Goal: Information Seeking & Learning: Learn about a topic

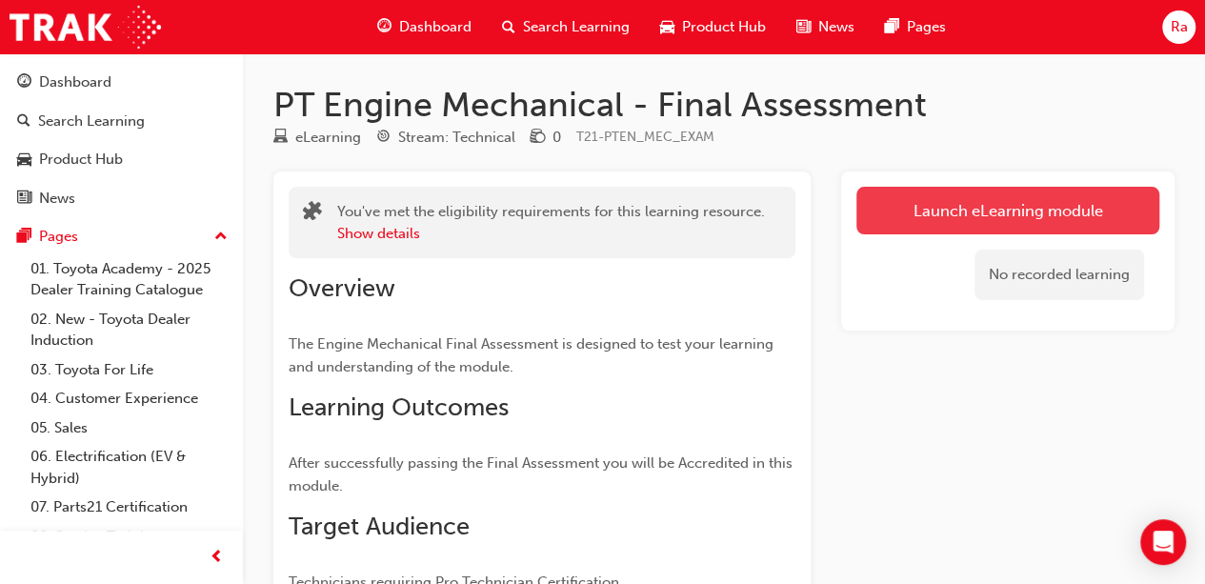
click at [1038, 233] on link "Launch eLearning module" at bounding box center [1007, 211] width 303 height 48
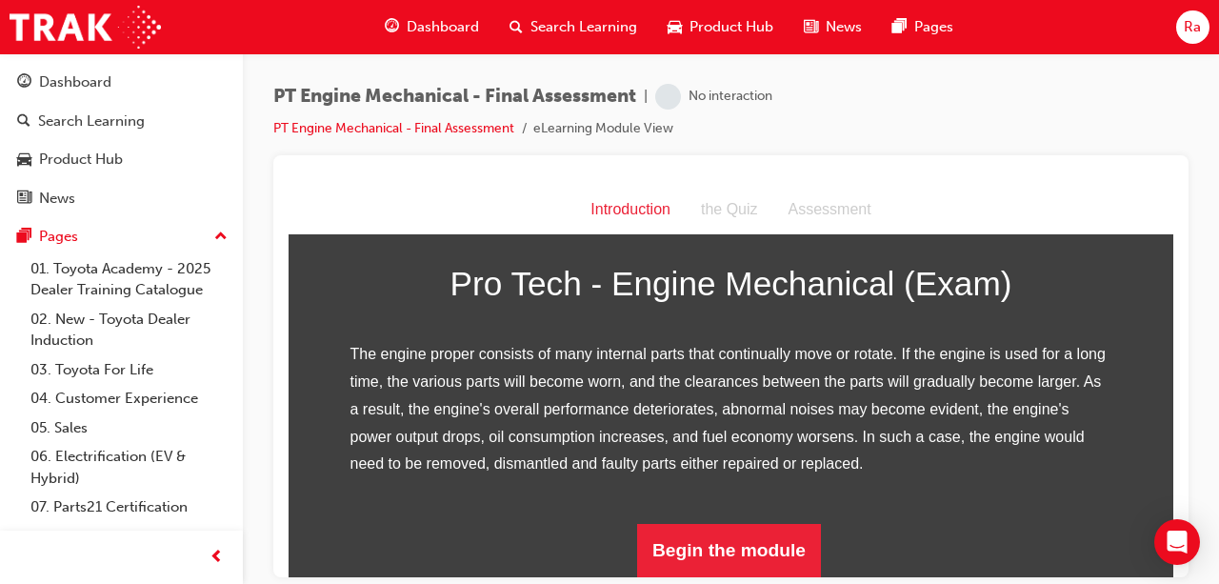
scroll to position [298, 0]
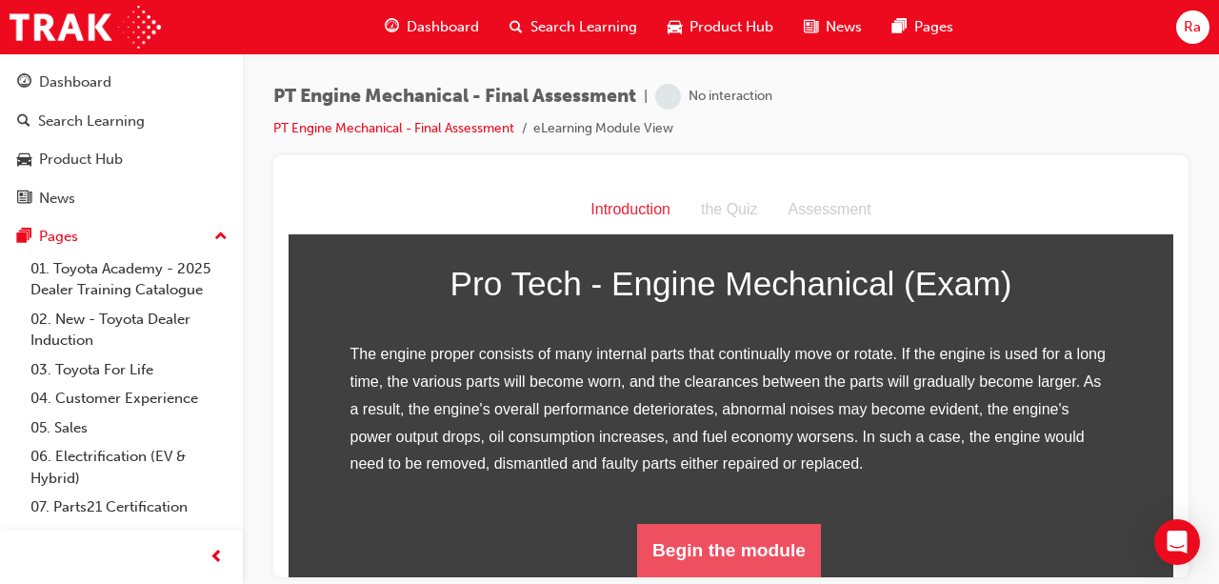
click at [747, 545] on button "Begin the module" at bounding box center [729, 549] width 184 height 53
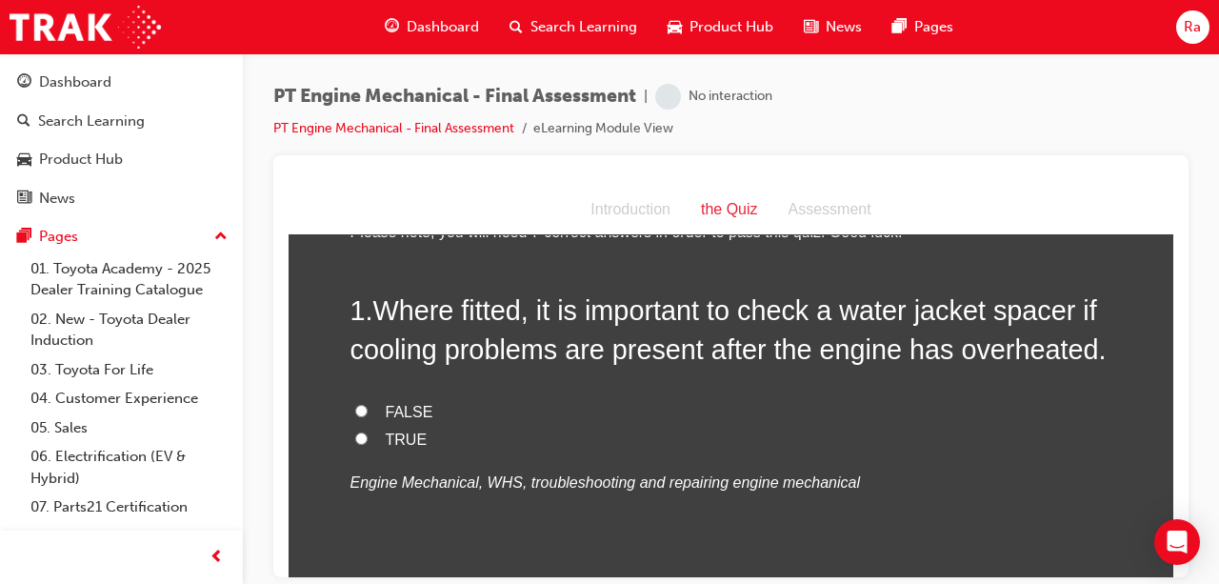
scroll to position [95, 0]
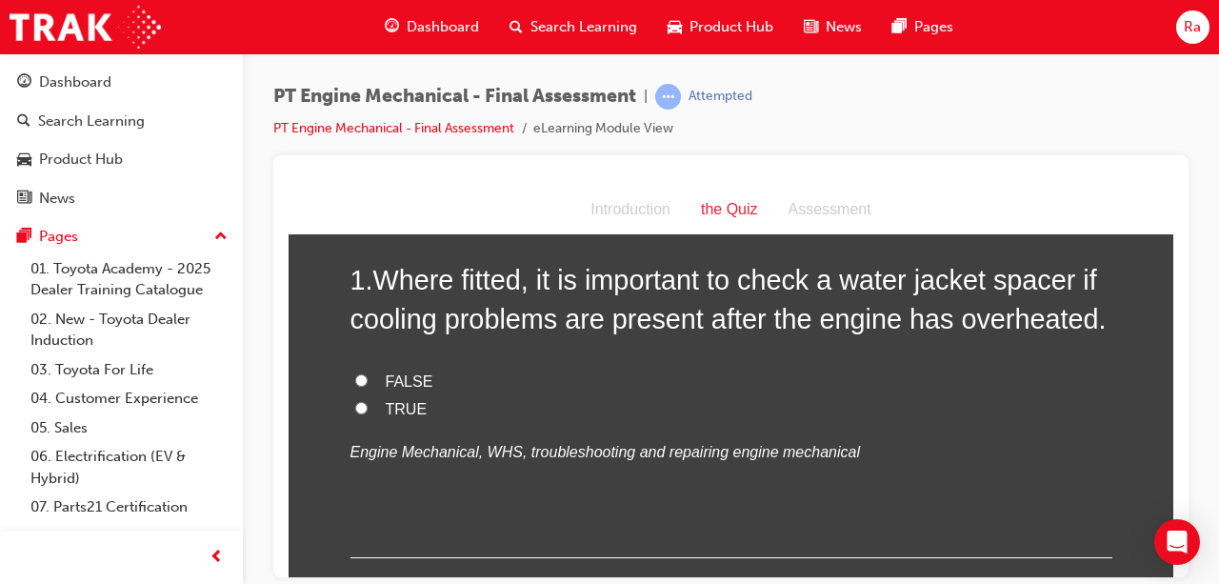
click at [391, 400] on span "TRUE" at bounding box center [407, 408] width 42 height 16
click at [368, 401] on input "TRUE" at bounding box center [361, 407] width 12 height 12
radio input "true"
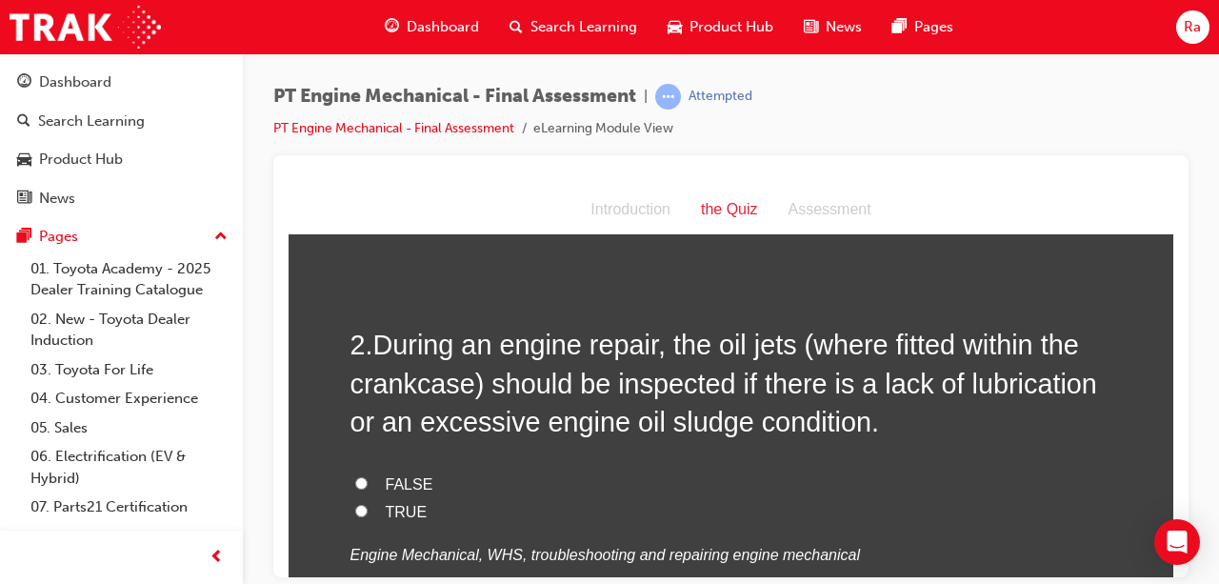
scroll to position [476, 0]
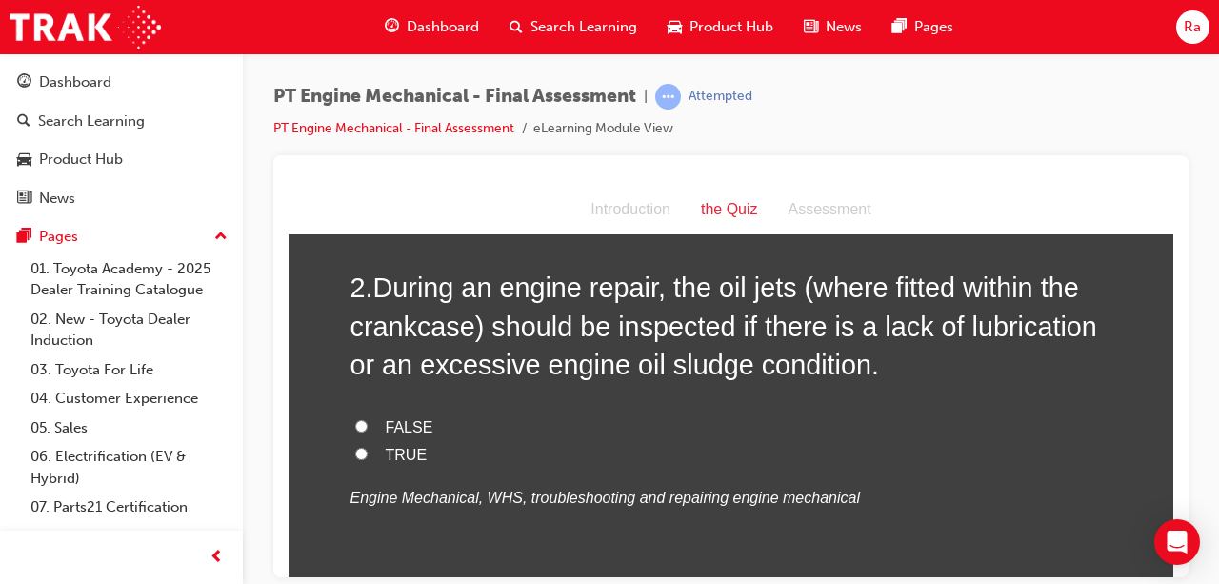
click at [393, 457] on span "TRUE" at bounding box center [407, 454] width 42 height 16
click at [368, 457] on input "TRUE" at bounding box center [361, 453] width 12 height 12
radio input "true"
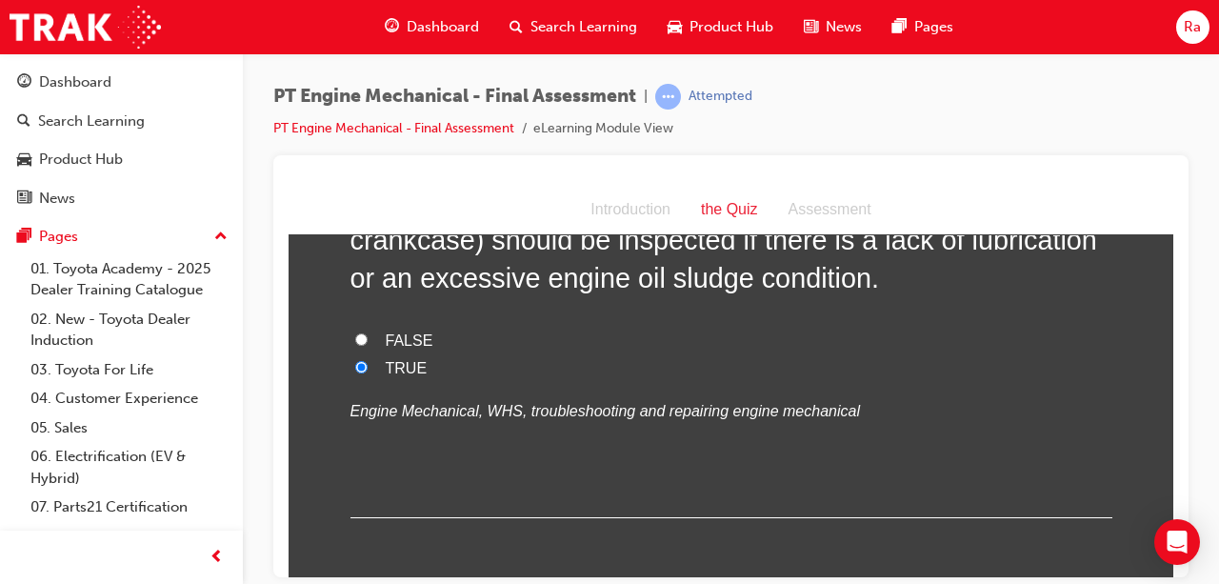
scroll to position [857, 0]
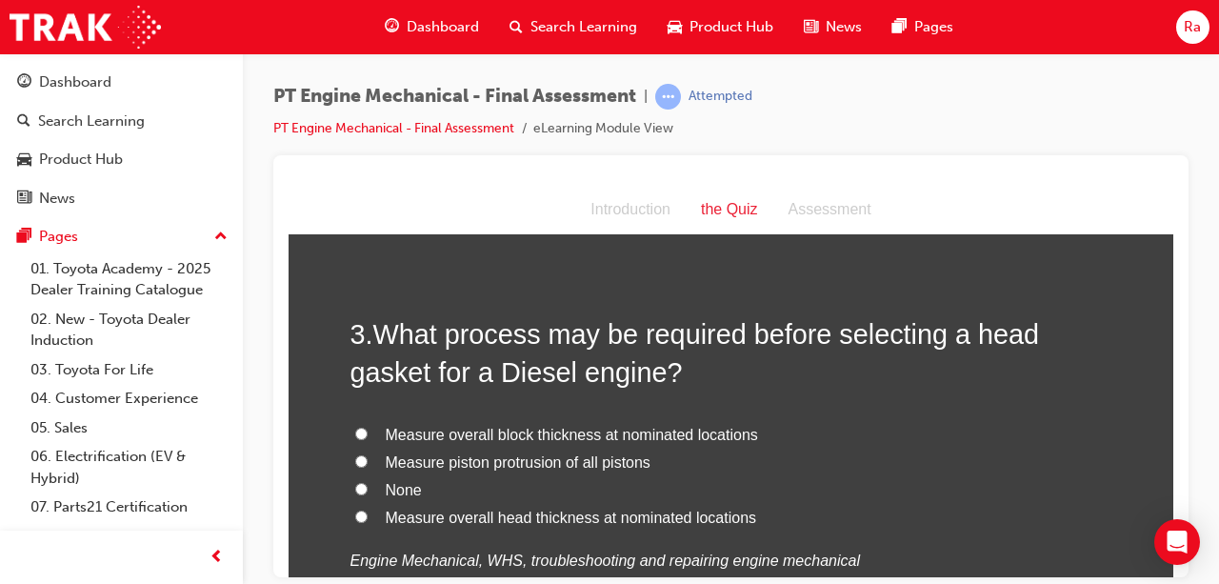
click at [459, 455] on span "Measure piston protrusion of all pistons" at bounding box center [518, 461] width 265 height 16
click at [368, 455] on input "Measure piston protrusion of all pistons" at bounding box center [361, 460] width 12 height 12
radio input "true"
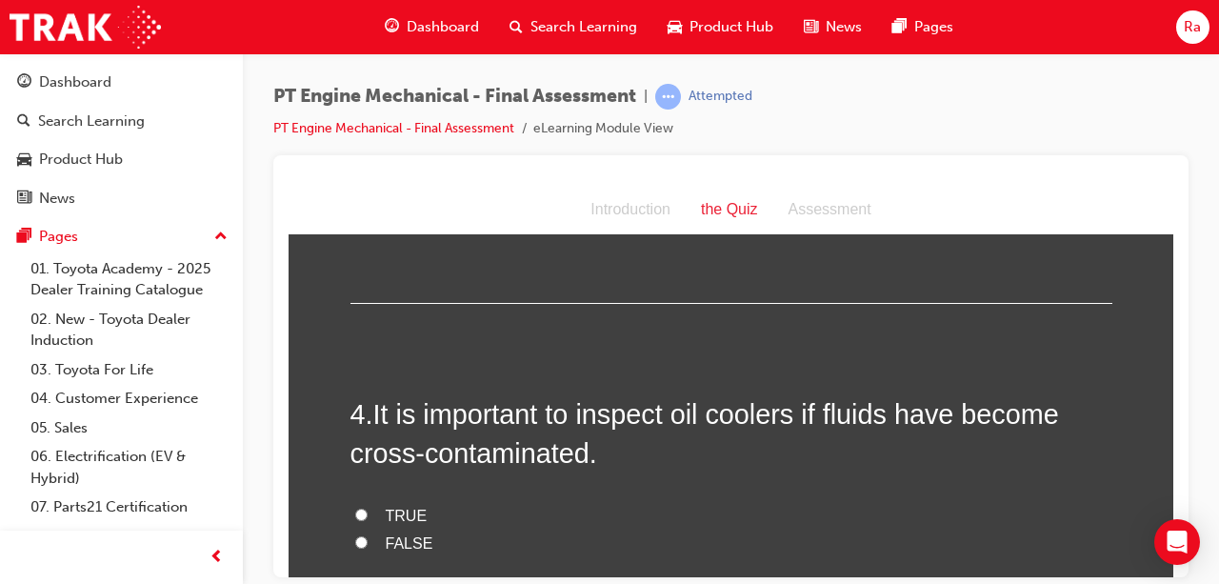
scroll to position [1238, 0]
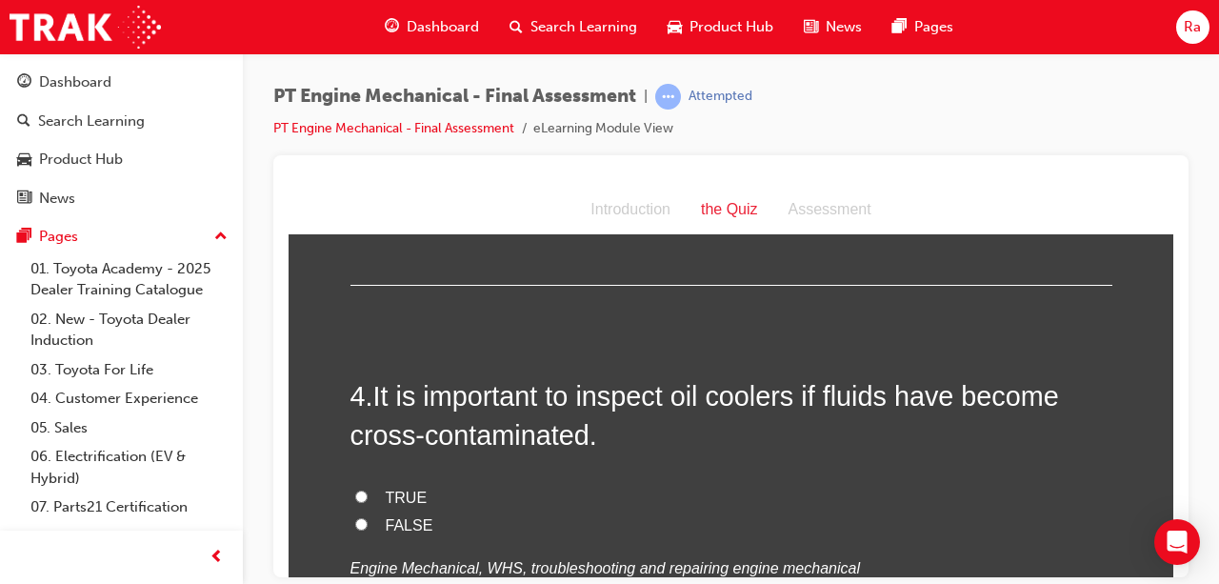
click at [399, 489] on span "TRUE" at bounding box center [407, 497] width 42 height 16
click at [368, 490] on input "TRUE" at bounding box center [361, 496] width 12 height 12
radio input "true"
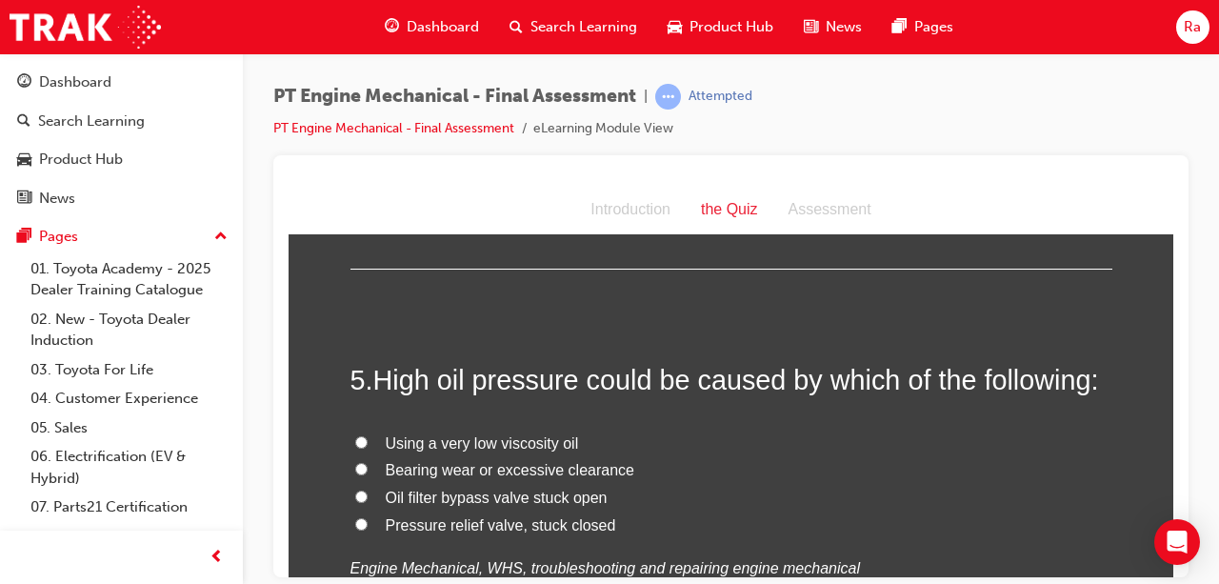
scroll to position [1715, 0]
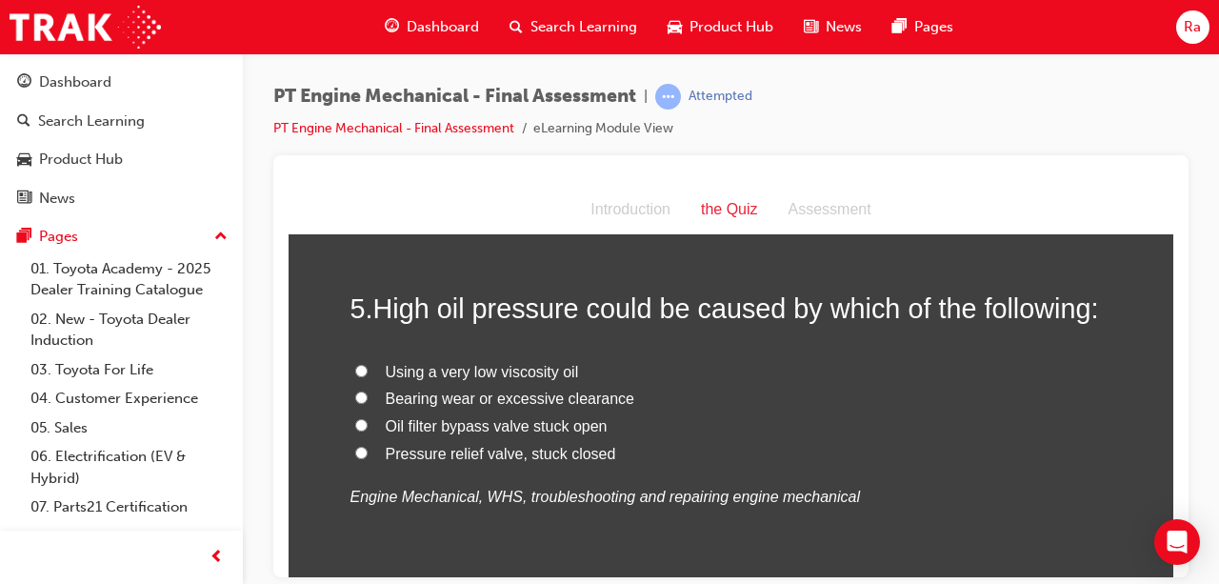
click at [573, 425] on span "Oil filter bypass valve stuck open" at bounding box center [497, 425] width 222 height 16
click at [368, 425] on input "Oil filter bypass valve stuck open" at bounding box center [361, 424] width 12 height 12
radio input "true"
click at [517, 403] on span "Bearing wear or excessive clearance" at bounding box center [510, 398] width 249 height 16
click at [368, 403] on input "Bearing wear or excessive clearance" at bounding box center [361, 397] width 12 height 12
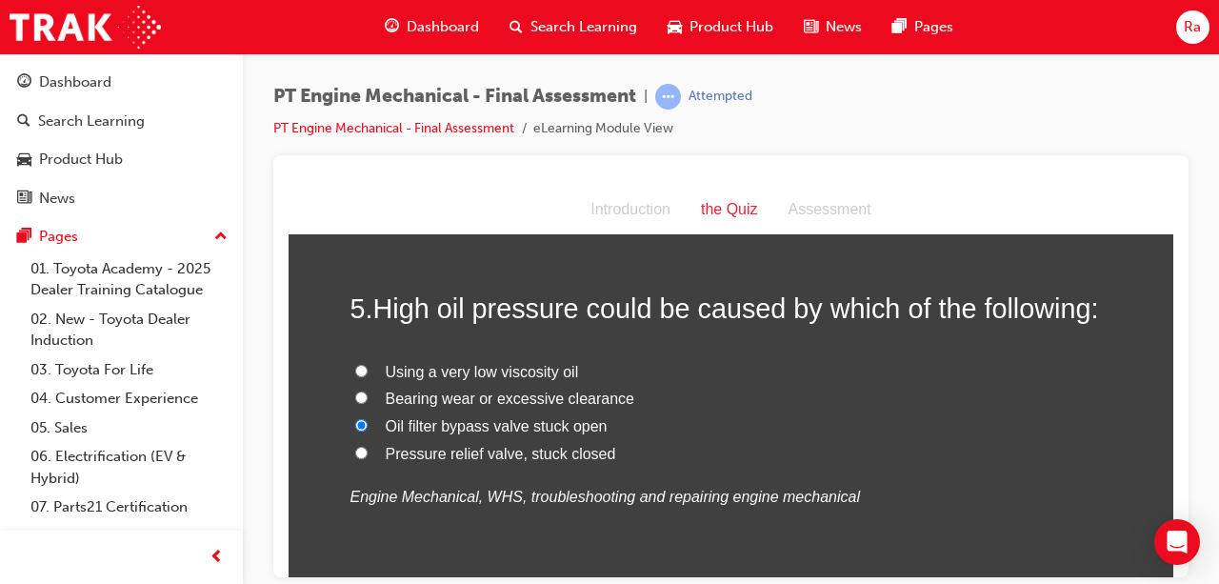
radio input "true"
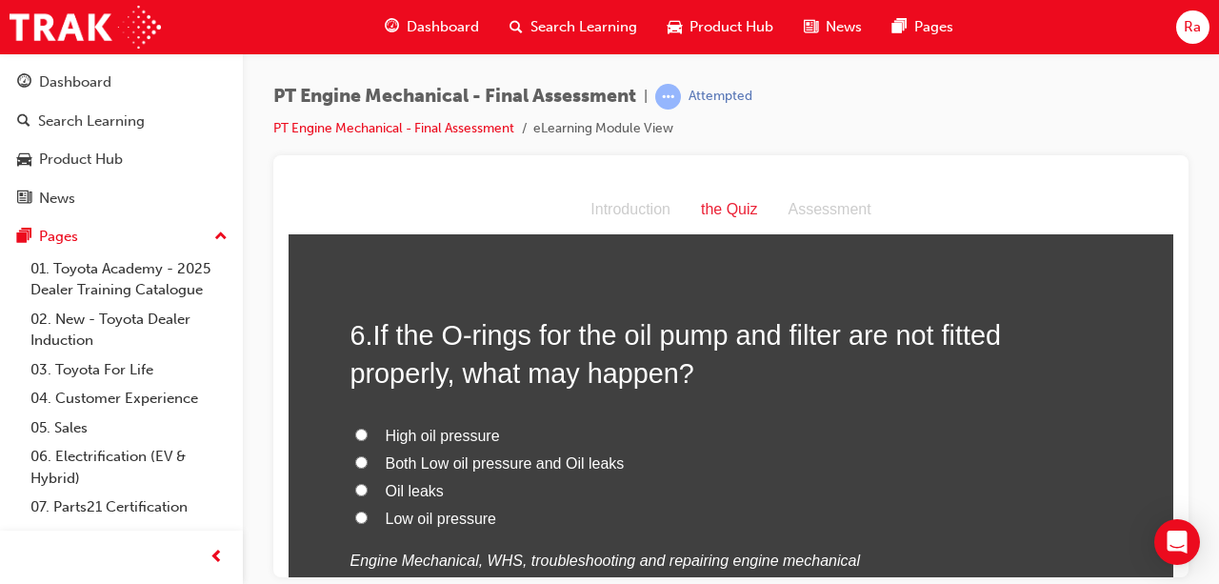
scroll to position [2096, 0]
click at [404, 482] on span "Oil leaks" at bounding box center [415, 488] width 58 height 16
click at [368, 482] on input "Oil leaks" at bounding box center [361, 487] width 12 height 12
radio input "true"
click at [450, 444] on label "High oil pressure" at bounding box center [732, 434] width 762 height 28
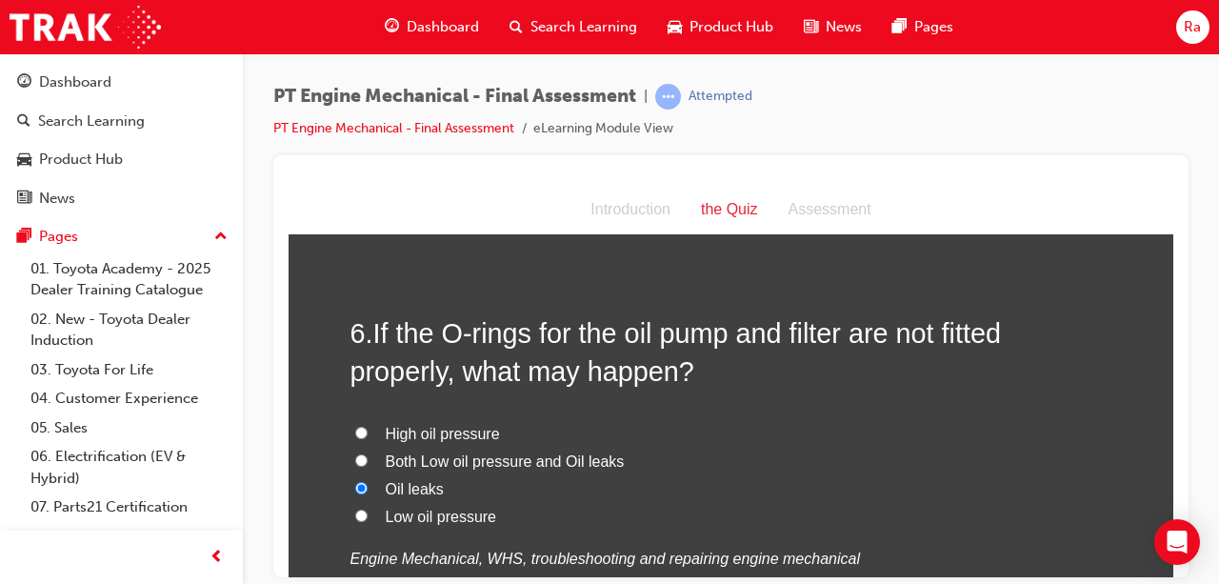
click at [368, 438] on input "High oil pressure" at bounding box center [361, 432] width 12 height 12
radio input "true"
click at [448, 453] on span "Both Low oil pressure and Oil leaks" at bounding box center [505, 460] width 239 height 16
click at [368, 453] on input "Both Low oil pressure and Oil leaks" at bounding box center [361, 459] width 12 height 12
radio input "true"
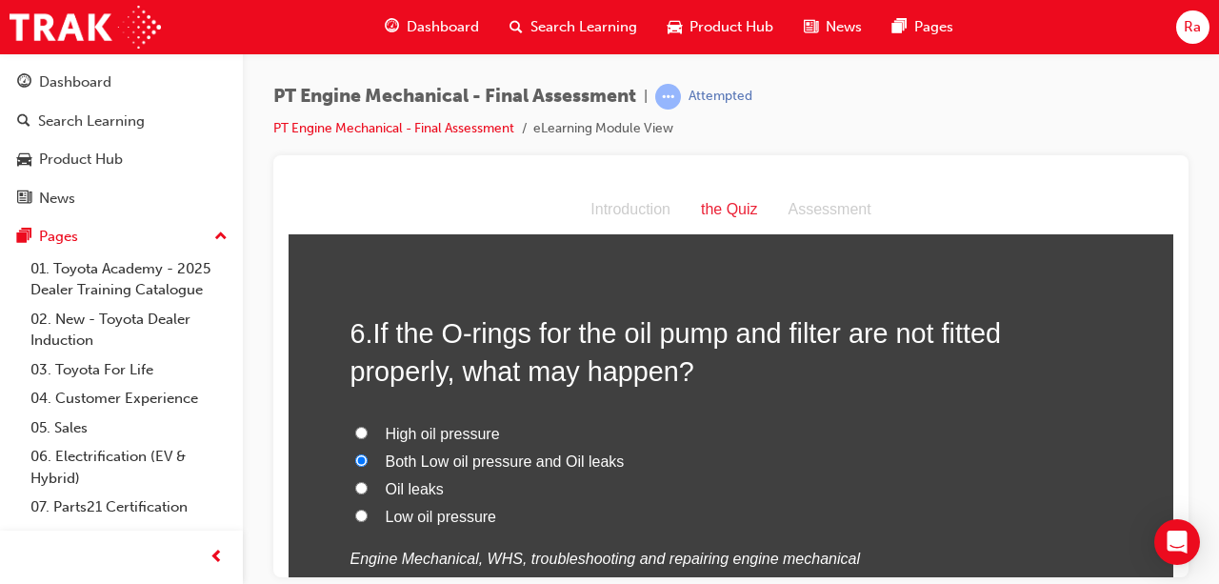
click at [418, 492] on span "Oil leaks" at bounding box center [415, 488] width 58 height 16
click at [368, 492] on input "Oil leaks" at bounding box center [361, 487] width 12 height 12
radio input "true"
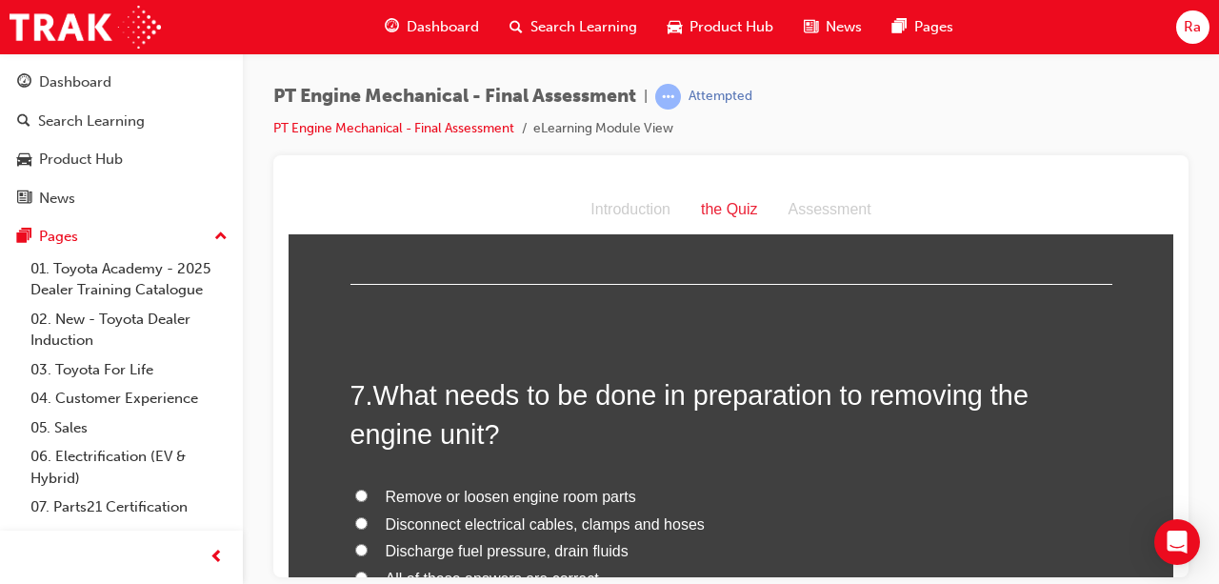
scroll to position [2572, 0]
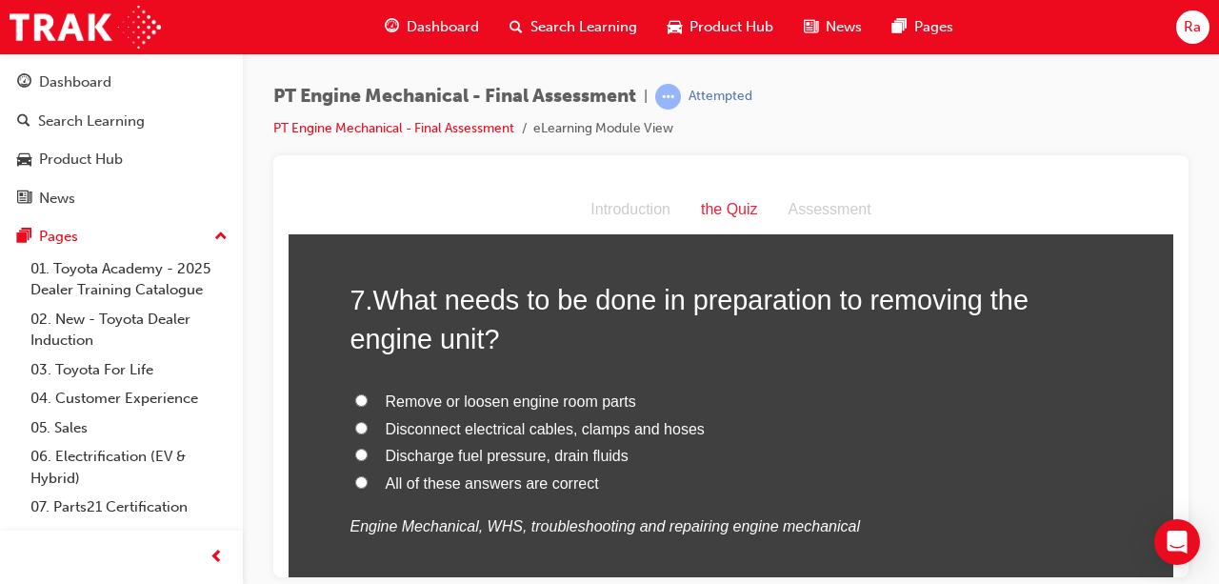
click at [404, 470] on label "All of these answers are correct" at bounding box center [732, 484] width 762 height 28
click at [368, 475] on input "All of these answers are correct" at bounding box center [361, 481] width 12 height 12
radio input "true"
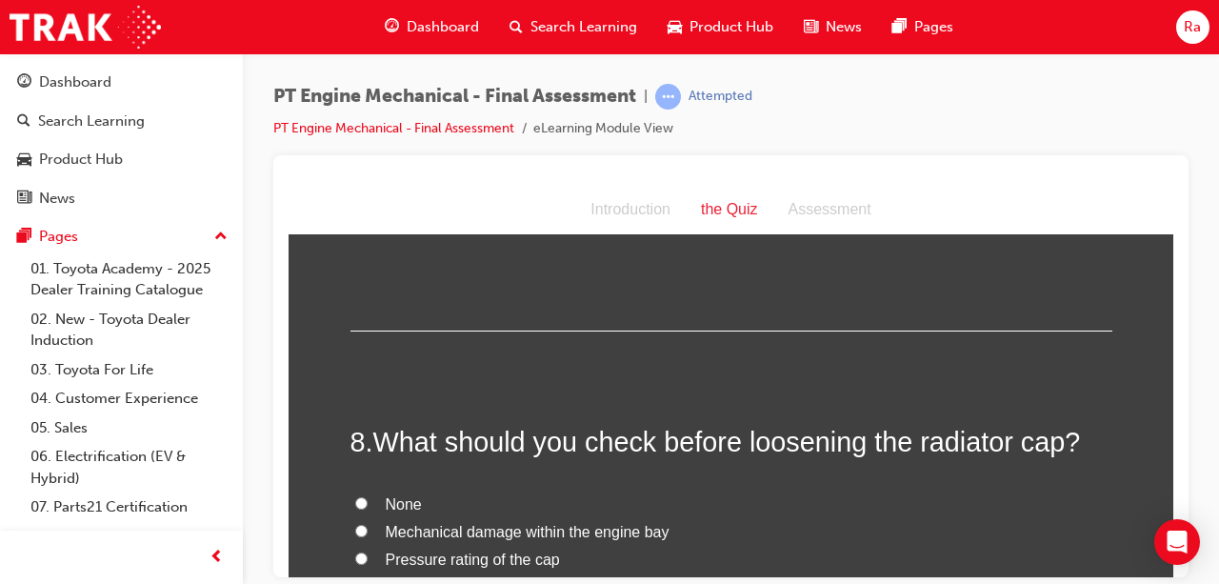
scroll to position [2953, 0]
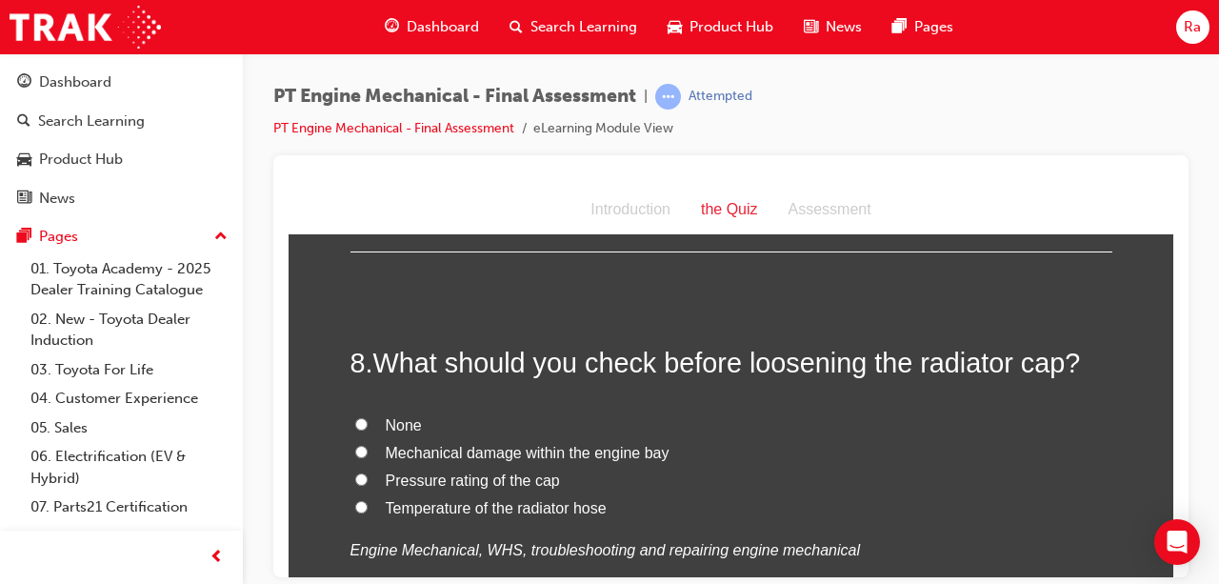
click at [393, 504] on span "Temperature of the radiator hose" at bounding box center [496, 507] width 221 height 16
click at [368, 504] on input "Temperature of the radiator hose" at bounding box center [361, 506] width 12 height 12
radio input "true"
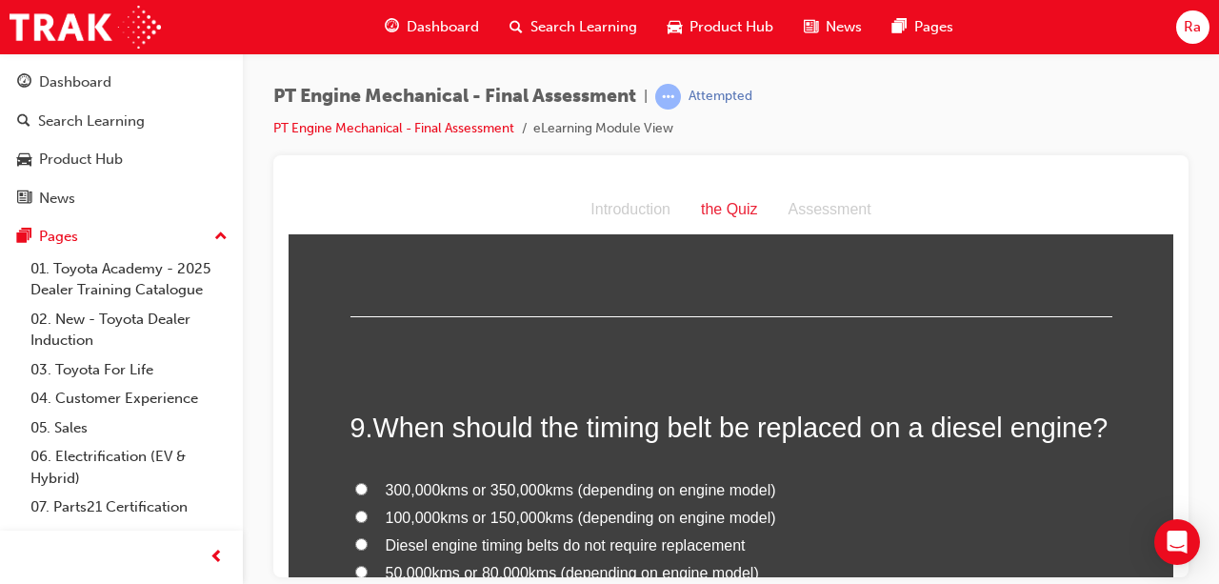
scroll to position [3334, 0]
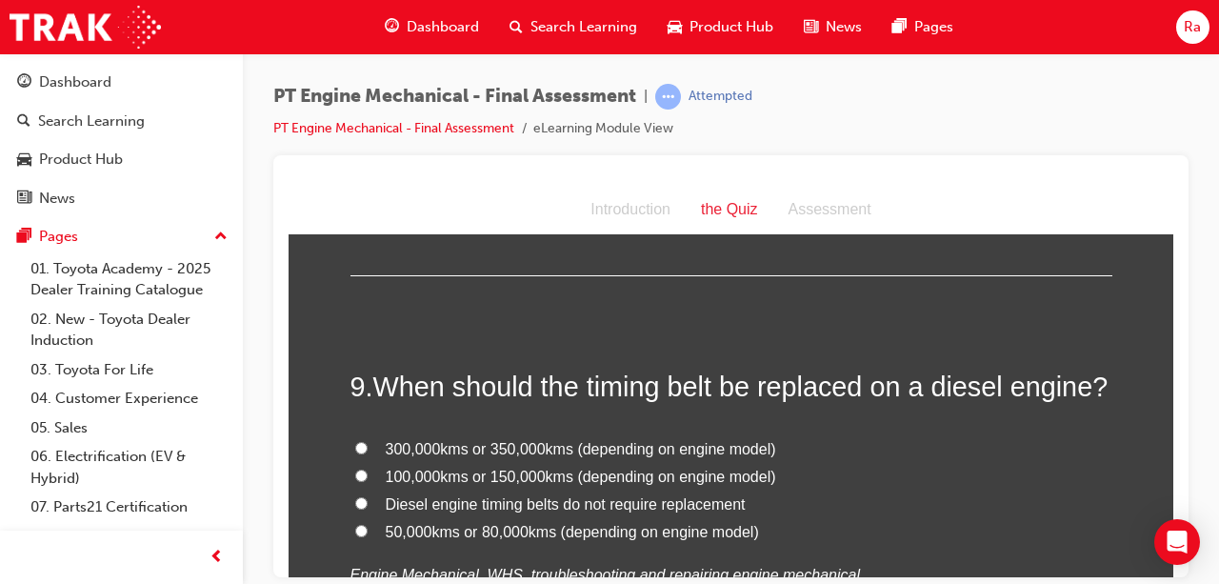
click at [466, 482] on span "100,000kms or 150,000kms (depending on engine model)" at bounding box center [581, 476] width 391 height 16
click at [368, 481] on input "100,000kms or 150,000kms (depending on engine model)" at bounding box center [361, 475] width 12 height 12
radio input "true"
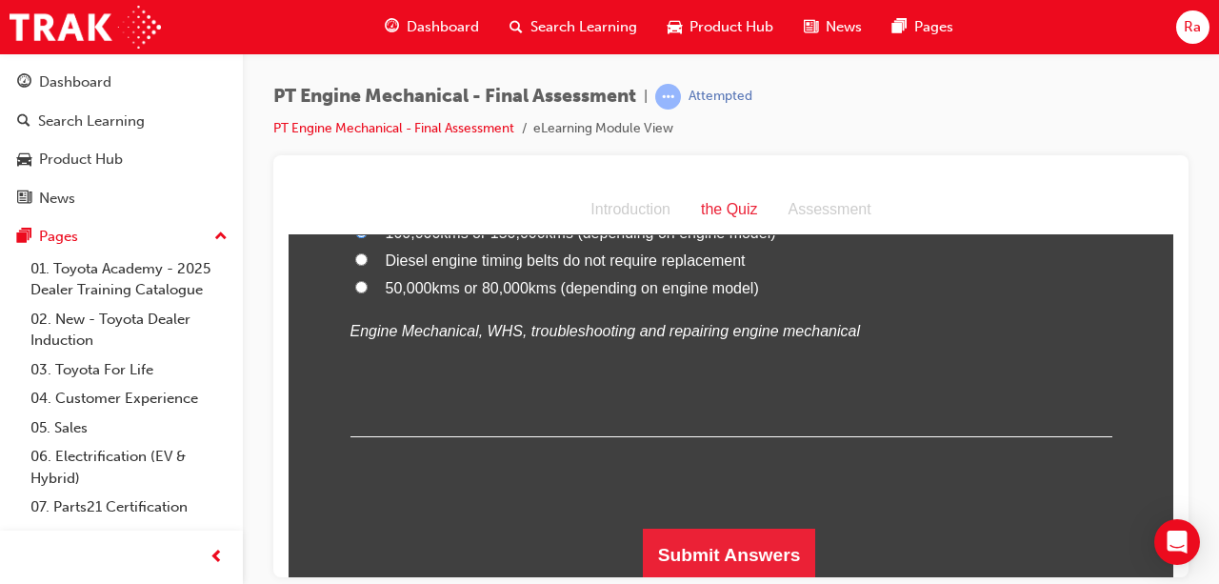
scroll to position [3579, 0]
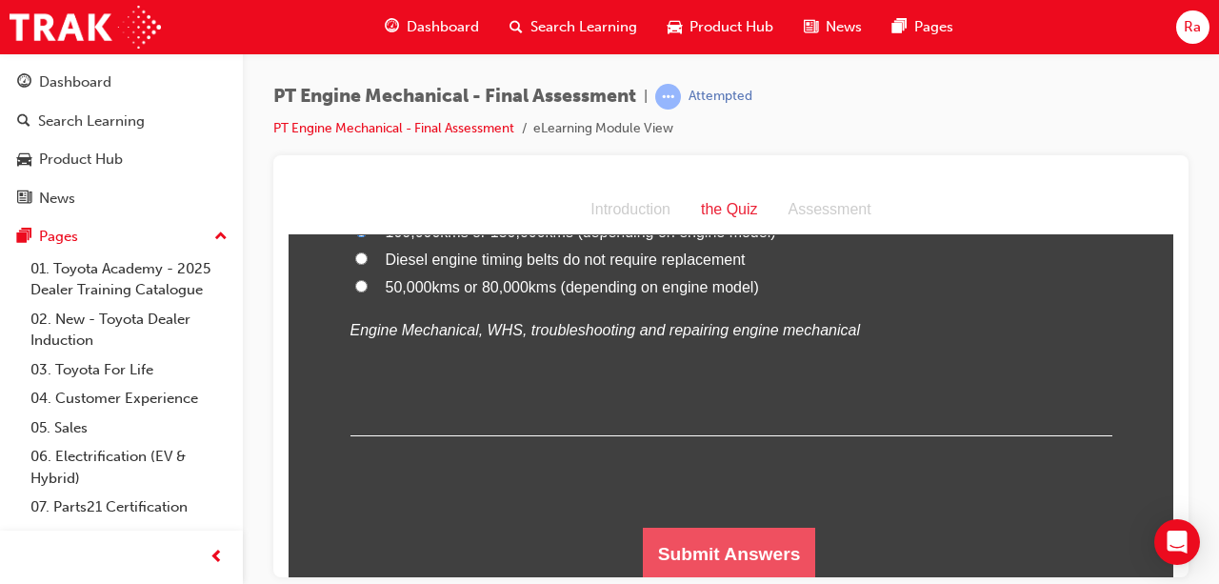
click at [711, 536] on button "Submit Answers" at bounding box center [729, 553] width 173 height 53
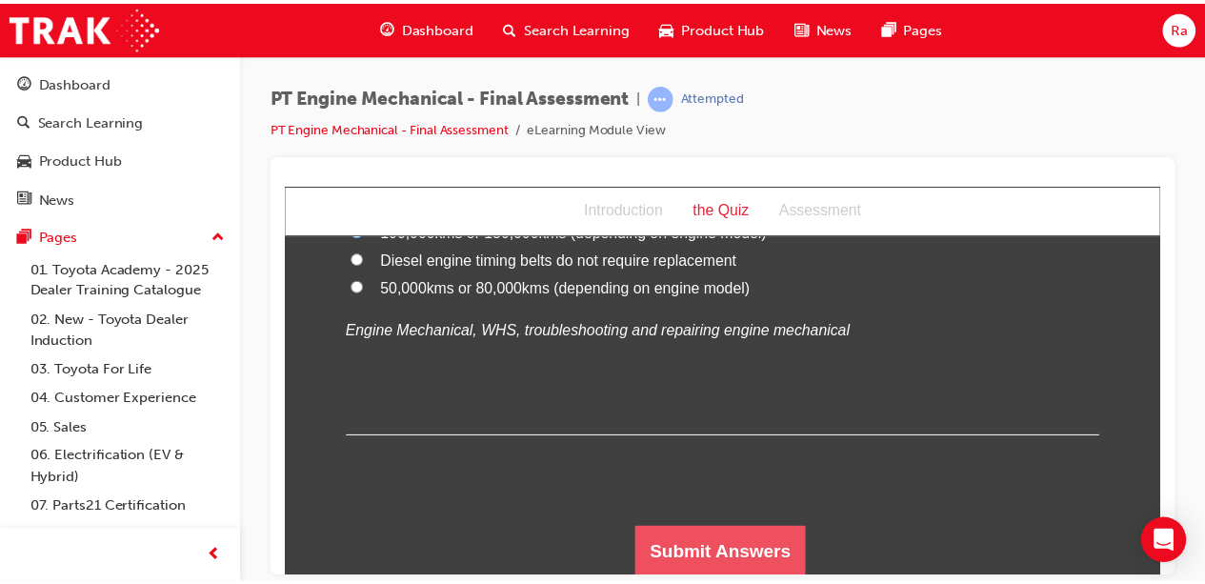
scroll to position [0, 0]
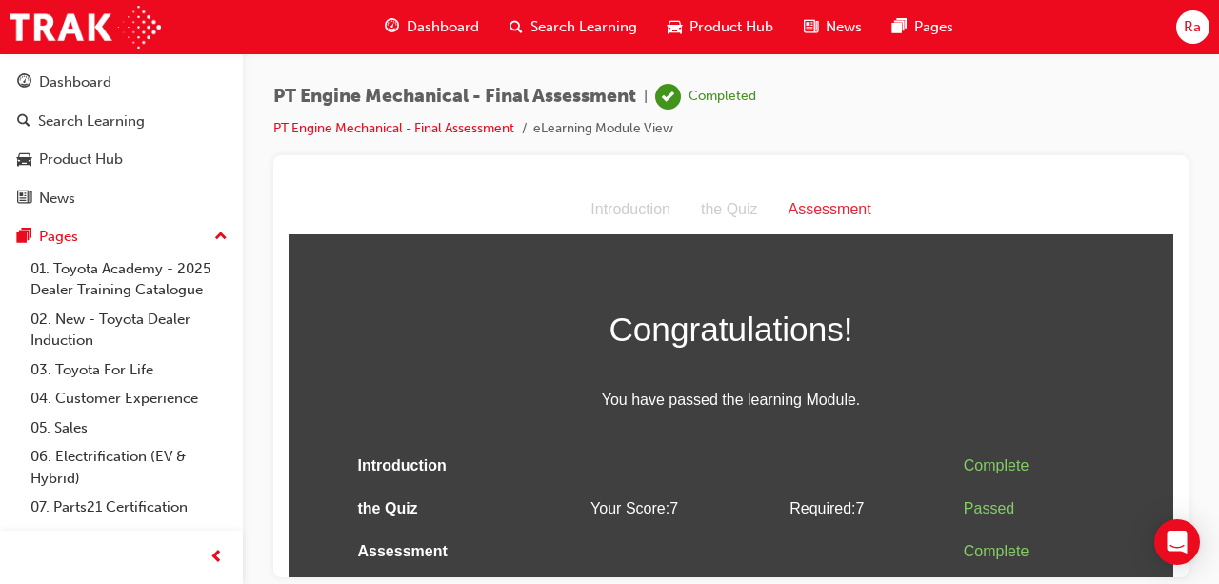
click at [432, 24] on span "Dashboard" at bounding box center [443, 27] width 72 height 22
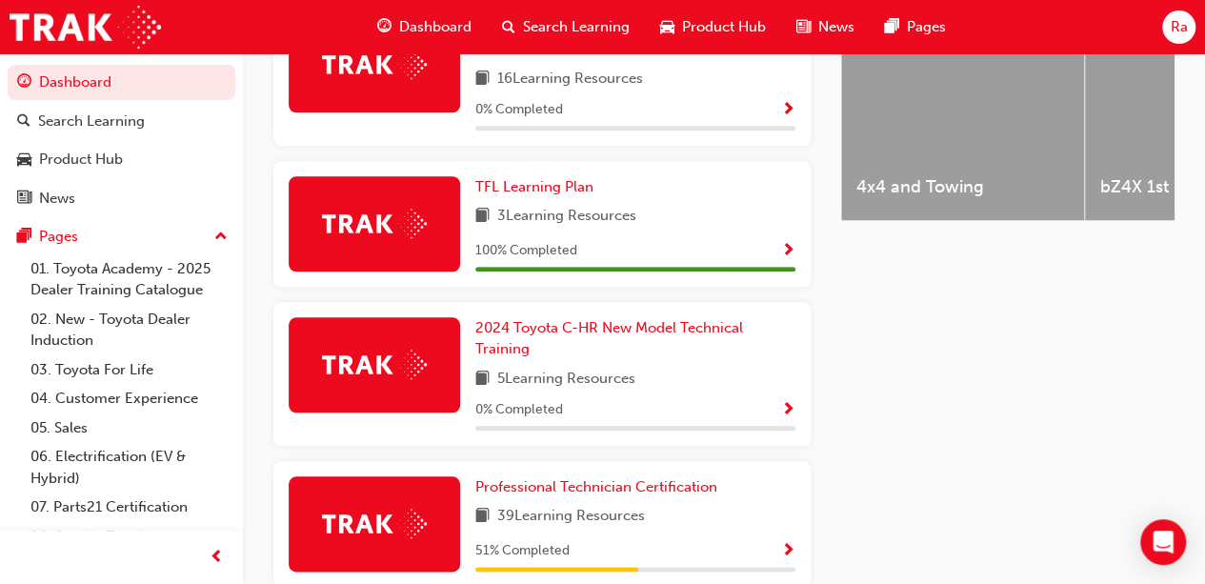
scroll to position [895, 0]
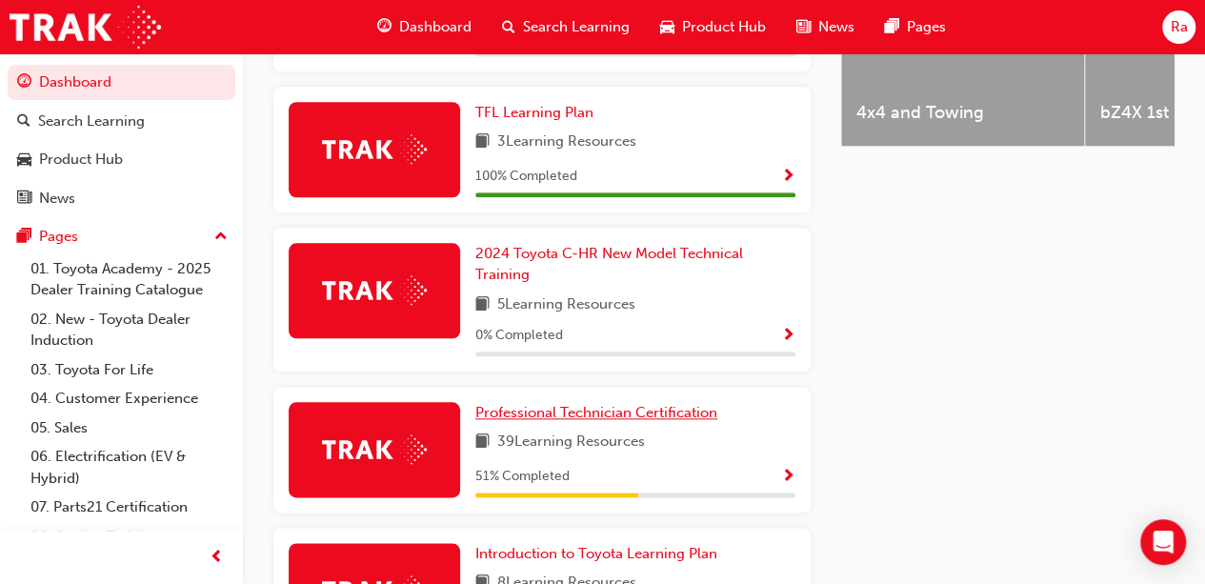
click at [602, 409] on span "Professional Technician Certification" at bounding box center [596, 412] width 242 height 17
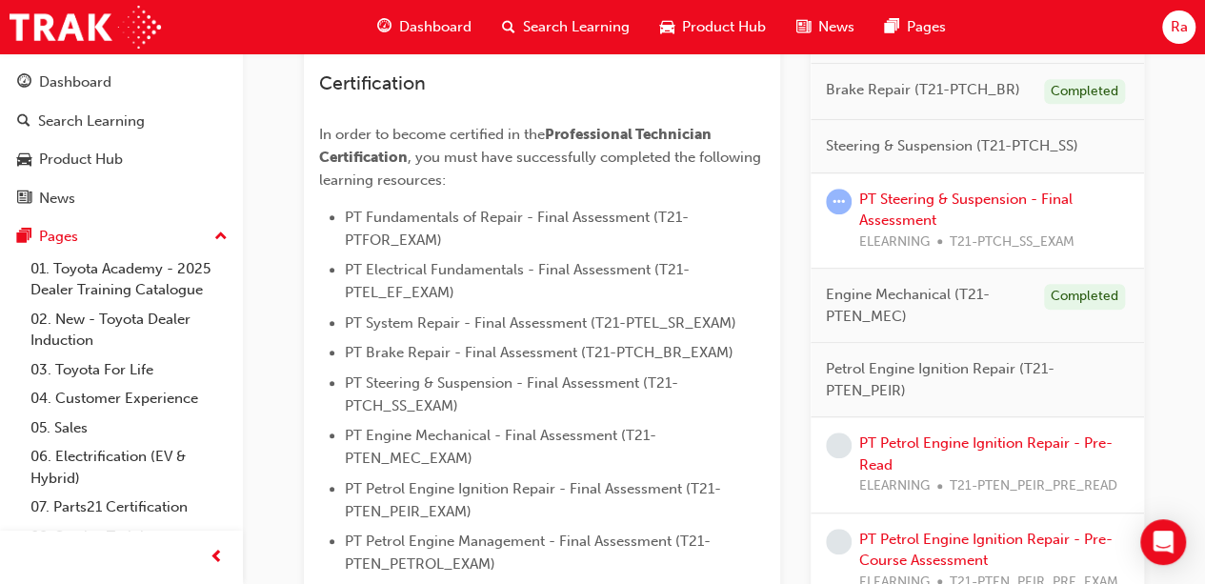
scroll to position [572, 0]
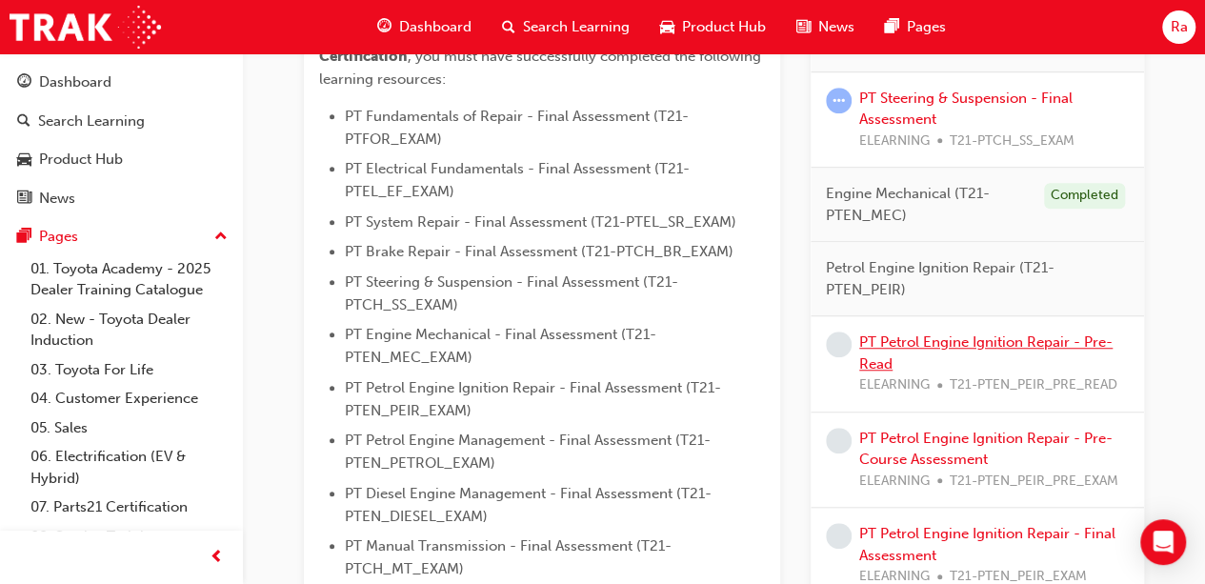
click at [926, 343] on link "PT Petrol Engine Ignition Repair - Pre-Read" at bounding box center [985, 352] width 253 height 39
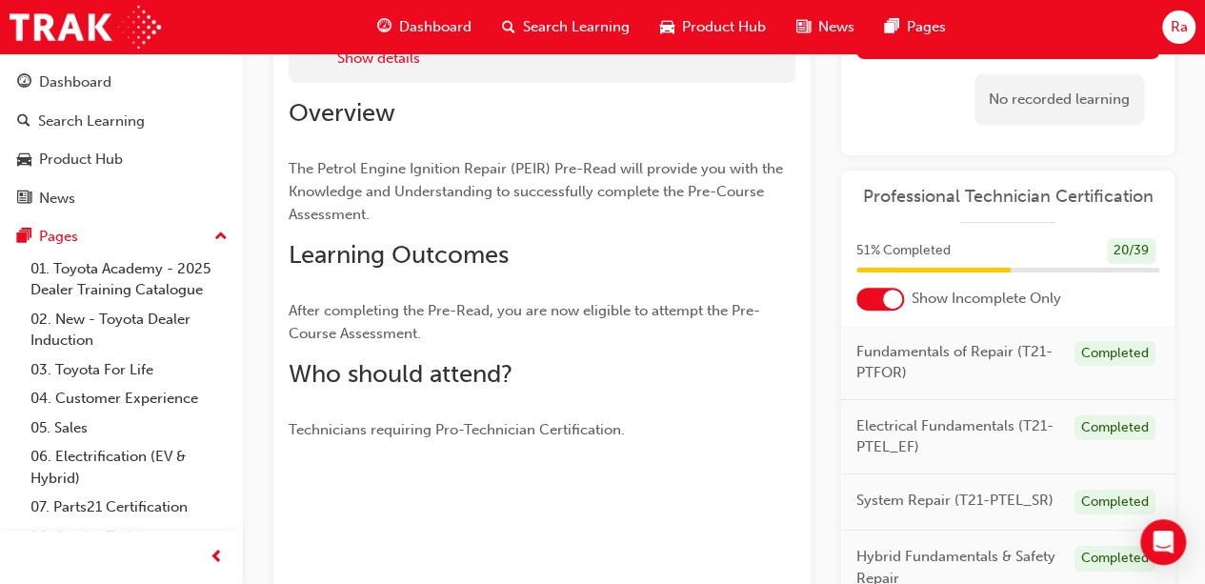
scroll to position [24, 0]
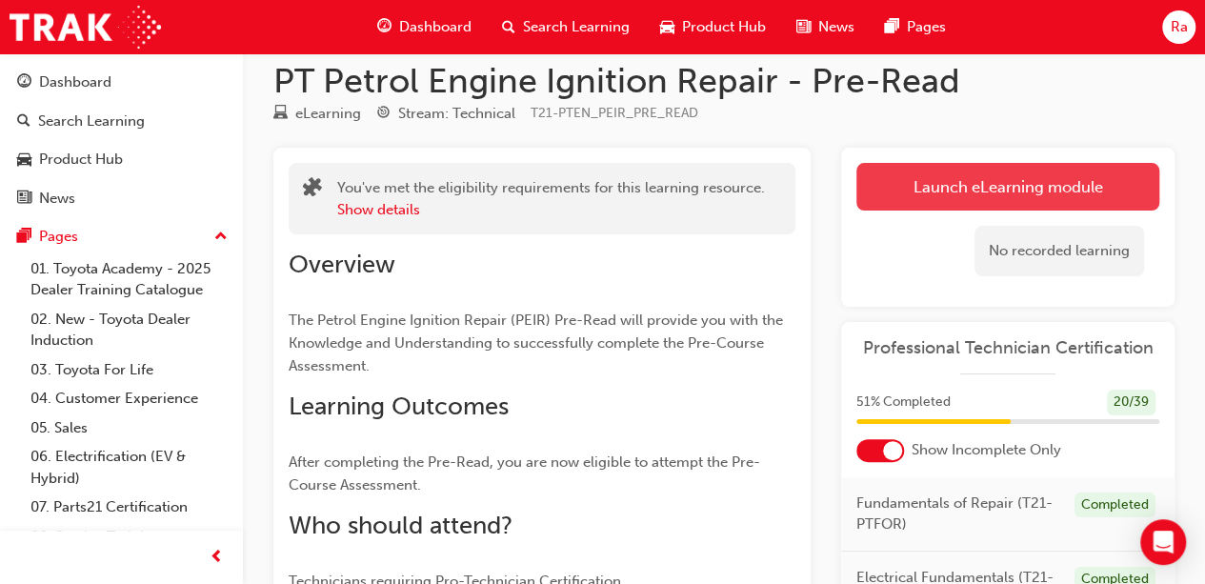
click at [947, 191] on link "Launch eLearning module" at bounding box center [1007, 187] width 303 height 48
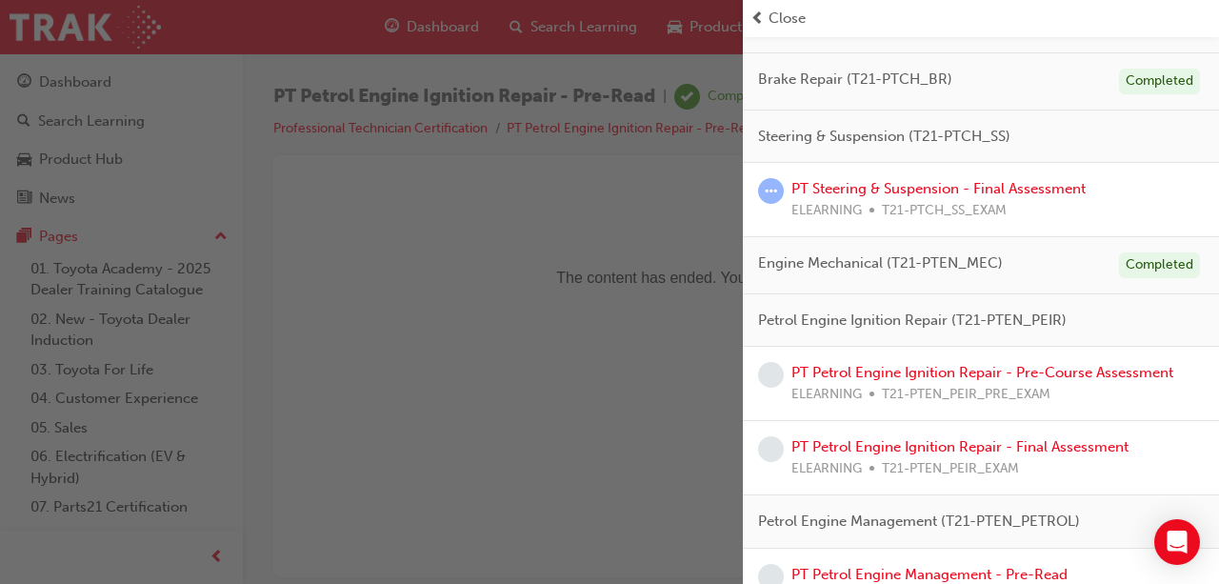
scroll to position [476, 0]
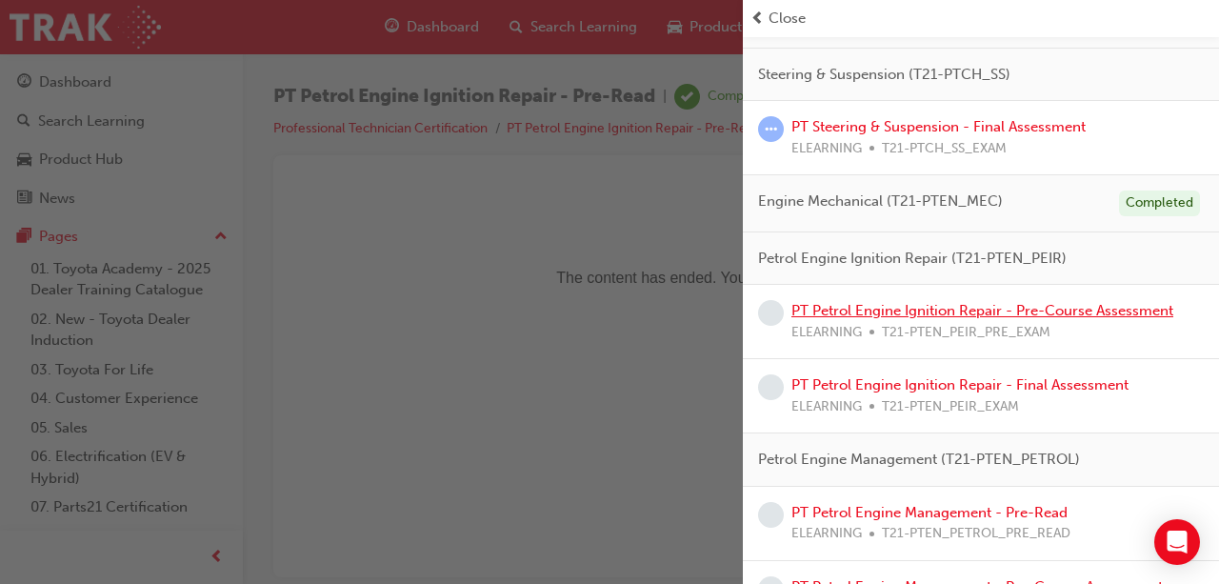
click at [975, 304] on link "PT Petrol Engine Ignition Repair - Pre-Course Assessment" at bounding box center [983, 310] width 382 height 17
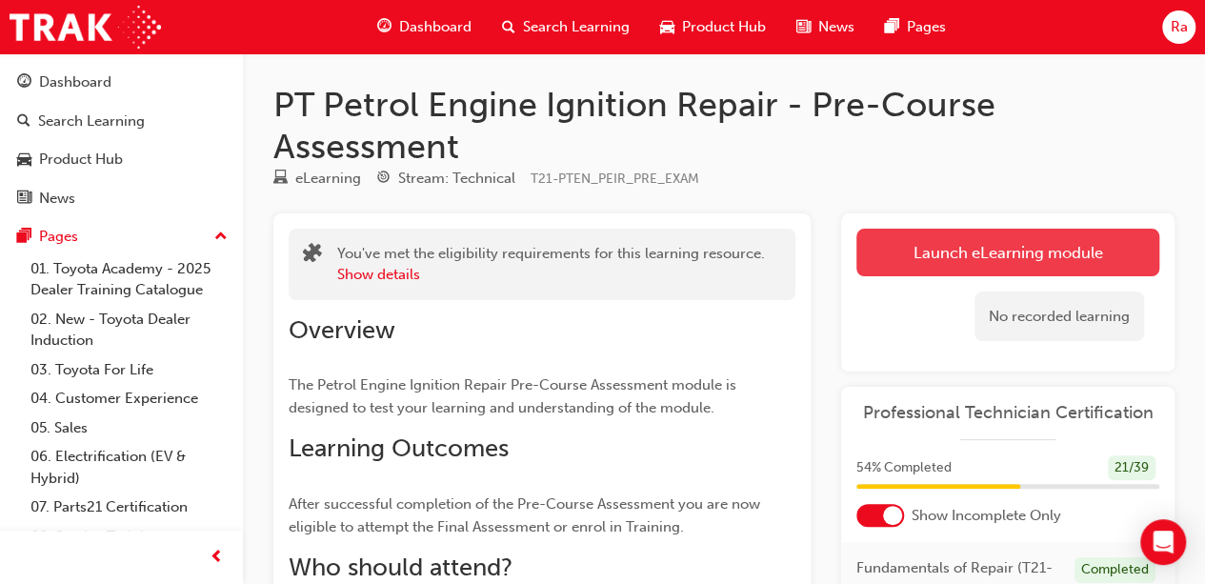
click at [1009, 267] on link "Launch eLearning module" at bounding box center [1007, 253] width 303 height 48
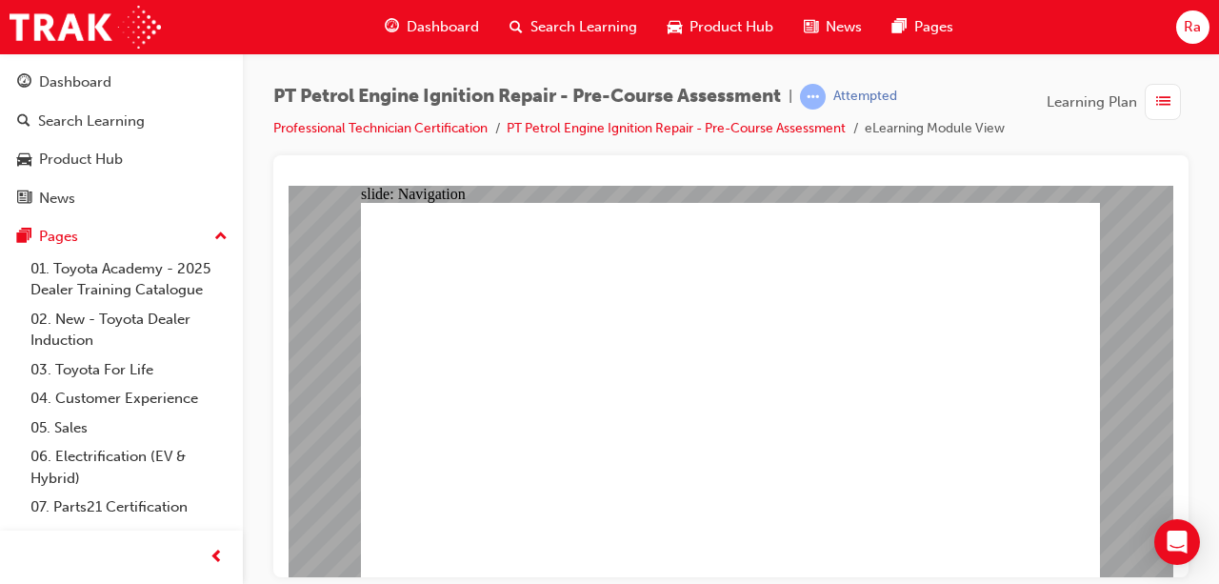
radio input "true"
drag, startPoint x: 591, startPoint y: 544, endPoint x: 1109, endPoint y: 516, distance: 519.0
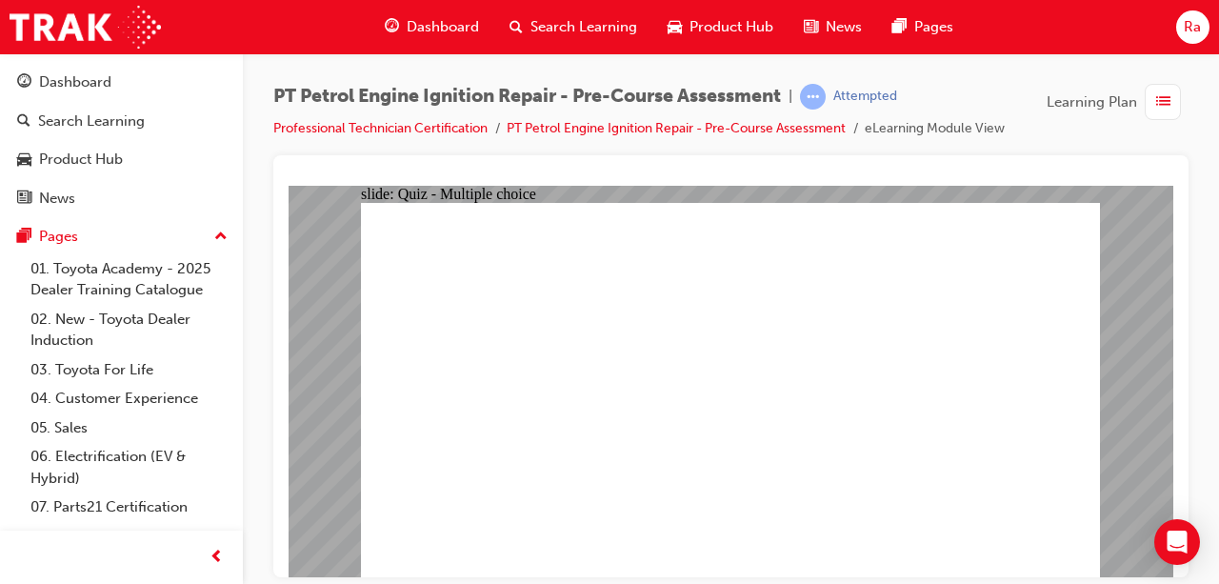
radio input "true"
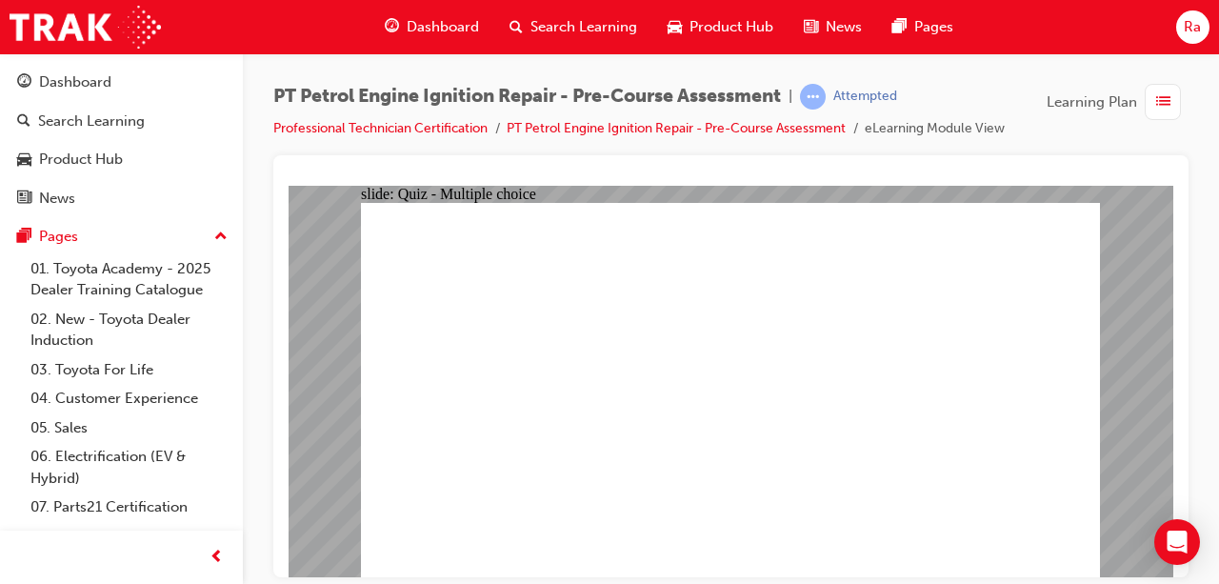
radio input "true"
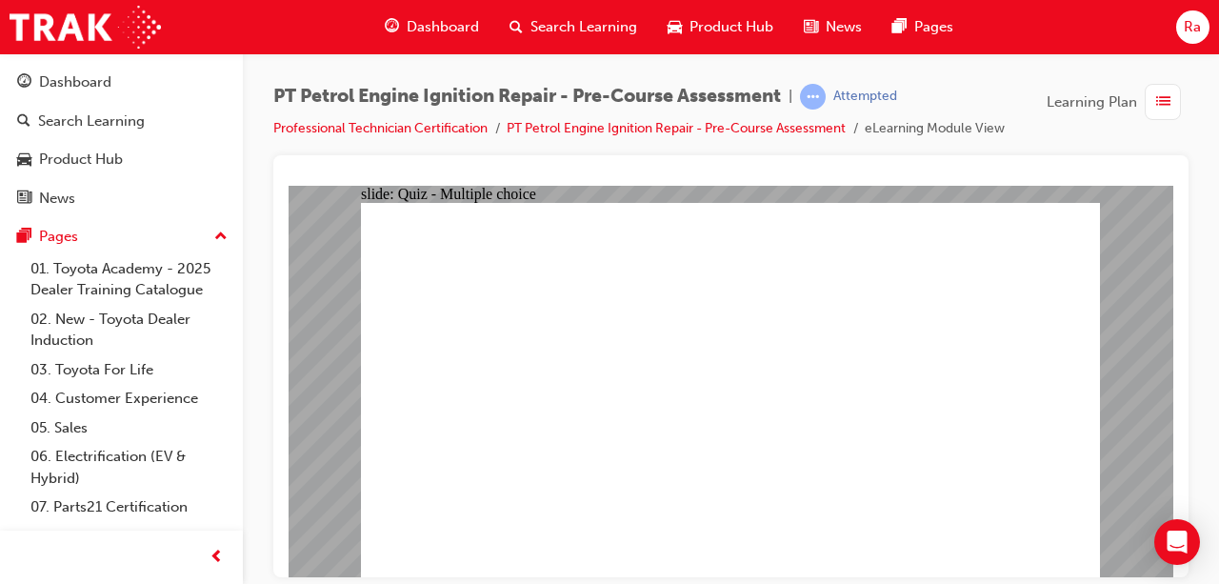
radio input "true"
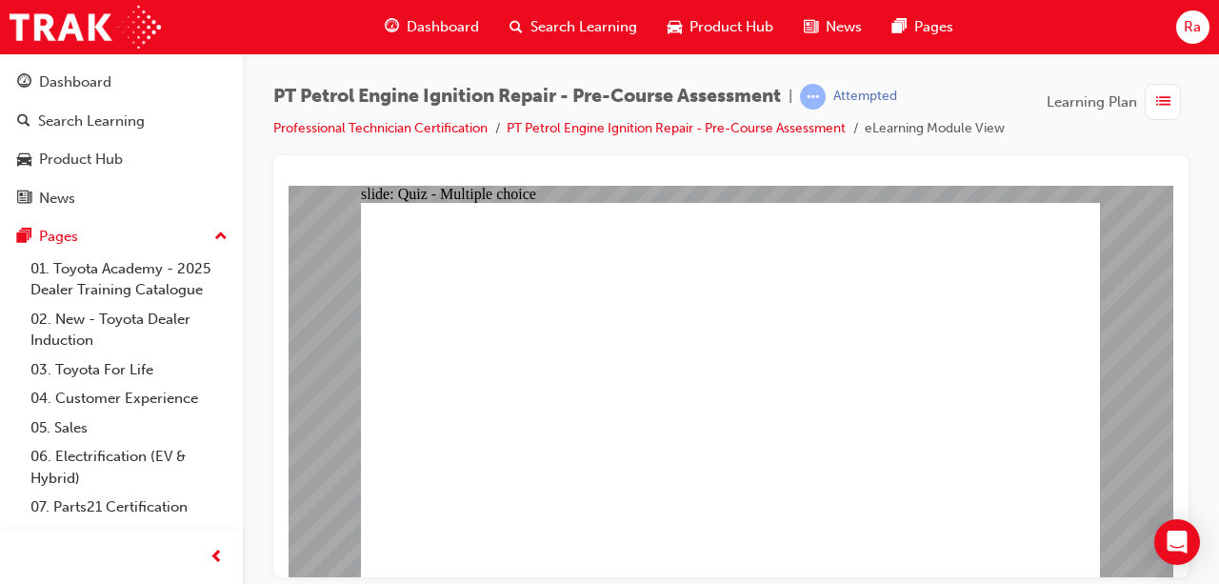
radio input "true"
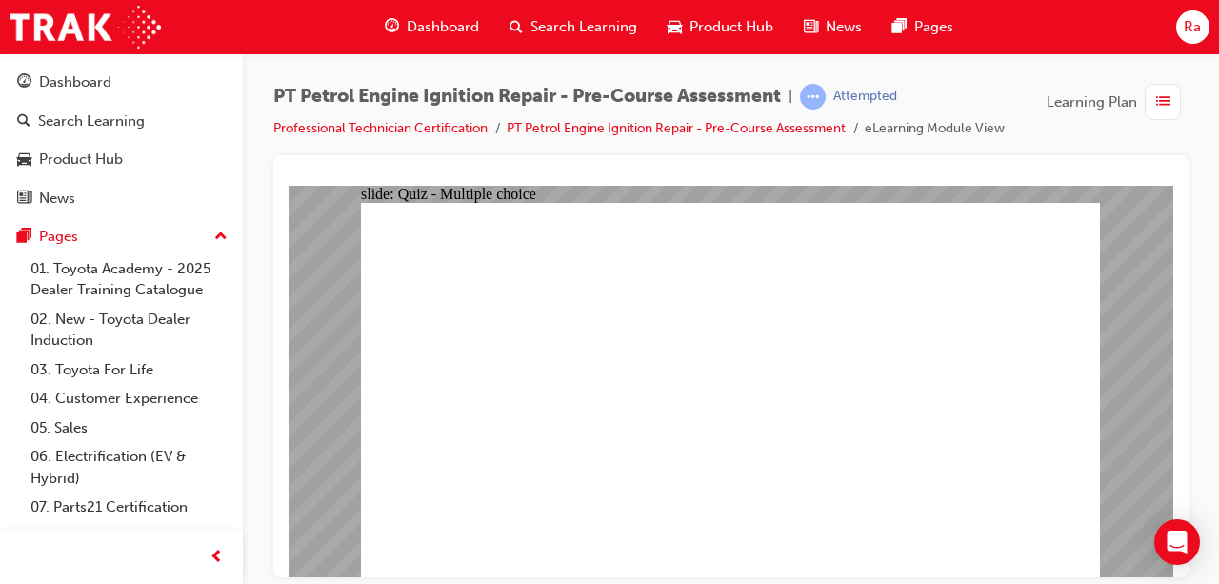
drag, startPoint x: 627, startPoint y: 488, endPoint x: 850, endPoint y: 544, distance: 229.9
radio input "true"
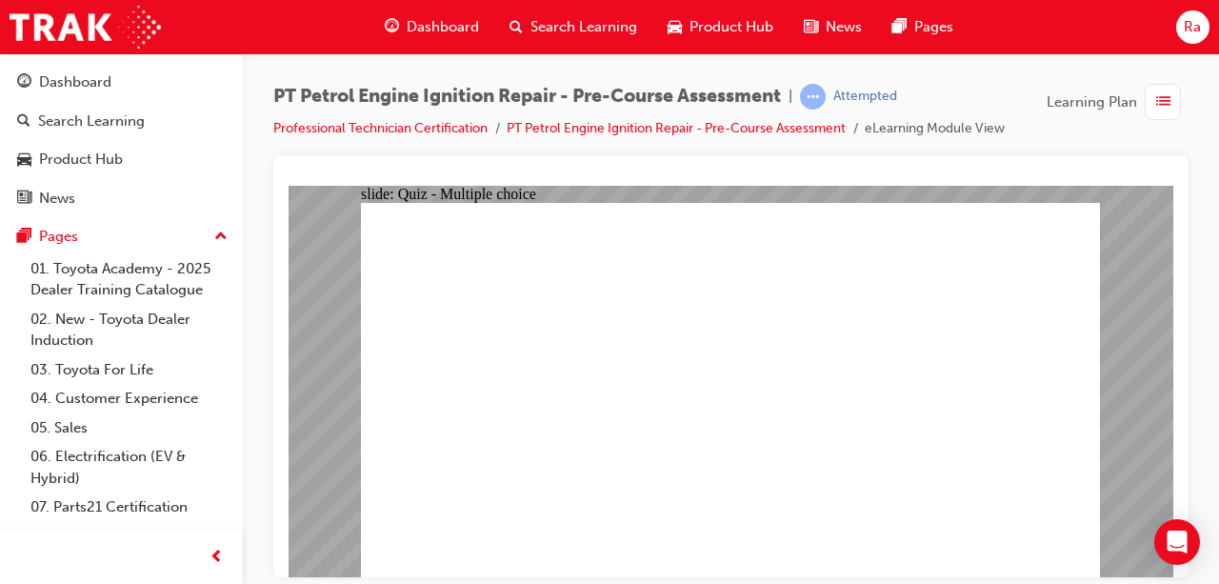
drag, startPoint x: 661, startPoint y: 535, endPoint x: 1025, endPoint y: 530, distance: 363.9
radio input "true"
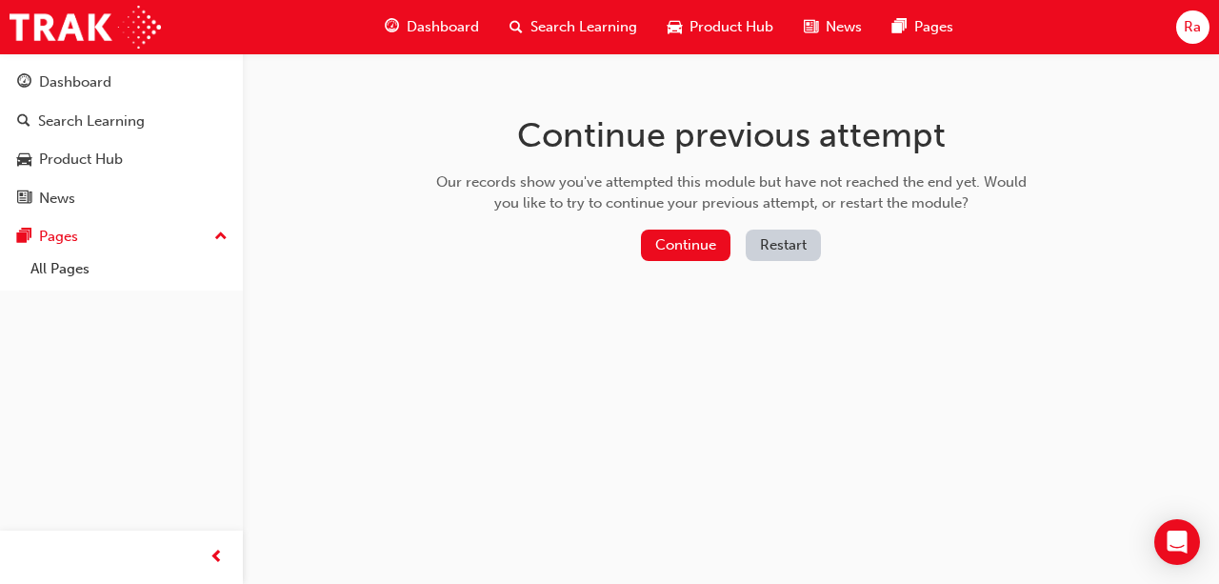
click at [812, 251] on button "Restart" at bounding box center [783, 245] width 75 height 31
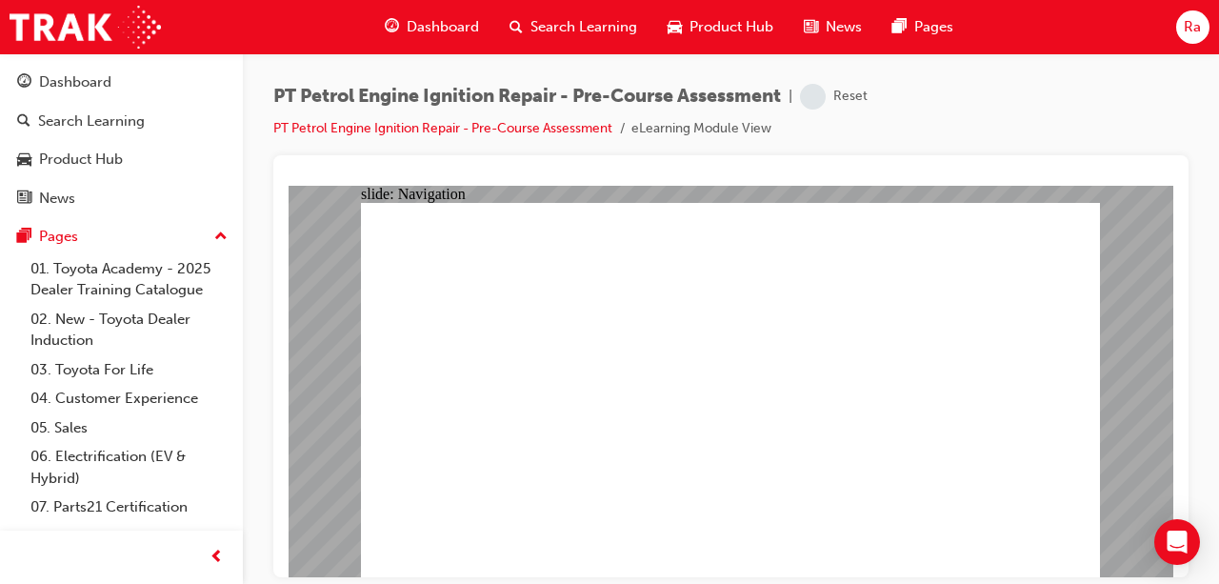
drag, startPoint x: 658, startPoint y: 530, endPoint x: 838, endPoint y: 567, distance: 183.8
radio input "false"
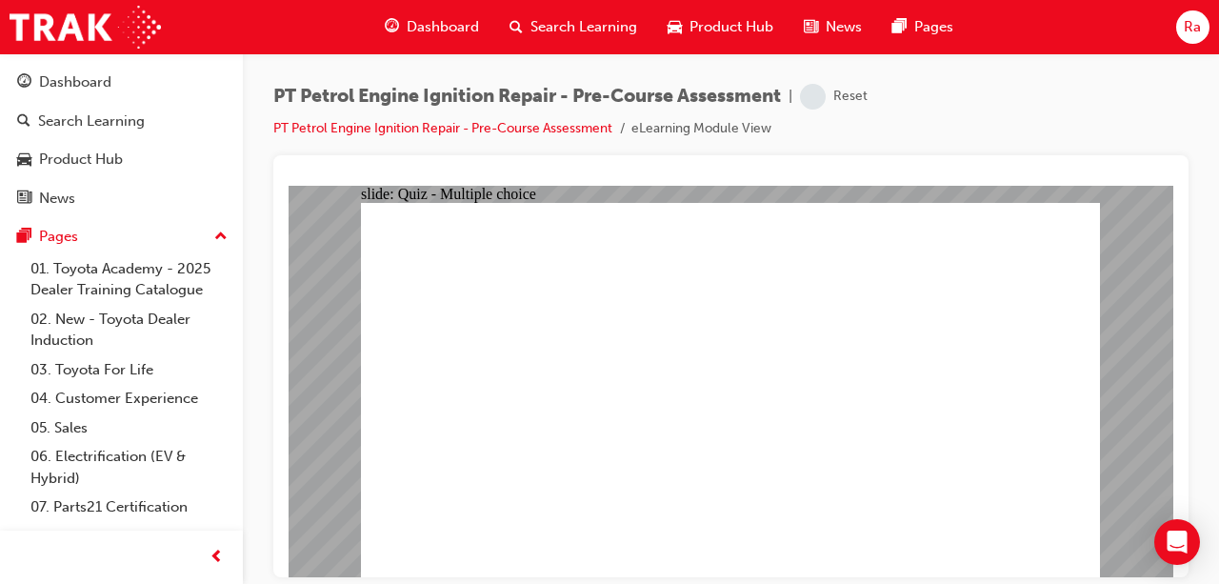
radio input "true"
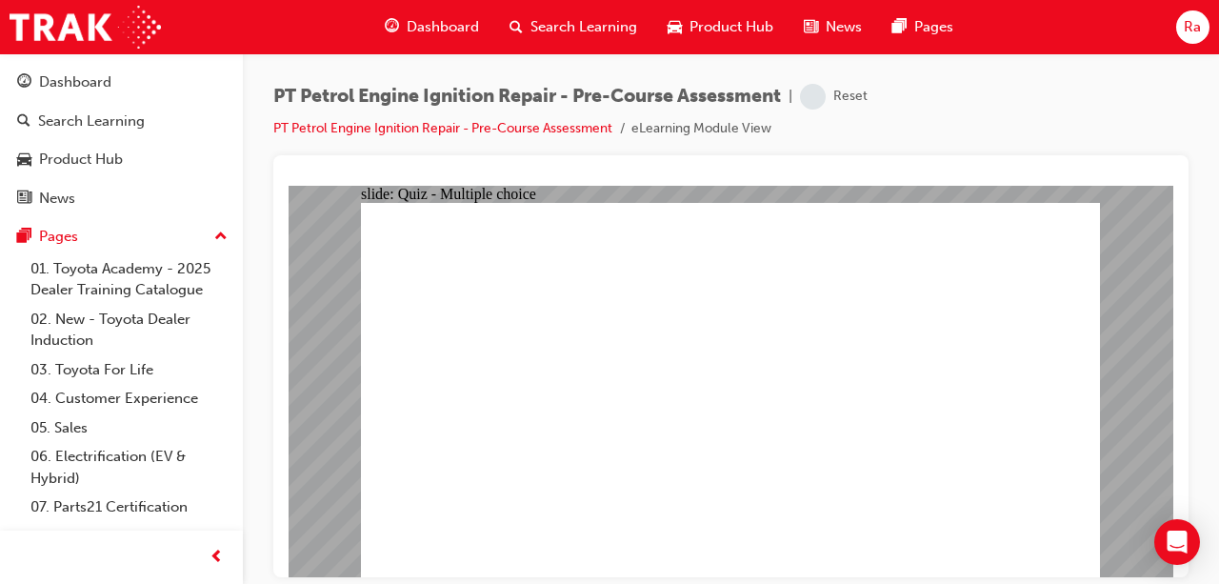
radio input "true"
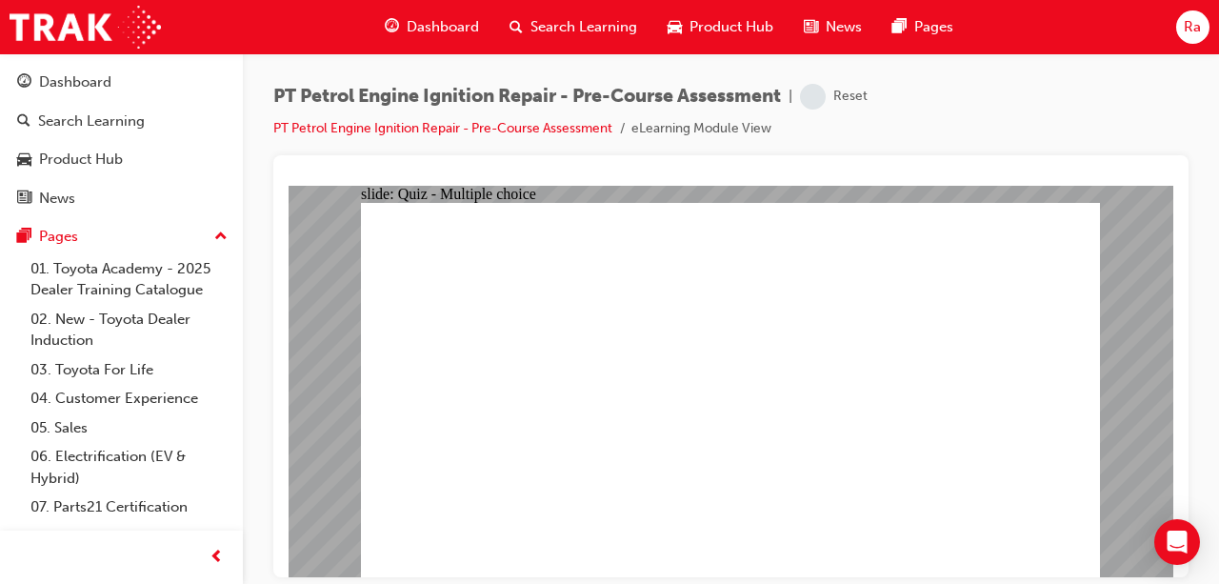
radio input "true"
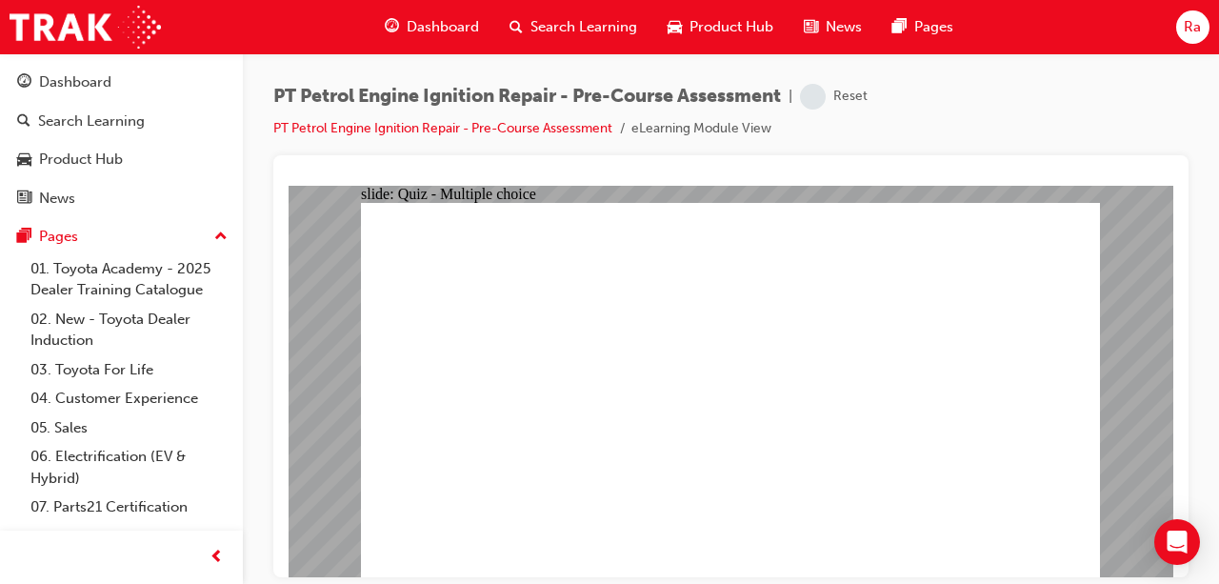
radio input "true"
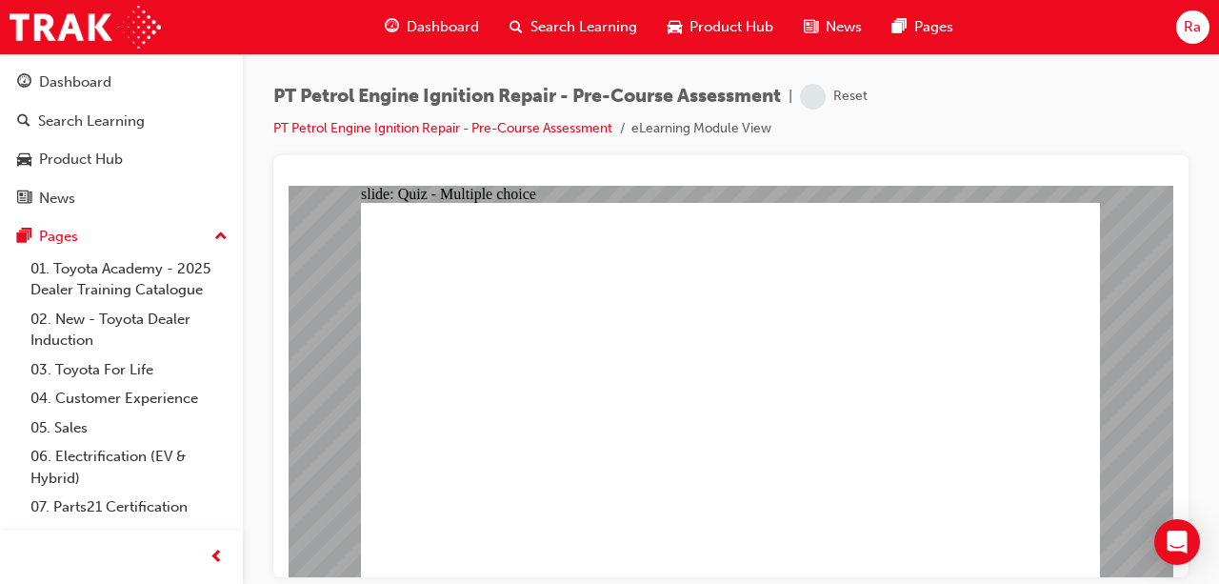
radio input "true"
drag, startPoint x: 1015, startPoint y: 524, endPoint x: 1056, endPoint y: 533, distance: 41.8
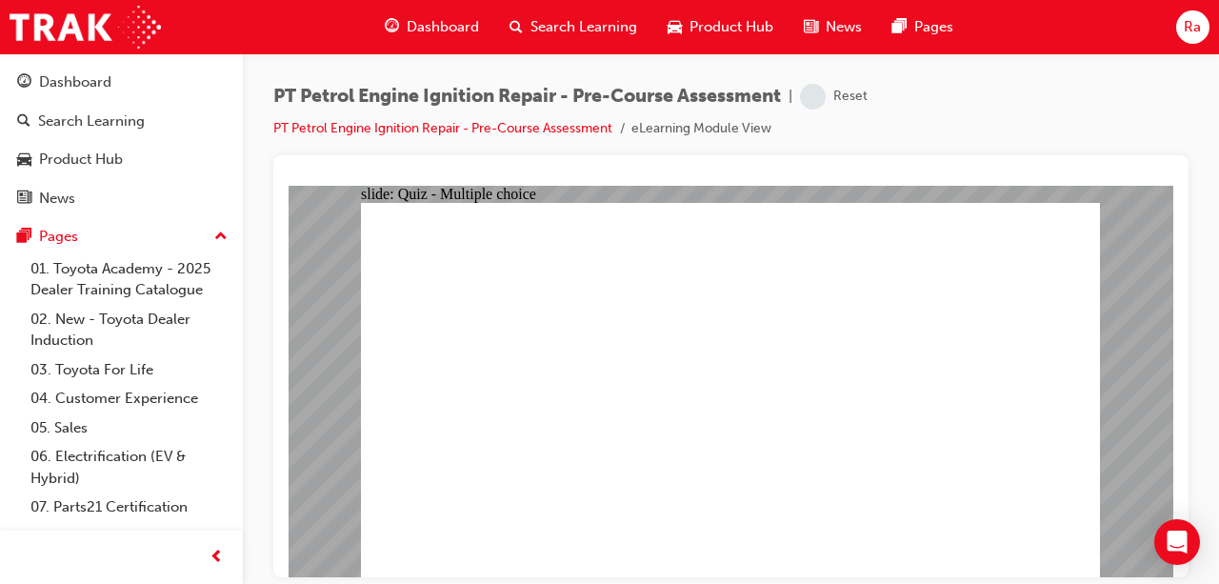
radio input "true"
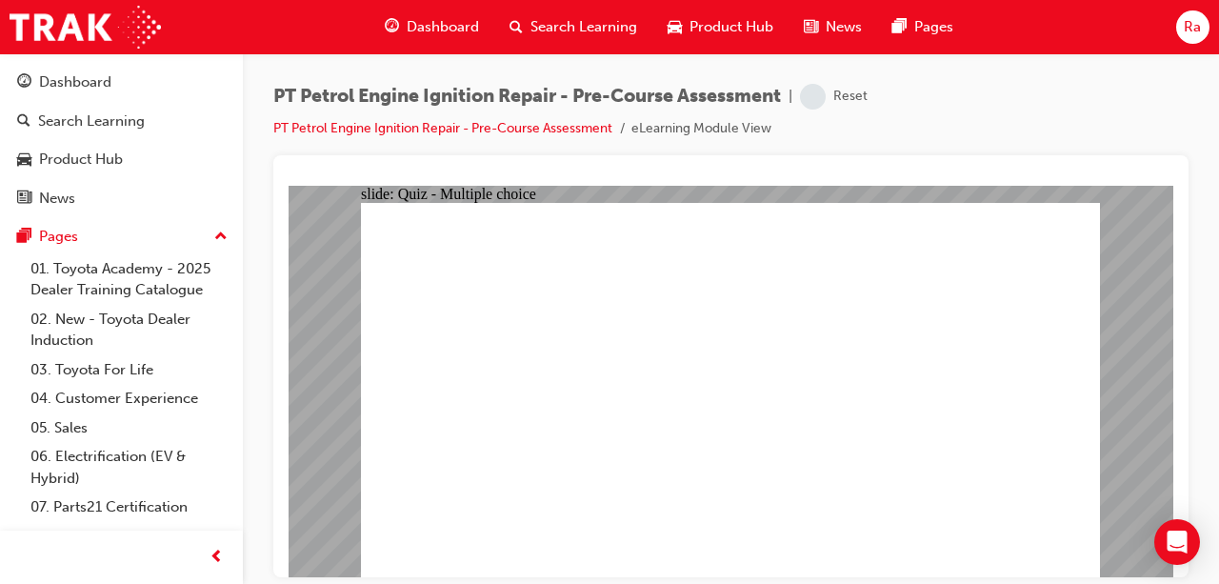
radio input "true"
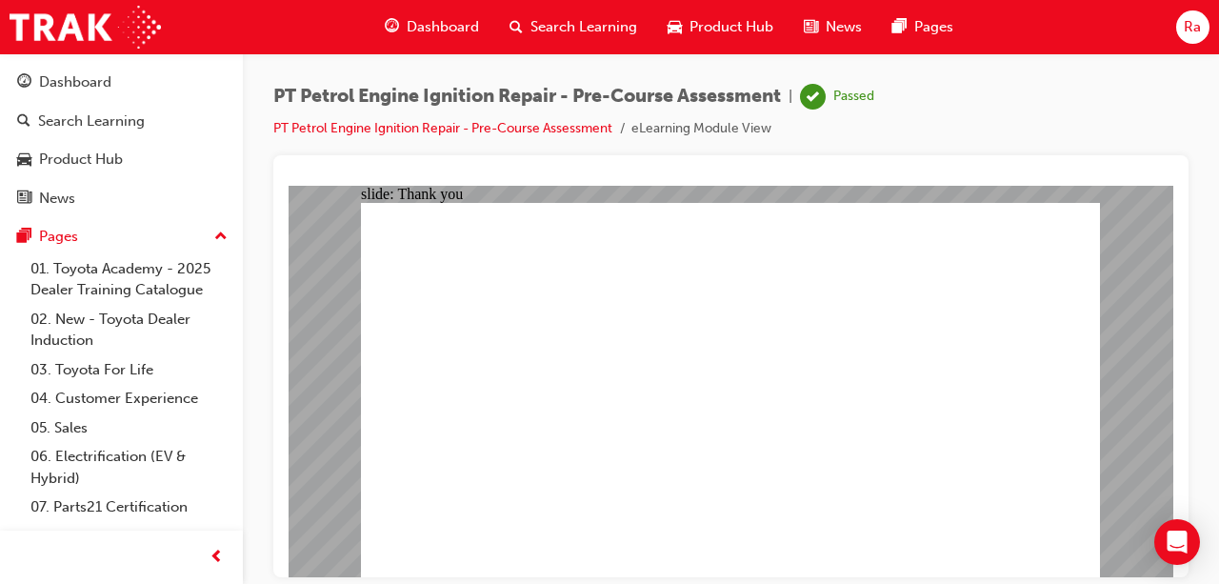
click at [446, 29] on span "Dashboard" at bounding box center [443, 27] width 72 height 22
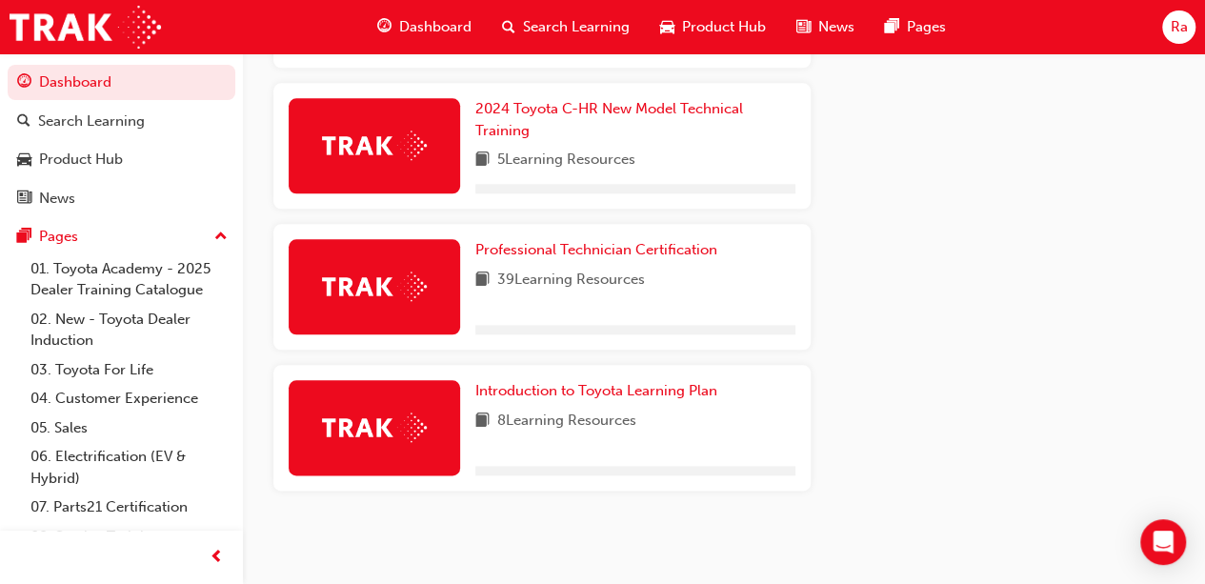
scroll to position [954, 0]
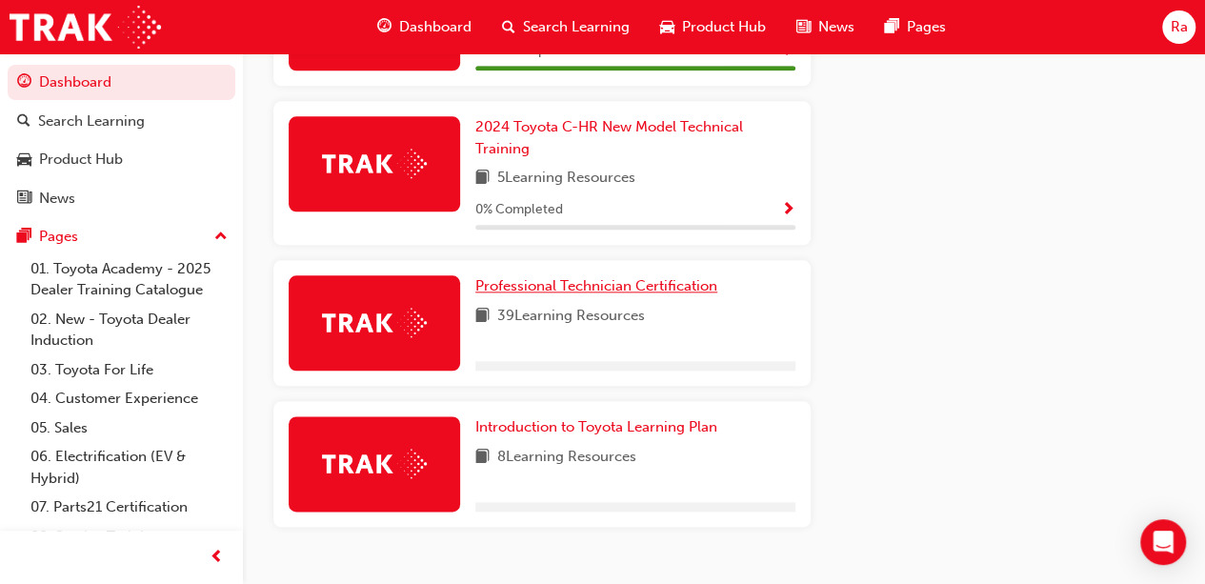
click at [583, 277] on span "Professional Technician Certification" at bounding box center [596, 285] width 242 height 17
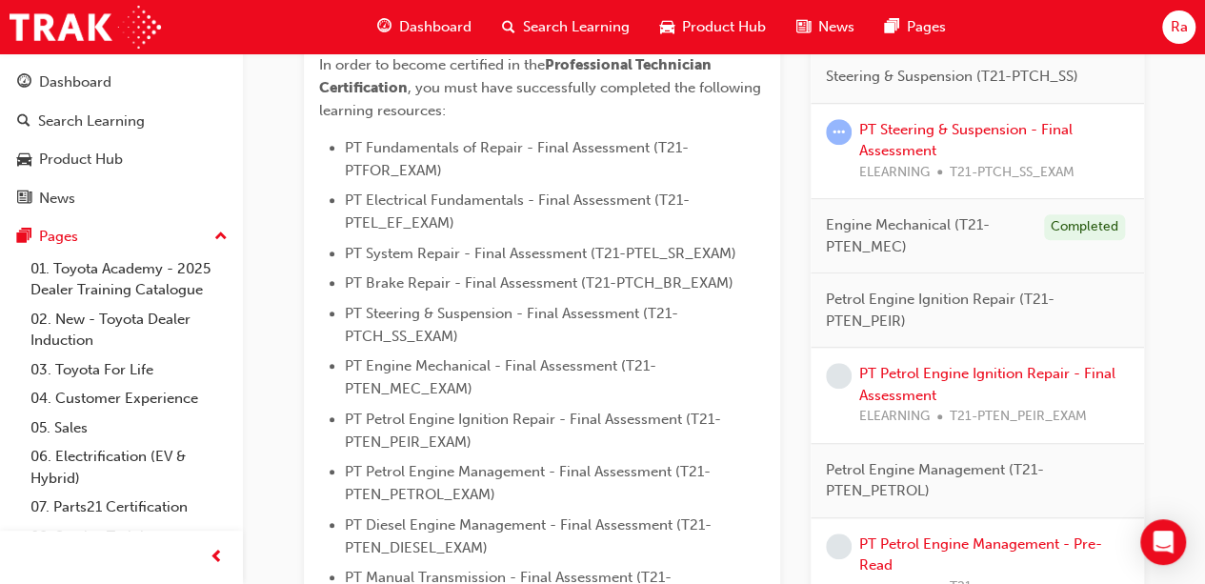
scroll to position [572, 0]
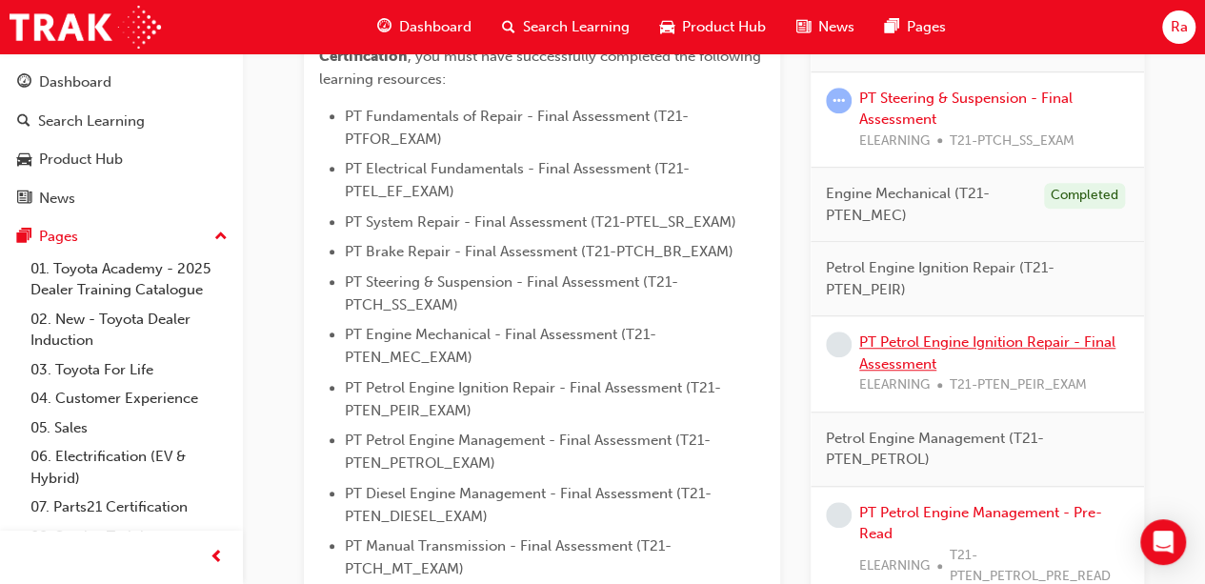
click at [1014, 340] on link "PT Petrol Engine Ignition Repair - Final Assessment" at bounding box center [987, 352] width 256 height 39
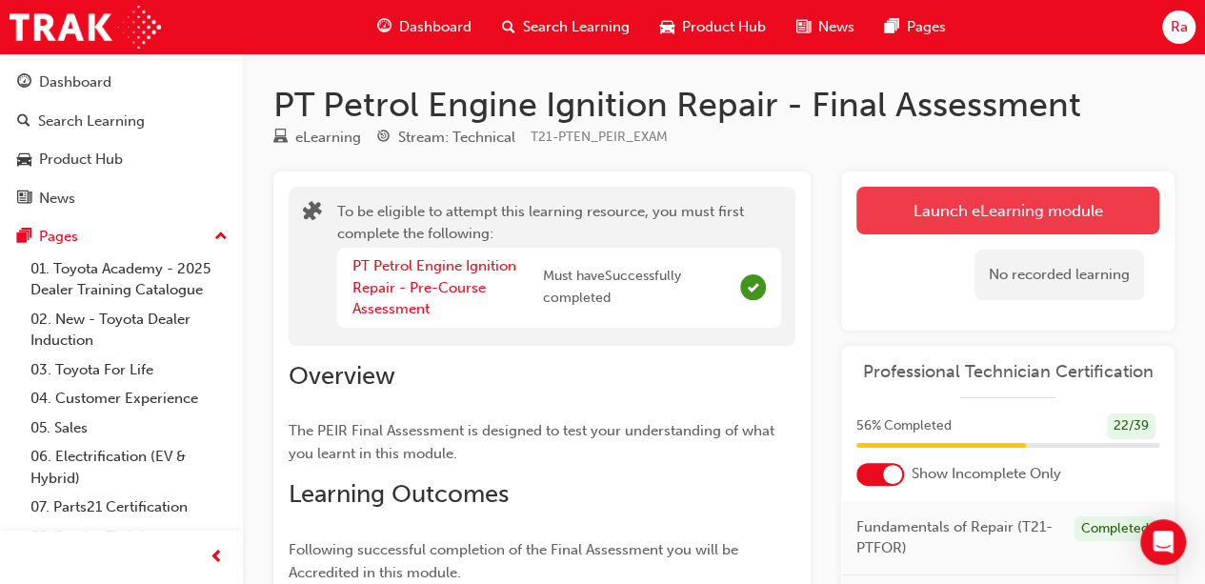
click at [940, 200] on button "Launch eLearning module" at bounding box center [1007, 211] width 303 height 48
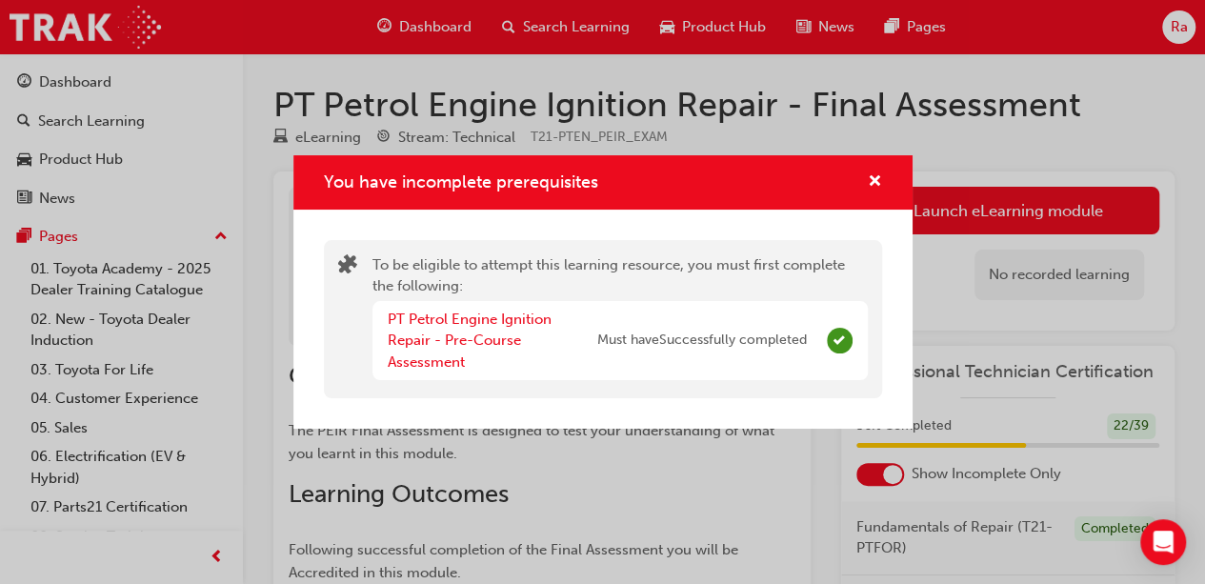
click at [866, 177] on div "You have incomplete prerequisites" at bounding box center [868, 183] width 30 height 24
click at [876, 177] on span "cross-icon" at bounding box center [875, 182] width 14 height 17
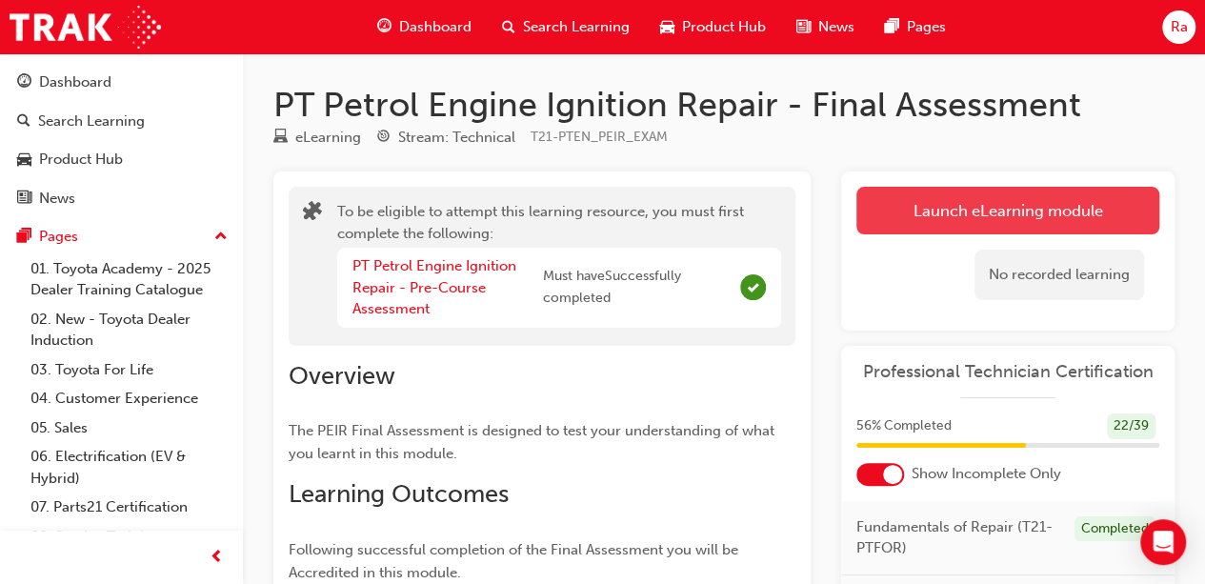
click at [1076, 199] on button "Launch eLearning module" at bounding box center [1007, 211] width 303 height 48
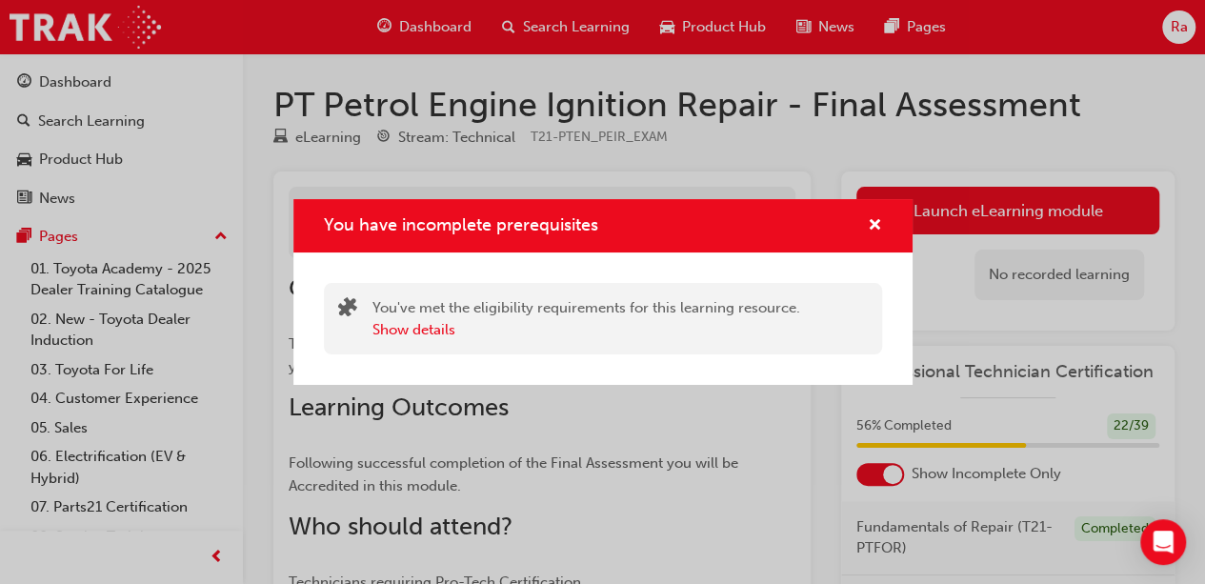
click at [861, 218] on div "You have incomplete prerequisites" at bounding box center [868, 226] width 30 height 24
click at [874, 222] on span "cross-icon" at bounding box center [875, 226] width 14 height 17
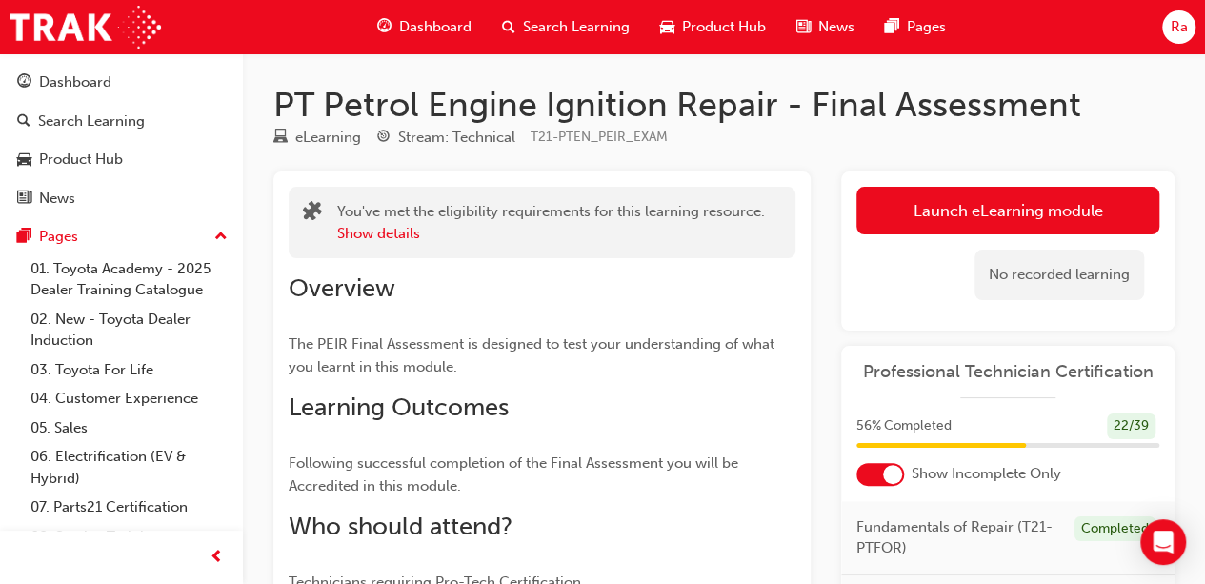
click at [457, 30] on span "Dashboard" at bounding box center [435, 27] width 72 height 22
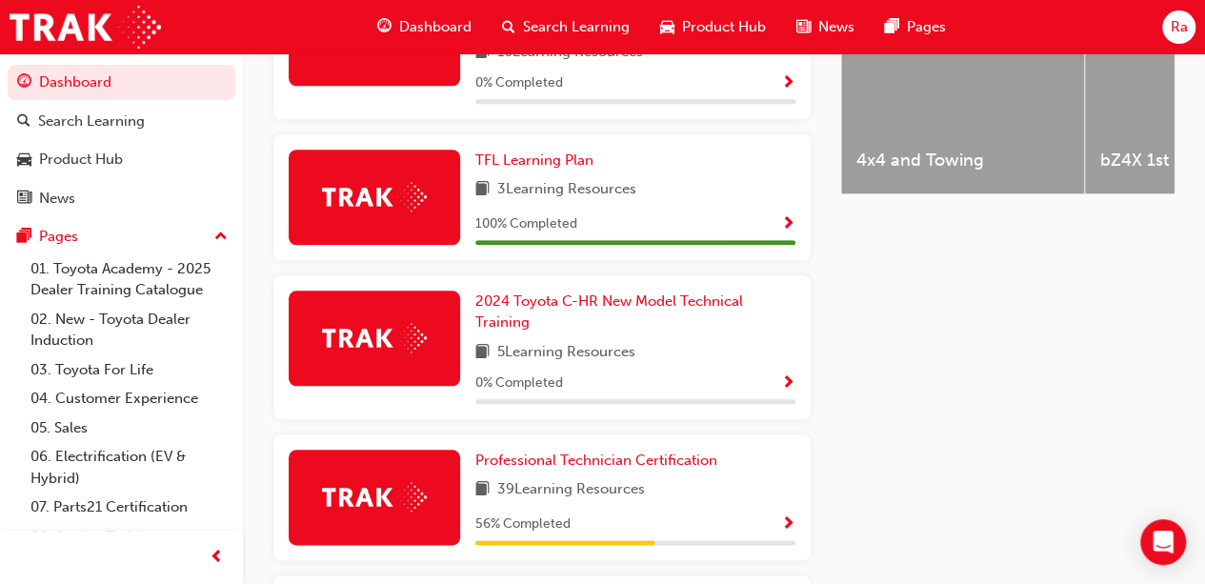
scroll to position [953, 0]
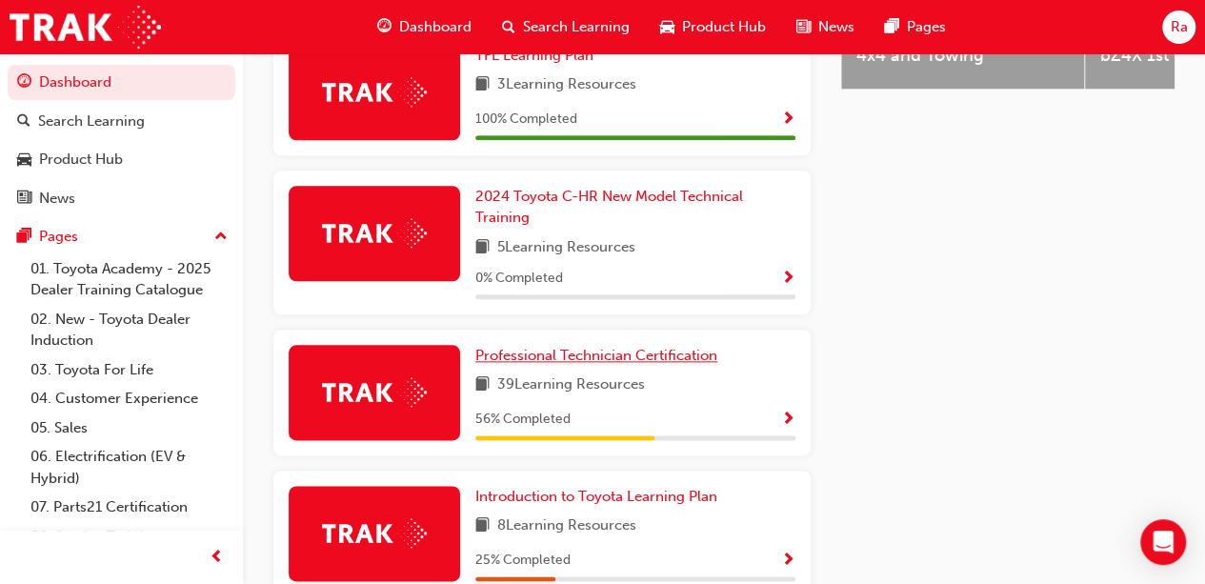
click at [617, 347] on span "Professional Technician Certification" at bounding box center [596, 355] width 242 height 17
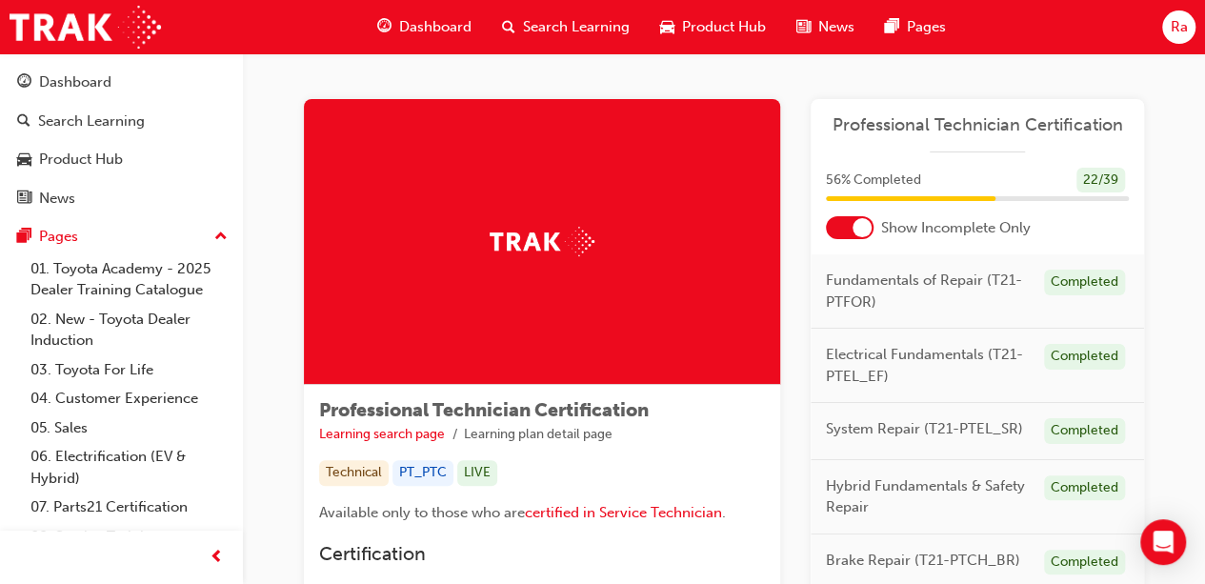
click at [967, 125] on span "Professional Technician Certification" at bounding box center [977, 125] width 303 height 22
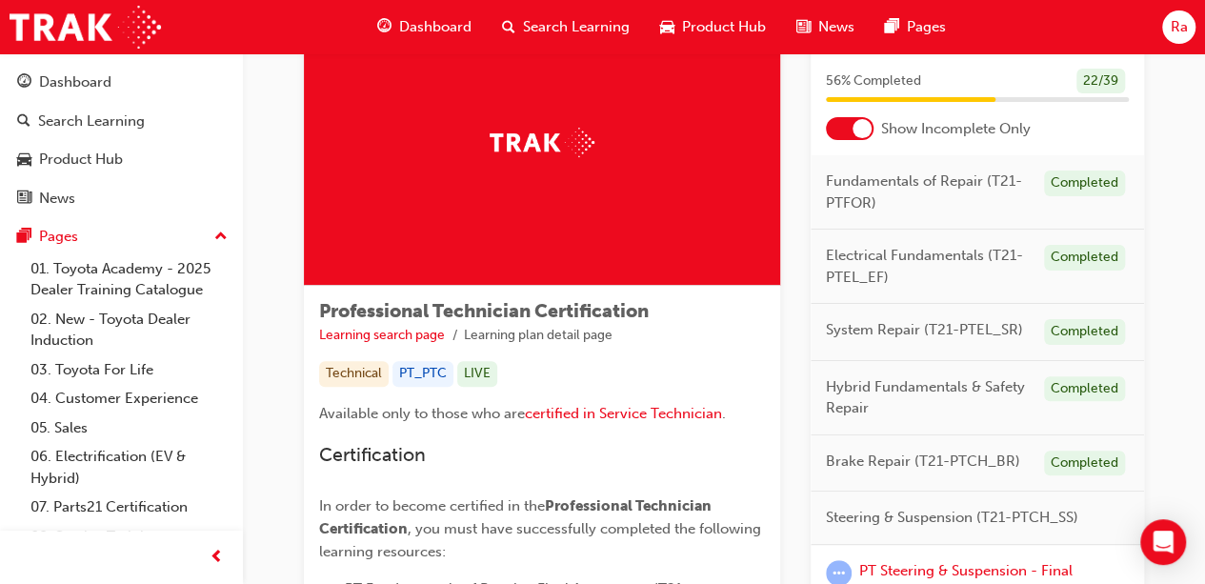
scroll to position [286, 0]
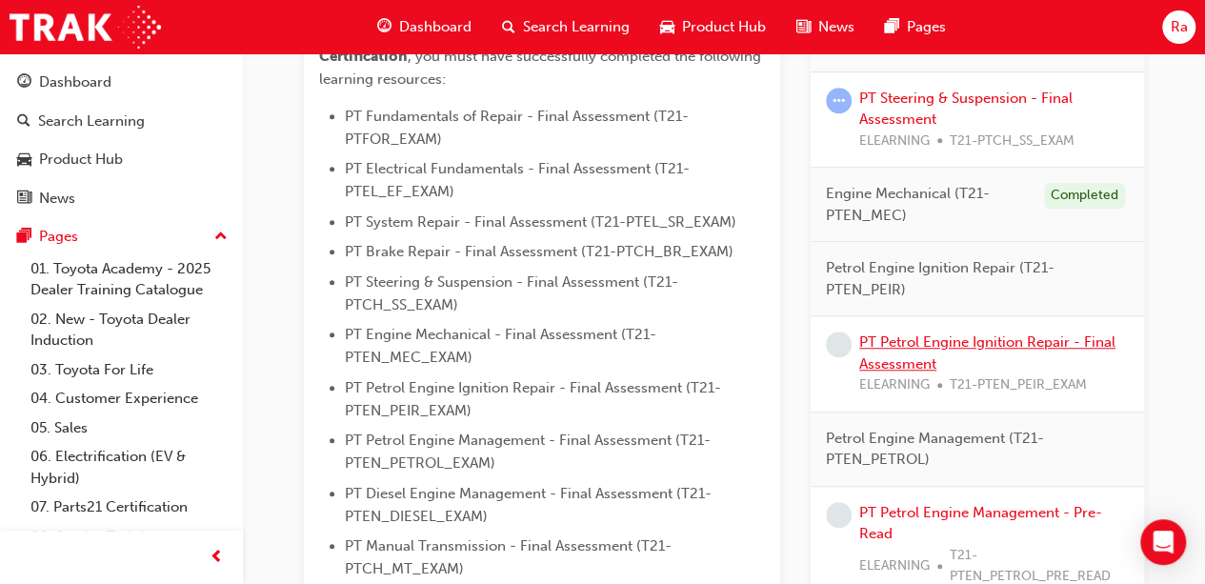
click at [972, 341] on link "PT Petrol Engine Ignition Repair - Final Assessment" at bounding box center [987, 352] width 256 height 39
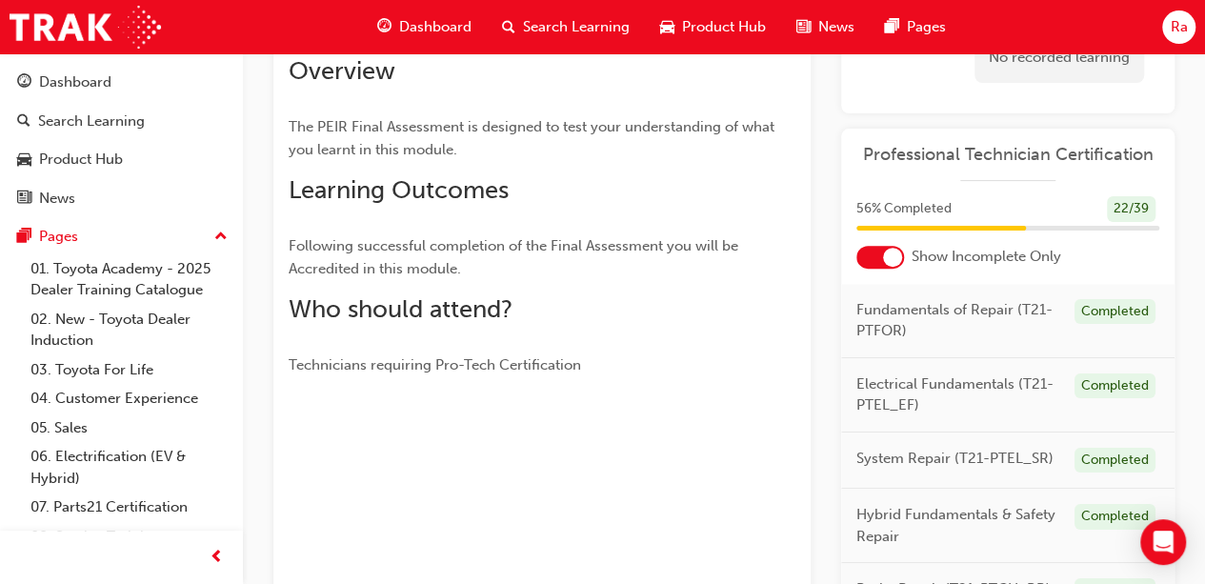
scroll to position [24, 0]
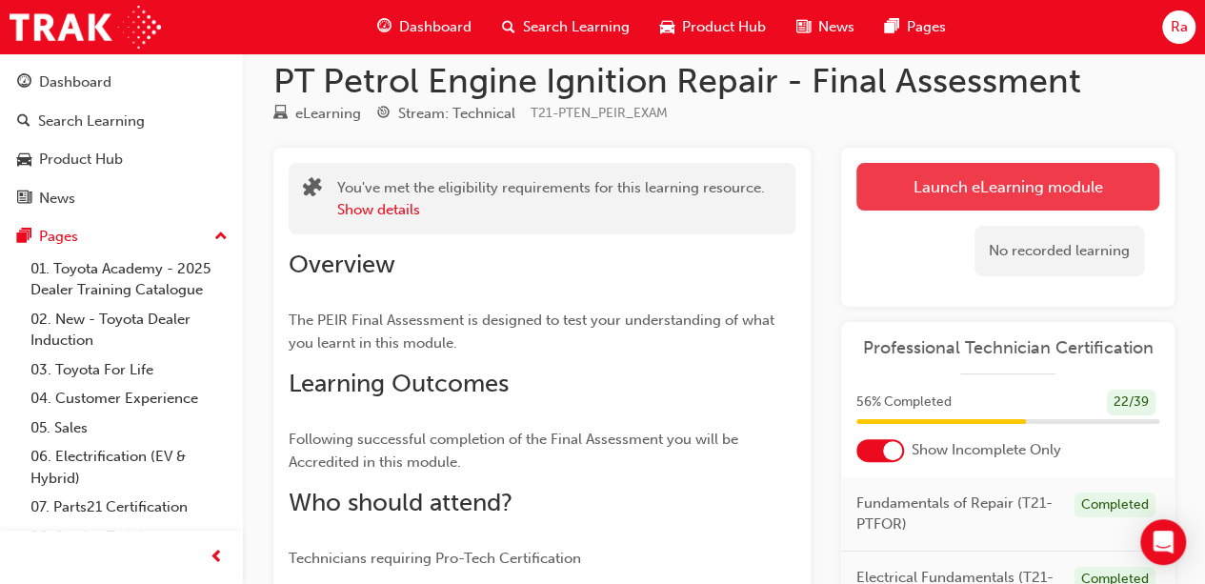
click at [949, 189] on link "Launch eLearning module" at bounding box center [1007, 187] width 303 height 48
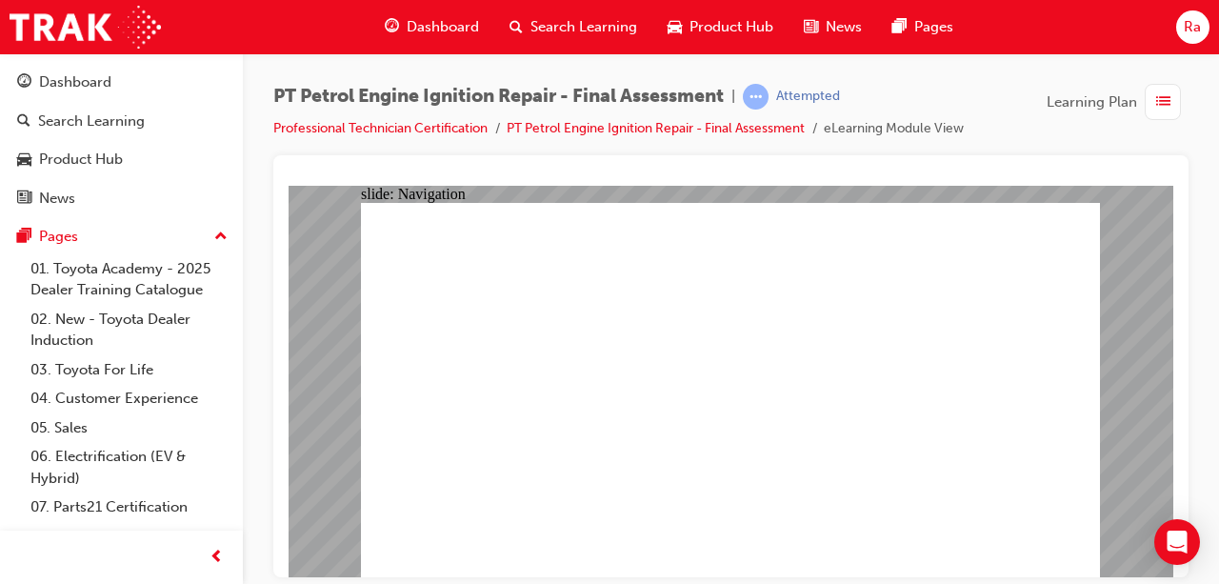
checkbox input "true"
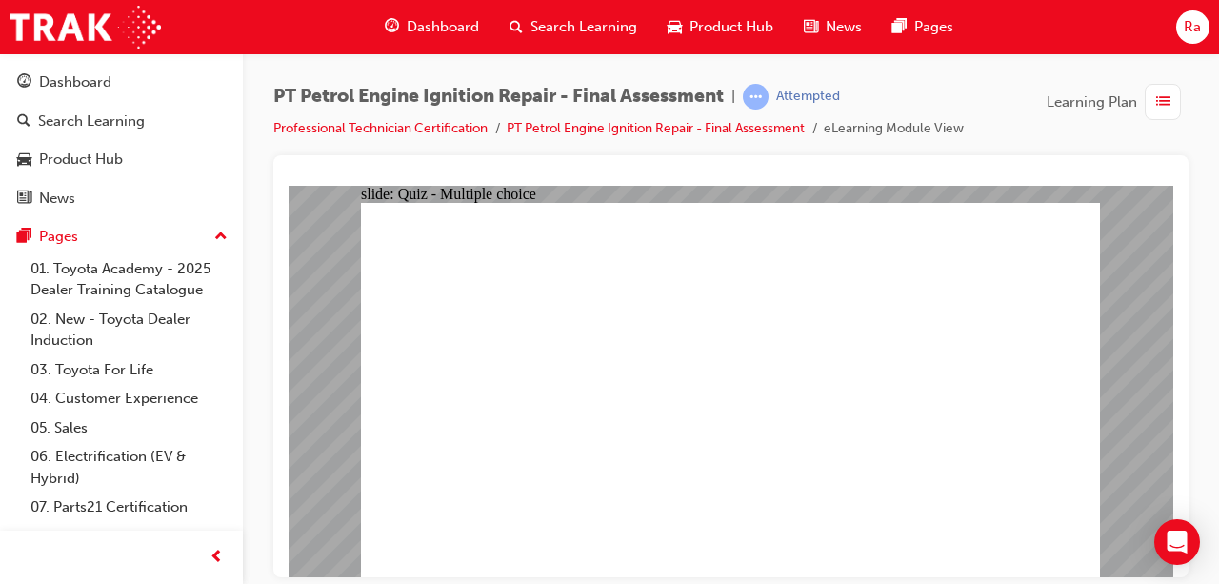
checkbox input "true"
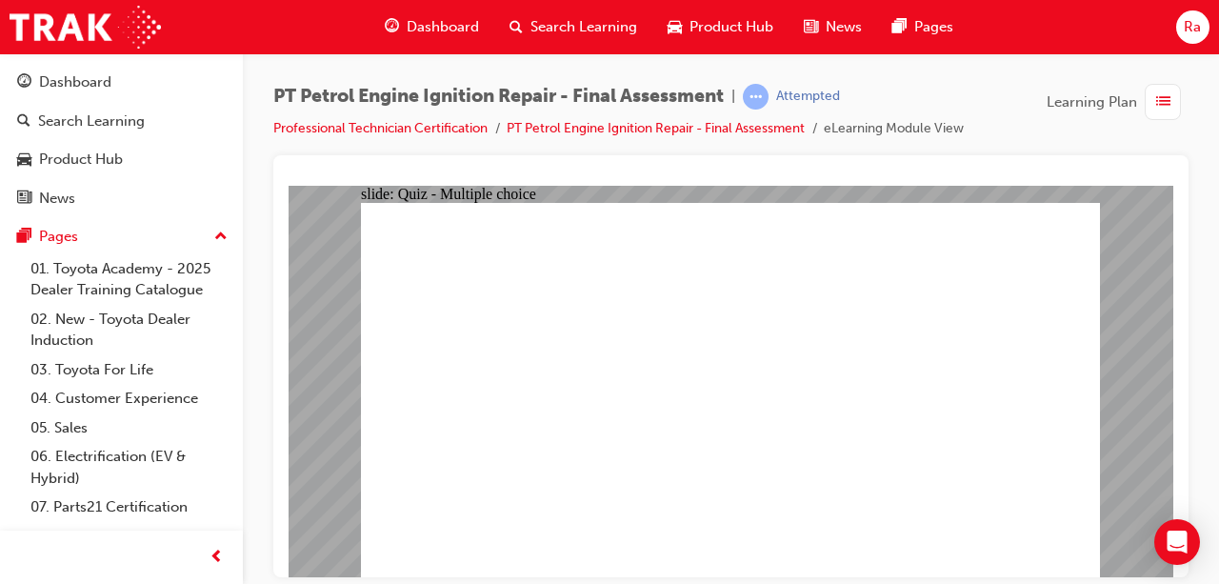
checkbox input "true"
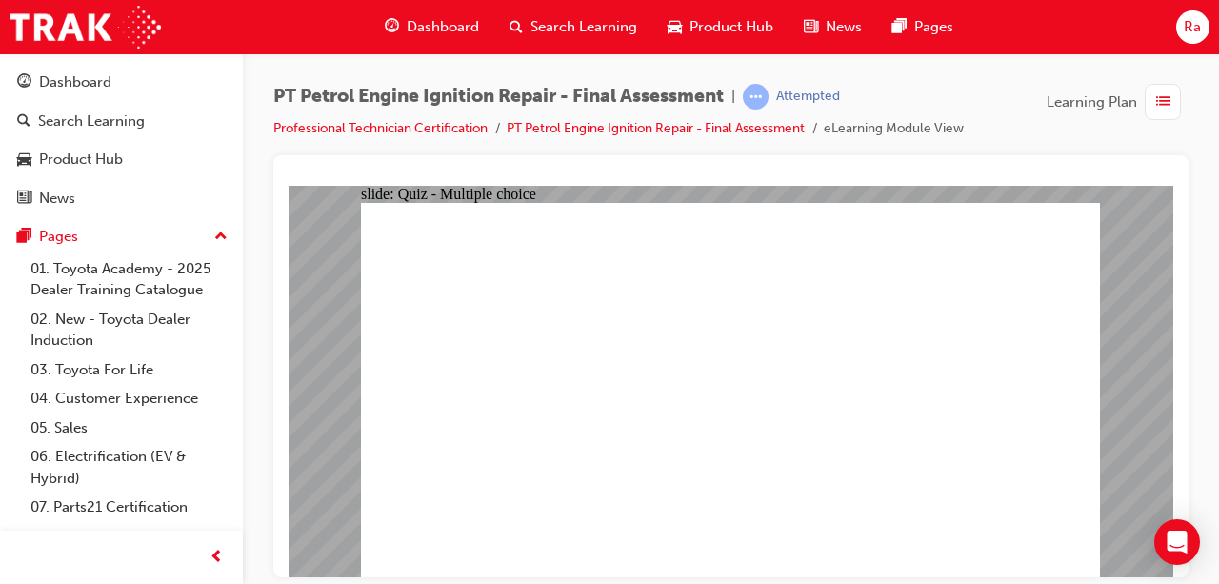
checkbox input "true"
radio input "true"
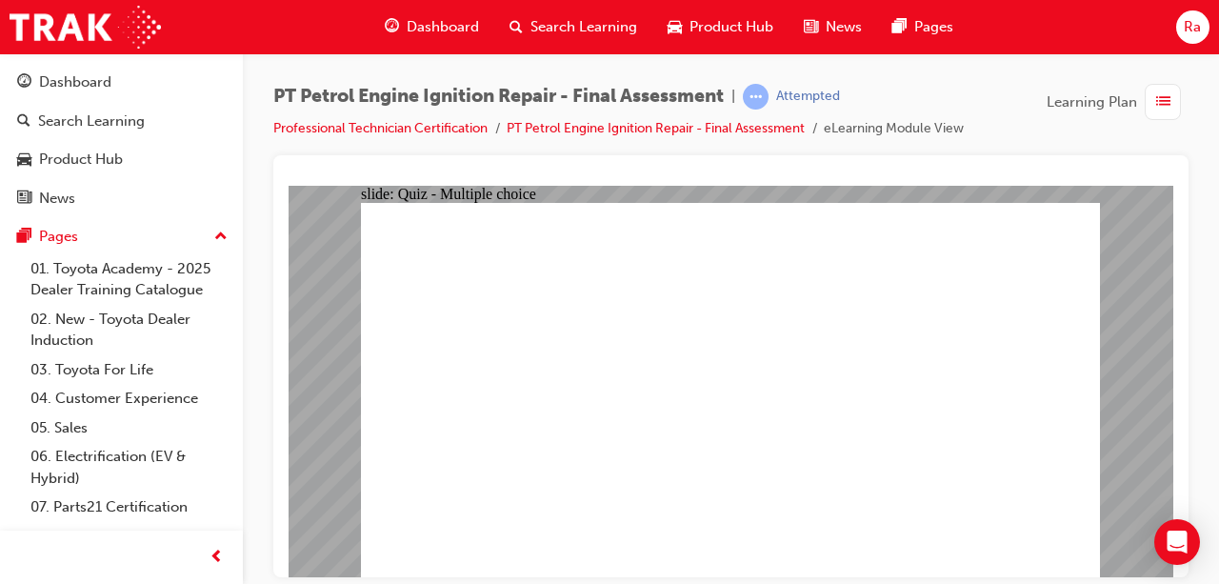
radio input "true"
drag, startPoint x: 662, startPoint y: 434, endPoint x: 776, endPoint y: 458, distance: 116.8
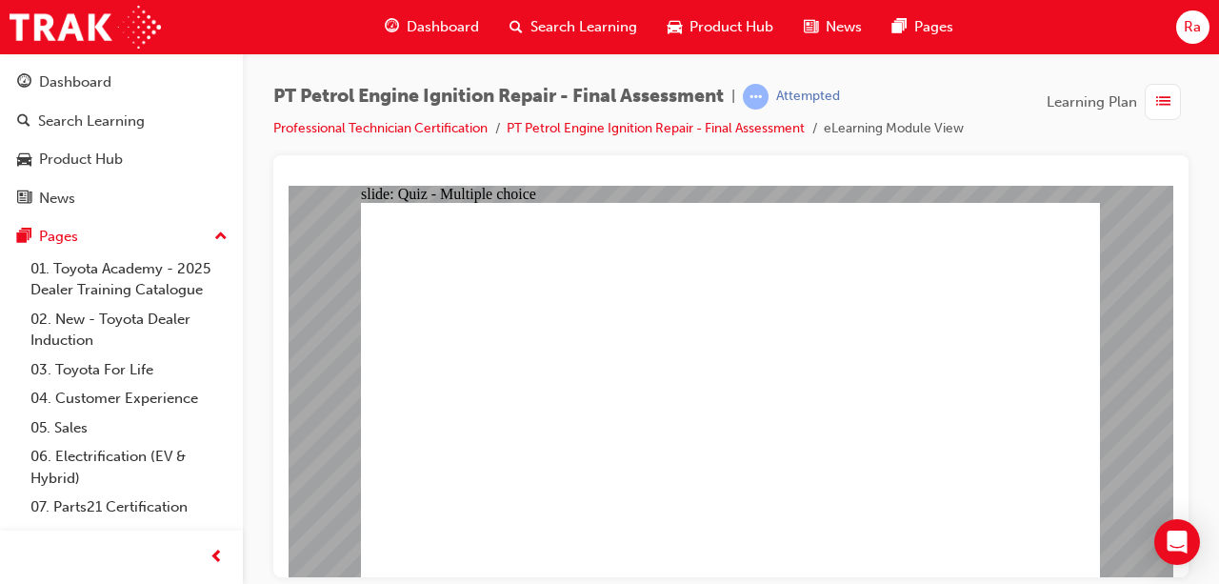
radio input "true"
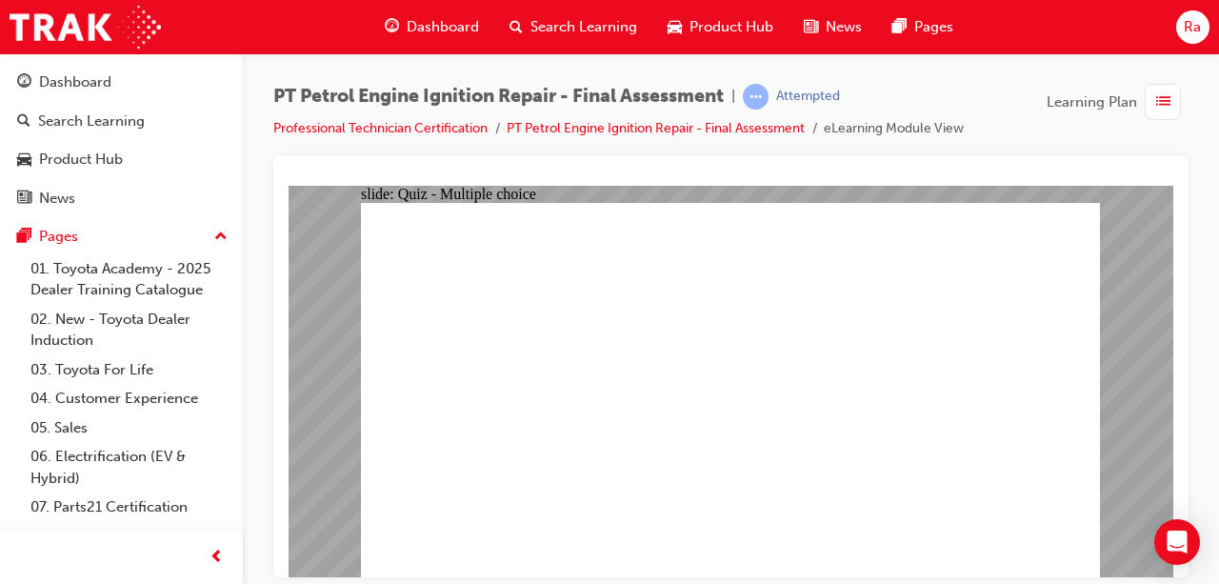
radio input "true"
drag, startPoint x: 595, startPoint y: 356, endPoint x: 612, endPoint y: 362, distance: 17.2
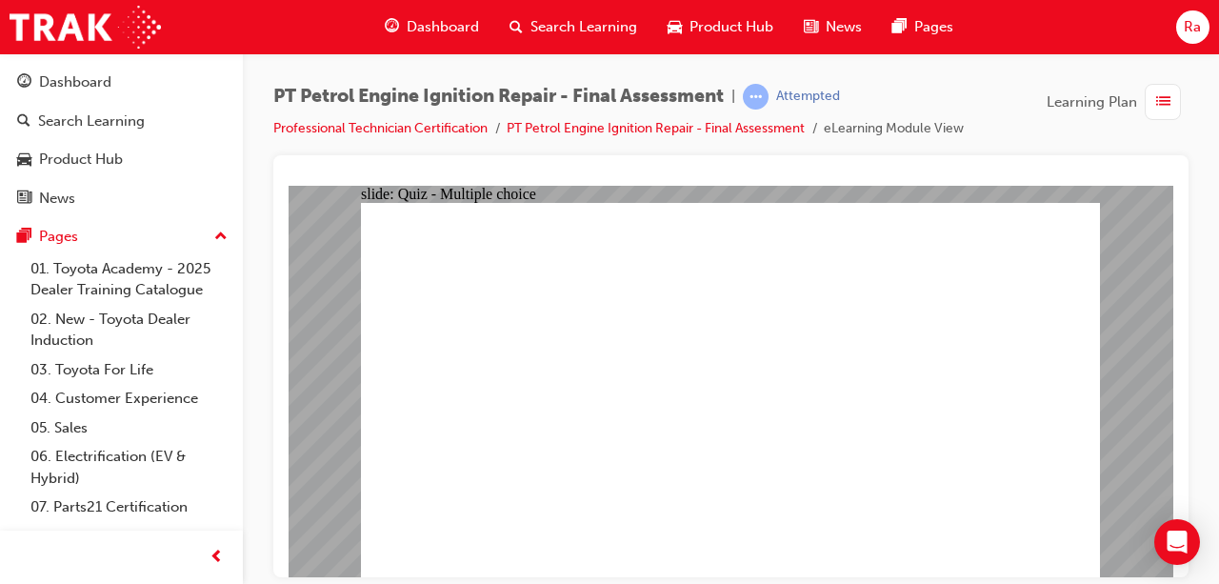
radio input "true"
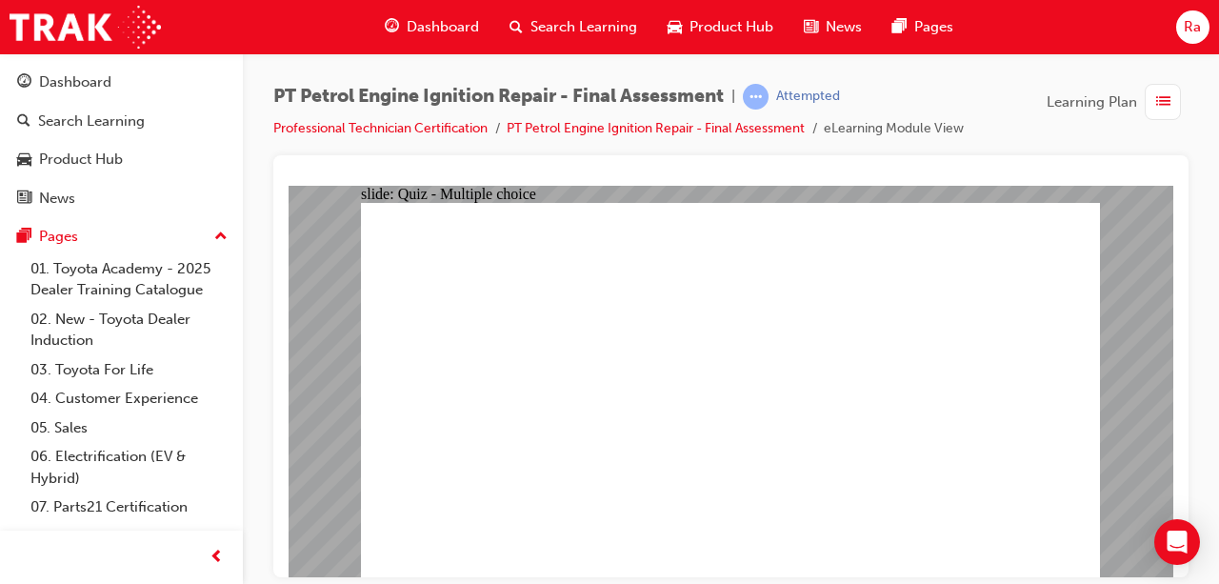
radio input "true"
drag, startPoint x: 595, startPoint y: 556, endPoint x: 618, endPoint y: 541, distance: 27.5
radio input "true"
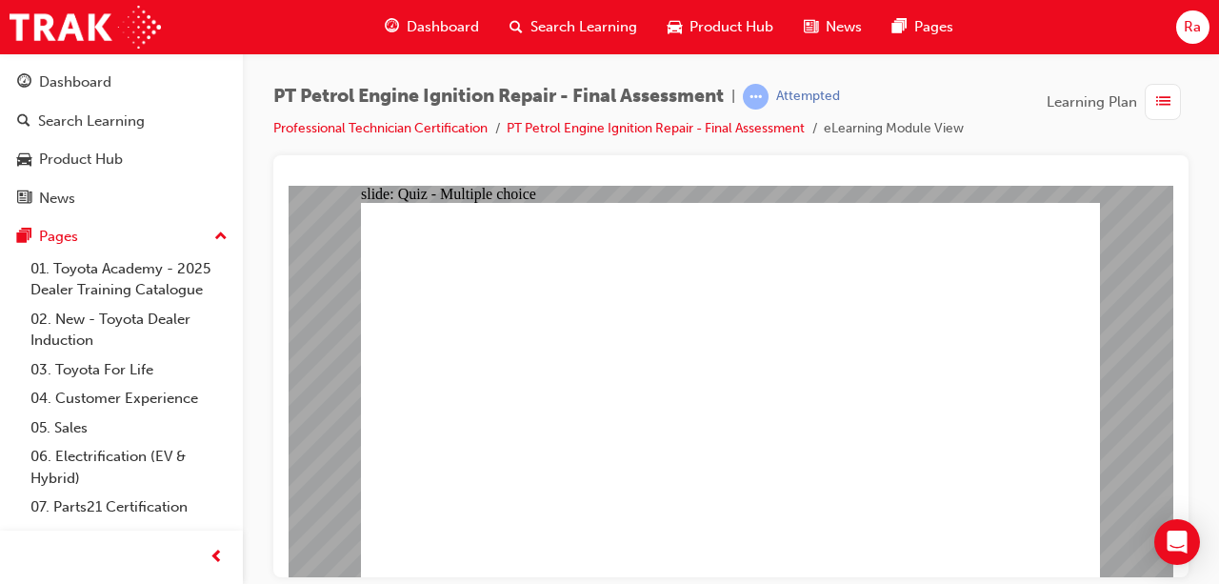
radio input "true"
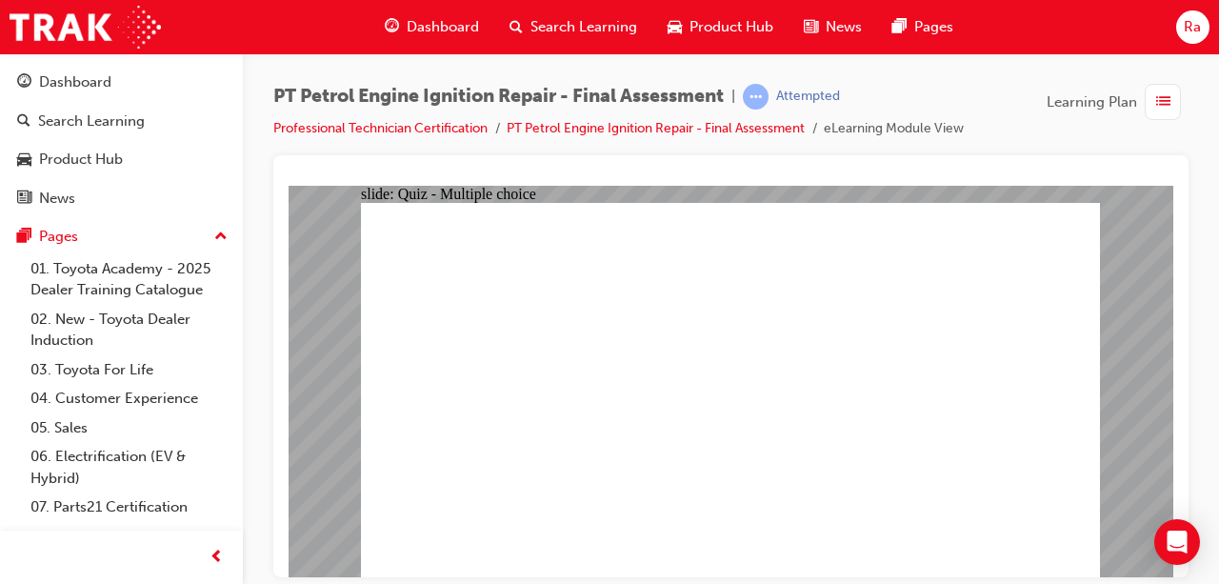
radio input "true"
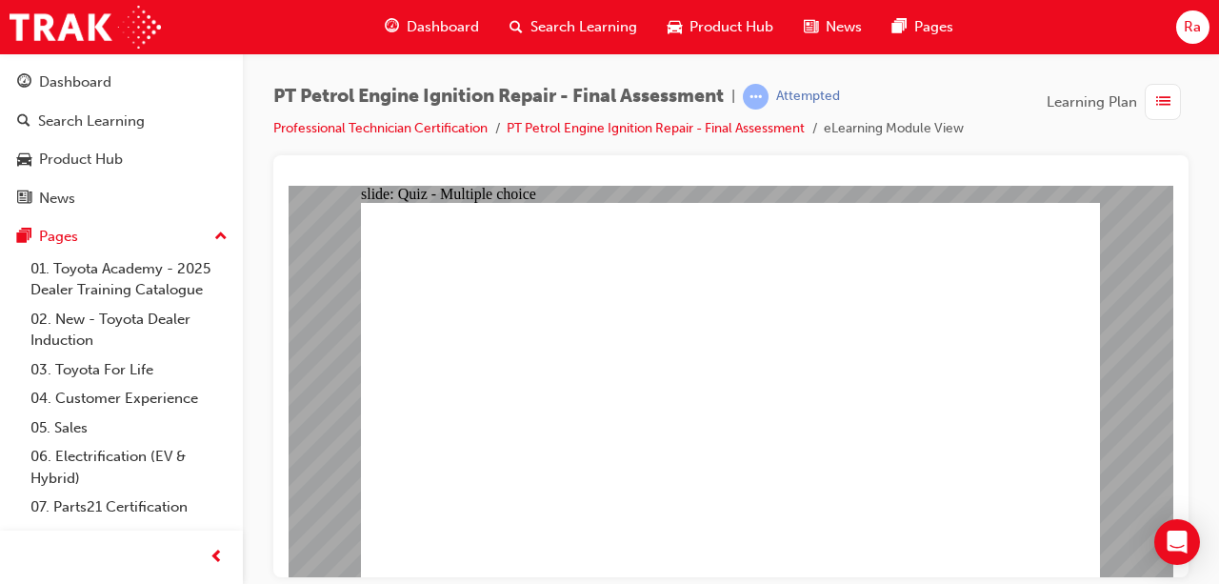
radio input "true"
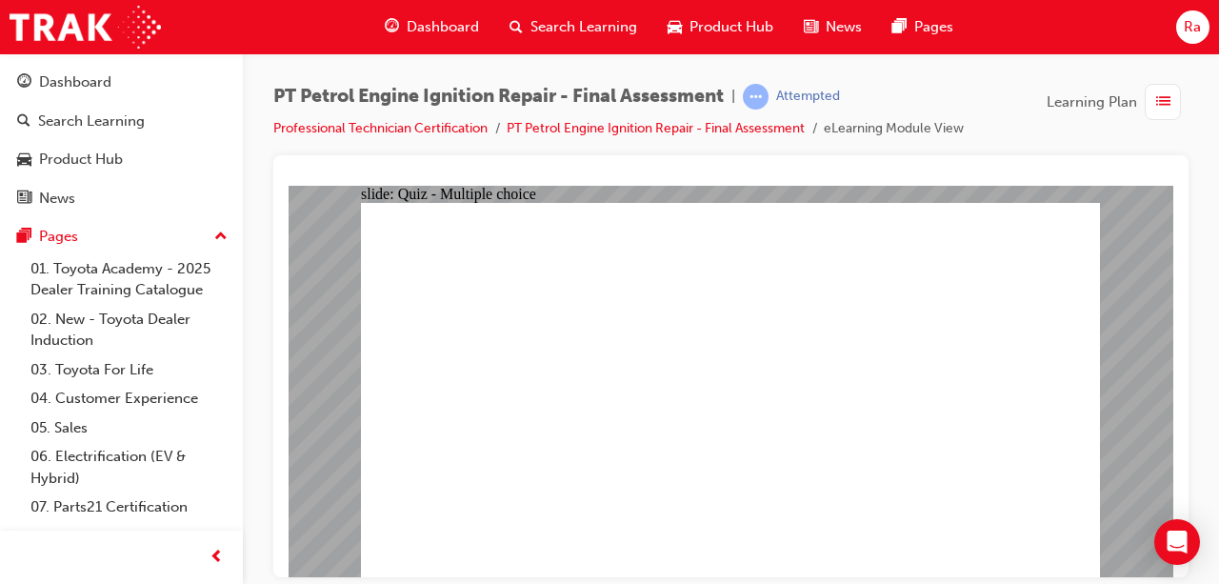
radio input "true"
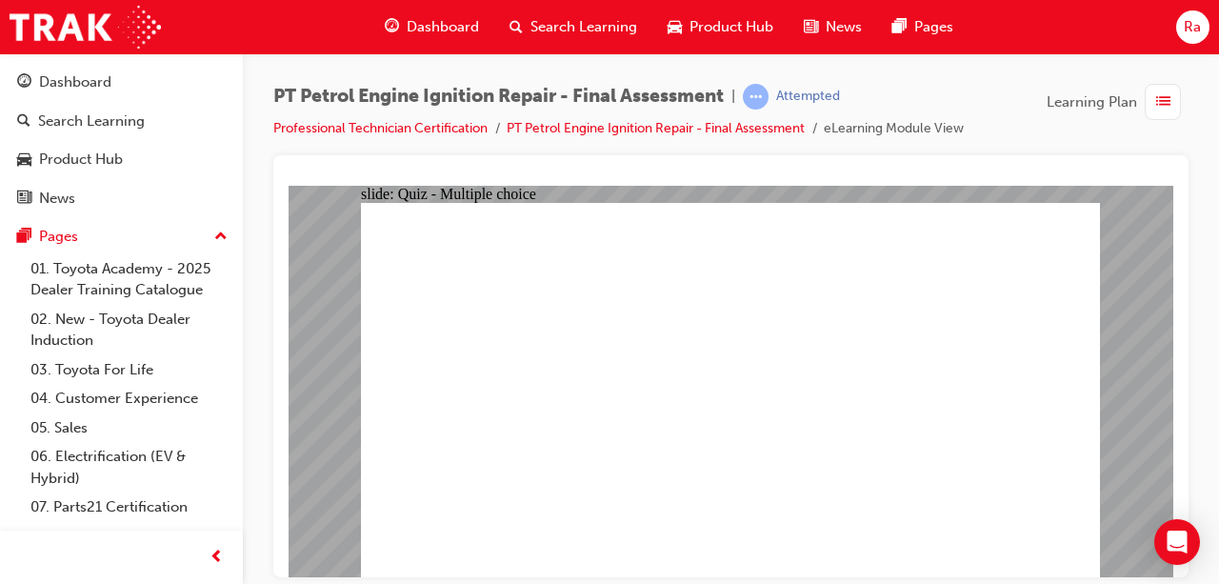
drag, startPoint x: 623, startPoint y: 420, endPoint x: 747, endPoint y: 470, distance: 133.4
radio input "true"
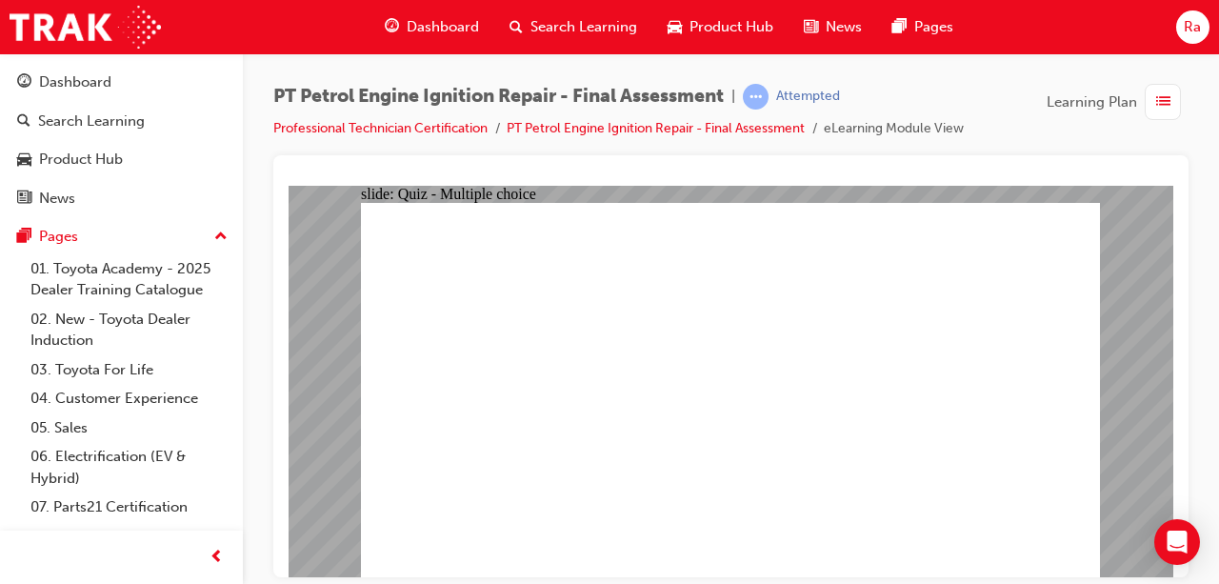
radio input "true"
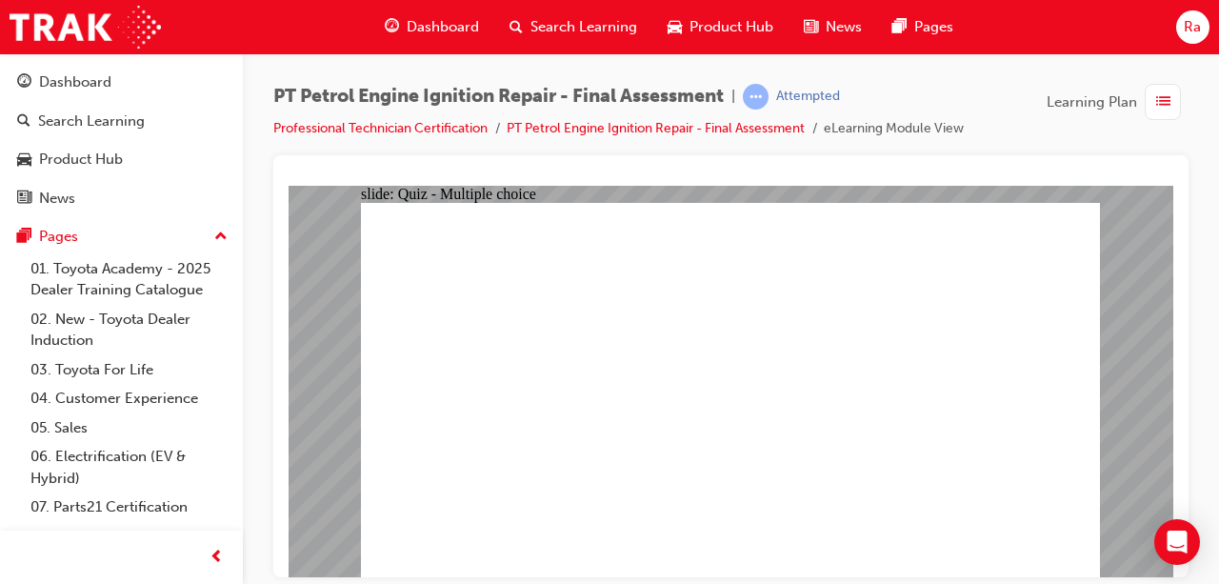
checkbox input "false"
checkbox input "true"
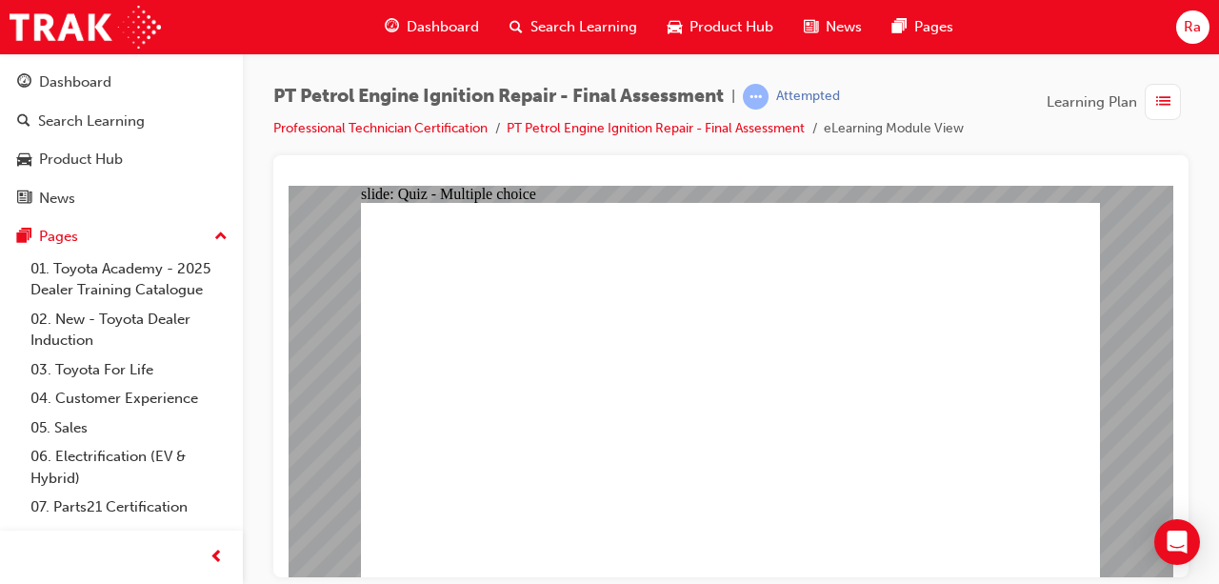
checkbox input "true"
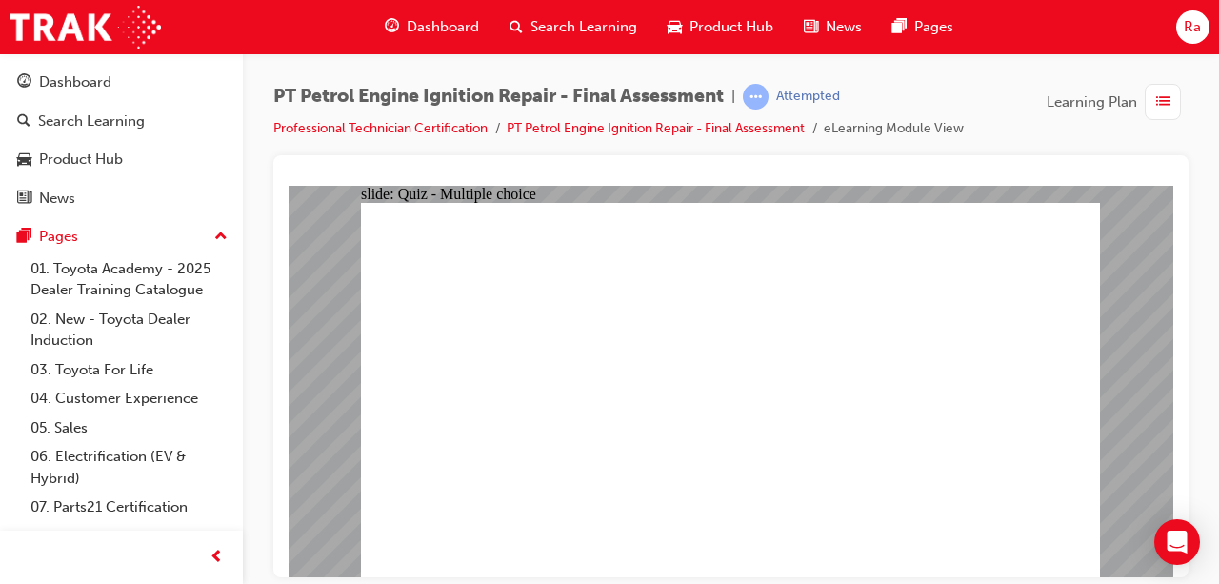
checkbox input "true"
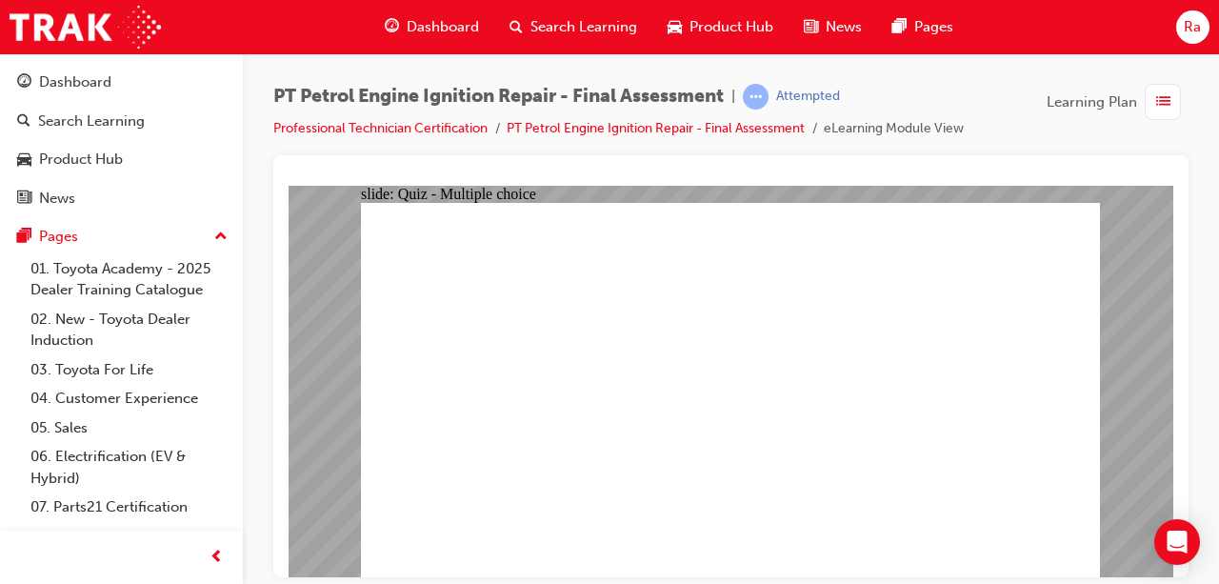
checkbox input "true"
radio input "true"
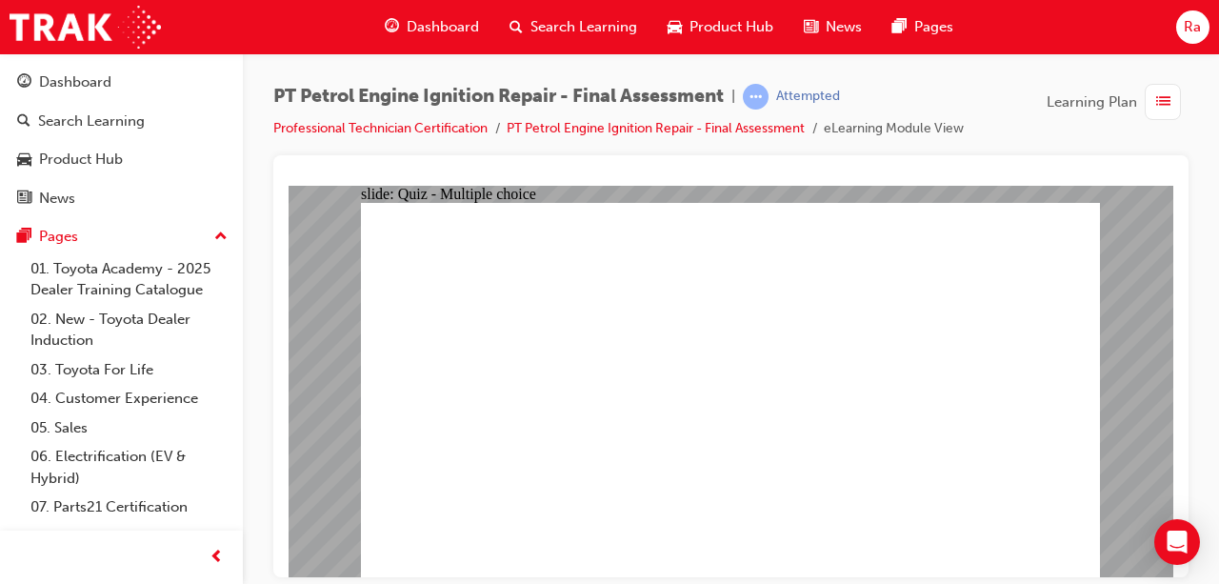
drag, startPoint x: 810, startPoint y: 387, endPoint x: 1088, endPoint y: 569, distance: 332.4
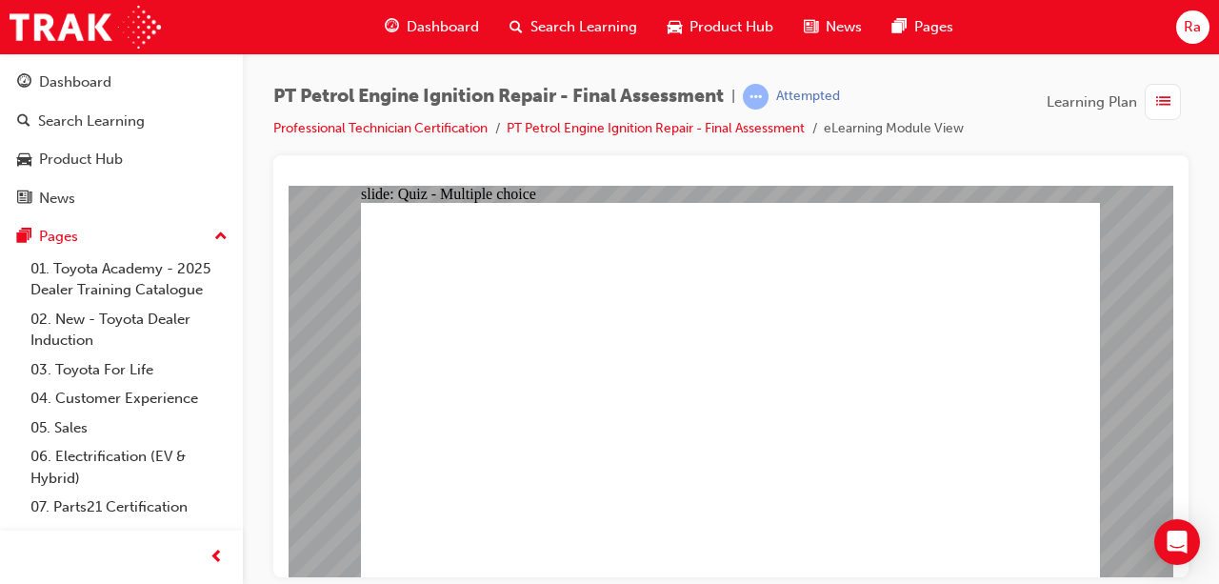
radio input "false"
radio input "true"
drag, startPoint x: 638, startPoint y: 431, endPoint x: 886, endPoint y: 543, distance: 272.0
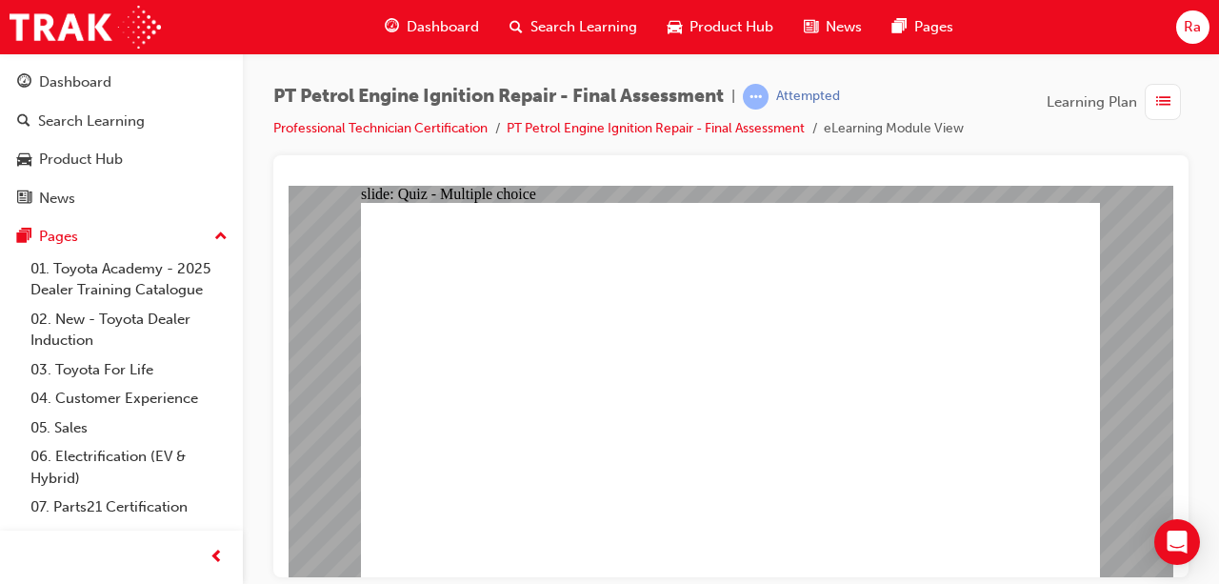
radio input "true"
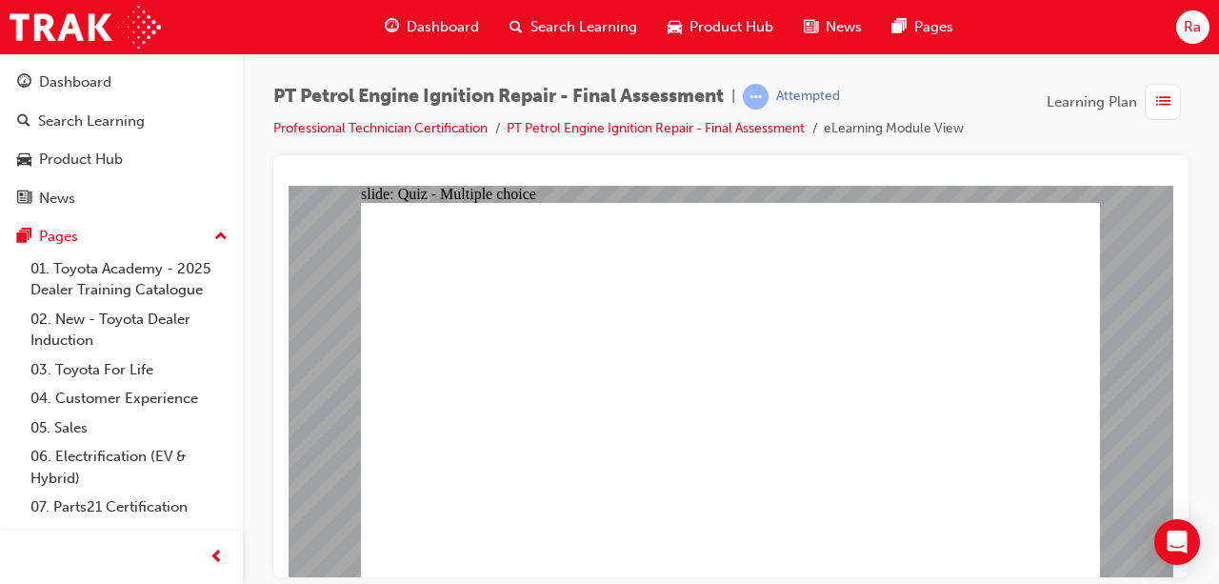
radio input "true"
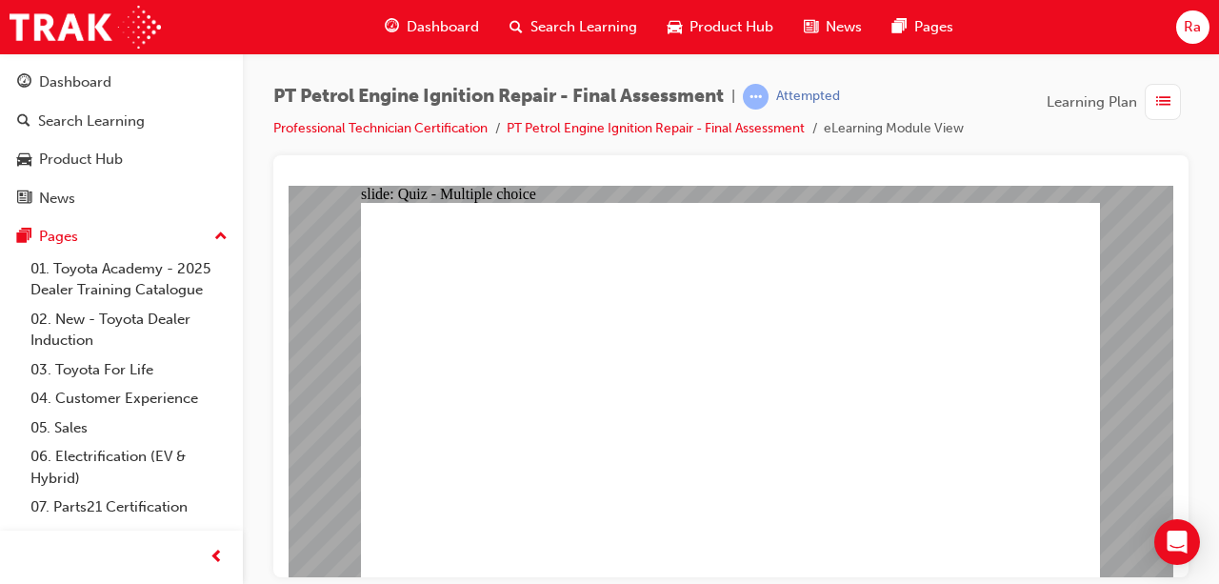
radio input "true"
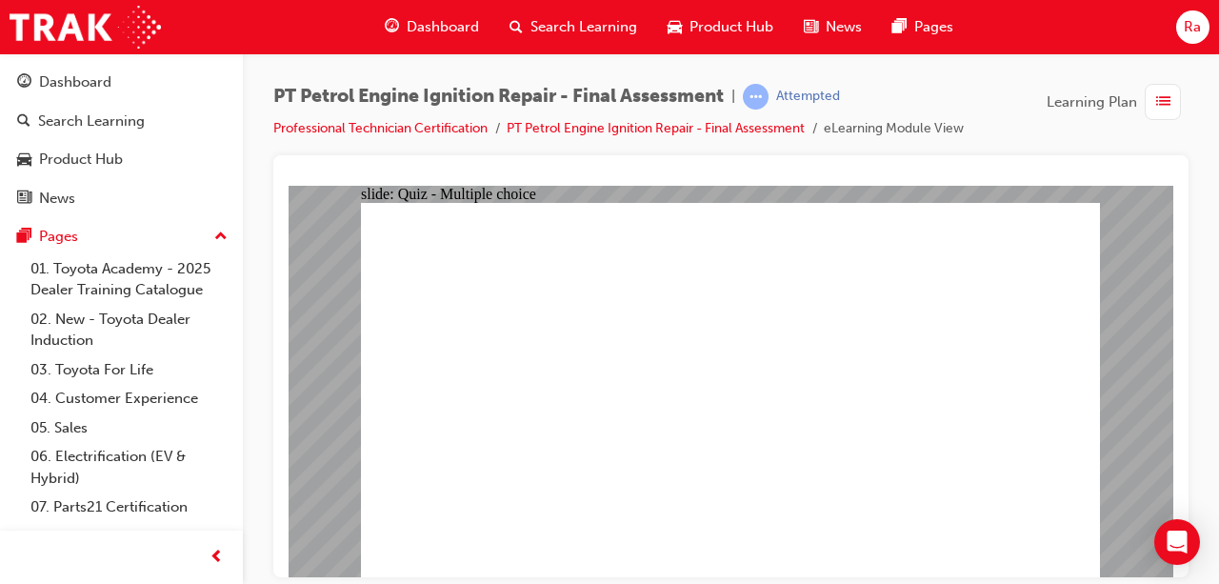
radio input "true"
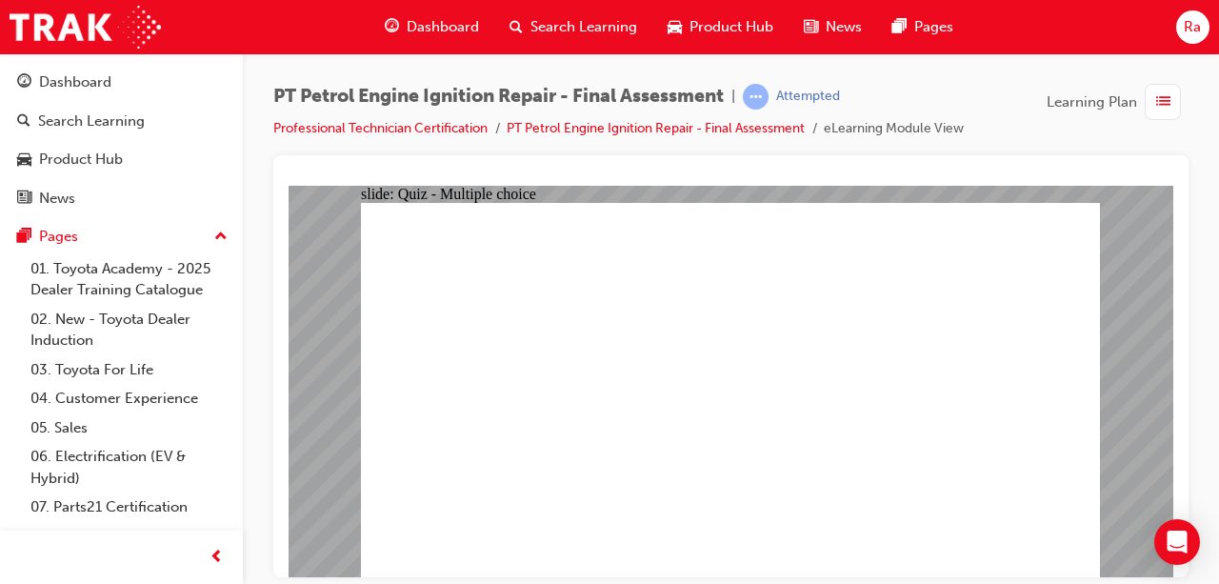
radio input "true"
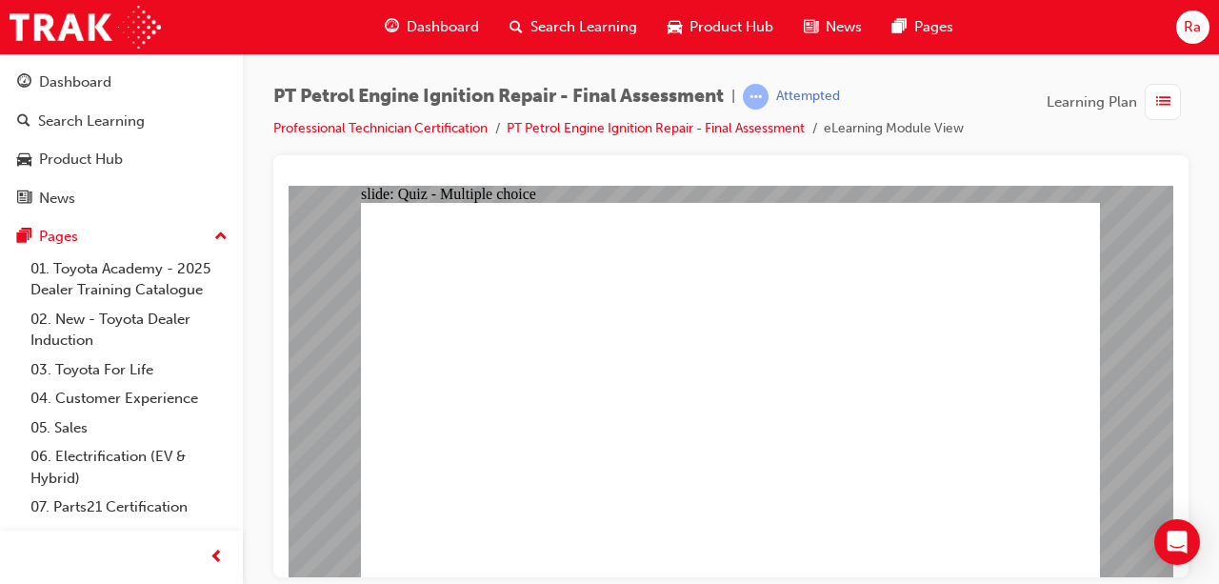
radio input "true"
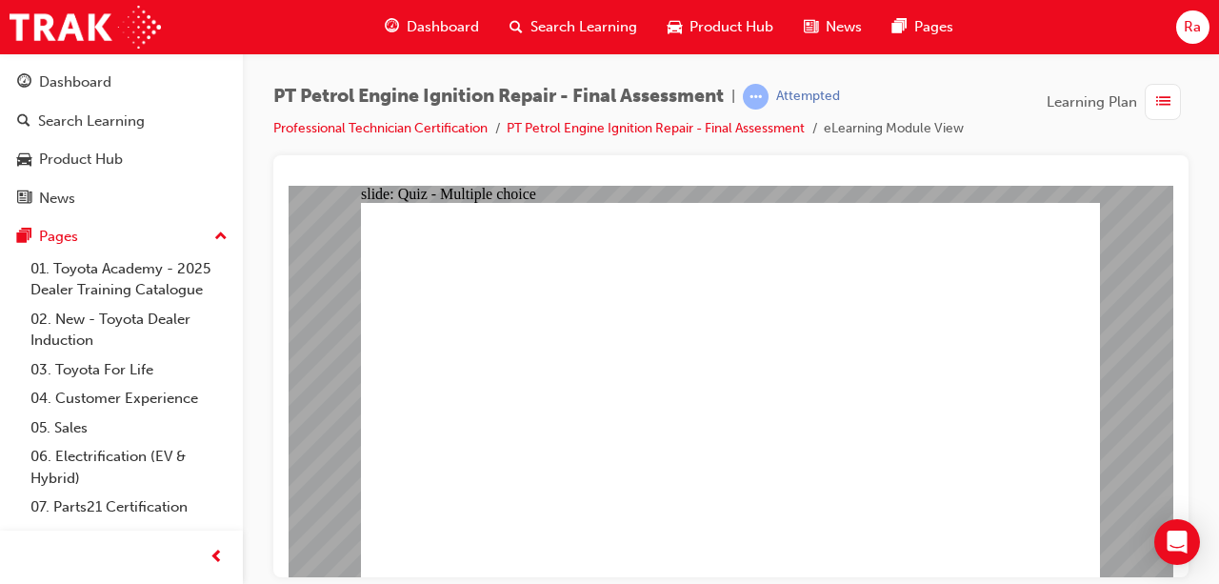
radio input "true"
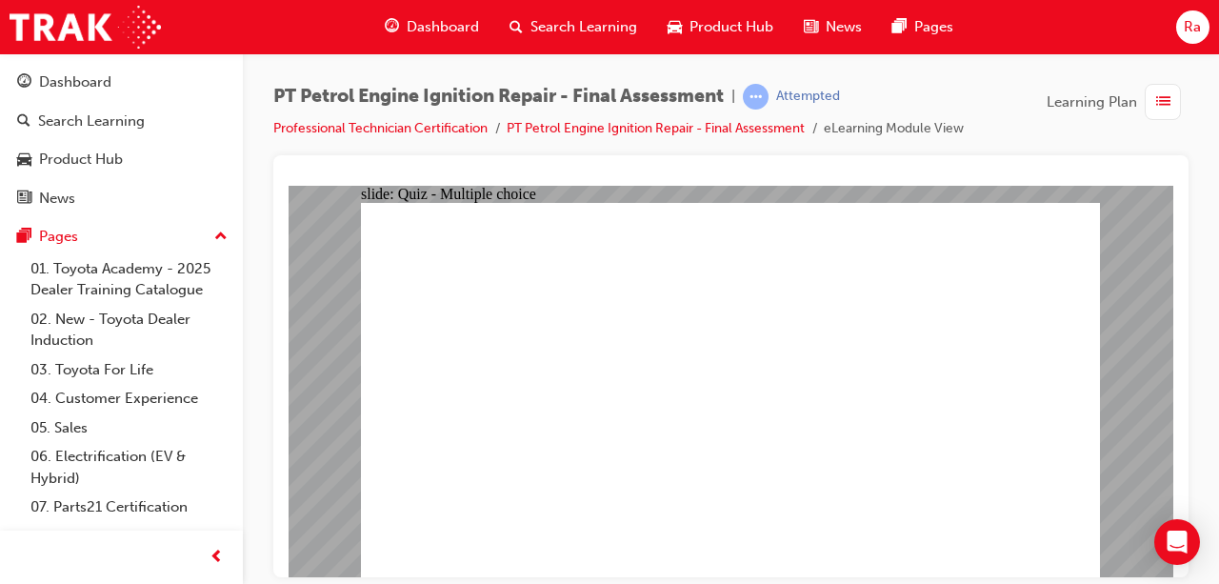
radio input "true"
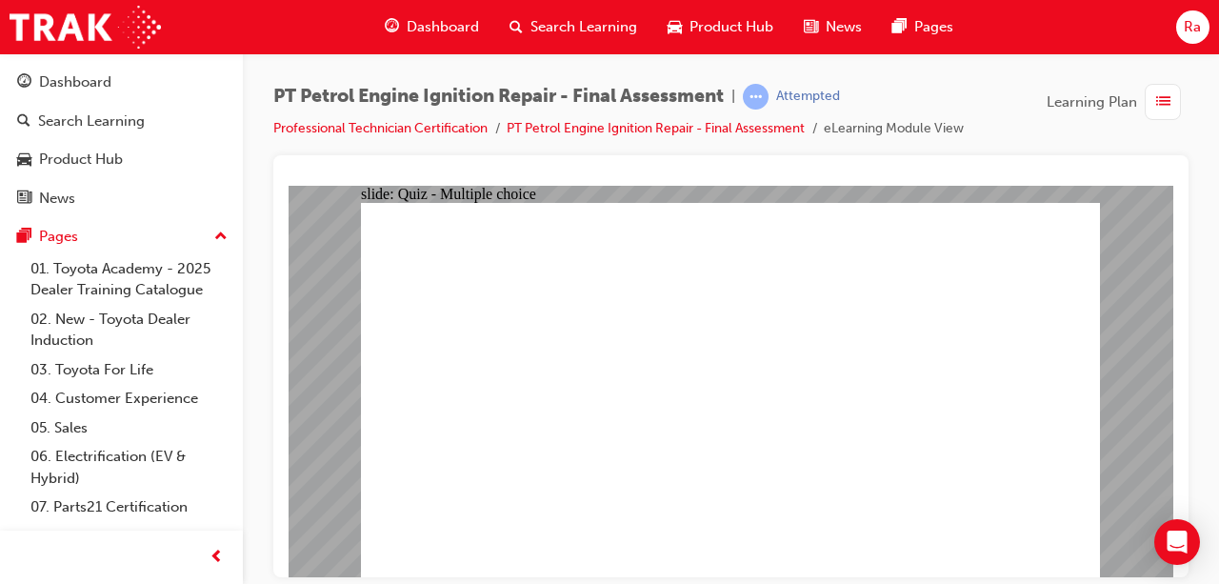
radio input "true"
drag, startPoint x: 707, startPoint y: 471, endPoint x: 690, endPoint y: 487, distance: 23.6
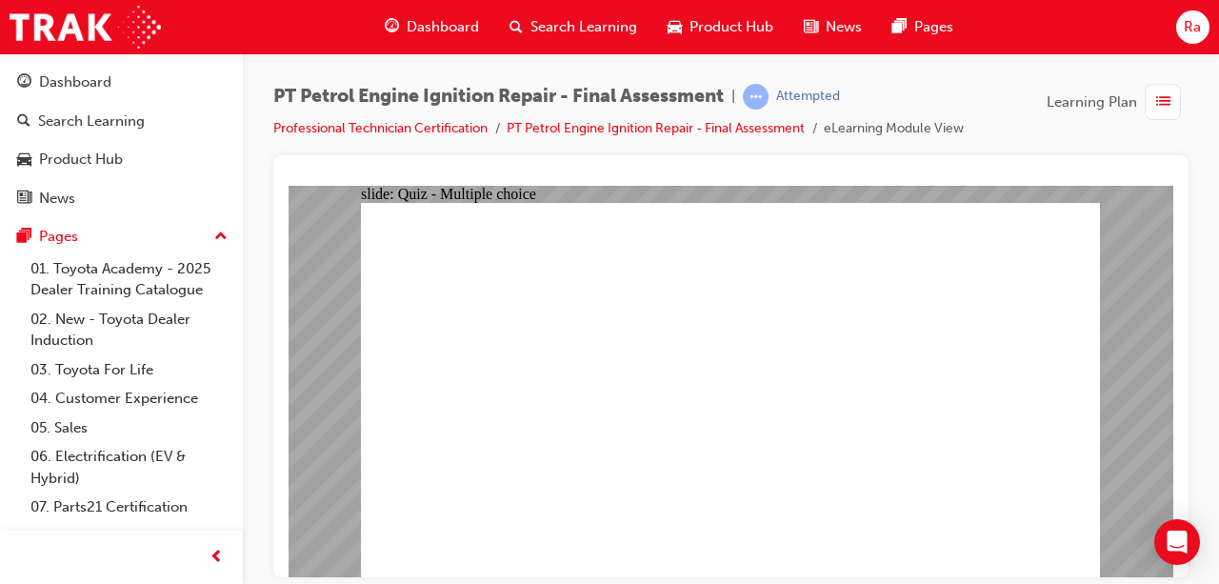
radio input "true"
click at [1162, 98] on span "list-icon" at bounding box center [1163, 102] width 14 height 24
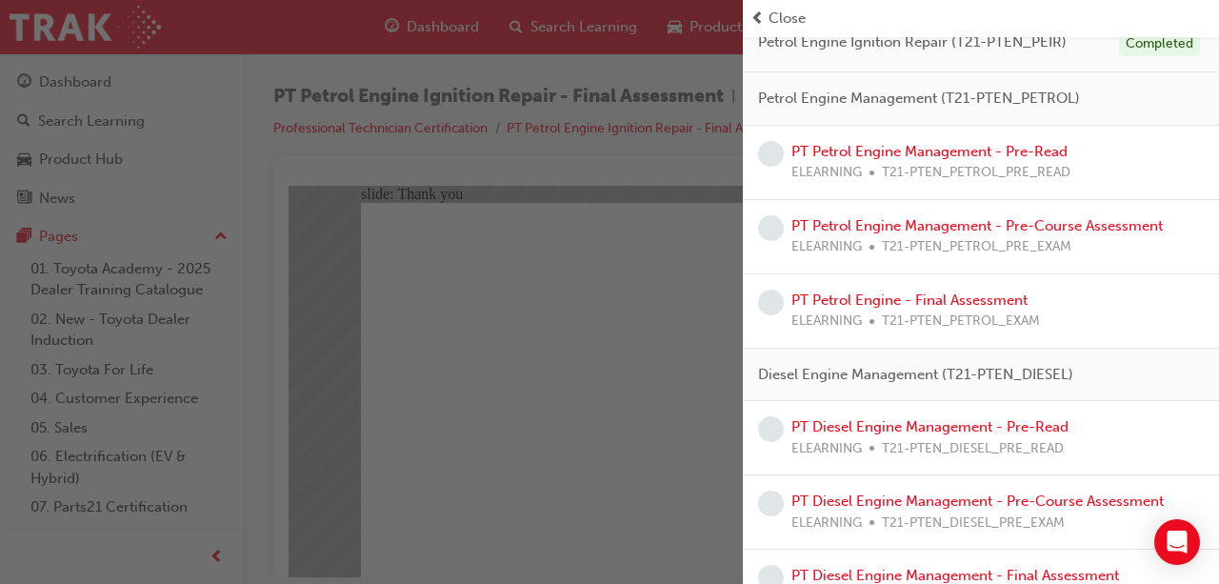
scroll to position [502, 0]
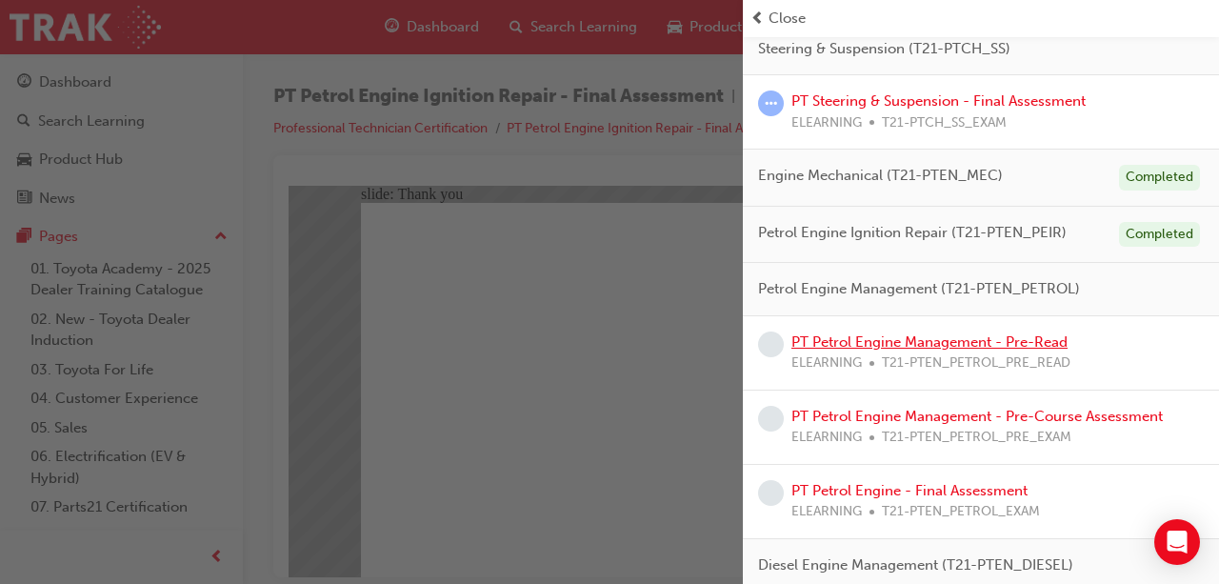
click at [924, 334] on link "PT Petrol Engine Management - Pre-Read" at bounding box center [930, 341] width 276 height 17
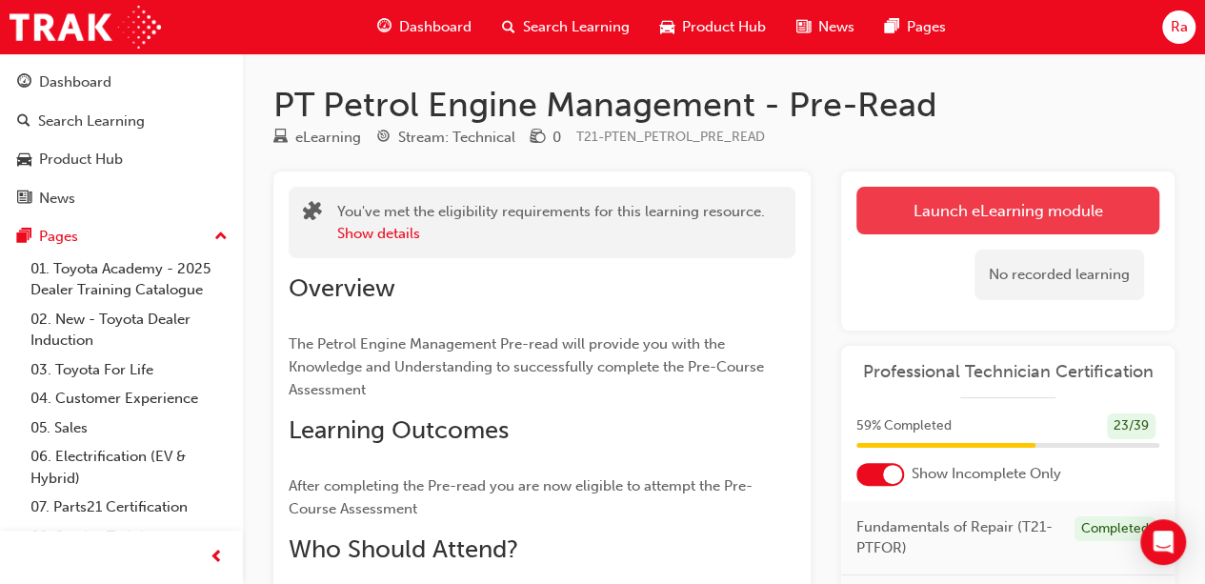
click at [1015, 217] on link "Launch eLearning module" at bounding box center [1007, 211] width 303 height 48
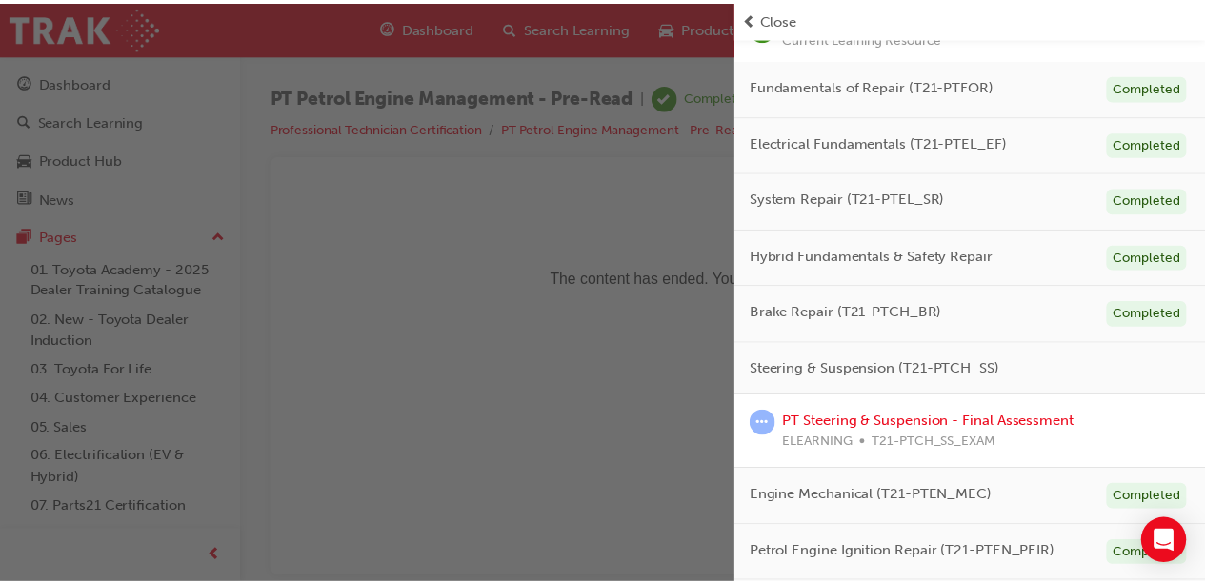
scroll to position [476, 0]
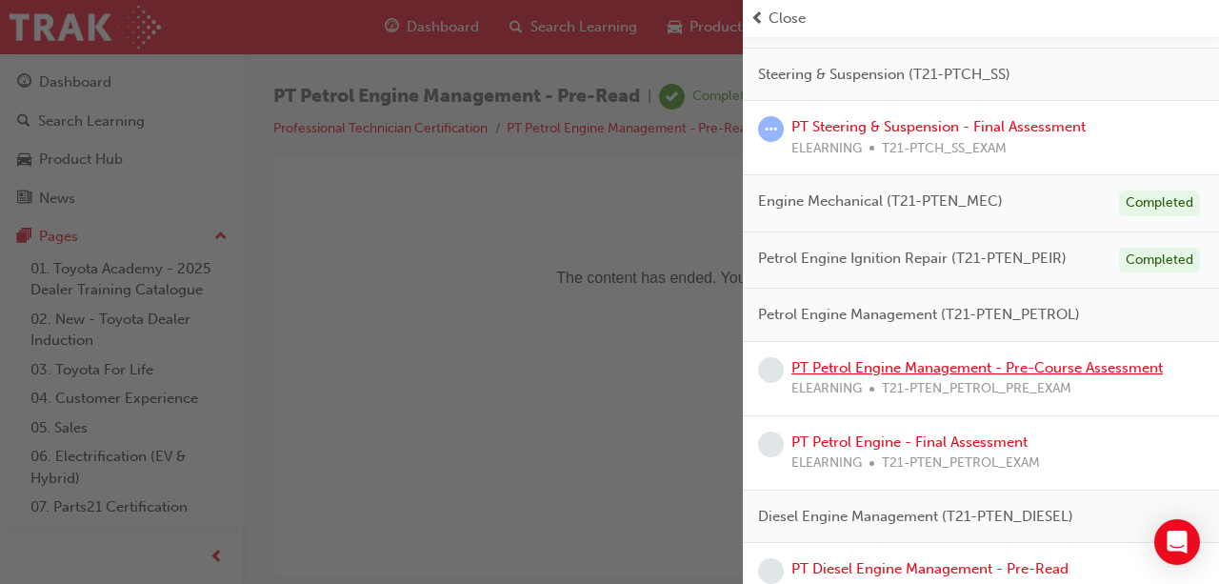
click at [1074, 360] on link "PT Petrol Engine Management - Pre-Course Assessment" at bounding box center [978, 367] width 372 height 17
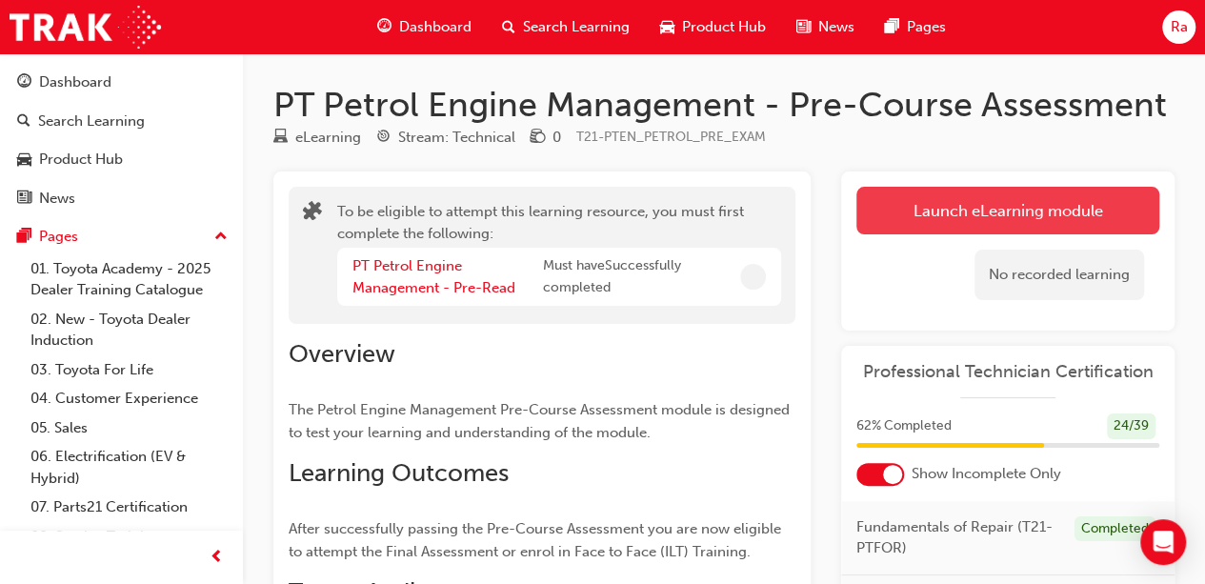
click at [956, 199] on button "Launch eLearning module" at bounding box center [1007, 211] width 303 height 48
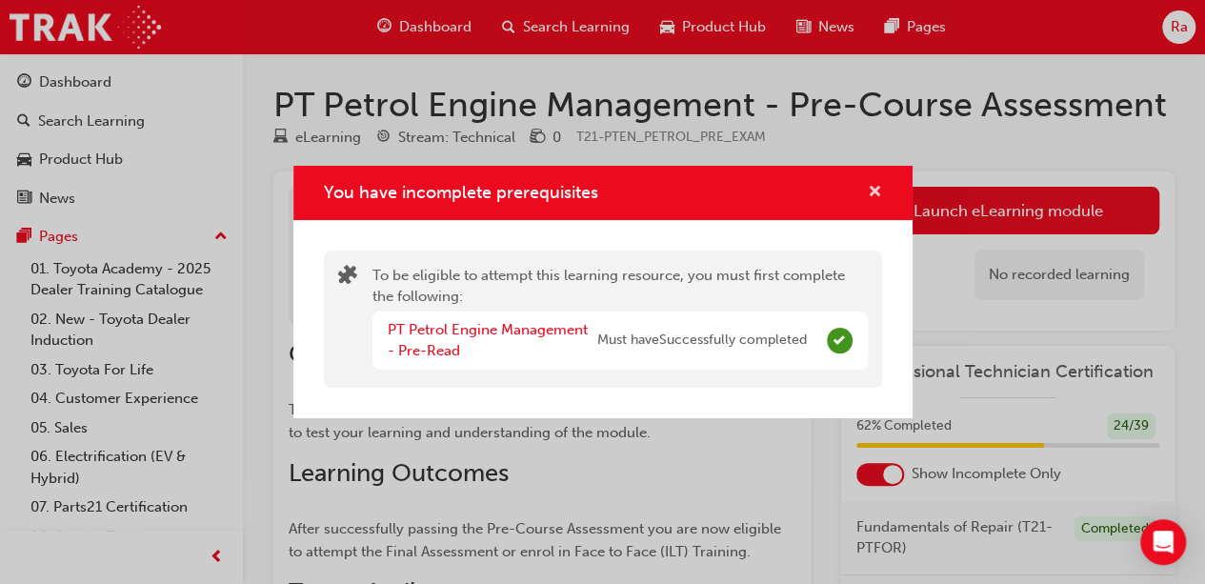
click at [873, 185] on span "cross-icon" at bounding box center [875, 193] width 14 height 17
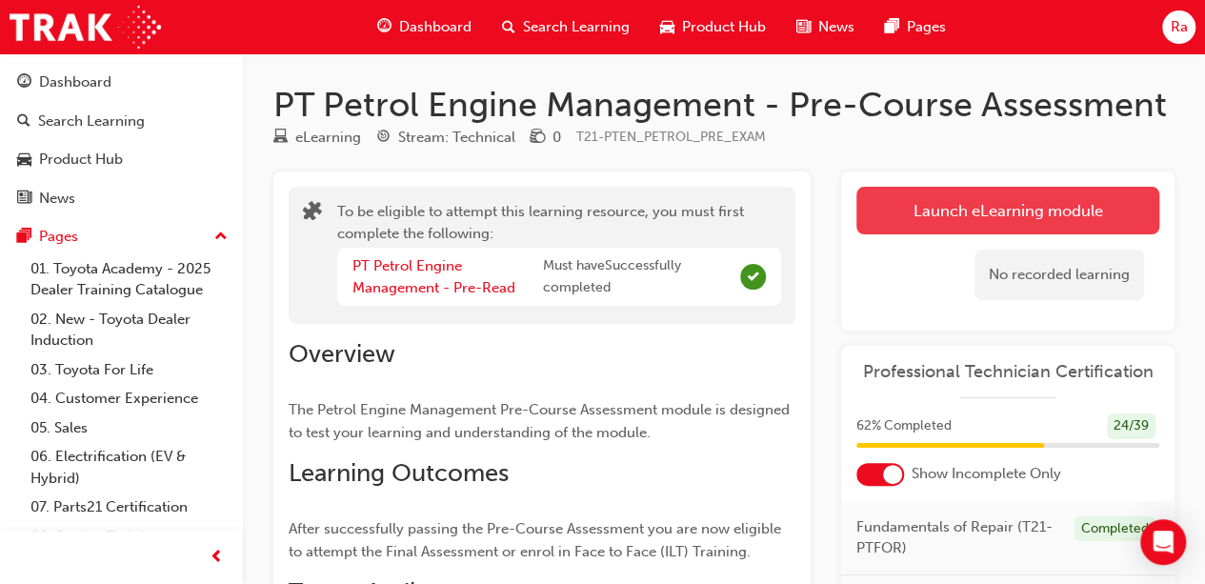
click at [894, 231] on button "Launch eLearning module" at bounding box center [1007, 211] width 303 height 48
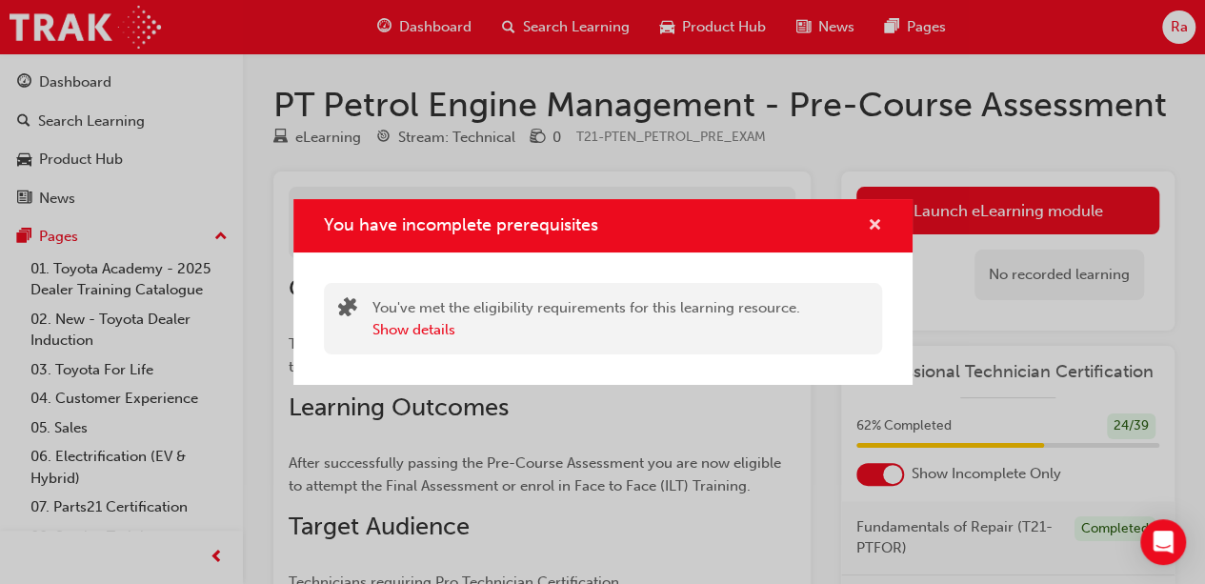
click at [874, 218] on span "cross-icon" at bounding box center [875, 226] width 14 height 17
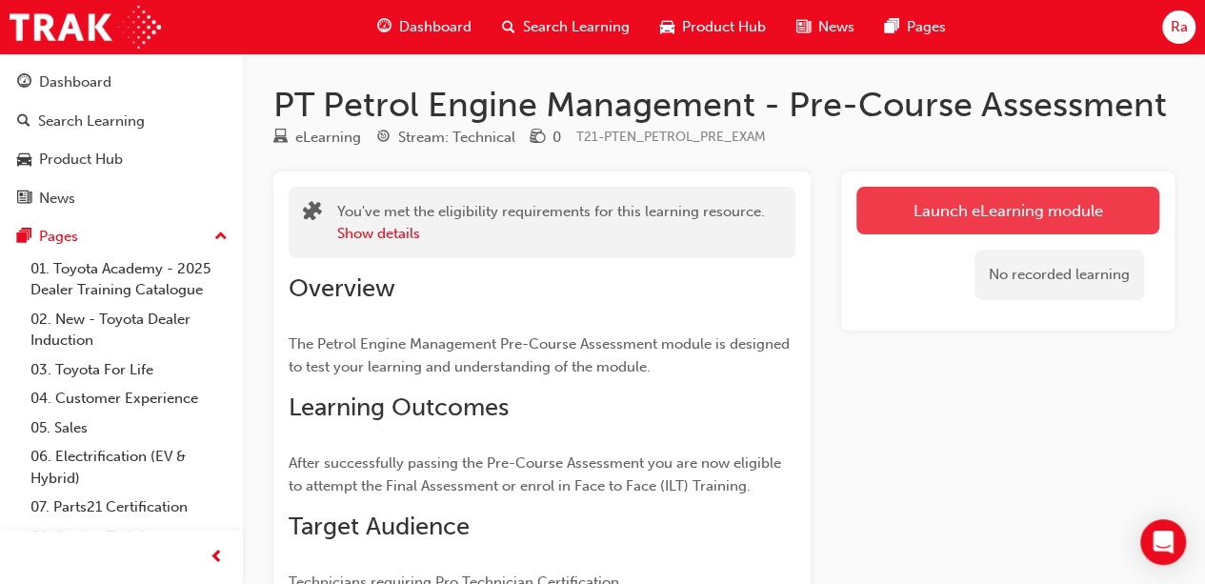
click at [937, 224] on link "Launch eLearning module" at bounding box center [1007, 211] width 303 height 48
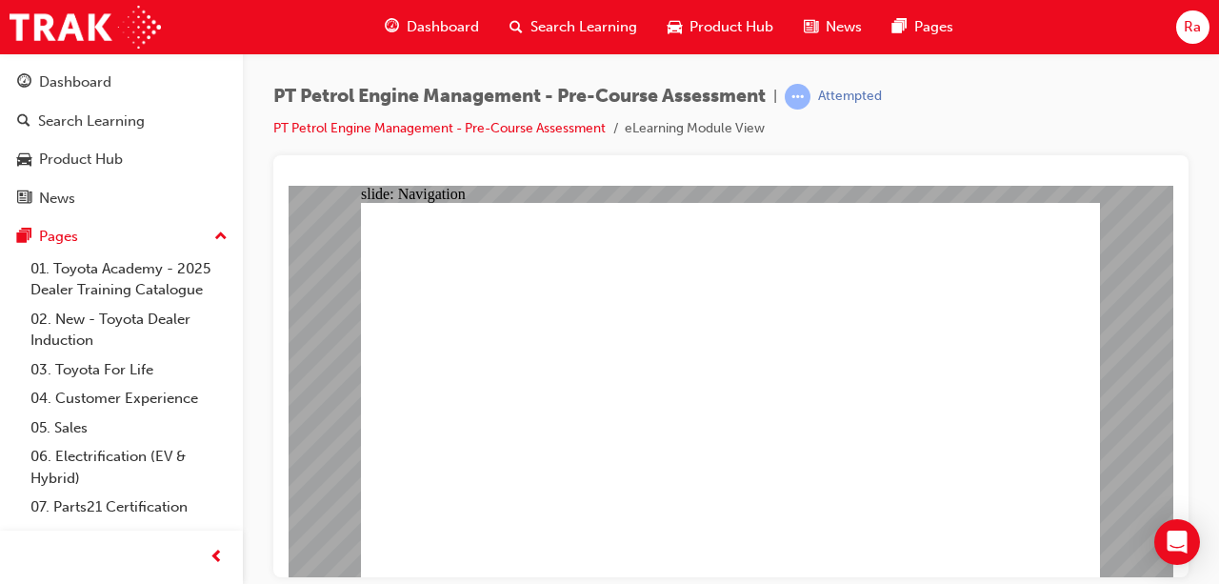
radio input "true"
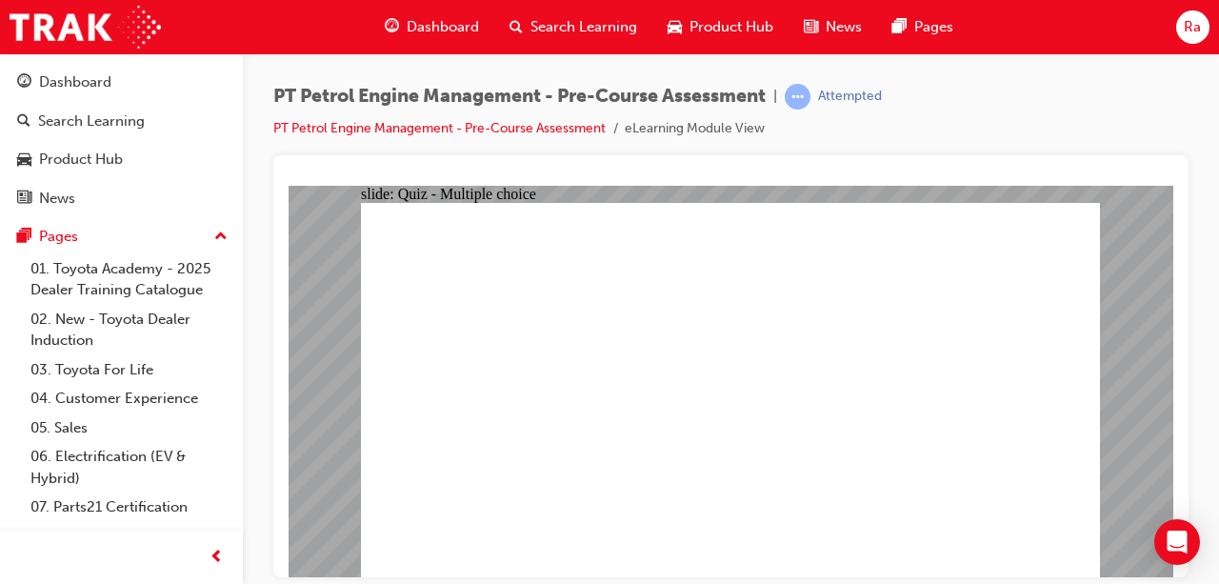
radio input "true"
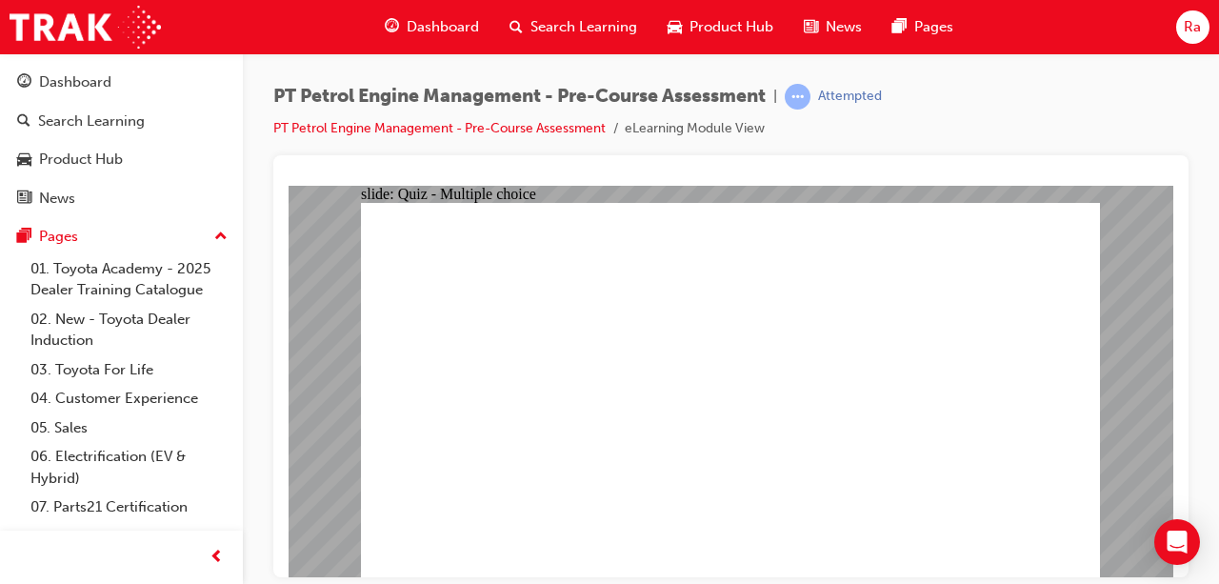
radio input "true"
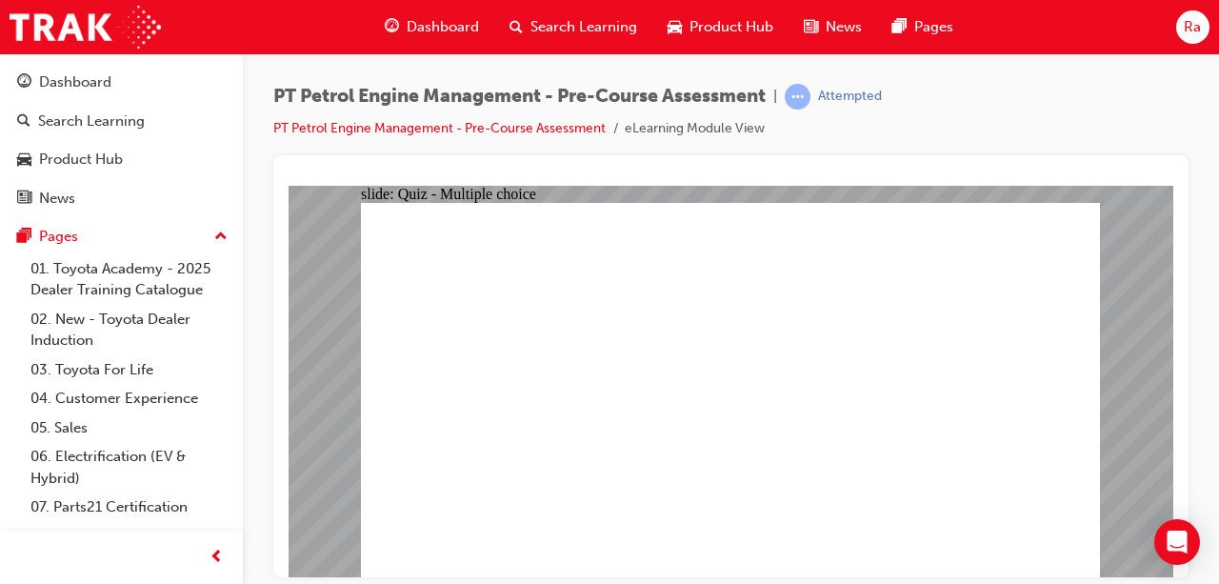
radio input "true"
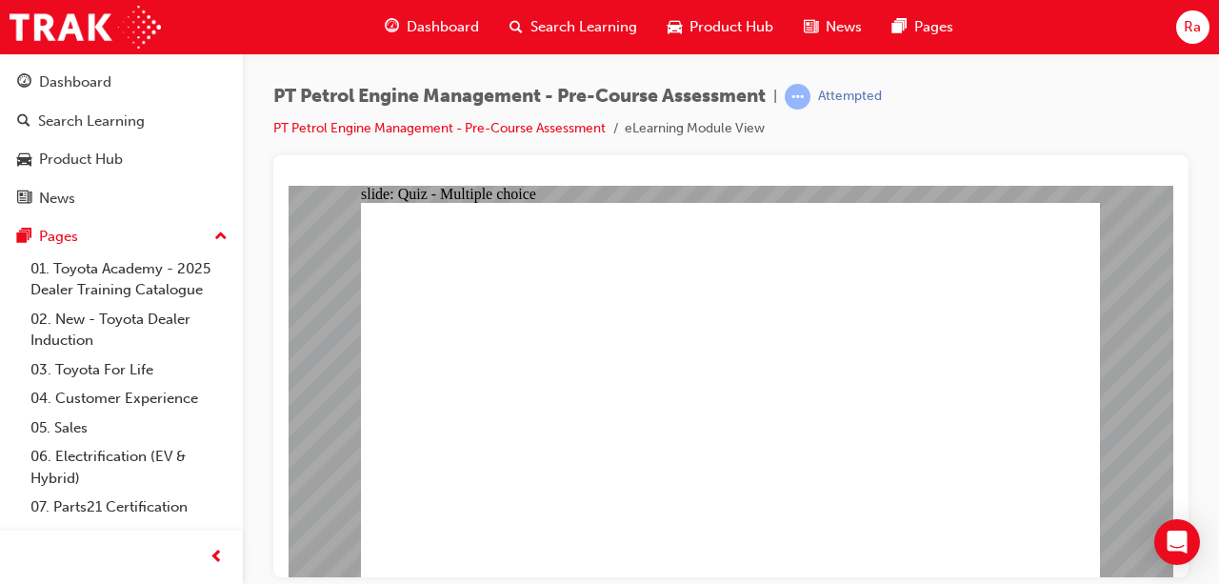
radio input "true"
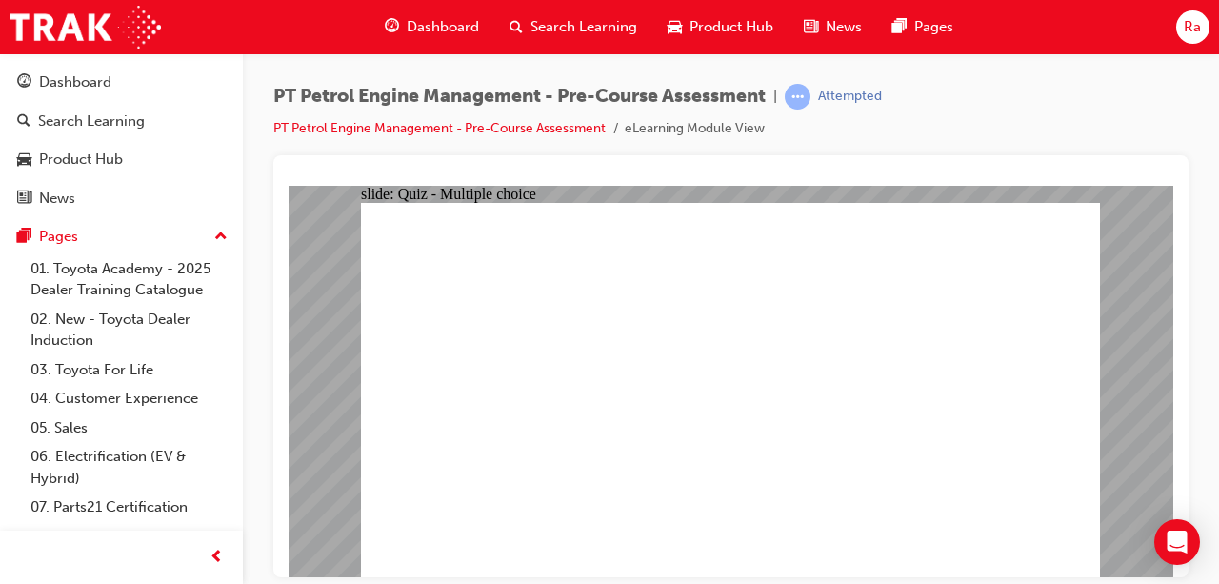
radio input "true"
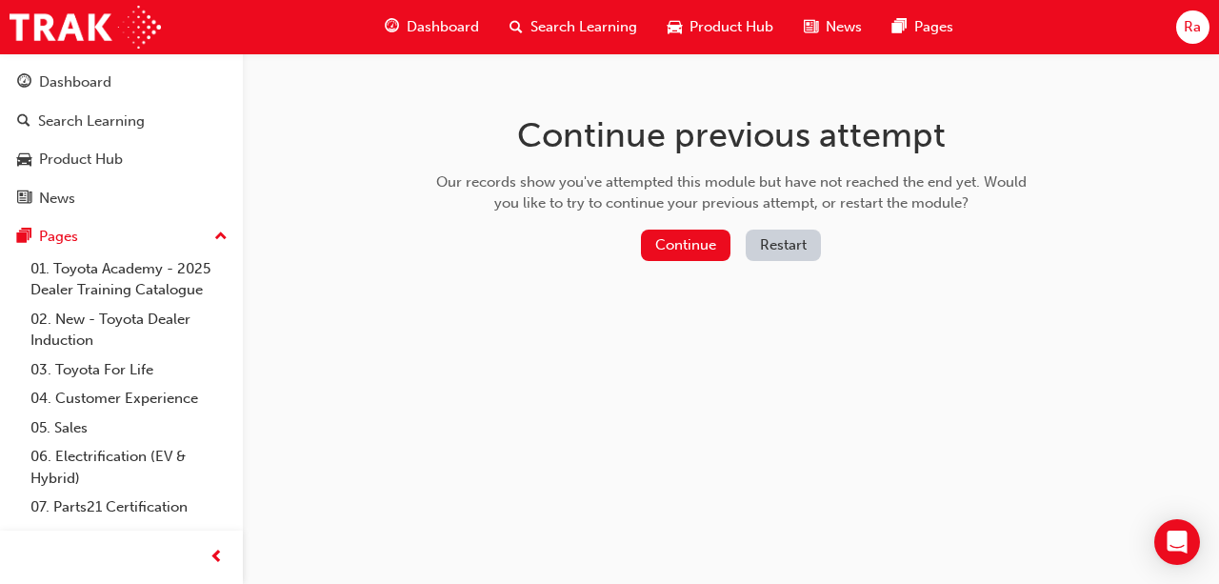
click at [800, 244] on button "Restart" at bounding box center [783, 245] width 75 height 31
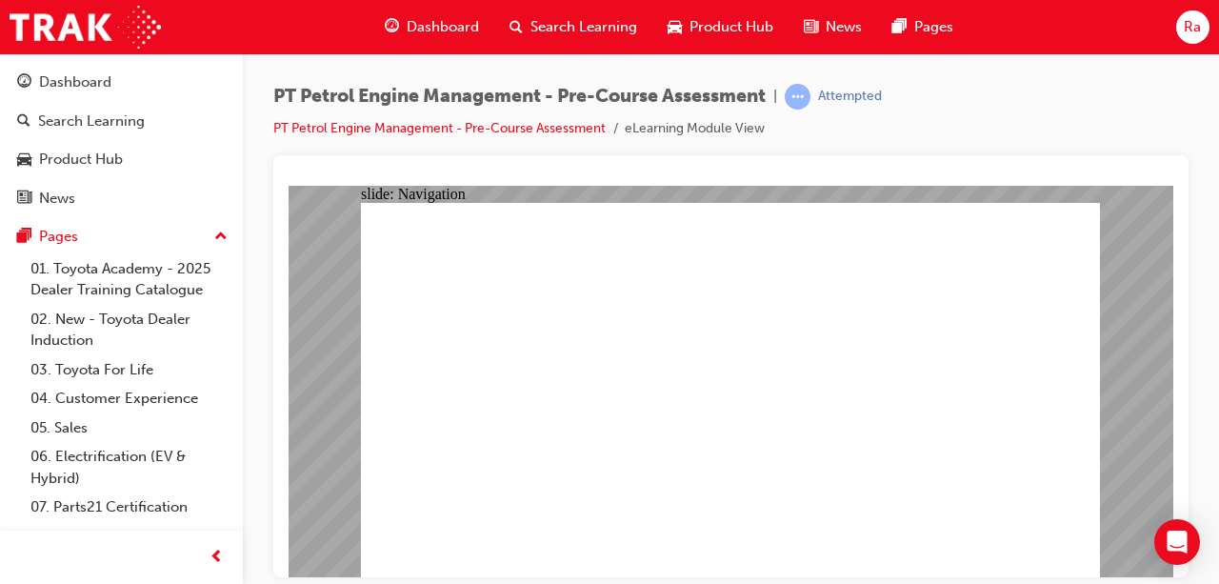
radio input "true"
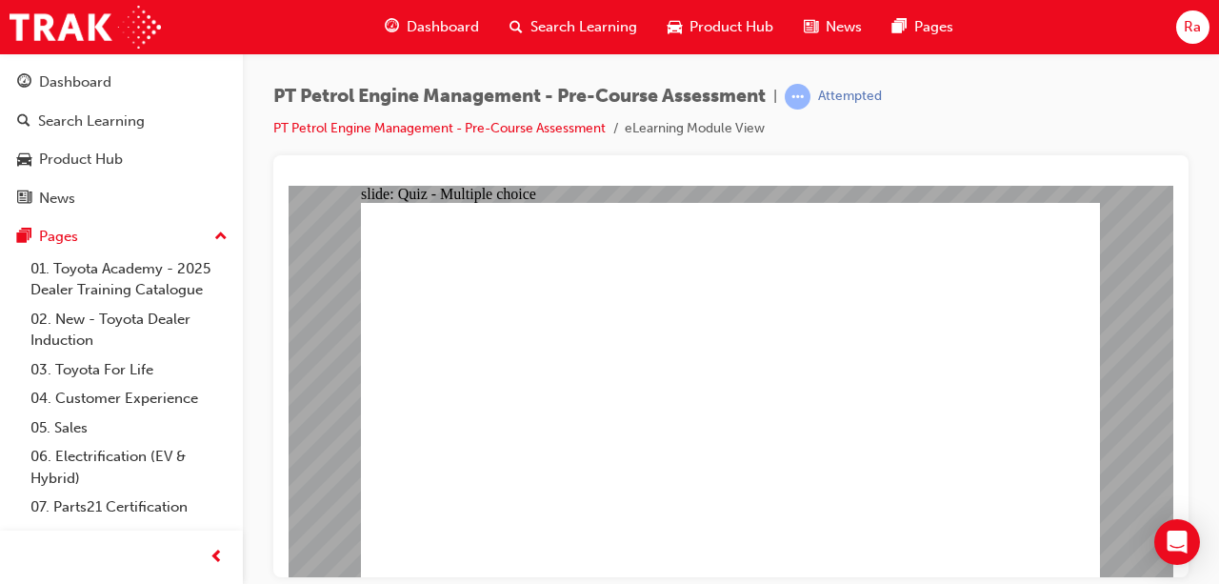
radio input "true"
drag, startPoint x: 1010, startPoint y: 524, endPoint x: 1023, endPoint y: 534, distance: 17.0
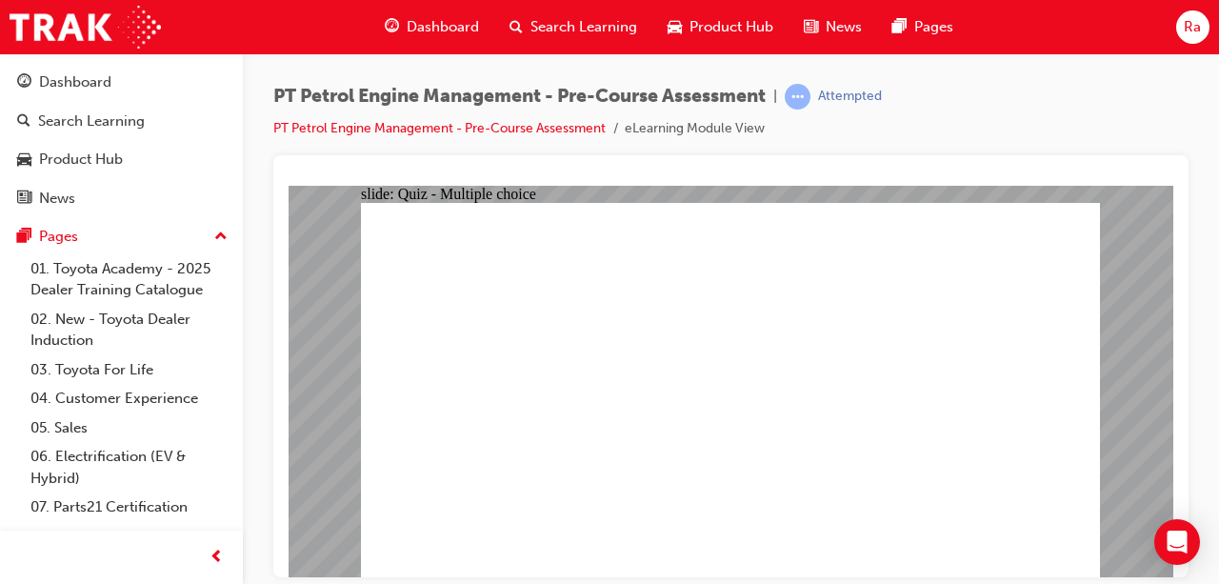
radio input "true"
radio input "false"
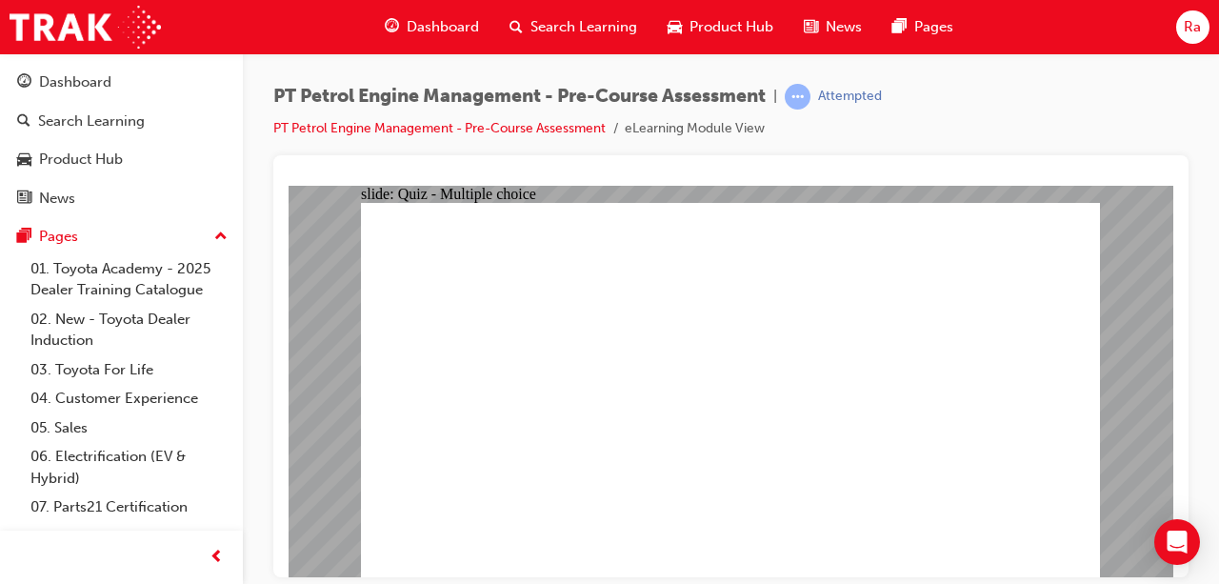
radio input "true"
drag, startPoint x: 661, startPoint y: 375, endPoint x: 772, endPoint y: 439, distance: 127.6
radio input "true"
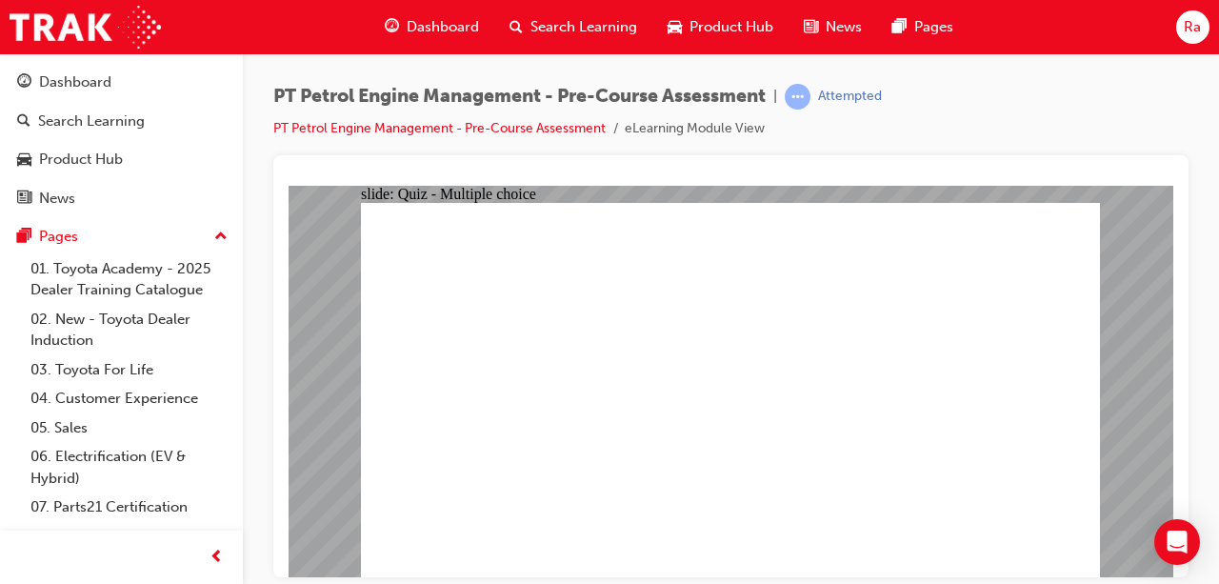
radio input "true"
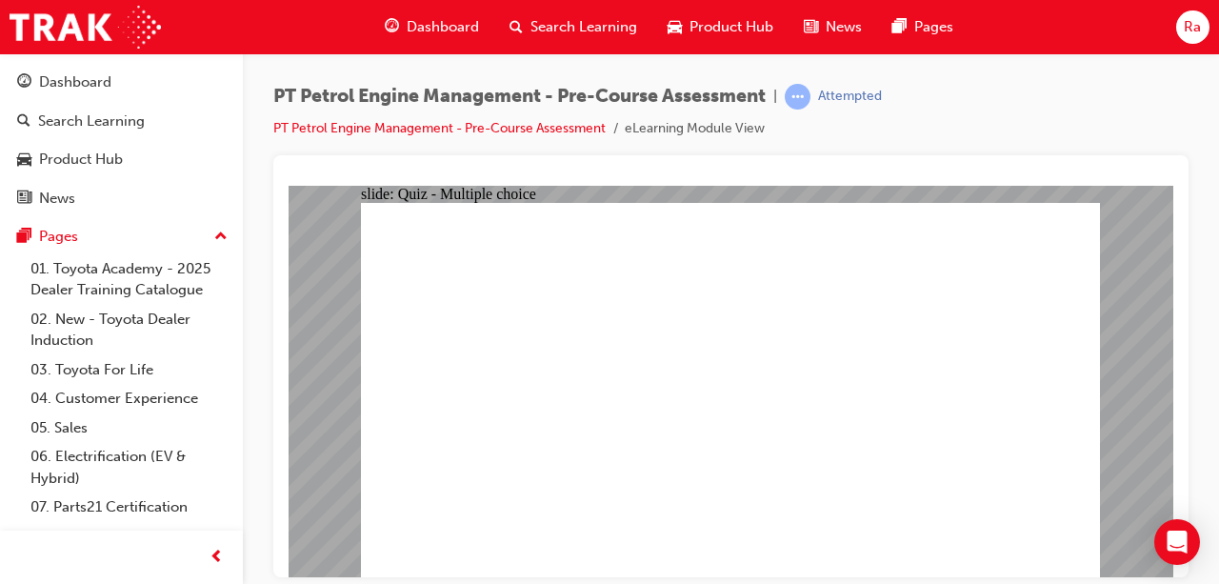
radio input "true"
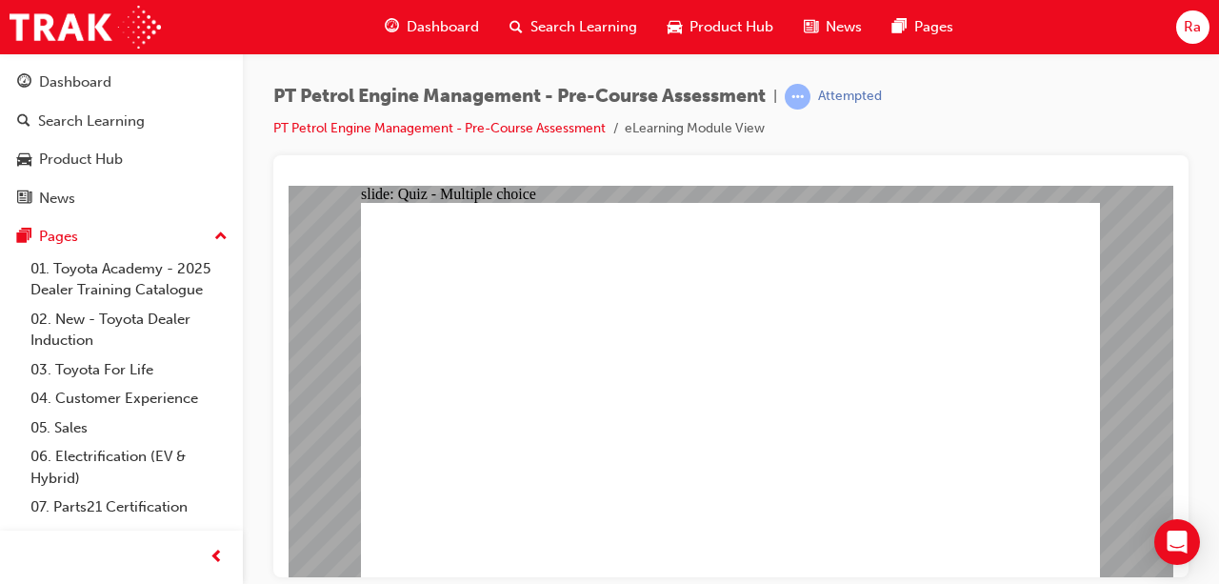
radio input "false"
radio input "true"
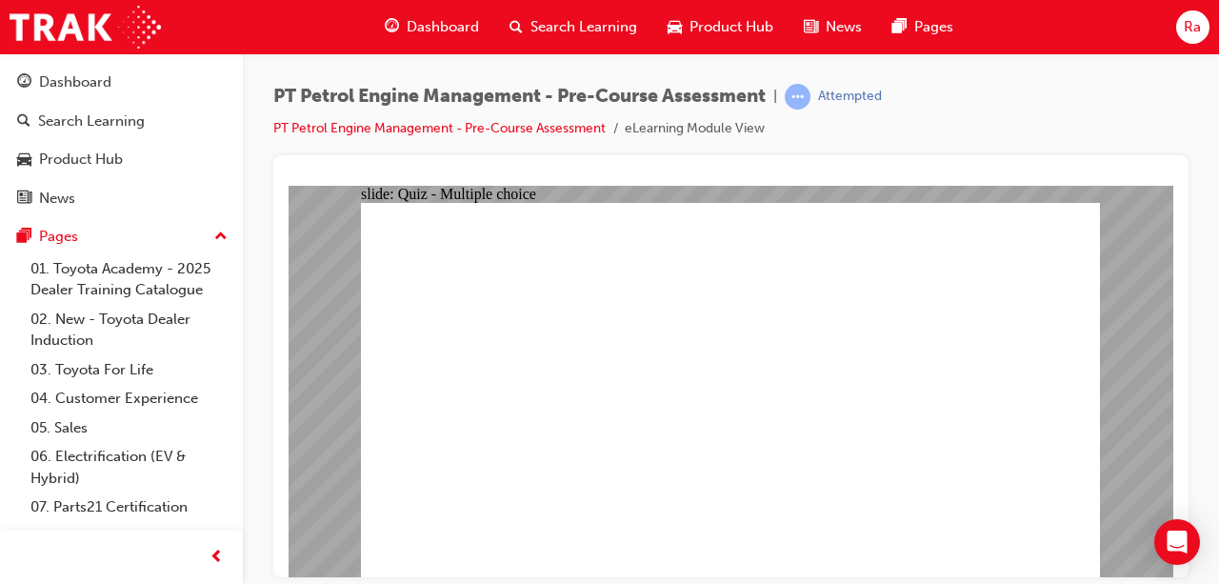
radio input "true"
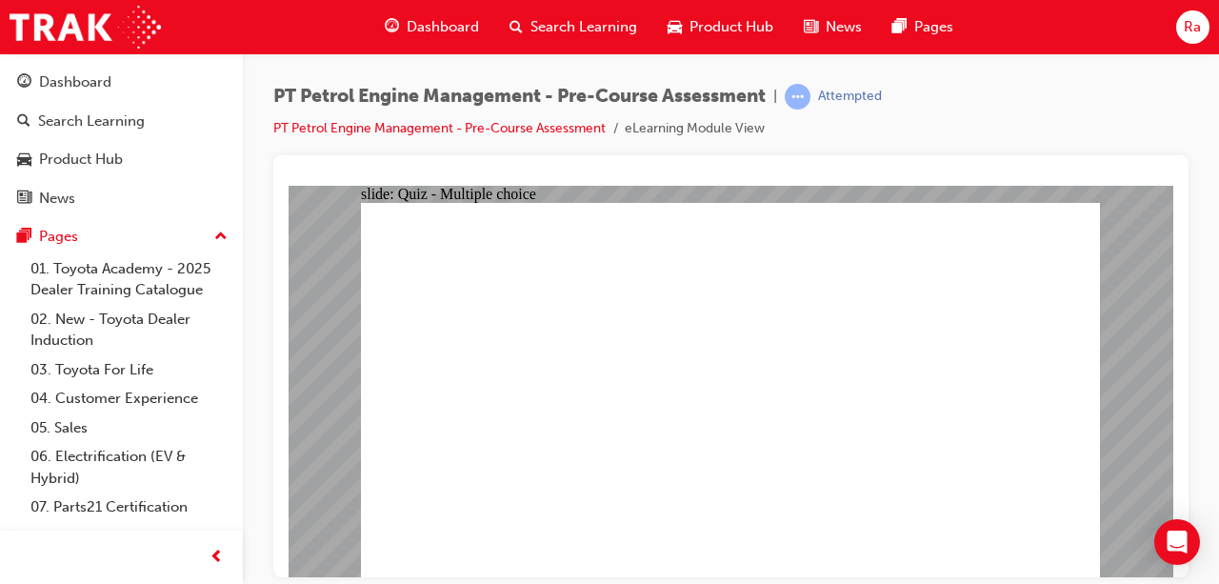
radio input "true"
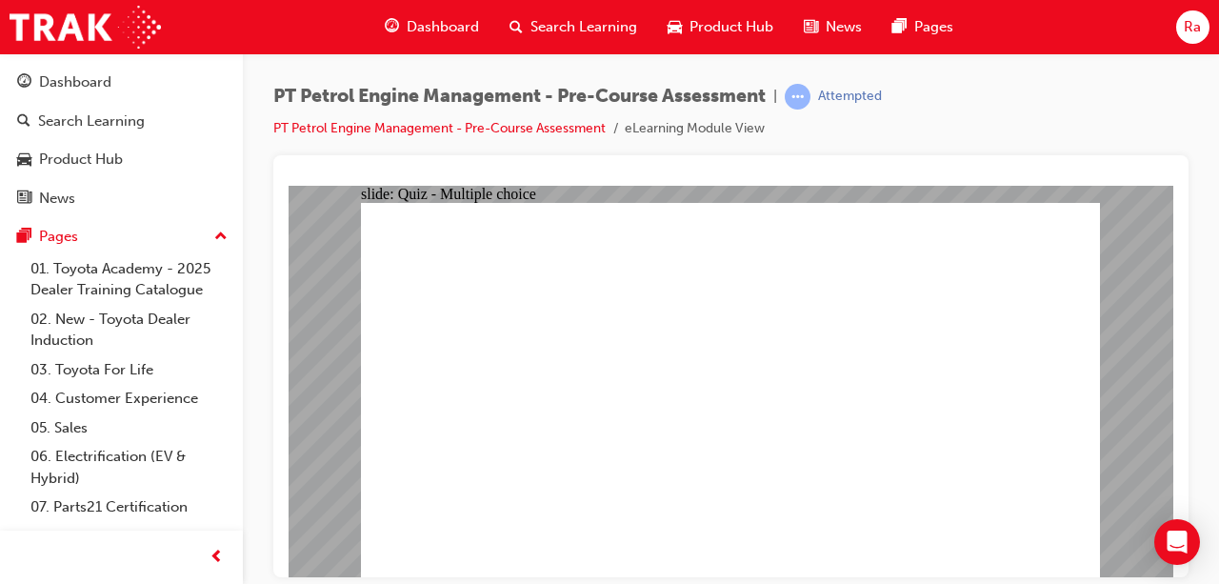
radio input "true"
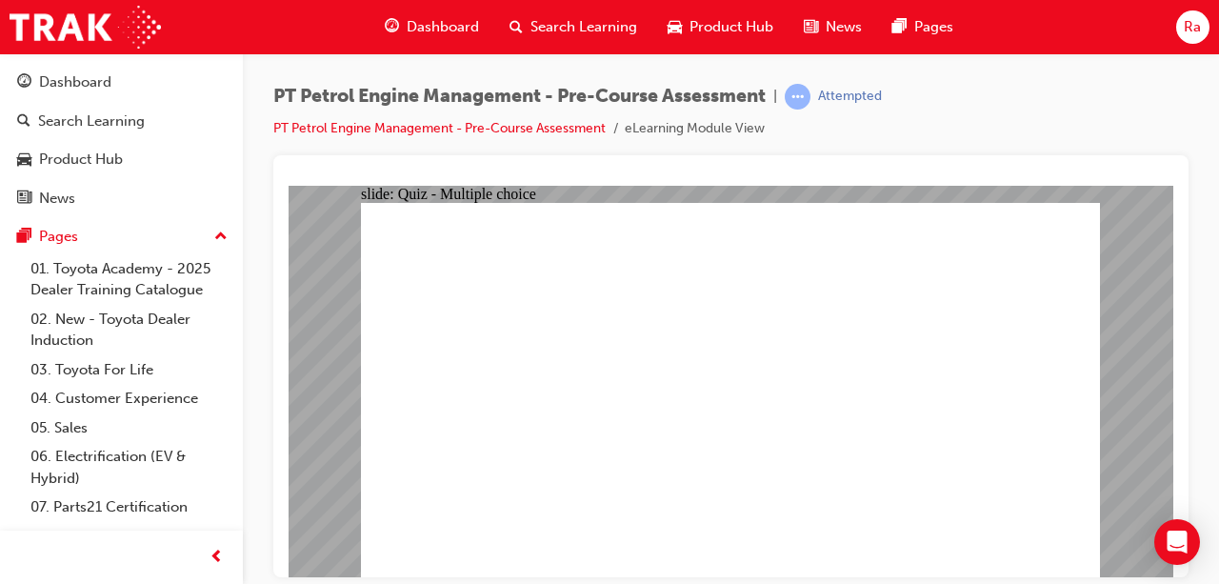
radio input "true"
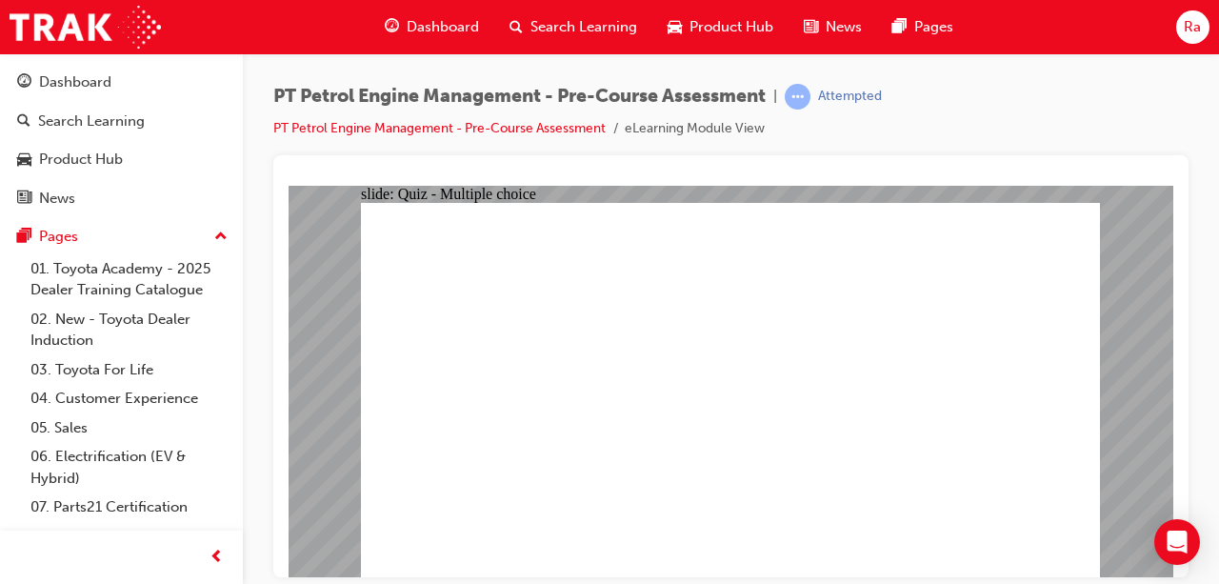
radio input "false"
radio input "true"
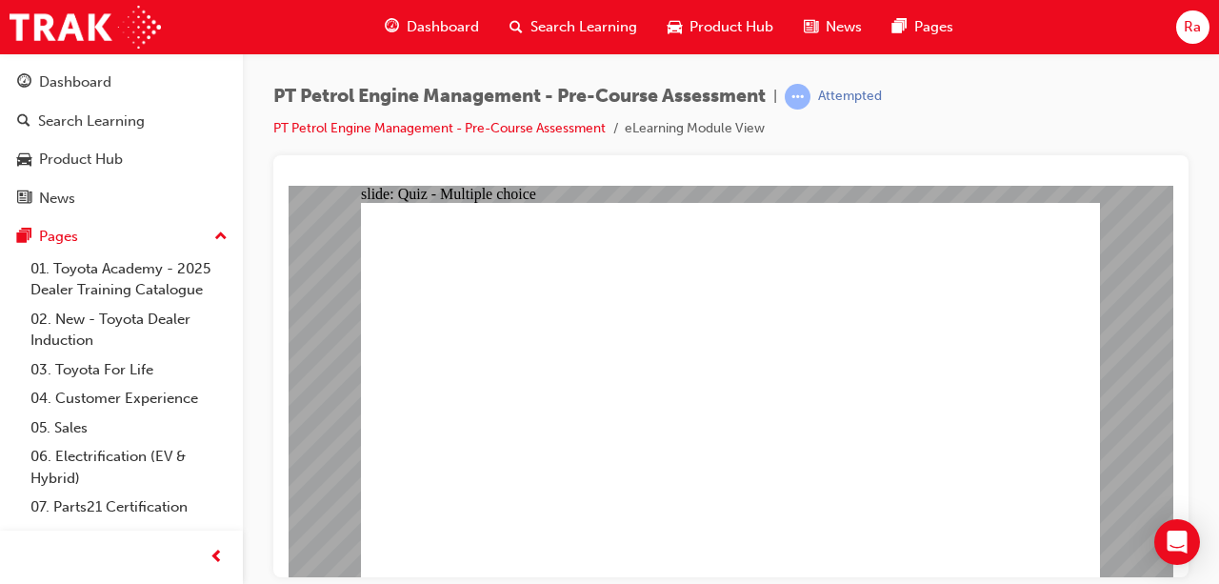
radio input "true"
drag, startPoint x: 564, startPoint y: 452, endPoint x: 636, endPoint y: 453, distance: 72.4
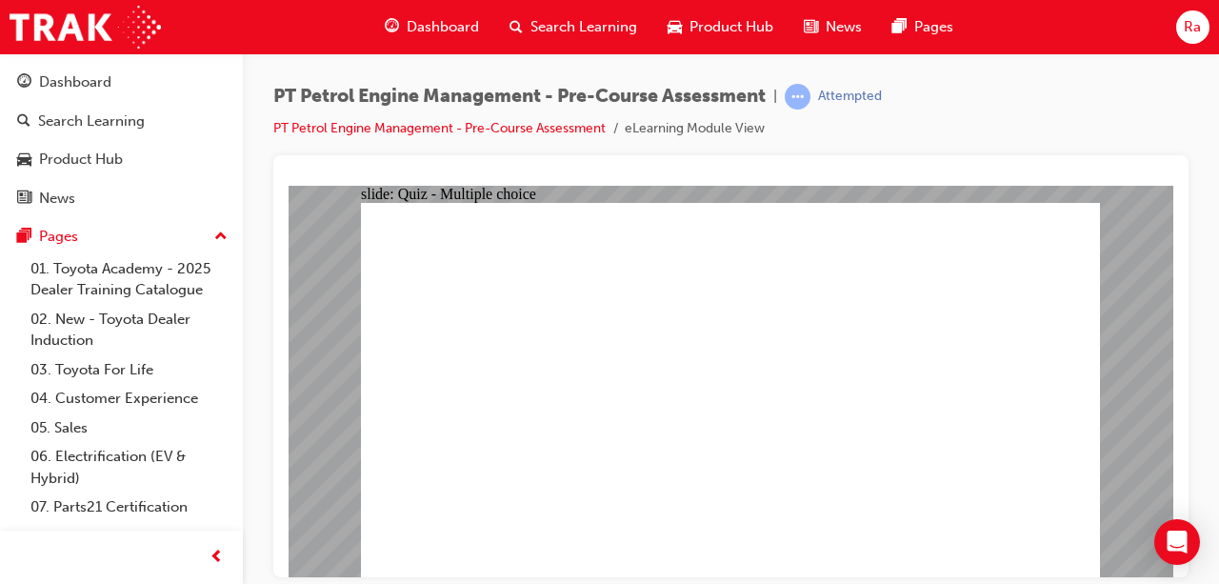
radio input "true"
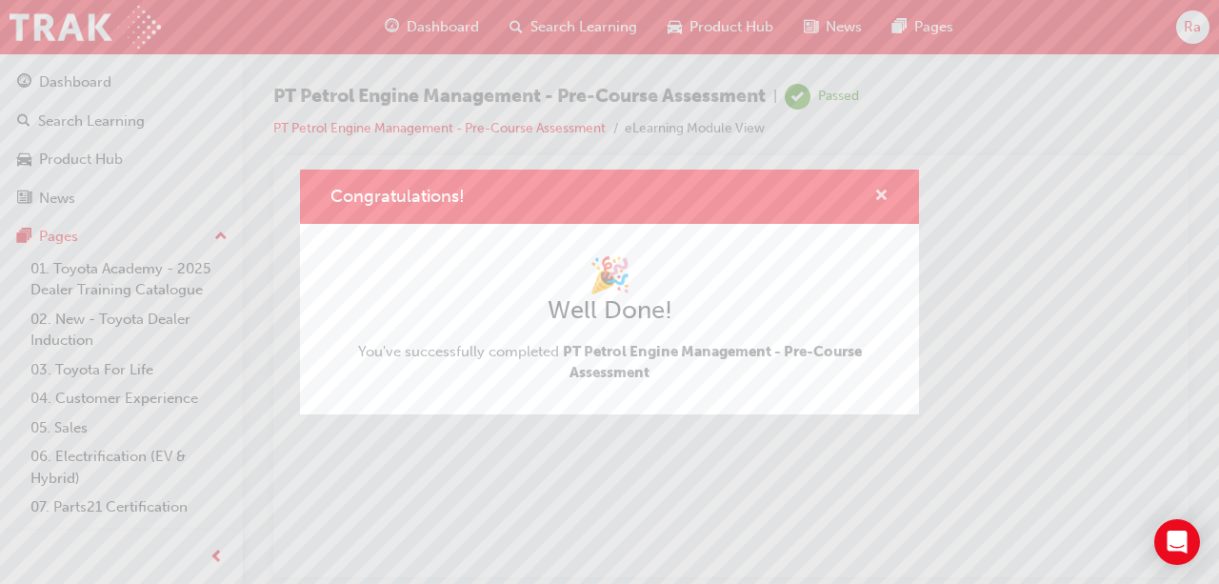
click at [887, 204] on span "cross-icon" at bounding box center [881, 197] width 14 height 17
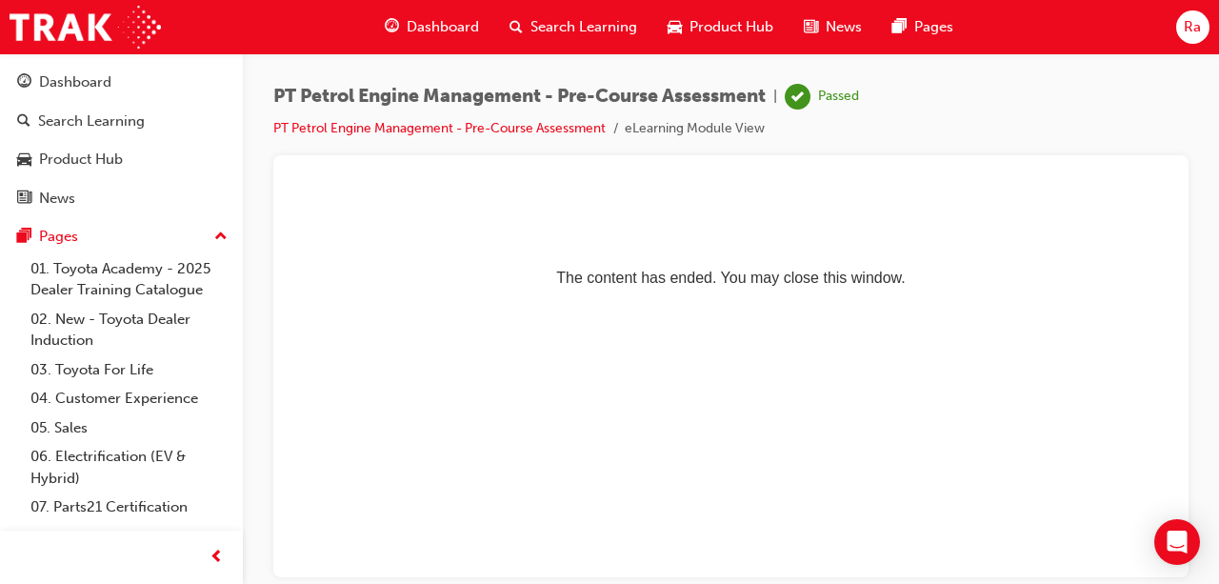
click at [427, 13] on div "Dashboard" at bounding box center [432, 27] width 125 height 39
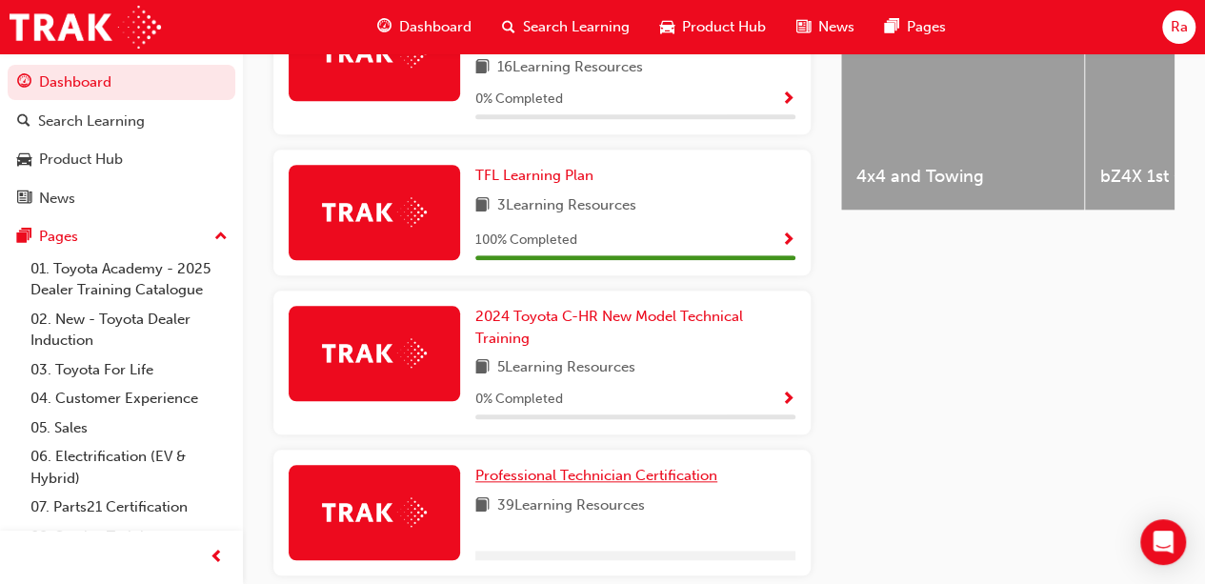
scroll to position [838, 0]
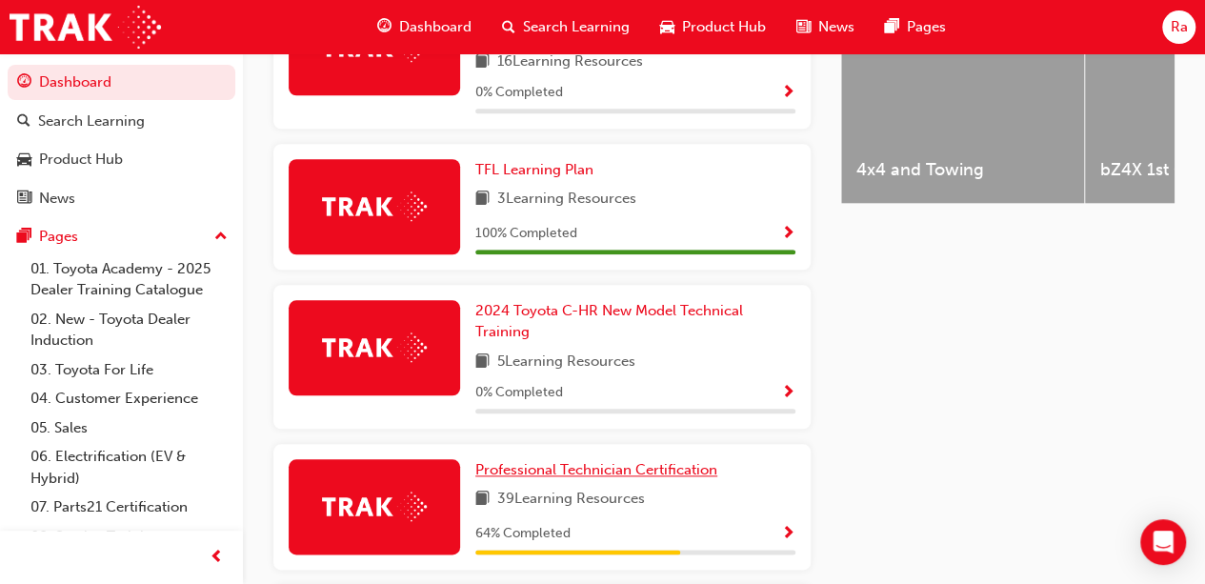
click at [589, 461] on span "Professional Technician Certification" at bounding box center [596, 469] width 242 height 17
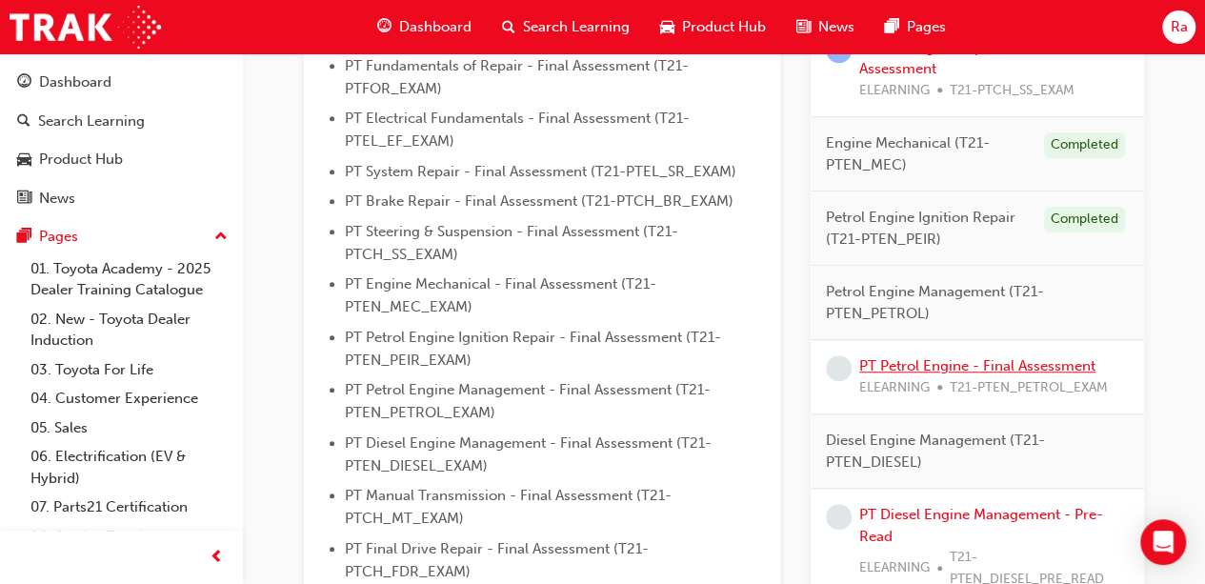
scroll to position [667, 0]
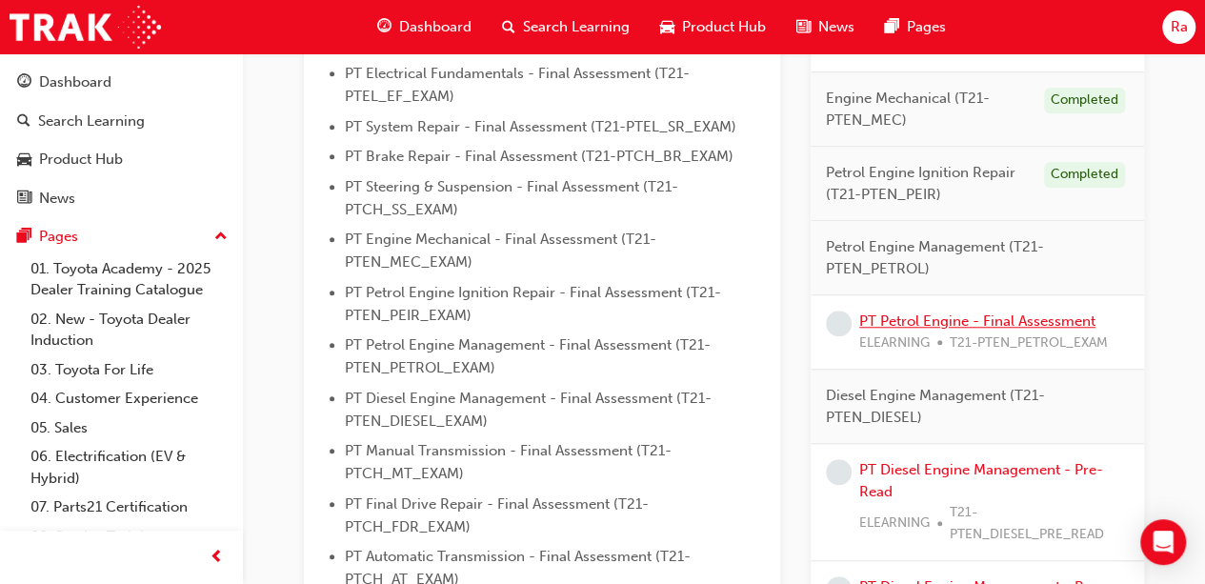
click at [1048, 323] on link "PT Petrol Engine - Final Assessment" at bounding box center [977, 320] width 236 height 17
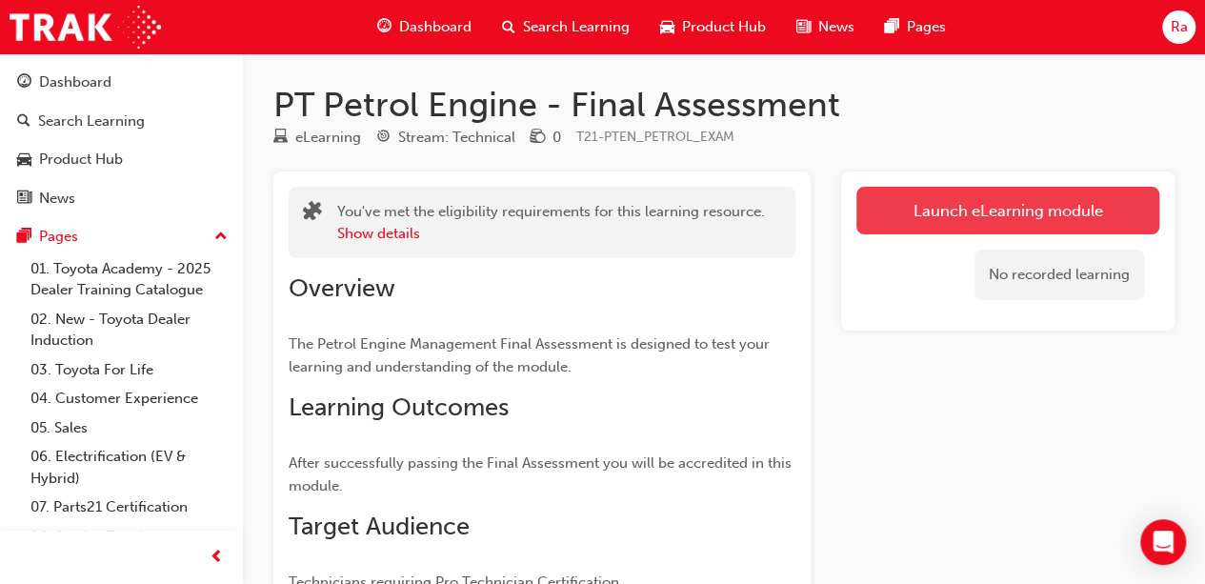
click at [1129, 224] on link "Launch eLearning module" at bounding box center [1007, 211] width 303 height 48
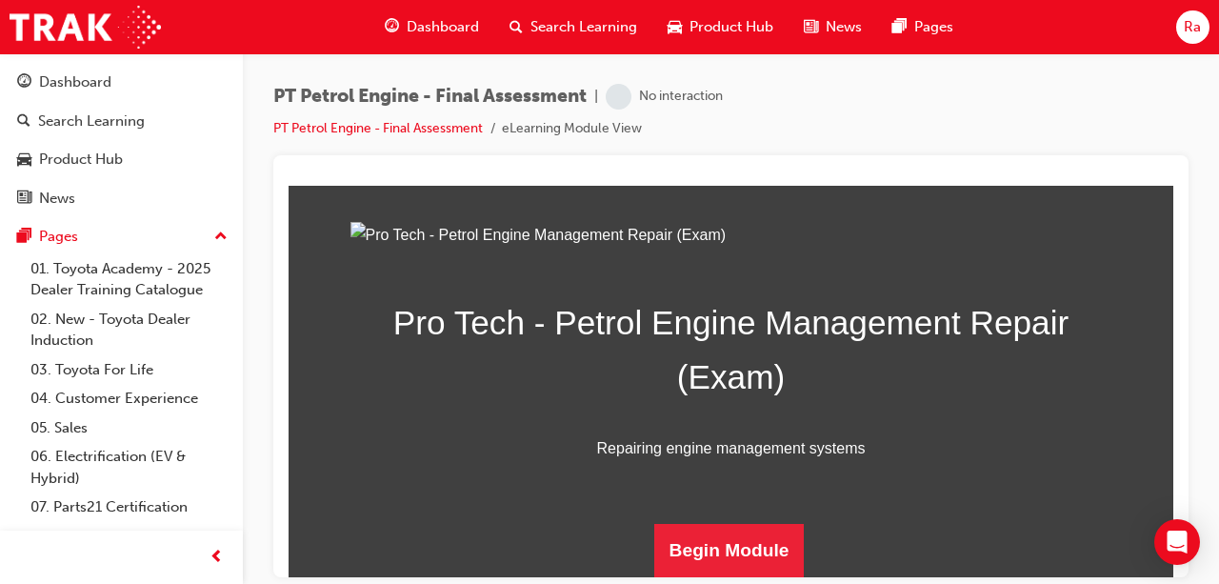
scroll to position [351, 0]
click at [746, 530] on button "Begin Module" at bounding box center [729, 549] width 151 height 53
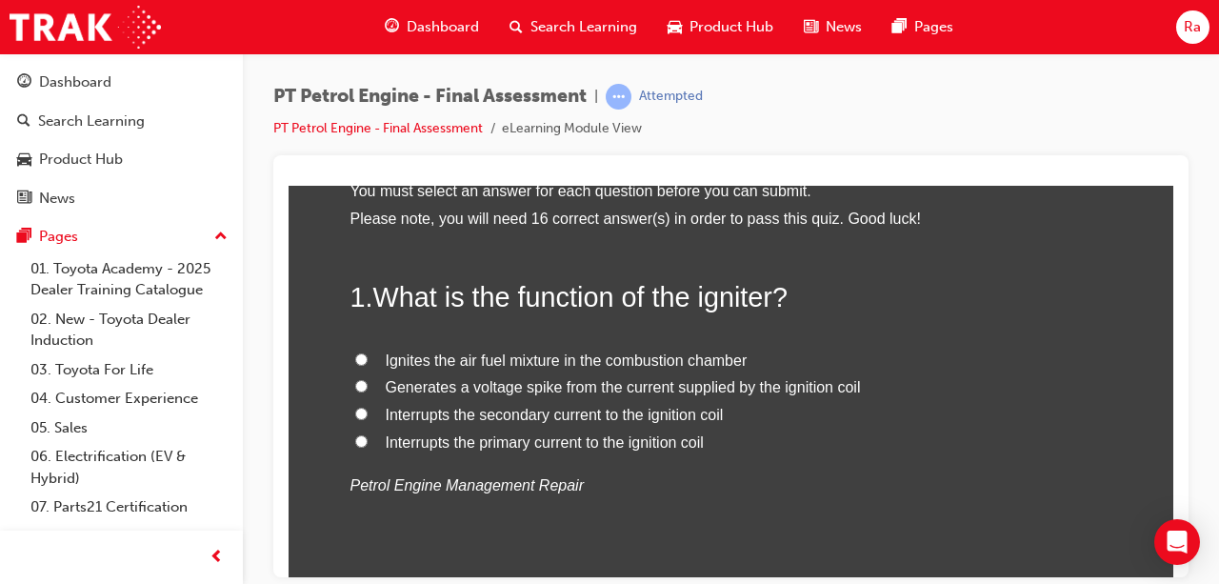
scroll to position [191, 0]
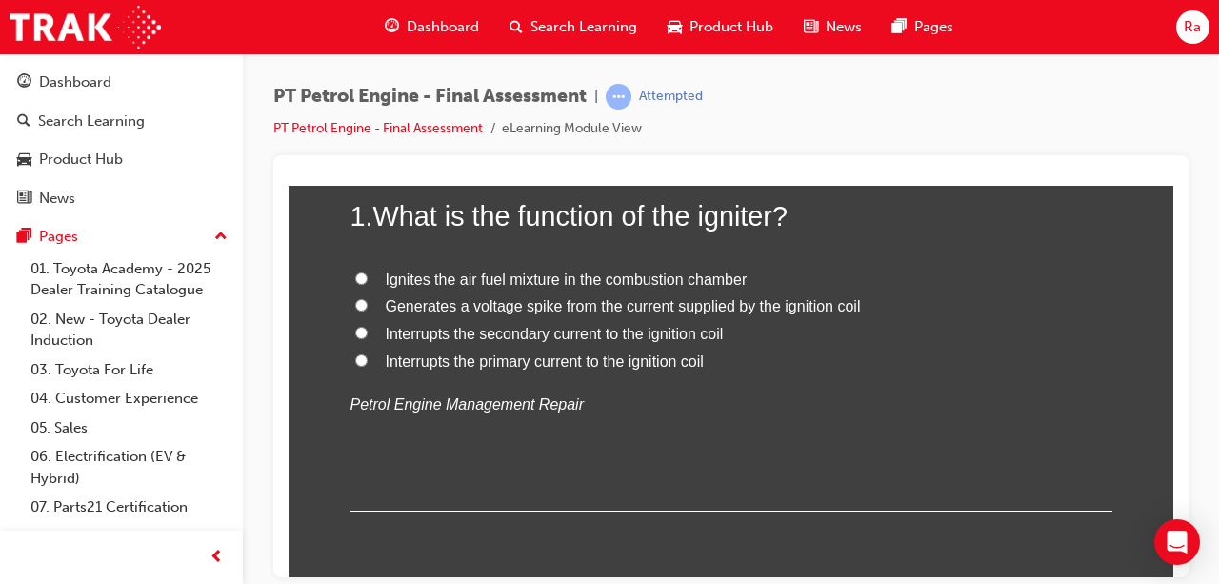
click at [575, 273] on span "Ignites the air fuel mixture in the combustion chamber" at bounding box center [567, 279] width 362 height 16
click at [368, 273] on input "Ignites the air fuel mixture in the combustion chamber" at bounding box center [361, 277] width 12 height 12
radio input "true"
click at [510, 360] on span "Interrupts the primary current to the ignition coil" at bounding box center [545, 360] width 318 height 16
click at [368, 360] on input "Interrupts the primary current to the ignition coil" at bounding box center [361, 359] width 12 height 12
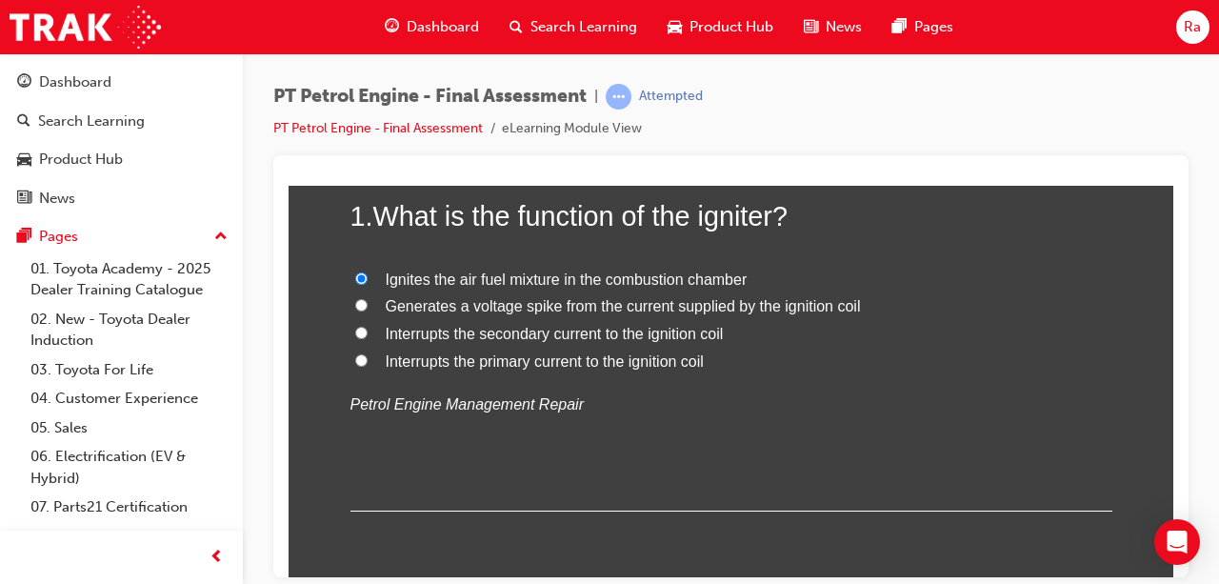
radio input "true"
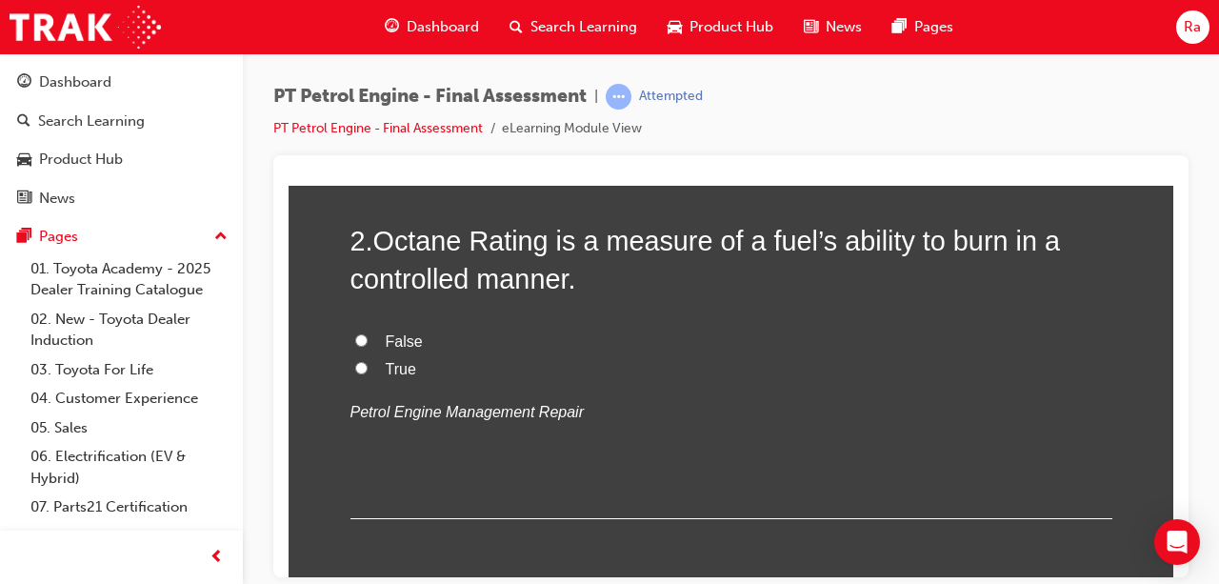
click at [386, 364] on span "True" at bounding box center [401, 368] width 30 height 16
click at [368, 364] on input "True" at bounding box center [361, 367] width 12 height 12
radio input "true"
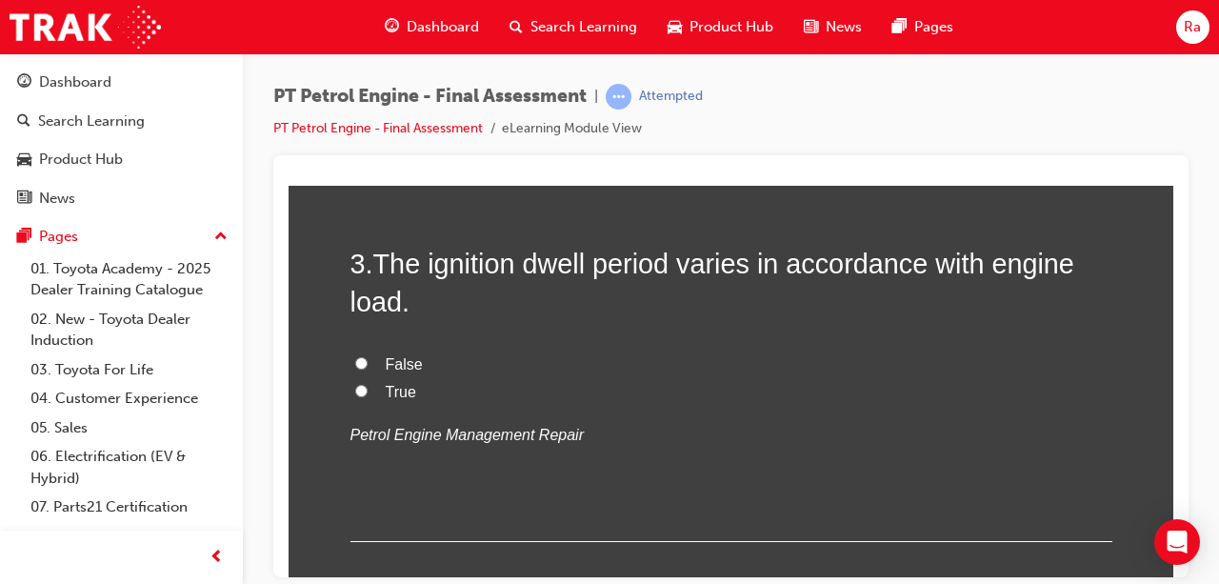
scroll to position [953, 0]
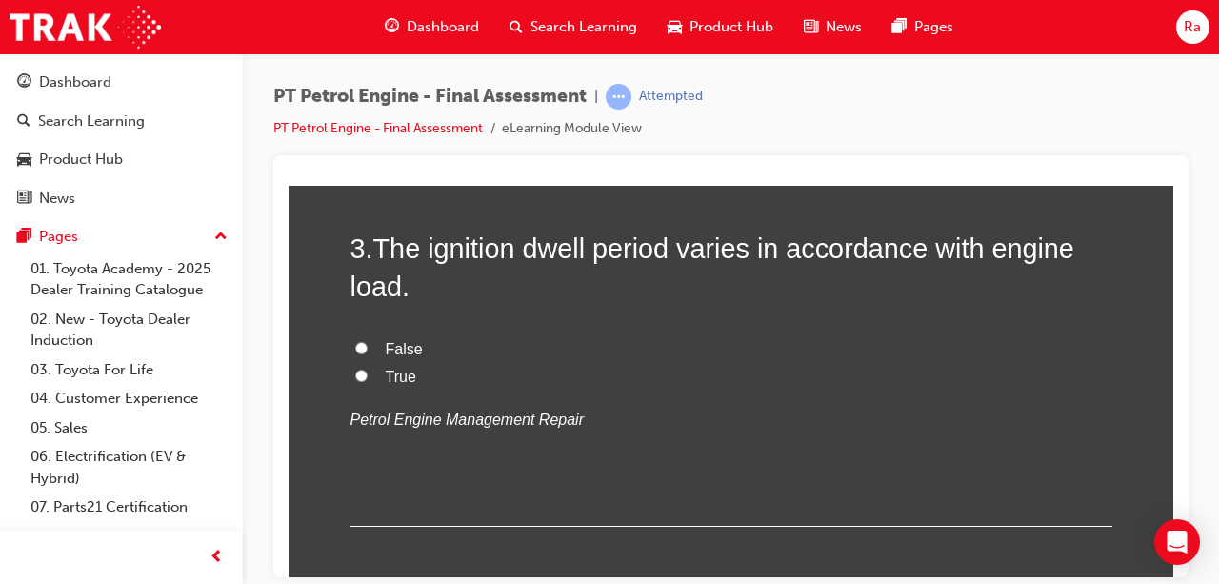
click at [386, 368] on span "True" at bounding box center [401, 376] width 30 height 16
click at [368, 369] on input "True" at bounding box center [361, 375] width 12 height 12
radio input "true"
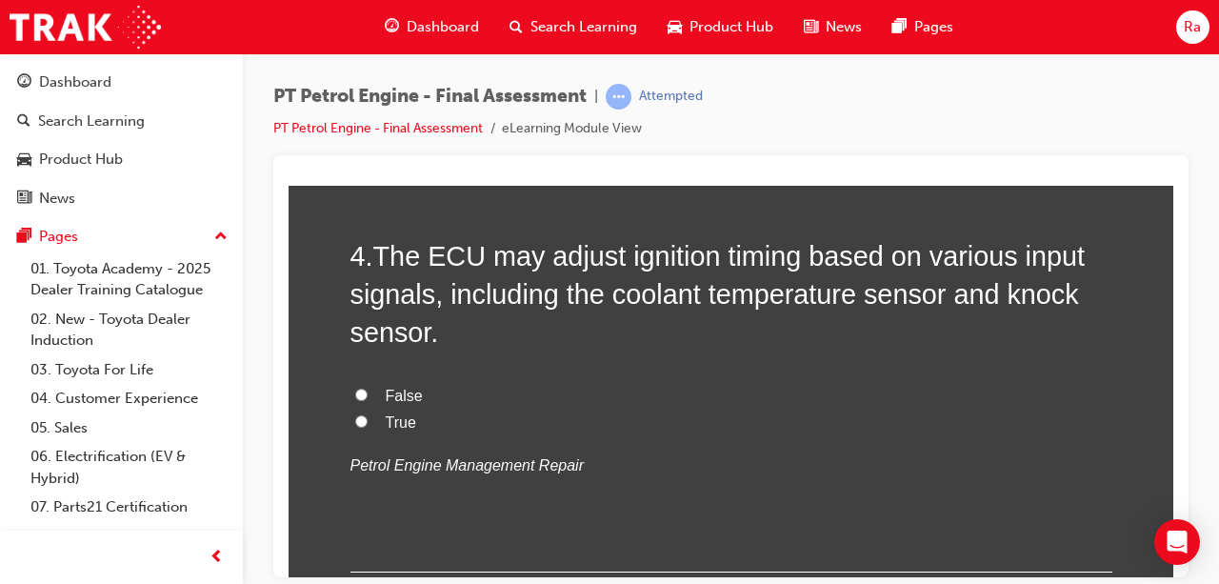
click at [386, 425] on span "True" at bounding box center [401, 421] width 30 height 16
click at [368, 425] on input "True" at bounding box center [361, 420] width 12 height 12
radio input "true"
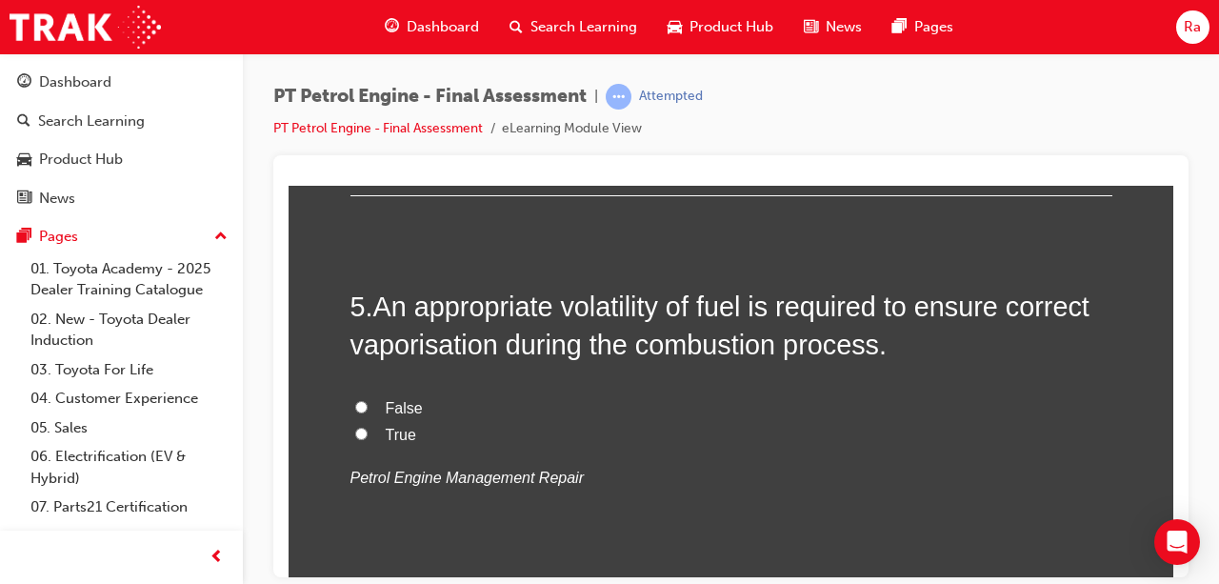
scroll to position [1715, 0]
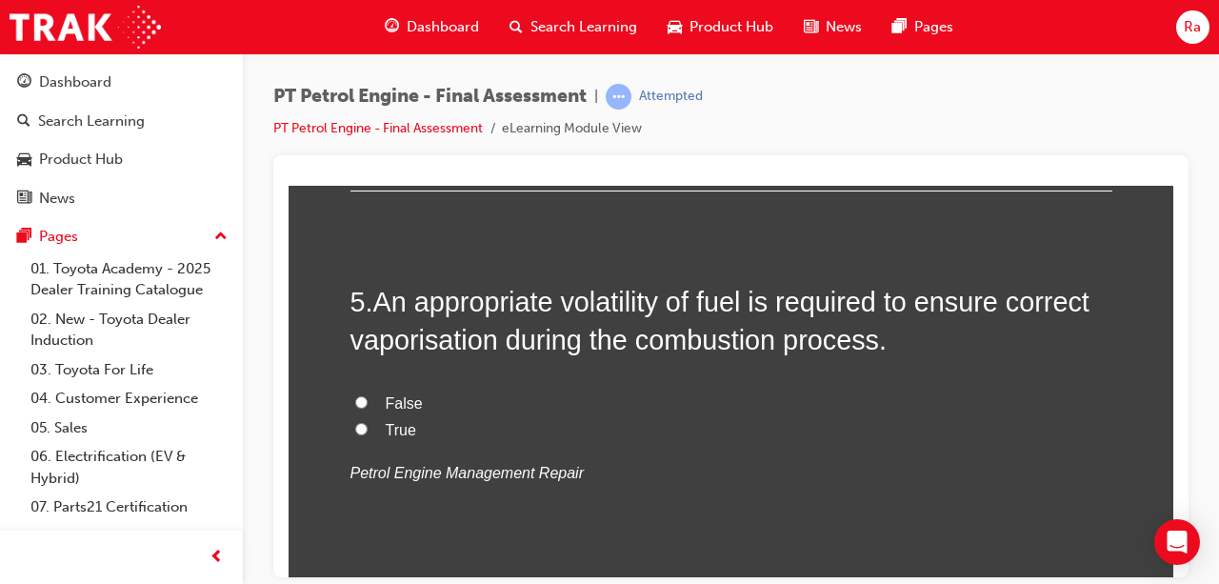
click at [387, 422] on span "True" at bounding box center [401, 429] width 30 height 16
click at [368, 422] on input "True" at bounding box center [361, 428] width 12 height 12
radio input "true"
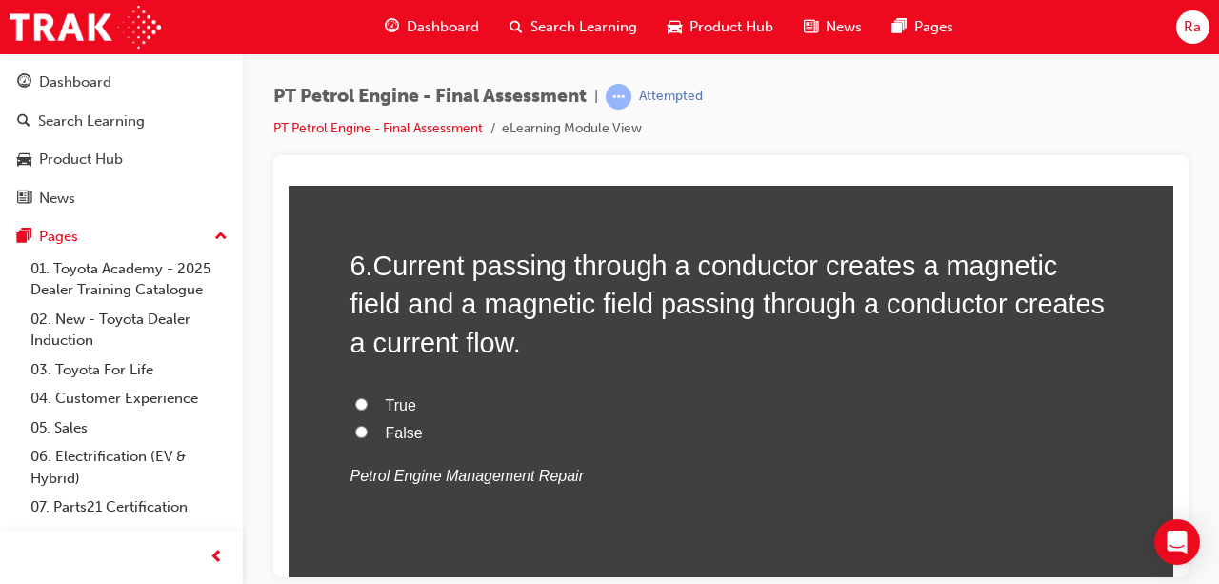
scroll to position [2191, 0]
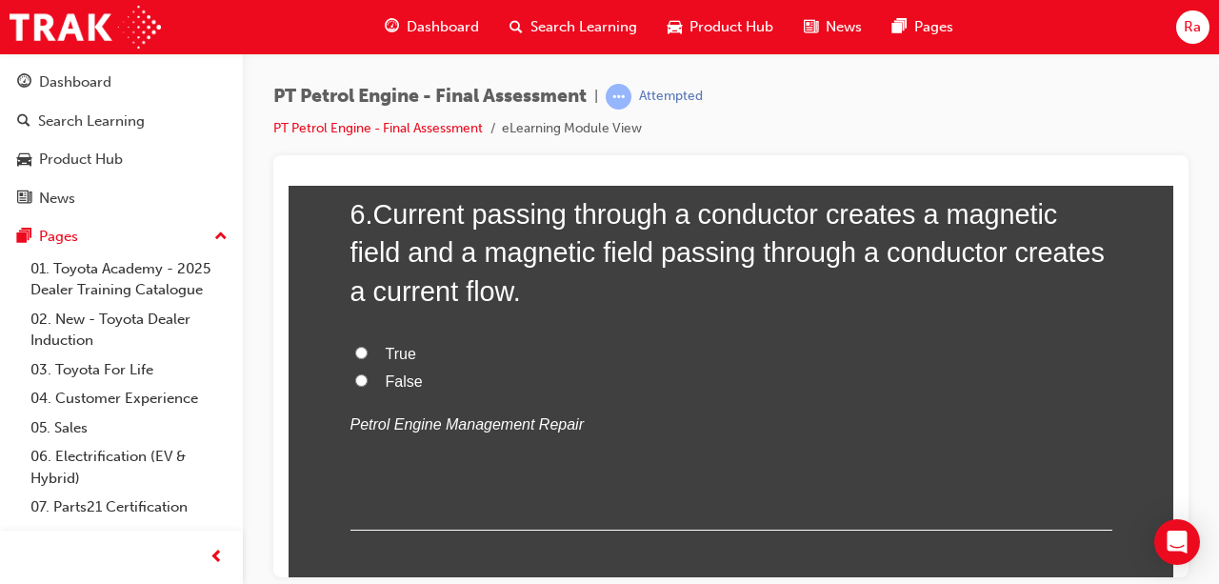
click at [391, 356] on span "True" at bounding box center [401, 353] width 30 height 16
click at [368, 356] on input "True" at bounding box center [361, 352] width 12 height 12
radio input "true"
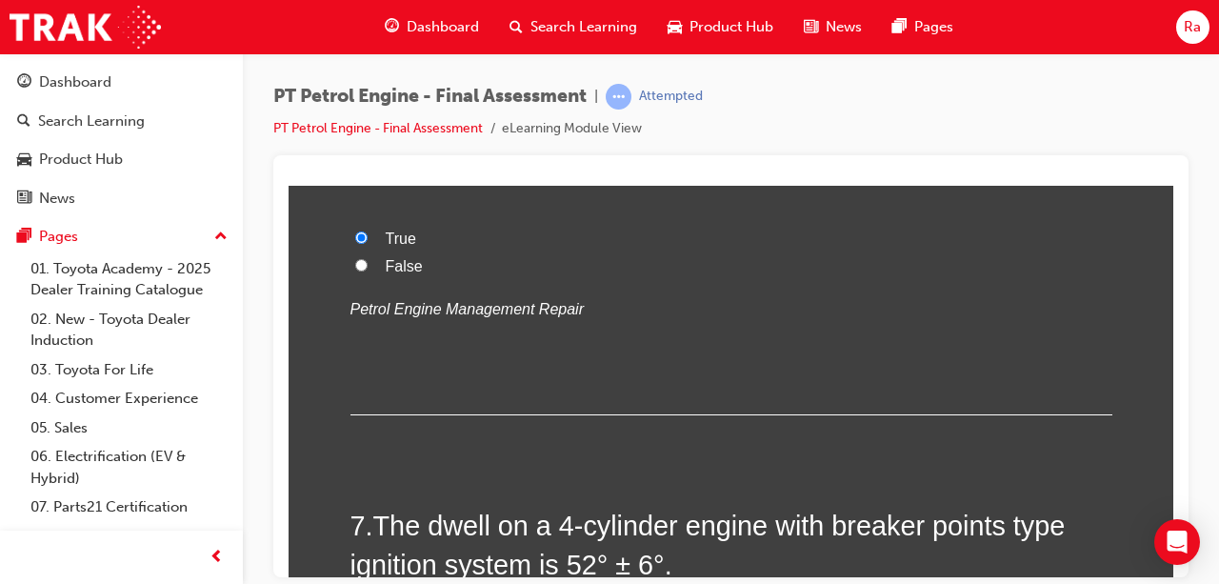
scroll to position [2477, 0]
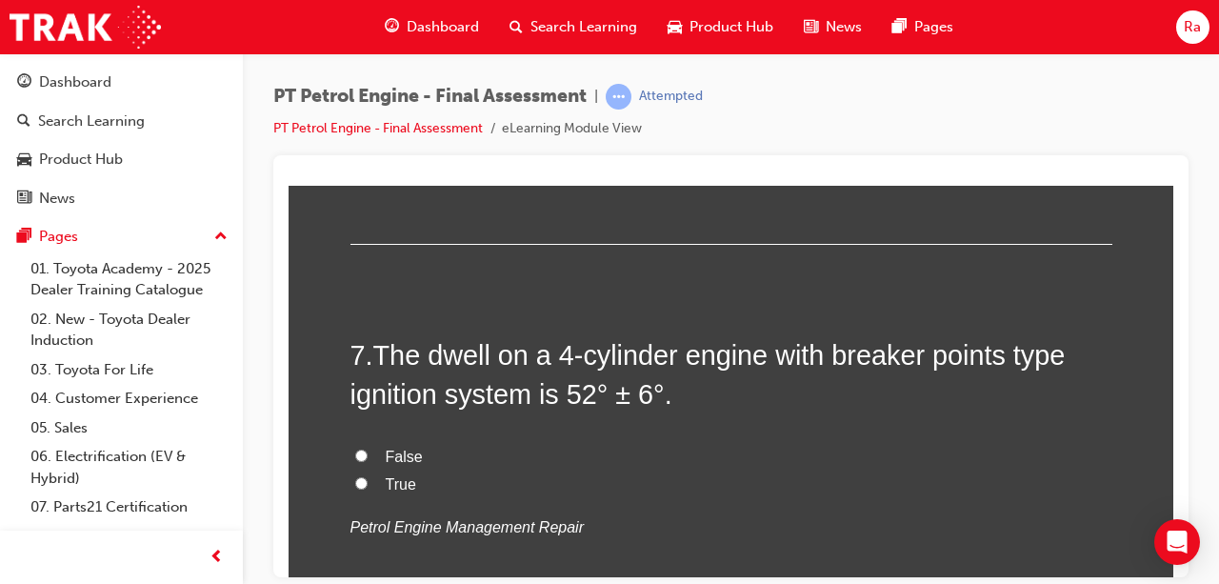
drag, startPoint x: 375, startPoint y: 478, endPoint x: 434, endPoint y: 433, distance: 74.1
click at [375, 478] on label "True" at bounding box center [732, 485] width 762 height 28
click at [368, 478] on input "True" at bounding box center [361, 482] width 12 height 12
radio input "true"
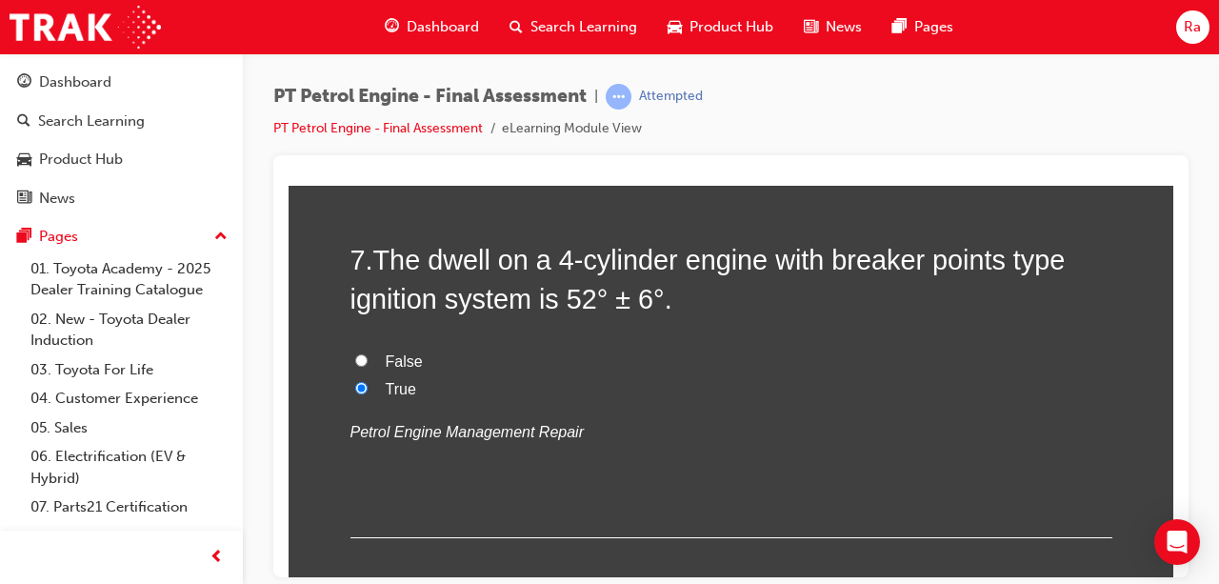
scroll to position [2858, 0]
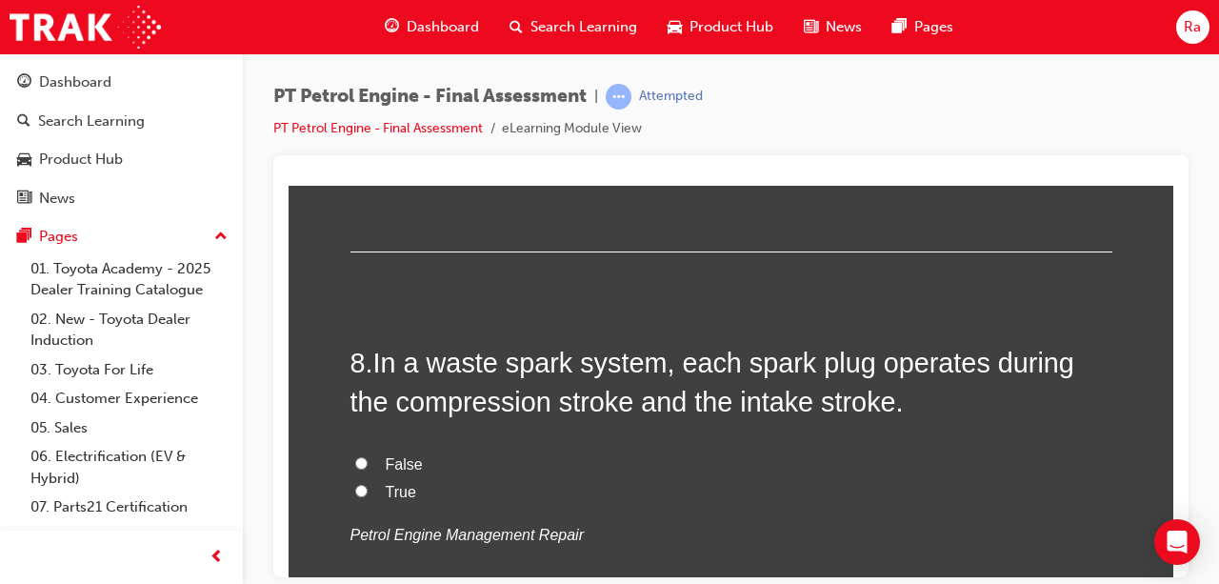
click at [406, 488] on span "True" at bounding box center [401, 491] width 30 height 16
click at [368, 488] on input "True" at bounding box center [361, 490] width 12 height 12
radio input "true"
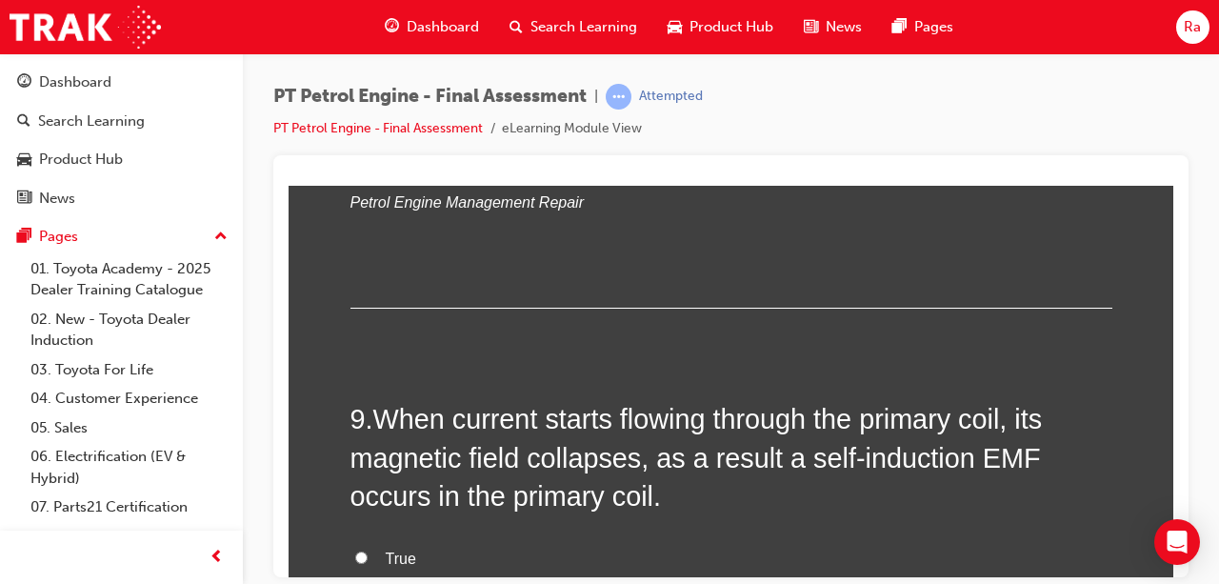
scroll to position [3334, 0]
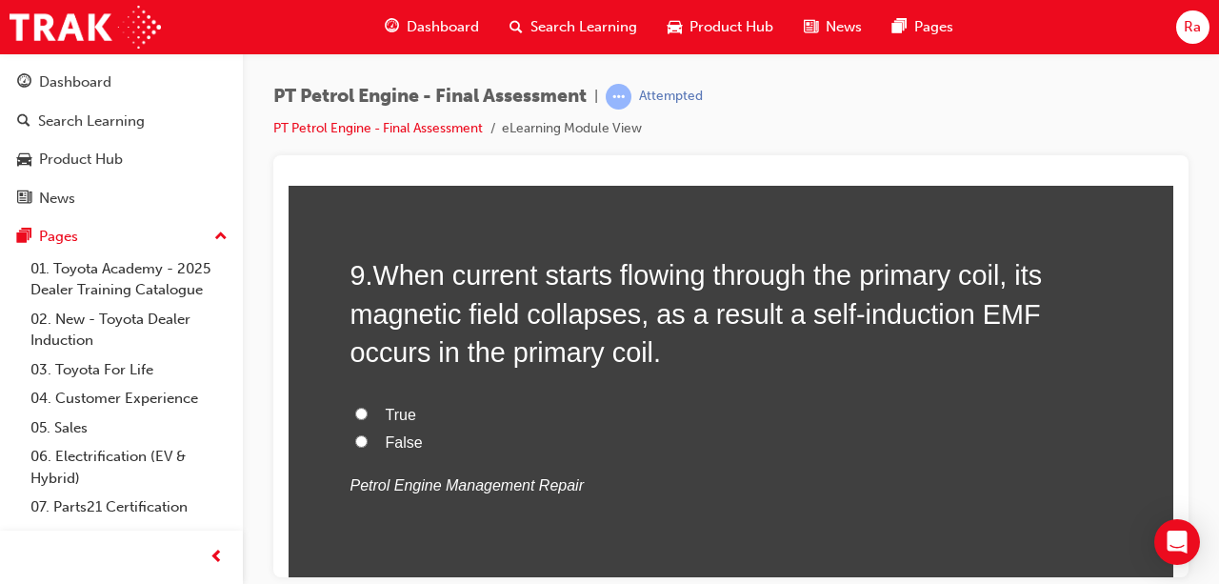
click at [413, 423] on label "True" at bounding box center [732, 415] width 762 height 28
click at [368, 419] on input "True" at bounding box center [361, 413] width 12 height 12
radio input "true"
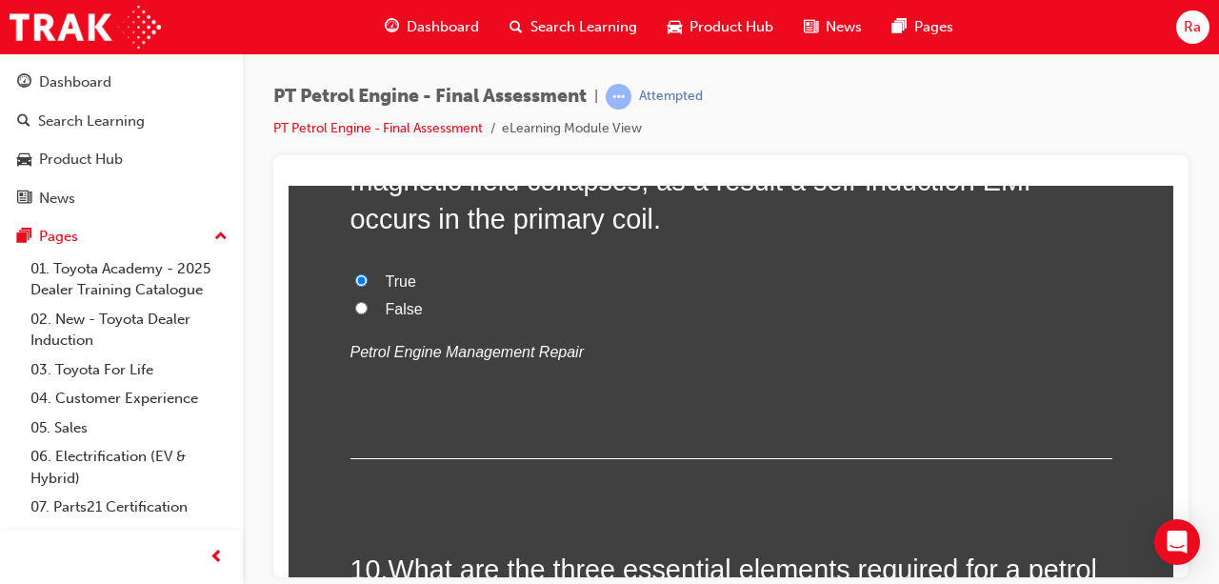
scroll to position [3715, 0]
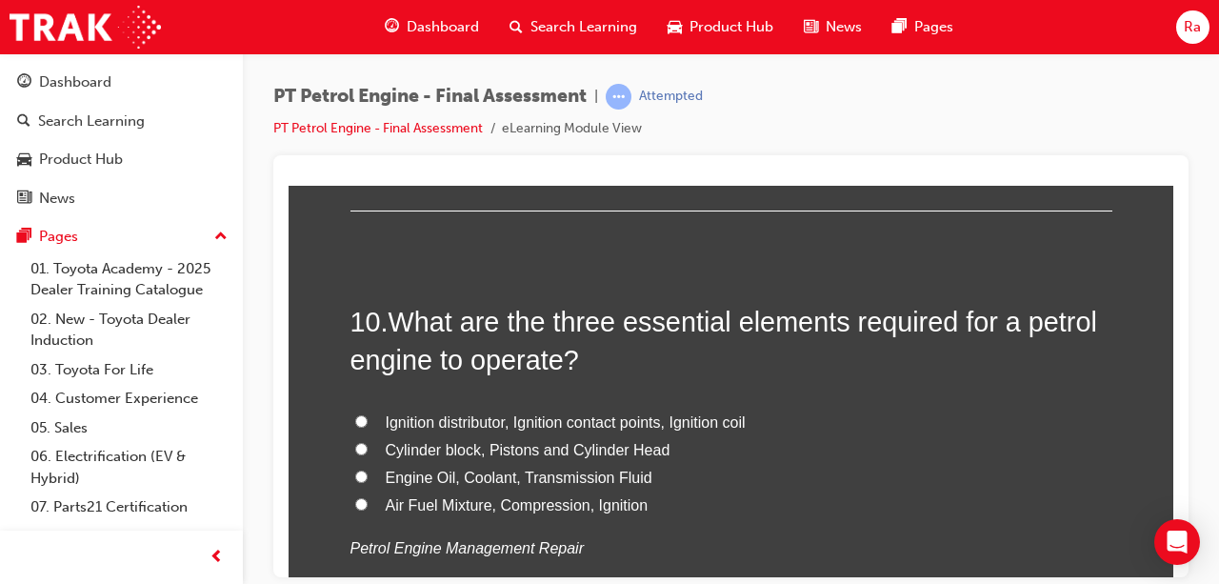
click at [444, 505] on span "Air Fuel Mixture, Compression, Ignition" at bounding box center [517, 504] width 263 height 16
click at [368, 505] on input "Air Fuel Mixture, Compression, Ignition" at bounding box center [361, 503] width 12 height 12
radio input "true"
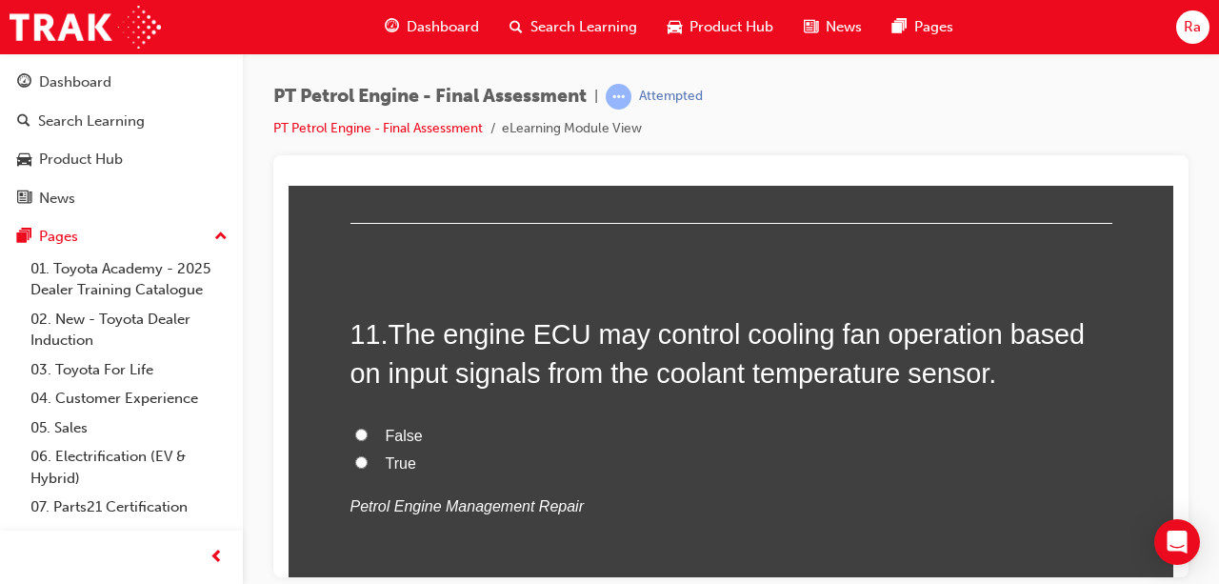
scroll to position [4191, 0]
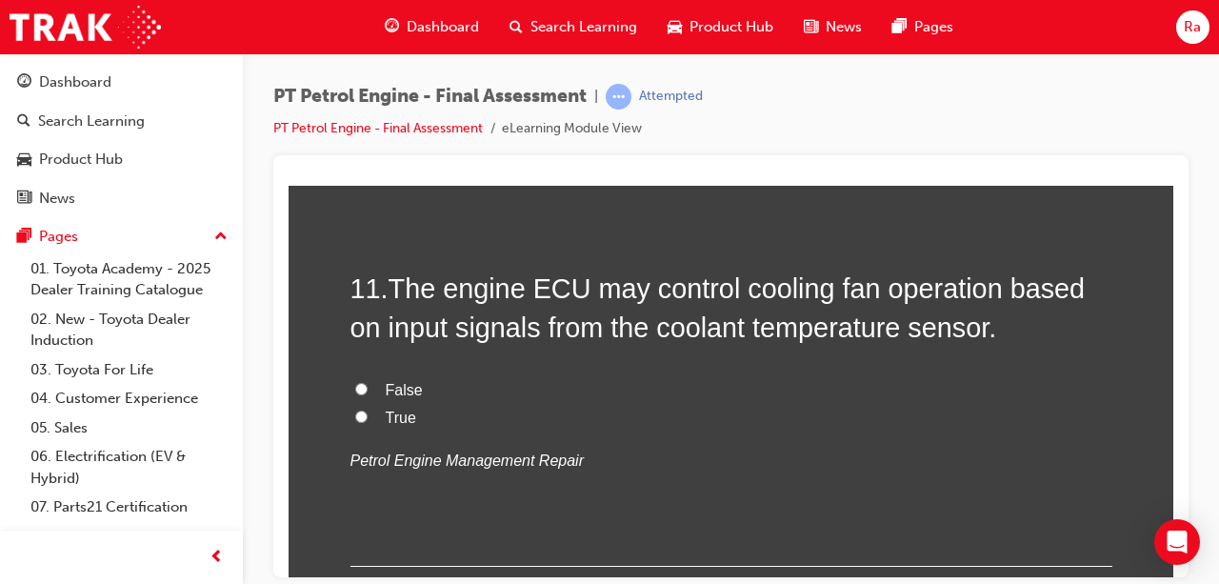
click at [386, 410] on span "True" at bounding box center [401, 417] width 30 height 16
click at [368, 410] on input "True" at bounding box center [361, 416] width 12 height 12
radio input "true"
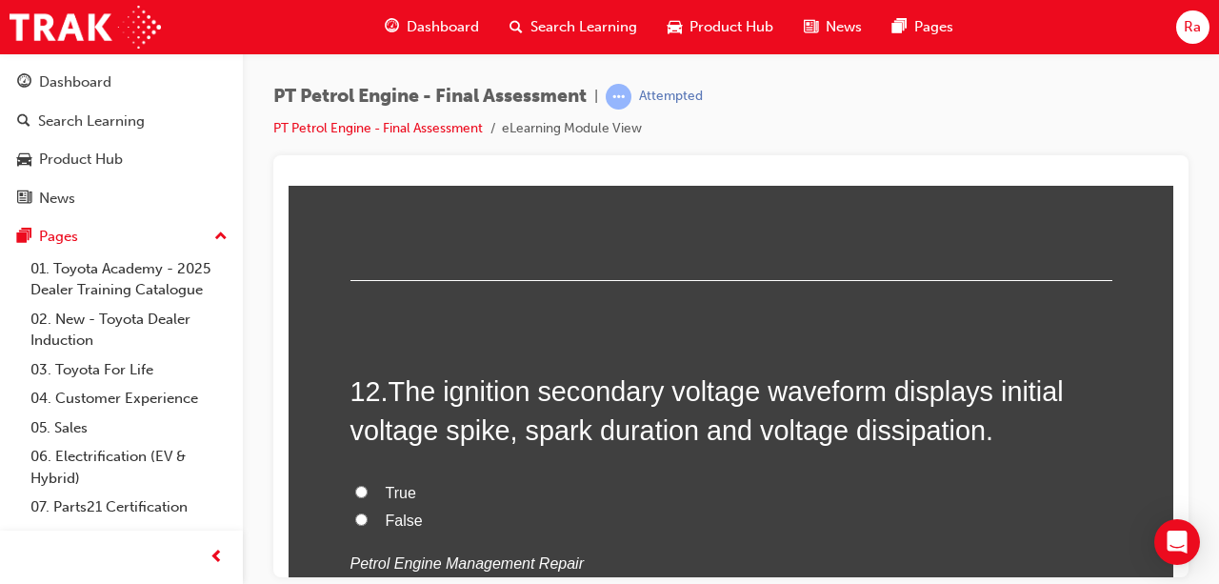
scroll to position [4572, 0]
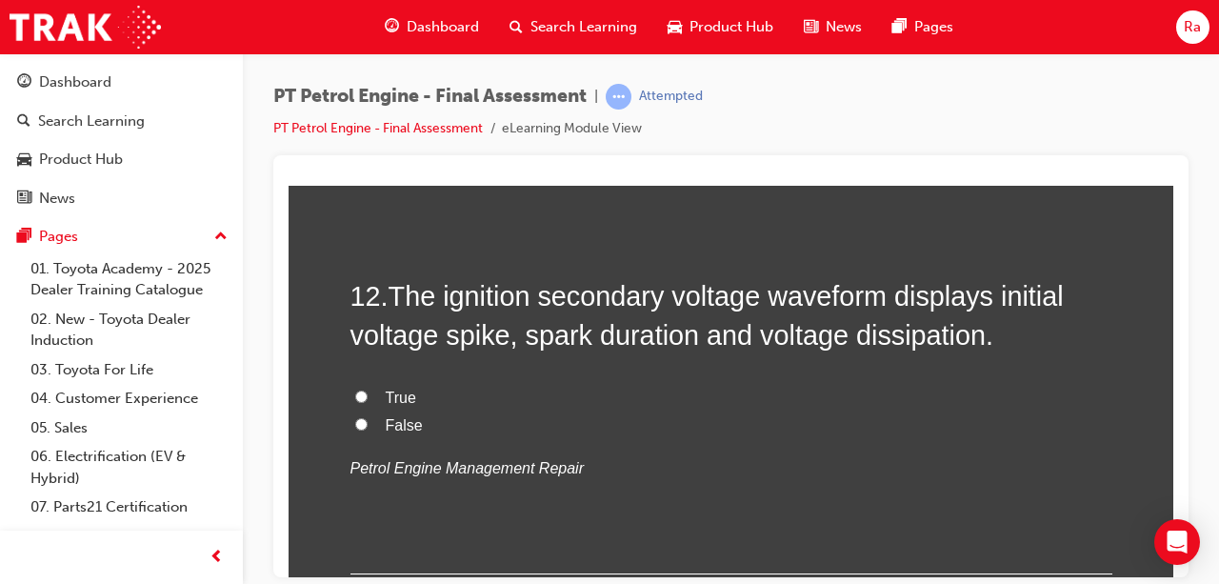
click at [389, 400] on span "True" at bounding box center [401, 397] width 30 height 16
click at [368, 400] on input "True" at bounding box center [361, 396] width 12 height 12
radio input "true"
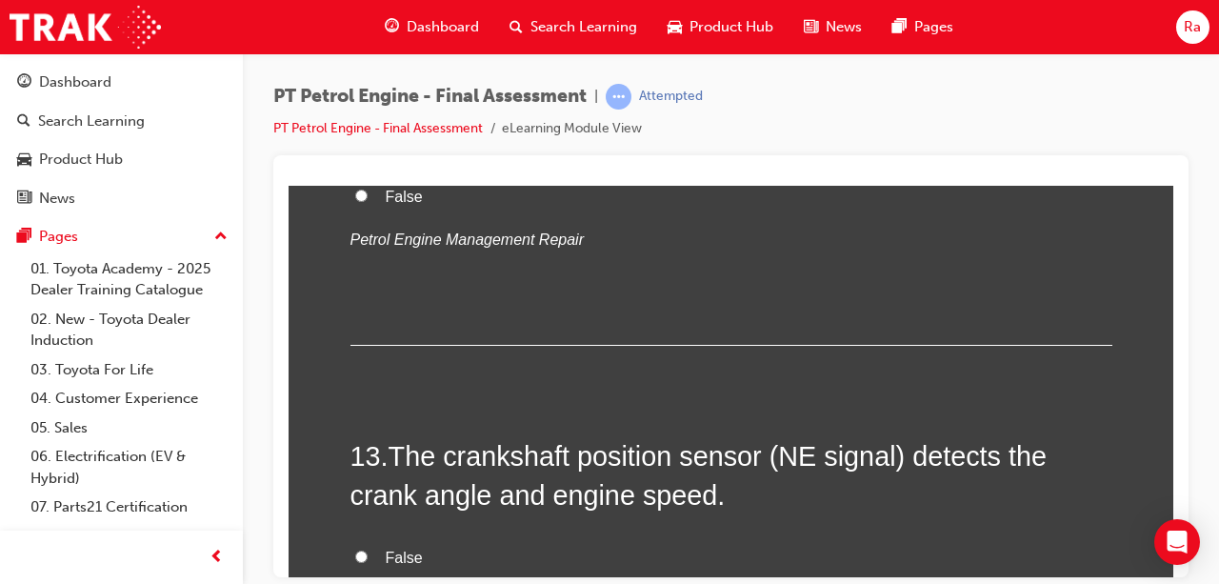
scroll to position [4954, 0]
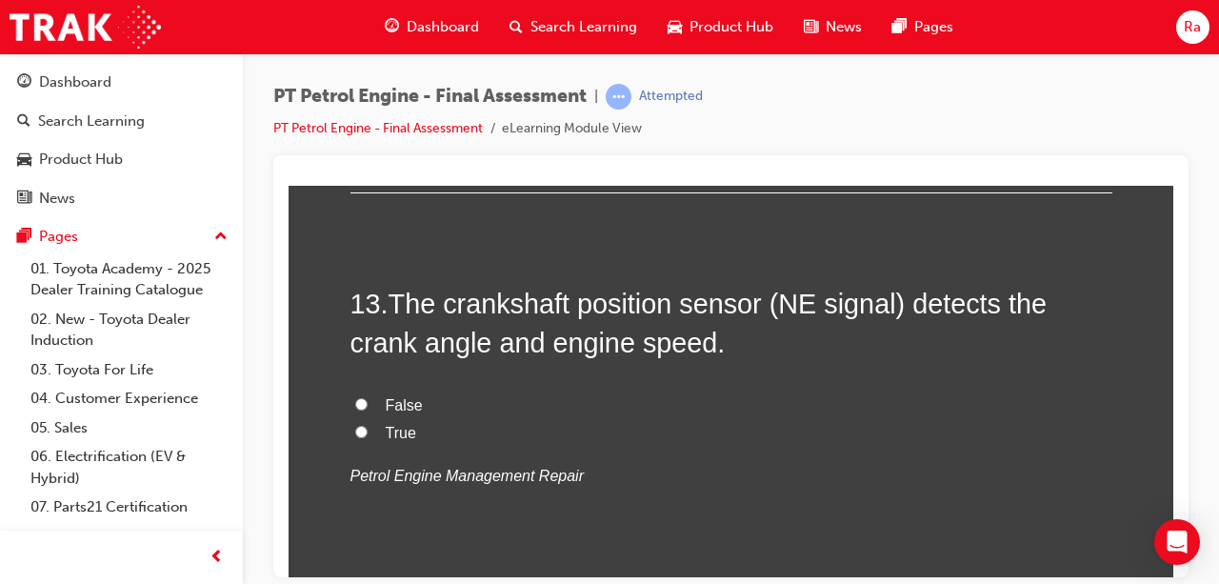
click at [402, 399] on span "False" at bounding box center [404, 404] width 37 height 16
click at [368, 399] on input "False" at bounding box center [361, 403] width 12 height 12
radio input "true"
click at [402, 419] on label "True" at bounding box center [732, 433] width 762 height 28
click at [368, 425] on input "True" at bounding box center [361, 431] width 12 height 12
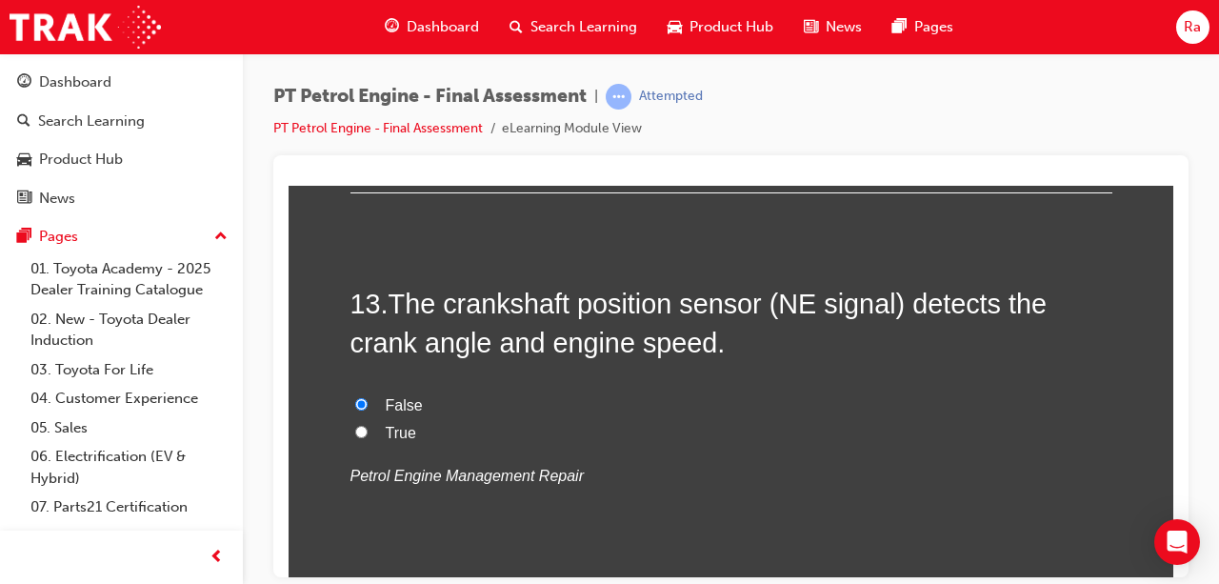
radio input "true"
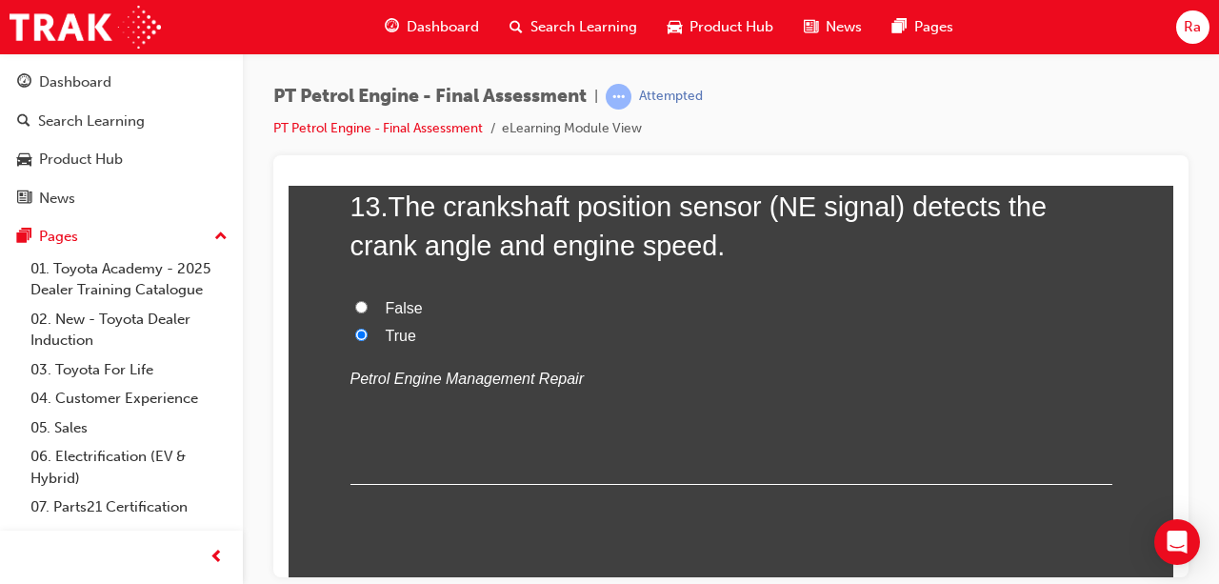
scroll to position [5335, 0]
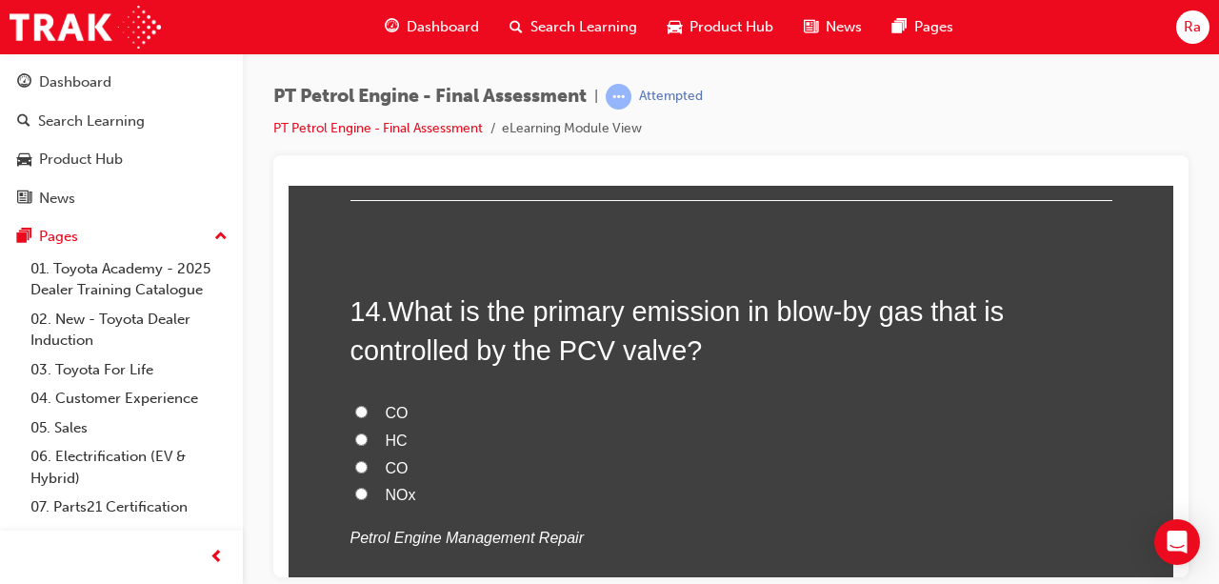
click at [389, 432] on span "HC" at bounding box center [397, 440] width 22 height 16
click at [368, 432] on input "HC" at bounding box center [361, 438] width 12 height 12
radio input "true"
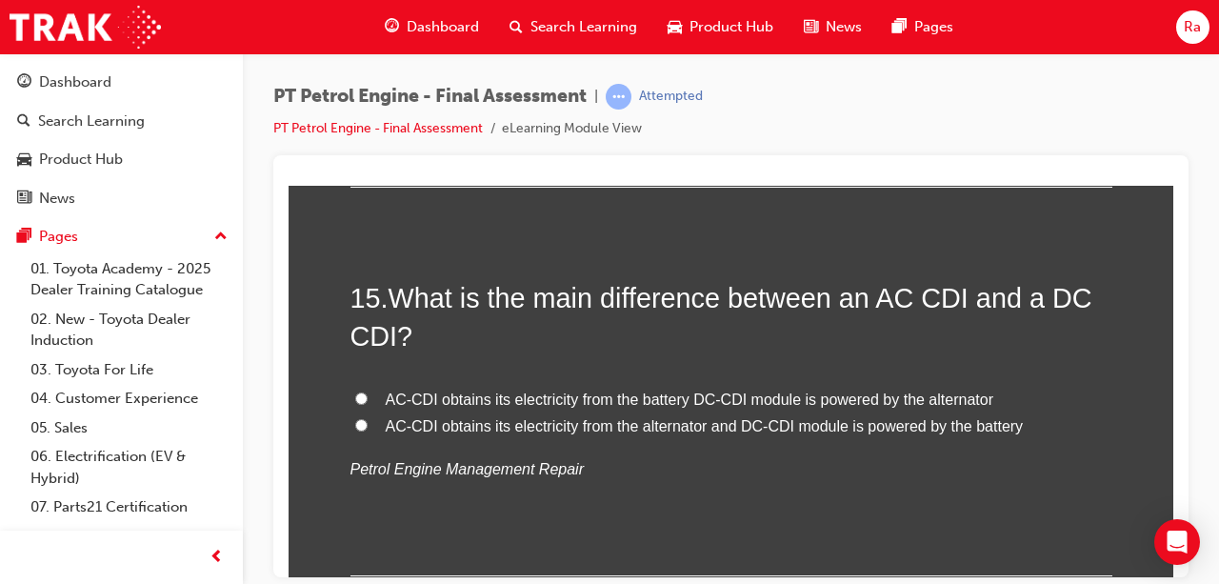
scroll to position [5811, 0]
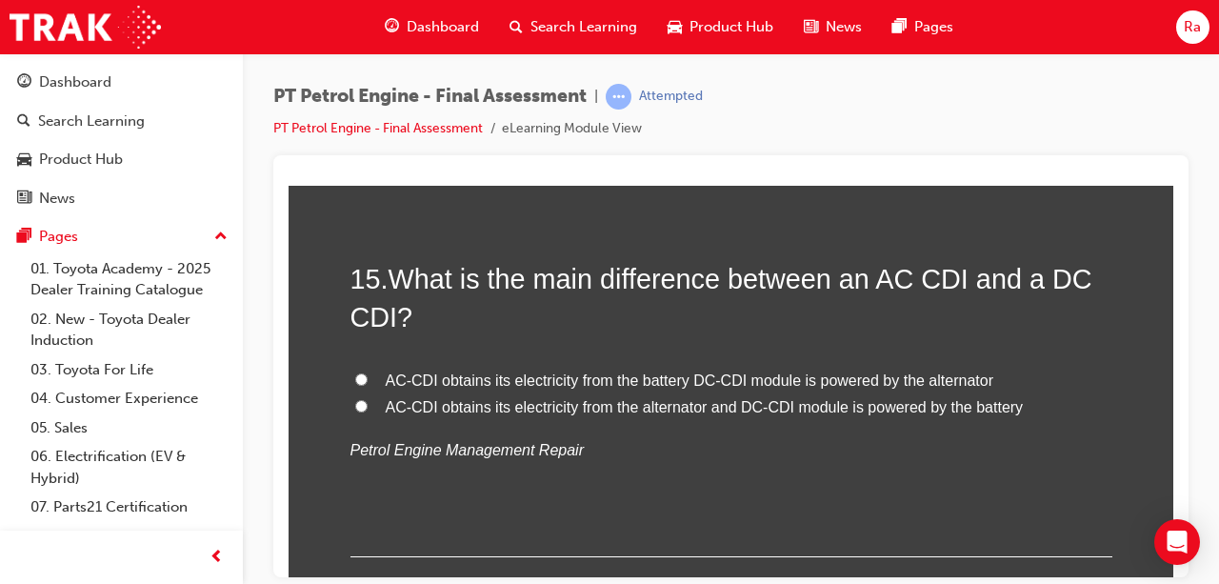
click at [783, 414] on label "AC-CDI obtains its electricity from the alternator and DC-CDI module is powered…" at bounding box center [732, 407] width 762 height 28
click at [368, 412] on input "AC-CDI obtains its electricity from the alternator and DC-CDI module is powered…" at bounding box center [361, 405] width 12 height 12
radio input "true"
click at [636, 398] on span "AC-CDI obtains its electricity from the alternator and DC-CDI module is powered…" at bounding box center [705, 406] width 638 height 16
click at [368, 399] on input "AC-CDI obtains its electricity from the alternator and DC-CDI module is powered…" at bounding box center [361, 405] width 12 height 12
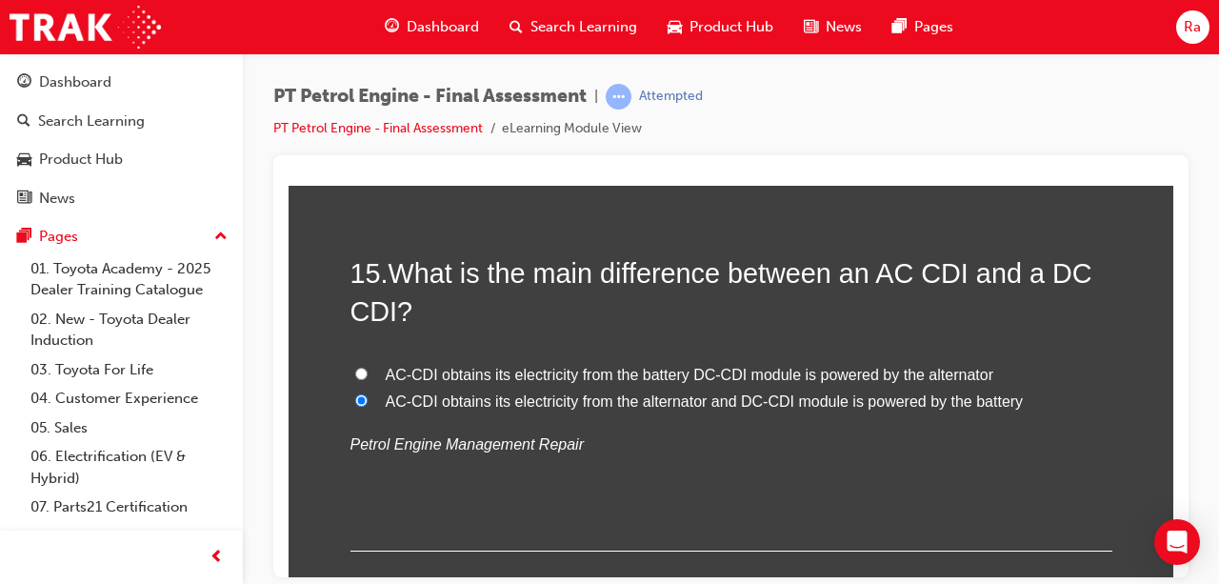
scroll to position [6192, 0]
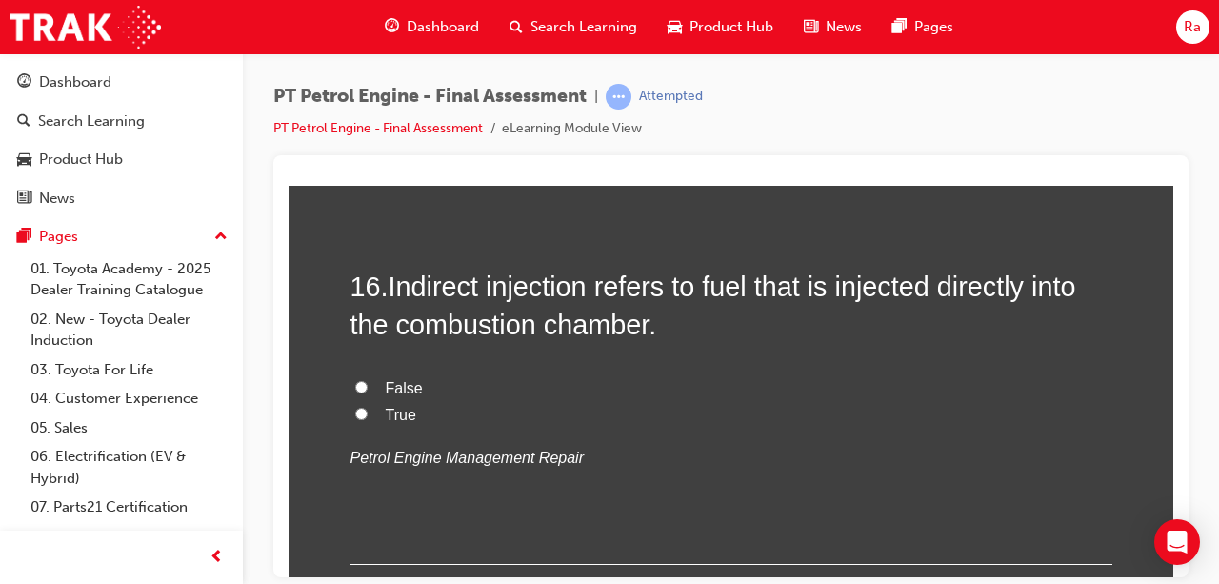
click at [398, 379] on span "False" at bounding box center [404, 387] width 37 height 16
click at [368, 380] on input "False" at bounding box center [361, 386] width 12 height 12
radio input "true"
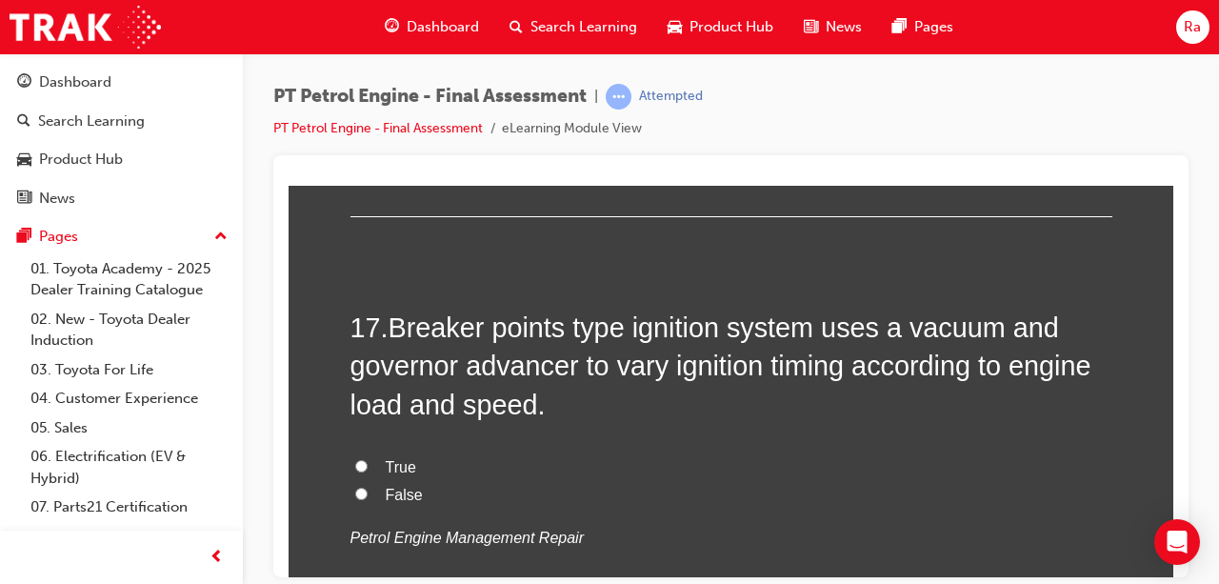
scroll to position [6573, 0]
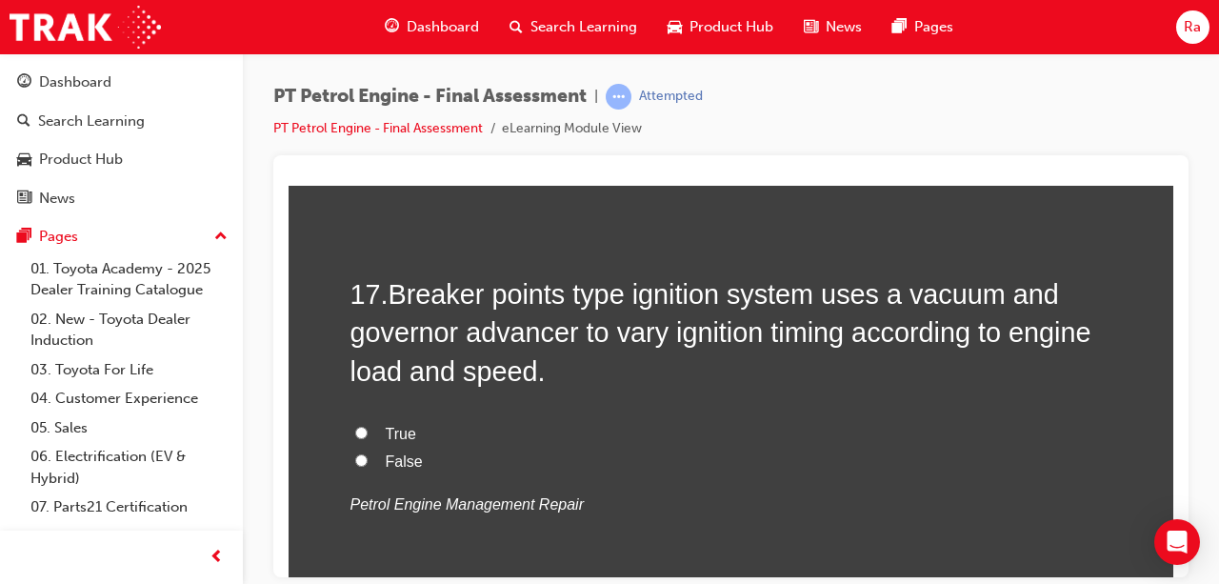
click at [385, 420] on label "True" at bounding box center [732, 434] width 762 height 28
click at [368, 426] on input "True" at bounding box center [361, 432] width 12 height 12
radio input "true"
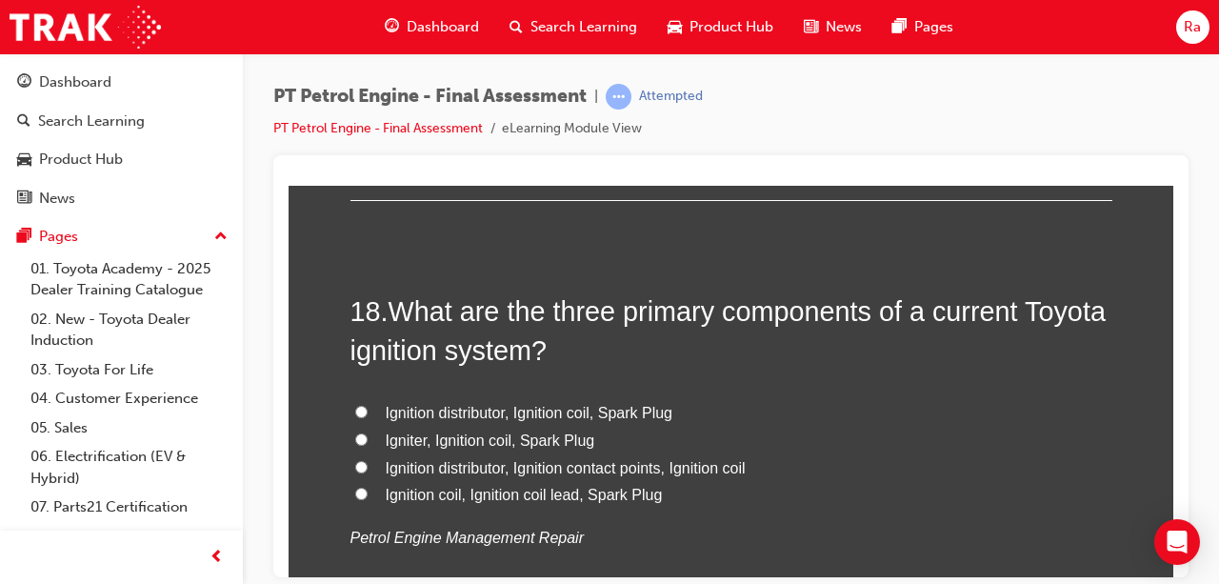
scroll to position [7049, 0]
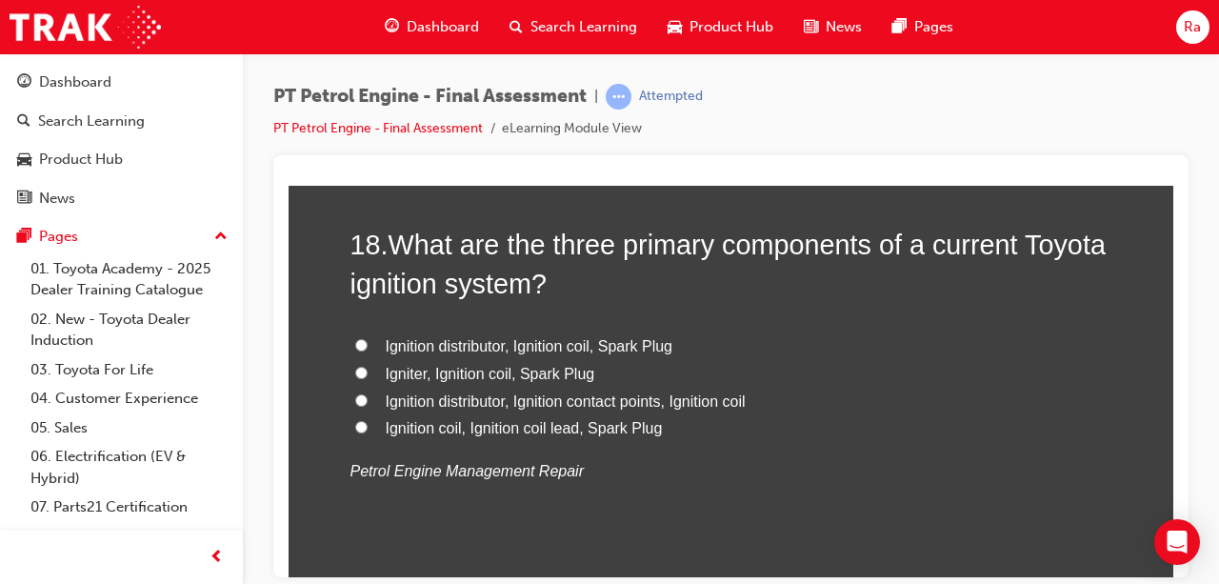
click at [520, 348] on span "Ignition distributor, Ignition coil, Spark Plug" at bounding box center [530, 345] width 288 height 16
click at [368, 348] on input "Ignition distributor, Ignition coil, Spark Plug" at bounding box center [361, 344] width 12 height 12
radio input "true"
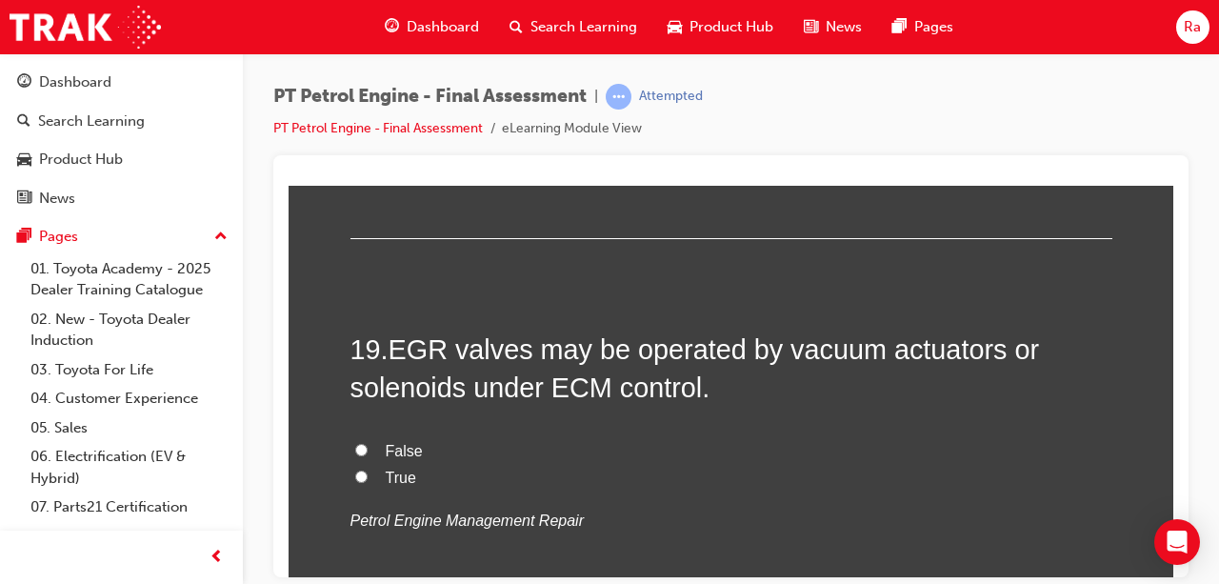
scroll to position [7430, 0]
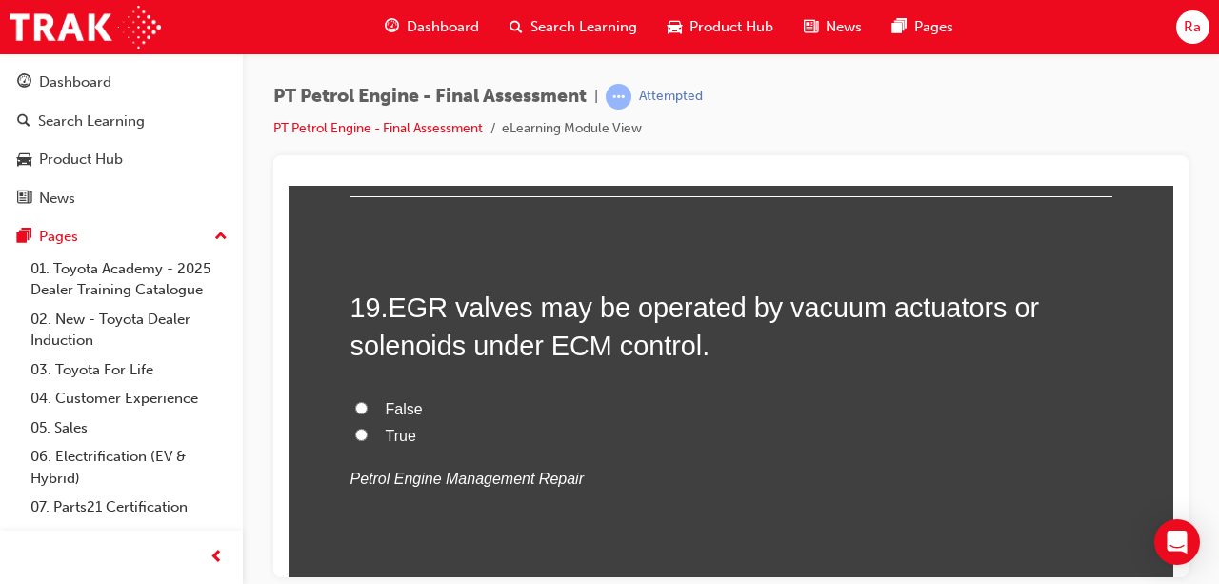
click at [402, 427] on span "True" at bounding box center [401, 435] width 30 height 16
click at [368, 428] on input "True" at bounding box center [361, 434] width 12 height 12
radio input "true"
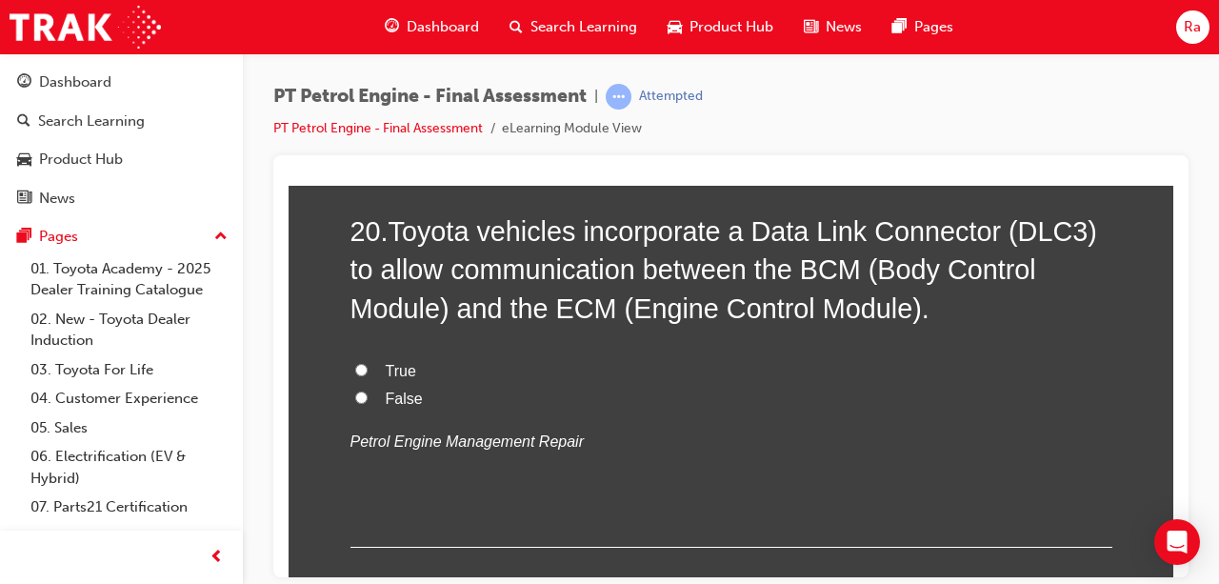
scroll to position [7907, 0]
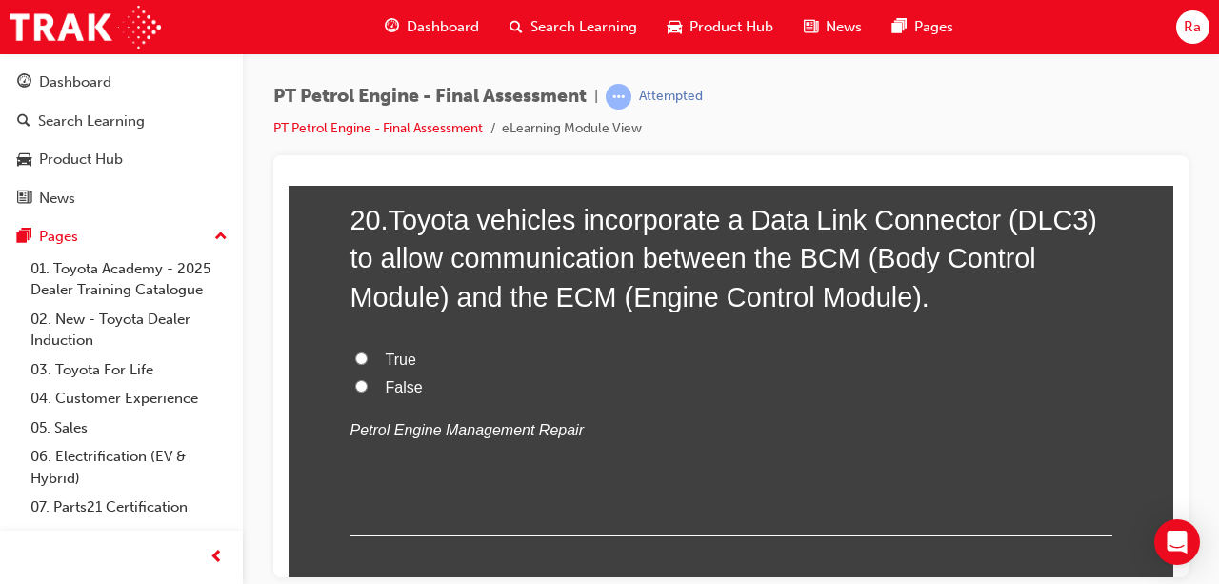
click at [407, 358] on span "True" at bounding box center [401, 359] width 30 height 16
click at [368, 358] on input "True" at bounding box center [361, 358] width 12 height 12
radio input "true"
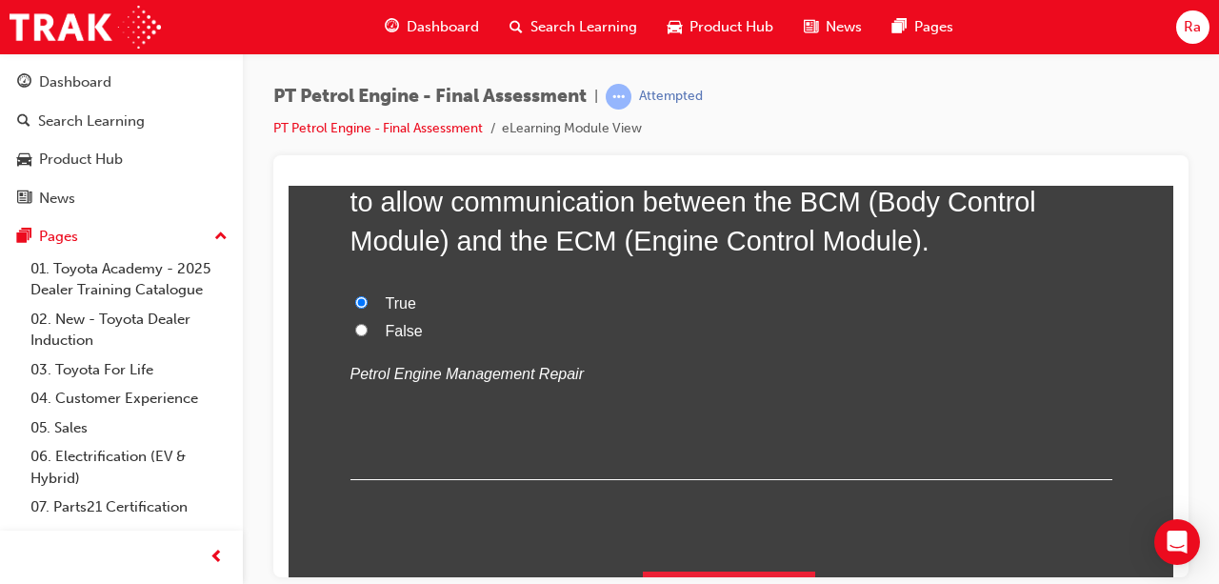
scroll to position [8004, 0]
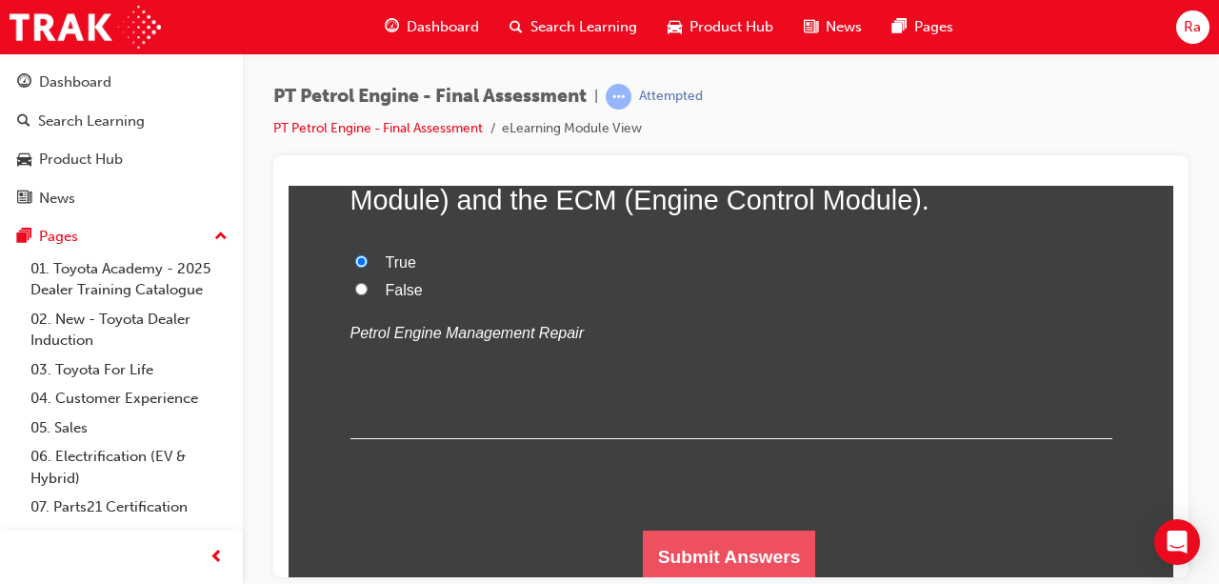
click at [692, 541] on button "Submit Answers" at bounding box center [729, 556] width 173 height 53
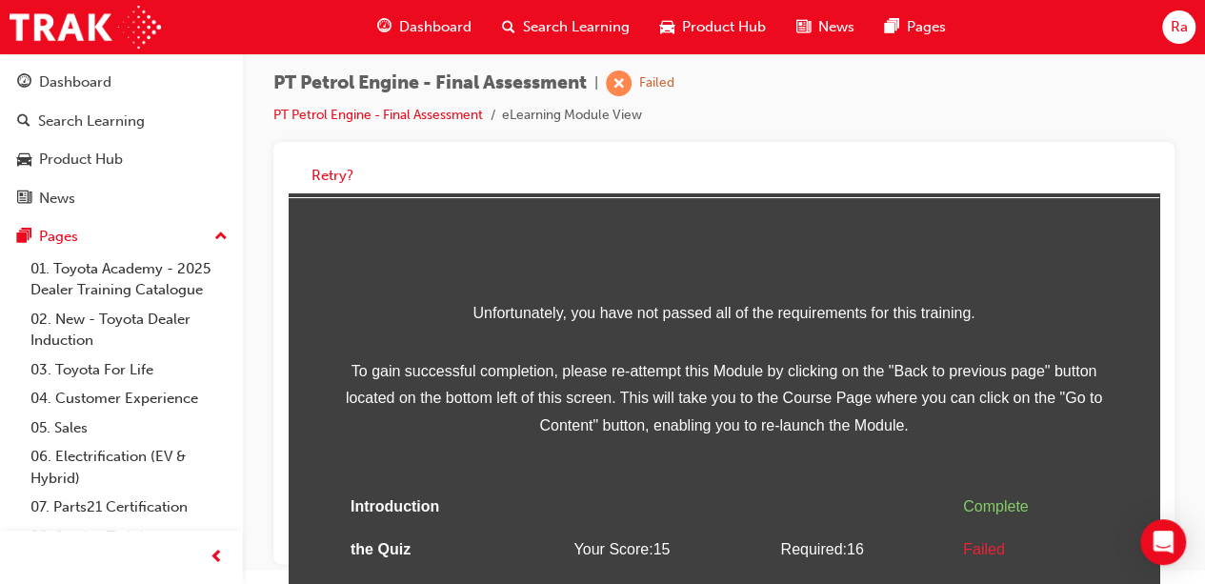
scroll to position [130, 0]
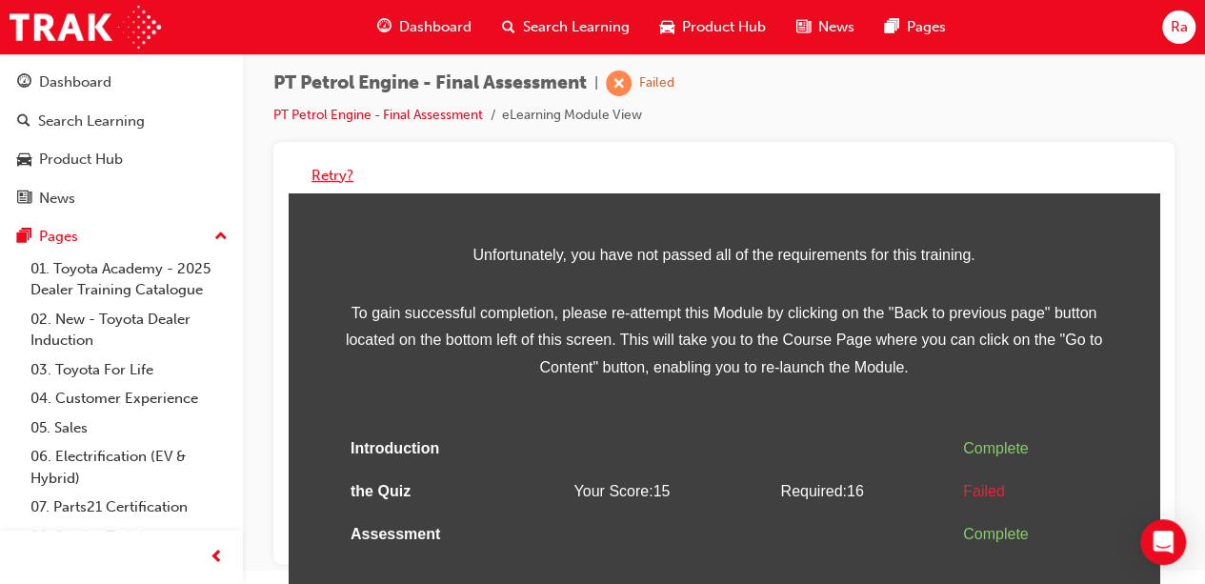
click at [332, 176] on button "Retry?" at bounding box center [333, 176] width 42 height 22
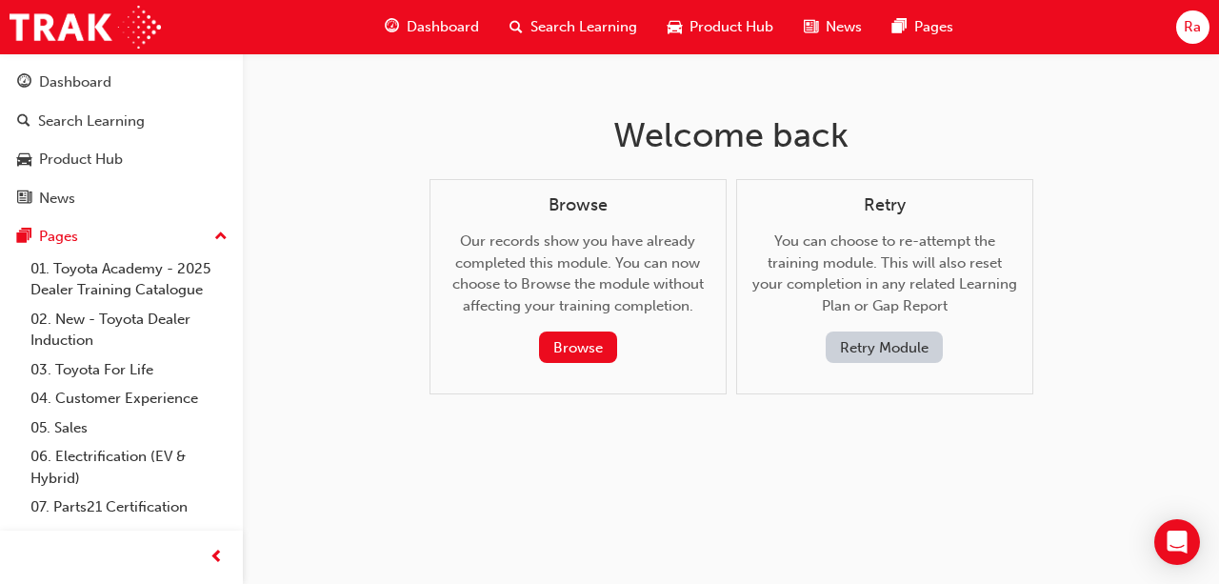
click at [859, 350] on button "Retry Module" at bounding box center [884, 347] width 117 height 31
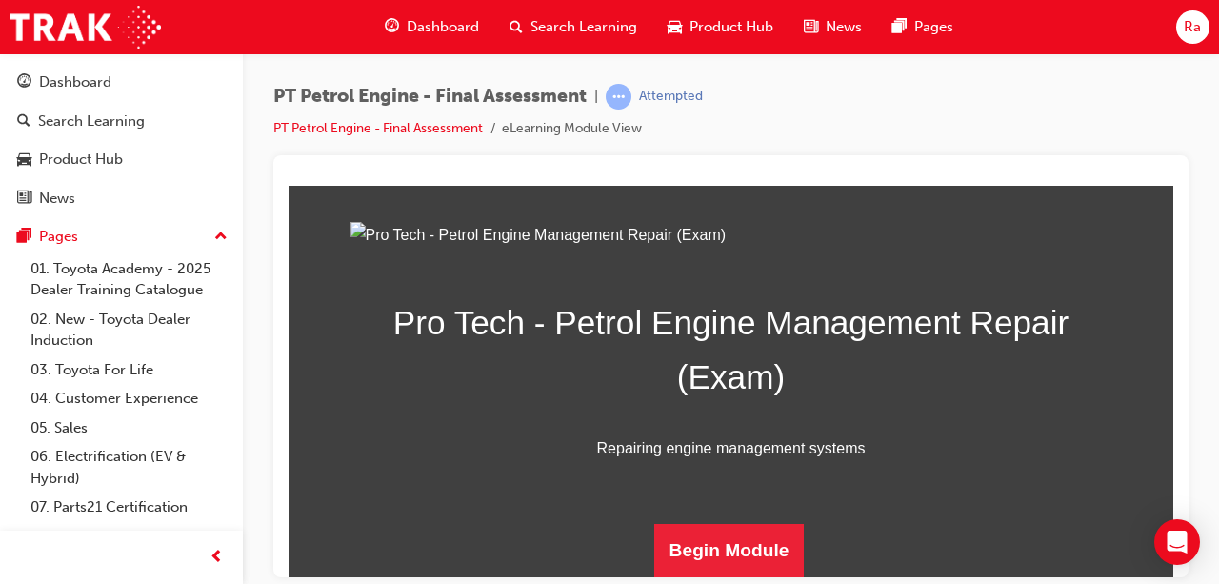
scroll to position [351, 0]
click at [706, 573] on button "Begin Module" at bounding box center [729, 549] width 151 height 53
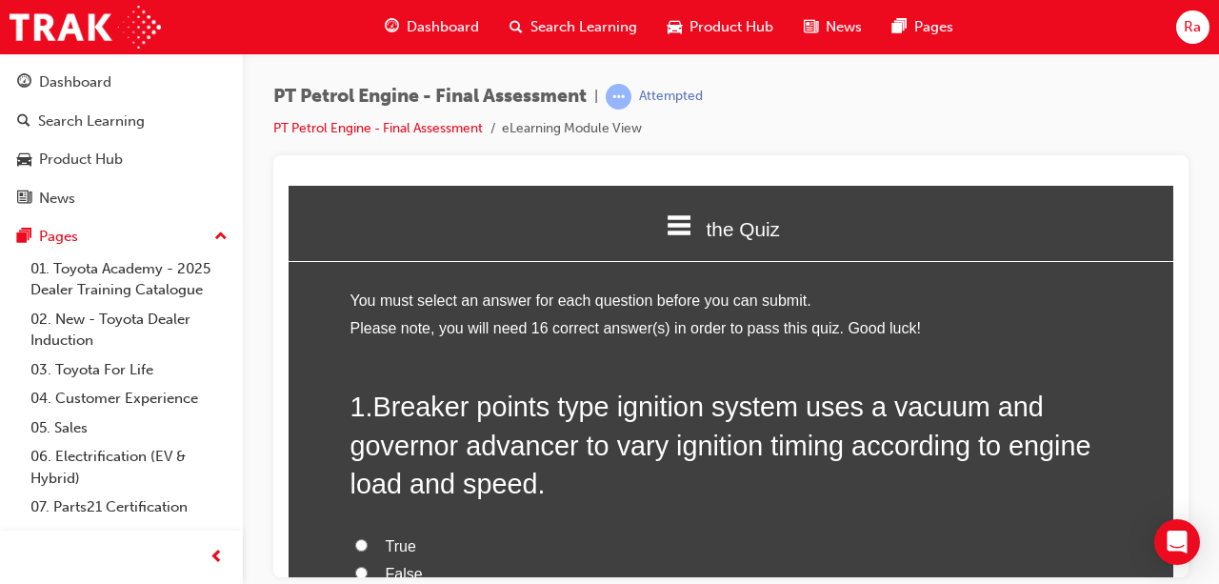
scroll to position [191, 0]
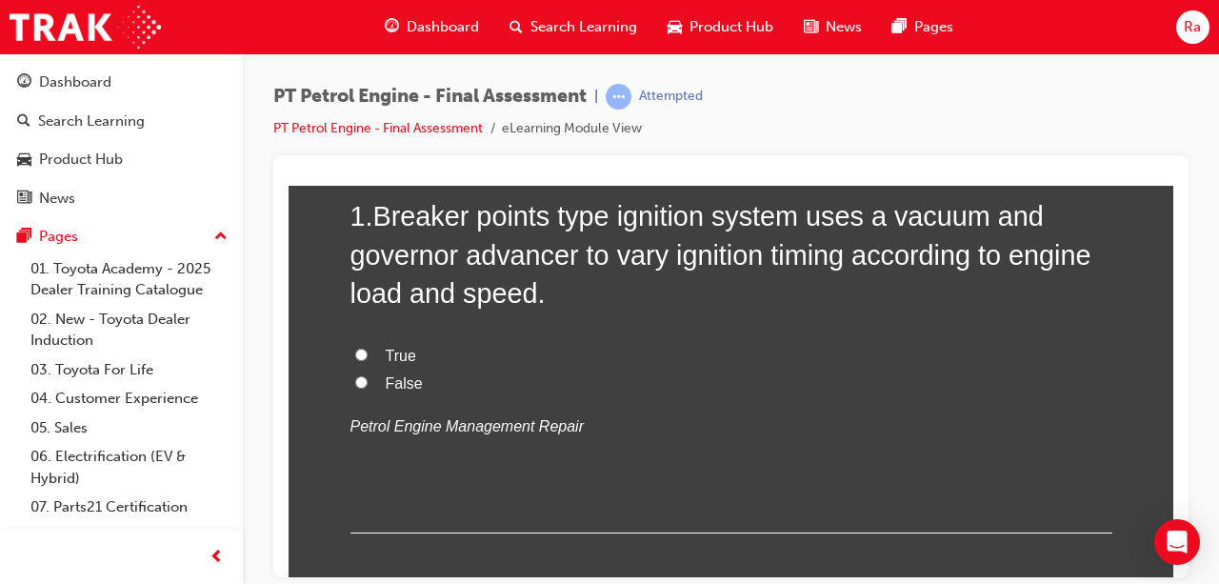
click at [359, 342] on label "True" at bounding box center [732, 356] width 762 height 28
click at [359, 348] on input "True" at bounding box center [361, 354] width 12 height 12
radio input "true"
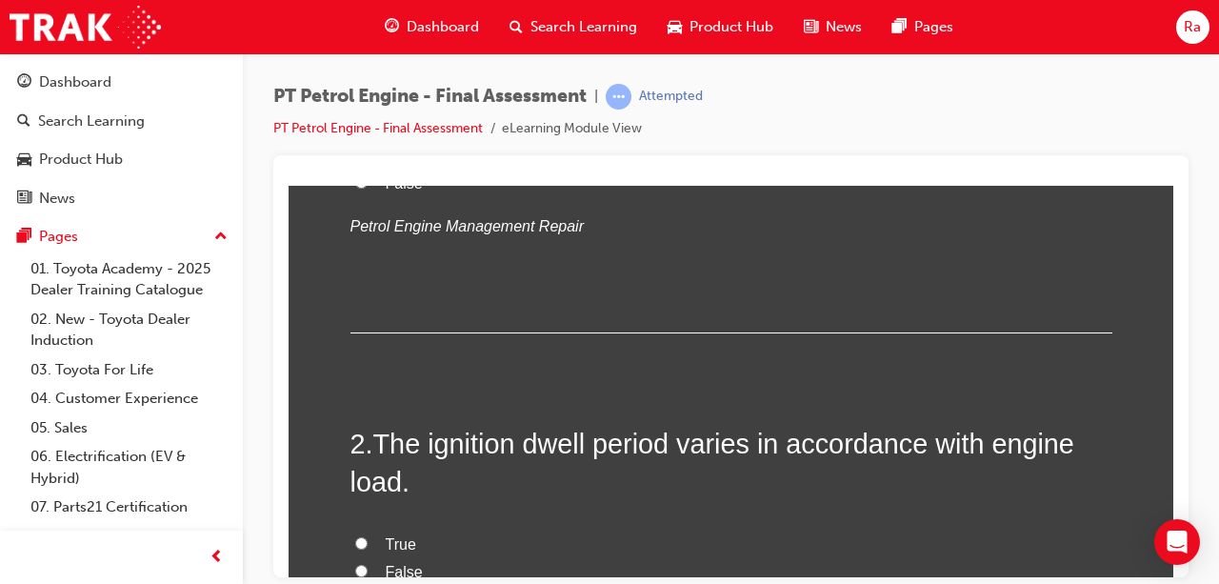
scroll to position [476, 0]
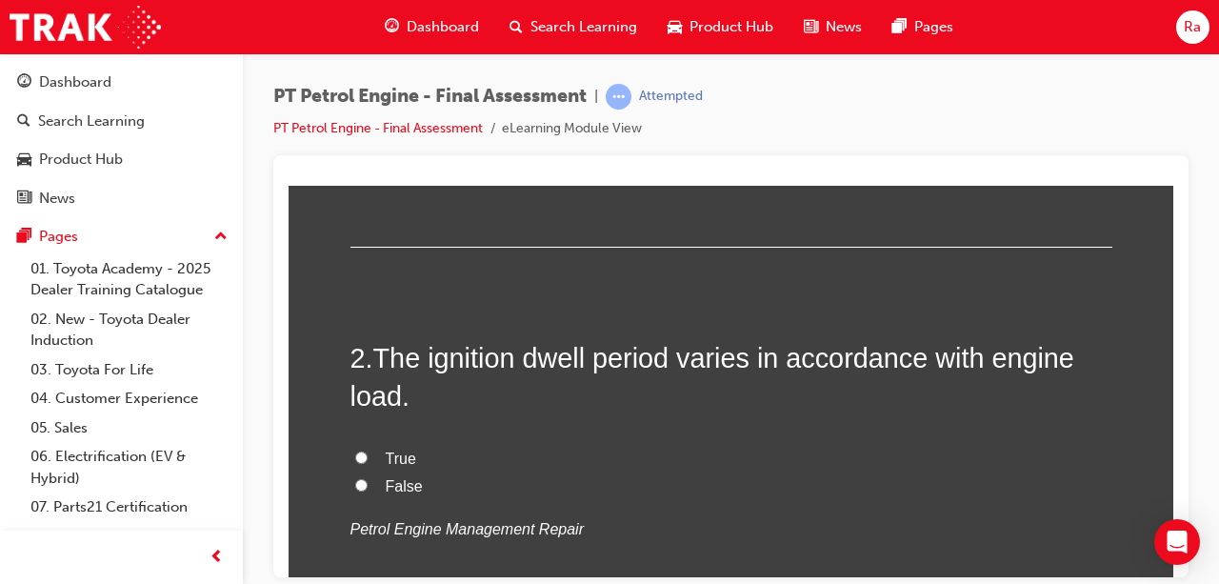
click at [391, 439] on div "2 . The ignition dwell period varies in accordance with engine load. True False…" at bounding box center [732, 486] width 762 height 297
click at [391, 445] on label "True" at bounding box center [732, 459] width 762 height 28
click at [368, 451] on input "True" at bounding box center [361, 457] width 12 height 12
radio input "true"
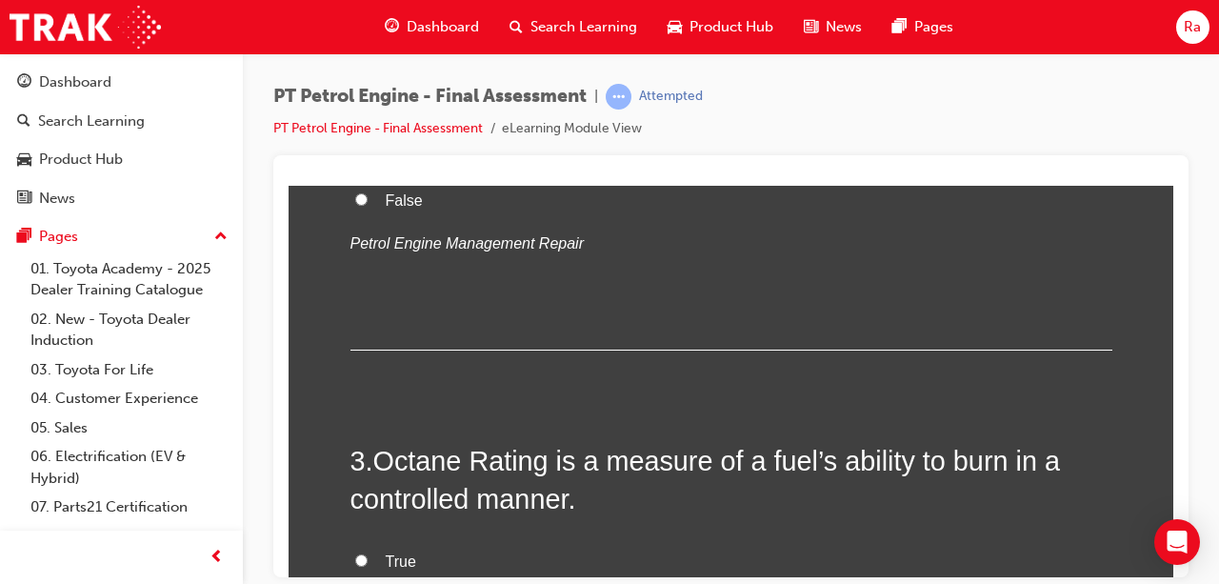
scroll to position [953, 0]
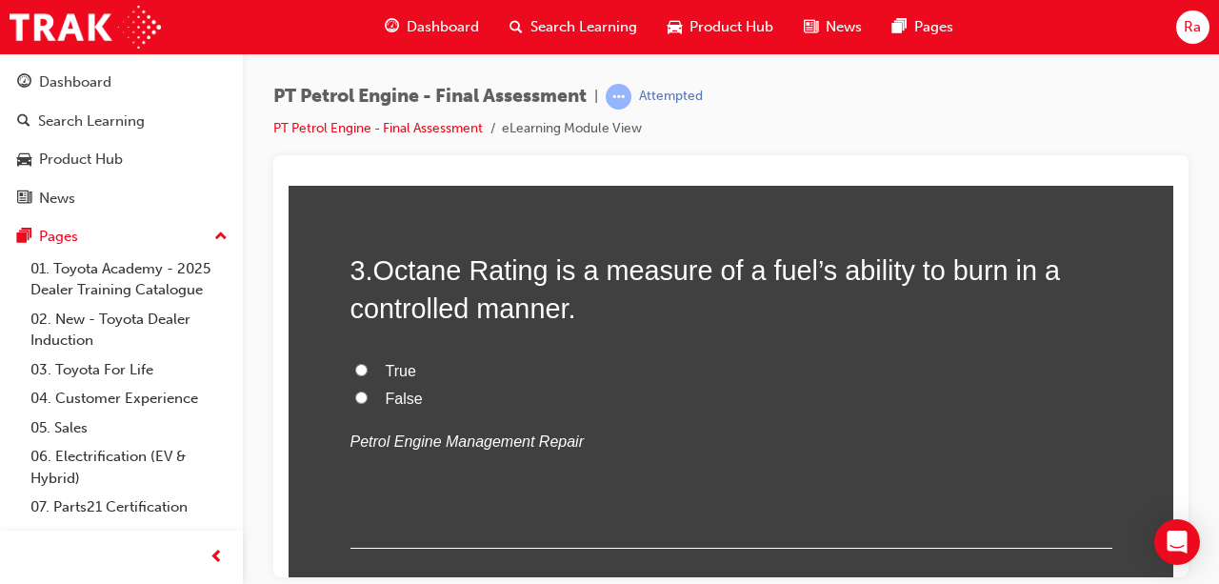
click at [392, 366] on span "True" at bounding box center [401, 370] width 30 height 16
click at [368, 366] on input "True" at bounding box center [361, 369] width 12 height 12
radio input "true"
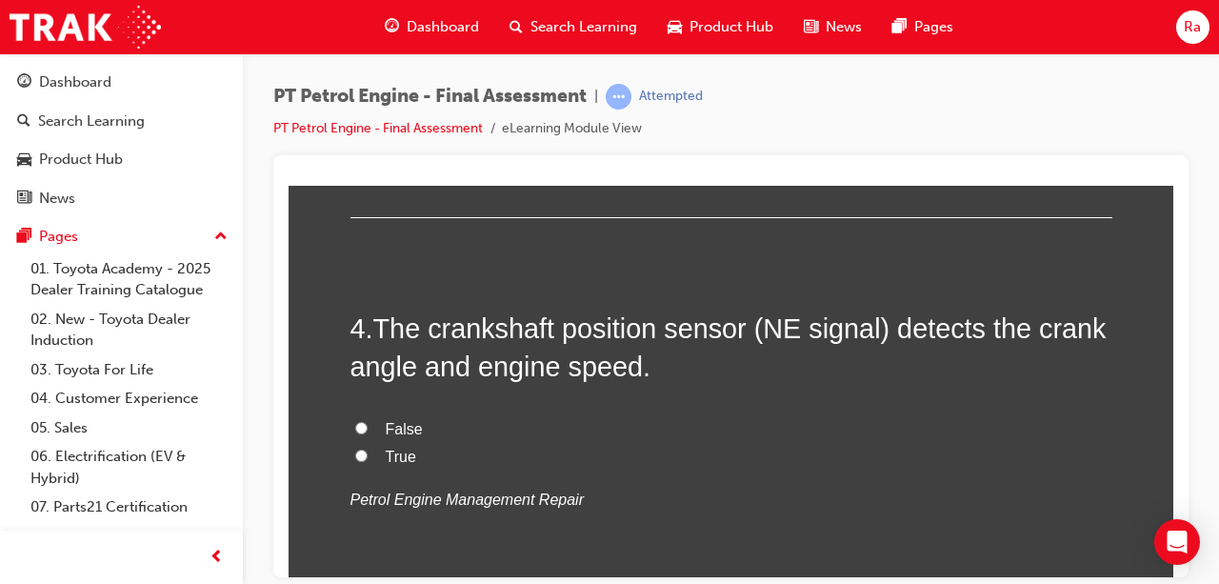
scroll to position [1334, 0]
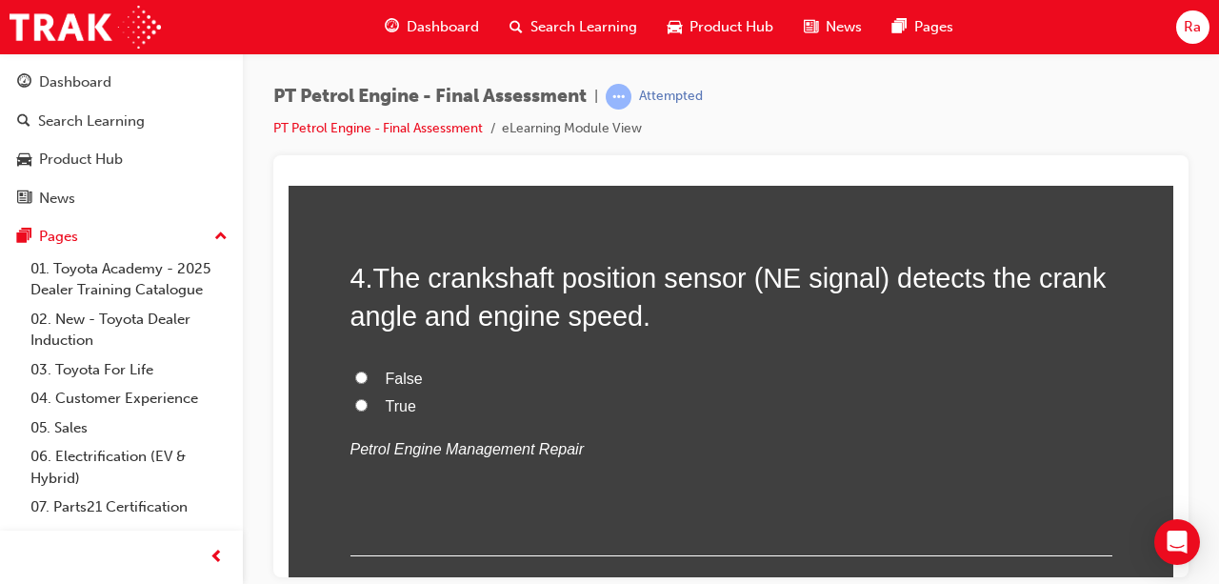
click at [389, 370] on span "False" at bounding box center [404, 378] width 37 height 16
click at [368, 371] on input "False" at bounding box center [361, 377] width 12 height 12
radio input "true"
click at [386, 410] on span "True" at bounding box center [401, 405] width 30 height 16
click at [368, 410] on input "True" at bounding box center [361, 404] width 12 height 12
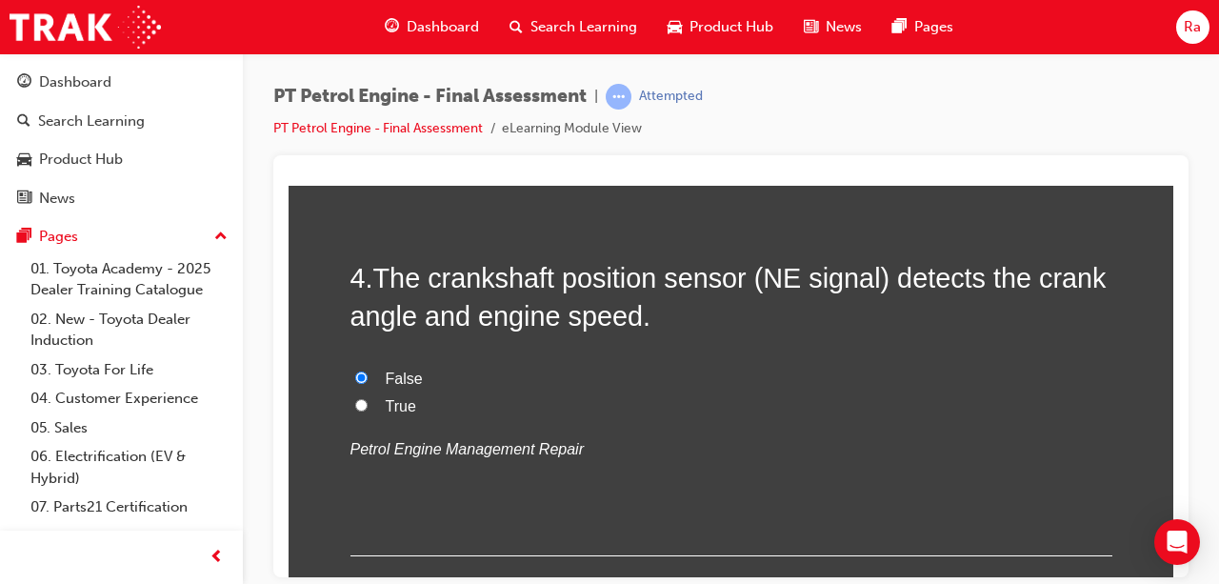
radio input "true"
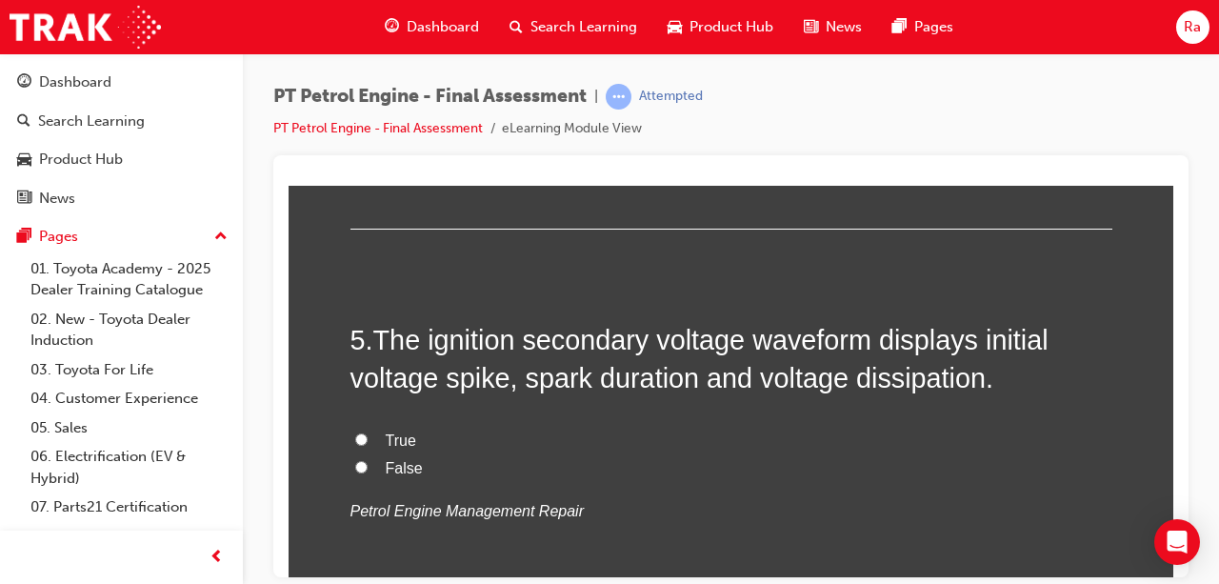
scroll to position [1619, 0]
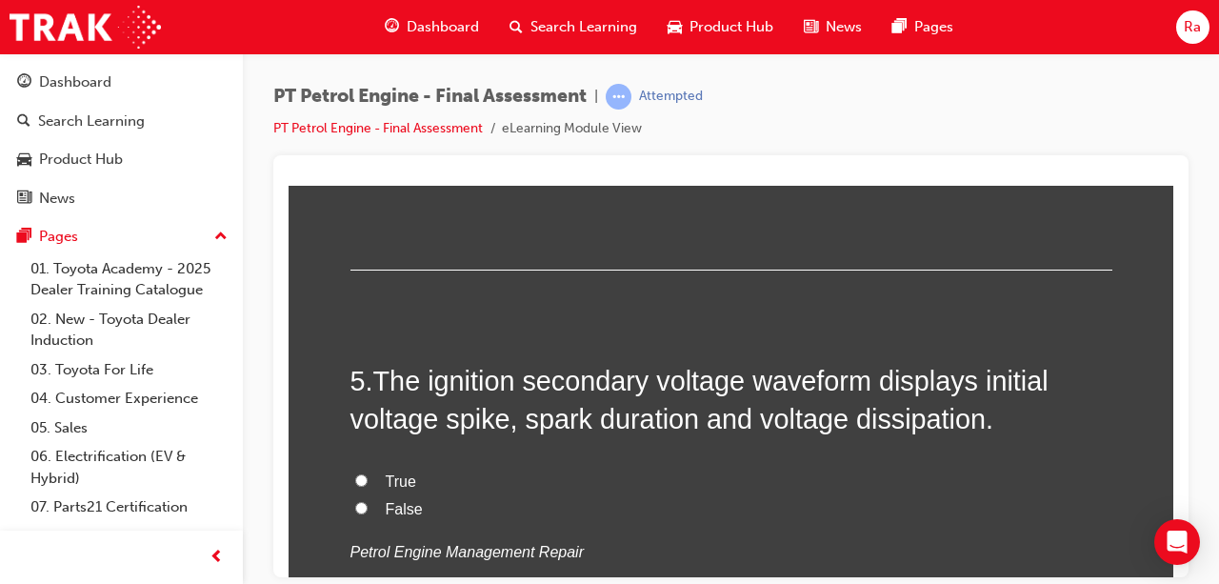
click at [382, 520] on div "True False Petrol Engine Management Repair" at bounding box center [732, 516] width 762 height 97
click at [390, 478] on span "True" at bounding box center [401, 480] width 30 height 16
click at [368, 478] on input "True" at bounding box center [361, 479] width 12 height 12
radio input "true"
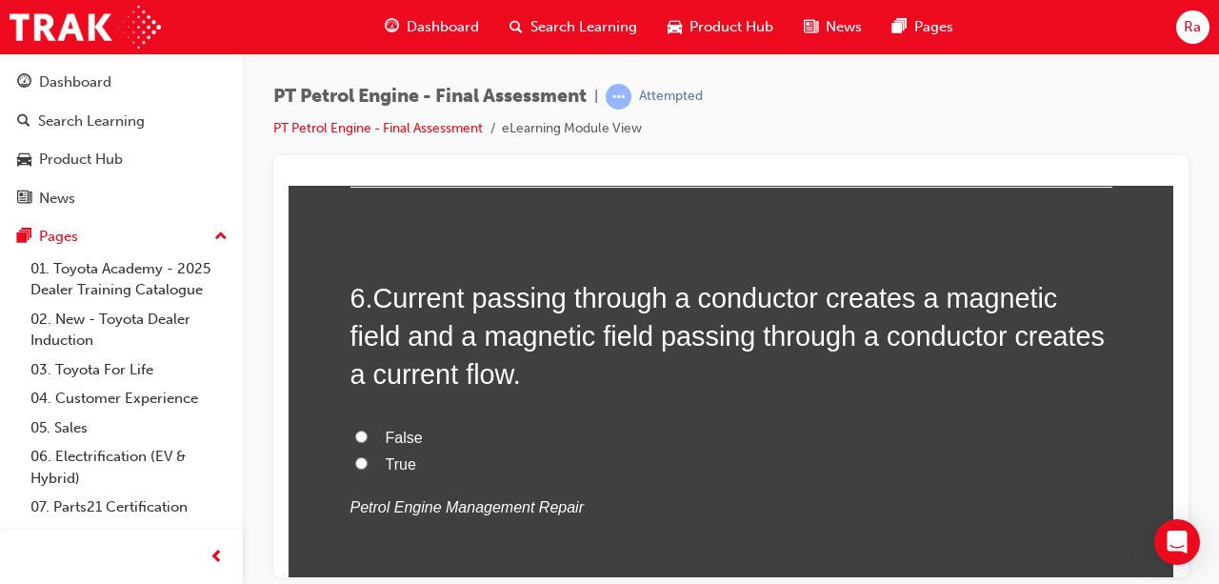
scroll to position [2096, 0]
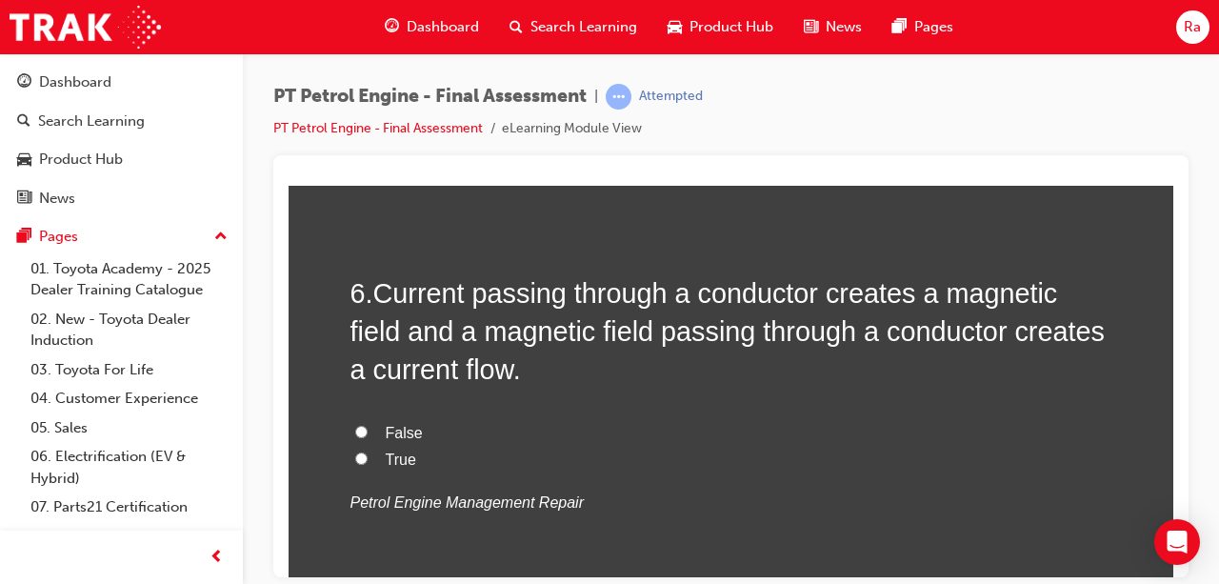
click at [393, 436] on span "False" at bounding box center [404, 432] width 37 height 16
click at [368, 436] on input "False" at bounding box center [361, 431] width 12 height 12
radio input "true"
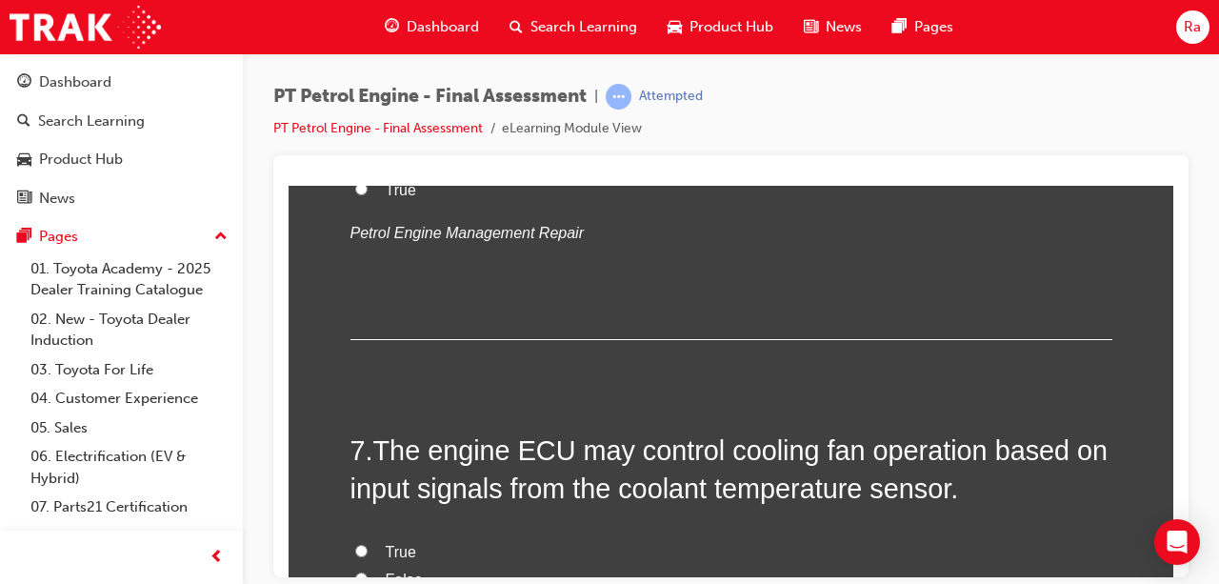
scroll to position [2477, 0]
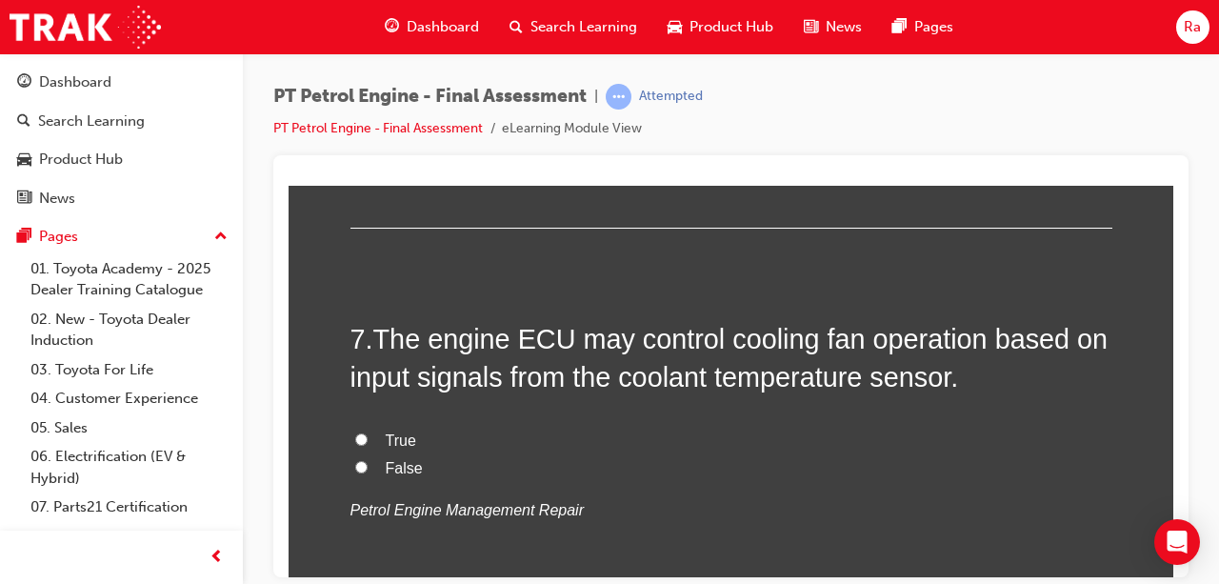
click at [393, 435] on span "True" at bounding box center [401, 440] width 30 height 16
click at [368, 435] on input "True" at bounding box center [361, 438] width 12 height 12
radio input "true"
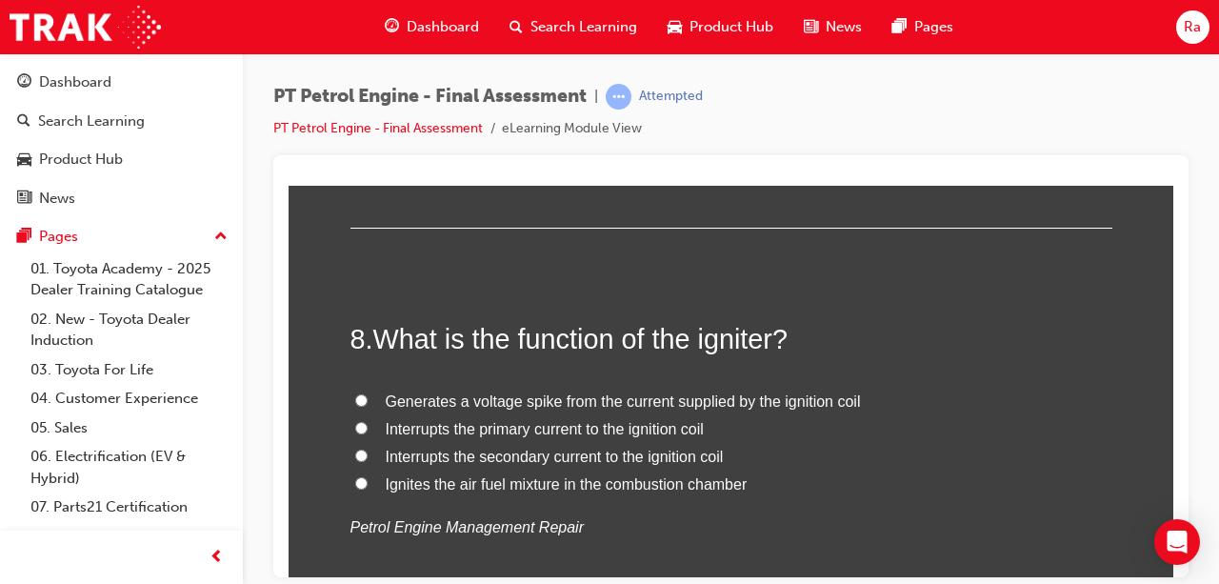
scroll to position [2953, 0]
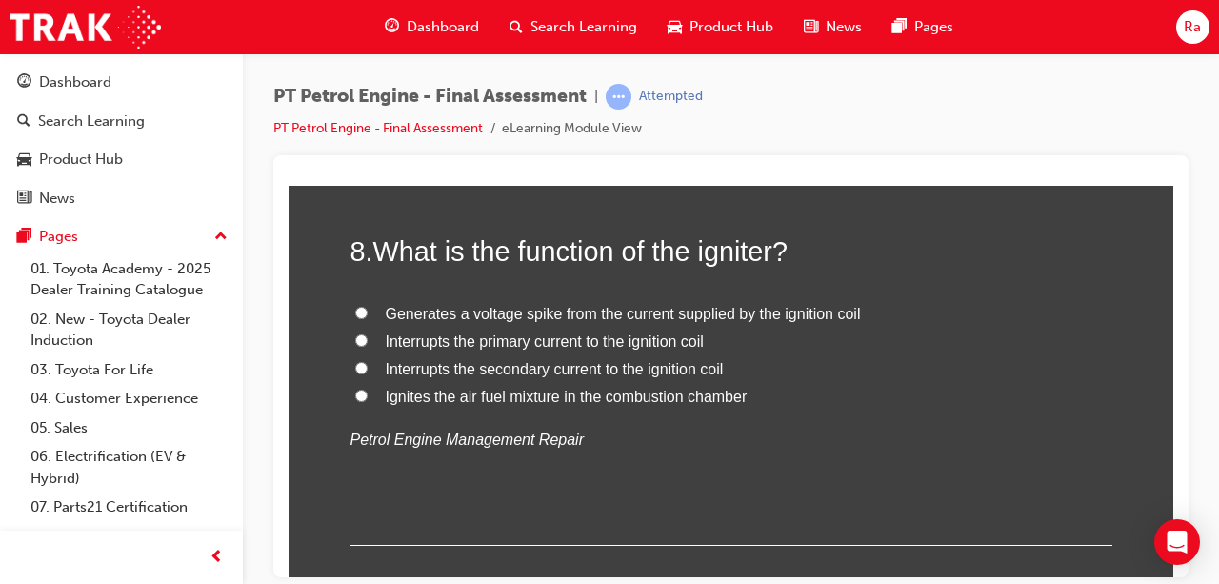
click at [613, 345] on span "Interrupts the primary current to the ignition coil" at bounding box center [545, 340] width 318 height 16
click at [368, 345] on input "Interrupts the primary current to the ignition coil" at bounding box center [361, 339] width 12 height 12
radio input "true"
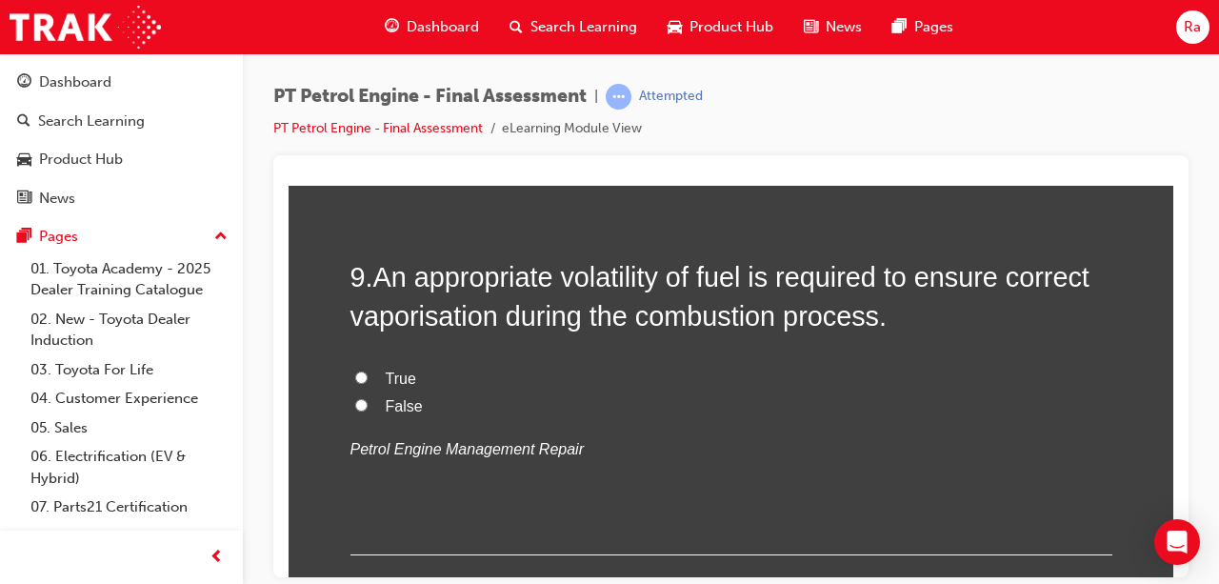
scroll to position [3334, 0]
click at [386, 368] on span "True" at bounding box center [401, 376] width 30 height 16
click at [368, 369] on input "True" at bounding box center [361, 375] width 12 height 12
radio input "true"
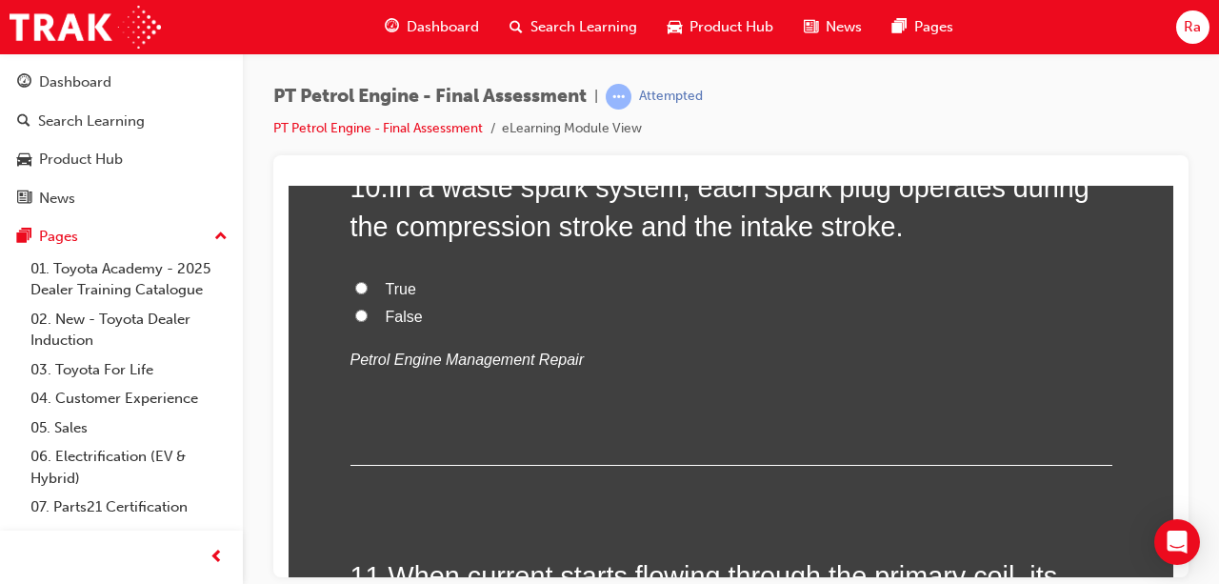
scroll to position [3715, 0]
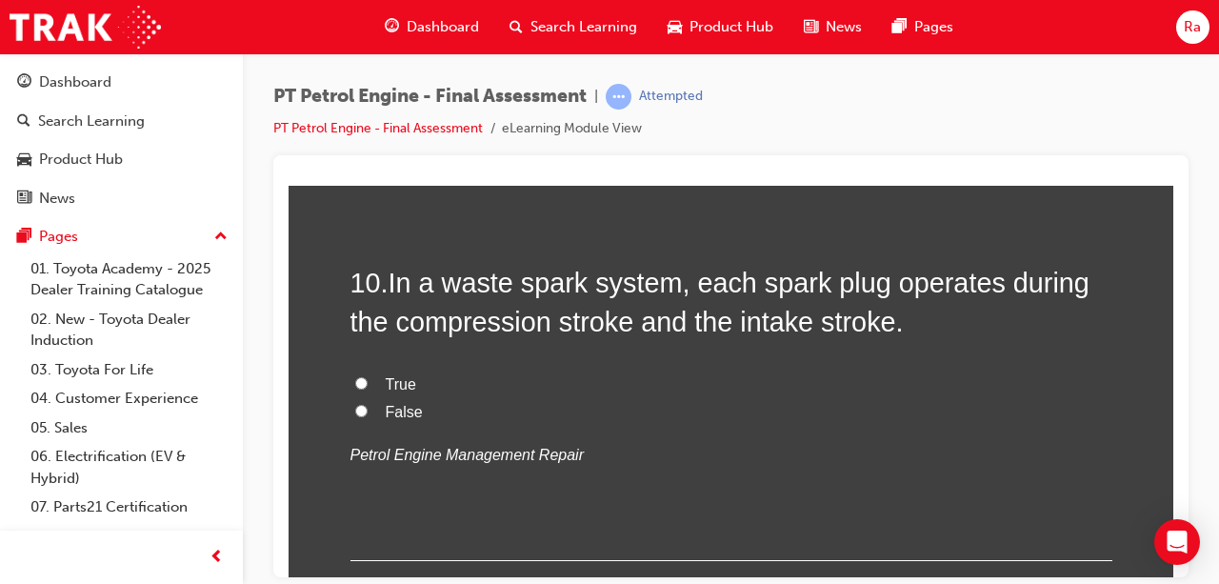
click at [377, 389] on label "True" at bounding box center [732, 385] width 762 height 28
click at [368, 389] on input "True" at bounding box center [361, 382] width 12 height 12
radio input "true"
drag, startPoint x: 357, startPoint y: 407, endPoint x: 358, endPoint y: 392, distance: 14.3
click at [357, 406] on input "False" at bounding box center [361, 410] width 12 height 12
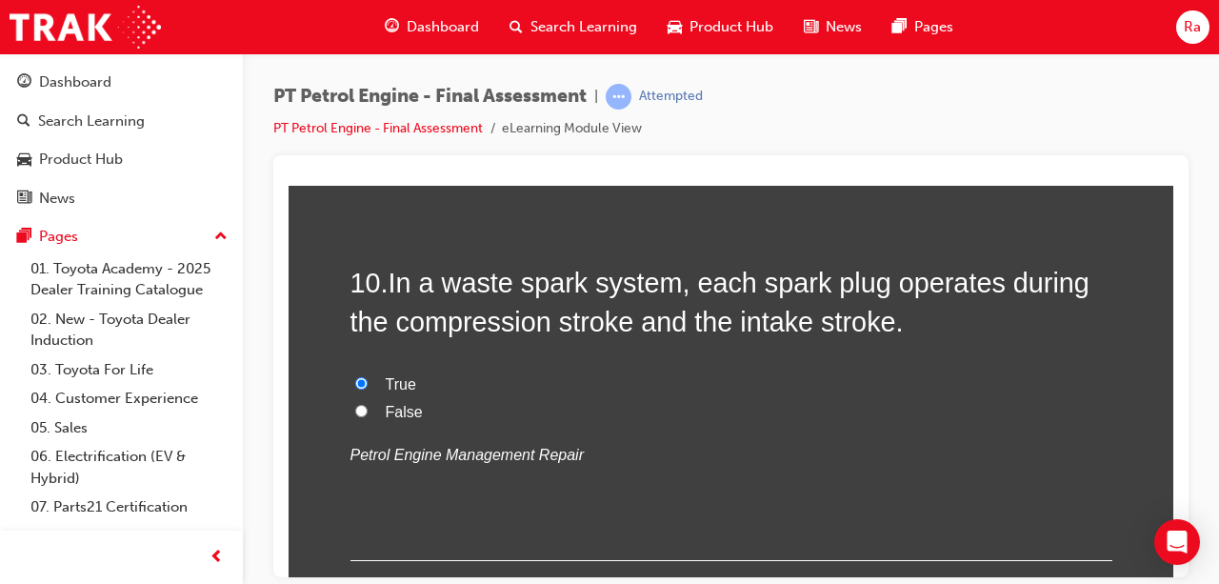
radio input "true"
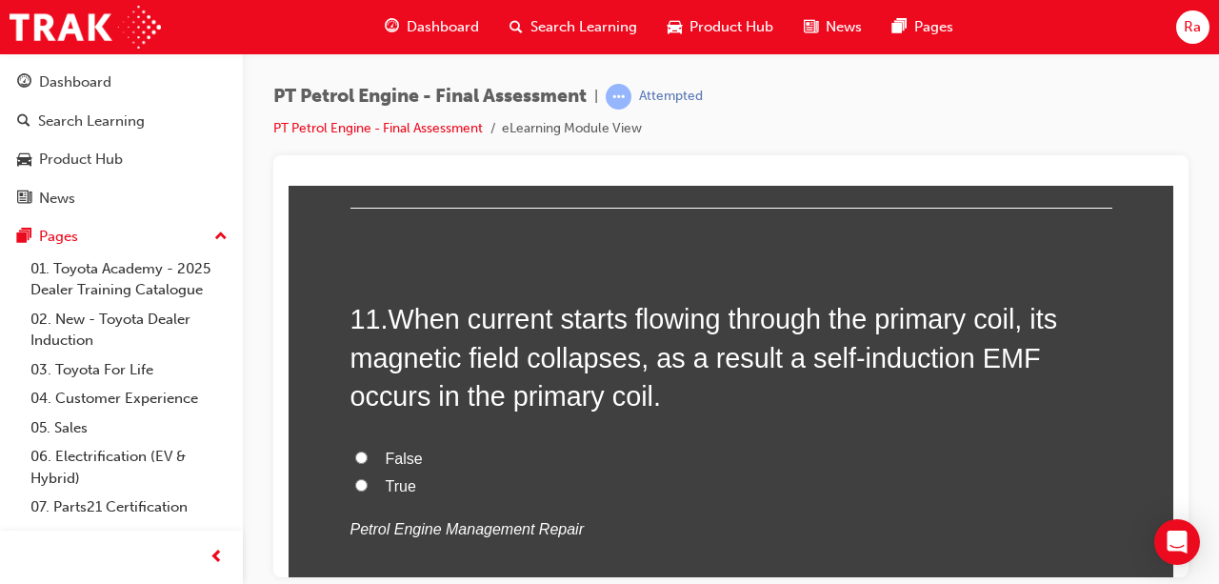
scroll to position [4096, 0]
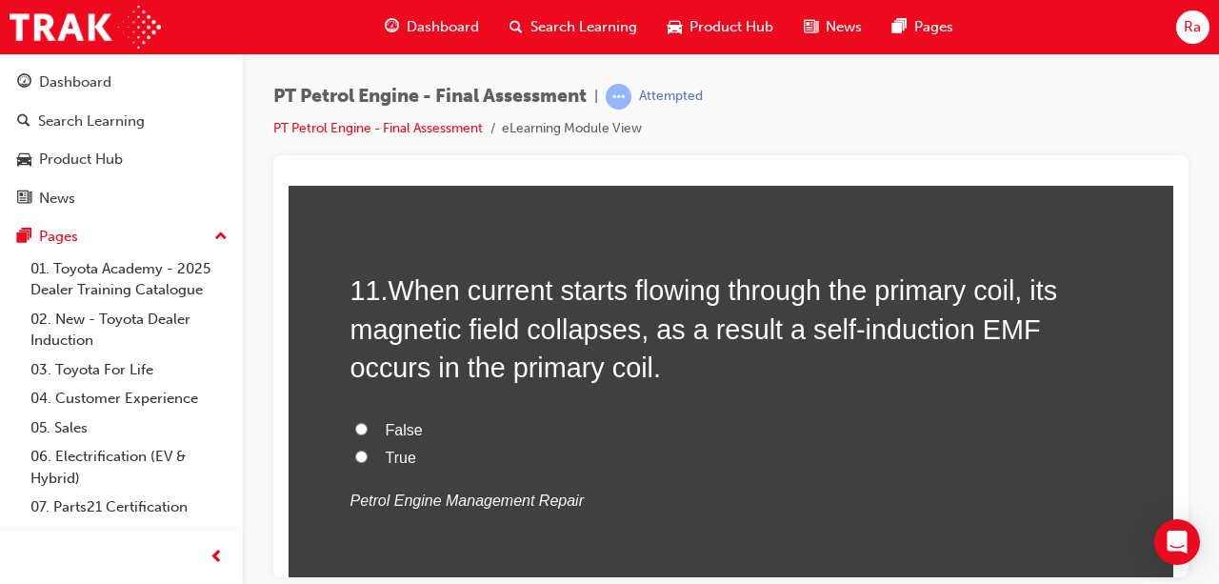
click at [386, 452] on span "True" at bounding box center [401, 457] width 30 height 16
click at [368, 452] on input "True" at bounding box center [361, 456] width 12 height 12
radio input "true"
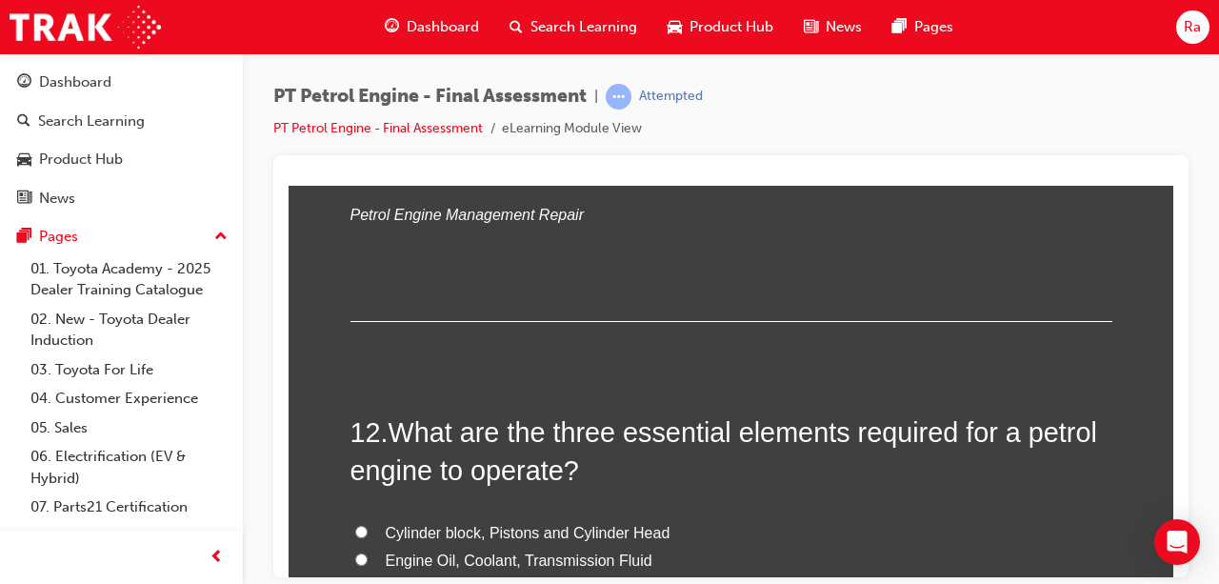
scroll to position [4477, 0]
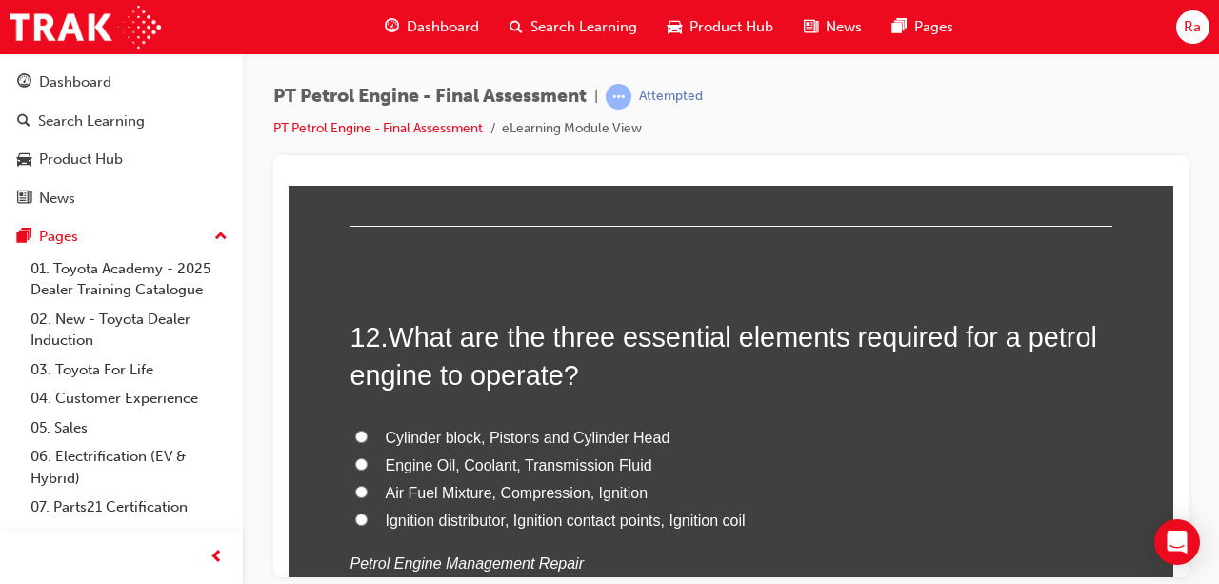
click at [460, 484] on span "Air Fuel Mixture, Compression, Ignition" at bounding box center [517, 492] width 263 height 16
click at [368, 485] on input "Air Fuel Mixture, Compression, Ignition" at bounding box center [361, 491] width 12 height 12
radio input "true"
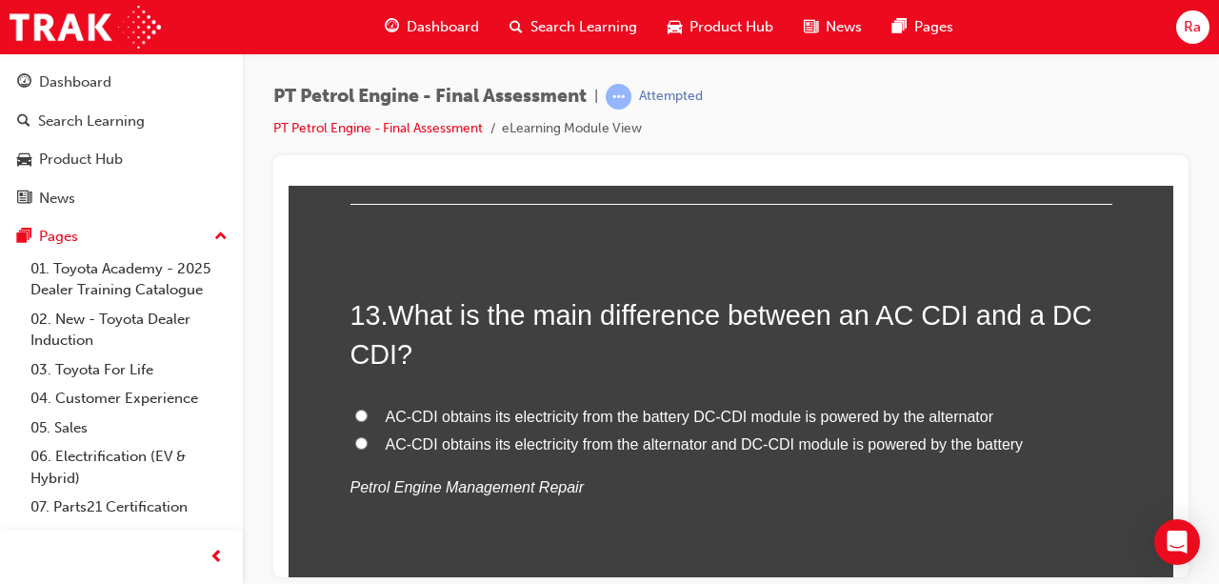
scroll to position [4954, 0]
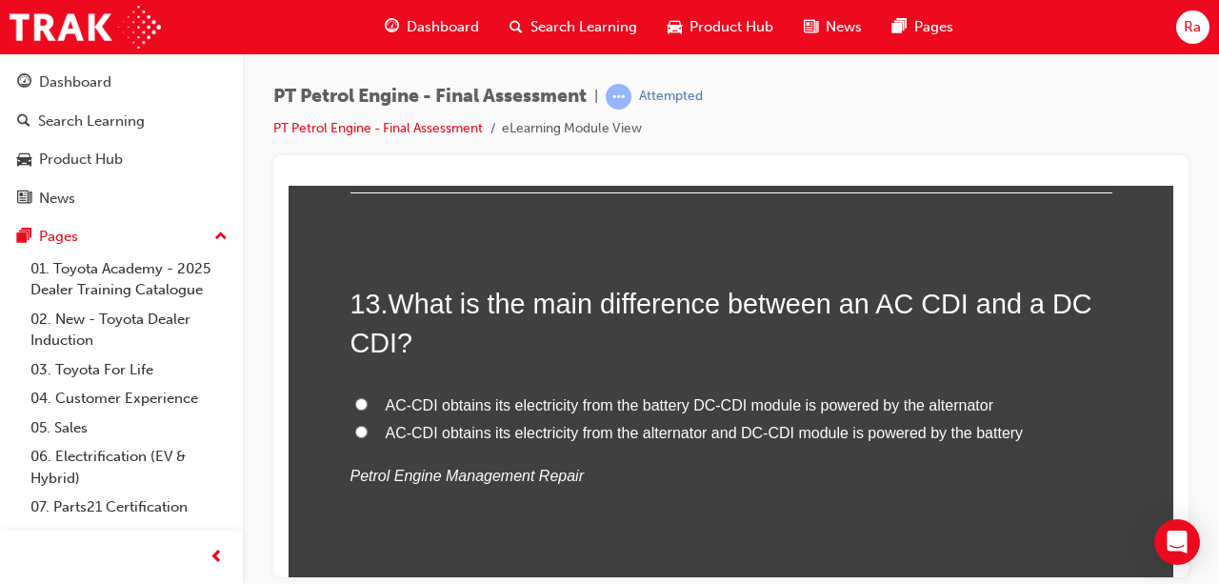
click at [495, 431] on span "AC-CDI obtains its electricity from the alternator and DC-CDI module is powered…" at bounding box center [705, 432] width 638 height 16
click at [368, 431] on input "AC-CDI obtains its electricity from the alternator and DC-CDI module is powered…" at bounding box center [361, 431] width 12 height 12
radio input "true"
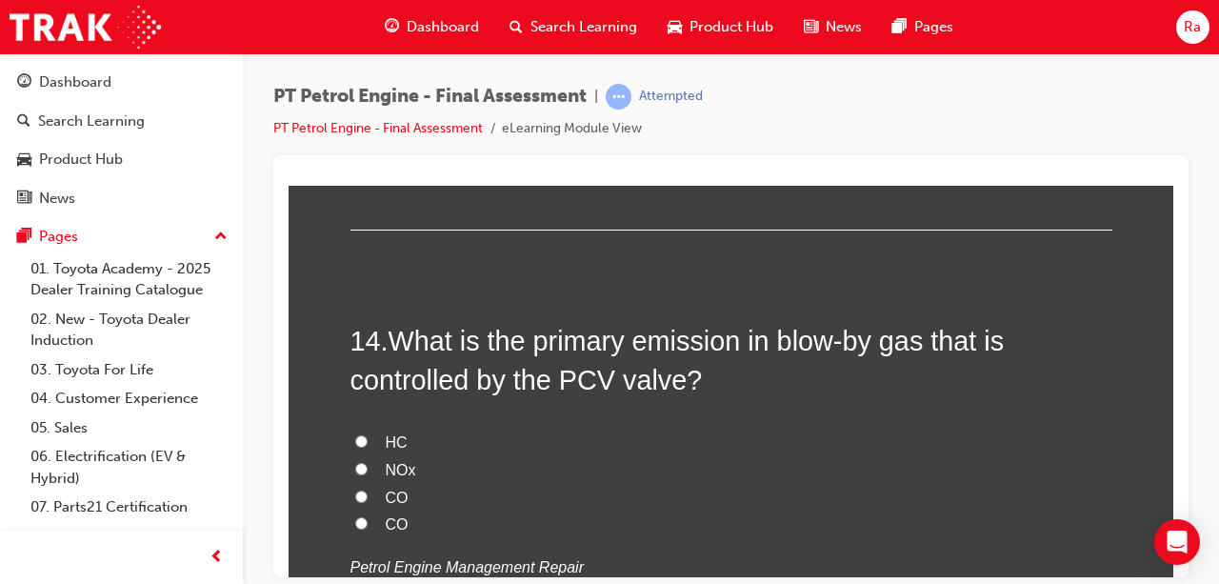
scroll to position [5335, 0]
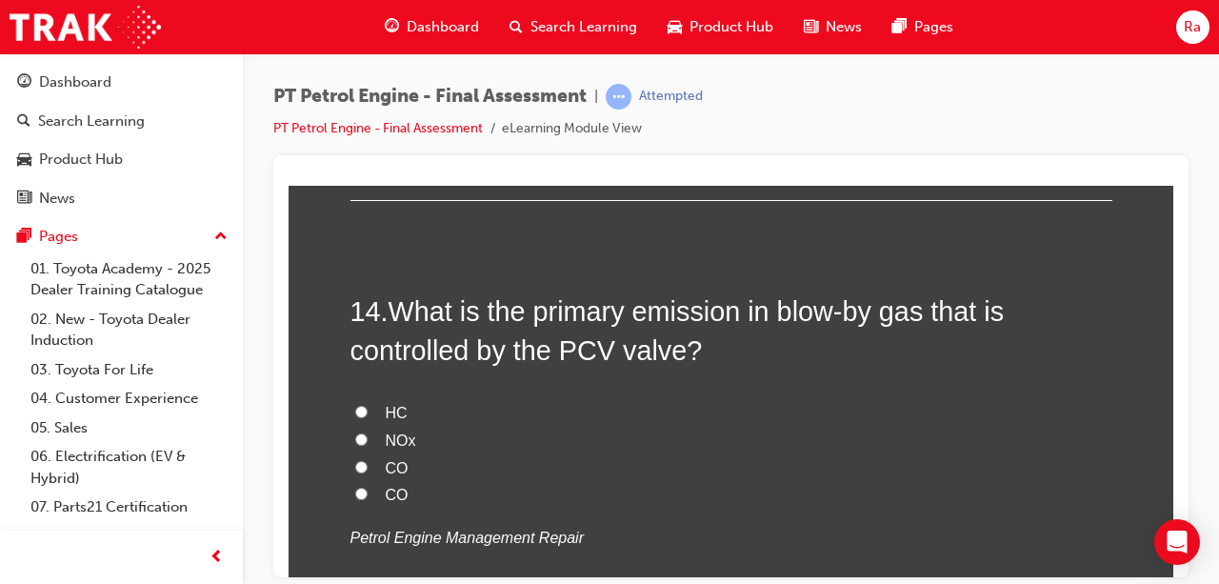
click at [387, 414] on span "HC" at bounding box center [397, 412] width 22 height 16
click at [368, 414] on input "HC" at bounding box center [361, 411] width 12 height 12
radio input "true"
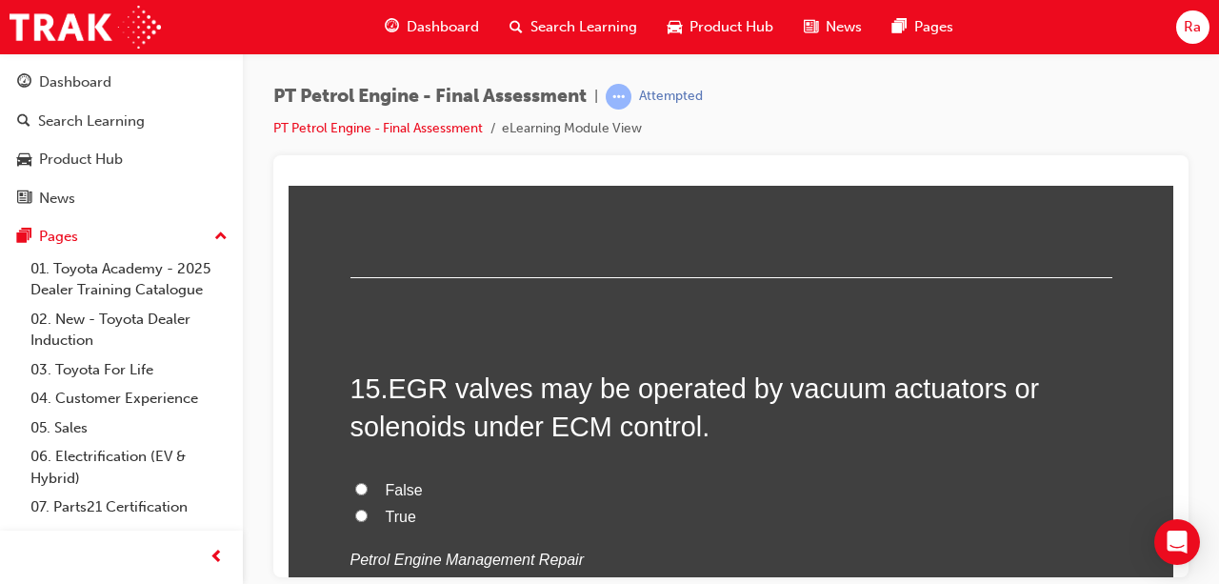
scroll to position [5716, 0]
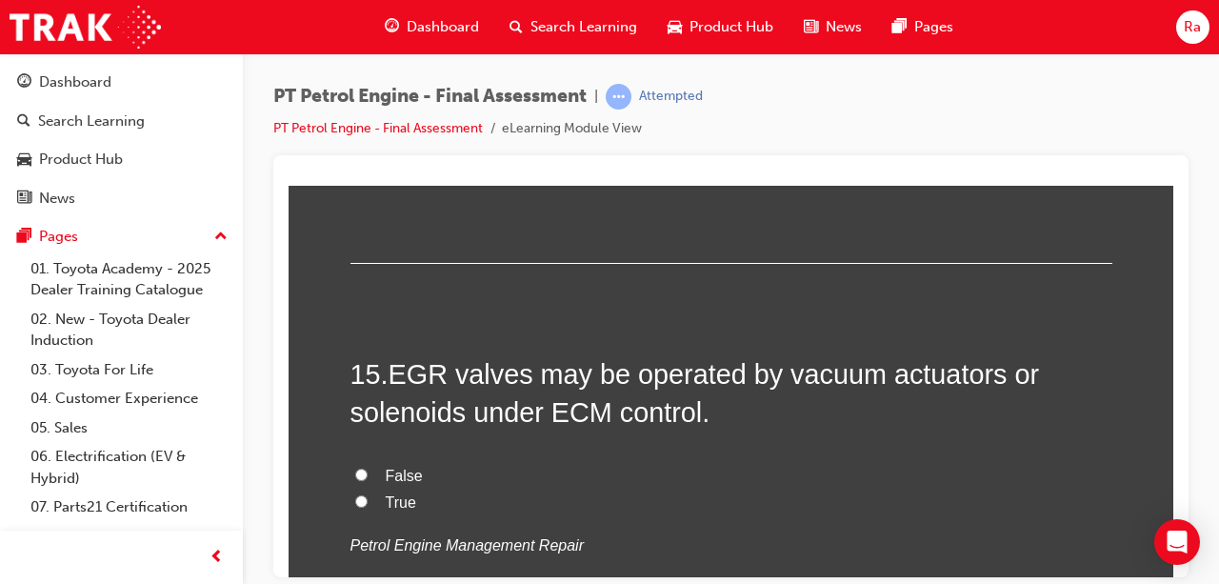
click at [391, 505] on span "True" at bounding box center [401, 501] width 30 height 16
click at [368, 505] on input "True" at bounding box center [361, 500] width 12 height 12
radio input "true"
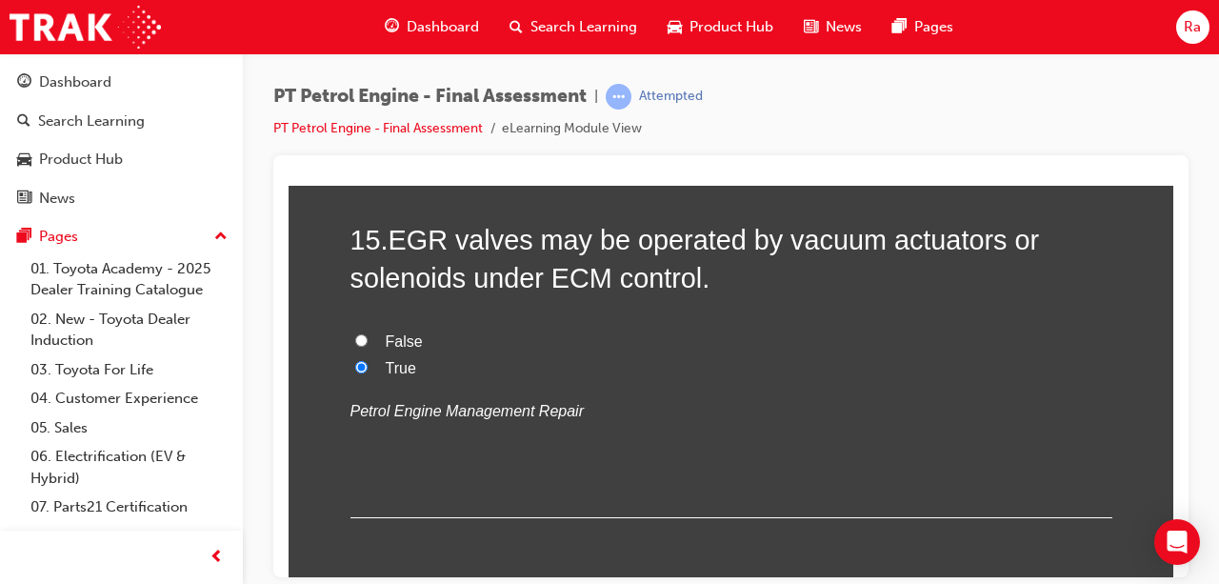
scroll to position [6097, 0]
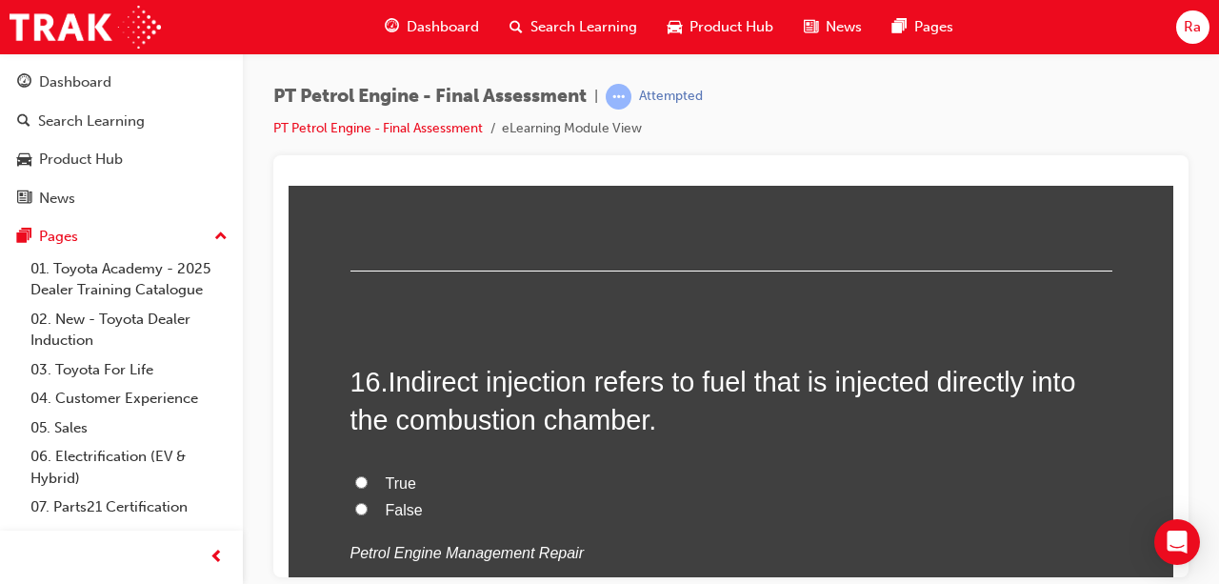
click at [399, 479] on span "True" at bounding box center [401, 482] width 30 height 16
click at [368, 479] on input "True" at bounding box center [361, 481] width 12 height 12
radio input "true"
click at [388, 506] on span "False" at bounding box center [404, 509] width 37 height 16
click at [368, 506] on input "False" at bounding box center [361, 508] width 12 height 12
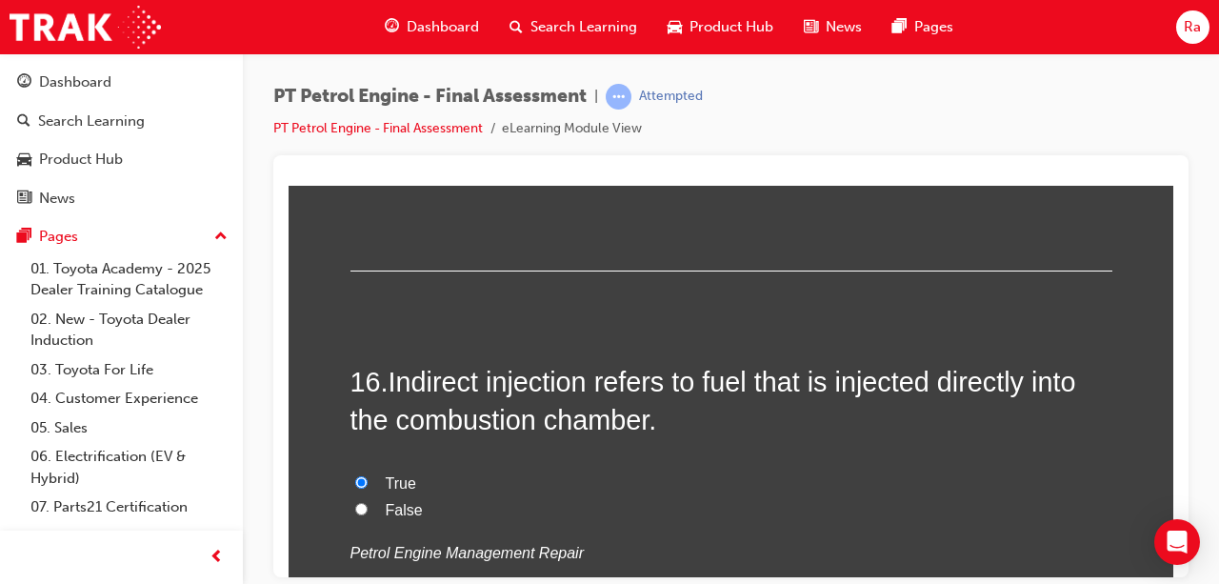
radio input "true"
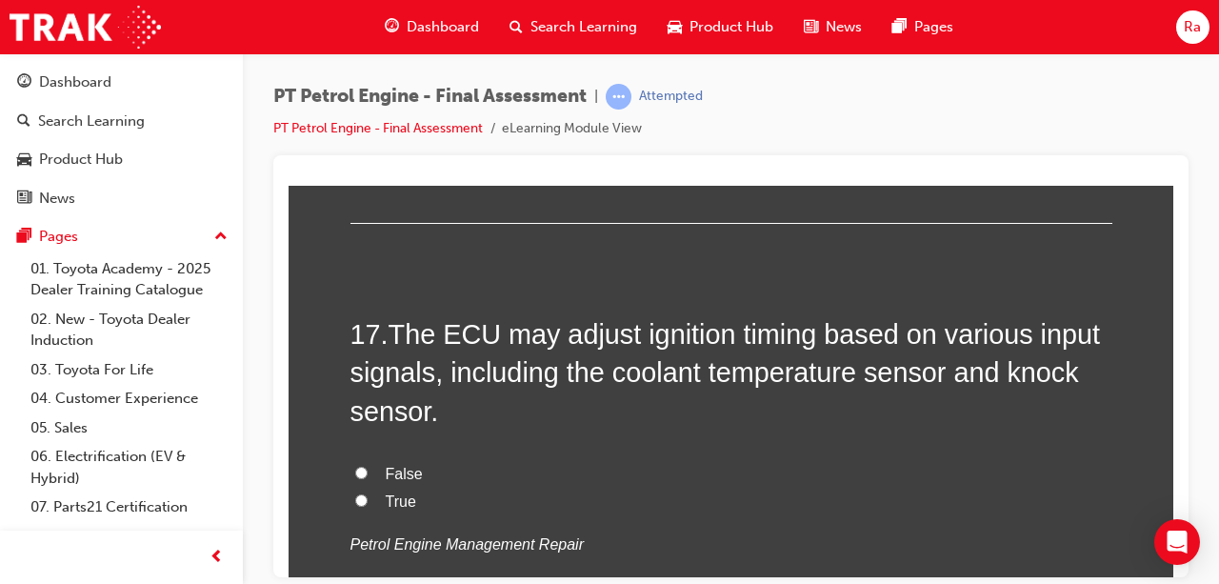
scroll to position [6573, 0]
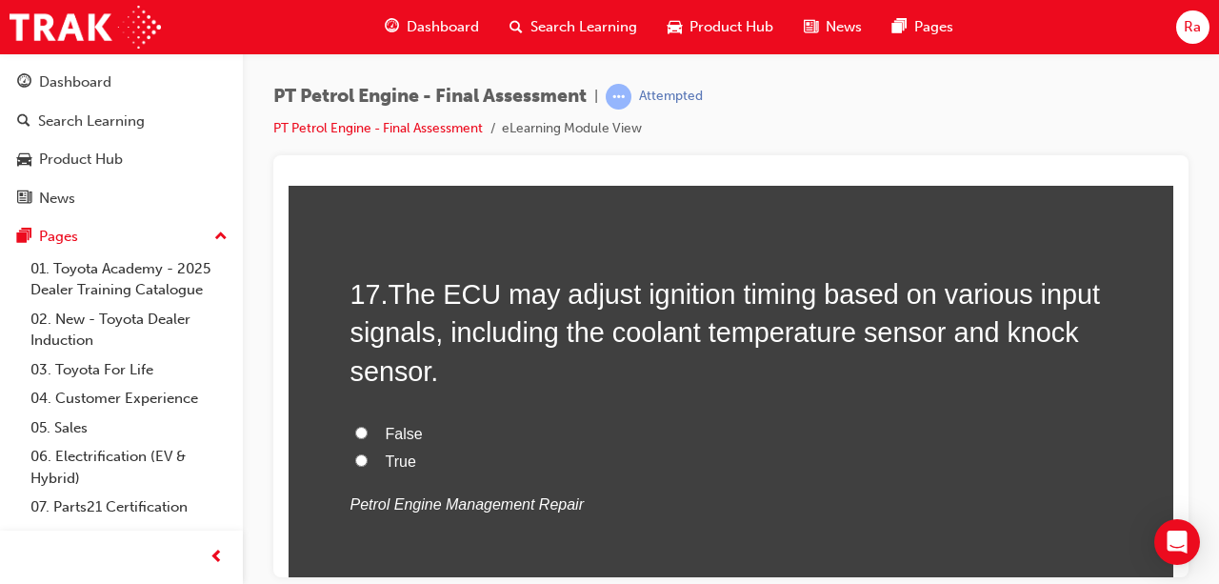
click at [386, 463] on span "True" at bounding box center [401, 460] width 30 height 16
click at [368, 463] on input "True" at bounding box center [361, 459] width 12 height 12
radio input "true"
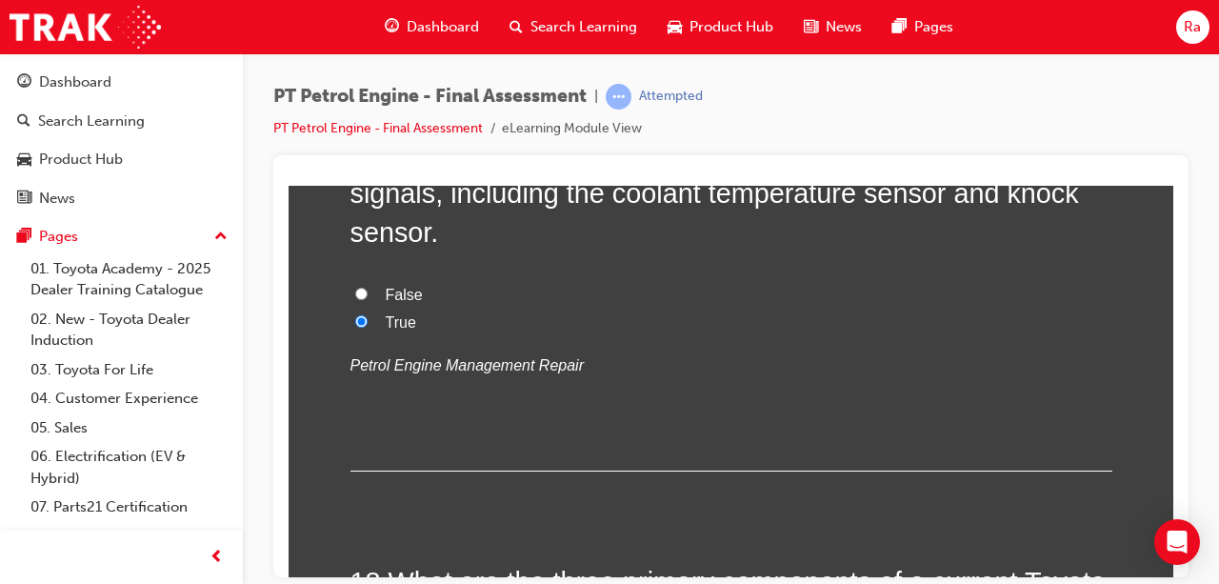
scroll to position [6954, 0]
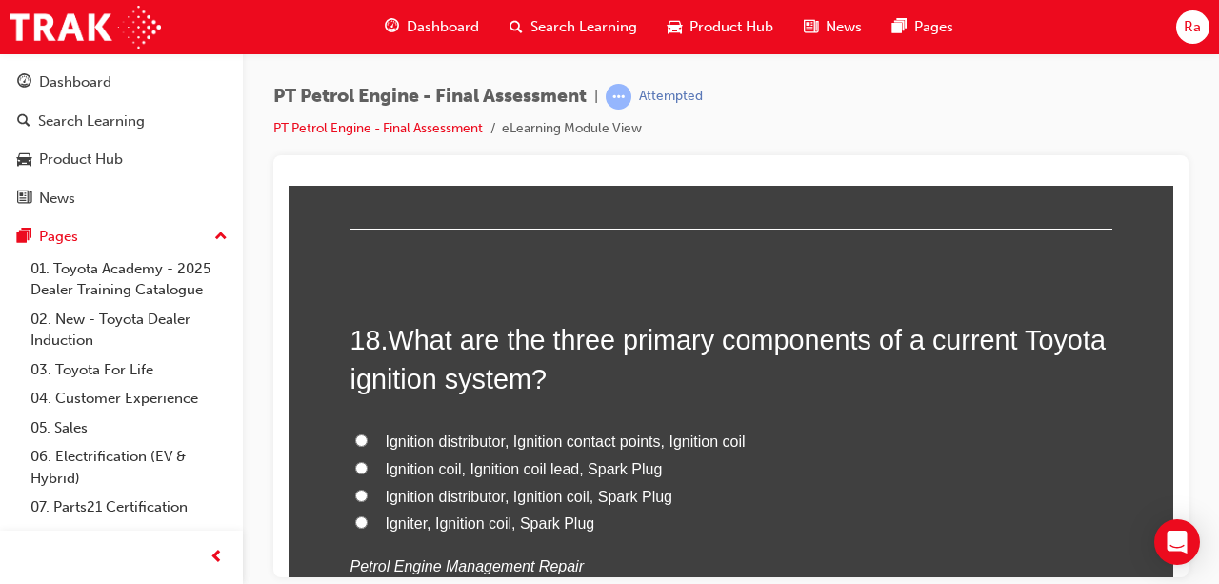
click at [460, 519] on span "Igniter, Ignition coil, Spark Plug" at bounding box center [491, 522] width 210 height 16
click at [368, 519] on input "Igniter, Ignition coil, Spark Plug" at bounding box center [361, 521] width 12 height 12
radio input "true"
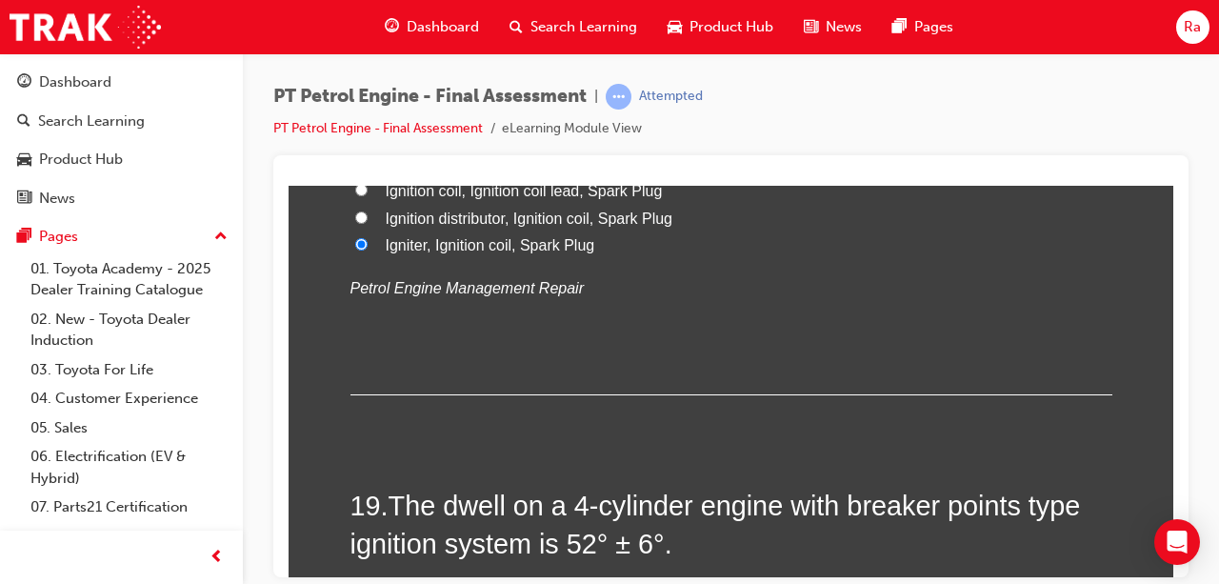
scroll to position [7335, 0]
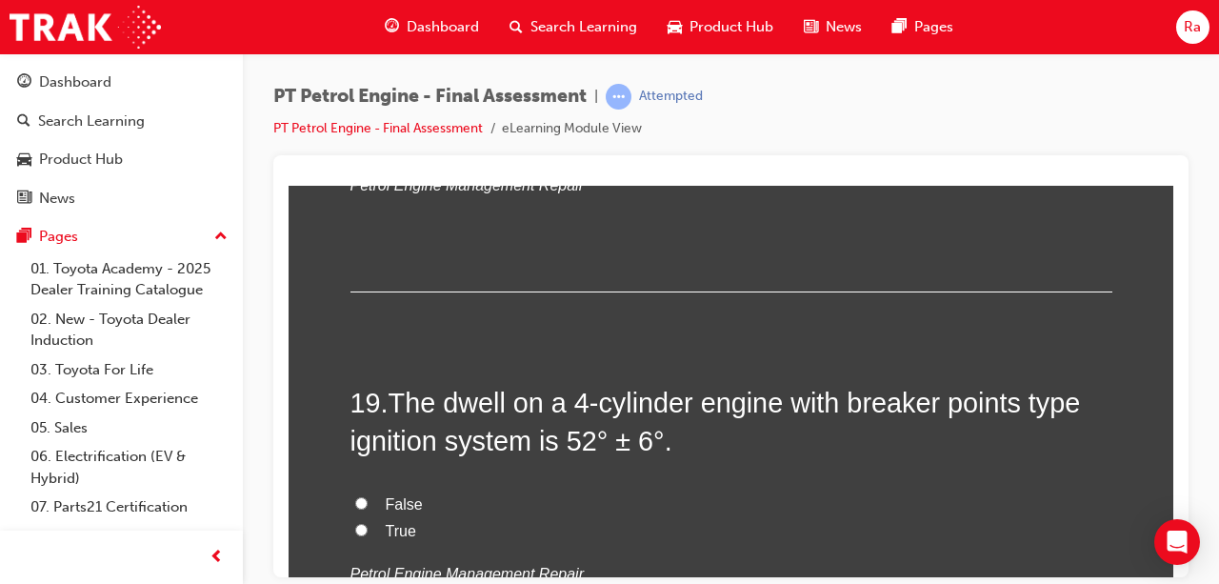
click at [402, 524] on span "True" at bounding box center [401, 530] width 30 height 16
click at [368, 524] on input "True" at bounding box center [361, 529] width 12 height 12
radio input "true"
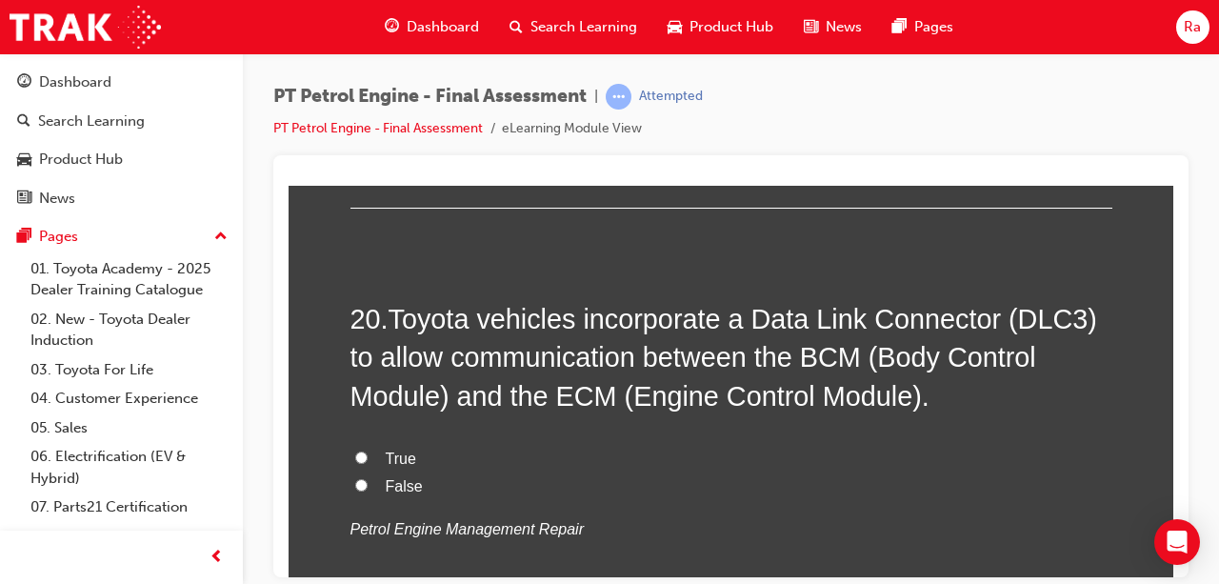
scroll to position [7811, 0]
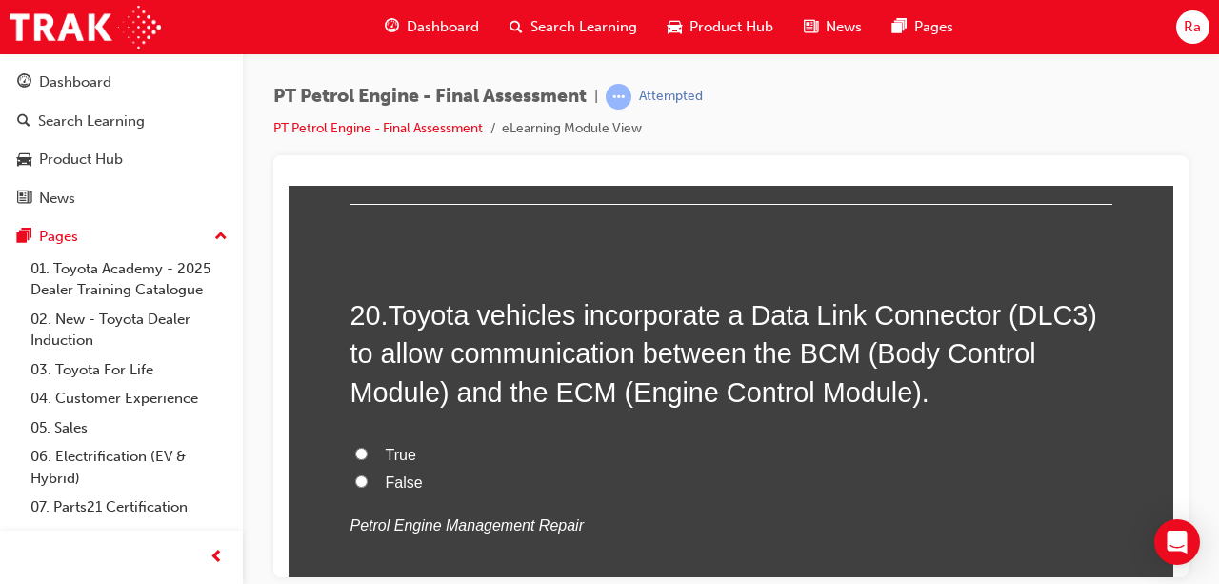
click at [390, 446] on span "True" at bounding box center [401, 454] width 30 height 16
click at [368, 447] on input "True" at bounding box center [361, 453] width 12 height 12
radio input "true"
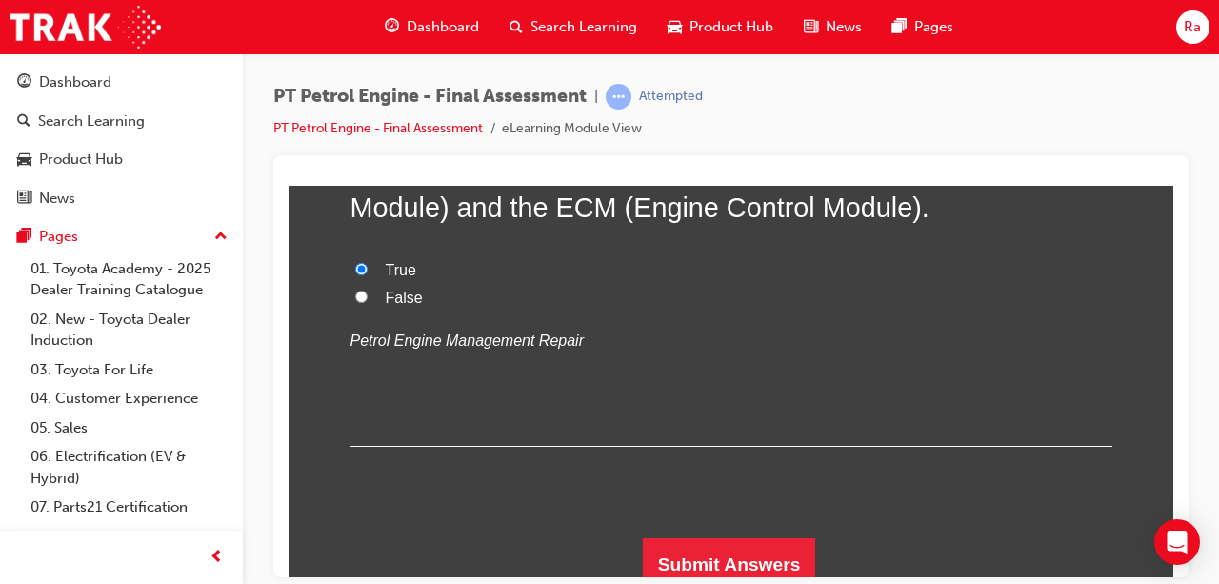
scroll to position [8004, 0]
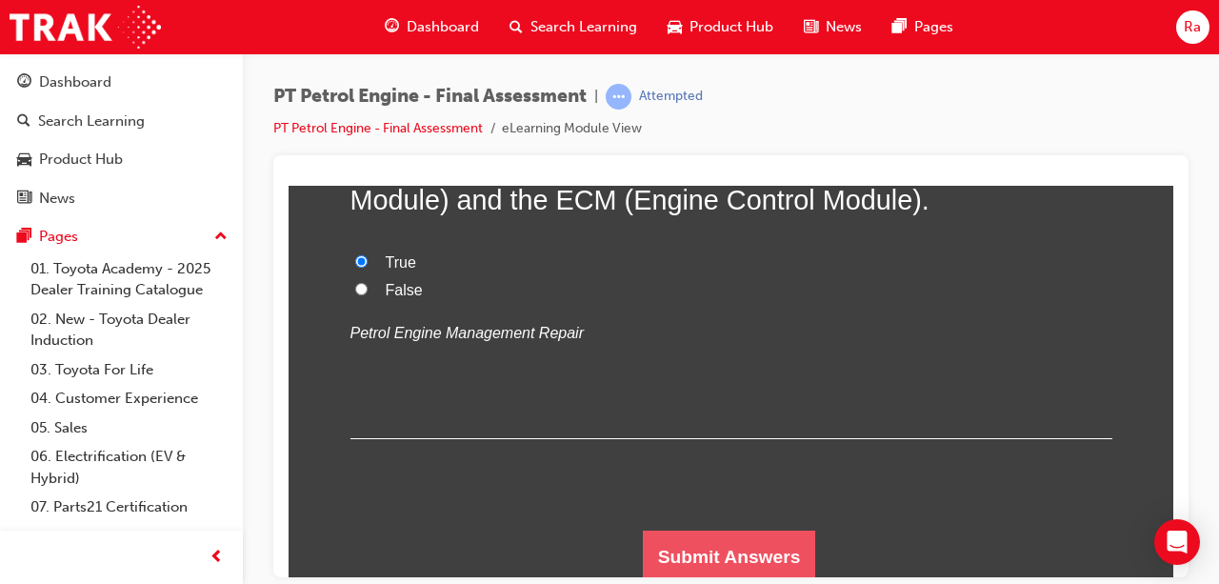
click at [743, 546] on button "Submit Answers" at bounding box center [729, 556] width 173 height 53
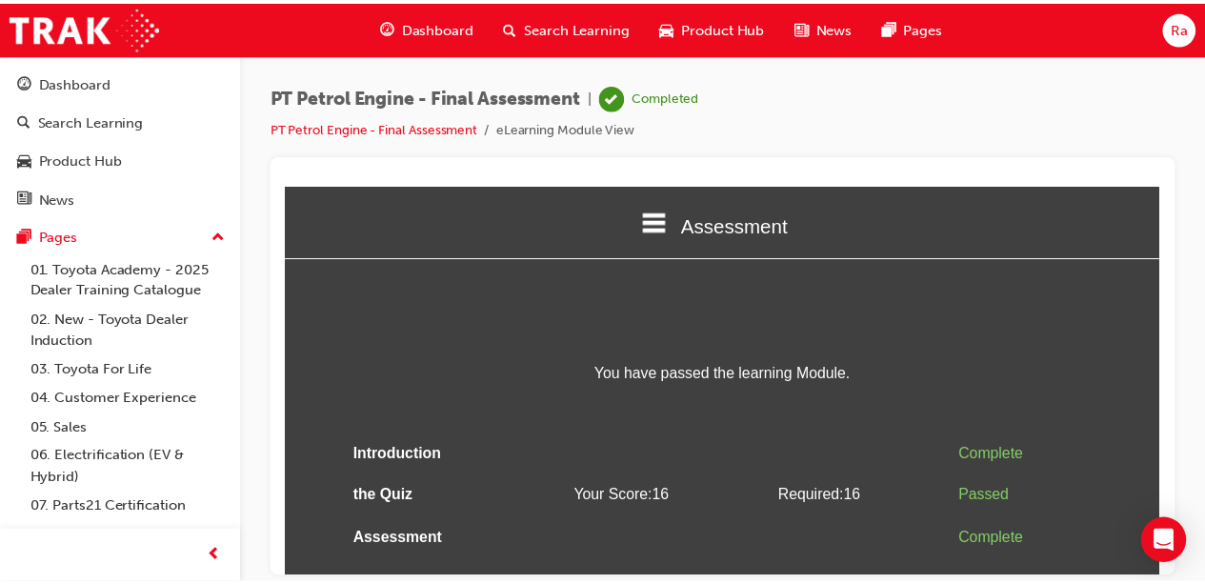
scroll to position [0, 0]
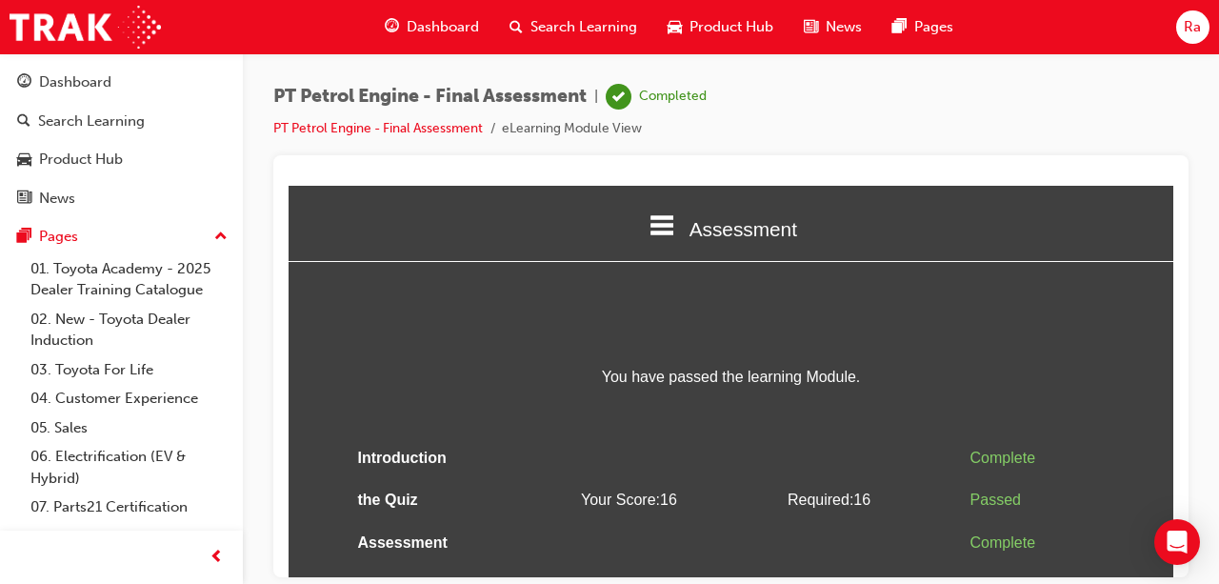
click at [440, 30] on span "Dashboard" at bounding box center [443, 27] width 72 height 22
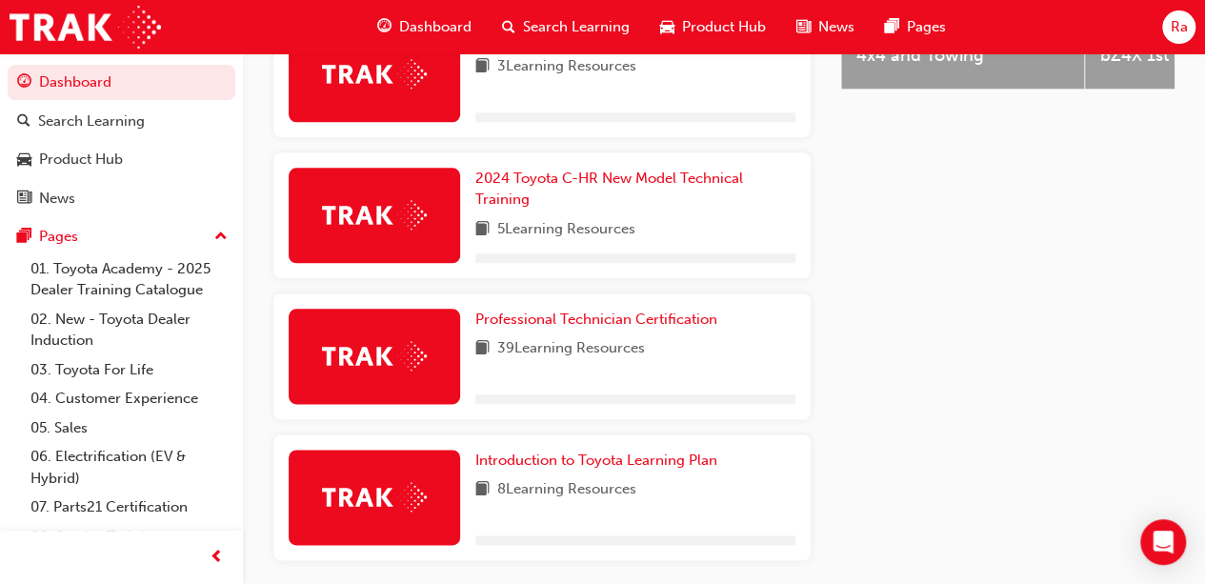
scroll to position [971, 0]
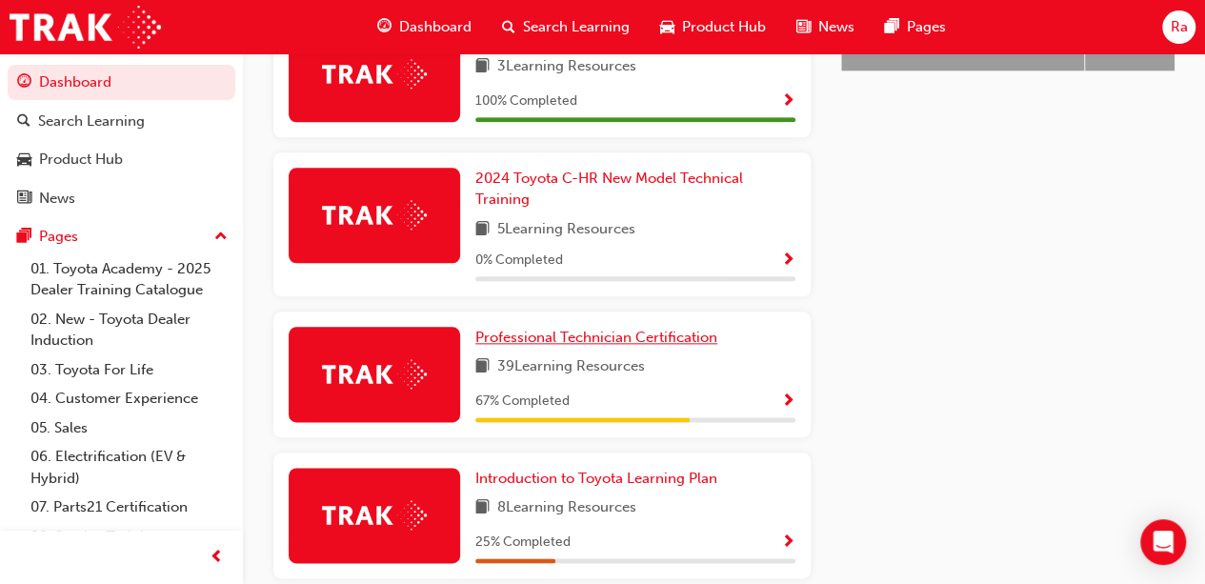
click at [599, 329] on span "Professional Technician Certification" at bounding box center [596, 337] width 242 height 17
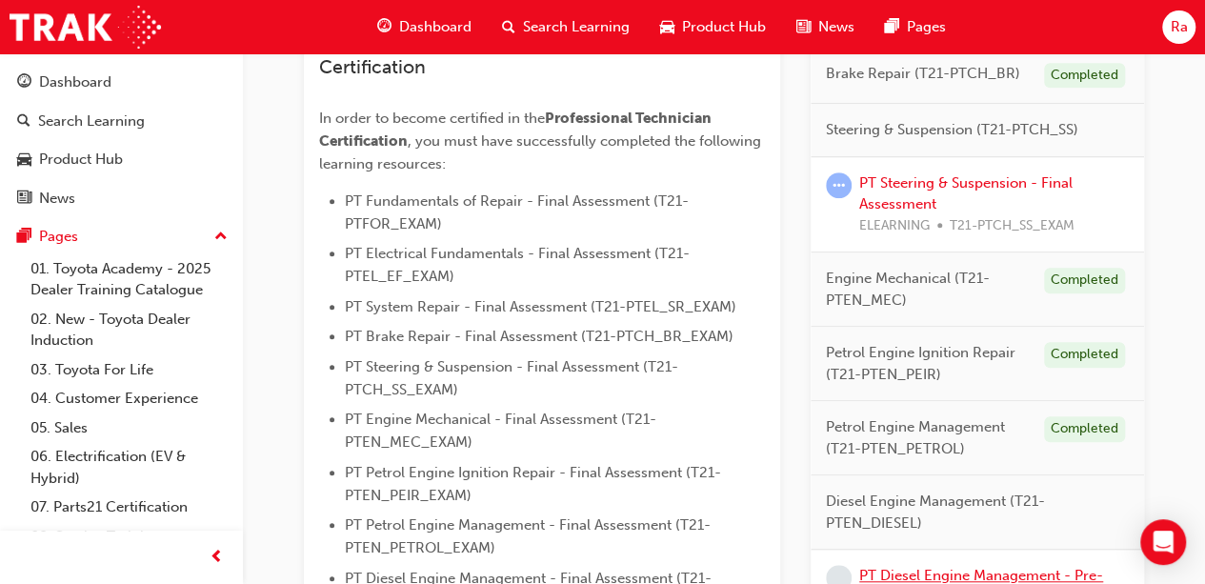
scroll to position [762, 0]
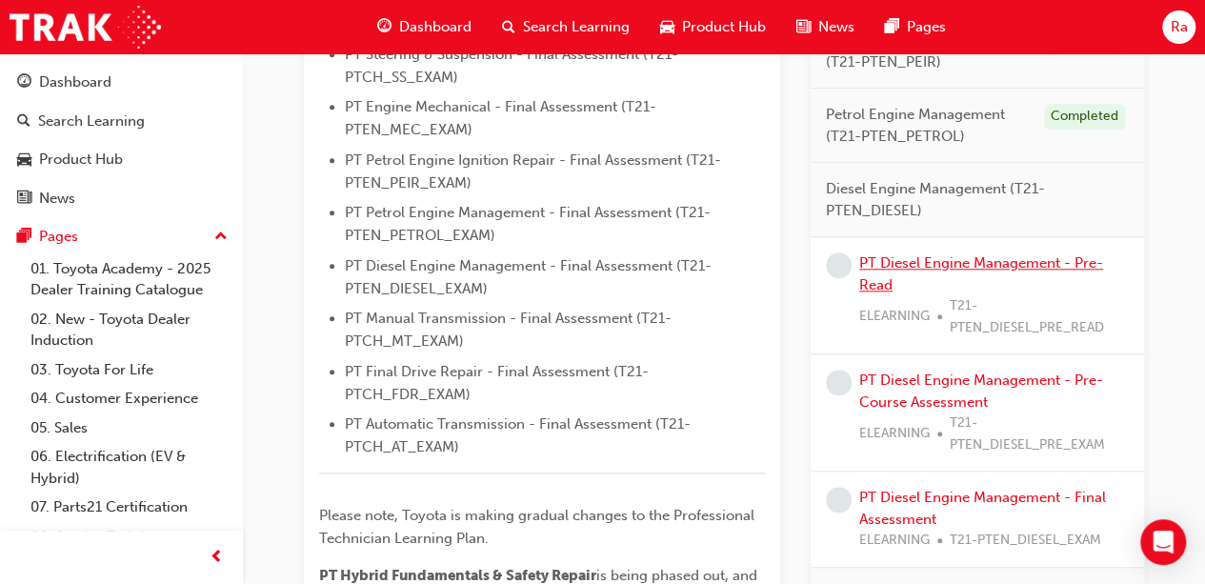
click at [1007, 264] on link "PT Diesel Engine Management - Pre-Read" at bounding box center [981, 273] width 244 height 39
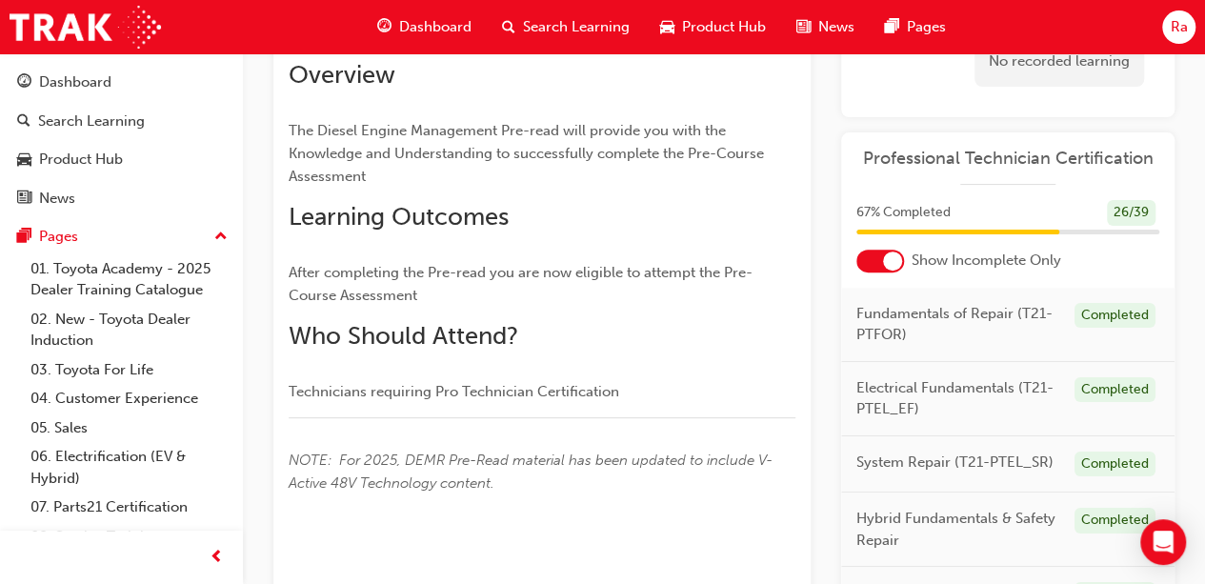
scroll to position [119, 0]
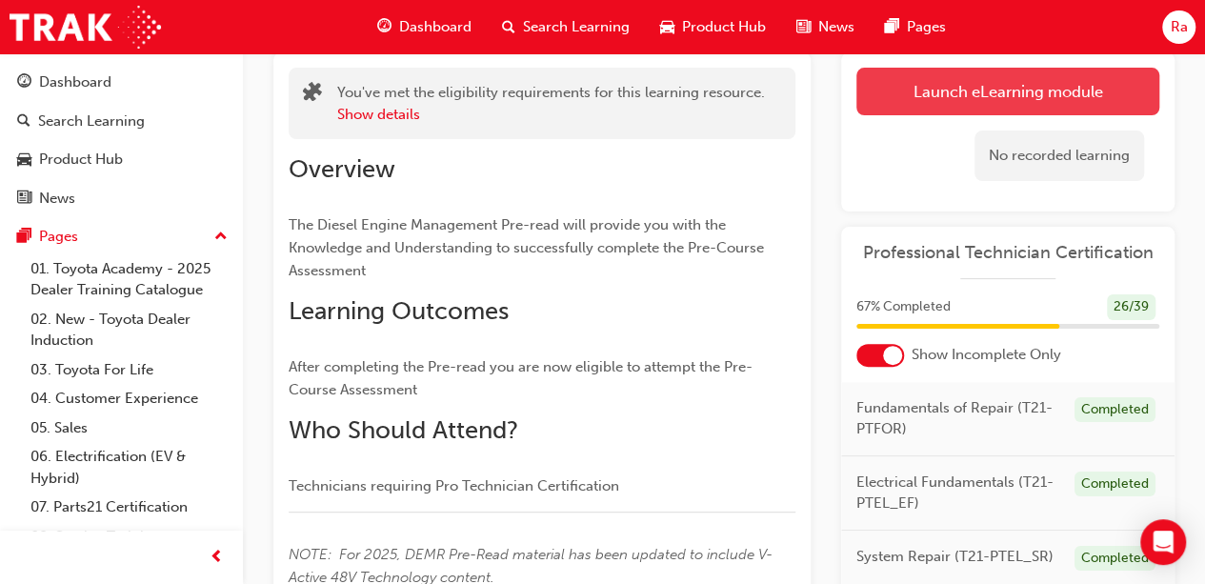
click at [947, 104] on link "Launch eLearning module" at bounding box center [1007, 92] width 303 height 48
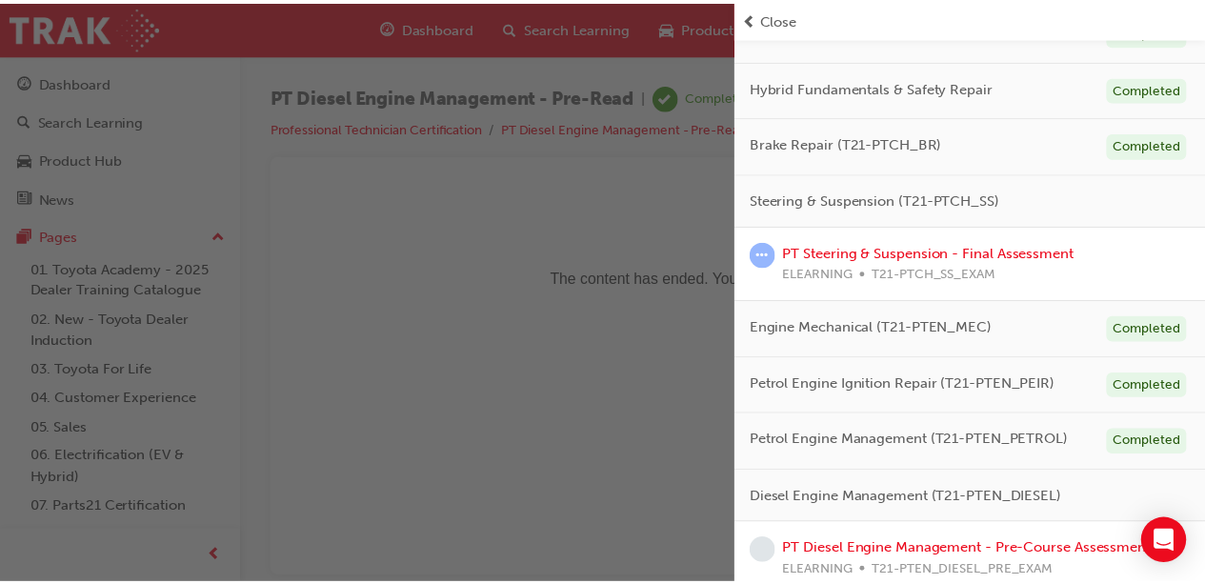
scroll to position [476, 0]
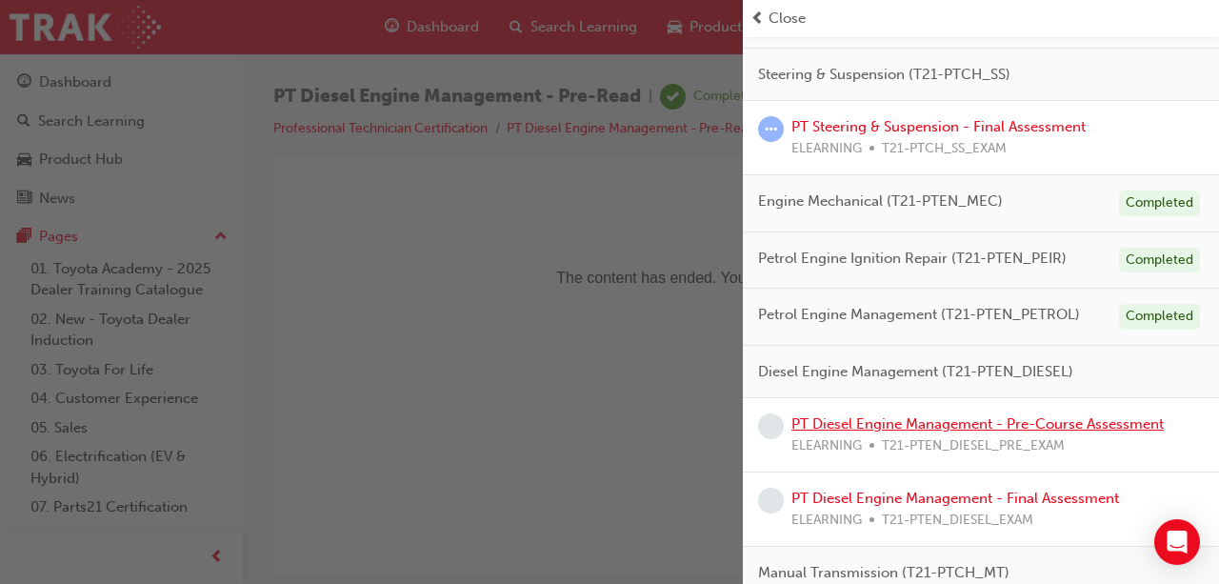
click at [943, 421] on link "PT Diesel Engine Management - Pre-Course Assessment" at bounding box center [978, 423] width 372 height 17
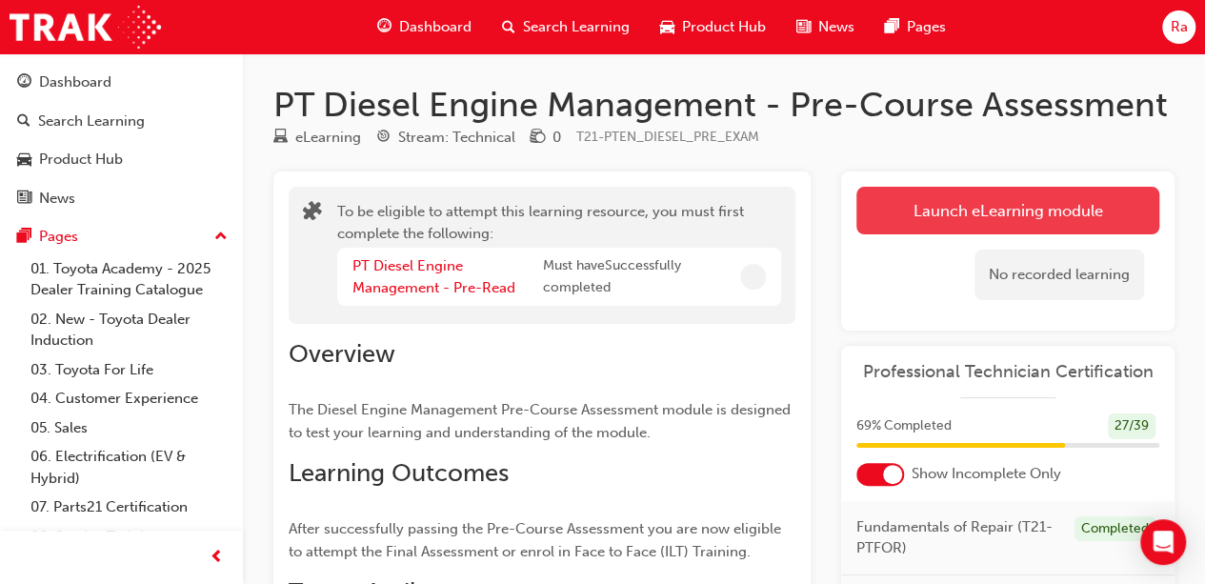
click at [968, 216] on button "Launch eLearning module" at bounding box center [1007, 211] width 303 height 48
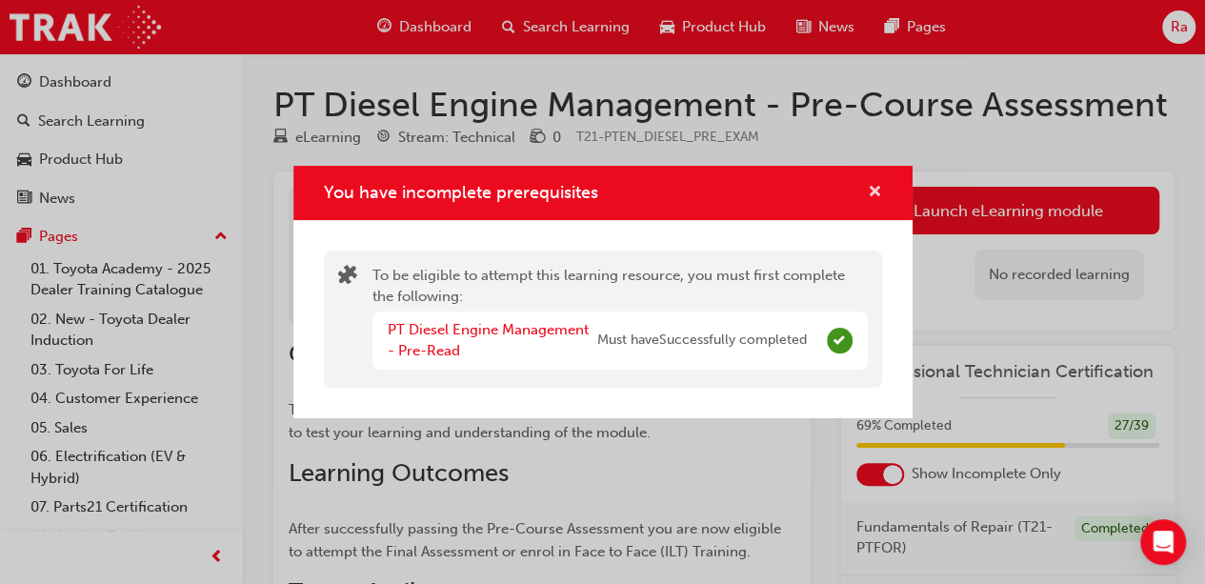
click at [871, 188] on span "cross-icon" at bounding box center [875, 193] width 14 height 17
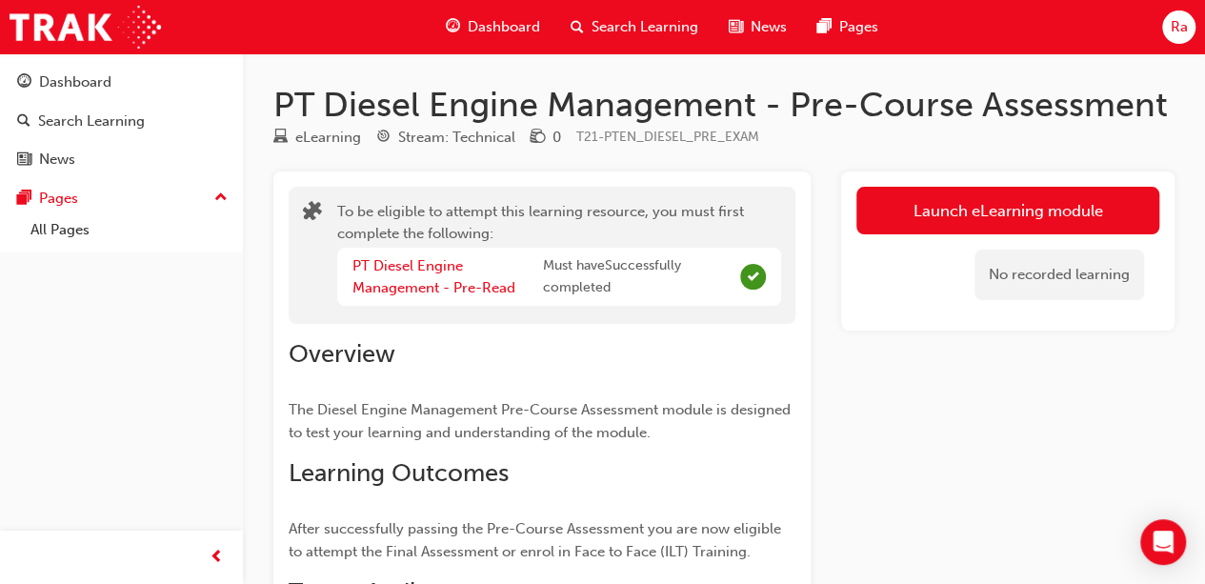
click at [1080, 226] on button "Launch eLearning module" at bounding box center [1007, 211] width 303 height 48
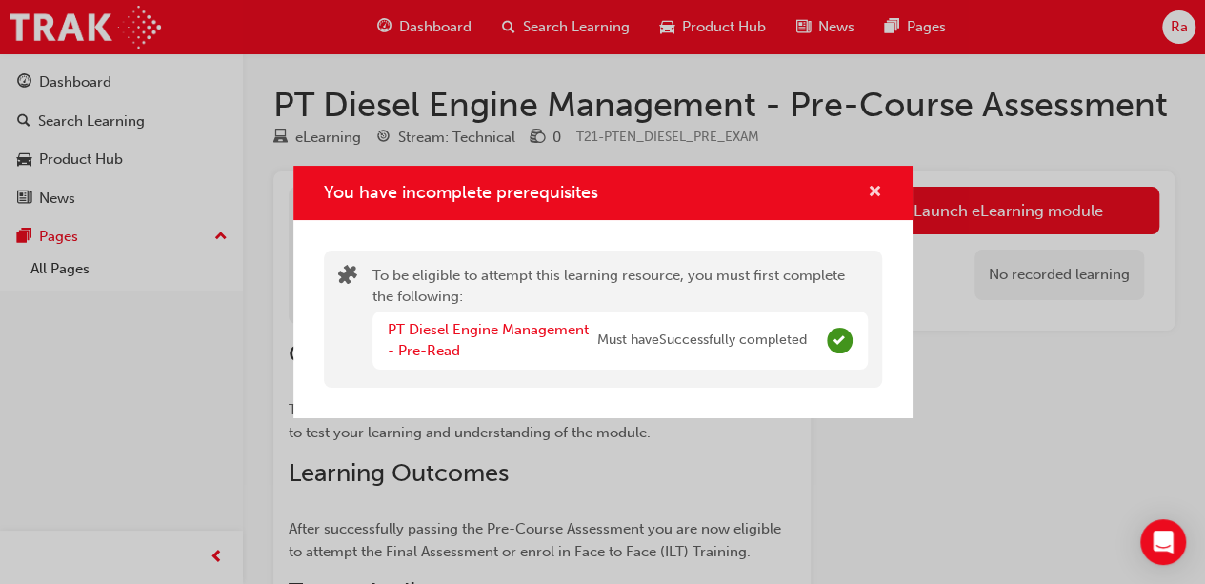
click at [873, 190] on span "cross-icon" at bounding box center [875, 193] width 14 height 17
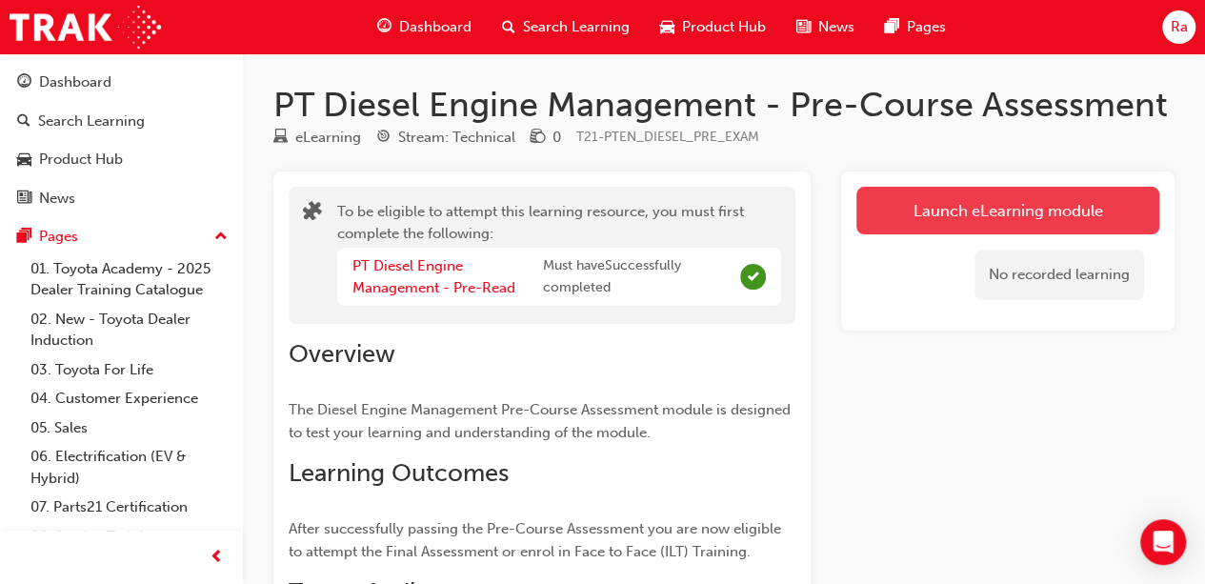
click at [1020, 209] on button "Launch eLearning module" at bounding box center [1007, 211] width 303 height 48
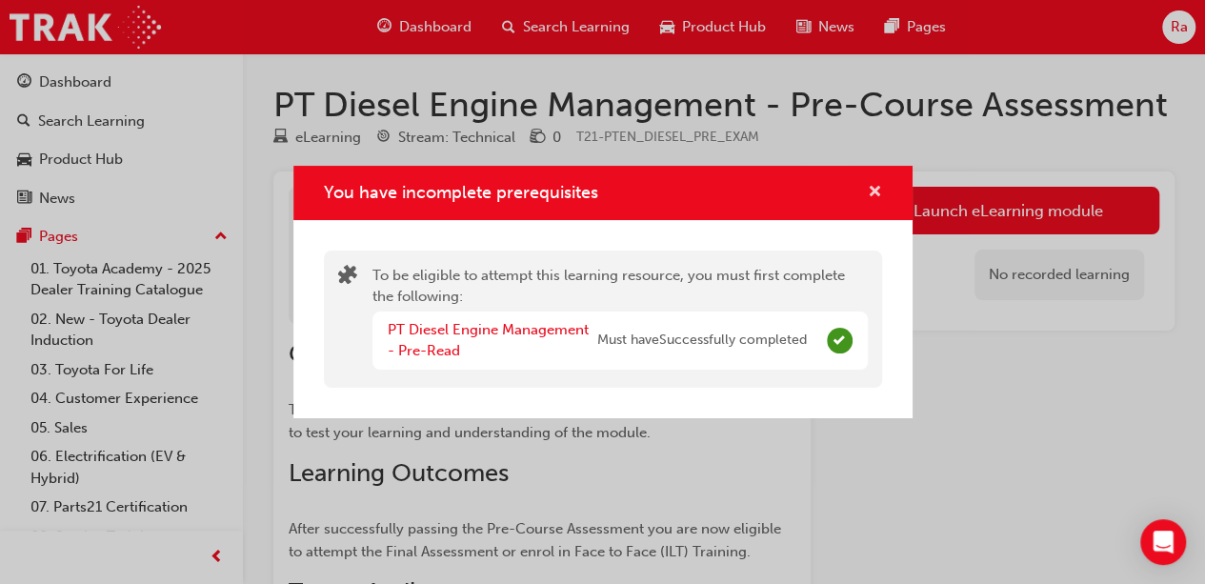
click at [874, 185] on span "cross-icon" at bounding box center [875, 193] width 14 height 17
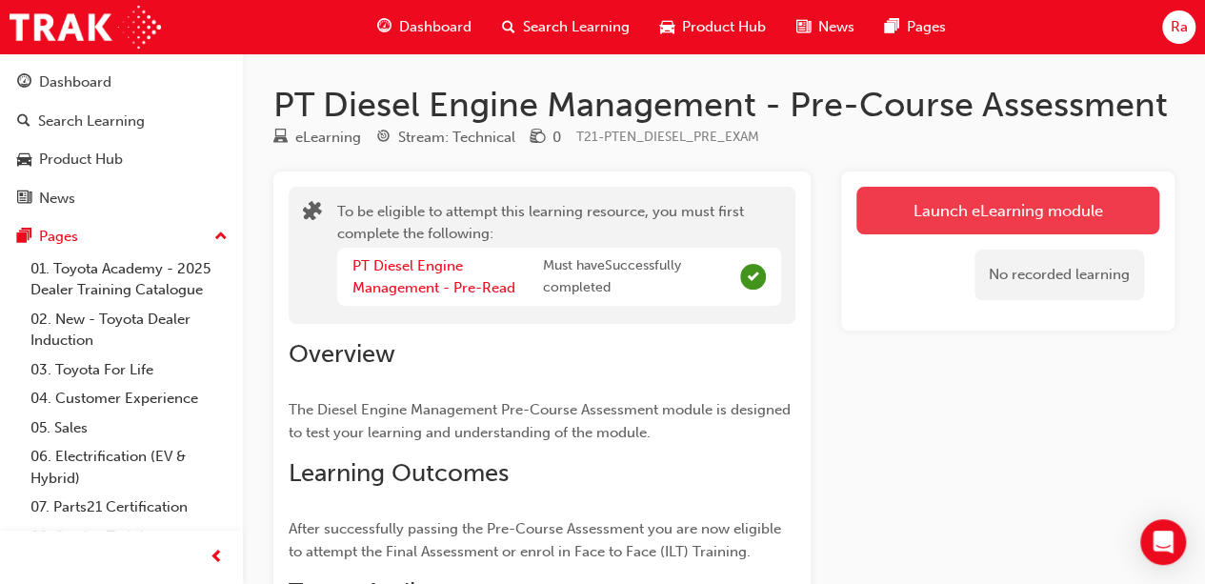
click at [1011, 214] on button "Launch eLearning module" at bounding box center [1007, 211] width 303 height 48
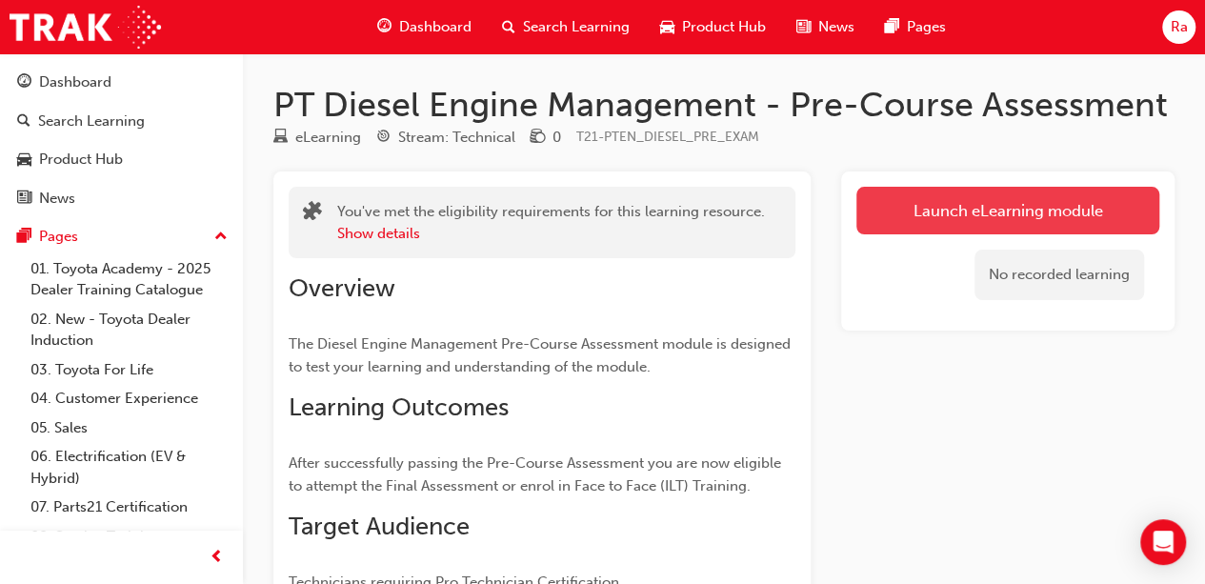
click at [944, 228] on link "Launch eLearning module" at bounding box center [1007, 211] width 303 height 48
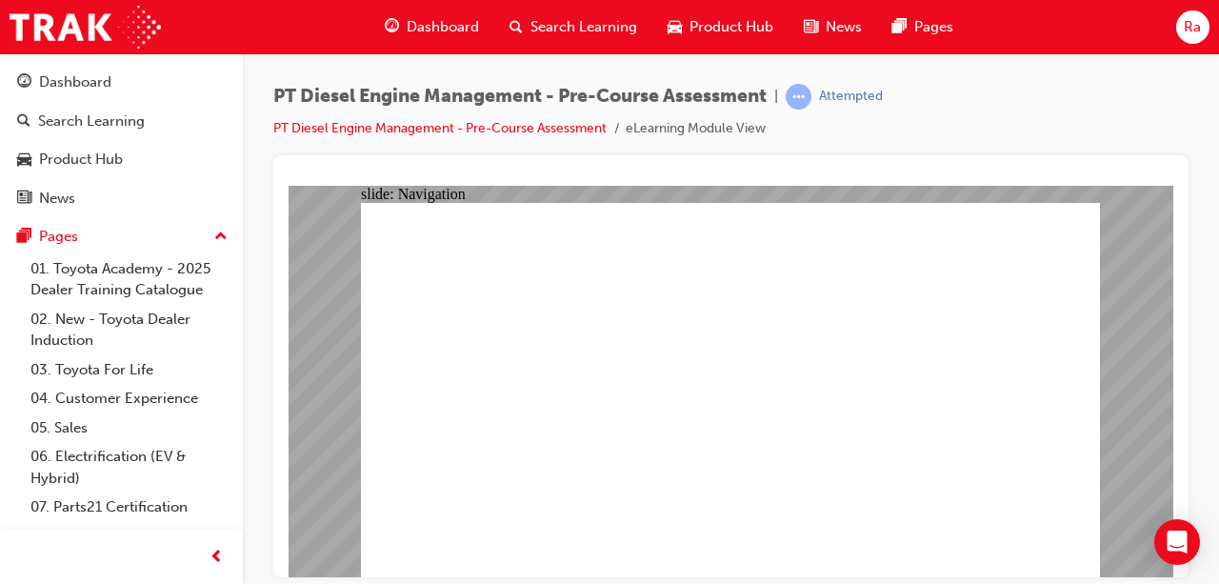
drag, startPoint x: 709, startPoint y: 366, endPoint x: 756, endPoint y: 410, distance: 64.7
radio input "false"
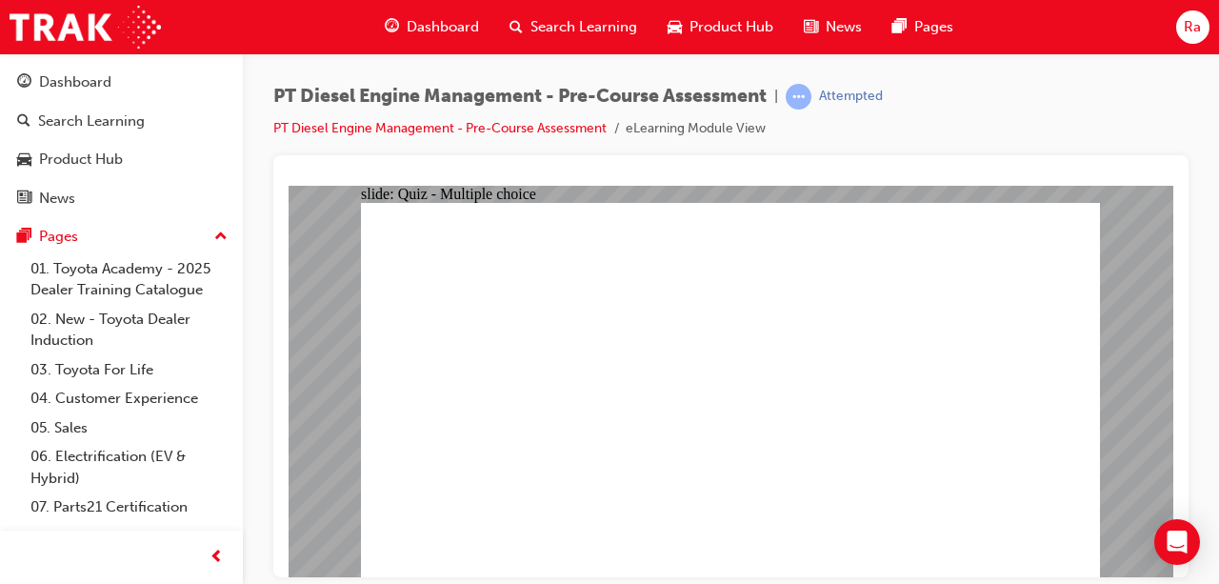
radio input "true"
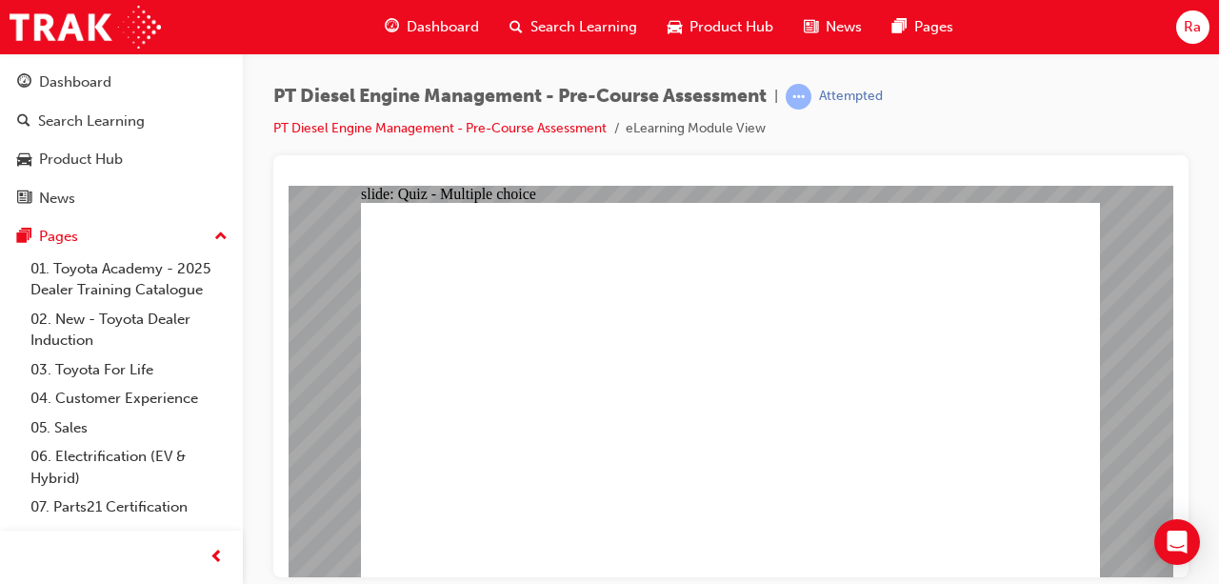
radio input "true"
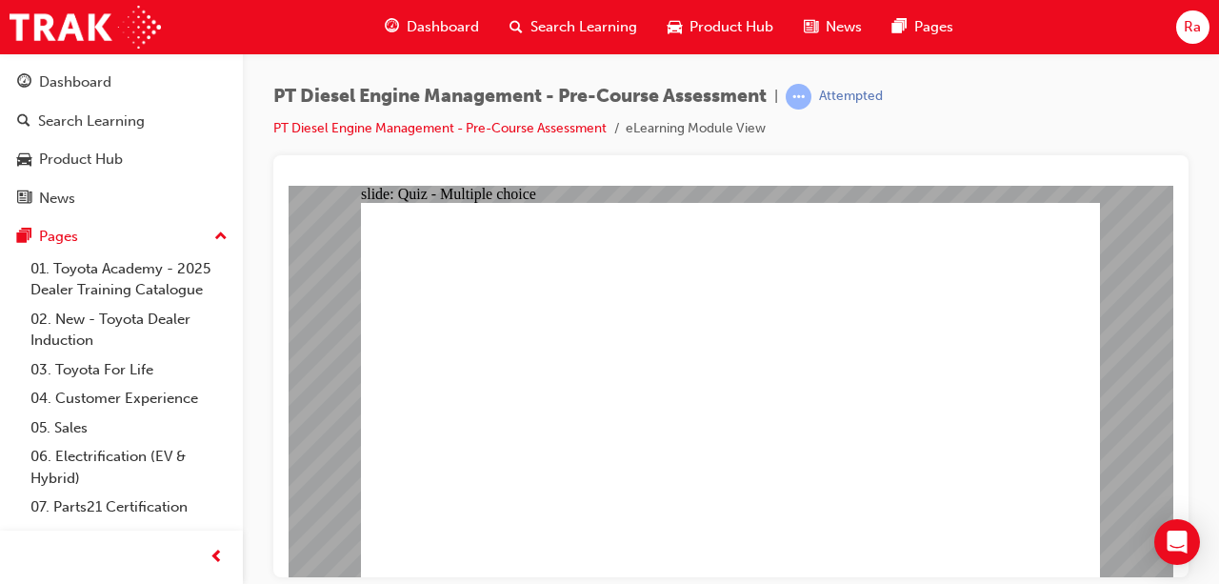
radio input "true"
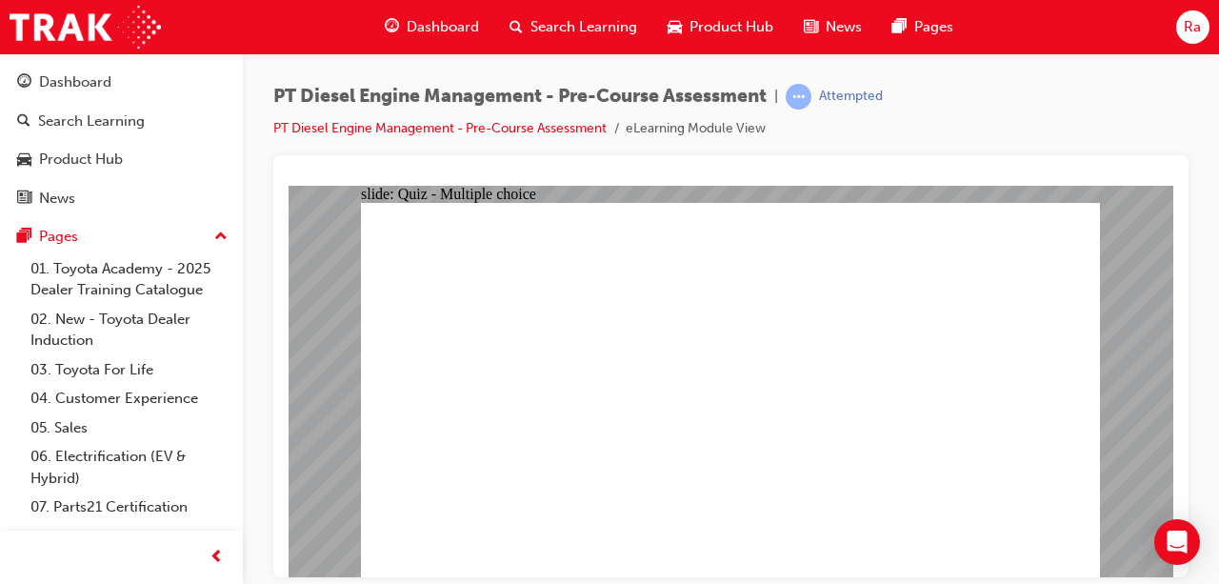
radio input "true"
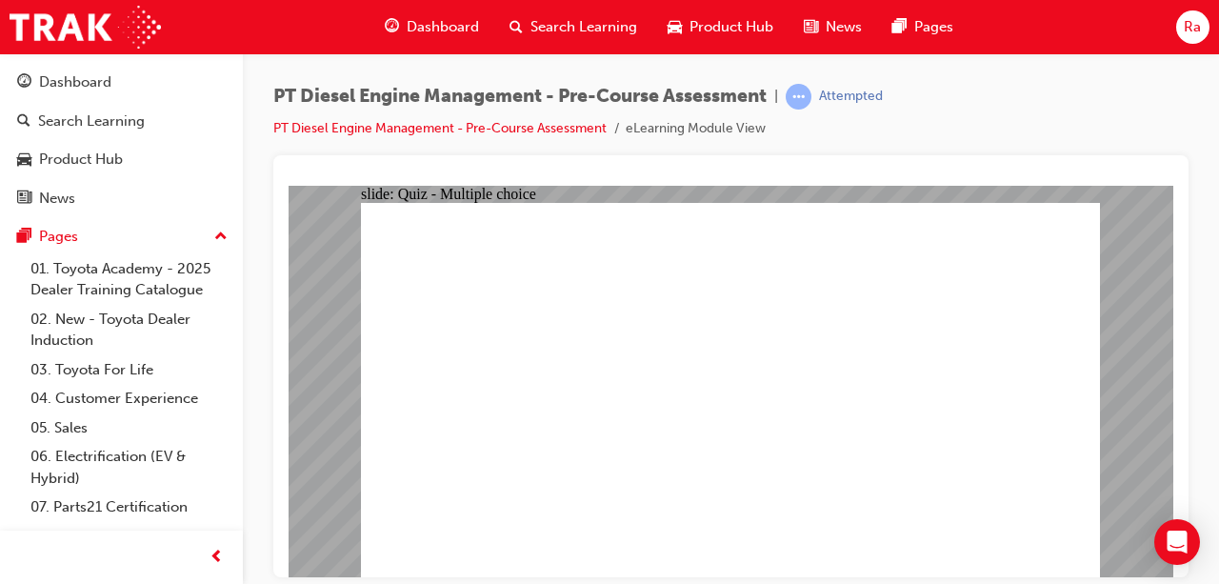
radio input "true"
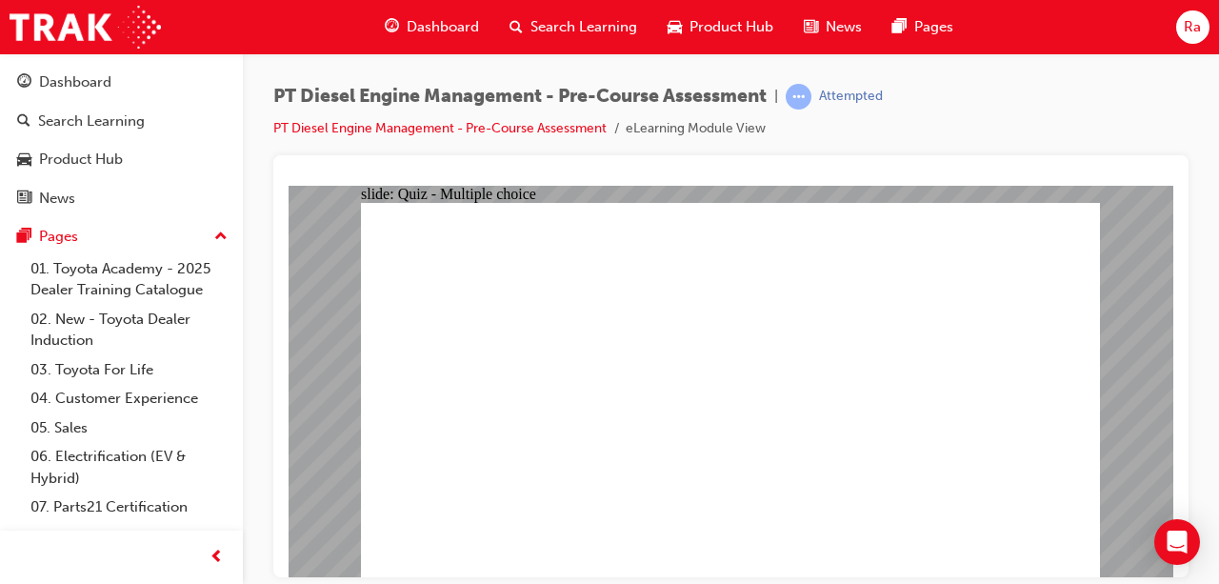
drag, startPoint x: 666, startPoint y: 490, endPoint x: 573, endPoint y: 526, distance: 100.1
radio input "true"
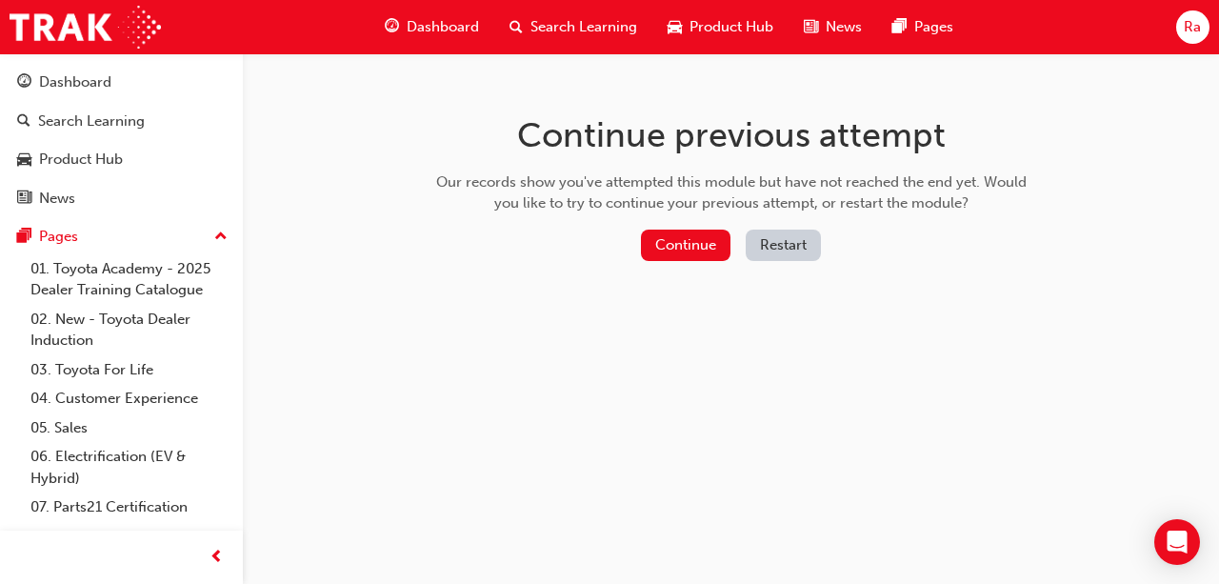
click at [772, 246] on button "Restart" at bounding box center [783, 245] width 75 height 31
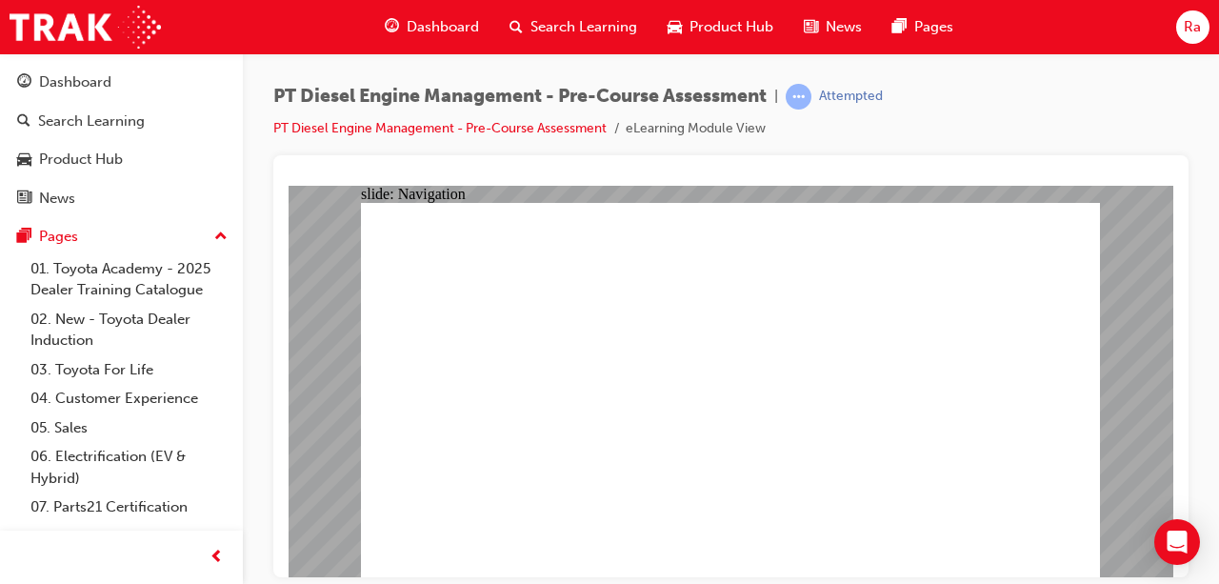
radio input "false"
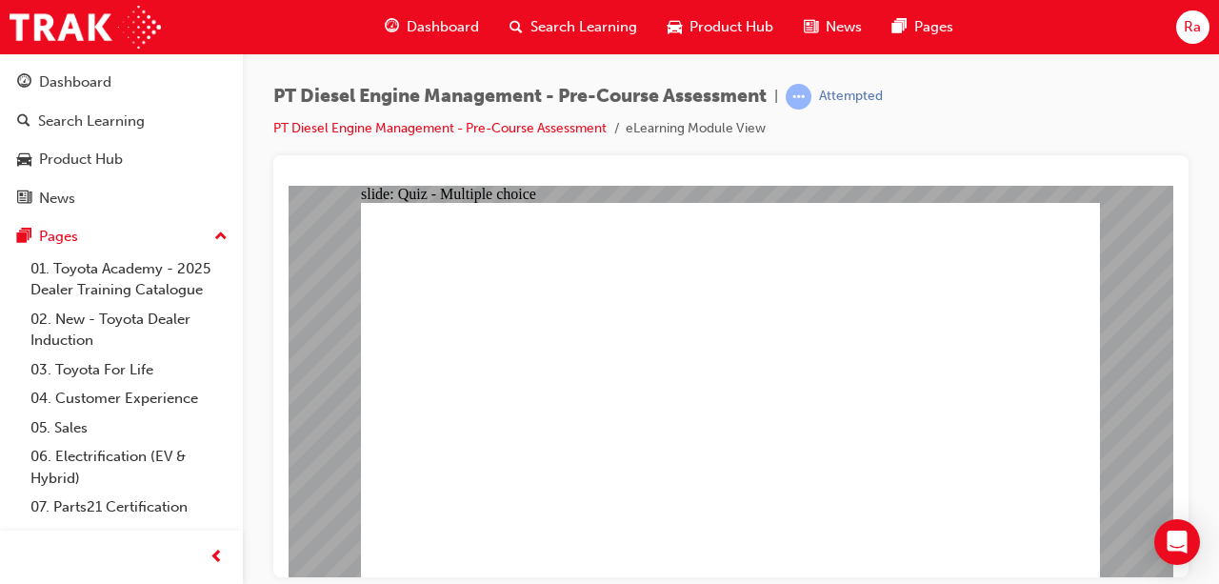
radio input "true"
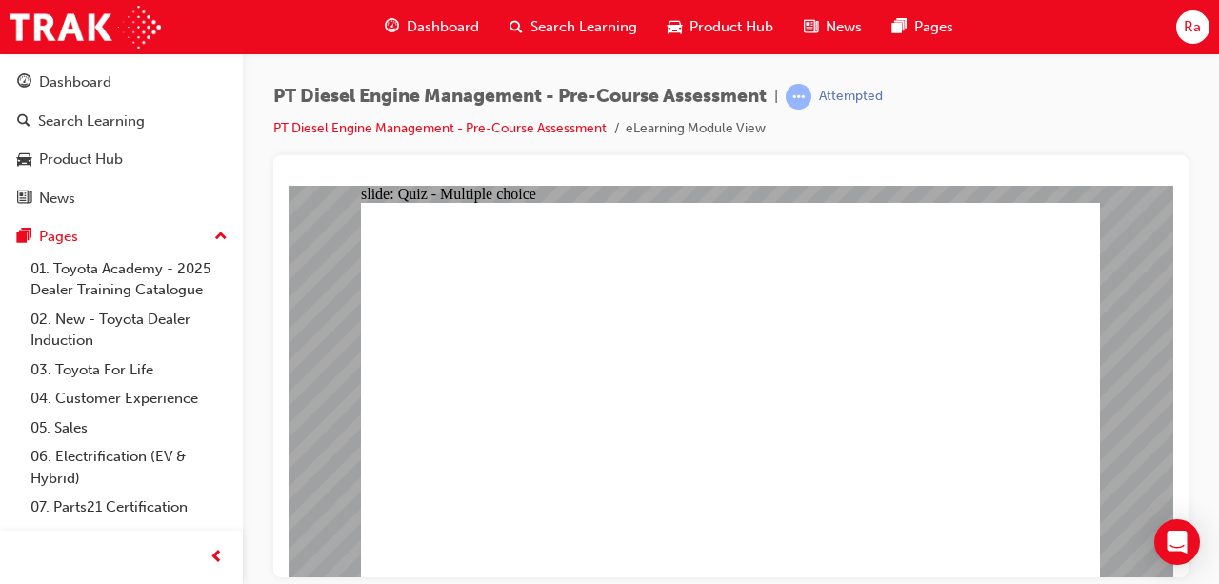
radio input "true"
drag, startPoint x: 1016, startPoint y: 525, endPoint x: 951, endPoint y: 396, distance: 144.4
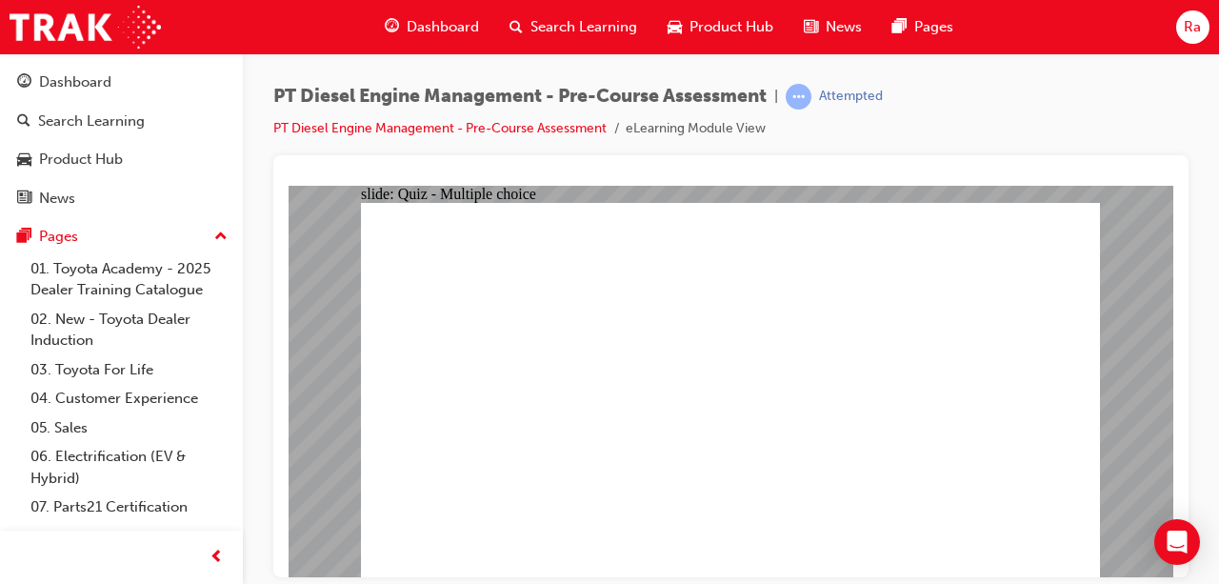
drag, startPoint x: 618, startPoint y: 473, endPoint x: 728, endPoint y: 452, distance: 111.7
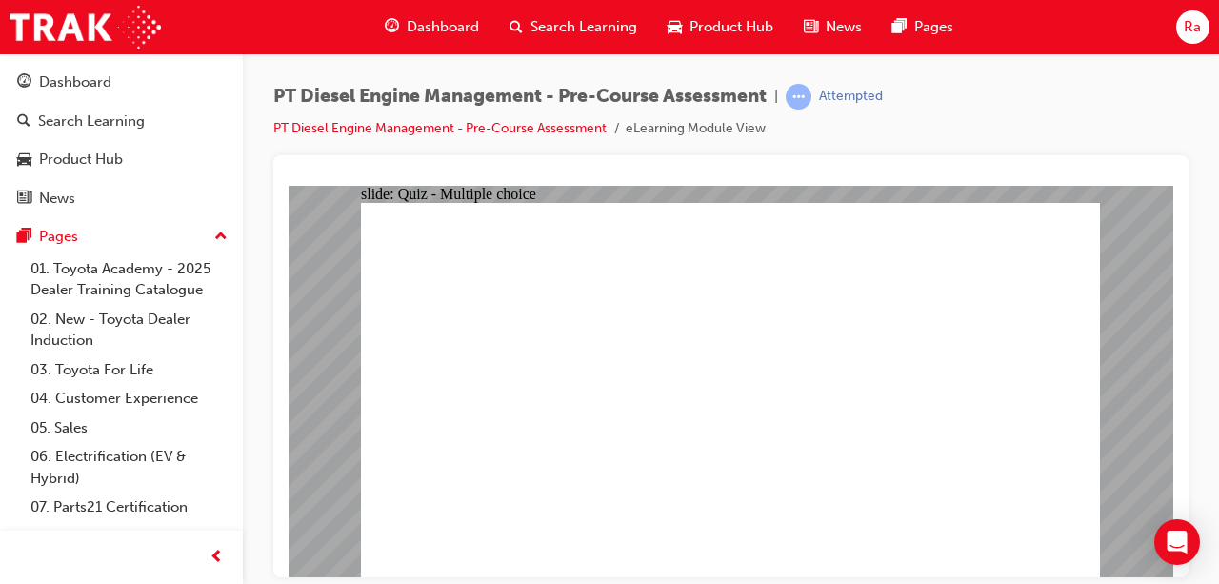
radio input "true"
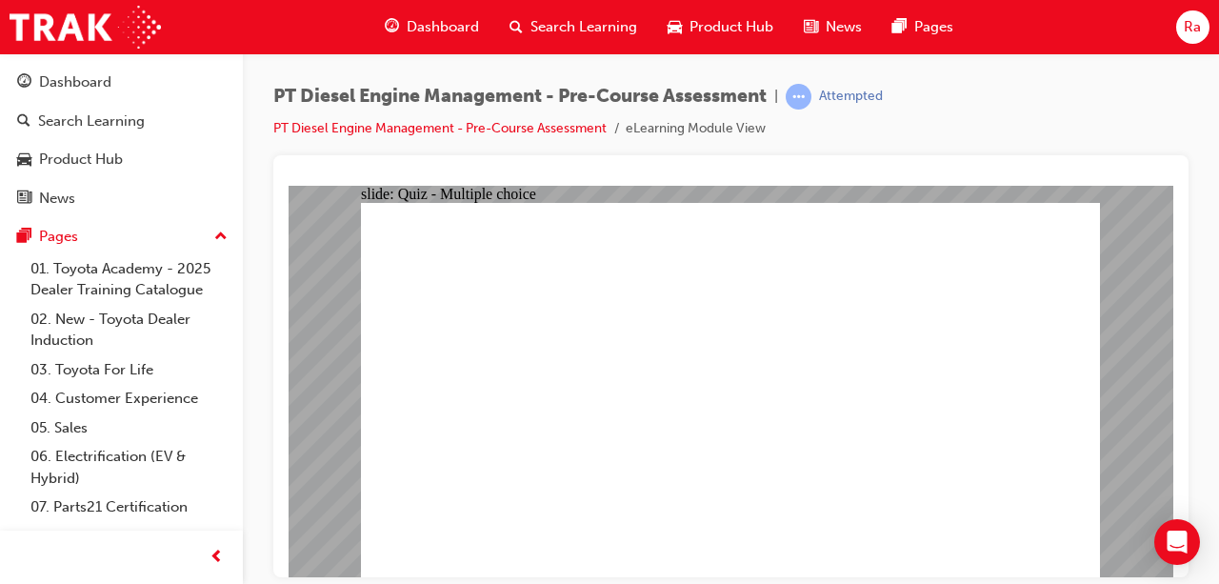
radio input "true"
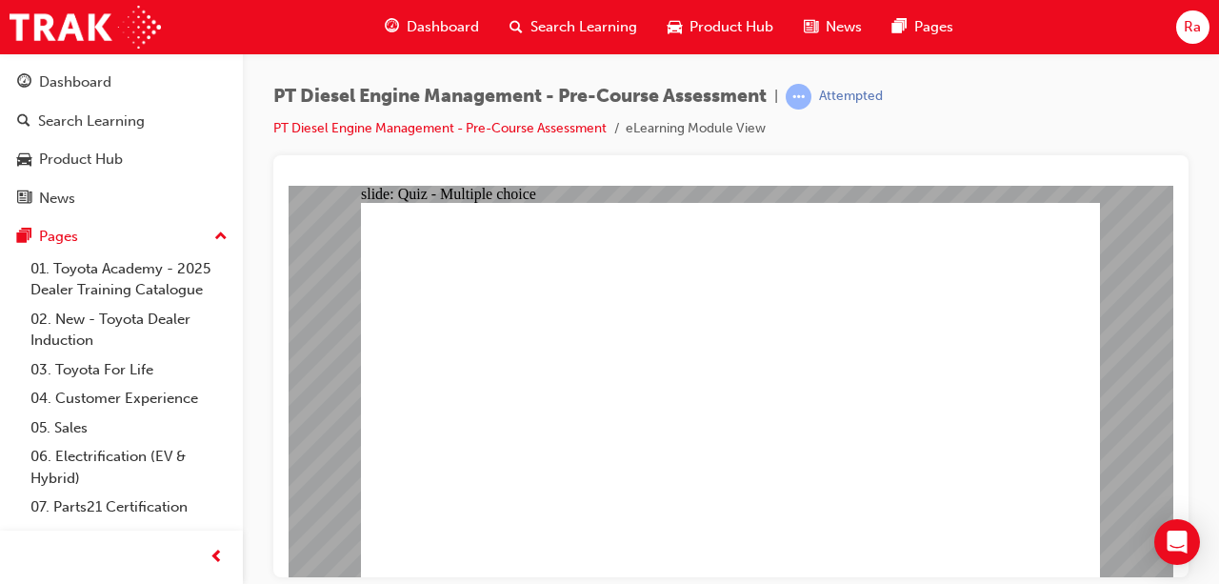
radio input "true"
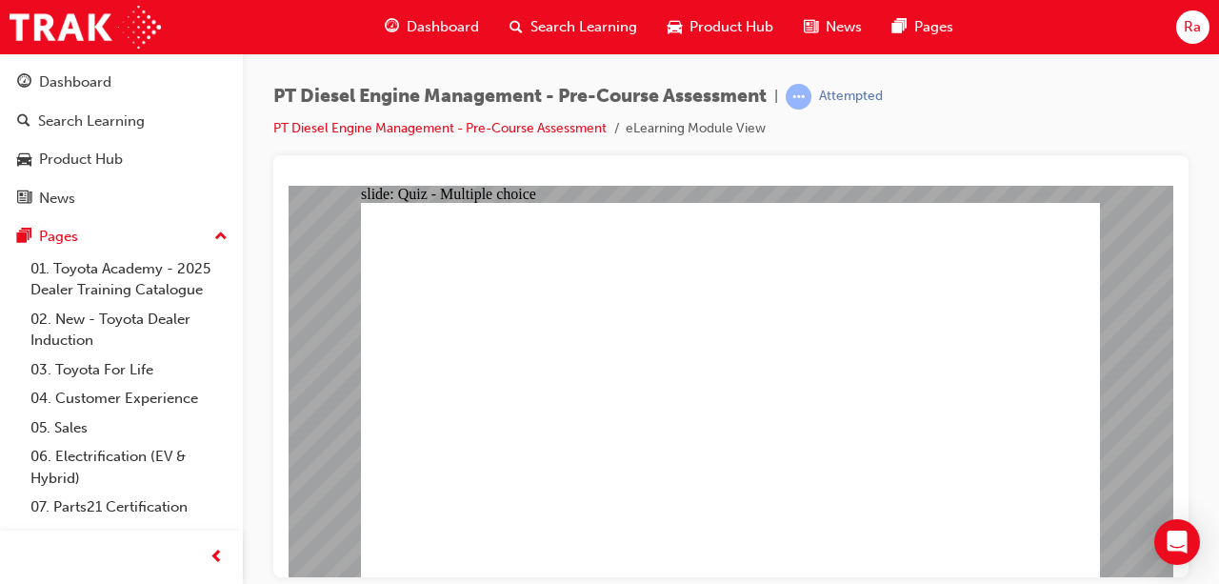
radio input "true"
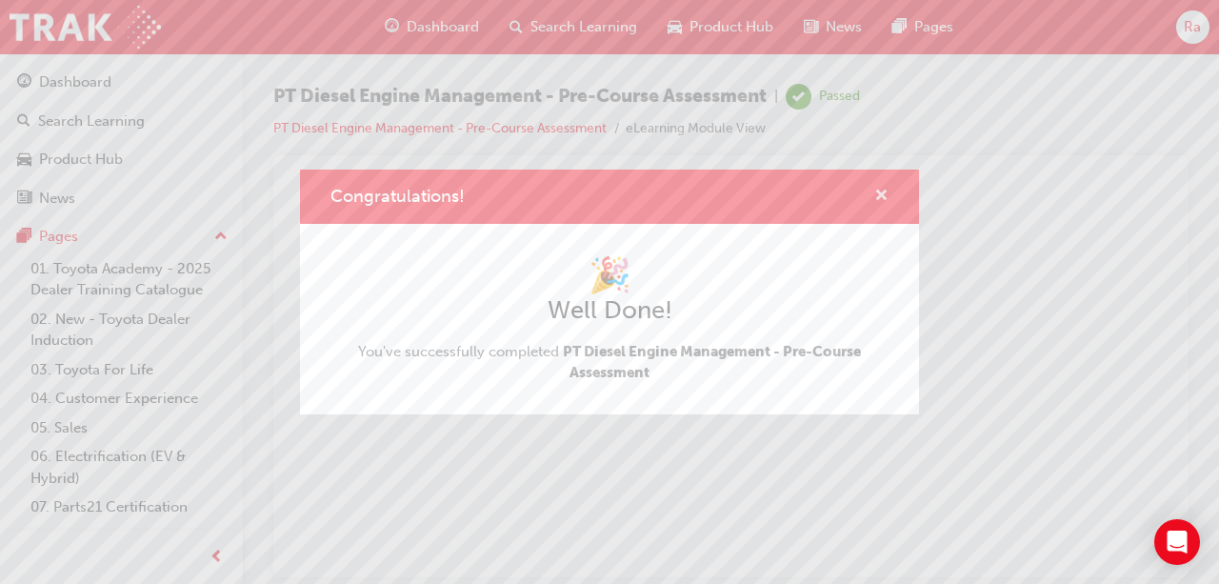
click at [876, 190] on span "cross-icon" at bounding box center [881, 197] width 14 height 17
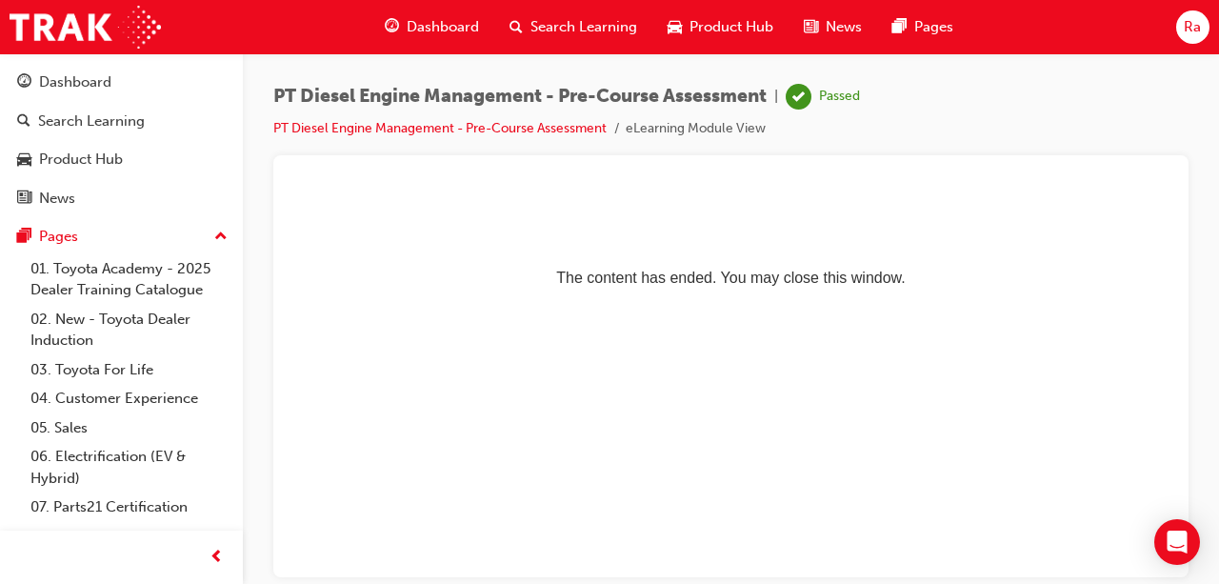
click at [473, 26] on span "Dashboard" at bounding box center [443, 27] width 72 height 22
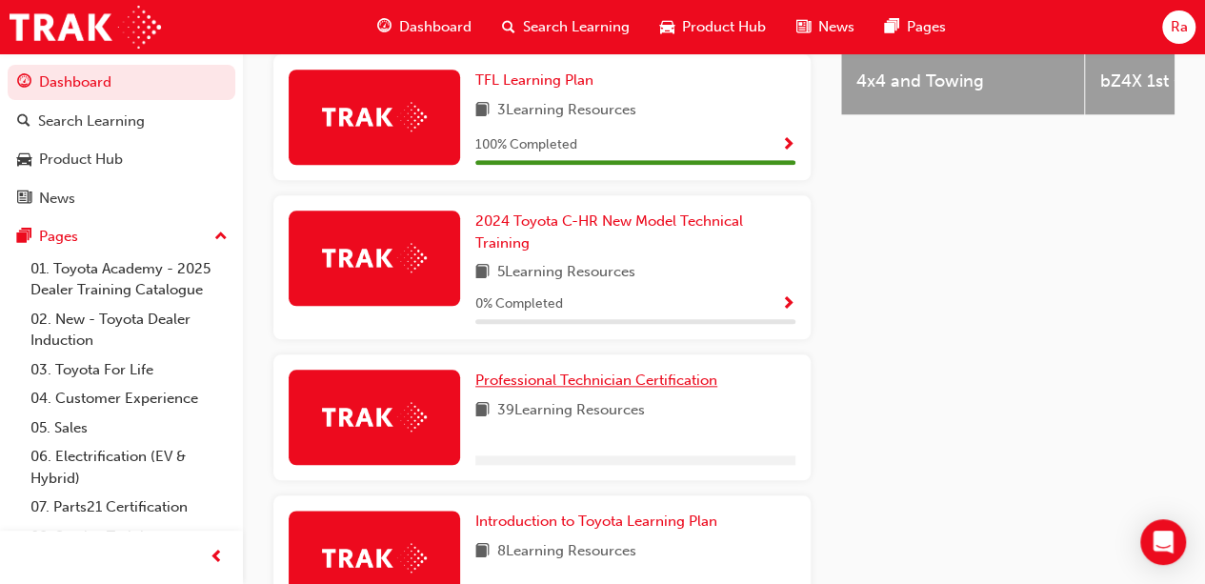
scroll to position [934, 0]
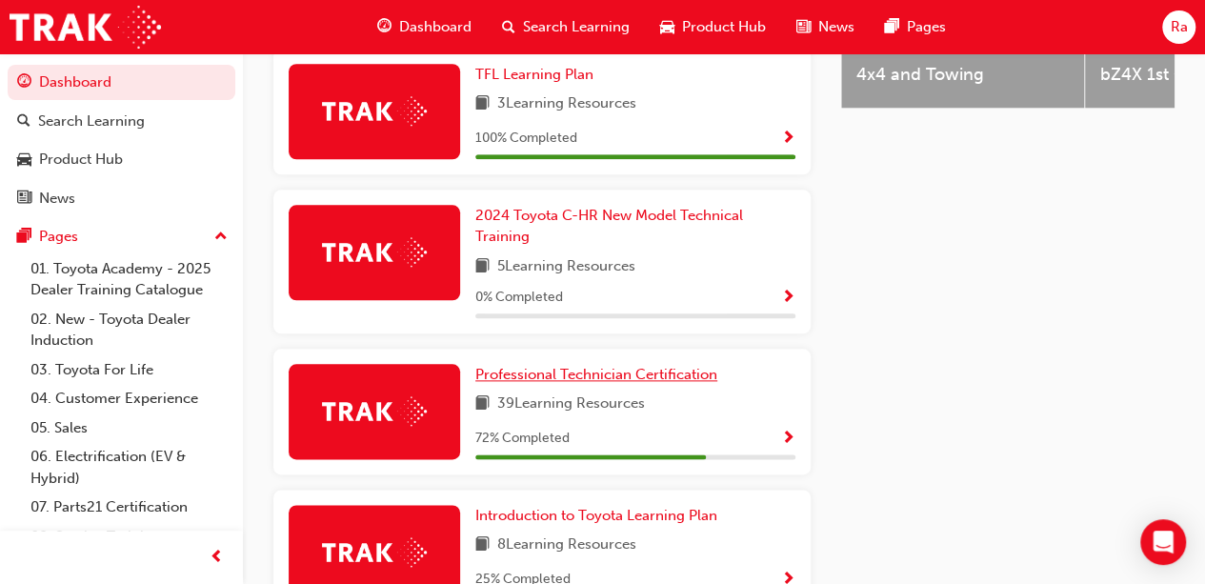
click at [579, 364] on link "Professional Technician Certification" at bounding box center [600, 375] width 250 height 22
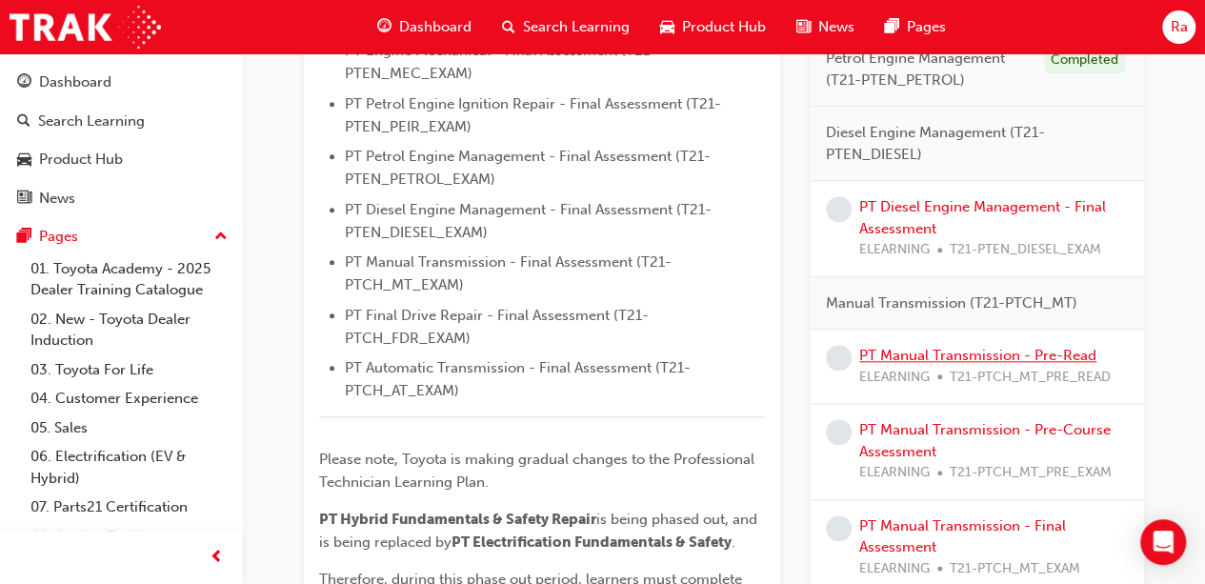
scroll to position [857, 0]
click at [1040, 206] on link "PT Diesel Engine Management - Final Assessment" at bounding box center [982, 215] width 247 height 39
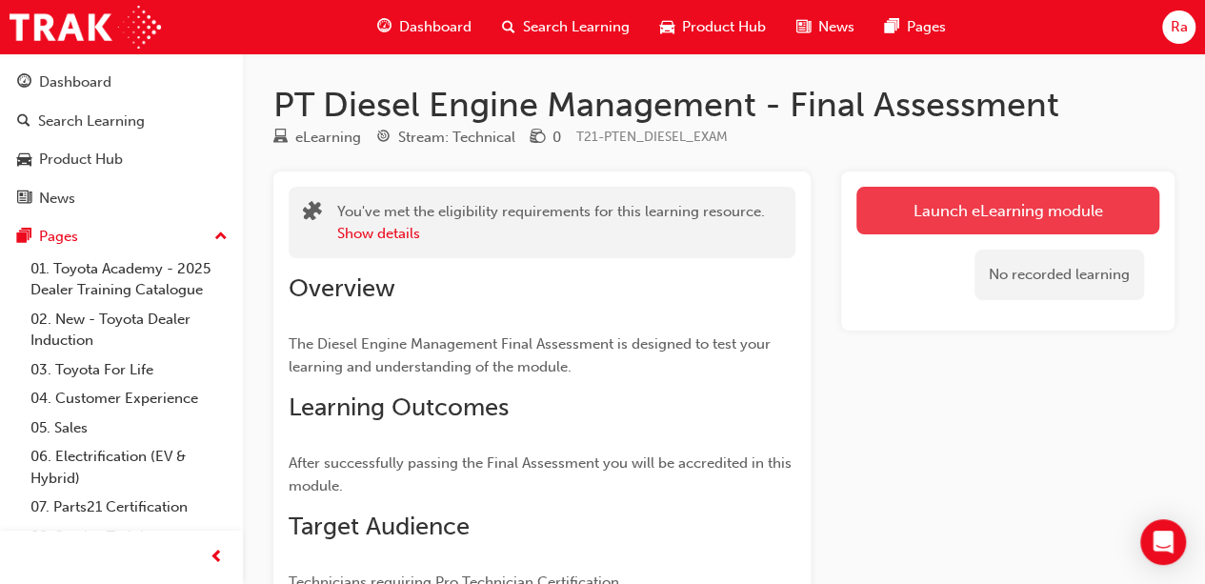
click at [972, 200] on link "Launch eLearning module" at bounding box center [1007, 211] width 303 height 48
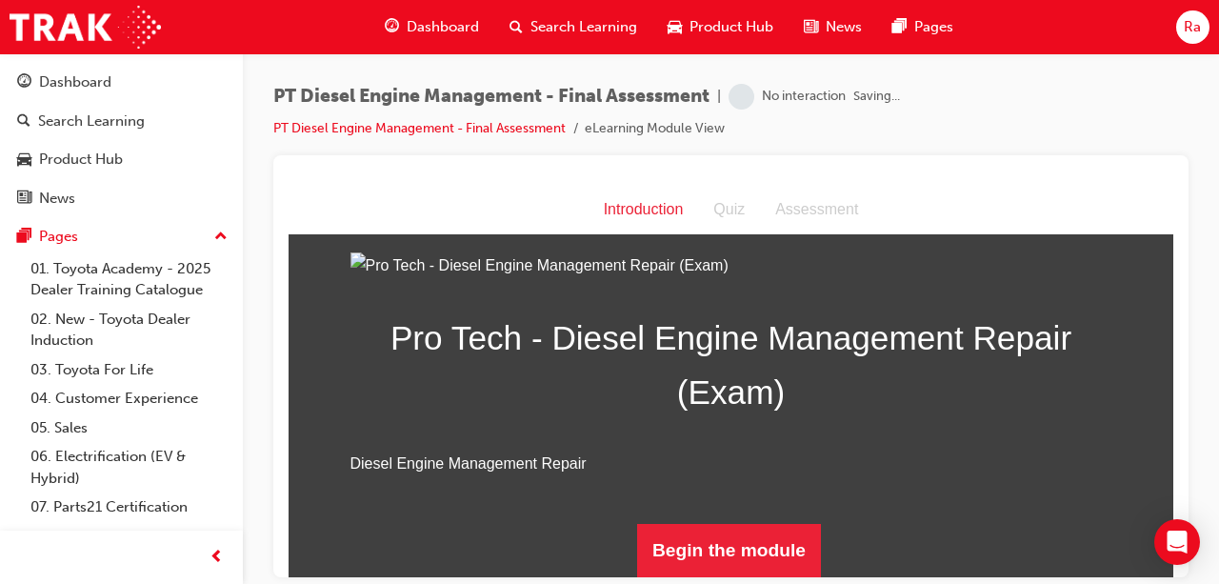
scroll to position [243, 0]
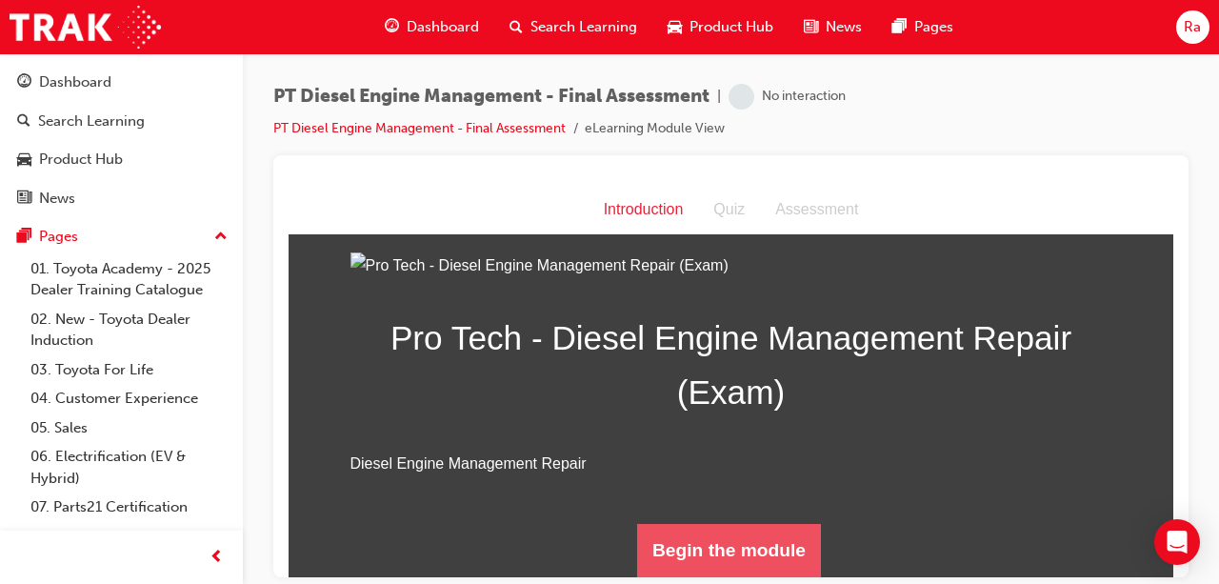
click at [785, 571] on button "Begin the module" at bounding box center [729, 549] width 184 height 53
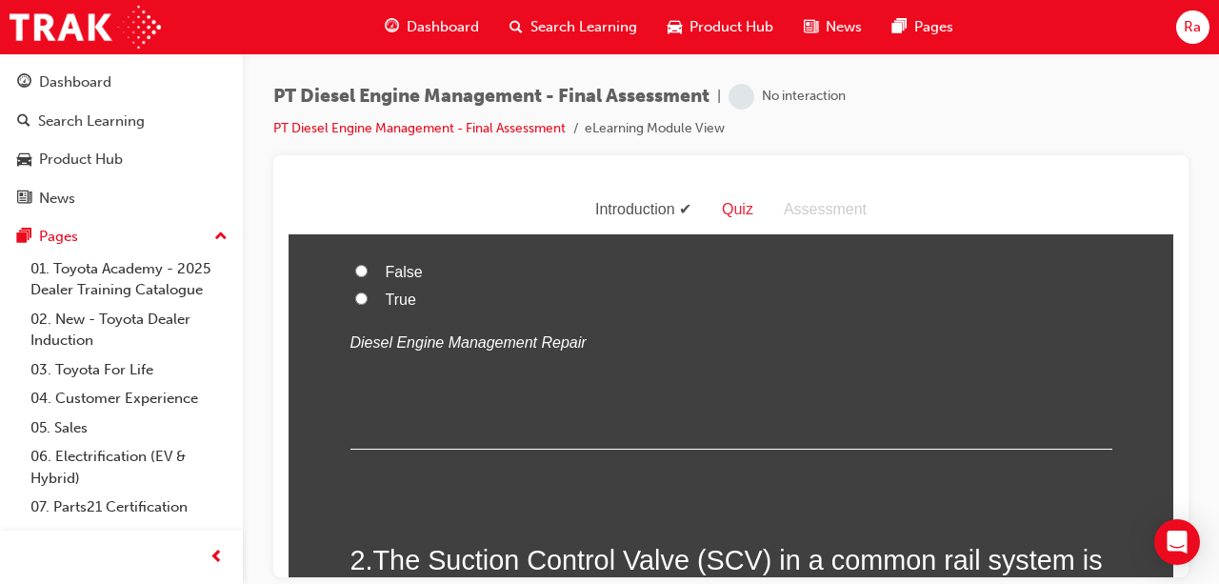
scroll to position [0, 0]
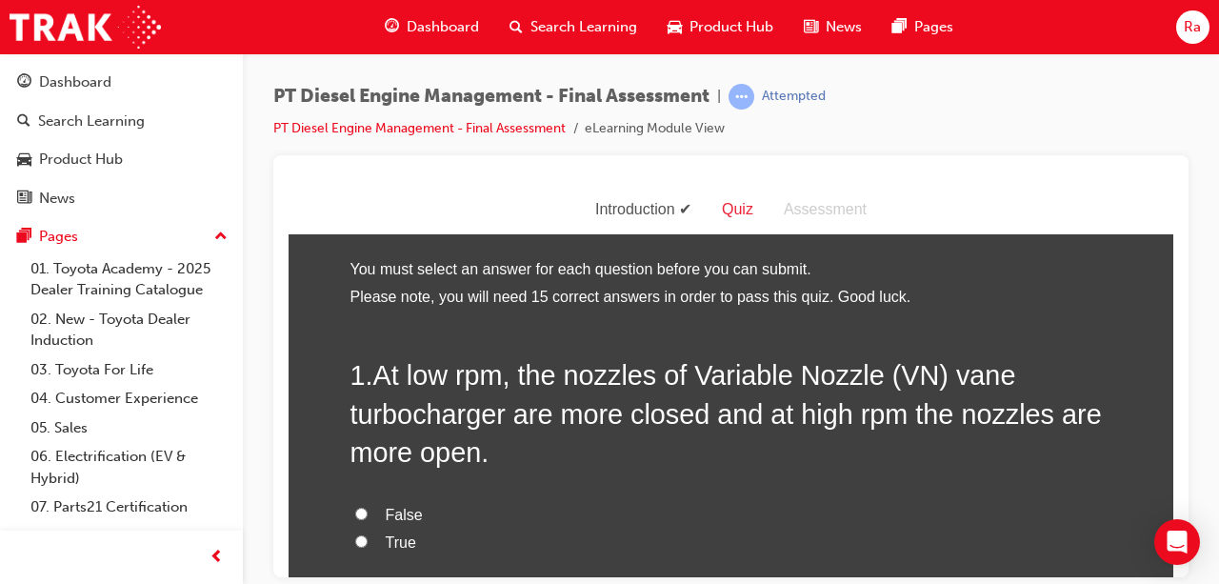
click at [392, 540] on span "True" at bounding box center [401, 541] width 30 height 16
click at [368, 540] on input "True" at bounding box center [361, 540] width 12 height 12
radio input "true"
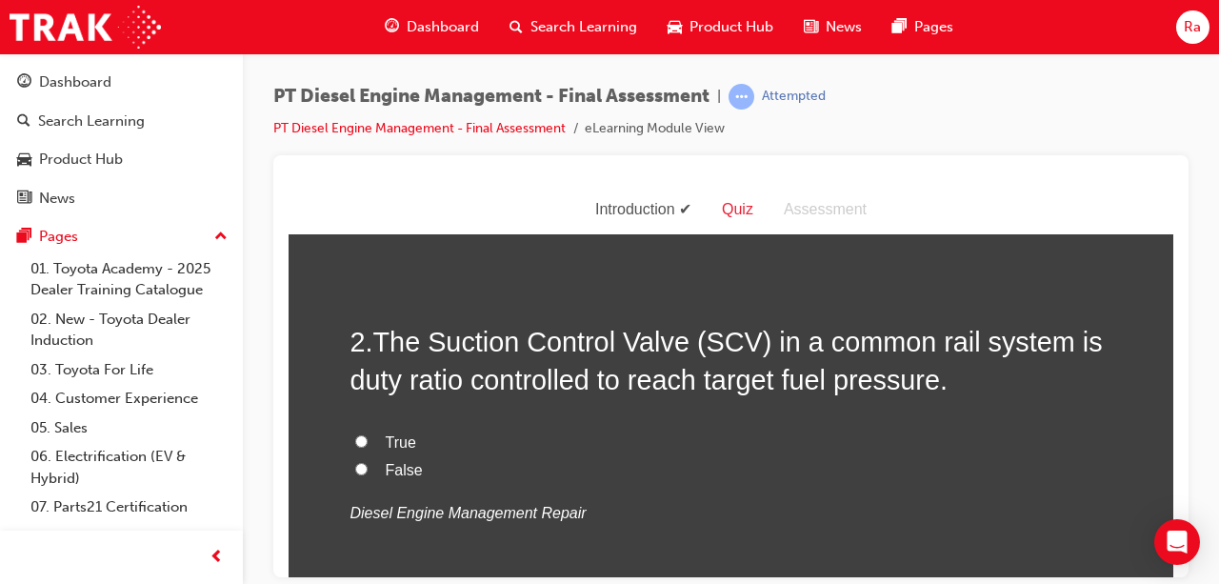
scroll to position [476, 0]
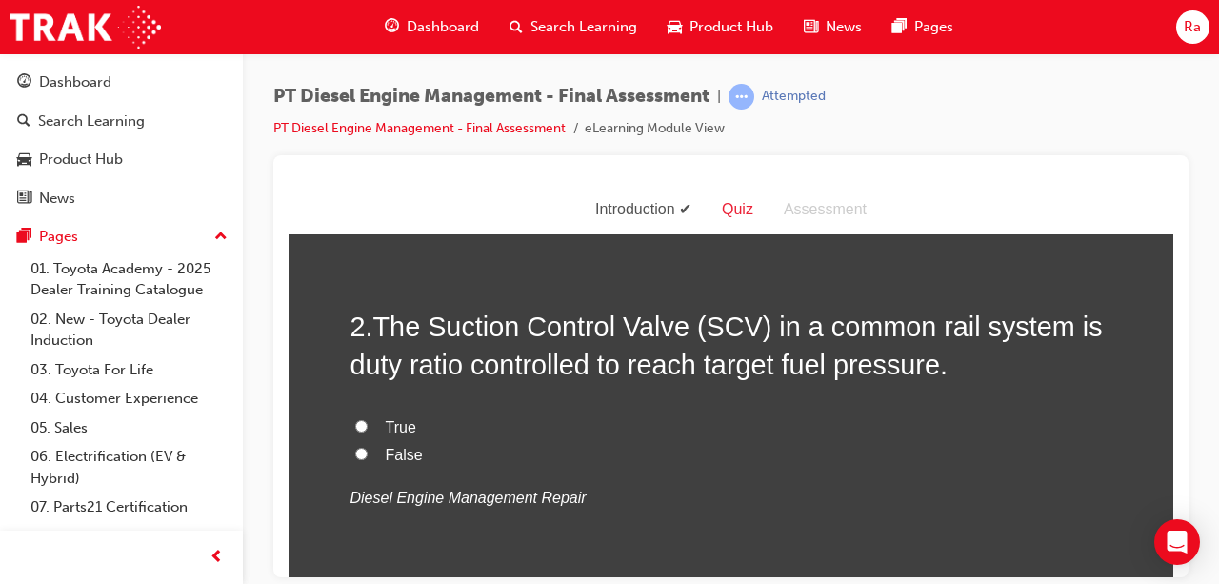
click at [388, 431] on span "True" at bounding box center [401, 426] width 30 height 16
click at [368, 431] on input "True" at bounding box center [361, 425] width 12 height 12
radio input "true"
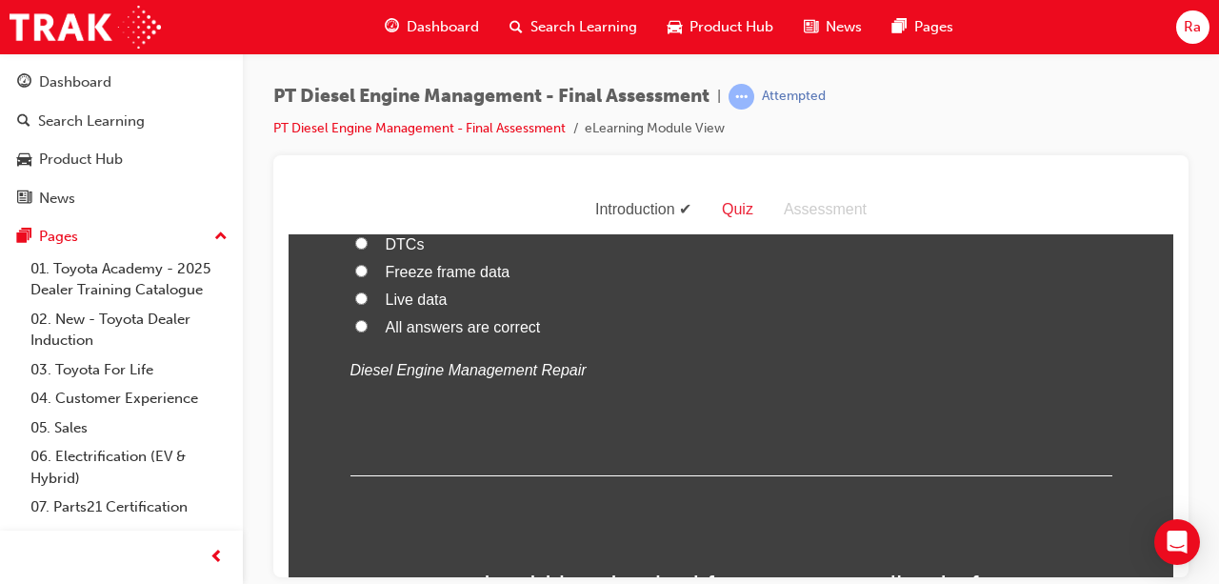
scroll to position [953, 0]
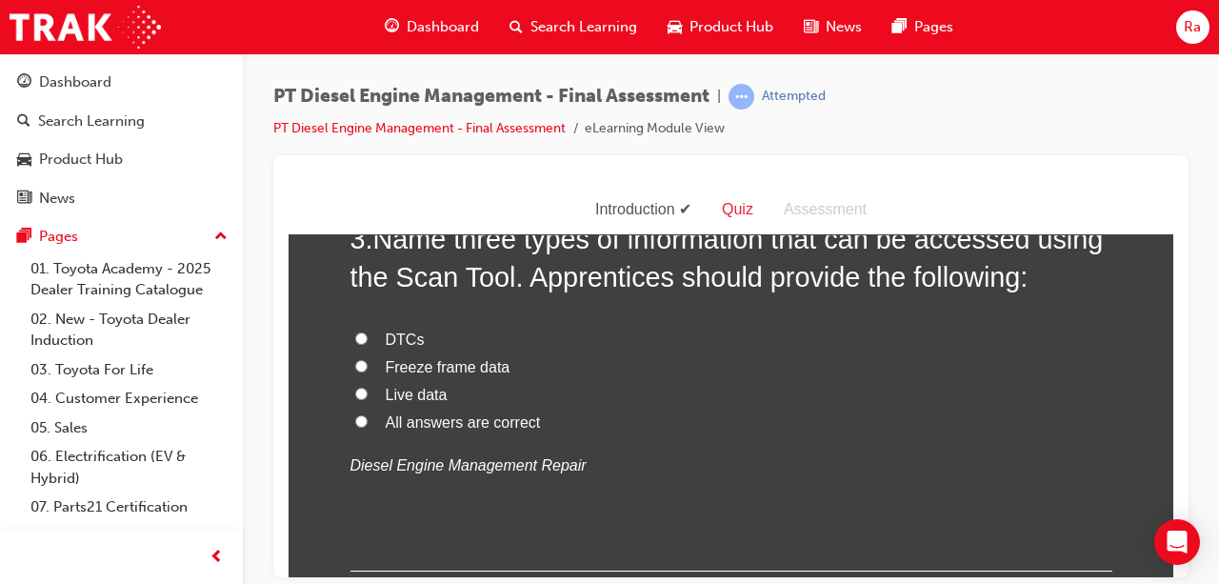
click at [428, 421] on span "All answers are correct" at bounding box center [463, 421] width 155 height 16
click at [368, 421] on input "All answers are correct" at bounding box center [361, 420] width 12 height 12
radio input "true"
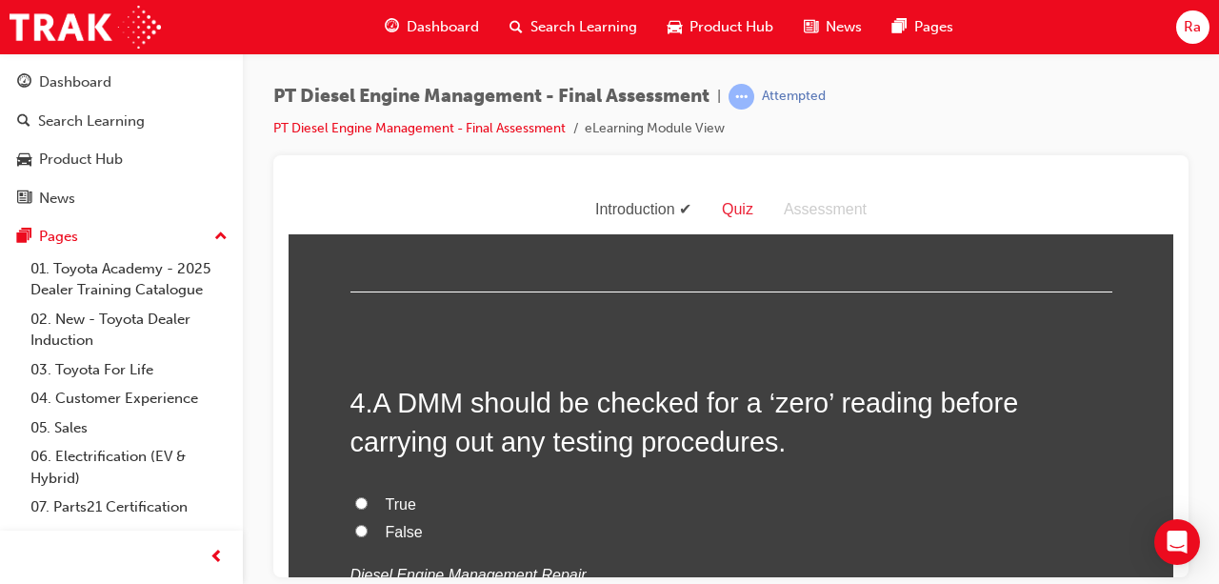
scroll to position [1238, 0]
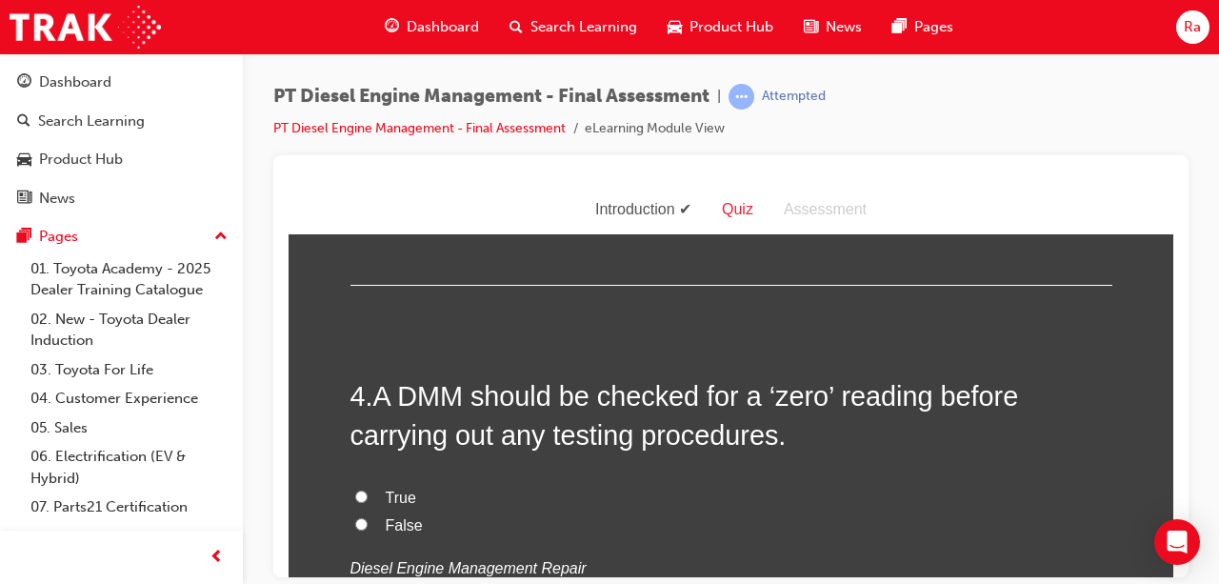
click at [392, 493] on span "True" at bounding box center [401, 497] width 30 height 16
click at [368, 493] on input "True" at bounding box center [361, 496] width 12 height 12
radio input "true"
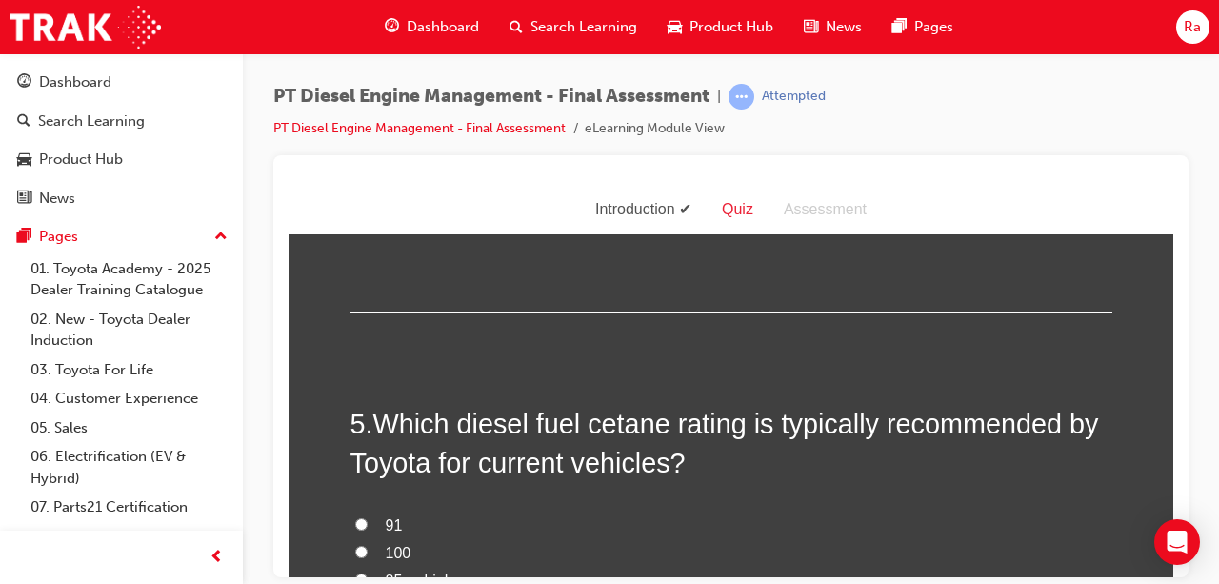
scroll to position [1715, 0]
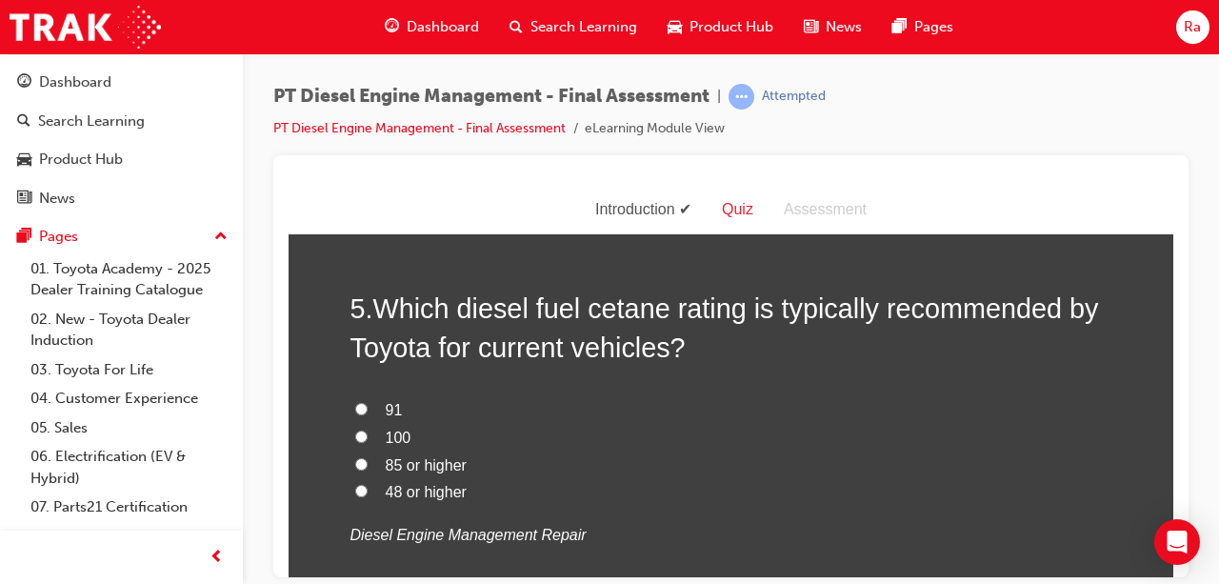
click at [427, 486] on span "48 or higher" at bounding box center [426, 491] width 81 height 16
click at [368, 486] on input "48 or higher" at bounding box center [361, 490] width 12 height 12
radio input "true"
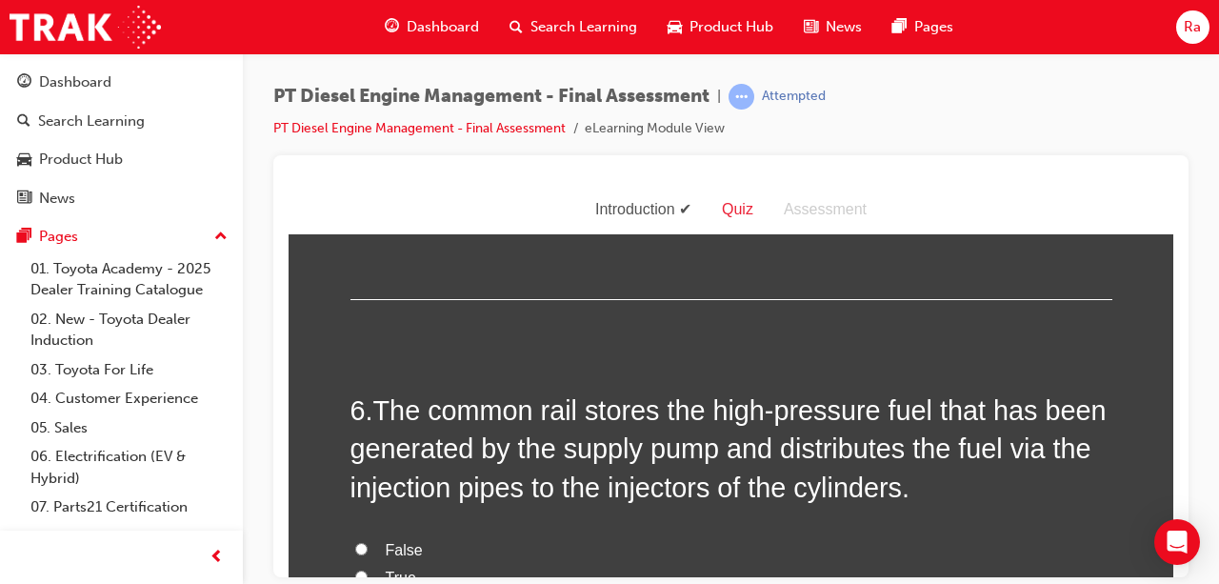
scroll to position [2096, 0]
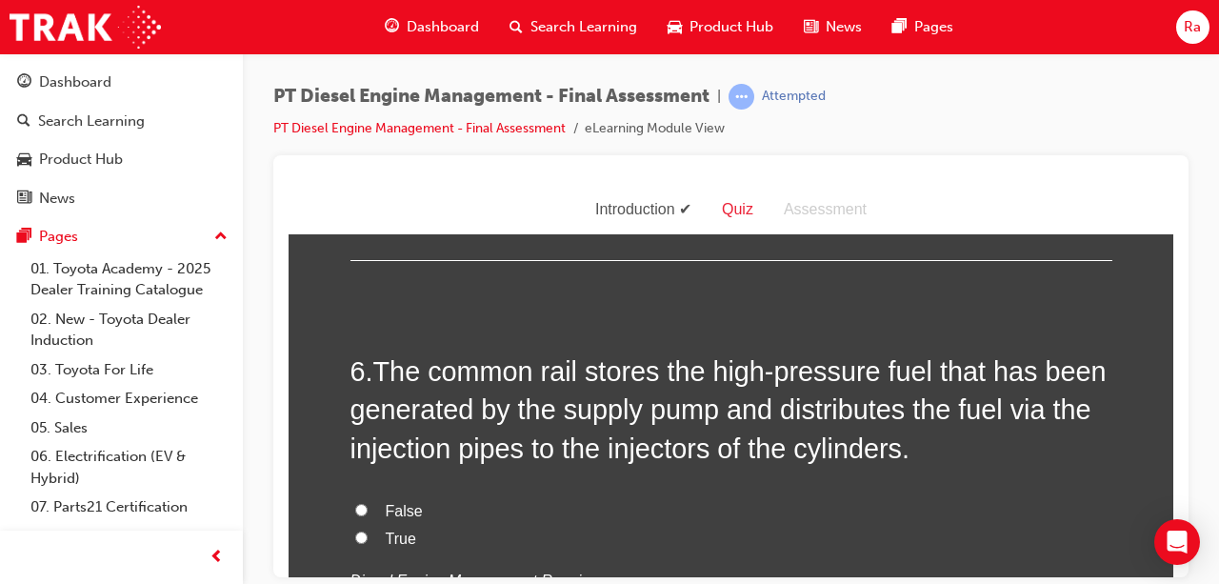
click at [391, 530] on span "True" at bounding box center [401, 538] width 30 height 16
click at [368, 531] on input "True" at bounding box center [361, 537] width 12 height 12
radio input "true"
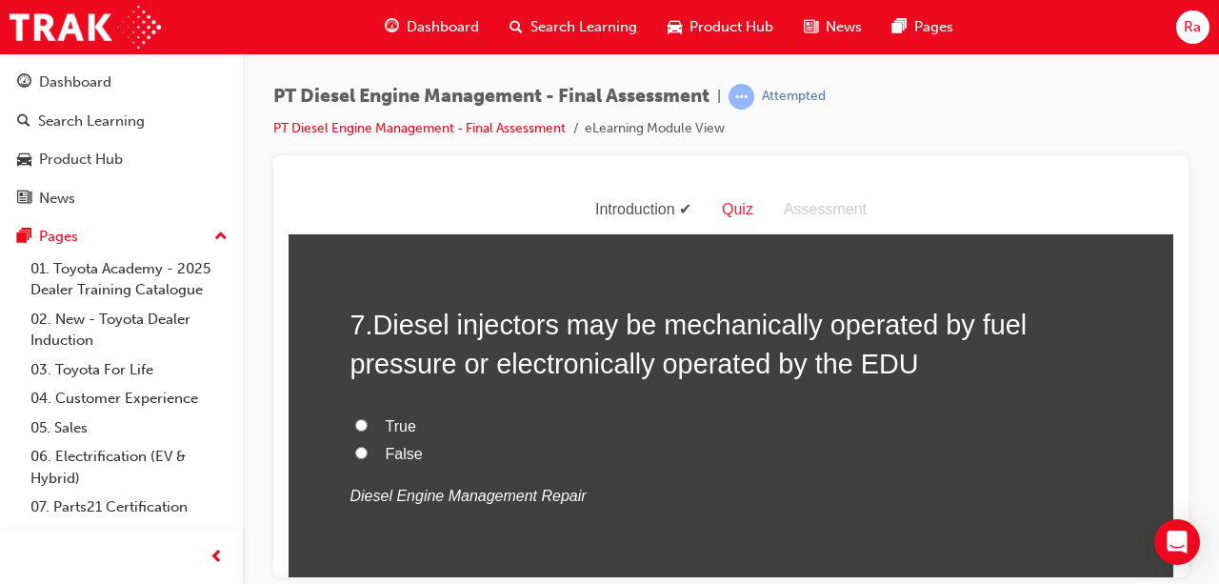
scroll to position [2572, 0]
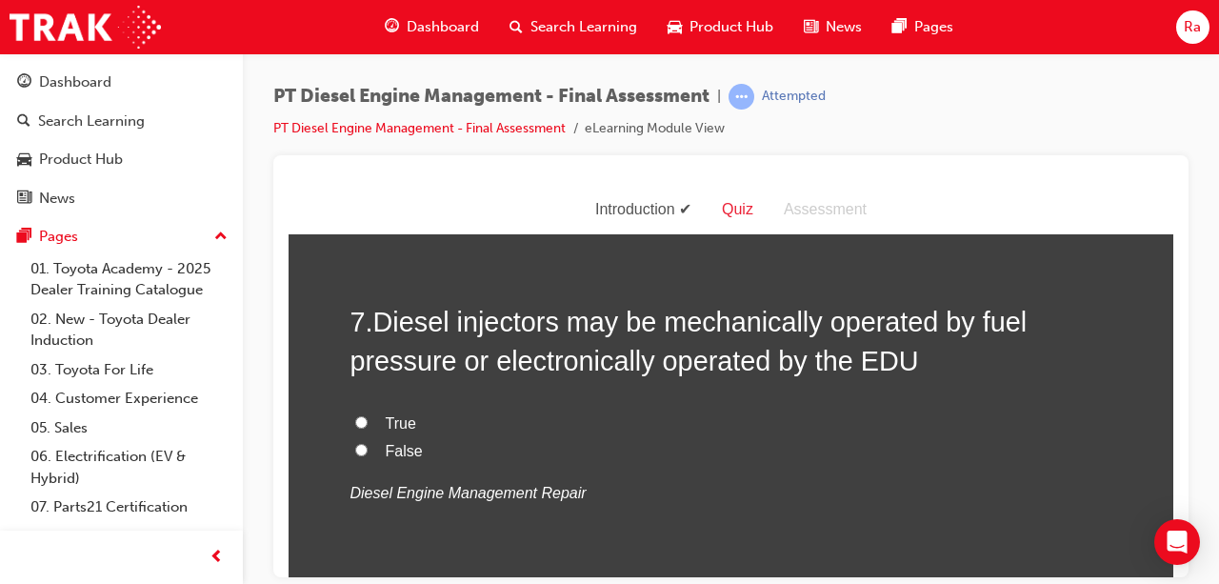
click at [387, 419] on span "True" at bounding box center [401, 422] width 30 height 16
click at [368, 419] on input "True" at bounding box center [361, 421] width 12 height 12
radio input "true"
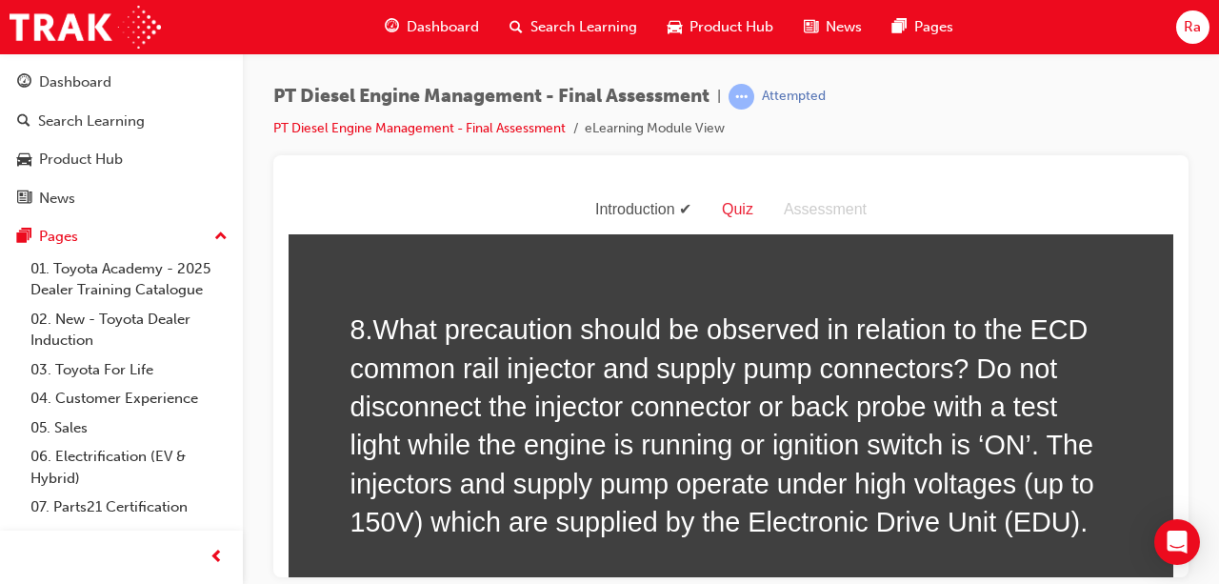
scroll to position [3048, 0]
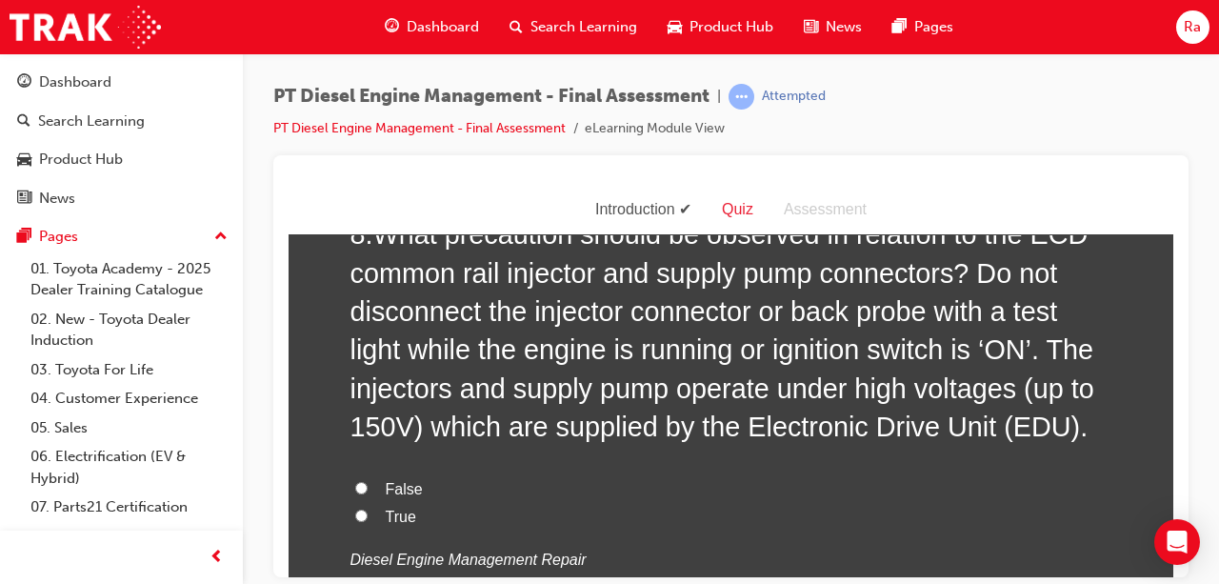
click at [368, 509] on label "True" at bounding box center [732, 517] width 762 height 28
click at [368, 509] on input "True" at bounding box center [361, 515] width 12 height 12
radio input "true"
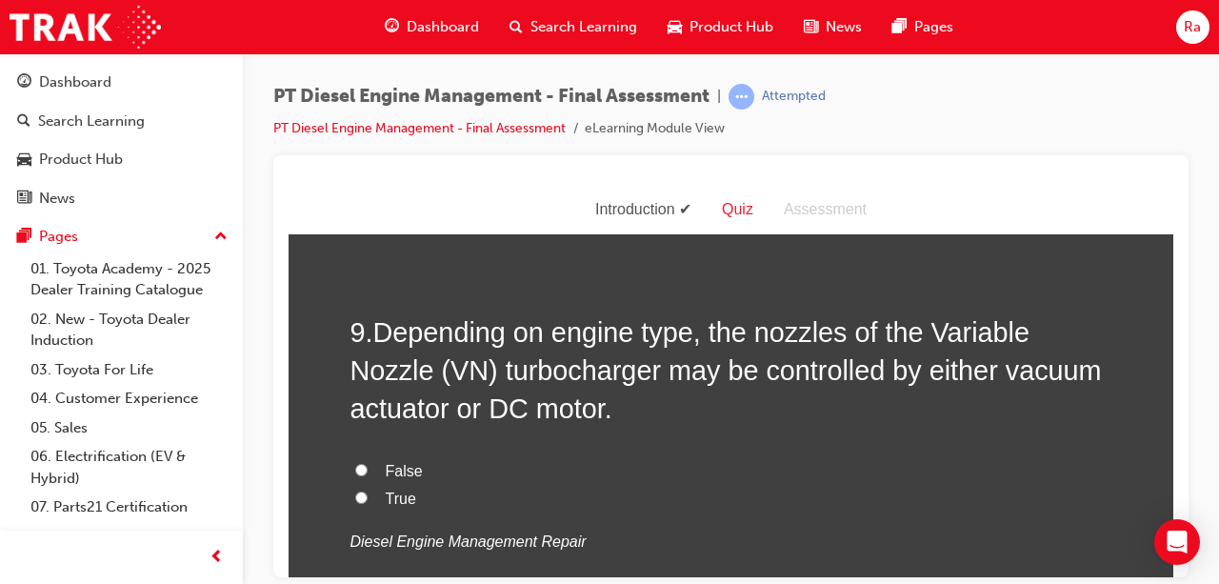
scroll to position [3525, 0]
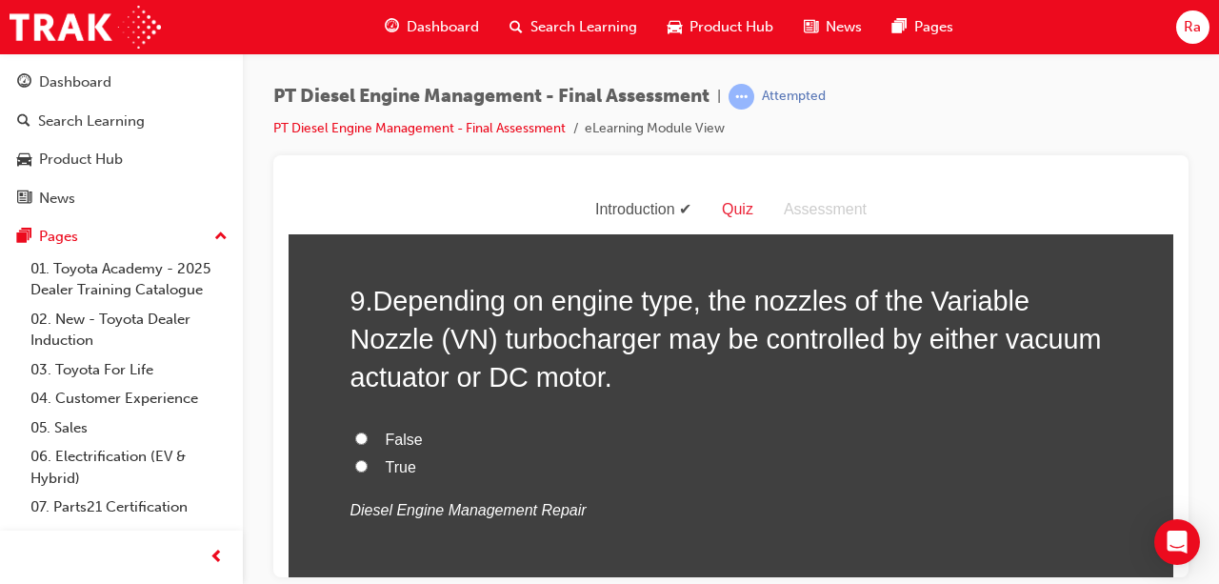
click at [391, 471] on span "True" at bounding box center [401, 466] width 30 height 16
click at [368, 471] on input "True" at bounding box center [361, 465] width 12 height 12
radio input "true"
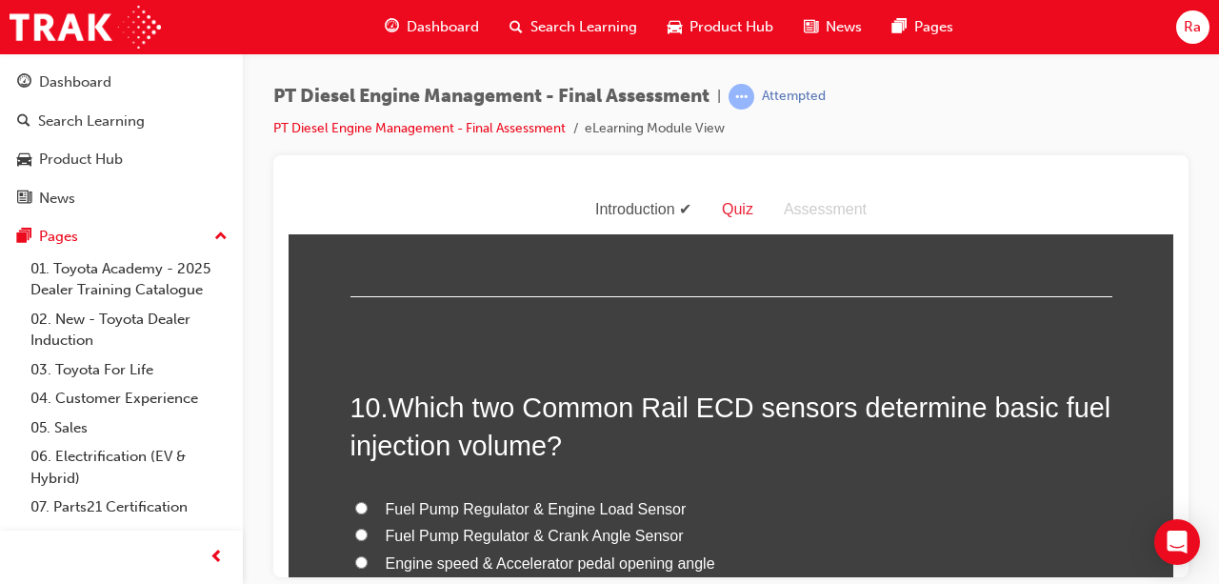
scroll to position [3906, 0]
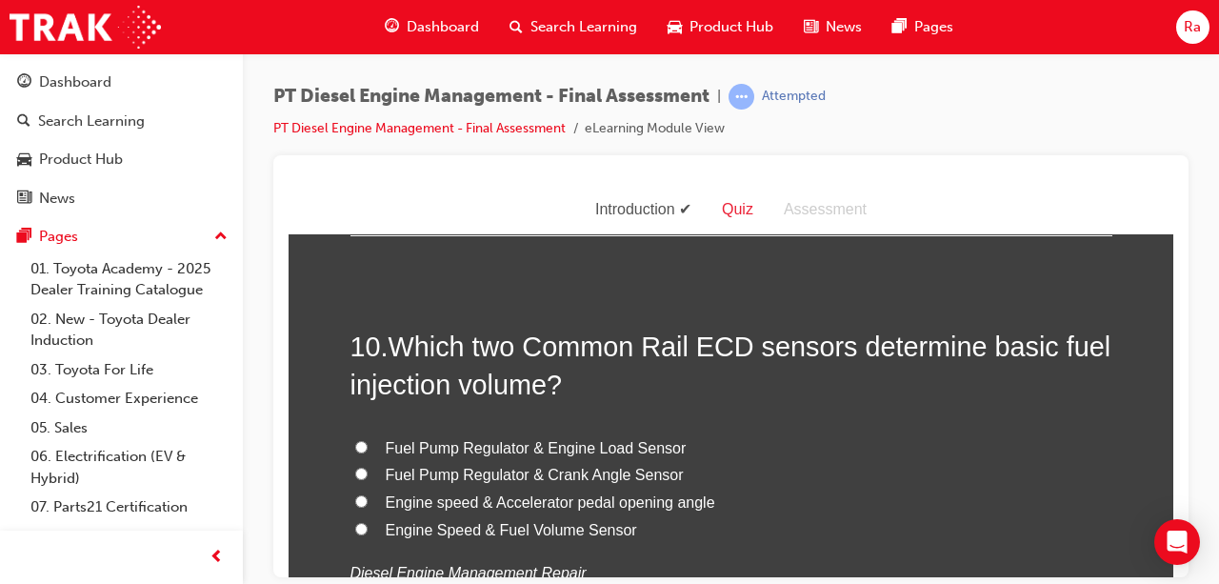
click at [483, 501] on span "Engine speed & Accelerator pedal opening angle" at bounding box center [551, 501] width 330 height 16
click at [368, 501] on input "Engine speed & Accelerator pedal opening angle" at bounding box center [361, 500] width 12 height 12
radio input "true"
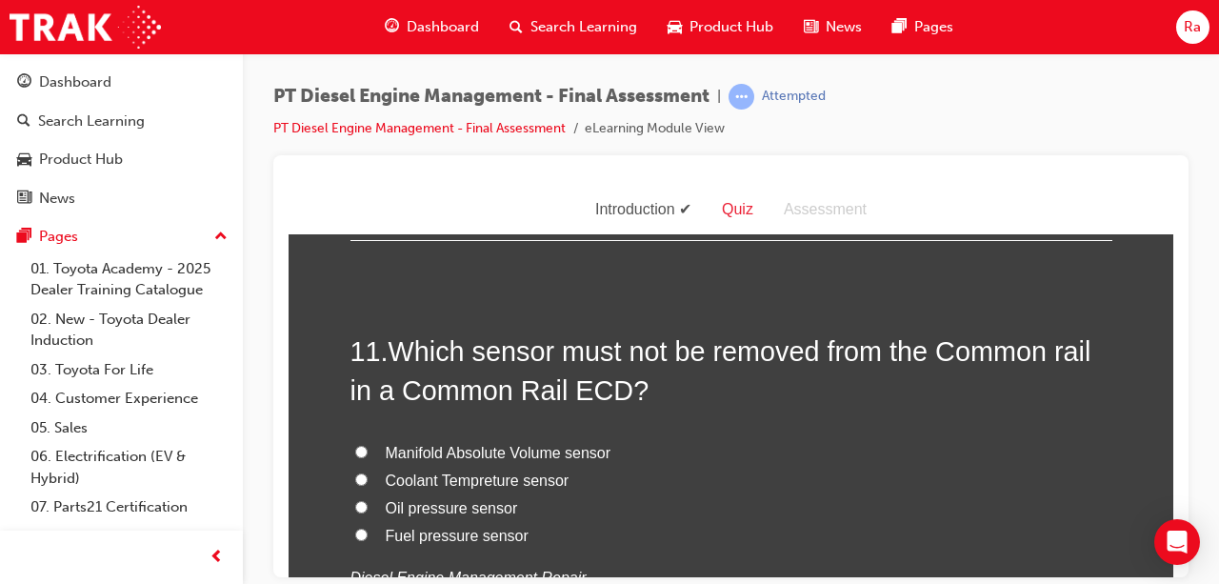
scroll to position [4382, 0]
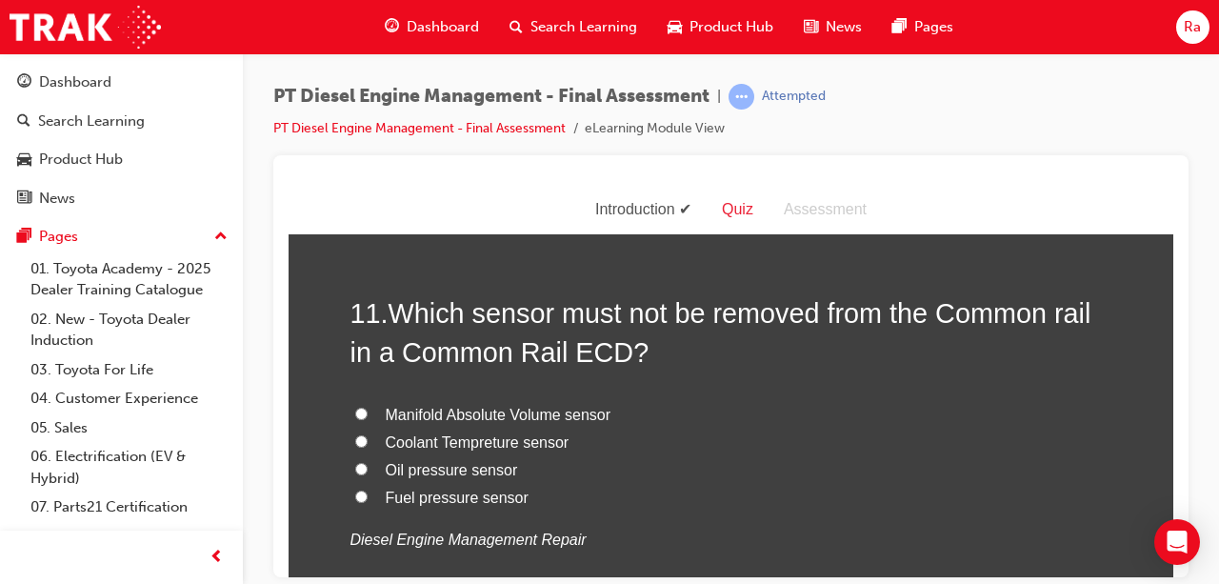
click at [461, 495] on span "Fuel pressure sensor" at bounding box center [457, 497] width 143 height 16
click at [368, 495] on input "Fuel pressure sensor" at bounding box center [361, 496] width 12 height 12
radio input "true"
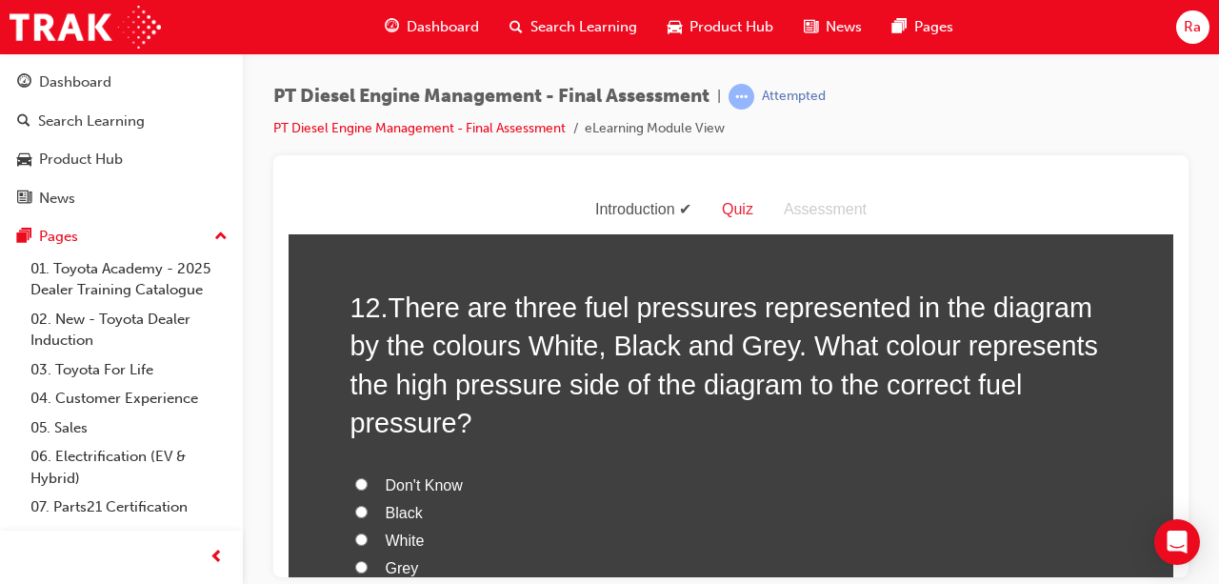
scroll to position [4858, 0]
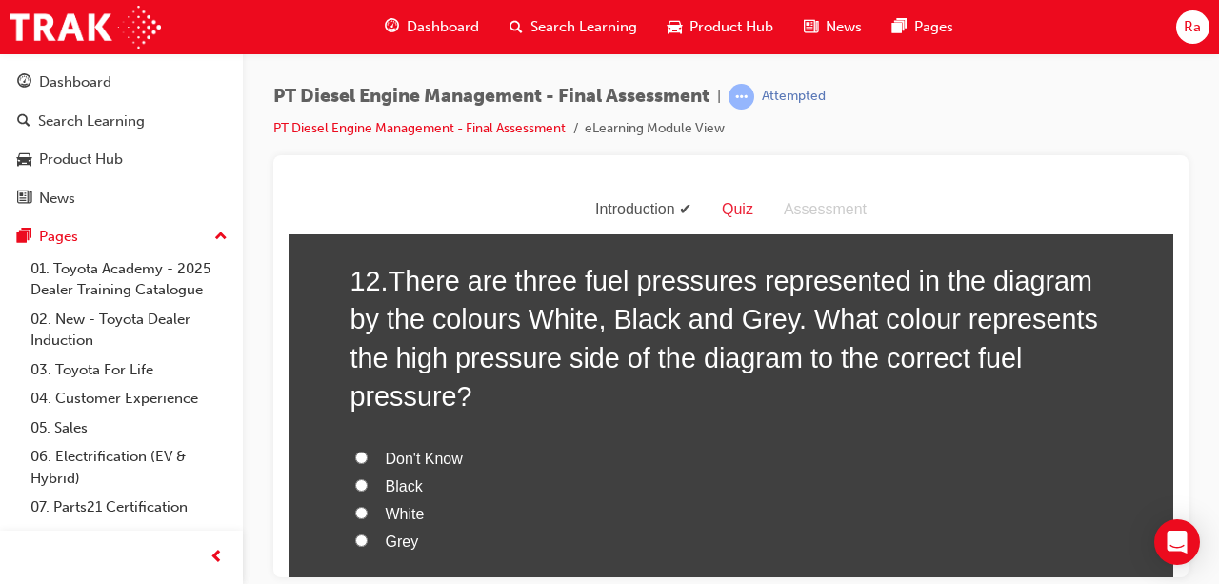
click at [398, 505] on span "White" at bounding box center [405, 513] width 39 height 16
click at [368, 506] on input "White" at bounding box center [361, 512] width 12 height 12
radio input "true"
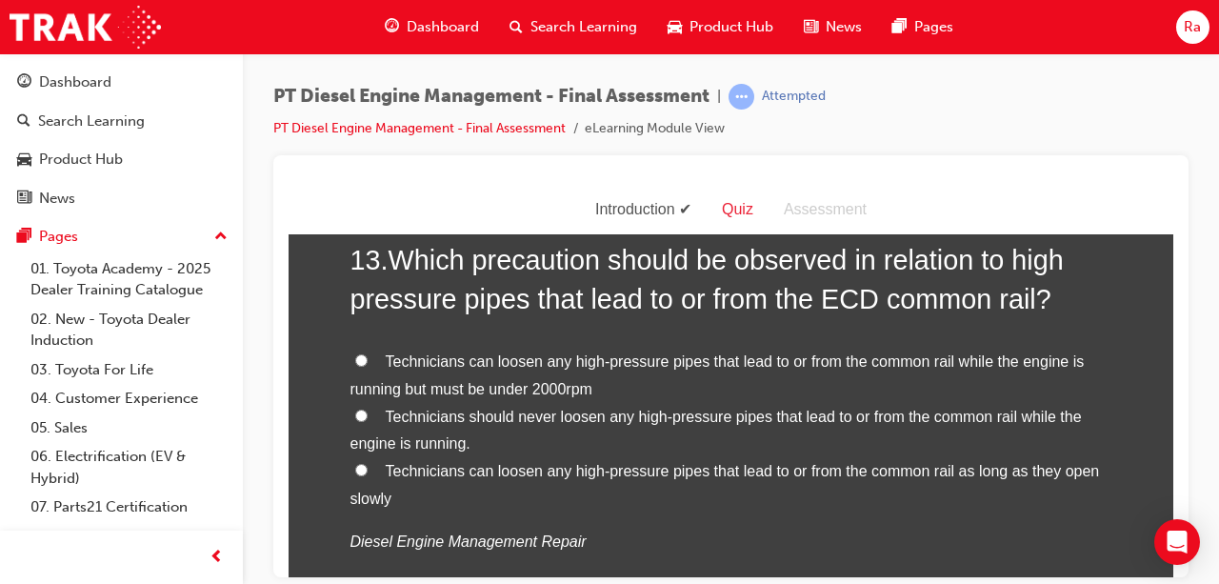
scroll to position [5430, 0]
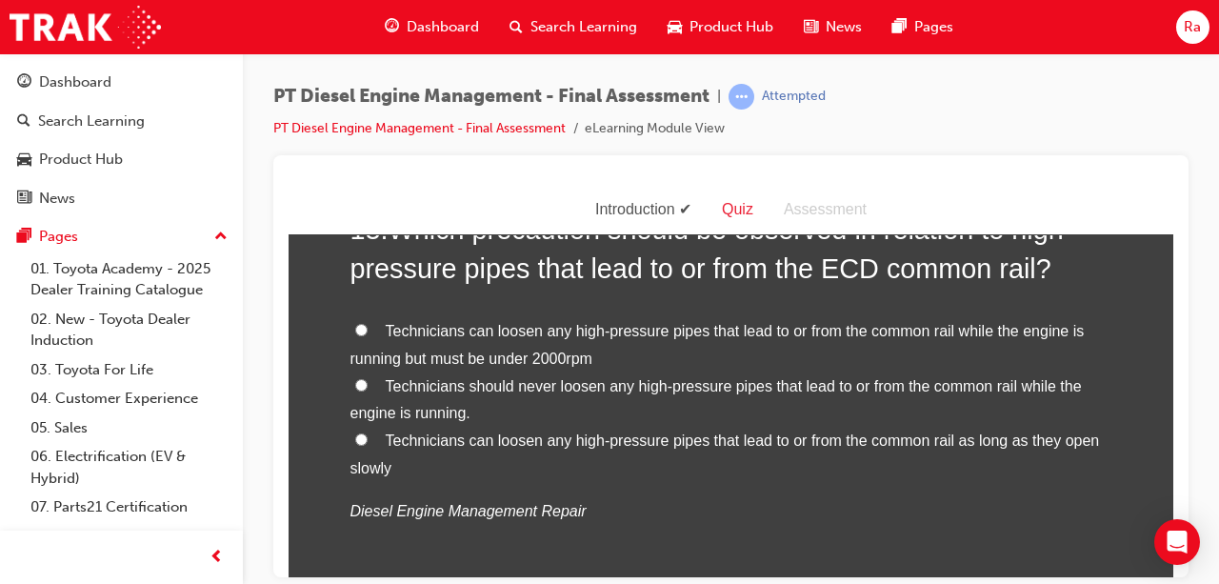
click at [572, 385] on span "Technicians should never loosen any high-pressure pipes that lead to or from th…" at bounding box center [717, 399] width 732 height 44
click at [368, 385] on input "Technicians should never loosen any high-pressure pipes that lead to or from th…" at bounding box center [361, 384] width 12 height 12
radio input "true"
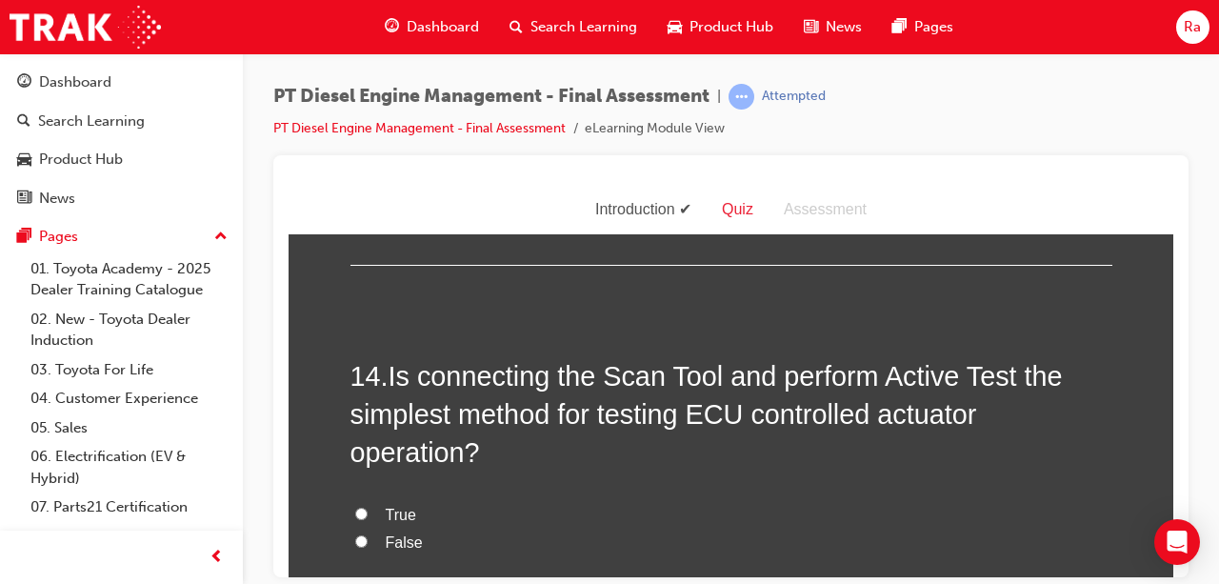
scroll to position [5811, 0]
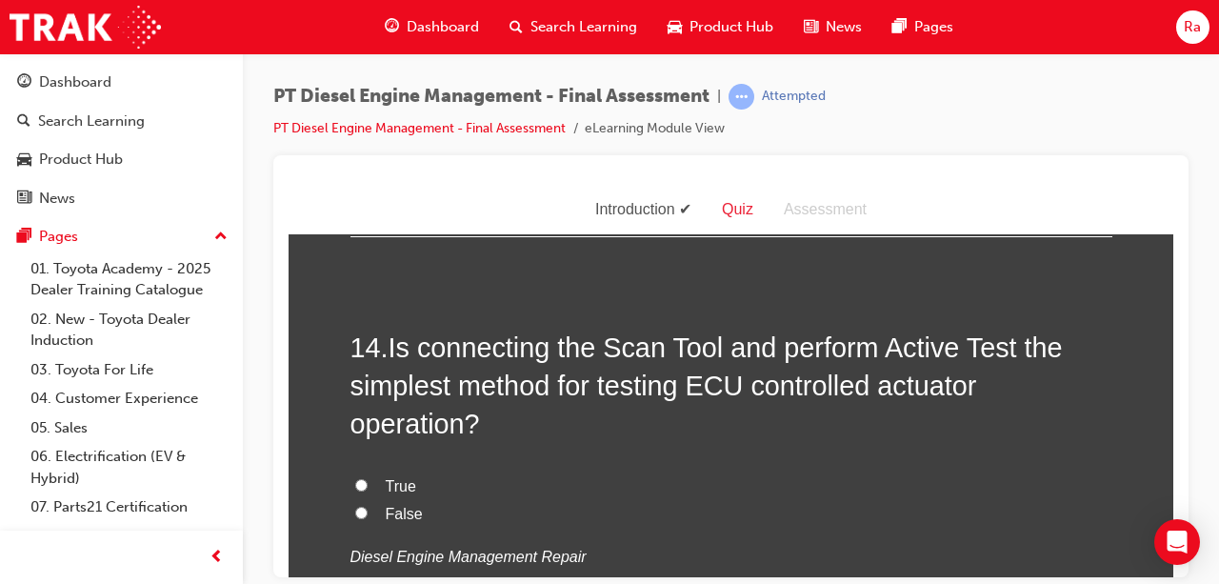
click at [392, 472] on label "True" at bounding box center [732, 486] width 762 height 28
click at [368, 478] on input "True" at bounding box center [361, 484] width 12 height 12
radio input "true"
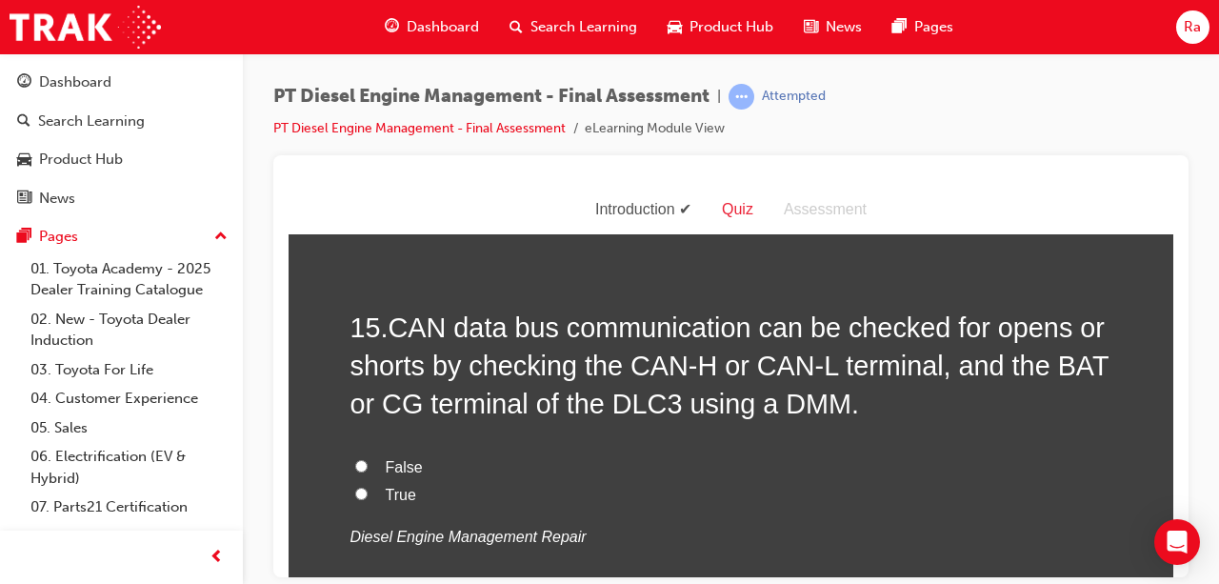
scroll to position [6287, 0]
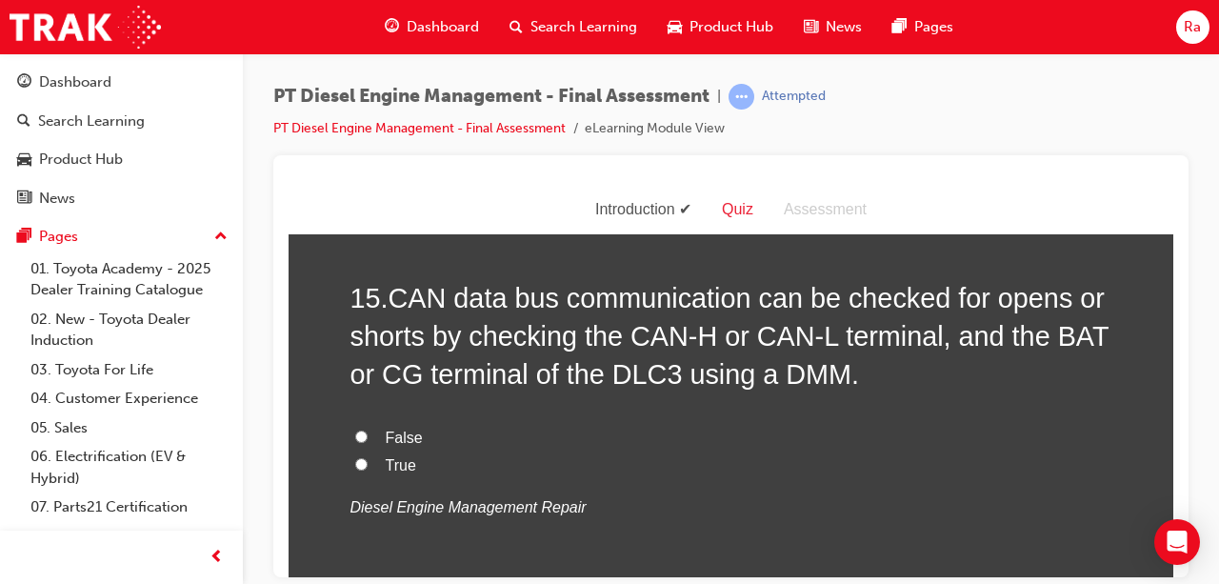
click at [400, 456] on span "True" at bounding box center [401, 464] width 30 height 16
click at [368, 457] on input "True" at bounding box center [361, 463] width 12 height 12
radio input "true"
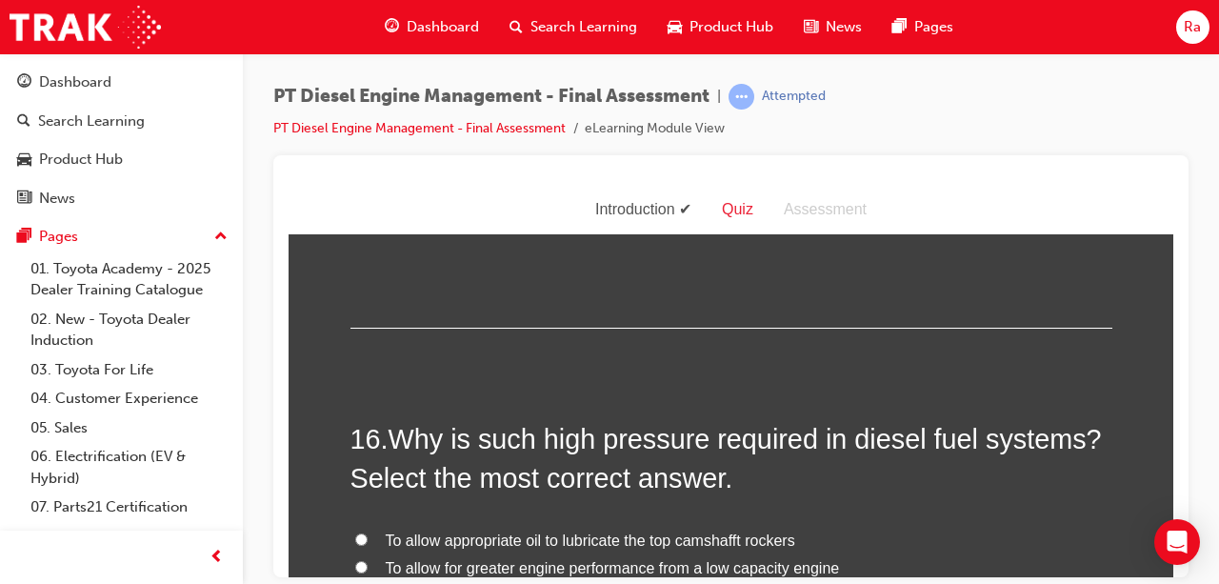
scroll to position [6668, 0]
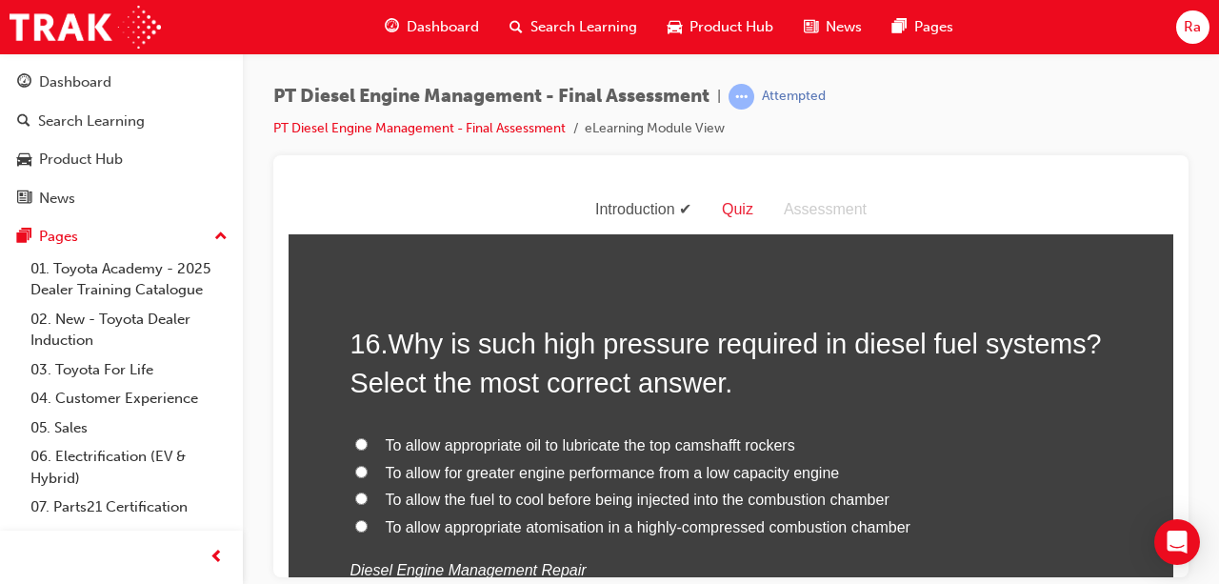
click at [490, 528] on span "To allow appropriate atomisation in a highly-compressed combustion chamber" at bounding box center [648, 526] width 525 height 16
click at [368, 528] on input "To allow appropriate atomisation in a highly-compressed combustion chamber" at bounding box center [361, 525] width 12 height 12
radio input "true"
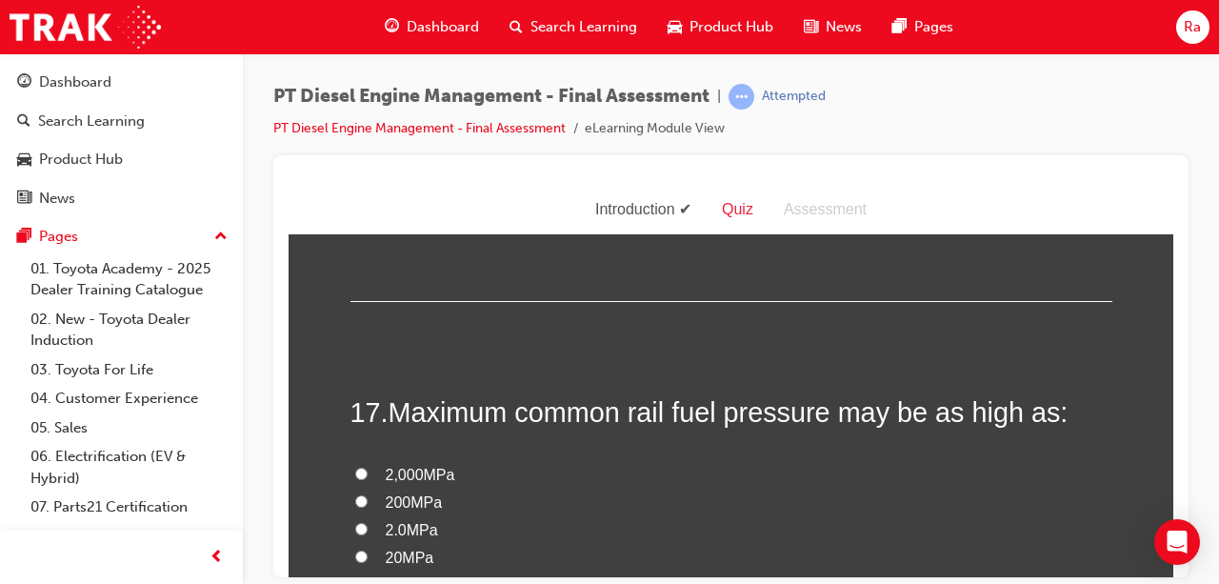
scroll to position [7049, 0]
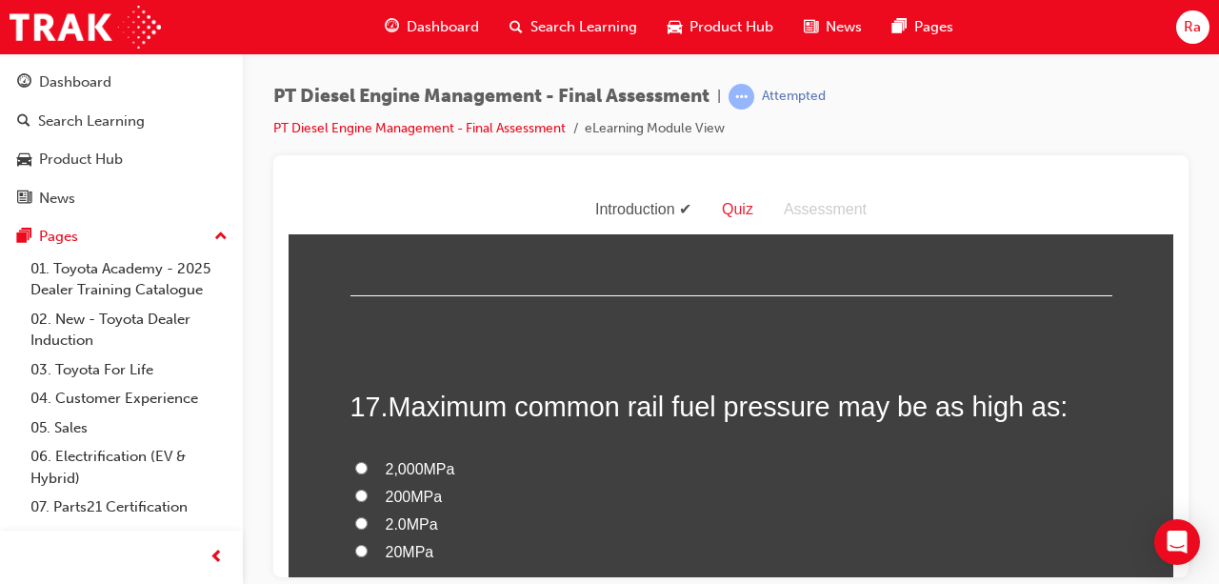
click at [417, 489] on span "200MPa" at bounding box center [414, 496] width 57 height 16
click at [368, 489] on input "200MPa" at bounding box center [361, 495] width 12 height 12
radio input "true"
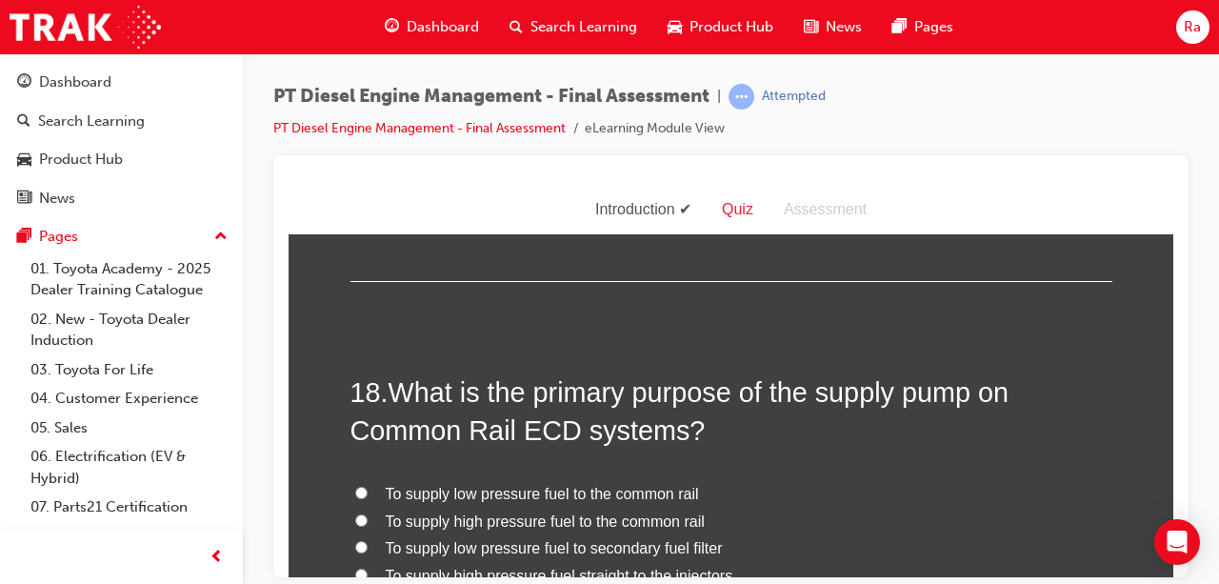
scroll to position [7526, 0]
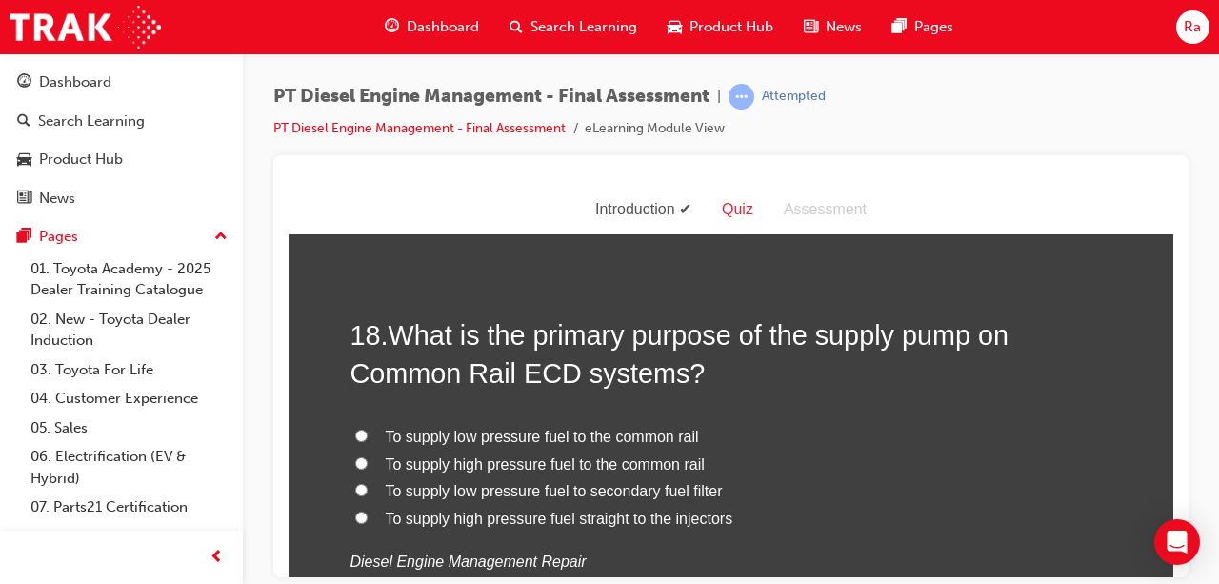
click at [501, 459] on span "To supply high pressure fuel to the common rail" at bounding box center [545, 463] width 319 height 16
click at [368, 459] on input "To supply high pressure fuel to the common rail" at bounding box center [361, 462] width 12 height 12
radio input "true"
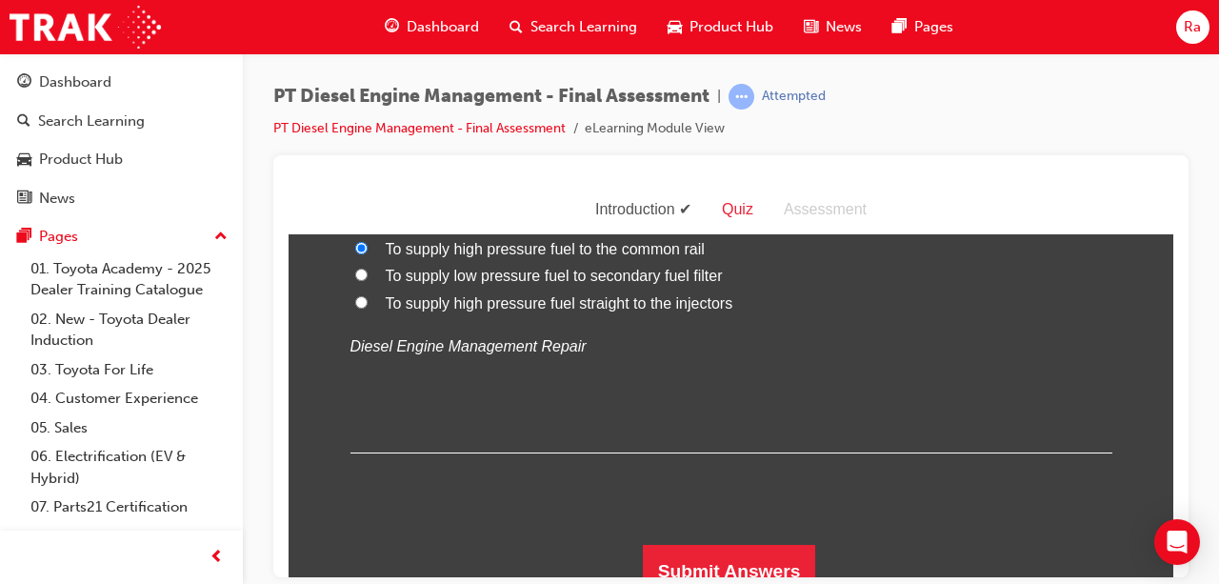
scroll to position [7755, 0]
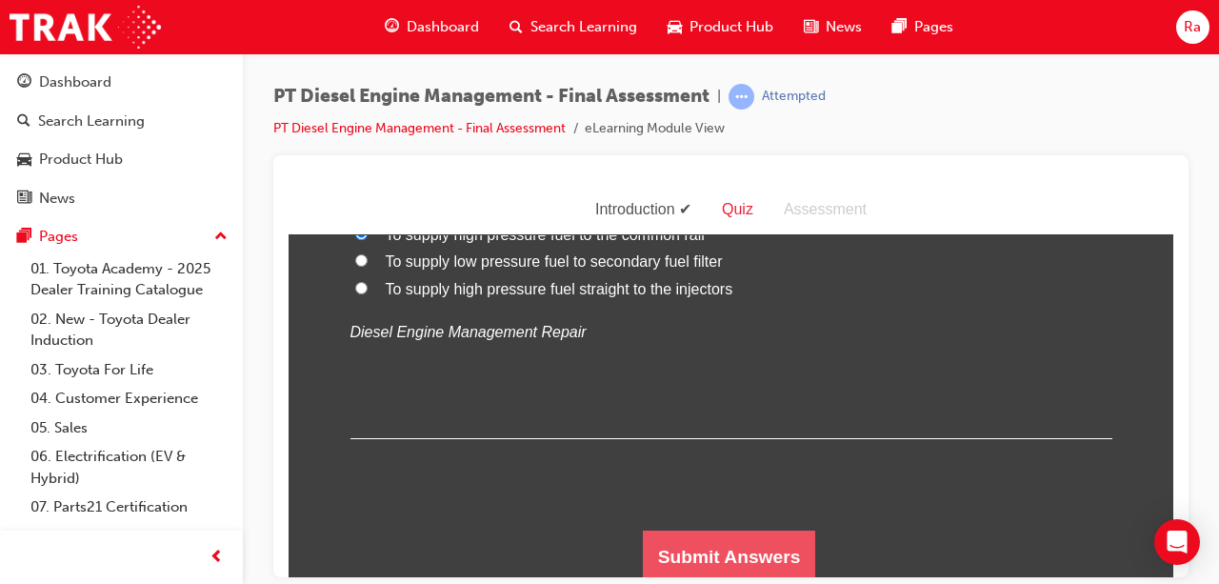
click at [719, 535] on button "Submit Answers" at bounding box center [729, 556] width 173 height 53
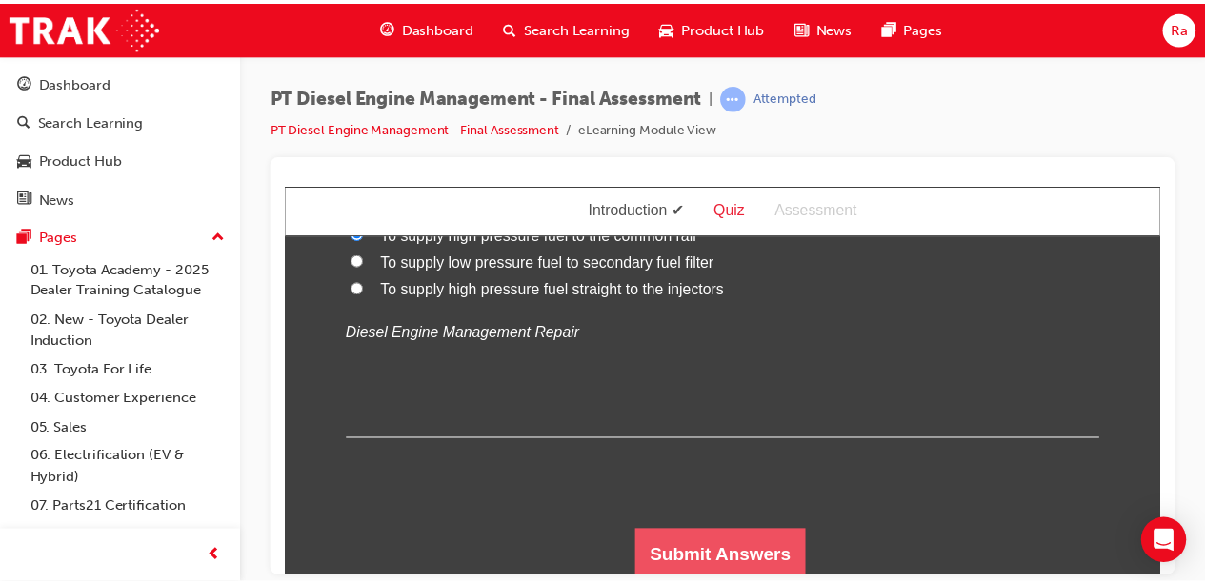
scroll to position [0, 0]
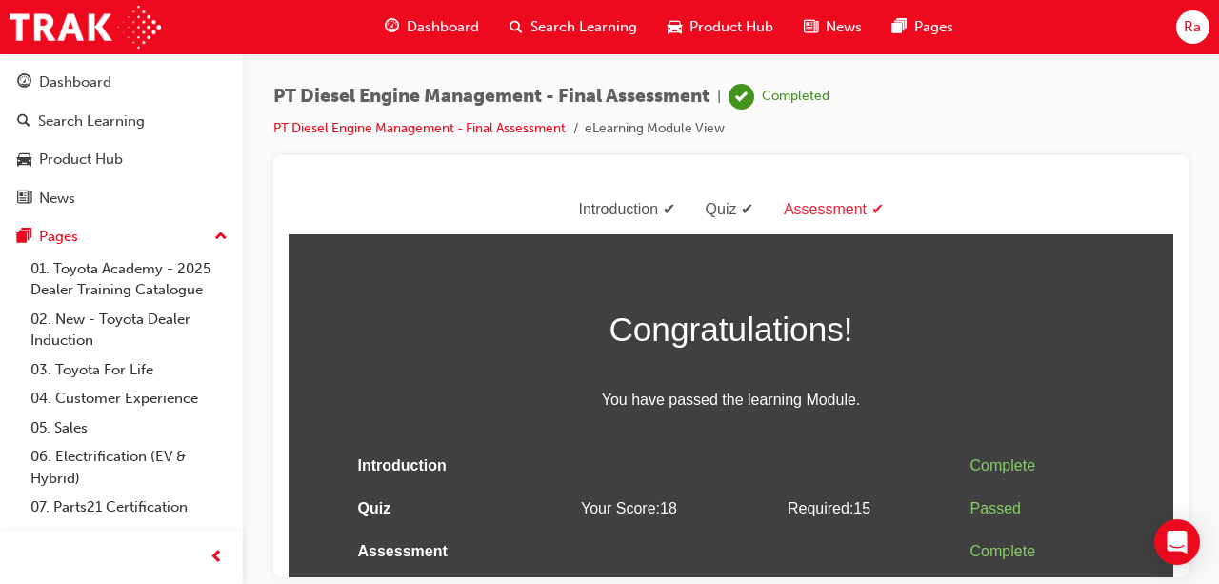
click at [462, 18] on span "Dashboard" at bounding box center [443, 27] width 72 height 22
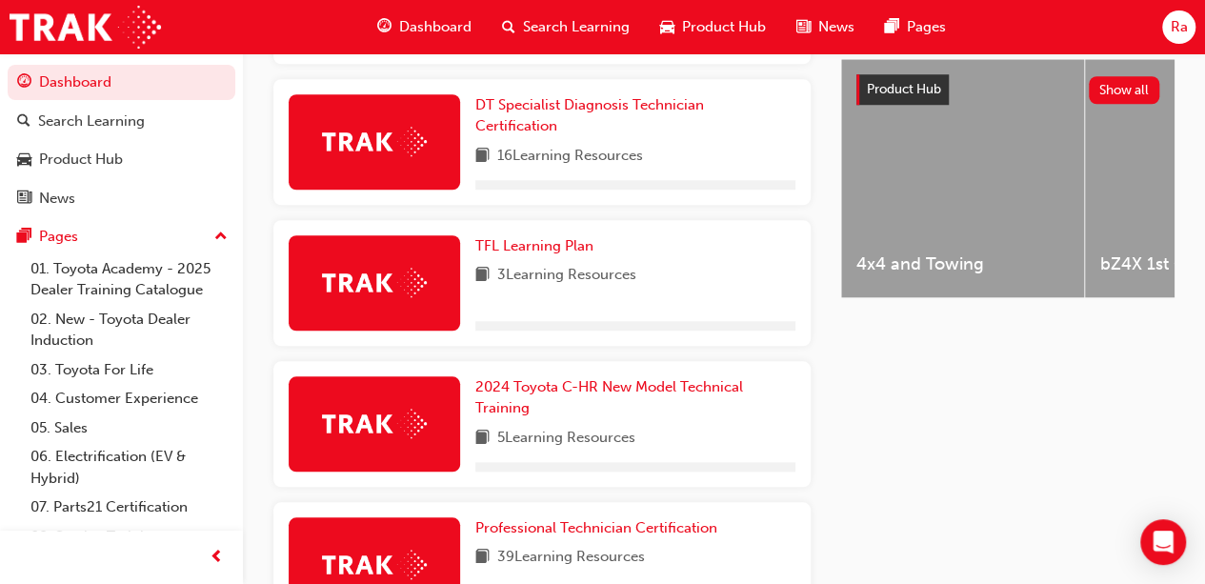
scroll to position [838, 0]
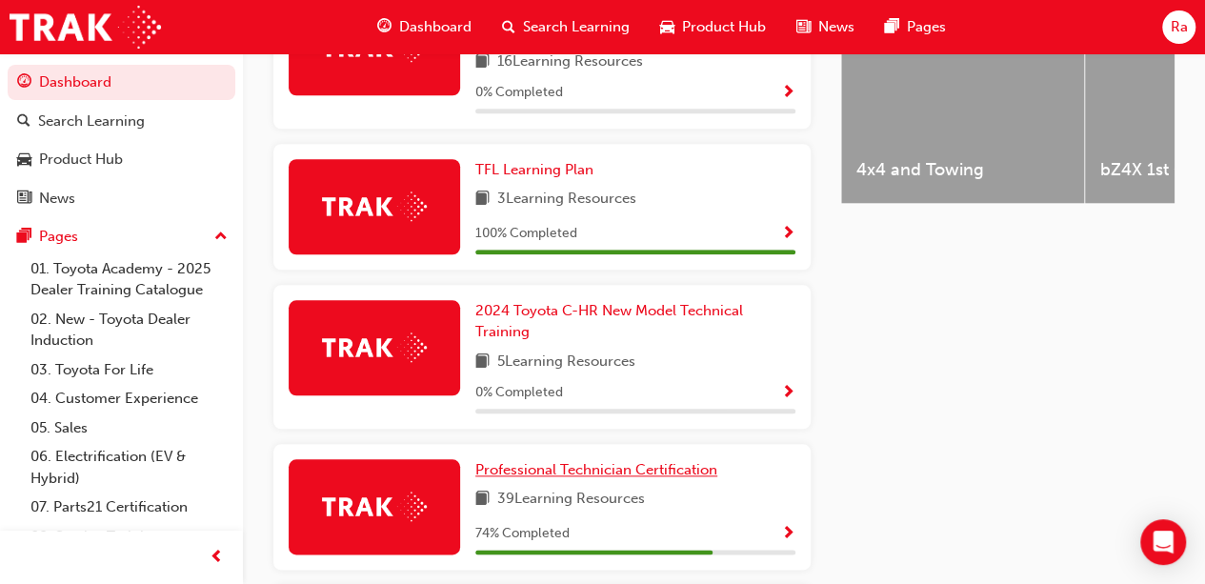
click at [596, 461] on span "Professional Technician Certification" at bounding box center [596, 469] width 242 height 17
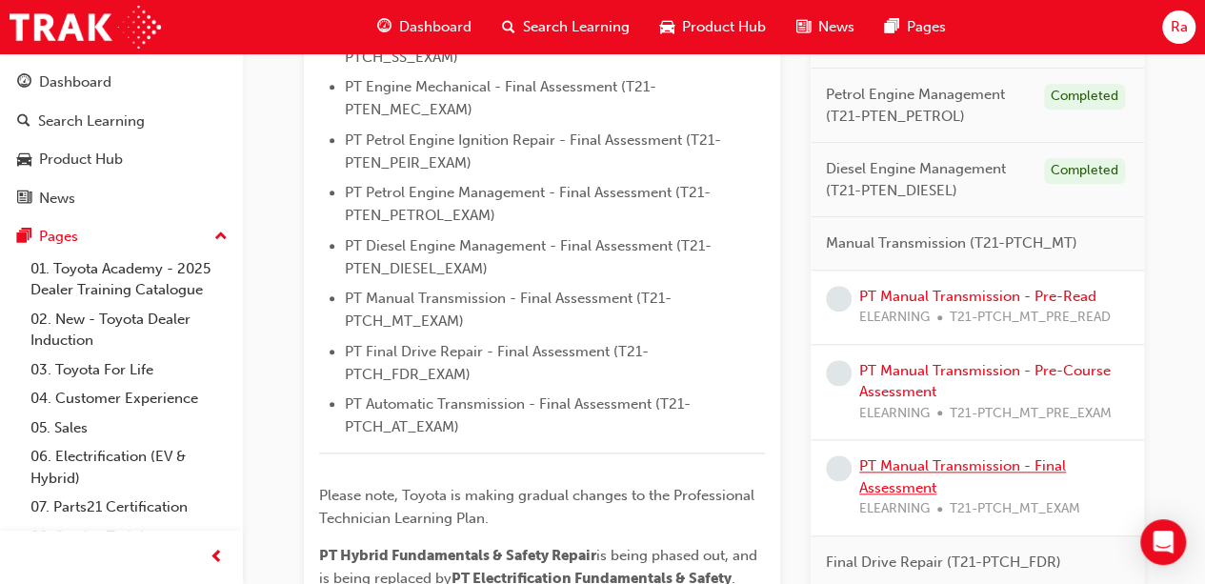
scroll to position [857, 0]
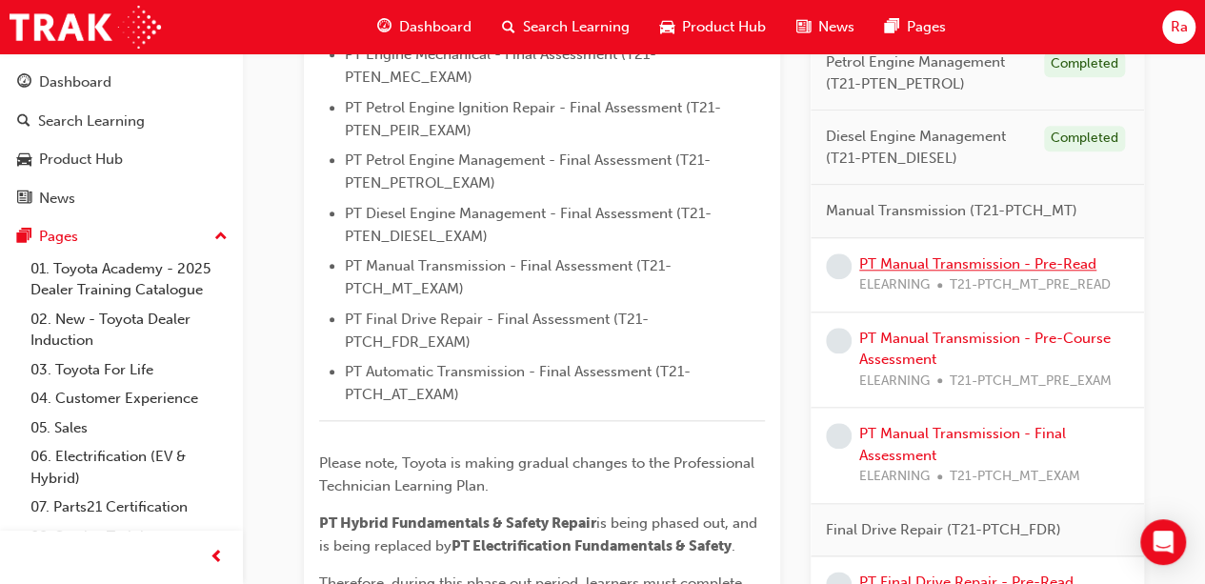
click at [977, 256] on link "PT Manual Transmission - Pre-Read" at bounding box center [977, 263] width 237 height 17
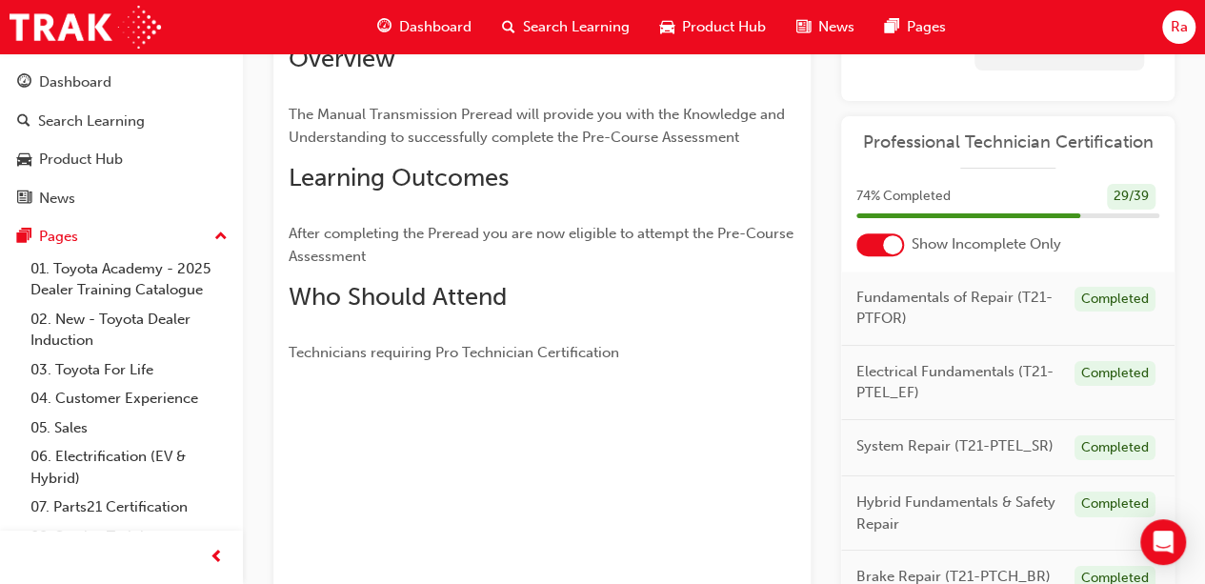
scroll to position [119, 0]
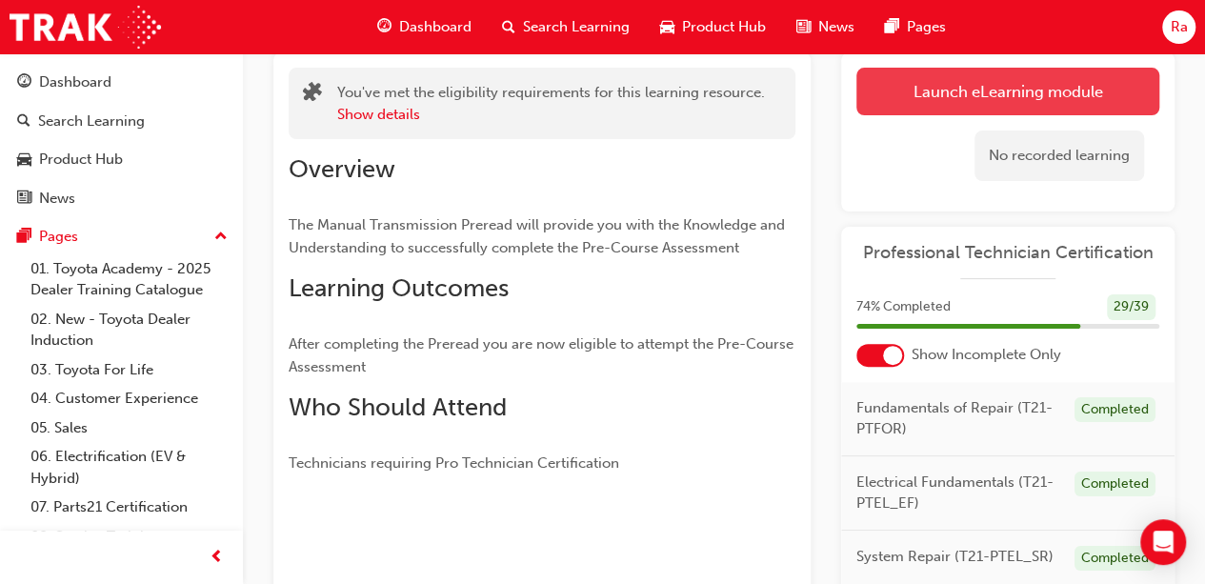
click at [1015, 102] on link "Launch eLearning module" at bounding box center [1007, 92] width 303 height 48
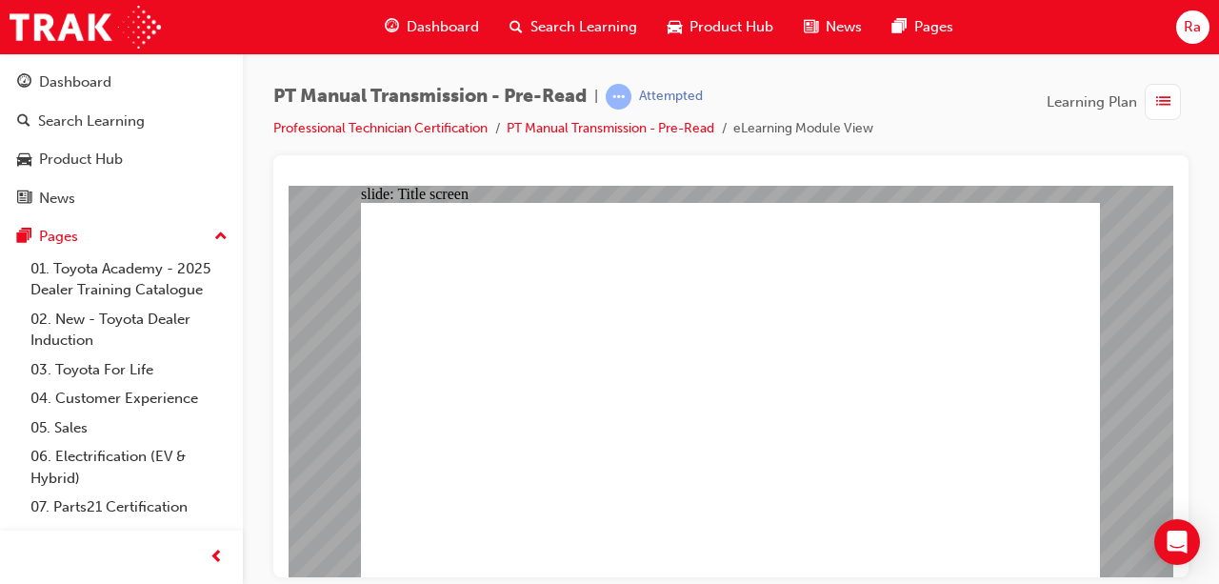
drag, startPoint x: 330, startPoint y: 361, endPoint x: 357, endPoint y: 354, distance: 28.4
click at [330, 361] on div "slide: Thank you Rectangle 3 Thank you! Your completion has been recorded, you …" at bounding box center [731, 381] width 885 height 392
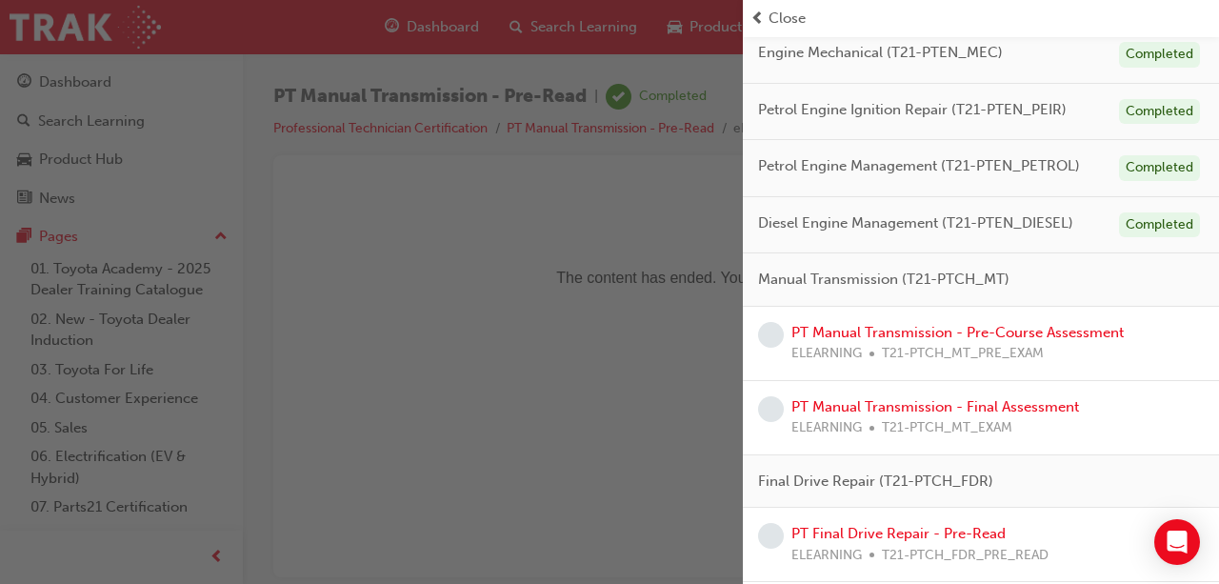
scroll to position [667, 0]
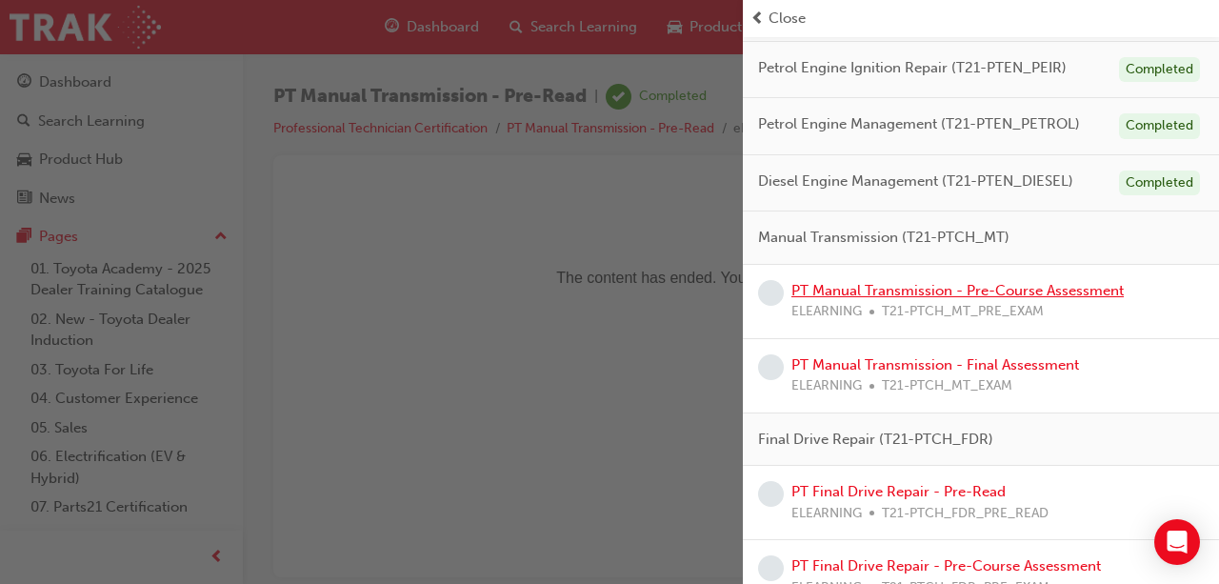
click at [969, 289] on link "PT Manual Transmission - Pre-Course Assessment" at bounding box center [958, 290] width 332 height 17
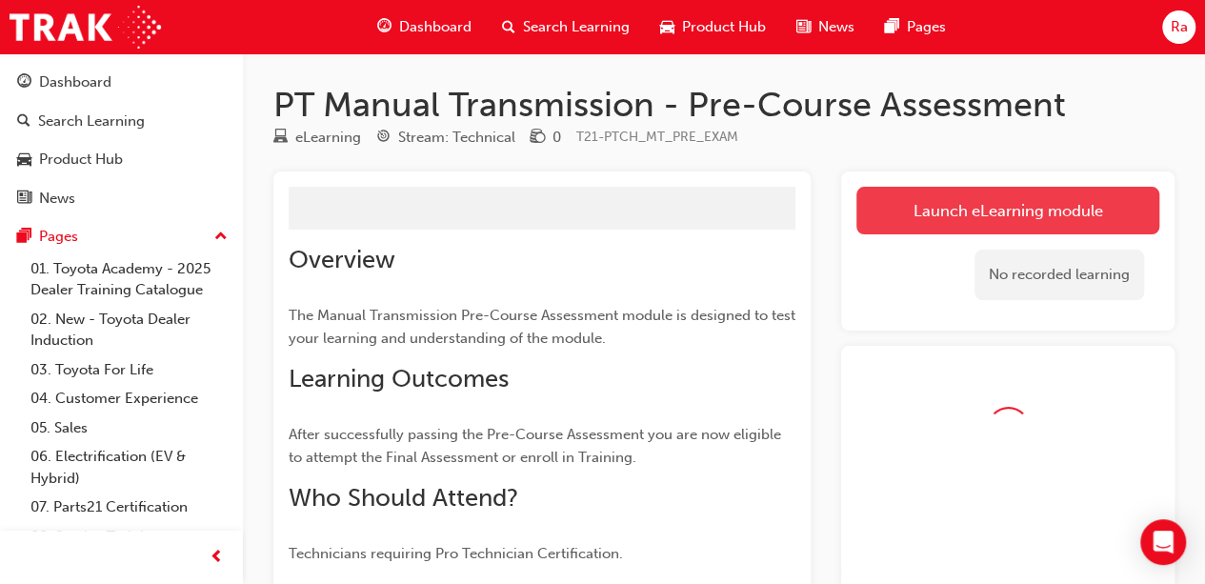
click at [988, 209] on link "Launch eLearning module" at bounding box center [1007, 211] width 303 height 48
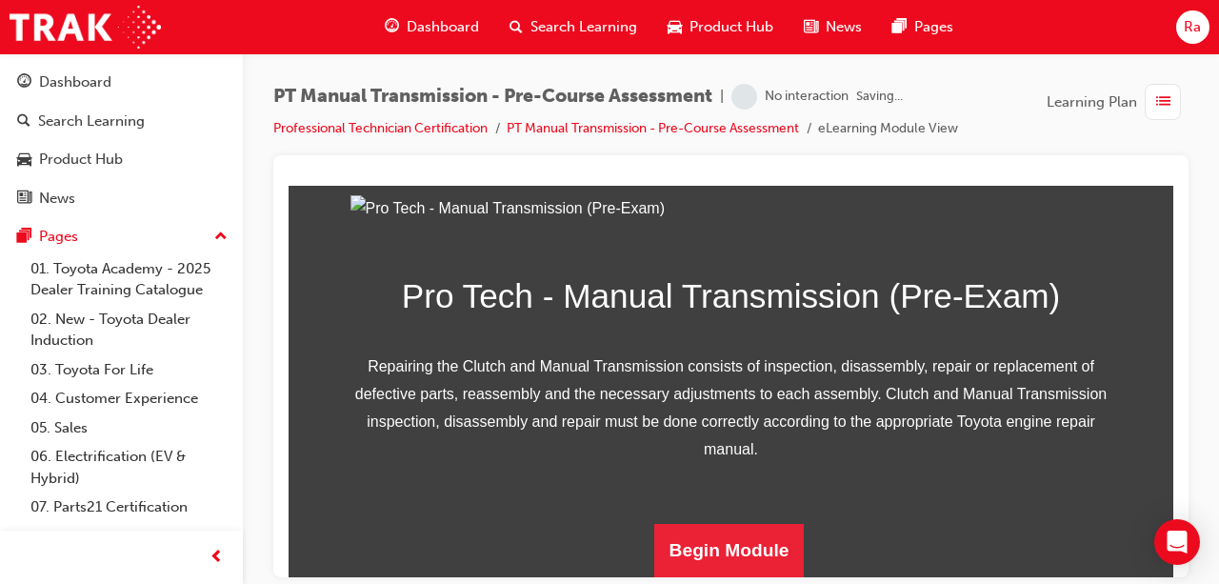
scroll to position [377, 0]
click at [754, 519] on div "Pro Tech - Manual Transmission (Pre-Exam) Repairing the Clutch and Manual Trans…" at bounding box center [732, 385] width 762 height 383
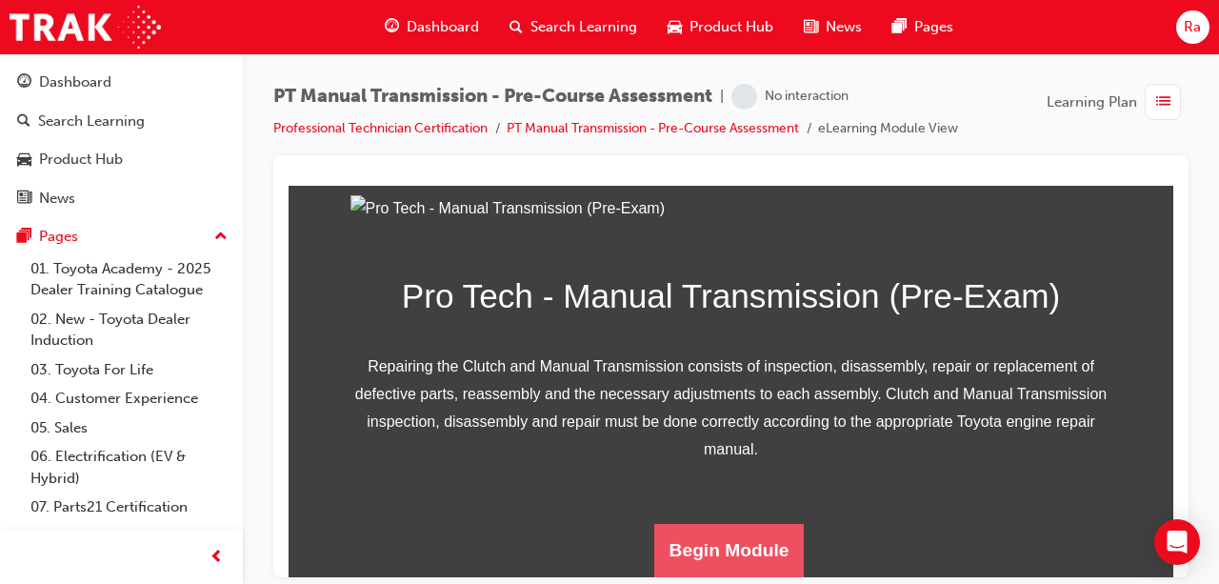
click at [742, 550] on button "Begin Module" at bounding box center [729, 549] width 151 height 53
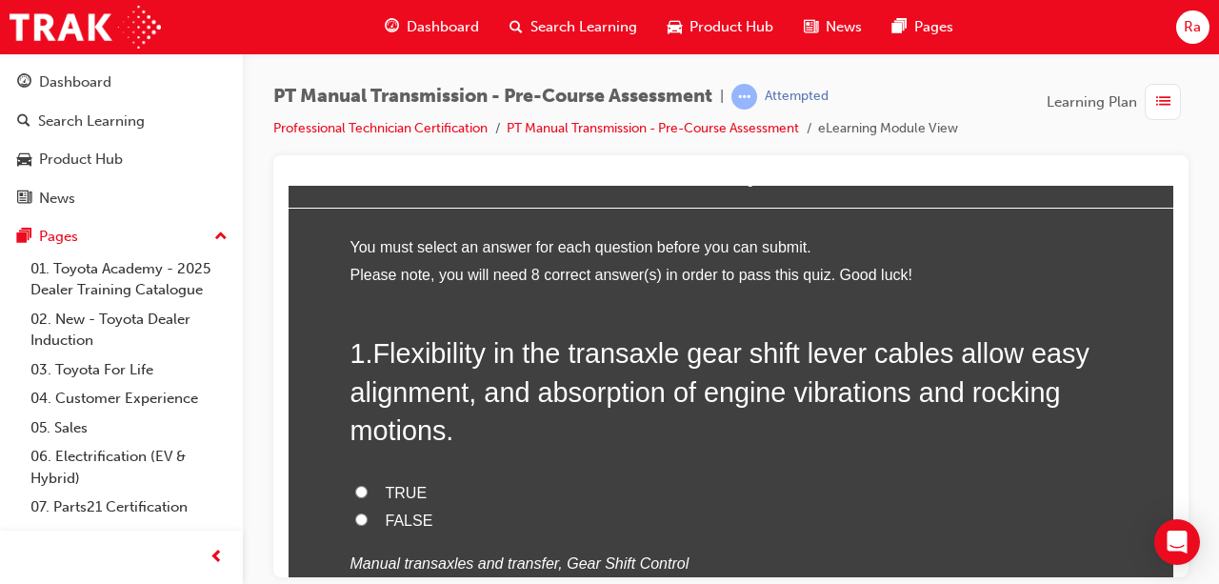
scroll to position [95, 0]
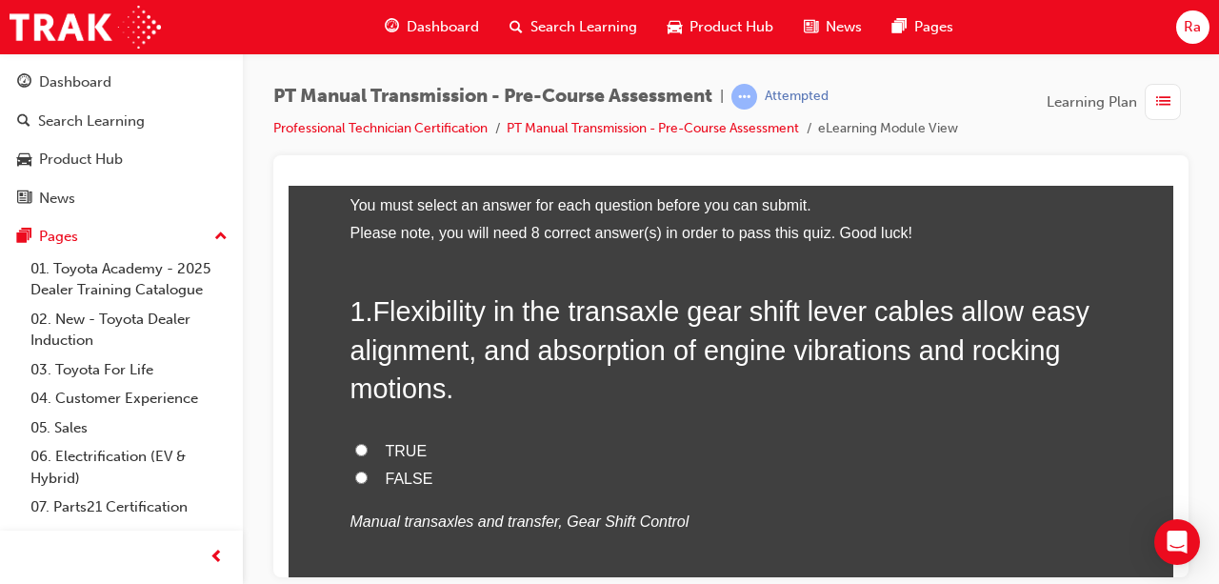
drag, startPoint x: 457, startPoint y: 462, endPoint x: 432, endPoint y: 462, distance: 24.8
click at [457, 462] on label "TRUE" at bounding box center [732, 451] width 762 height 28
click at [368, 455] on input "TRUE" at bounding box center [361, 449] width 12 height 12
radio input "true"
click at [398, 456] on span "TRUE" at bounding box center [407, 450] width 42 height 16
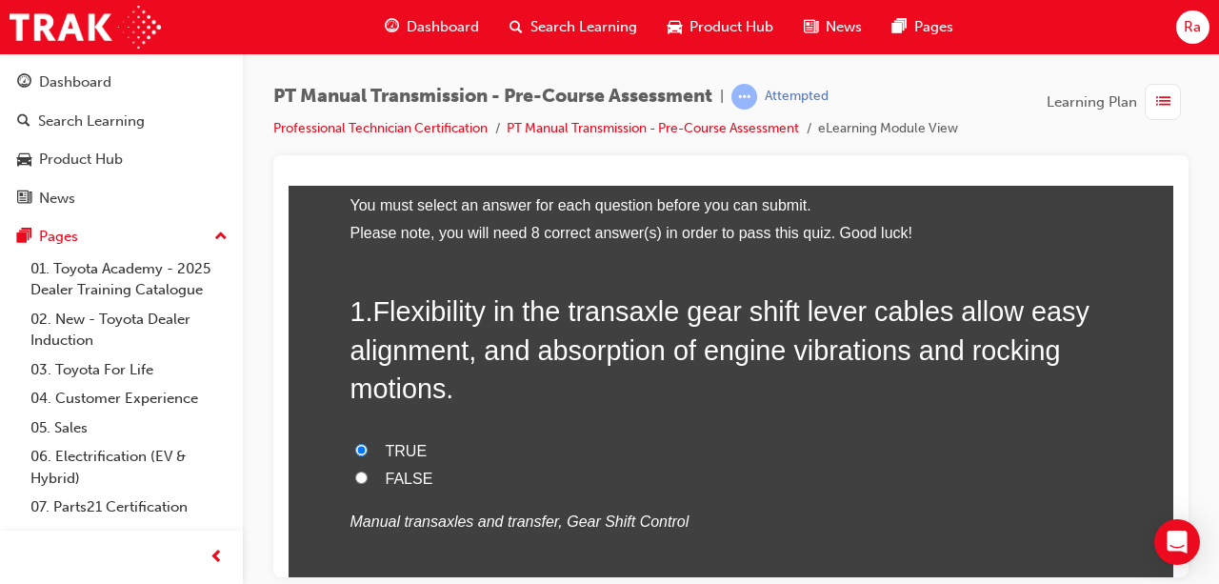
click at [368, 455] on input "TRUE" at bounding box center [361, 449] width 12 height 12
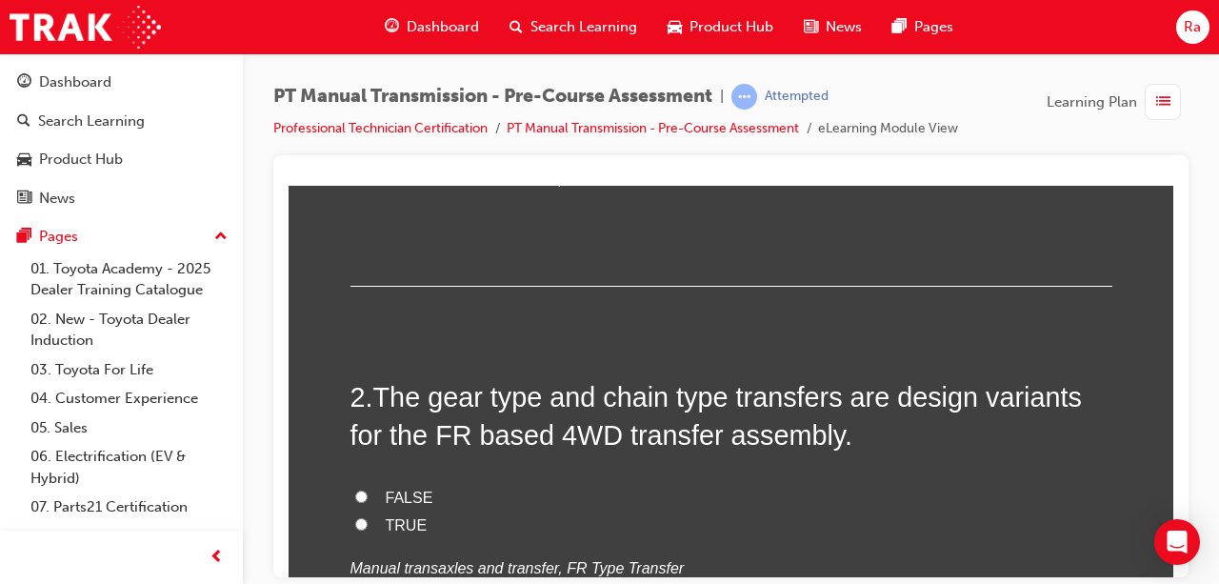
scroll to position [476, 0]
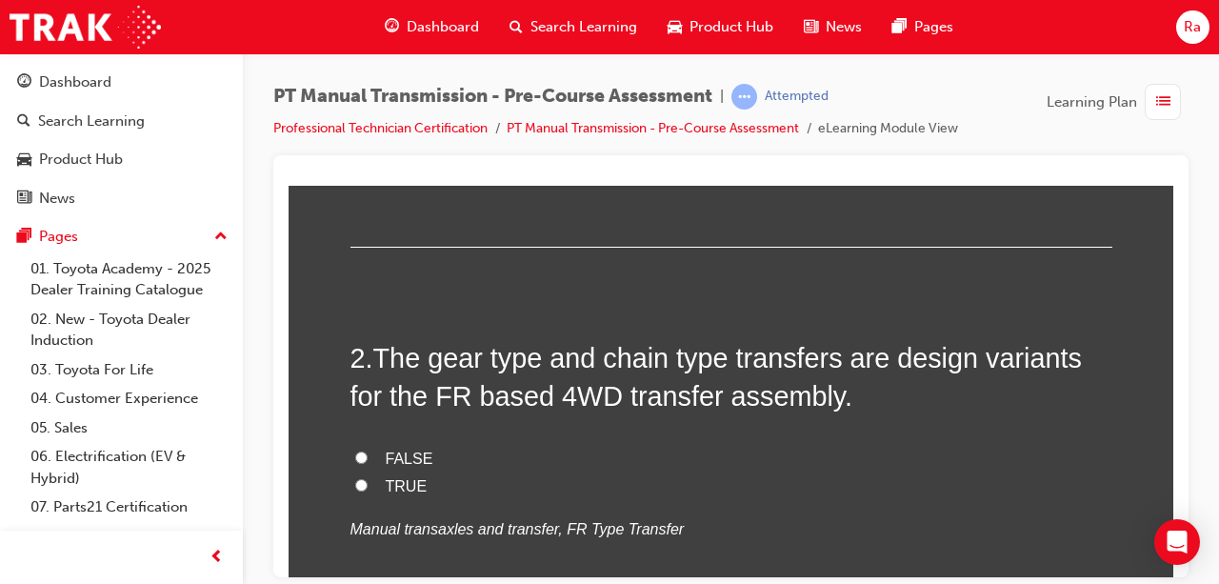
click at [391, 486] on span "TRUE" at bounding box center [407, 485] width 42 height 16
click at [368, 486] on input "TRUE" at bounding box center [361, 484] width 12 height 12
radio input "true"
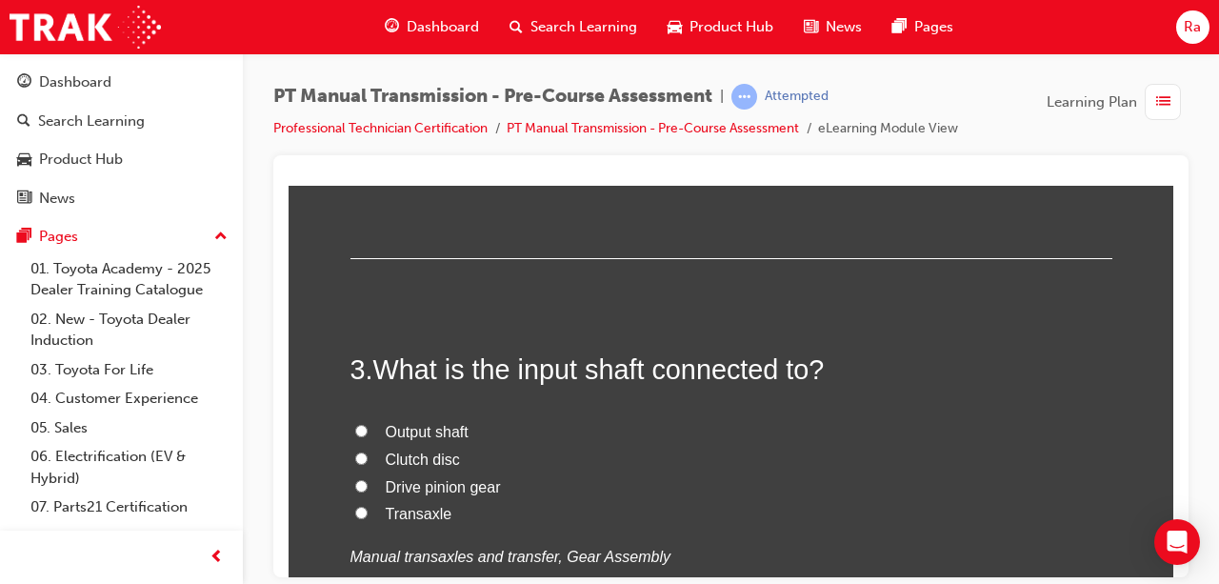
scroll to position [857, 0]
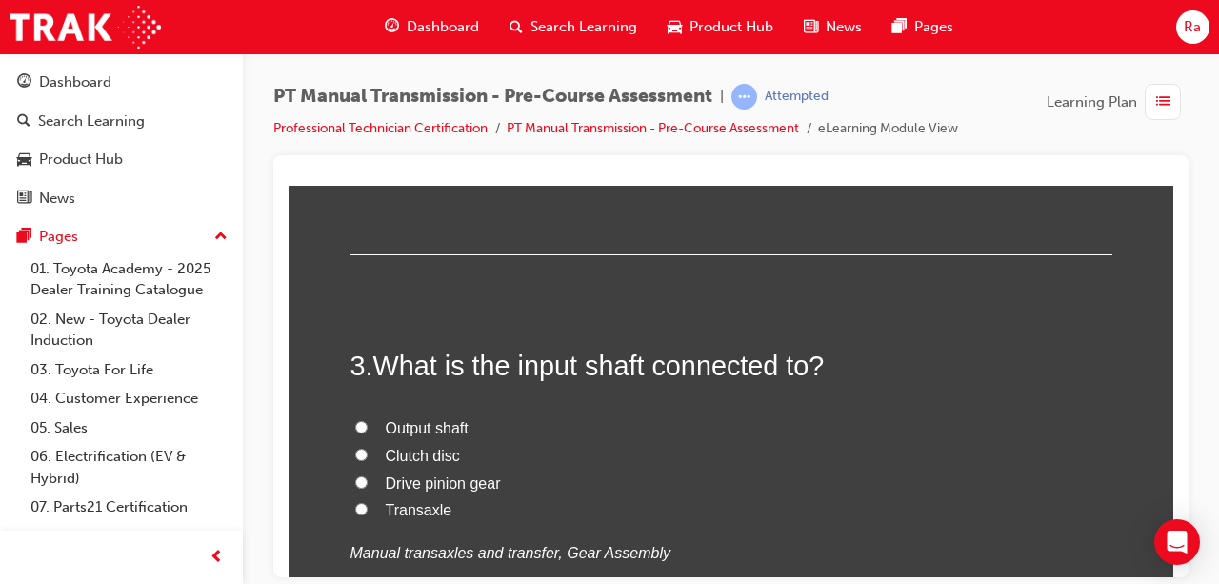
click at [438, 423] on span "Output shaft" at bounding box center [427, 427] width 83 height 16
click at [368, 423] on input "Output shaft" at bounding box center [361, 426] width 12 height 12
radio input "true"
click at [427, 460] on span "Clutch disc" at bounding box center [423, 455] width 74 height 16
click at [368, 460] on input "Clutch disc" at bounding box center [361, 454] width 12 height 12
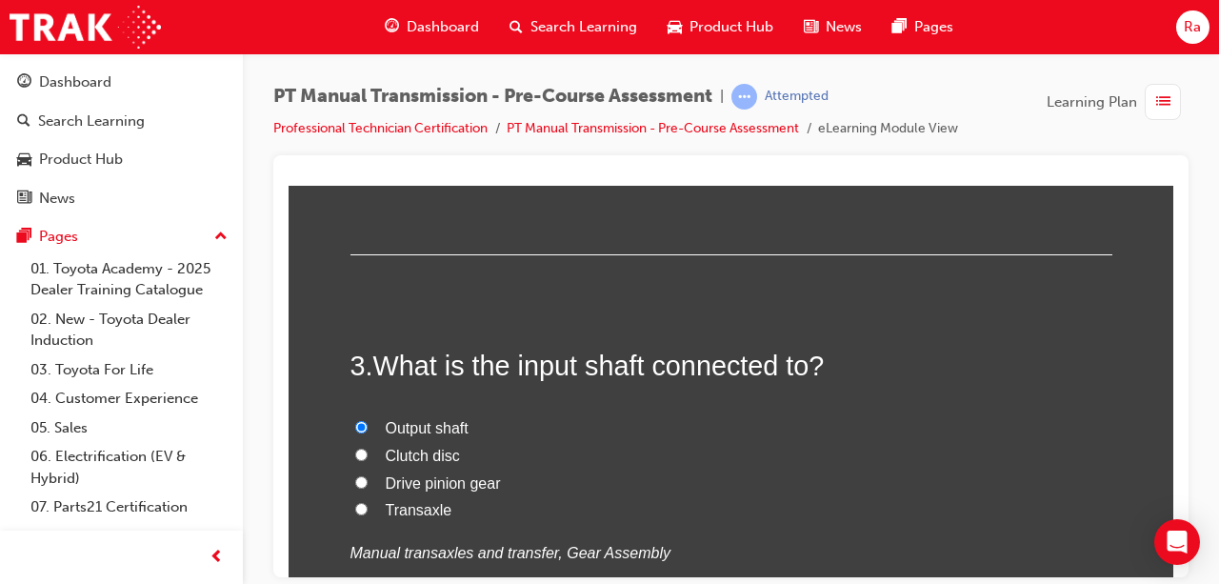
radio input "true"
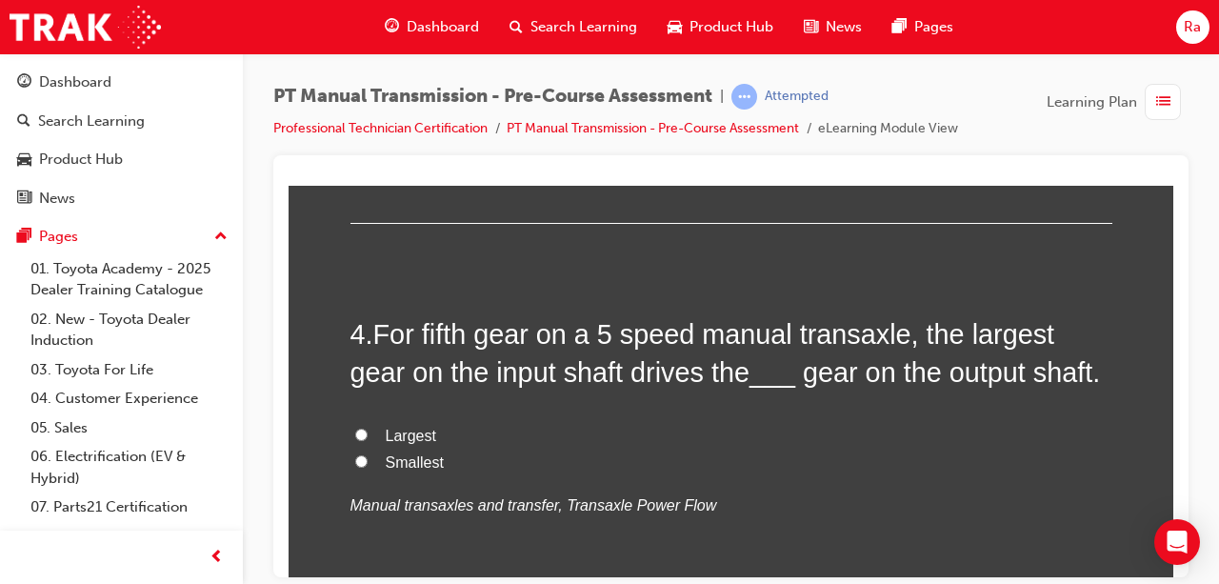
scroll to position [1334, 0]
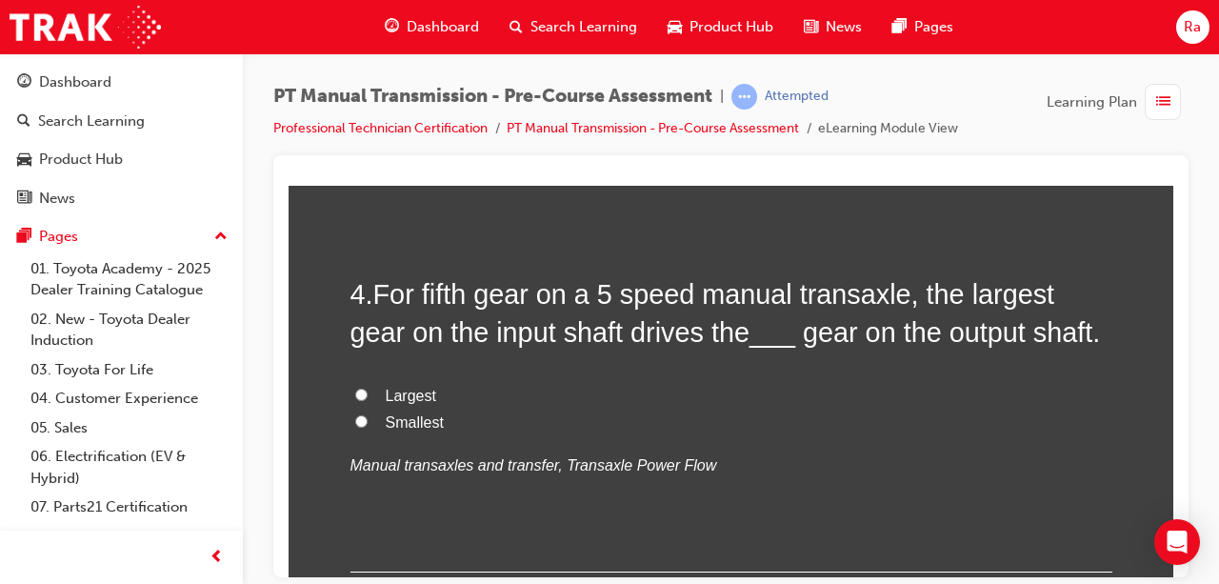
click at [386, 417] on span "Smallest" at bounding box center [415, 421] width 58 height 16
click at [368, 417] on input "Smallest" at bounding box center [361, 420] width 12 height 12
radio input "true"
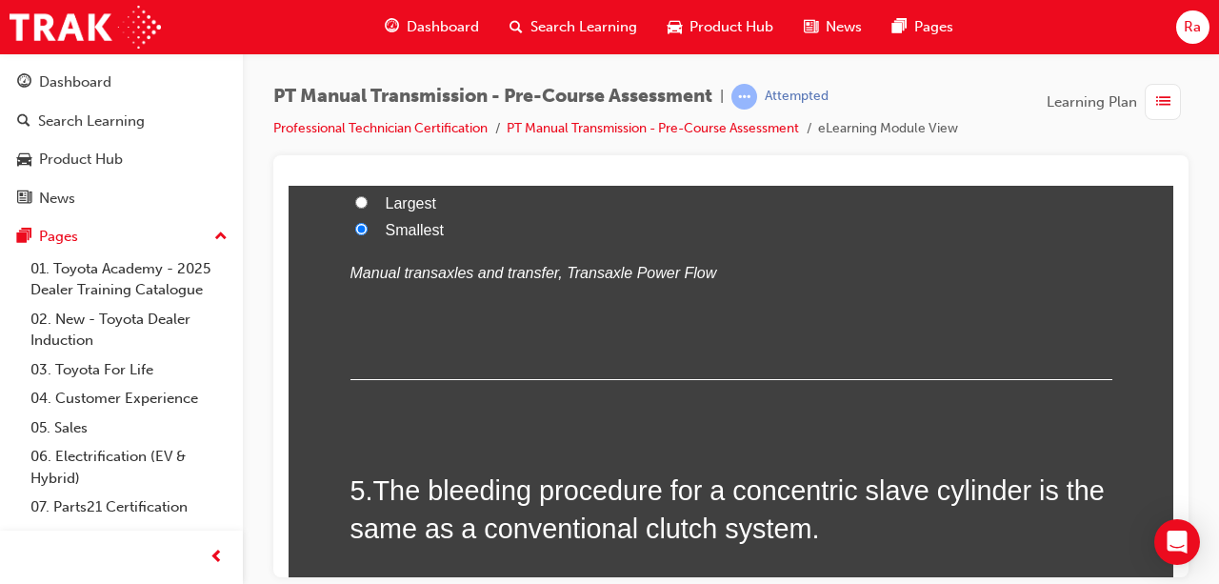
scroll to position [1715, 0]
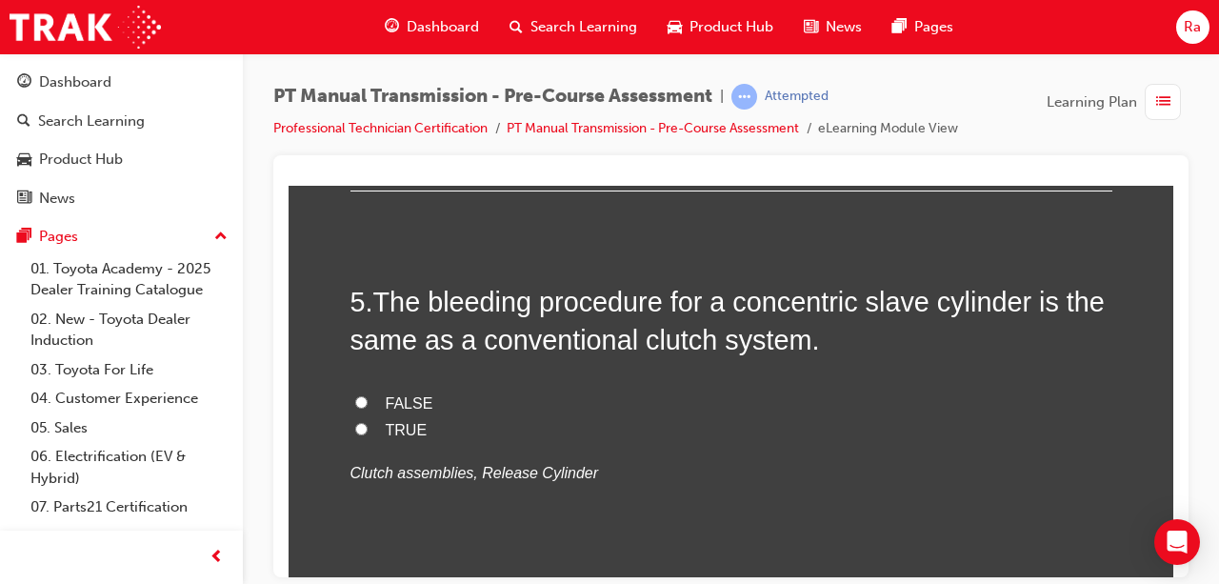
click at [373, 419] on label "TRUE" at bounding box center [732, 430] width 762 height 28
click at [368, 422] on input "TRUE" at bounding box center [361, 428] width 12 height 12
radio input "true"
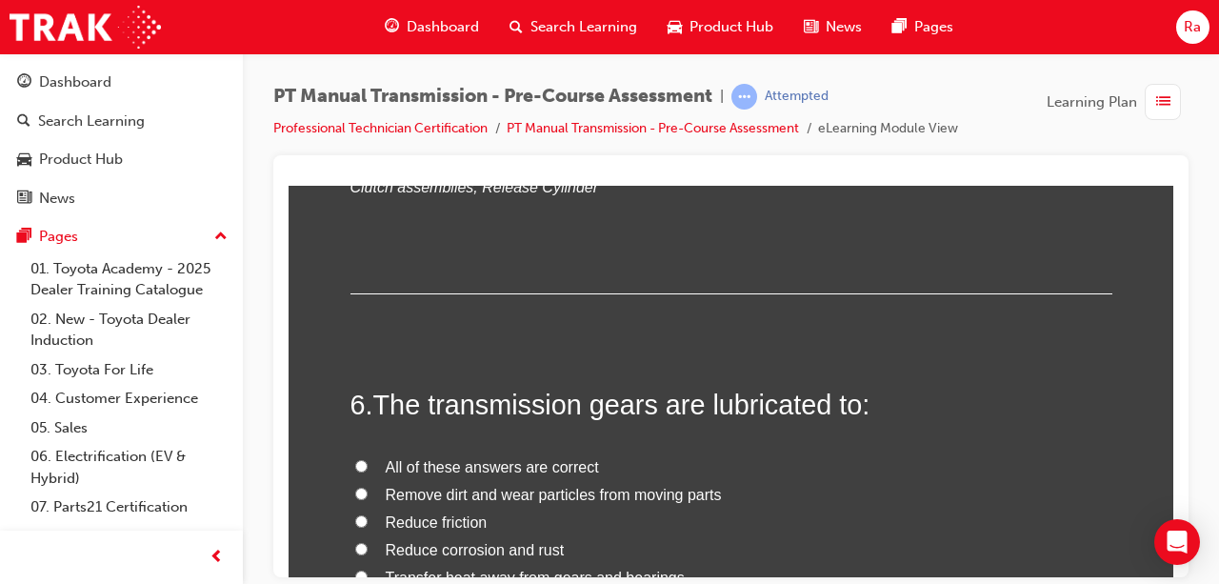
scroll to position [2096, 0]
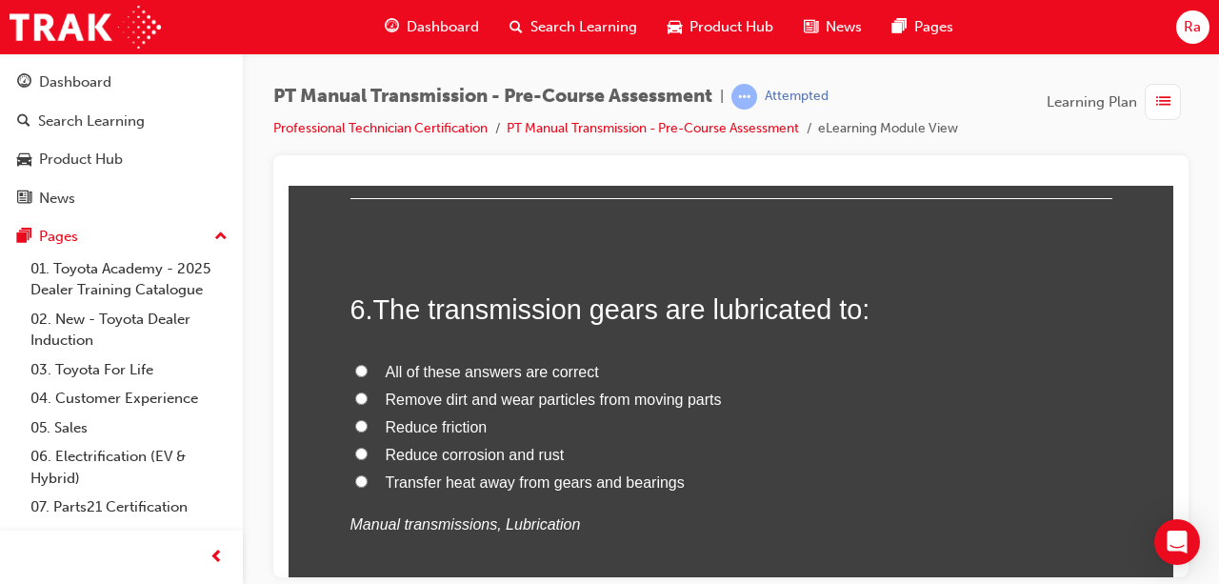
click at [482, 372] on span "All of these answers are correct" at bounding box center [492, 371] width 213 height 16
click at [368, 372] on input "All of these answers are correct" at bounding box center [361, 370] width 12 height 12
radio input "true"
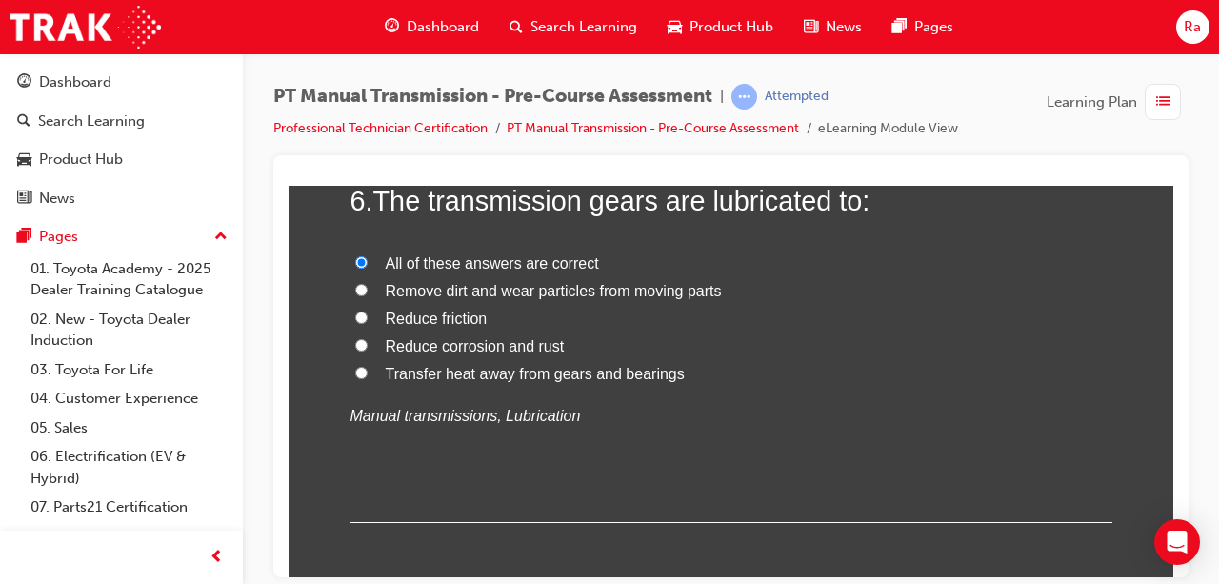
scroll to position [2477, 0]
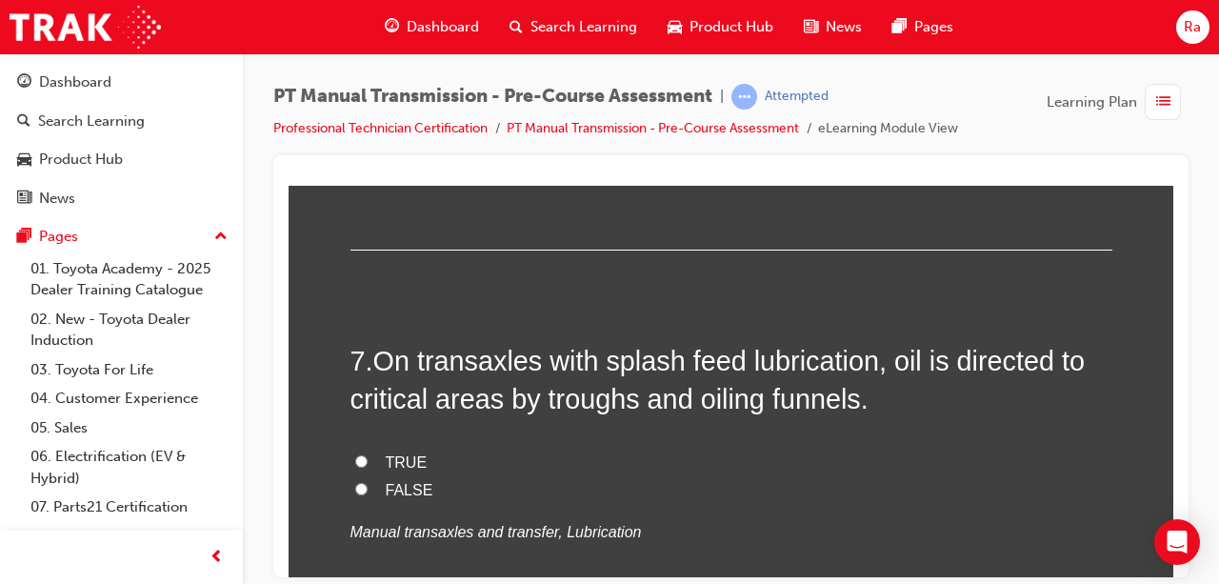
click at [410, 460] on span "TRUE" at bounding box center [407, 461] width 42 height 16
click at [368, 460] on input "TRUE" at bounding box center [361, 460] width 12 height 12
radio input "true"
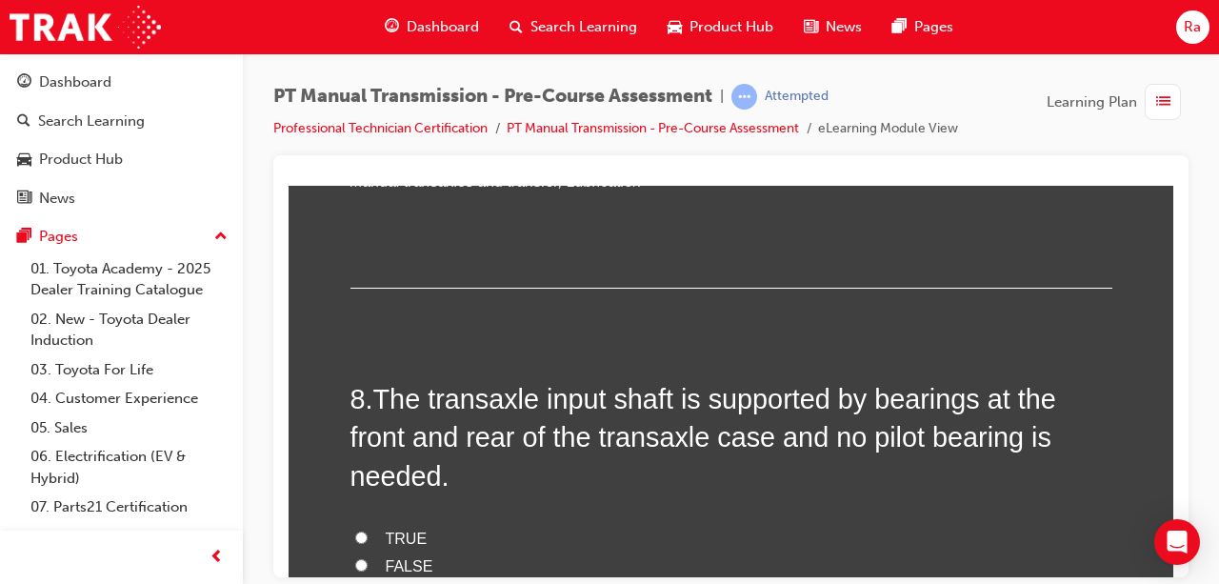
scroll to position [2858, 0]
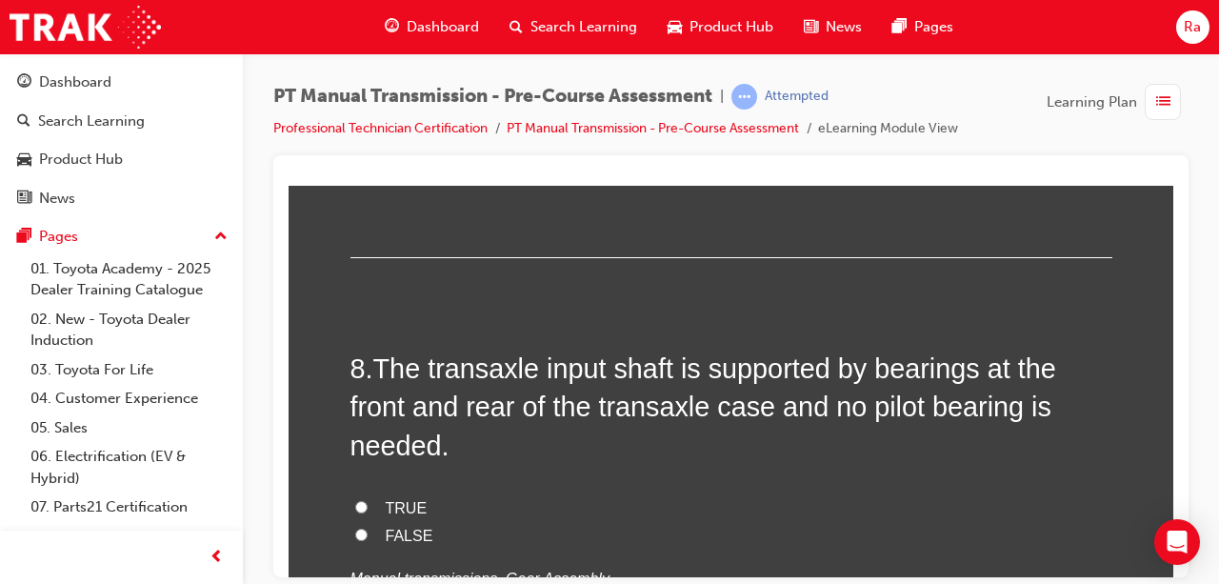
click at [407, 494] on label "TRUE" at bounding box center [732, 508] width 762 height 28
click at [368, 500] on input "TRUE" at bounding box center [361, 506] width 12 height 12
radio input "true"
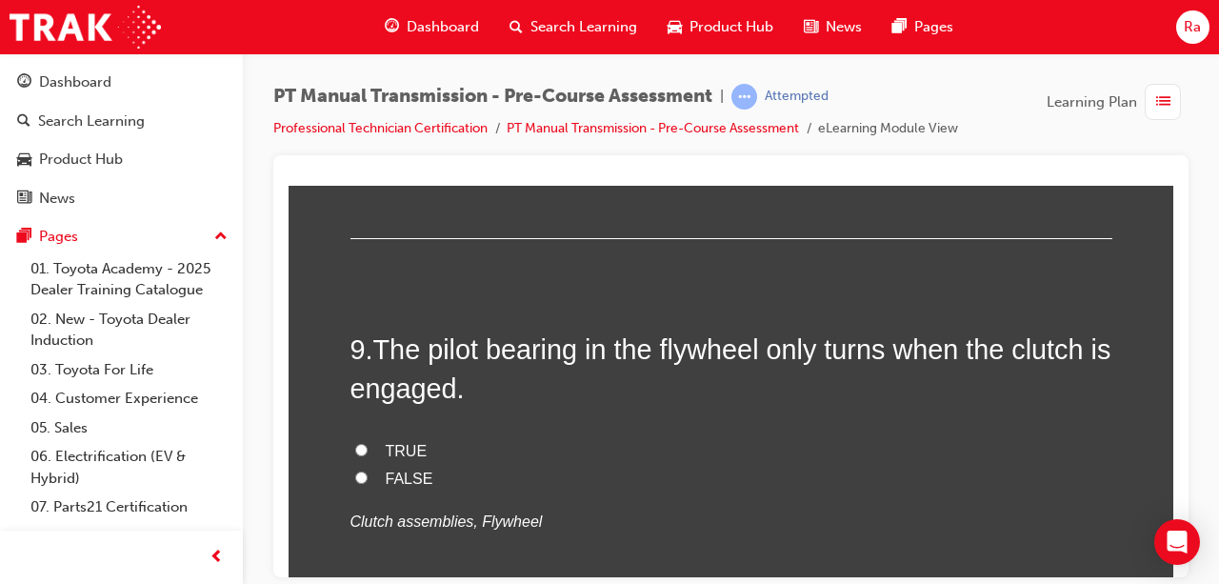
scroll to position [3334, 0]
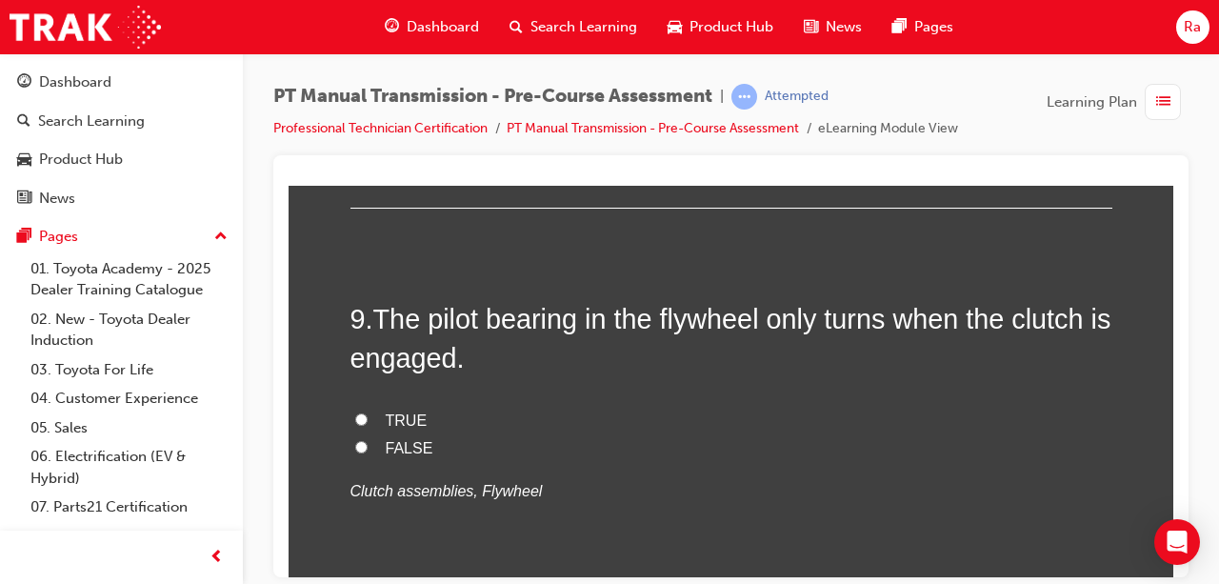
click at [410, 438] on label "FALSE" at bounding box center [732, 448] width 762 height 28
click at [368, 440] on input "FALSE" at bounding box center [361, 446] width 12 height 12
radio input "true"
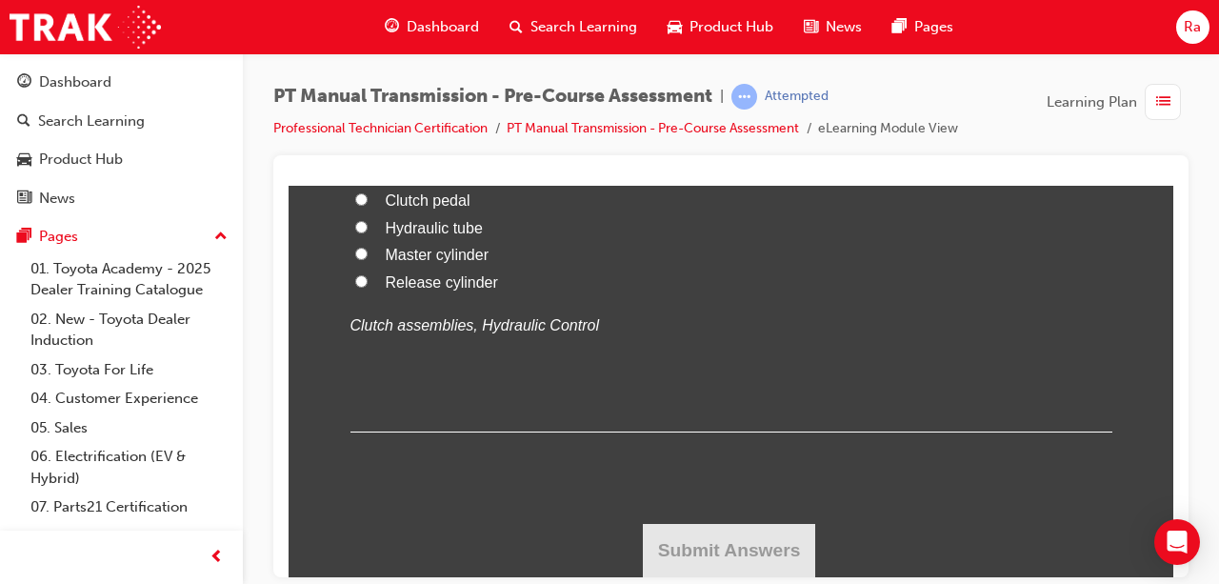
scroll to position [4287, 0]
click at [431, 262] on span "Master cylinder" at bounding box center [437, 254] width 103 height 16
click at [368, 259] on input "Master cylinder" at bounding box center [361, 253] width 12 height 12
radio input "true"
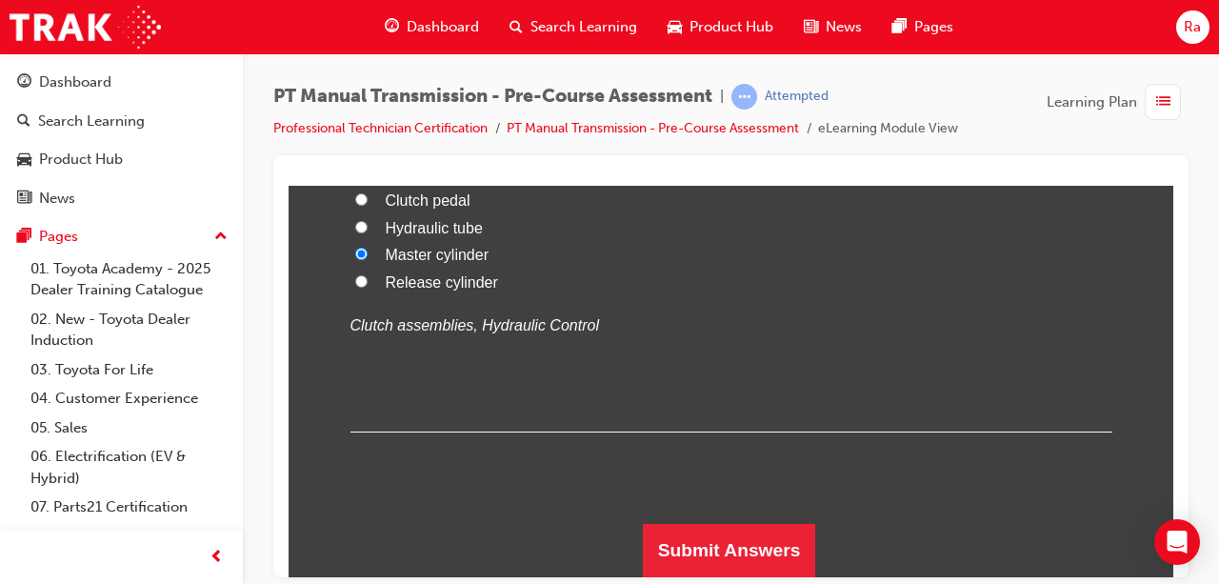
scroll to position [4481, 0]
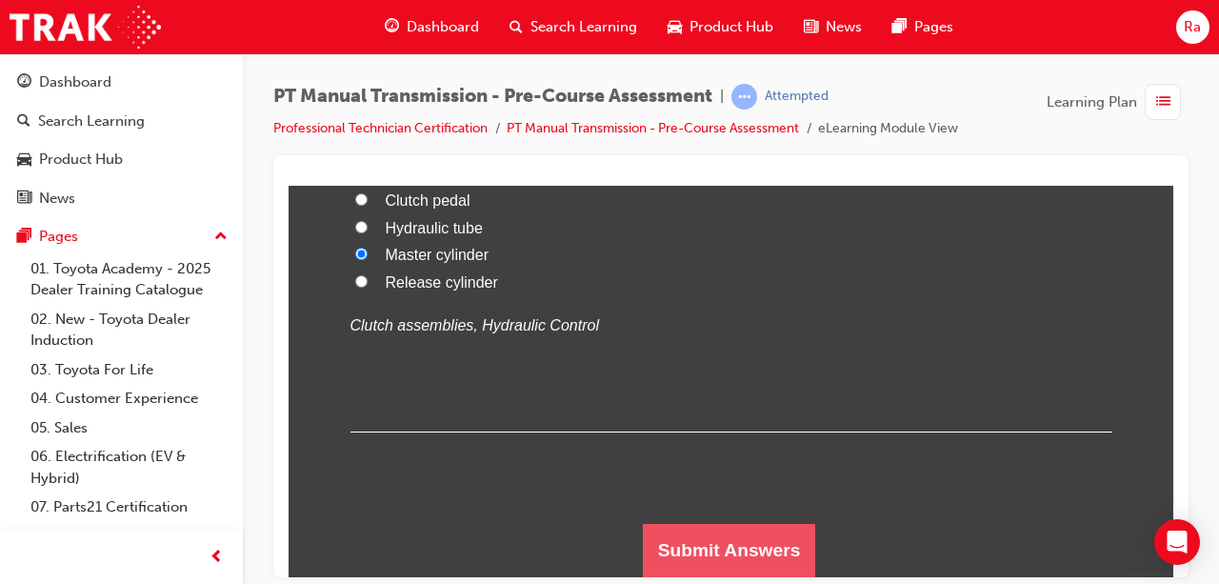
click at [731, 533] on button "Submit Answers" at bounding box center [729, 549] width 173 height 53
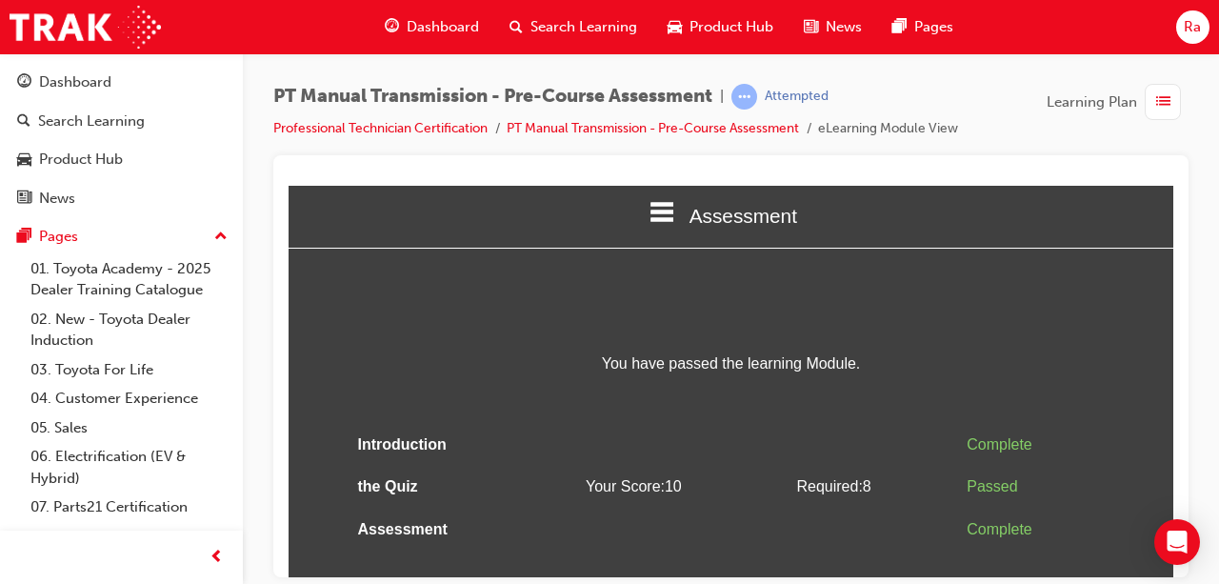
scroll to position [17, 0]
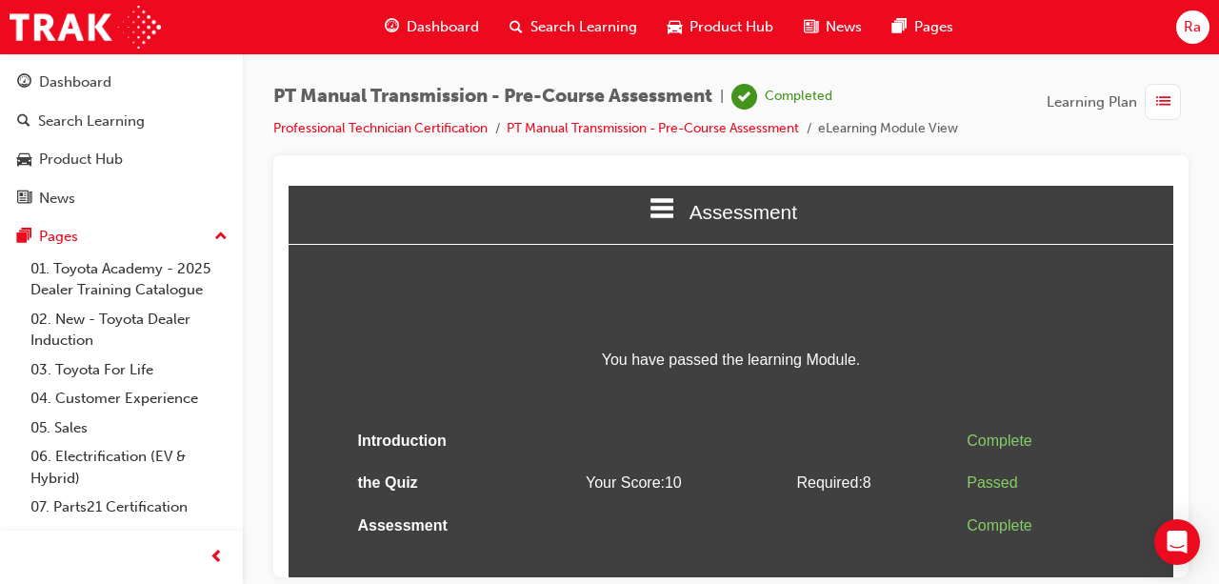
click at [1158, 98] on span "list-icon" at bounding box center [1163, 102] width 14 height 24
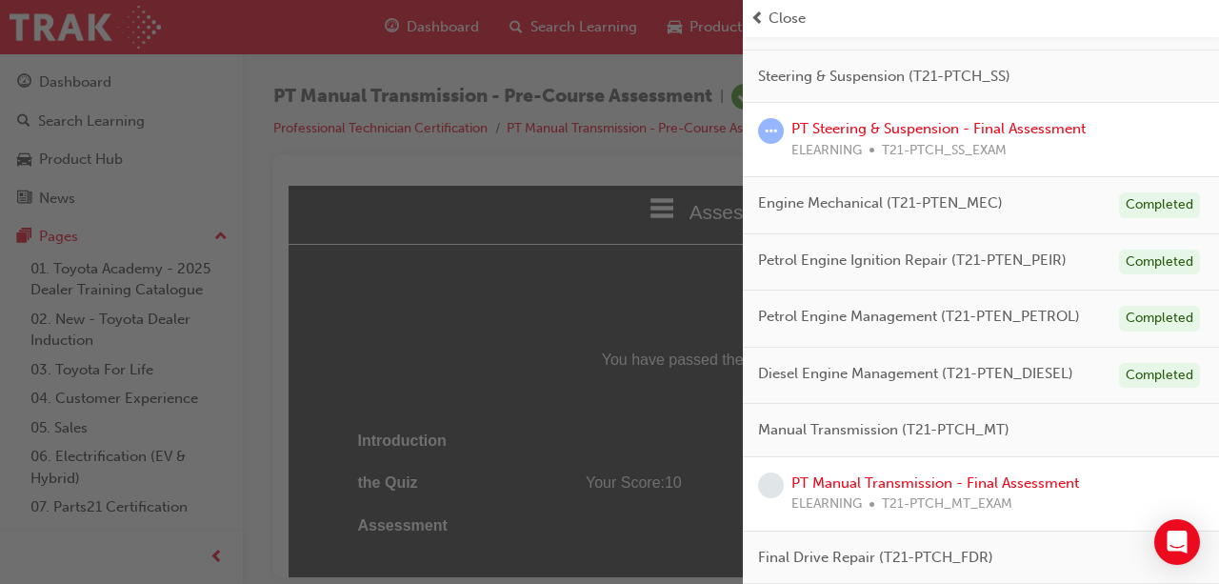
scroll to position [665, 0]
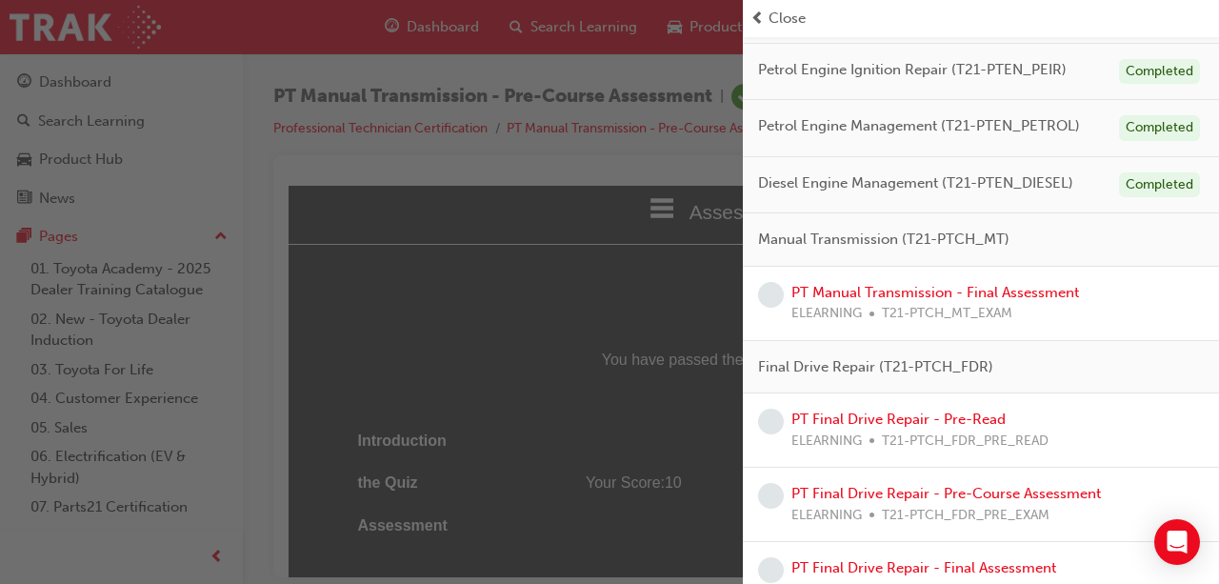
click at [989, 297] on div "PT Manual Transmission - Final Assessment ELEARNING T21-PTCH_MT_EXAM" at bounding box center [936, 303] width 288 height 43
click at [998, 287] on link "PT Manual Transmission - Final Assessment" at bounding box center [936, 292] width 288 height 17
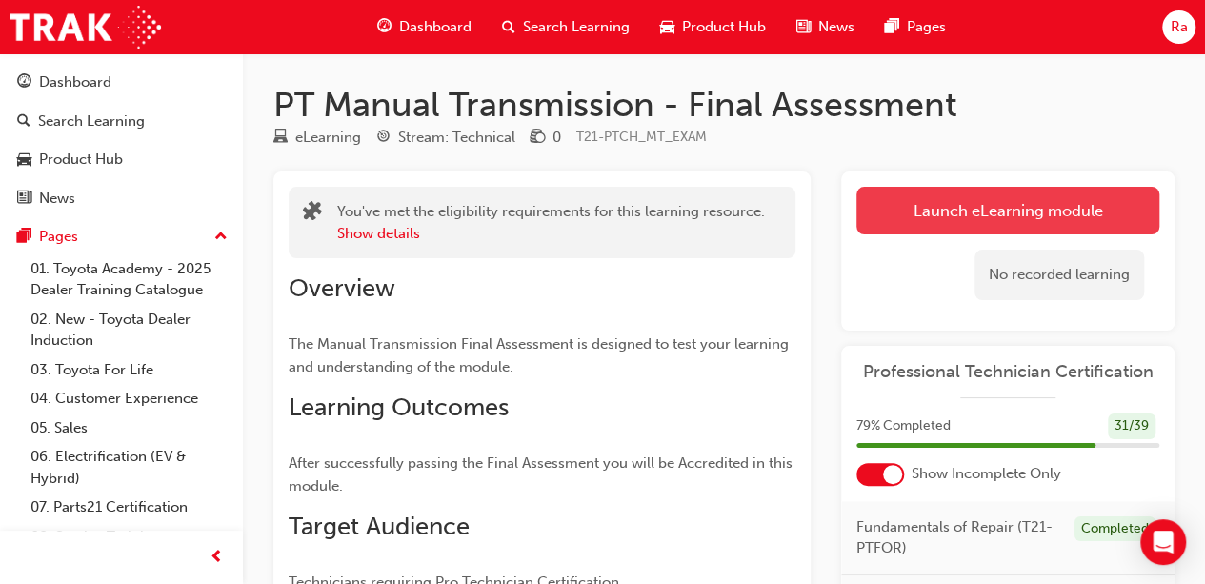
click at [975, 202] on link "Launch eLearning module" at bounding box center [1007, 211] width 303 height 48
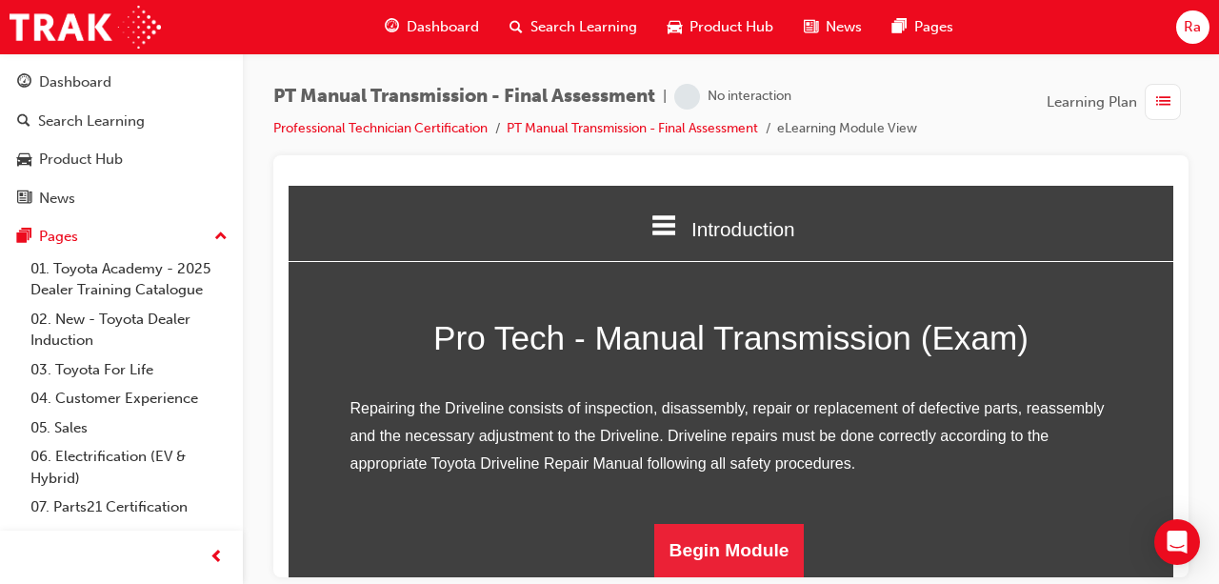
scroll to position [250, 0]
click at [762, 562] on button "Begin Module" at bounding box center [729, 549] width 151 height 53
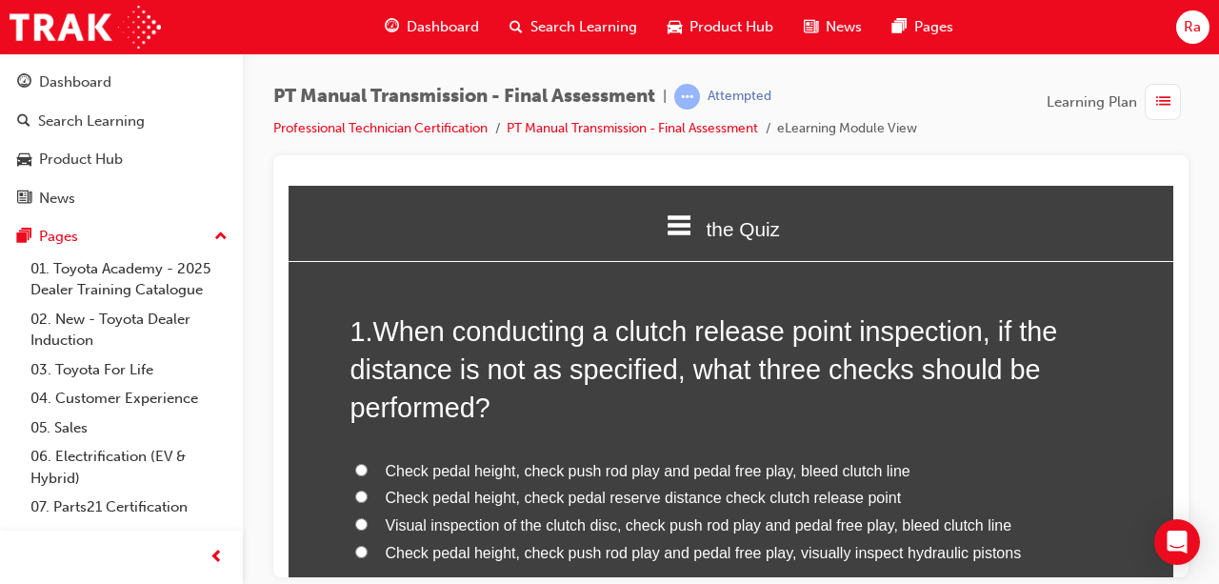
scroll to position [95, 0]
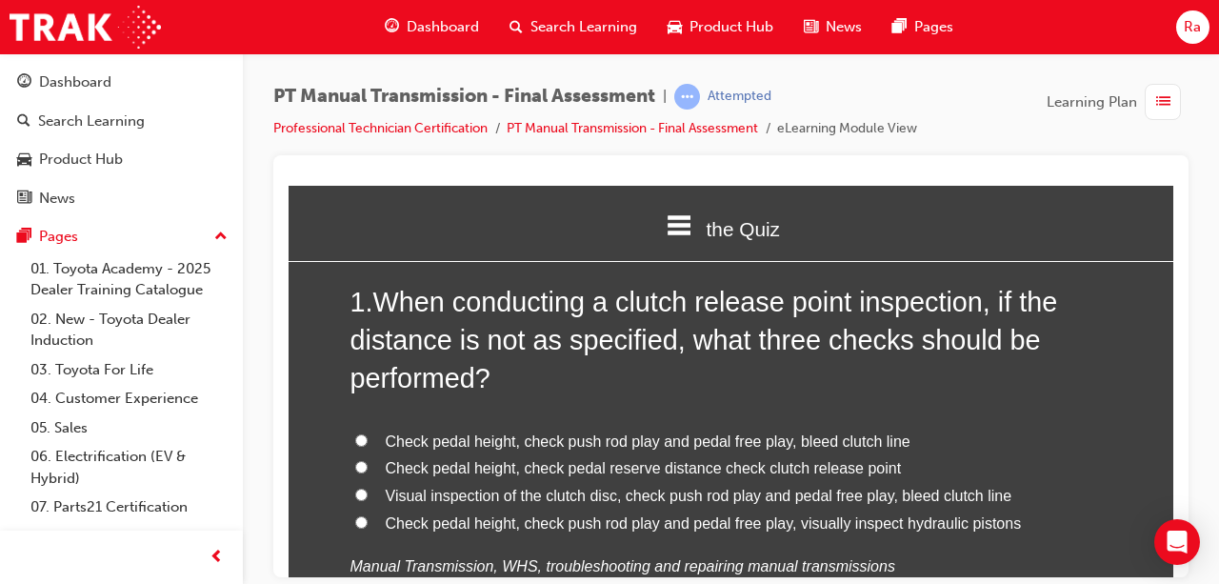
click at [438, 432] on span "Check pedal height, check push rod play and pedal free play, bleed clutch line" at bounding box center [648, 440] width 525 height 16
click at [368, 433] on input "Check pedal height, check push rod play and pedal free play, bleed clutch line" at bounding box center [361, 439] width 12 height 12
radio input "true"
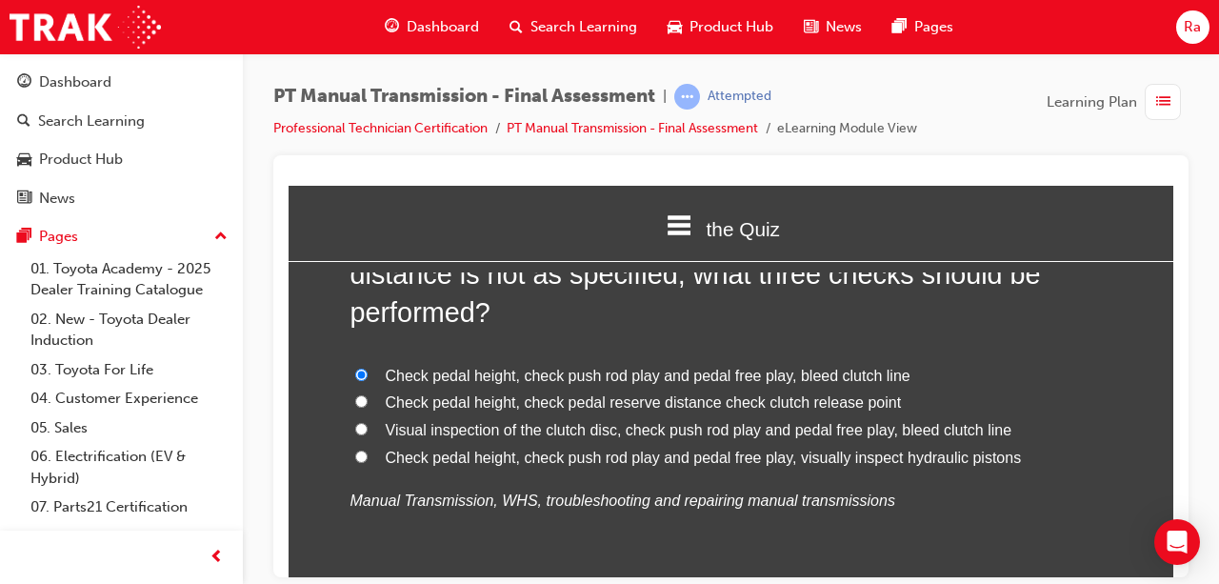
scroll to position [191, 0]
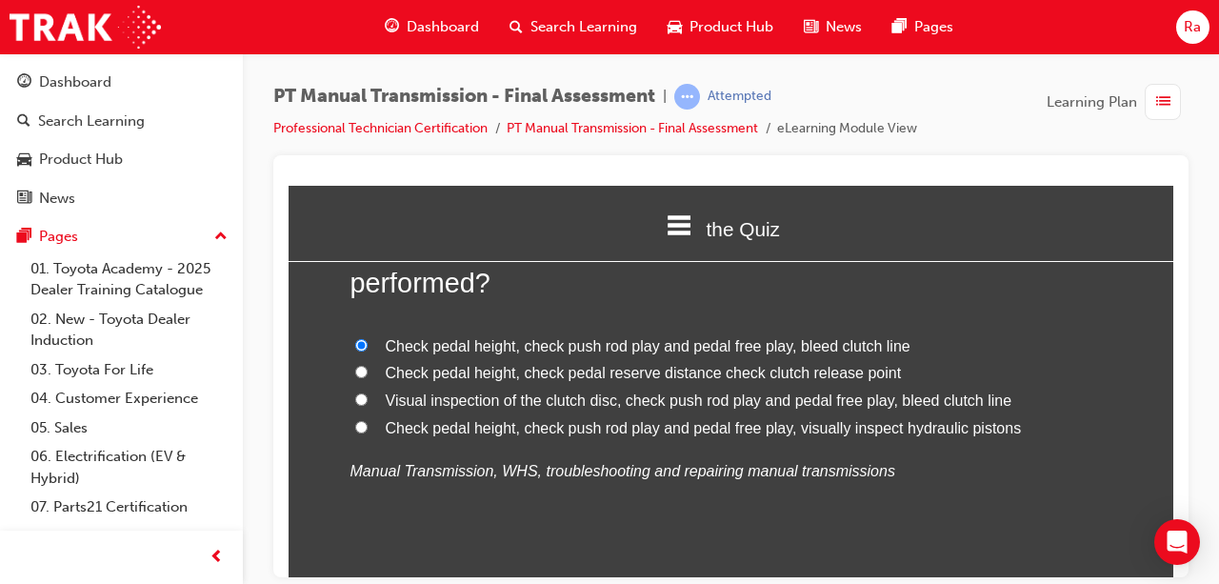
click at [522, 373] on span "Check pedal height, check pedal reserve distance check clutch release point" at bounding box center [644, 372] width 516 height 16
click at [368, 373] on input "Check pedal height, check pedal reserve distance check clutch release point" at bounding box center [361, 371] width 12 height 12
radio input "true"
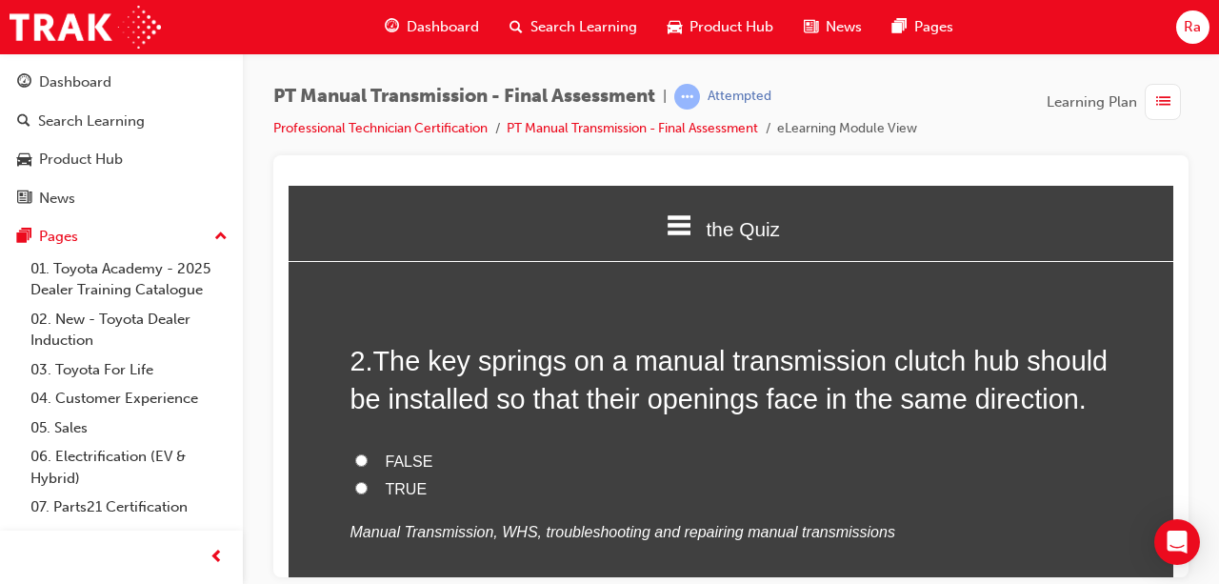
scroll to position [572, 0]
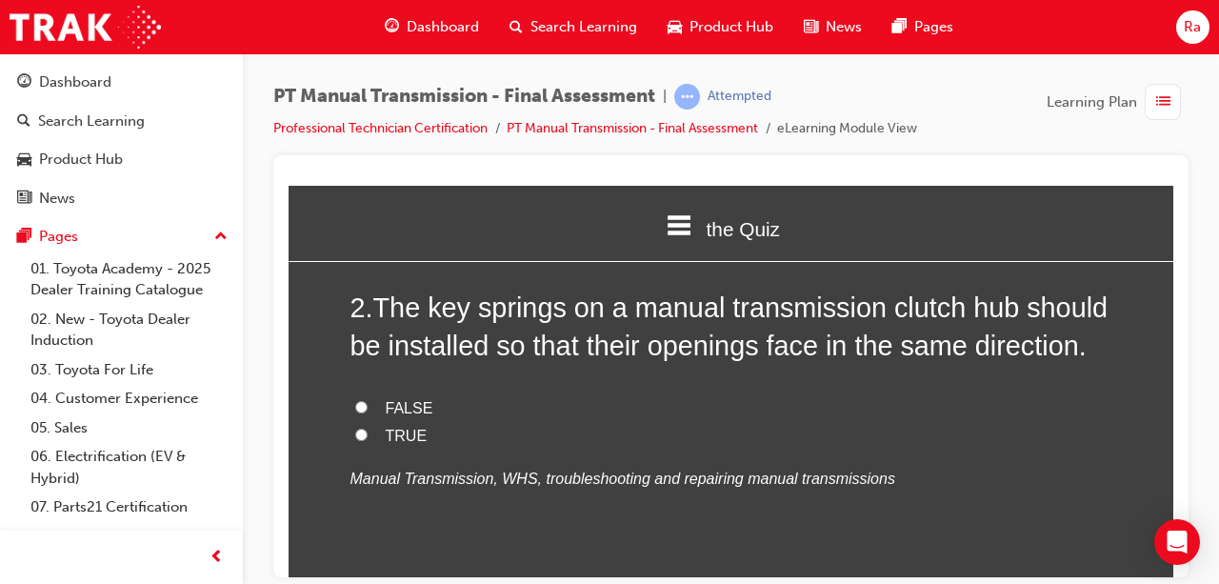
click at [404, 431] on span "TRUE" at bounding box center [407, 435] width 42 height 16
click at [368, 431] on input "TRUE" at bounding box center [361, 434] width 12 height 12
radio input "true"
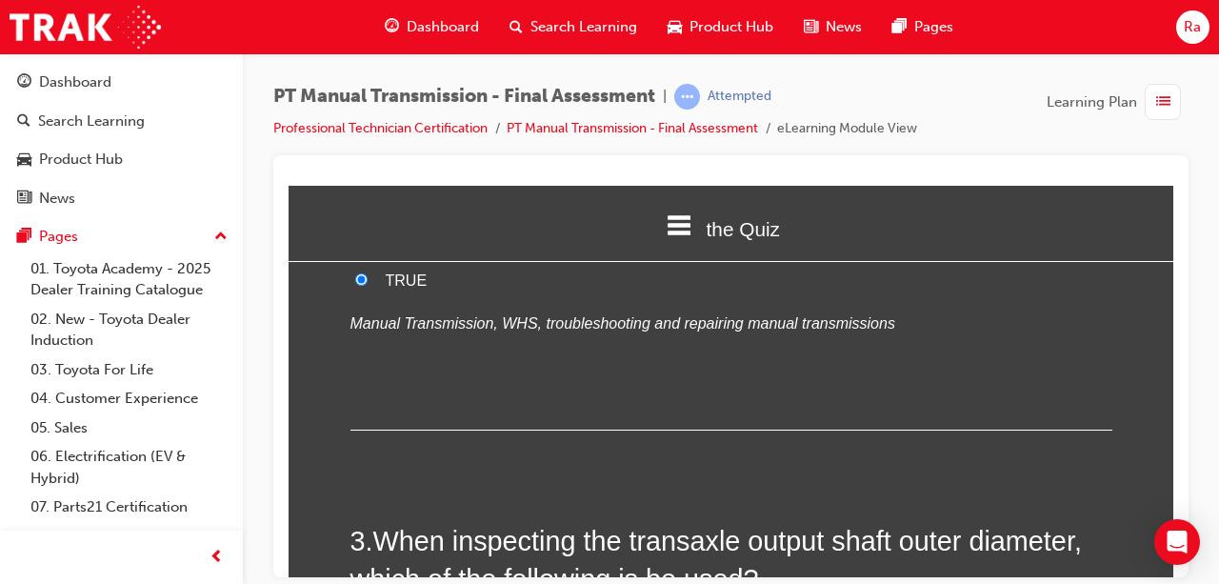
scroll to position [953, 0]
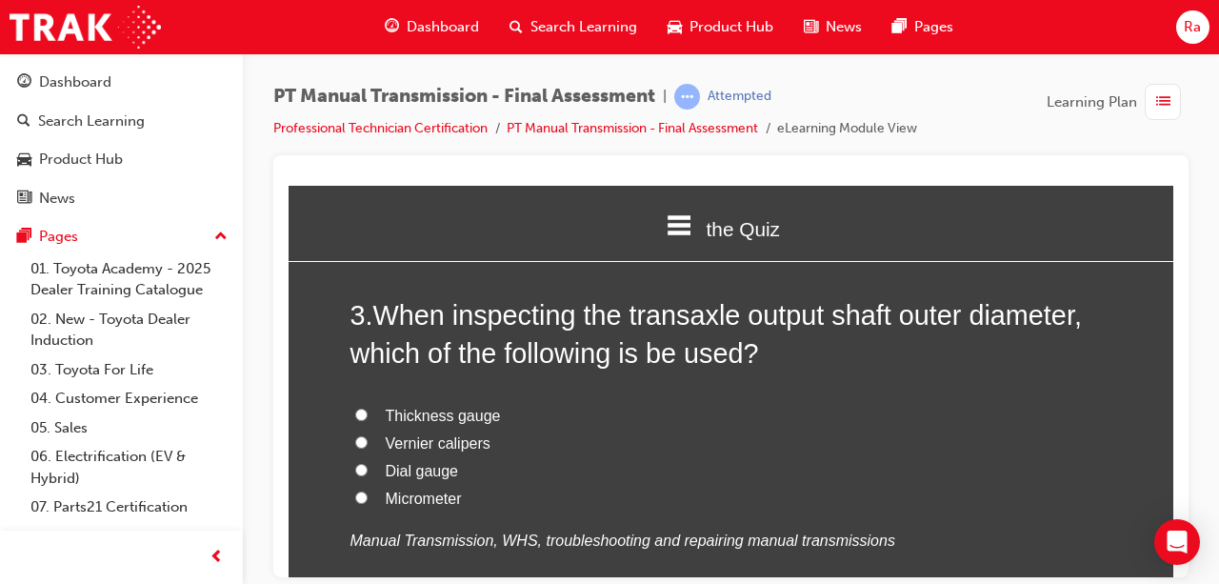
click at [438, 434] on span "Vernier calipers" at bounding box center [438, 442] width 105 height 16
click at [368, 435] on input "Vernier calipers" at bounding box center [361, 441] width 12 height 12
radio input "true"
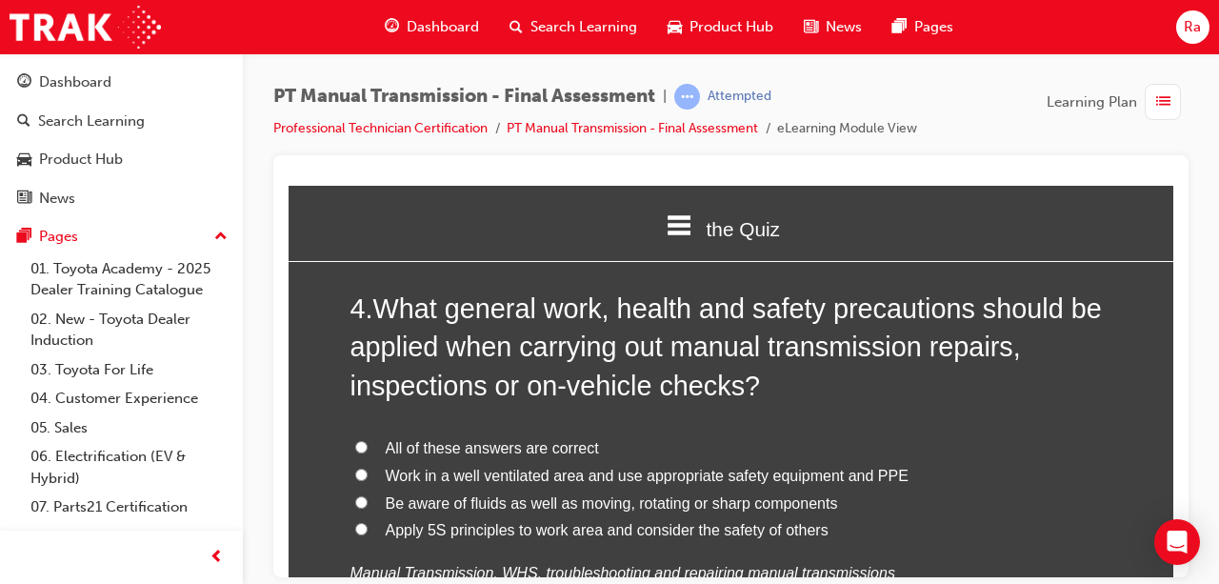
scroll to position [1429, 0]
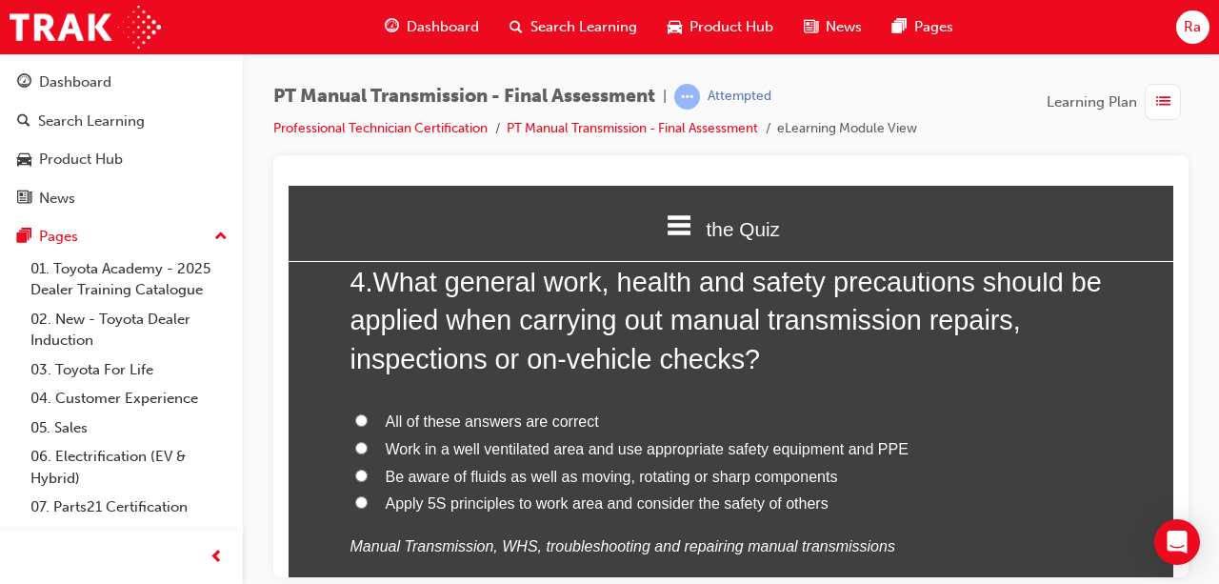
click at [536, 425] on span "All of these answers are correct" at bounding box center [492, 420] width 213 height 16
click at [368, 425] on input "All of these answers are correct" at bounding box center [361, 419] width 12 height 12
radio input "true"
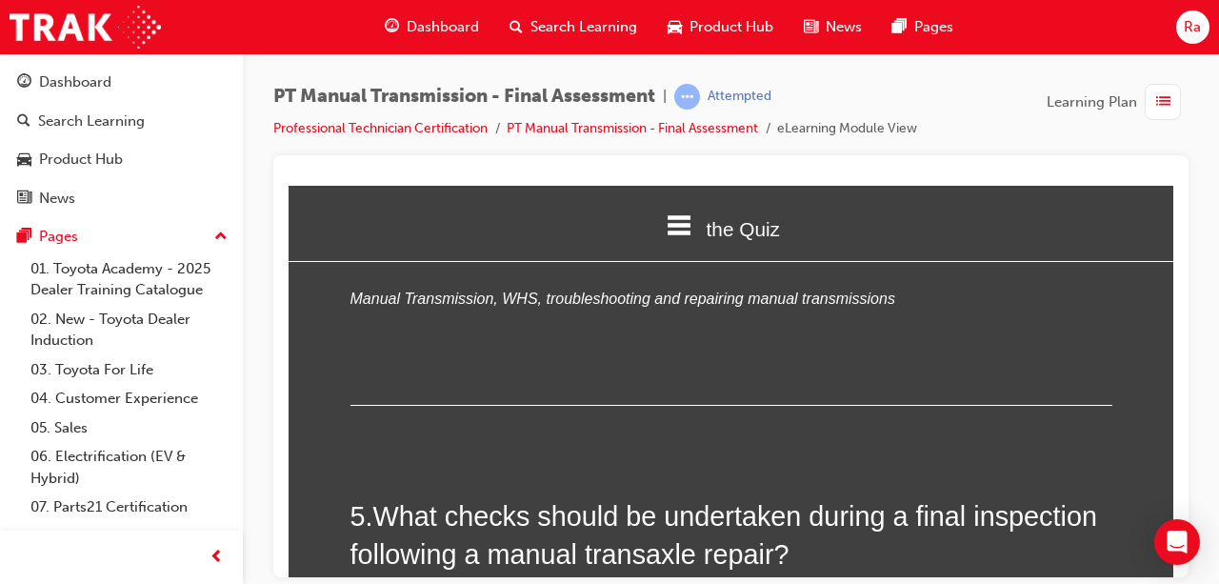
scroll to position [1905, 0]
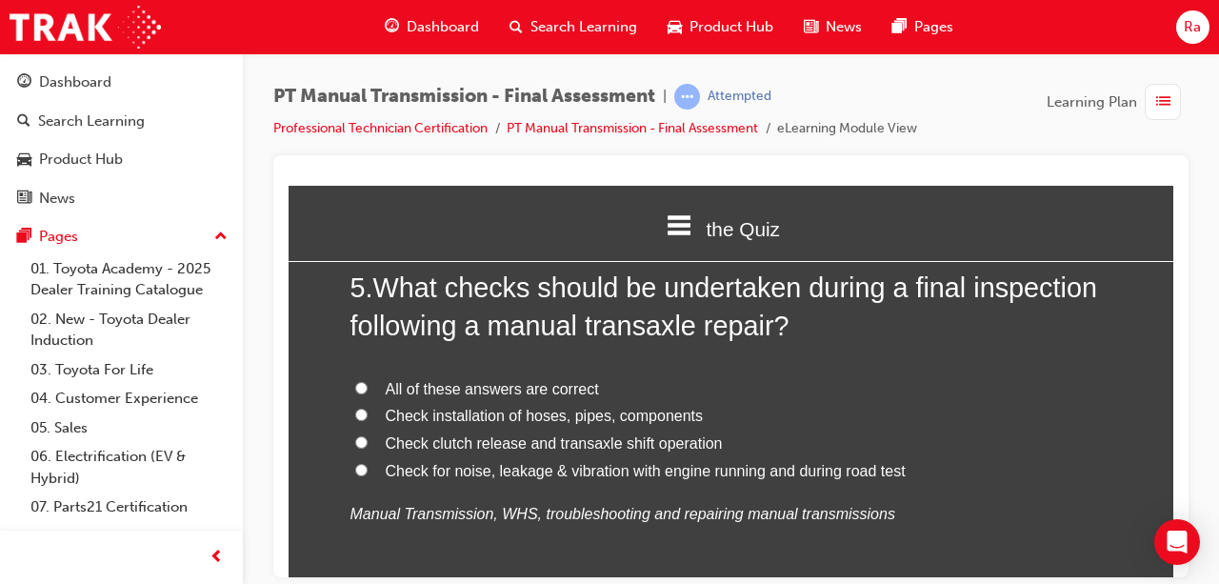
click at [551, 391] on span "All of these answers are correct" at bounding box center [492, 388] width 213 height 16
click at [368, 391] on input "All of these answers are correct" at bounding box center [361, 387] width 12 height 12
radio input "true"
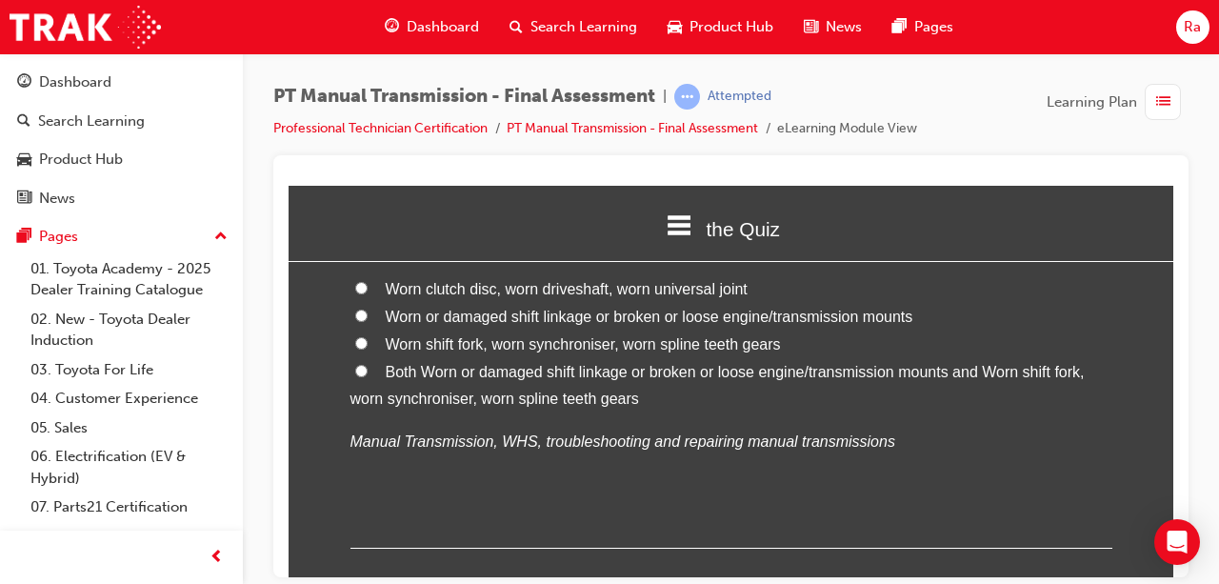
scroll to position [2477, 0]
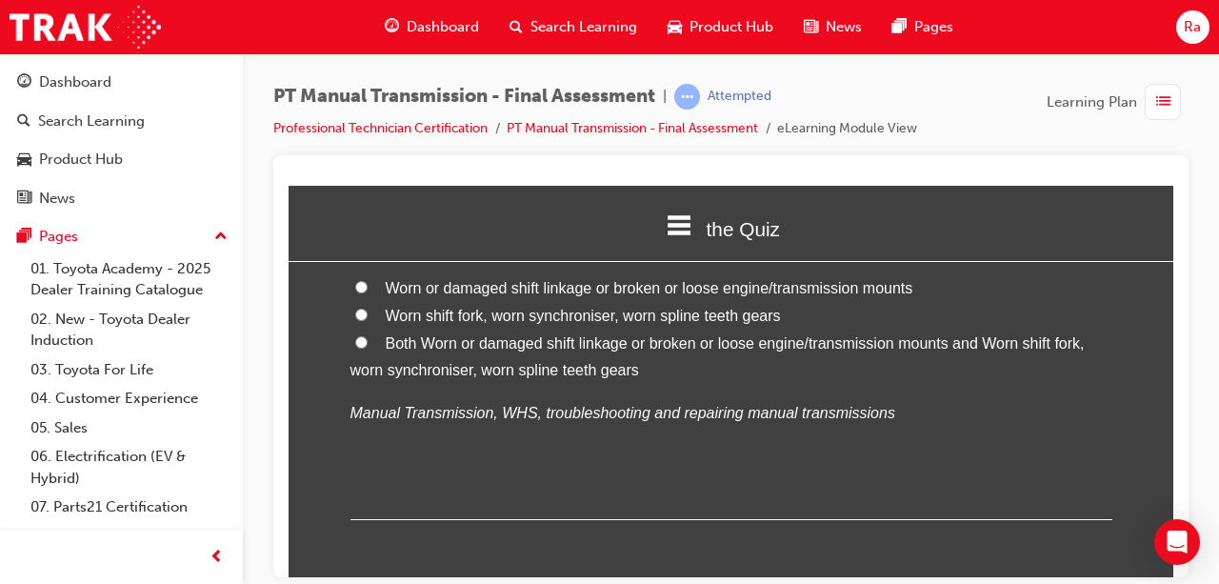
click at [498, 342] on span "Both Worn or damaged shift linkage or broken or loose engine/transmission mount…" at bounding box center [718, 356] width 734 height 44
click at [368, 342] on input "Both Worn or damaged shift linkage or broken or loose engine/transmission mount…" at bounding box center [361, 341] width 12 height 12
radio input "true"
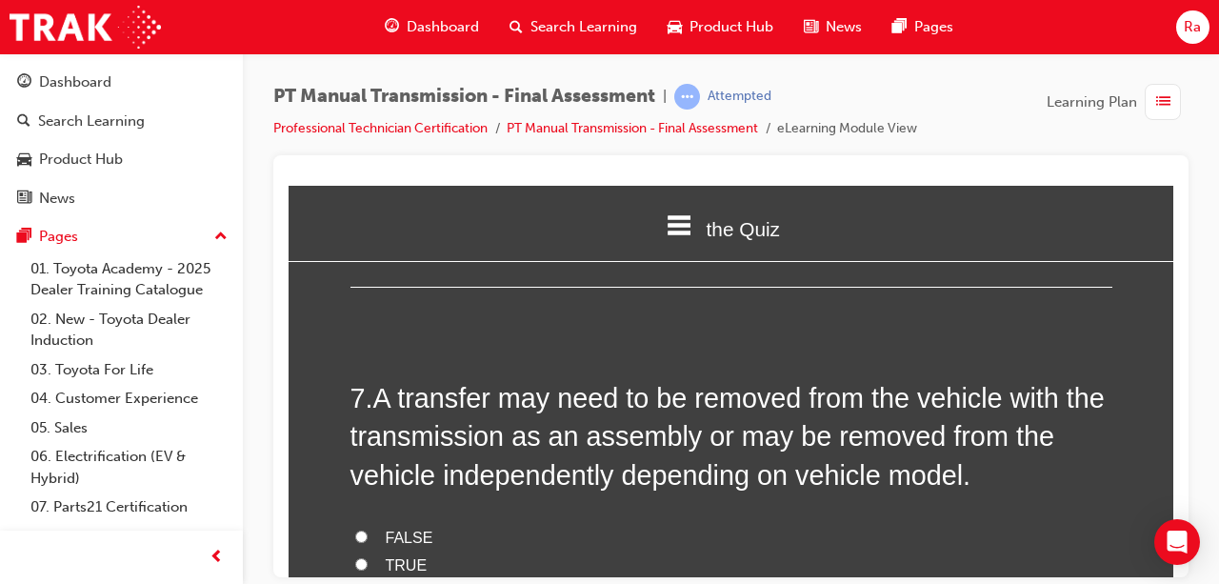
scroll to position [2763, 0]
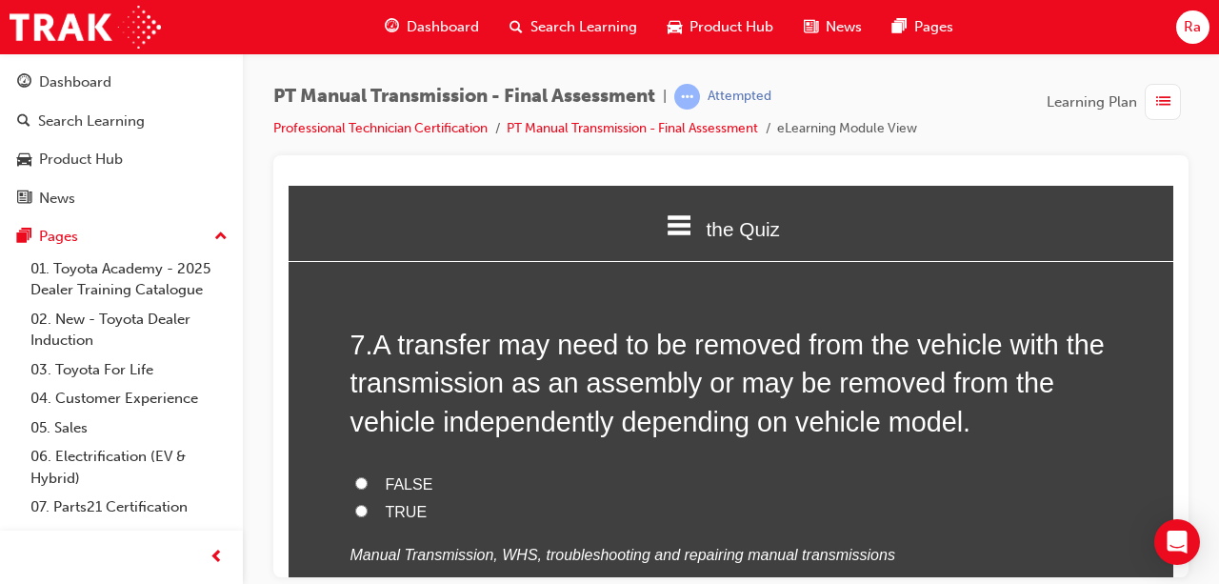
click at [392, 475] on span "FALSE" at bounding box center [410, 483] width 48 height 16
click at [368, 476] on input "FALSE" at bounding box center [361, 482] width 12 height 12
radio input "true"
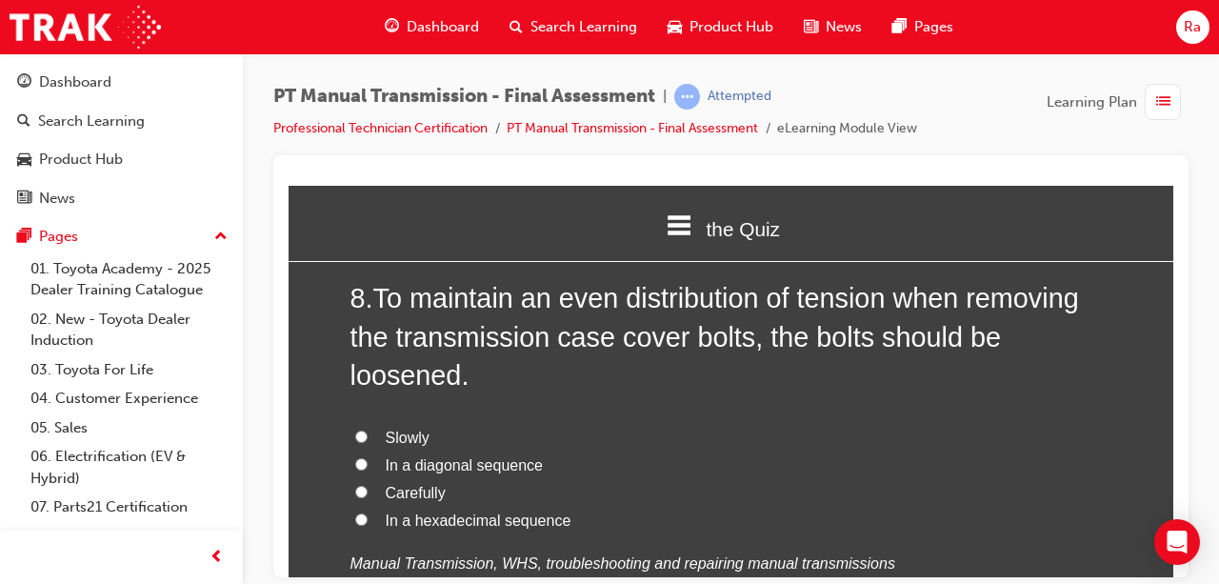
scroll to position [3239, 0]
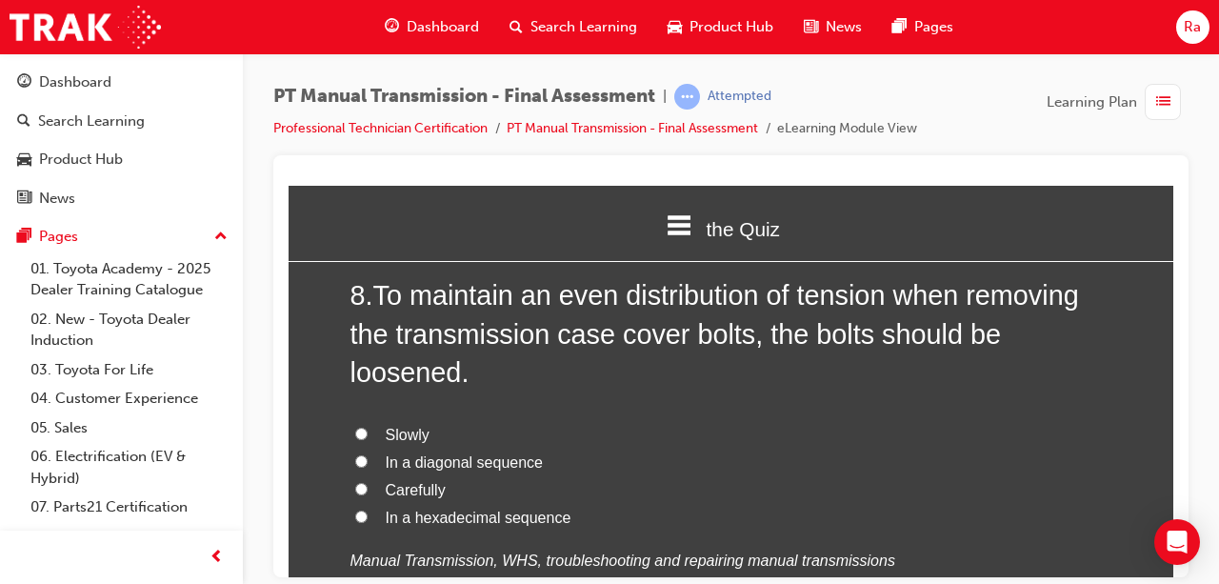
click at [440, 461] on span "In a diagonal sequence" at bounding box center [464, 461] width 157 height 16
click at [368, 461] on input "In a diagonal sequence" at bounding box center [361, 460] width 12 height 12
radio input "true"
click at [435, 514] on span "In a hexadecimal sequence" at bounding box center [479, 517] width 186 height 16
click at [368, 514] on input "In a hexadecimal sequence" at bounding box center [361, 516] width 12 height 12
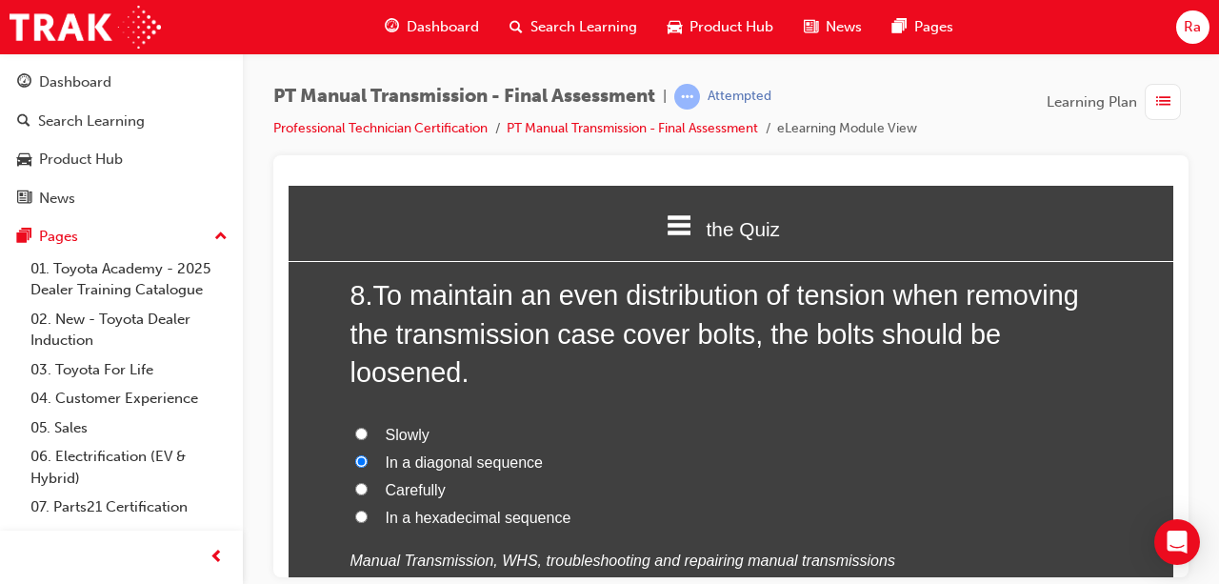
radio input "true"
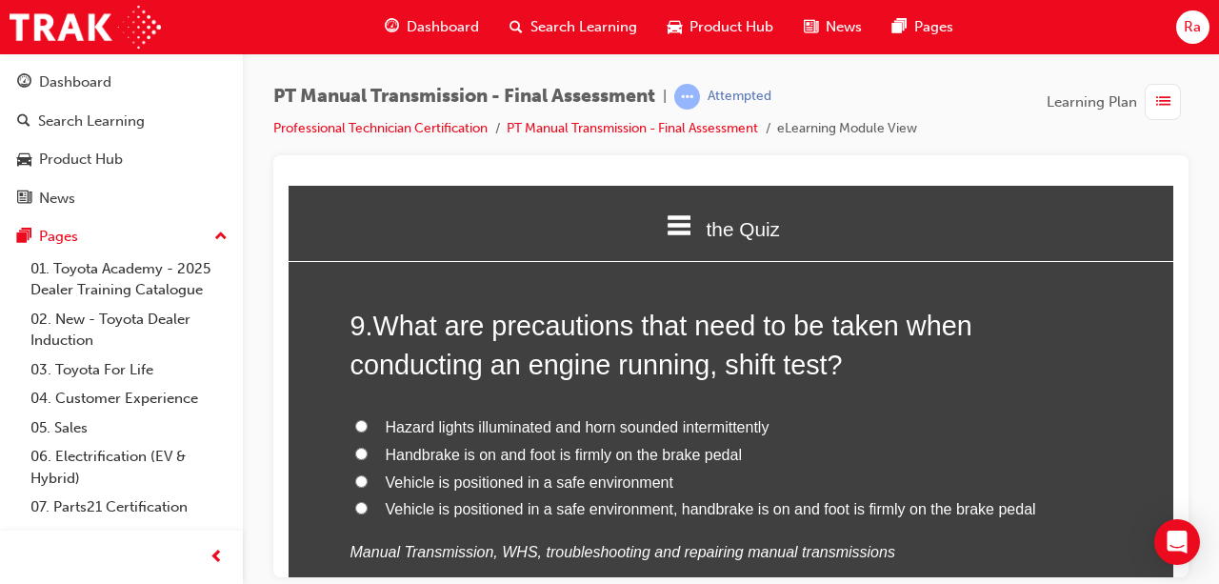
scroll to position [3715, 0]
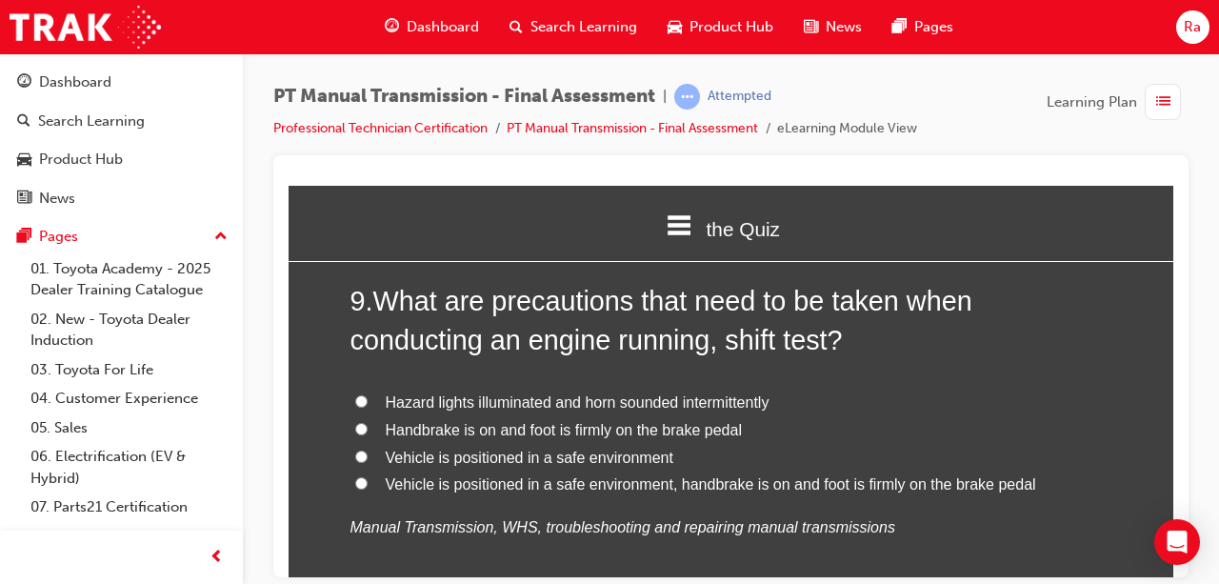
click at [633, 484] on span "Vehicle is positioned in a safe environment, handbrake is on and foot is firmly…" at bounding box center [711, 483] width 651 height 16
click at [368, 484] on input "Vehicle is positioned in a safe environment, handbrake is on and foot is firmly…" at bounding box center [361, 482] width 12 height 12
radio input "true"
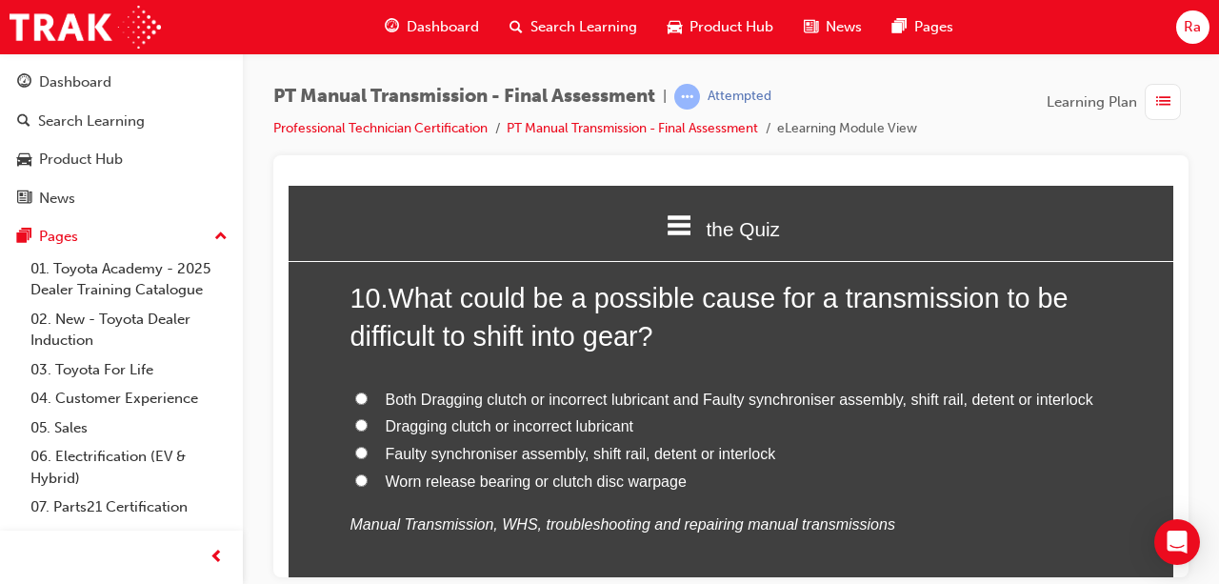
scroll to position [4191, 0]
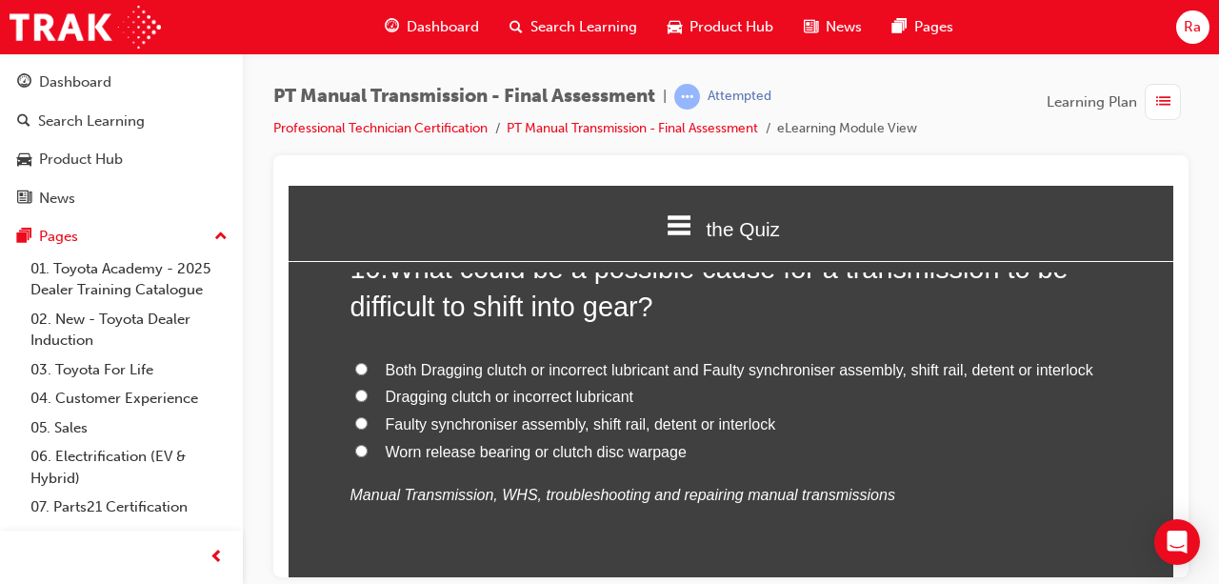
click at [948, 362] on span "Both Dragging clutch or incorrect lubricant and Faulty synchroniser assembly, s…" at bounding box center [740, 369] width 708 height 16
click at [368, 362] on input "Both Dragging clutch or incorrect lubricant and Faulty synchroniser assembly, s…" at bounding box center [361, 368] width 12 height 12
radio input "true"
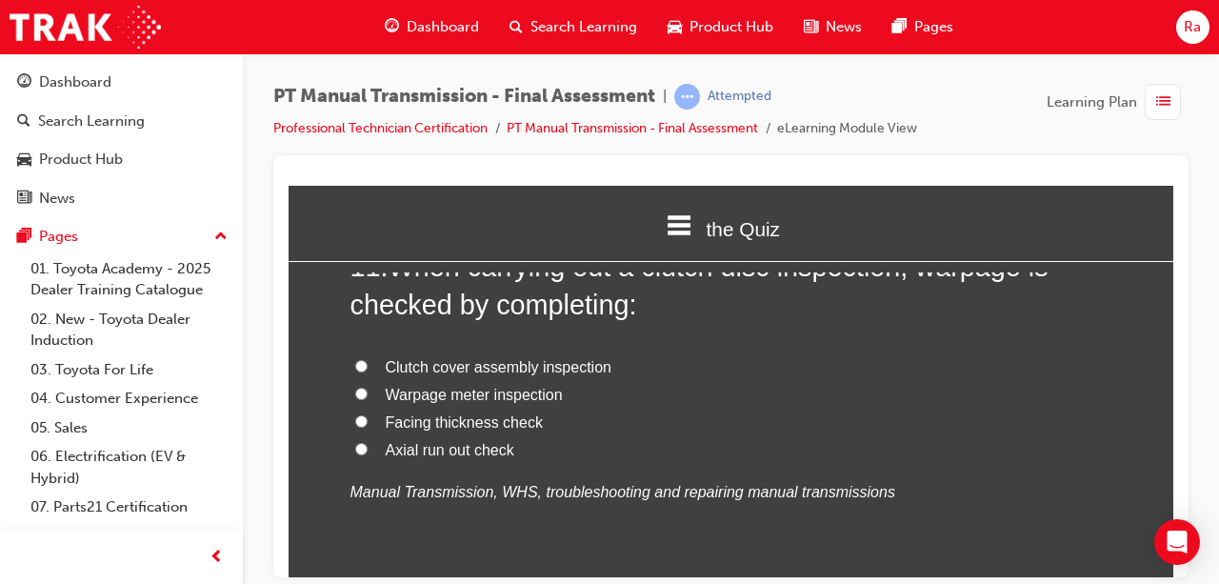
scroll to position [4668, 0]
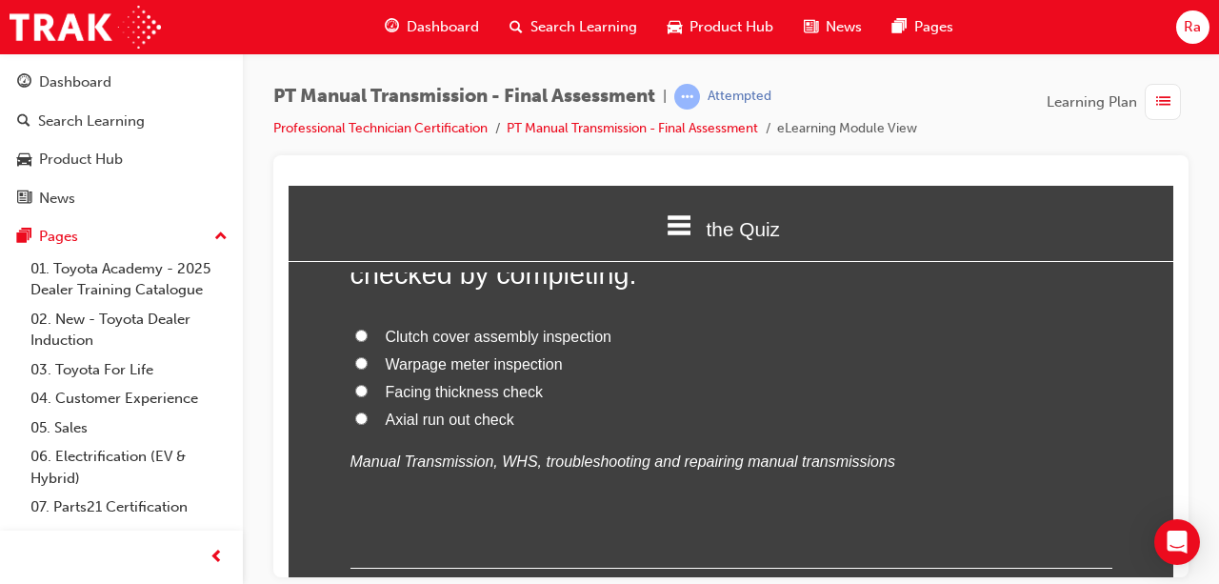
click at [432, 414] on span "Axial run out check" at bounding box center [450, 419] width 129 height 16
click at [368, 414] on input "Axial run out check" at bounding box center [361, 418] width 12 height 12
radio input "true"
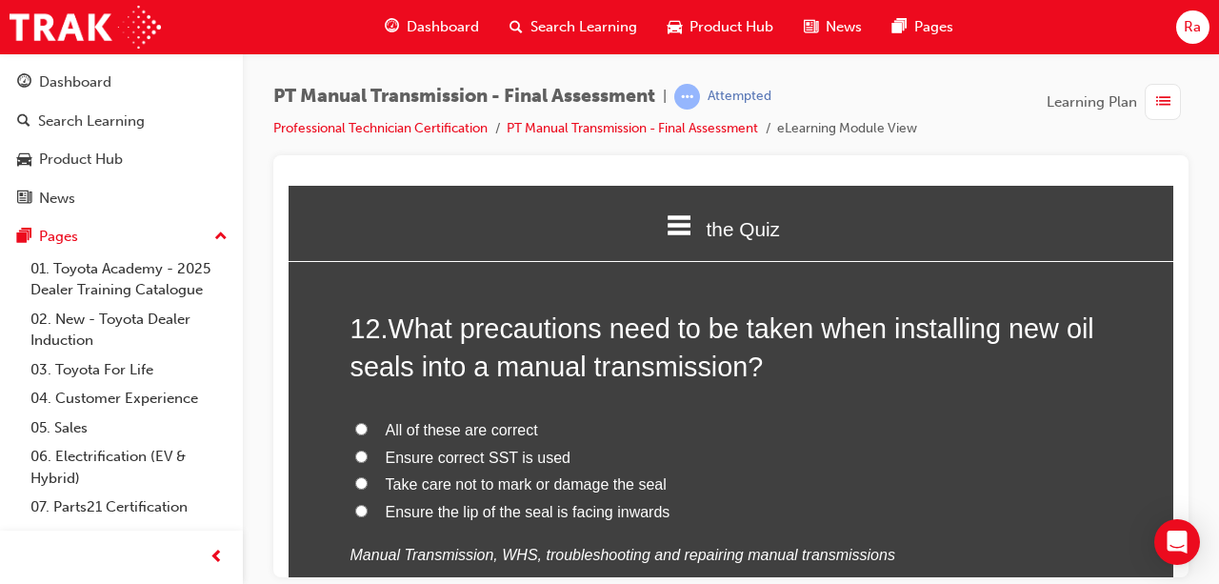
scroll to position [5049, 0]
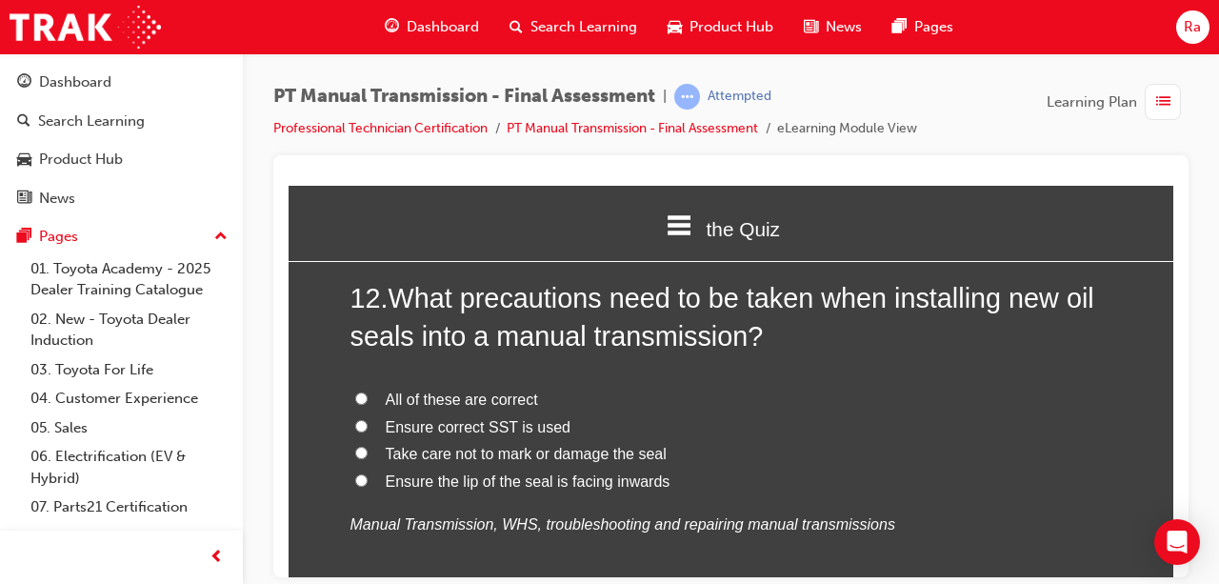
click at [478, 396] on span "All of these are correct" at bounding box center [462, 399] width 152 height 16
click at [368, 396] on input "All of these are correct" at bounding box center [361, 398] width 12 height 12
radio input "true"
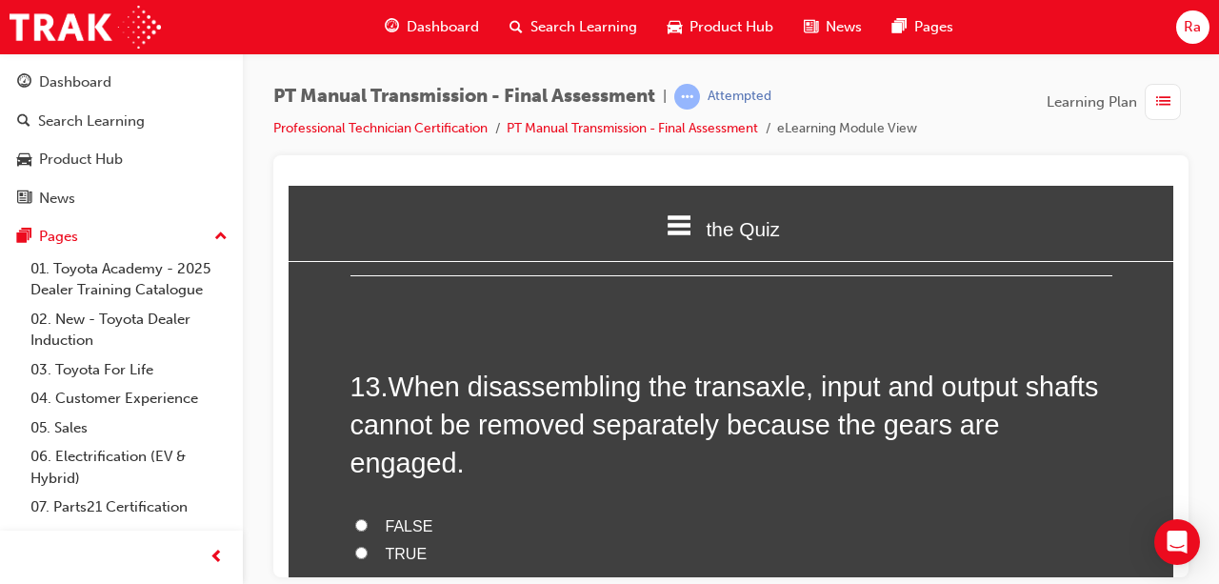
scroll to position [5430, 0]
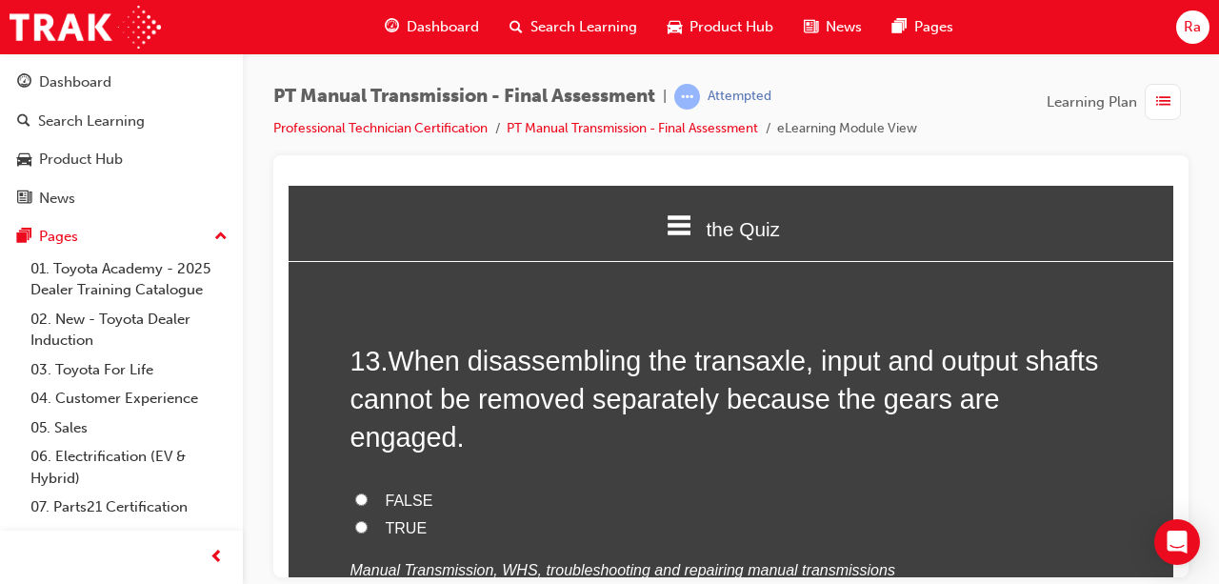
click at [419, 487] on label "FALSE" at bounding box center [732, 501] width 762 height 28
click at [368, 492] on input "FALSE" at bounding box center [361, 498] width 12 height 12
radio input "true"
click at [414, 514] on label "TRUE" at bounding box center [732, 528] width 762 height 28
click at [368, 520] on input "TRUE" at bounding box center [361, 526] width 12 height 12
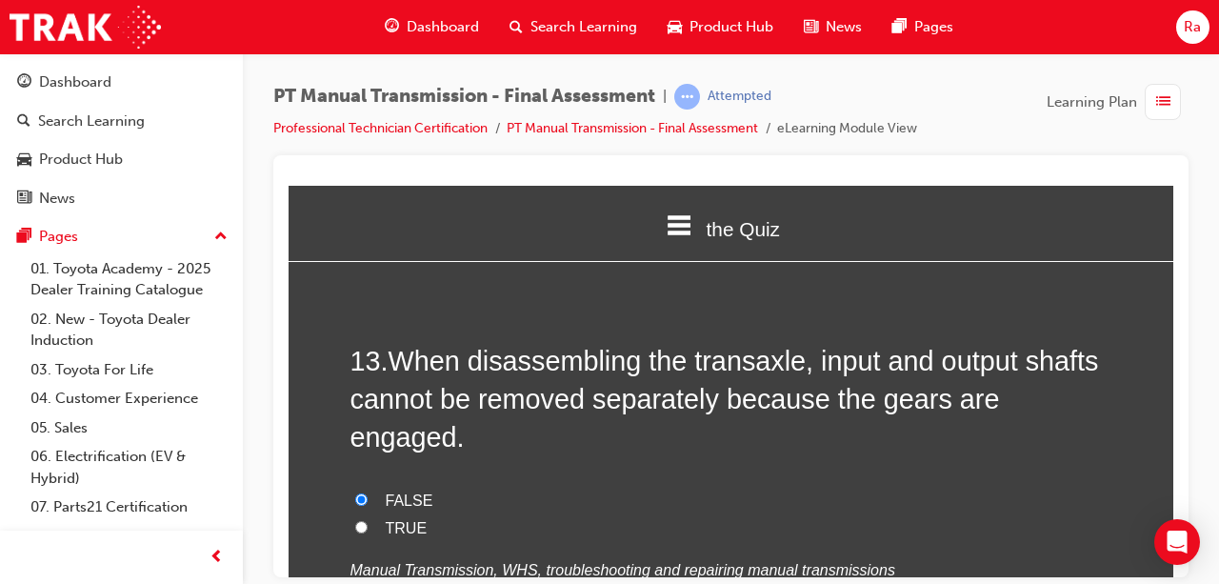
radio input "true"
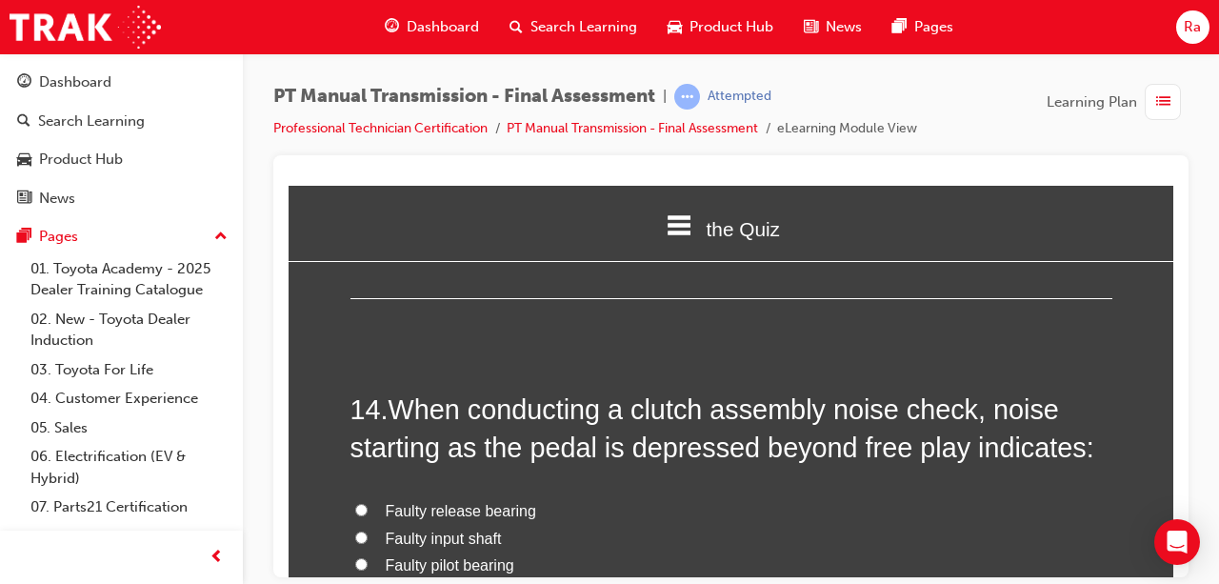
scroll to position [5811, 0]
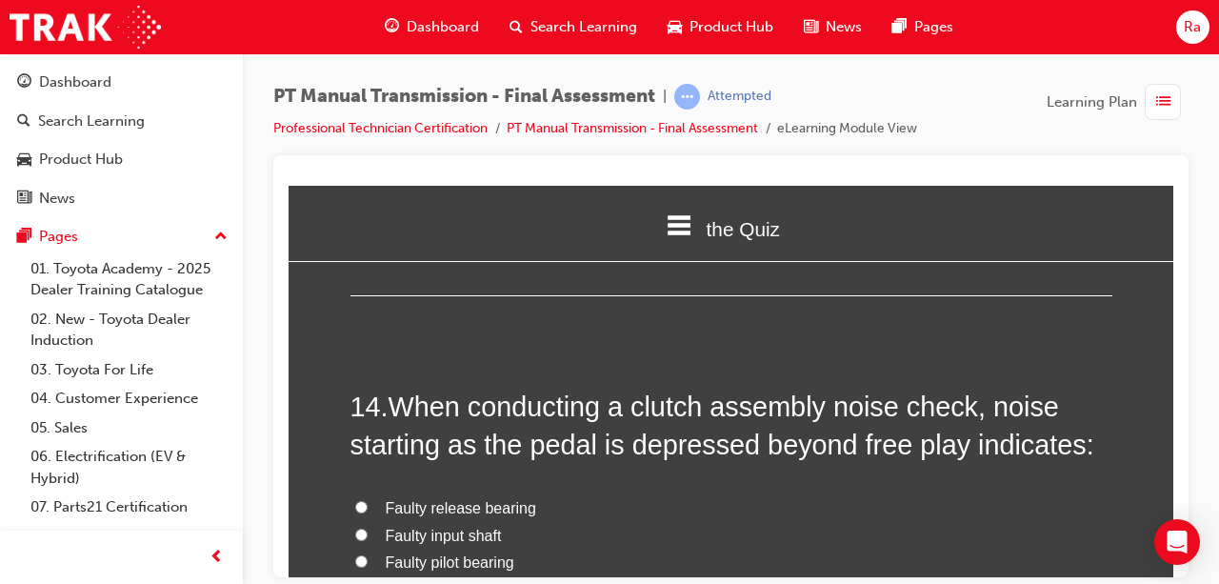
click at [458, 522] on label "Faulty input shaft" at bounding box center [732, 536] width 762 height 28
click at [368, 528] on input "Faulty input shaft" at bounding box center [361, 534] width 12 height 12
radio input "true"
click at [471, 499] on span "Faulty release bearing" at bounding box center [461, 507] width 151 height 16
click at [368, 500] on input "Faulty release bearing" at bounding box center [361, 506] width 12 height 12
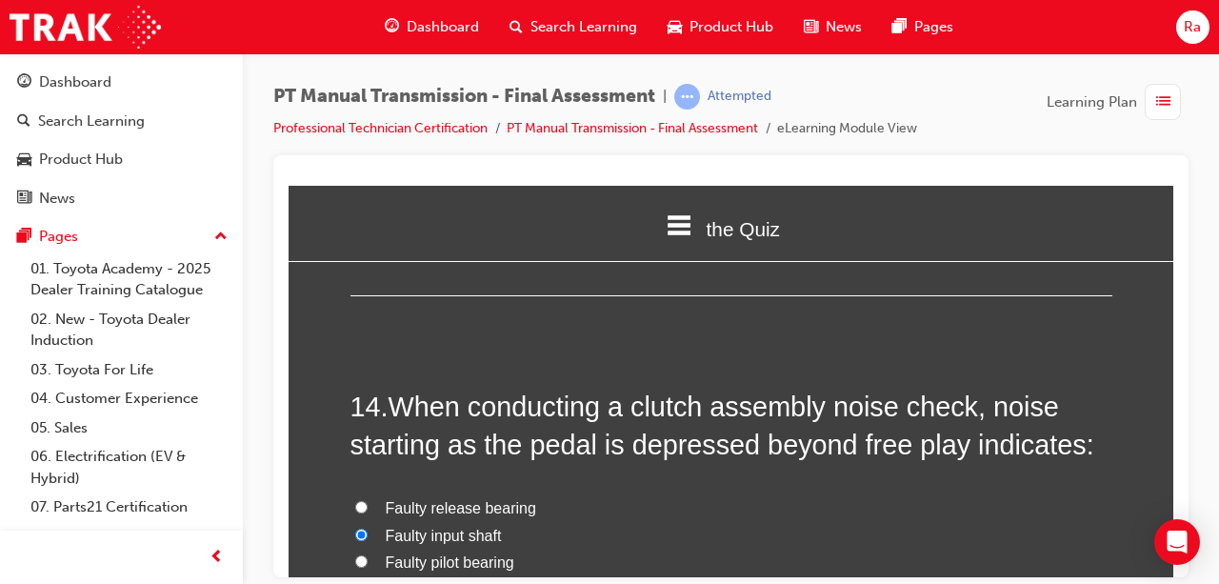
radio input "true"
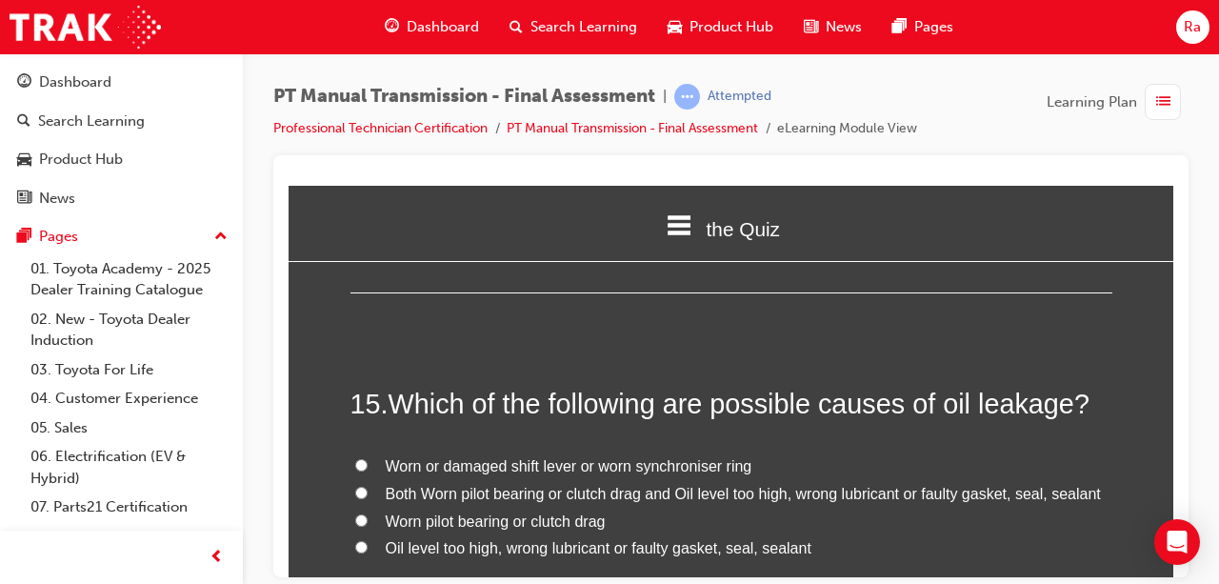
scroll to position [6287, 0]
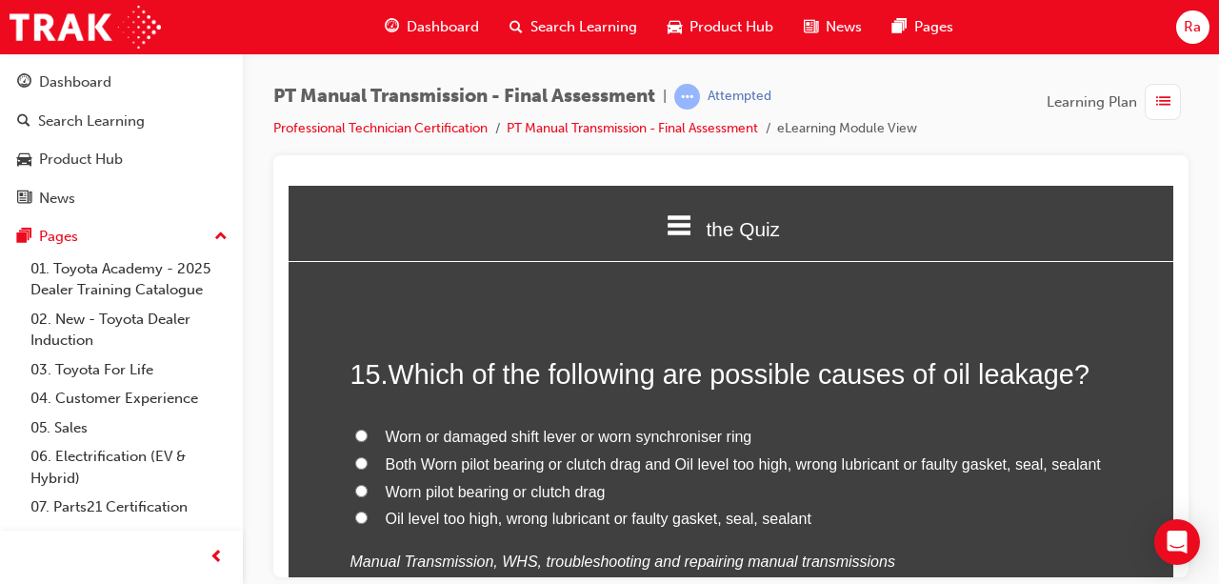
click at [420, 510] on span "Oil level too high, wrong lubricant or faulty gasket, seal, sealant" at bounding box center [599, 518] width 426 height 16
click at [368, 511] on input "Oil level too high, wrong lubricant or faulty gasket, seal, sealant" at bounding box center [361, 517] width 12 height 12
radio input "true"
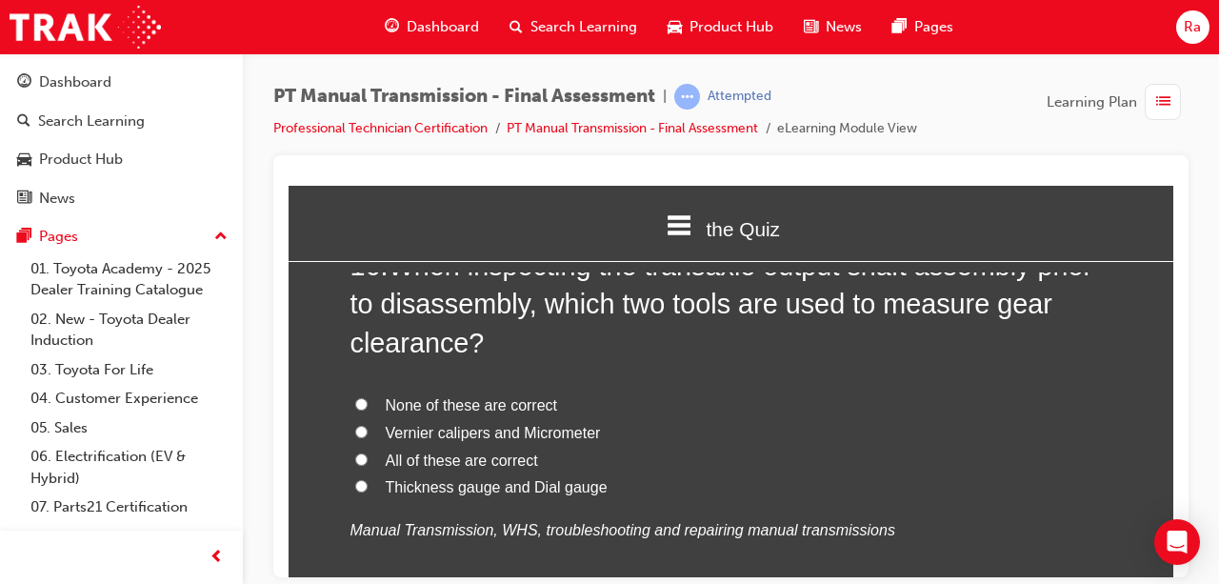
scroll to position [6859, 0]
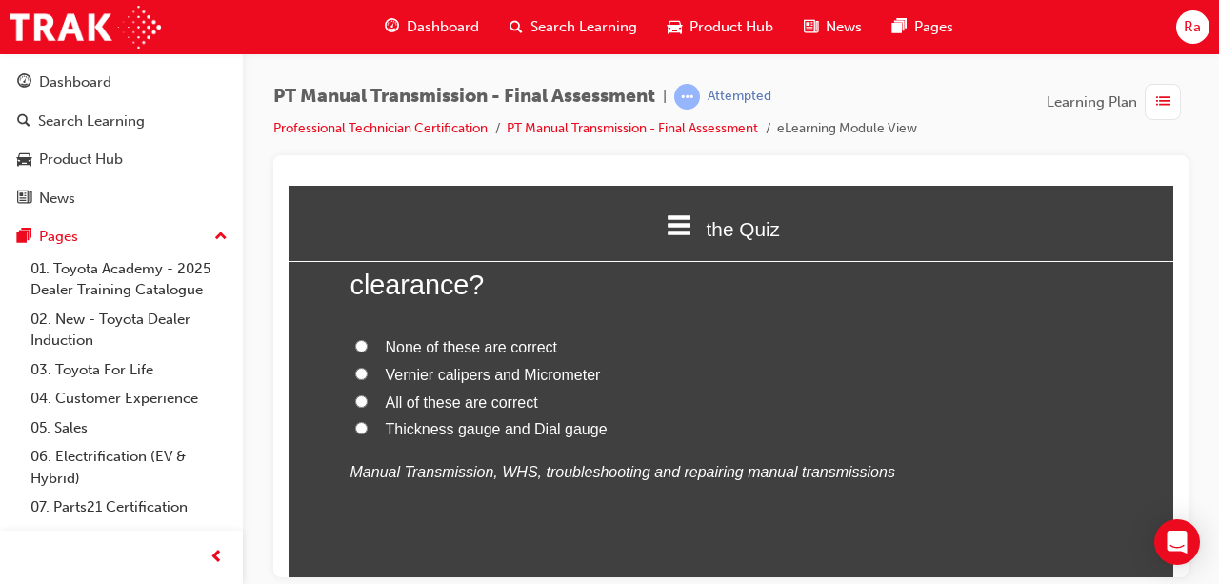
click at [506, 420] on span "Thickness gauge and Dial gauge" at bounding box center [497, 428] width 222 height 16
click at [368, 421] on input "Thickness gauge and Dial gauge" at bounding box center [361, 427] width 12 height 12
radio input "true"
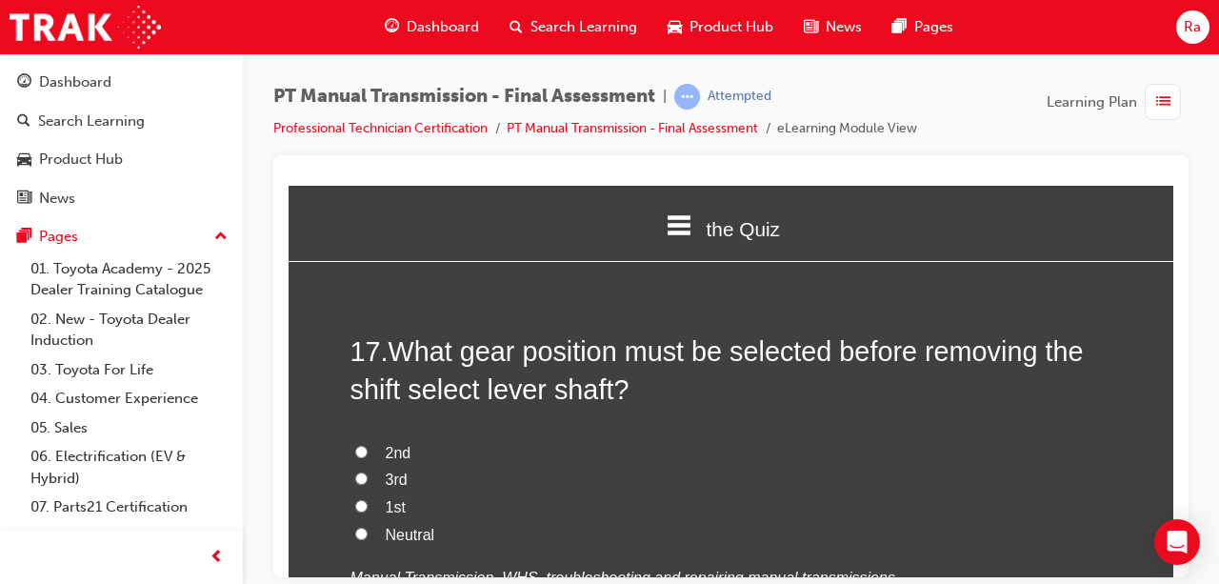
scroll to position [7240, 0]
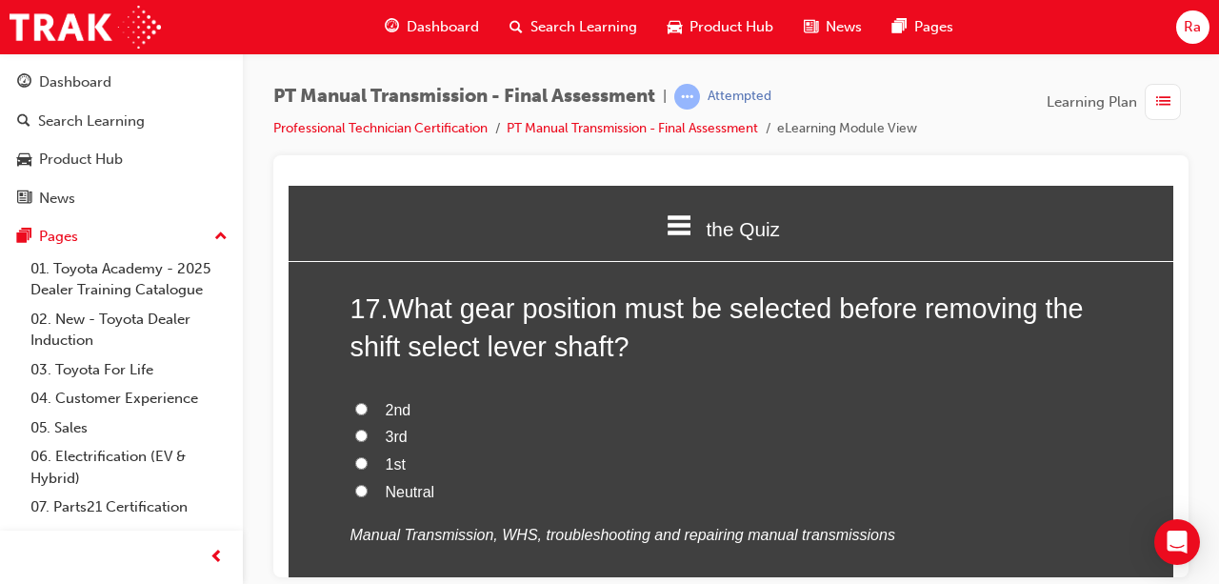
click at [422, 483] on span "Neutral" at bounding box center [411, 491] width 50 height 16
click at [368, 484] on input "Neutral" at bounding box center [361, 490] width 12 height 12
radio input "true"
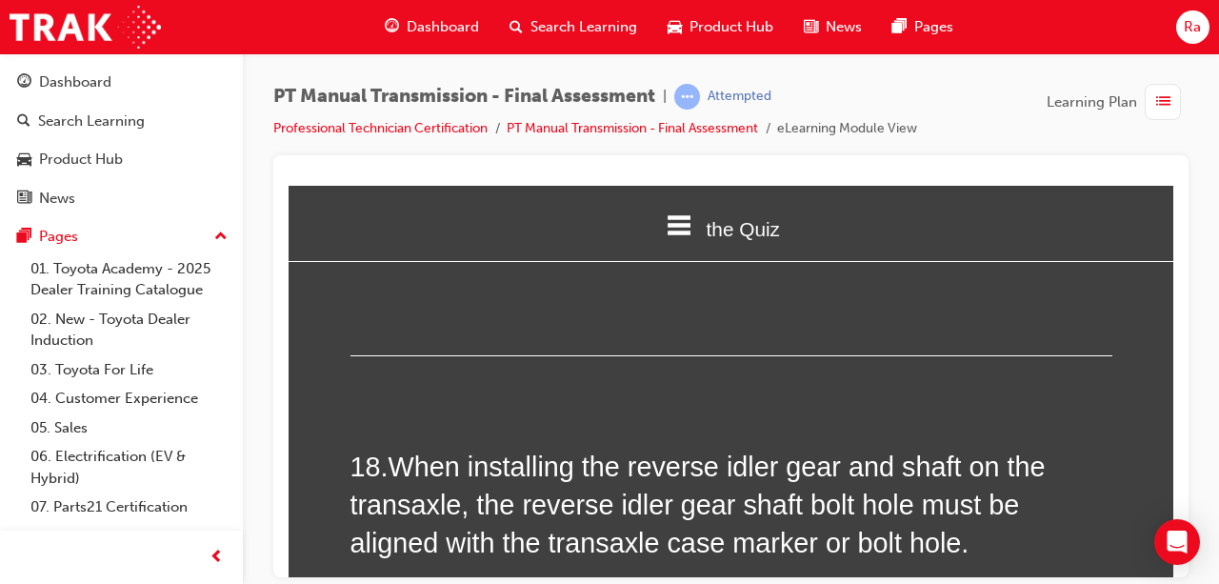
scroll to position [7621, 0]
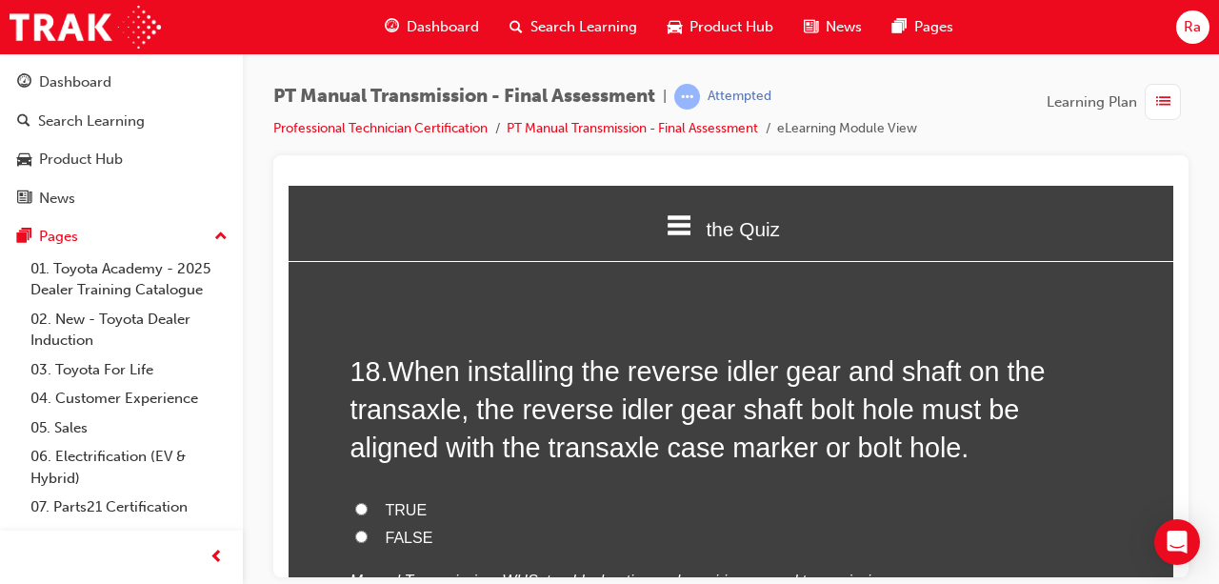
click at [412, 501] on span "TRUE" at bounding box center [407, 509] width 42 height 16
click at [368, 502] on input "TRUE" at bounding box center [361, 508] width 12 height 12
radio input "true"
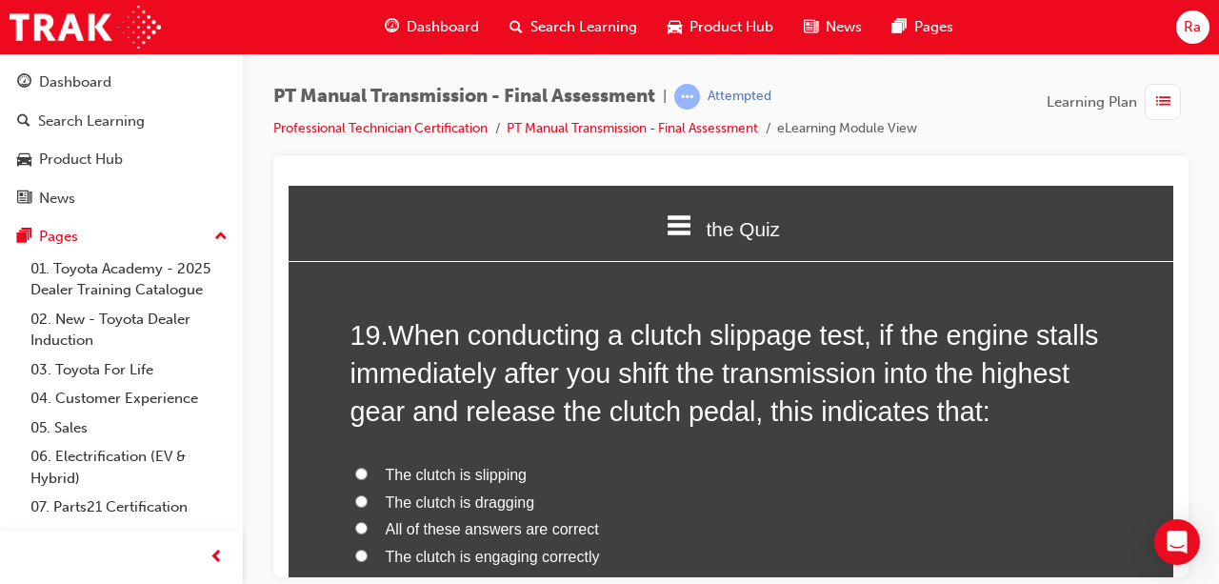
scroll to position [8097, 0]
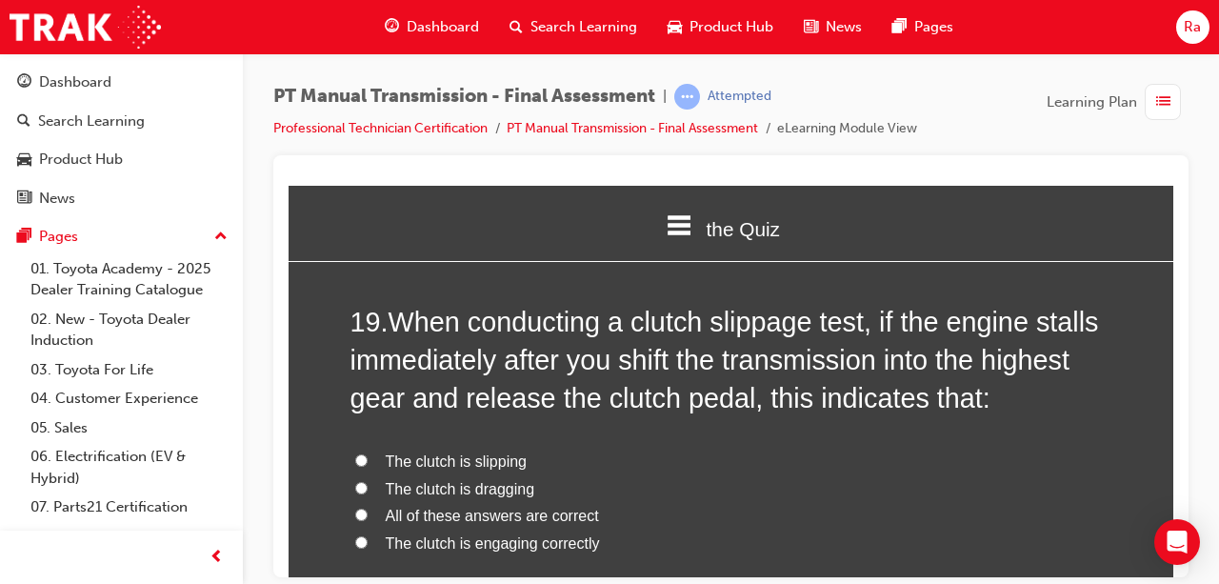
click at [479, 507] on span "All of these answers are correct" at bounding box center [492, 515] width 213 height 16
click at [368, 508] on input "All of these answers are correct" at bounding box center [361, 514] width 12 height 12
radio input "true"
click at [479, 530] on label "The clutch is engaging correctly" at bounding box center [732, 544] width 762 height 28
click at [368, 535] on input "The clutch is engaging correctly" at bounding box center [361, 541] width 12 height 12
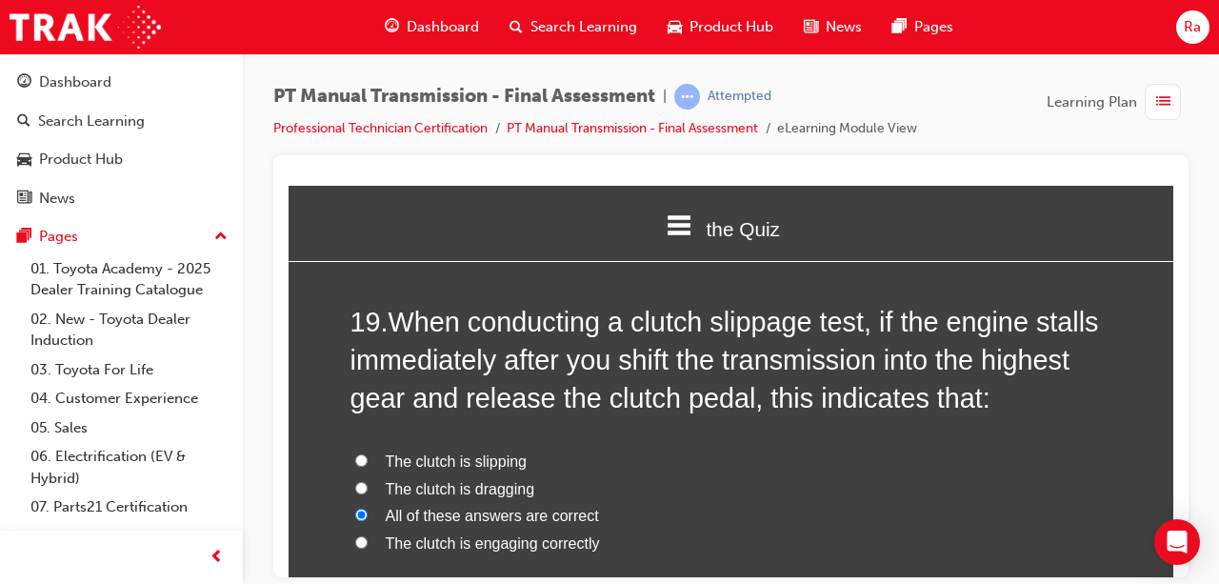
radio input "true"
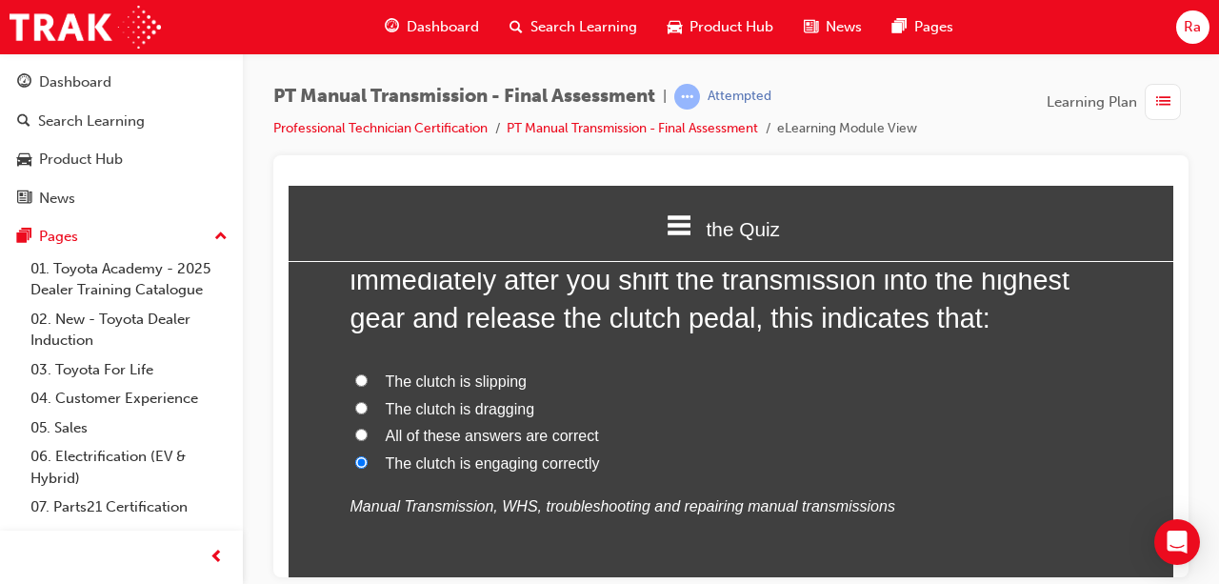
scroll to position [8314, 0]
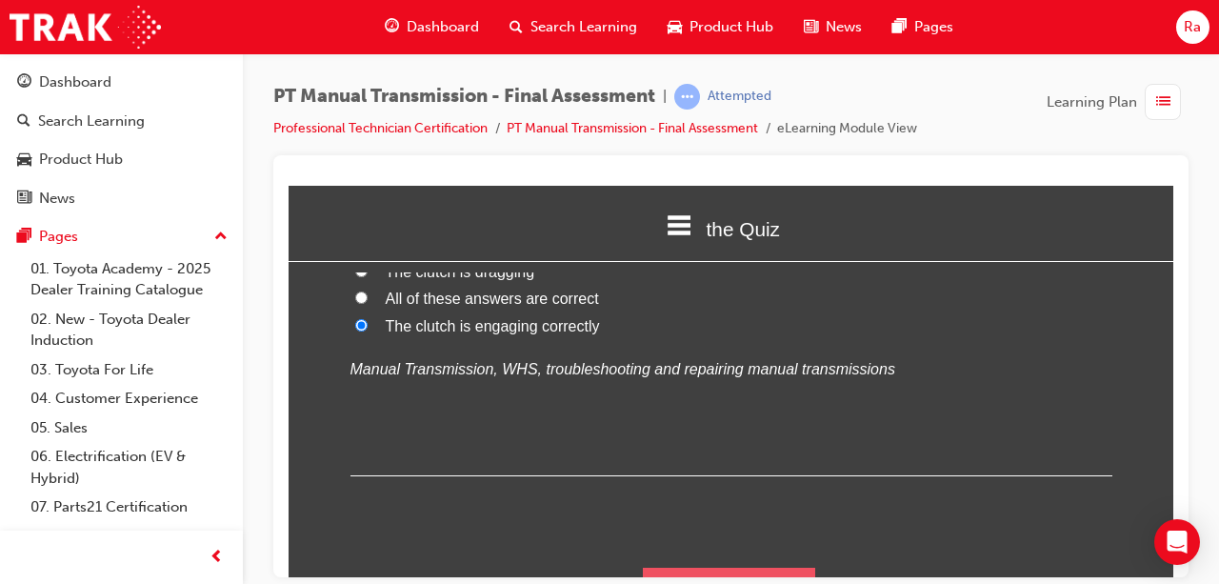
click at [787, 567] on button "Submit Answers" at bounding box center [729, 593] width 173 height 53
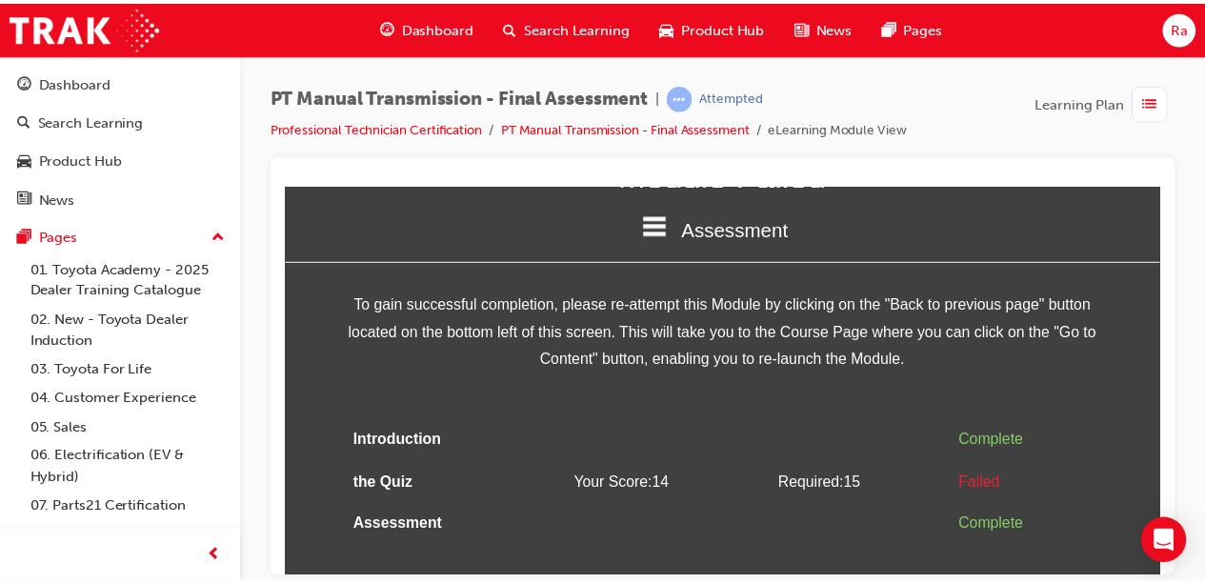
scroll to position [130, 0]
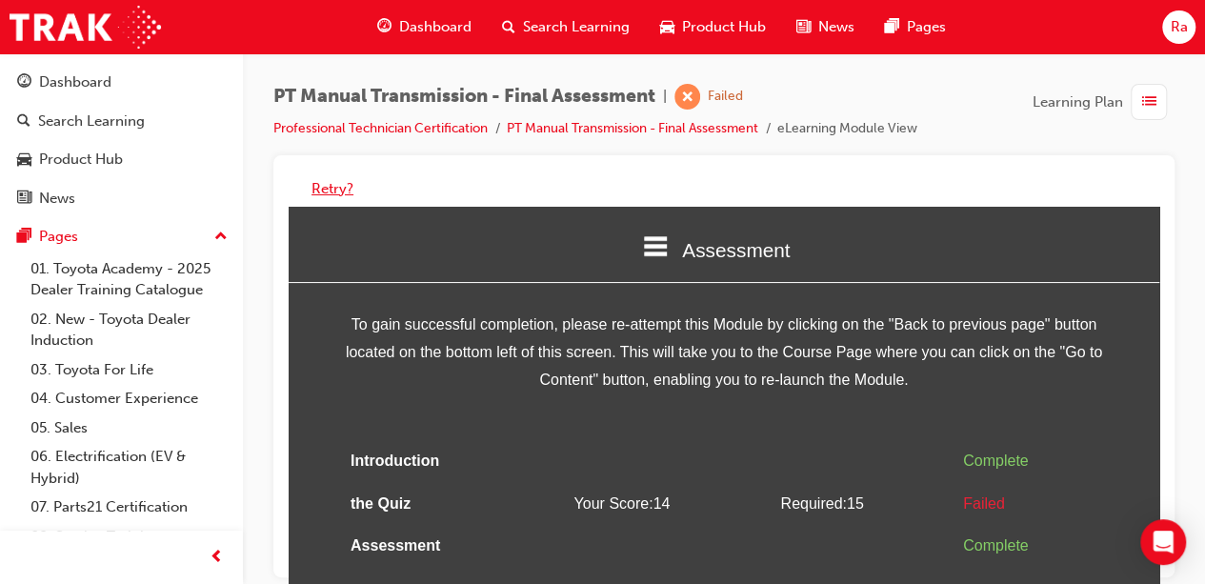
click at [327, 178] on button "Retry?" at bounding box center [333, 189] width 42 height 22
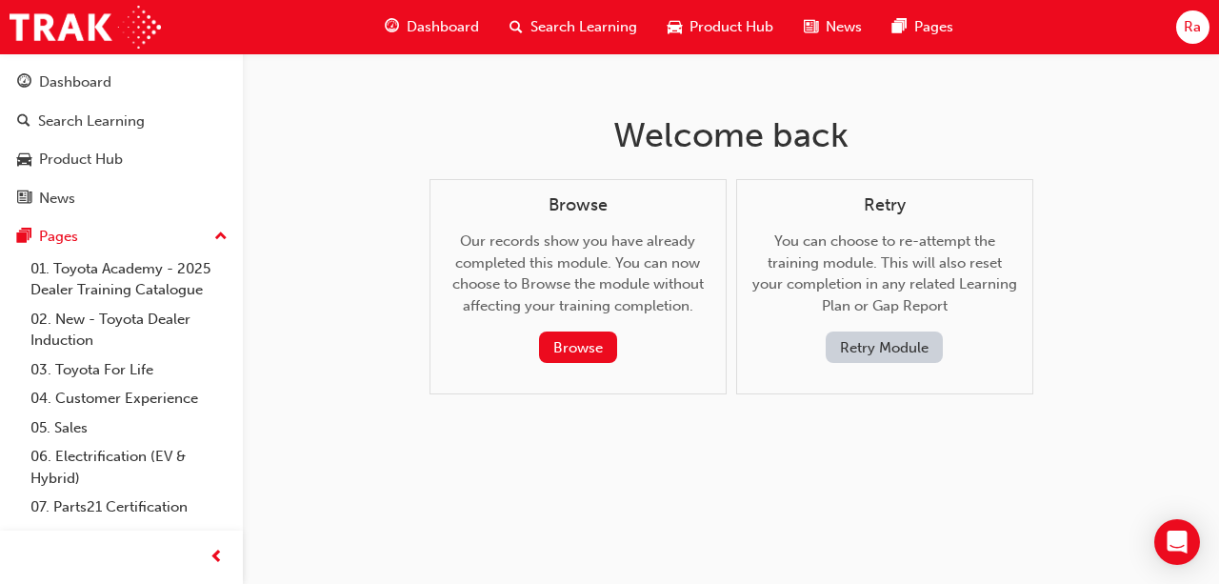
click at [896, 353] on button "Retry Module" at bounding box center [884, 347] width 117 height 31
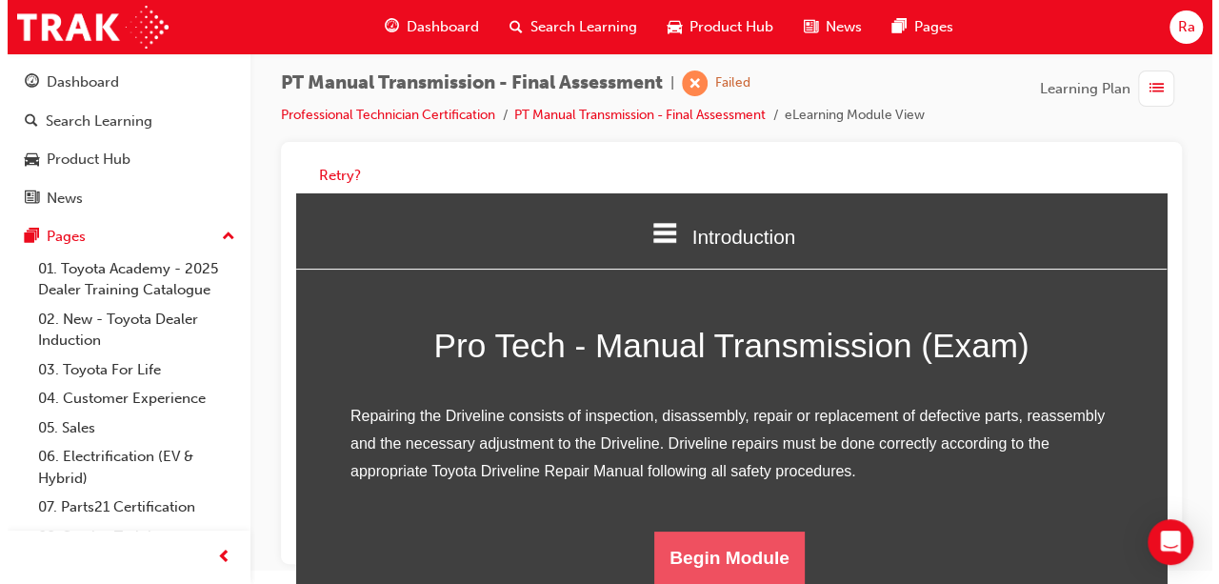
scroll to position [0, 0]
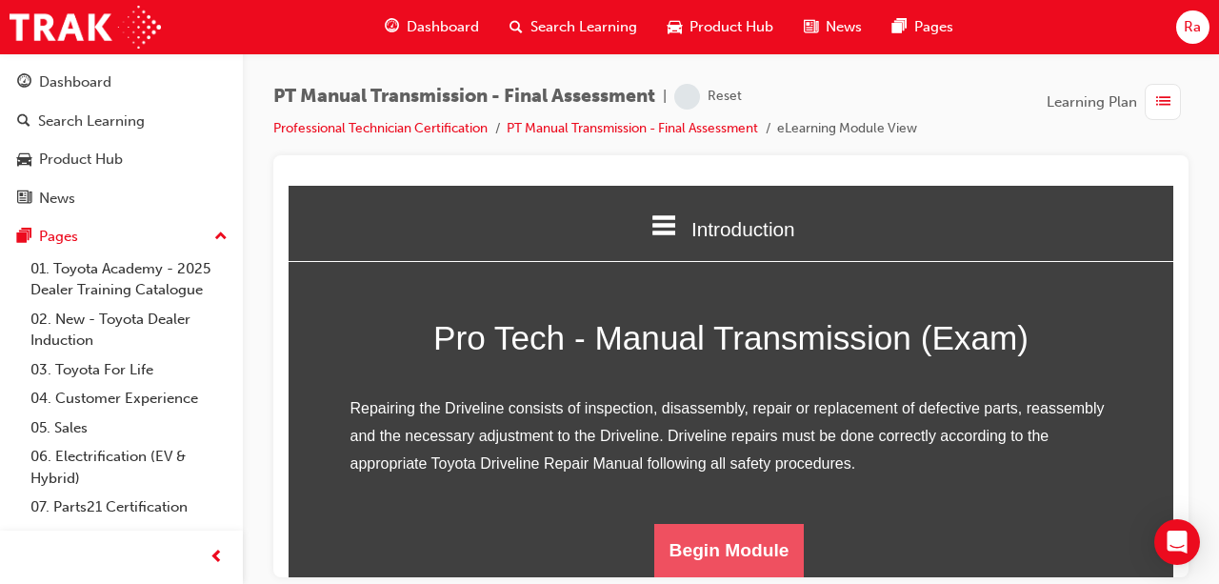
click at [726, 568] on button "Begin Module" at bounding box center [729, 549] width 151 height 53
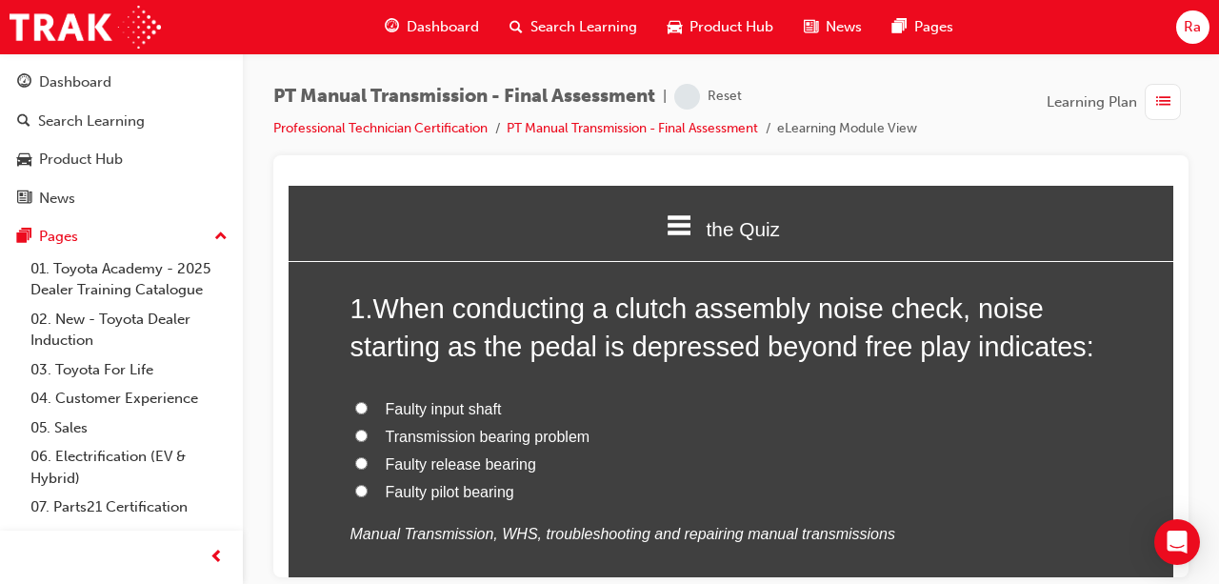
scroll to position [191, 0]
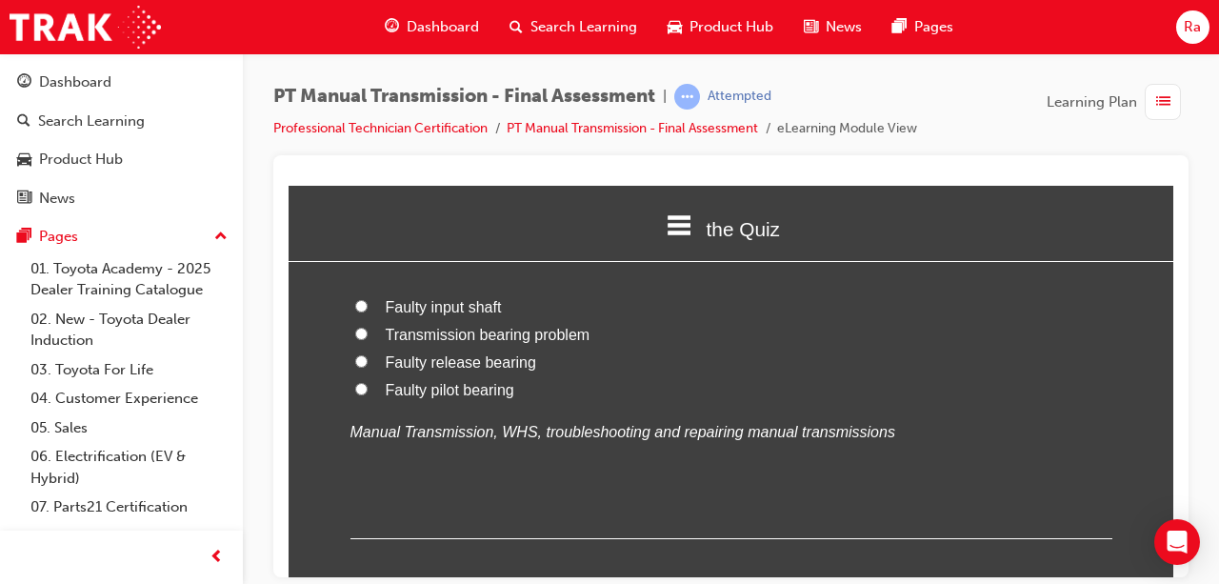
click at [470, 359] on span "Faulty release bearing" at bounding box center [461, 361] width 151 height 16
click at [368, 359] on input "Faulty release bearing" at bounding box center [361, 360] width 12 height 12
radio input "true"
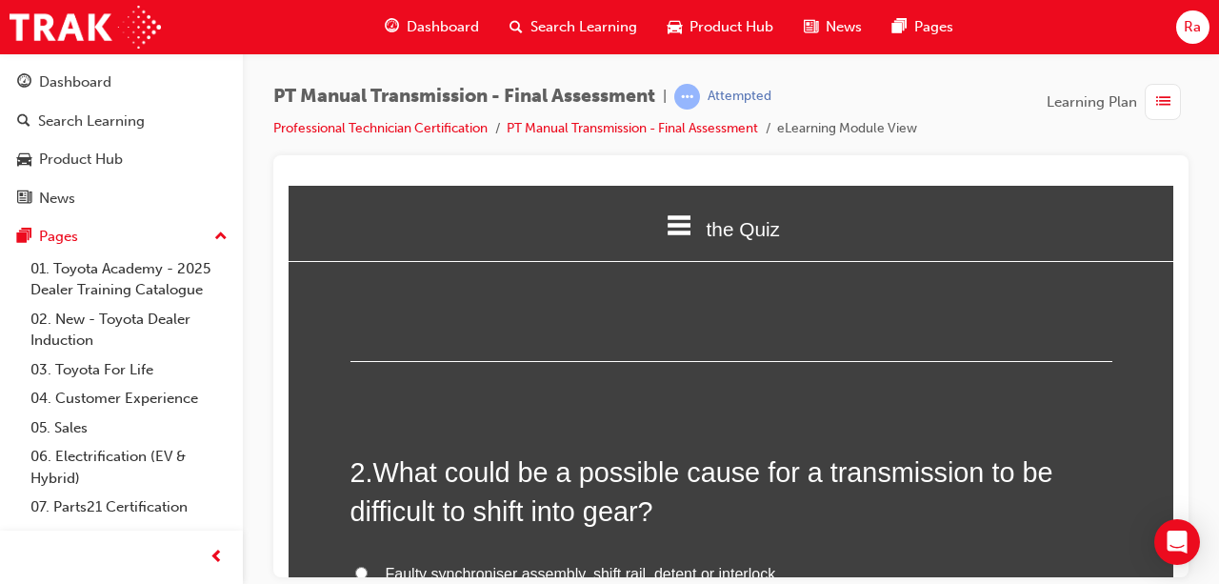
scroll to position [476, 0]
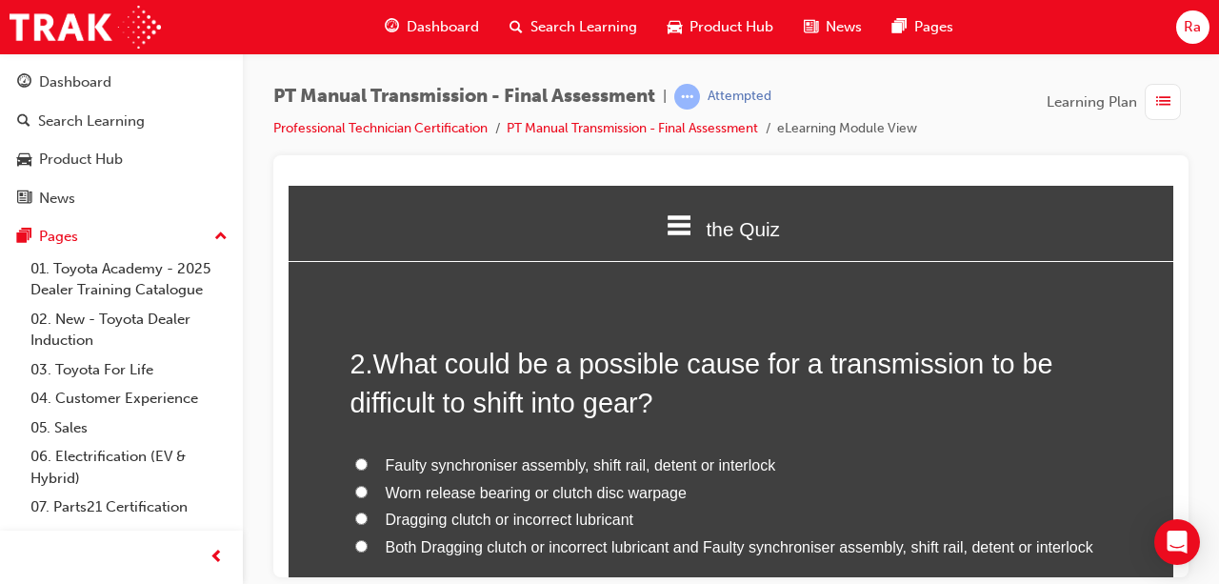
click at [491, 489] on span "Worn release bearing or clutch disc warpage" at bounding box center [536, 492] width 301 height 16
click at [368, 489] on input "Worn release bearing or clutch disc warpage" at bounding box center [361, 491] width 12 height 12
radio input "true"
click at [510, 459] on span "Faulty synchroniser assembly, shift rail, detent or interlock" at bounding box center [581, 464] width 391 height 16
click at [368, 459] on input "Faulty synchroniser assembly, shift rail, detent or interlock" at bounding box center [361, 463] width 12 height 12
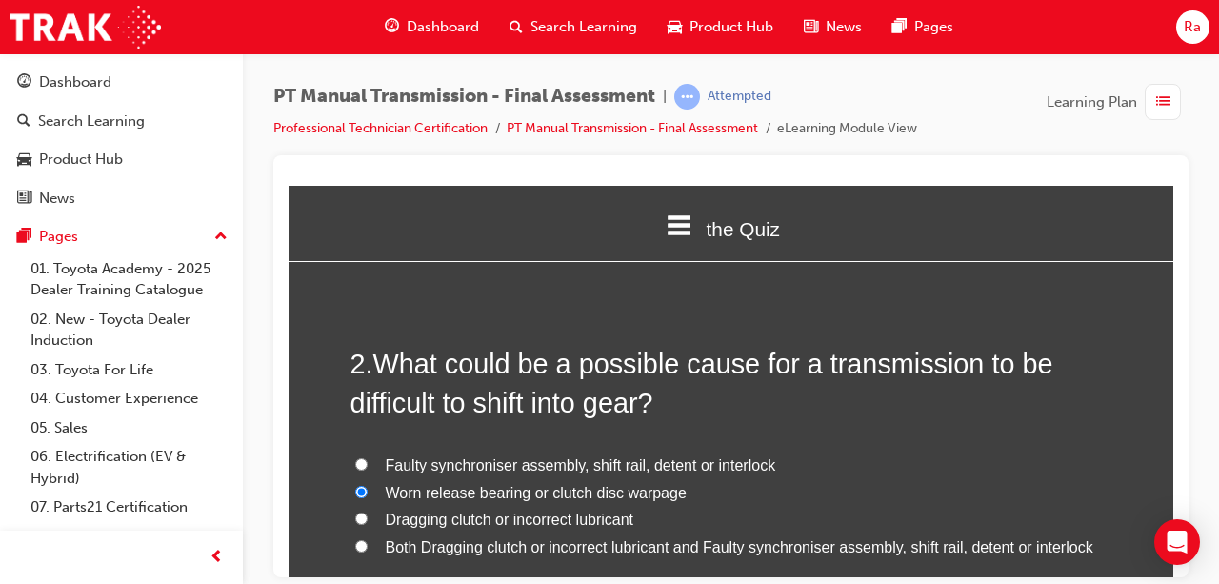
radio input "true"
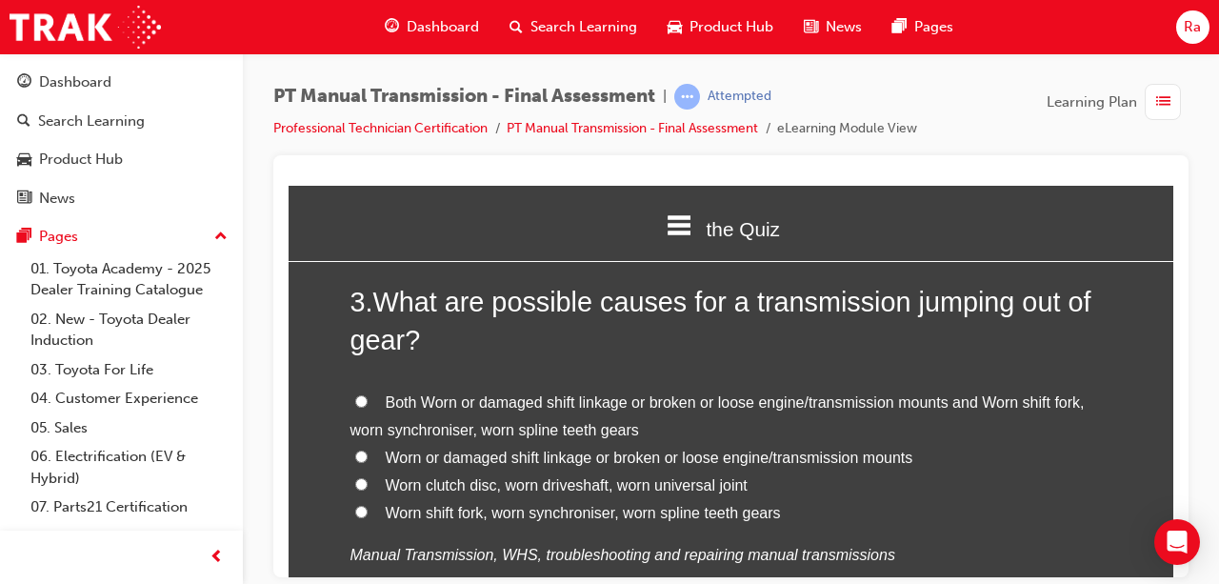
scroll to position [953, 0]
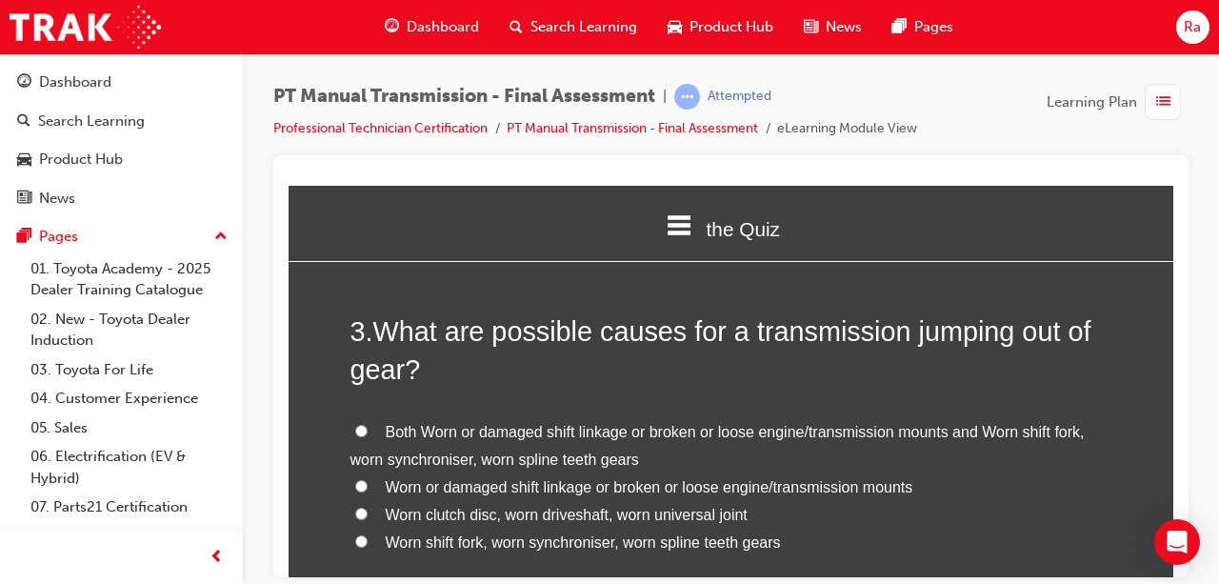
click at [503, 430] on span "Both Worn or damaged shift linkage or broken or loose engine/transmission mount…" at bounding box center [718, 445] width 734 height 44
click at [368, 430] on input "Both Worn or damaged shift linkage or broken or loose engine/transmission mount…" at bounding box center [361, 430] width 12 height 12
radio input "true"
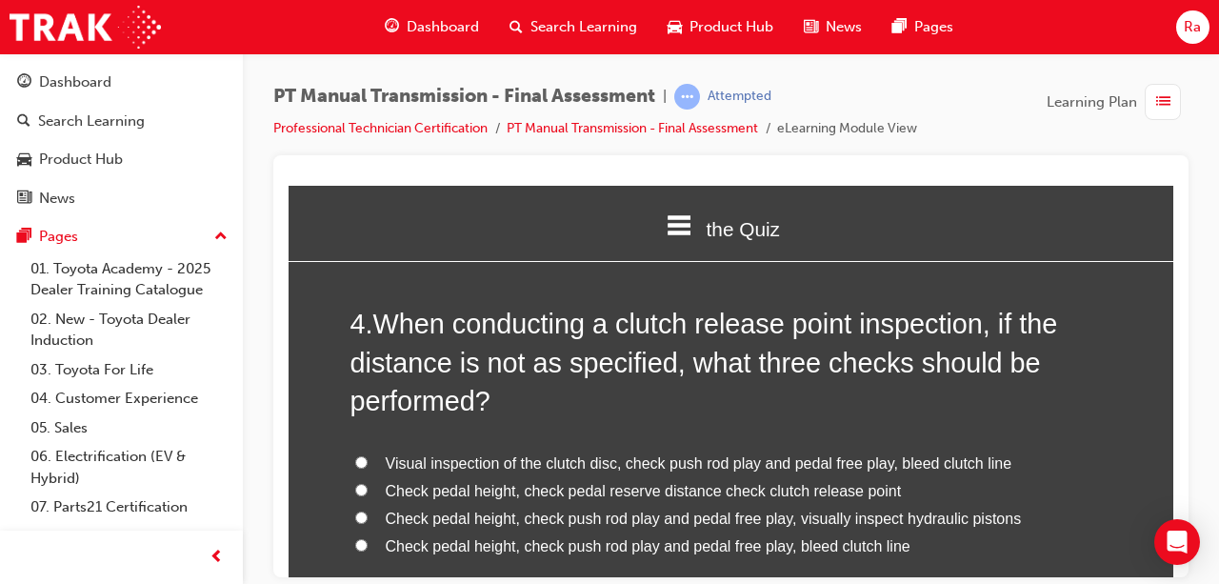
scroll to position [1524, 0]
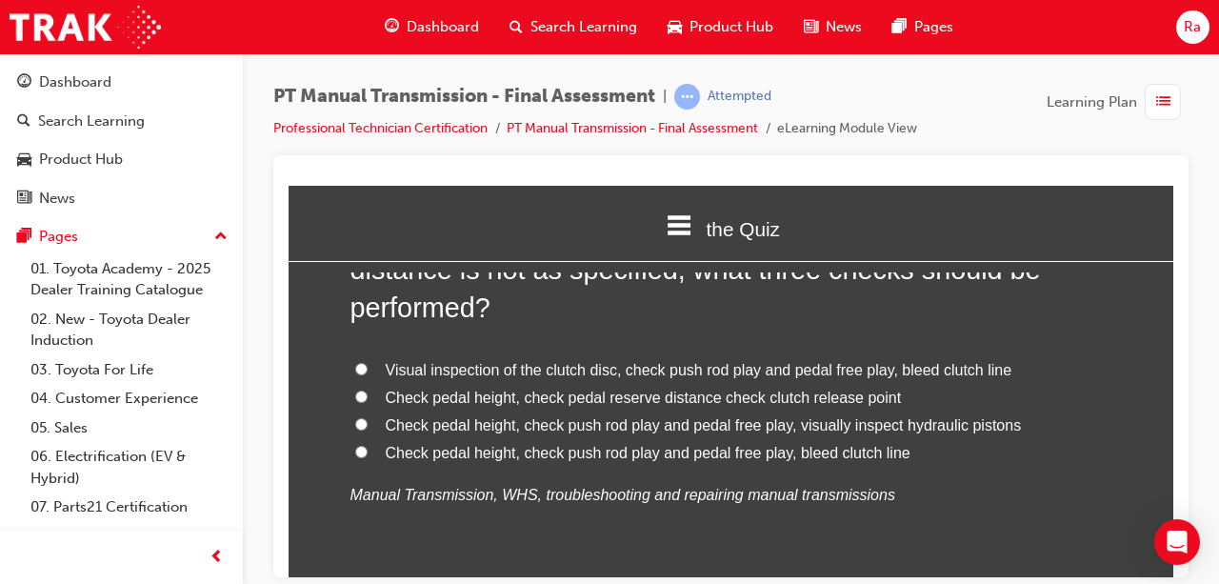
click at [525, 400] on span "Check pedal height, check pedal reserve distance check clutch release point" at bounding box center [644, 397] width 516 height 16
click at [368, 400] on input "Check pedal height, check pedal reserve distance check clutch release point" at bounding box center [361, 396] width 12 height 12
radio input "true"
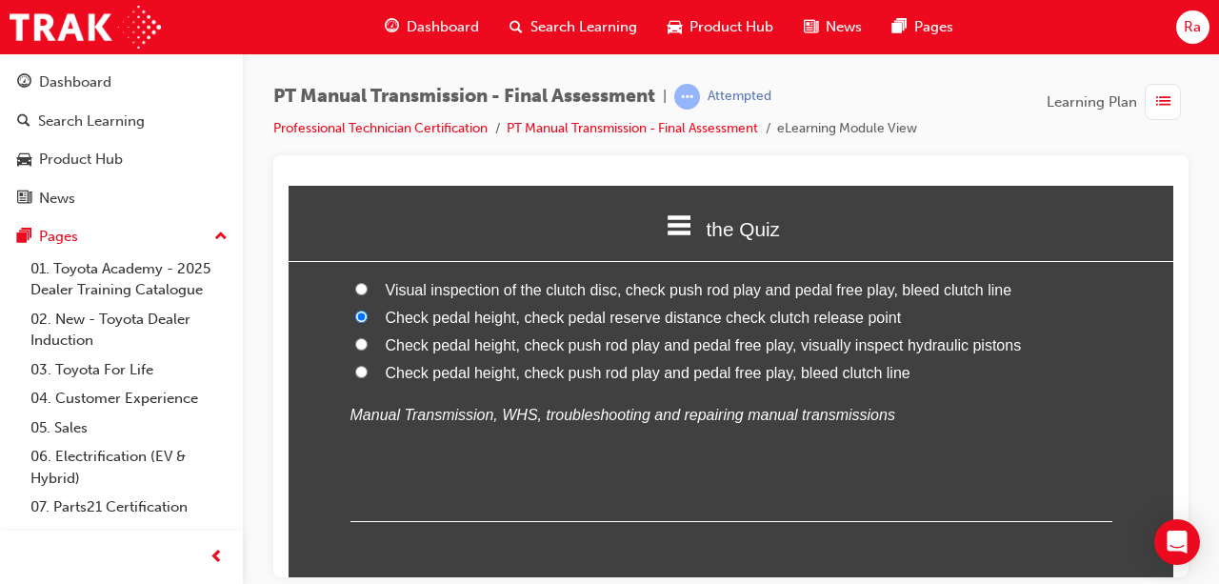
scroll to position [1905, 0]
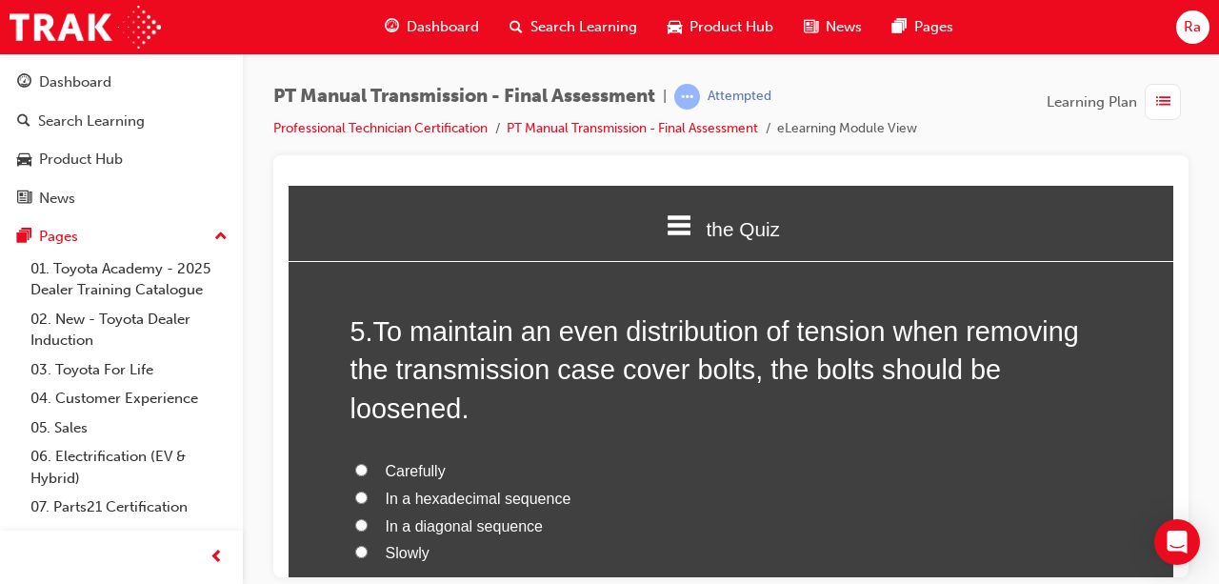
click at [461, 502] on span "In a hexadecimal sequence" at bounding box center [479, 498] width 186 height 16
click at [368, 502] on input "In a hexadecimal sequence" at bounding box center [361, 497] width 12 height 12
radio input "true"
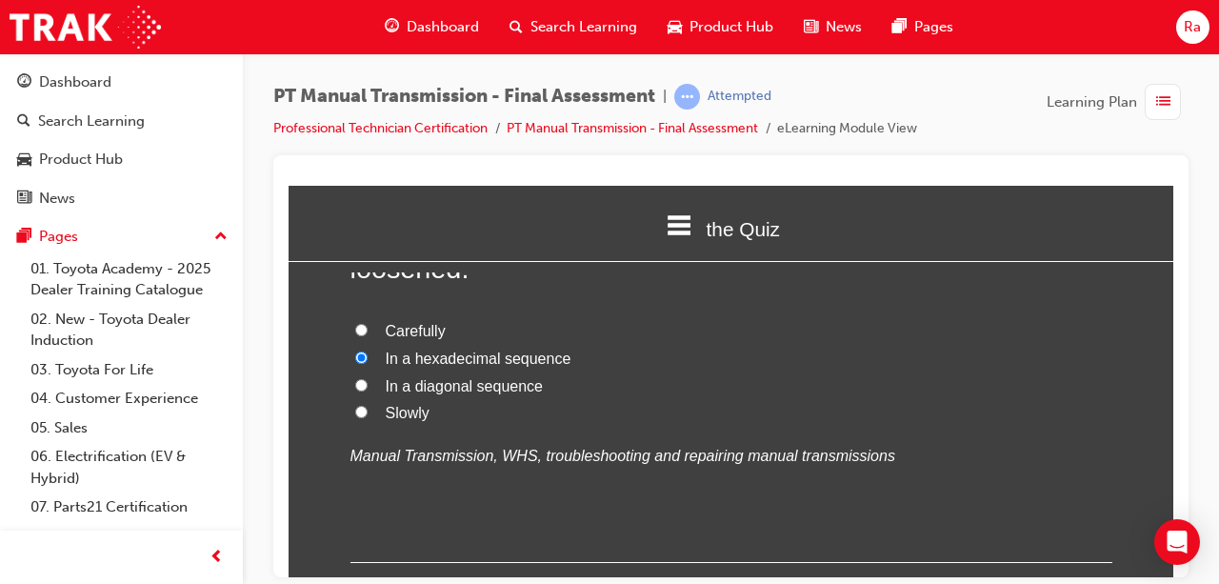
scroll to position [2096, 0]
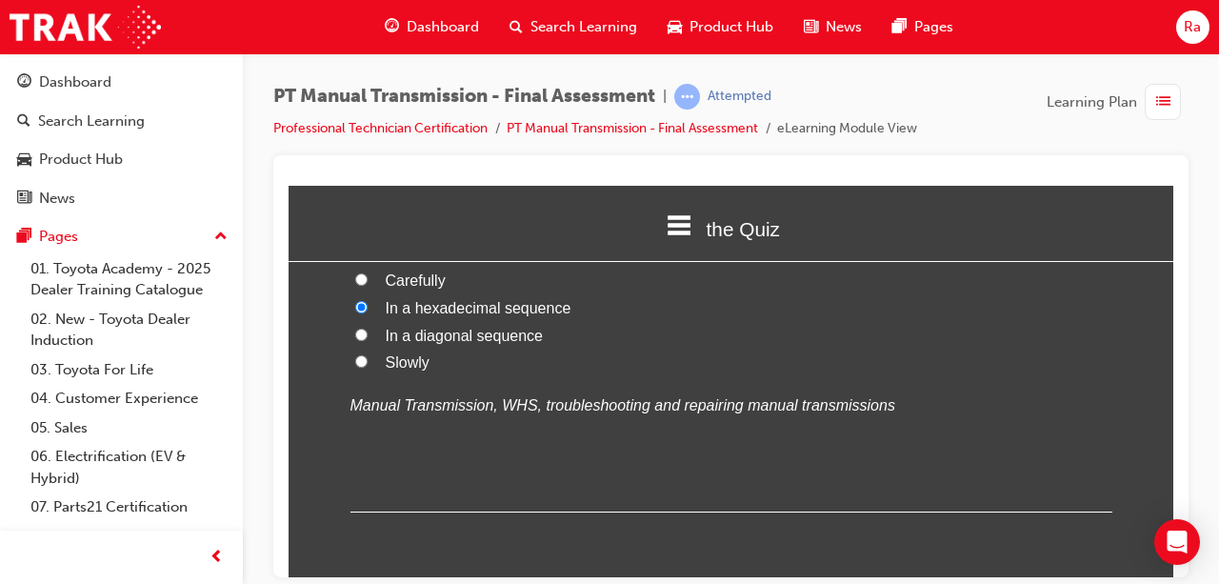
click at [492, 332] on span "In a diagonal sequence" at bounding box center [464, 335] width 157 height 16
click at [368, 332] on input "In a diagonal sequence" at bounding box center [361, 334] width 12 height 12
radio input "true"
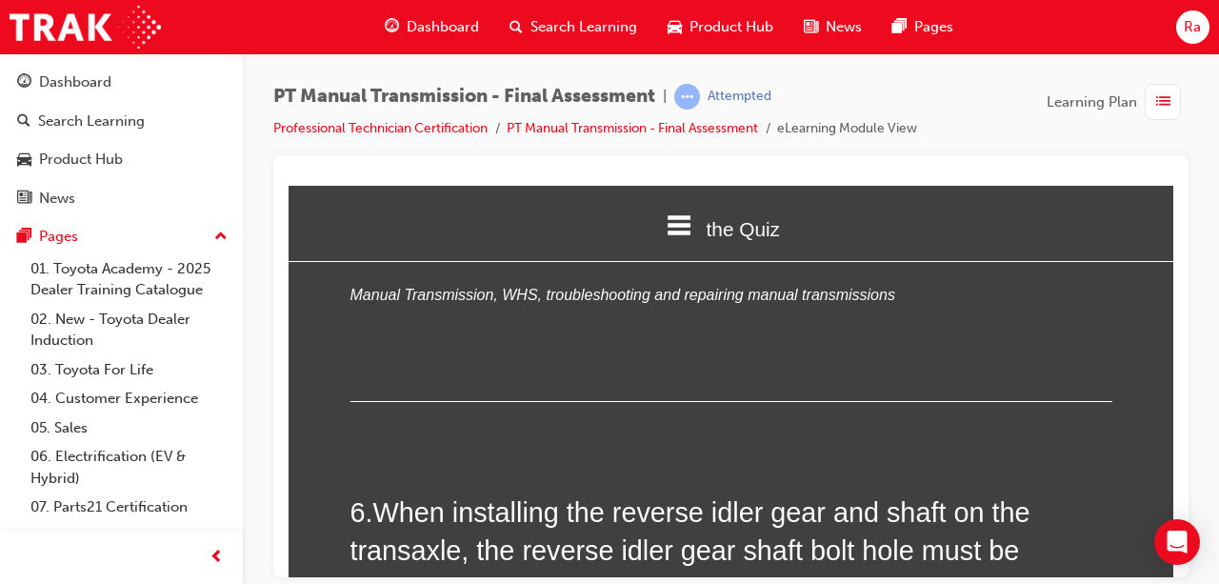
scroll to position [2382, 0]
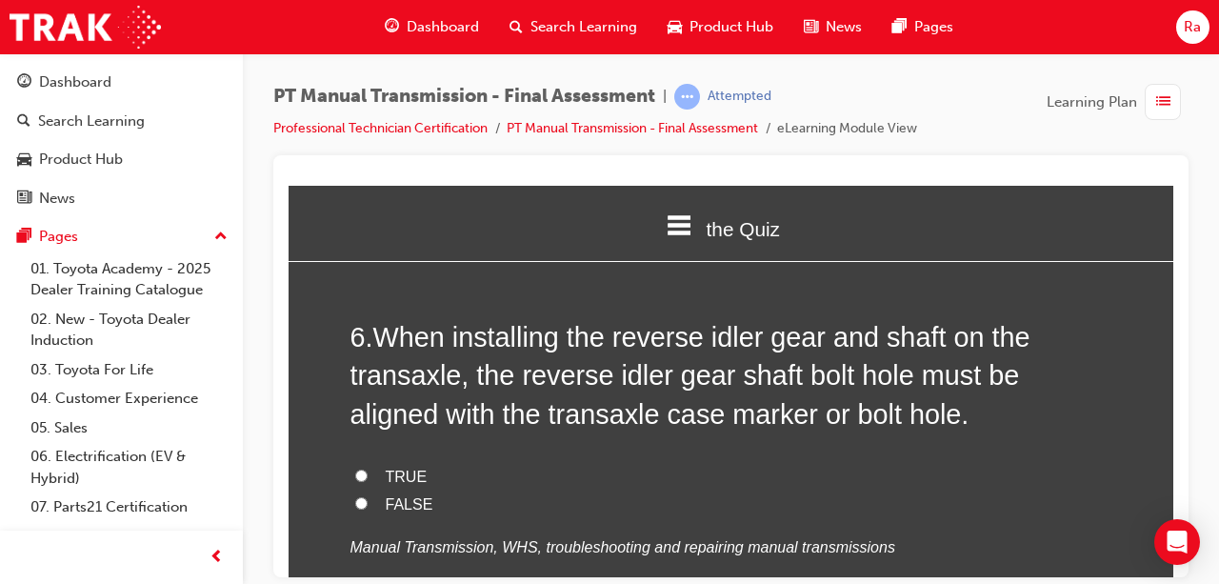
click at [409, 453] on div "6 . When installing the reverse idler gear and shaft on the transaxle, the reve…" at bounding box center [732, 484] width 762 height 335
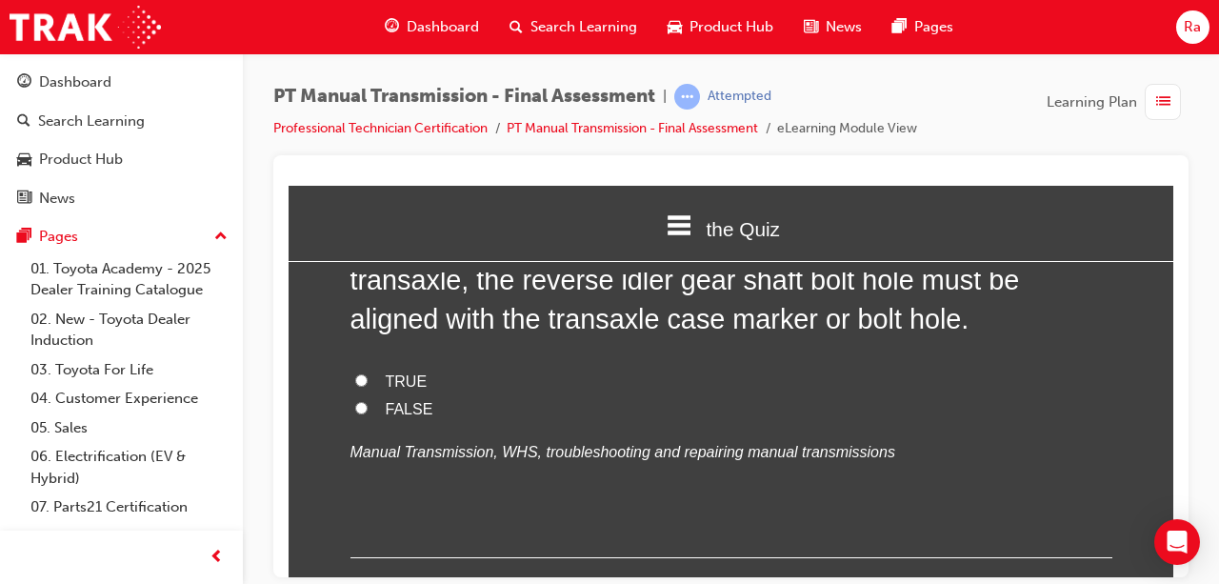
click at [408, 385] on span "TRUE" at bounding box center [407, 380] width 42 height 16
click at [368, 385] on input "TRUE" at bounding box center [361, 379] width 12 height 12
radio input "true"
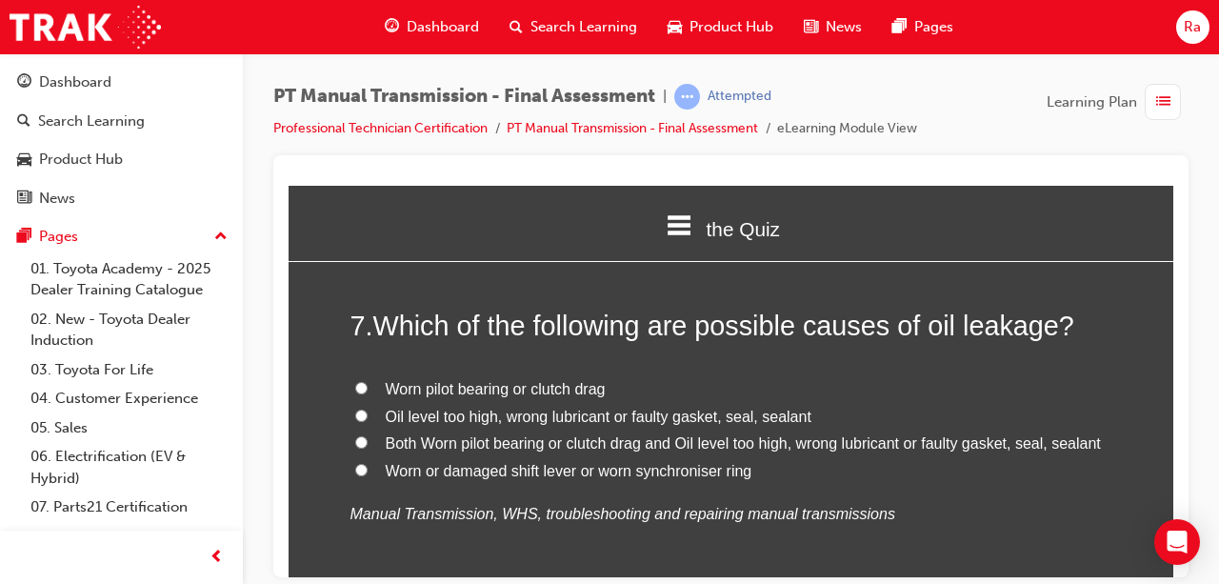
scroll to position [2858, 0]
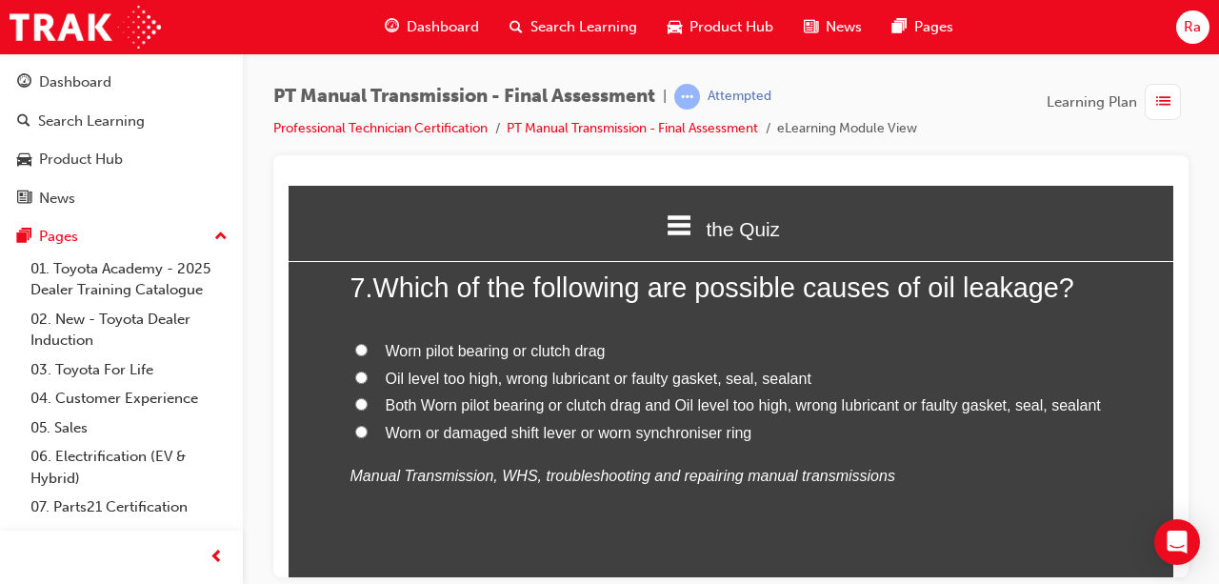
click at [459, 371] on span "Oil level too high, wrong lubricant or faulty gasket, seal, sealant" at bounding box center [599, 378] width 426 height 16
click at [368, 371] on input "Oil level too high, wrong lubricant or faulty gasket, seal, sealant" at bounding box center [361, 377] width 12 height 12
radio input "true"
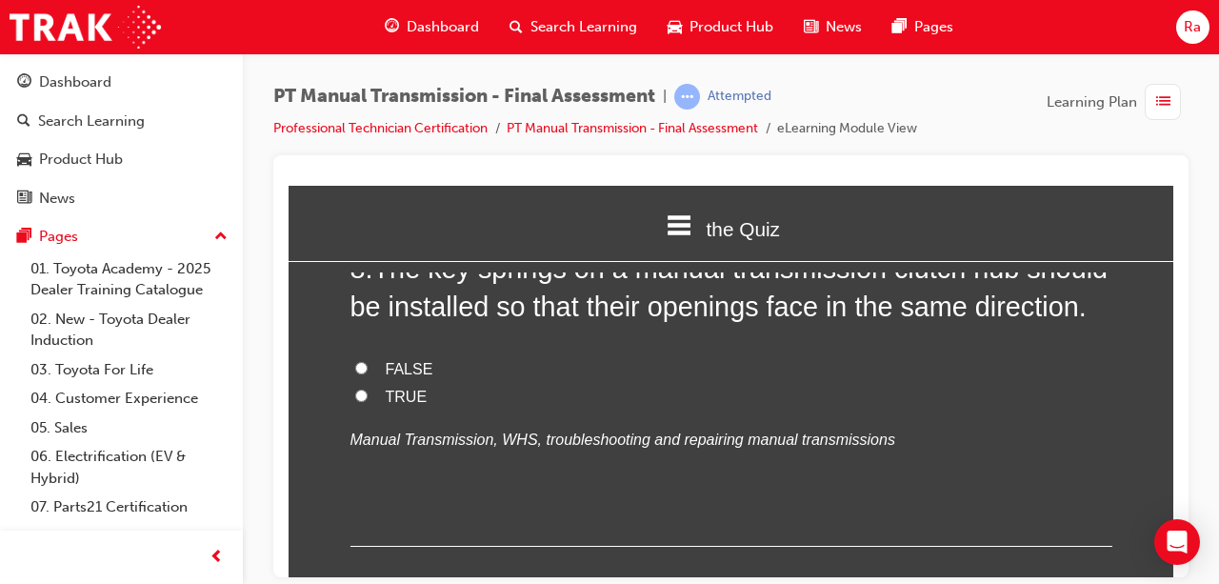
scroll to position [3239, 0]
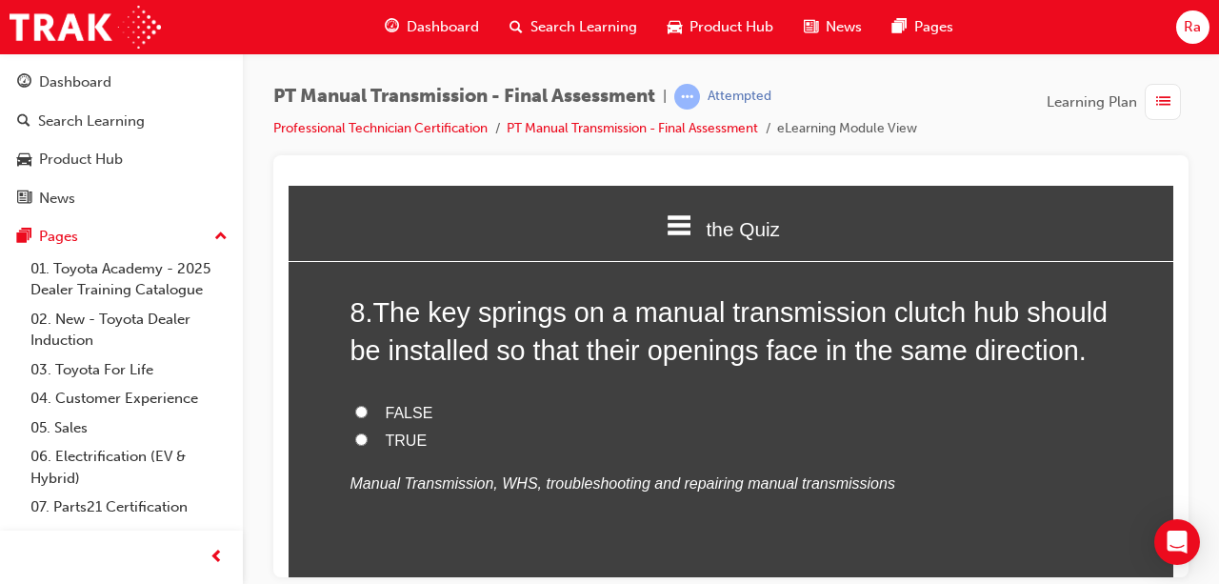
click at [394, 432] on span "TRUE" at bounding box center [407, 440] width 42 height 16
click at [368, 432] on input "TRUE" at bounding box center [361, 438] width 12 height 12
radio input "true"
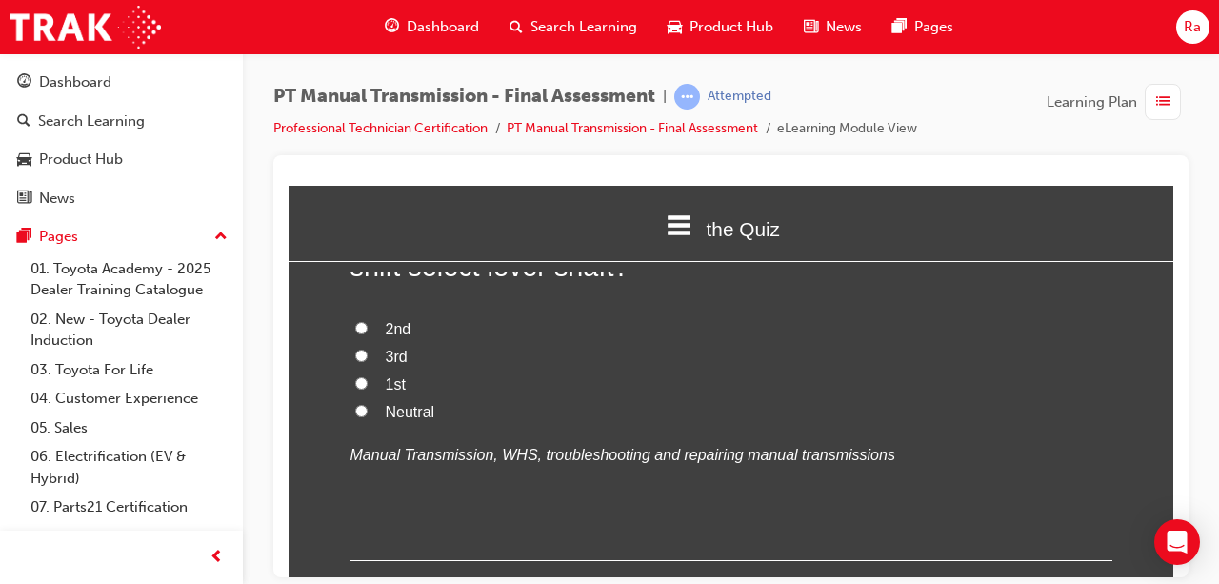
scroll to position [3715, 0]
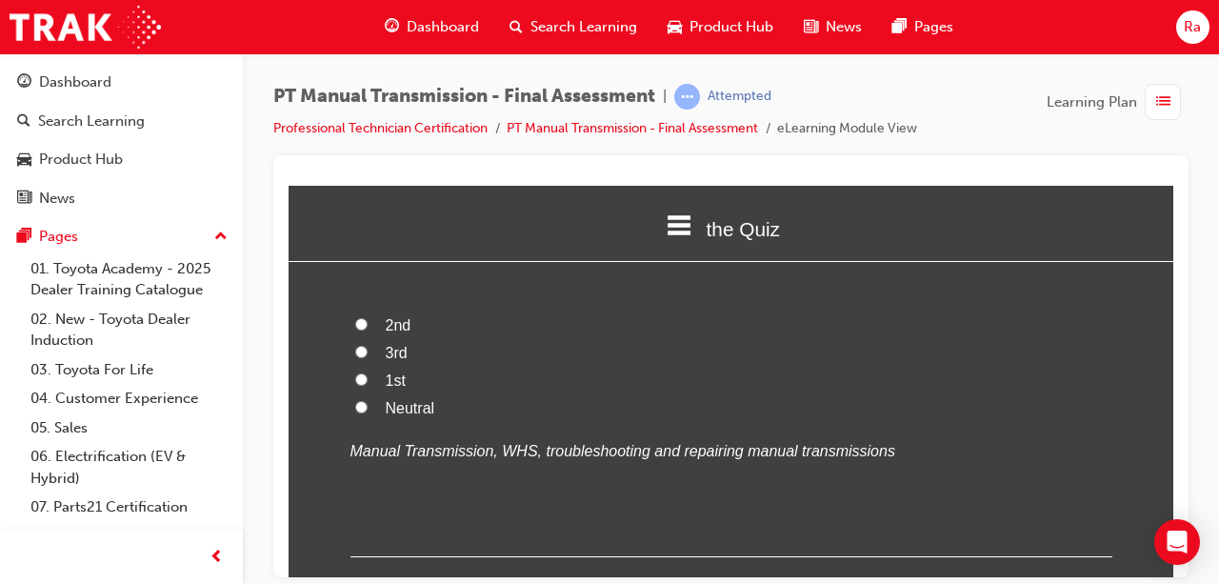
click at [389, 399] on span "Neutral" at bounding box center [411, 407] width 50 height 16
click at [368, 400] on input "Neutral" at bounding box center [361, 406] width 12 height 12
radio input "true"
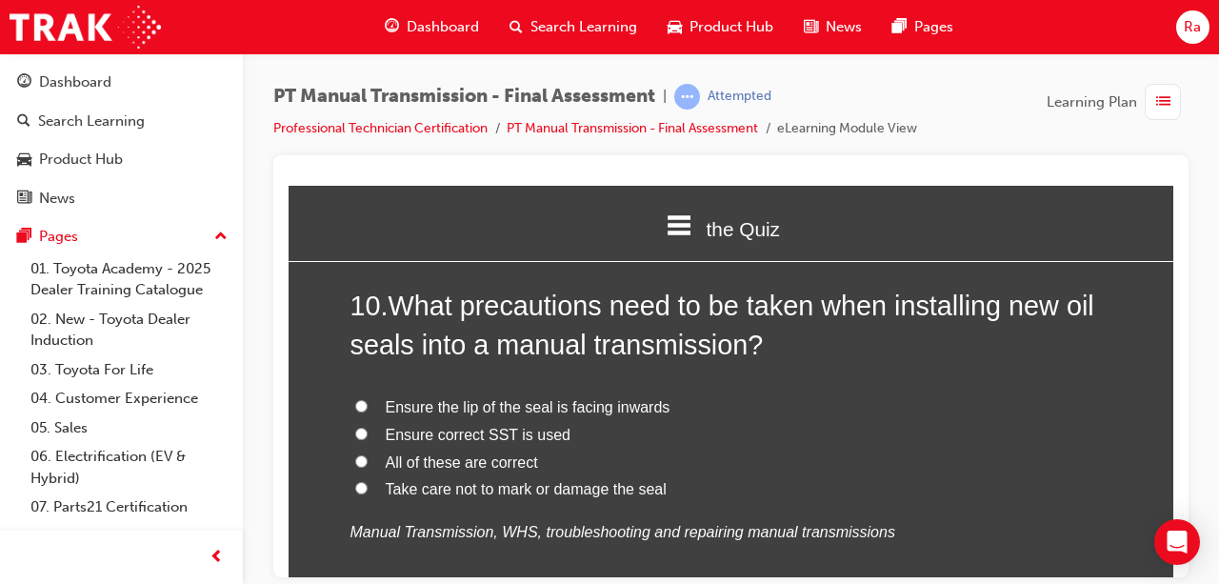
scroll to position [4096, 0]
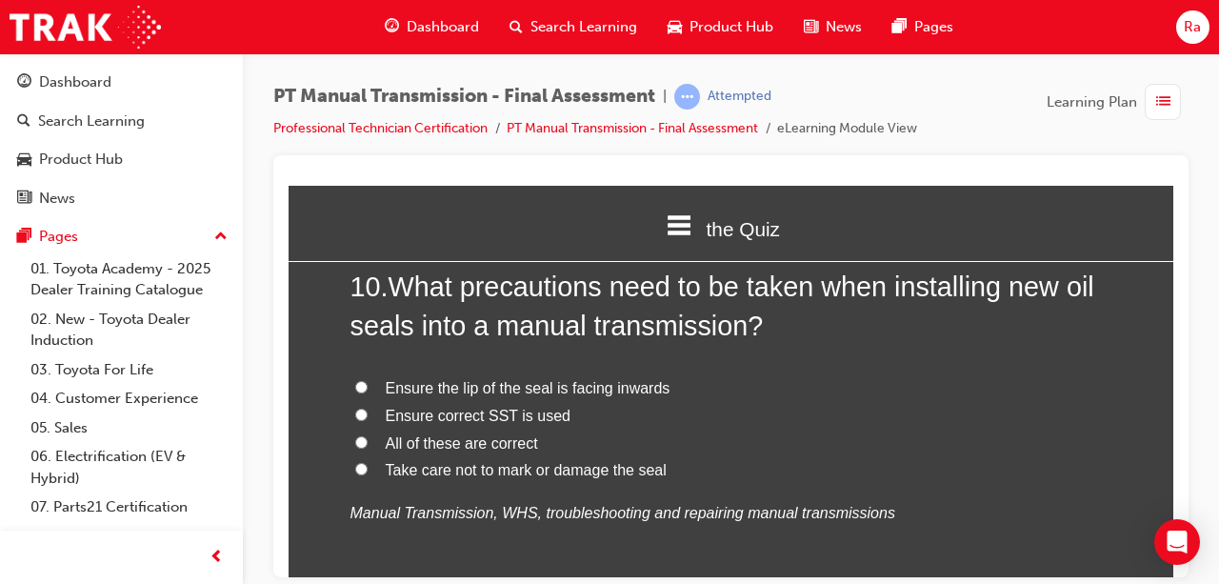
click at [490, 447] on span "All of these are correct" at bounding box center [462, 442] width 152 height 16
click at [368, 447] on input "All of these are correct" at bounding box center [361, 441] width 12 height 12
radio input "true"
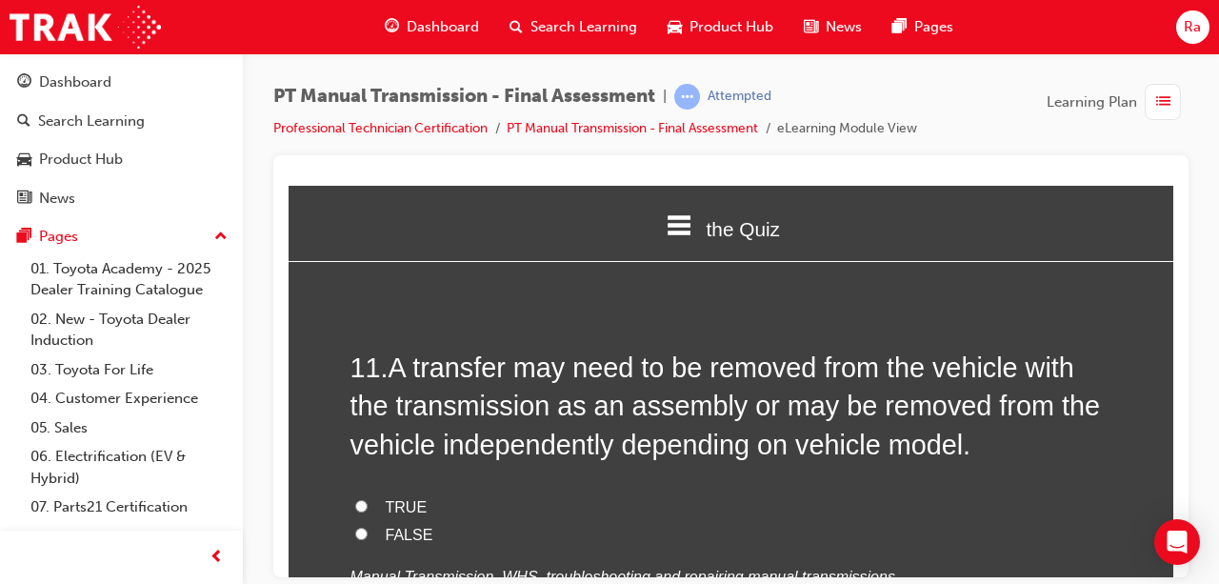
scroll to position [4477, 0]
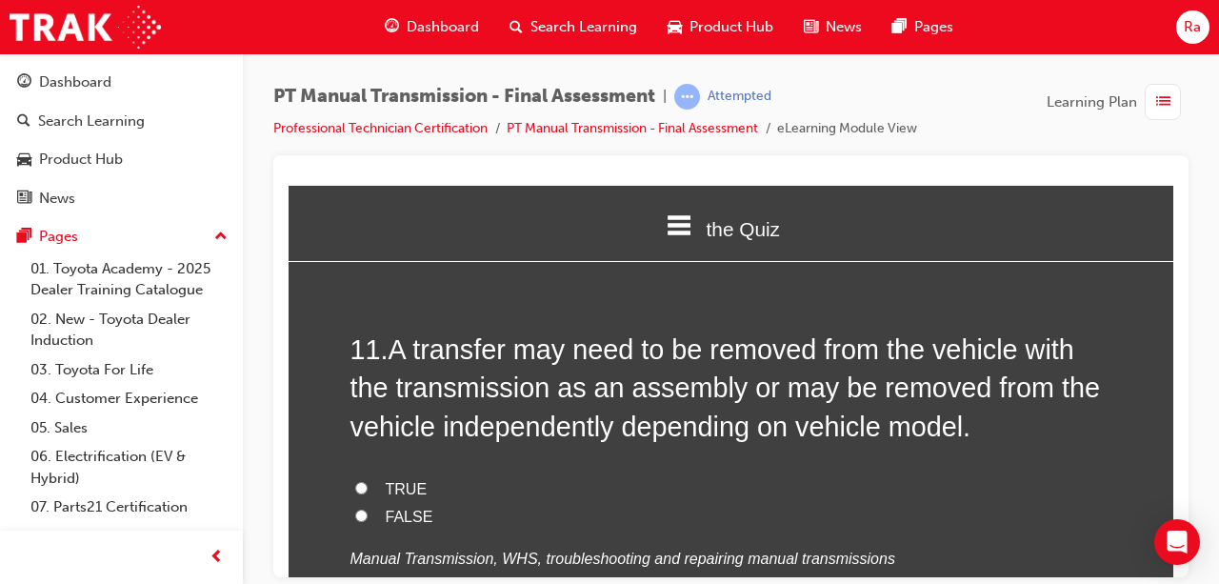
click at [419, 477] on label "TRUE" at bounding box center [732, 489] width 762 height 28
click at [368, 481] on input "TRUE" at bounding box center [361, 487] width 12 height 12
radio input "true"
click at [386, 515] on span "FALSE" at bounding box center [410, 516] width 48 height 16
click at [368, 515] on input "FALSE" at bounding box center [361, 515] width 12 height 12
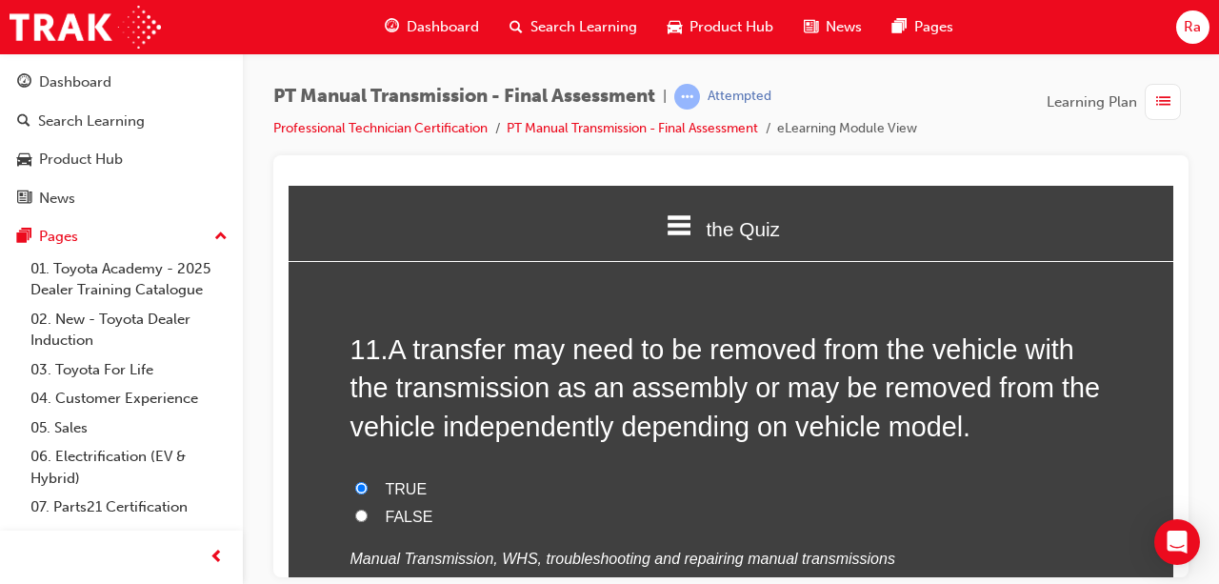
radio input "true"
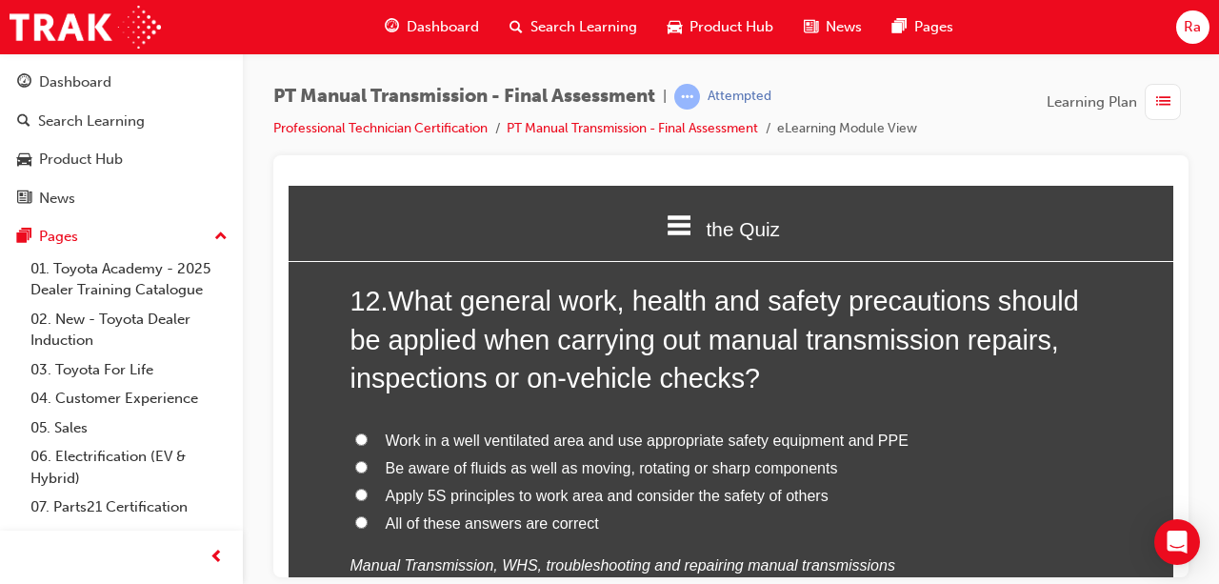
scroll to position [4954, 0]
click at [386, 522] on span "All of these answers are correct" at bounding box center [492, 521] width 213 height 16
click at [368, 522] on input "All of these answers are correct" at bounding box center [361, 520] width 12 height 12
radio input "true"
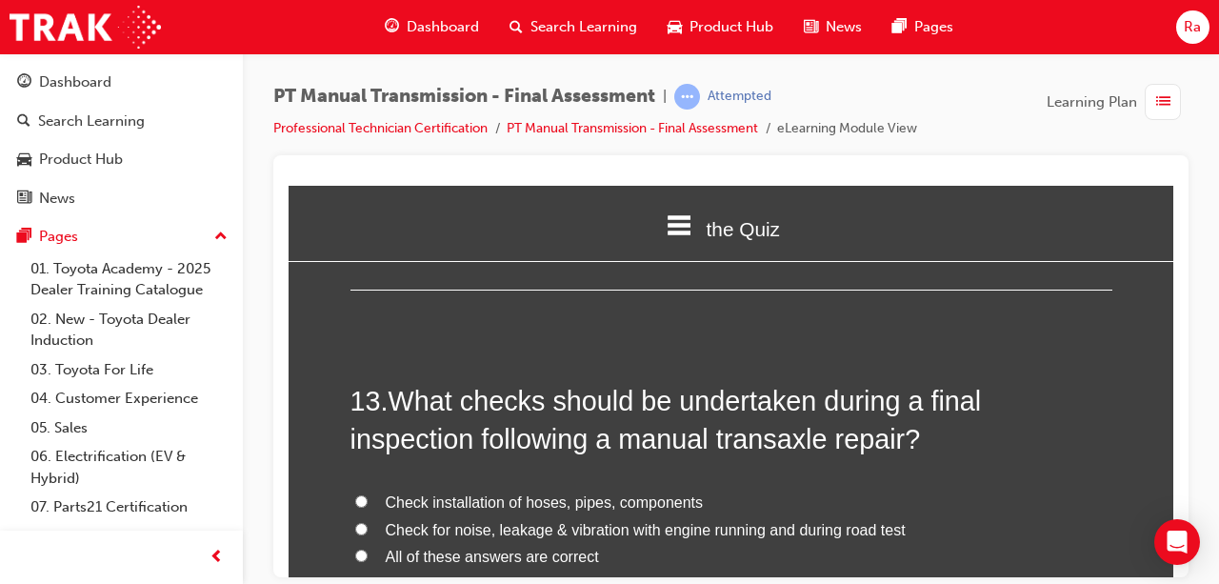
scroll to position [5430, 0]
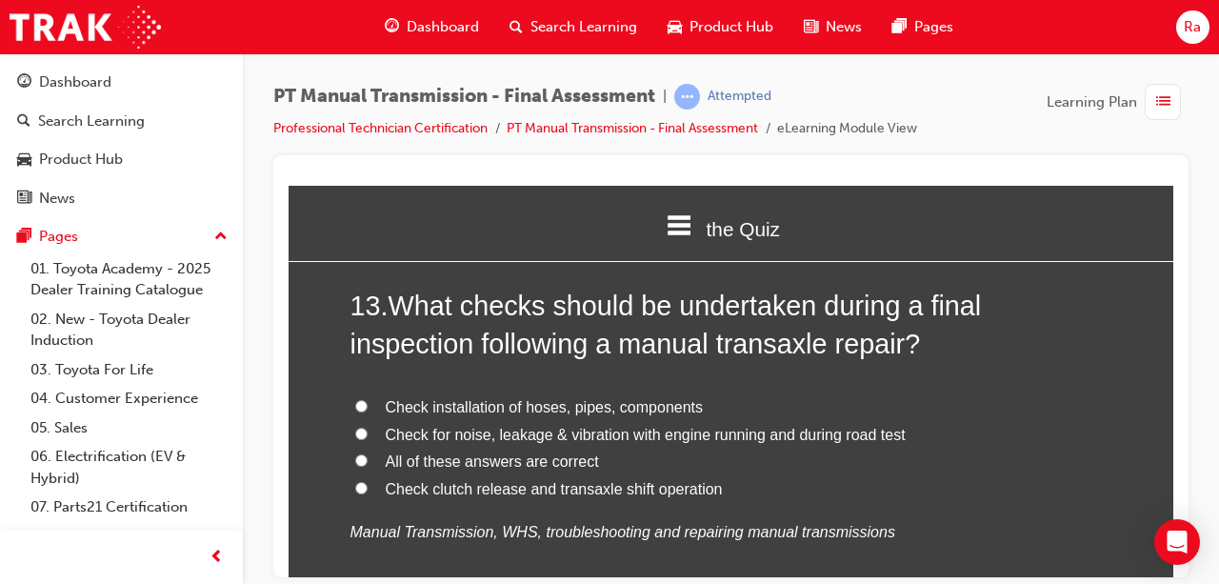
click at [444, 460] on span "All of these answers are correct" at bounding box center [492, 460] width 213 height 16
click at [368, 460] on input "All of these answers are correct" at bounding box center [361, 459] width 12 height 12
radio input "true"
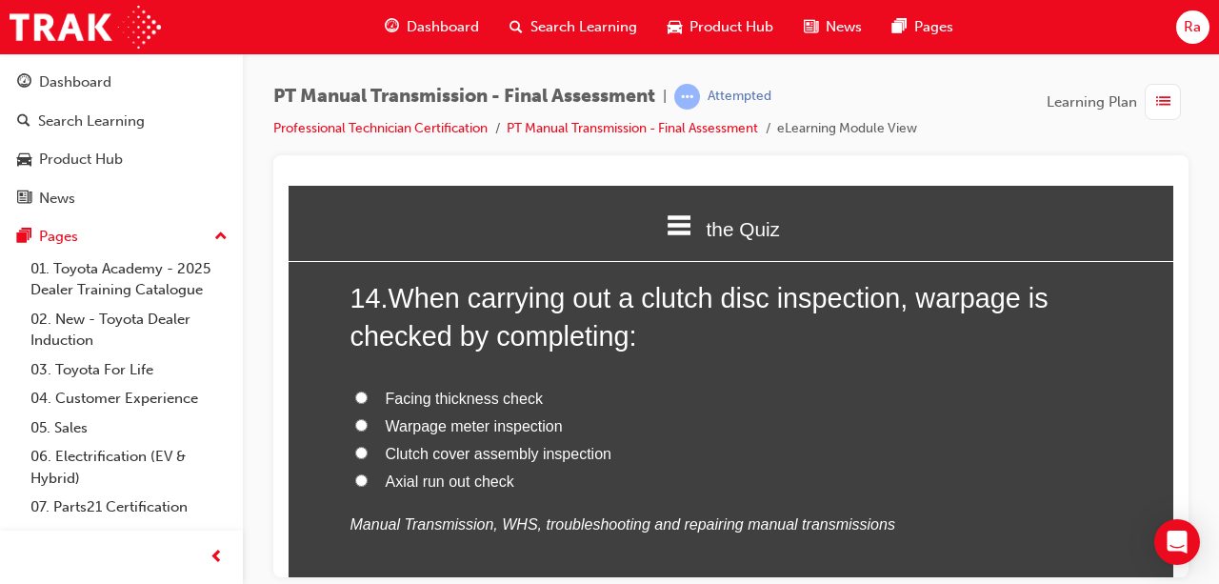
scroll to position [5906, 0]
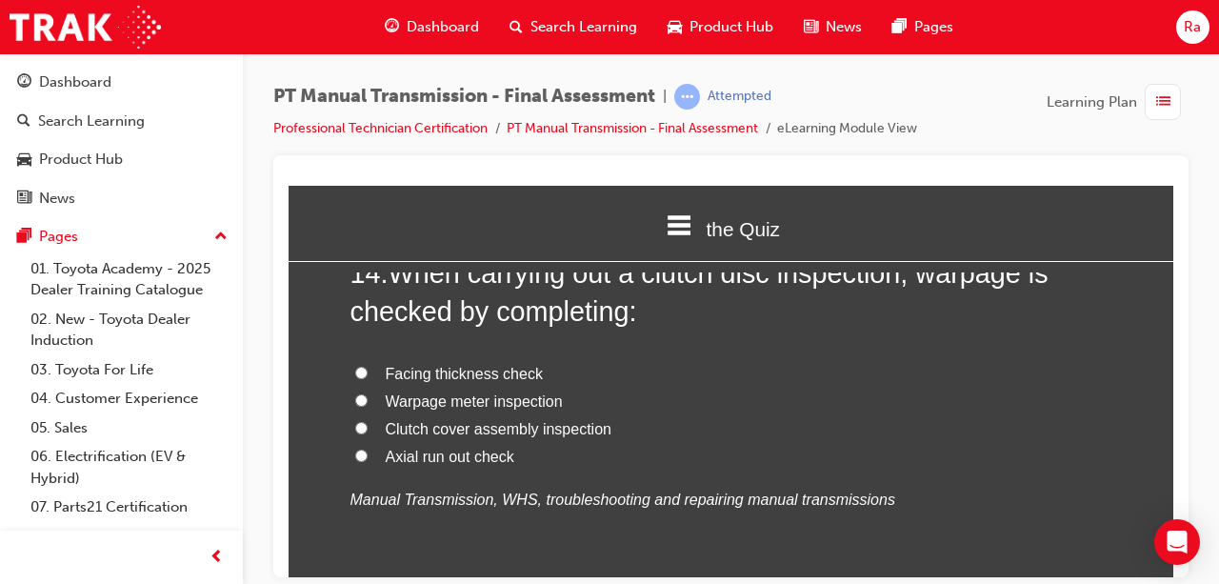
click at [465, 450] on span "Axial run out check" at bounding box center [450, 456] width 129 height 16
click at [368, 450] on input "Axial run out check" at bounding box center [361, 455] width 12 height 12
radio input "true"
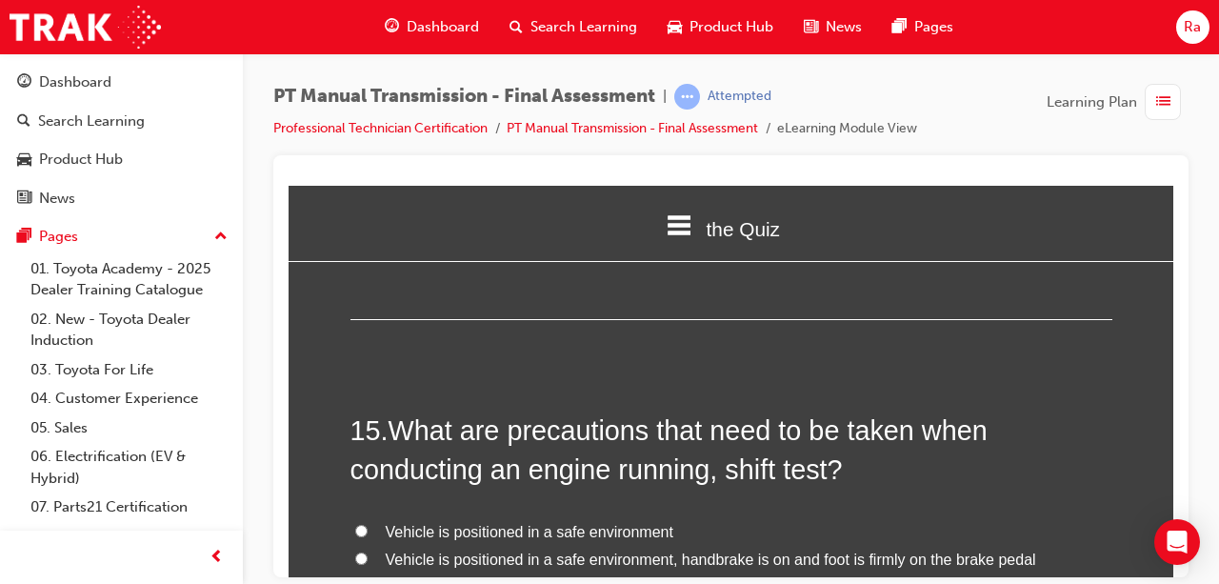
scroll to position [6287, 0]
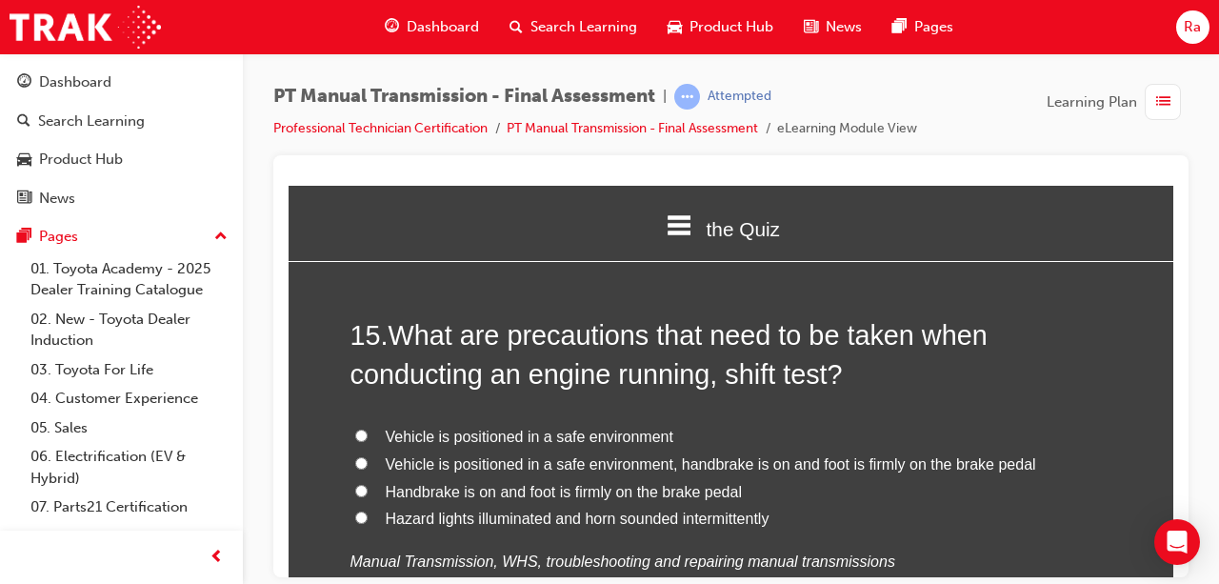
click at [533, 466] on span "Vehicle is positioned in a safe environment, handbrake is on and foot is firmly…" at bounding box center [711, 463] width 651 height 16
click at [368, 466] on input "Vehicle is positioned in a safe environment, handbrake is on and foot is firmly…" at bounding box center [361, 462] width 12 height 12
radio input "true"
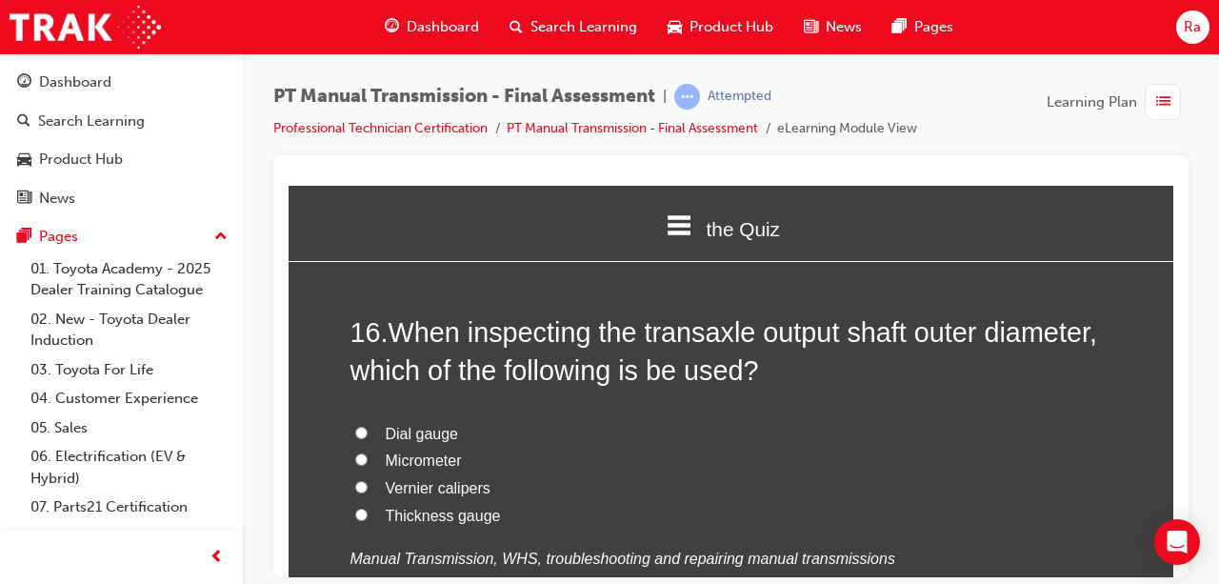
scroll to position [6763, 0]
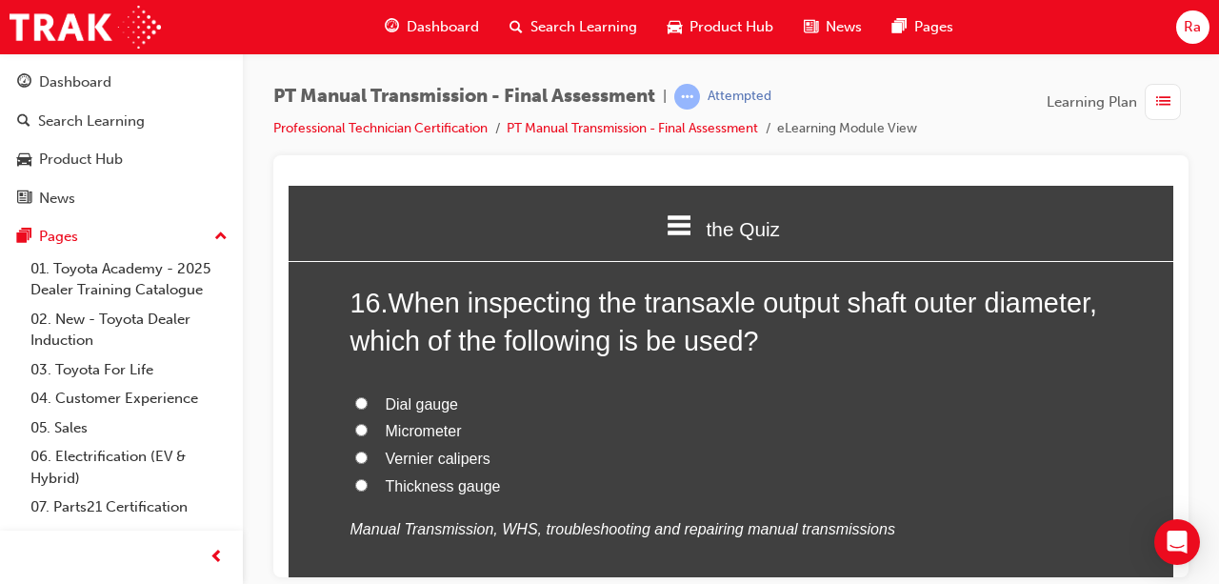
click at [424, 453] on span "Vernier calipers" at bounding box center [438, 458] width 105 height 16
click at [368, 453] on input "Vernier calipers" at bounding box center [361, 457] width 12 height 12
radio input "true"
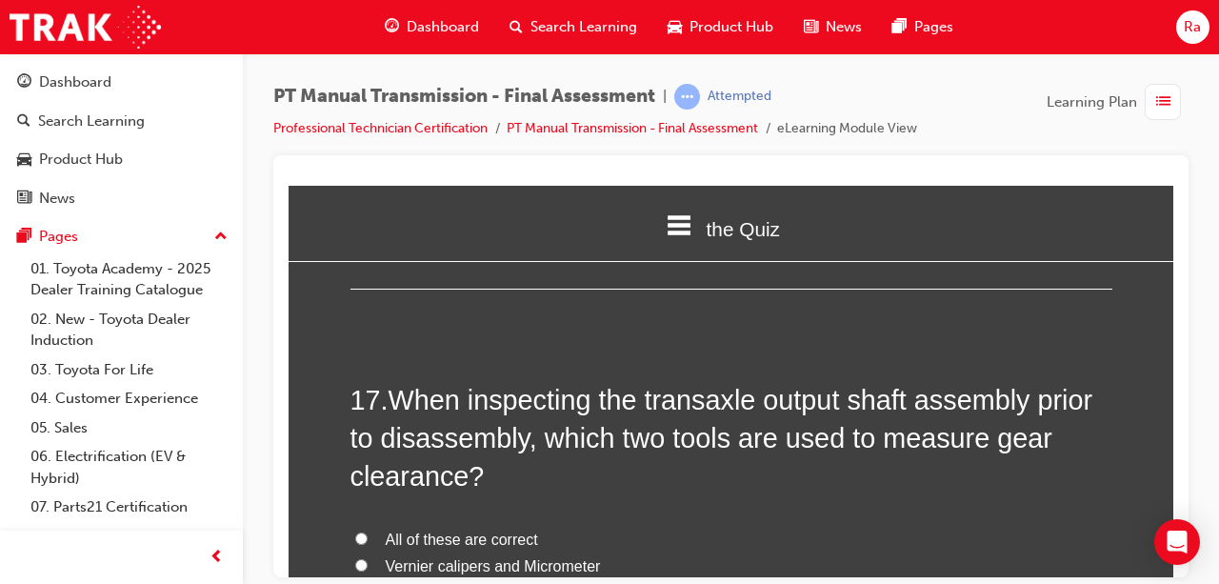
scroll to position [7145, 0]
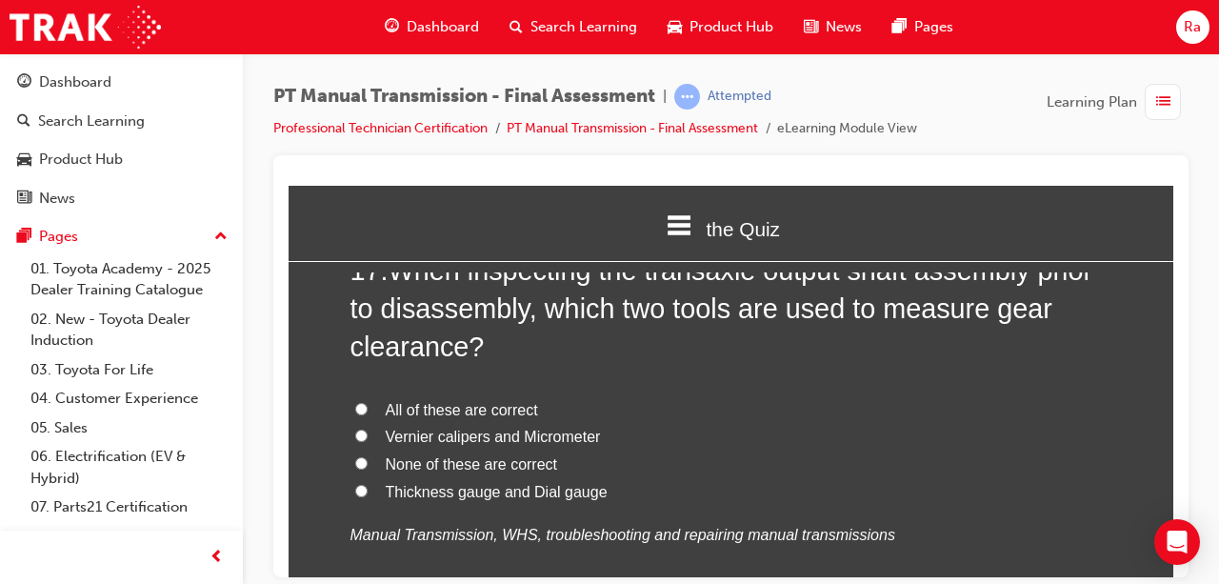
click at [431, 484] on span "Thickness gauge and Dial gauge" at bounding box center [497, 491] width 222 height 16
click at [368, 484] on input "Thickness gauge and Dial gauge" at bounding box center [361, 490] width 12 height 12
radio input "true"
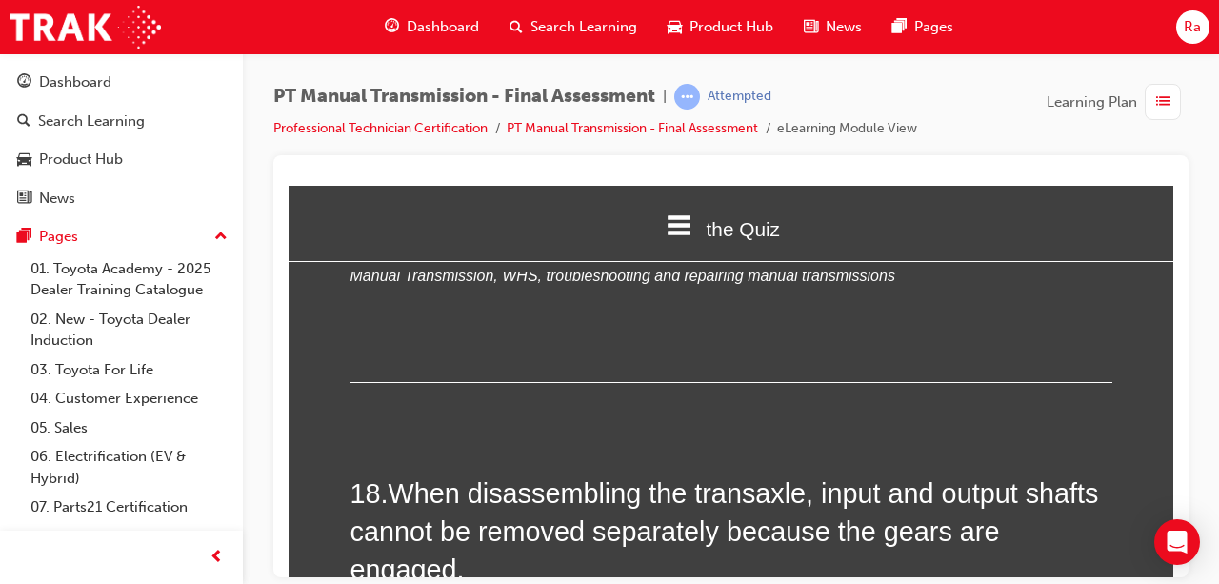
scroll to position [7621, 0]
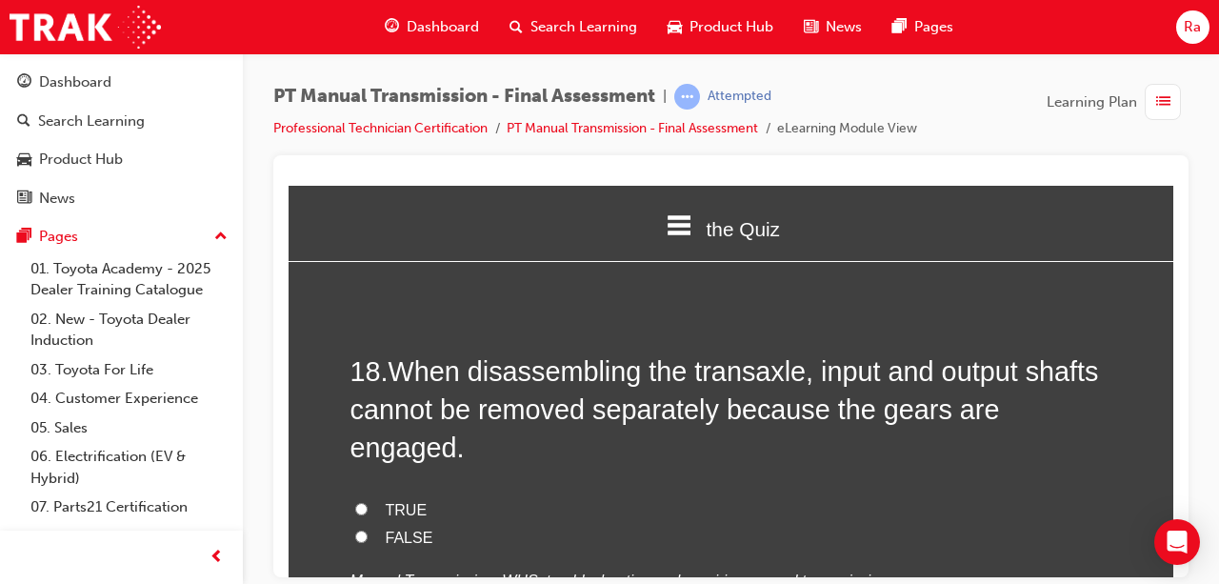
click at [394, 529] on span "FALSE" at bounding box center [410, 537] width 48 height 16
click at [368, 530] on input "FALSE" at bounding box center [361, 536] width 12 height 12
radio input "true"
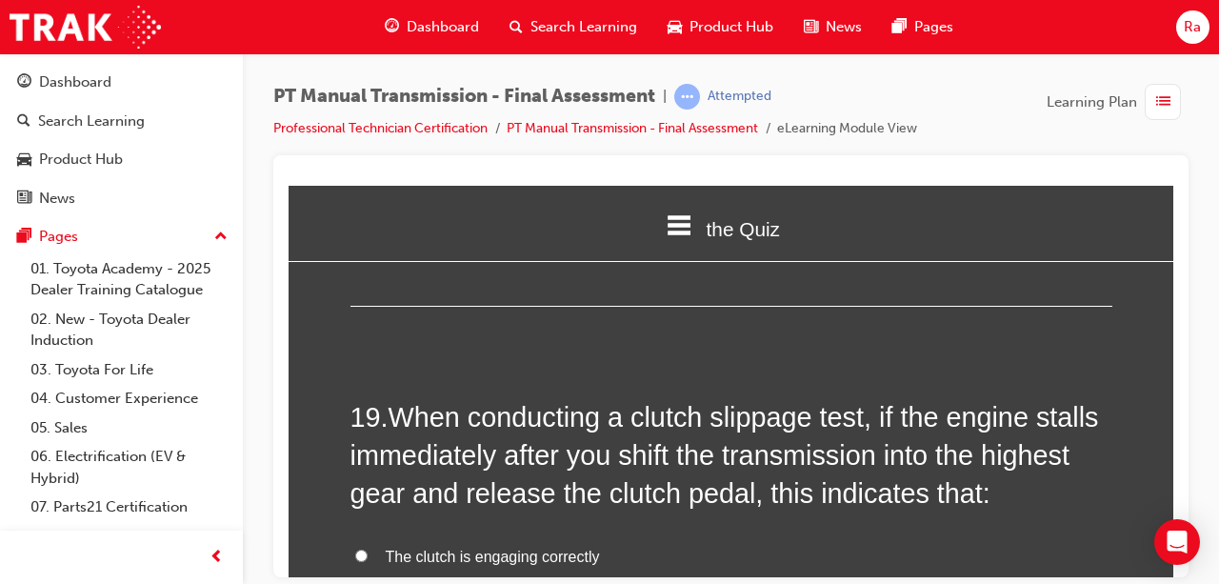
scroll to position [8097, 0]
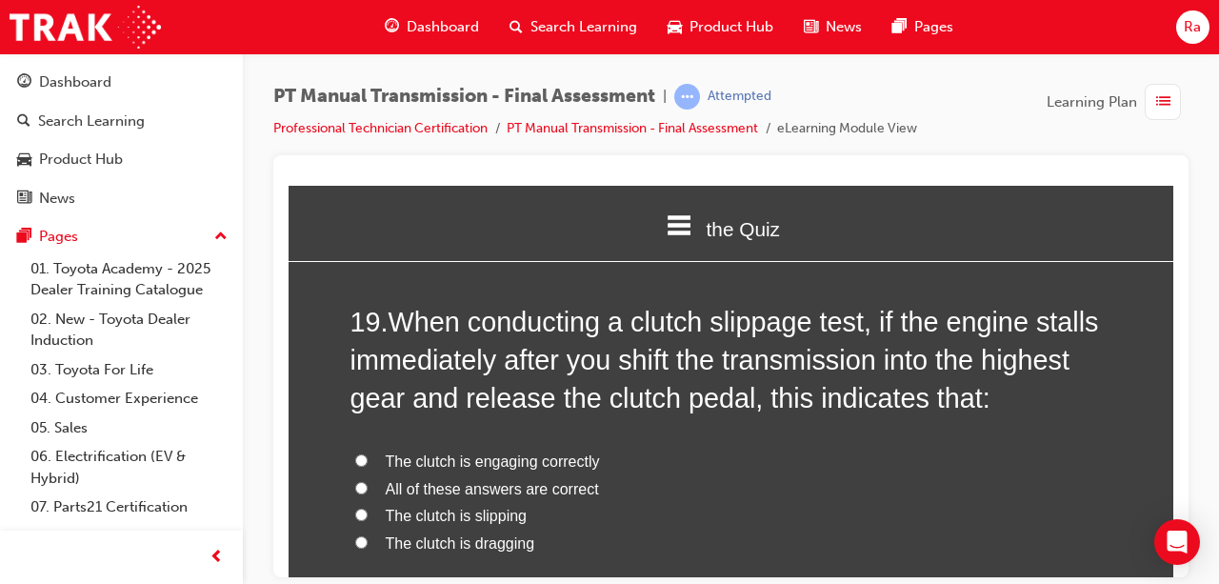
click at [504, 452] on span "The clutch is engaging correctly" at bounding box center [493, 460] width 214 height 16
click at [368, 453] on input "The clutch is engaging correctly" at bounding box center [361, 459] width 12 height 12
radio input "true"
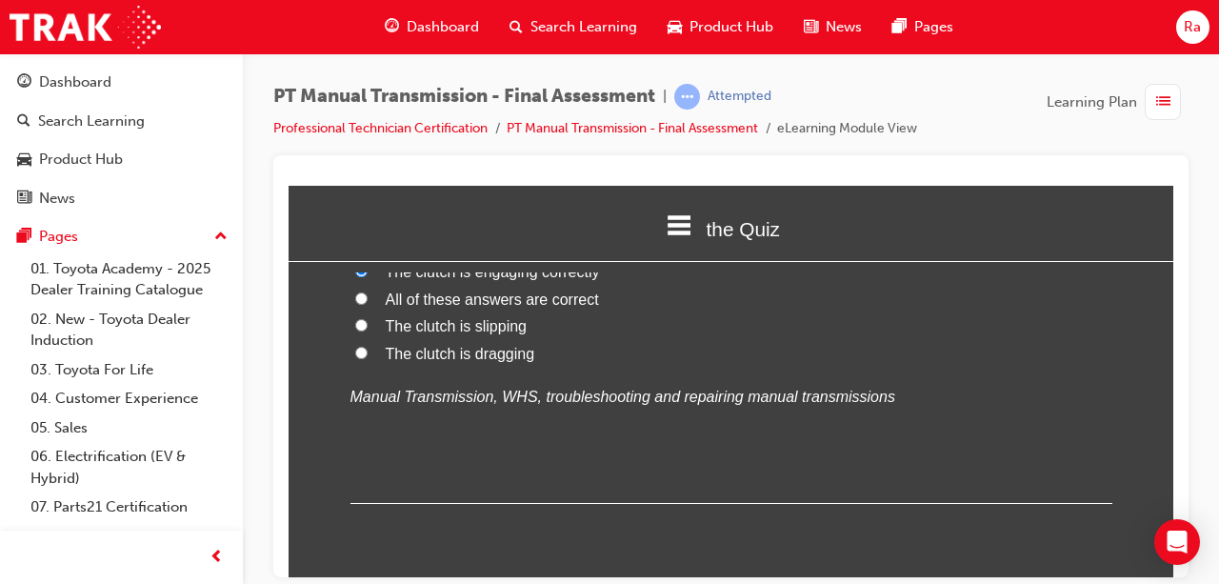
scroll to position [8314, 0]
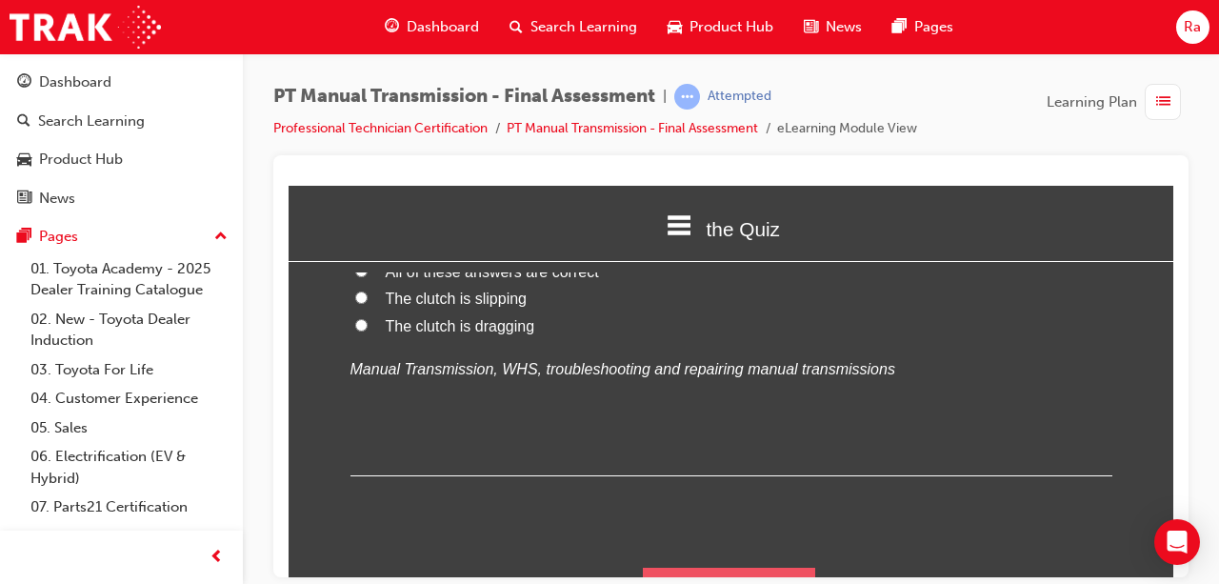
click at [768, 567] on button "Submit Answers" at bounding box center [729, 593] width 173 height 53
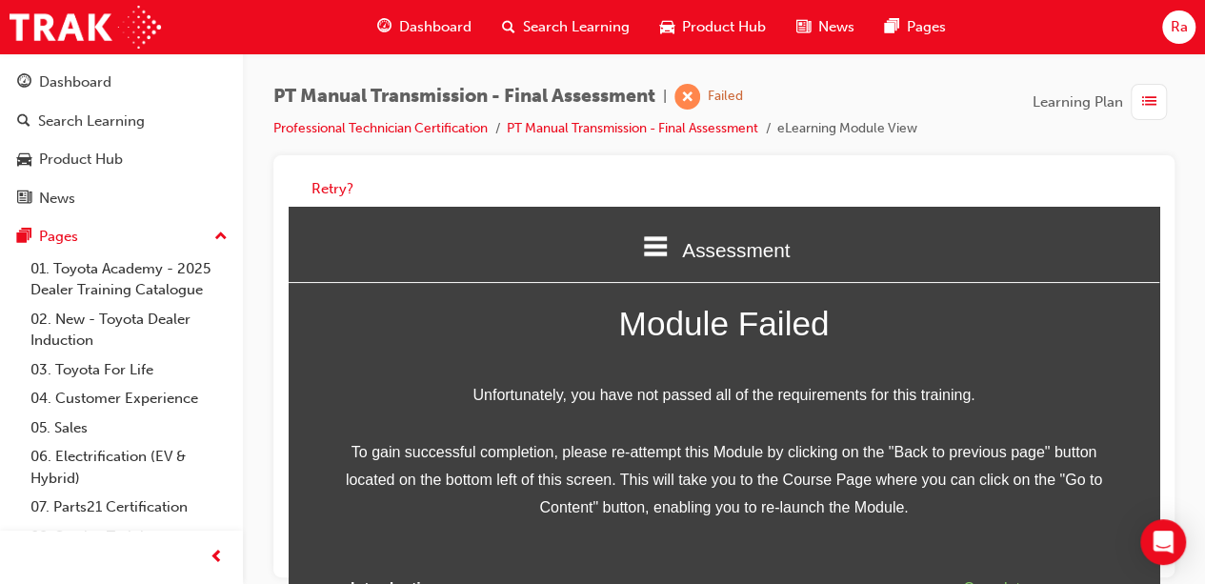
scroll to position [0, 0]
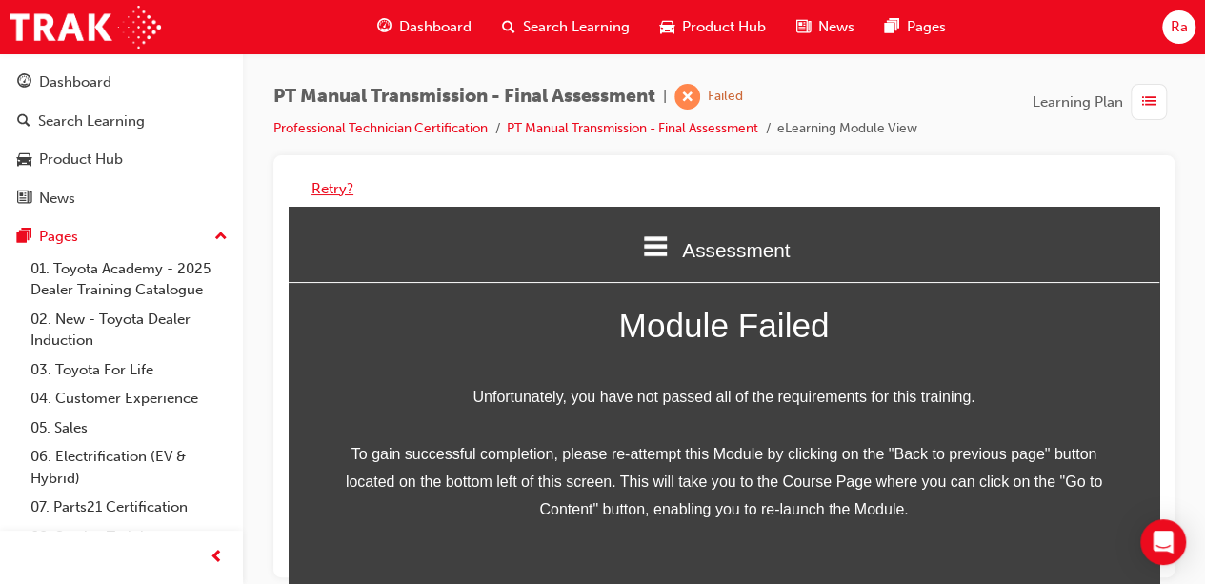
click at [324, 184] on button "Retry?" at bounding box center [333, 189] width 42 height 22
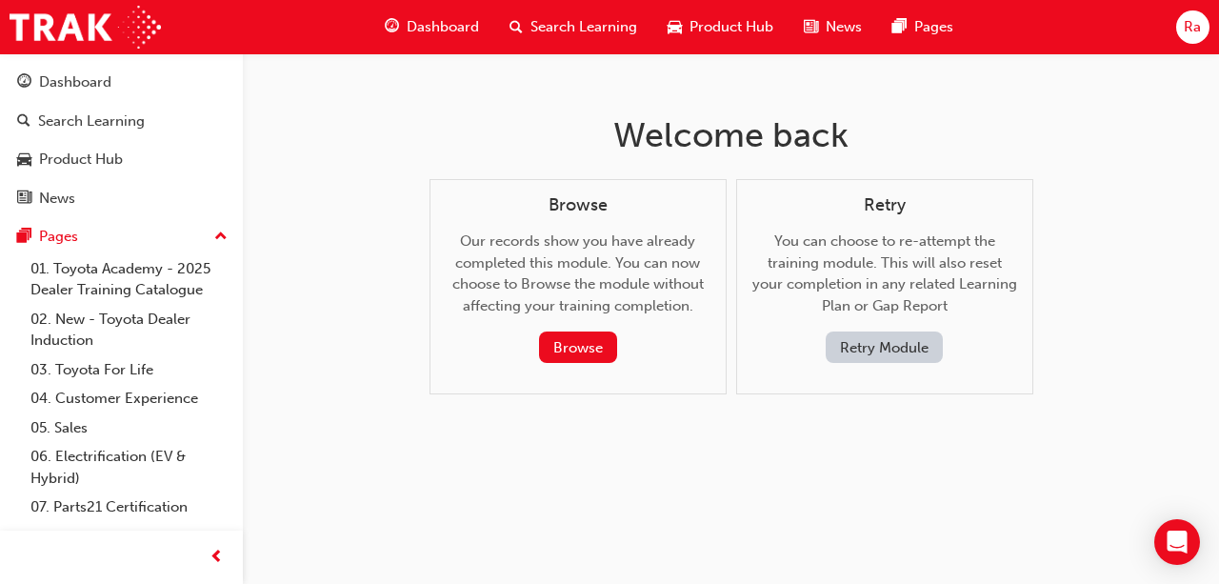
click at [905, 360] on button "Retry Module" at bounding box center [884, 347] width 117 height 31
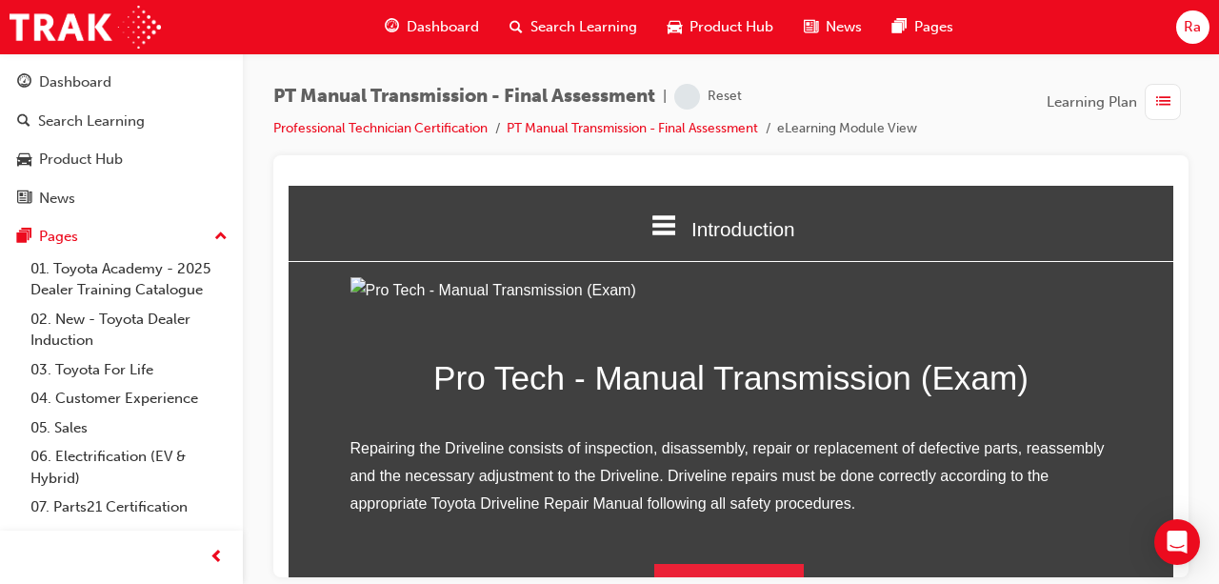
scroll to position [250, 0]
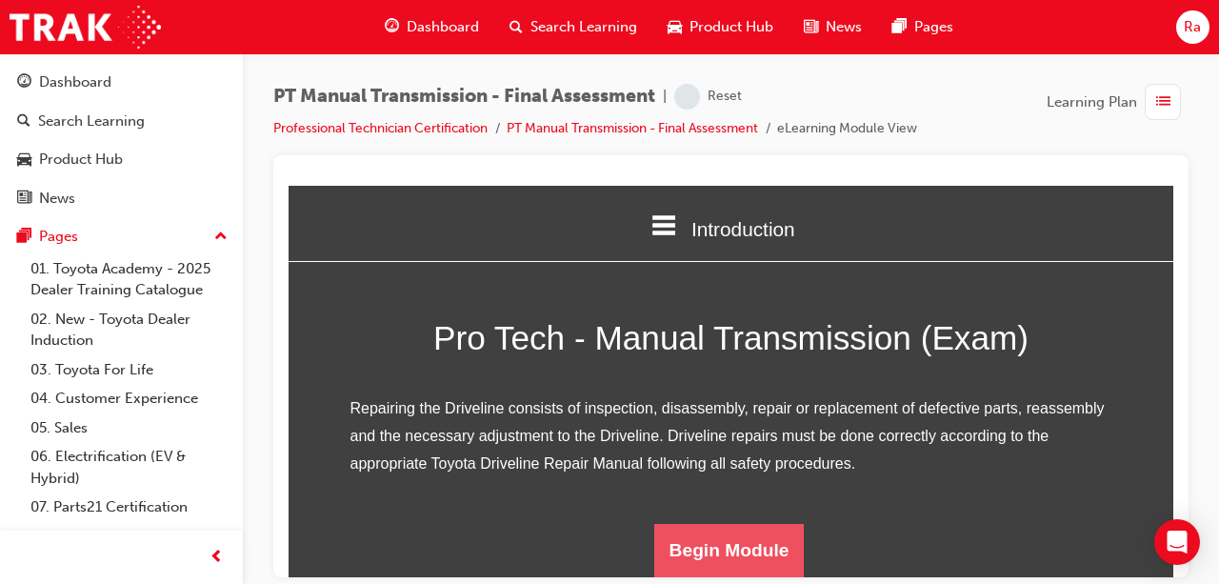
click at [696, 536] on button "Begin Module" at bounding box center [729, 549] width 151 height 53
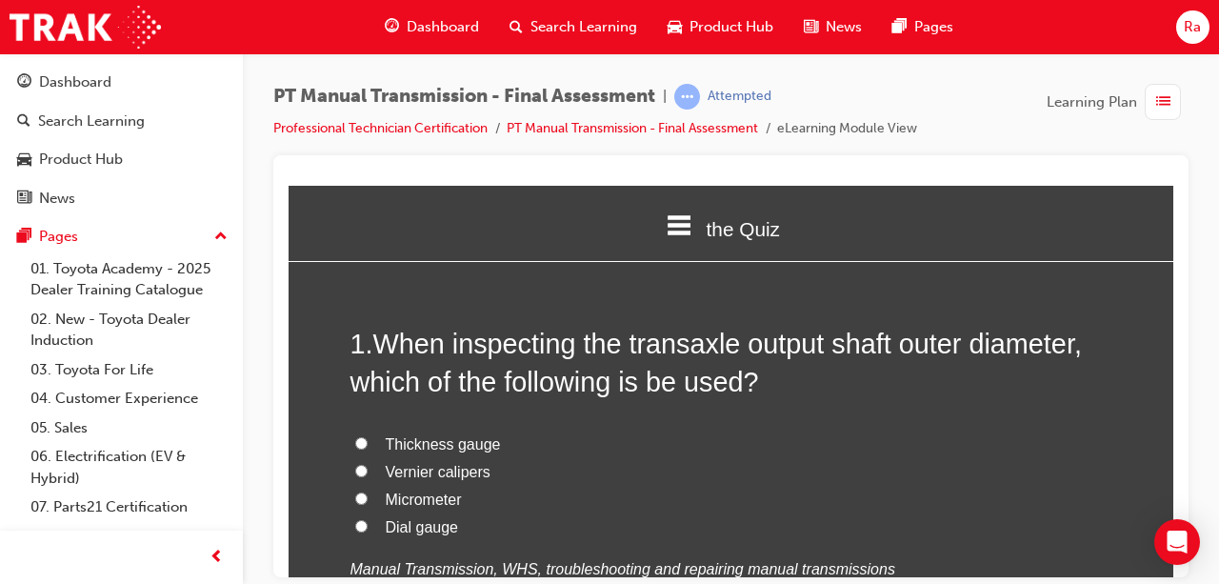
scroll to position [95, 0]
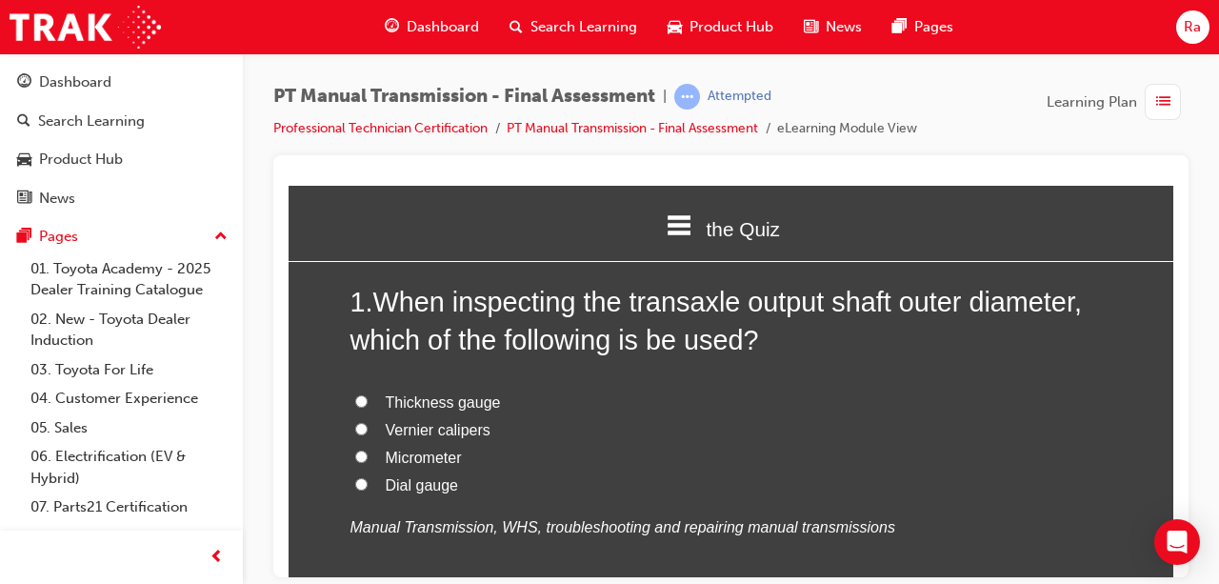
click at [434, 440] on label "Vernier calipers" at bounding box center [732, 430] width 762 height 28
click at [368, 434] on input "Vernier calipers" at bounding box center [361, 428] width 12 height 12
radio input "true"
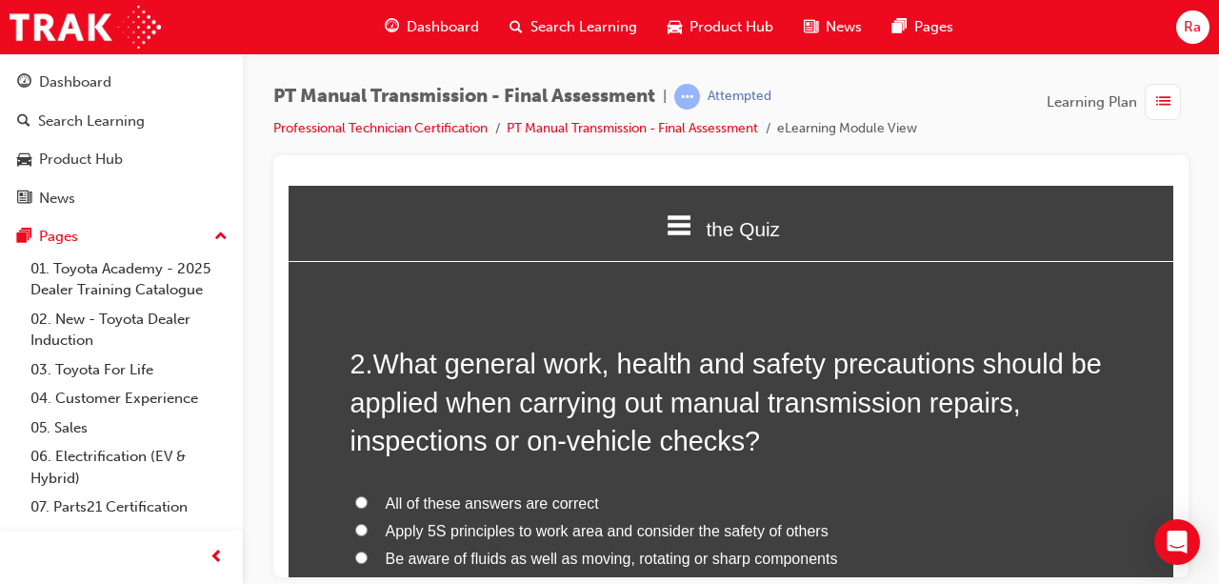
scroll to position [572, 0]
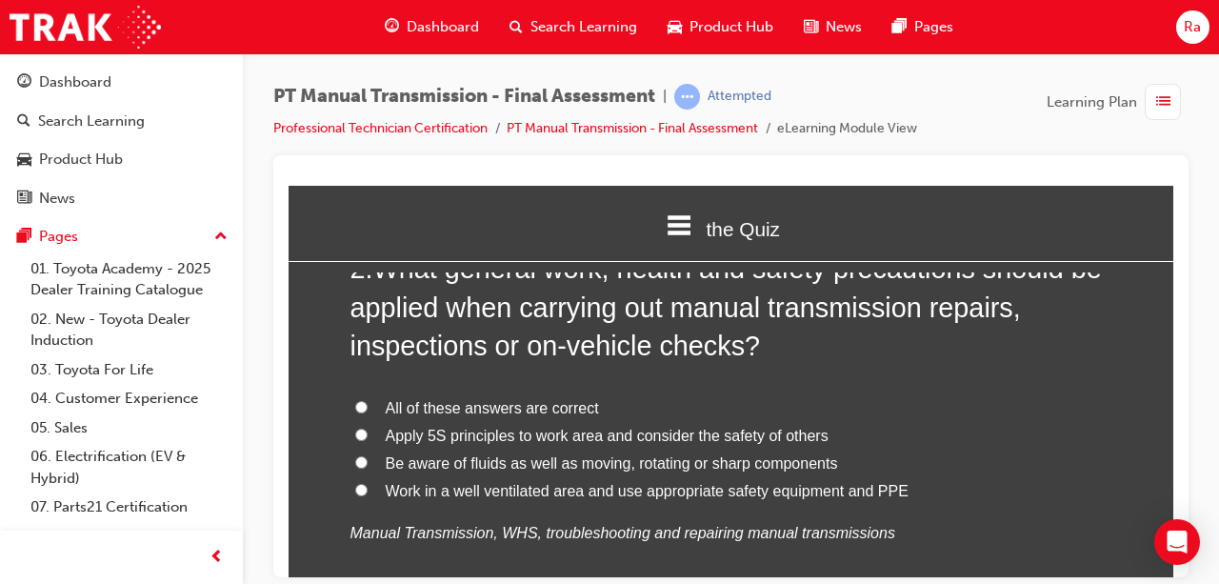
click at [479, 406] on span "All of these answers are correct" at bounding box center [492, 407] width 213 height 16
click at [368, 406] on input "All of these answers are correct" at bounding box center [361, 406] width 12 height 12
radio input "true"
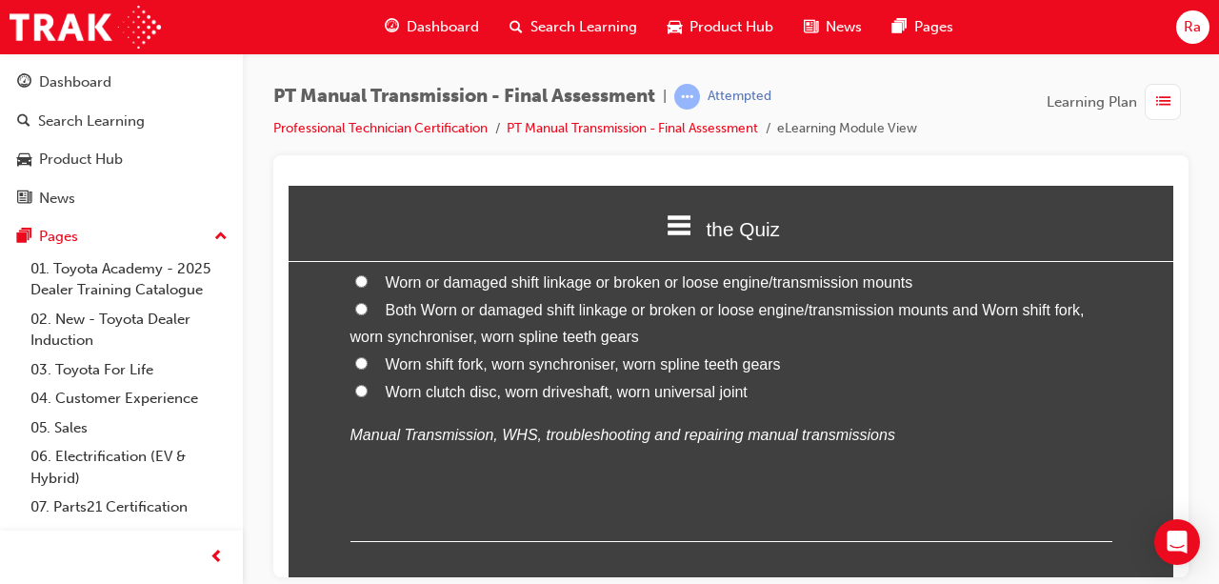
scroll to position [1143, 0]
click at [473, 314] on span "Both Worn or damaged shift linkage or broken or loose engine/transmission mount…" at bounding box center [718, 321] width 734 height 44
click at [368, 312] on input "Both Worn or damaged shift linkage or broken or loose engine/transmission mount…" at bounding box center [361, 306] width 12 height 12
radio input "true"
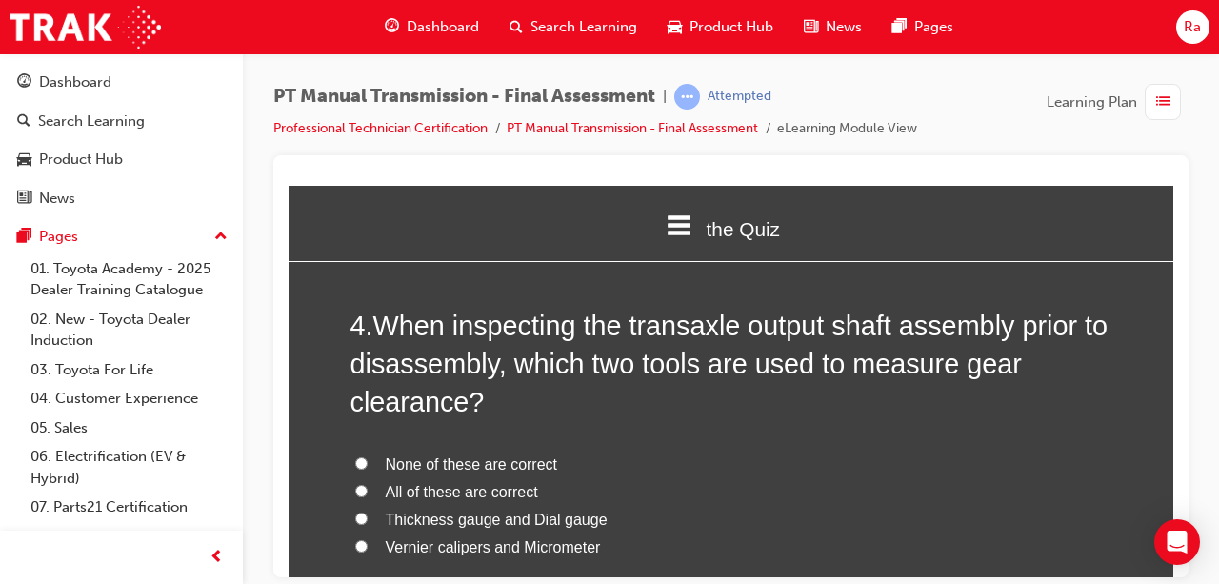
scroll to position [1524, 0]
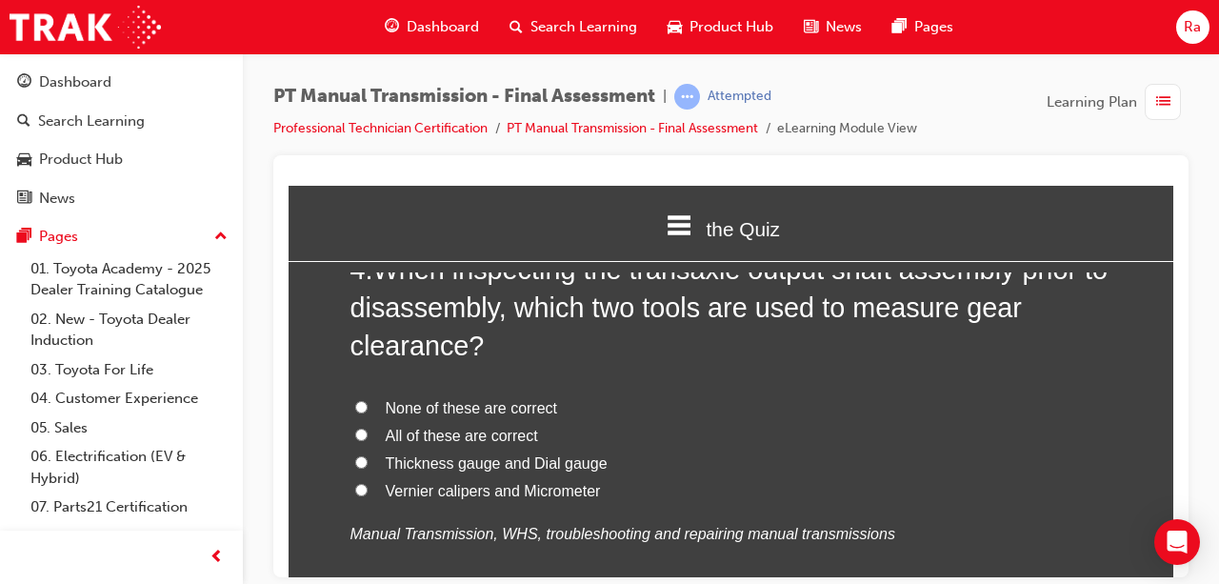
click at [485, 461] on span "Thickness gauge and Dial gauge" at bounding box center [497, 462] width 222 height 16
click at [368, 461] on input "Thickness gauge and Dial gauge" at bounding box center [361, 461] width 12 height 12
radio input "true"
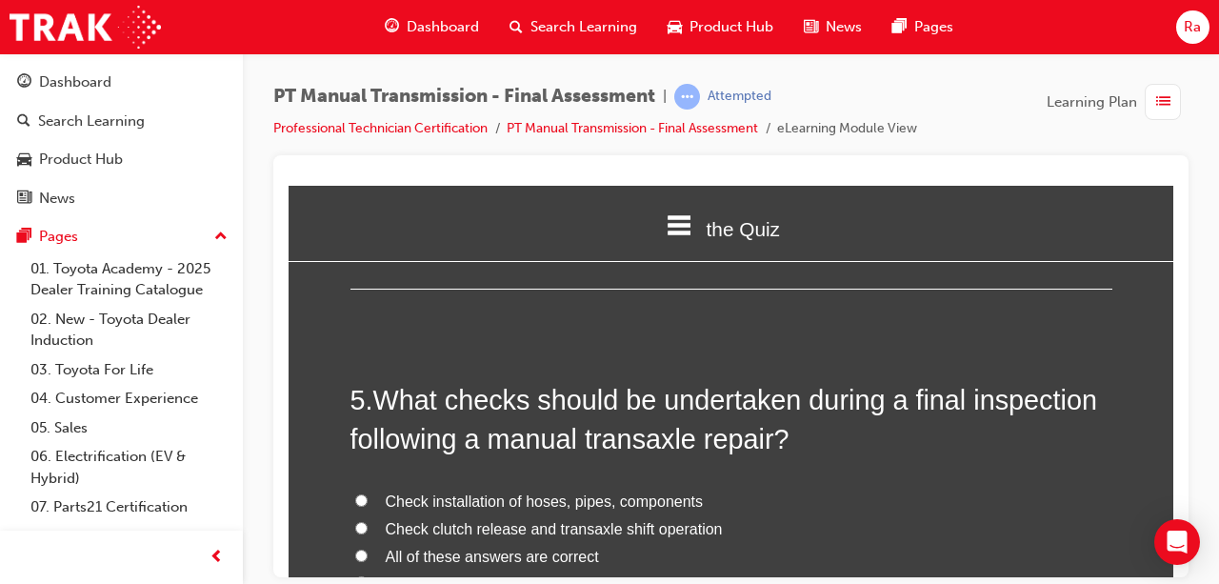
scroll to position [1905, 0]
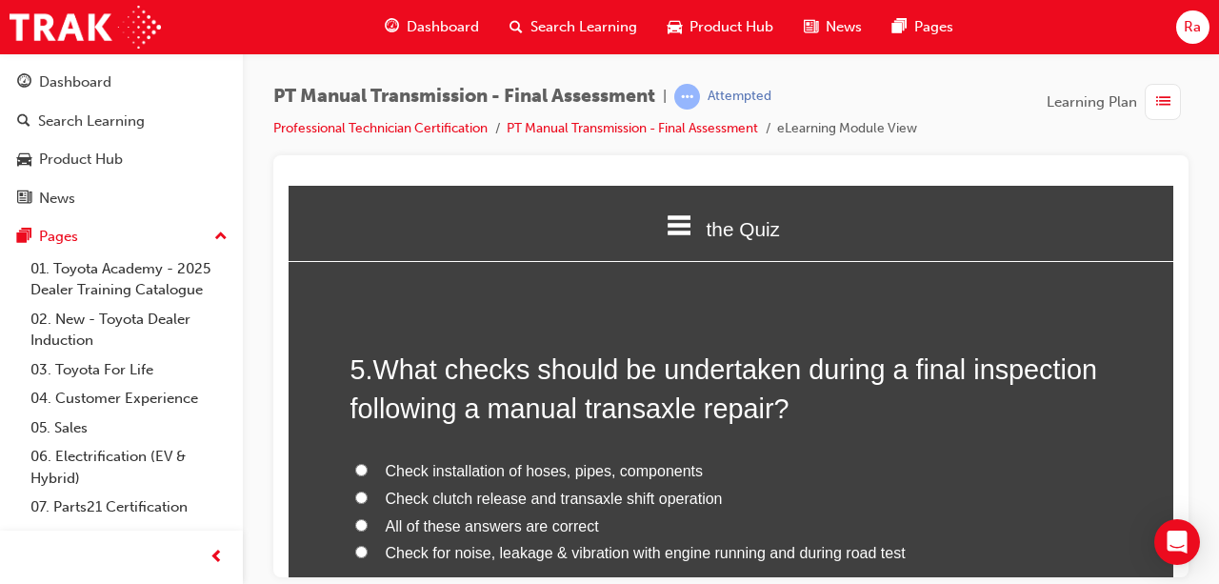
click at [467, 525] on span "All of these answers are correct" at bounding box center [492, 525] width 213 height 16
click at [368, 525] on input "All of these answers are correct" at bounding box center [361, 524] width 12 height 12
radio input "true"
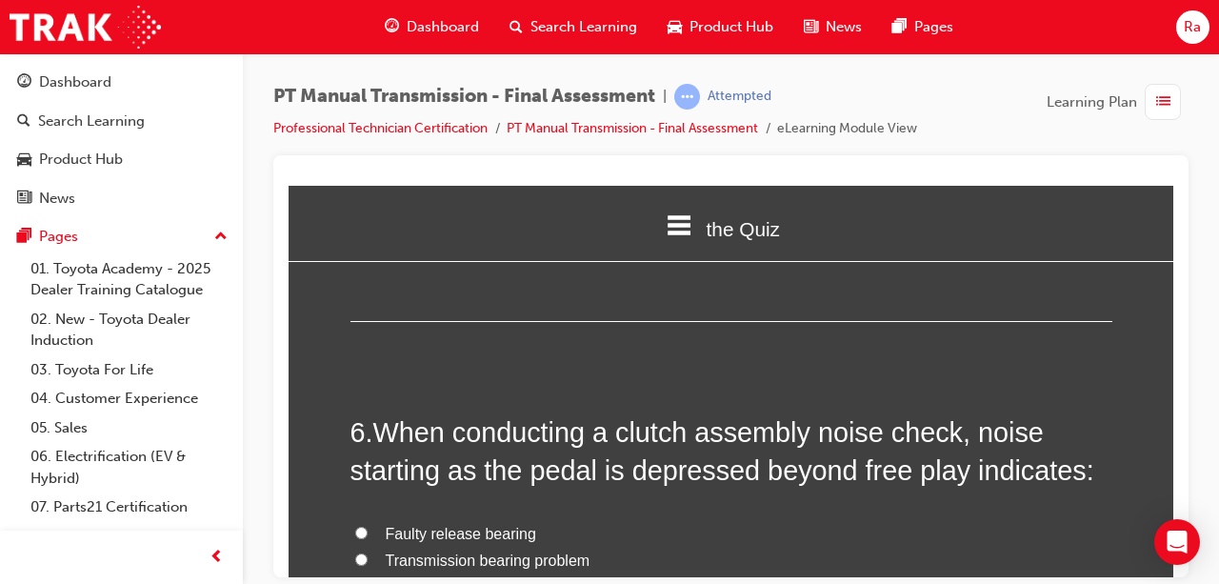
scroll to position [2382, 0]
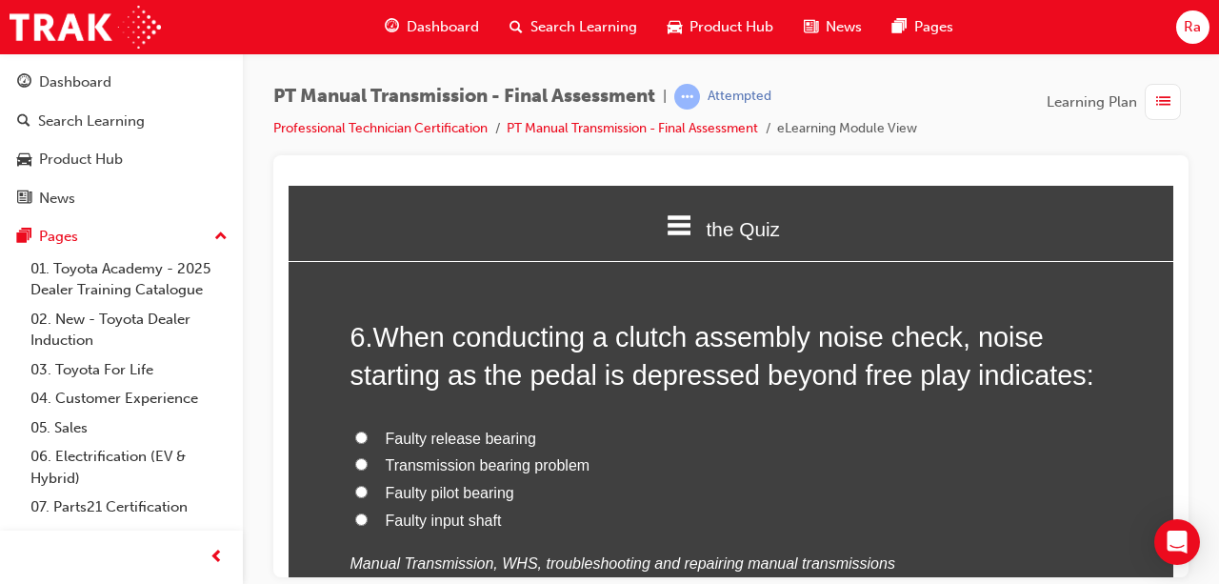
click at [491, 432] on span "Faulty release bearing" at bounding box center [461, 438] width 151 height 16
click at [368, 432] on input "Faulty release bearing" at bounding box center [361, 437] width 12 height 12
radio input "true"
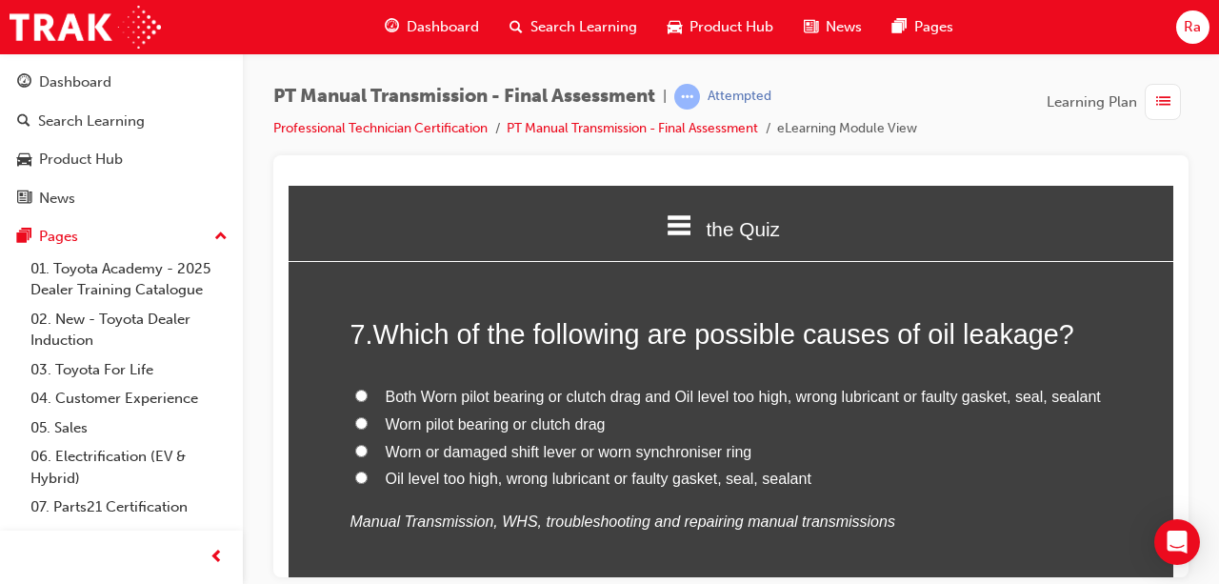
scroll to position [2858, 0]
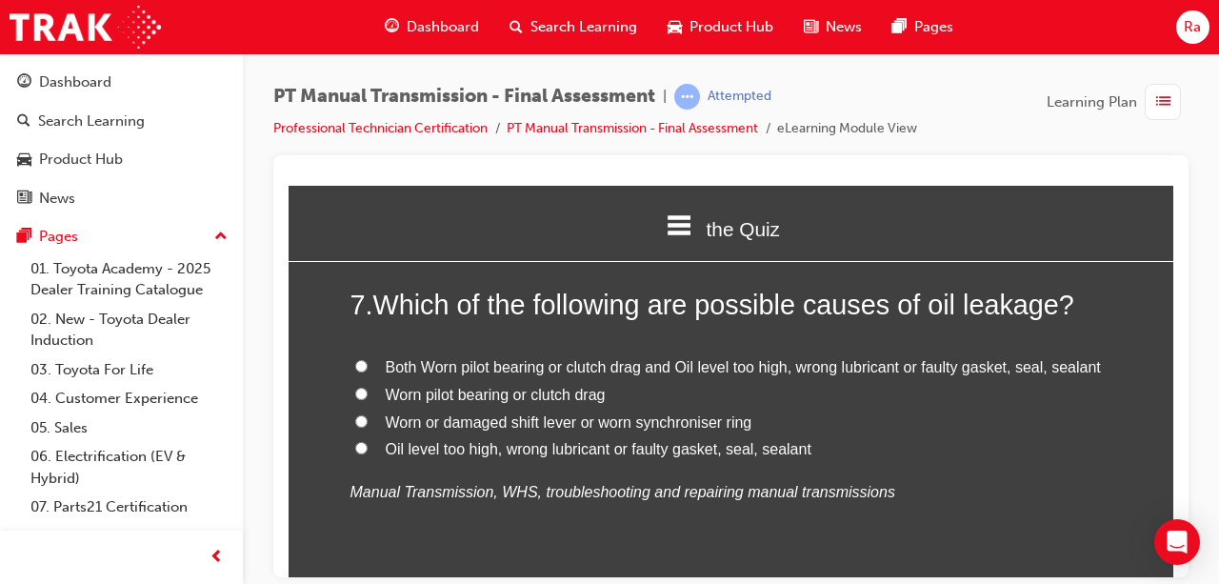
click at [450, 450] on span "Oil level too high, wrong lubricant or faulty gasket, seal, sealant" at bounding box center [599, 448] width 426 height 16
click at [368, 450] on input "Oil level too high, wrong lubricant or faulty gasket, seal, sealant" at bounding box center [361, 447] width 12 height 12
radio input "true"
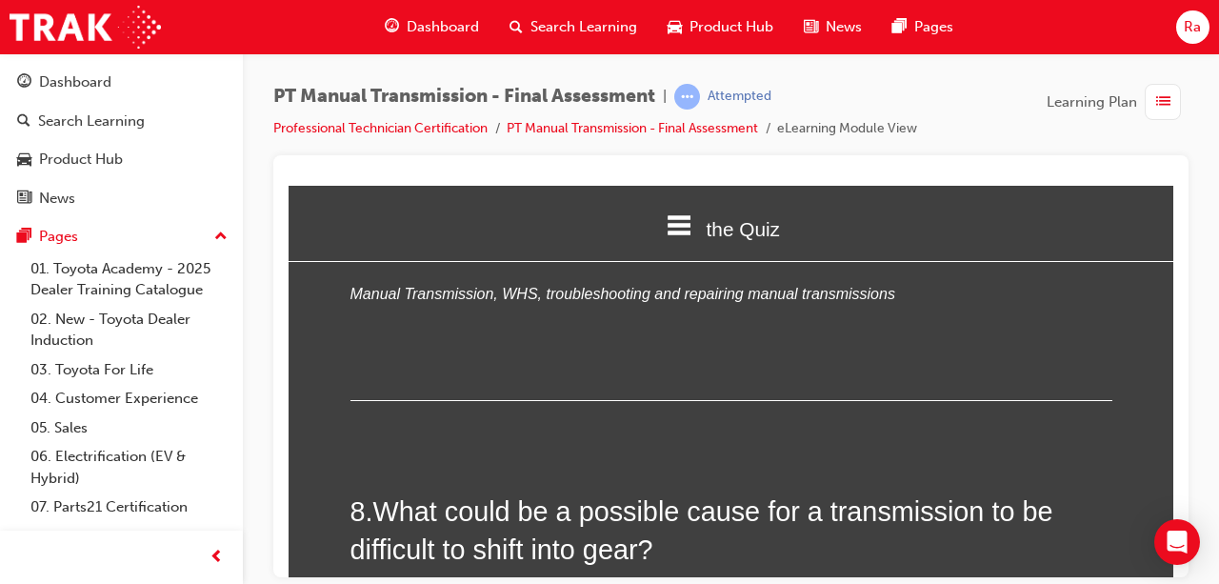
scroll to position [3239, 0]
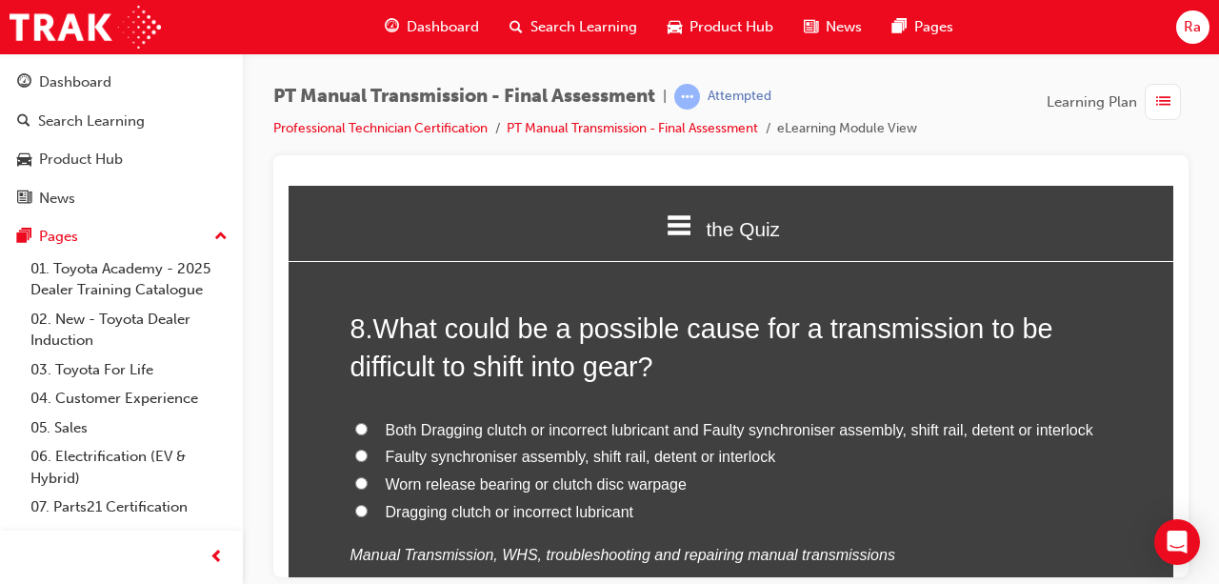
click at [432, 434] on span "Both Dragging clutch or incorrect lubricant and Faulty synchroniser assembly, s…" at bounding box center [740, 429] width 708 height 16
click at [368, 434] on input "Both Dragging clutch or incorrect lubricant and Faulty synchroniser assembly, s…" at bounding box center [361, 428] width 12 height 12
radio input "true"
click at [407, 479] on span "Worn release bearing or clutch disc warpage" at bounding box center [536, 483] width 301 height 16
click at [368, 479] on input "Worn release bearing or clutch disc warpage" at bounding box center [361, 482] width 12 height 12
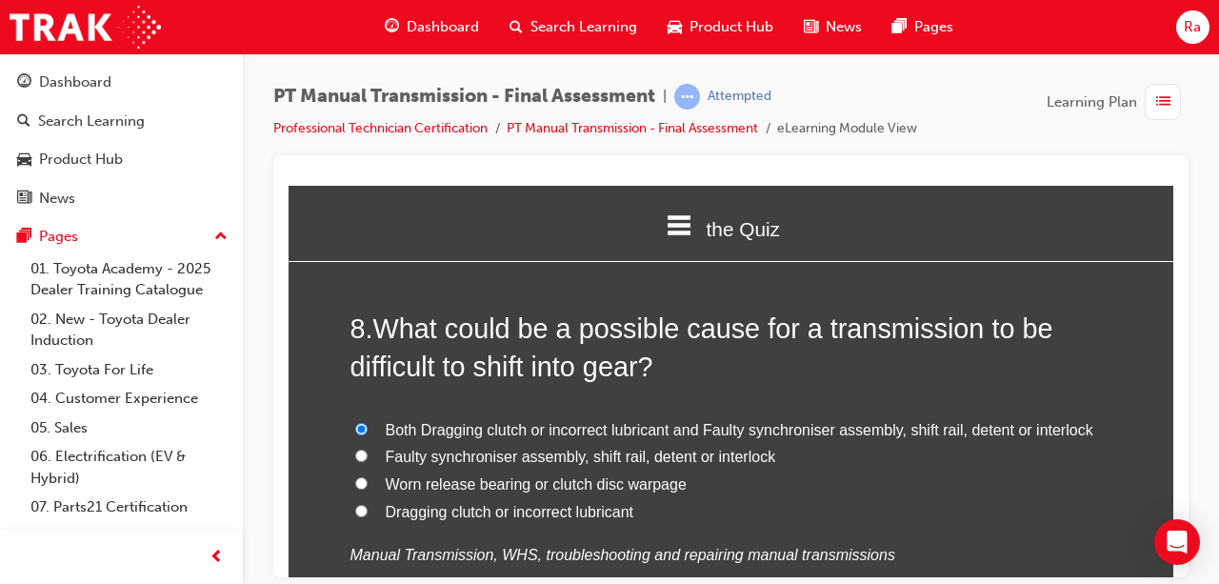
radio input "true"
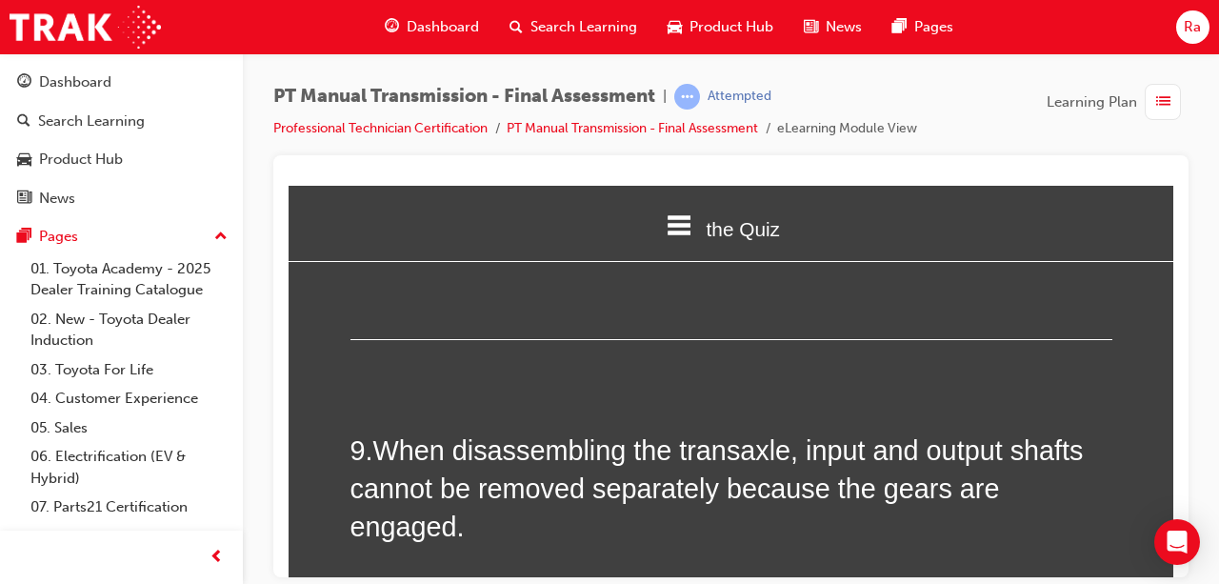
scroll to position [3620, 0]
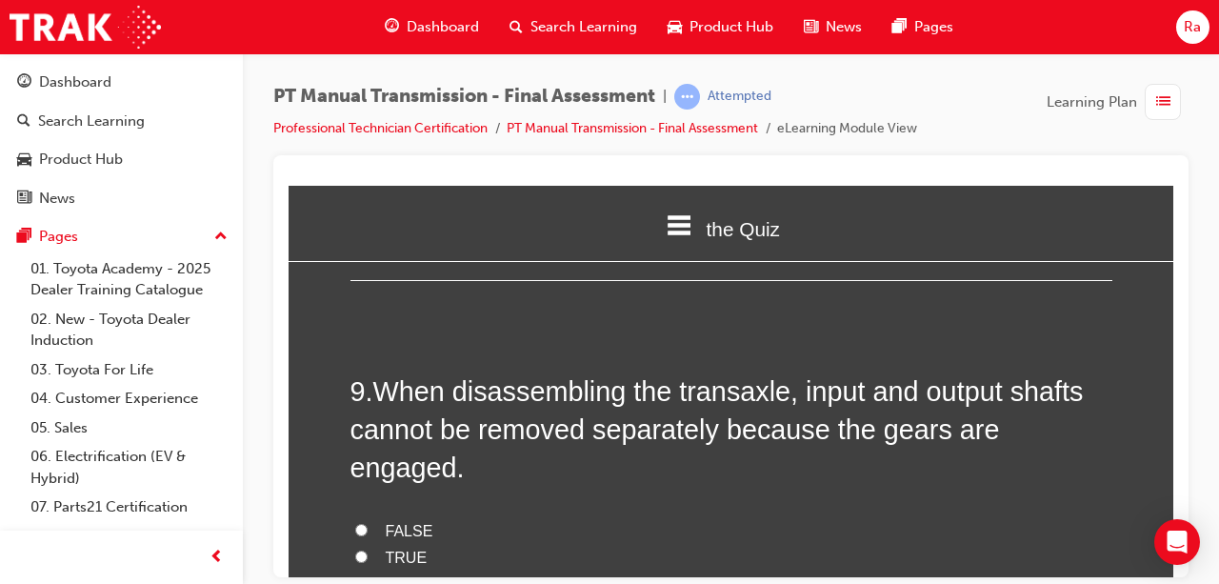
click at [402, 549] on span "TRUE" at bounding box center [407, 557] width 42 height 16
click at [368, 550] on input "TRUE" at bounding box center [361, 556] width 12 height 12
radio input "true"
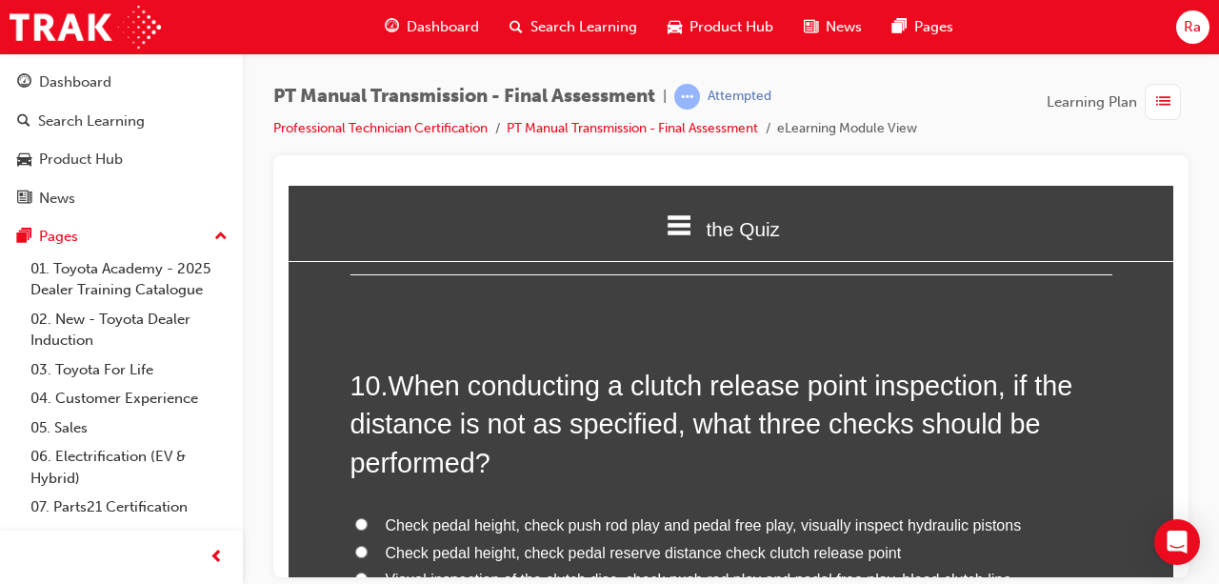
scroll to position [4096, 0]
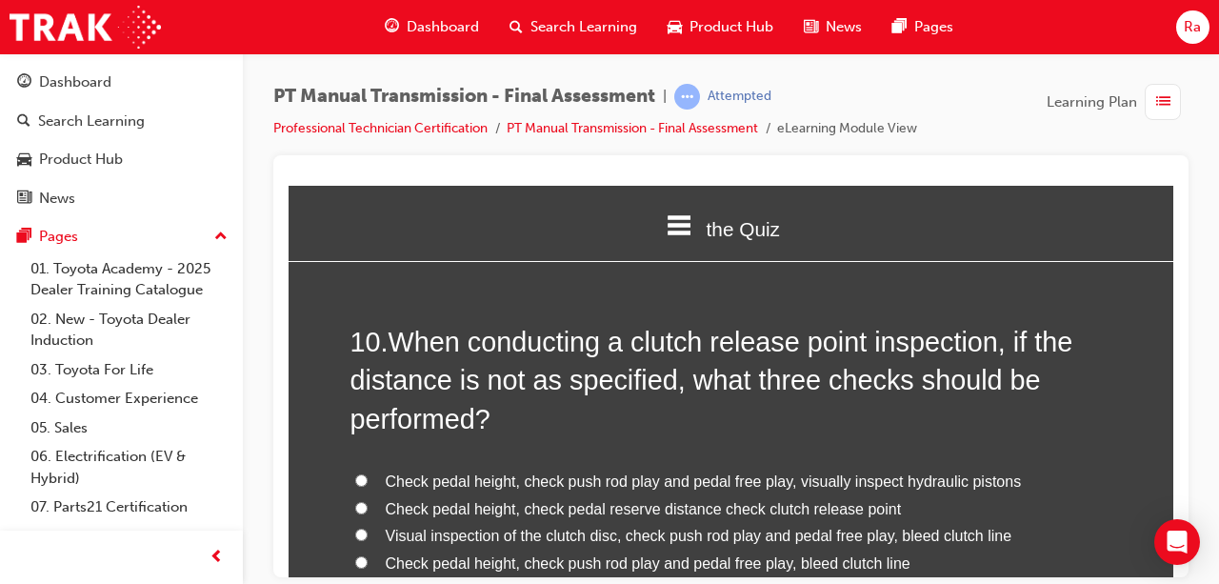
click at [437, 500] on span "Check pedal height, check pedal reserve distance check clutch release point" at bounding box center [644, 508] width 516 height 16
click at [368, 501] on input "Check pedal height, check pedal reserve distance check clutch release point" at bounding box center [361, 507] width 12 height 12
radio input "true"
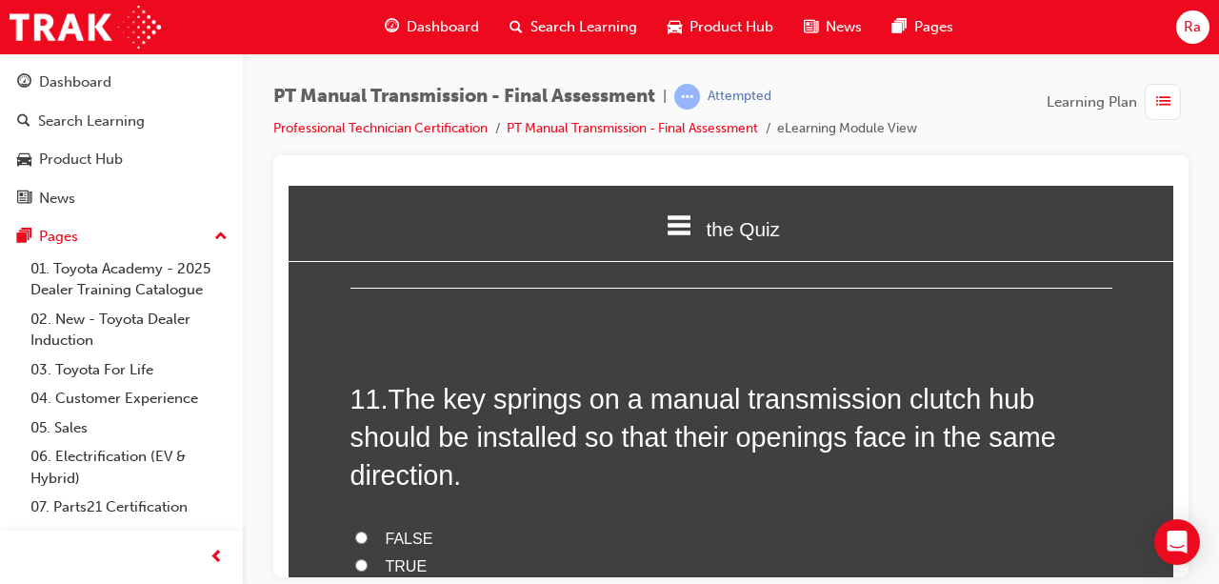
scroll to position [4572, 0]
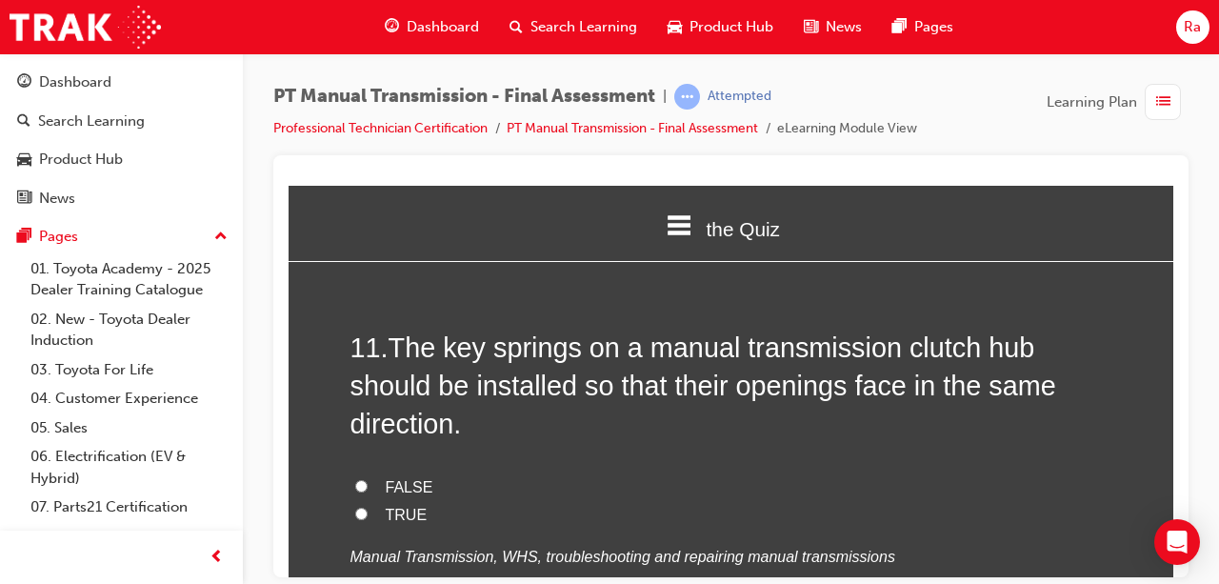
click at [423, 473] on label "FALSE" at bounding box center [732, 487] width 762 height 28
click at [368, 479] on input "FALSE" at bounding box center [361, 485] width 12 height 12
radio input "true"
click at [408, 506] on span "TRUE" at bounding box center [407, 514] width 42 height 16
click at [368, 507] on input "TRUE" at bounding box center [361, 513] width 12 height 12
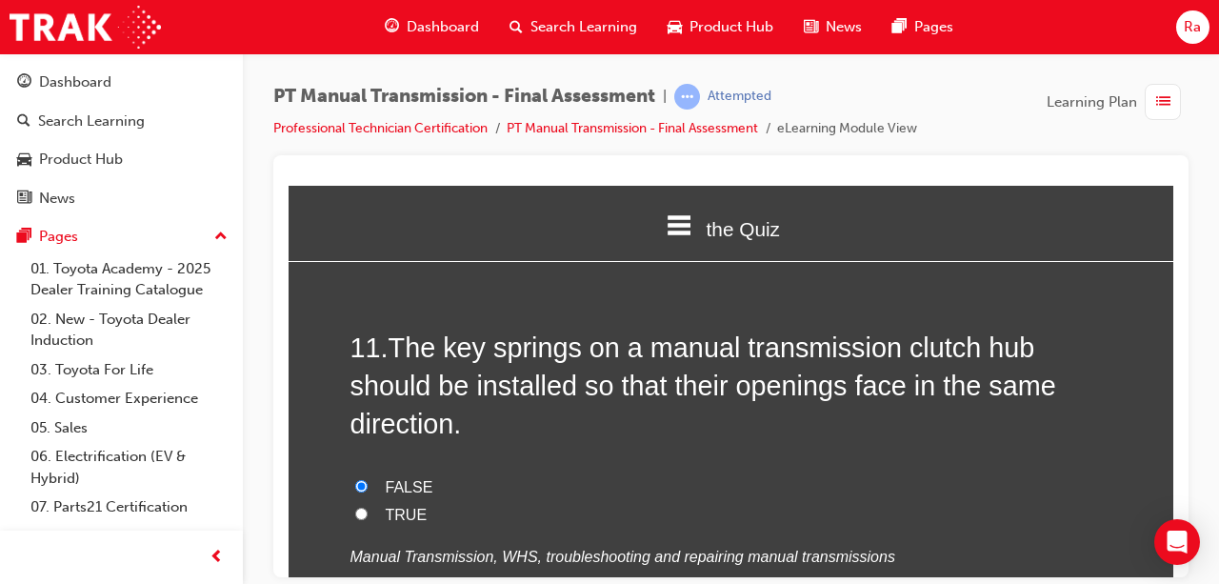
radio input "true"
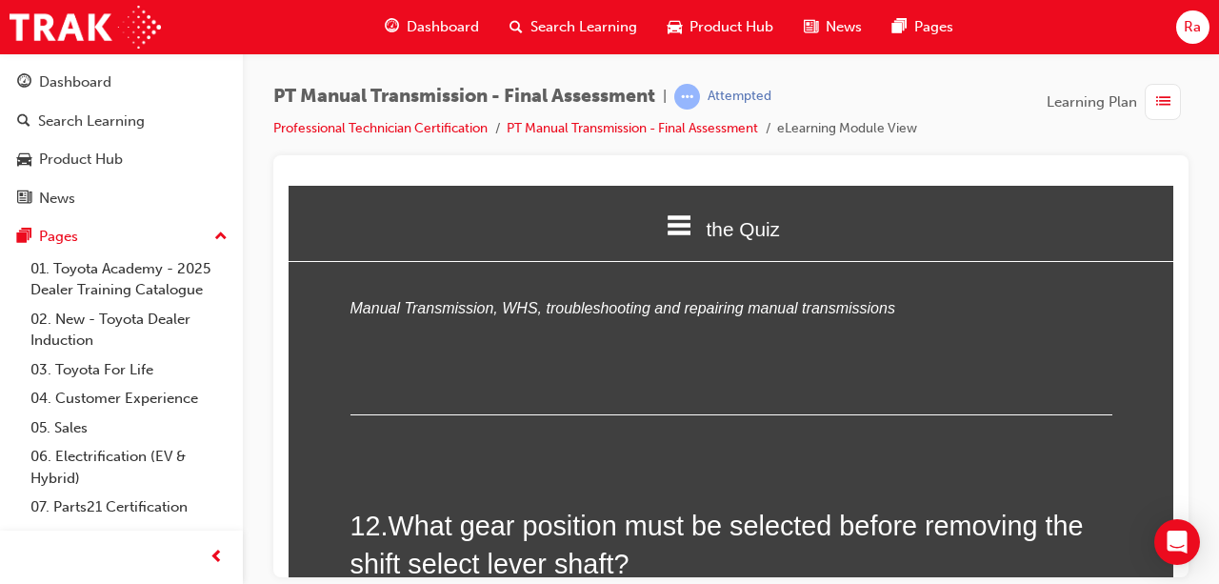
scroll to position [4858, 0]
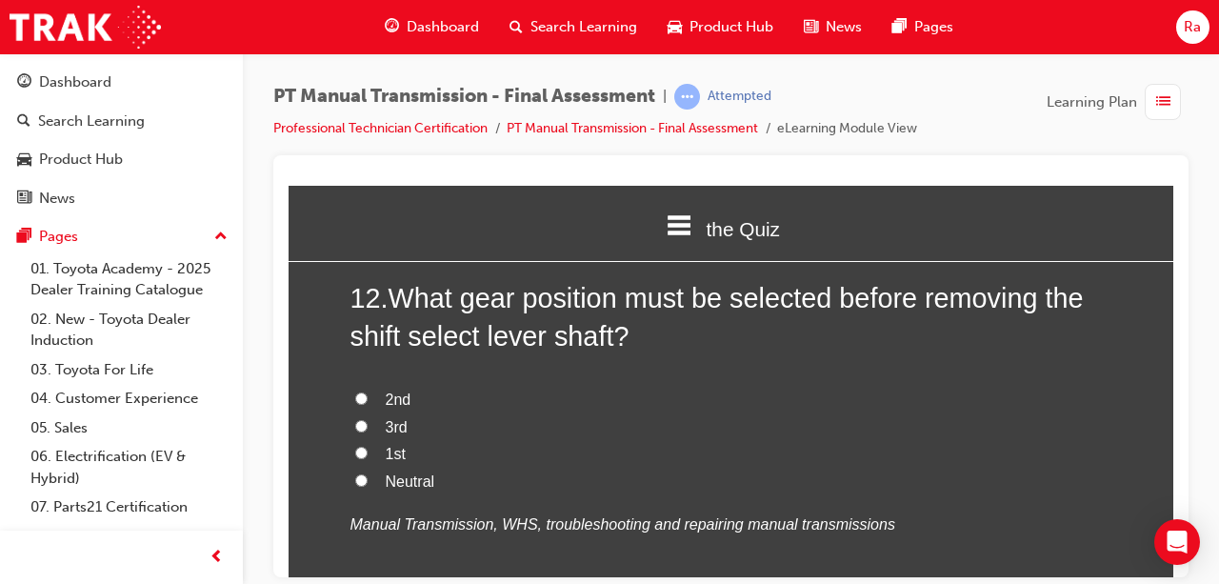
click at [395, 472] on span "Neutral" at bounding box center [411, 480] width 50 height 16
click at [368, 473] on input "Neutral" at bounding box center [361, 479] width 12 height 12
radio input "true"
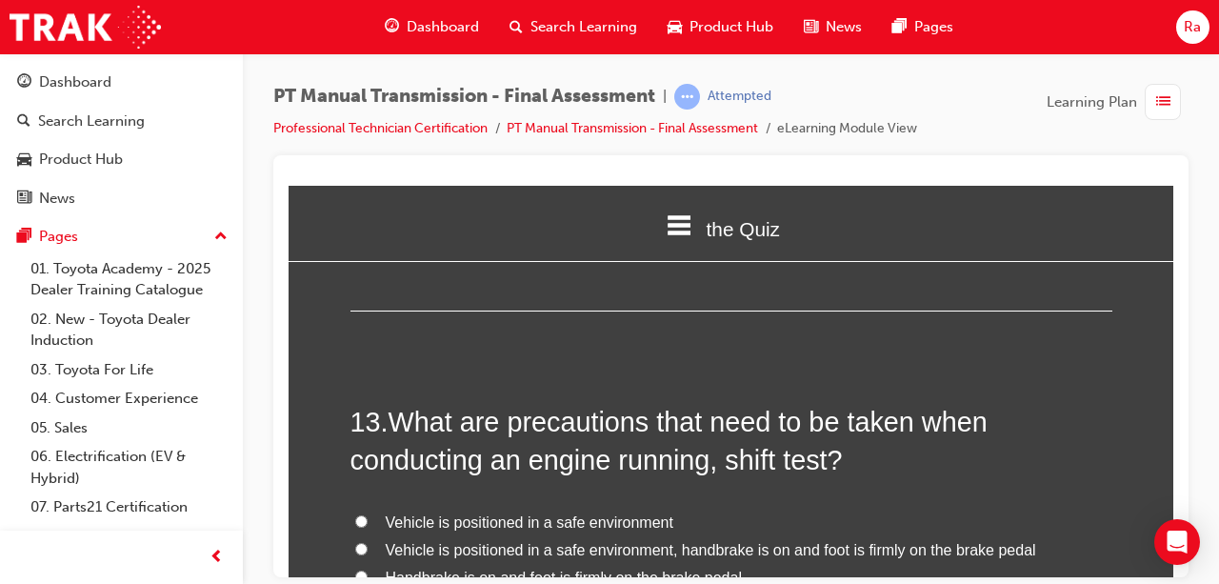
scroll to position [5430, 0]
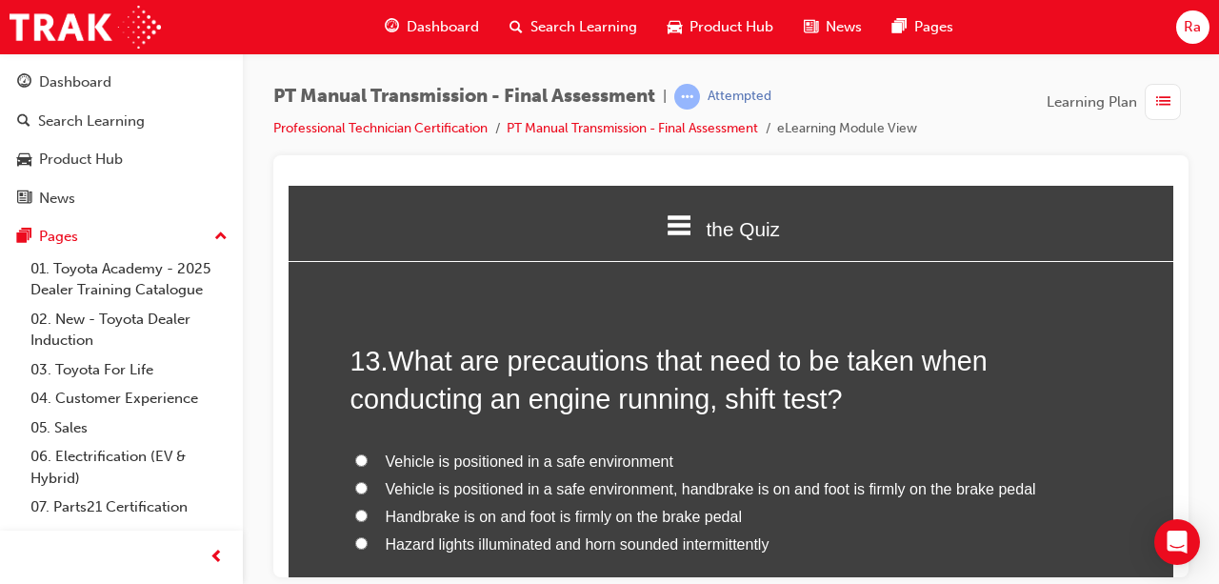
click at [395, 480] on span "Vehicle is positioned in a safe environment, handbrake is on and foot is firmly…" at bounding box center [711, 488] width 651 height 16
click at [368, 481] on input "Vehicle is positioned in a safe environment, handbrake is on and foot is firmly…" at bounding box center [361, 487] width 12 height 12
radio input "true"
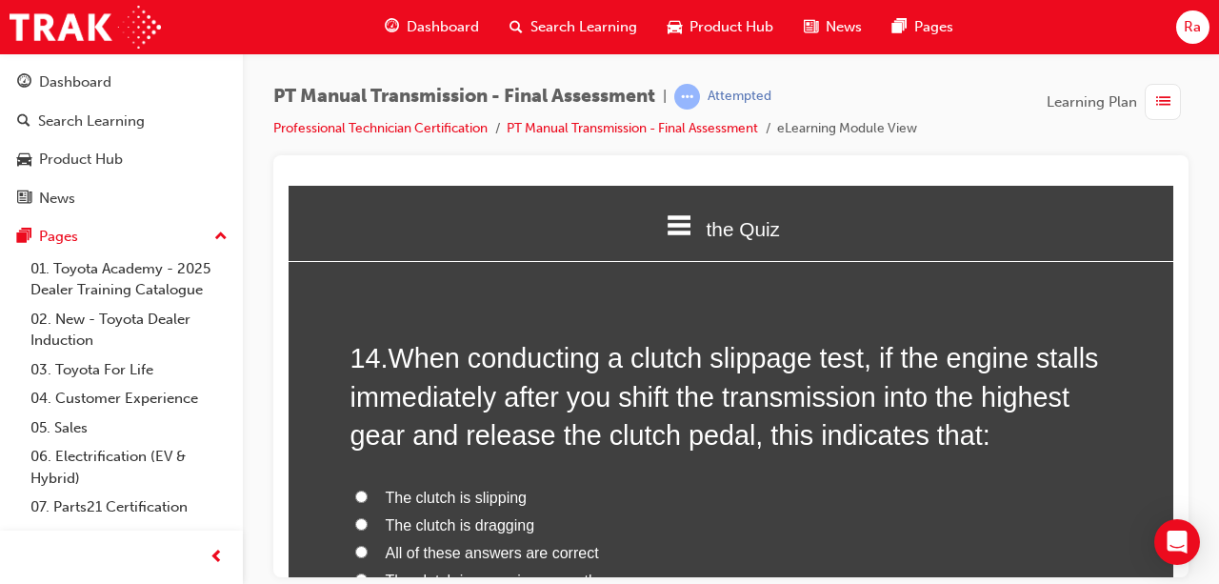
scroll to position [5906, 0]
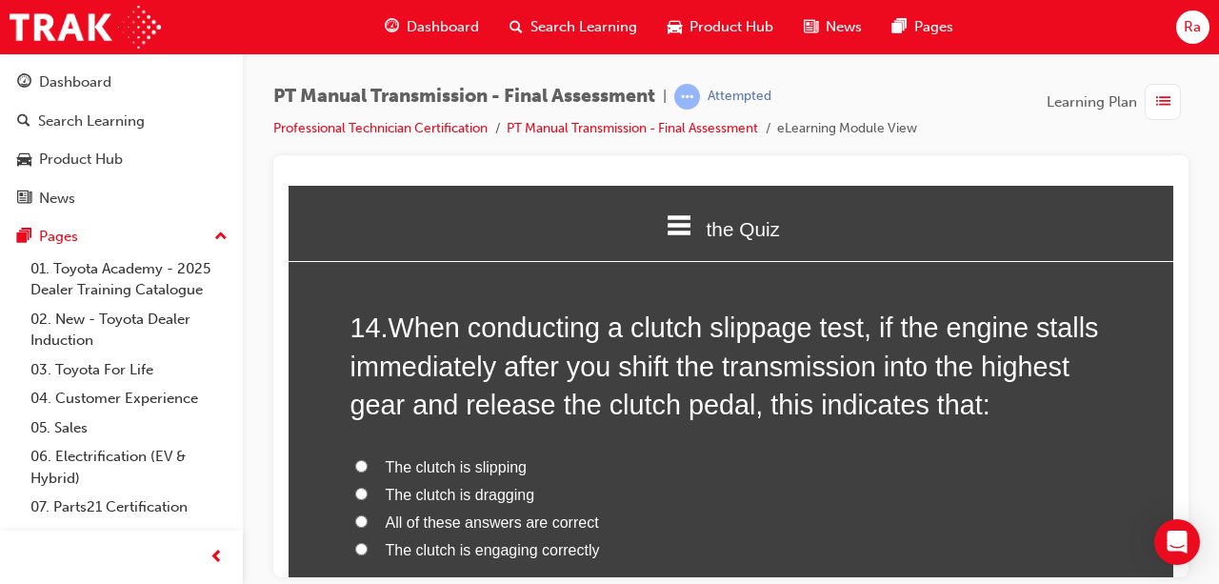
click at [452, 541] on span "The clutch is engaging correctly" at bounding box center [493, 549] width 214 height 16
click at [368, 542] on input "The clutch is engaging correctly" at bounding box center [361, 548] width 12 height 12
radio input "true"
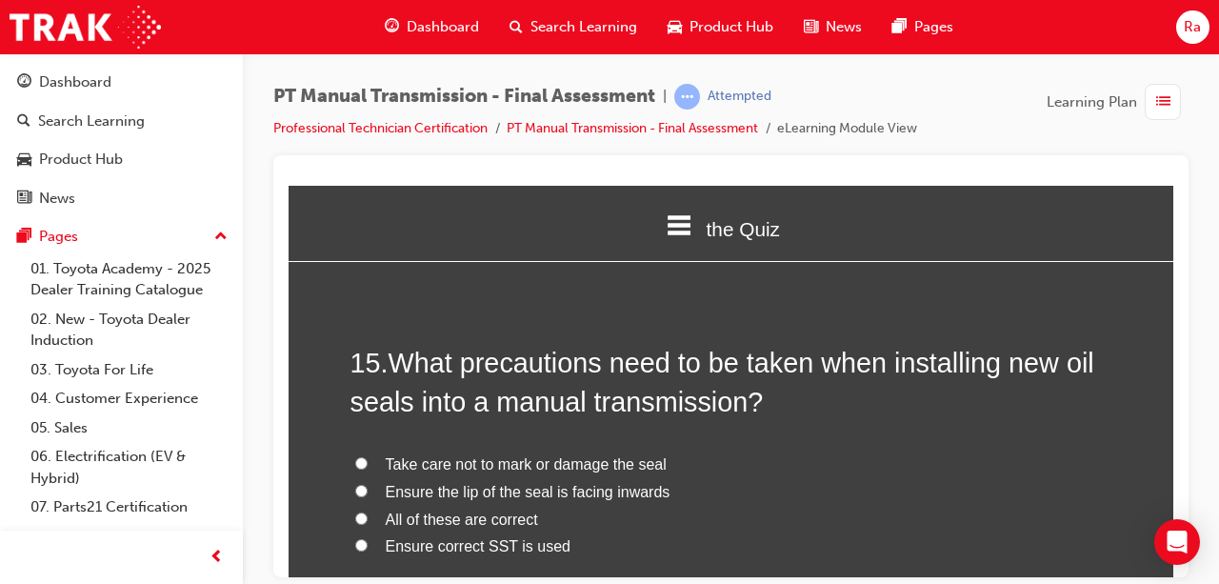
scroll to position [6382, 0]
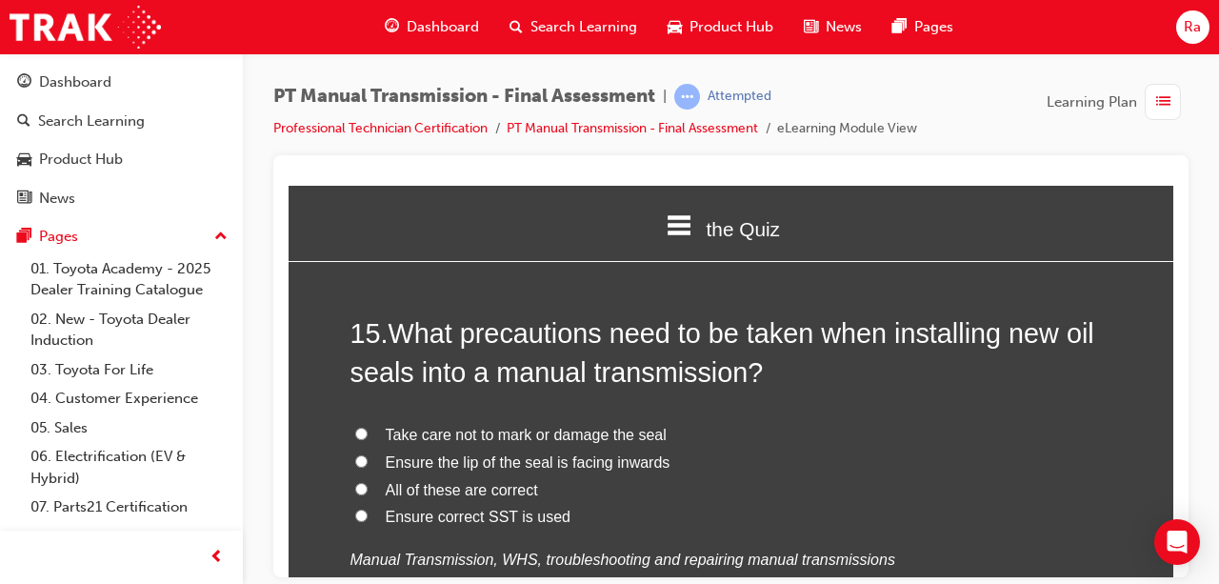
click at [452, 481] on span "All of these are correct" at bounding box center [462, 489] width 152 height 16
click at [368, 482] on input "All of these are correct" at bounding box center [361, 488] width 12 height 12
radio input "true"
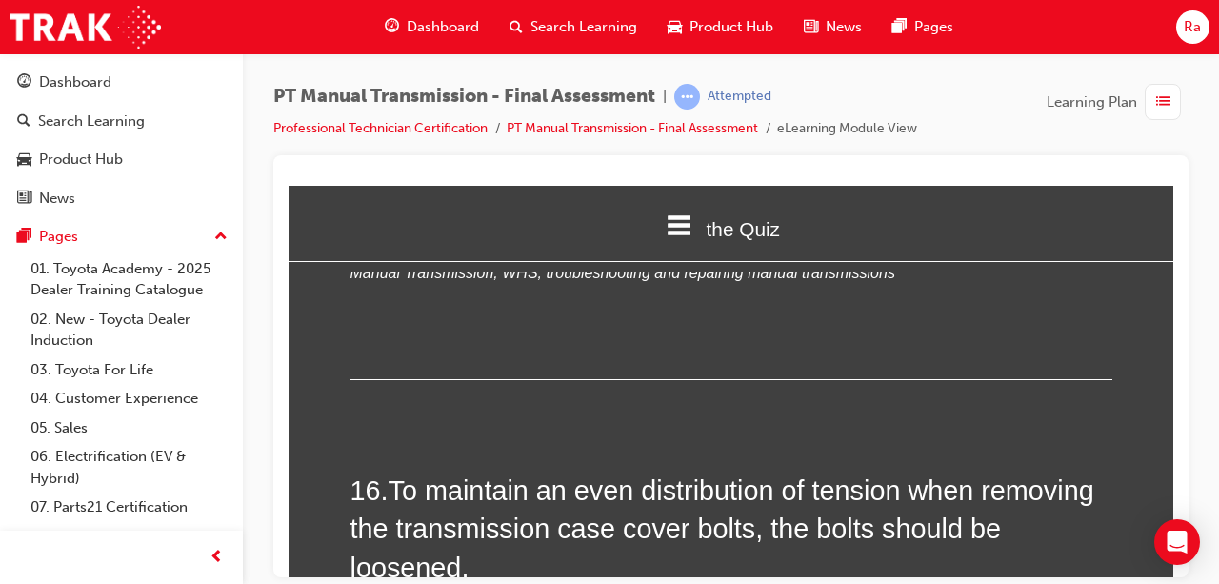
scroll to position [6859, 0]
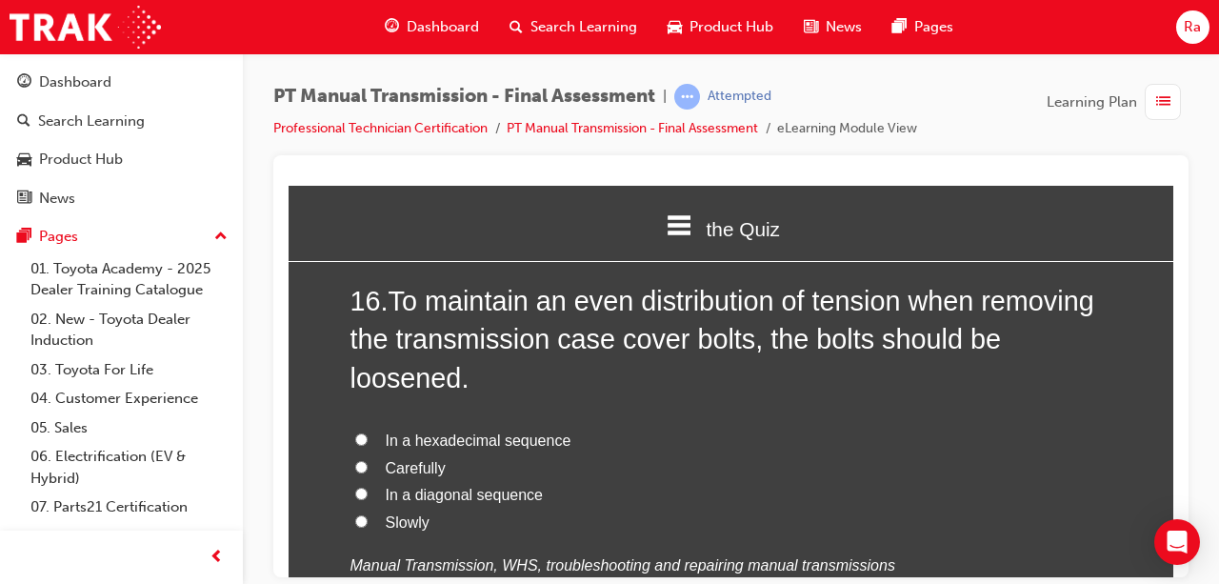
click at [463, 432] on span "In a hexadecimal sequence" at bounding box center [479, 440] width 186 height 16
click at [368, 432] on input "In a hexadecimal sequence" at bounding box center [361, 438] width 12 height 12
radio input "true"
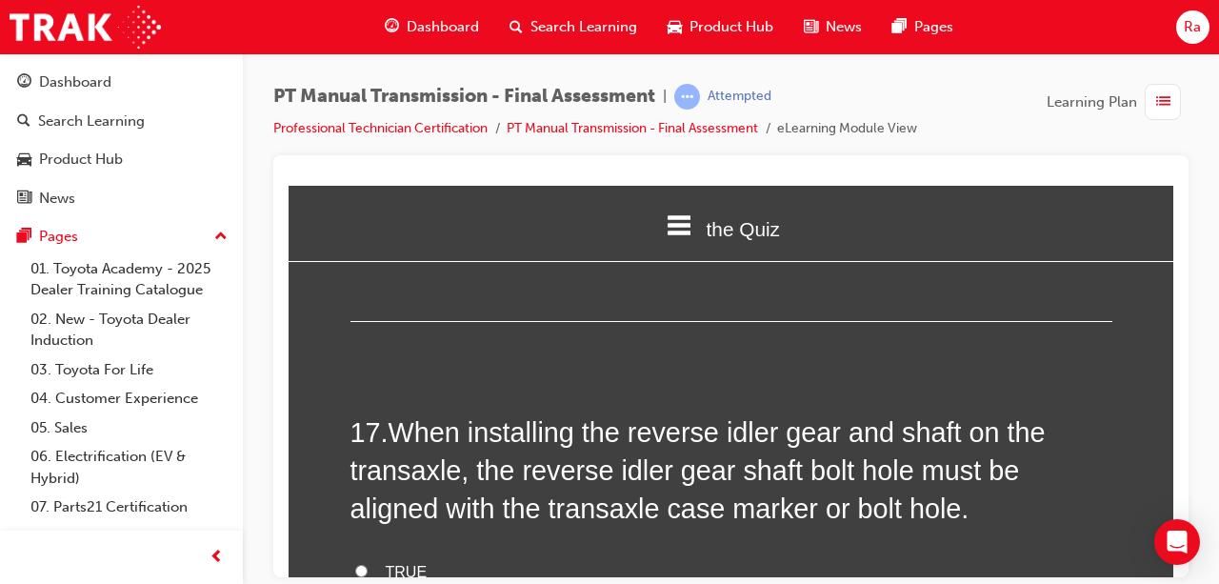
scroll to position [7240, 0]
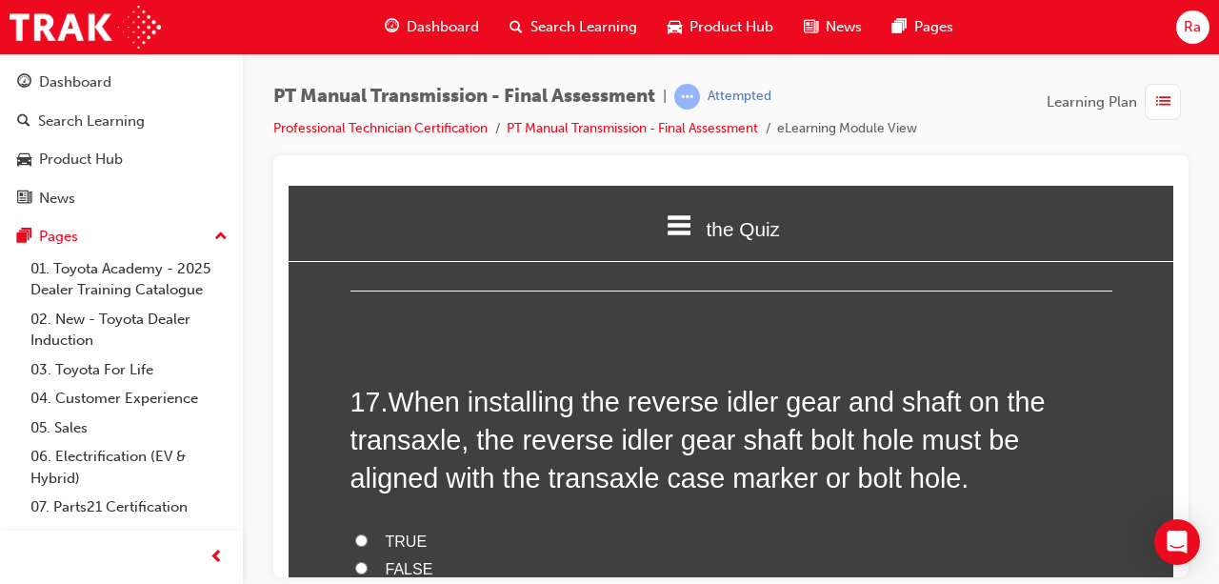
click at [416, 528] on label "TRUE" at bounding box center [732, 542] width 762 height 28
click at [368, 533] on input "TRUE" at bounding box center [361, 539] width 12 height 12
radio input "true"
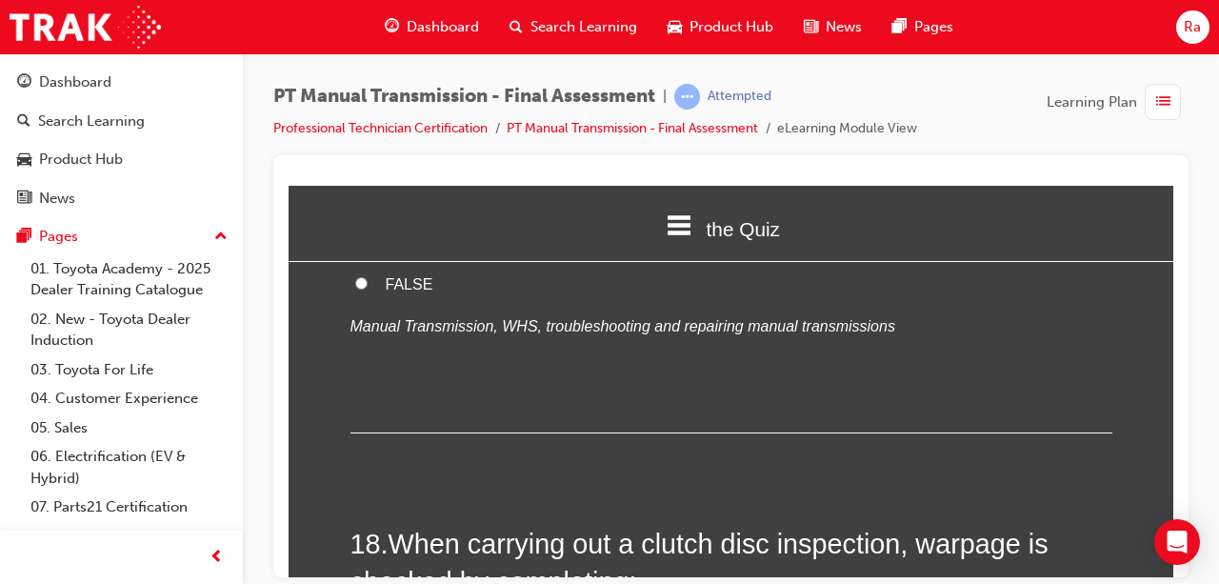
scroll to position [7716, 0]
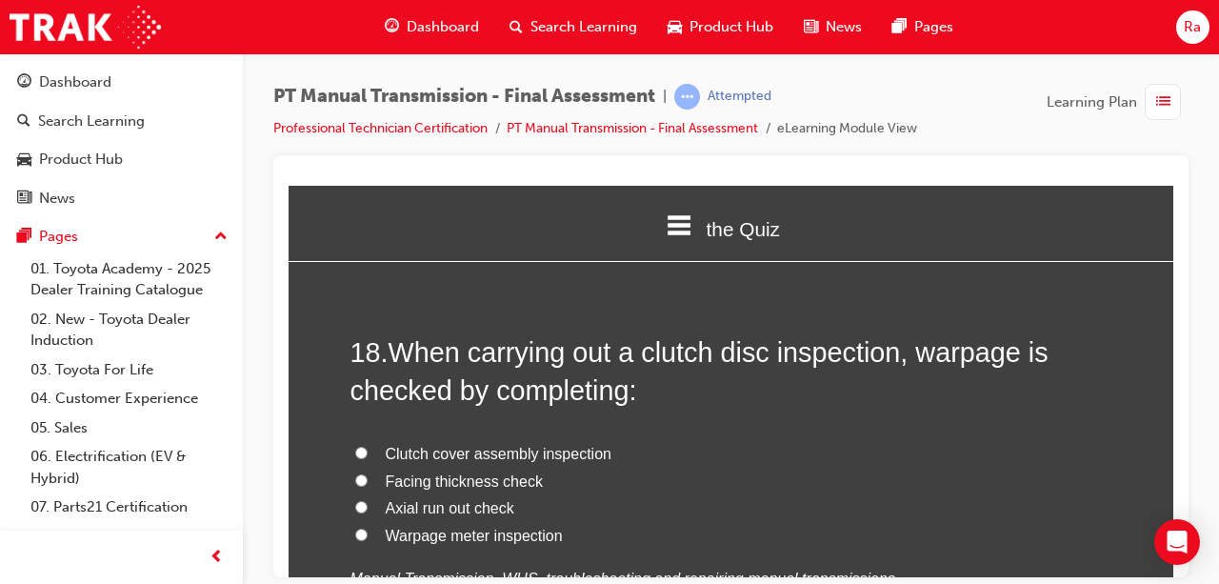
click at [438, 499] on span "Axial run out check" at bounding box center [450, 507] width 129 height 16
click at [368, 500] on input "Axial run out check" at bounding box center [361, 506] width 12 height 12
radio input "true"
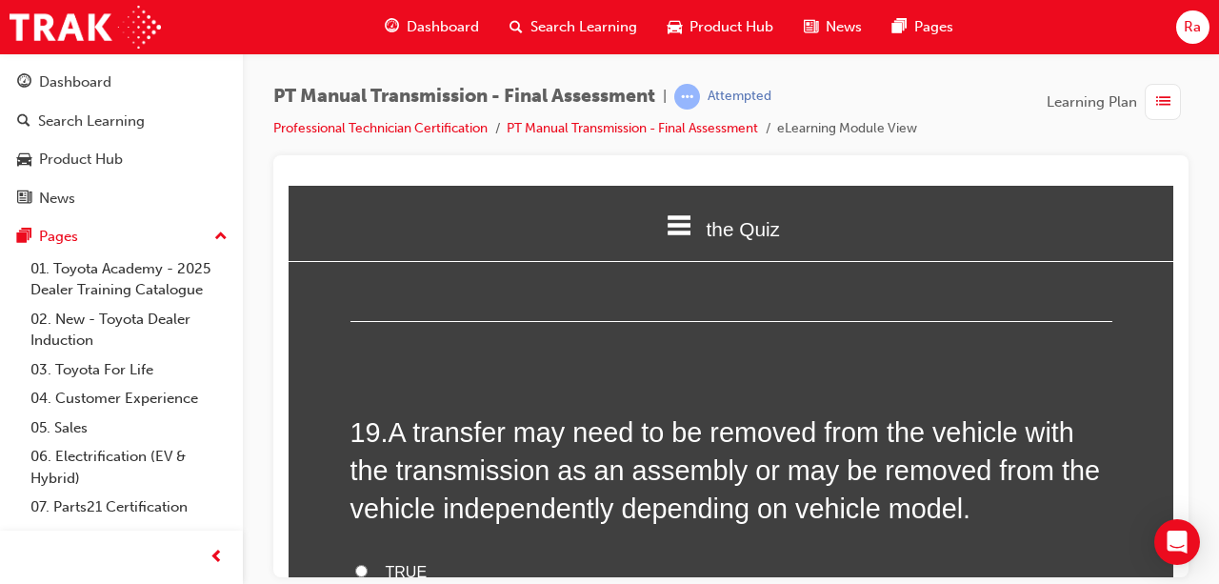
scroll to position [8097, 0]
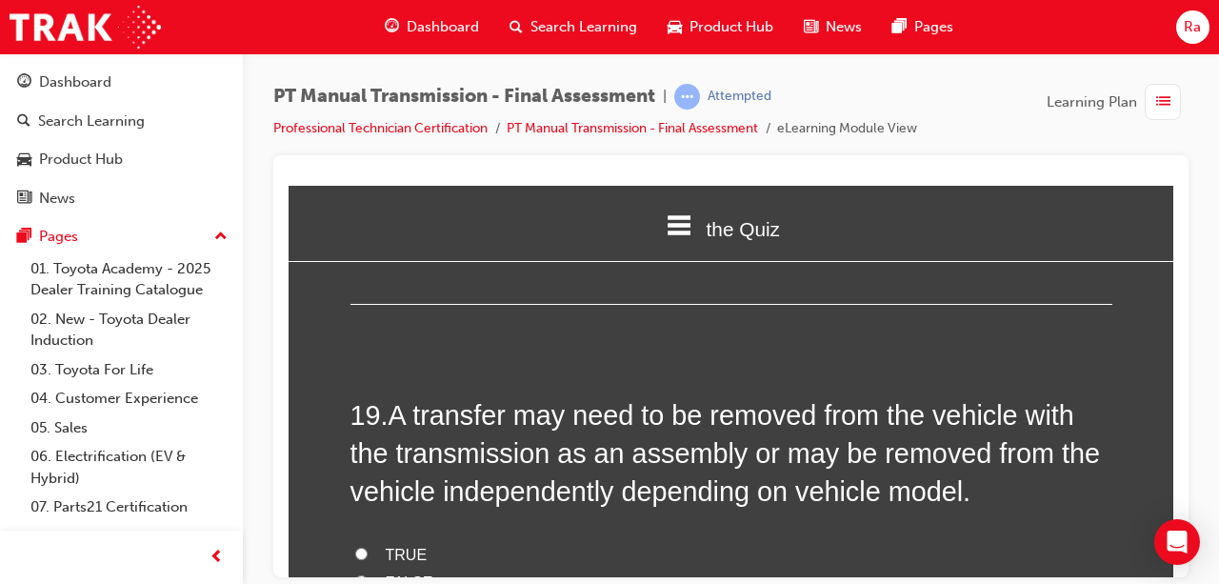
click at [405, 546] on span "TRUE" at bounding box center [407, 554] width 42 height 16
click at [368, 547] on input "TRUE" at bounding box center [361, 553] width 12 height 12
radio input "true"
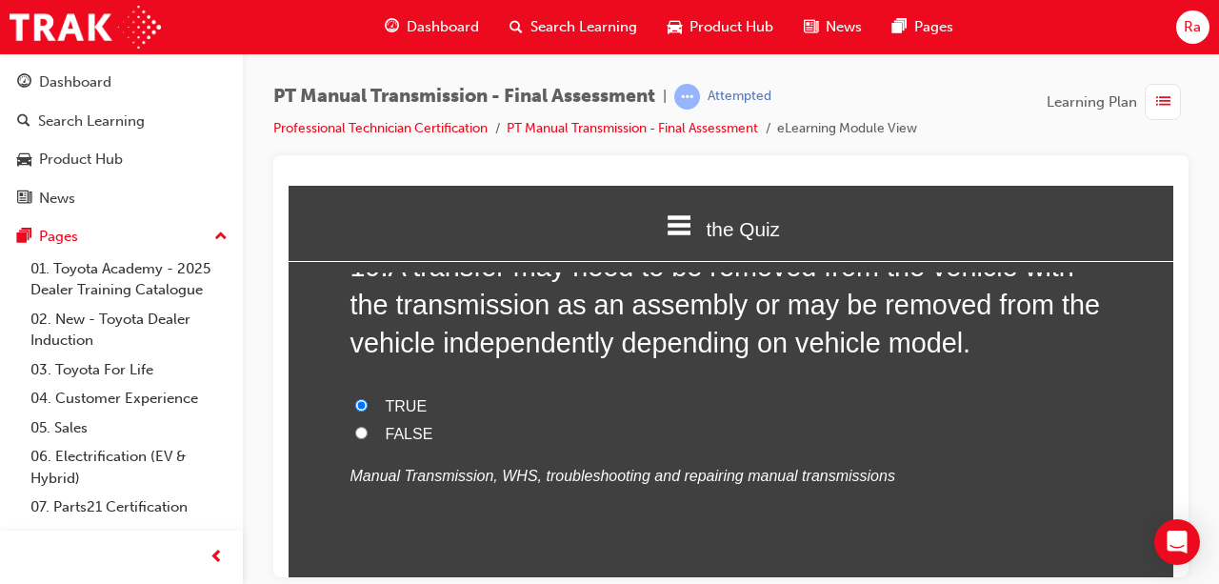
scroll to position [8352, 0]
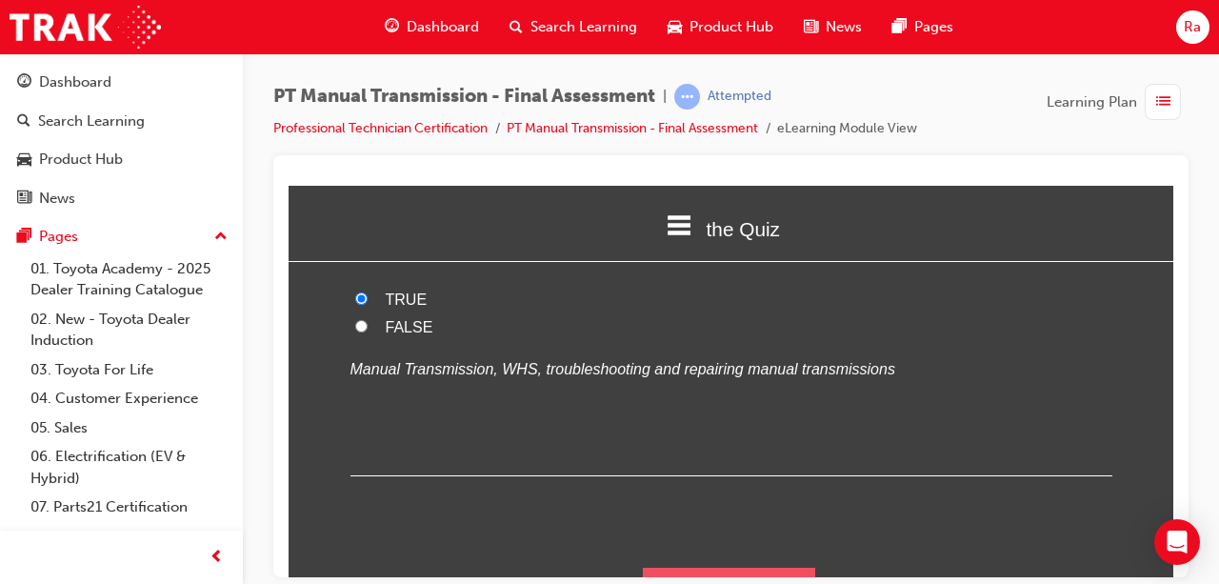
click at [681, 567] on button "Submit Answers" at bounding box center [729, 593] width 173 height 53
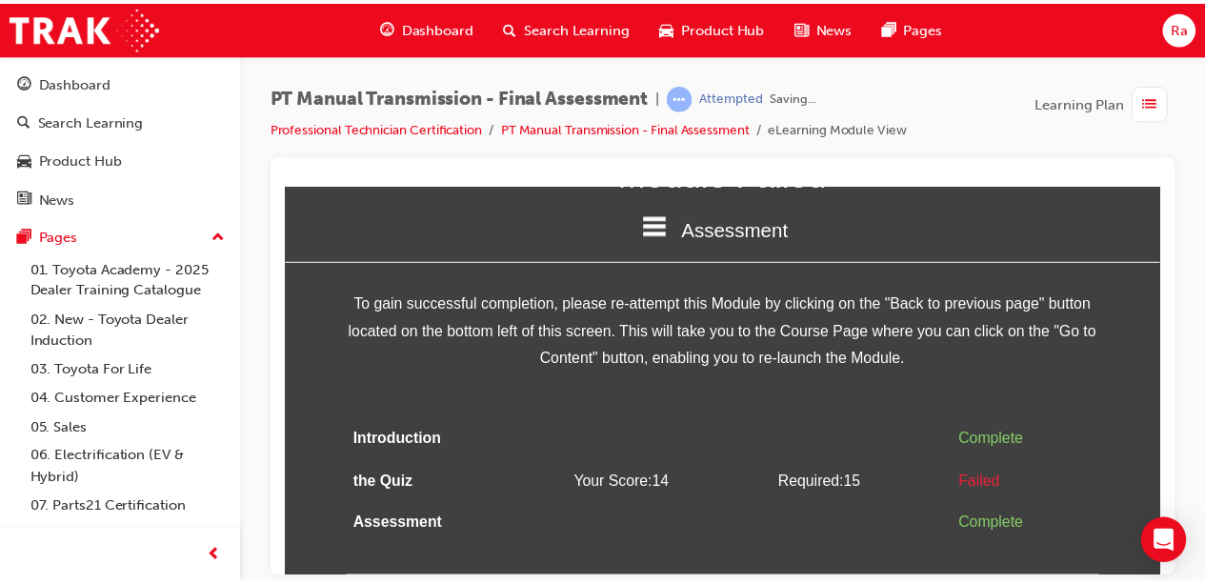
scroll to position [130, 0]
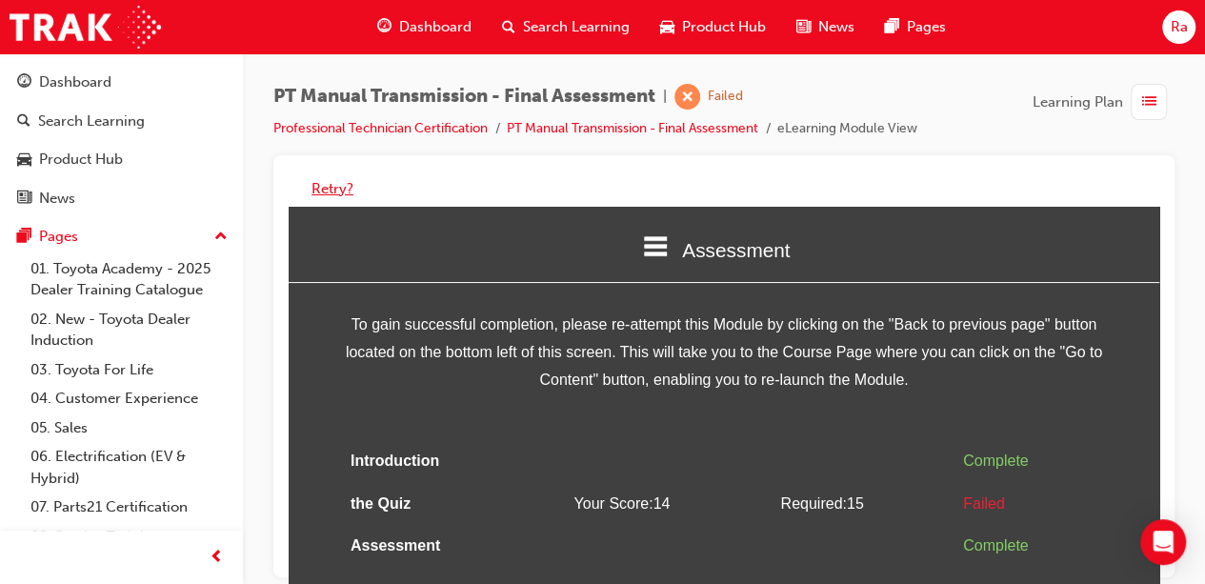
click at [321, 184] on button "Retry?" at bounding box center [333, 189] width 42 height 22
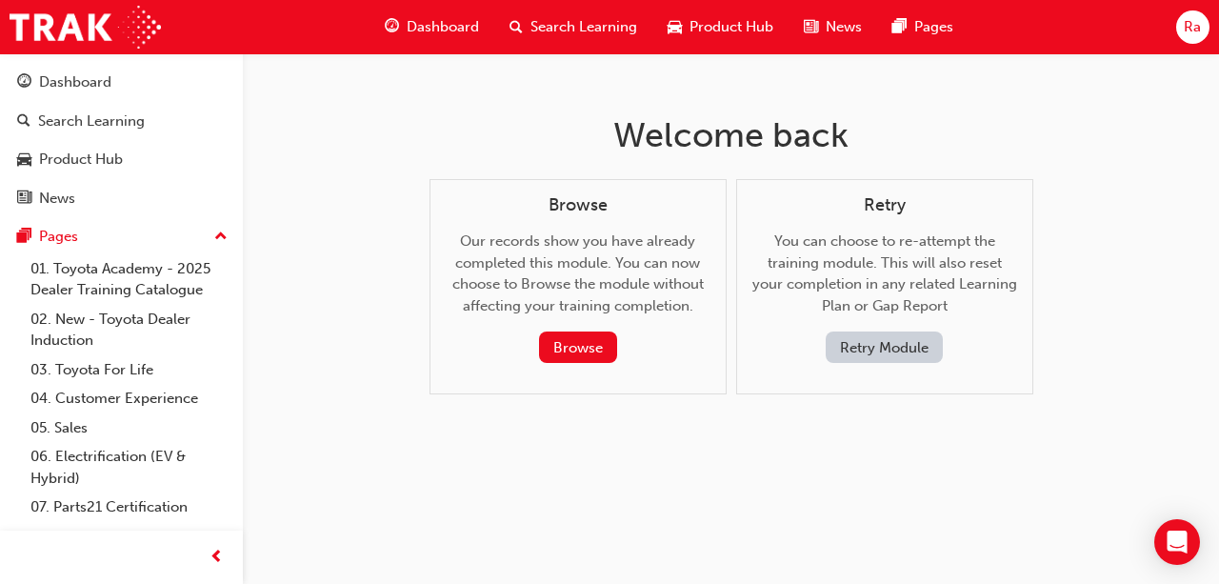
click at [914, 351] on button "Retry Module" at bounding box center [884, 347] width 117 height 31
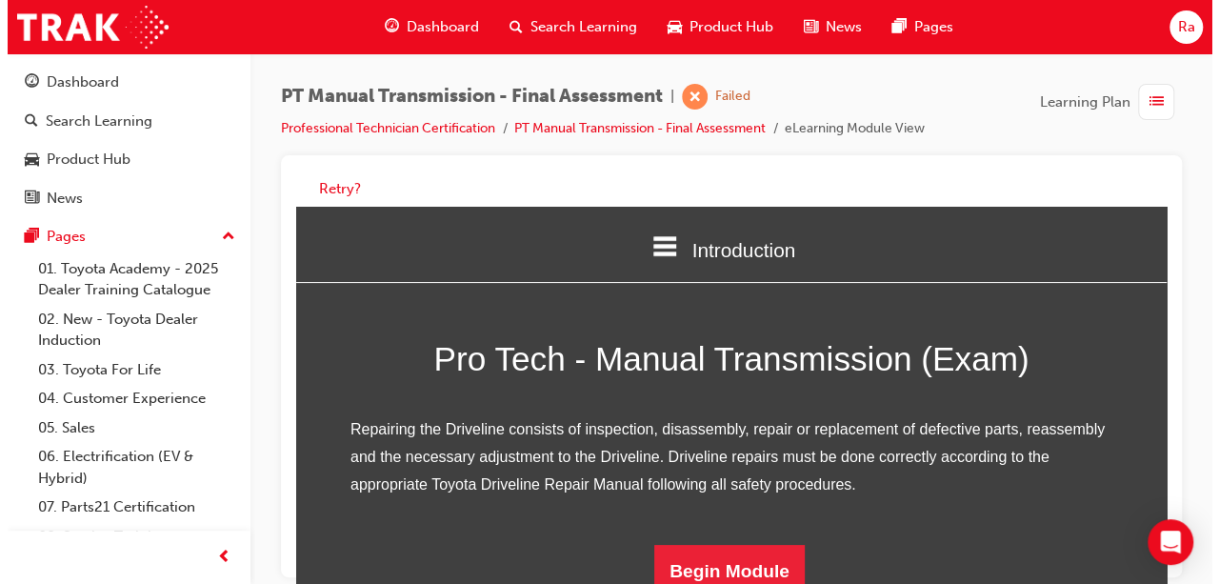
scroll to position [250, 0]
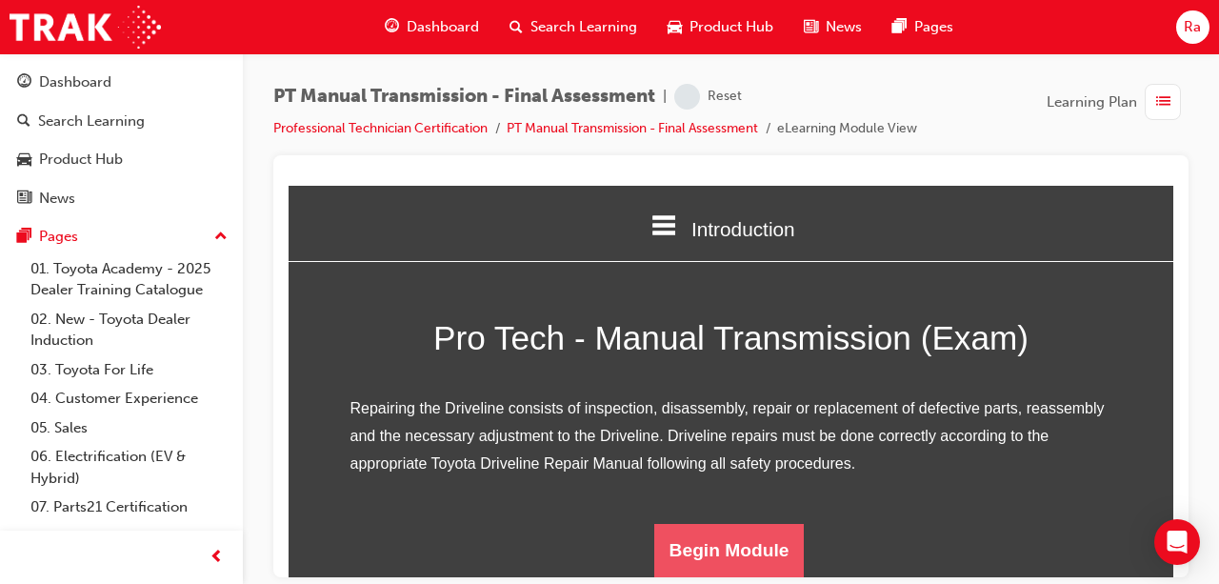
click at [719, 532] on button "Begin Module" at bounding box center [729, 549] width 151 height 53
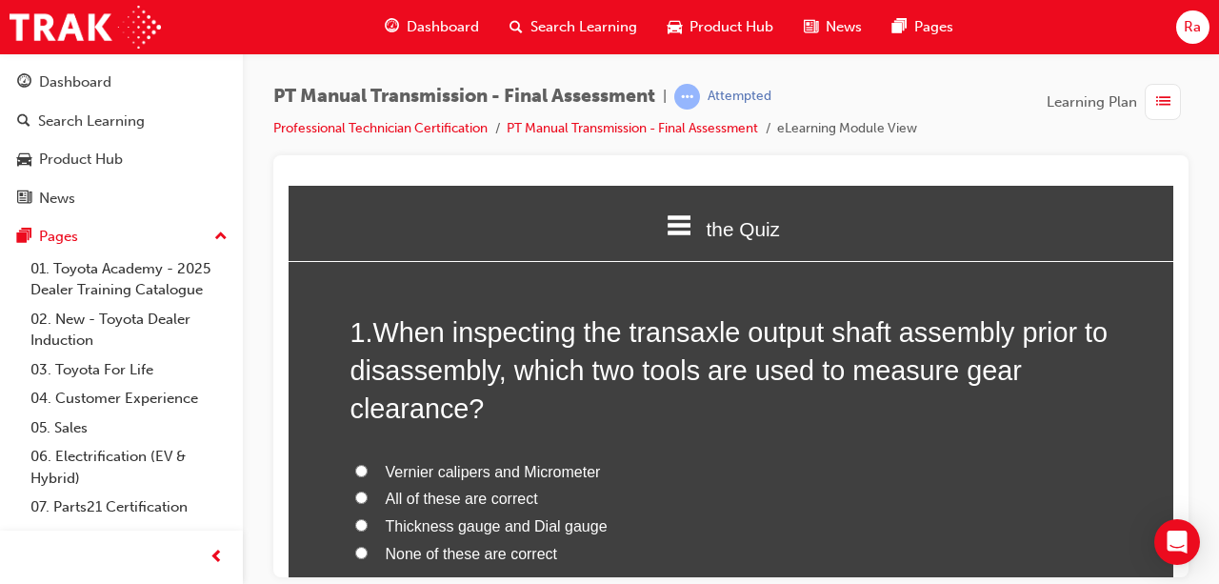
scroll to position [95, 0]
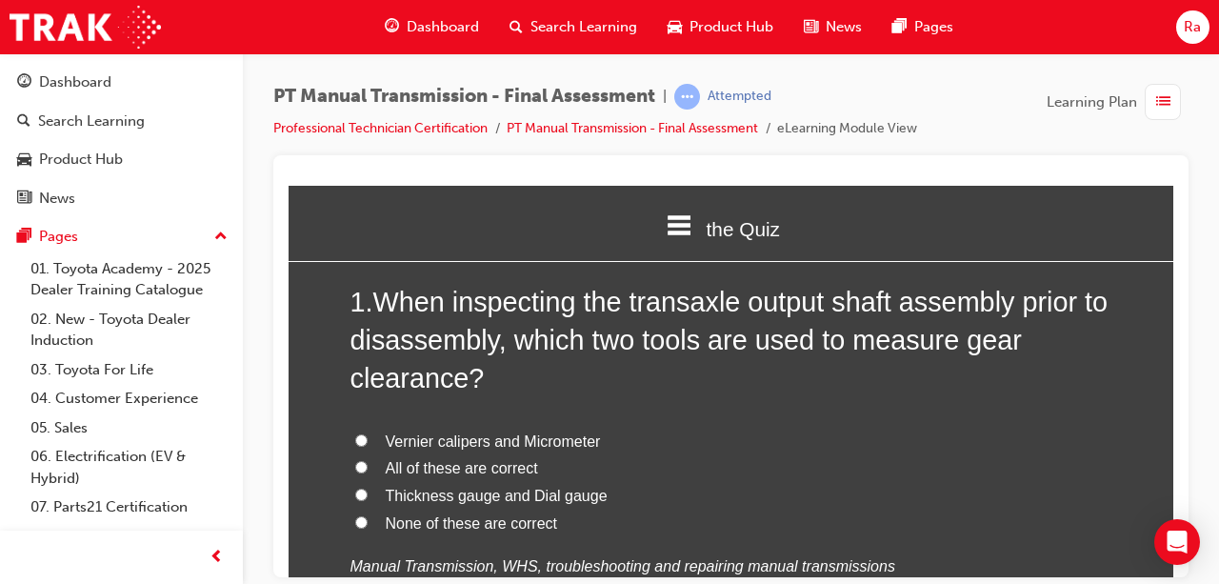
click at [444, 493] on span "Thickness gauge and Dial gauge" at bounding box center [497, 495] width 222 height 16
click at [368, 493] on input "Thickness gauge and Dial gauge" at bounding box center [361, 494] width 12 height 12
radio input "true"
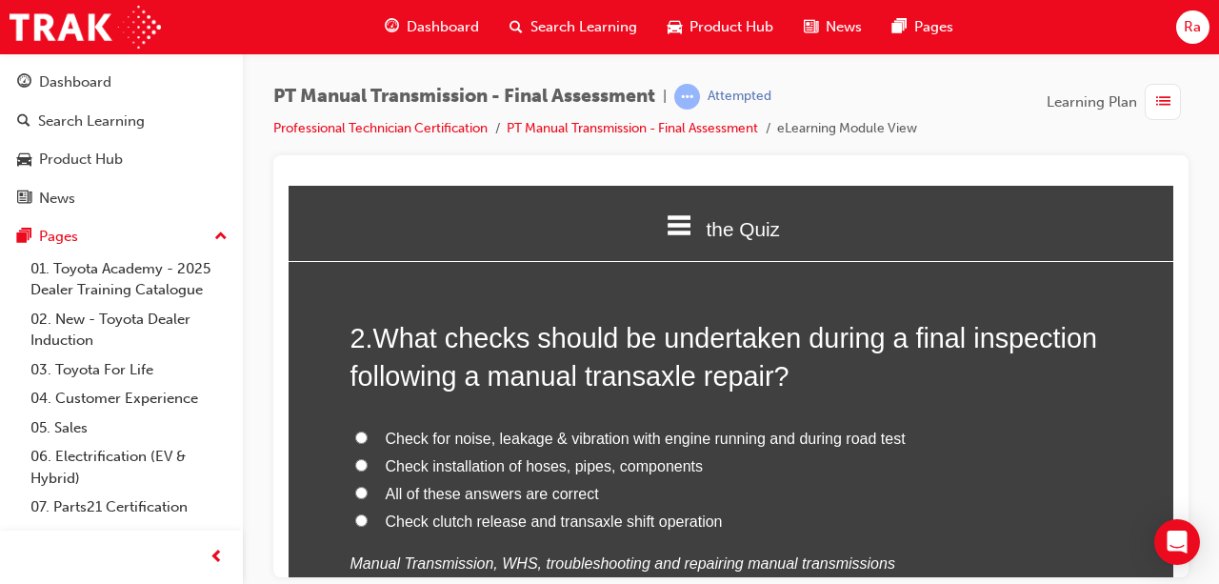
scroll to position [572, 0]
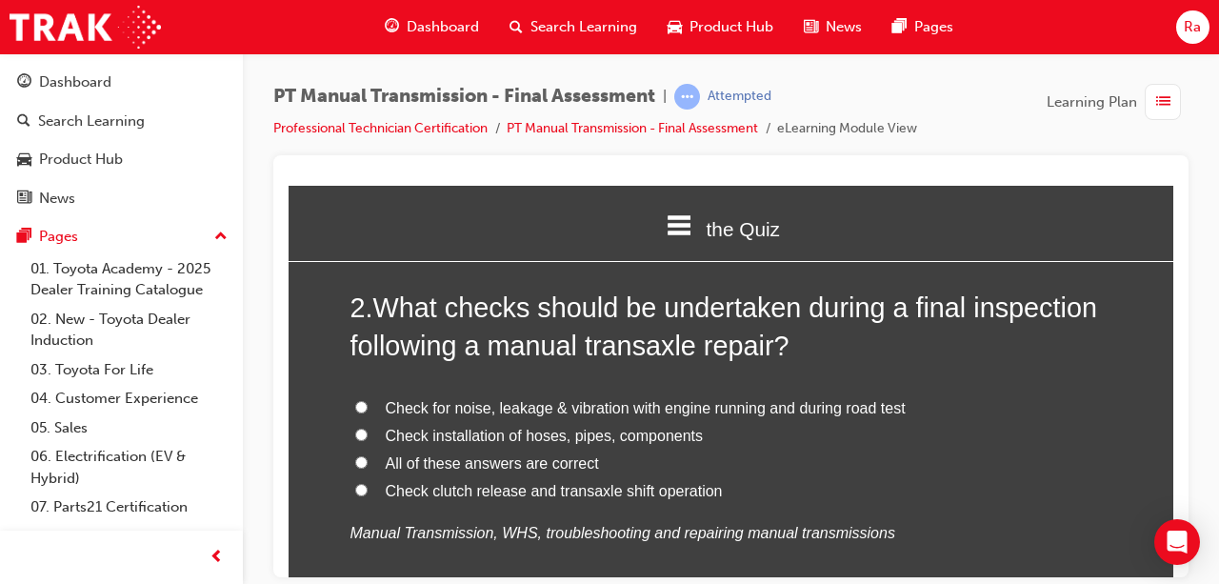
click at [448, 454] on span "All of these answers are correct" at bounding box center [492, 462] width 213 height 16
click at [368, 455] on input "All of these answers are correct" at bounding box center [361, 461] width 12 height 12
radio input "true"
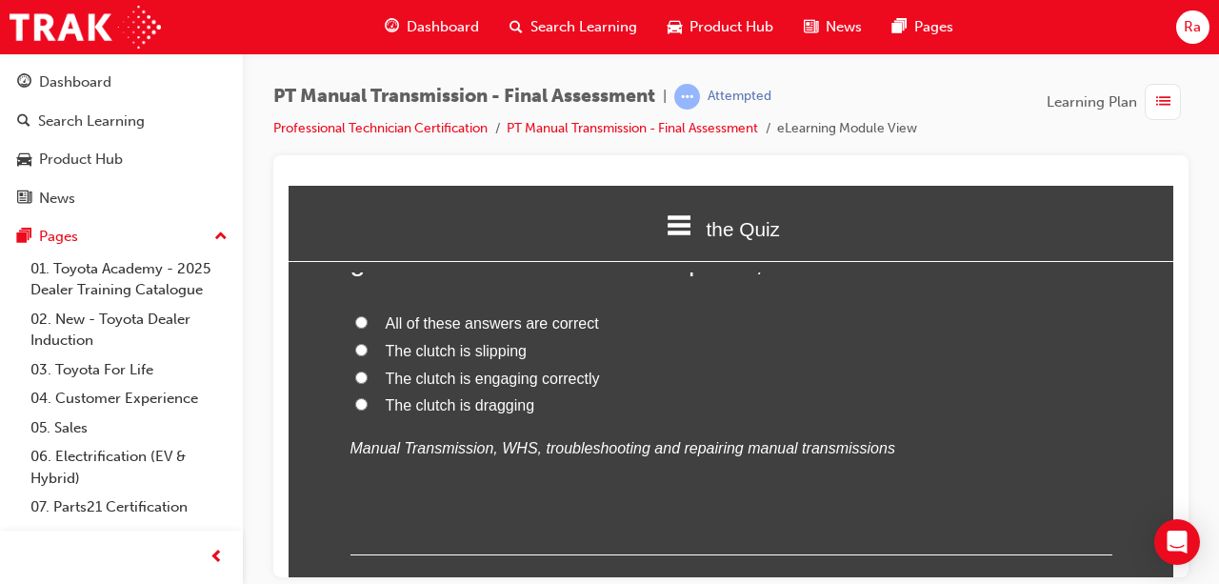
scroll to position [1143, 0]
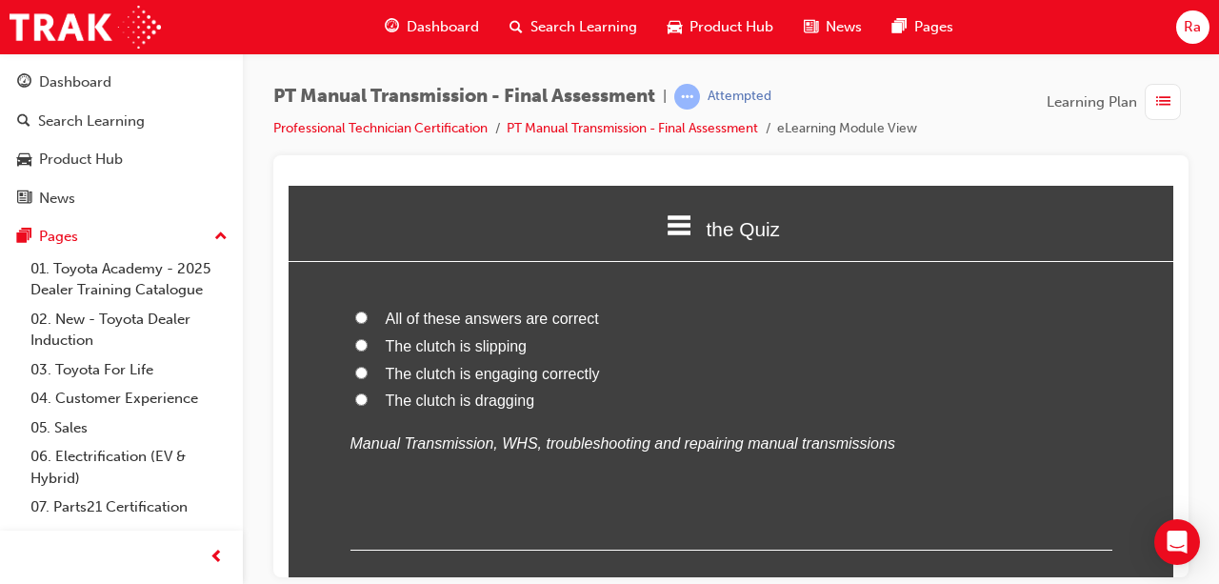
click at [498, 368] on span "The clutch is engaging correctly" at bounding box center [493, 373] width 214 height 16
click at [368, 368] on input "The clutch is engaging correctly" at bounding box center [361, 372] width 12 height 12
radio input "true"
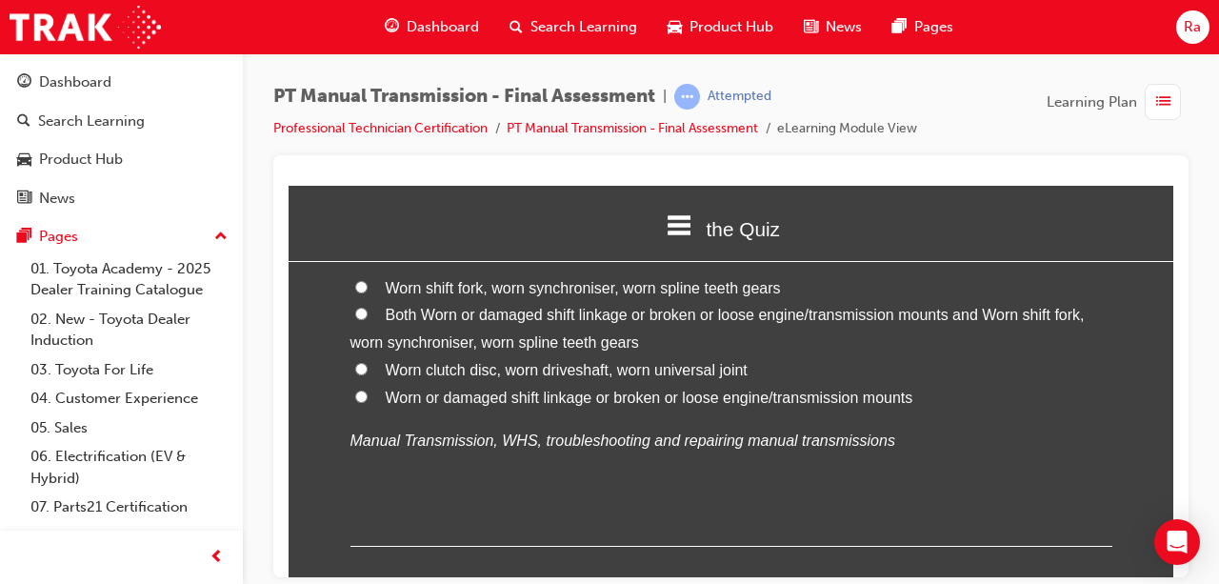
scroll to position [1619, 0]
click at [515, 307] on span "Both Worn or damaged shift linkage or broken or loose engine/transmission mount…" at bounding box center [718, 326] width 734 height 44
click at [368, 307] on input "Both Worn or damaged shift linkage or broken or loose engine/transmission mount…" at bounding box center [361, 311] width 12 height 12
radio input "true"
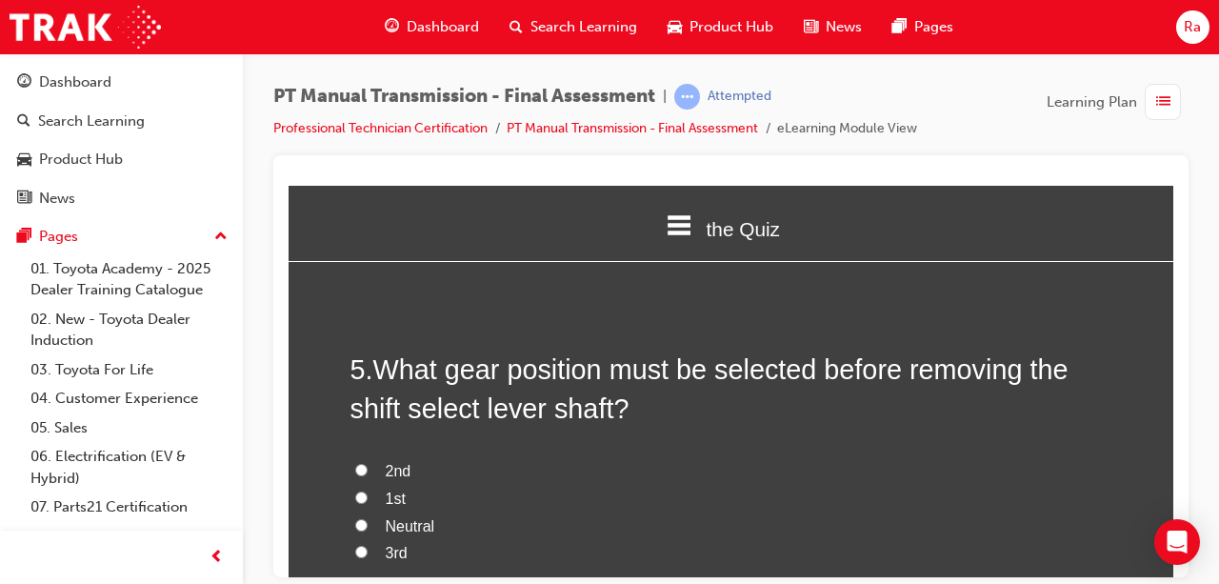
click at [412, 521] on span "Neutral" at bounding box center [411, 525] width 50 height 16
click at [368, 521] on input "Neutral" at bounding box center [361, 524] width 12 height 12
radio input "true"
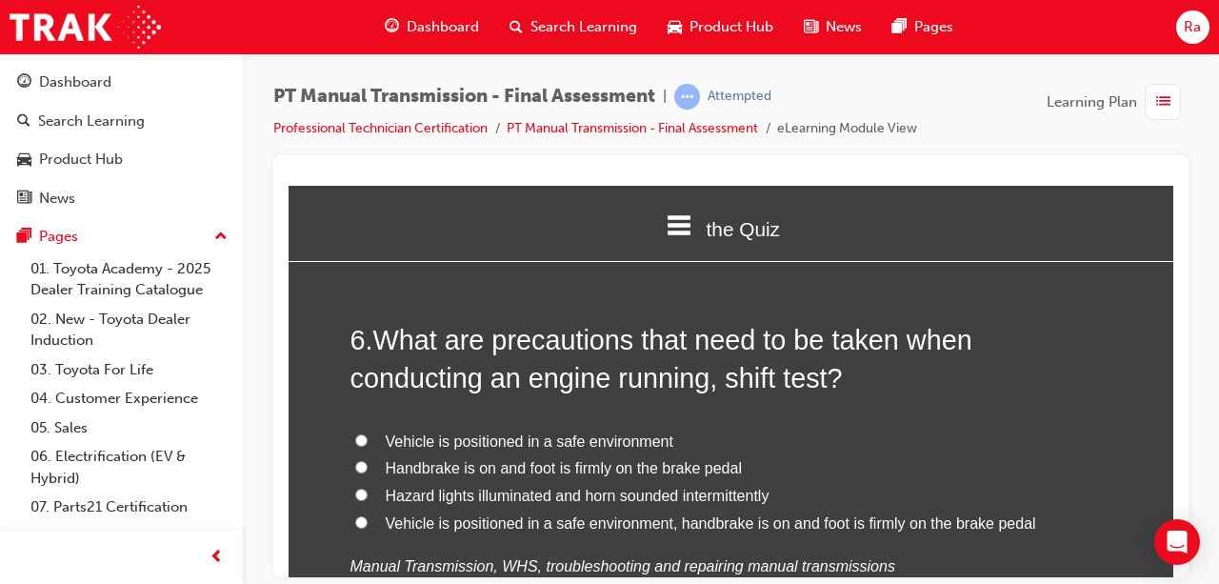
scroll to position [2382, 0]
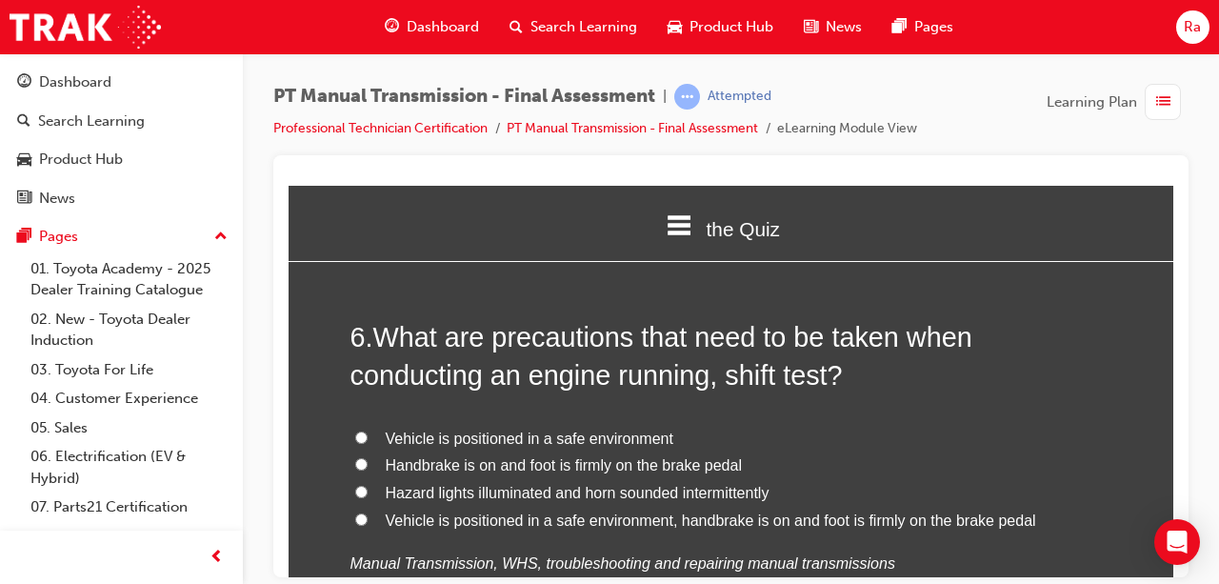
click at [421, 512] on span "Vehicle is positioned in a safe environment, handbrake is on and foot is firmly…" at bounding box center [711, 520] width 651 height 16
click at [368, 513] on input "Vehicle is positioned in a safe environment, handbrake is on and foot is firmly…" at bounding box center [361, 519] width 12 height 12
radio input "true"
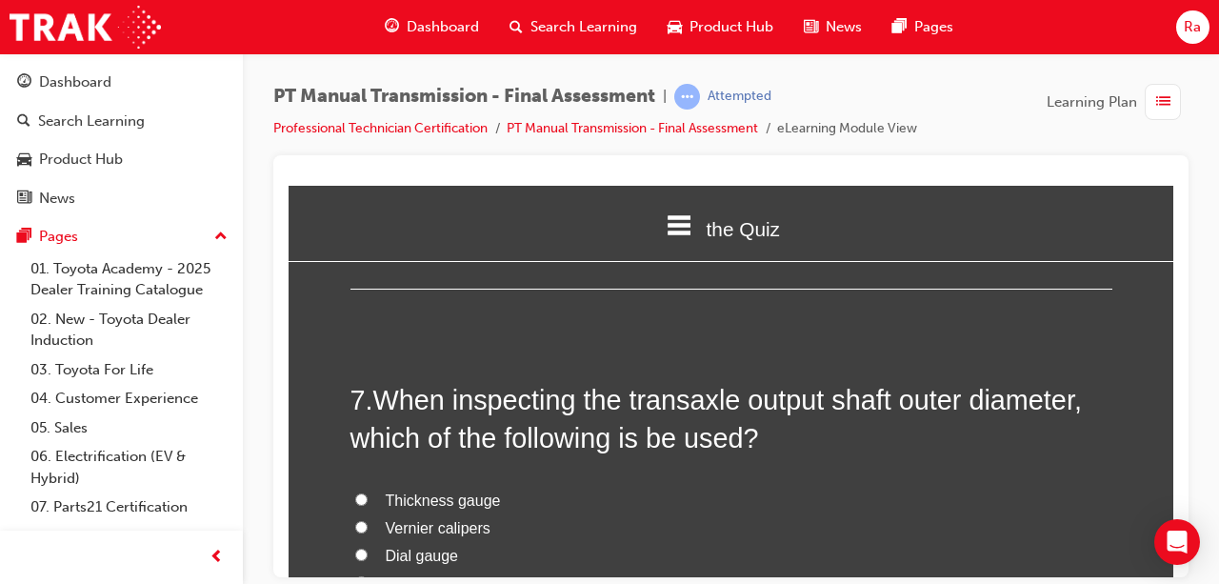
scroll to position [2858, 0]
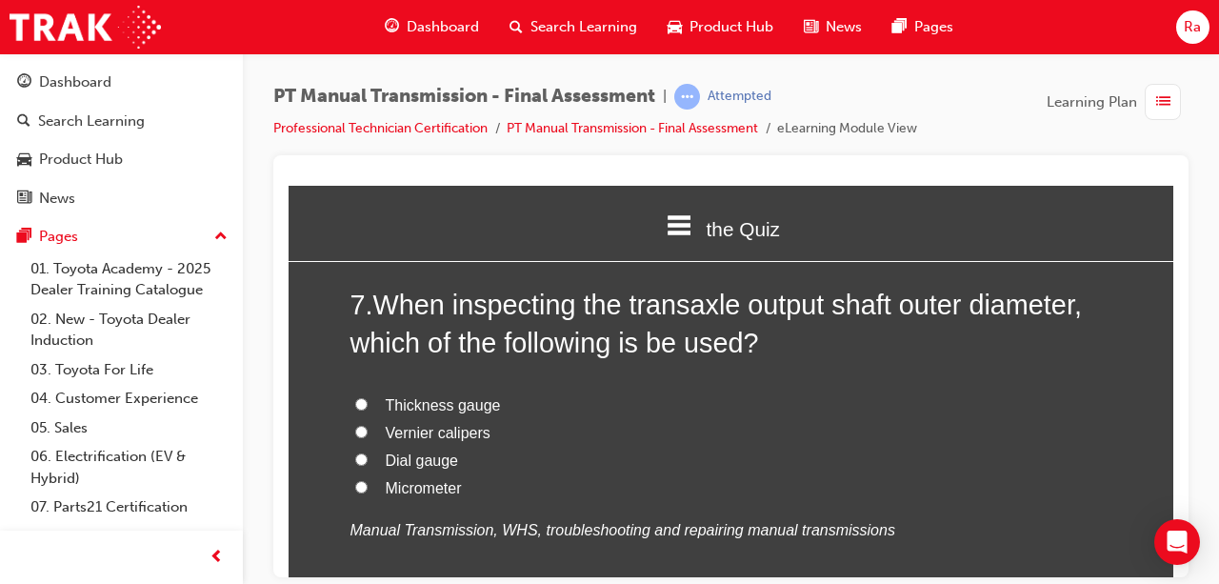
click at [443, 436] on span "Vernier calipers" at bounding box center [438, 432] width 105 height 16
click at [368, 436] on input "Vernier calipers" at bounding box center [361, 431] width 12 height 12
radio input "true"
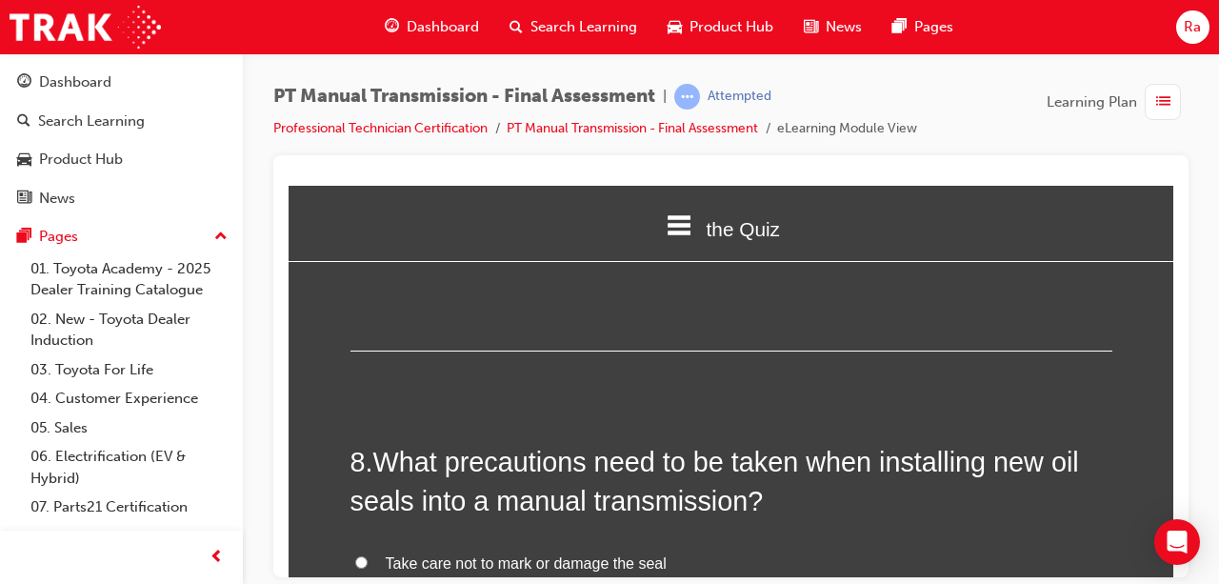
scroll to position [3239, 0]
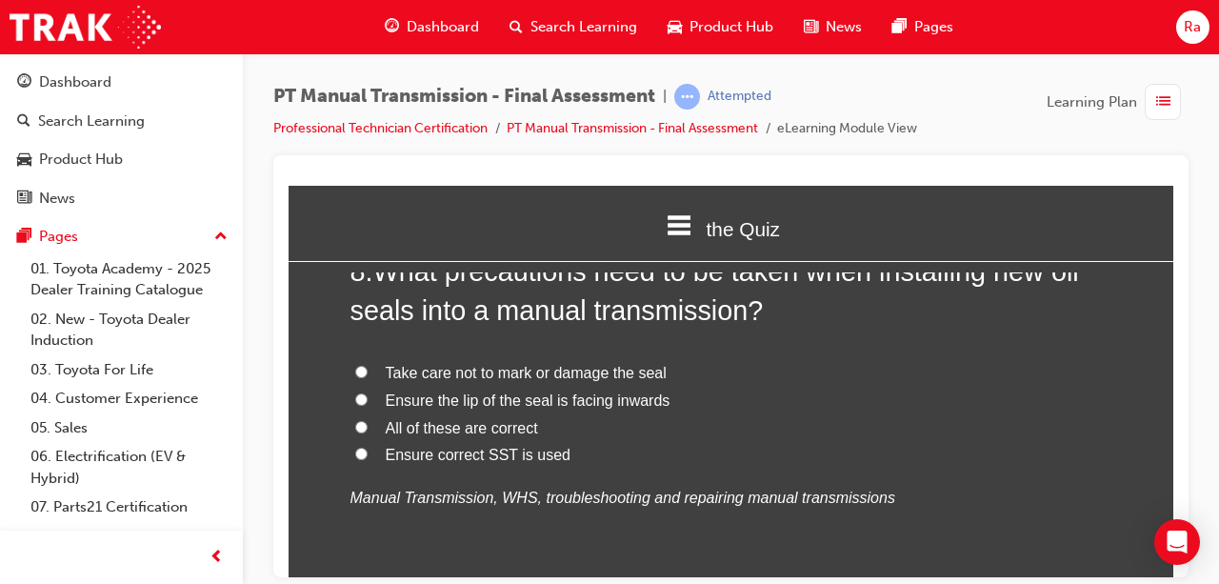
click at [452, 432] on span "All of these are correct" at bounding box center [462, 427] width 152 height 16
click at [368, 432] on input "All of these are correct" at bounding box center [361, 426] width 12 height 12
radio input "true"
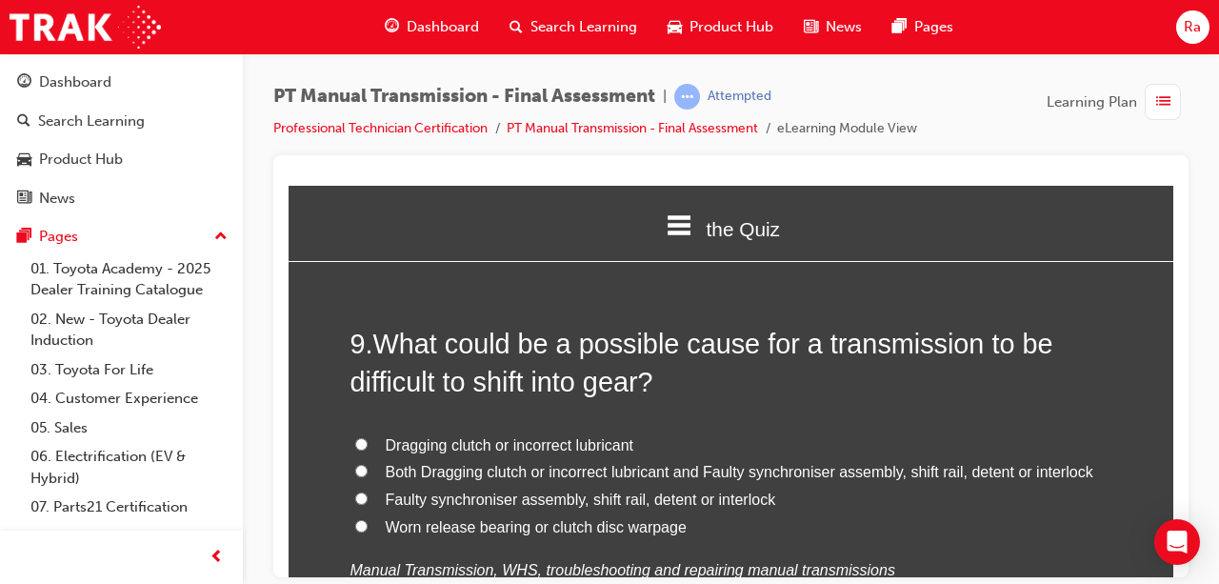
scroll to position [3715, 0]
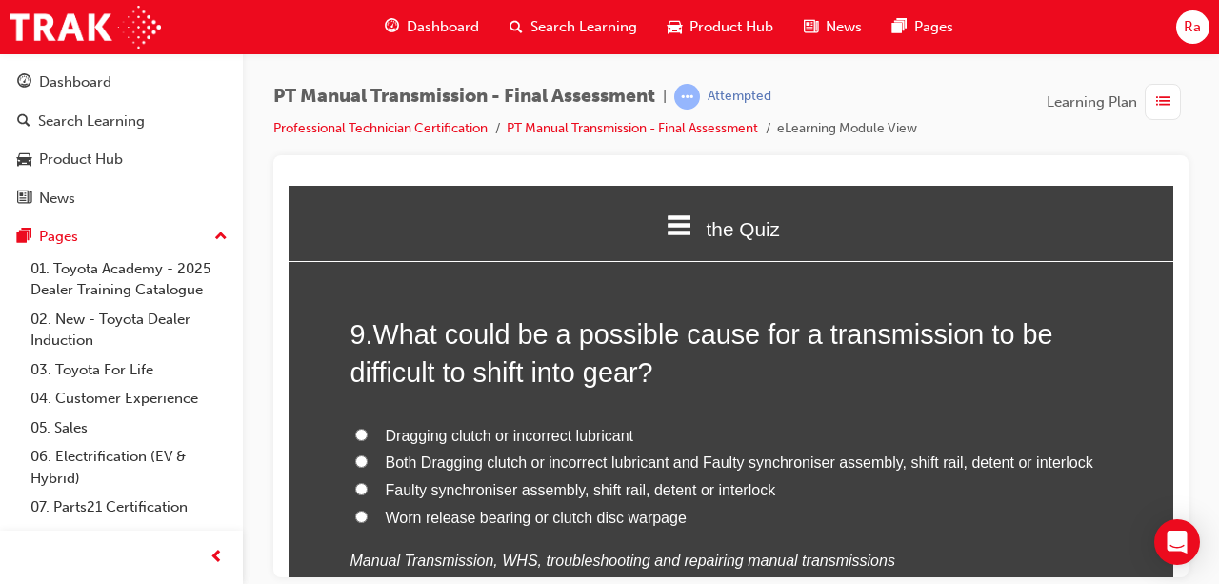
click at [533, 457] on span "Both Dragging clutch or incorrect lubricant and Faulty synchroniser assembly, s…" at bounding box center [740, 461] width 708 height 16
click at [368, 457] on input "Both Dragging clutch or incorrect lubricant and Faulty synchroniser assembly, s…" at bounding box center [361, 460] width 12 height 12
radio input "true"
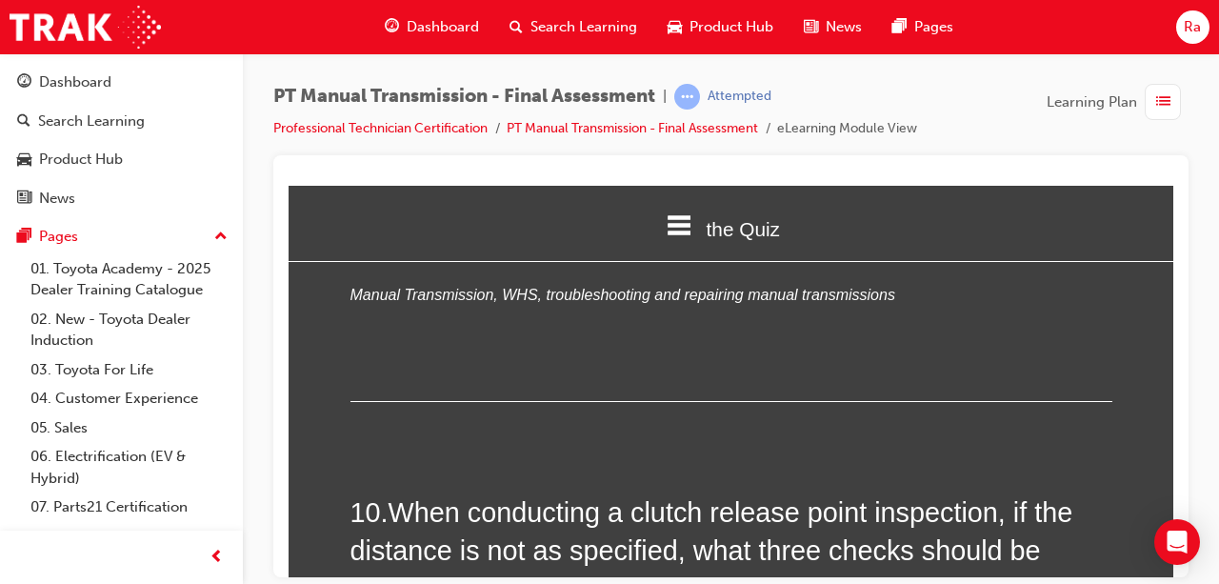
scroll to position [4191, 0]
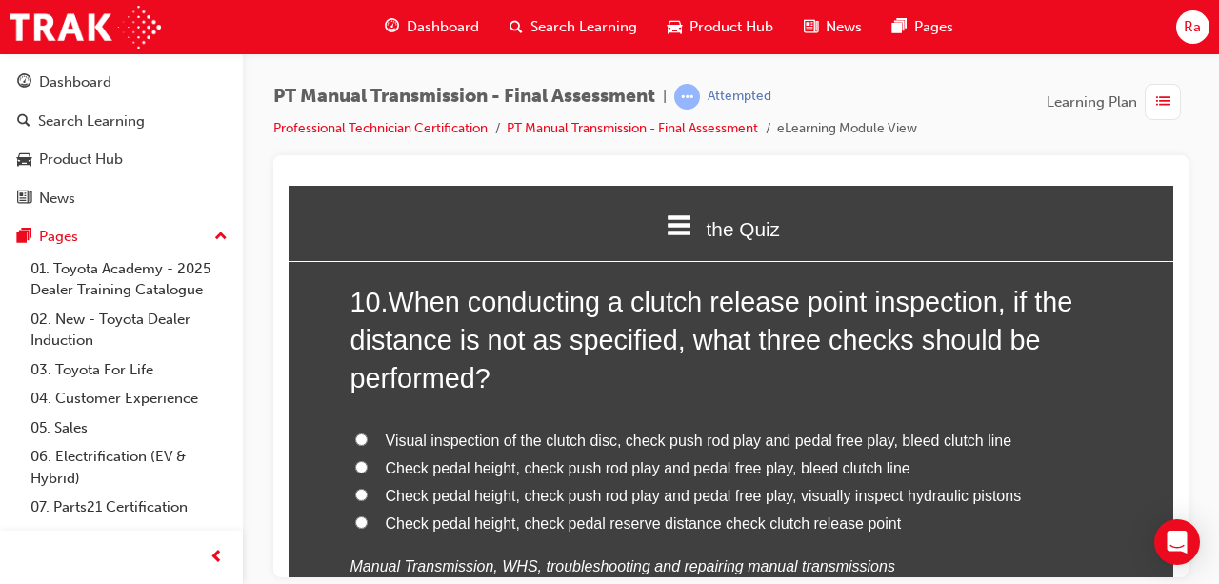
click at [516, 514] on span "Check pedal height, check pedal reserve distance check clutch release point" at bounding box center [644, 522] width 516 height 16
click at [368, 515] on input "Check pedal height, check pedal reserve distance check clutch release point" at bounding box center [361, 521] width 12 height 12
radio input "true"
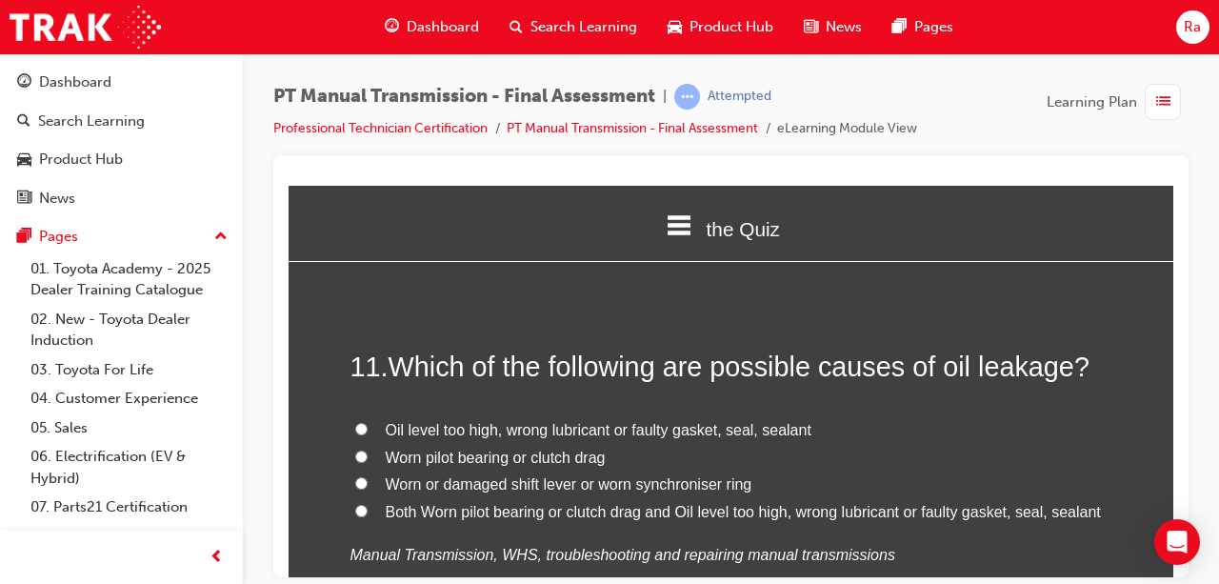
scroll to position [4668, 0]
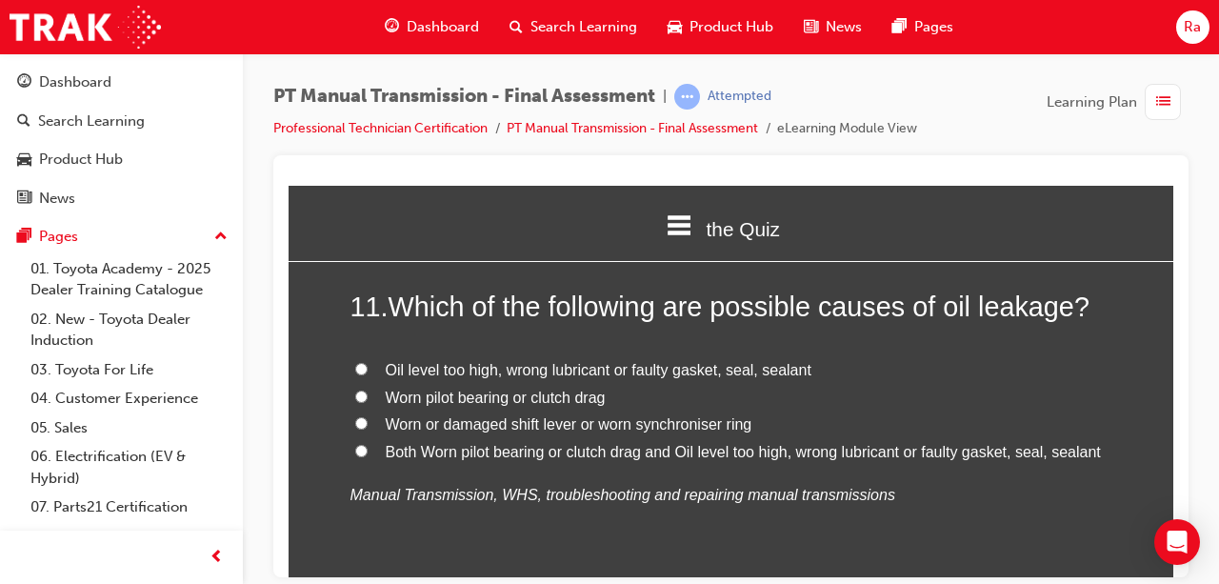
click at [492, 370] on span "Oil level too high, wrong lubricant or faulty gasket, seal, sealant" at bounding box center [599, 369] width 426 height 16
click at [368, 370] on input "Oil level too high, wrong lubricant or faulty gasket, seal, sealant" at bounding box center [361, 368] width 12 height 12
radio input "true"
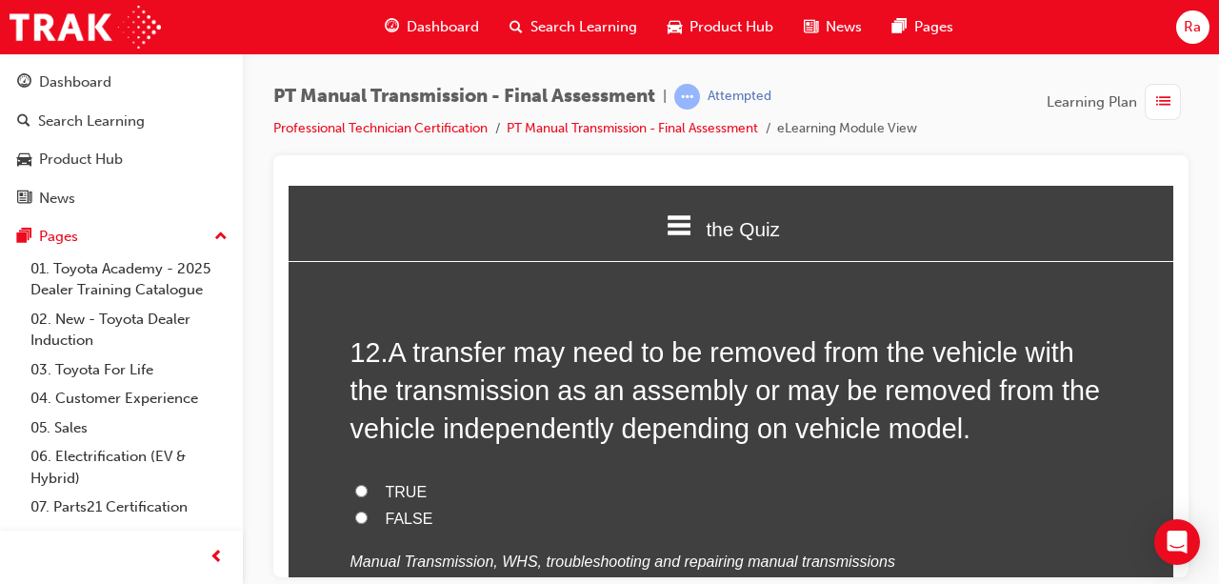
scroll to position [5049, 0]
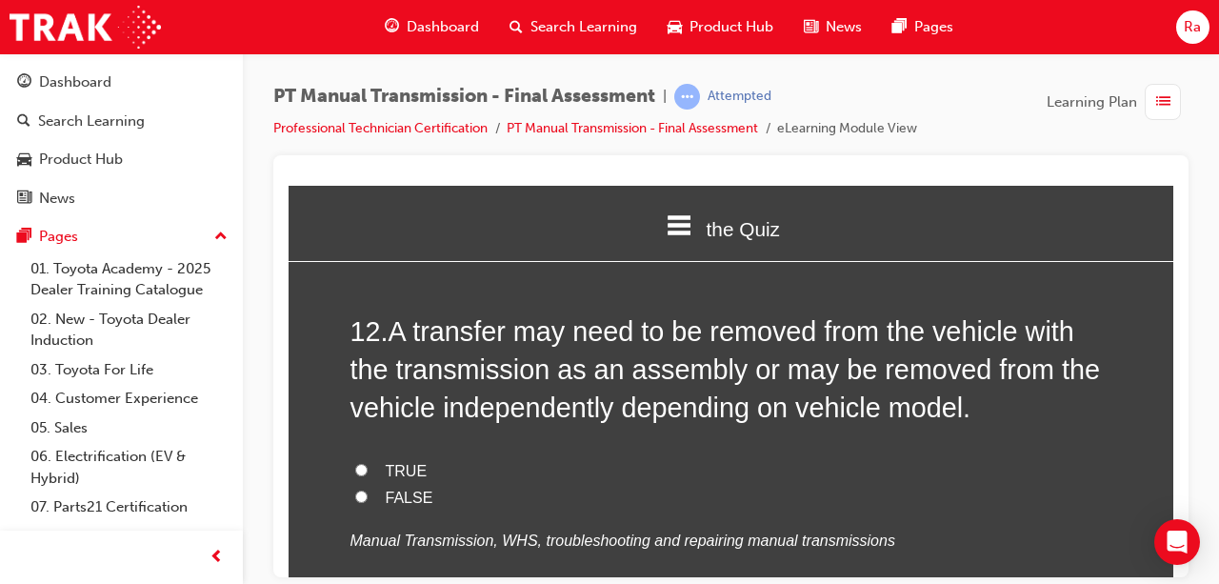
click at [409, 468] on span "TRUE" at bounding box center [407, 470] width 42 height 16
click at [368, 468] on input "TRUE" at bounding box center [361, 469] width 12 height 12
radio input "true"
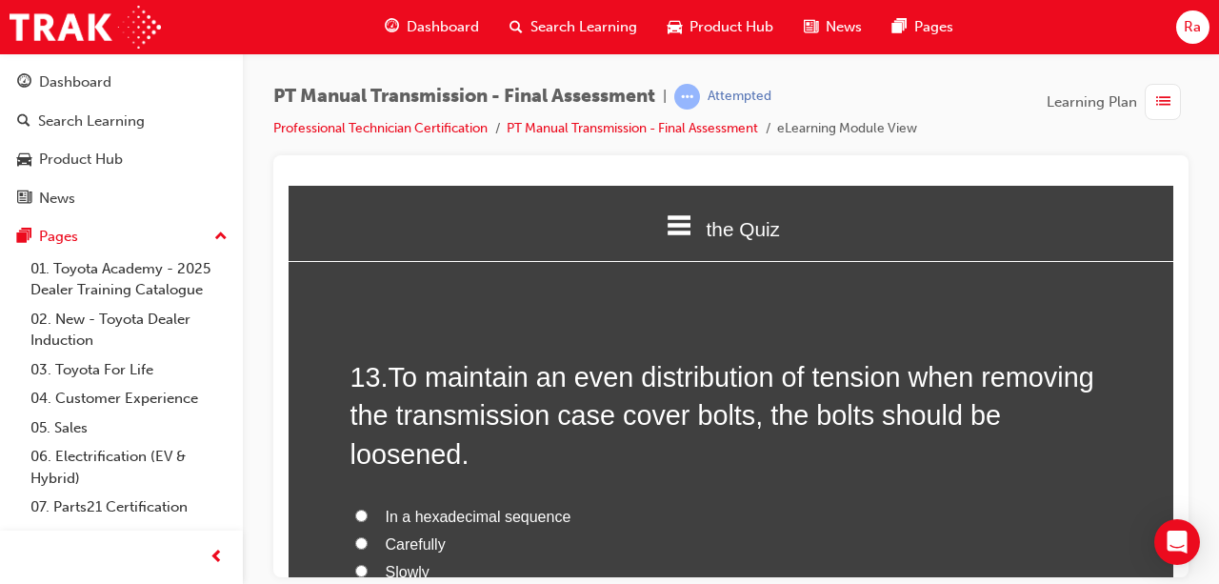
scroll to position [5525, 0]
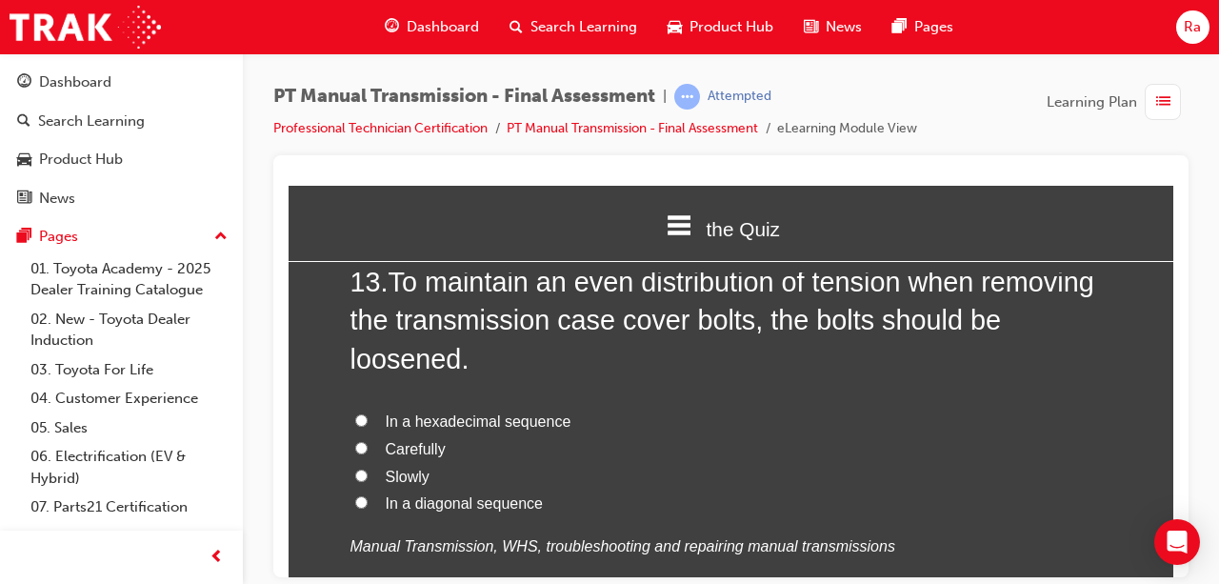
click at [497, 429] on label "In a hexadecimal sequence" at bounding box center [732, 422] width 762 height 28
click at [368, 426] on input "In a hexadecimal sequence" at bounding box center [361, 419] width 12 height 12
radio input "true"
click at [497, 429] on label "In a hexadecimal sequence" at bounding box center [732, 422] width 762 height 28
click at [368, 426] on input "In a hexadecimal sequence" at bounding box center [361, 419] width 12 height 12
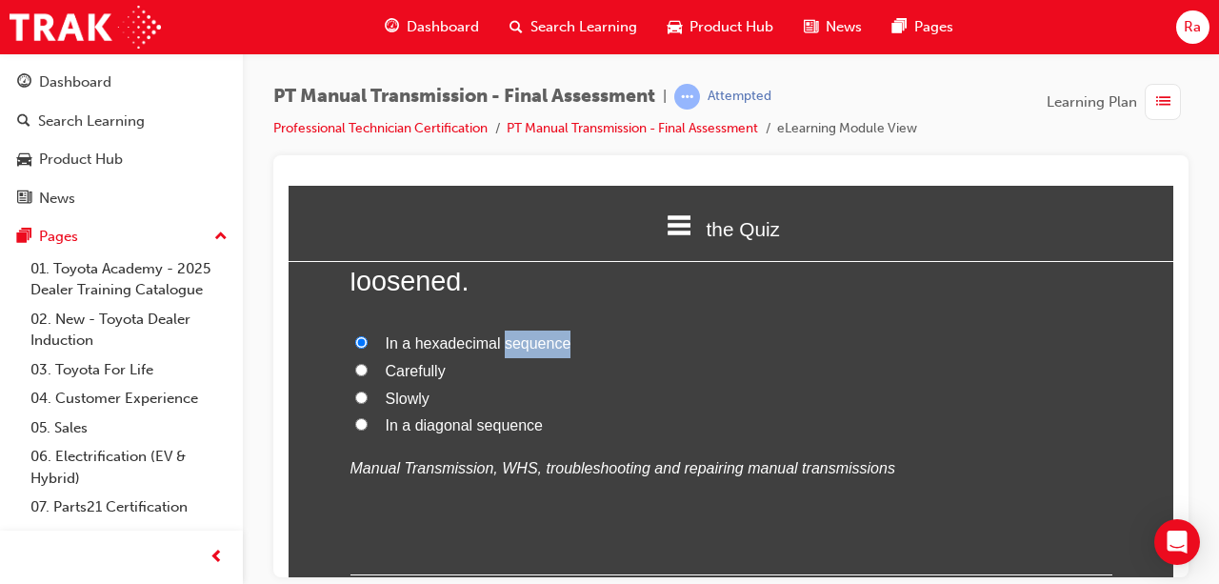
scroll to position [5906, 0]
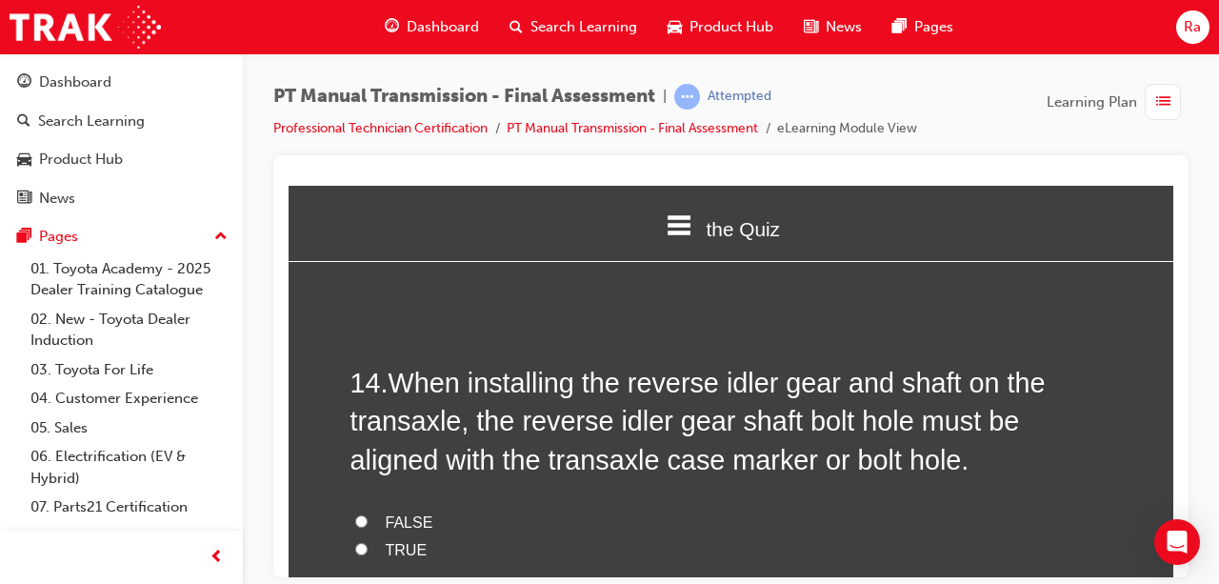
click at [398, 528] on label "FALSE" at bounding box center [732, 523] width 762 height 28
click at [368, 527] on input "FALSE" at bounding box center [361, 520] width 12 height 12
radio input "true"
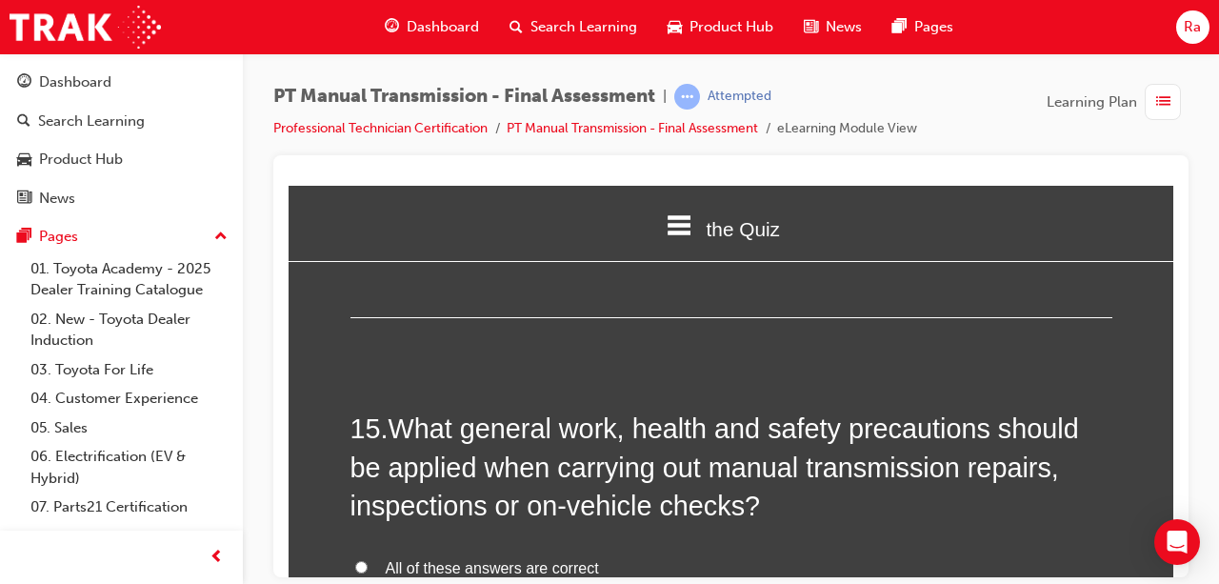
scroll to position [6382, 0]
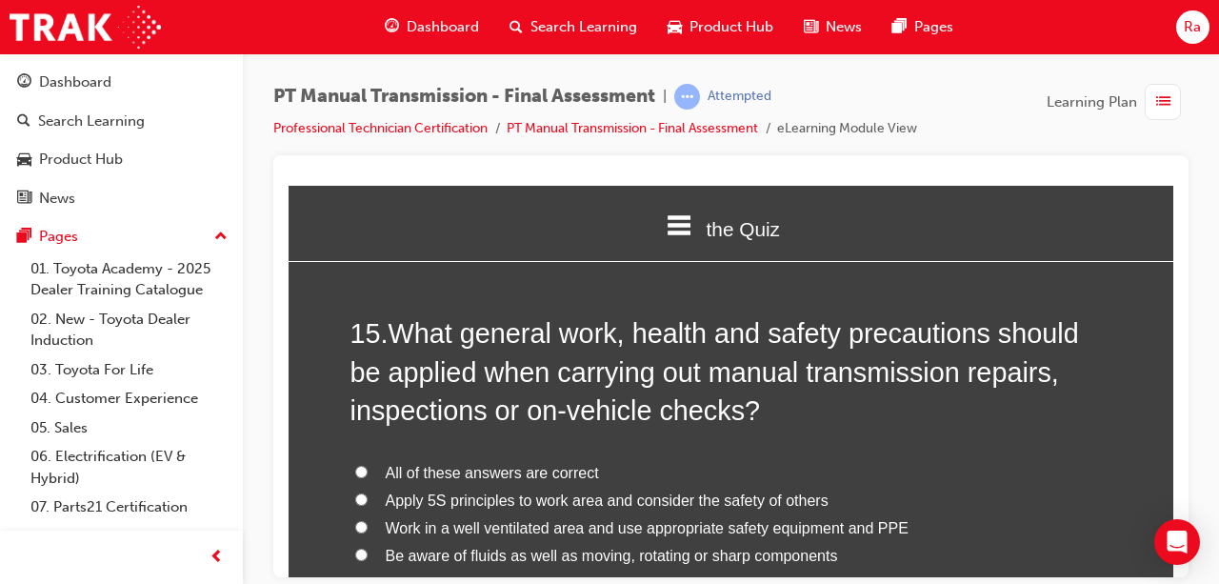
click at [451, 466] on span "All of these answers are correct" at bounding box center [492, 472] width 213 height 16
click at [368, 466] on input "All of these answers are correct" at bounding box center [361, 471] width 12 height 12
radio input "true"
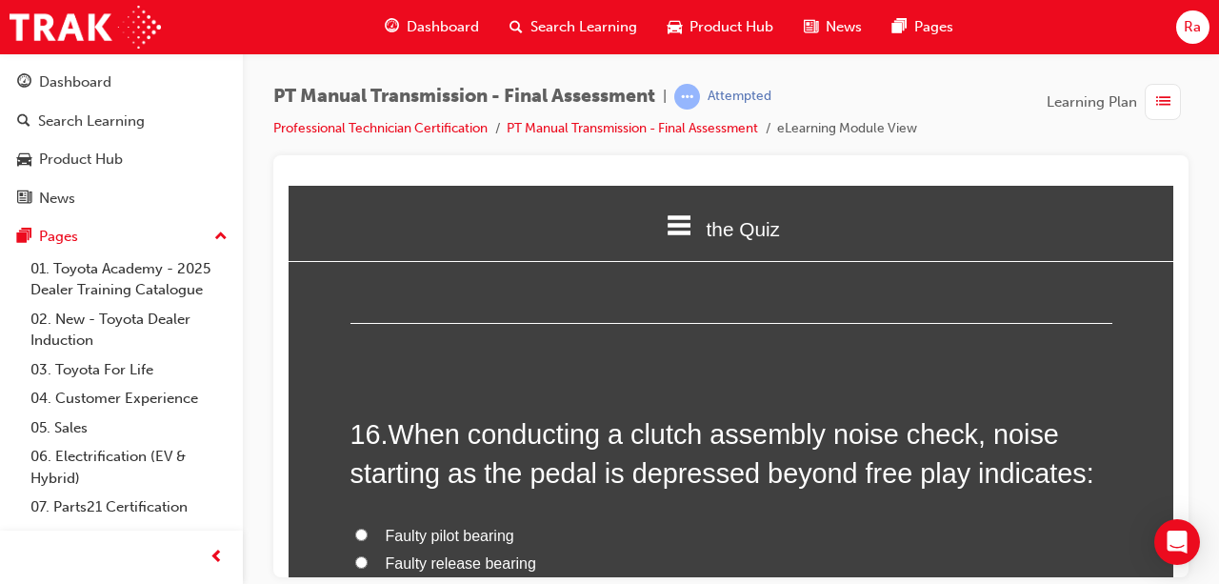
scroll to position [6859, 0]
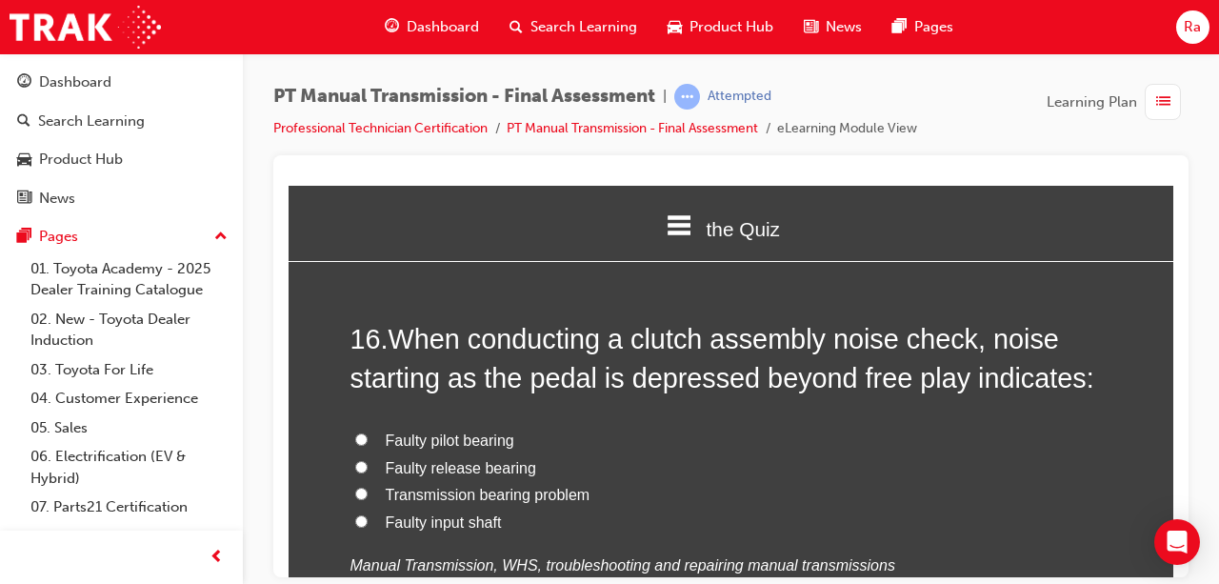
click at [461, 439] on span "Faulty pilot bearing" at bounding box center [450, 440] width 129 height 16
click at [368, 439] on input "Faulty pilot bearing" at bounding box center [361, 438] width 12 height 12
radio input "true"
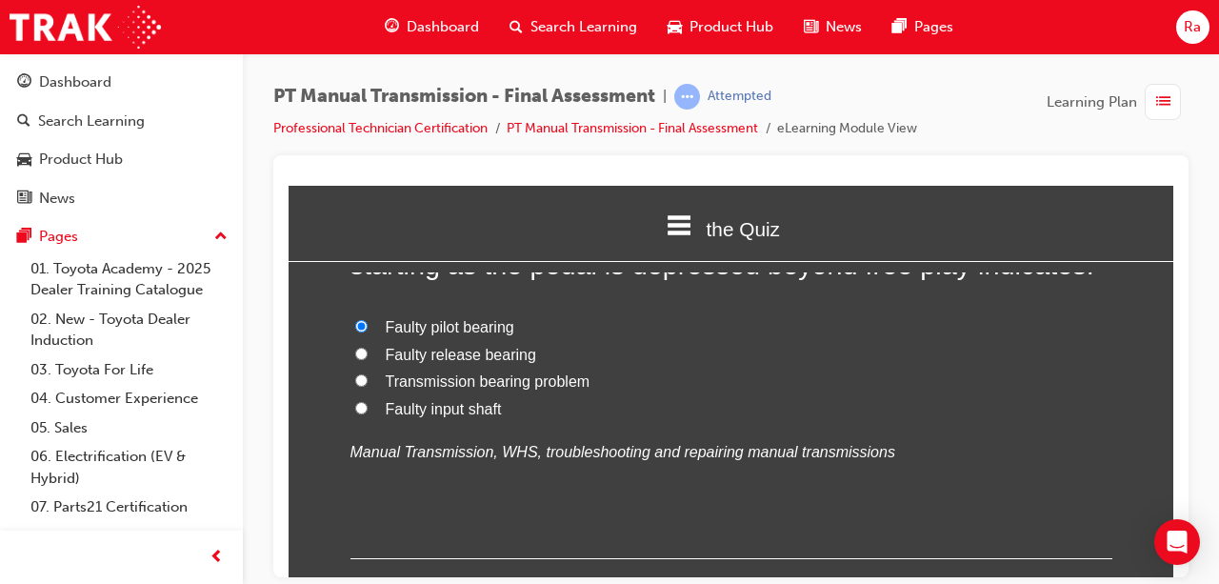
scroll to position [6954, 0]
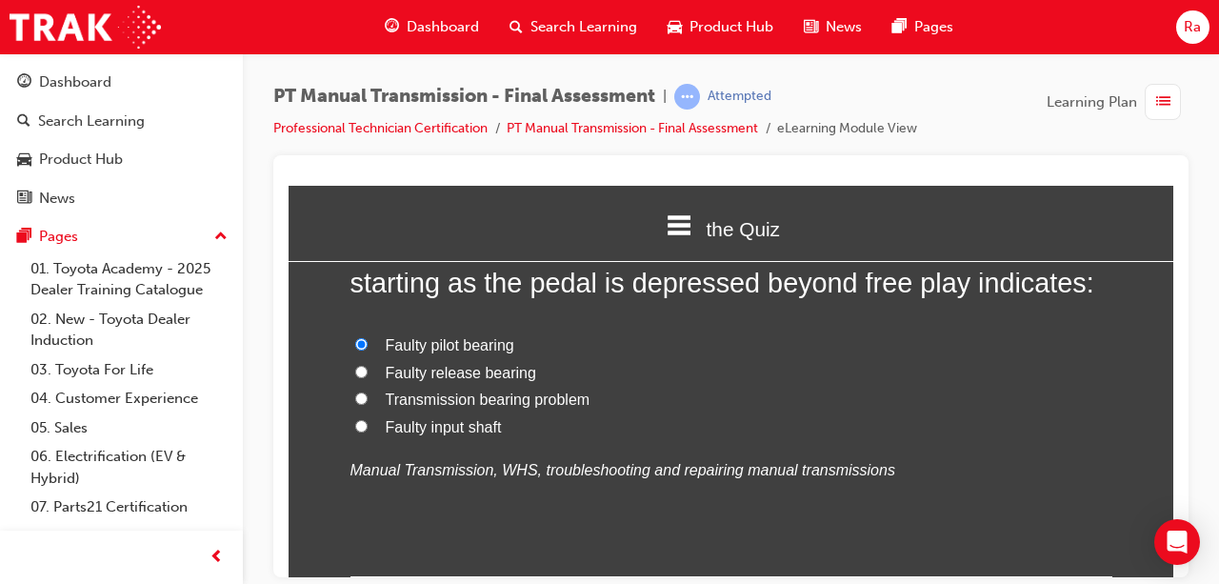
click at [484, 375] on span "Faulty release bearing" at bounding box center [461, 372] width 151 height 16
click at [368, 375] on input "Faulty release bearing" at bounding box center [361, 371] width 12 height 12
radio input "true"
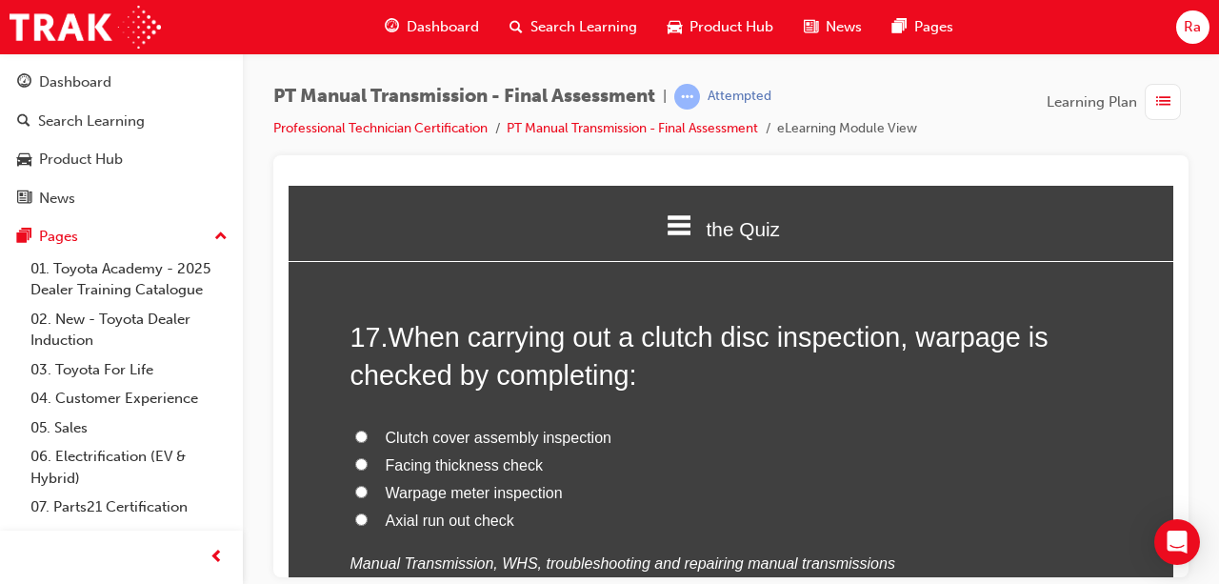
scroll to position [7335, 0]
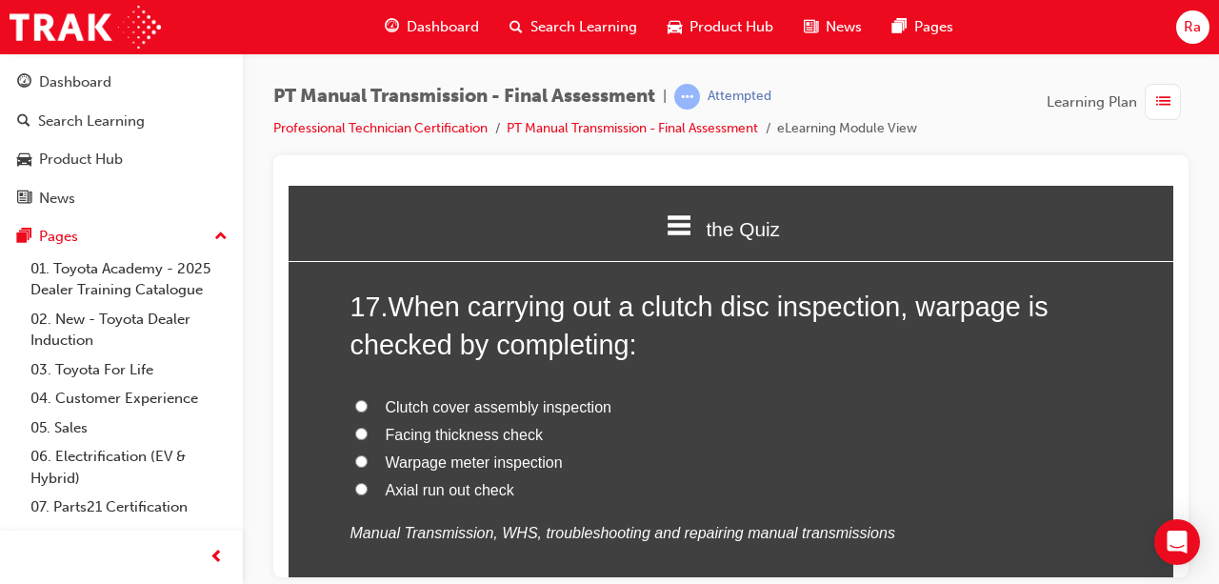
click at [432, 488] on span "Axial run out check" at bounding box center [450, 489] width 129 height 16
click at [368, 488] on input "Axial run out check" at bounding box center [361, 488] width 12 height 12
radio input "true"
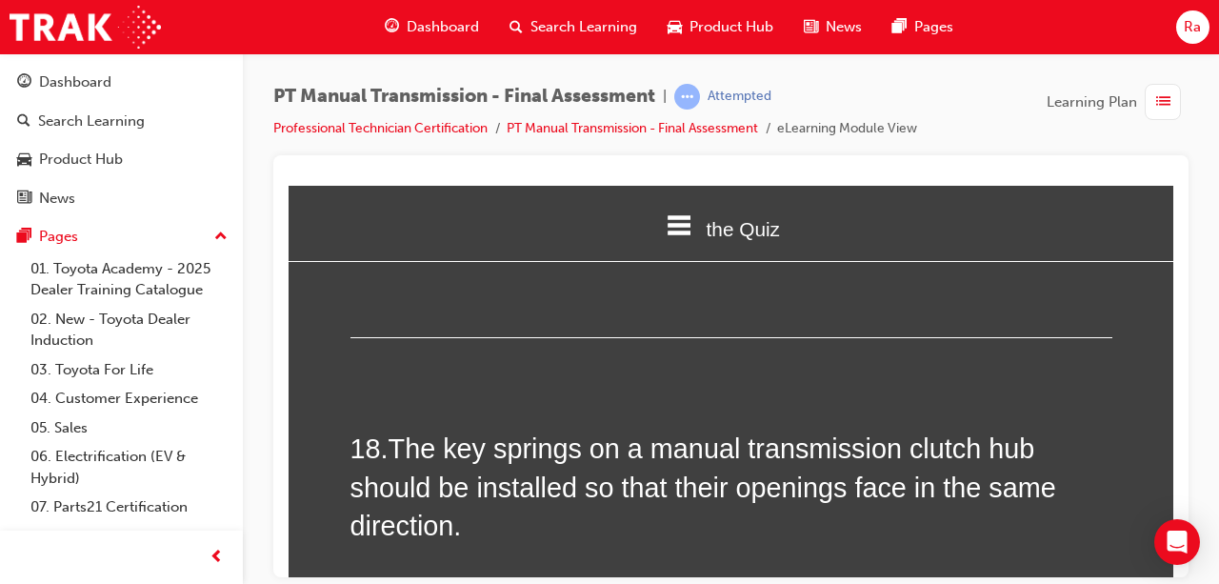
scroll to position [7716, 0]
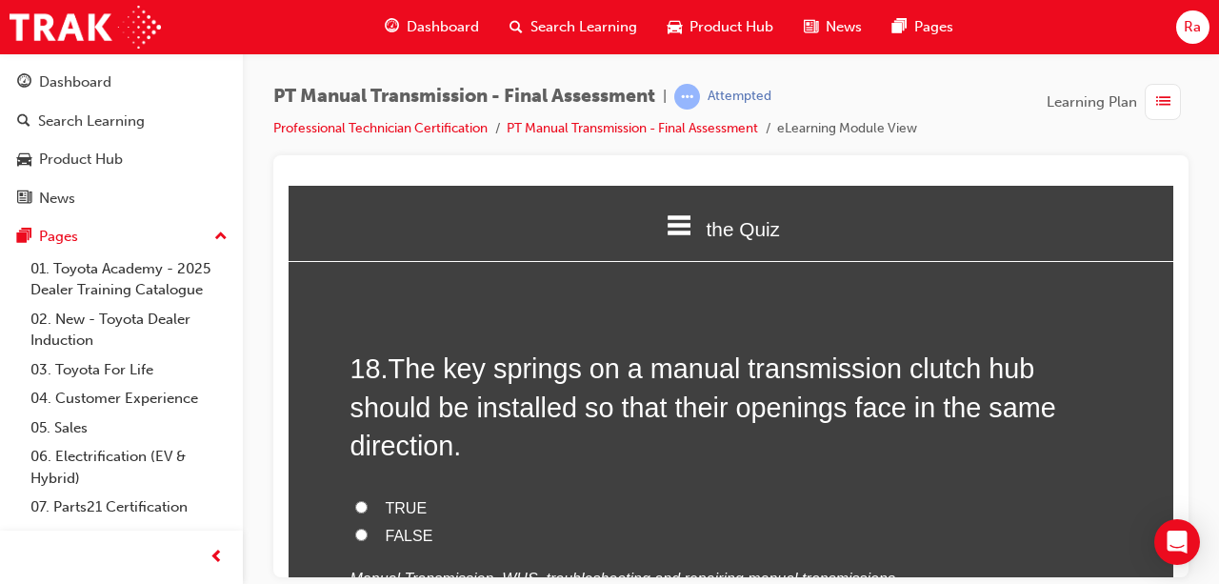
click at [387, 501] on span "TRUE" at bounding box center [407, 507] width 42 height 16
click at [368, 501] on input "TRUE" at bounding box center [361, 506] width 12 height 12
radio input "true"
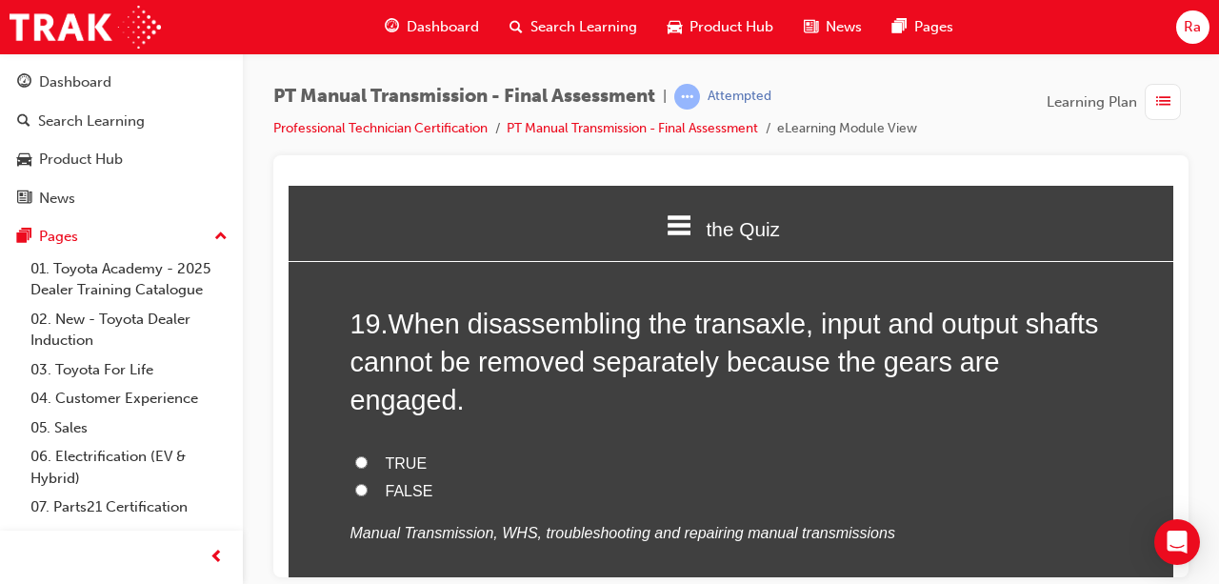
scroll to position [8192, 0]
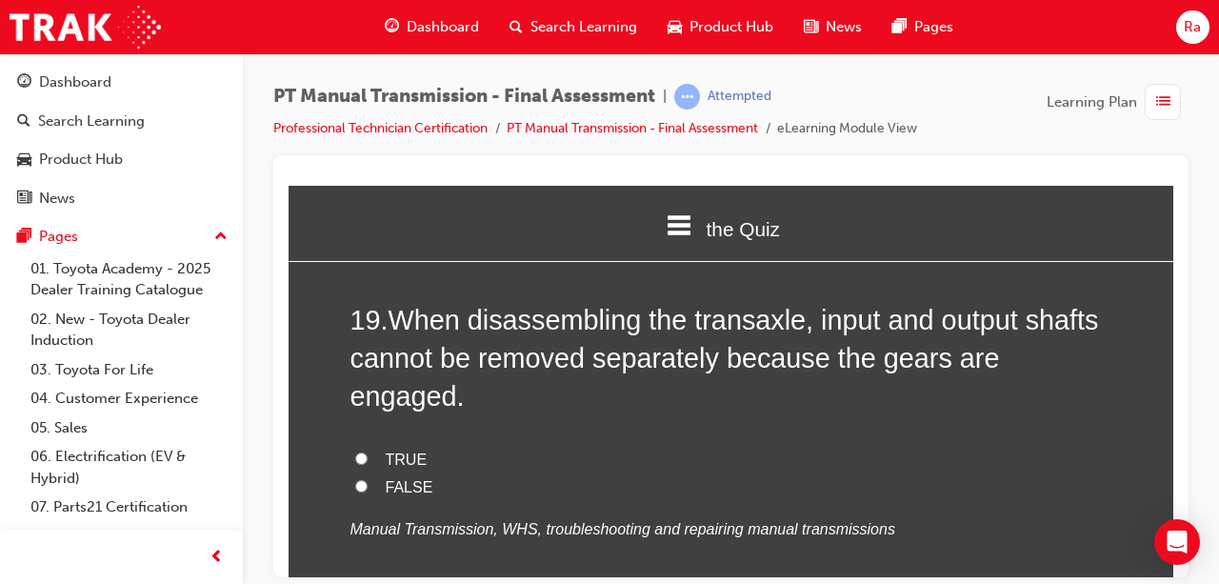
click at [411, 451] on span "TRUE" at bounding box center [407, 459] width 42 height 16
click at [368, 452] on input "TRUE" at bounding box center [361, 458] width 12 height 12
radio input "true"
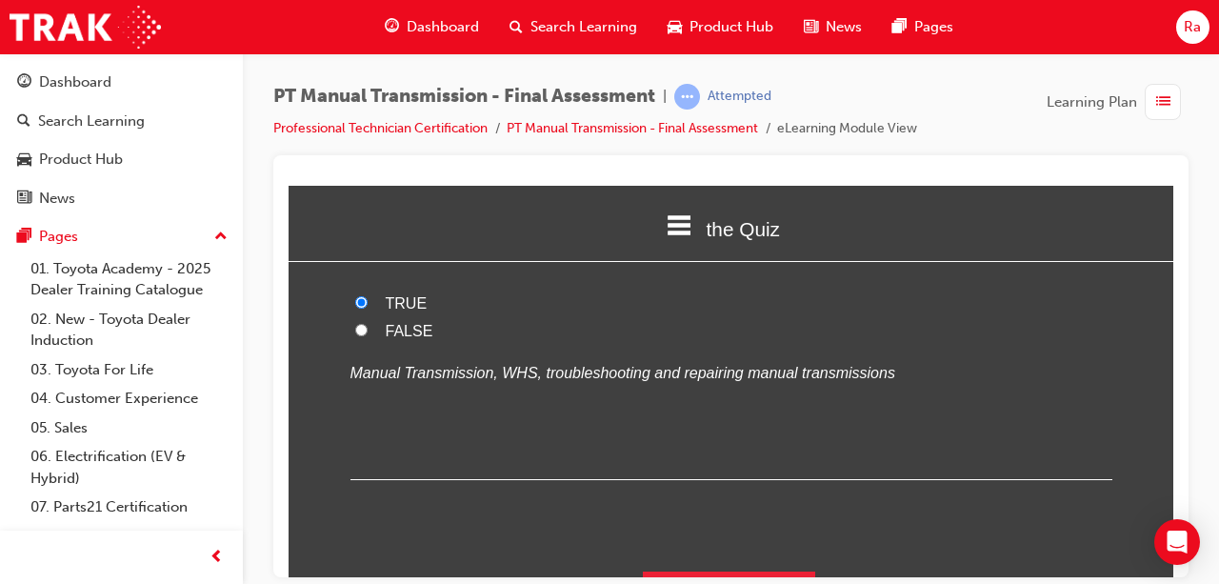
scroll to position [8352, 0]
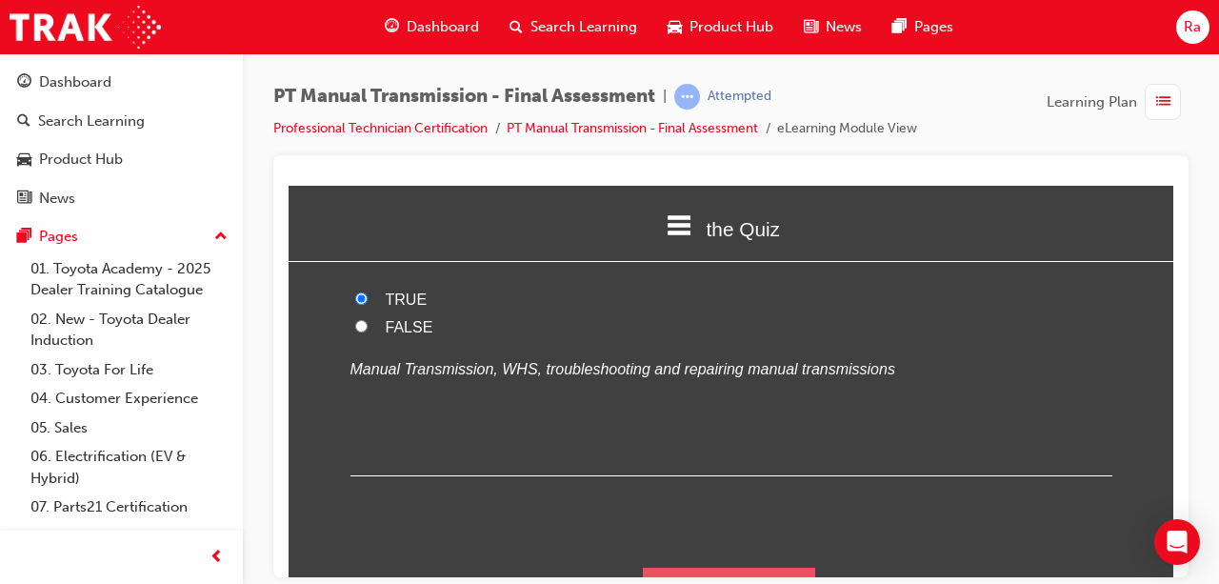
click at [732, 567] on button "Submit Answers" at bounding box center [729, 593] width 173 height 53
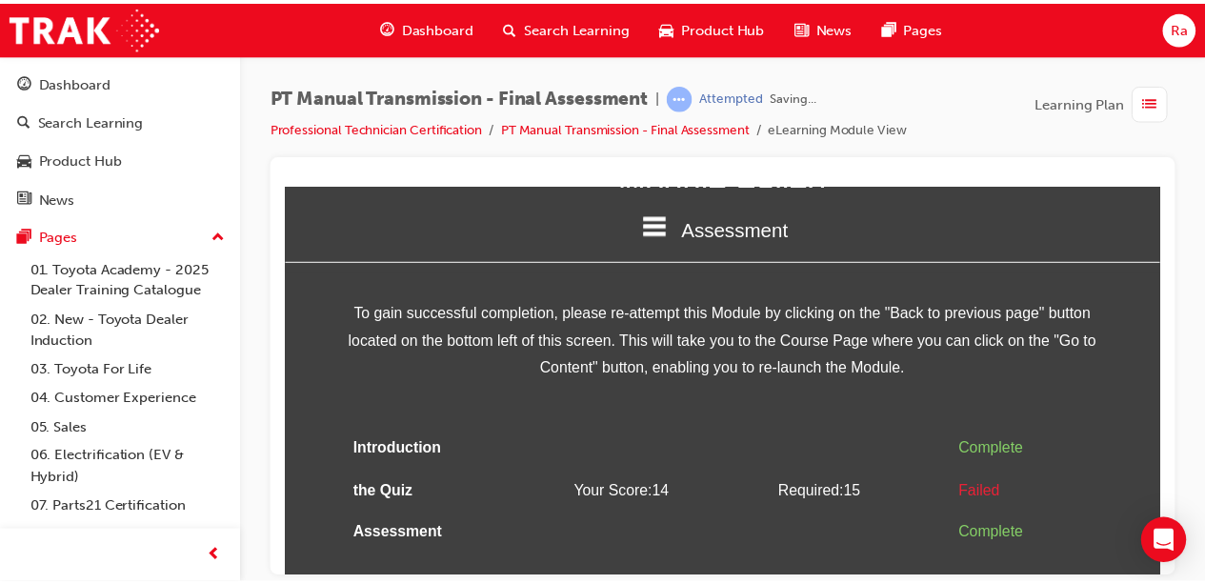
scroll to position [130, 0]
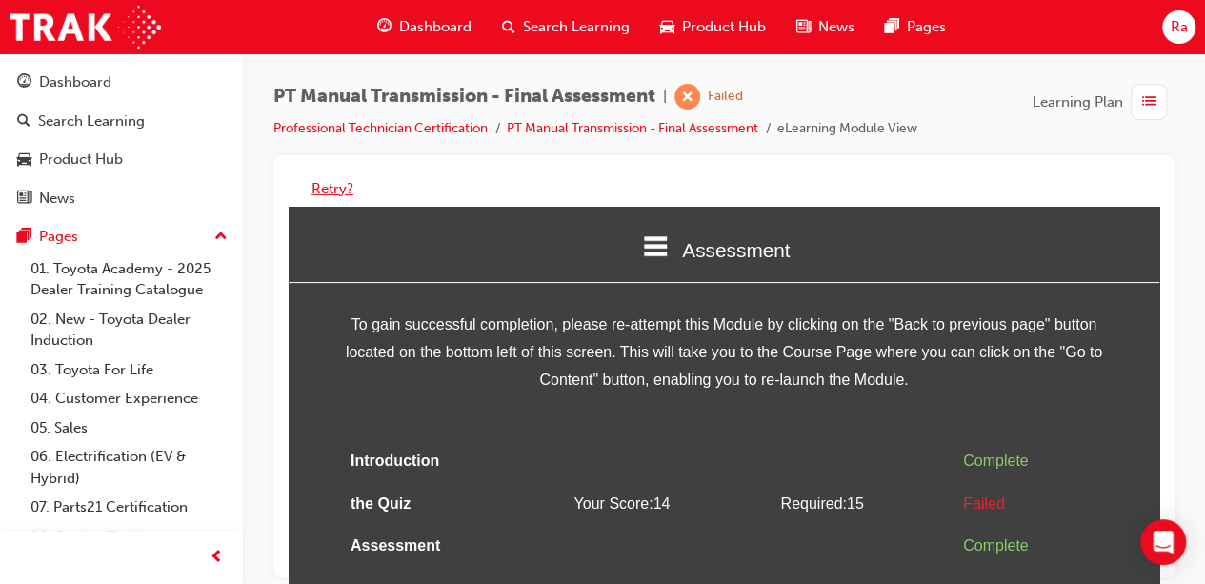
click at [322, 188] on button "Retry?" at bounding box center [333, 189] width 42 height 22
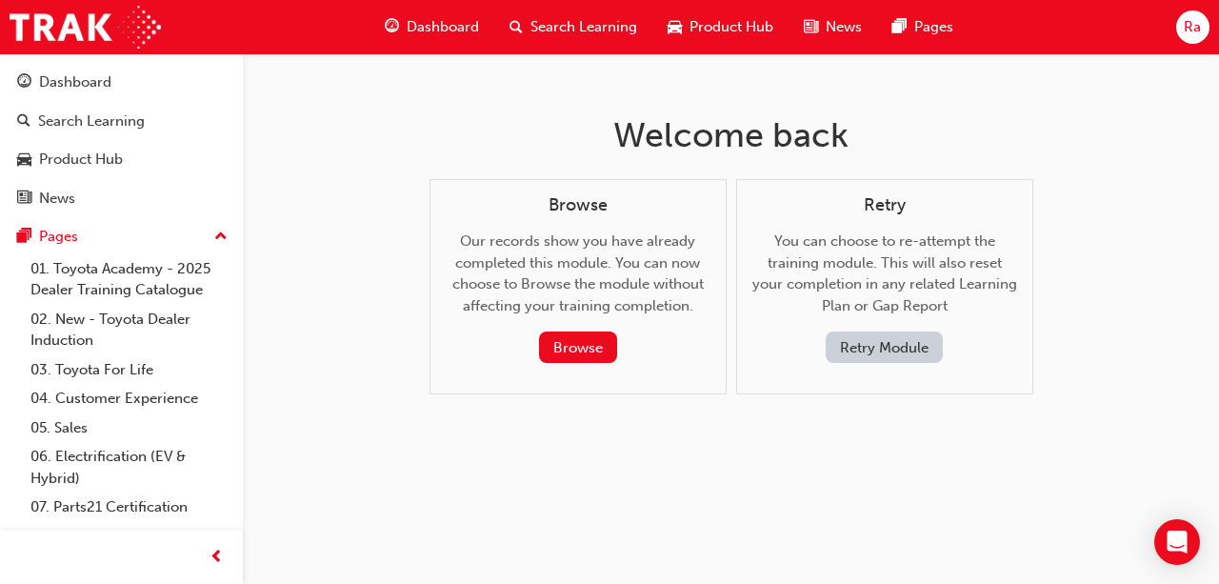
click at [859, 355] on button "Retry Module" at bounding box center [884, 347] width 117 height 31
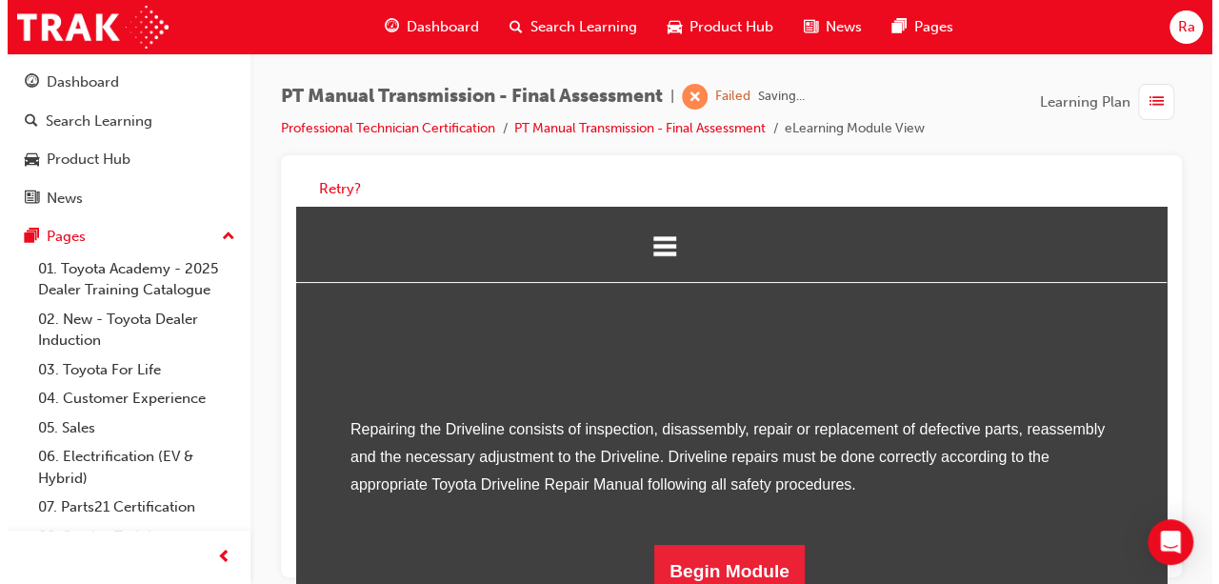
scroll to position [250, 0]
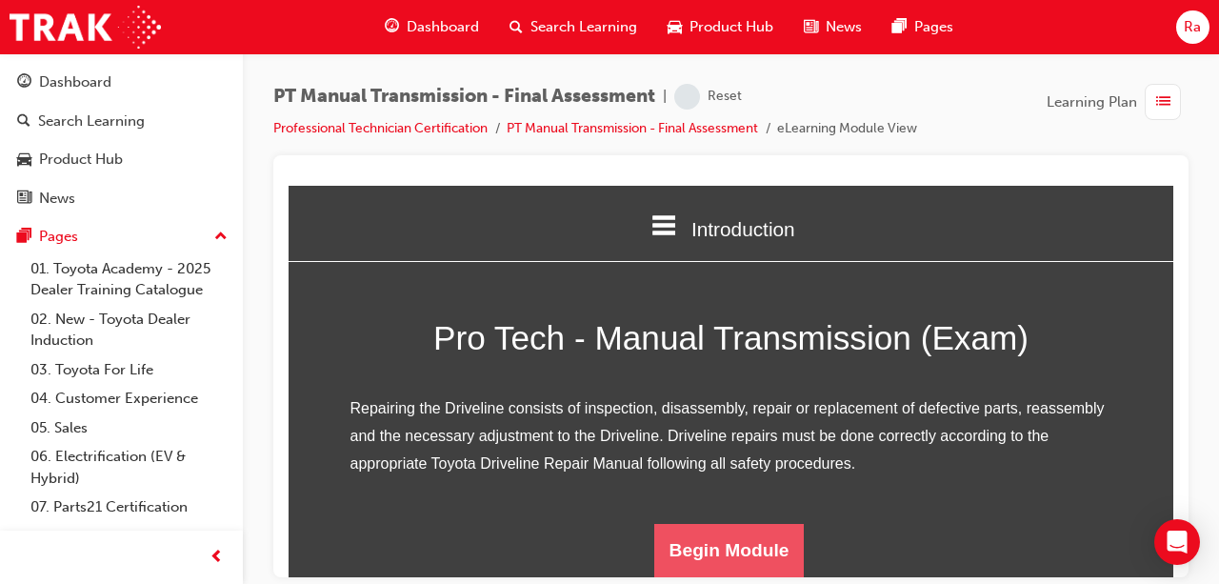
click at [768, 541] on button "Begin Module" at bounding box center [729, 549] width 151 height 53
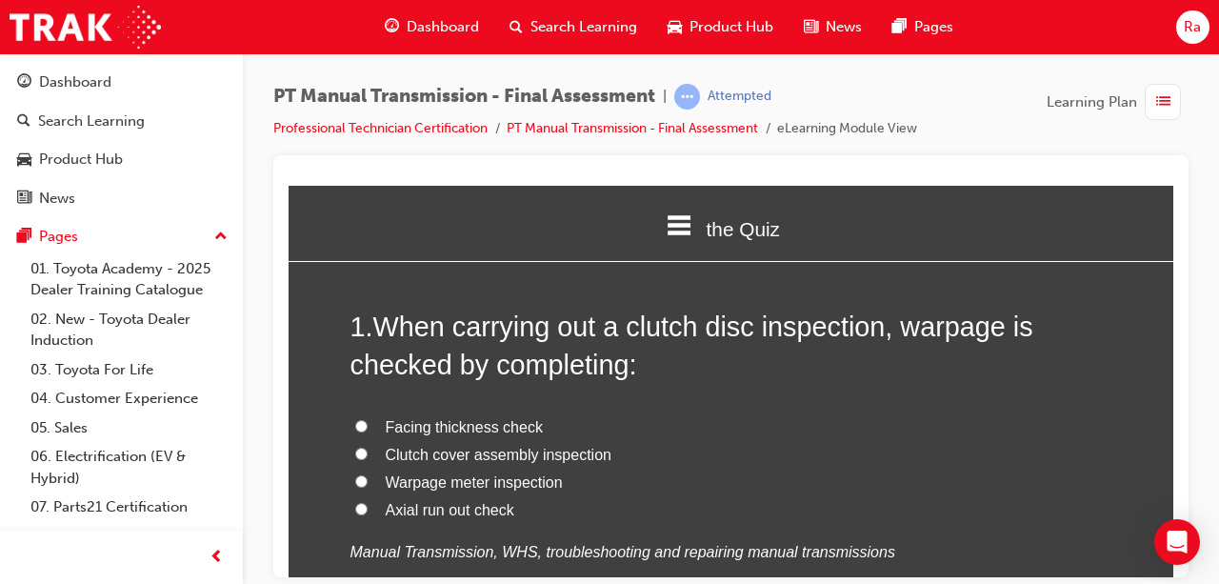
scroll to position [95, 0]
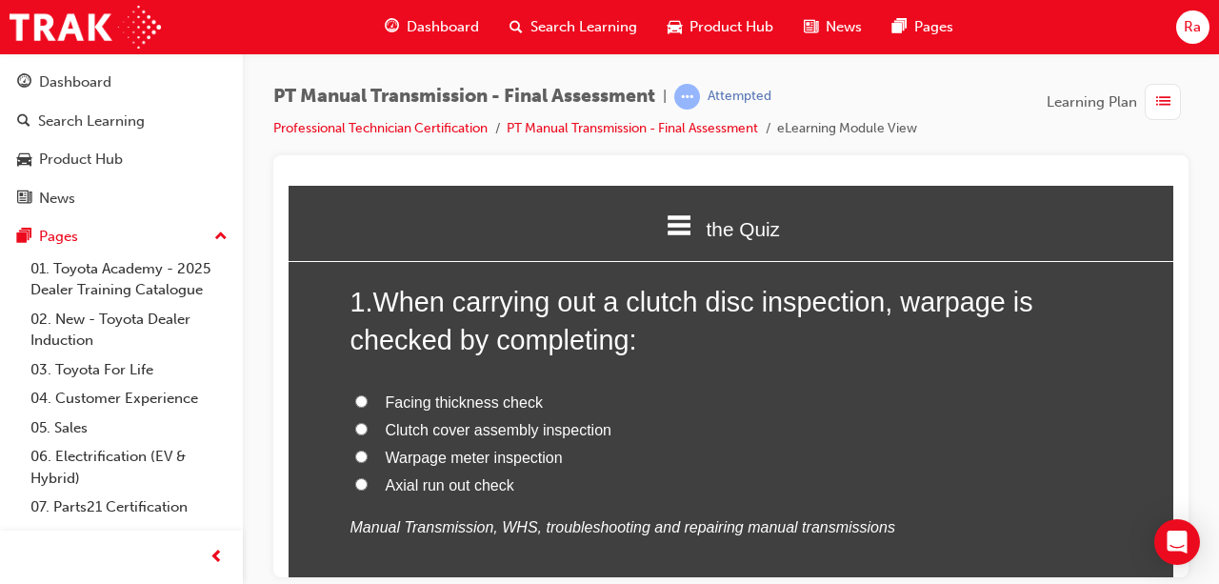
click at [471, 451] on span "Warpage meter inspection" at bounding box center [474, 457] width 177 height 16
click at [368, 451] on input "Warpage meter inspection" at bounding box center [361, 456] width 12 height 12
radio input "true"
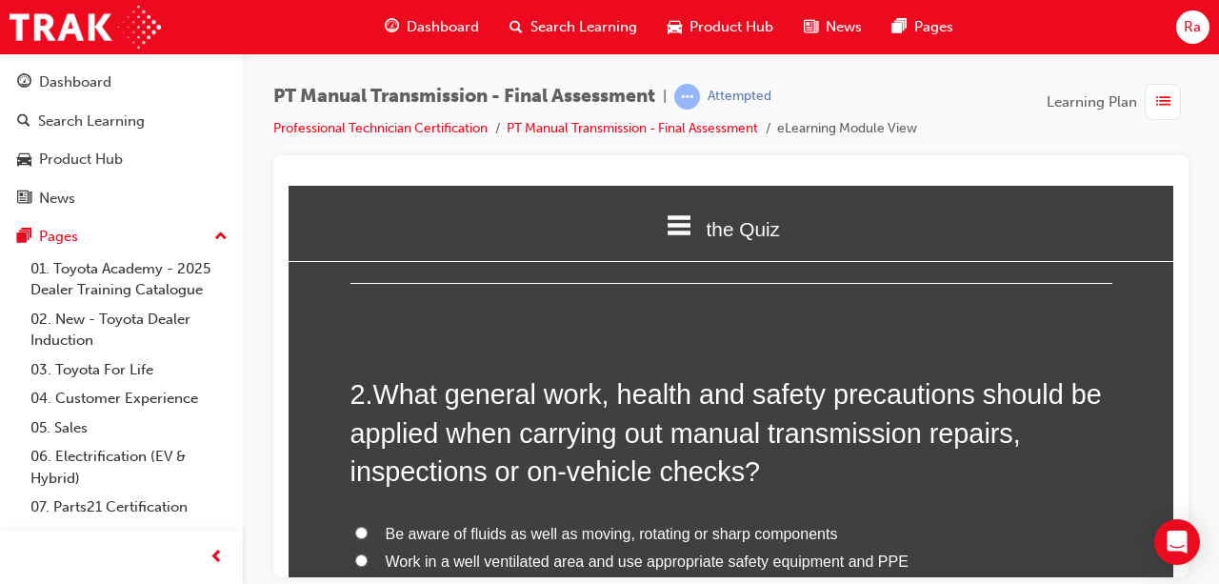
scroll to position [476, 0]
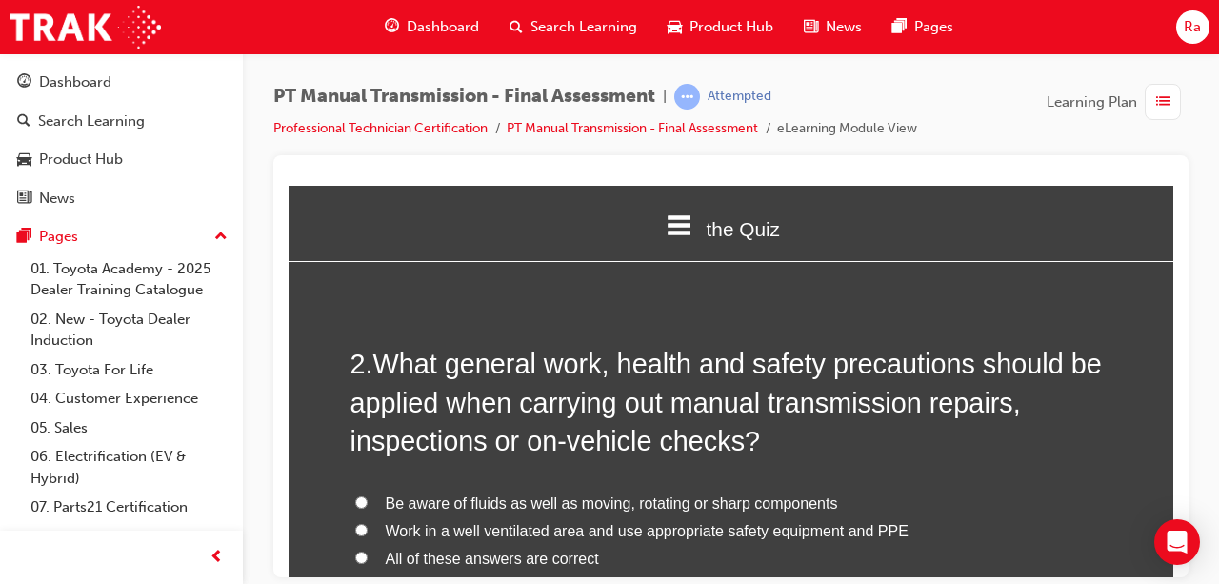
click at [419, 550] on span "All of these answers are correct" at bounding box center [492, 558] width 213 height 16
click at [368, 551] on input "All of these answers are correct" at bounding box center [361, 557] width 12 height 12
radio input "true"
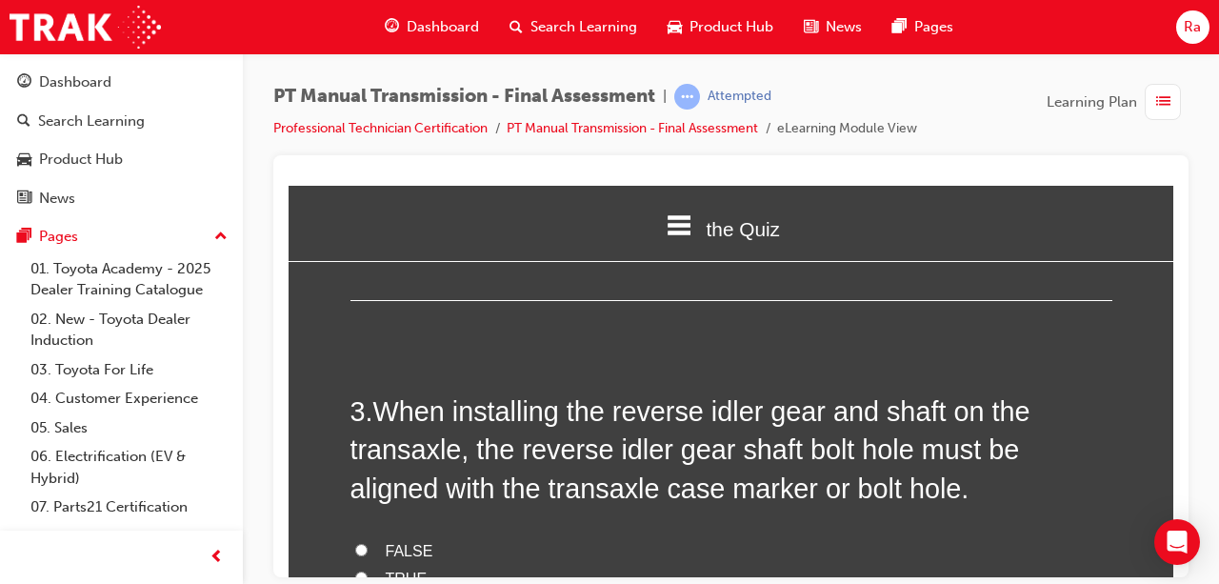
scroll to position [953, 0]
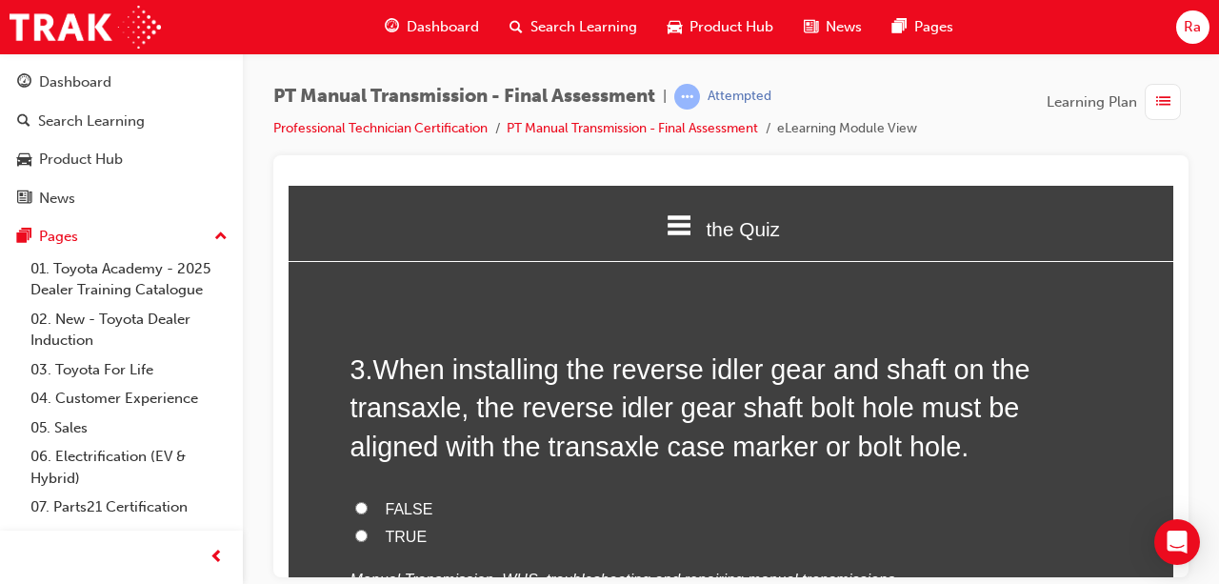
click at [394, 528] on span "TRUE" at bounding box center [407, 536] width 42 height 16
click at [368, 529] on input "TRUE" at bounding box center [361, 535] width 12 height 12
radio input "true"
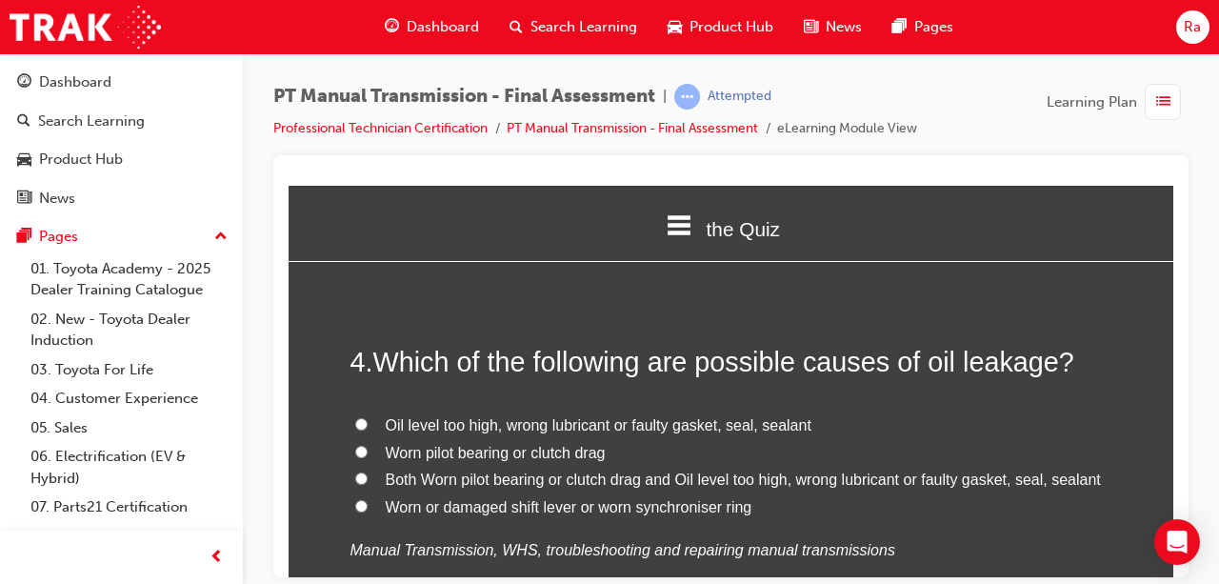
scroll to position [1429, 0]
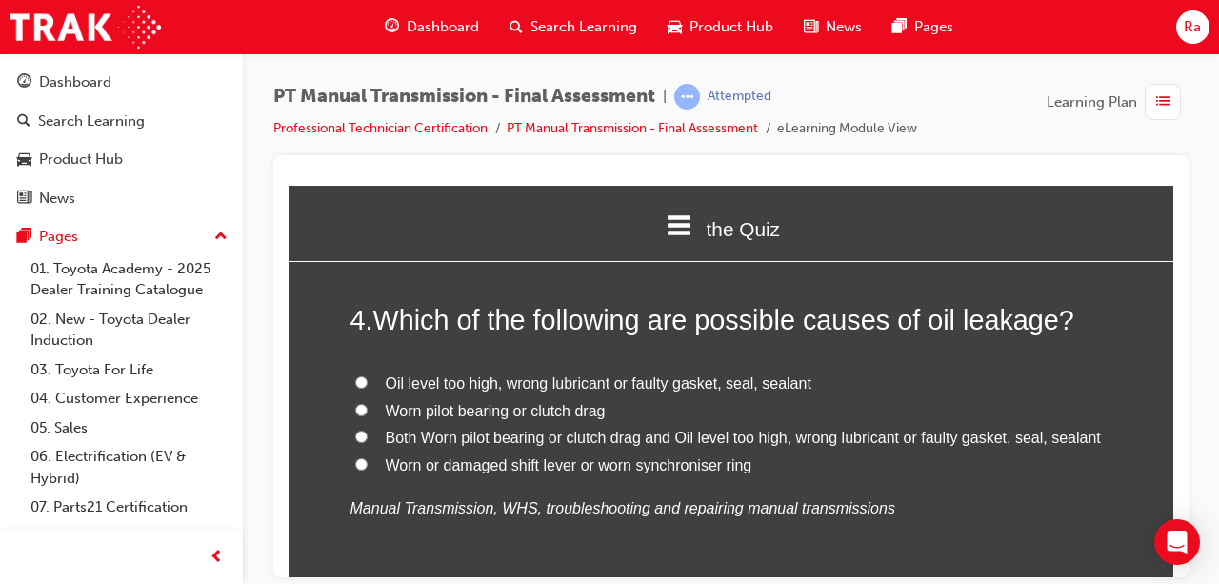
click at [452, 391] on span "Oil level too high, wrong lubricant or faulty gasket, seal, sealant" at bounding box center [599, 382] width 426 height 16
click at [368, 388] on input "Oil level too high, wrong lubricant or faulty gasket, seal, sealant" at bounding box center [361, 381] width 12 height 12
radio input "true"
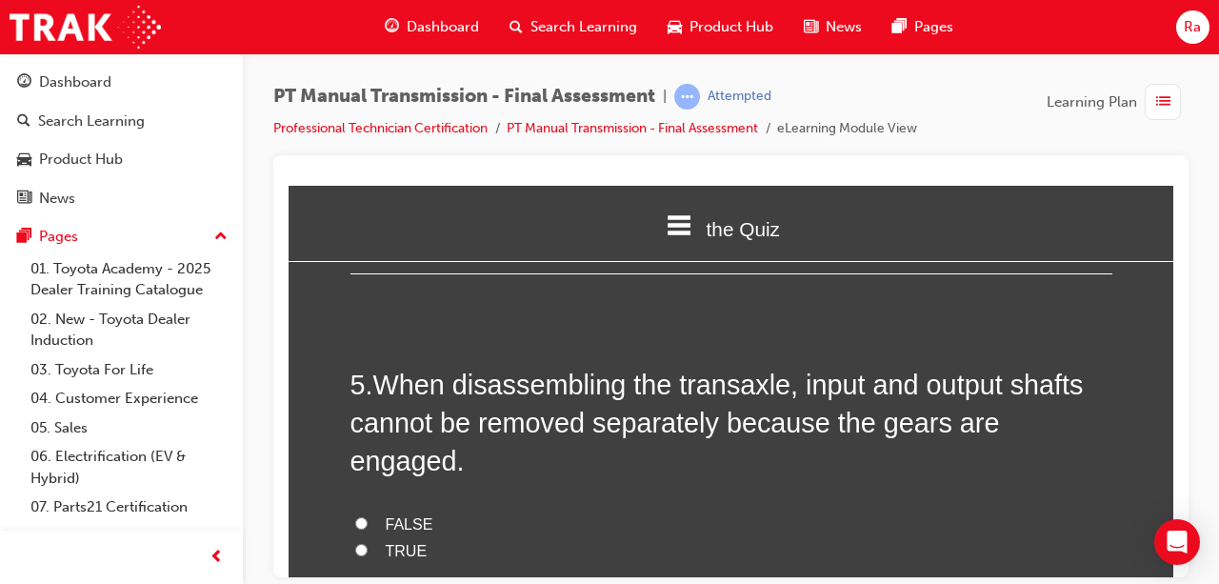
scroll to position [1810, 0]
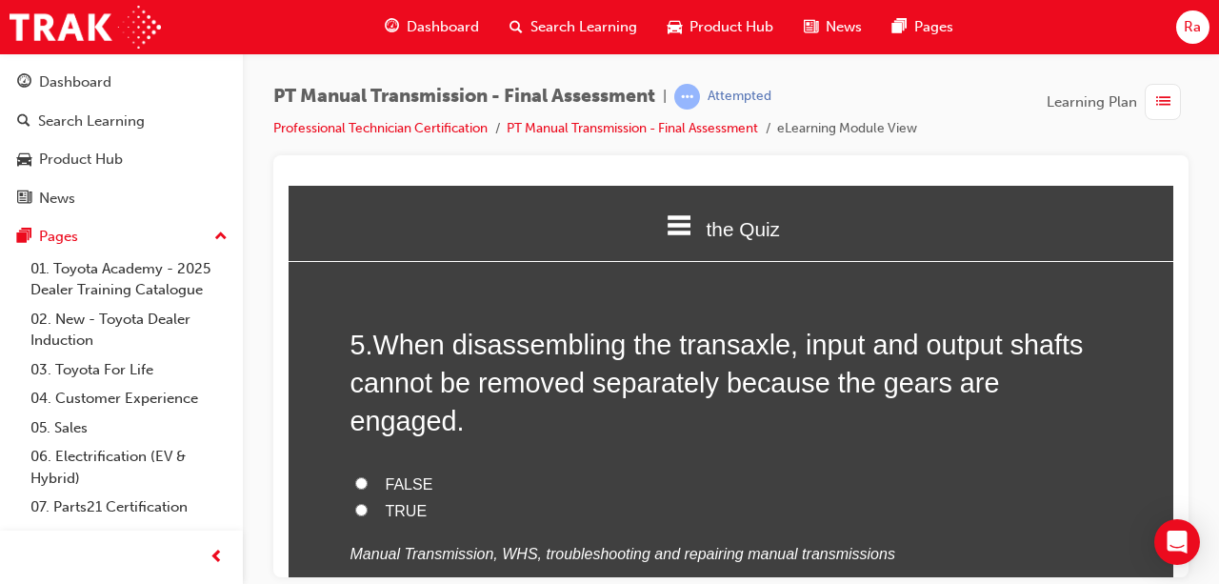
click at [406, 502] on span "TRUE" at bounding box center [407, 510] width 42 height 16
click at [368, 503] on input "TRUE" at bounding box center [361, 509] width 12 height 12
radio input "true"
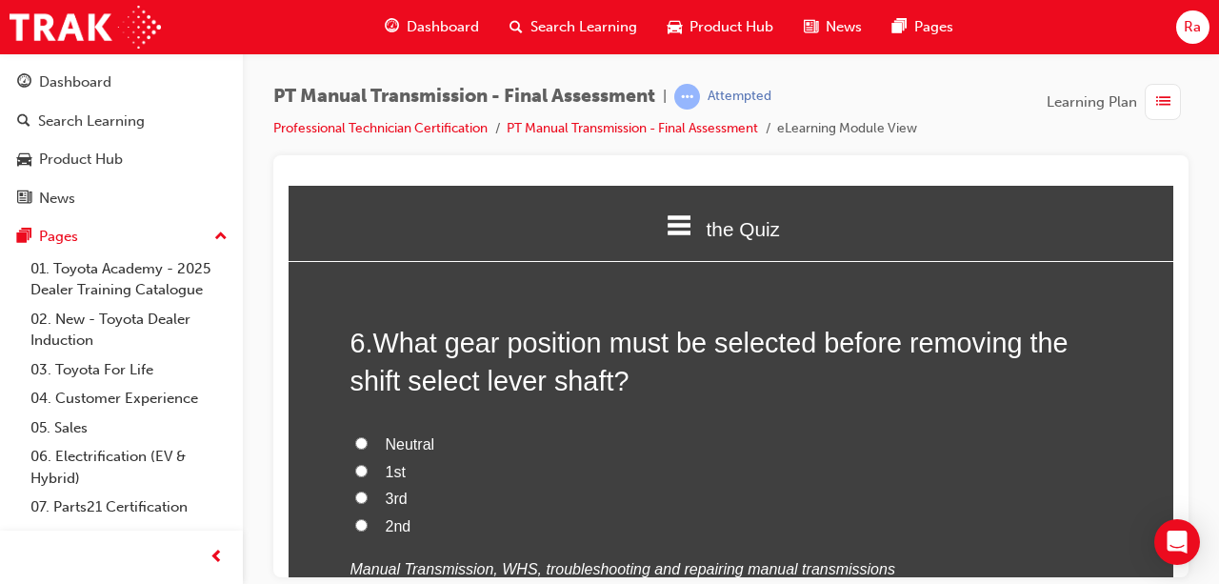
scroll to position [2286, 0]
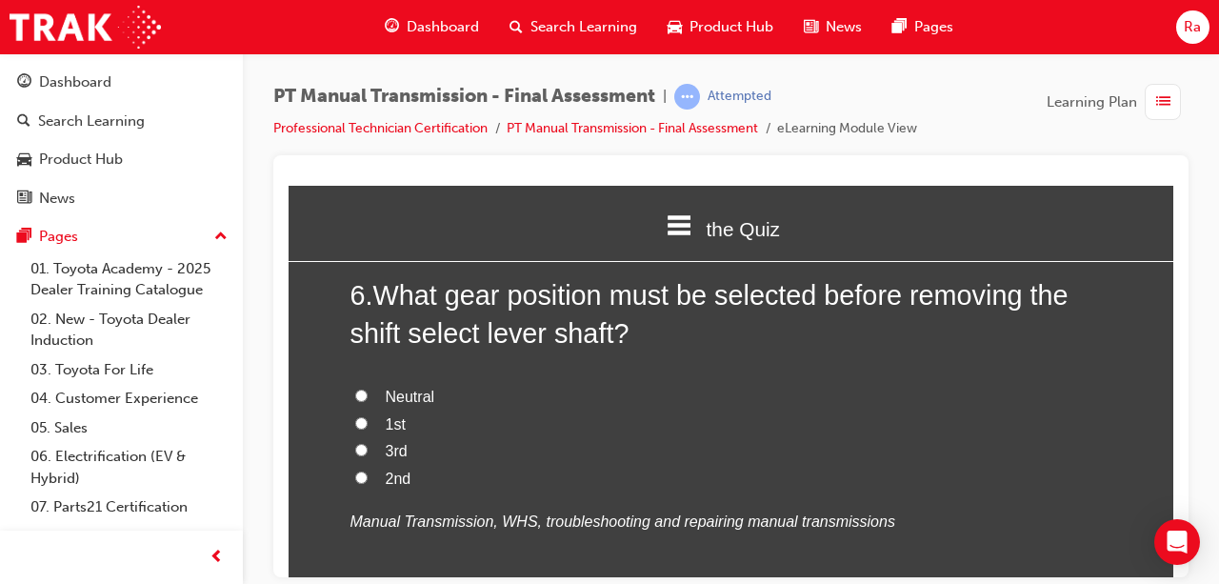
click at [417, 388] on span "Neutral" at bounding box center [411, 396] width 50 height 16
click at [368, 389] on input "Neutral" at bounding box center [361, 395] width 12 height 12
radio input "true"
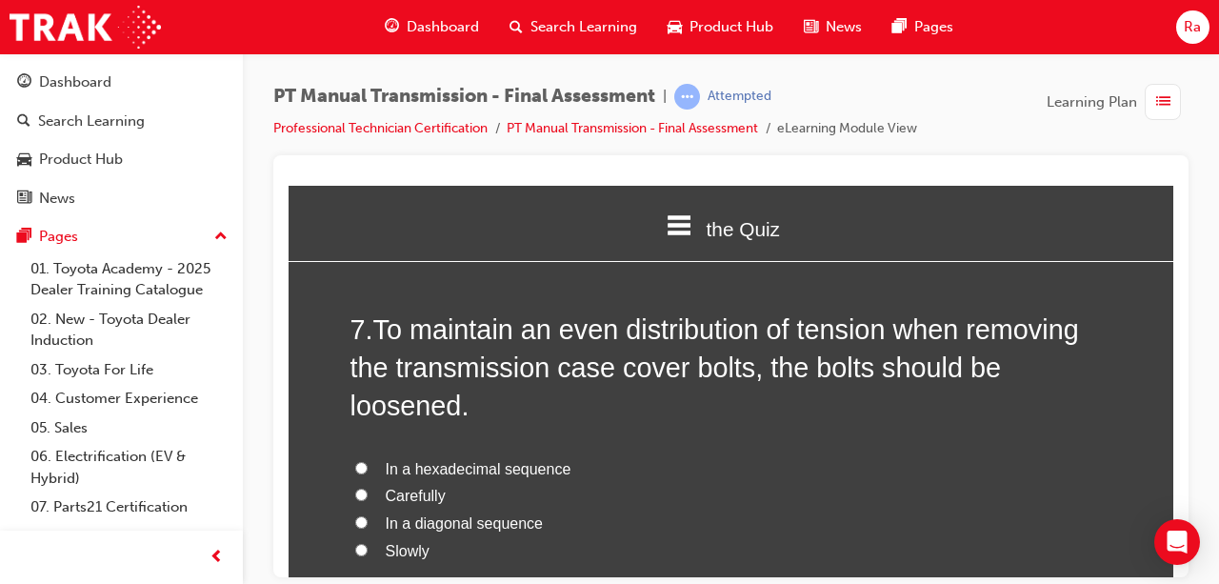
scroll to position [2763, 0]
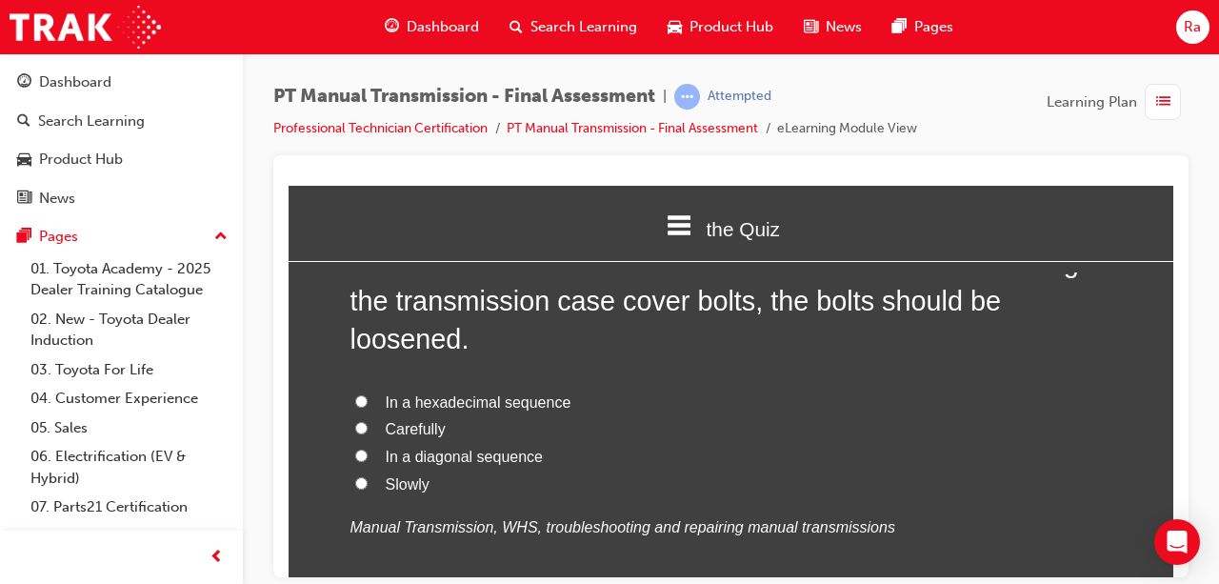
click at [484, 393] on span "In a hexadecimal sequence" at bounding box center [479, 401] width 186 height 16
click at [368, 394] on input "In a hexadecimal sequence" at bounding box center [361, 400] width 12 height 12
radio input "true"
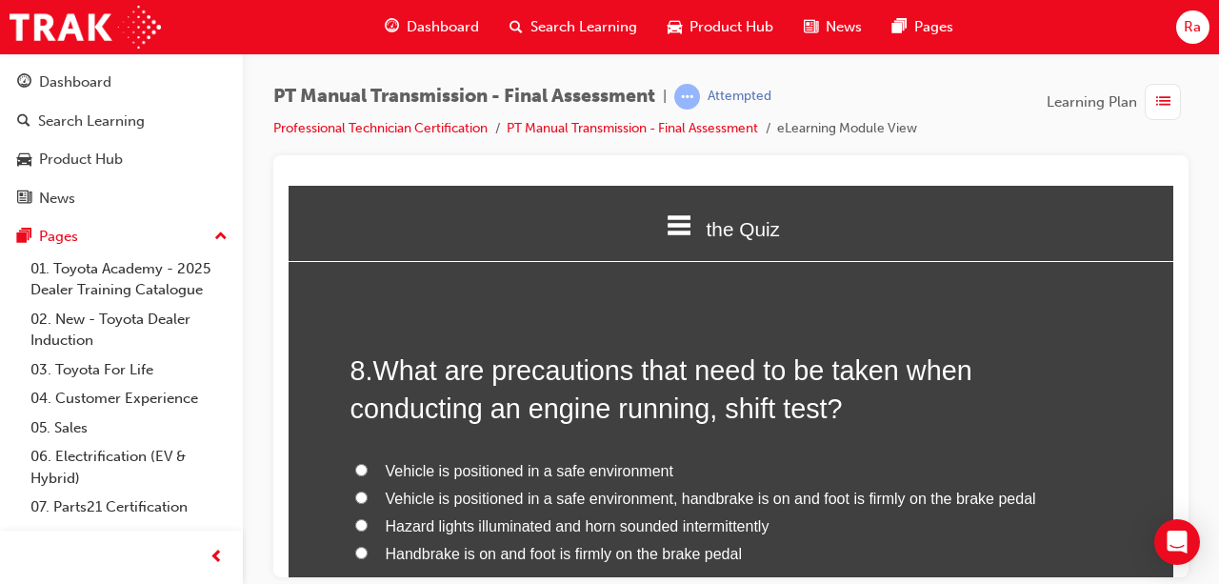
scroll to position [3144, 0]
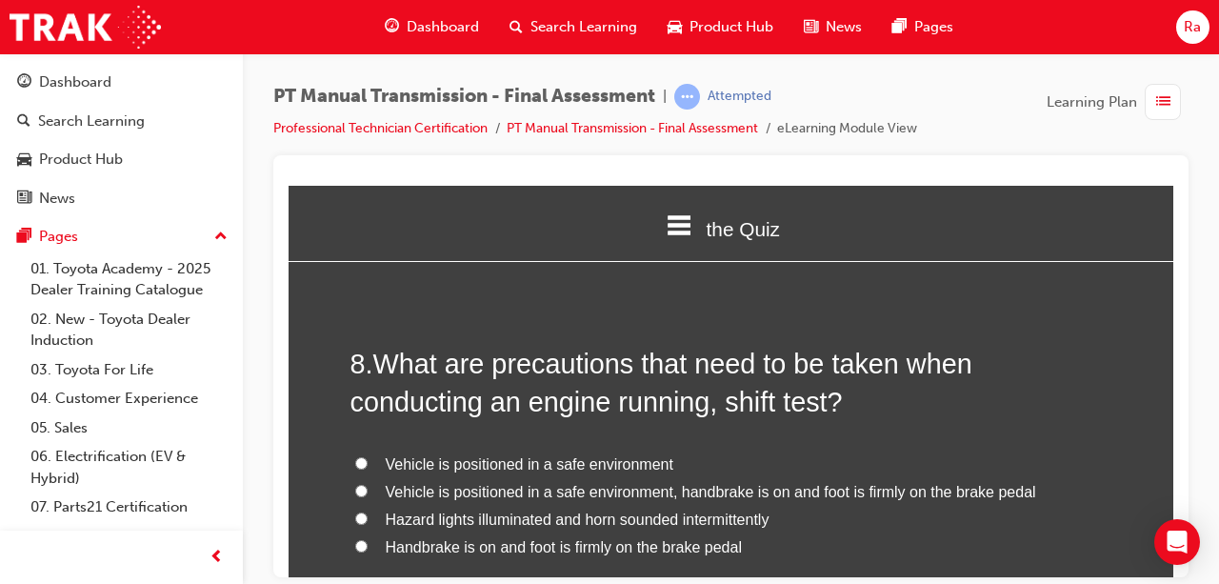
click at [509, 483] on span "Vehicle is positioned in a safe environment, handbrake is on and foot is firmly…" at bounding box center [711, 491] width 651 height 16
click at [368, 484] on input "Vehicle is positioned in a safe environment, handbrake is on and foot is firmly…" at bounding box center [361, 490] width 12 height 12
radio input "true"
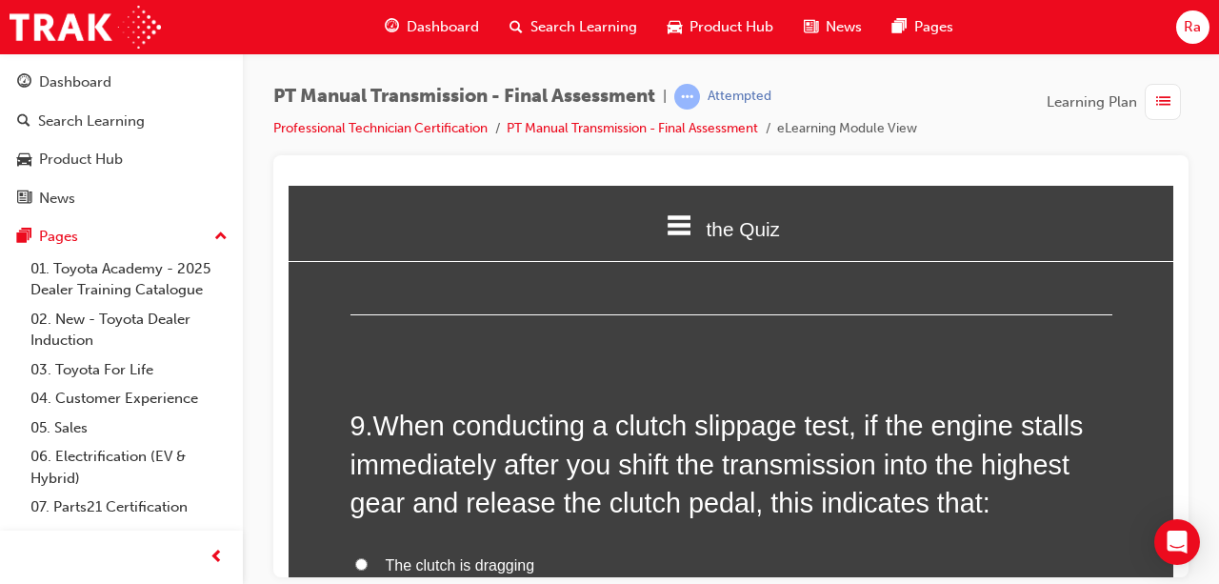
scroll to position [3620, 0]
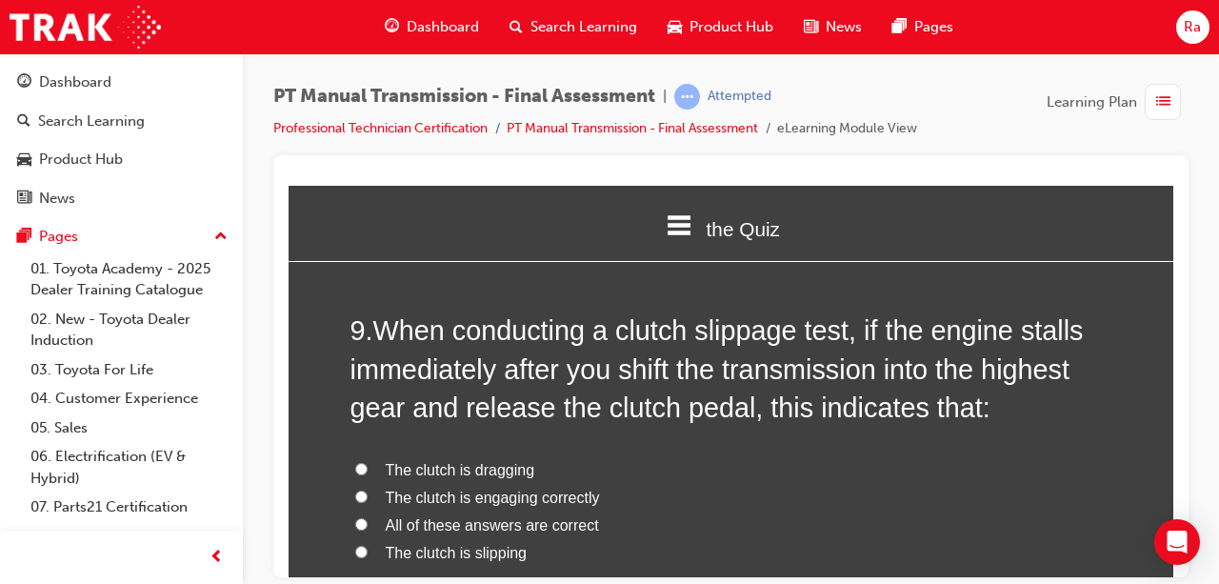
click at [509, 489] on span "The clutch is engaging correctly" at bounding box center [493, 497] width 214 height 16
click at [368, 490] on input "The clutch is engaging correctly" at bounding box center [361, 496] width 12 height 12
radio input "true"
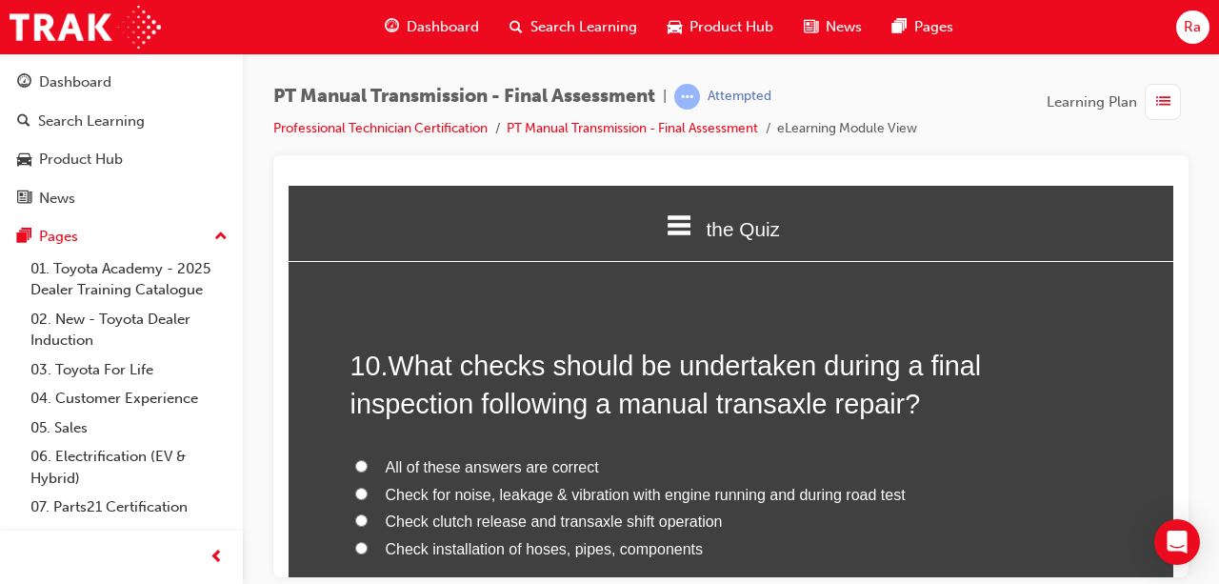
scroll to position [4096, 0]
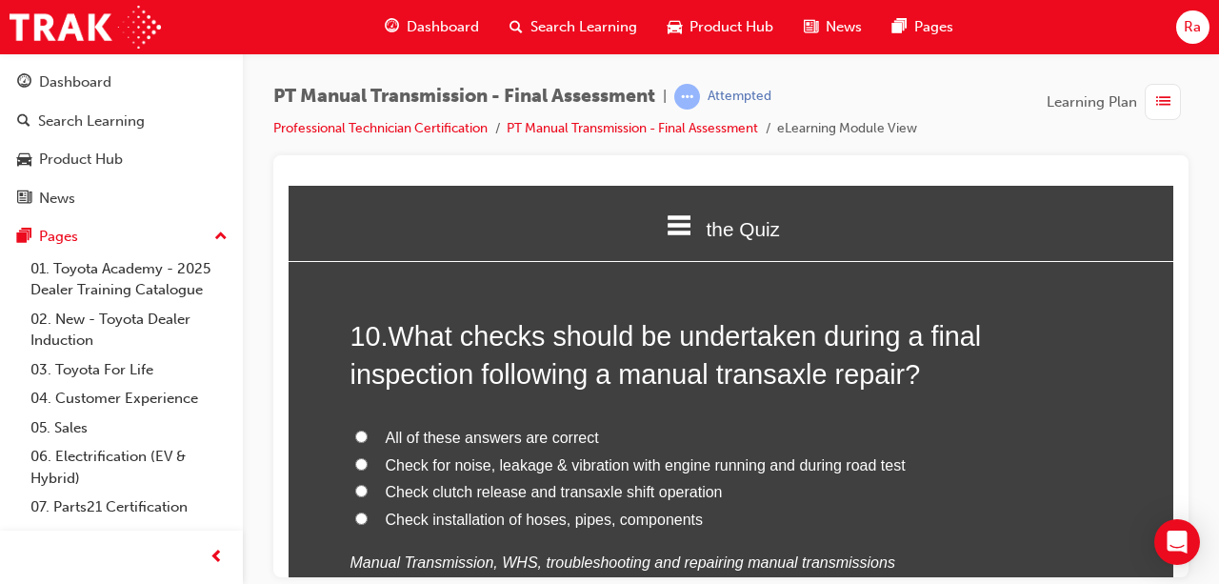
click at [551, 429] on span "All of these answers are correct" at bounding box center [492, 437] width 213 height 16
click at [368, 430] on input "All of these answers are correct" at bounding box center [361, 436] width 12 height 12
radio input "true"
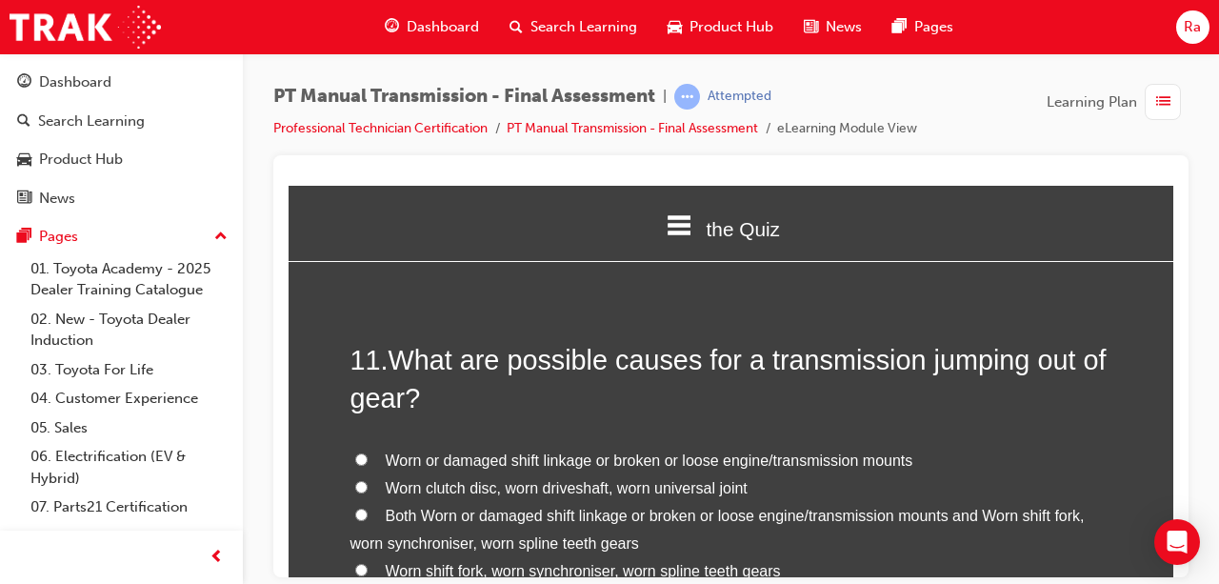
scroll to position [4572, 0]
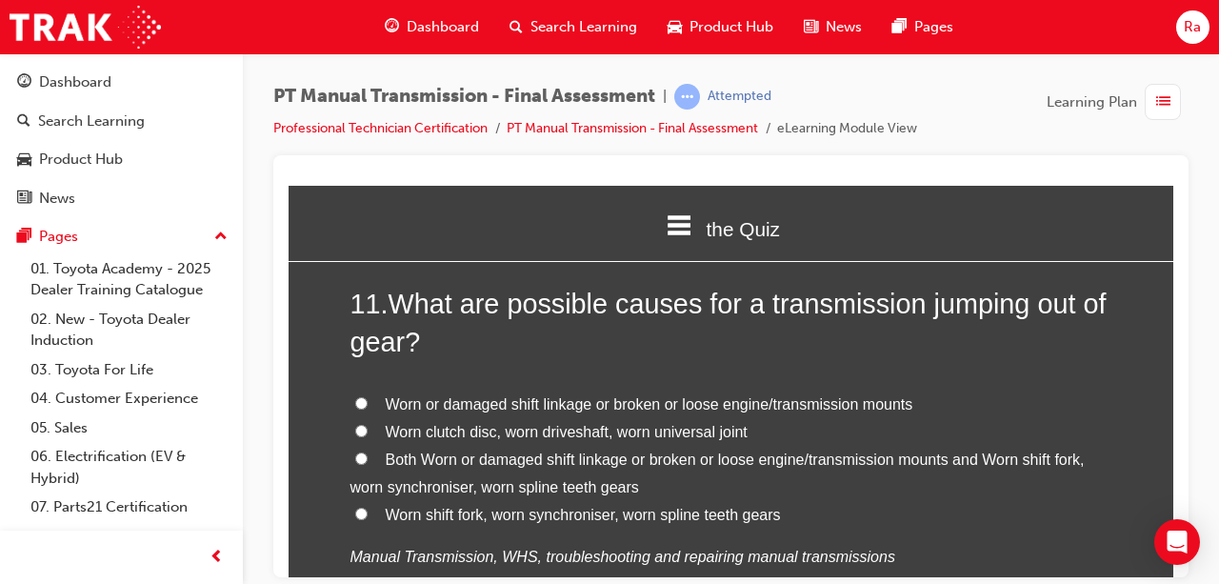
click at [476, 451] on span "Both Worn or damaged shift linkage or broken or loose engine/transmission mount…" at bounding box center [718, 473] width 734 height 44
click at [368, 452] on input "Both Worn or damaged shift linkage or broken or loose engine/transmission mount…" at bounding box center [361, 458] width 12 height 12
radio input "true"
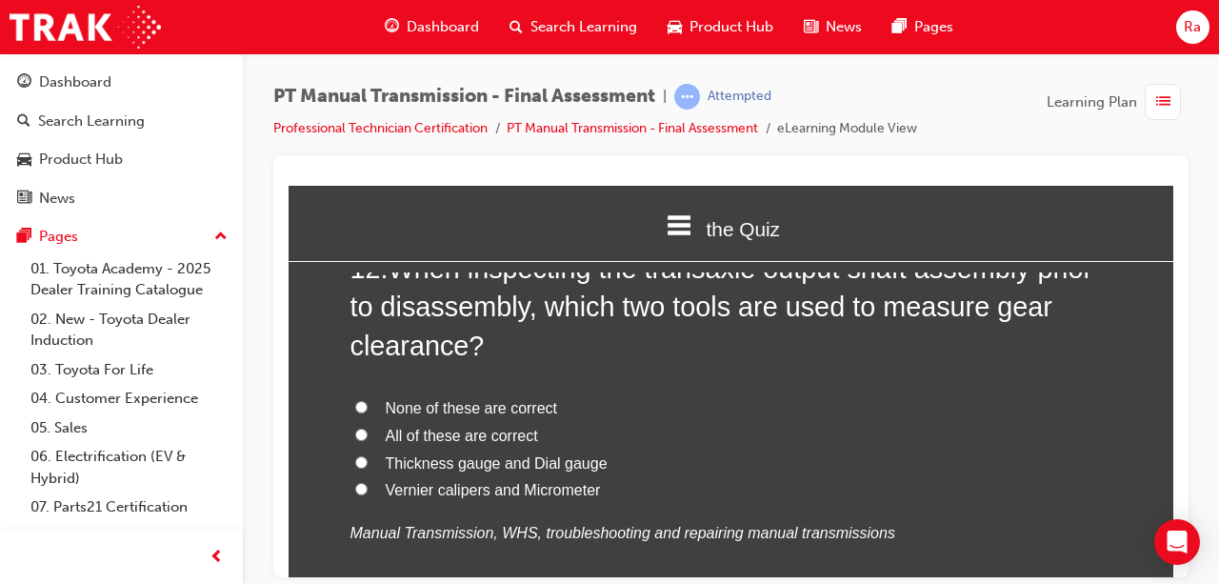
scroll to position [5049, 0]
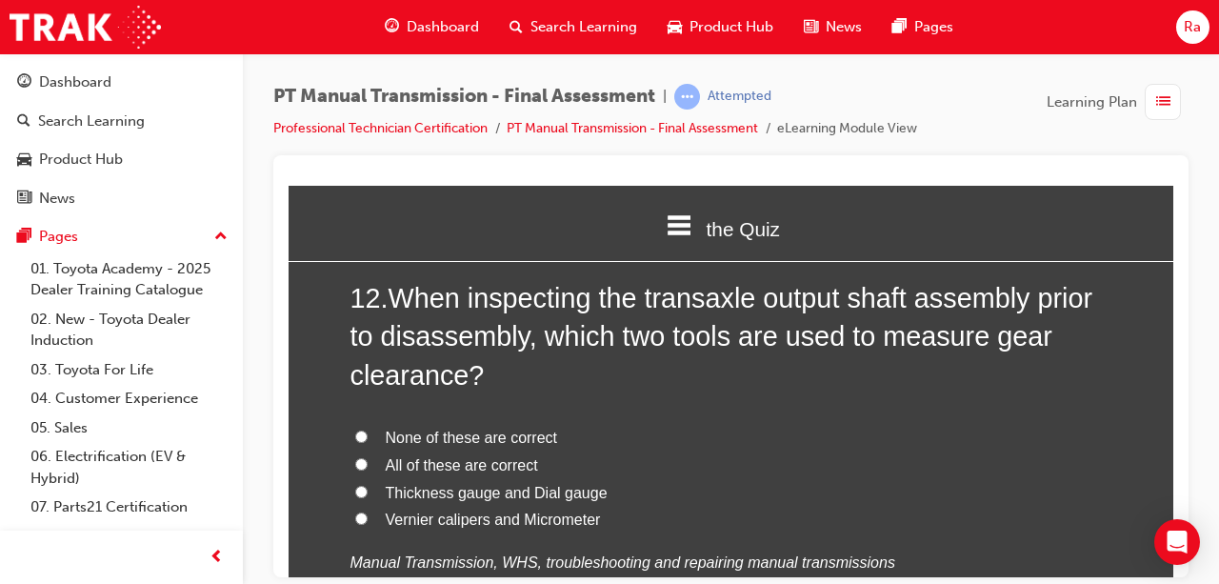
click at [461, 479] on label "Thickness gauge and Dial gauge" at bounding box center [732, 493] width 762 height 28
click at [368, 485] on input "Thickness gauge and Dial gauge" at bounding box center [361, 491] width 12 height 12
radio input "true"
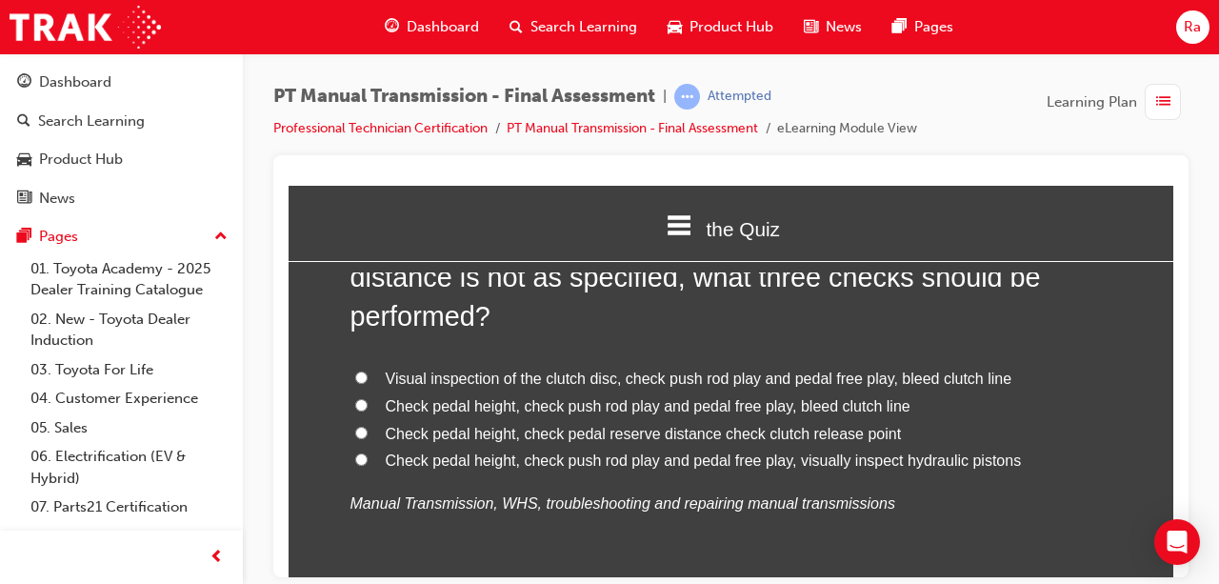
scroll to position [5620, 0]
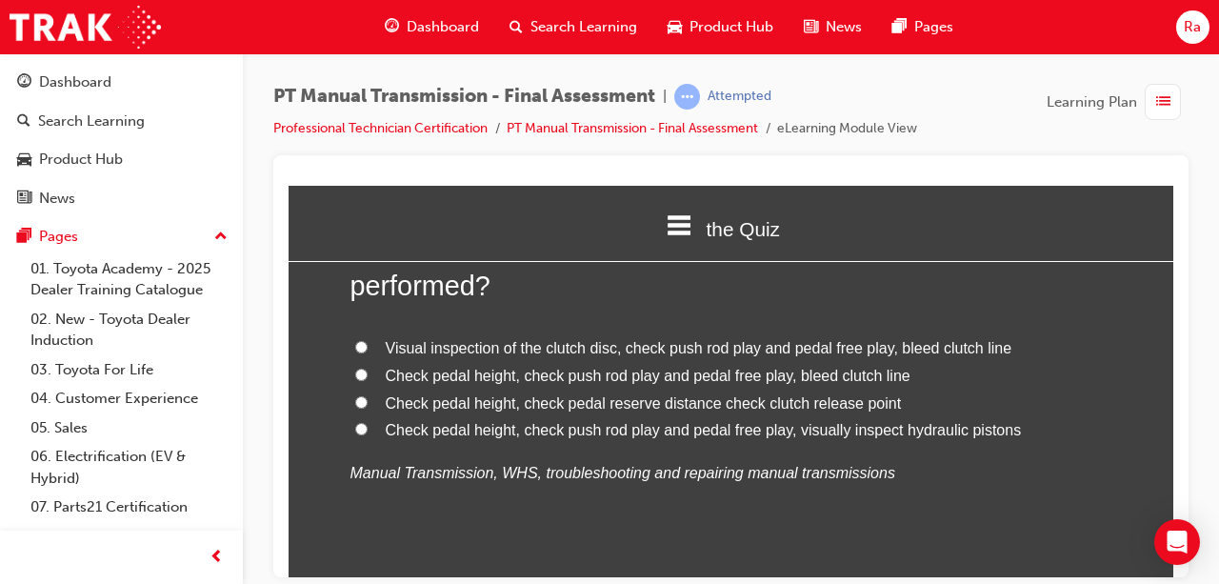
click at [513, 394] on span "Check pedal height, check pedal reserve distance check clutch release point" at bounding box center [644, 402] width 516 height 16
click at [368, 395] on input "Check pedal height, check pedal reserve distance check clutch release point" at bounding box center [361, 401] width 12 height 12
radio input "true"
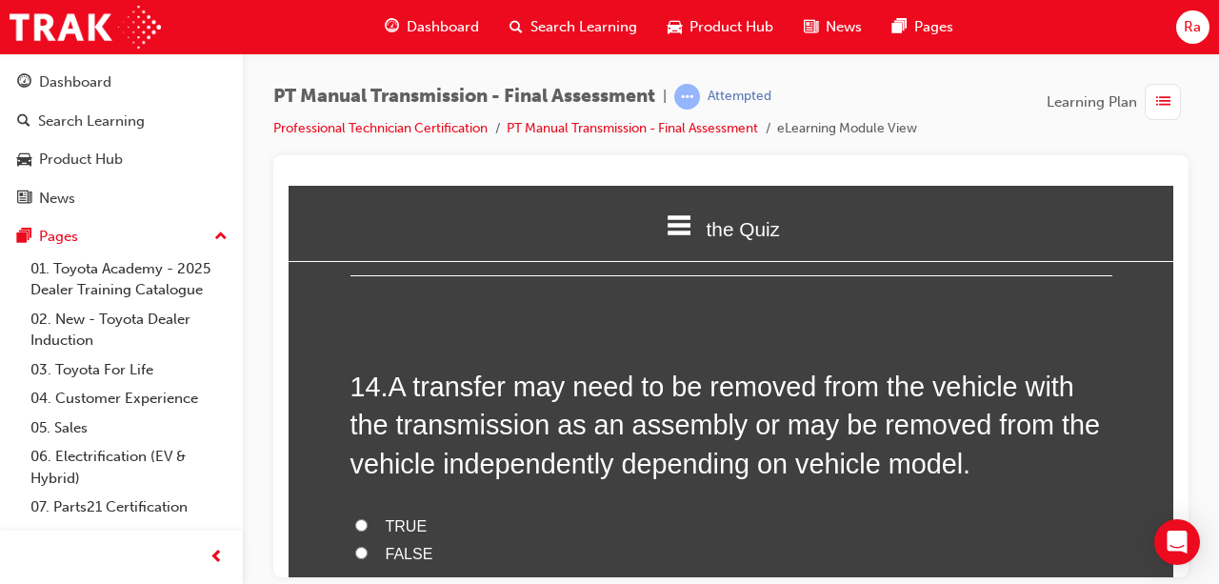
scroll to position [6001, 0]
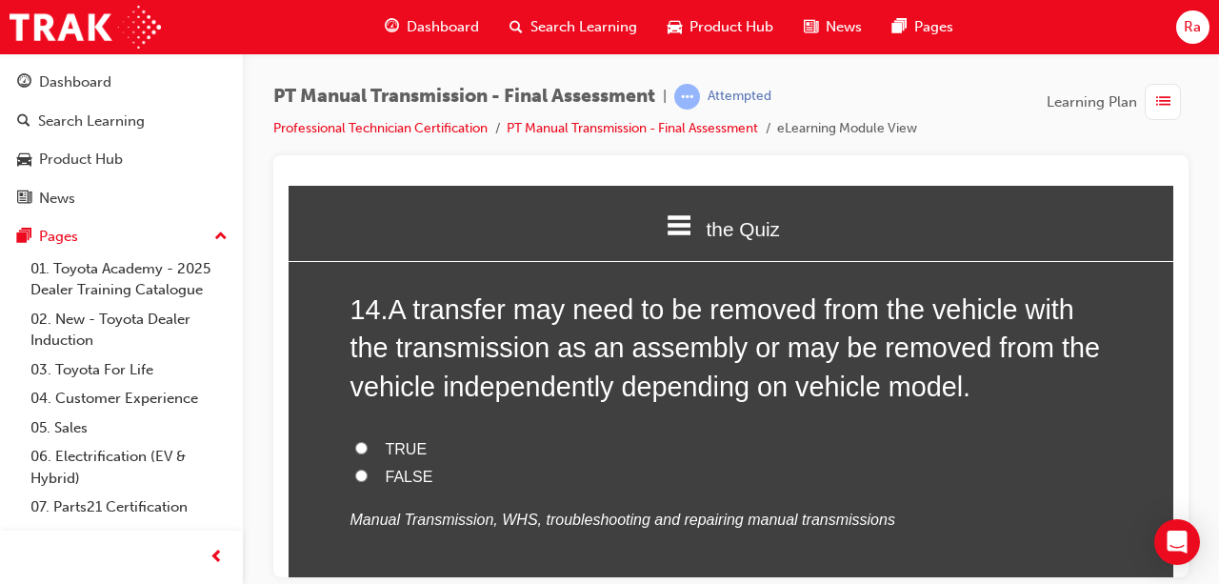
click at [400, 440] on span "TRUE" at bounding box center [407, 448] width 42 height 16
click at [368, 441] on input "TRUE" at bounding box center [361, 447] width 12 height 12
radio input "true"
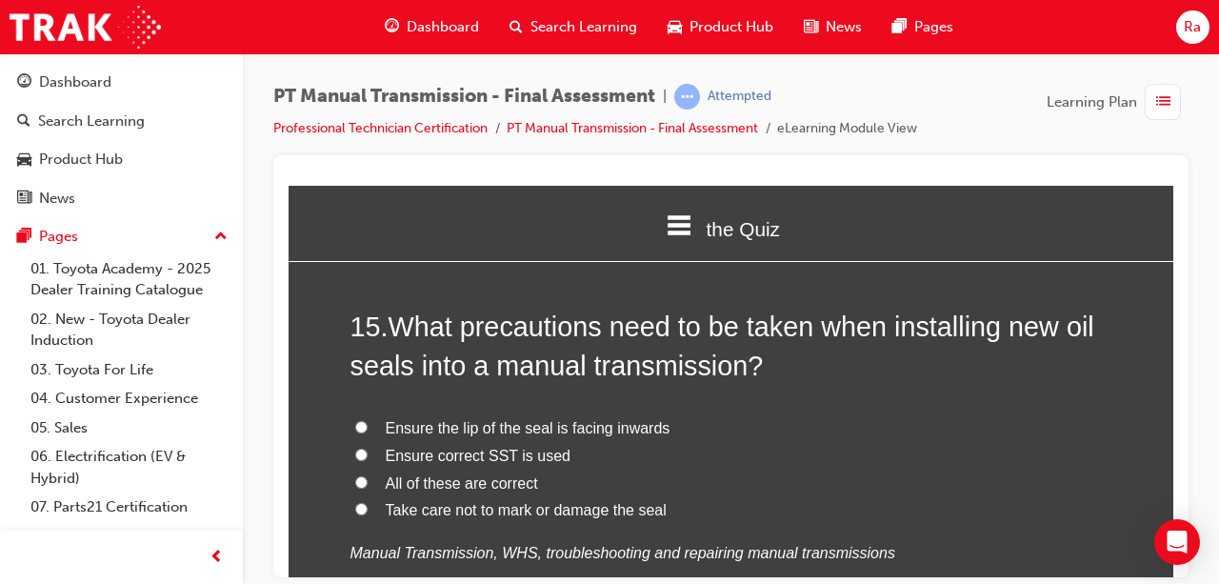
scroll to position [6382, 0]
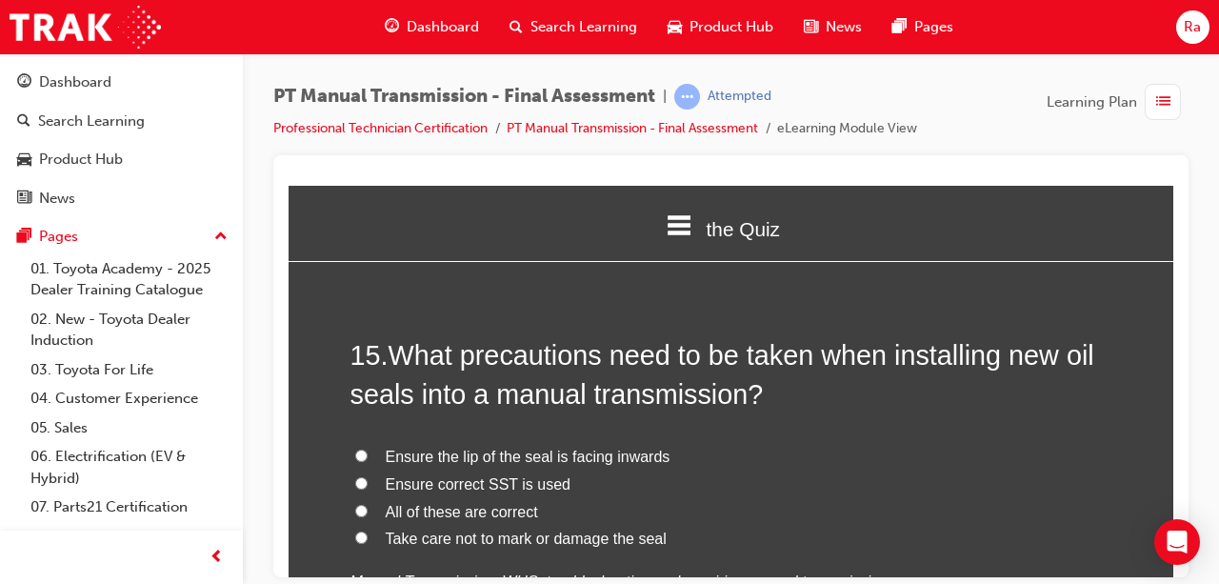
click at [422, 503] on span "All of these are correct" at bounding box center [462, 511] width 152 height 16
click at [368, 504] on input "All of these are correct" at bounding box center [361, 510] width 12 height 12
radio input "true"
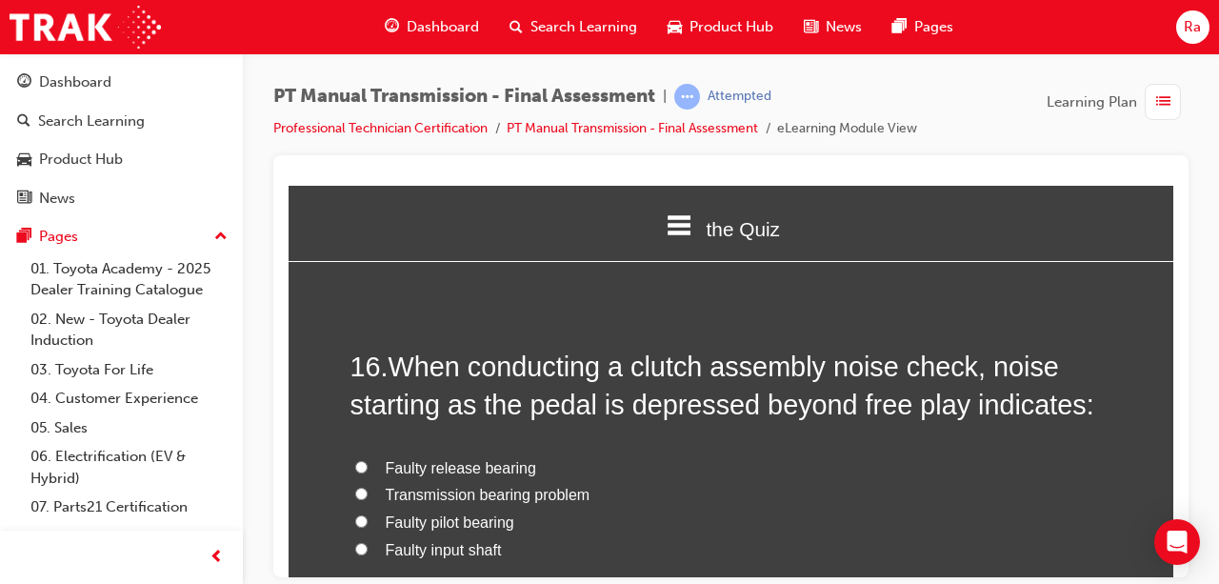
scroll to position [6859, 0]
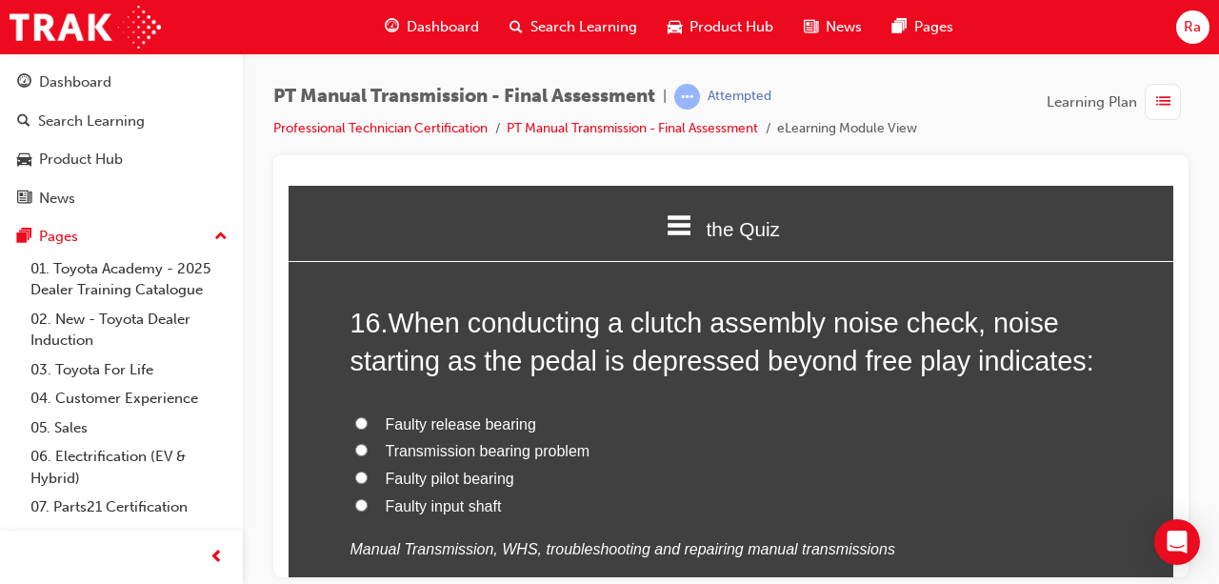
click at [458, 415] on span "Faulty release bearing" at bounding box center [461, 423] width 151 height 16
click at [368, 416] on input "Faulty release bearing" at bounding box center [361, 422] width 12 height 12
radio input "true"
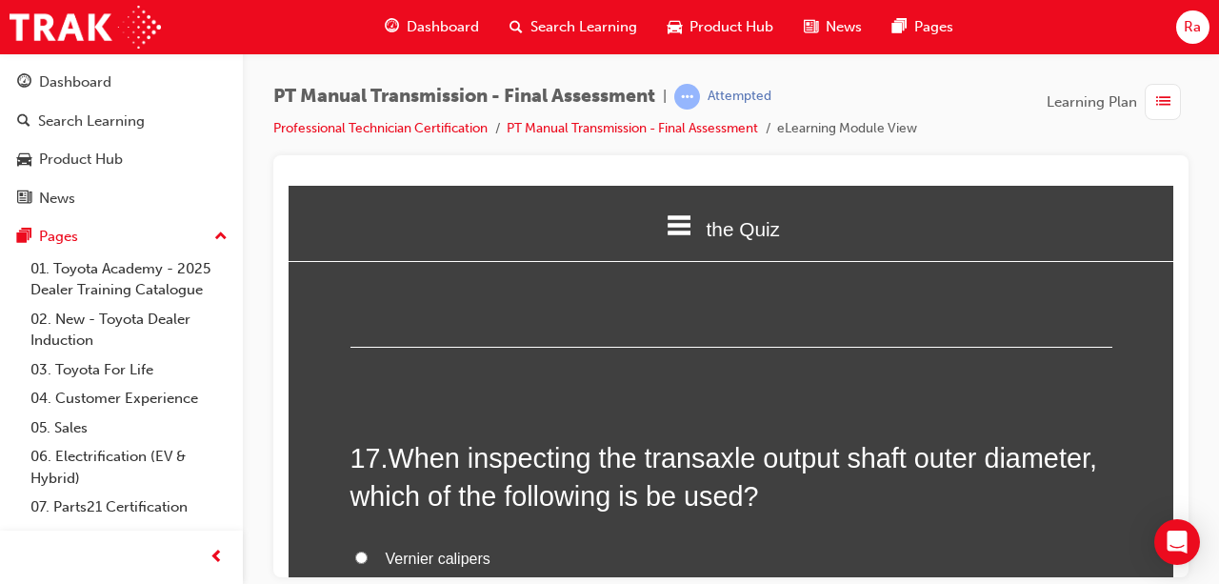
scroll to position [7240, 0]
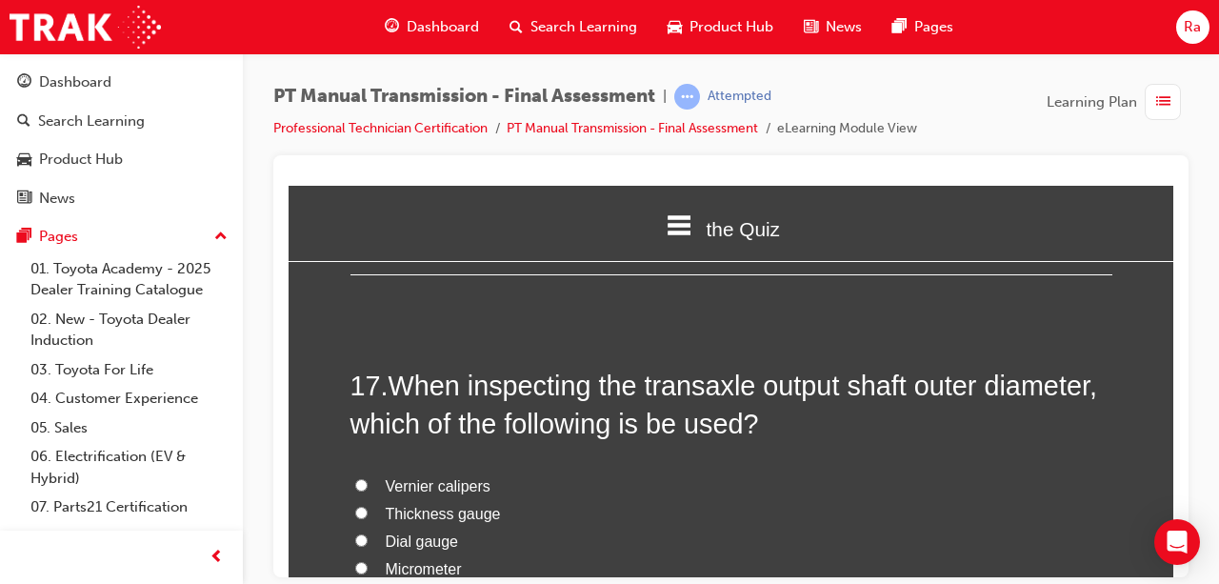
click at [449, 477] on span "Vernier calipers" at bounding box center [438, 485] width 105 height 16
click at [368, 478] on input "Vernier calipers" at bounding box center [361, 484] width 12 height 12
radio input "true"
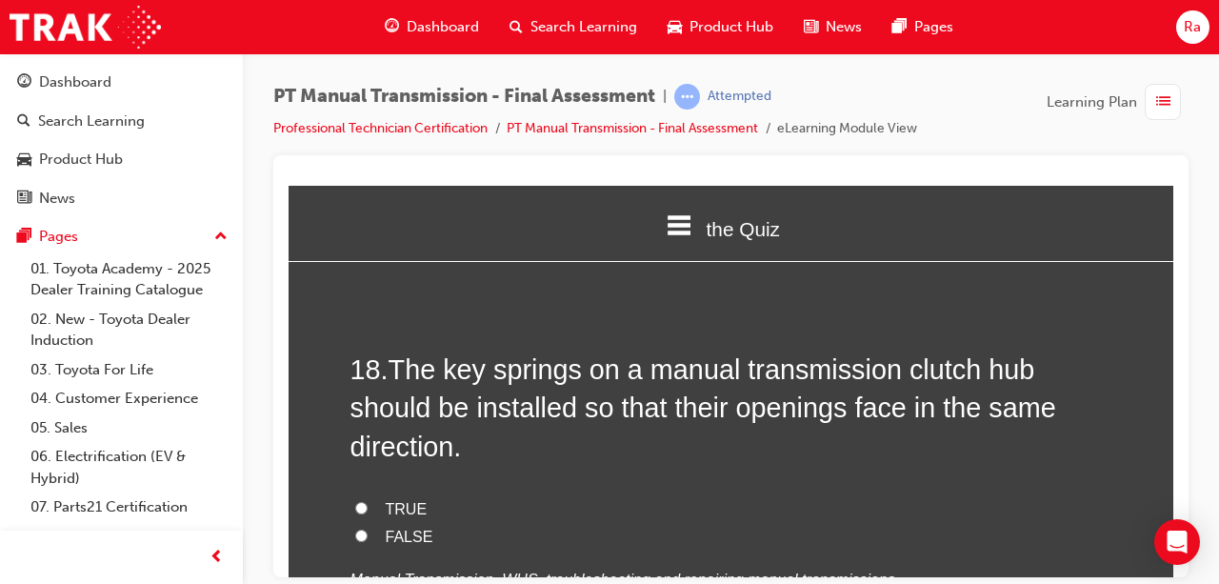
scroll to position [7716, 0]
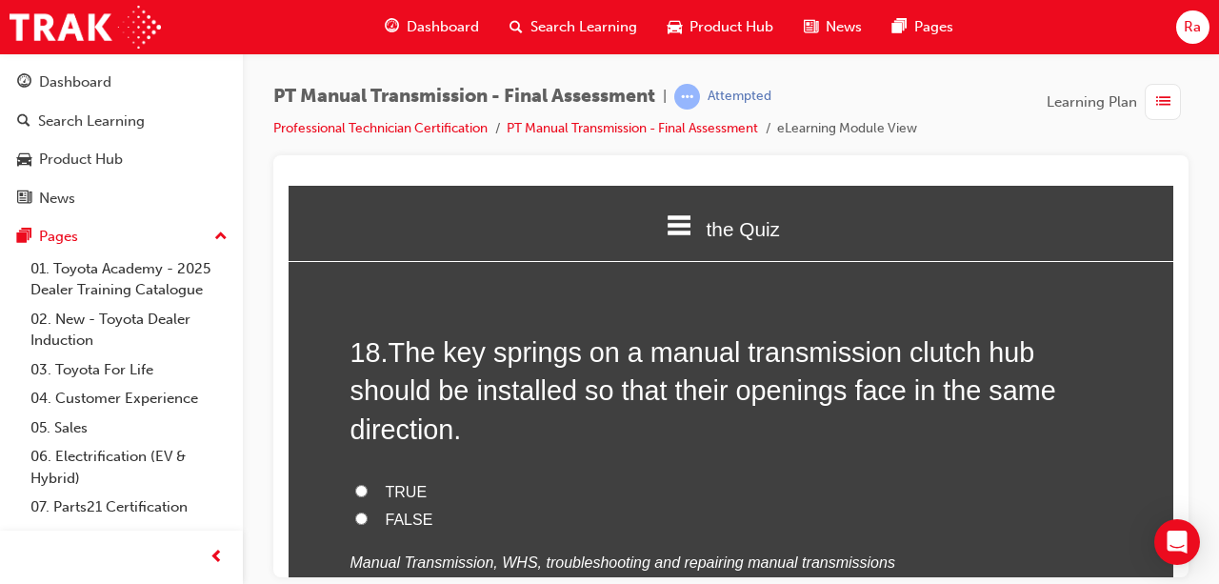
click at [406, 483] on span "TRUE" at bounding box center [407, 491] width 42 height 16
click at [368, 484] on input "TRUE" at bounding box center [361, 490] width 12 height 12
radio input "true"
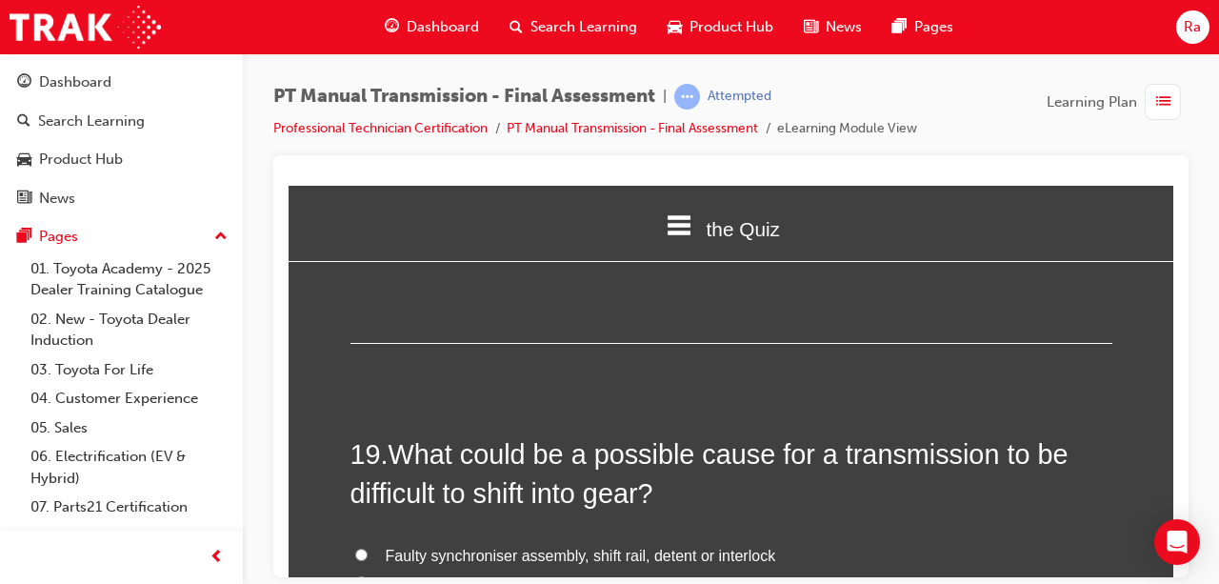
scroll to position [8097, 0]
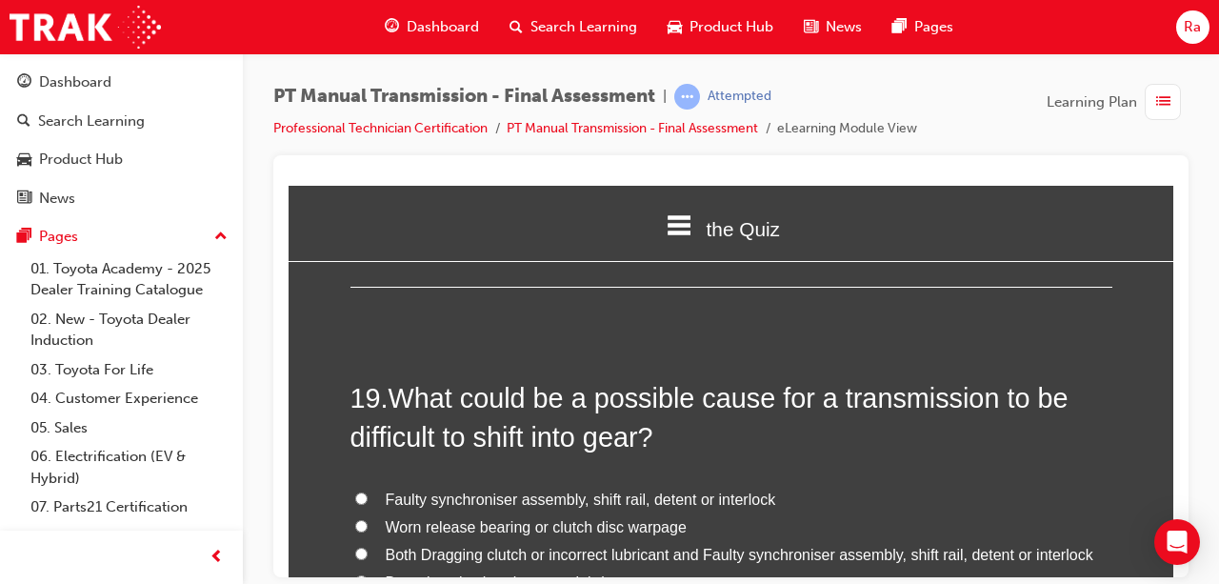
click at [419, 546] on span "Both Dragging clutch or incorrect lubricant and Faulty synchroniser assembly, s…" at bounding box center [740, 554] width 708 height 16
click at [368, 547] on input "Both Dragging clutch or incorrect lubricant and Faulty synchroniser assembly, s…" at bounding box center [361, 553] width 12 height 12
radio input "true"
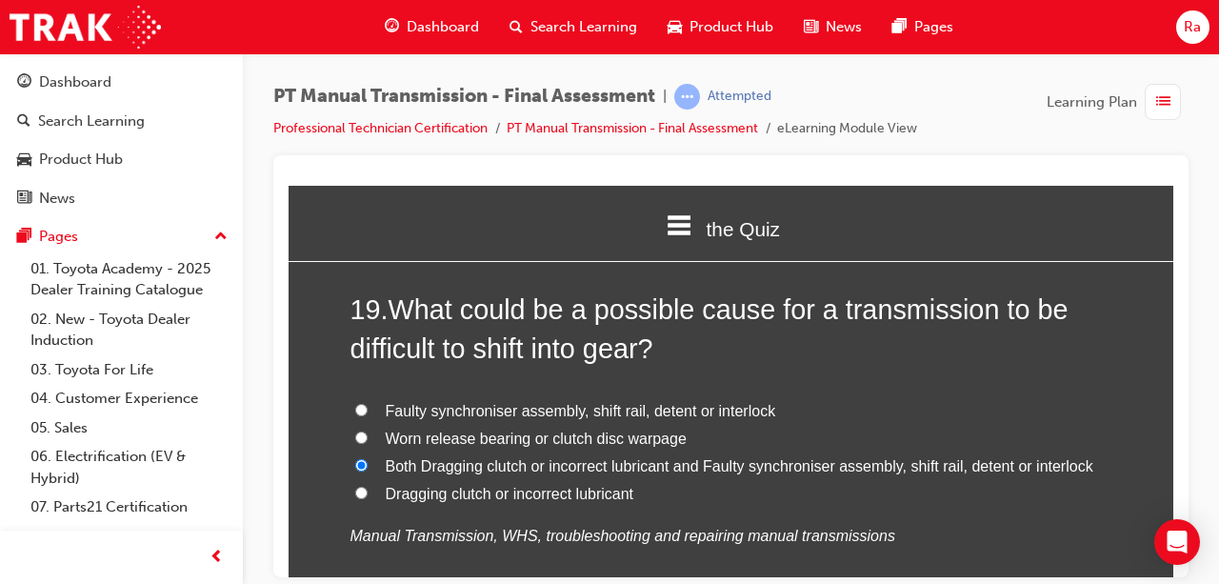
scroll to position [8352, 0]
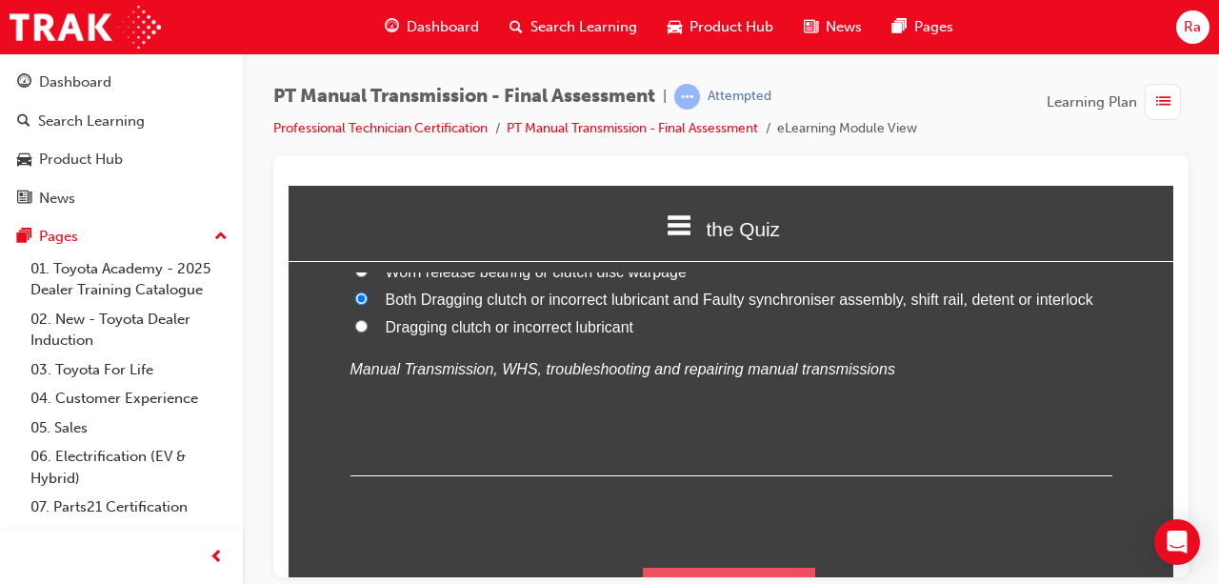
click at [692, 567] on button "Submit Answers" at bounding box center [729, 593] width 173 height 53
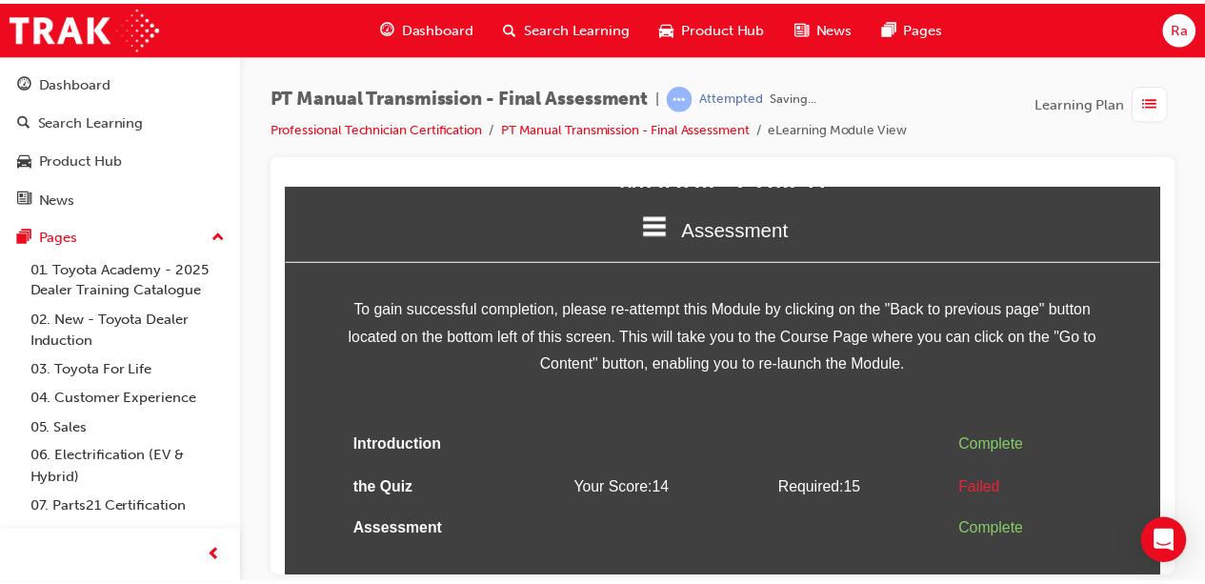
scroll to position [130, 0]
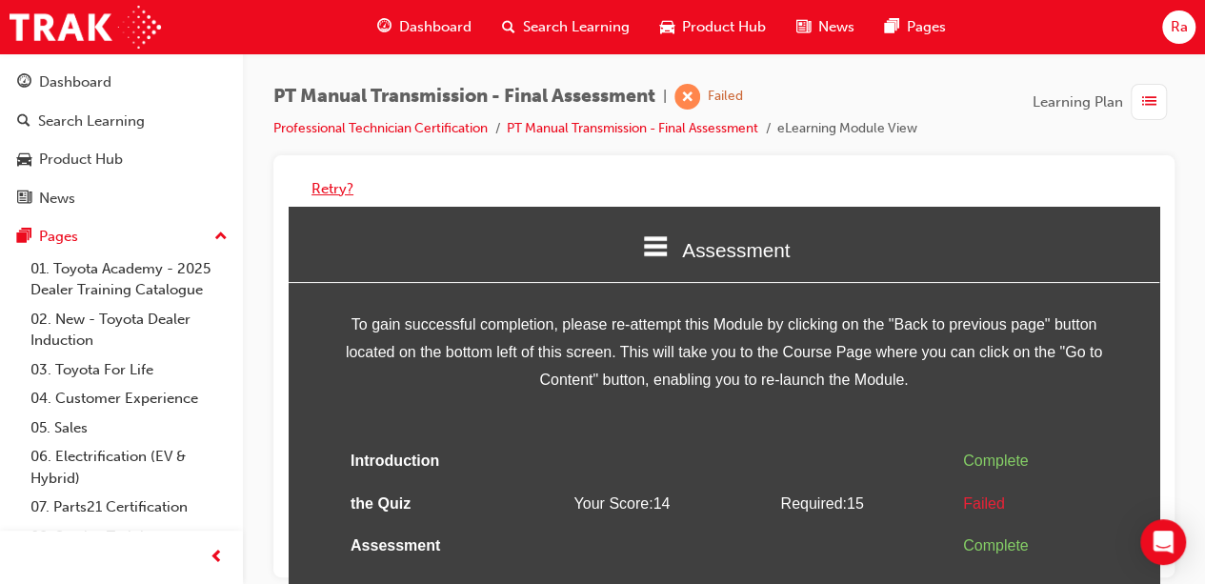
click at [330, 192] on button "Retry?" at bounding box center [333, 189] width 42 height 22
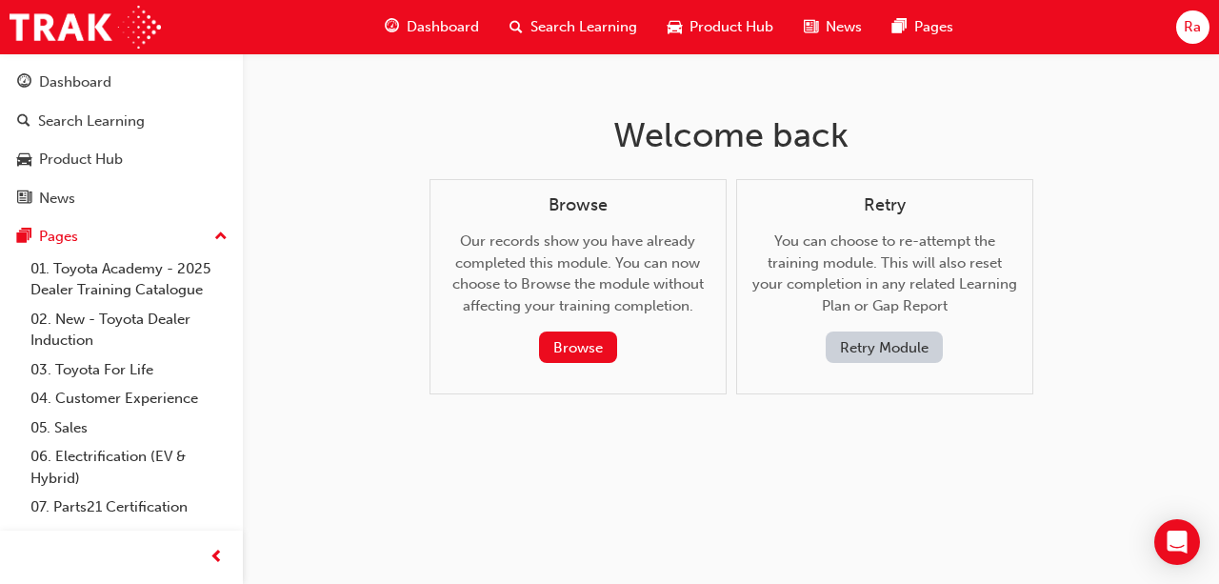
click at [882, 346] on button "Retry Module" at bounding box center [884, 347] width 117 height 31
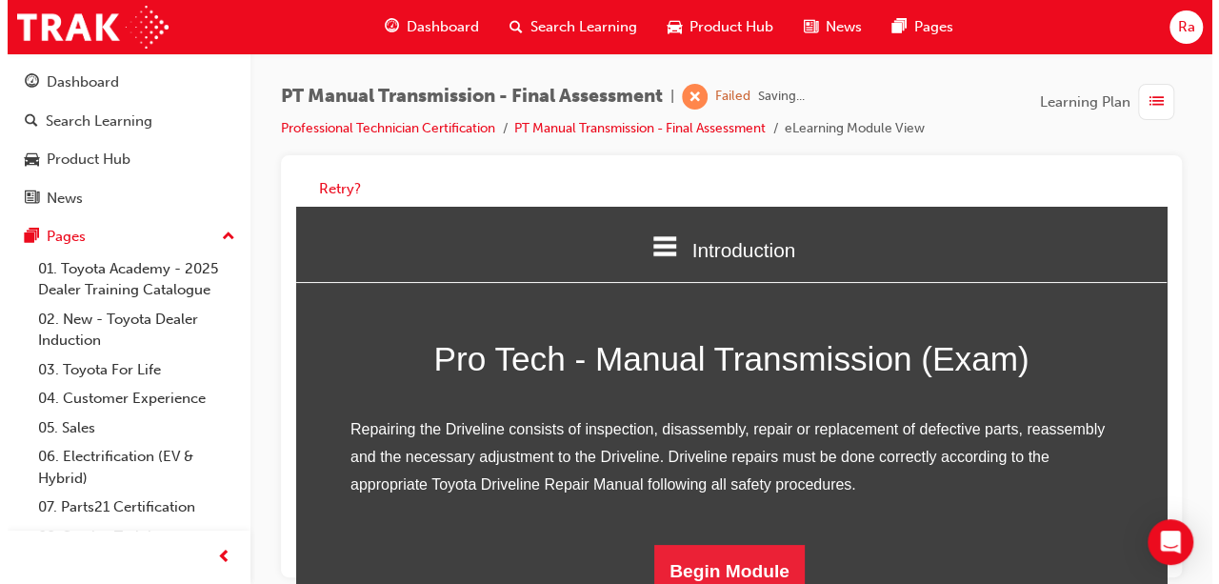
scroll to position [250, 0]
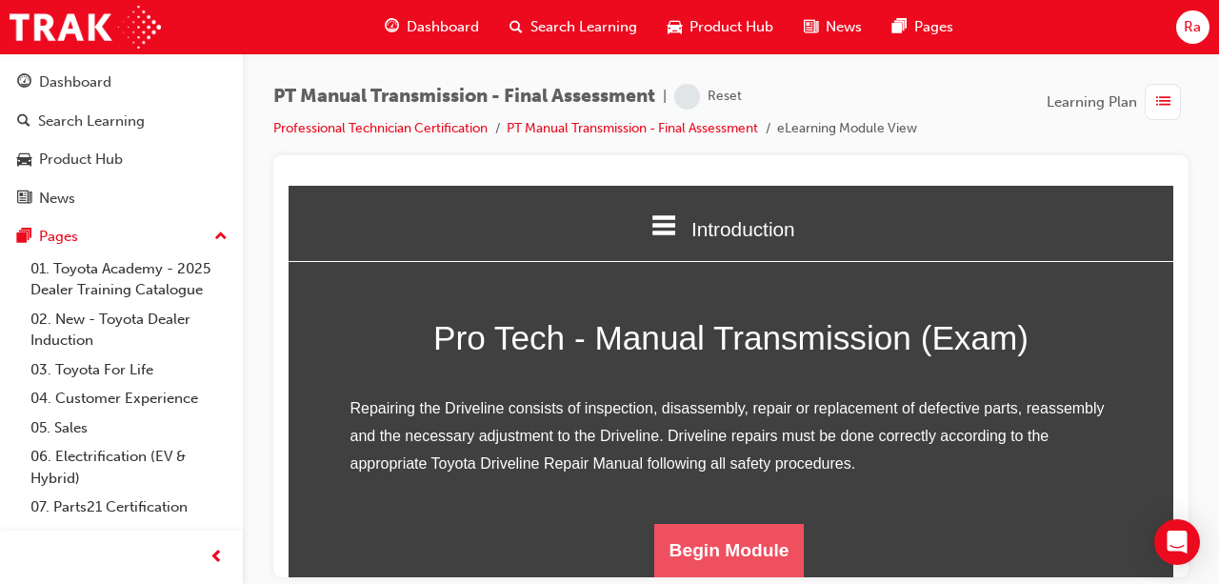
click at [720, 526] on button "Begin Module" at bounding box center [729, 549] width 151 height 53
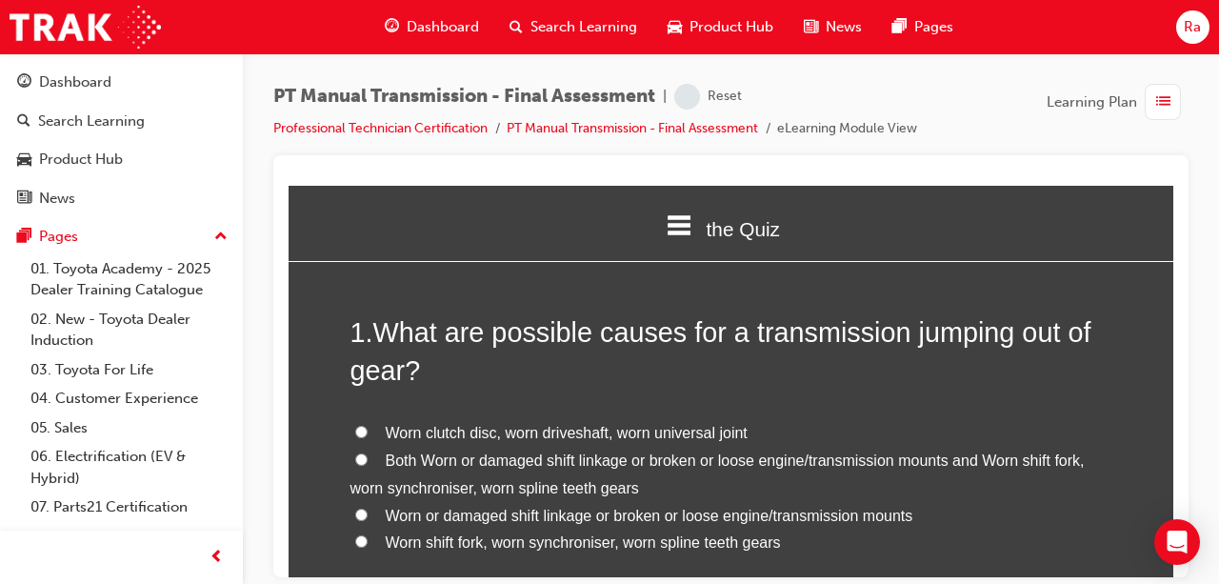
scroll to position [95, 0]
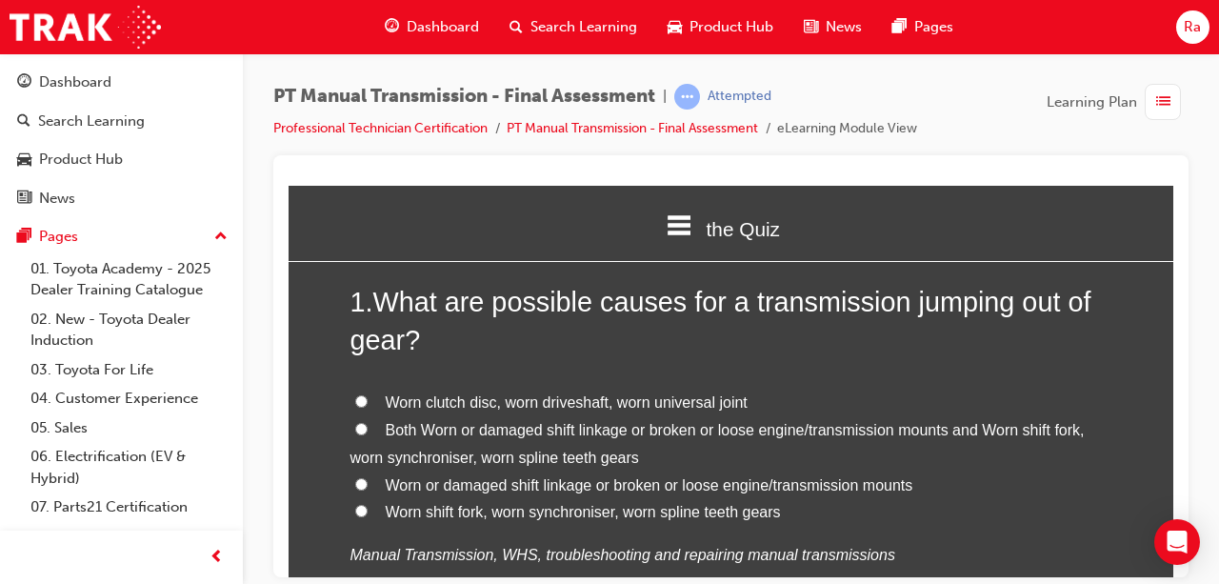
click at [492, 427] on span "Both Worn or damaged shift linkage or broken or loose engine/transmission mount…" at bounding box center [718, 443] width 734 height 44
click at [368, 427] on input "Both Worn or damaged shift linkage or broken or loose engine/transmission mount…" at bounding box center [361, 428] width 12 height 12
radio input "true"
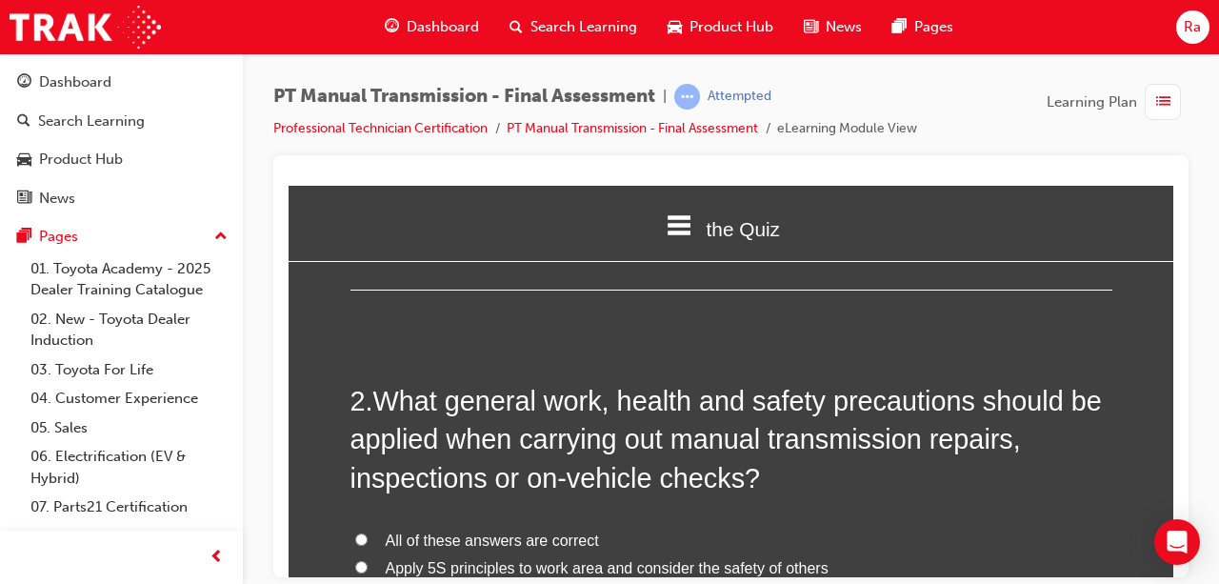
scroll to position [572, 0]
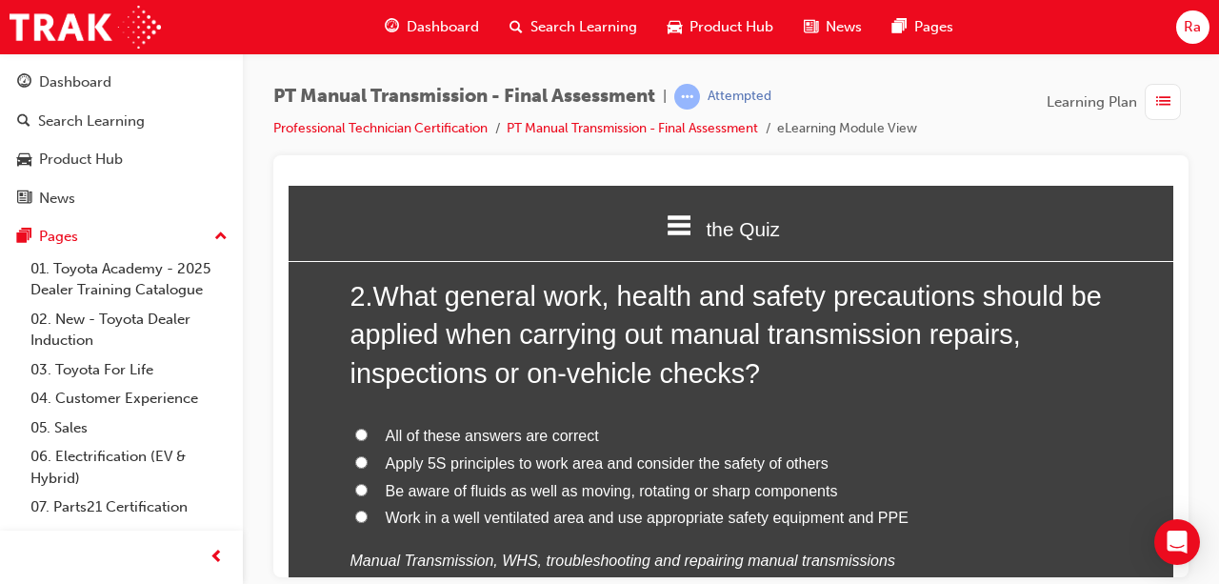
click at [497, 430] on span "All of these answers are correct" at bounding box center [492, 435] width 213 height 16
click at [368, 430] on input "All of these answers are correct" at bounding box center [361, 434] width 12 height 12
radio input "true"
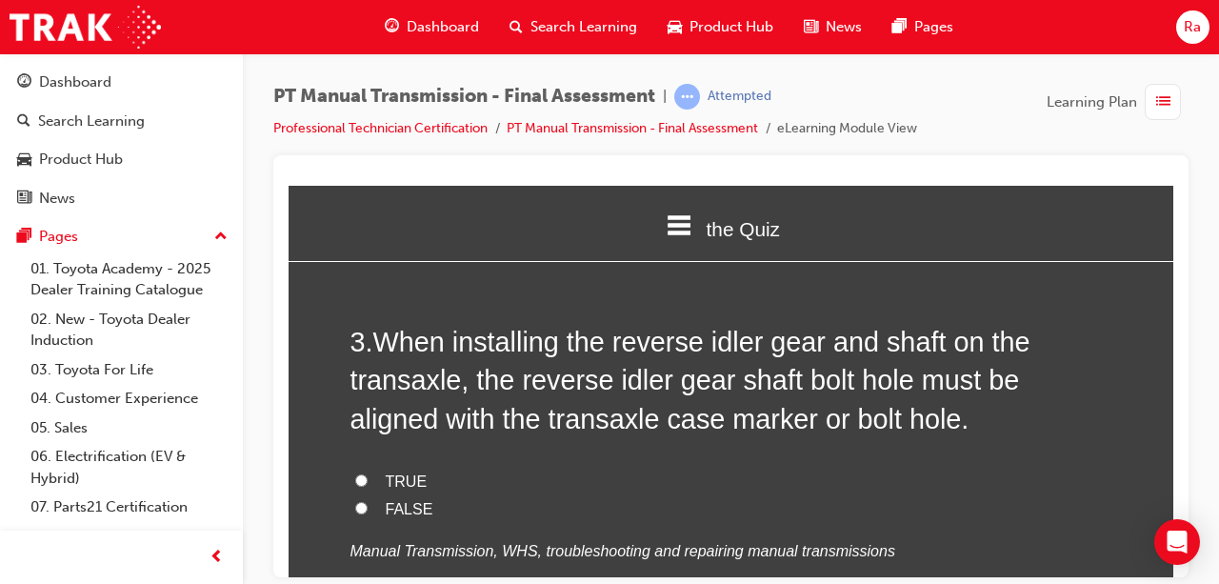
scroll to position [1048, 0]
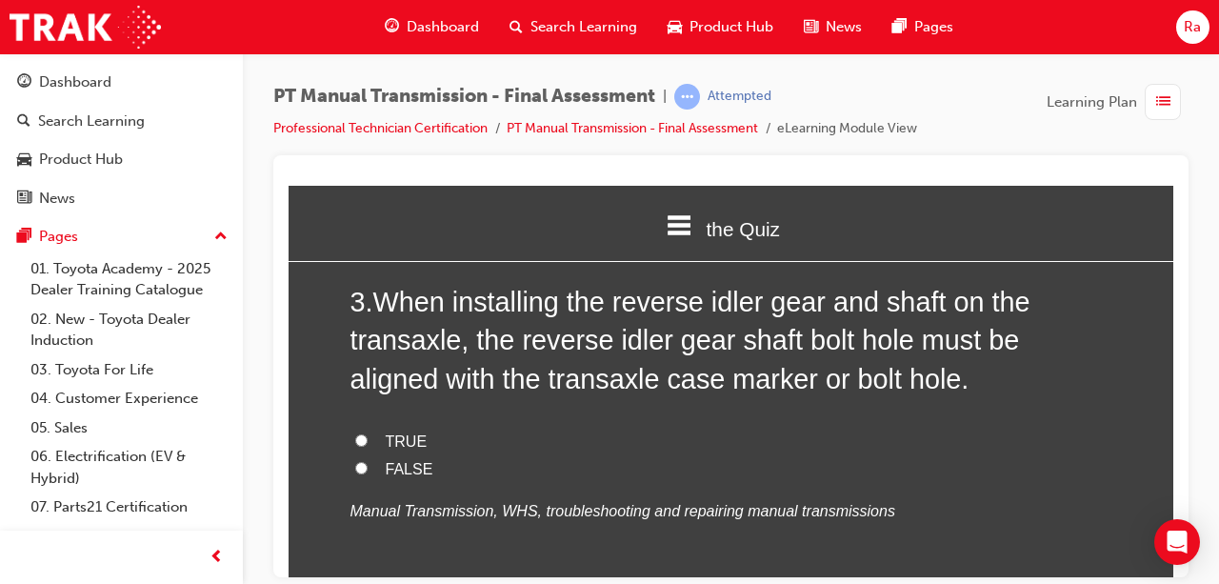
click at [397, 432] on span "TRUE" at bounding box center [407, 440] width 42 height 16
click at [368, 433] on input "TRUE" at bounding box center [361, 439] width 12 height 12
radio input "true"
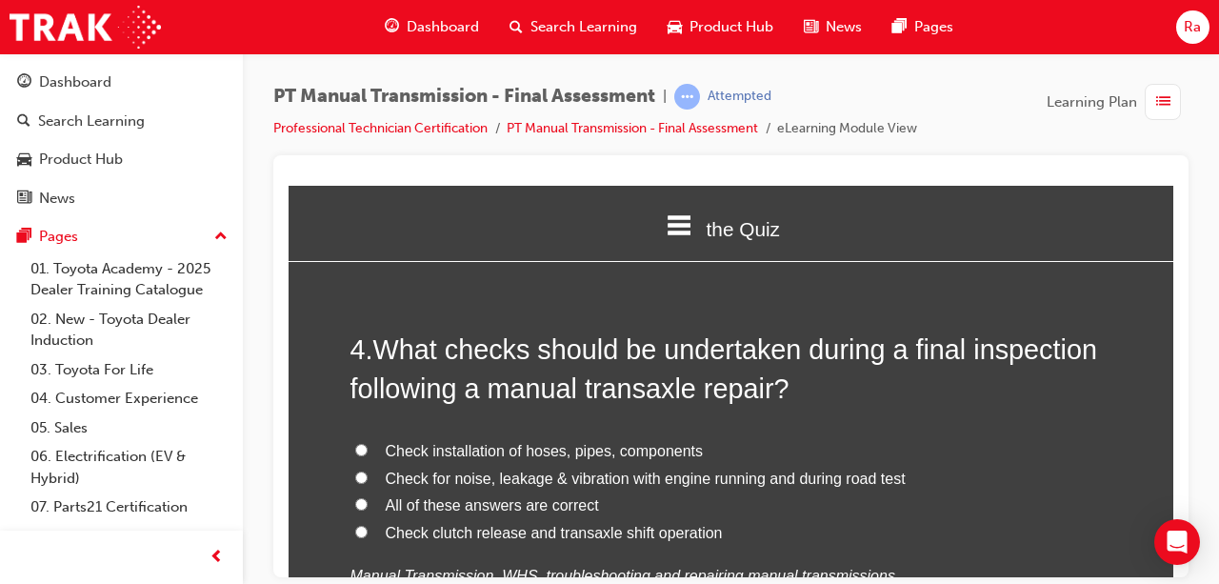
scroll to position [1429, 0]
click at [452, 502] on span "All of these answers are correct" at bounding box center [492, 502] width 213 height 16
click at [368, 502] on input "All of these answers are correct" at bounding box center [361, 501] width 12 height 12
radio input "true"
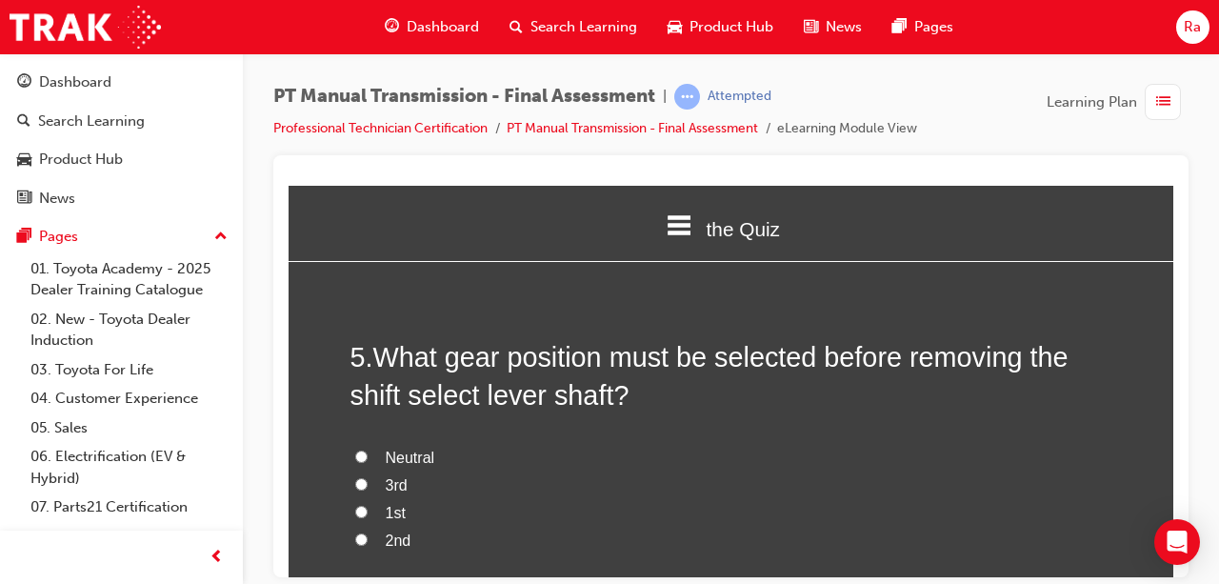
scroll to position [1905, 0]
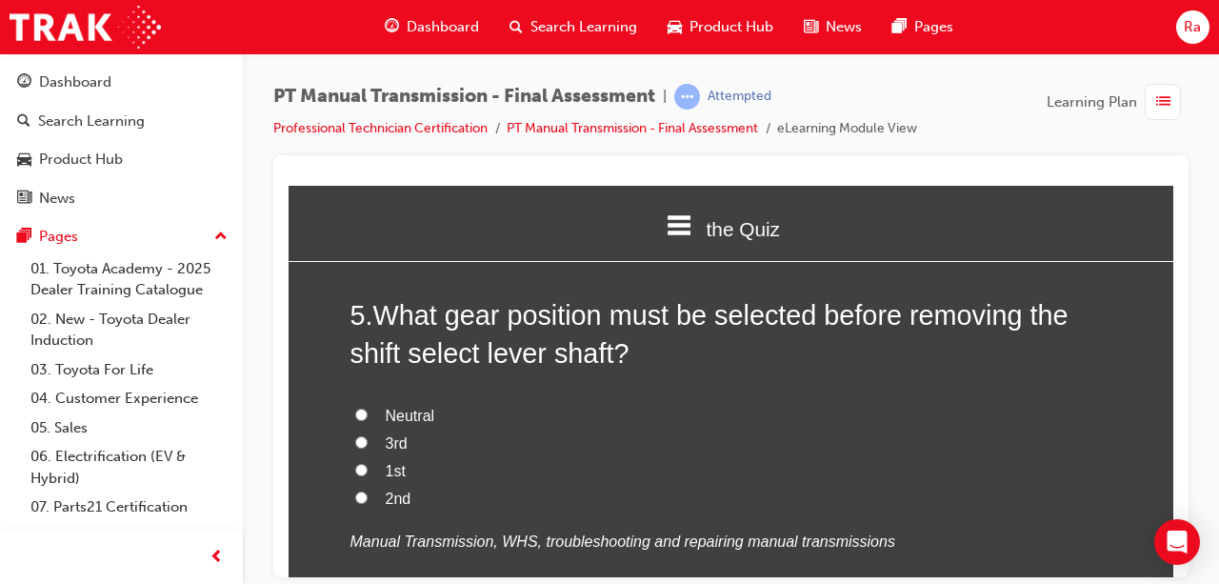
click at [434, 423] on label "Neutral" at bounding box center [732, 416] width 762 height 28
click at [368, 420] on input "Neutral" at bounding box center [361, 414] width 12 height 12
radio input "true"
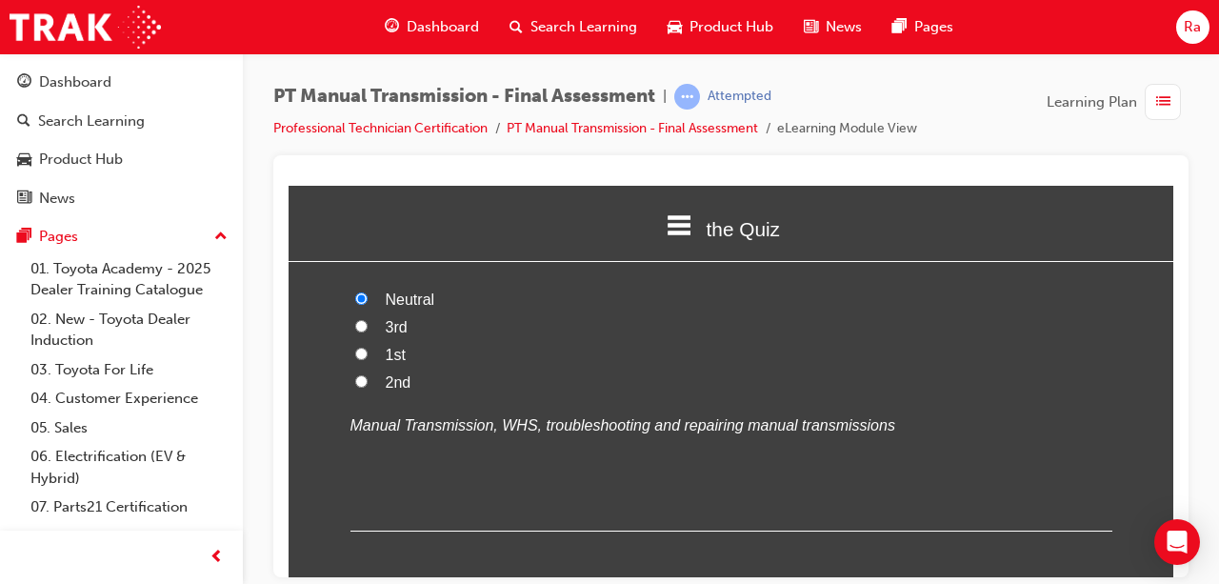
scroll to position [2286, 0]
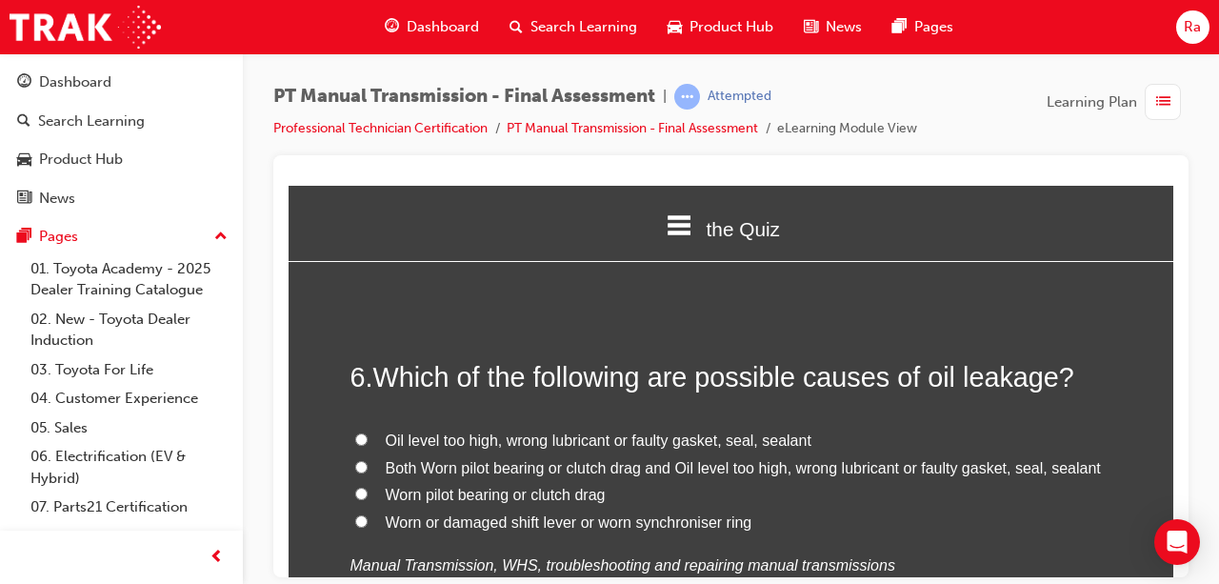
click at [531, 442] on span "Oil level too high, wrong lubricant or faulty gasket, seal, sealant" at bounding box center [599, 440] width 426 height 16
click at [368, 442] on input "Oil level too high, wrong lubricant or faulty gasket, seal, sealant" at bounding box center [361, 438] width 12 height 12
radio input "true"
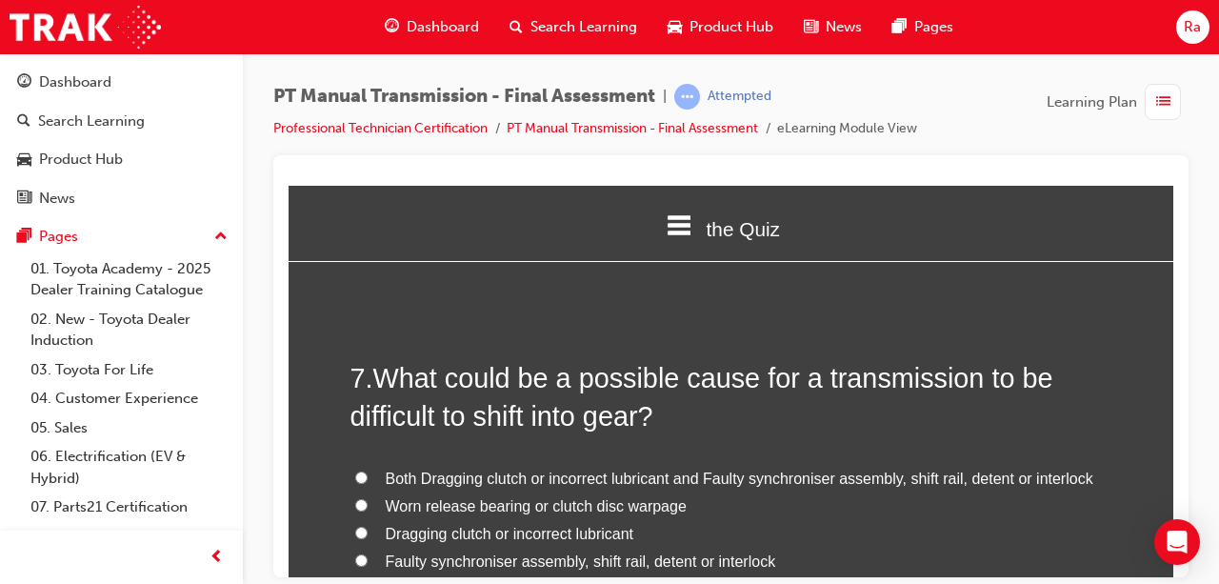
scroll to position [2763, 0]
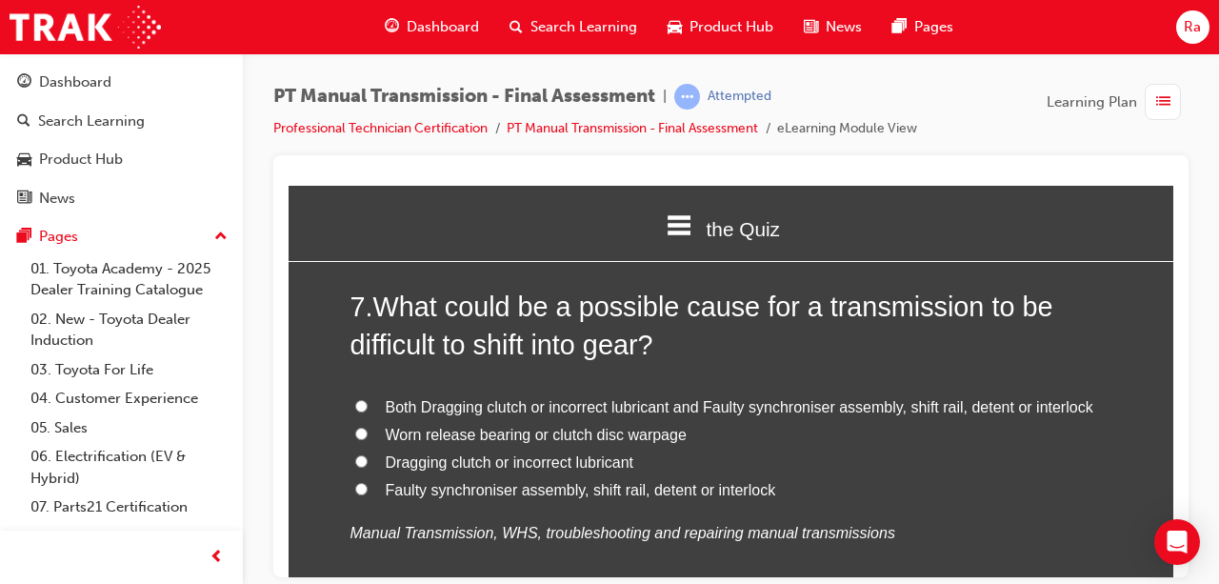
click at [518, 409] on span "Both Dragging clutch or incorrect lubricant and Faulty synchroniser assembly, s…" at bounding box center [740, 406] width 708 height 16
click at [368, 409] on input "Both Dragging clutch or incorrect lubricant and Faulty synchroniser assembly, s…" at bounding box center [361, 405] width 12 height 12
radio input "true"
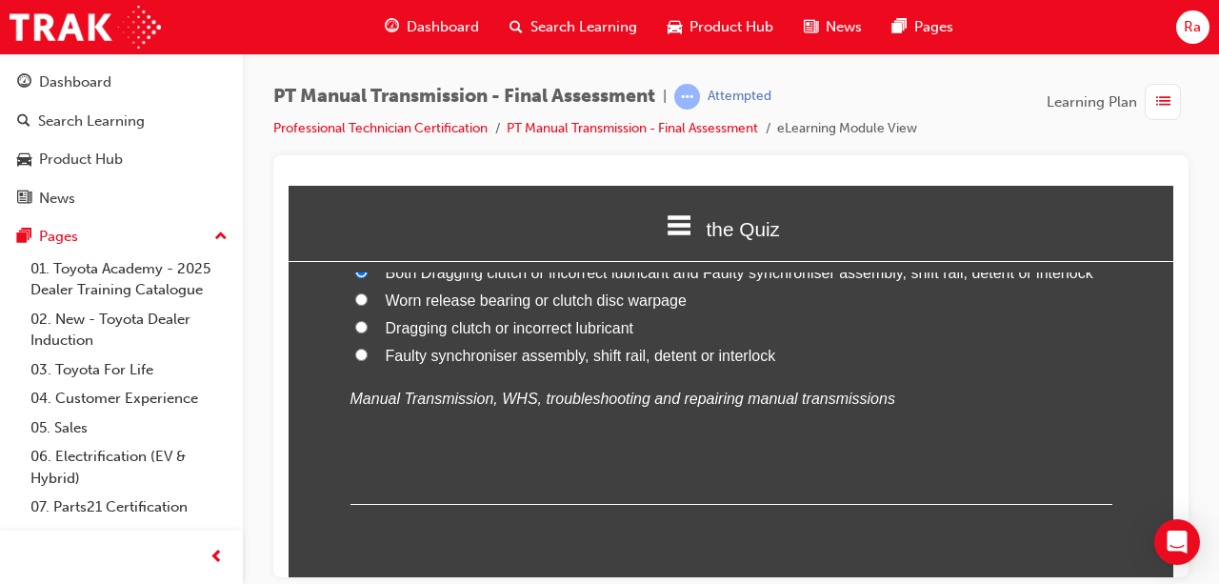
scroll to position [3144, 0]
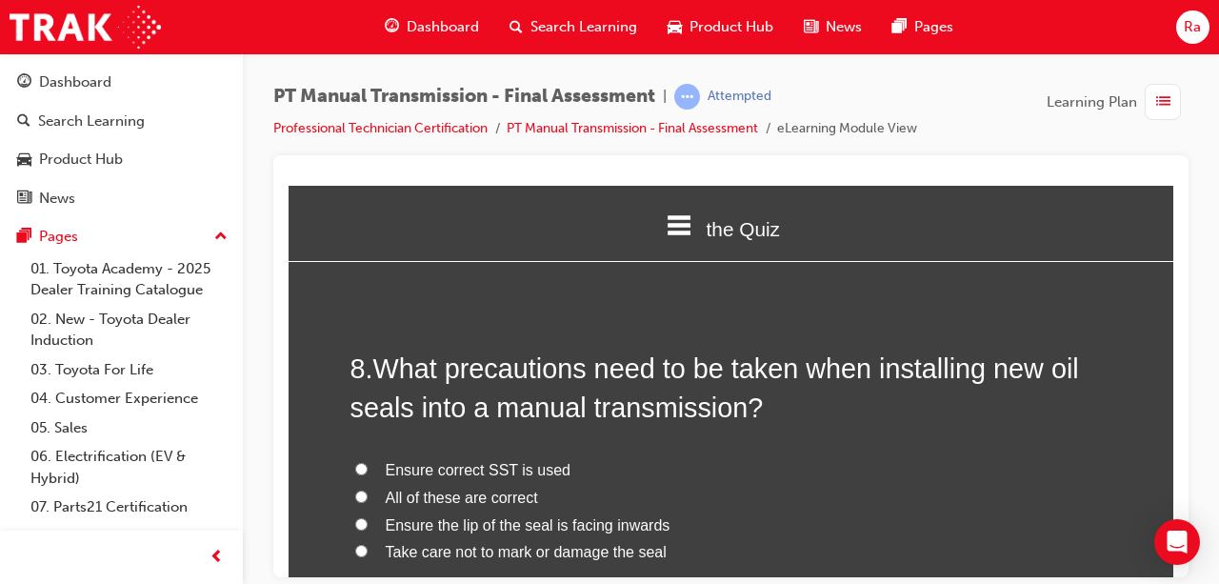
click at [500, 492] on span "All of these are correct" at bounding box center [462, 497] width 152 height 16
click at [368, 492] on input "All of these are correct" at bounding box center [361, 496] width 12 height 12
radio input "true"
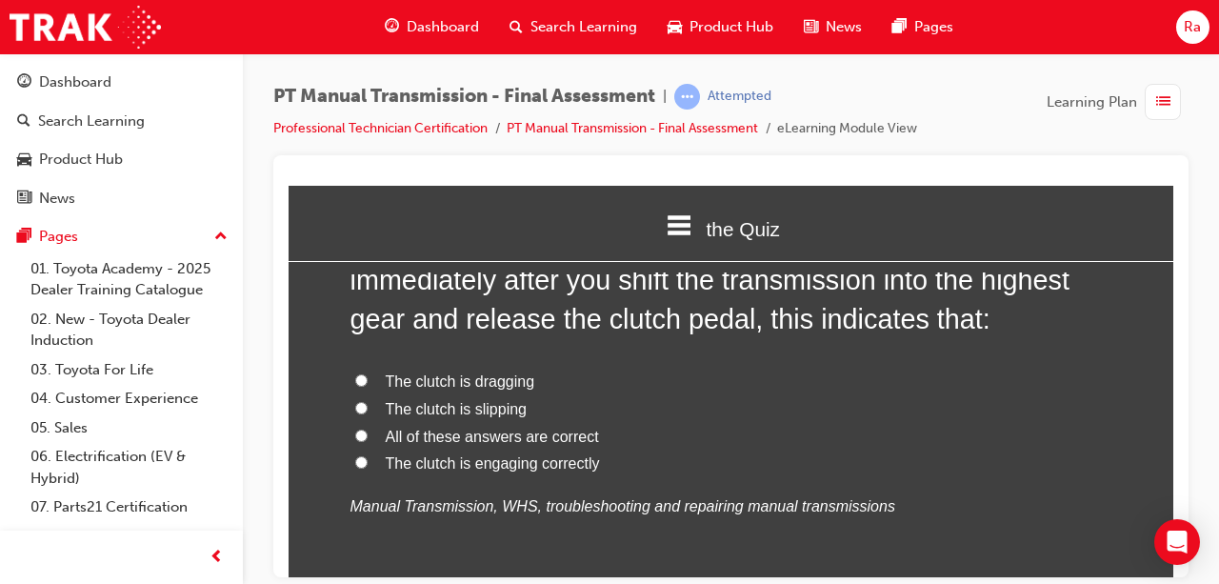
scroll to position [3715, 0]
click at [515, 453] on span "The clutch is engaging correctly" at bounding box center [493, 461] width 214 height 16
click at [368, 454] on input "The clutch is engaging correctly" at bounding box center [361, 460] width 12 height 12
radio input "true"
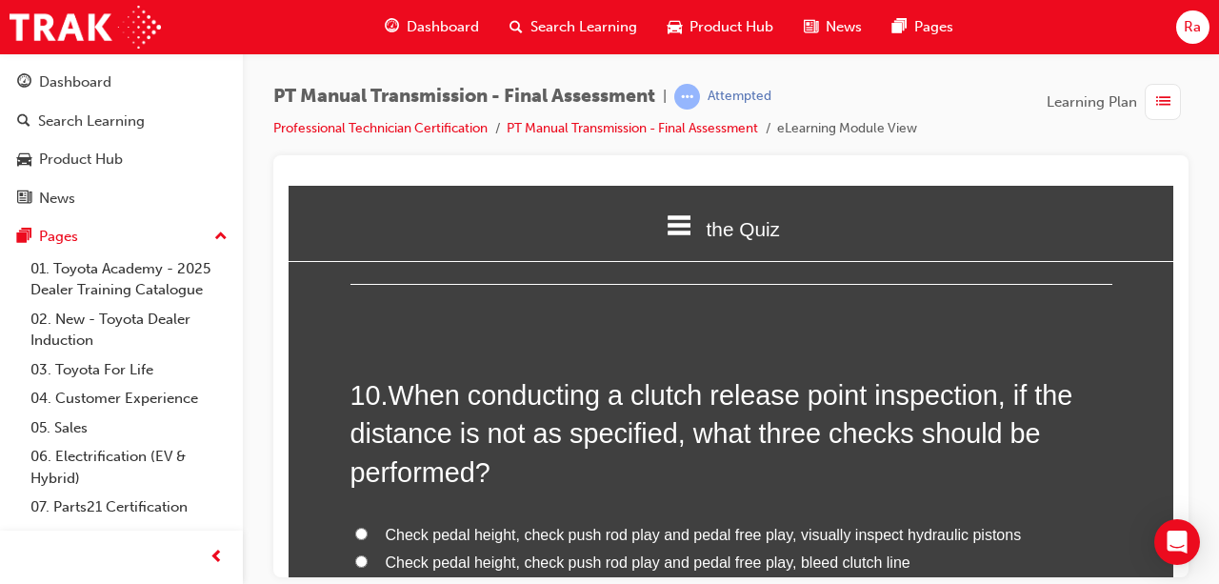
scroll to position [4096, 0]
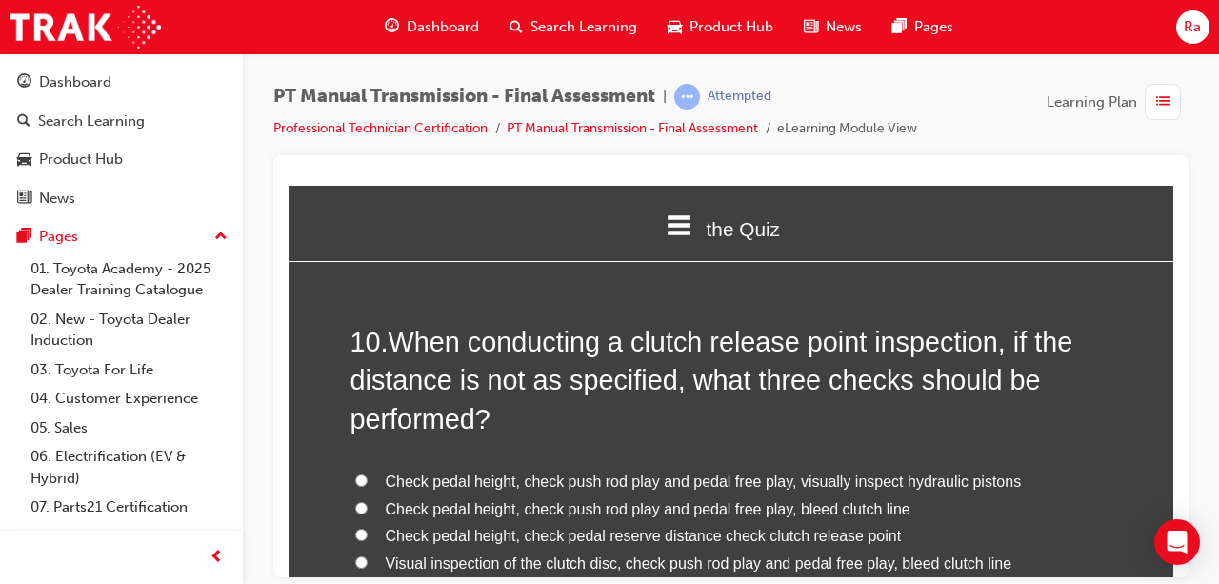
click at [566, 532] on span "Check pedal height, check pedal reserve distance check clutch release point" at bounding box center [644, 535] width 516 height 16
click at [368, 532] on input "Check pedal height, check pedal reserve distance check clutch release point" at bounding box center [361, 534] width 12 height 12
radio input "true"
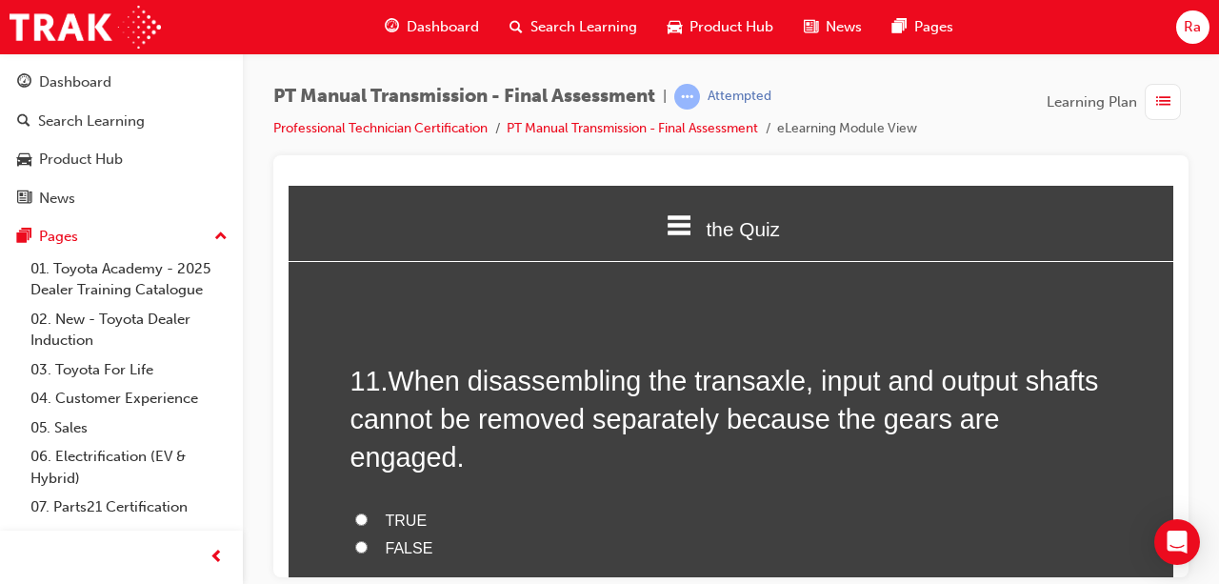
scroll to position [4572, 0]
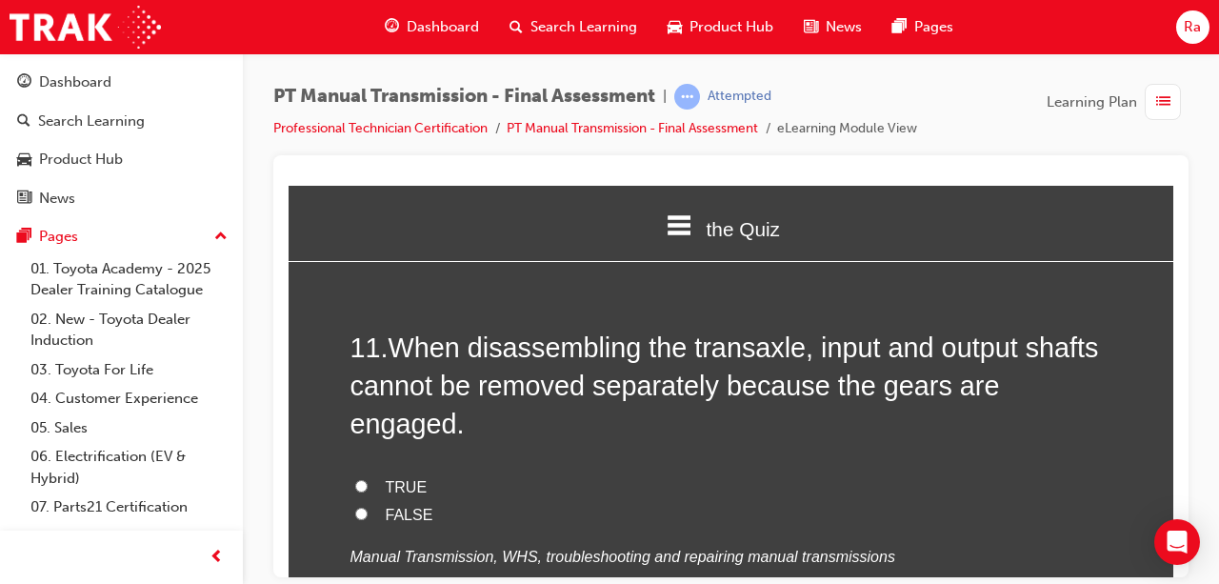
click at [422, 473] on label "TRUE" at bounding box center [732, 487] width 762 height 28
click at [368, 479] on input "TRUE" at bounding box center [361, 485] width 12 height 12
radio input "true"
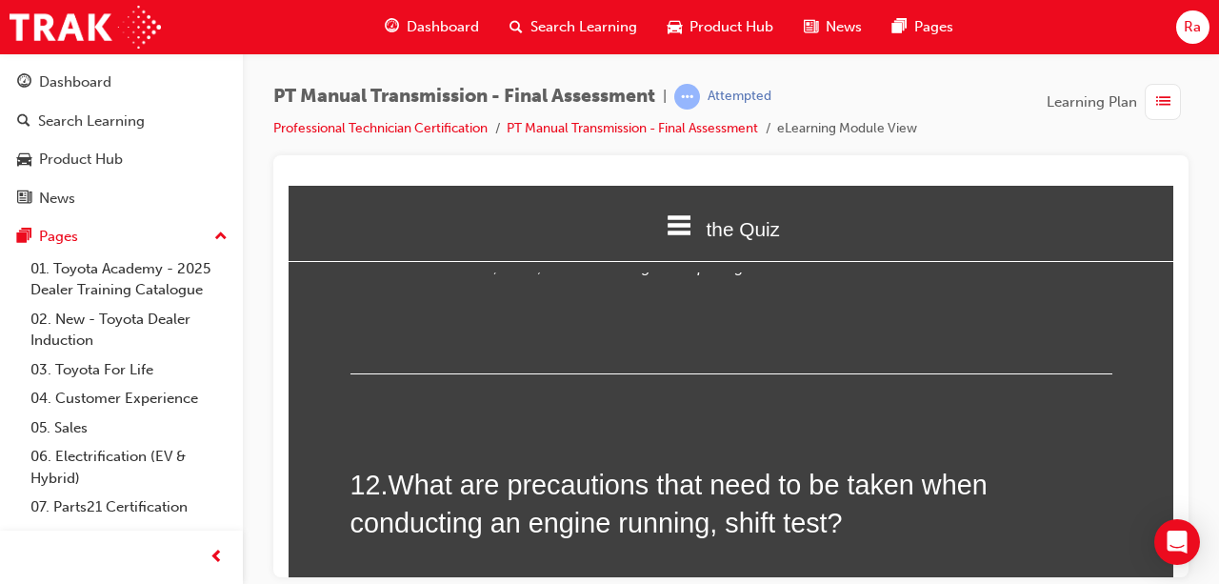
scroll to position [4954, 0]
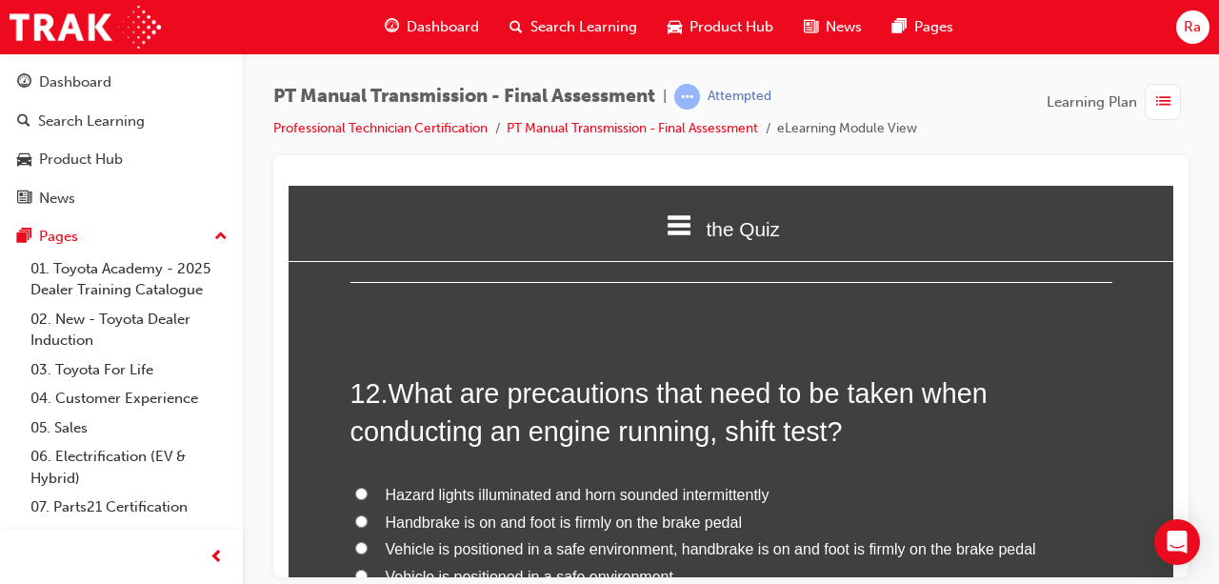
click at [482, 540] on span "Vehicle is positioned in a safe environment, handbrake is on and foot is firmly…" at bounding box center [711, 548] width 651 height 16
click at [368, 541] on input "Vehicle is positioned in a safe environment, handbrake is on and foot is firmly…" at bounding box center [361, 547] width 12 height 12
radio input "true"
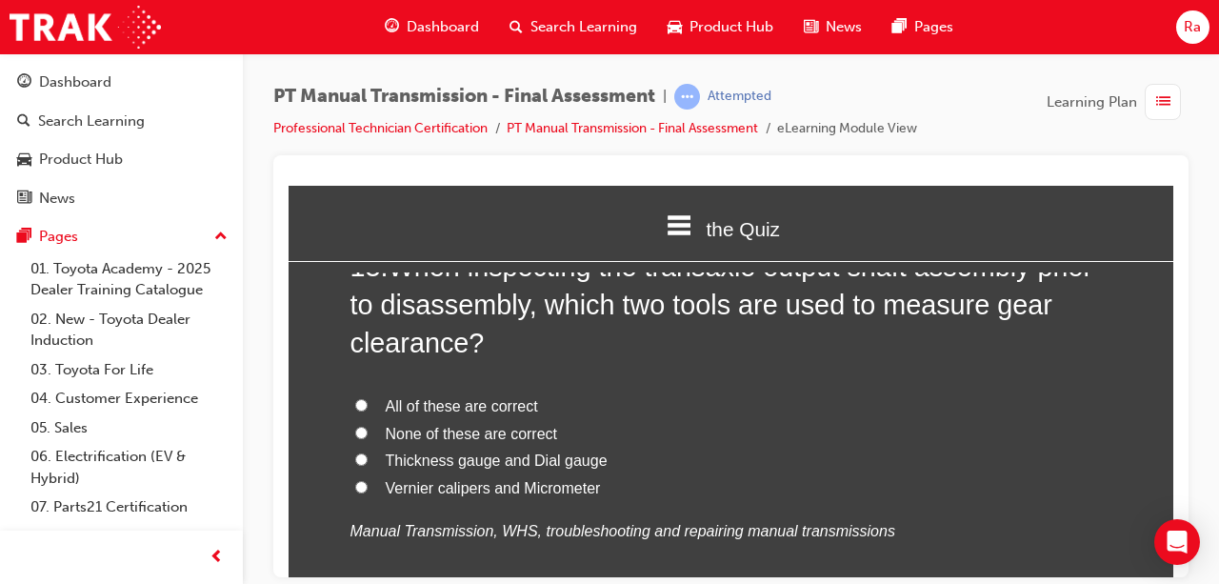
scroll to position [5525, 0]
click at [457, 396] on span "All of these are correct" at bounding box center [462, 404] width 152 height 16
click at [368, 397] on input "All of these are correct" at bounding box center [361, 403] width 12 height 12
radio input "true"
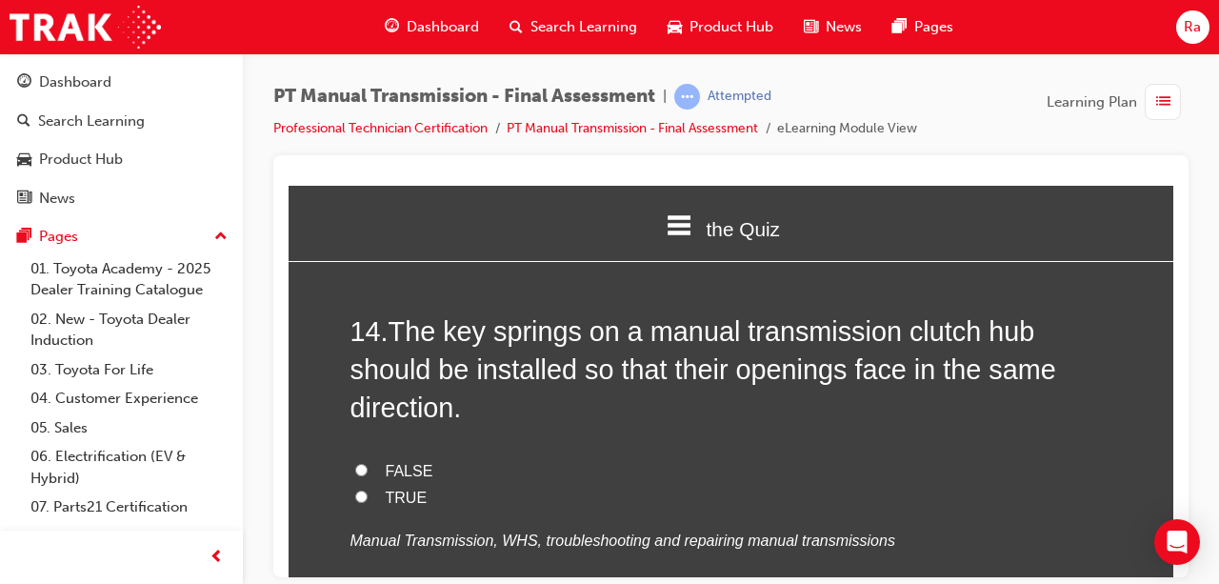
scroll to position [6001, 0]
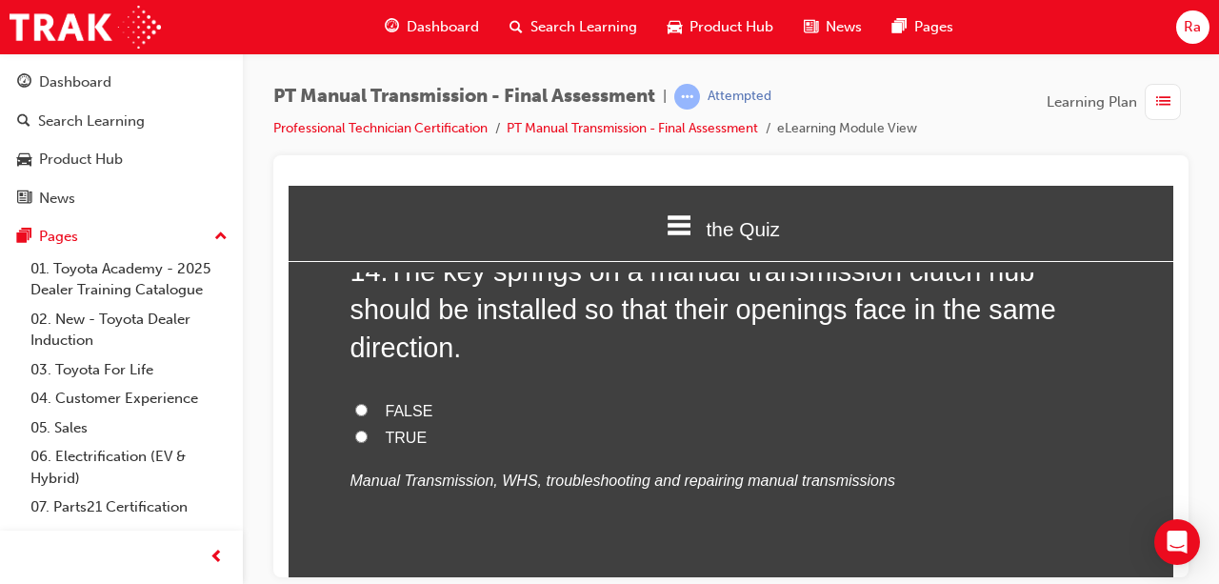
click at [400, 424] on label "TRUE" at bounding box center [732, 438] width 762 height 28
click at [368, 430] on input "TRUE" at bounding box center [361, 436] width 12 height 12
radio input "true"
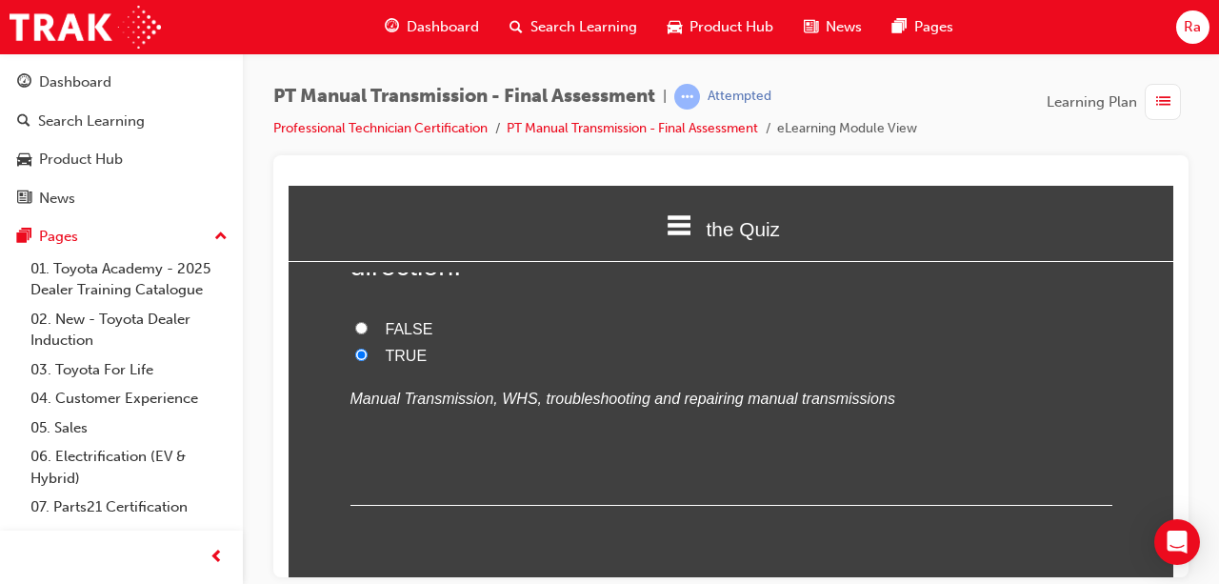
scroll to position [6287, 0]
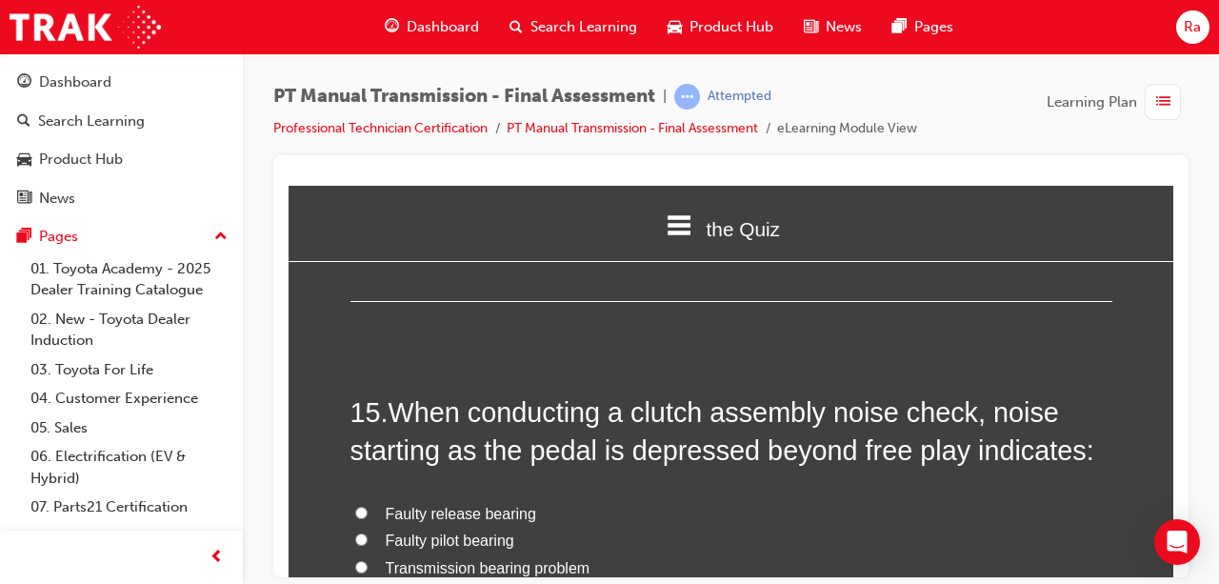
click at [502, 505] on span "Faulty release bearing" at bounding box center [461, 513] width 151 height 16
click at [368, 506] on input "Faulty release bearing" at bounding box center [361, 512] width 12 height 12
radio input "true"
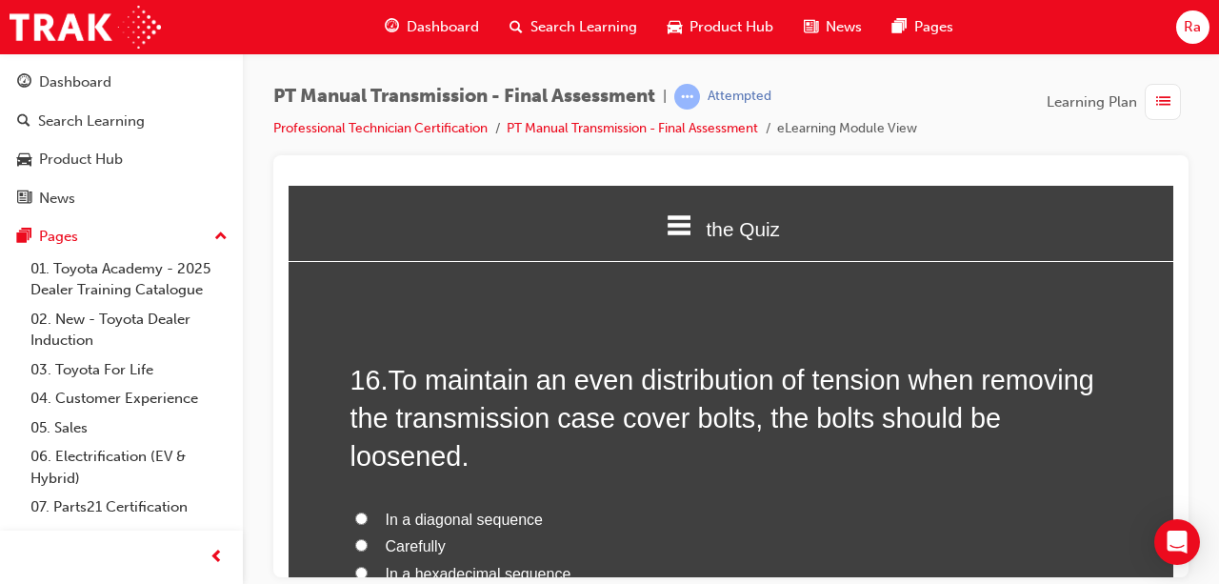
scroll to position [6859, 0]
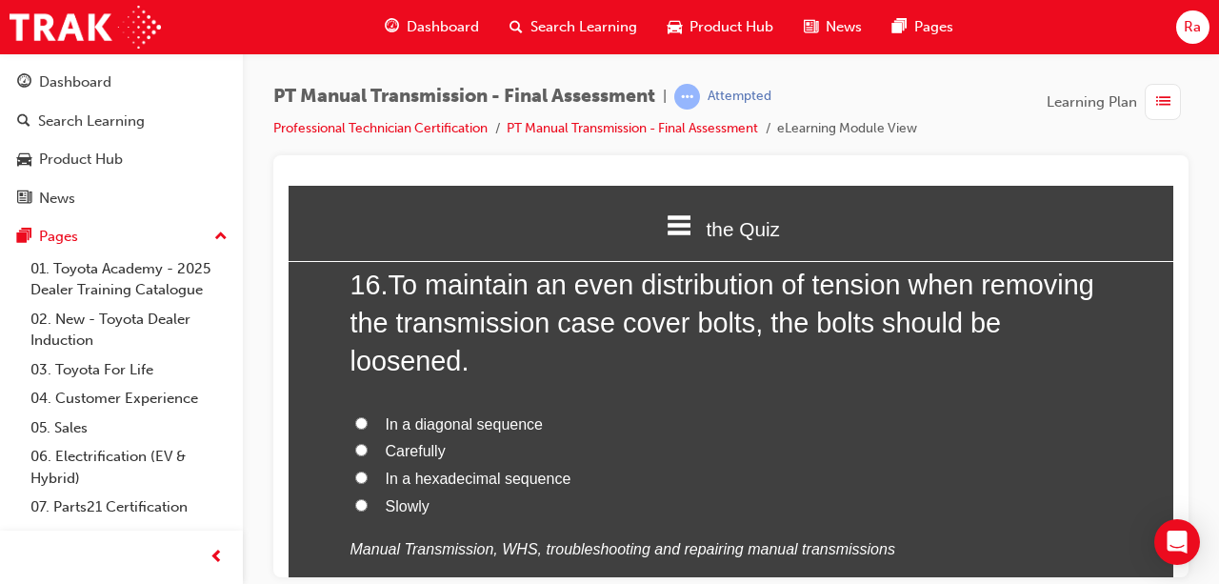
click at [477, 470] on span "In a hexadecimal sequence" at bounding box center [479, 478] width 186 height 16
click at [368, 471] on input "In a hexadecimal sequence" at bounding box center [361, 477] width 12 height 12
radio input "true"
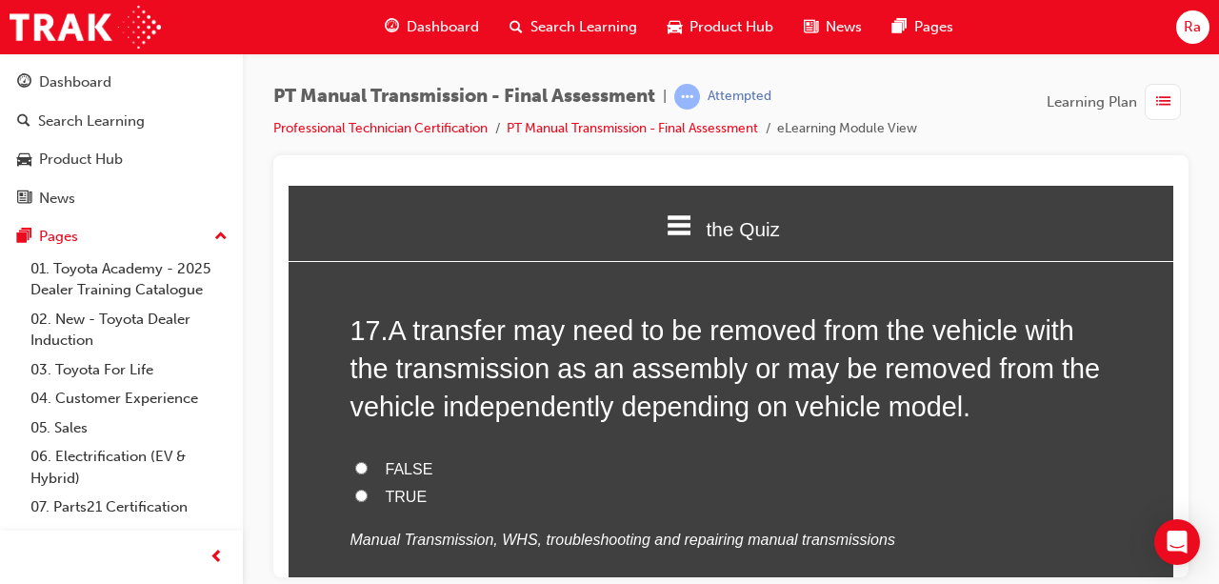
scroll to position [7335, 0]
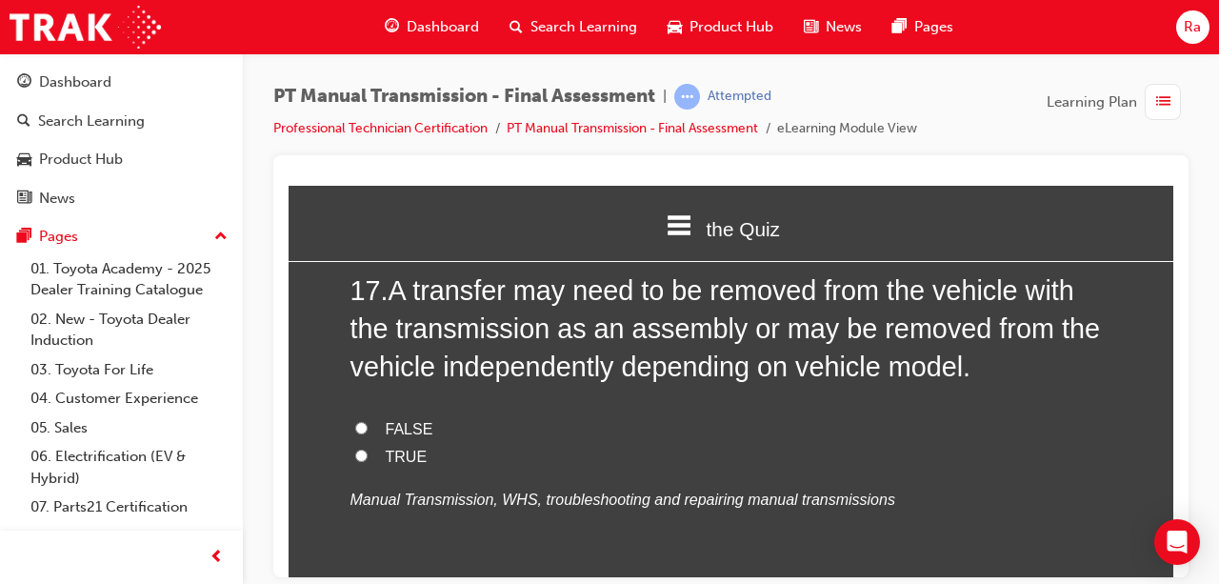
click at [400, 448] on span "TRUE" at bounding box center [407, 456] width 42 height 16
click at [368, 449] on input "TRUE" at bounding box center [361, 455] width 12 height 12
radio input "true"
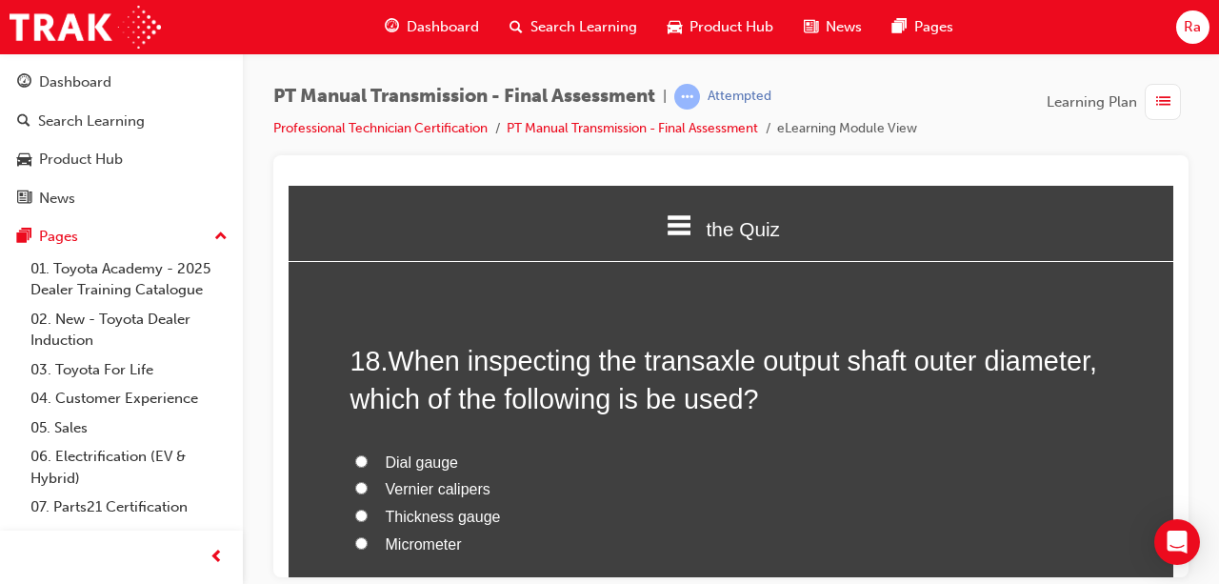
scroll to position [7716, 0]
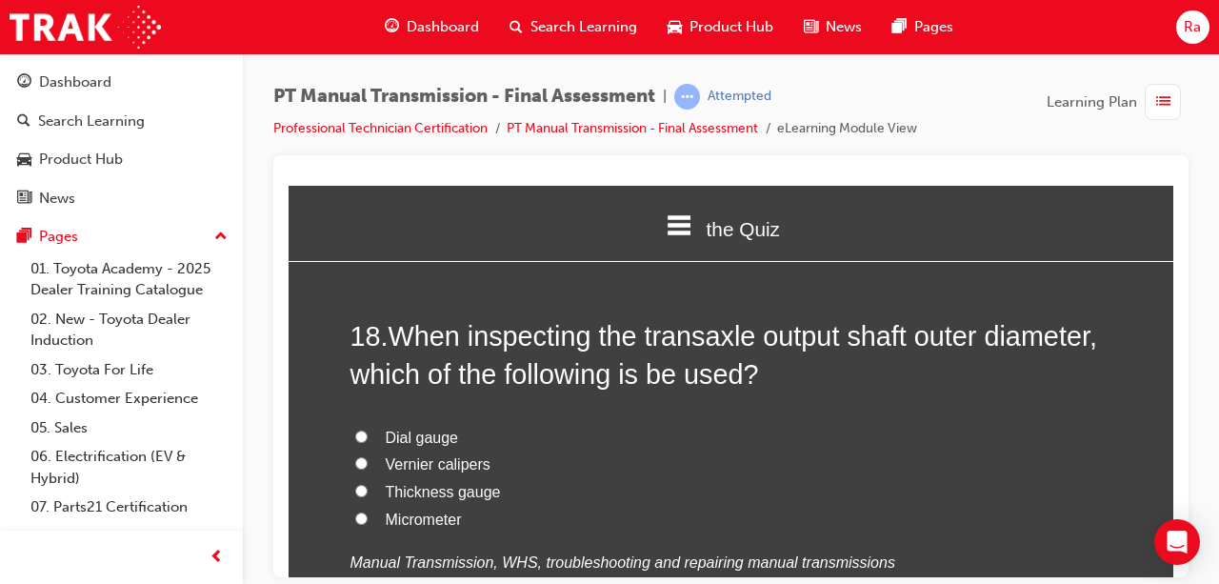
click at [444, 455] on span "Vernier calipers" at bounding box center [438, 463] width 105 height 16
click at [368, 456] on input "Vernier calipers" at bounding box center [361, 462] width 12 height 12
radio input "true"
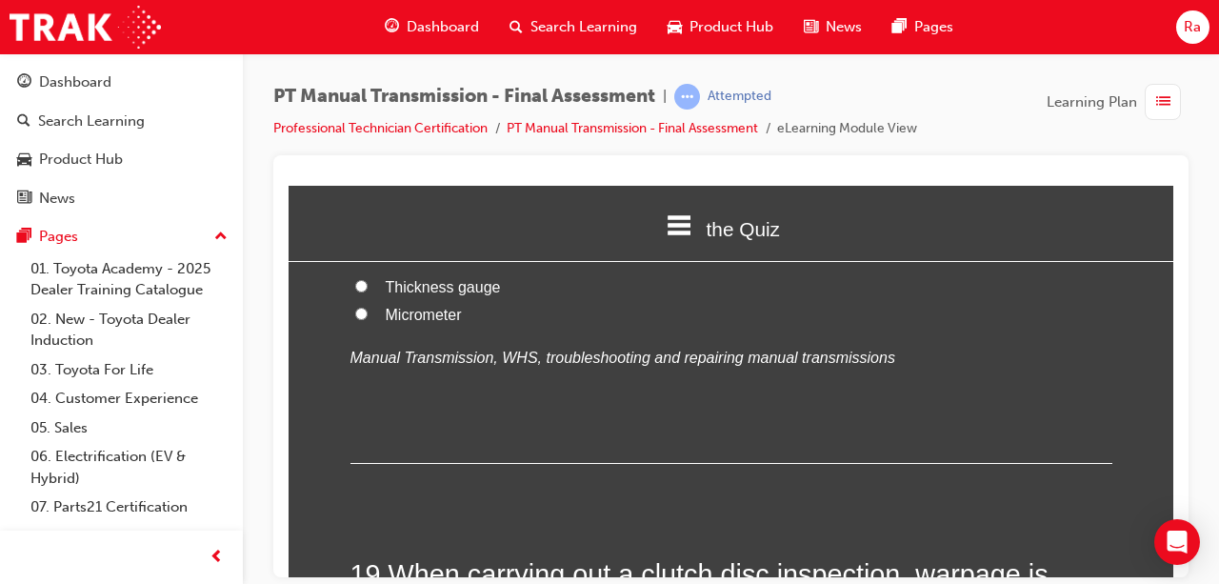
scroll to position [8097, 0]
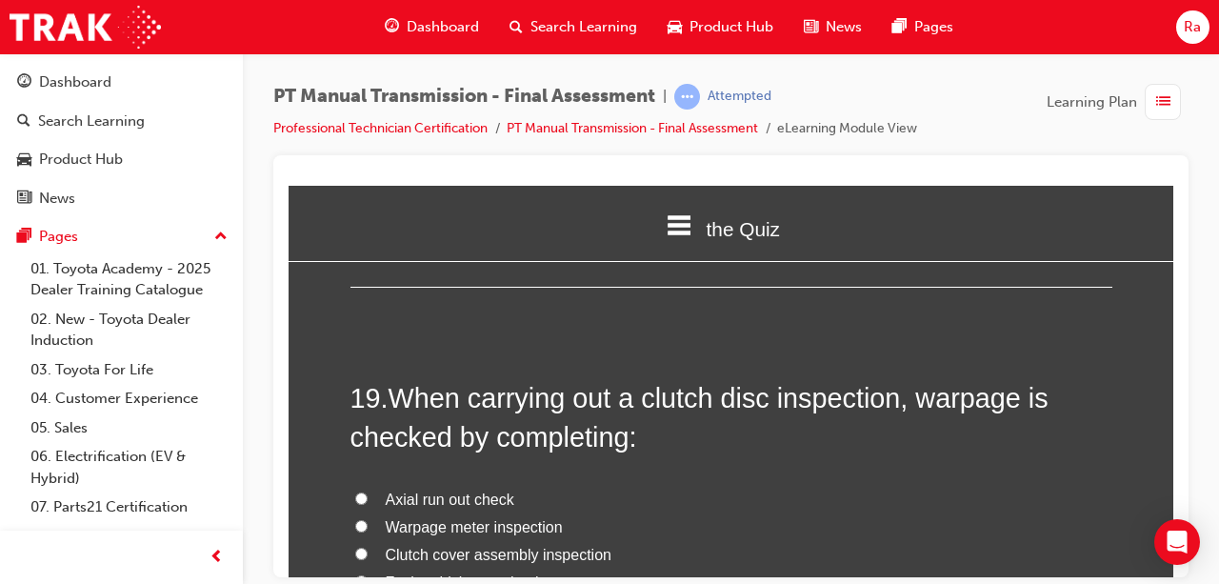
click at [452, 546] on span "Clutch cover assembly inspection" at bounding box center [499, 554] width 226 height 16
click at [368, 547] on input "Clutch cover assembly inspection" at bounding box center [361, 553] width 12 height 12
radio input "true"
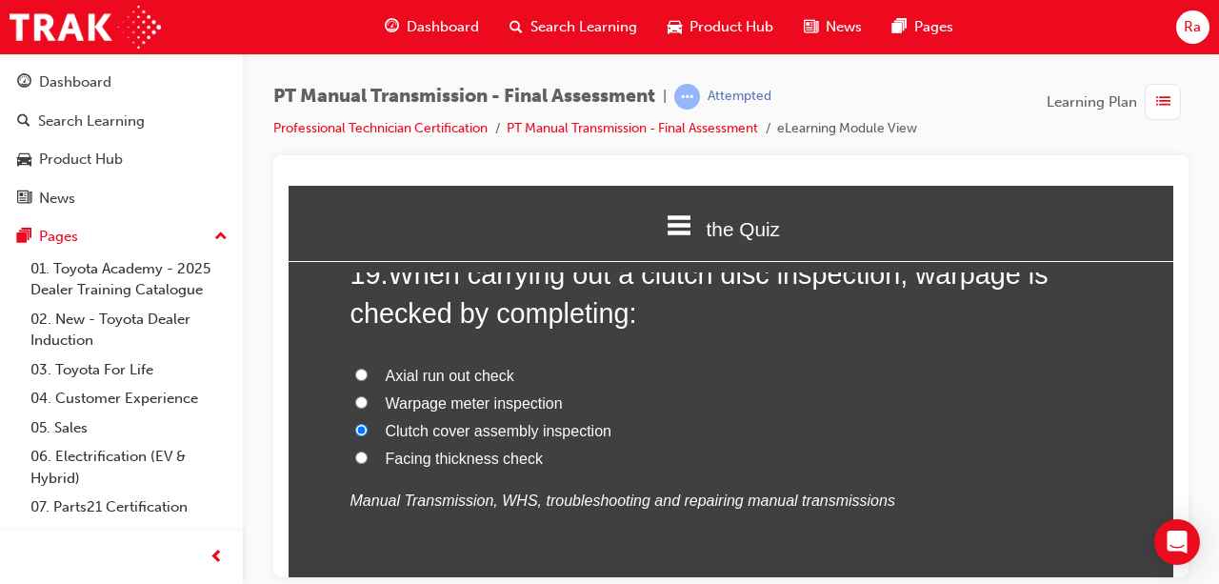
scroll to position [8352, 0]
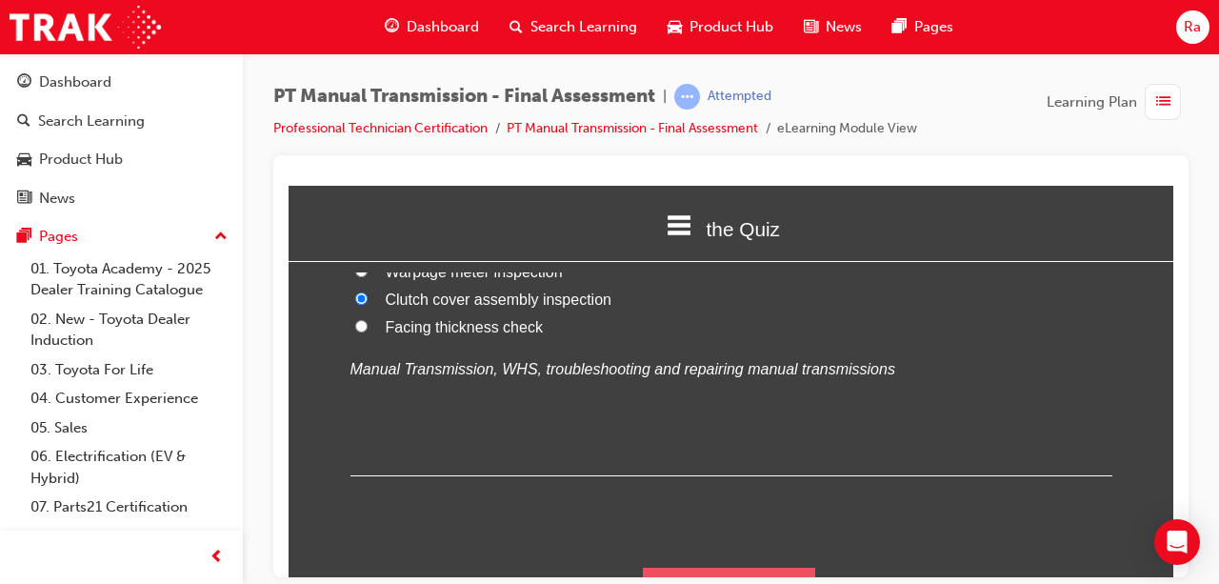
click at [749, 567] on button "Submit Answers" at bounding box center [729, 593] width 173 height 53
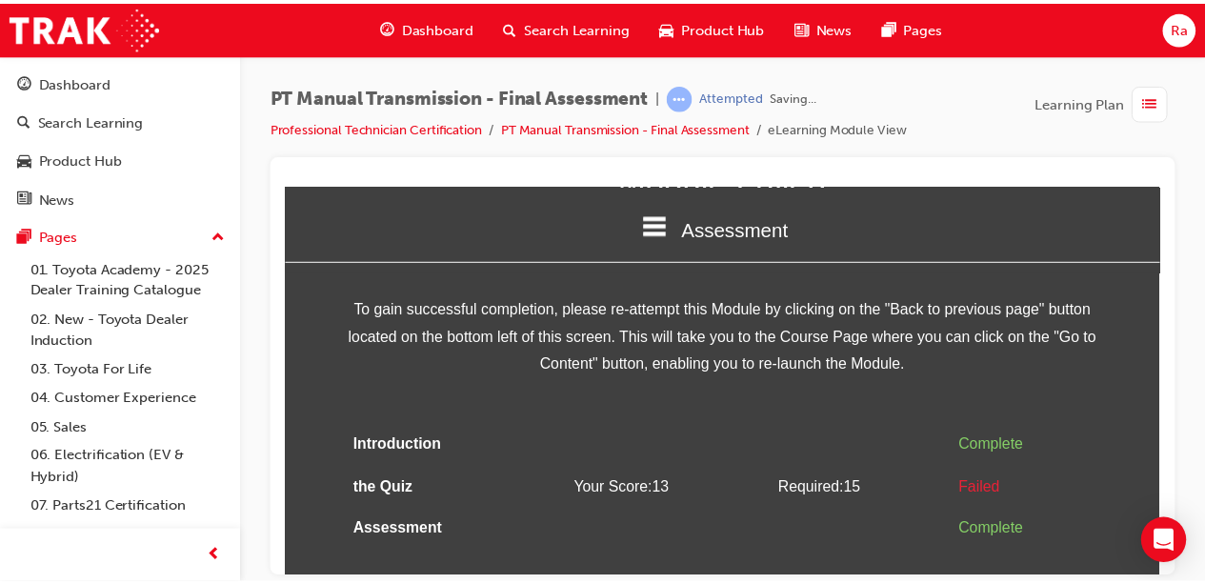
scroll to position [130, 0]
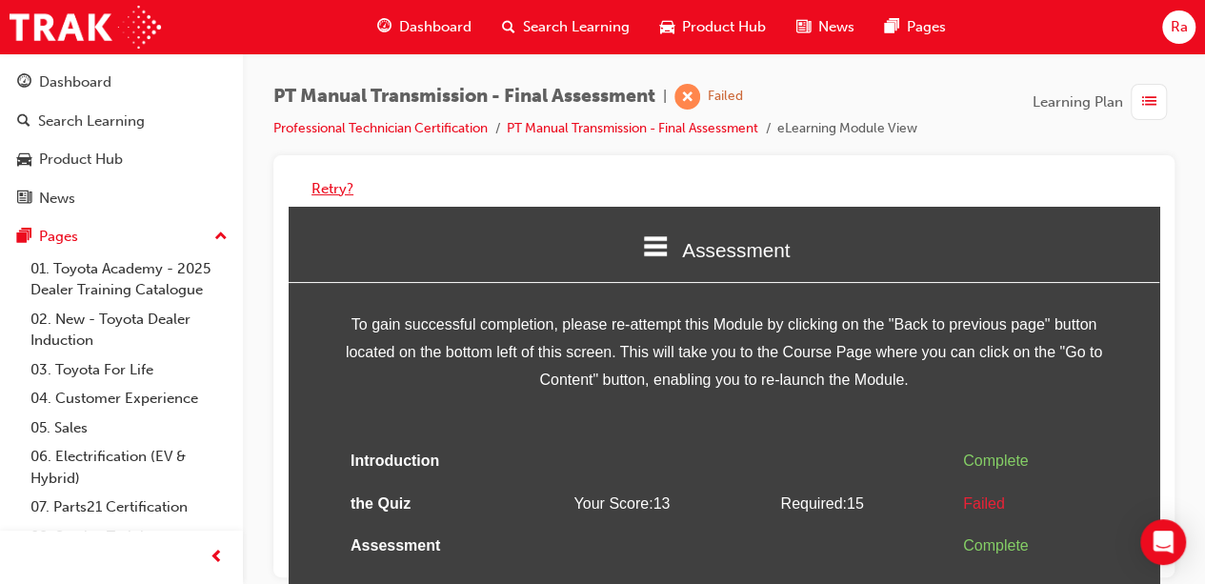
click at [327, 189] on button "Retry?" at bounding box center [333, 189] width 42 height 22
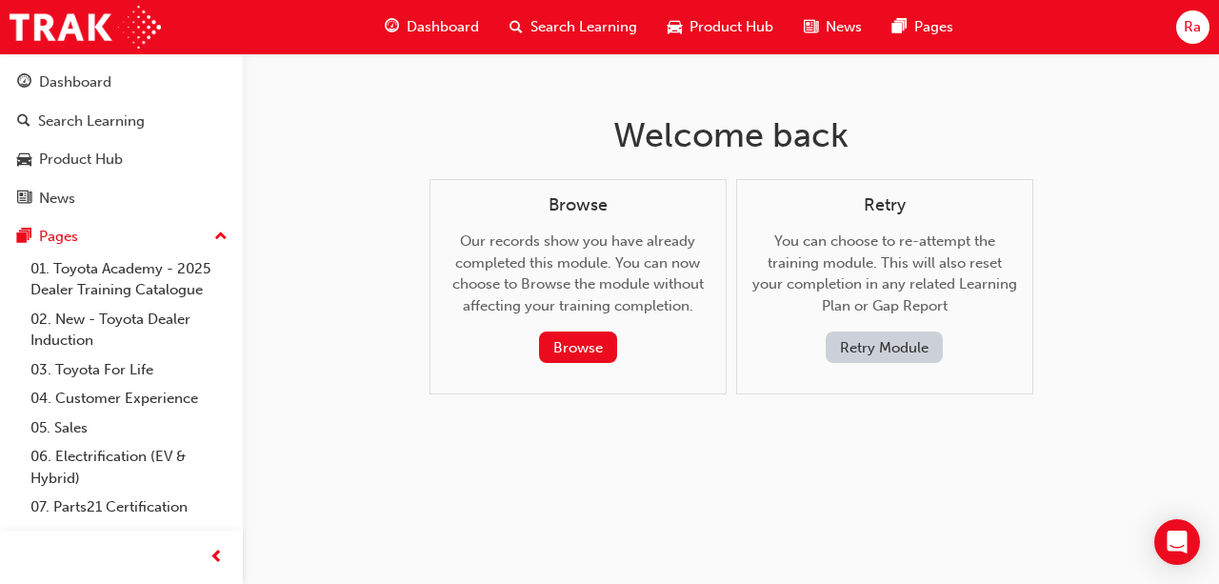
click at [913, 357] on button "Retry Module" at bounding box center [884, 347] width 117 height 31
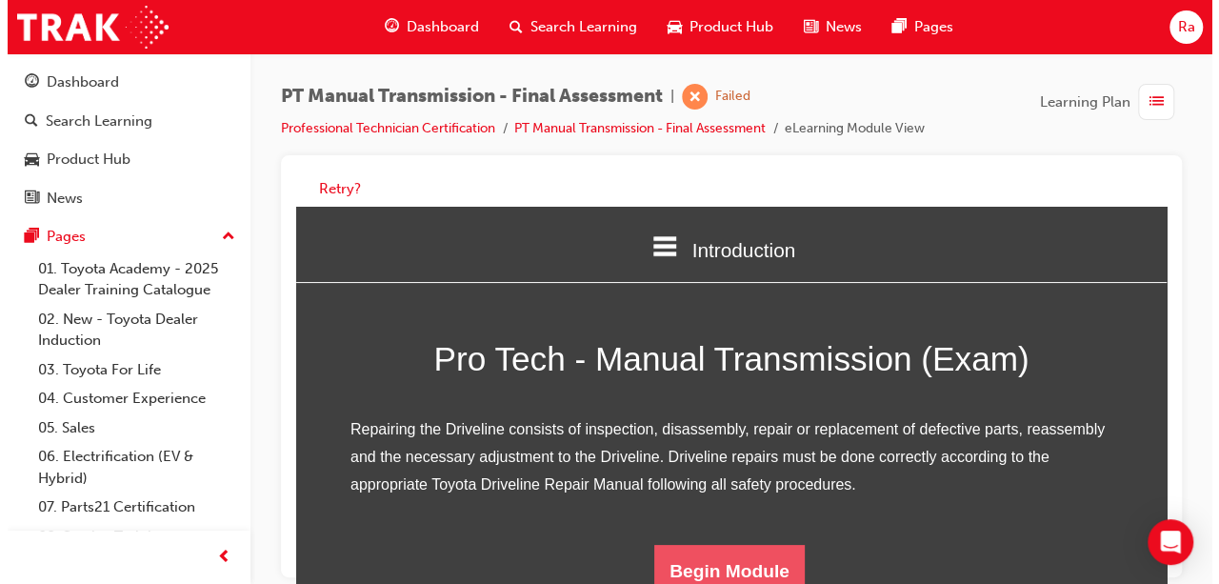
scroll to position [250, 0]
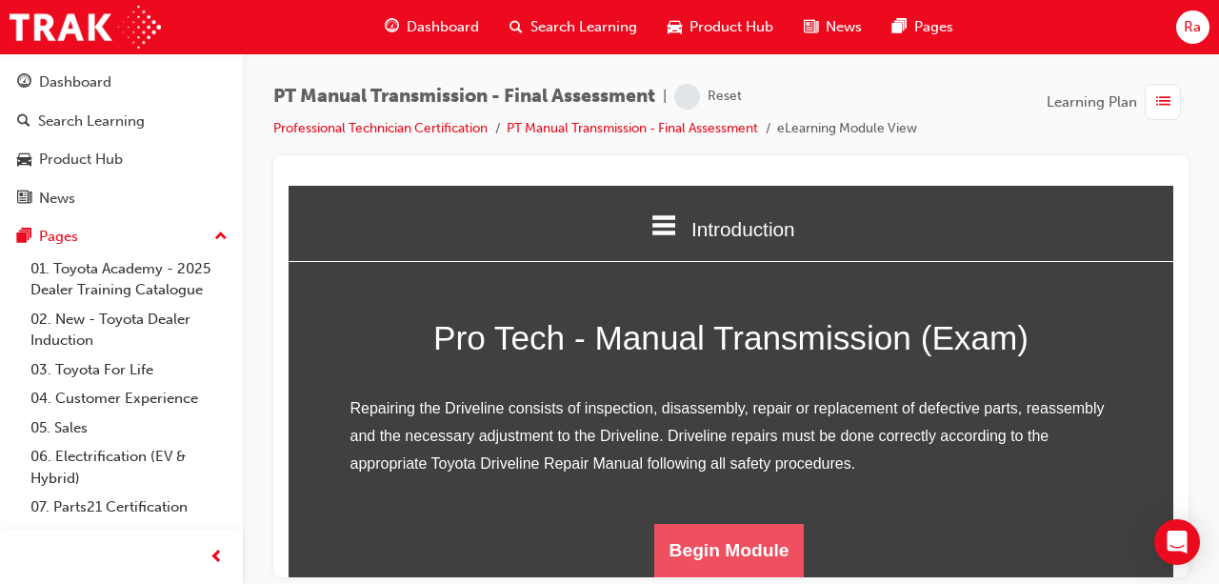
click at [774, 564] on button "Begin Module" at bounding box center [729, 549] width 151 height 53
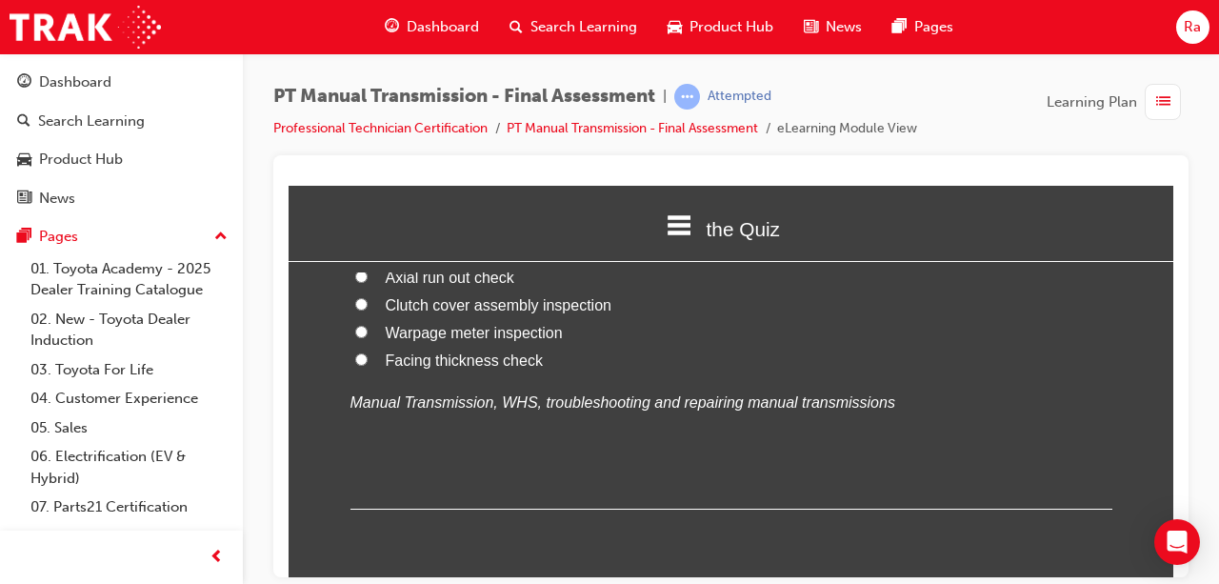
scroll to position [191, 0]
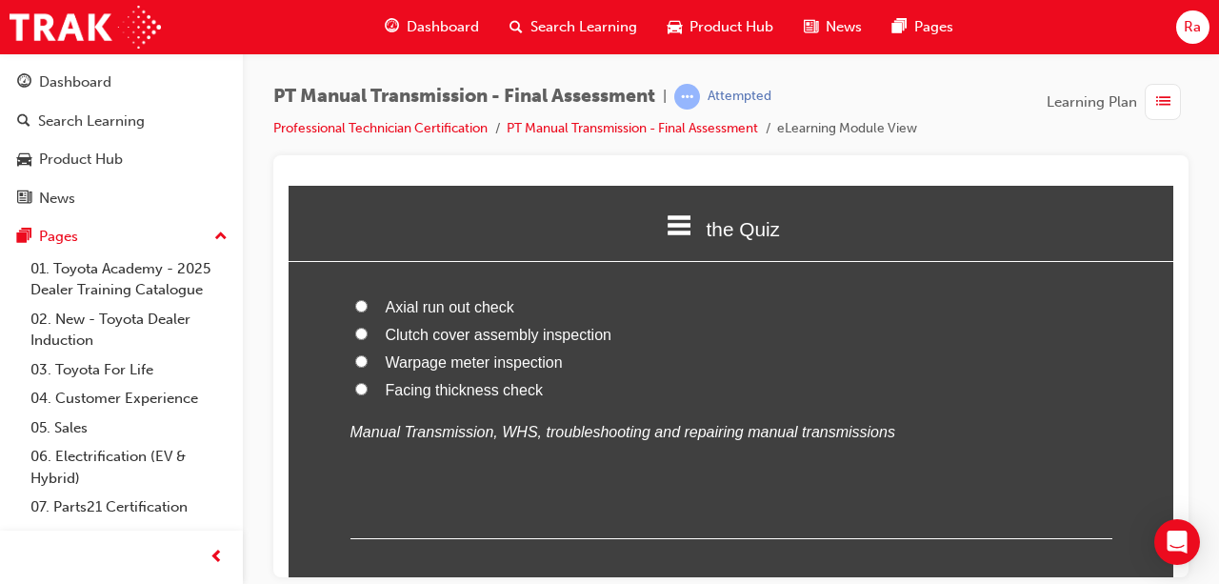
click at [465, 298] on span "Axial run out check" at bounding box center [450, 306] width 129 height 16
click at [368, 299] on input "Axial run out check" at bounding box center [361, 305] width 12 height 12
radio input "true"
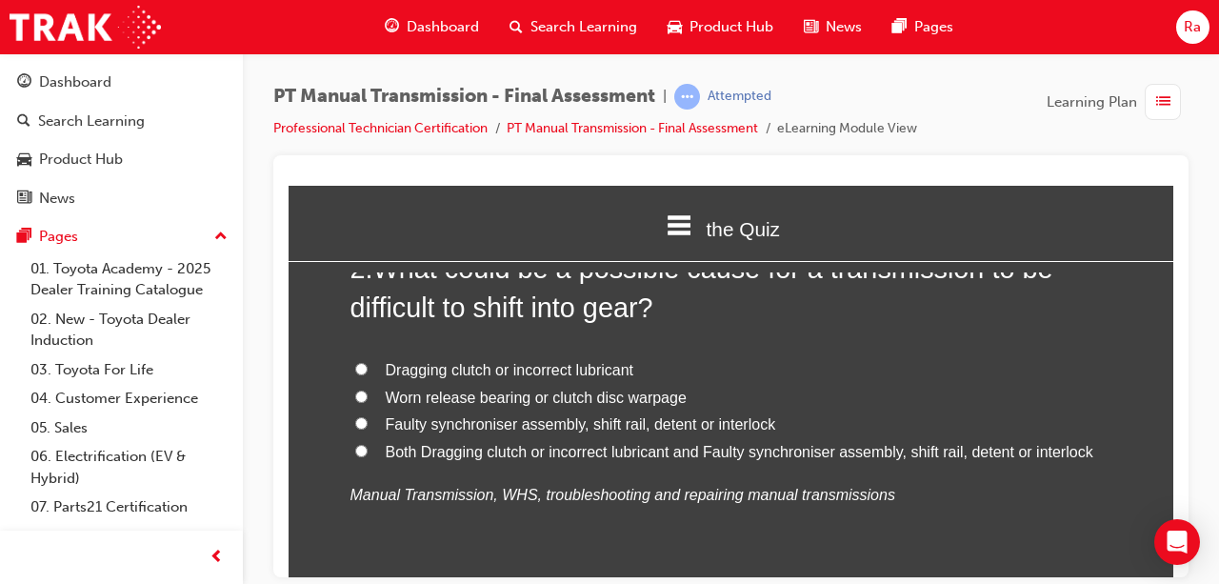
scroll to position [476, 0]
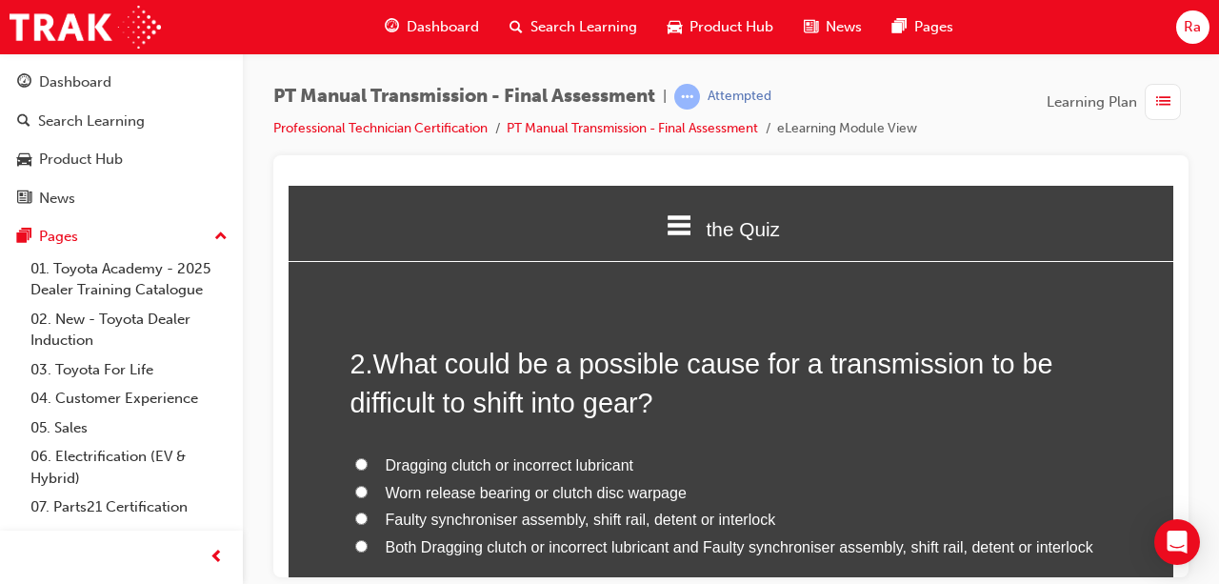
click at [422, 544] on span "Both Dragging clutch or incorrect lubricant and Faulty synchroniser assembly, s…" at bounding box center [740, 546] width 708 height 16
click at [368, 544] on input "Both Dragging clutch or incorrect lubricant and Faulty synchroniser assembly, s…" at bounding box center [361, 545] width 12 height 12
radio input "true"
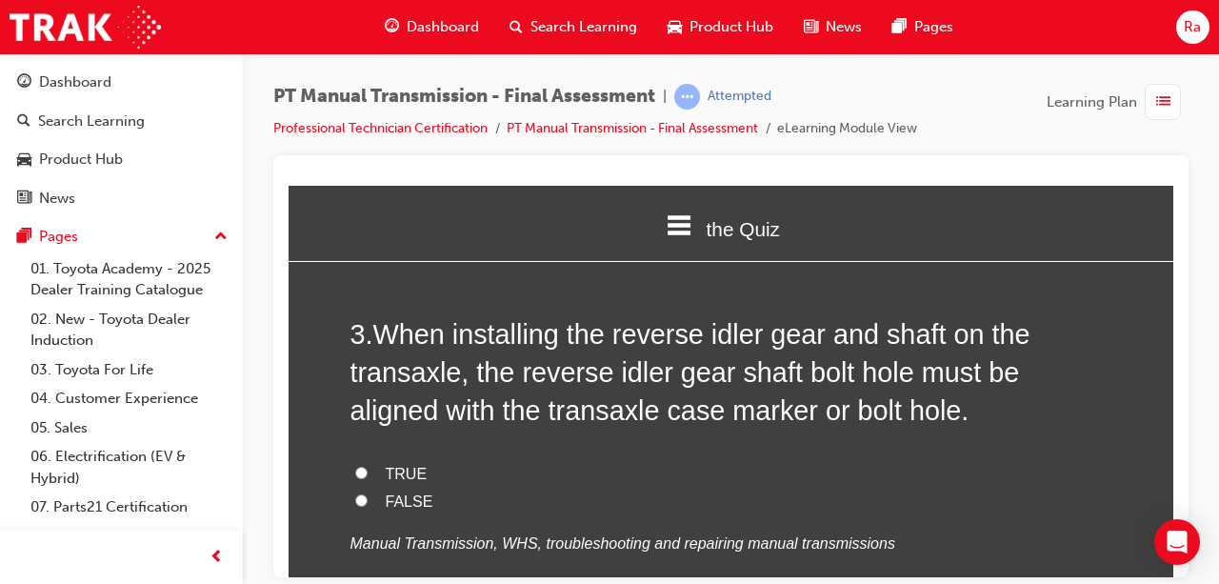
scroll to position [953, 0]
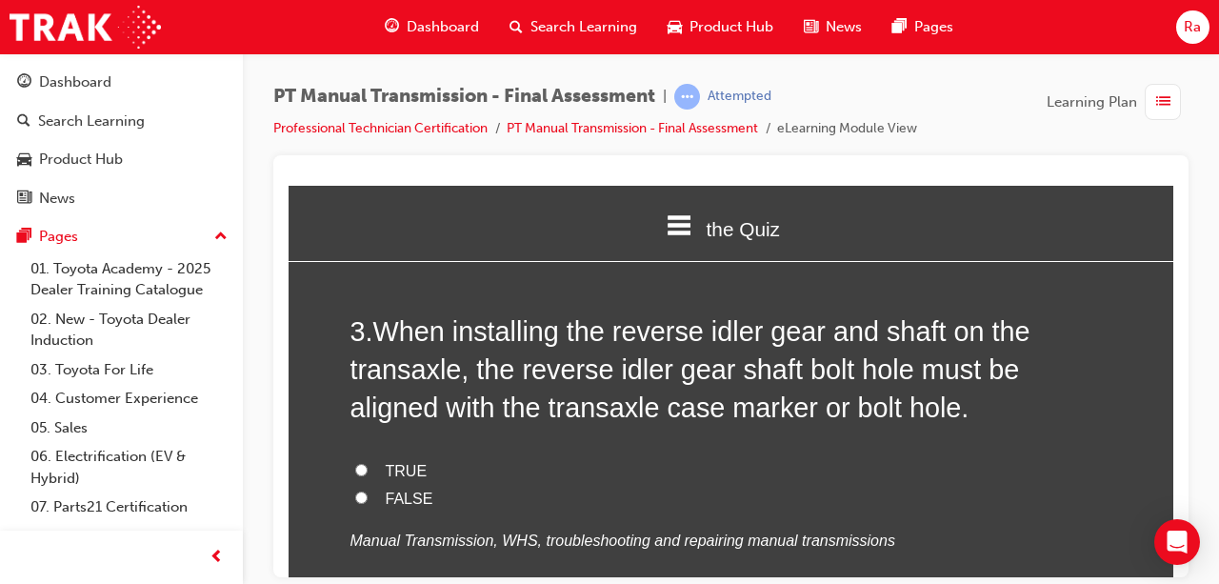
click at [394, 457] on label "TRUE" at bounding box center [732, 471] width 762 height 28
click at [368, 463] on input "TRUE" at bounding box center [361, 469] width 12 height 12
radio input "true"
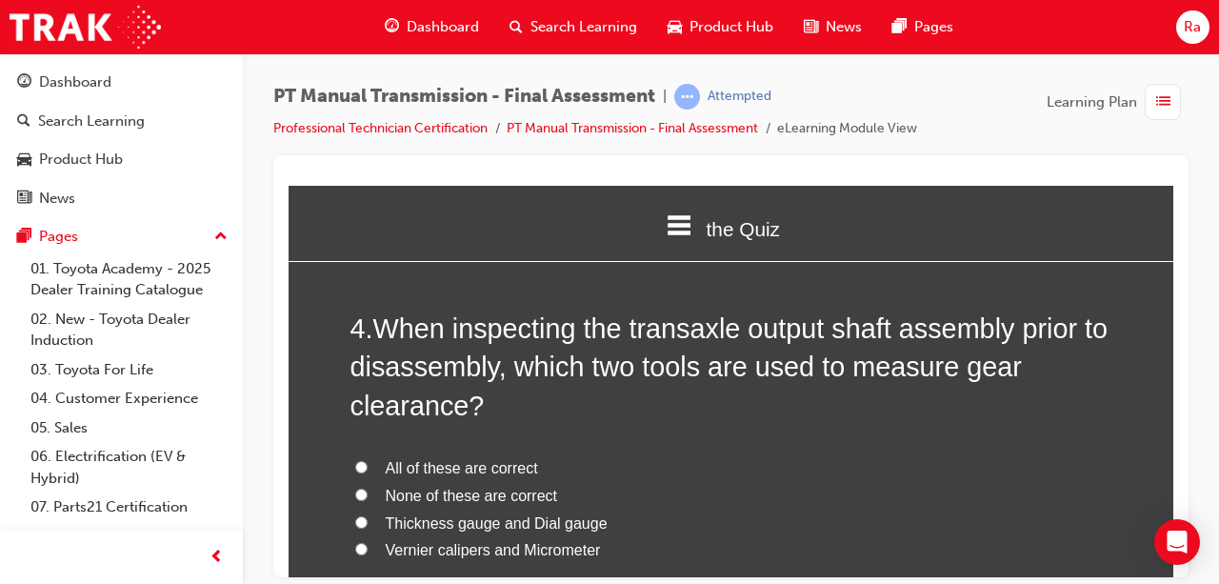
scroll to position [1429, 0]
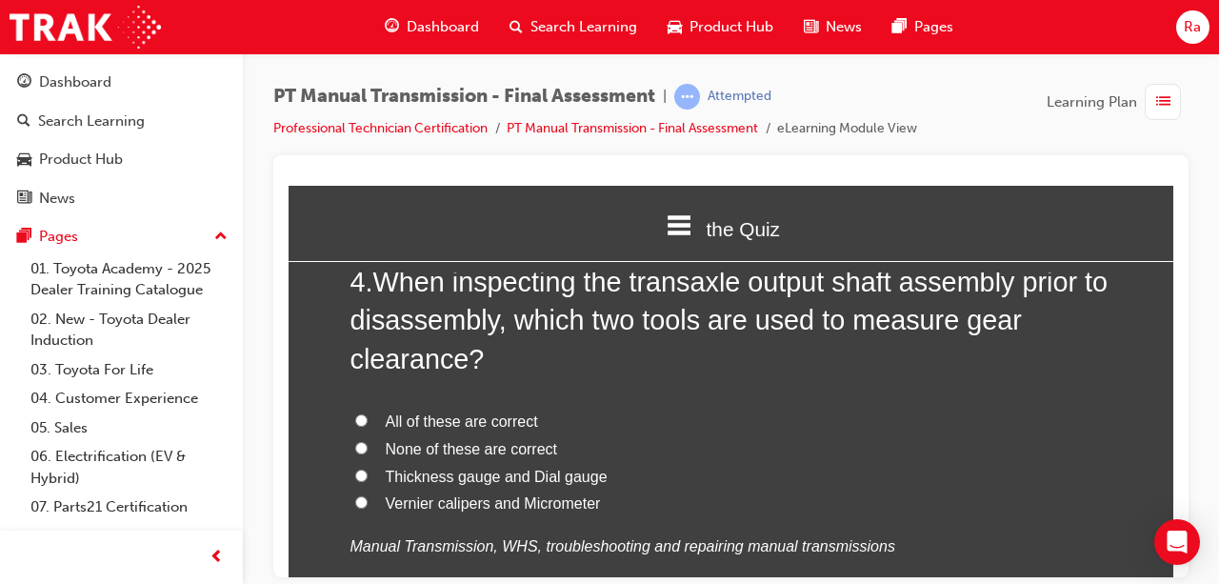
click at [450, 425] on span "All of these are correct" at bounding box center [462, 420] width 152 height 16
click at [368, 425] on input "All of these are correct" at bounding box center [361, 419] width 12 height 12
radio input "true"
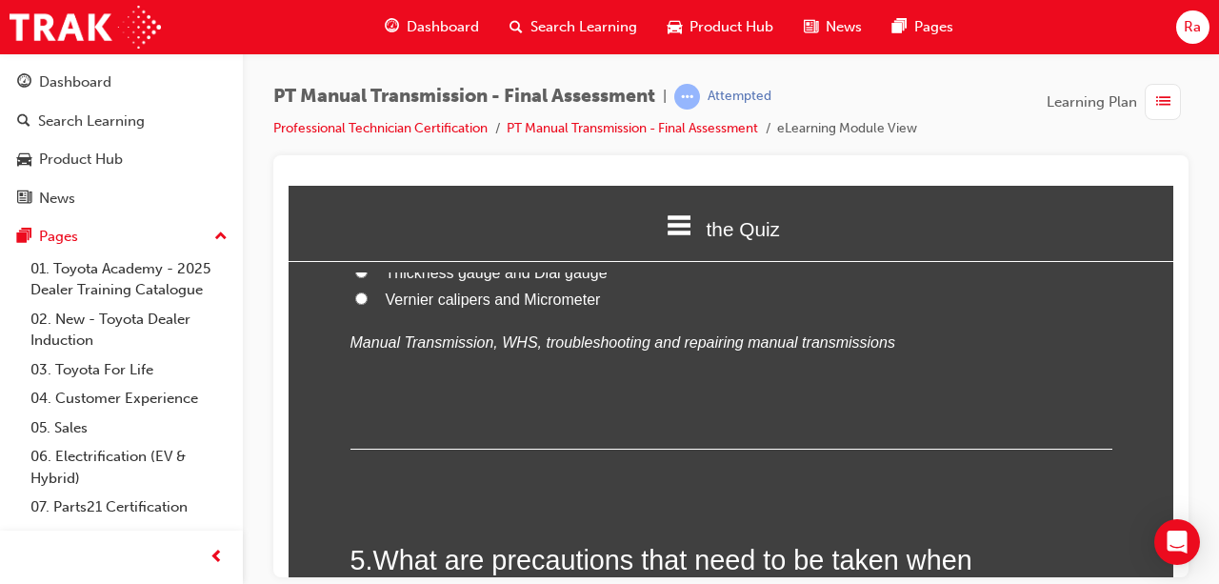
scroll to position [1810, 0]
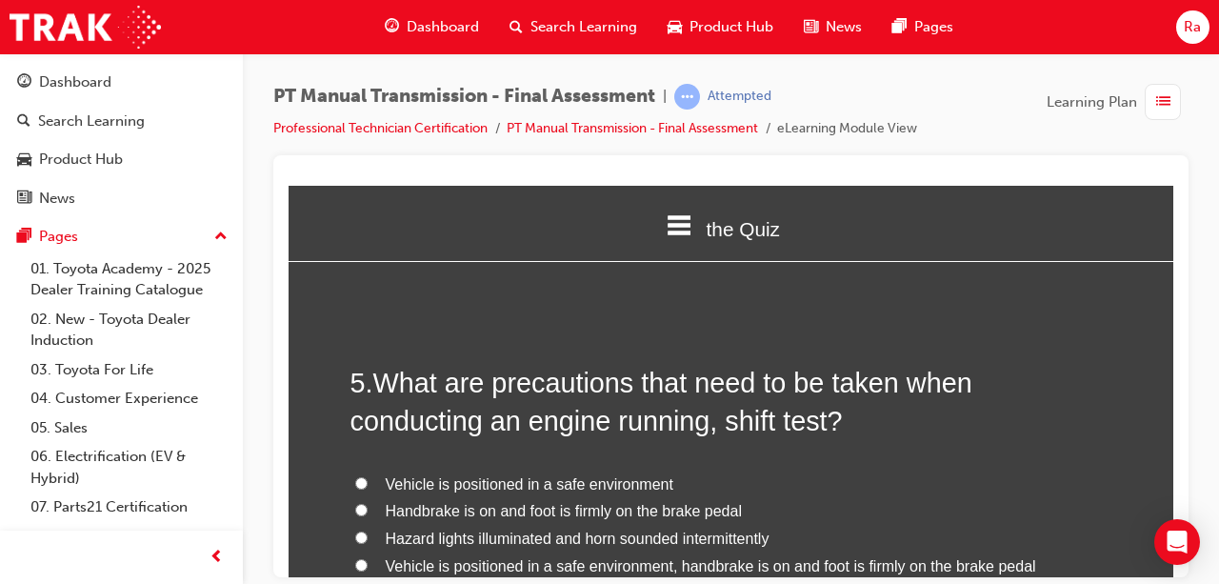
click at [445, 557] on span "Vehicle is positioned in a safe environment, handbrake is on and foot is firmly…" at bounding box center [711, 565] width 651 height 16
click at [368, 558] on input "Vehicle is positioned in a safe environment, handbrake is on and foot is firmly…" at bounding box center [361, 564] width 12 height 12
radio input "true"
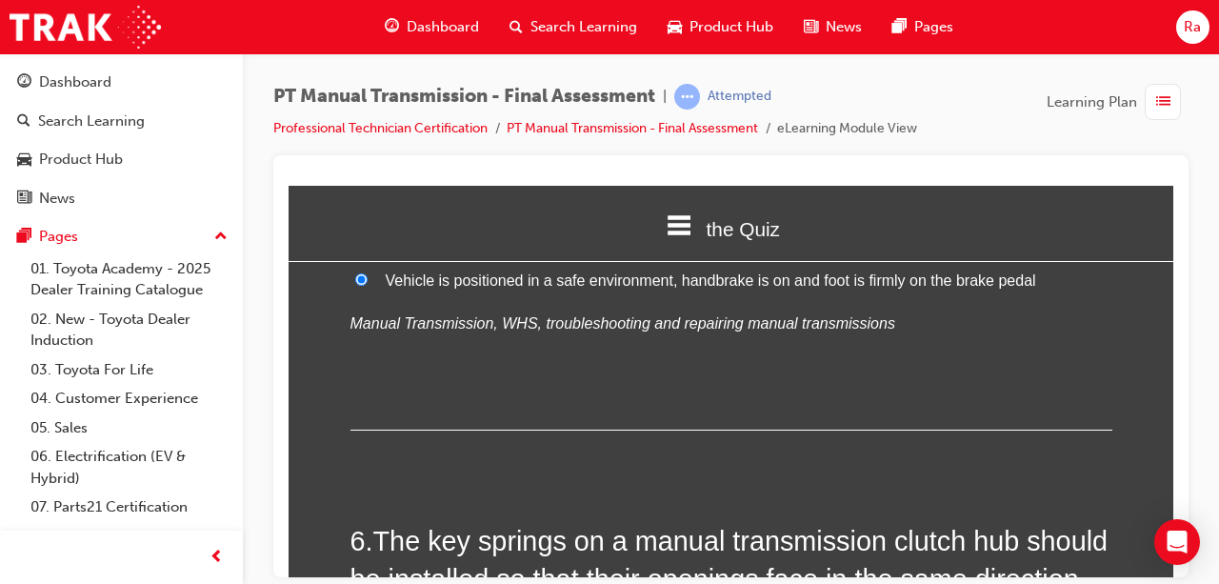
scroll to position [2286, 0]
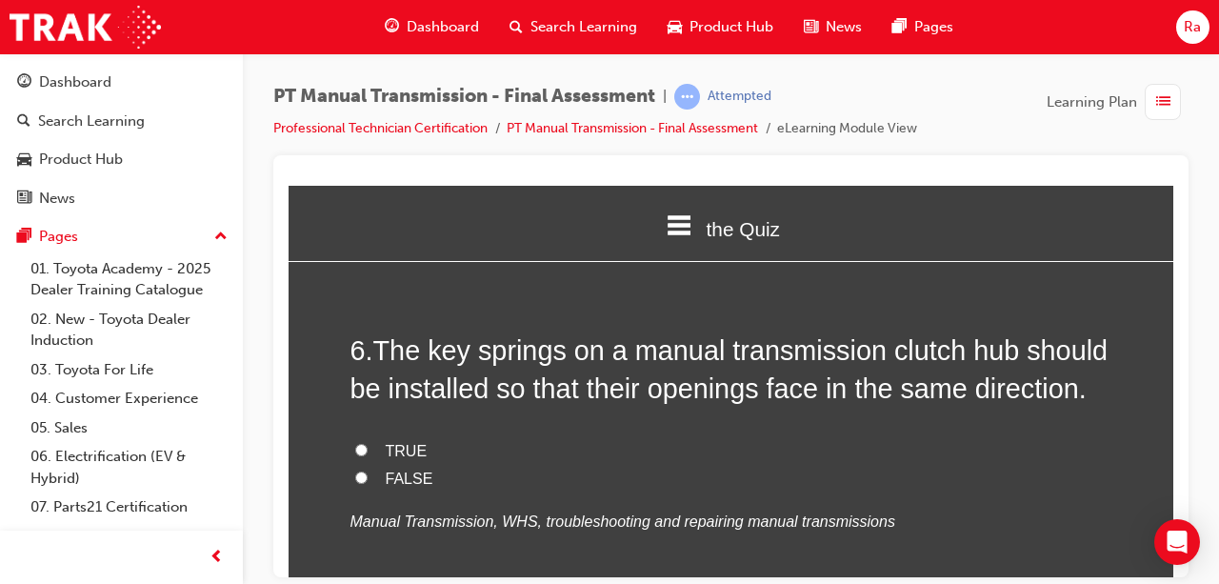
click at [416, 442] on label "TRUE" at bounding box center [732, 451] width 762 height 28
click at [368, 443] on input "TRUE" at bounding box center [361, 449] width 12 height 12
radio input "true"
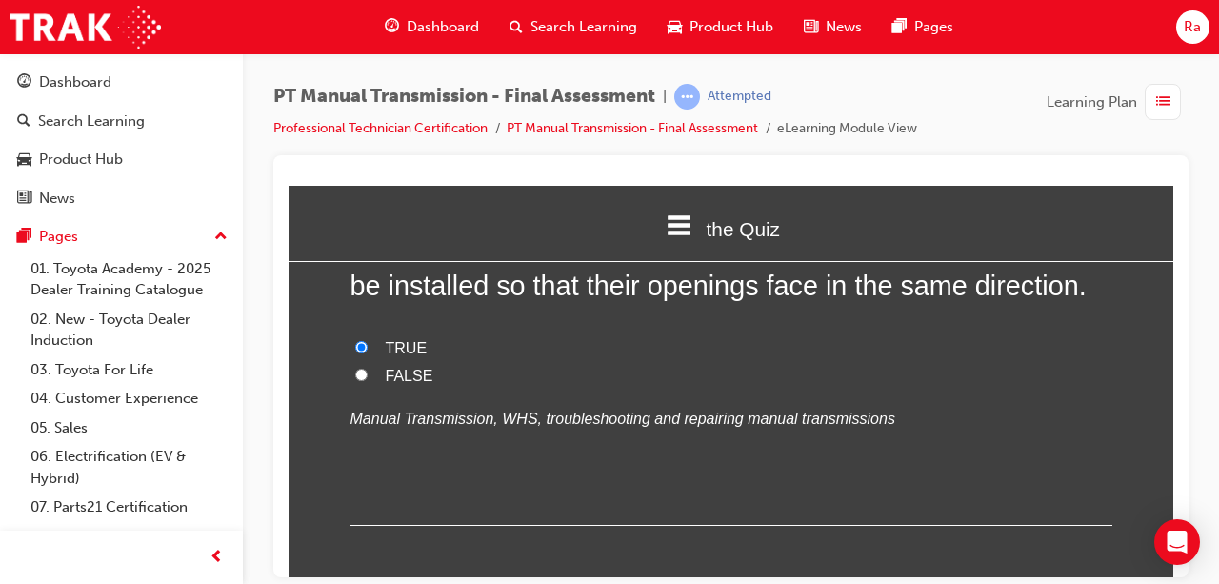
scroll to position [2667, 0]
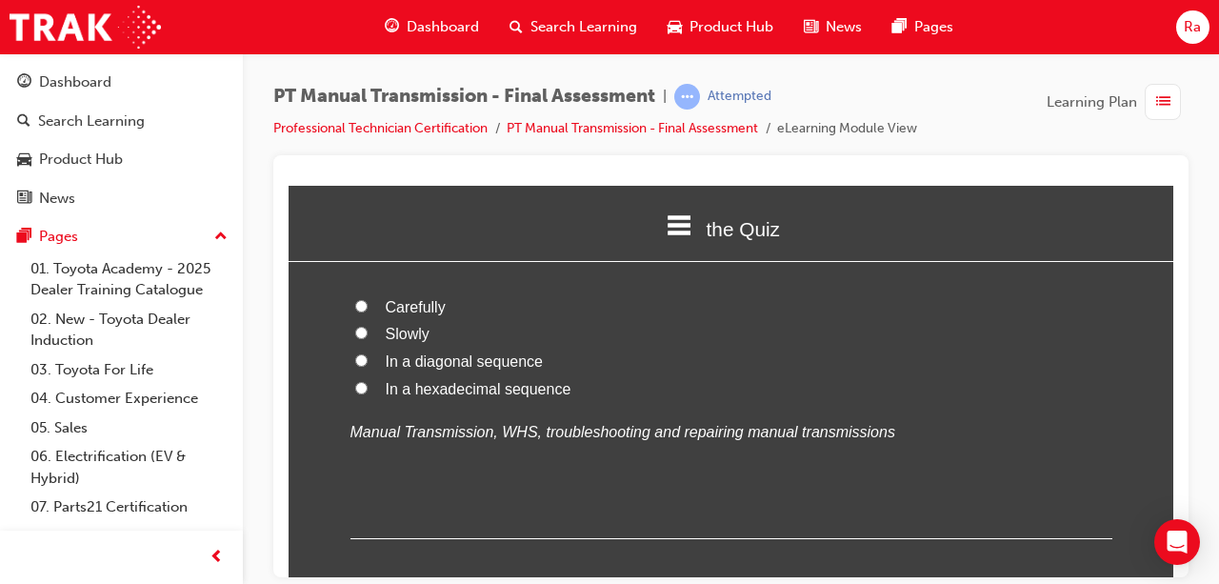
click at [473, 391] on span "In a hexadecimal sequence" at bounding box center [479, 388] width 186 height 16
click at [368, 391] on input "In a hexadecimal sequence" at bounding box center [361, 387] width 12 height 12
radio input "true"
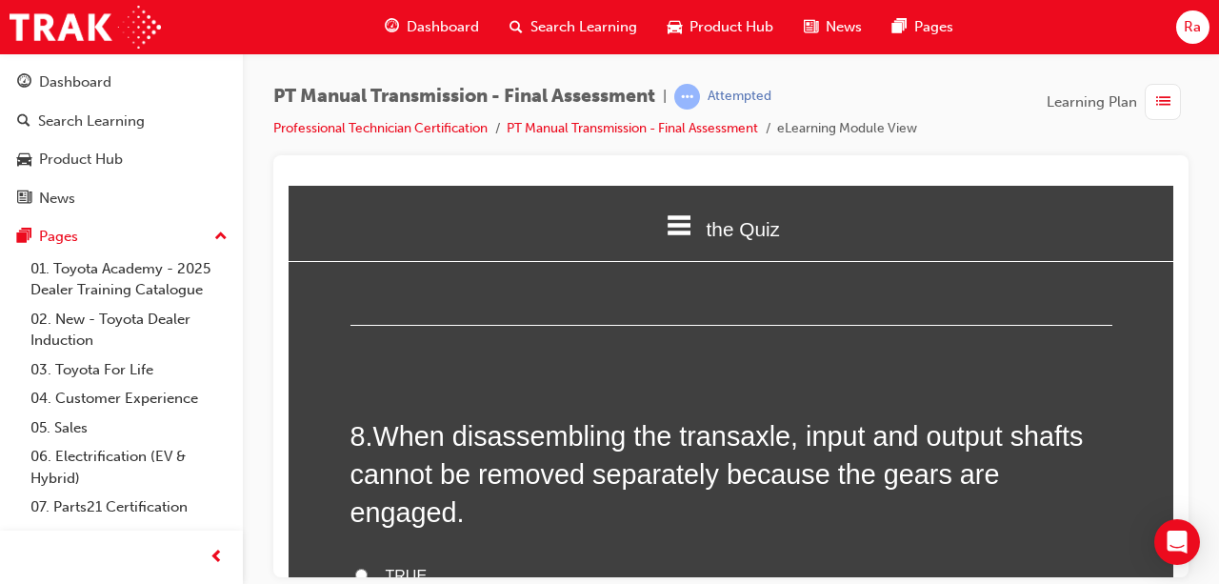
scroll to position [3239, 0]
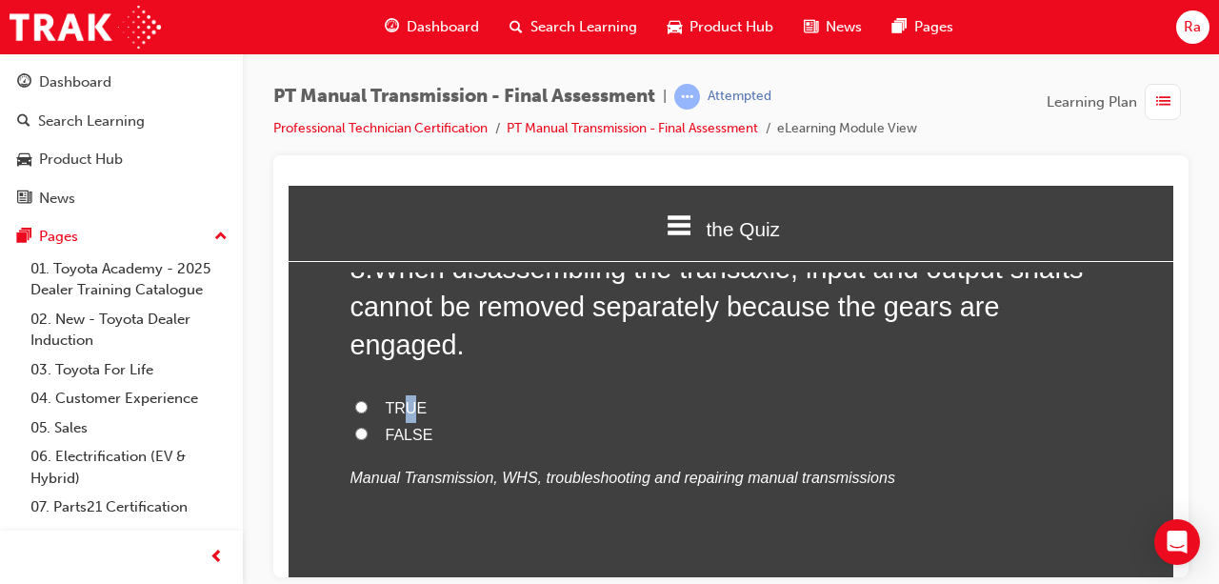
click at [402, 394] on label "TRUE" at bounding box center [732, 408] width 762 height 28
click at [373, 345] on div "8 . When disassembling the transaxle, input and output shafts cannot be removed…" at bounding box center [732, 416] width 762 height 335
click at [377, 394] on label "TRUE" at bounding box center [732, 408] width 762 height 28
click at [368, 400] on input "TRUE" at bounding box center [361, 406] width 12 height 12
radio input "true"
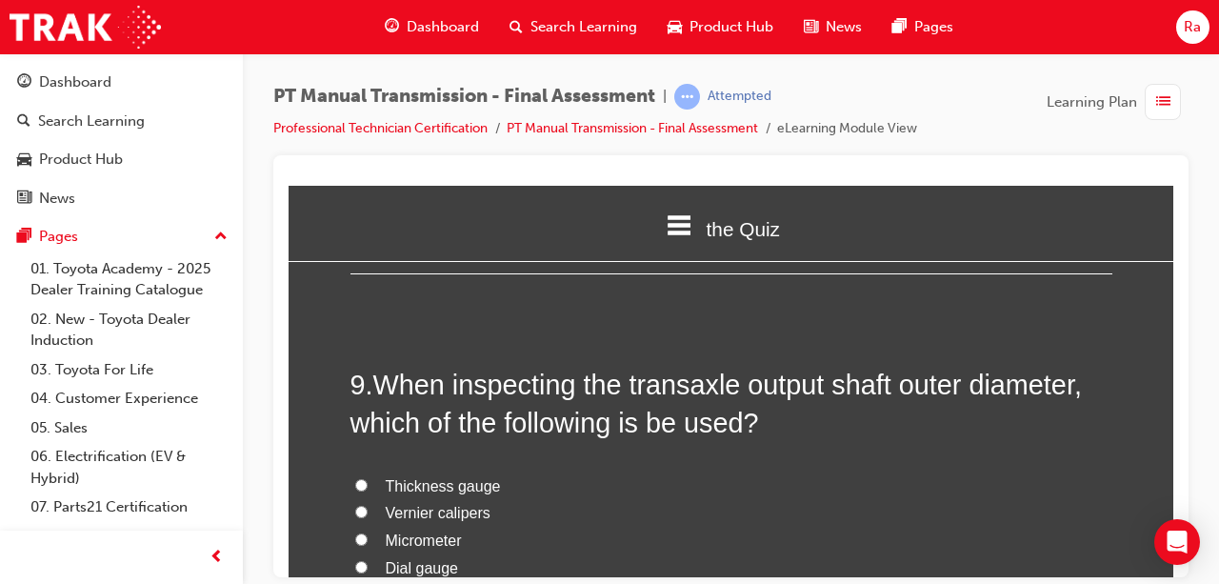
scroll to position [3525, 0]
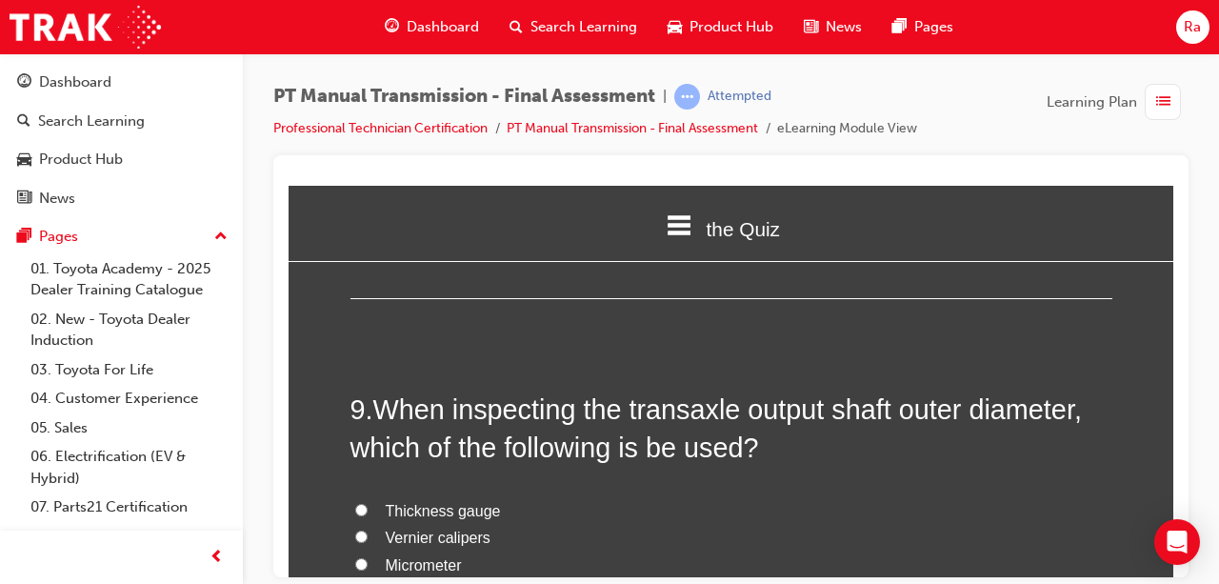
click at [459, 529] on span "Vernier calipers" at bounding box center [438, 537] width 105 height 16
click at [435, 529] on span "Vernier calipers" at bounding box center [438, 537] width 105 height 16
click at [368, 530] on input "Vernier calipers" at bounding box center [361, 536] width 12 height 12
radio input "true"
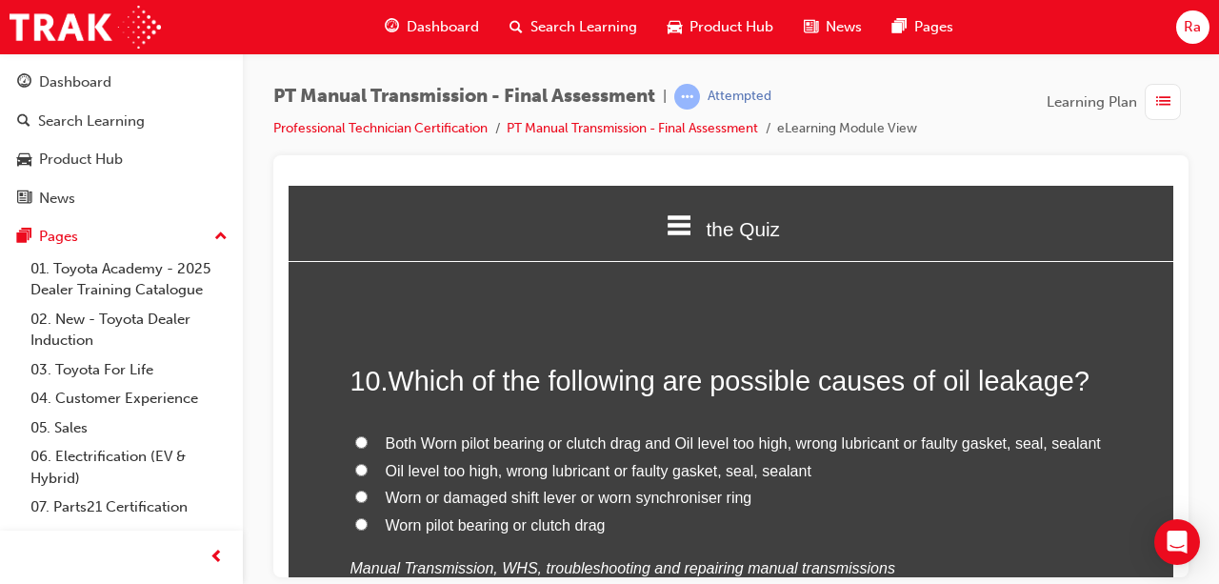
scroll to position [4001, 0]
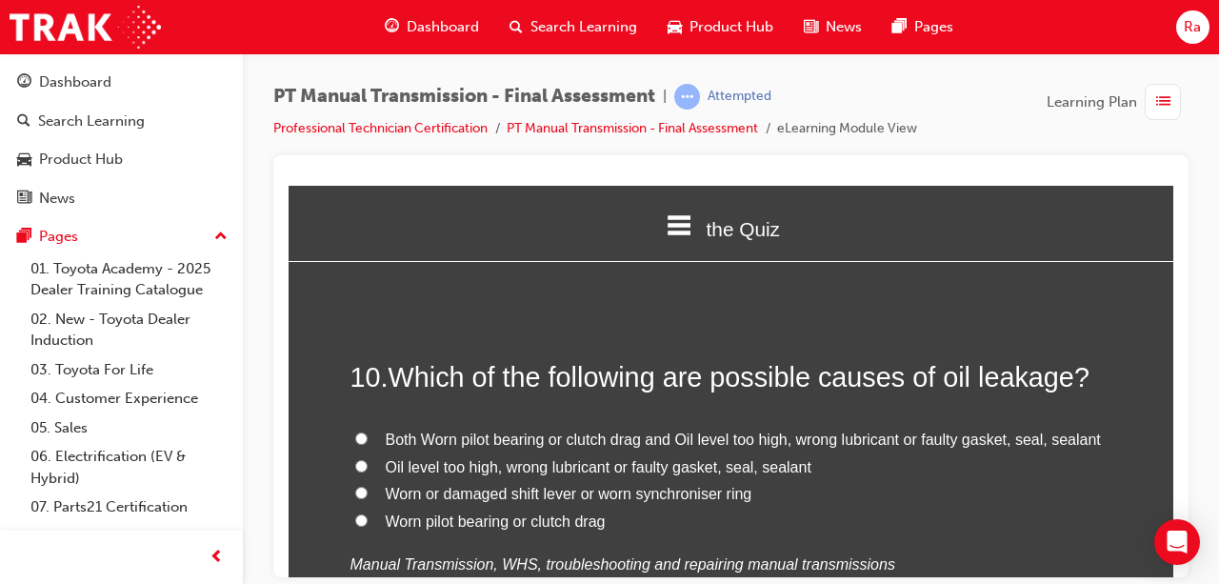
click at [497, 426] on label "Both Worn pilot bearing or clutch drag and Oil level too high, wrong lubricant …" at bounding box center [732, 440] width 762 height 28
click at [368, 432] on input "Both Worn pilot bearing or clutch drag and Oil level too high, wrong lubricant …" at bounding box center [361, 438] width 12 height 12
radio input "true"
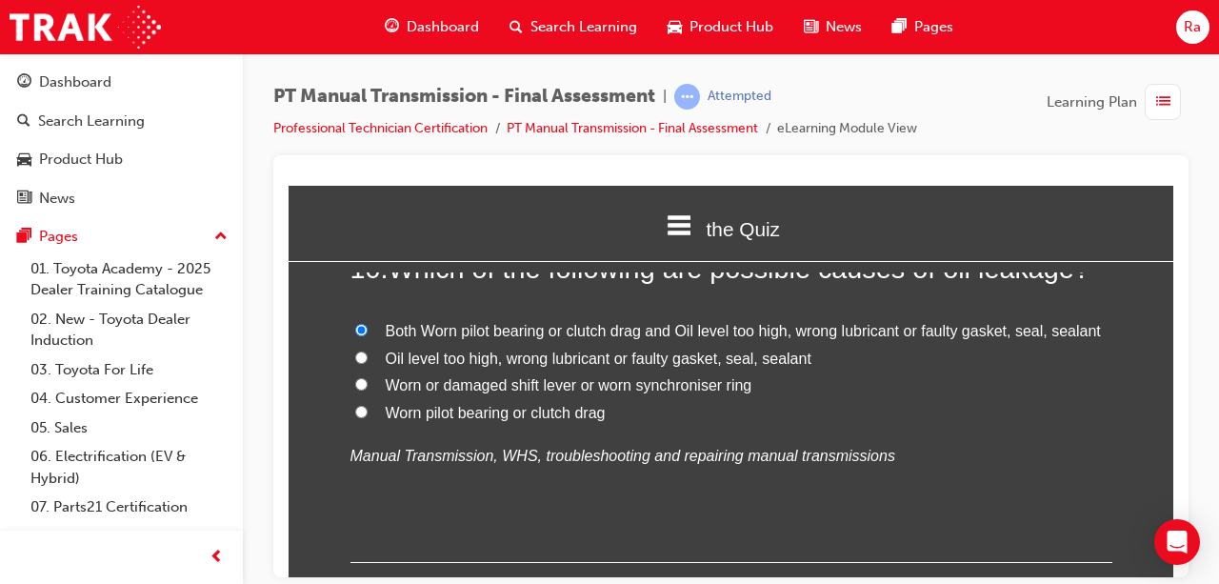
scroll to position [4096, 0]
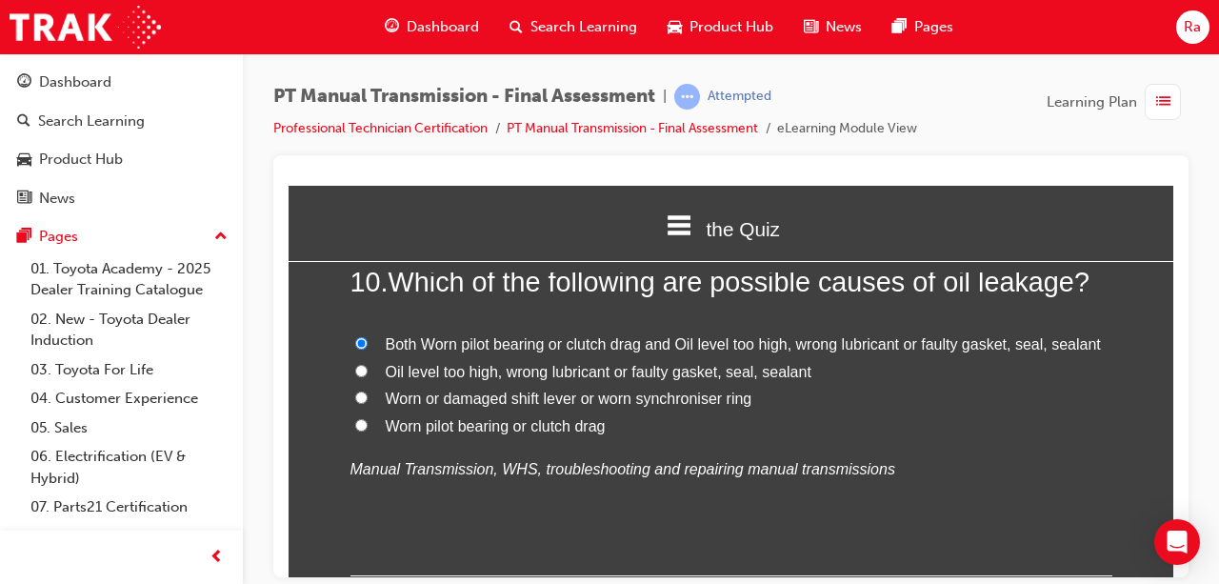
click at [500, 363] on span "Oil level too high, wrong lubricant or faulty gasket, seal, sealant" at bounding box center [599, 371] width 426 height 16
click at [368, 364] on input "Oil level too high, wrong lubricant or faulty gasket, seal, sealant" at bounding box center [361, 370] width 12 height 12
radio input "true"
click at [500, 363] on span "Oil level too high, wrong lubricant or faulty gasket, seal, sealant" at bounding box center [599, 371] width 426 height 16
click at [368, 364] on input "Oil level too high, wrong lubricant or faulty gasket, seal, sealant" at bounding box center [361, 370] width 12 height 12
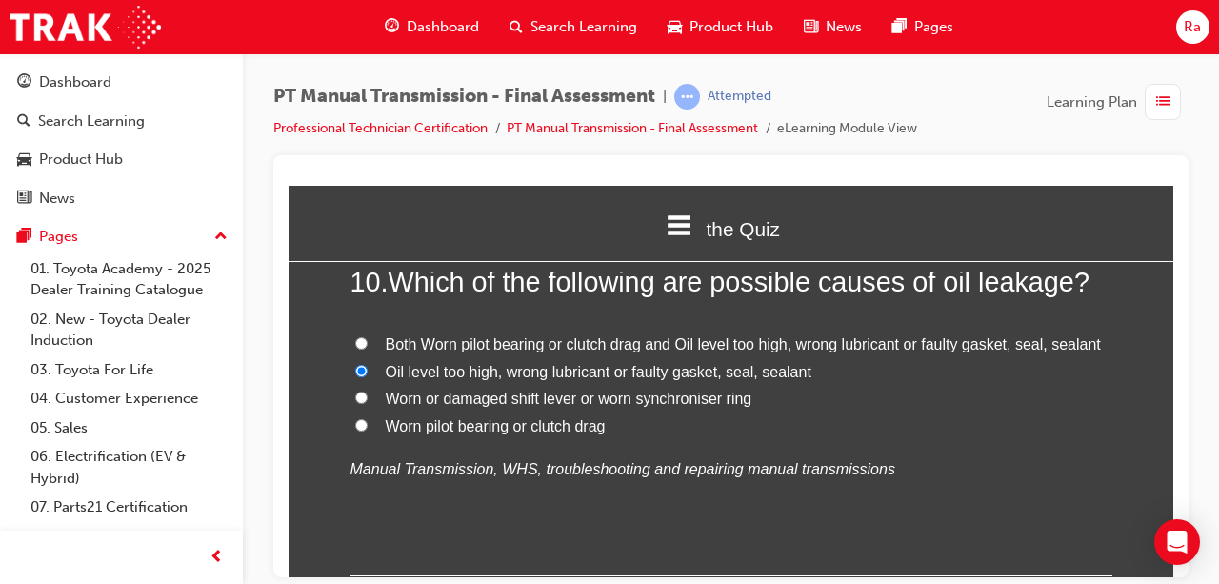
click at [552, 505] on div "10 . Which of the following are possible causes of oil leakage? Both Worn pilot…" at bounding box center [732, 418] width 762 height 313
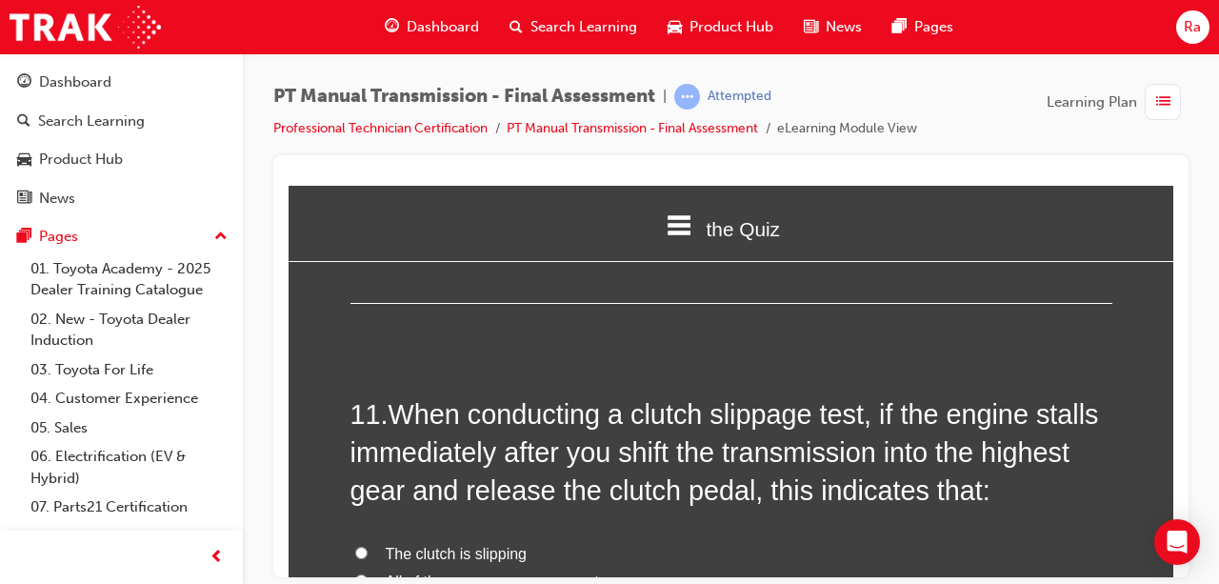
scroll to position [4382, 0]
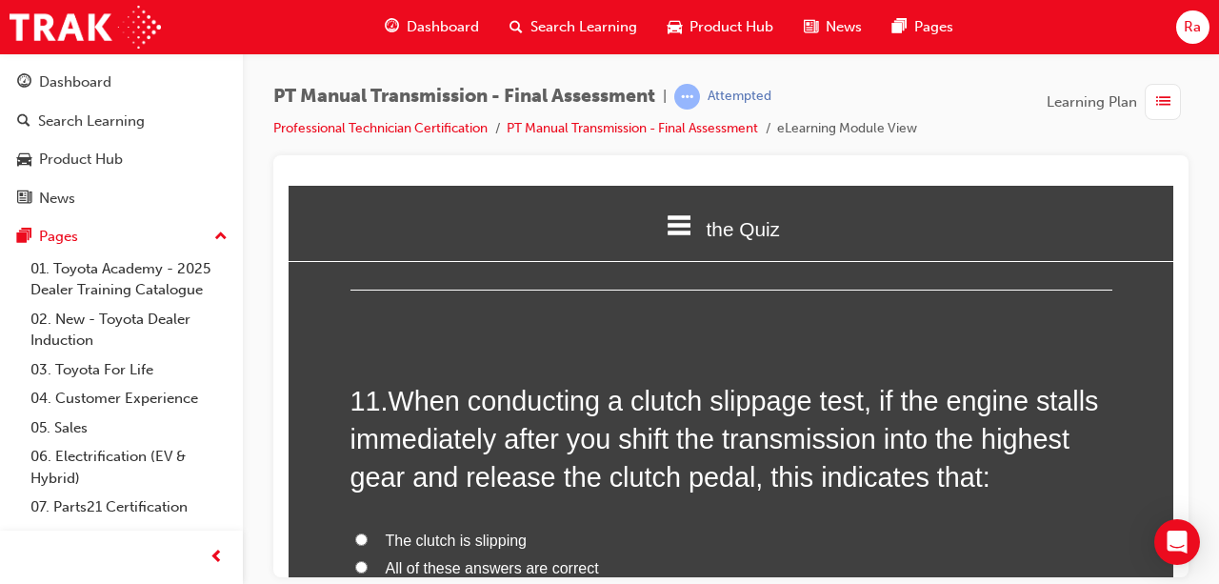
click at [468, 559] on span "All of these answers are correct" at bounding box center [492, 567] width 213 height 16
click at [368, 560] on input "All of these answers are correct" at bounding box center [361, 566] width 12 height 12
radio input "true"
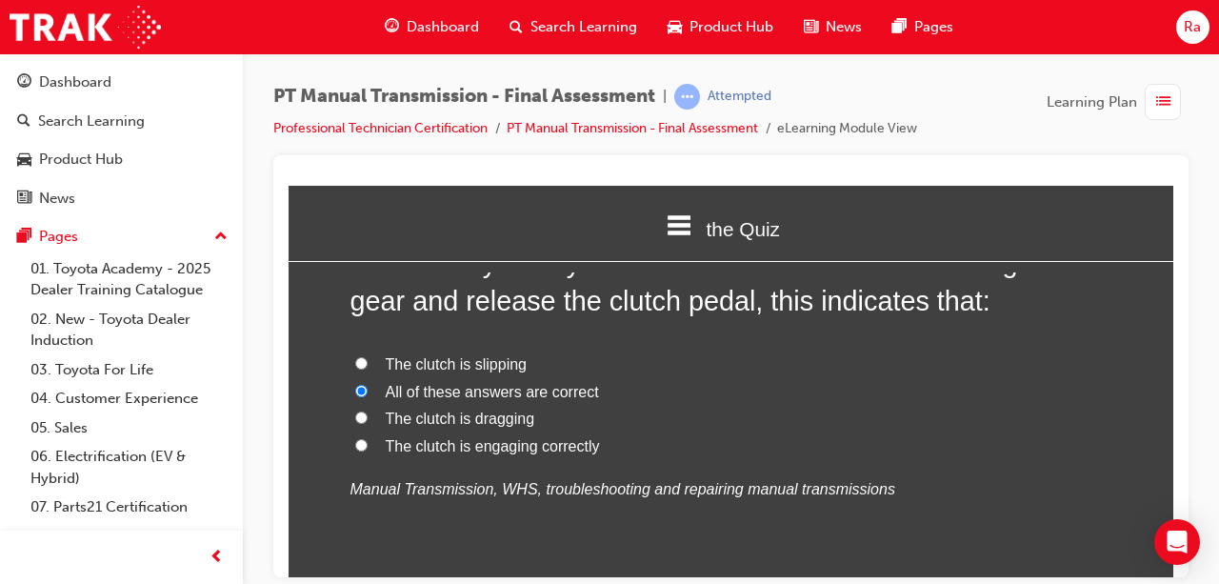
scroll to position [4572, 0]
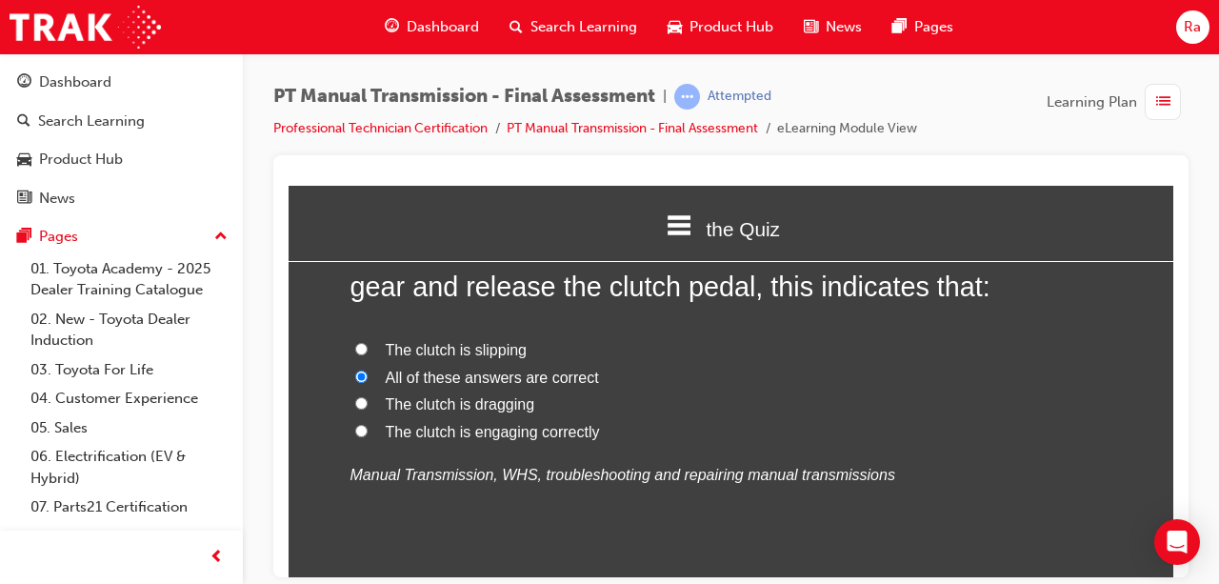
click at [500, 423] on span "The clutch is engaging correctly" at bounding box center [493, 431] width 214 height 16
click at [368, 424] on input "The clutch is engaging correctly" at bounding box center [361, 430] width 12 height 12
radio input "true"
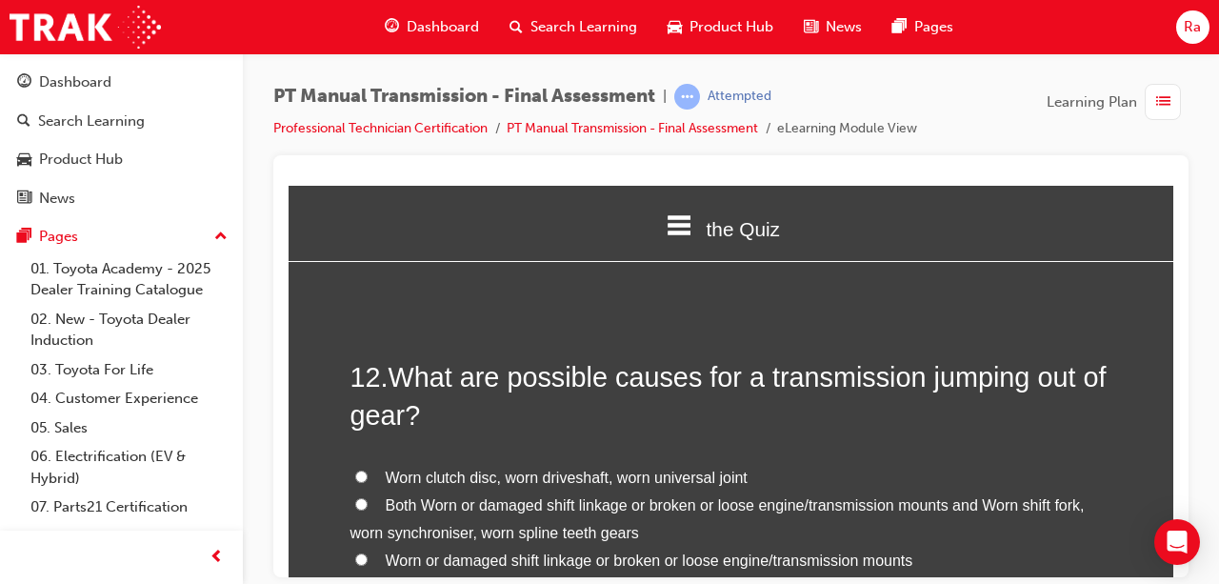
scroll to position [4858, 0]
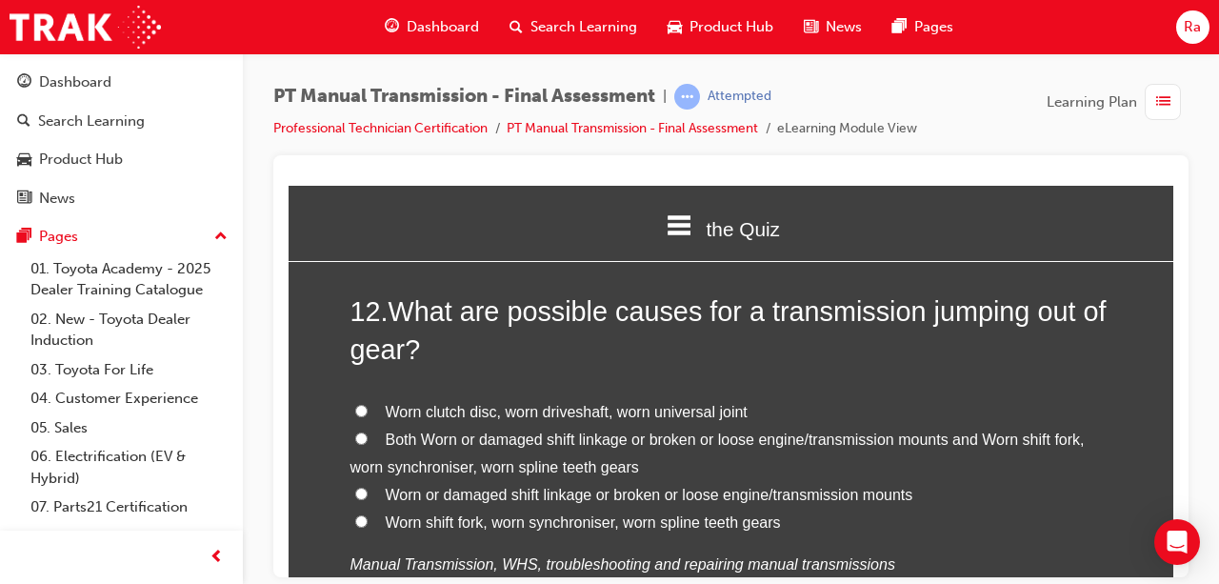
click at [481, 431] on span "Both Worn or damaged shift linkage or broken or loose engine/transmission mount…" at bounding box center [718, 453] width 734 height 44
click at [368, 432] on input "Both Worn or damaged shift linkage or broken or loose engine/transmission mount…" at bounding box center [361, 438] width 12 height 12
radio input "true"
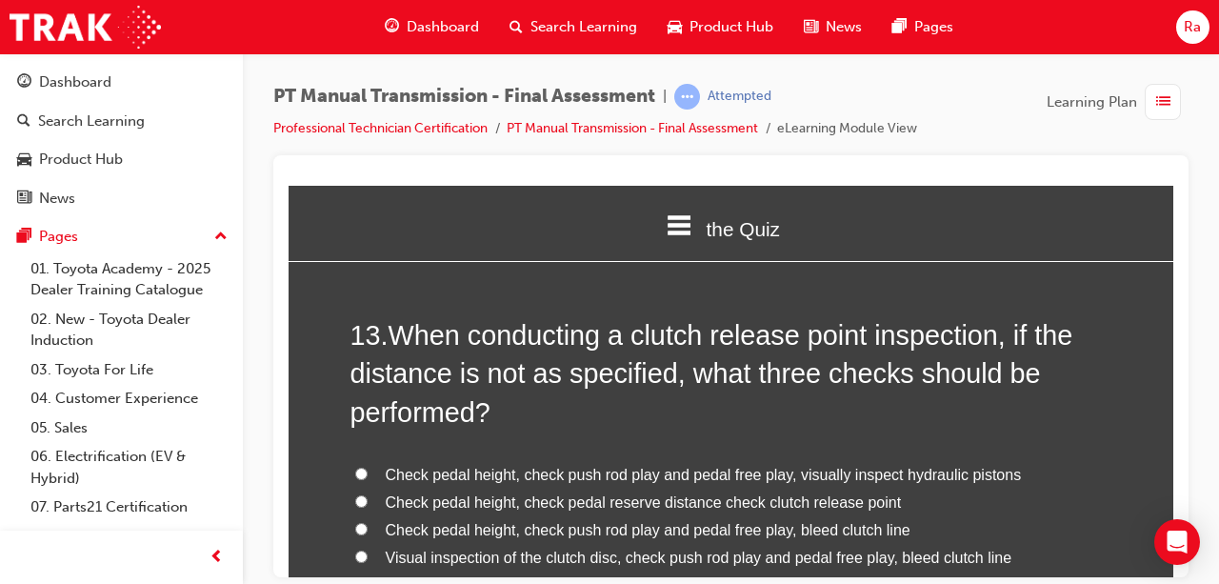
scroll to position [5430, 0]
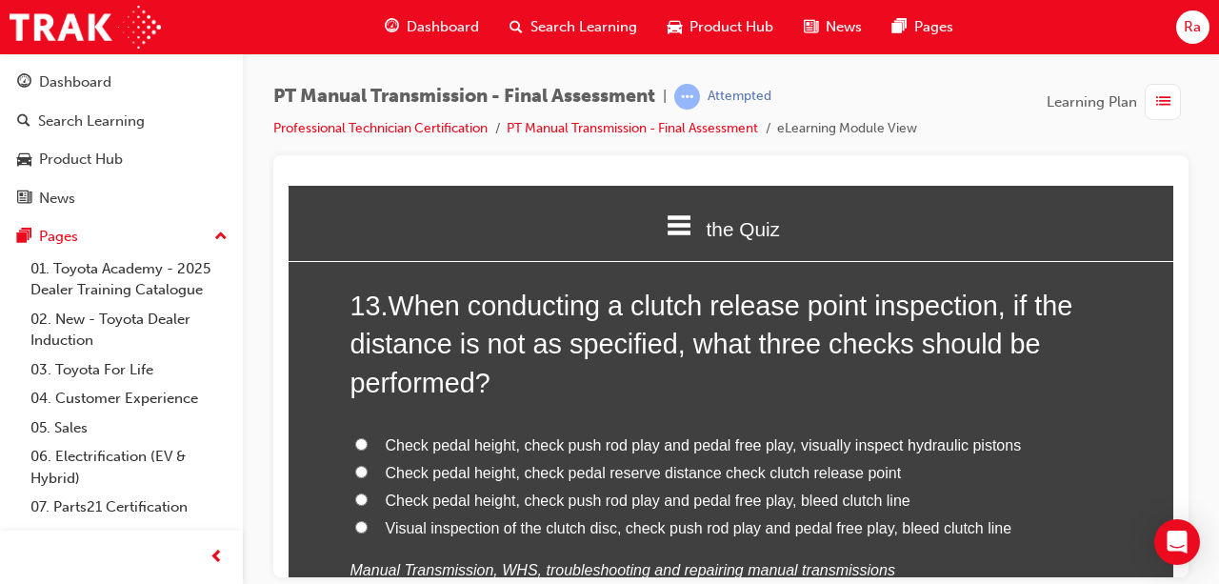
click at [507, 492] on span "Check pedal height, check push rod play and pedal free play, bleed clutch line" at bounding box center [648, 500] width 525 height 16
click at [368, 492] on input "Check pedal height, check push rod play and pedal free play, bleed clutch line" at bounding box center [361, 498] width 12 height 12
radio input "true"
click at [509, 459] on label "Check pedal height, check pedal reserve distance check clutch release point" at bounding box center [732, 473] width 762 height 28
click at [368, 465] on input "Check pedal height, check pedal reserve distance check clutch release point" at bounding box center [361, 471] width 12 height 12
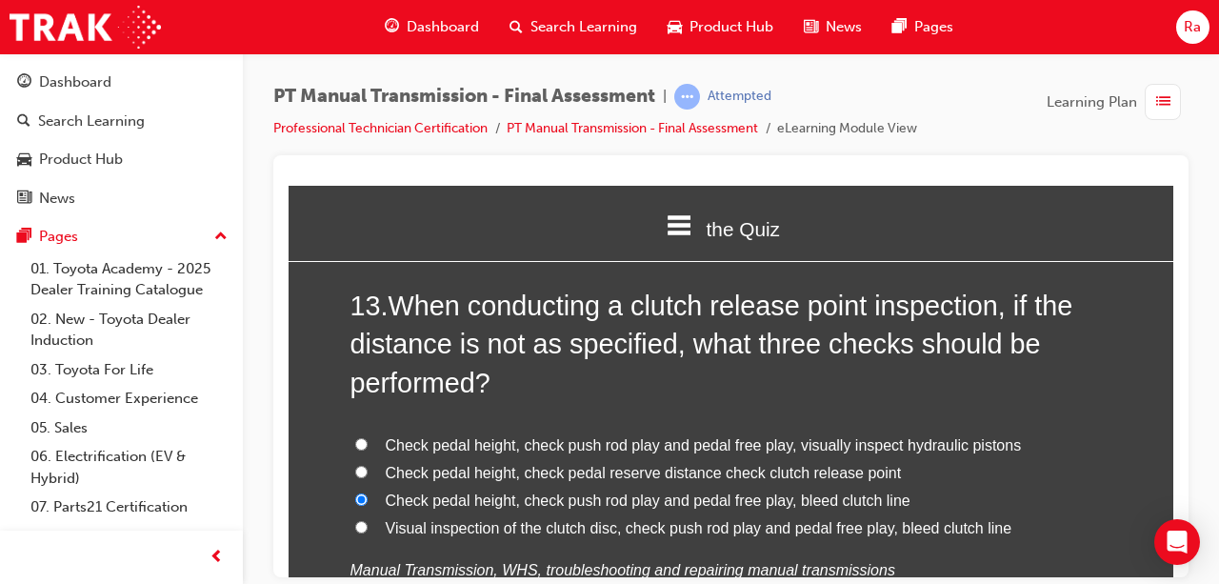
radio input "true"
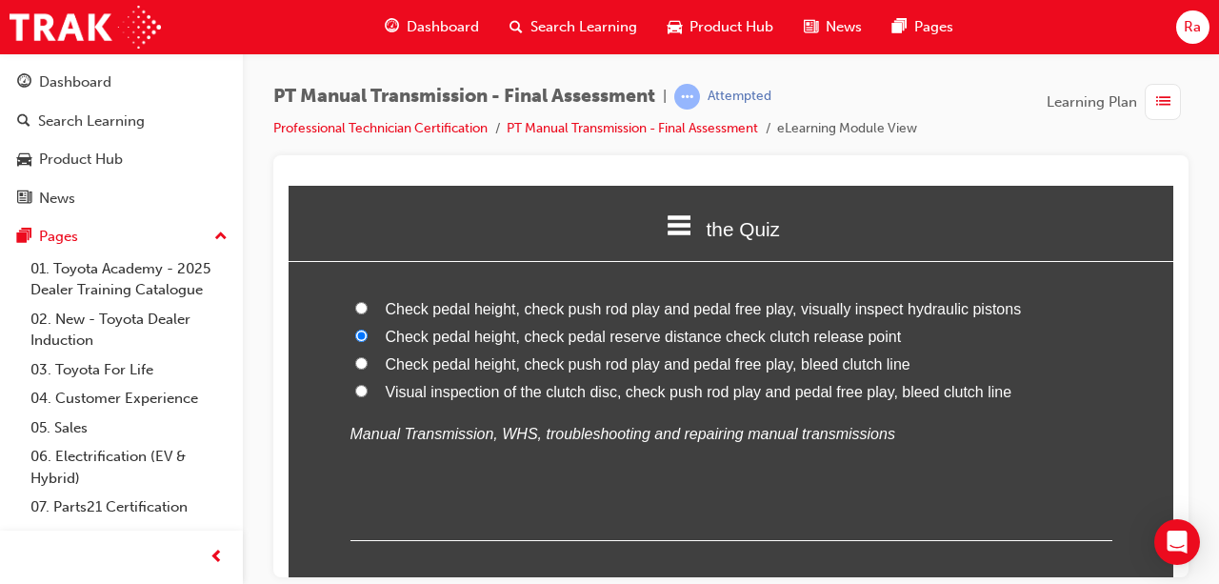
scroll to position [5811, 0]
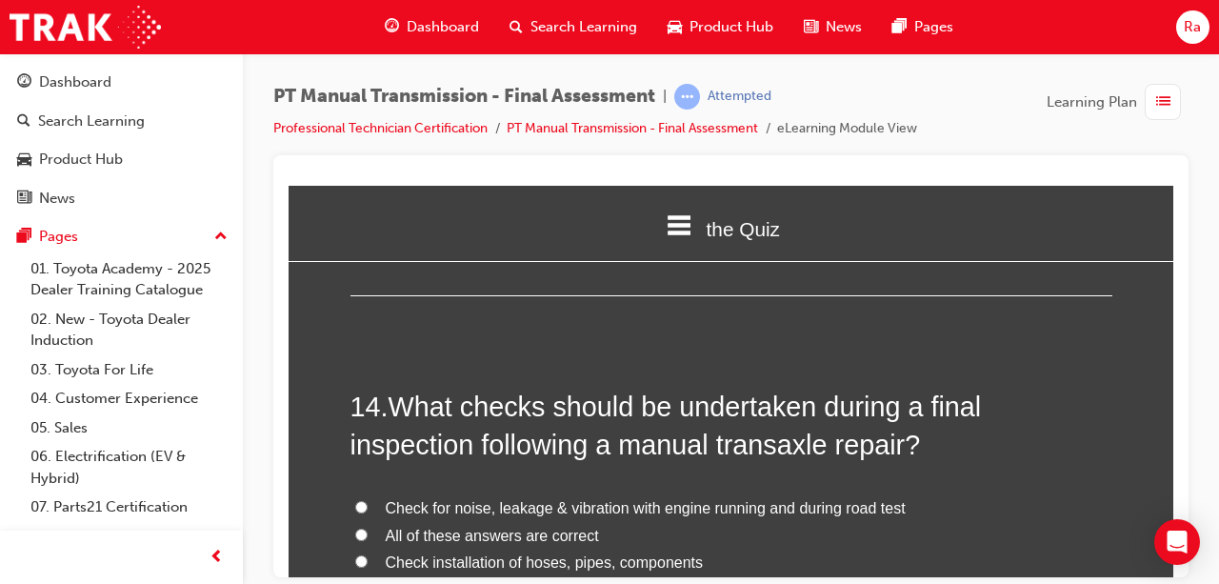
click at [465, 527] on span "All of these answers are correct" at bounding box center [492, 535] width 213 height 16
click at [368, 528] on input "All of these answers are correct" at bounding box center [361, 534] width 12 height 12
radio input "true"
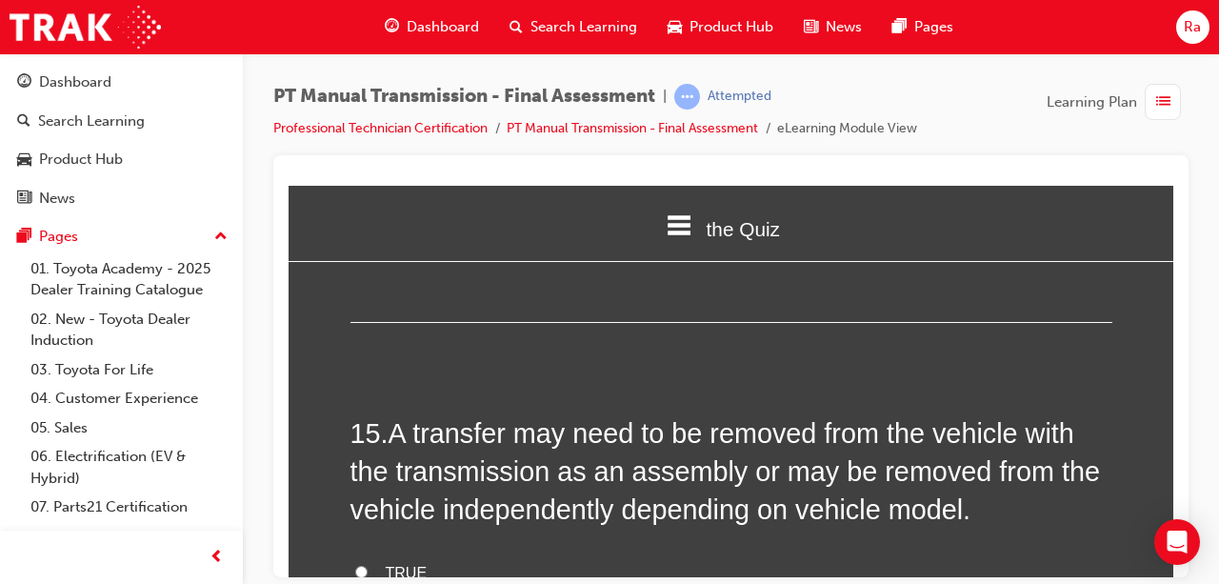
scroll to position [6287, 0]
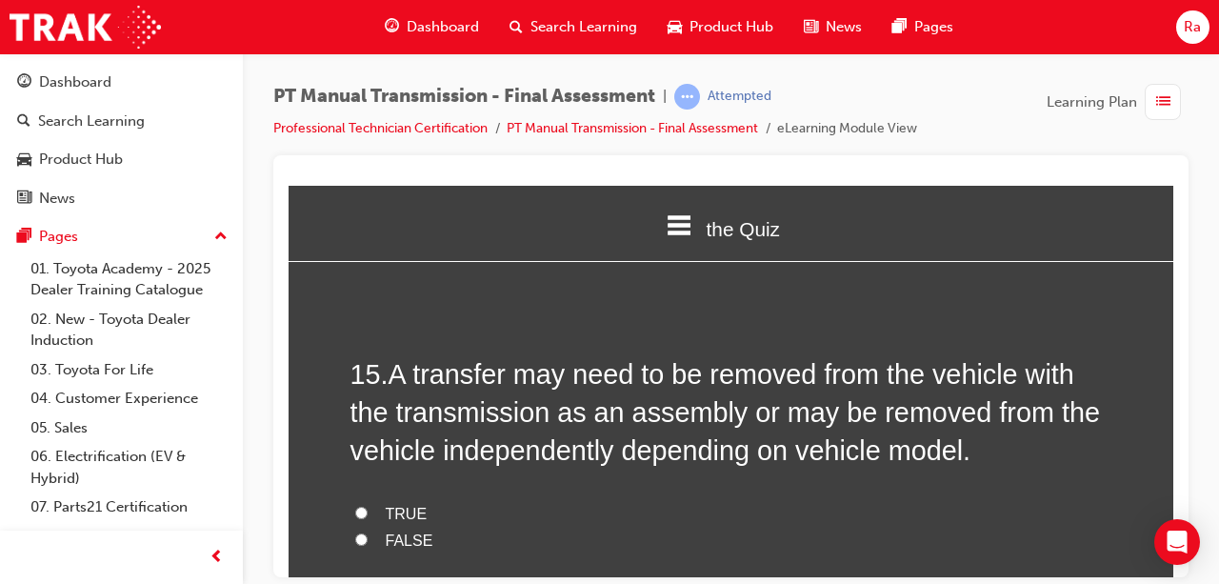
click at [356, 506] on input "TRUE" at bounding box center [361, 512] width 12 height 12
radio input "true"
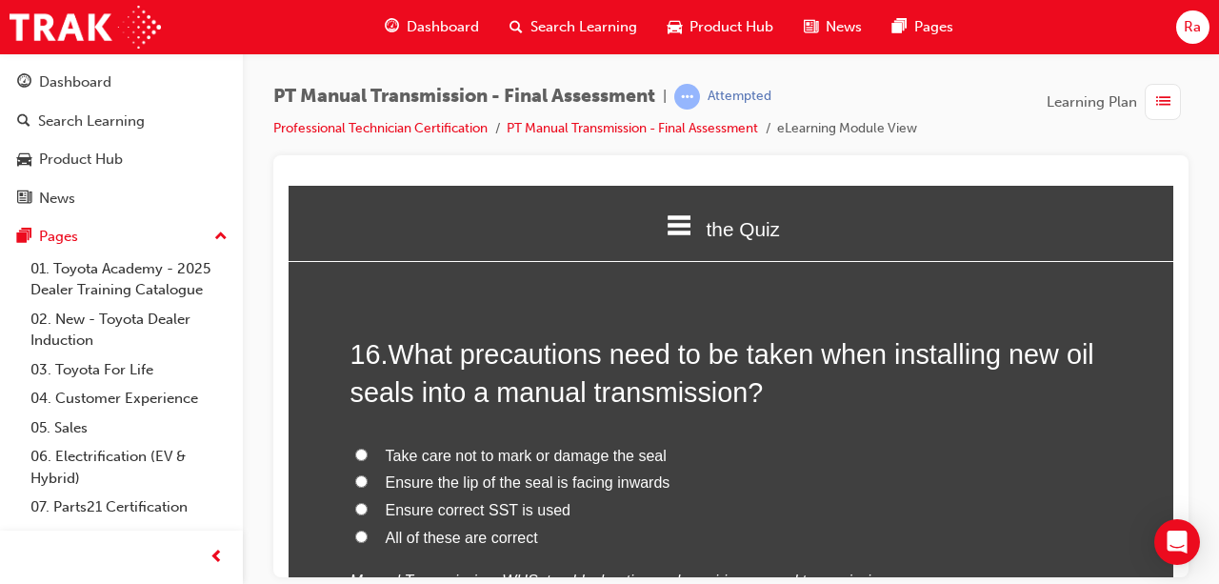
scroll to position [6763, 0]
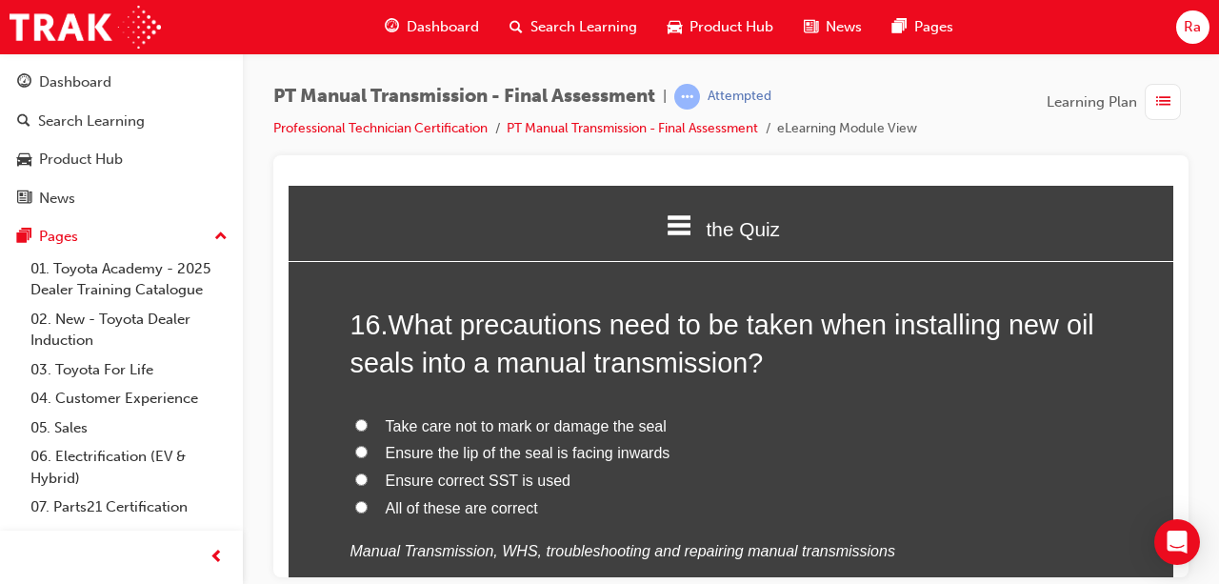
click at [428, 499] on span "All of these are correct" at bounding box center [462, 507] width 152 height 16
click at [368, 500] on input "All of these are correct" at bounding box center [361, 506] width 12 height 12
radio input "true"
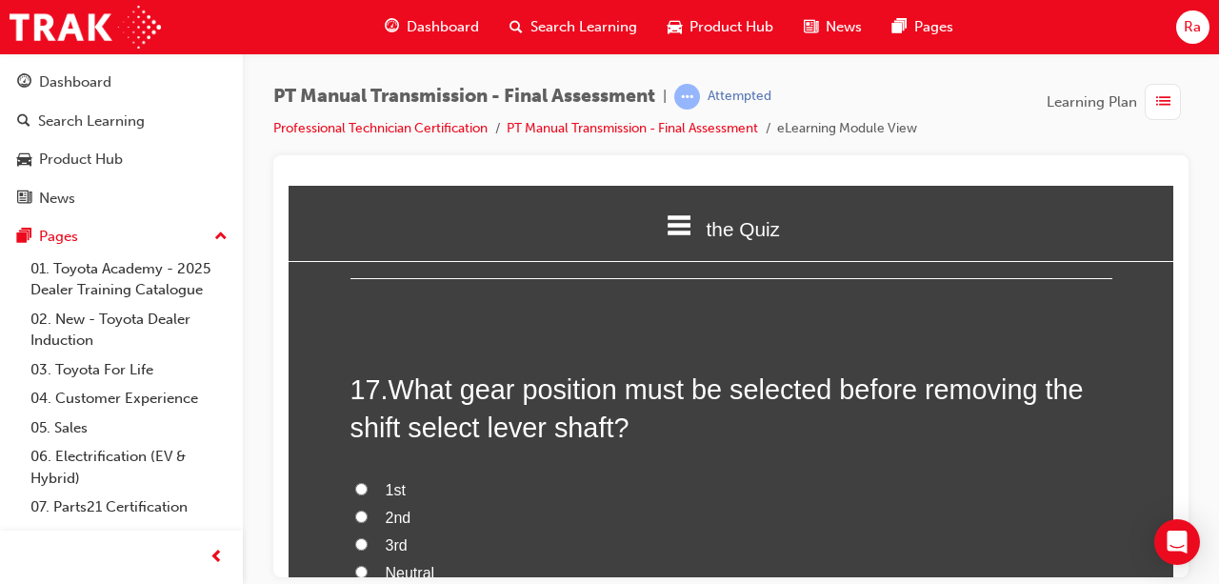
scroll to position [7145, 0]
click at [386, 562] on span "Neutral" at bounding box center [411, 570] width 50 height 16
click at [368, 563] on input "Neutral" at bounding box center [361, 569] width 12 height 12
radio input "true"
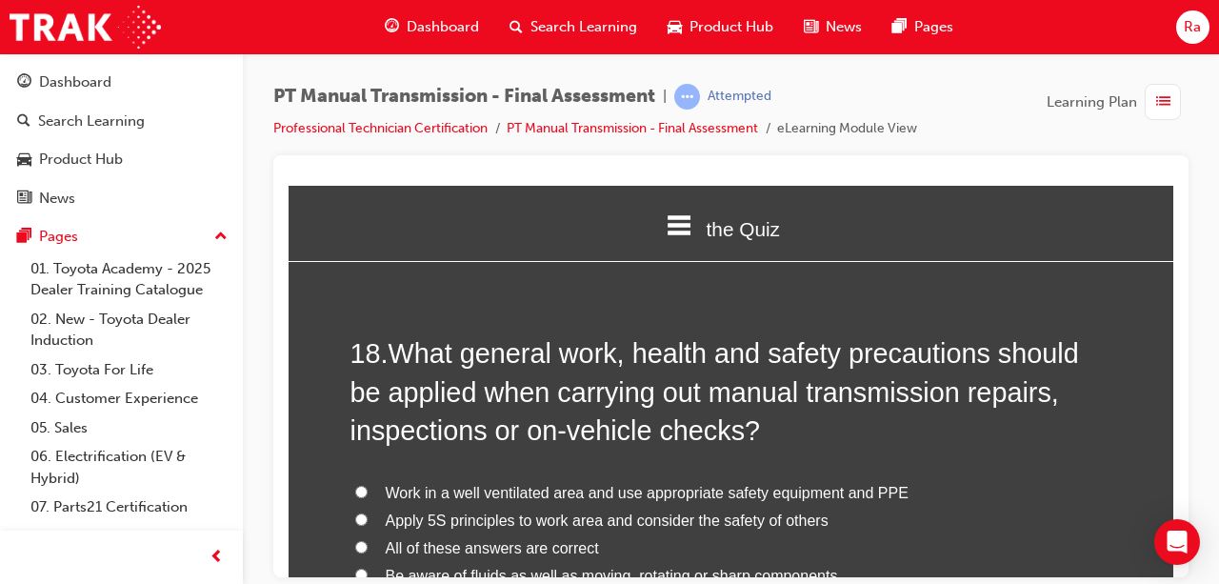
scroll to position [7716, 0]
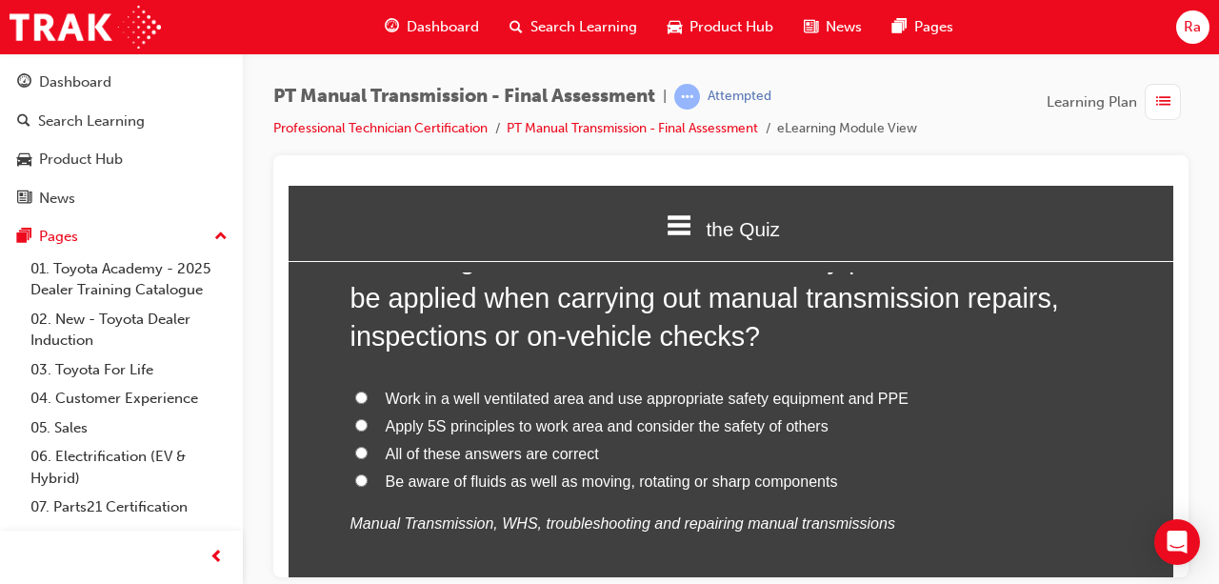
click at [441, 445] on span "All of these answers are correct" at bounding box center [492, 453] width 213 height 16
click at [368, 446] on input "All of these answers are correct" at bounding box center [361, 452] width 12 height 12
radio input "true"
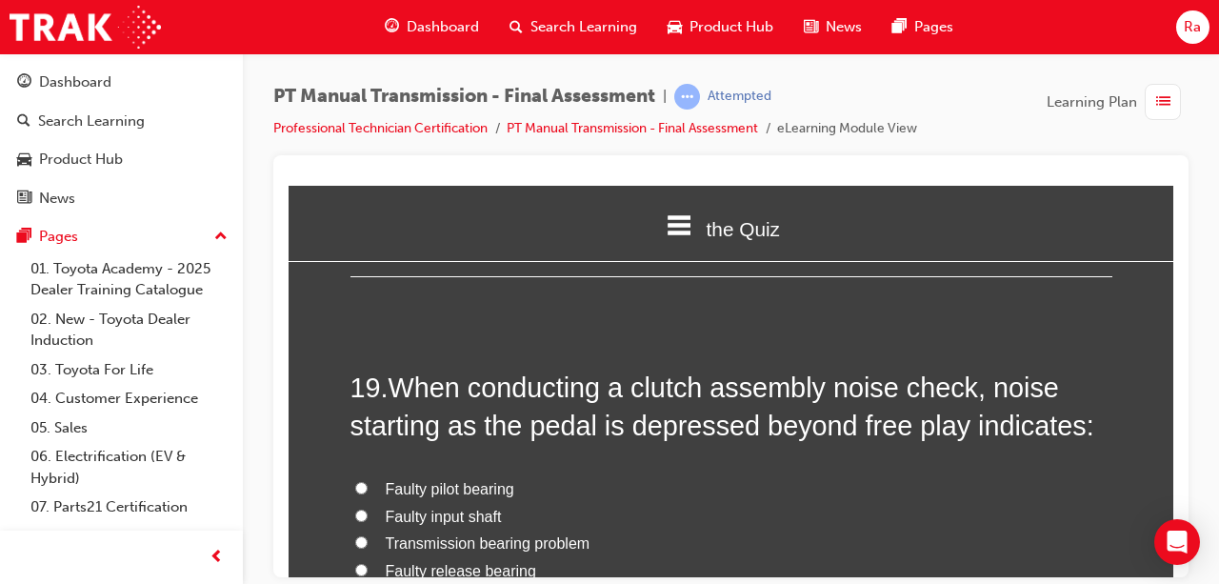
scroll to position [8097, 0]
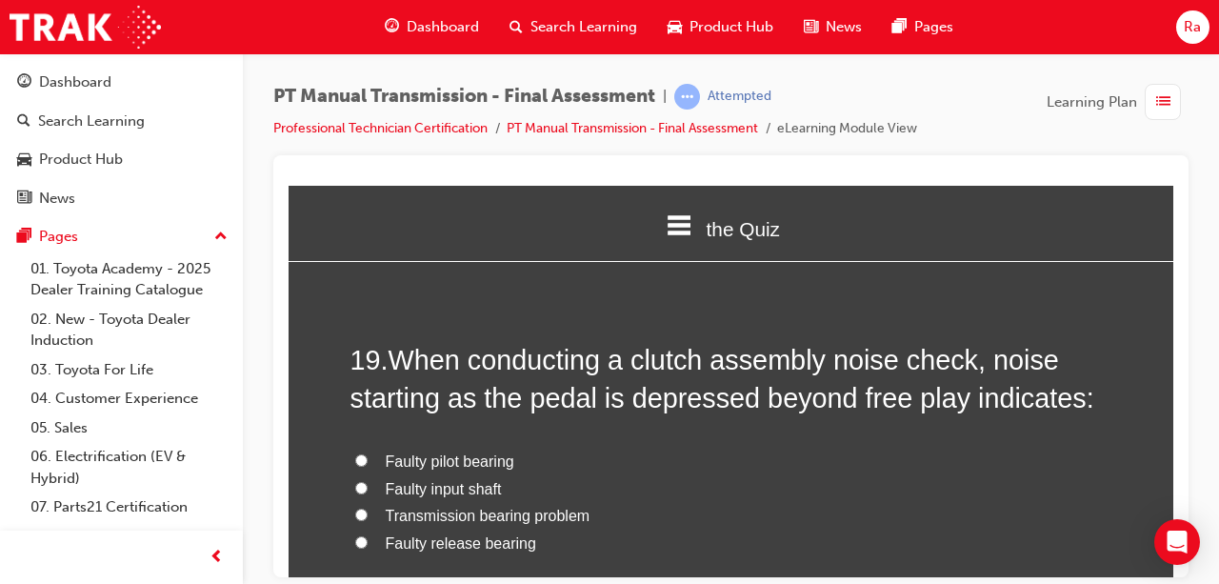
click at [457, 452] on span "Faulty pilot bearing" at bounding box center [450, 460] width 129 height 16
click at [368, 453] on input "Faulty pilot bearing" at bounding box center [361, 459] width 12 height 12
radio input "true"
click at [454, 534] on span "Faulty release bearing" at bounding box center [461, 542] width 151 height 16
click at [368, 535] on input "Faulty release bearing" at bounding box center [361, 541] width 12 height 12
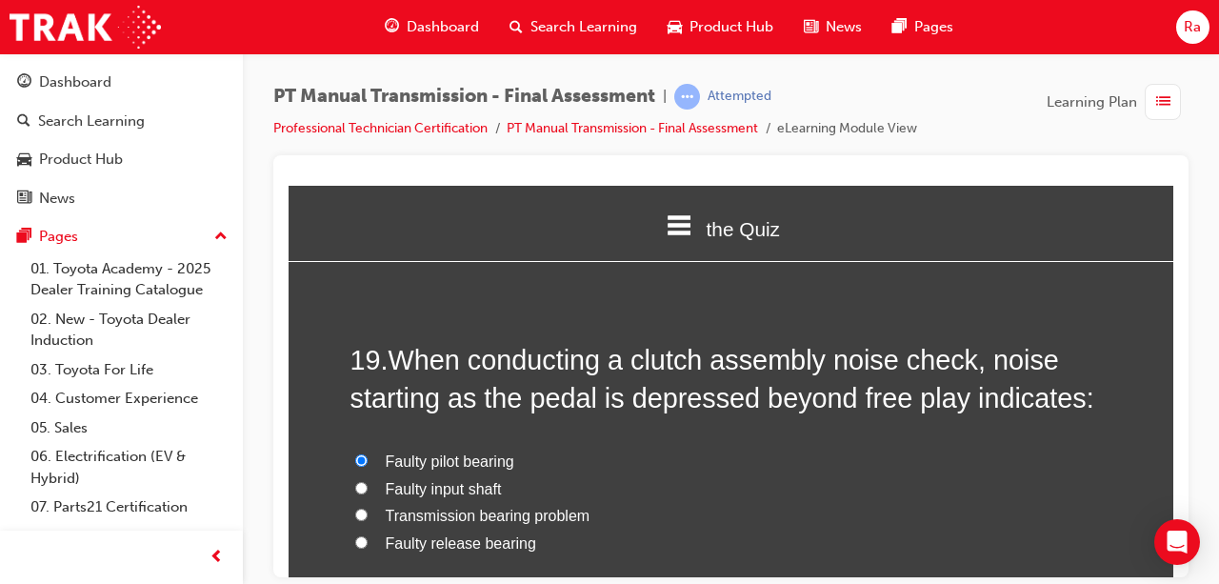
radio input "true"
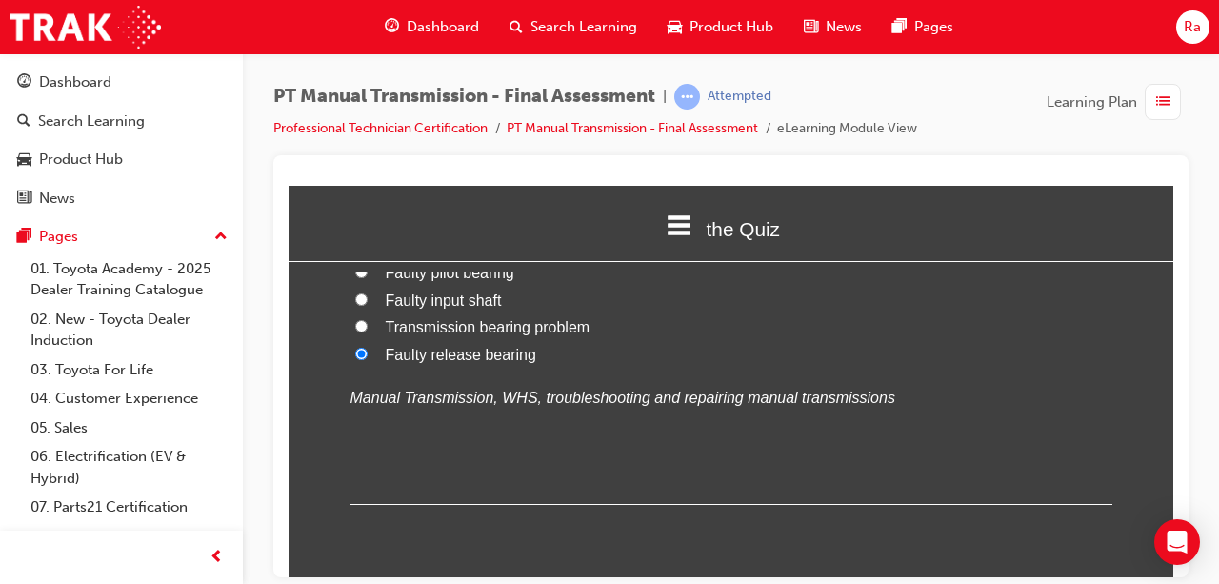
scroll to position [8314, 0]
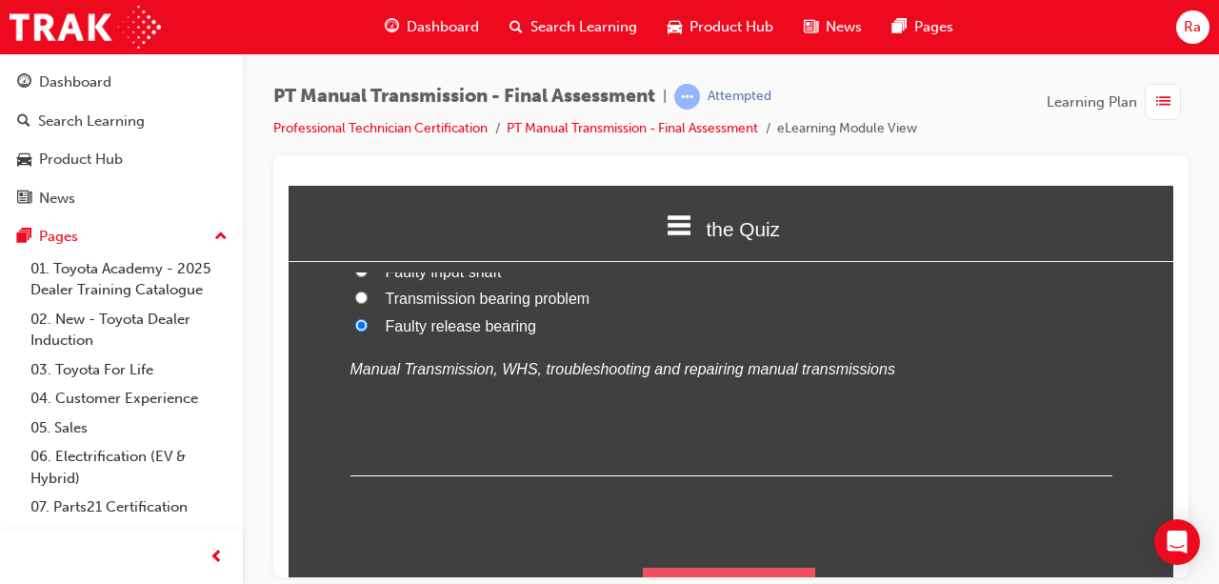
click at [787, 567] on button "Submit Answers" at bounding box center [729, 593] width 173 height 53
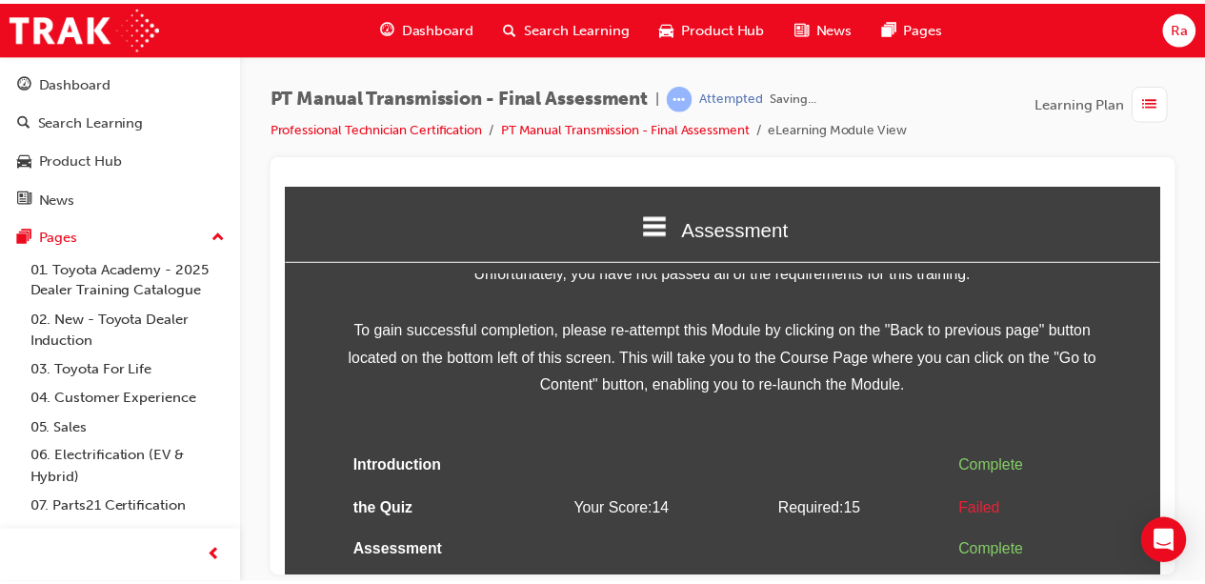
scroll to position [130, 0]
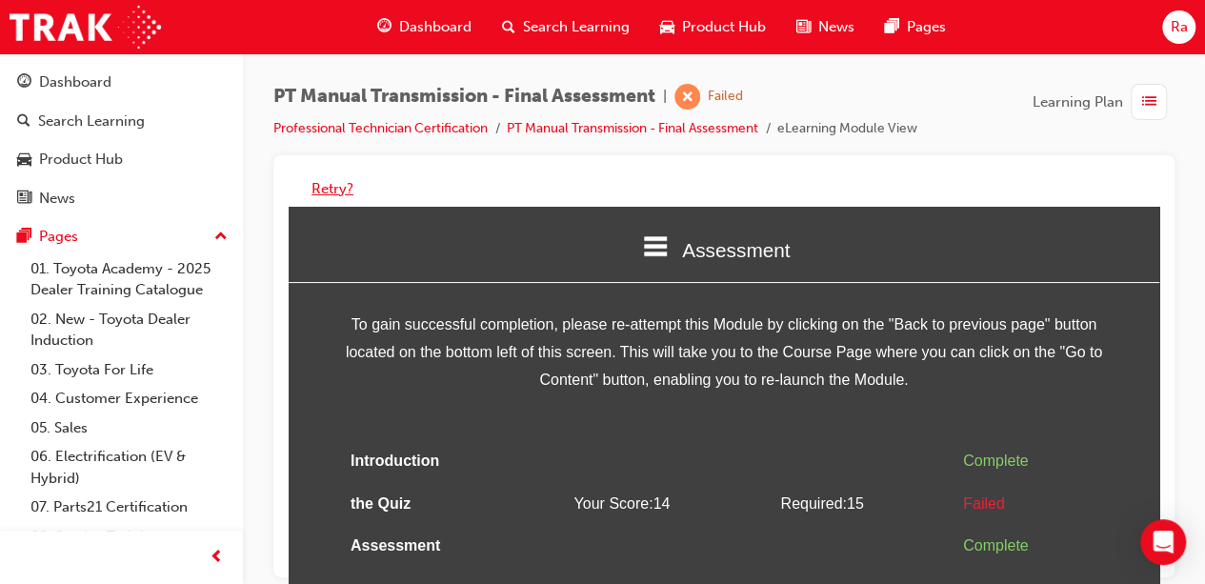
click at [322, 185] on button "Retry?" at bounding box center [333, 189] width 42 height 22
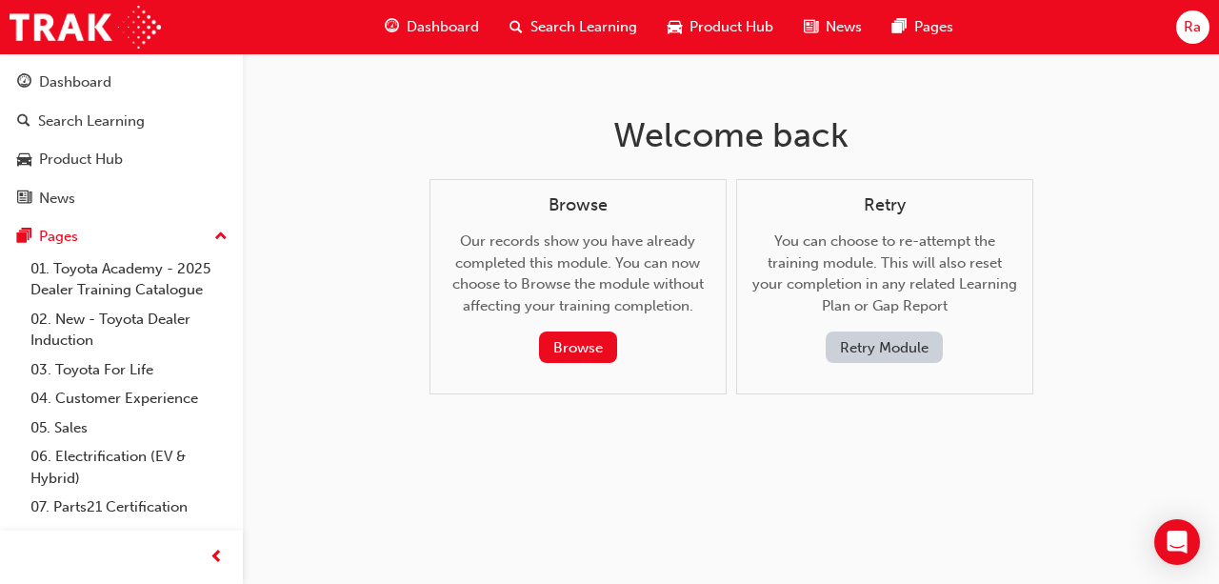
click at [903, 342] on button "Retry Module" at bounding box center [884, 347] width 117 height 31
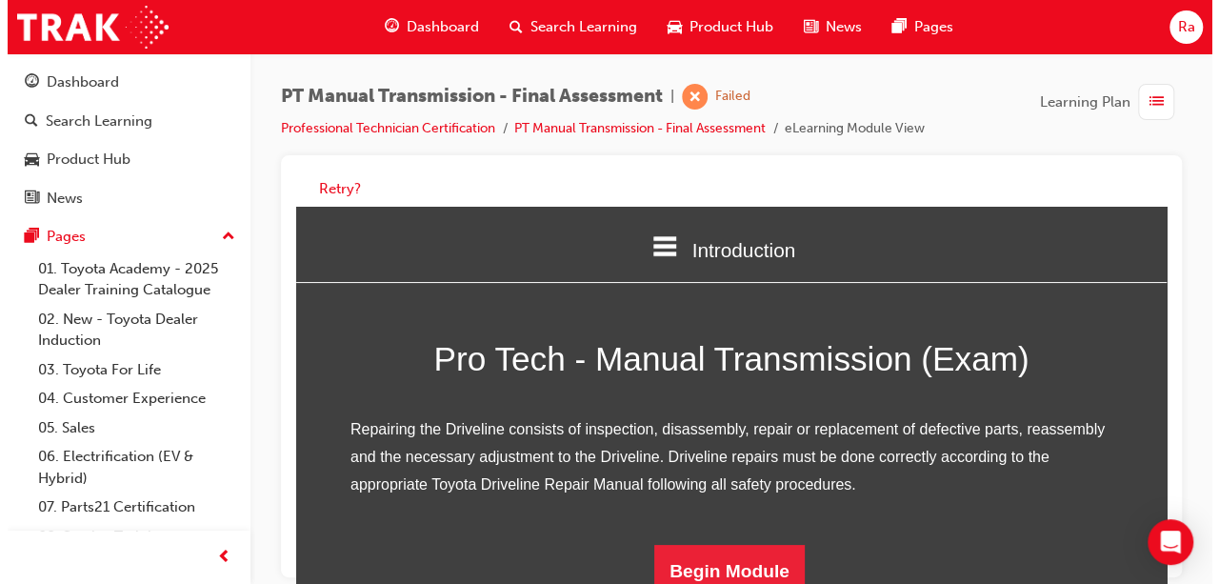
scroll to position [250, 0]
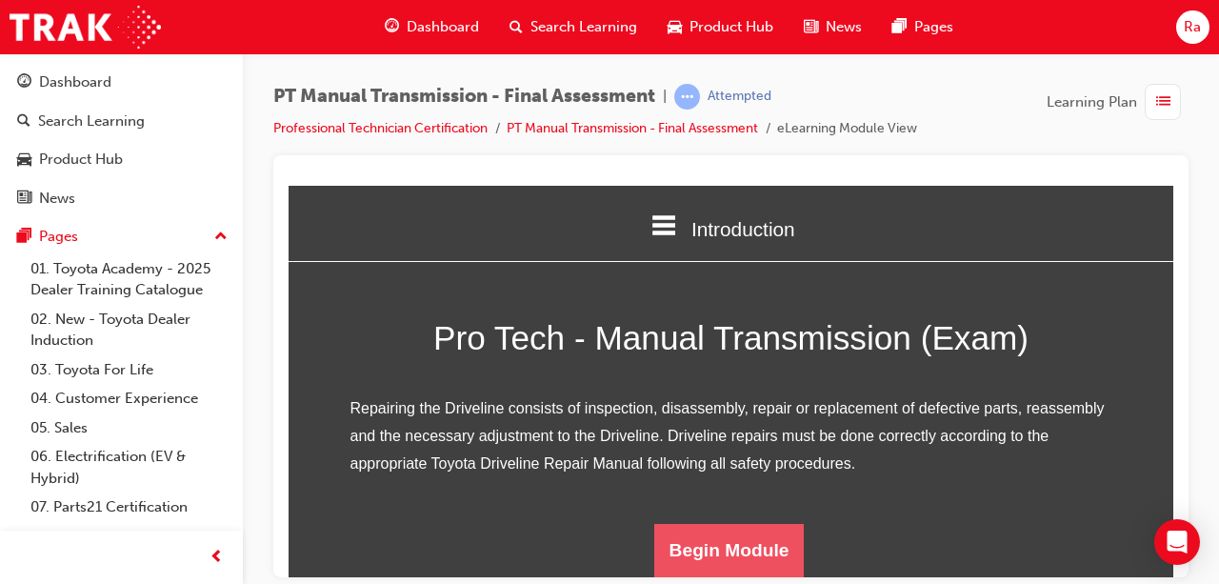
click at [763, 536] on button "Begin Module" at bounding box center [729, 549] width 151 height 53
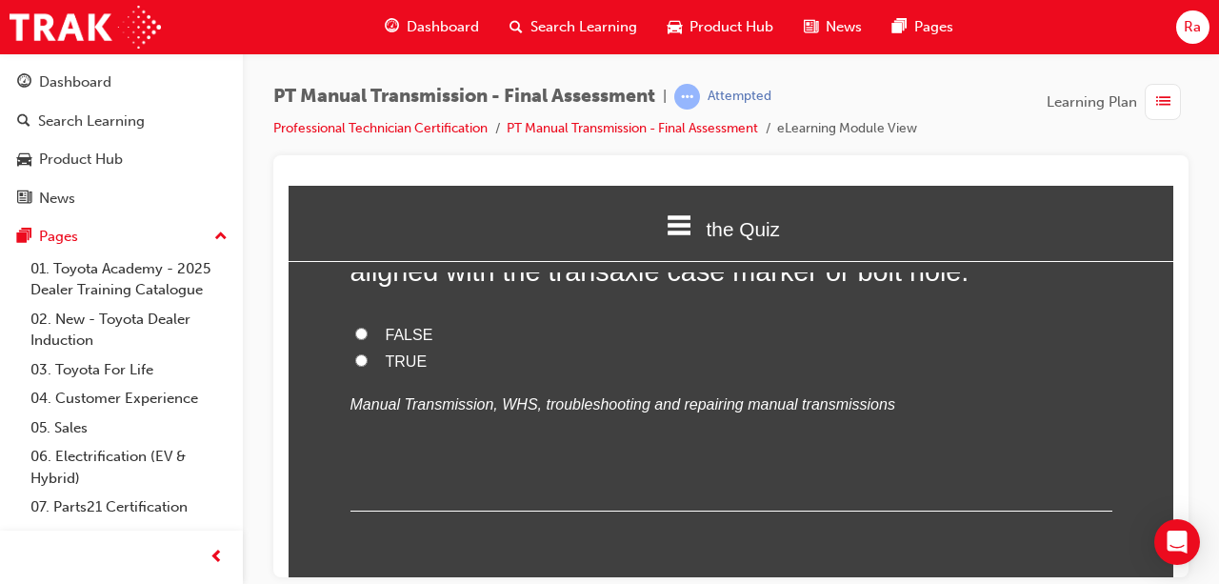
scroll to position [95, 0]
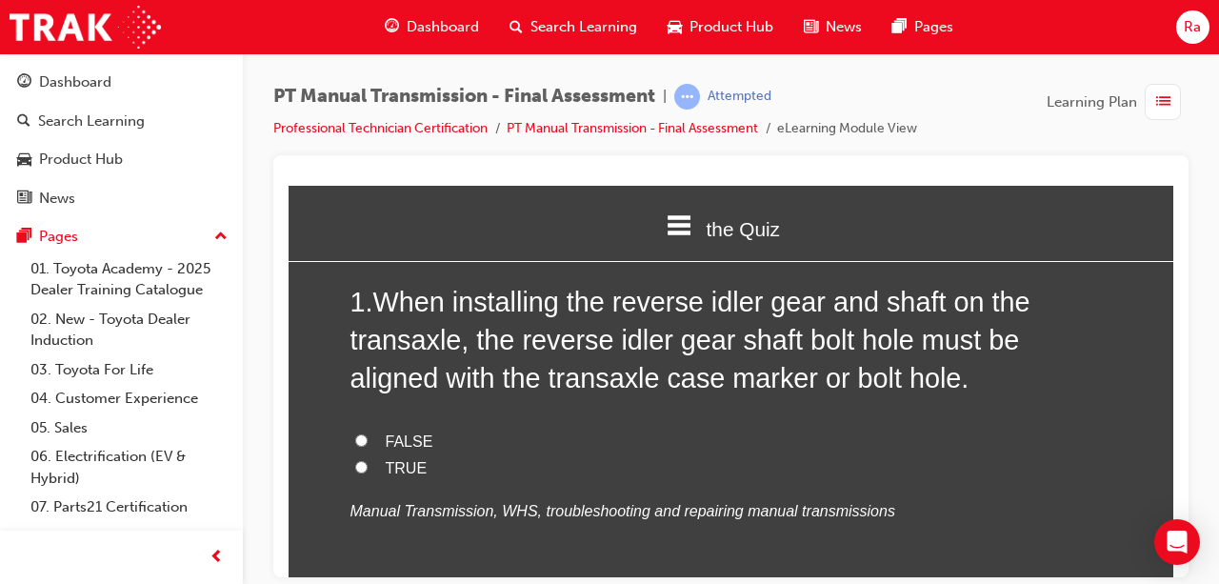
click at [389, 432] on span "FALSE" at bounding box center [410, 440] width 48 height 16
click at [368, 433] on input "FALSE" at bounding box center [361, 439] width 12 height 12
radio input "true"
click at [394, 452] on label "FALSE" at bounding box center [732, 442] width 762 height 28
click at [368, 446] on input "FALSE" at bounding box center [361, 439] width 12 height 12
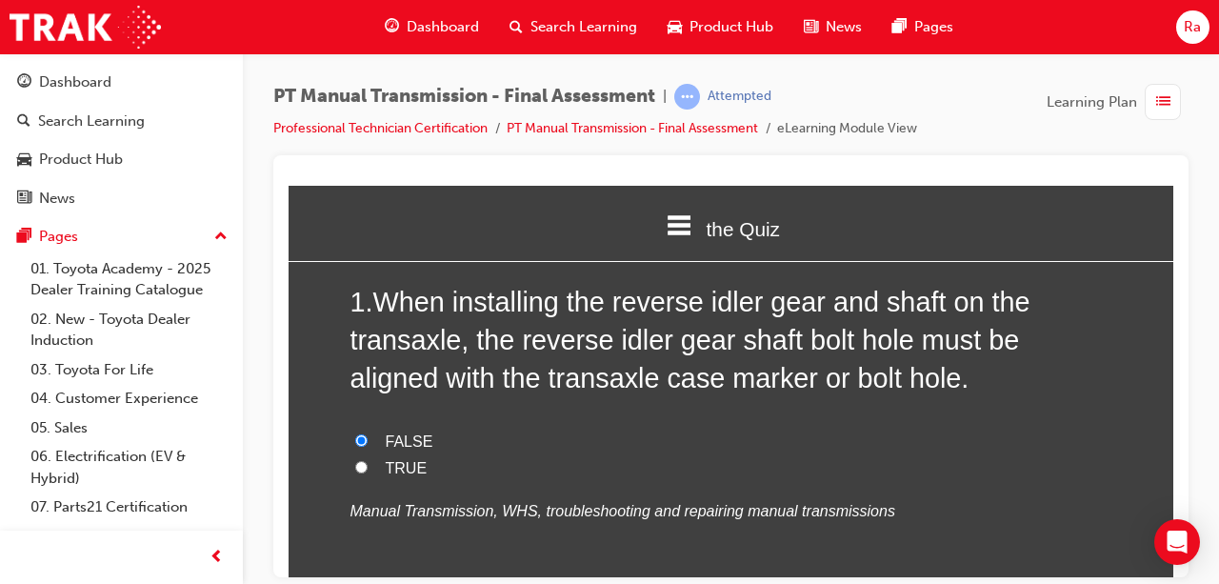
click at [384, 479] on label "TRUE" at bounding box center [732, 468] width 762 height 28
click at [368, 472] on input "TRUE" at bounding box center [361, 466] width 12 height 12
radio input "true"
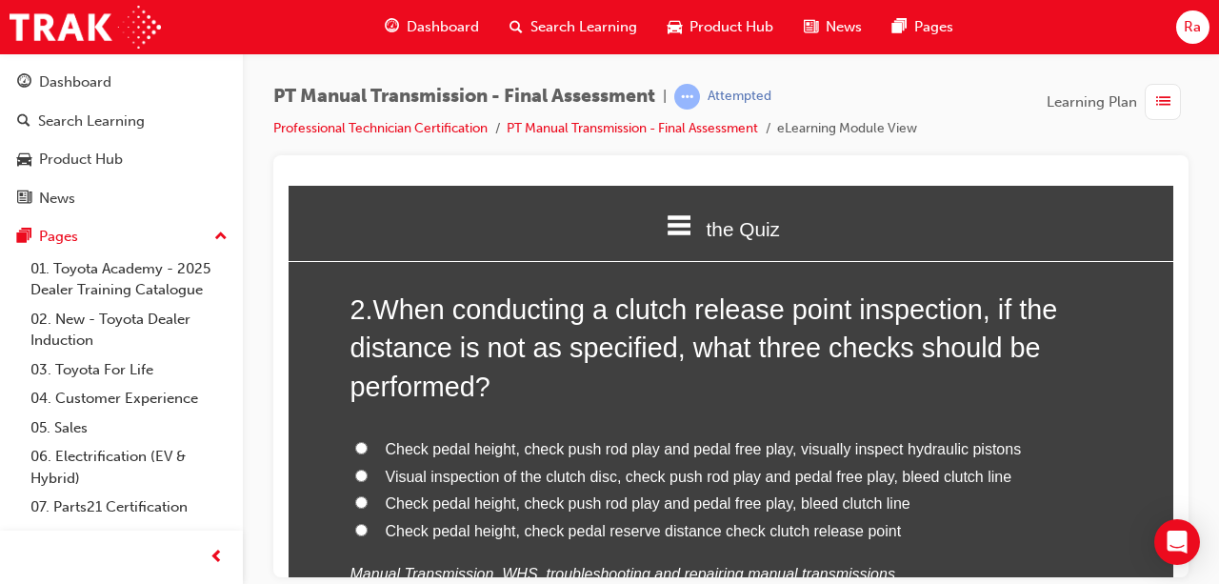
scroll to position [572, 0]
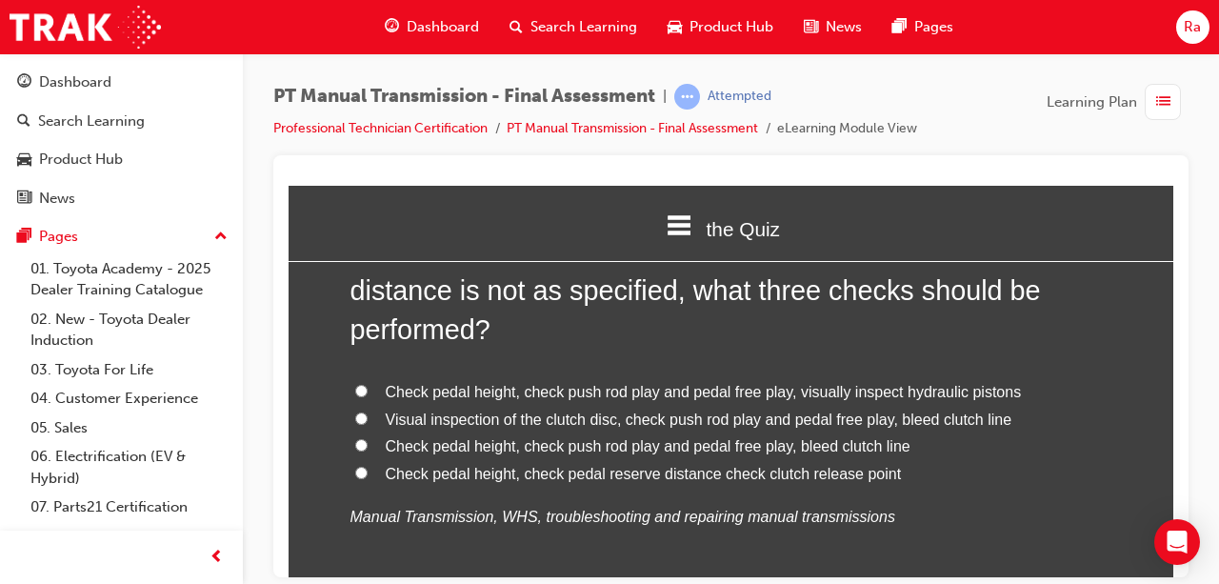
click at [505, 453] on span "Check pedal height, check push rod play and pedal free play, bleed clutch line" at bounding box center [648, 445] width 525 height 16
click at [368, 451] on input "Check pedal height, check push rod play and pedal free play, bleed clutch line" at bounding box center [361, 444] width 12 height 12
radio input "true"
click at [484, 474] on span "Check pedal height, check pedal reserve distance check clutch release point" at bounding box center [644, 473] width 516 height 16
click at [368, 474] on input "Check pedal height, check pedal reserve distance check clutch release point" at bounding box center [361, 472] width 12 height 12
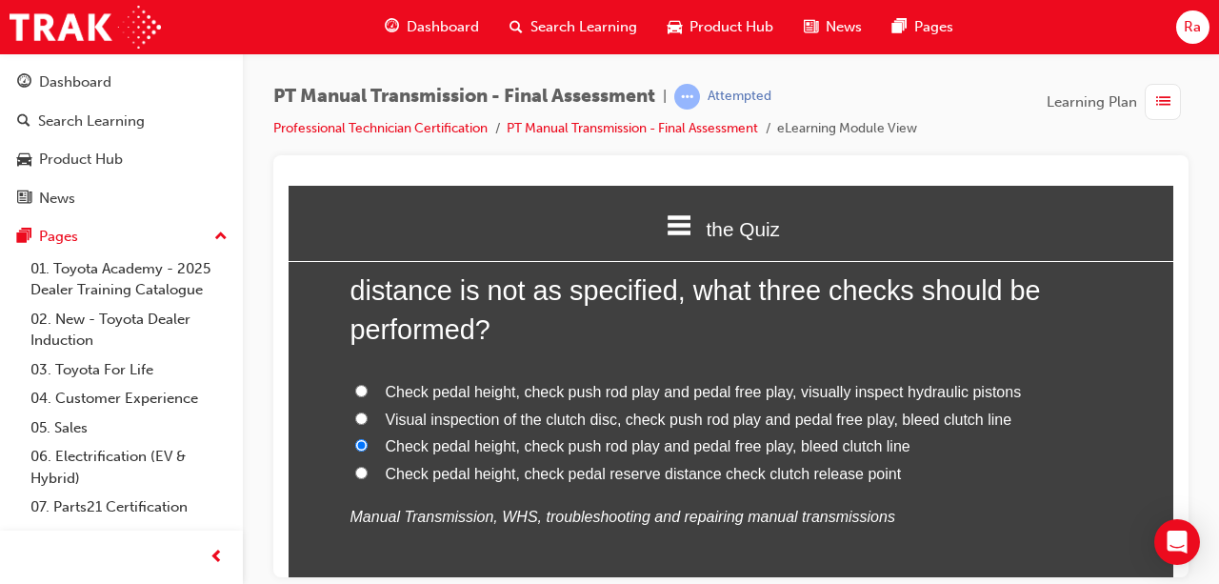
radio input "true"
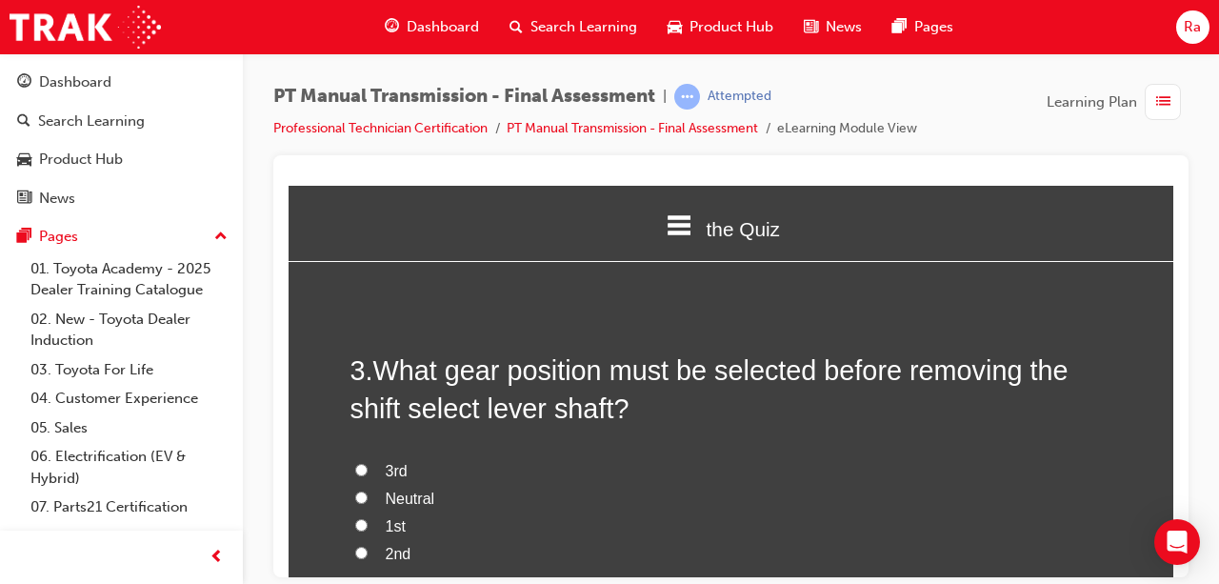
scroll to position [953, 0]
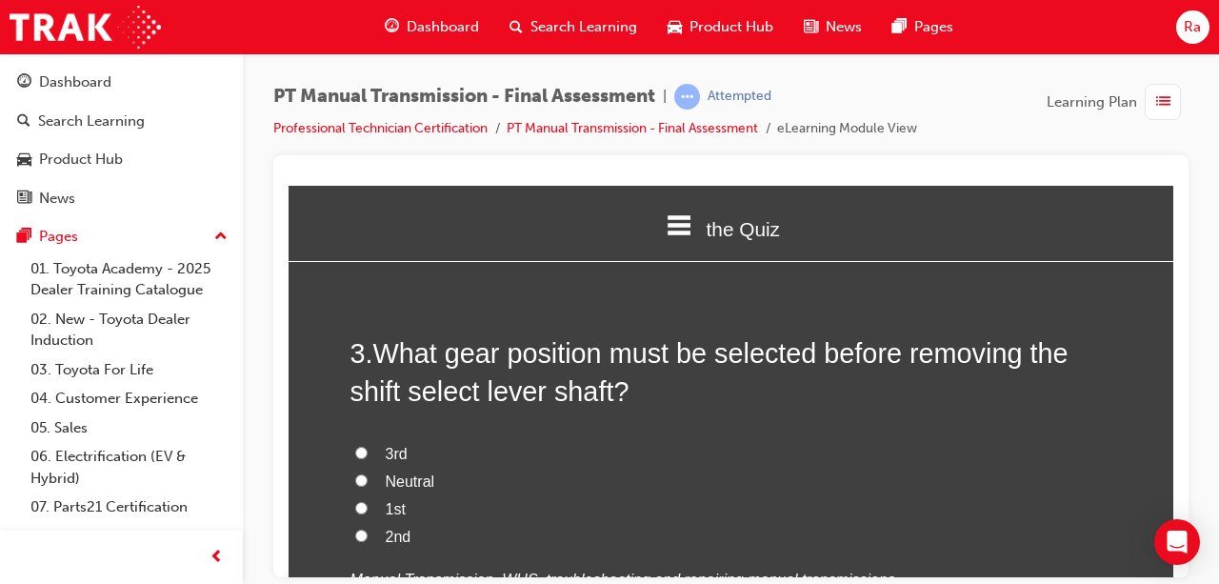
click at [415, 484] on span "Neutral" at bounding box center [411, 480] width 50 height 16
click at [368, 484] on input "Neutral" at bounding box center [361, 479] width 12 height 12
radio input "true"
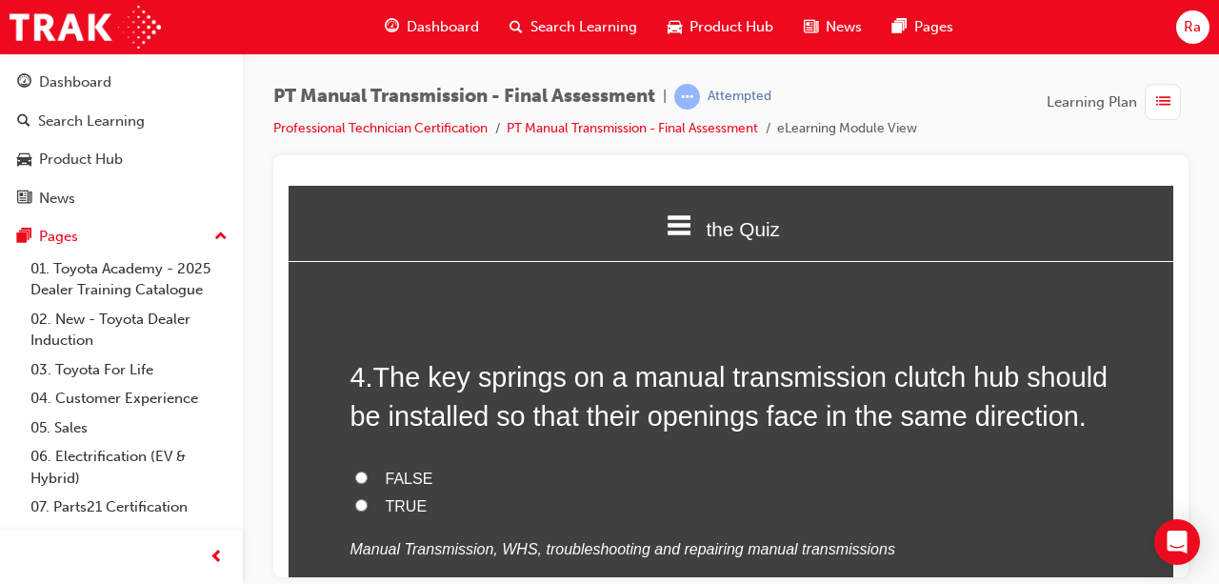
scroll to position [1429, 0]
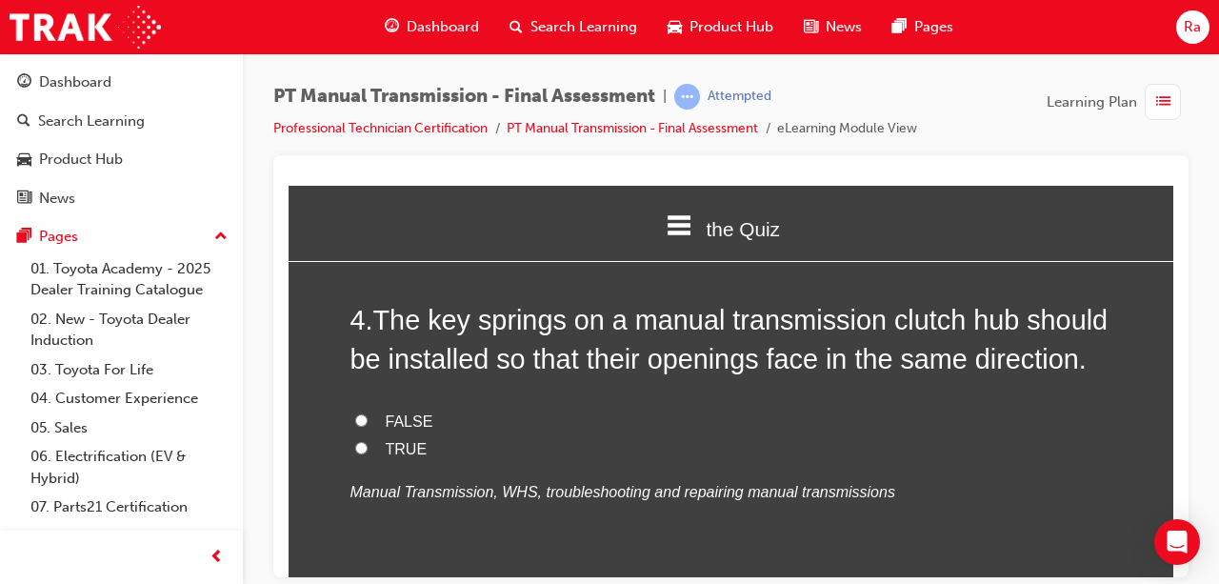
click at [405, 440] on span "TRUE" at bounding box center [407, 448] width 42 height 16
click at [368, 441] on input "TRUE" at bounding box center [361, 447] width 12 height 12
radio input "true"
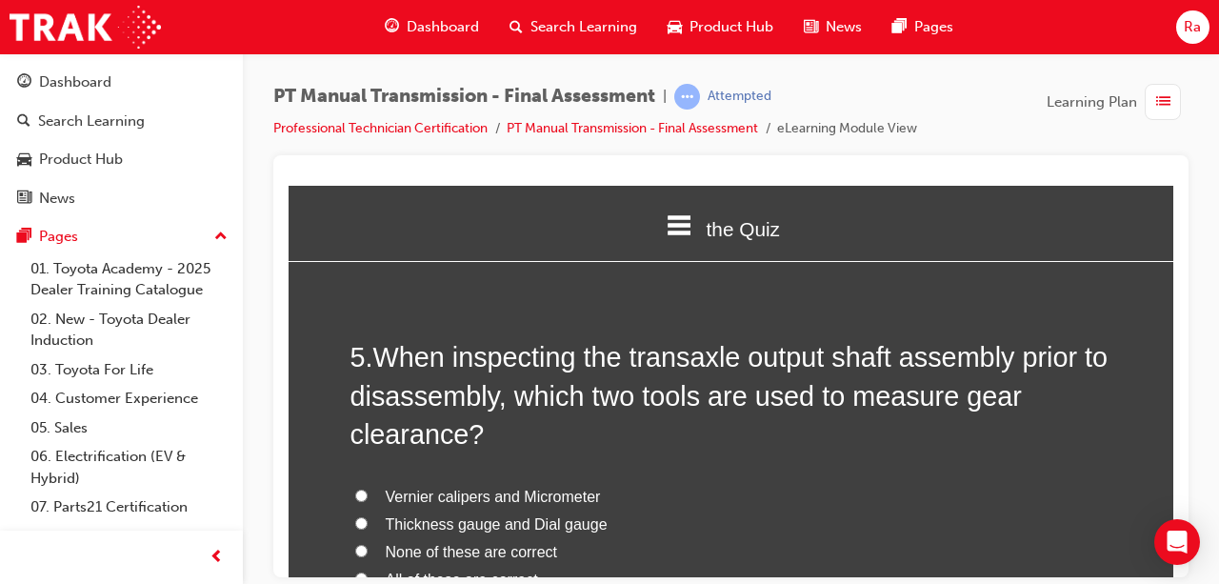
scroll to position [1810, 0]
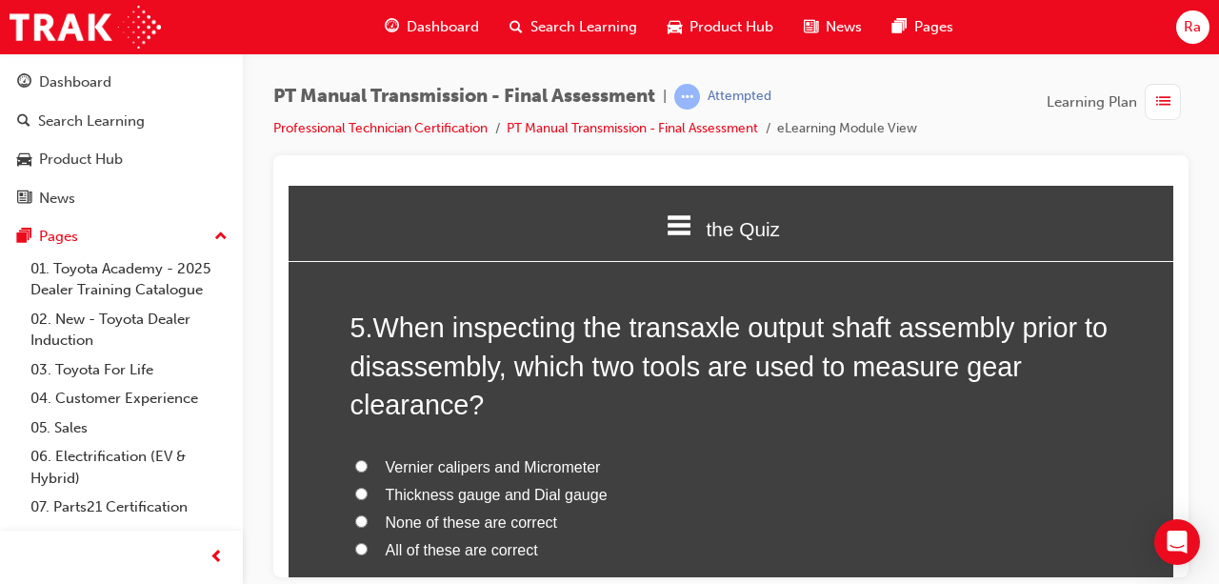
click at [543, 492] on span "Thickness gauge and Dial gauge" at bounding box center [497, 494] width 222 height 16
click at [368, 492] on input "Thickness gauge and Dial gauge" at bounding box center [361, 493] width 12 height 12
radio input "true"
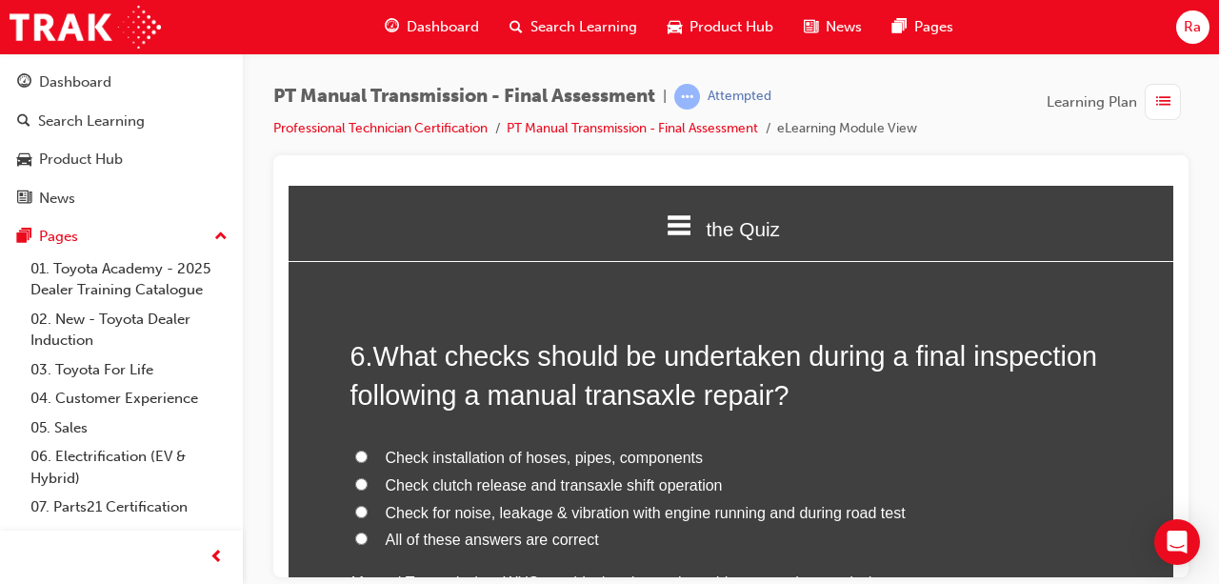
scroll to position [2286, 0]
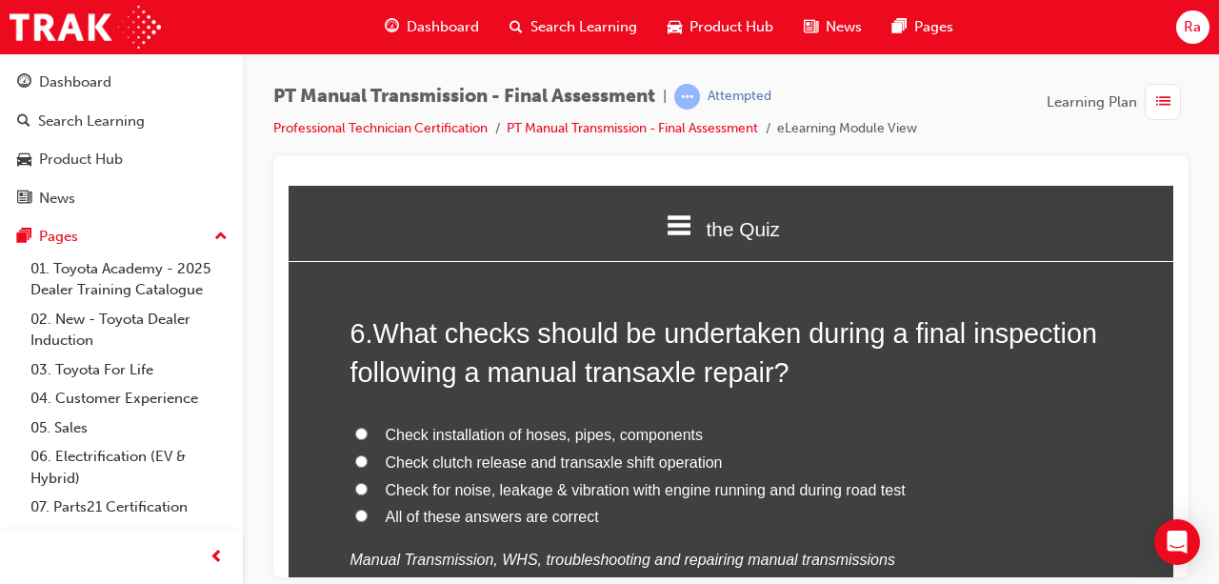
click at [505, 514] on span "All of these answers are correct" at bounding box center [492, 516] width 213 height 16
click at [368, 514] on input "All of these answers are correct" at bounding box center [361, 515] width 12 height 12
radio input "true"
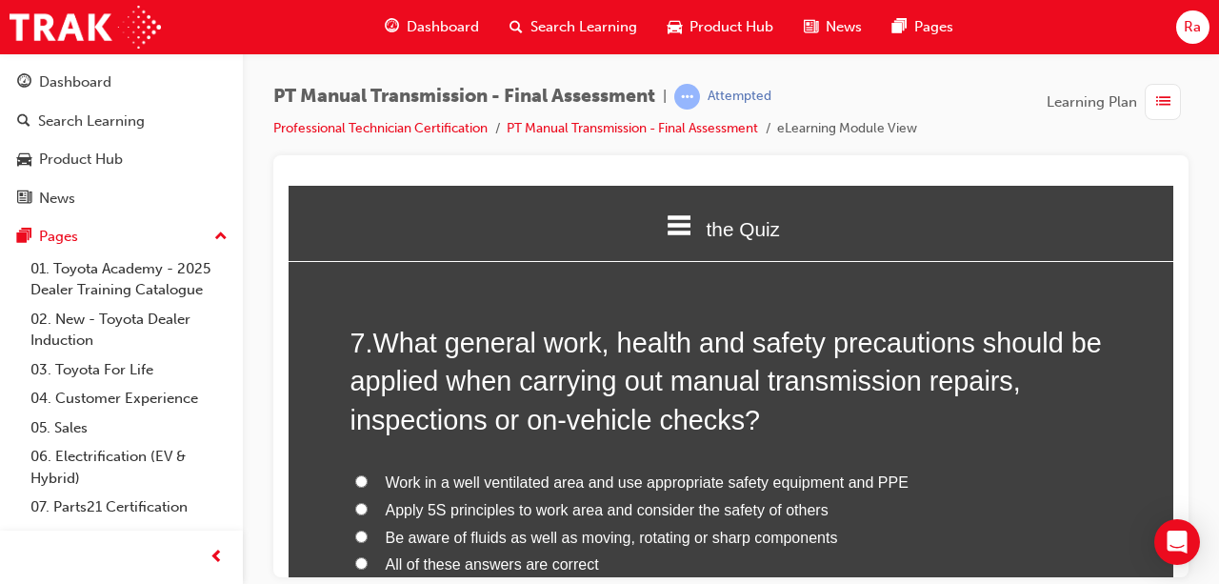
scroll to position [2763, 0]
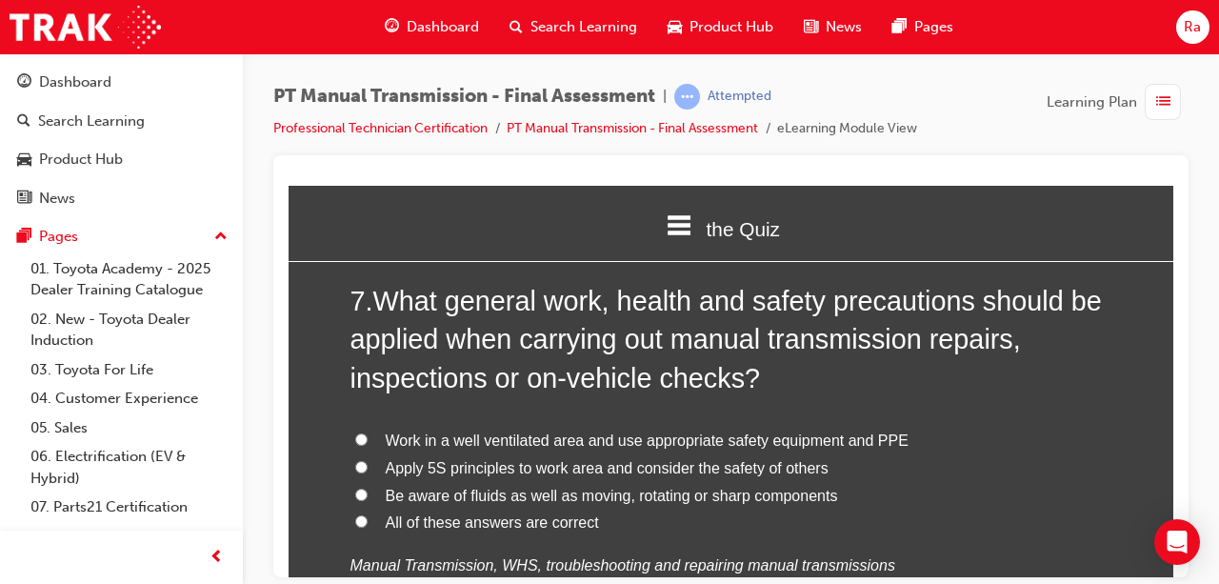
click at [532, 516] on span "All of these answers are correct" at bounding box center [492, 521] width 213 height 16
click at [368, 516] on input "All of these answers are correct" at bounding box center [361, 520] width 12 height 12
radio input "true"
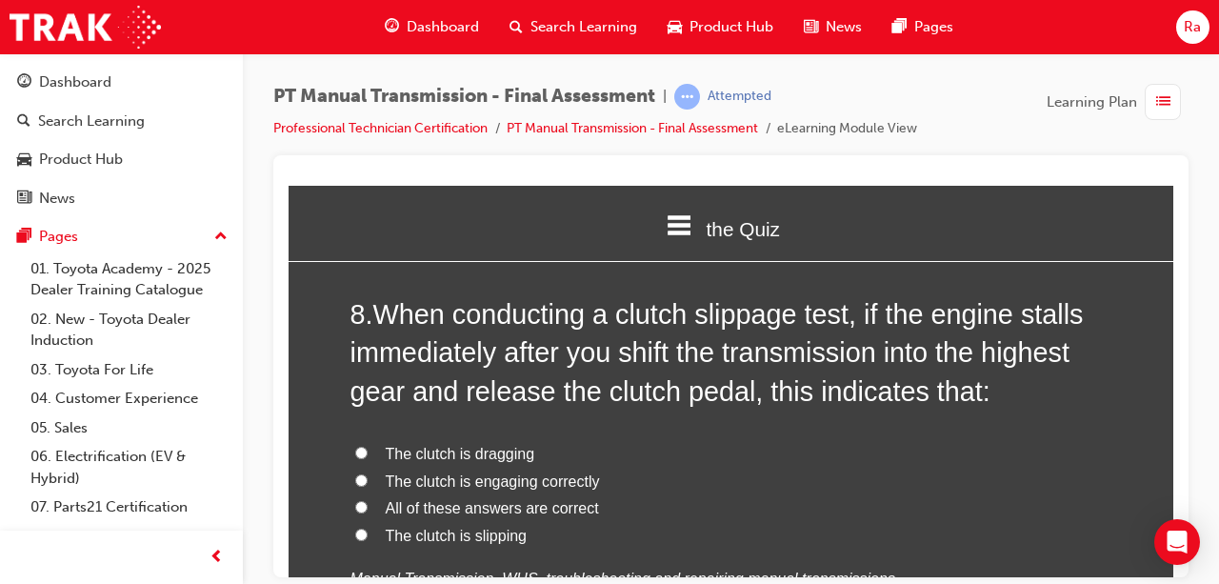
scroll to position [3239, 0]
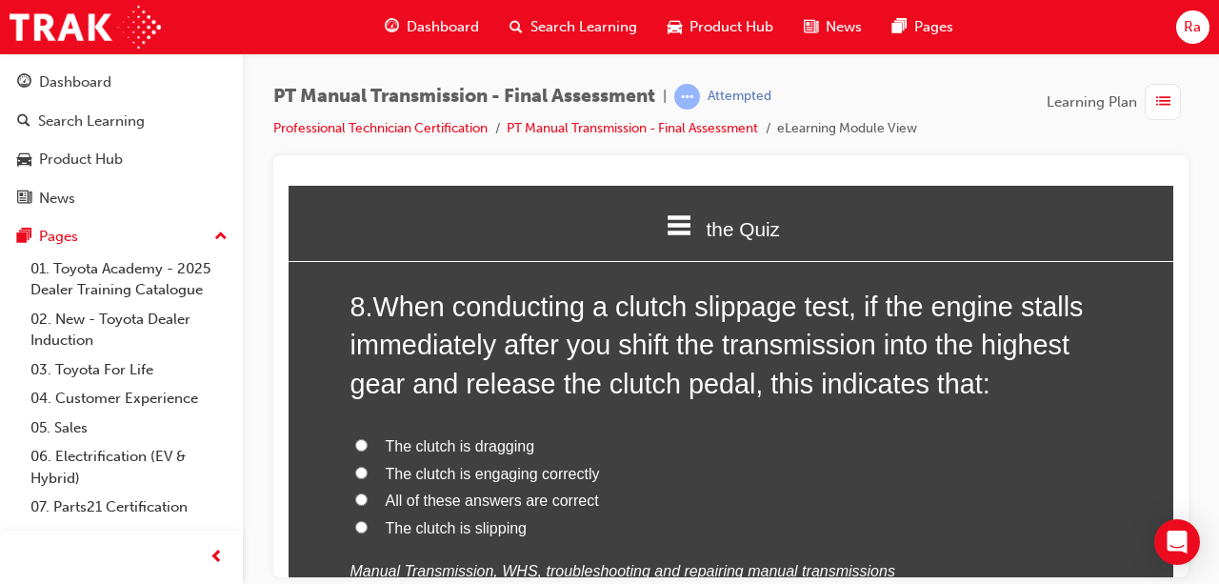
click at [560, 471] on span "The clutch is engaging correctly" at bounding box center [493, 473] width 214 height 16
click at [368, 471] on input "The clutch is engaging correctly" at bounding box center [361, 472] width 12 height 12
radio input "true"
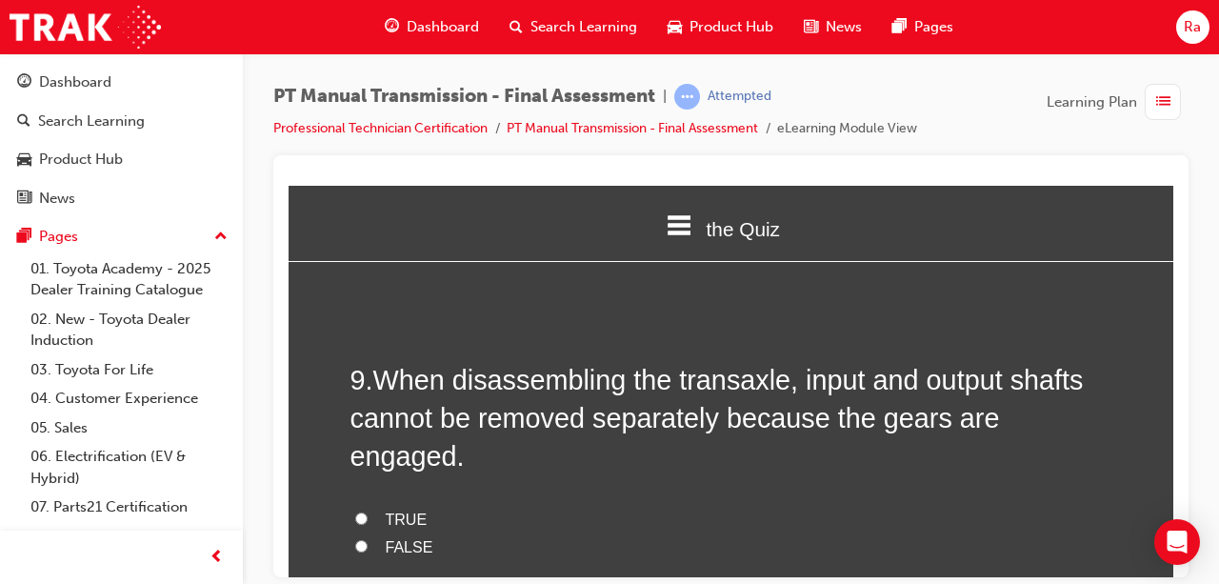
scroll to position [3715, 0]
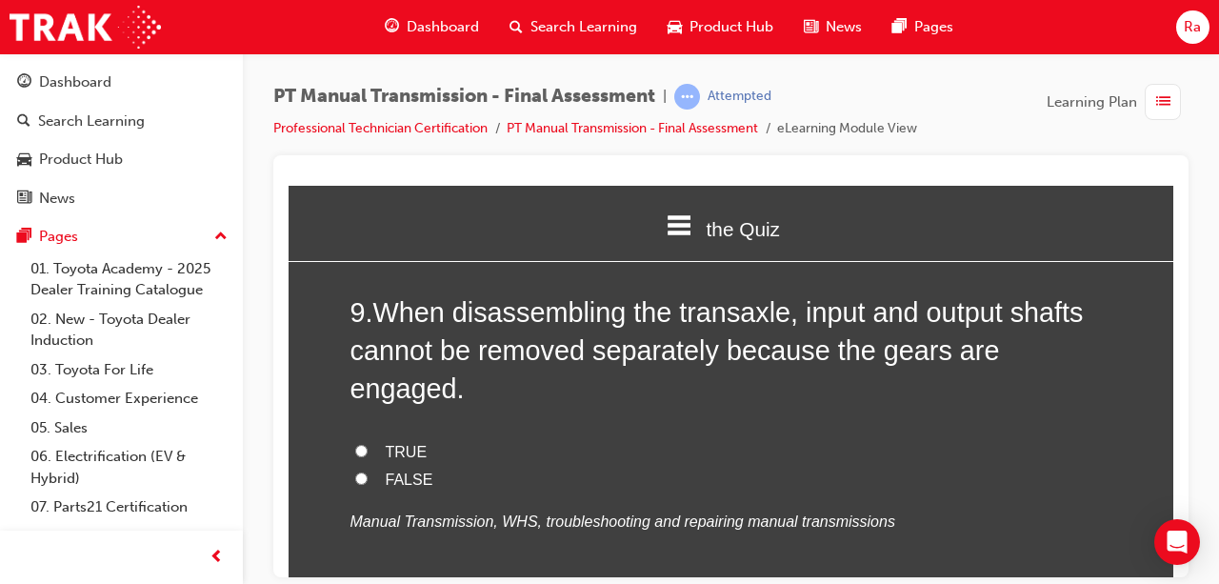
click at [397, 443] on span "TRUE" at bounding box center [407, 451] width 42 height 16
click at [368, 444] on input "TRUE" at bounding box center [361, 450] width 12 height 12
radio input "true"
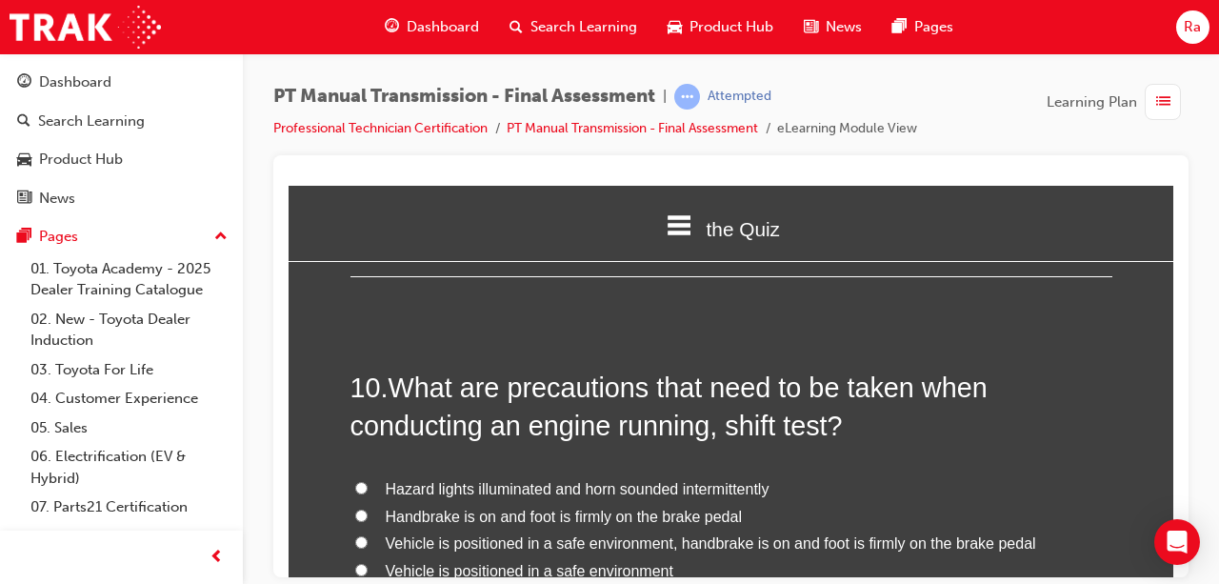
scroll to position [4096, 0]
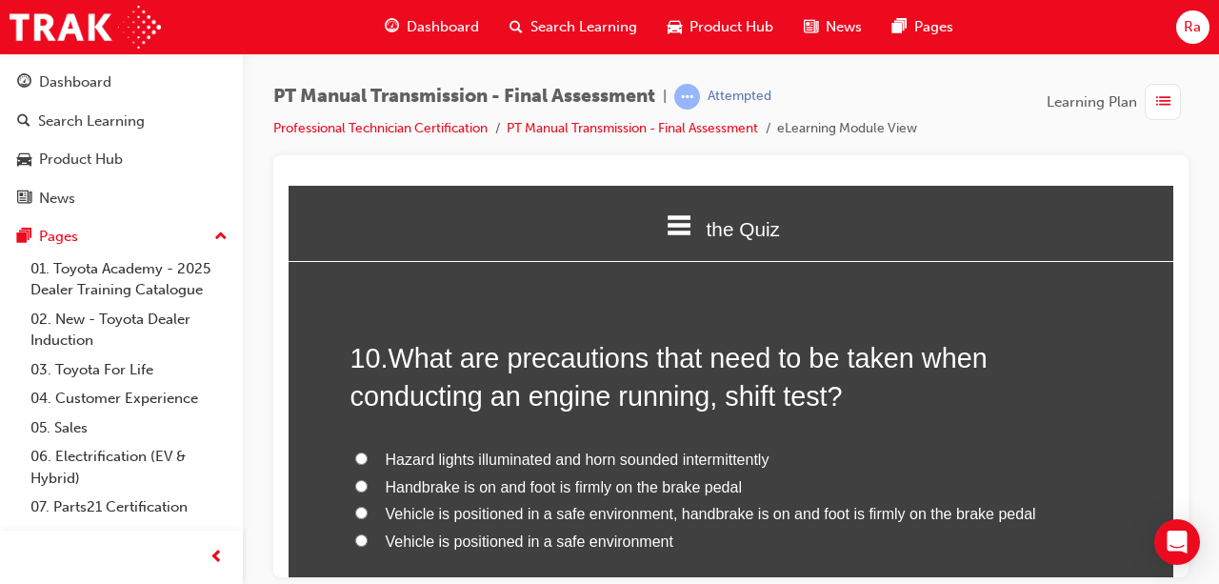
click at [449, 505] on span "Vehicle is positioned in a safe environment, handbrake is on and foot is firmly…" at bounding box center [711, 513] width 651 height 16
click at [368, 506] on input "Vehicle is positioned in a safe environment, handbrake is on and foot is firmly…" at bounding box center [361, 512] width 12 height 12
radio input "true"
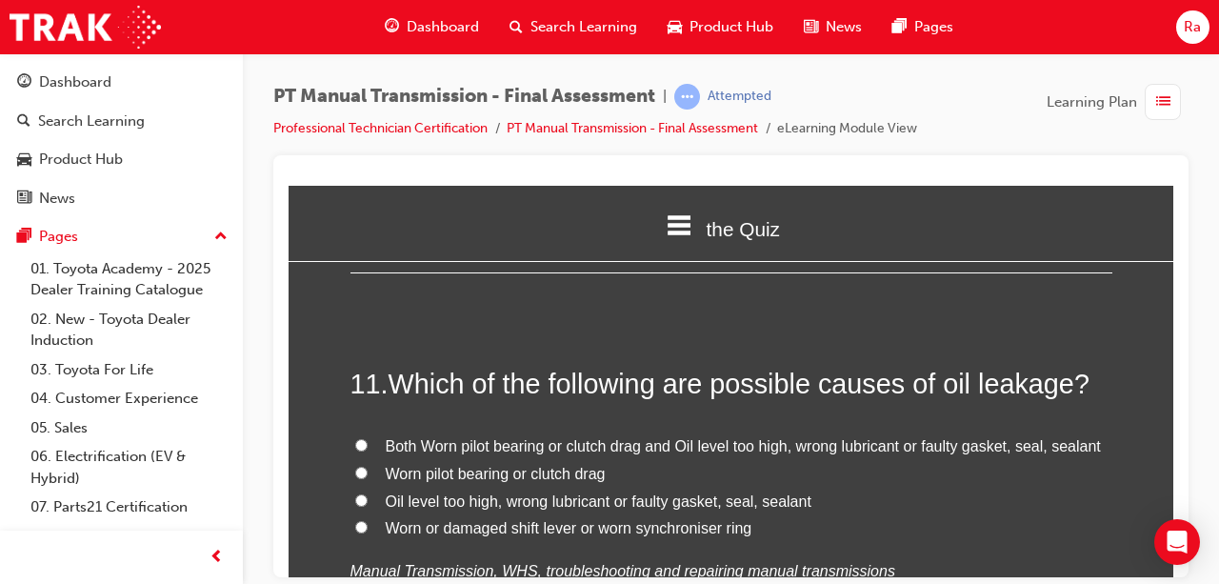
scroll to position [4572, 0]
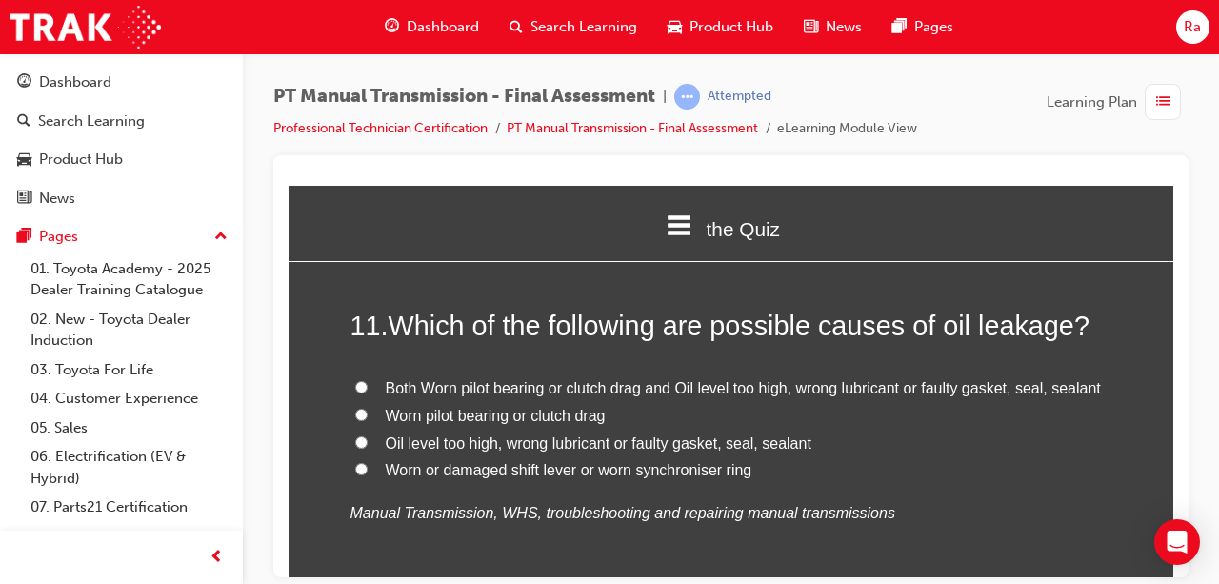
click at [455, 434] on span "Oil level too high, wrong lubricant or faulty gasket, seal, sealant" at bounding box center [599, 442] width 426 height 16
click at [368, 435] on input "Oil level too high, wrong lubricant or faulty gasket, seal, sealant" at bounding box center [361, 441] width 12 height 12
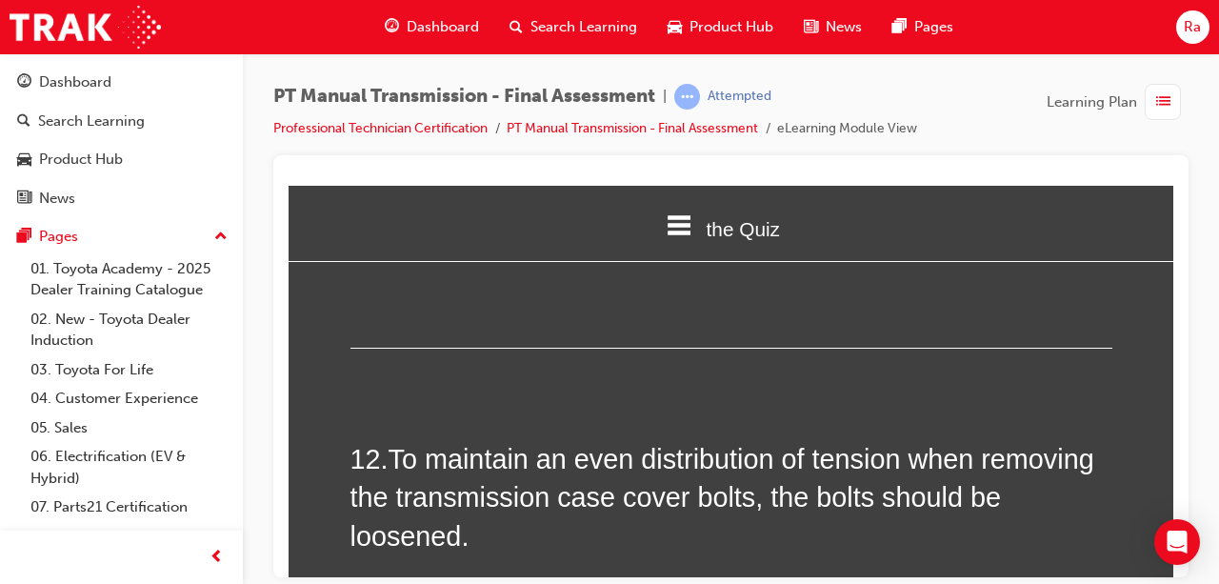
scroll to position [4954, 0]
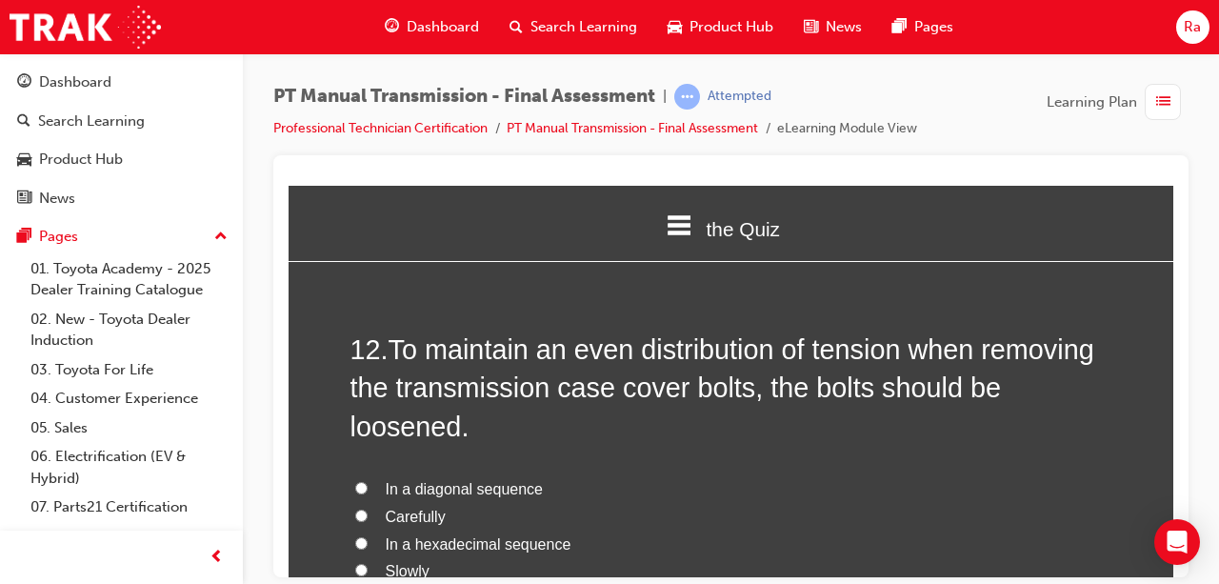
click at [429, 535] on span "In a hexadecimal sequence" at bounding box center [479, 543] width 186 height 16
click at [368, 536] on input "In a hexadecimal sequence" at bounding box center [361, 542] width 12 height 12
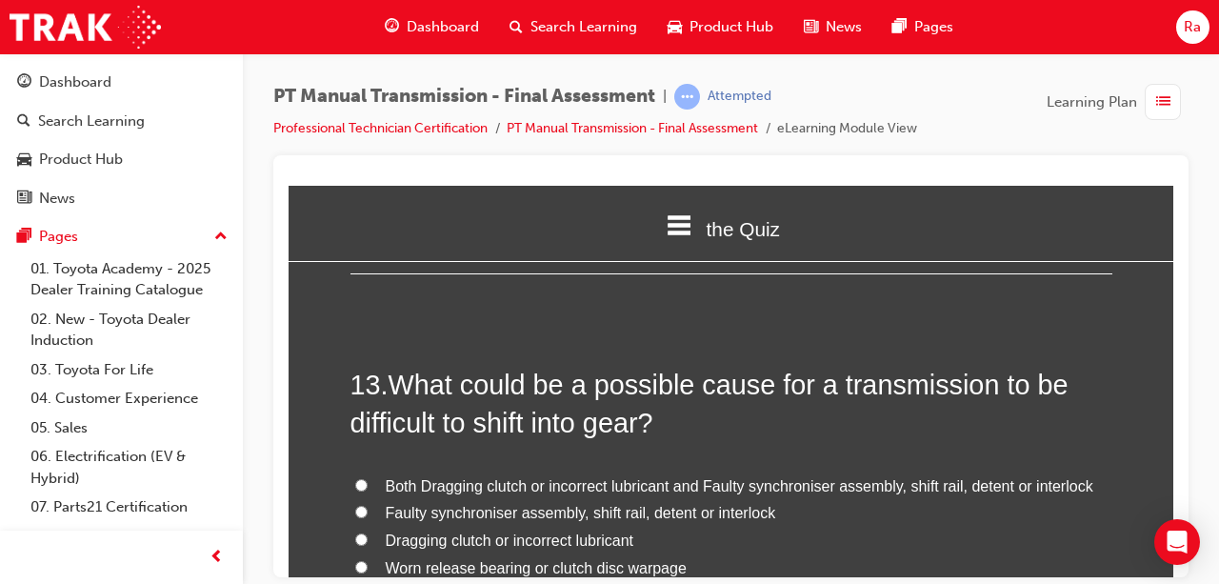
scroll to position [5430, 0]
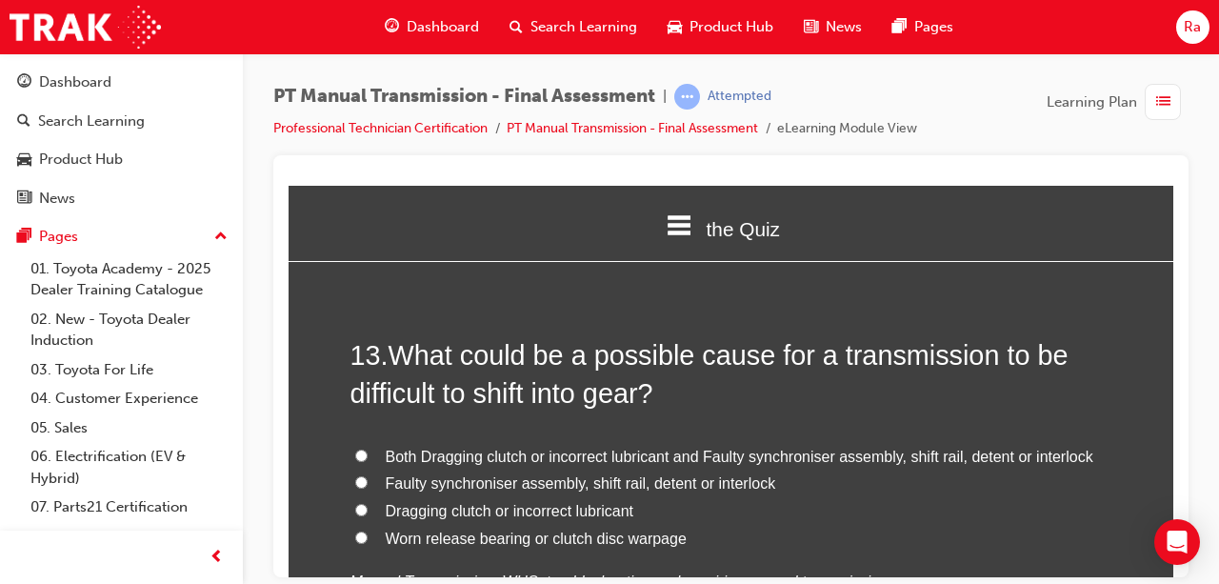
click at [521, 448] on span "Both Dragging clutch or incorrect lubricant and Faulty synchroniser assembly, s…" at bounding box center [740, 456] width 708 height 16
click at [368, 449] on input "Both Dragging clutch or incorrect lubricant and Faulty synchroniser assembly, s…" at bounding box center [361, 455] width 12 height 12
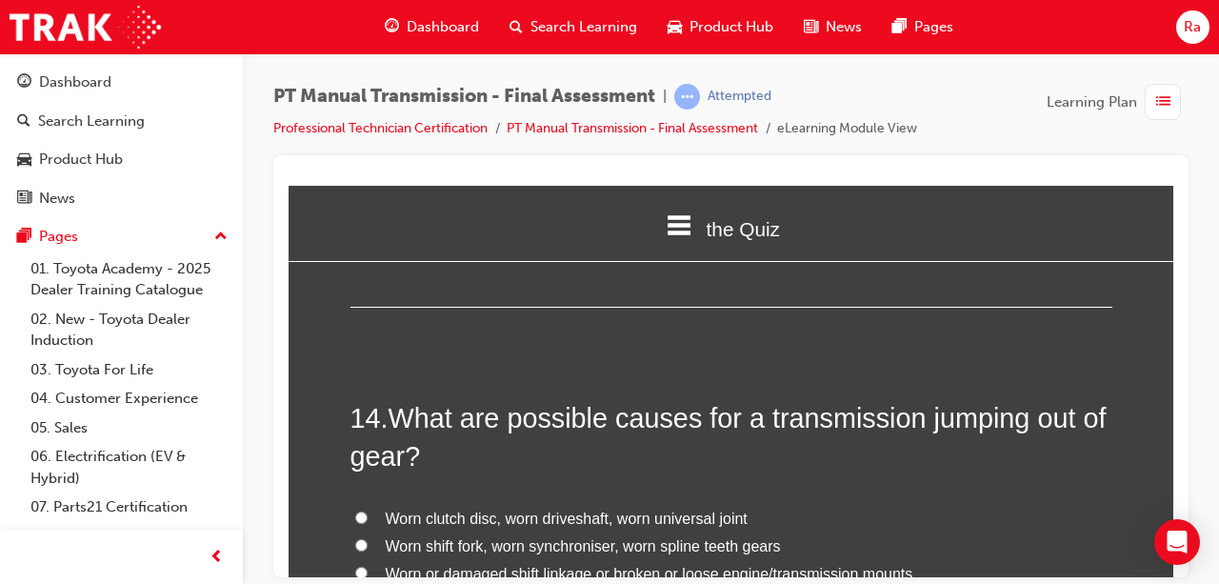
scroll to position [5906, 0]
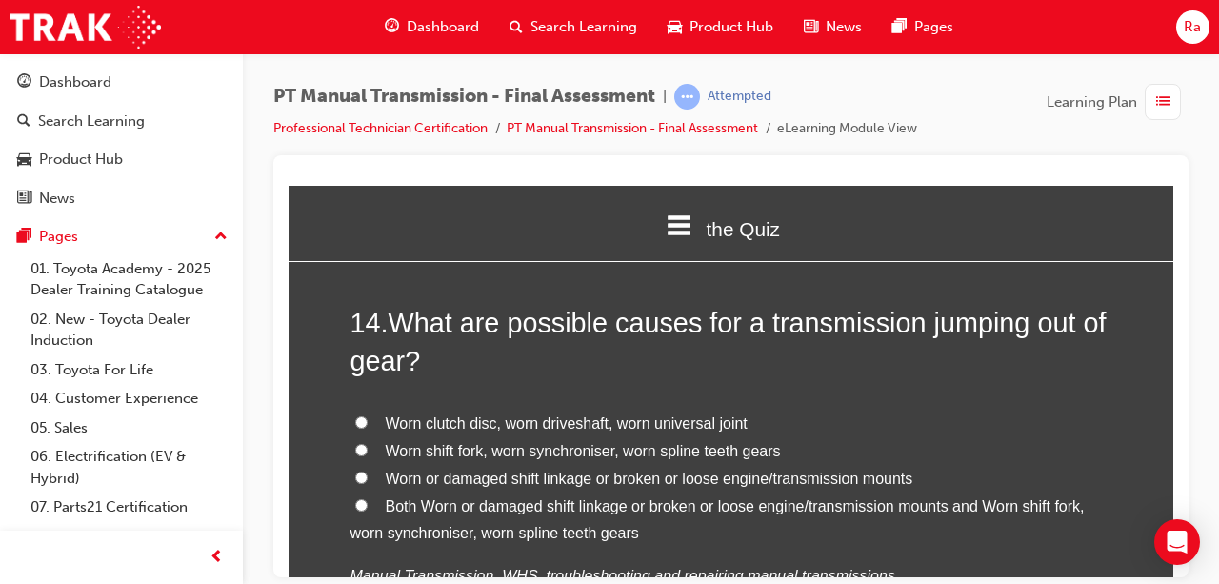
click at [430, 497] on span "Both Worn or damaged shift linkage or broken or loose engine/transmission mount…" at bounding box center [718, 519] width 734 height 44
click at [368, 498] on input "Both Worn or damaged shift linkage or broken or loose engine/transmission mount…" at bounding box center [361, 504] width 12 height 12
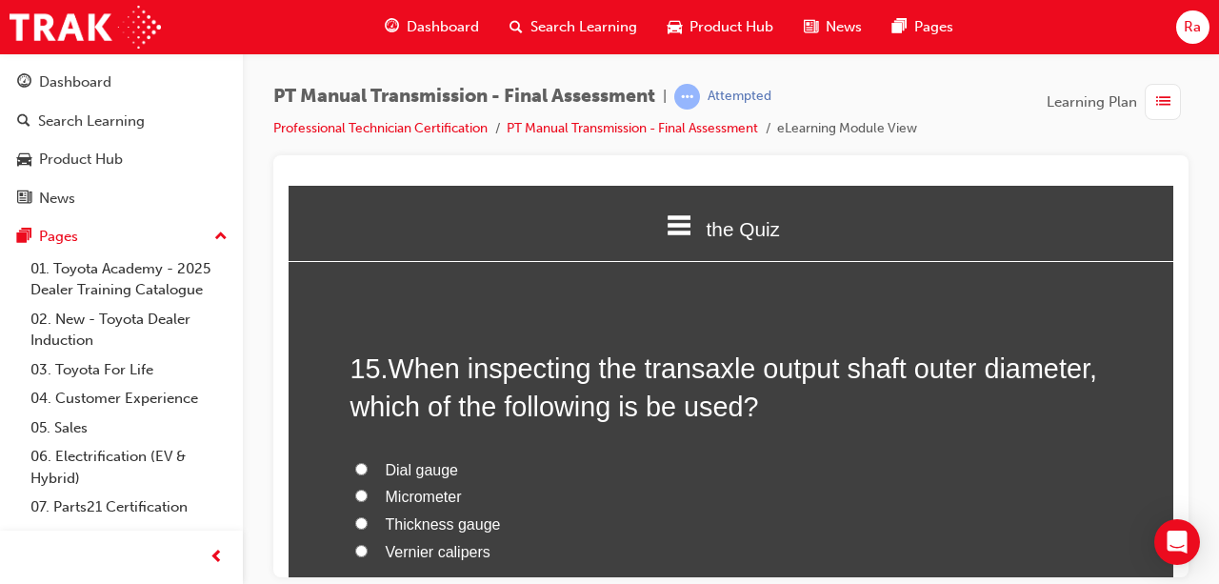
scroll to position [6382, 0]
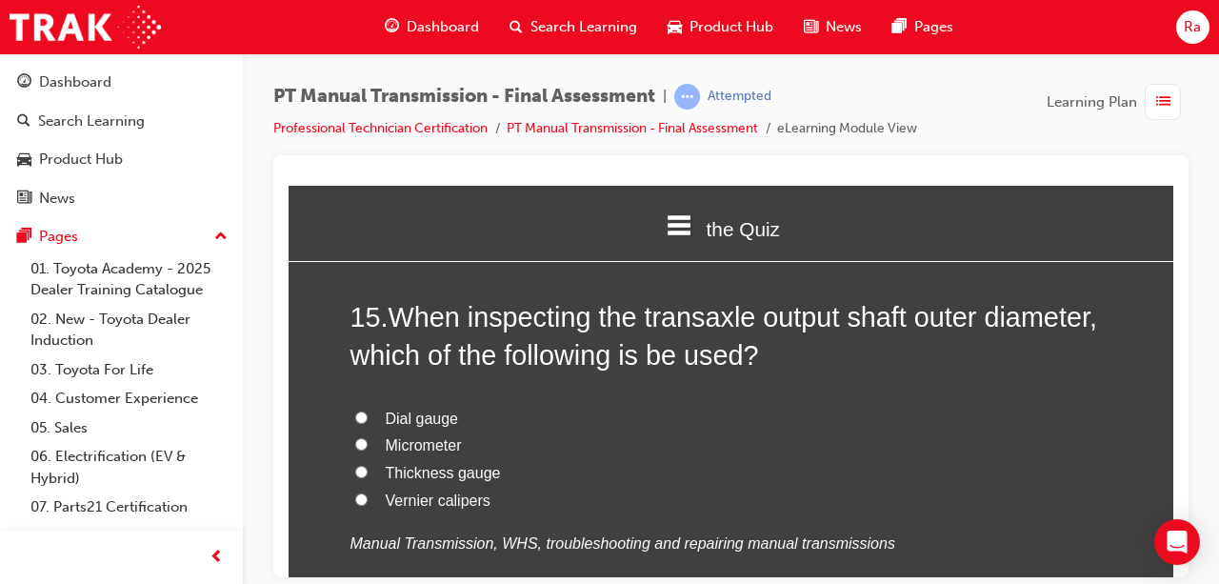
click at [440, 410] on span "Dial gauge" at bounding box center [422, 418] width 73 height 16
click at [368, 411] on input "Dial gauge" at bounding box center [361, 417] width 12 height 12
click at [436, 436] on span "Micrometer" at bounding box center [424, 444] width 76 height 16
click at [368, 437] on input "Micrometer" at bounding box center [361, 443] width 12 height 12
click at [433, 464] on span "Thickness gauge" at bounding box center [443, 472] width 115 height 16
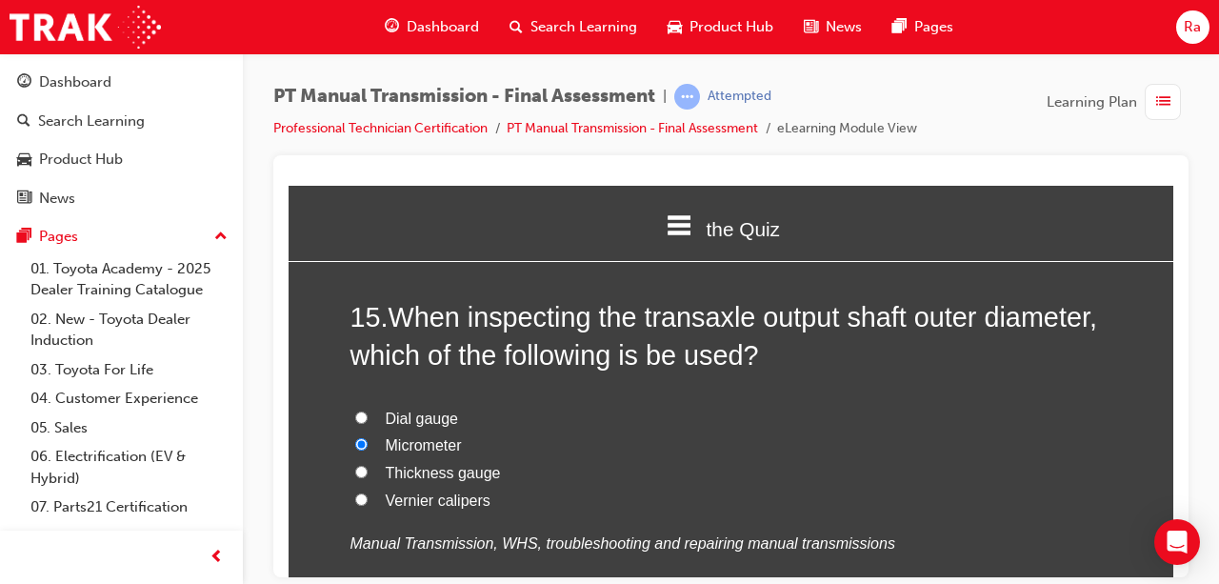
click at [368, 465] on input "Thickness gauge" at bounding box center [361, 471] width 12 height 12
click at [428, 492] on span "Vernier calipers" at bounding box center [438, 500] width 105 height 16
click at [368, 492] on input "Vernier calipers" at bounding box center [361, 498] width 12 height 12
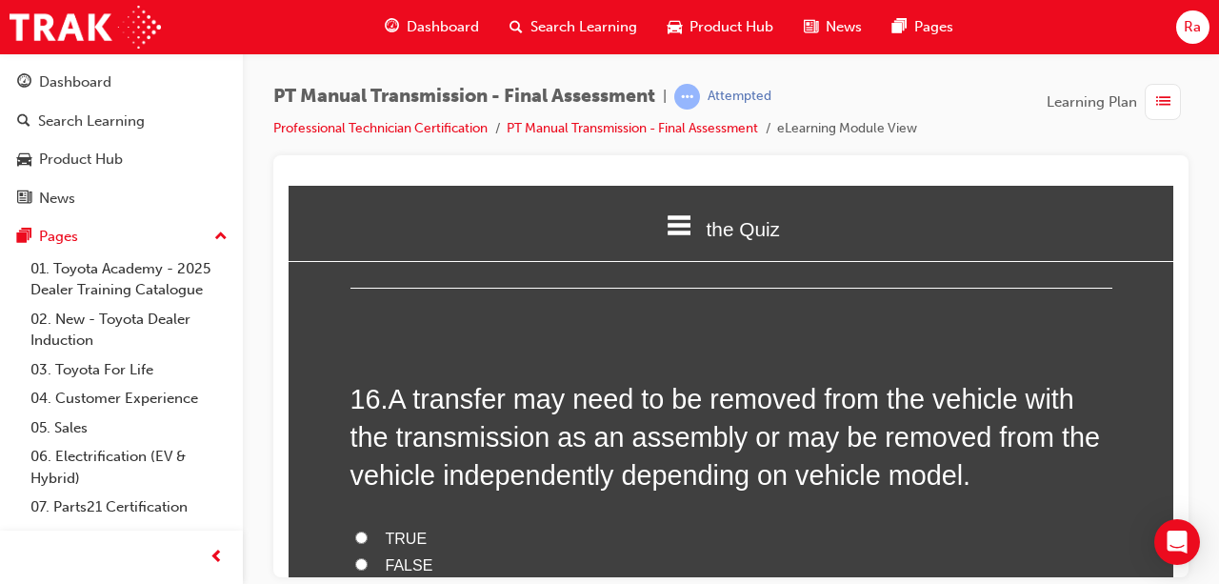
scroll to position [6763, 0]
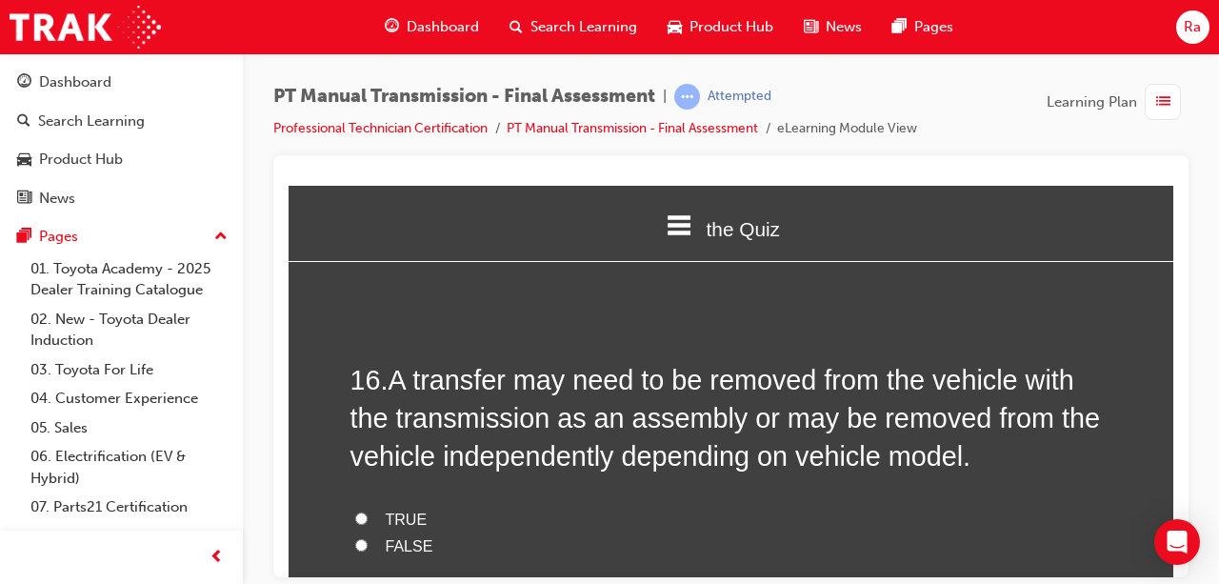
click at [412, 506] on label "TRUE" at bounding box center [732, 520] width 762 height 28
click at [368, 512] on input "TRUE" at bounding box center [361, 518] width 12 height 12
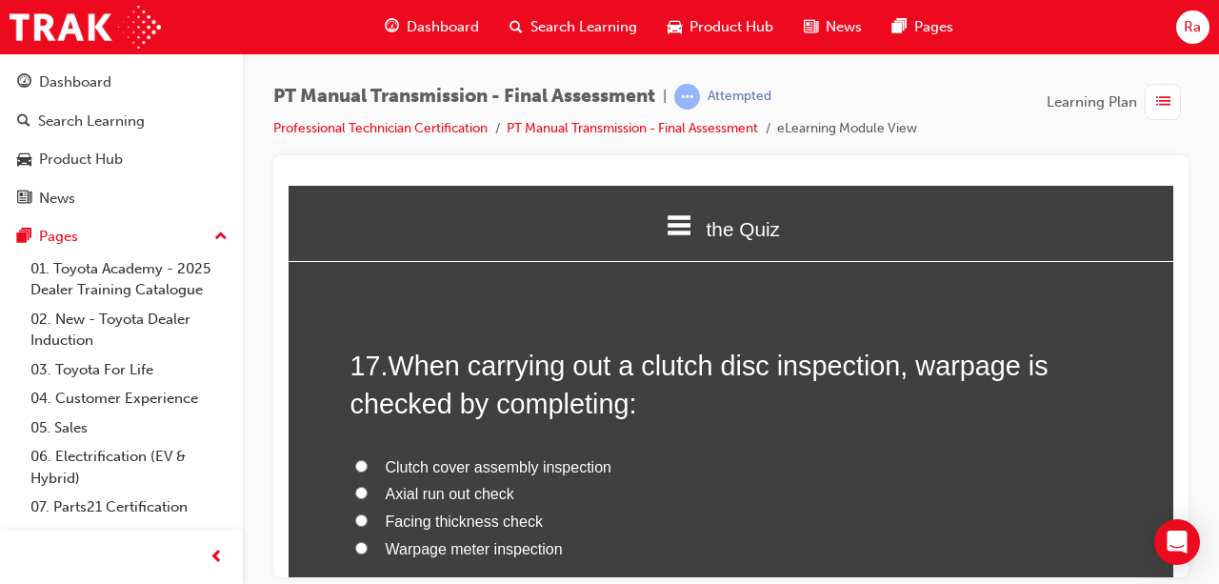
scroll to position [7240, 0]
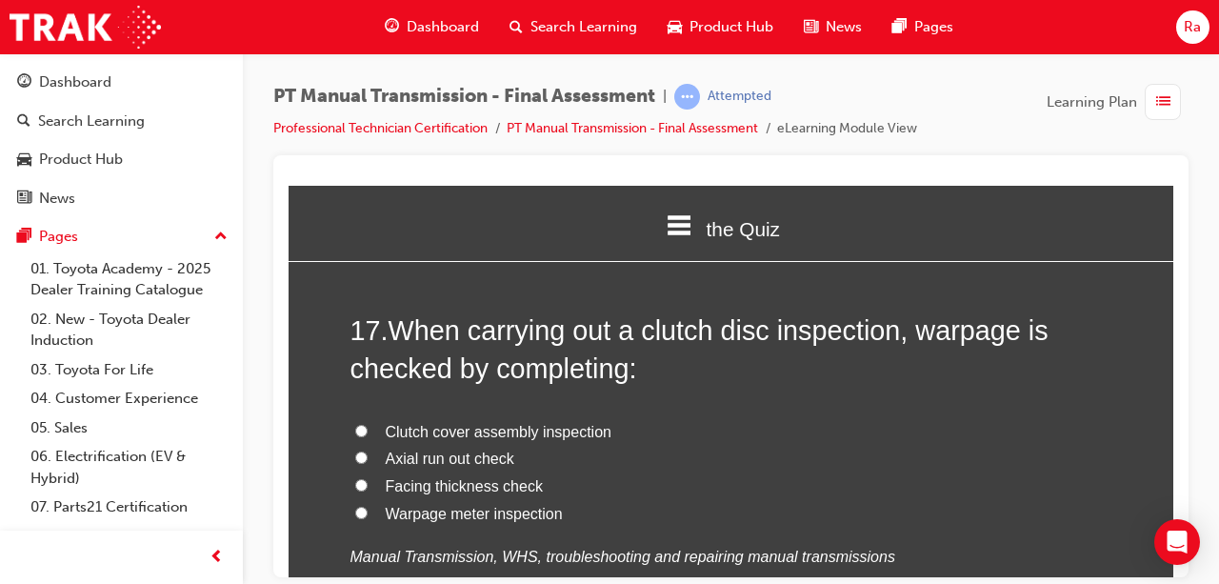
click at [435, 450] on span "Axial run out check" at bounding box center [450, 458] width 129 height 16
click at [368, 451] on input "Axial run out check" at bounding box center [361, 457] width 12 height 12
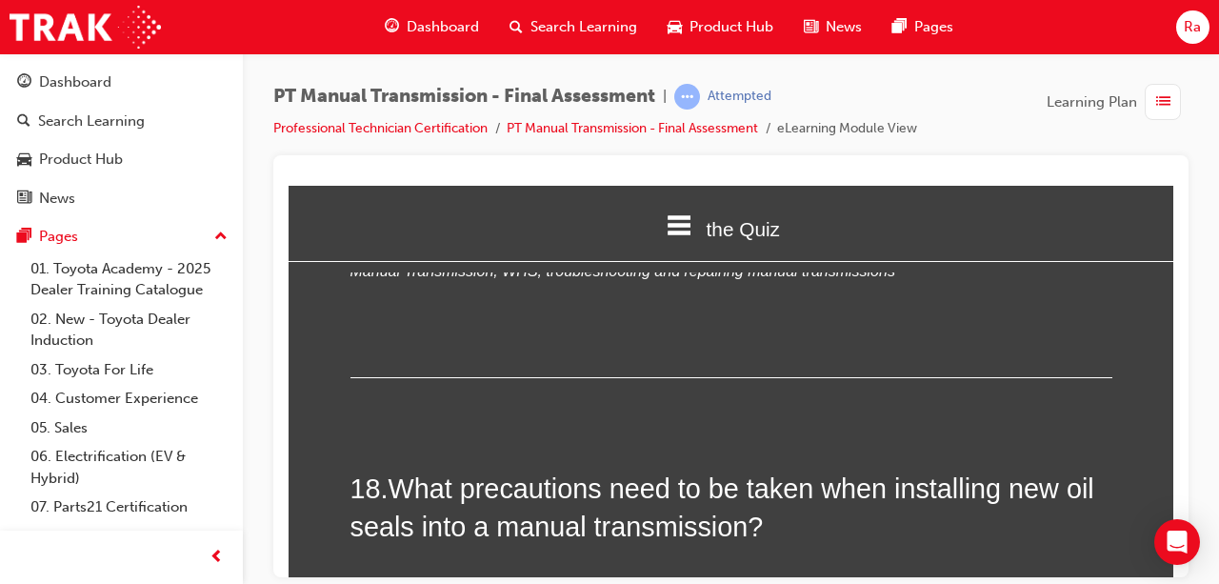
scroll to position [7621, 0]
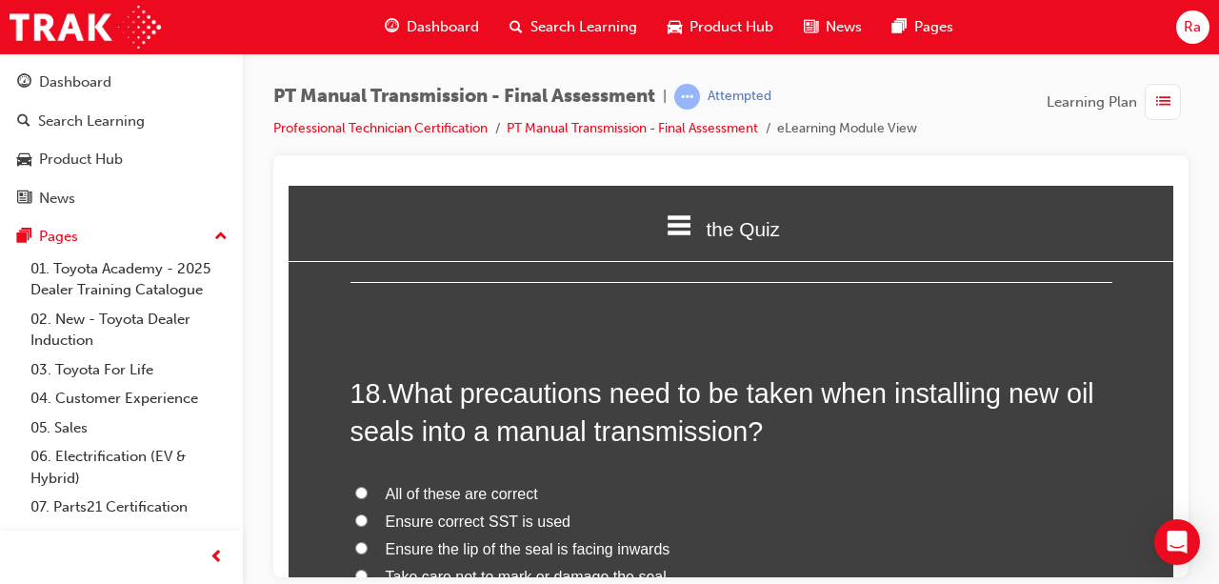
click at [434, 480] on label "All of these are correct" at bounding box center [732, 494] width 762 height 28
click at [368, 486] on input "All of these are correct" at bounding box center [361, 492] width 12 height 12
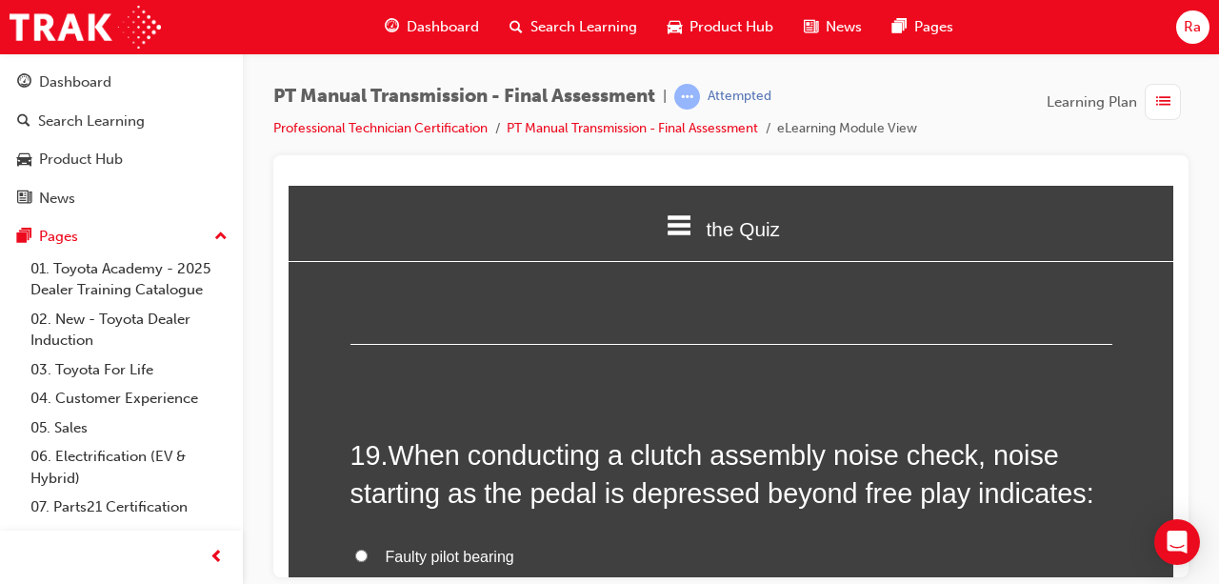
scroll to position [8097, 0]
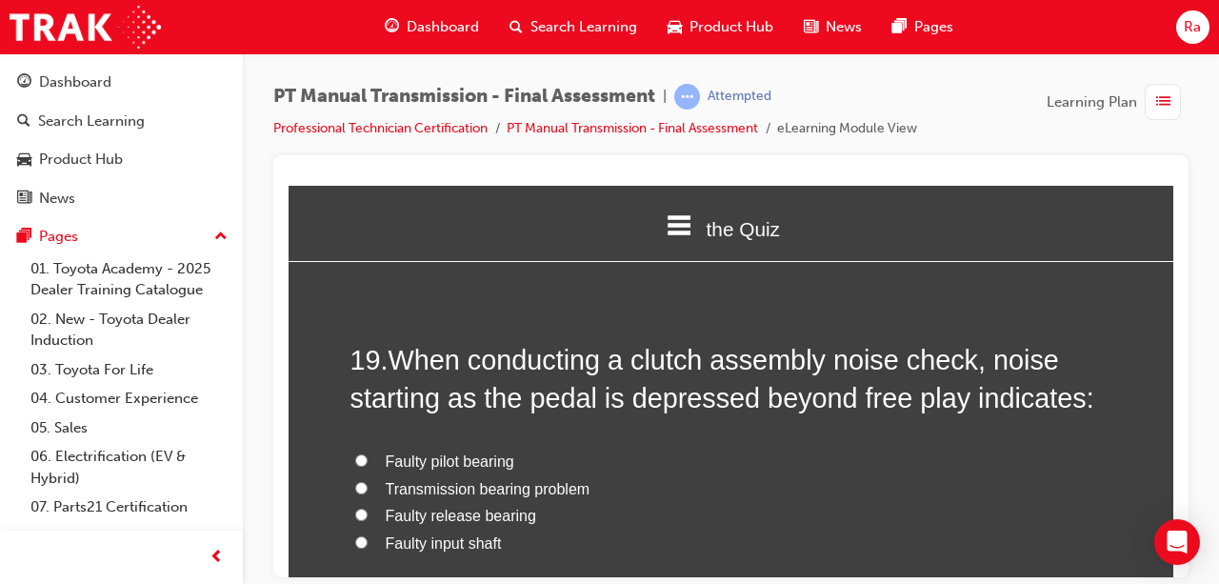
click at [441, 507] on span "Faulty release bearing" at bounding box center [461, 515] width 151 height 16
click at [368, 508] on input "Faulty release bearing" at bounding box center [361, 514] width 12 height 12
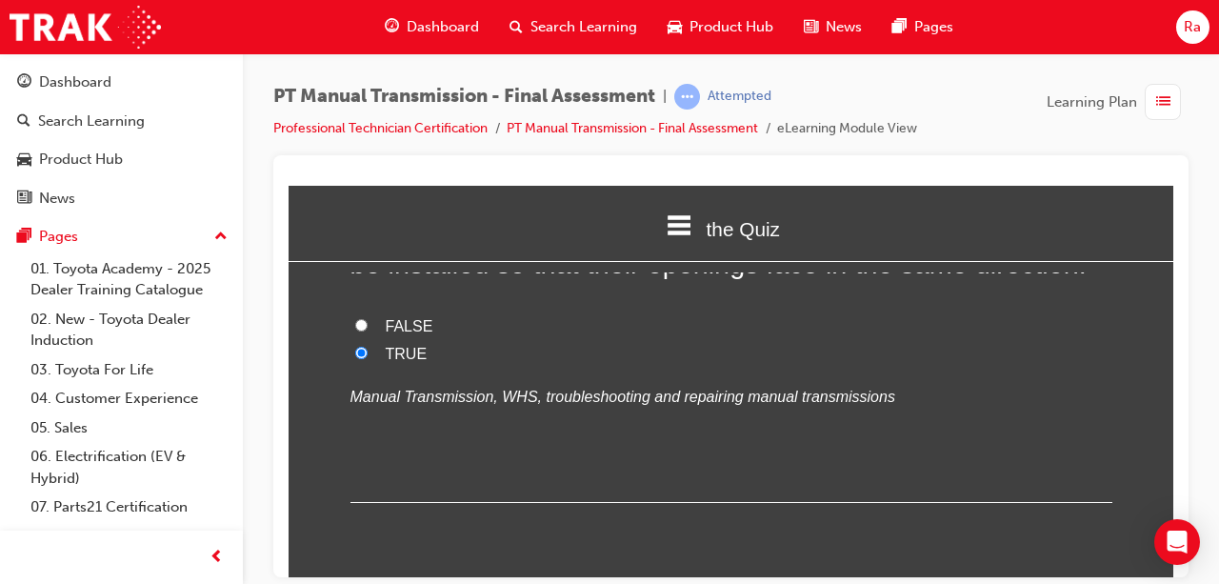
scroll to position [1429, 0]
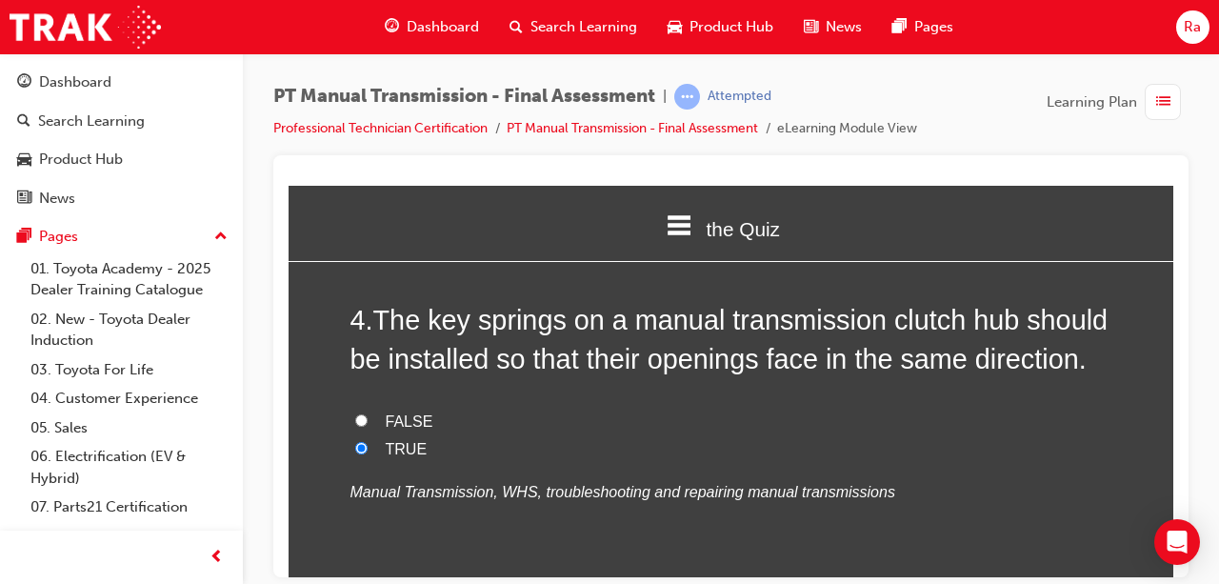
click at [386, 423] on span "FALSE" at bounding box center [410, 420] width 48 height 16
click at [368, 423] on input "FALSE" at bounding box center [361, 419] width 12 height 12
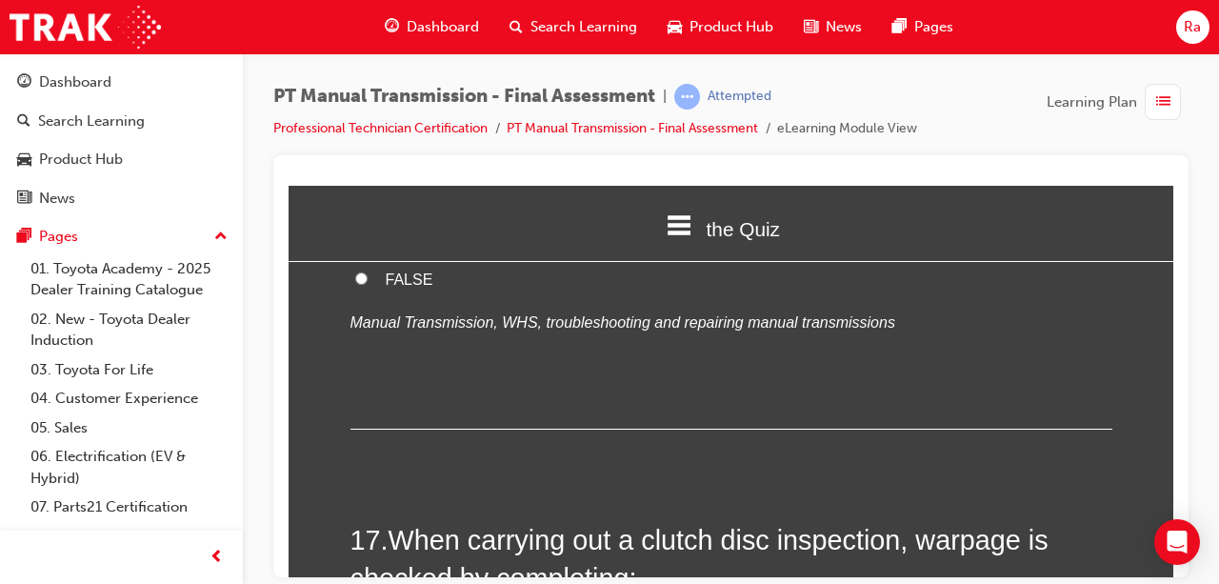
scroll to position [8314, 0]
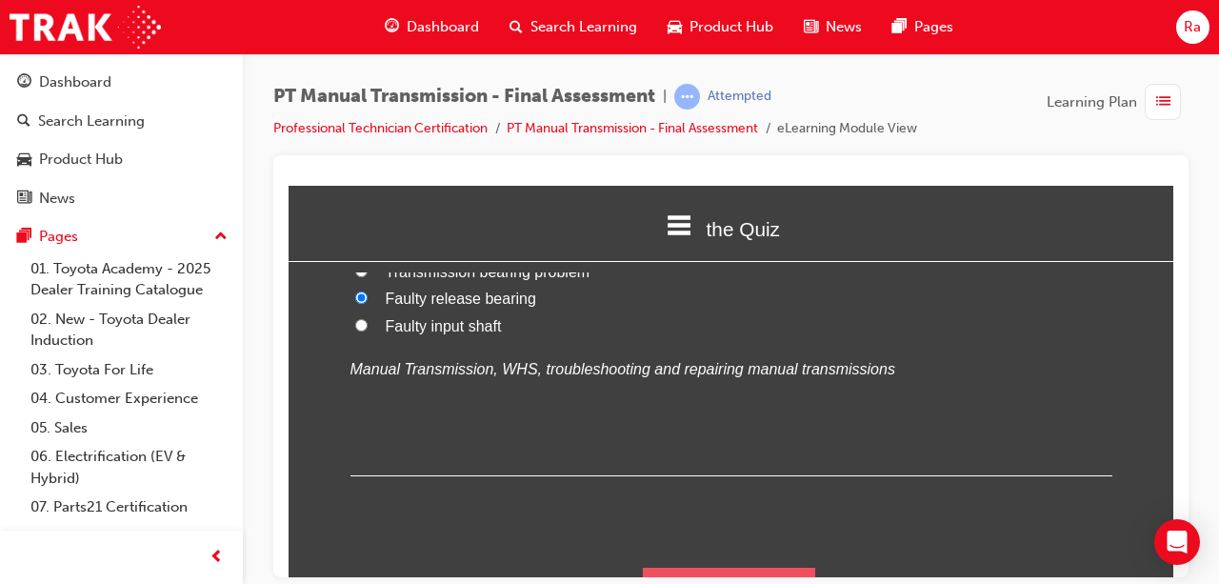
click at [758, 567] on button "Submit Answers" at bounding box center [729, 593] width 173 height 53
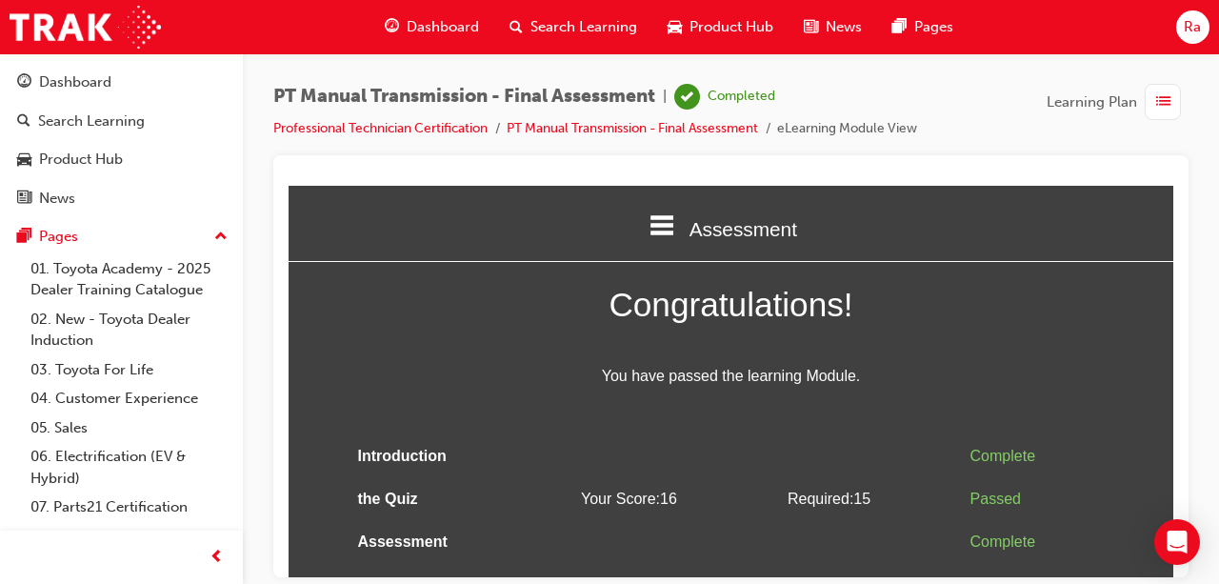
click at [1167, 90] on span "list-icon" at bounding box center [1163, 102] width 14 height 24
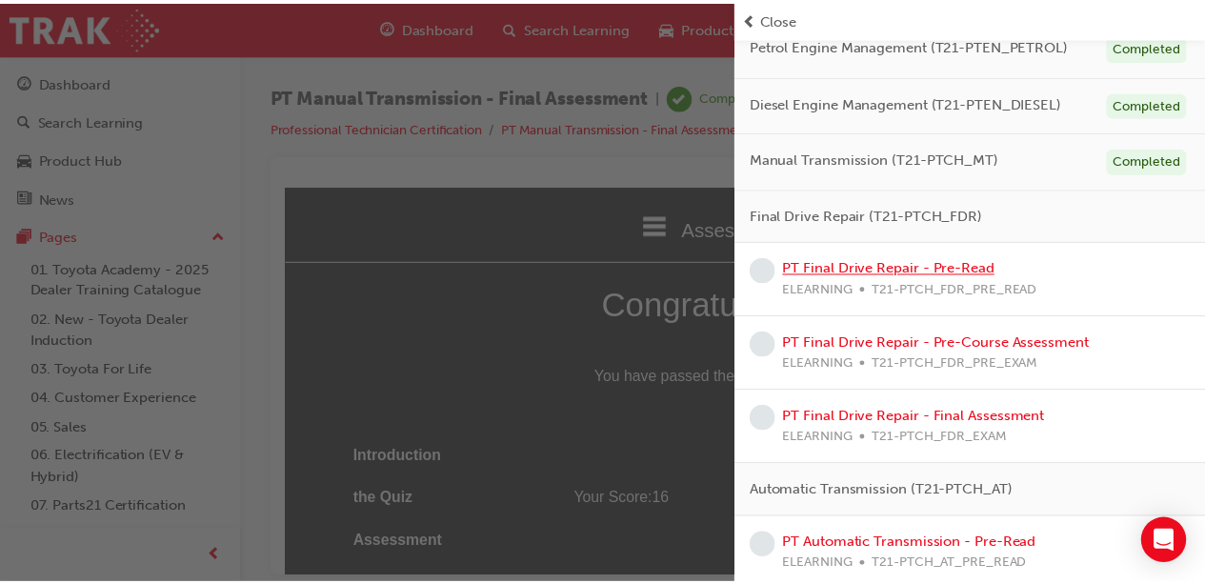
scroll to position [857, 0]
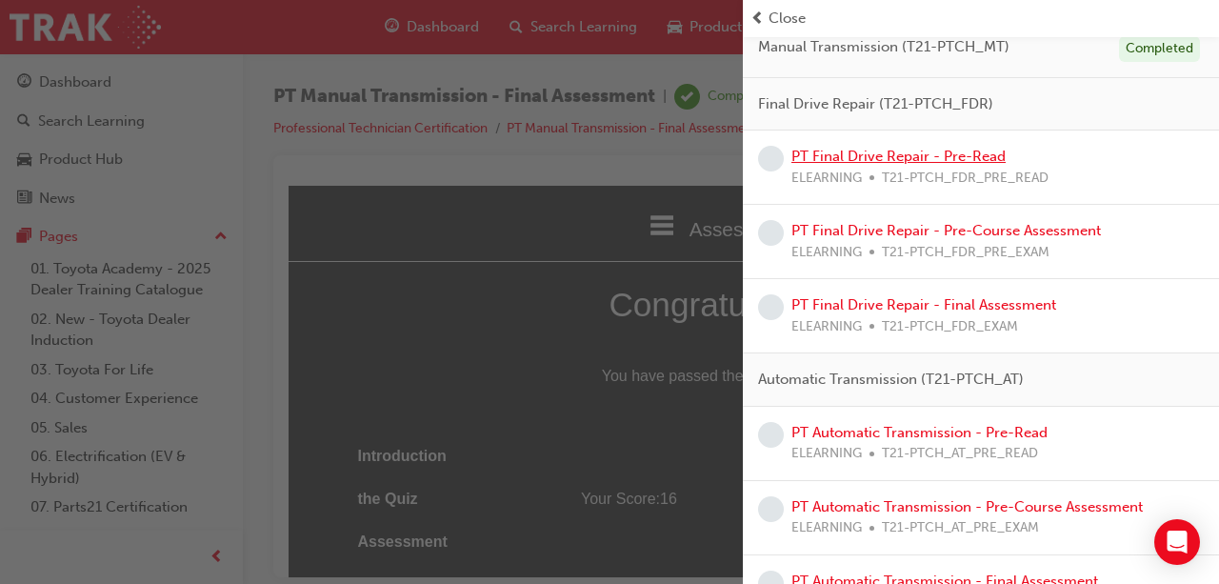
click at [951, 157] on link "PT Final Drive Repair - Pre-Read" at bounding box center [899, 156] width 214 height 17
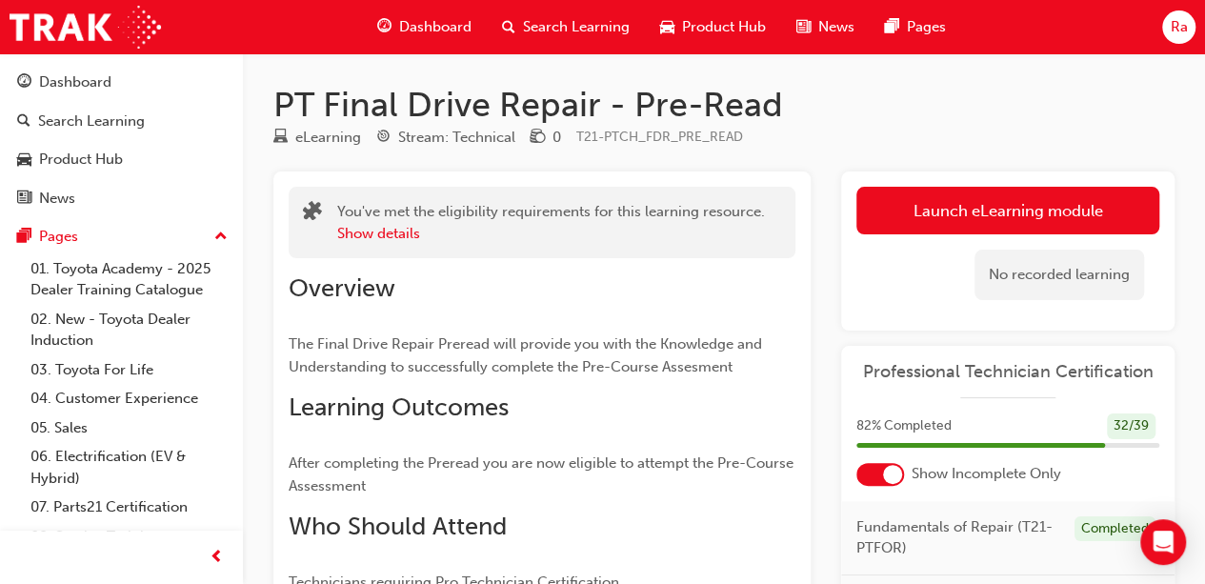
click at [908, 205] on link "Launch eLearning module" at bounding box center [1007, 211] width 303 height 48
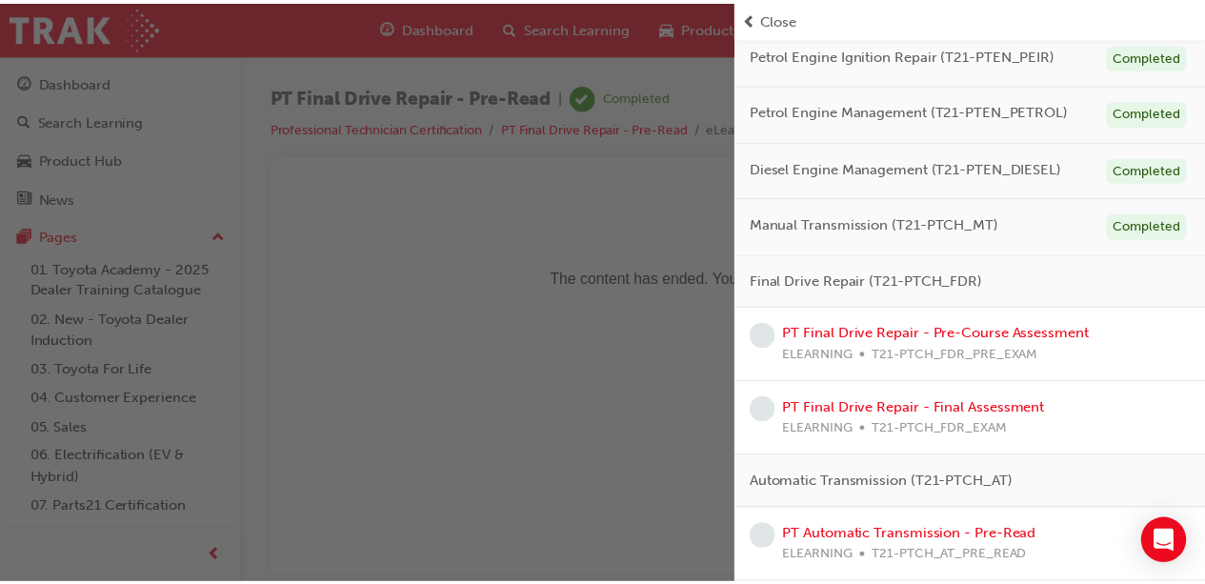
scroll to position [723, 0]
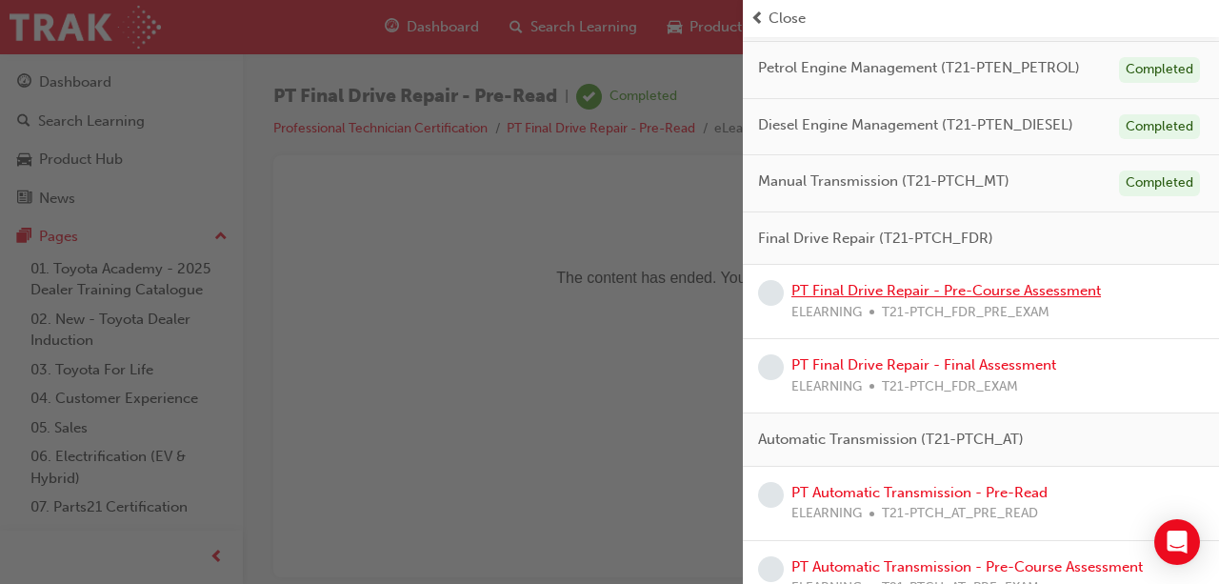
click at [1007, 287] on link "PT Final Drive Repair - Pre-Course Assessment" at bounding box center [947, 290] width 310 height 17
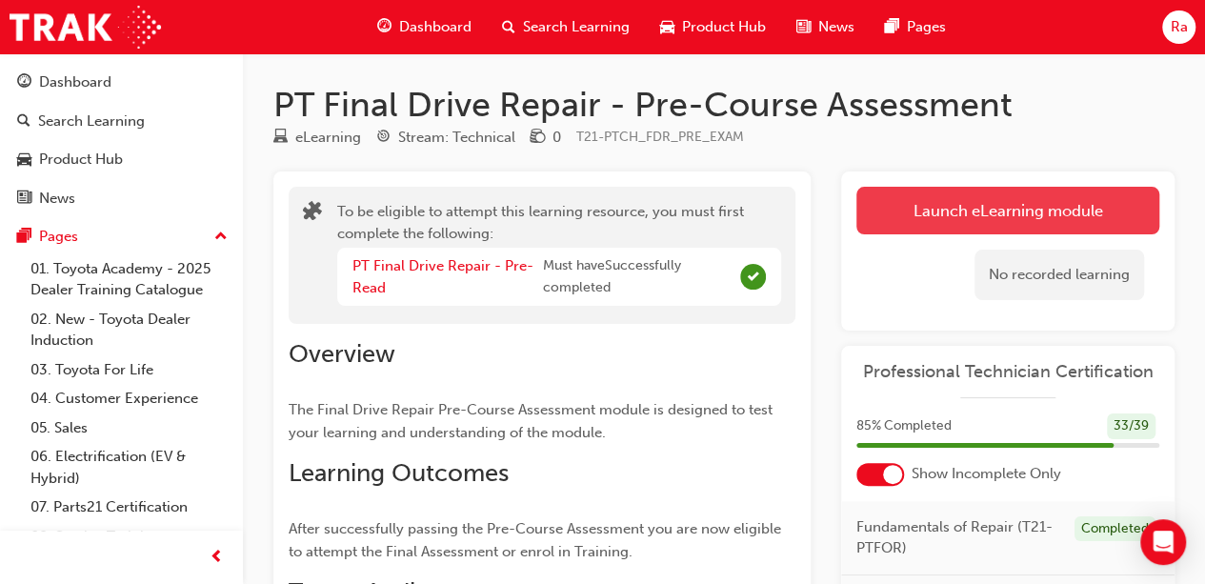
click at [995, 215] on button "Launch eLearning module" at bounding box center [1007, 211] width 303 height 48
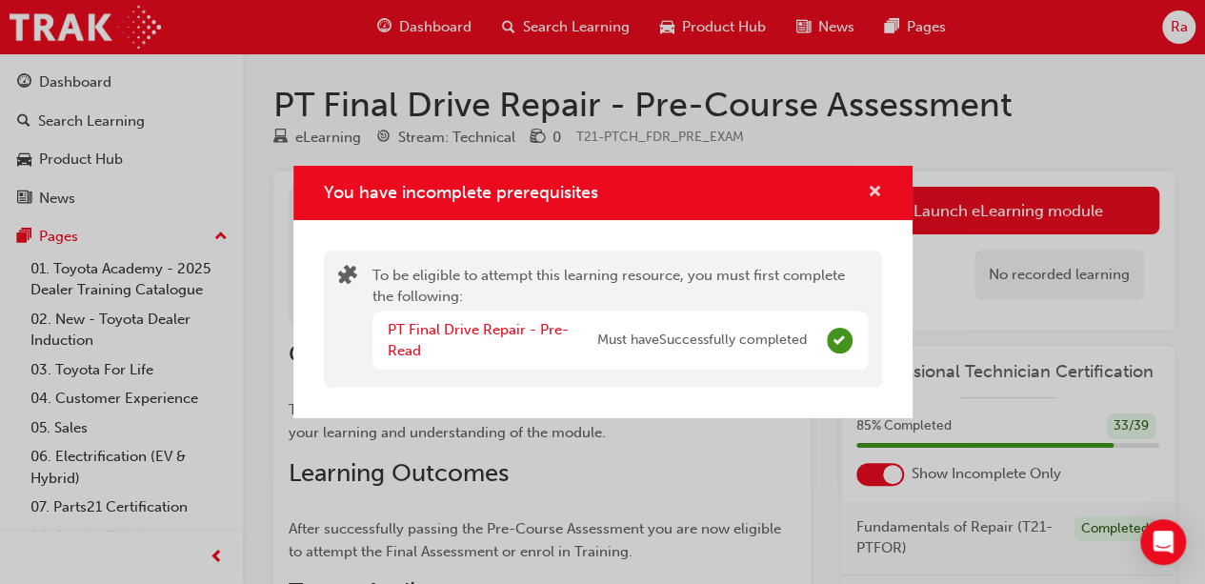
click at [874, 192] on span "cross-icon" at bounding box center [875, 193] width 14 height 17
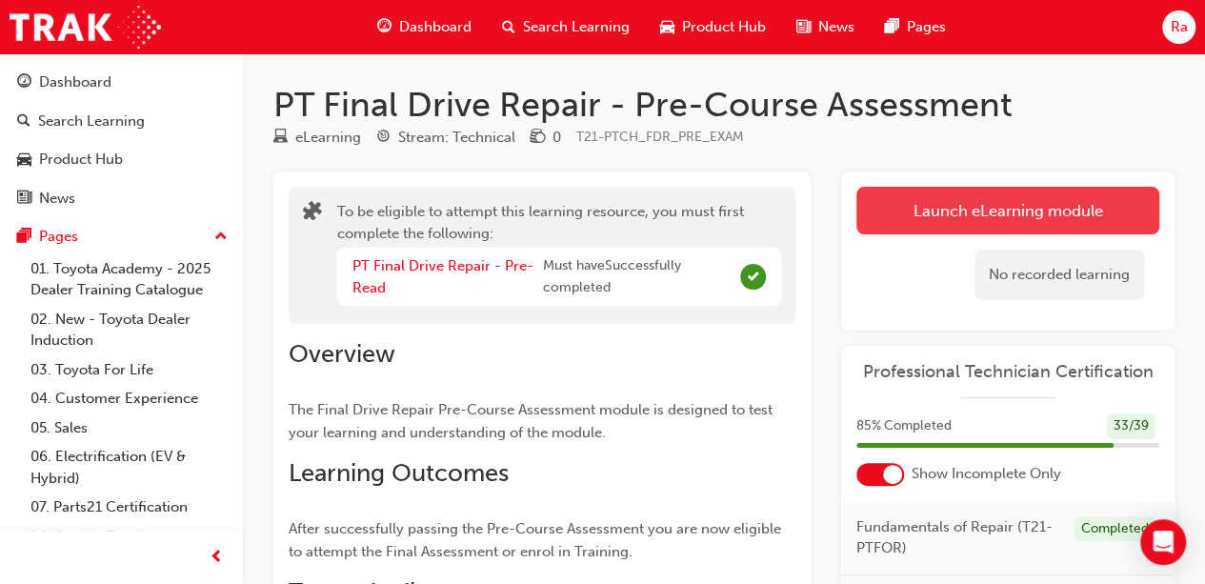
click at [865, 195] on button "Launch eLearning module" at bounding box center [1007, 211] width 303 height 48
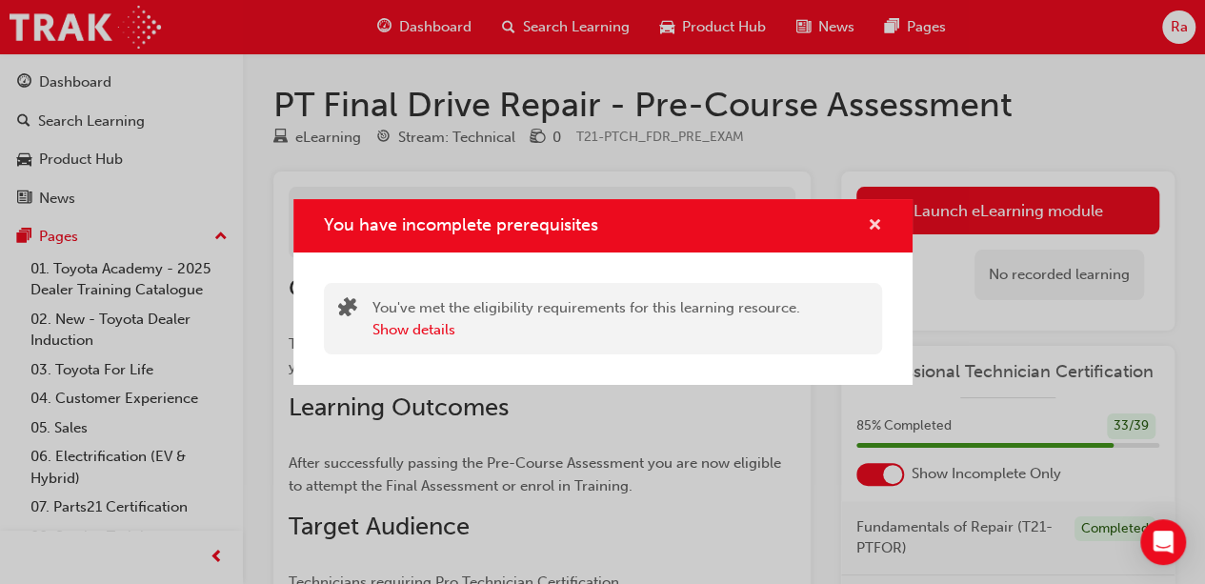
click at [877, 224] on span "cross-icon" at bounding box center [875, 226] width 14 height 17
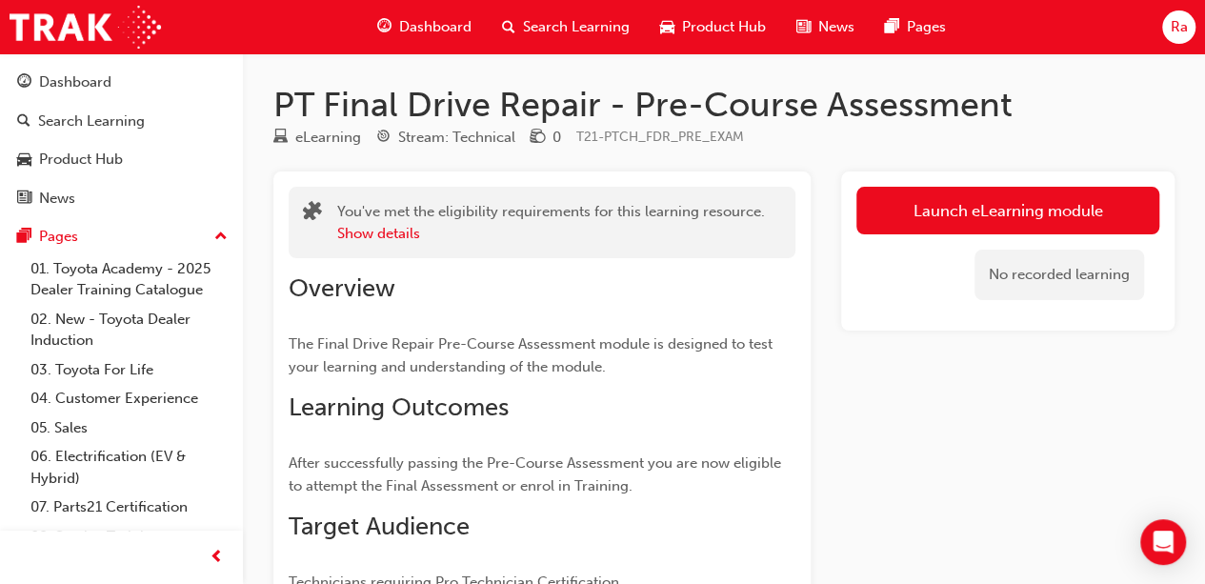
click at [1064, 183] on div "Launch eLearning module No recorded learning" at bounding box center [1007, 250] width 333 height 159
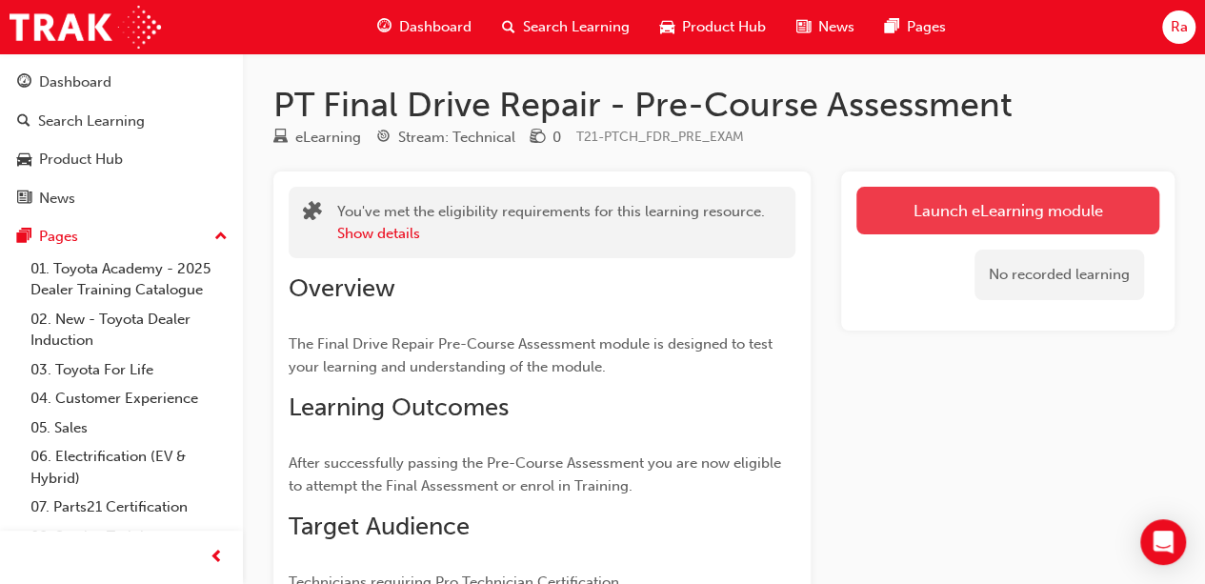
click at [968, 211] on link "Launch eLearning module" at bounding box center [1007, 211] width 303 height 48
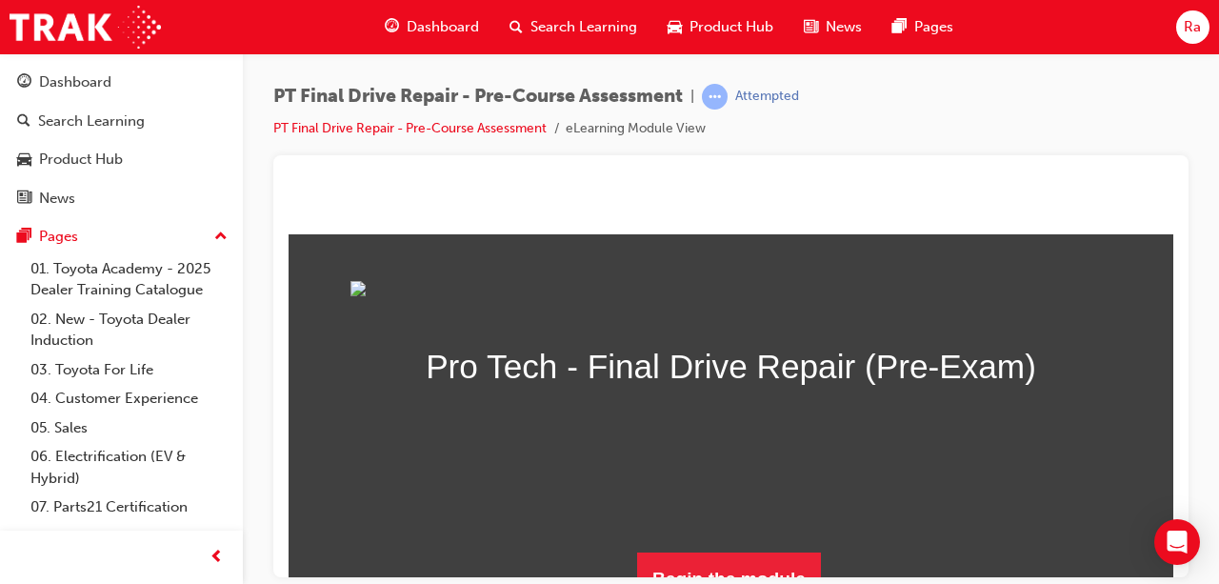
scroll to position [243, 0]
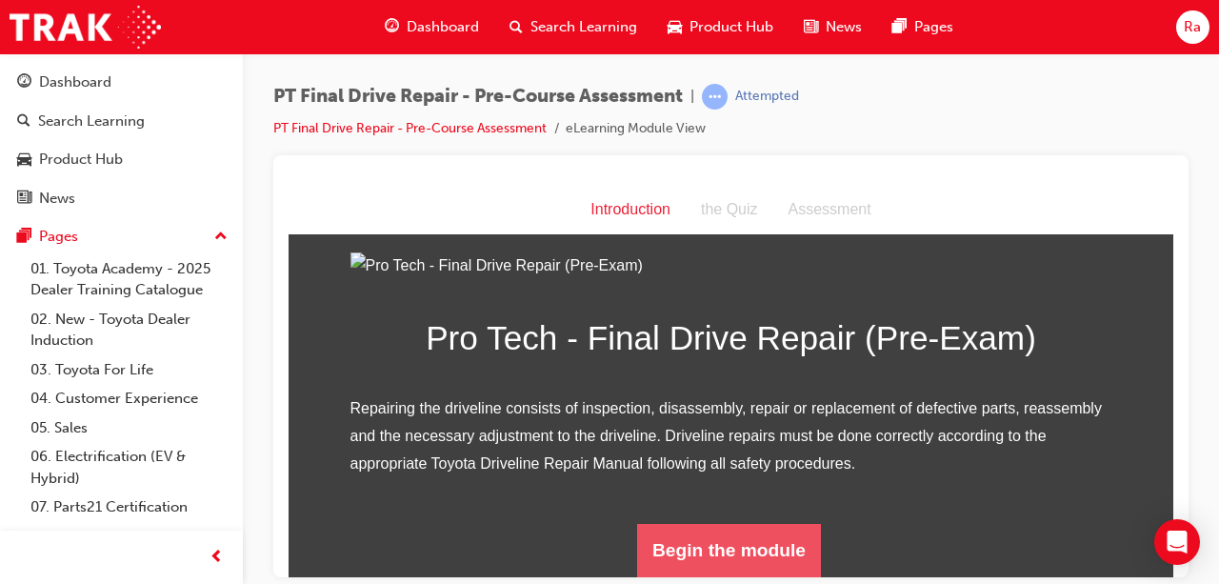
click at [770, 534] on button "Begin the module" at bounding box center [729, 549] width 184 height 53
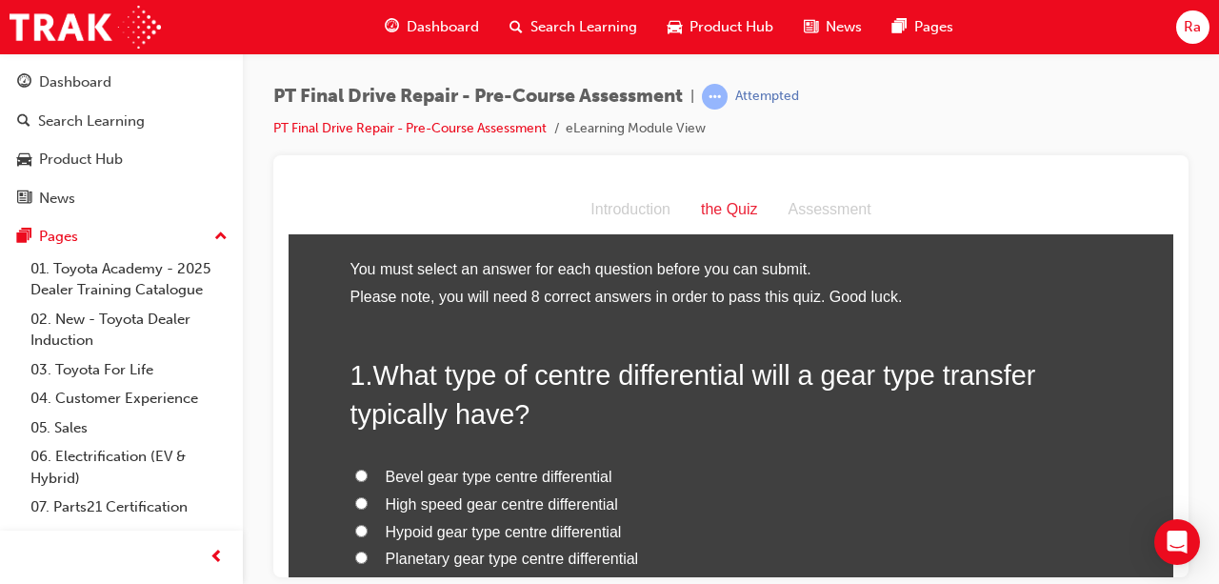
click at [530, 472] on span "Bevel gear type centre differential" at bounding box center [499, 476] width 227 height 16
click at [368, 472] on input "Bevel gear type centre differential" at bounding box center [361, 475] width 12 height 12
radio input "true"
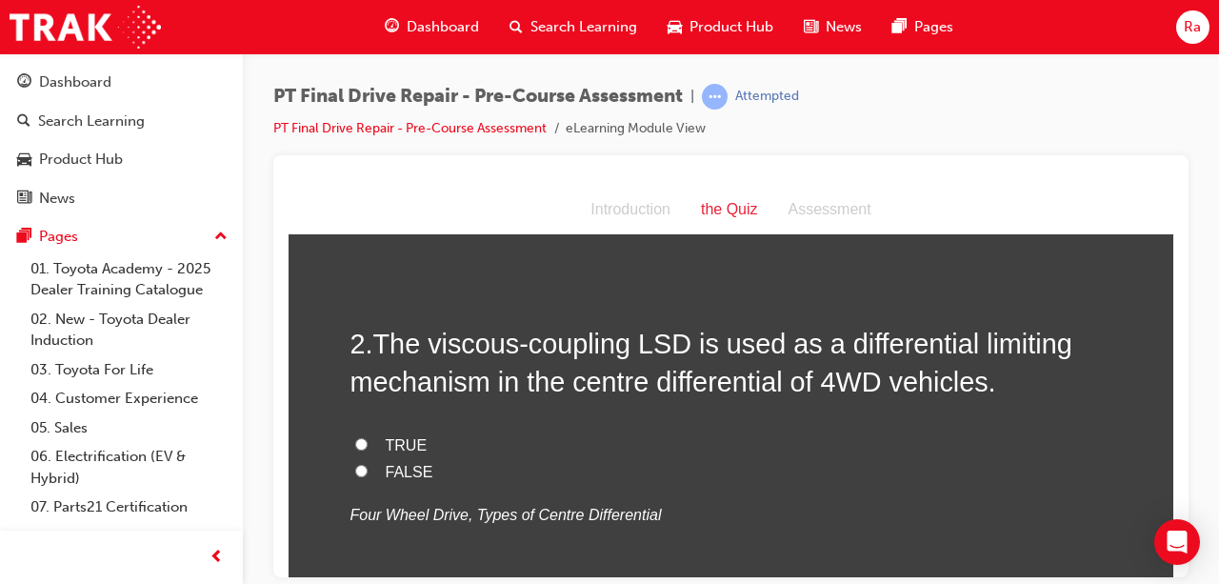
scroll to position [476, 0]
click at [400, 437] on span "TRUE" at bounding box center [407, 443] width 42 height 16
click at [368, 437] on input "TRUE" at bounding box center [361, 442] width 12 height 12
radio input "true"
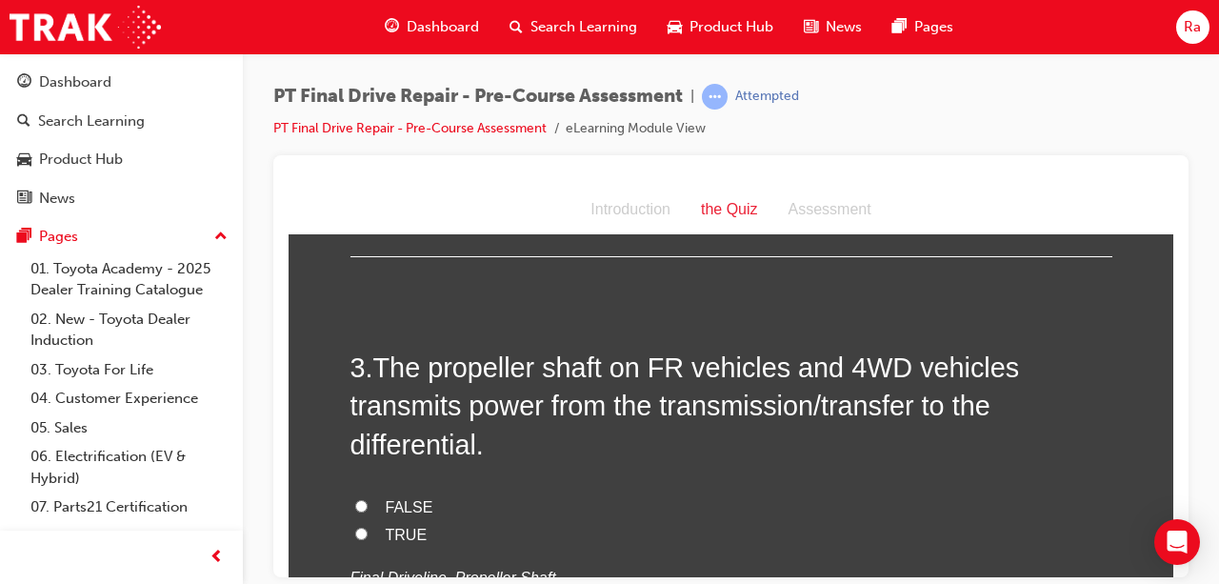
scroll to position [857, 0]
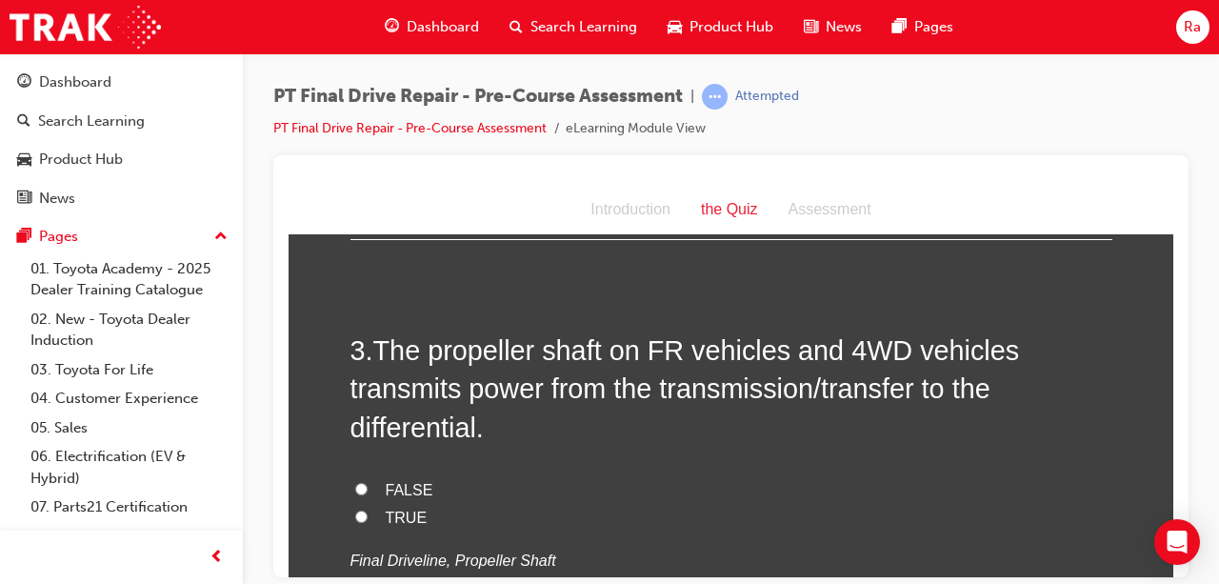
click at [386, 509] on span "TRUE" at bounding box center [407, 517] width 42 height 16
click at [368, 510] on input "TRUE" at bounding box center [361, 516] width 12 height 12
radio input "true"
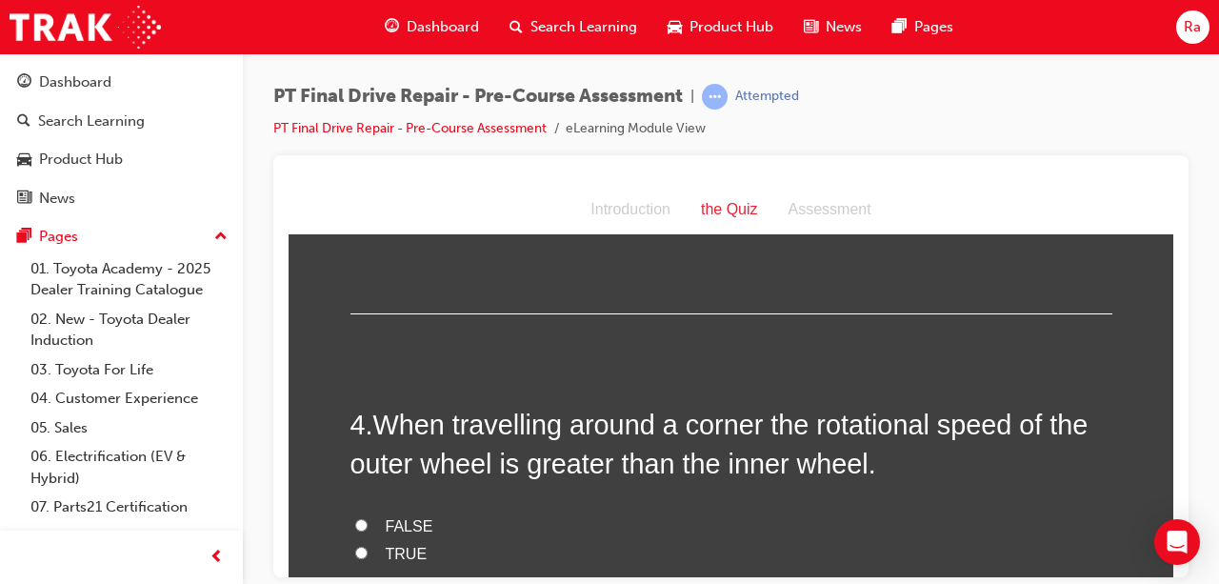
scroll to position [1238, 0]
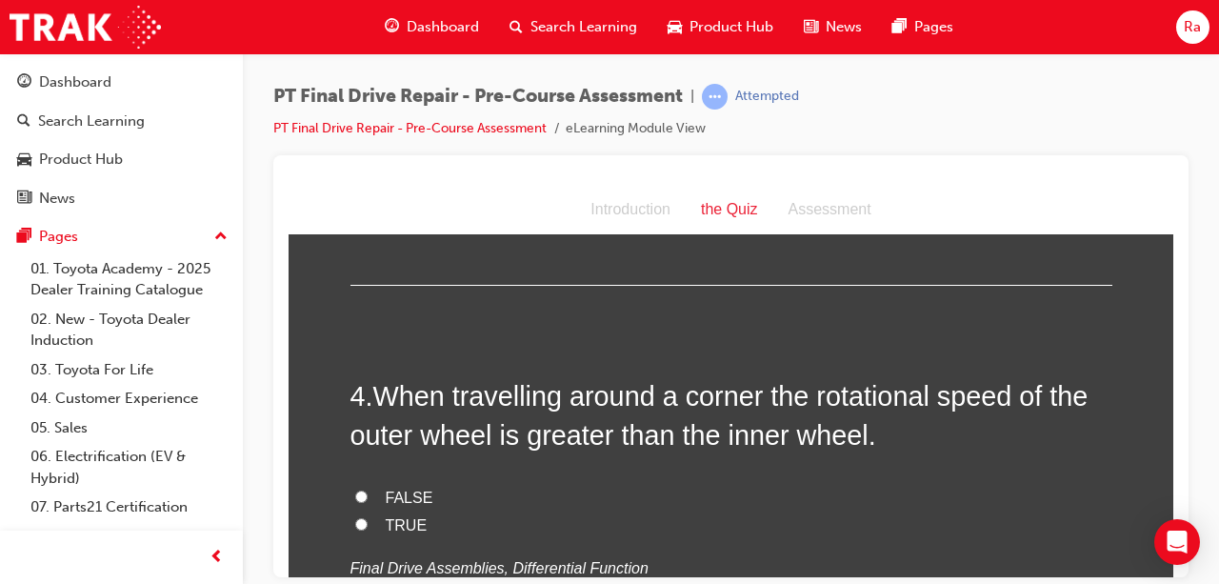
click at [404, 524] on span "TRUE" at bounding box center [407, 524] width 42 height 16
click at [368, 524] on input "TRUE" at bounding box center [361, 523] width 12 height 12
radio input "true"
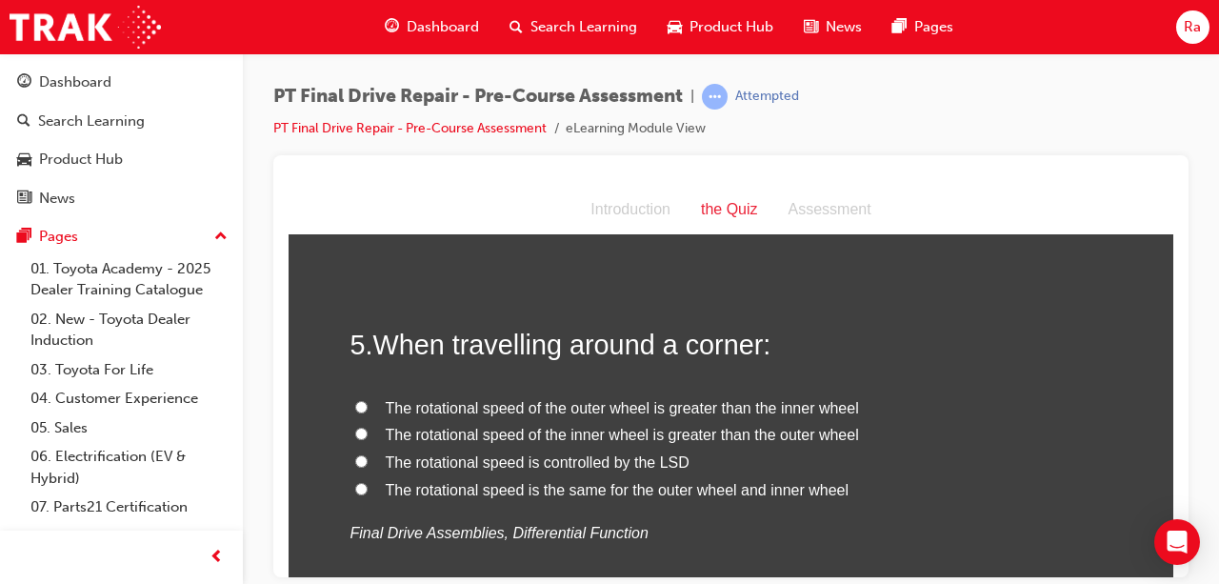
scroll to position [1715, 0]
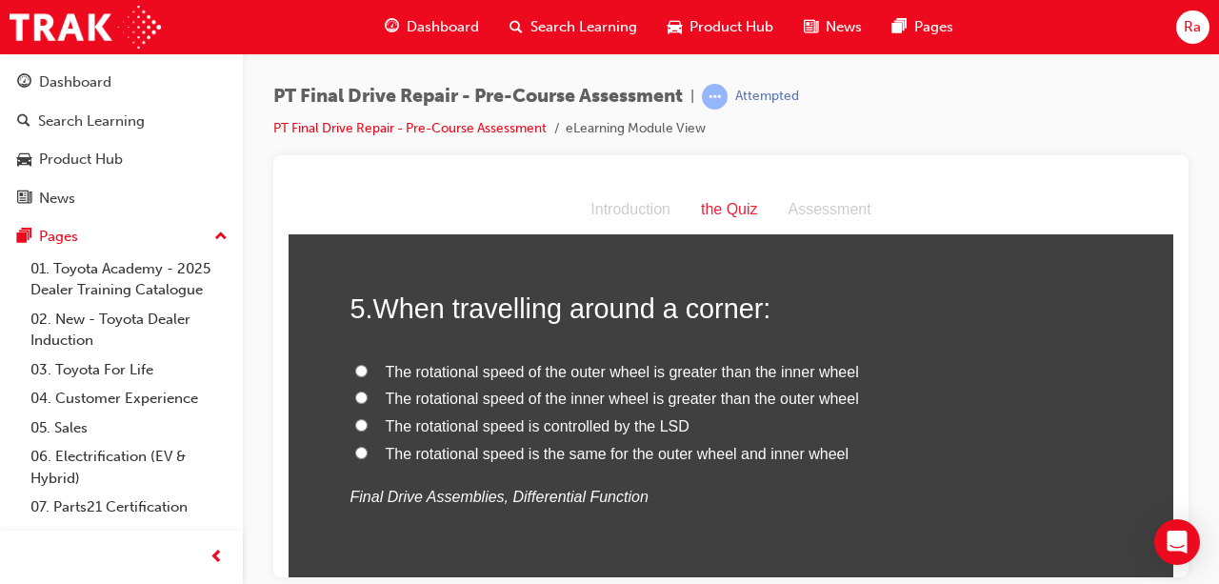
click at [582, 358] on label "The rotational speed of the outer wheel is greater than the inner wheel" at bounding box center [732, 372] width 762 height 28
click at [368, 364] on input "The rotational speed of the outer wheel is greater than the inner wheel" at bounding box center [361, 370] width 12 height 12
radio input "true"
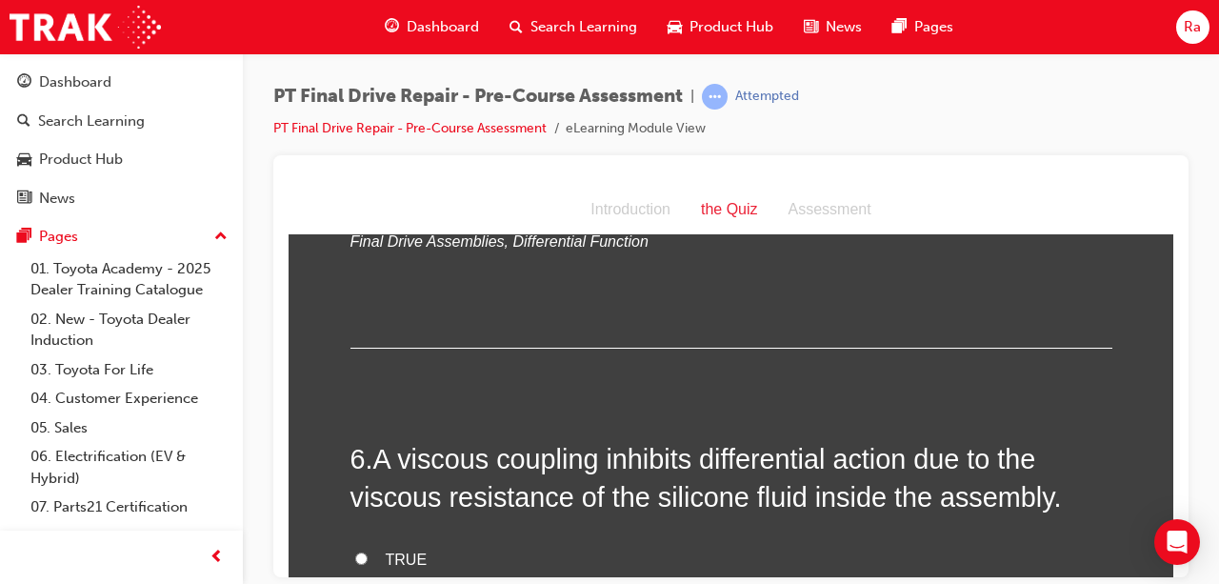
scroll to position [2096, 0]
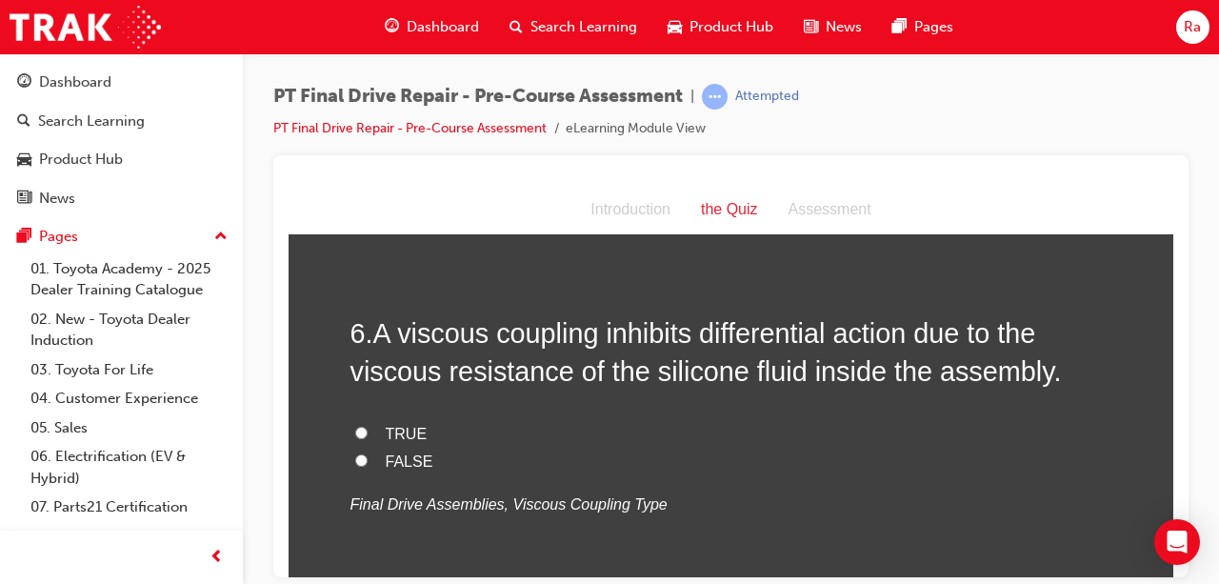
click at [400, 425] on span "TRUE" at bounding box center [407, 433] width 42 height 16
click at [368, 426] on input "TRUE" at bounding box center [361, 432] width 12 height 12
radio input "true"
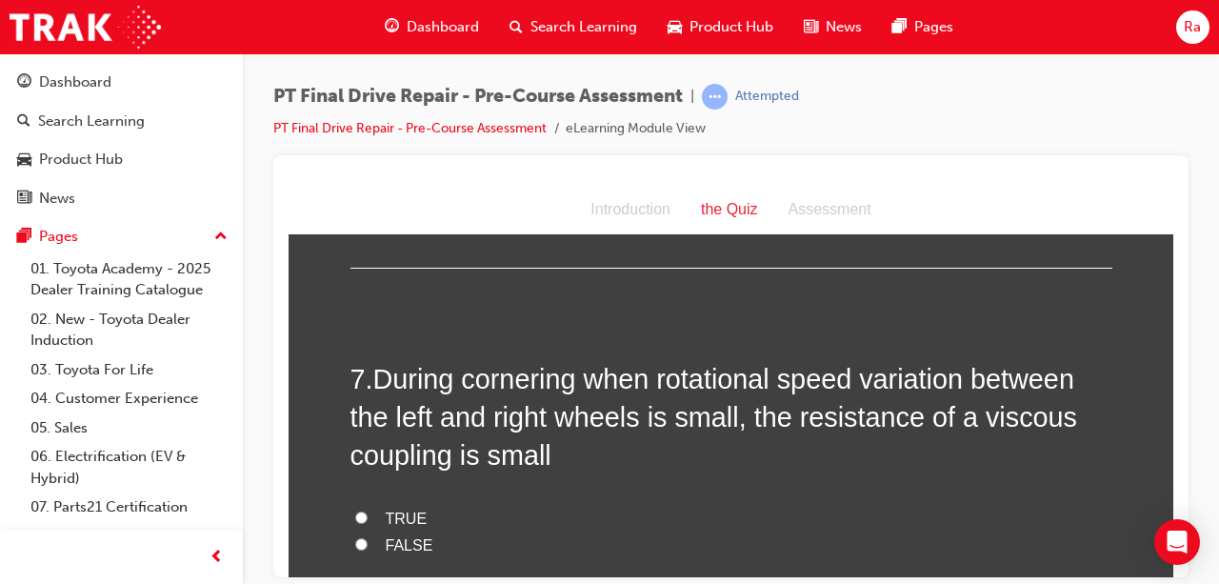
scroll to position [2477, 0]
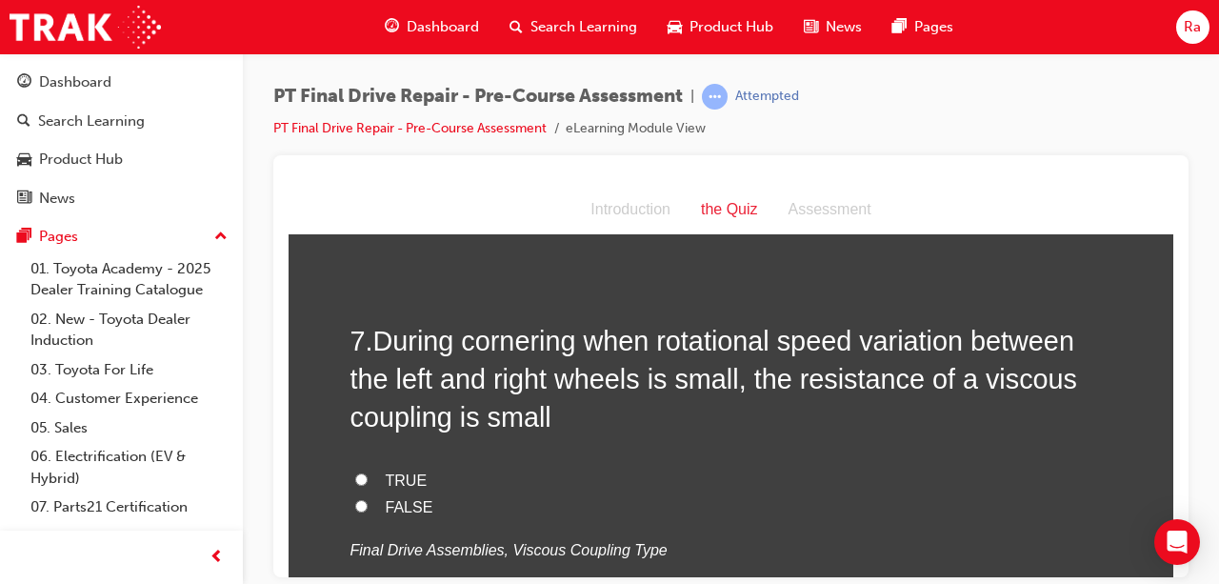
click at [386, 482] on span "TRUE" at bounding box center [407, 480] width 42 height 16
click at [368, 482] on input "TRUE" at bounding box center [361, 478] width 12 height 12
radio input "true"
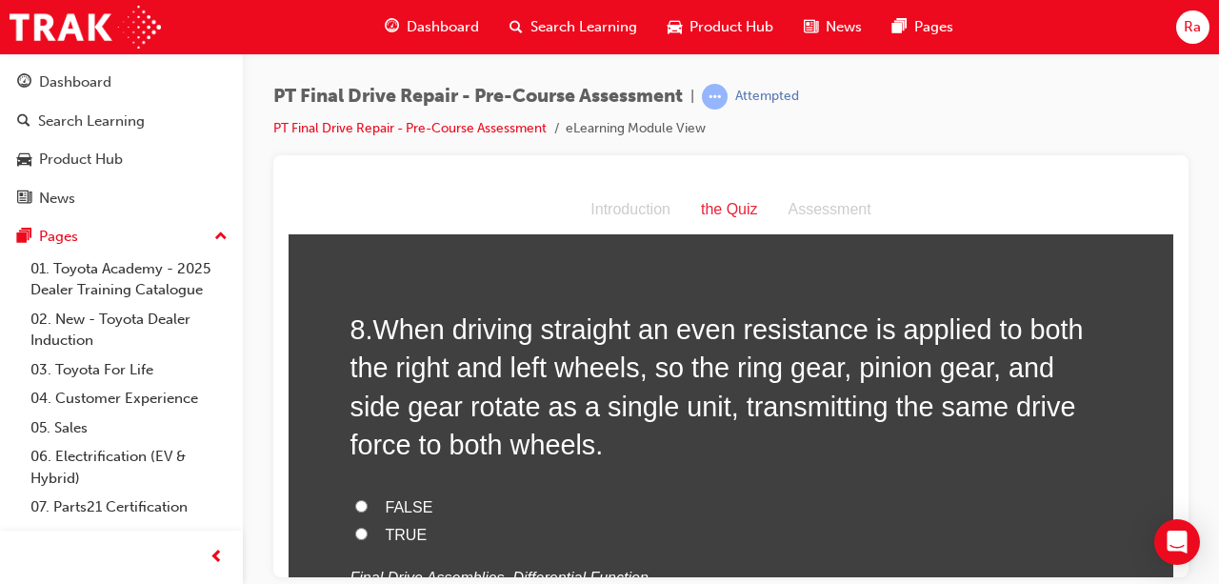
scroll to position [2953, 0]
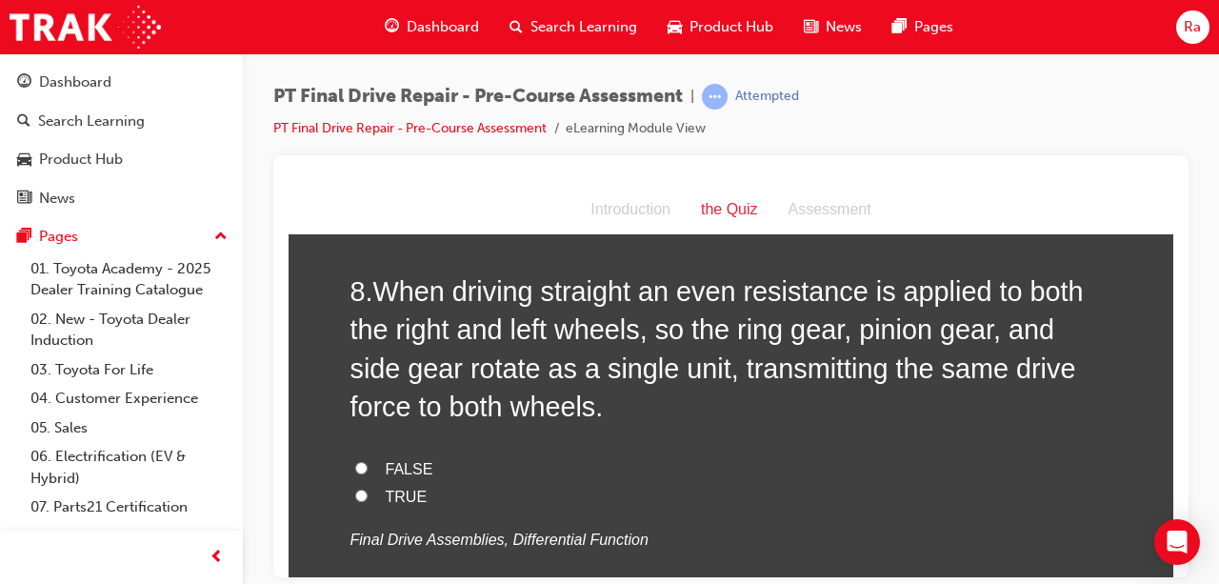
click at [404, 478] on label "FALSE" at bounding box center [732, 469] width 762 height 28
click at [368, 473] on input "FALSE" at bounding box center [361, 467] width 12 height 12
radio input "true"
click at [400, 488] on span "TRUE" at bounding box center [407, 496] width 42 height 16
click at [368, 489] on input "TRUE" at bounding box center [361, 495] width 12 height 12
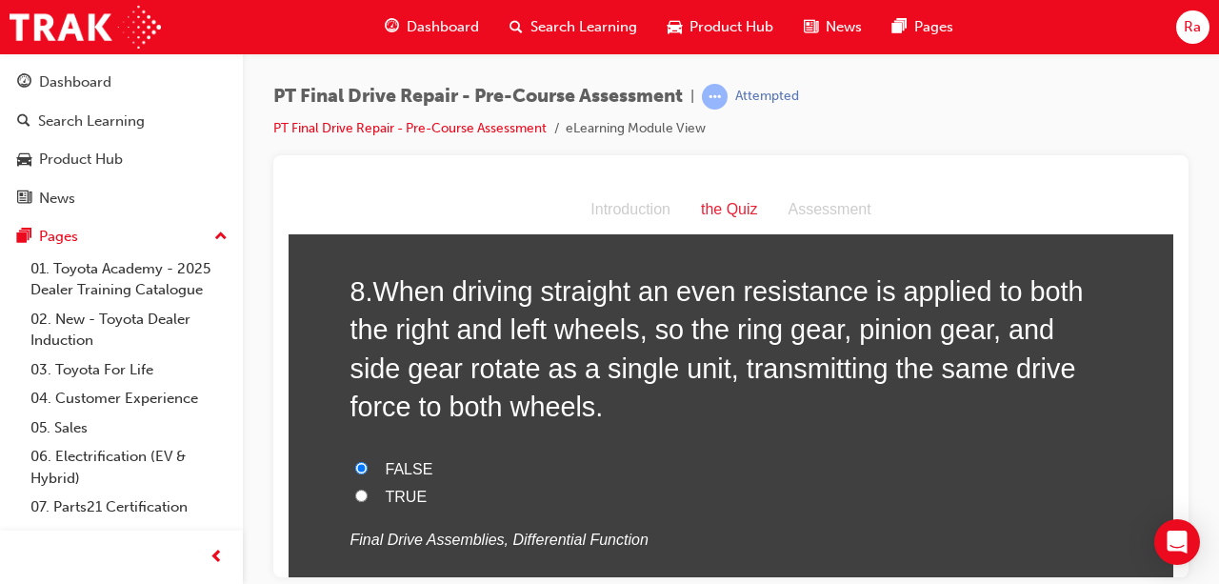
radio input "true"
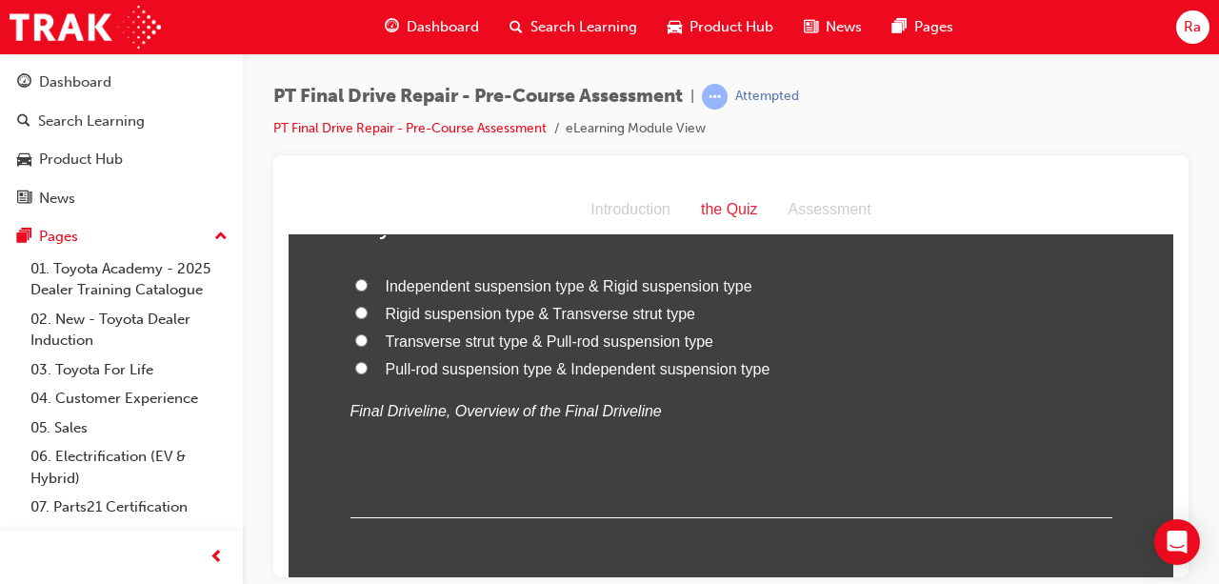
scroll to position [3429, 0]
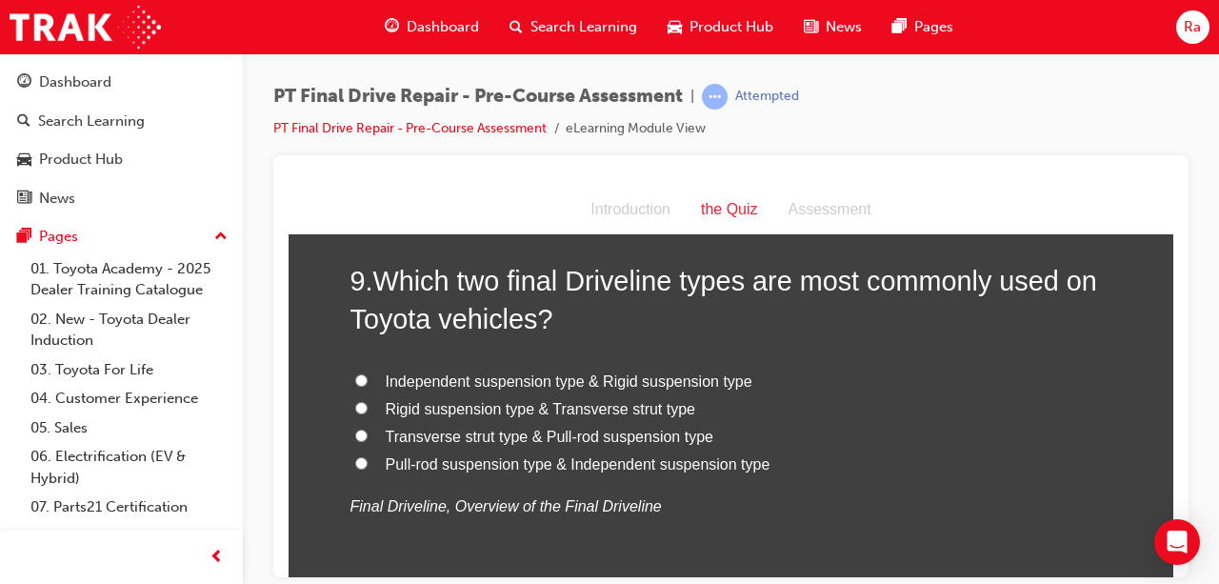
click at [405, 390] on label "Independent suspension type & Rigid suspension type" at bounding box center [732, 382] width 762 height 28
click at [368, 386] on input "Independent suspension type & Rigid suspension type" at bounding box center [361, 379] width 12 height 12
radio input "true"
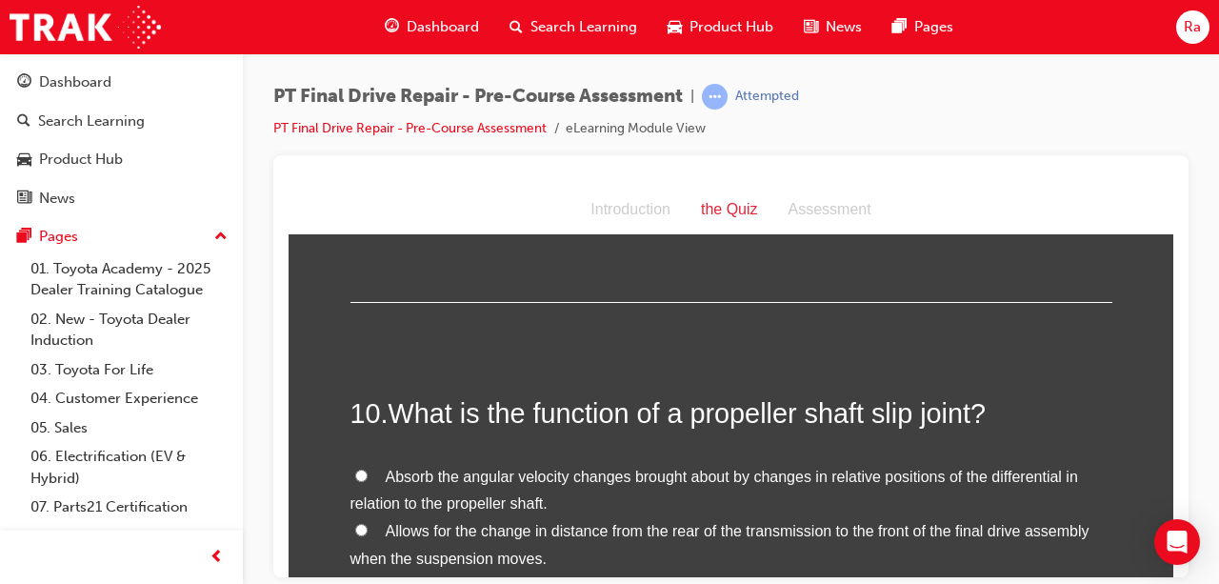
scroll to position [3810, 0]
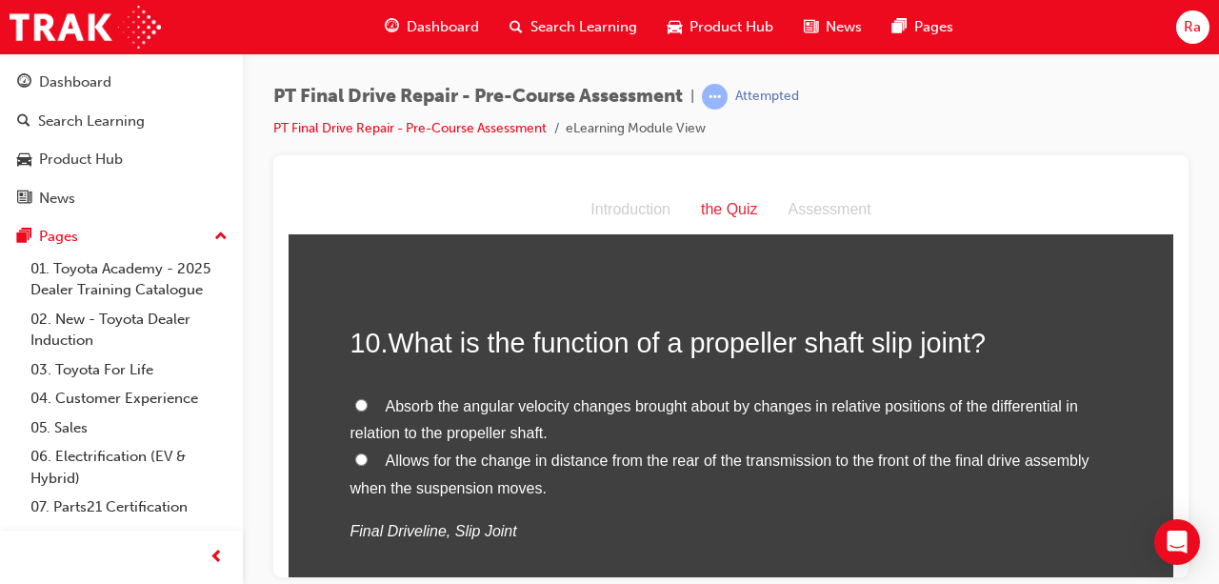
click at [567, 412] on label "Absorb the angular velocity changes brought about by changes in relative positi…" at bounding box center [732, 419] width 762 height 55
click at [368, 411] on input "Absorb the angular velocity changes brought about by changes in relative positi…" at bounding box center [361, 404] width 12 height 12
radio input "true"
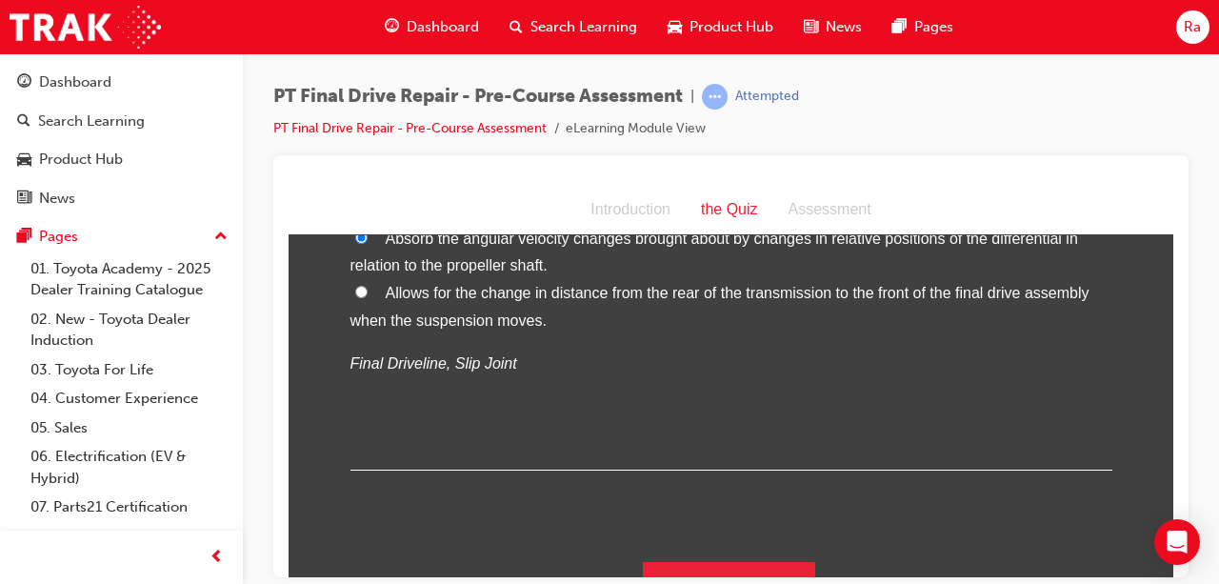
scroll to position [4011, 0]
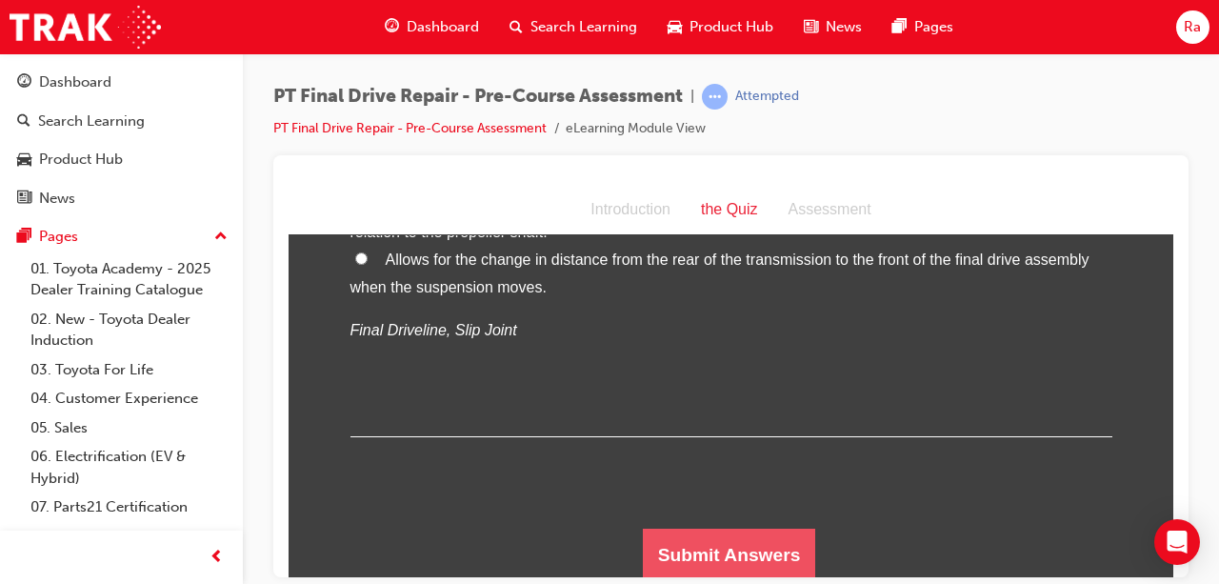
click at [730, 560] on button "Submit Answers" at bounding box center [729, 554] width 173 height 53
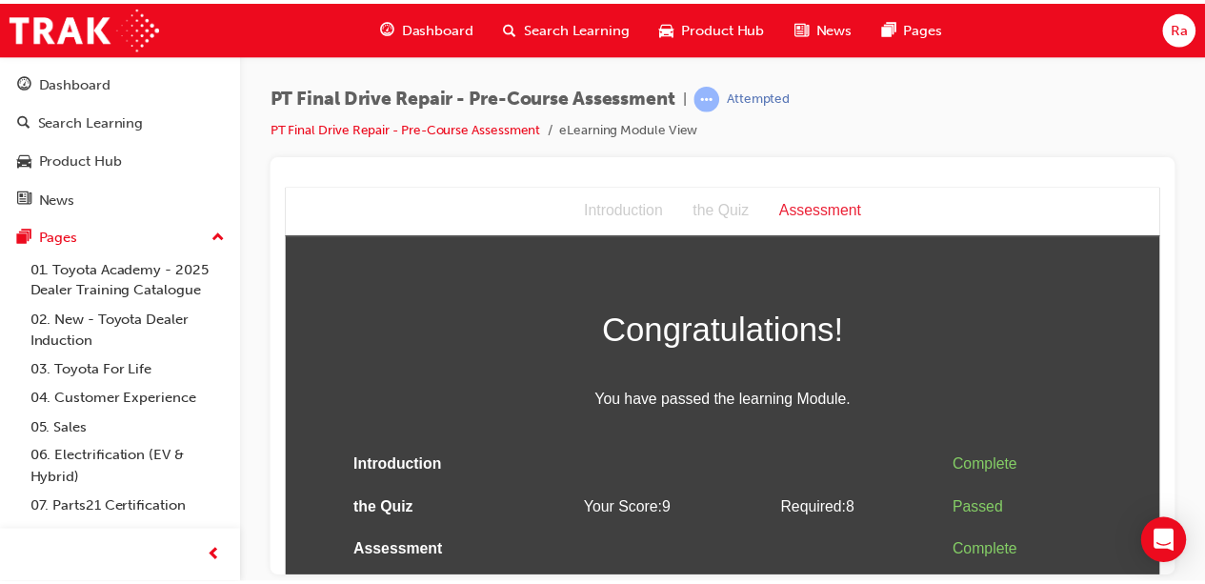
scroll to position [0, 0]
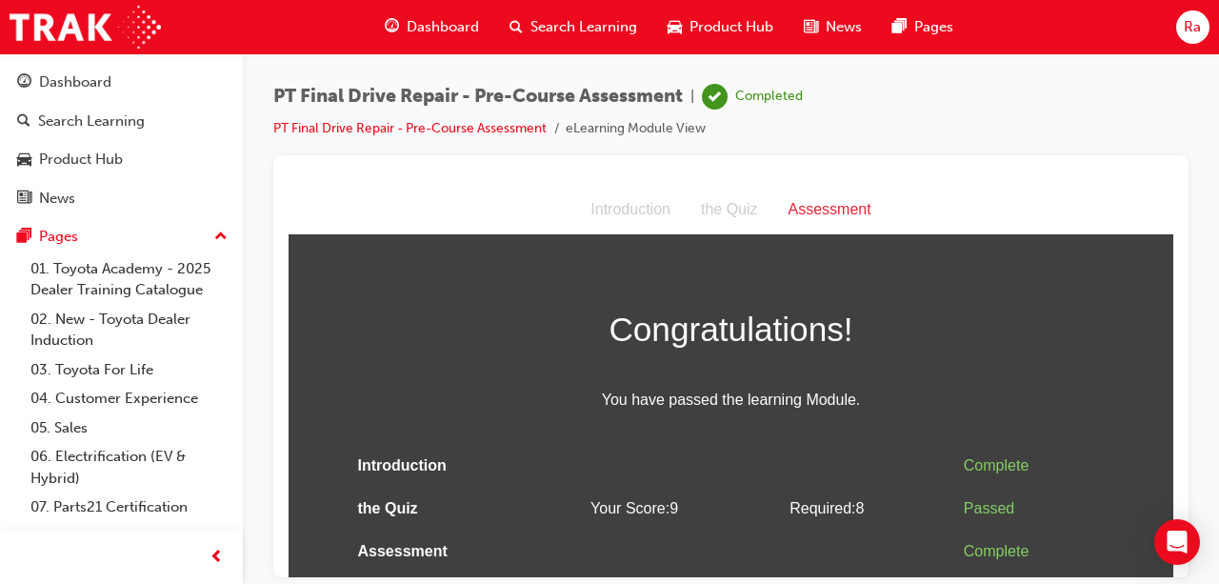
click at [471, 20] on span "Dashboard" at bounding box center [443, 27] width 72 height 22
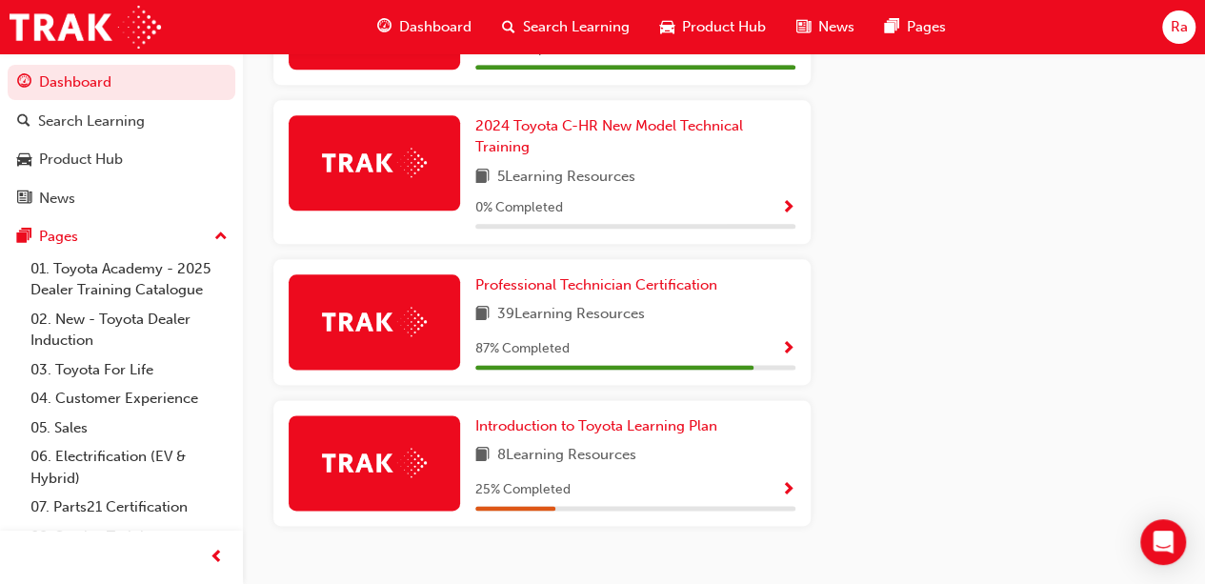
scroll to position [1046, 0]
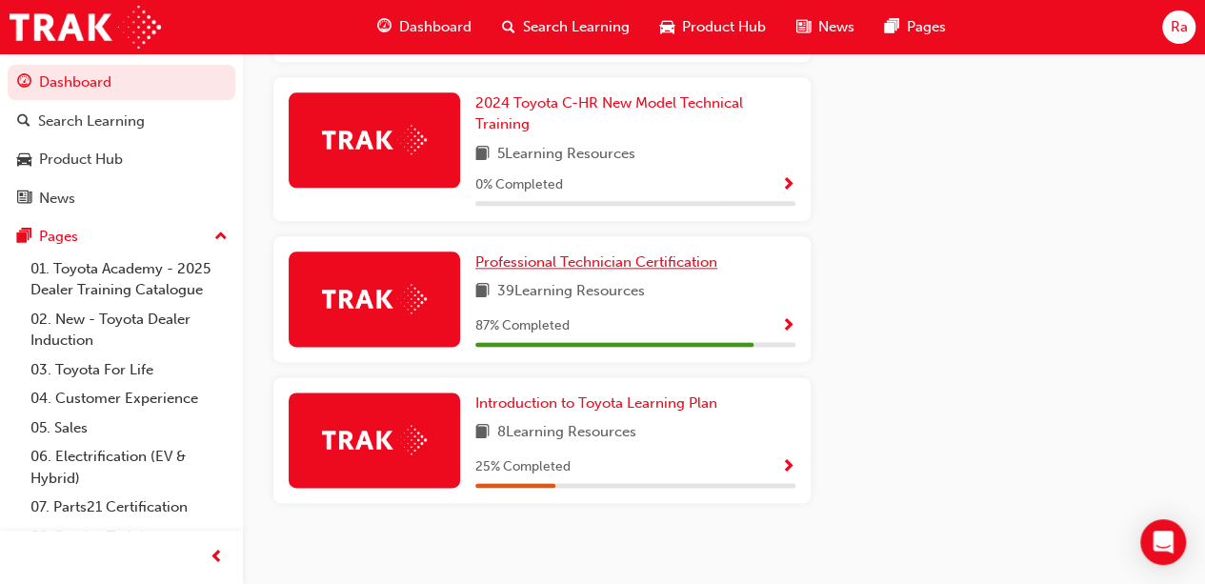
click at [677, 253] on span "Professional Technician Certification" at bounding box center [596, 261] width 242 height 17
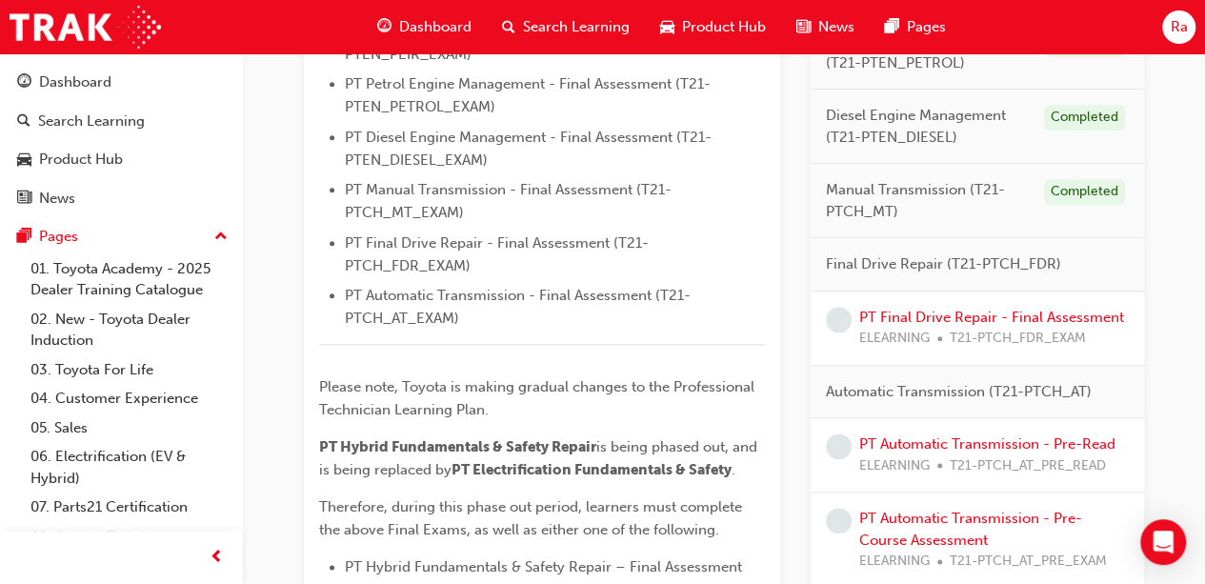
scroll to position [953, 0]
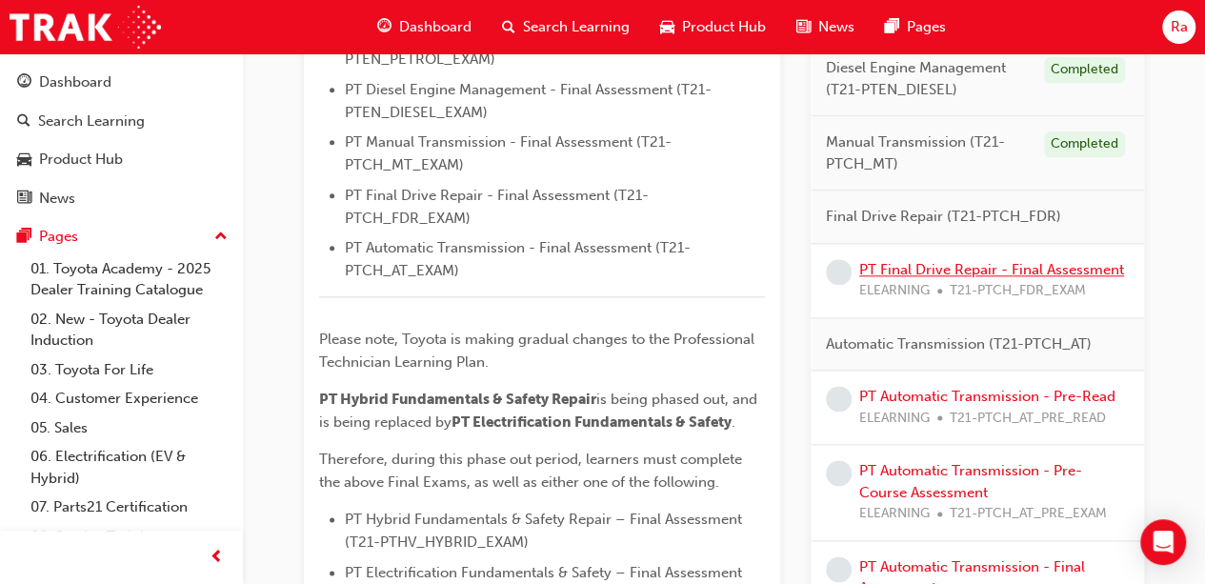
click at [1031, 271] on link "PT Final Drive Repair - Final Assessment" at bounding box center [991, 268] width 265 height 17
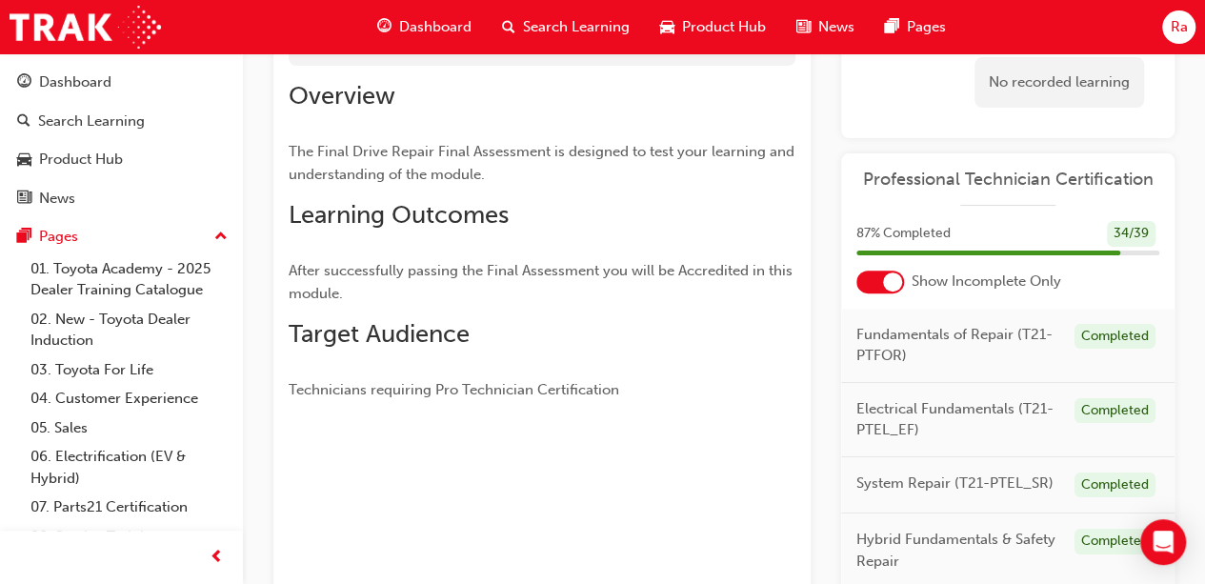
scroll to position [119, 0]
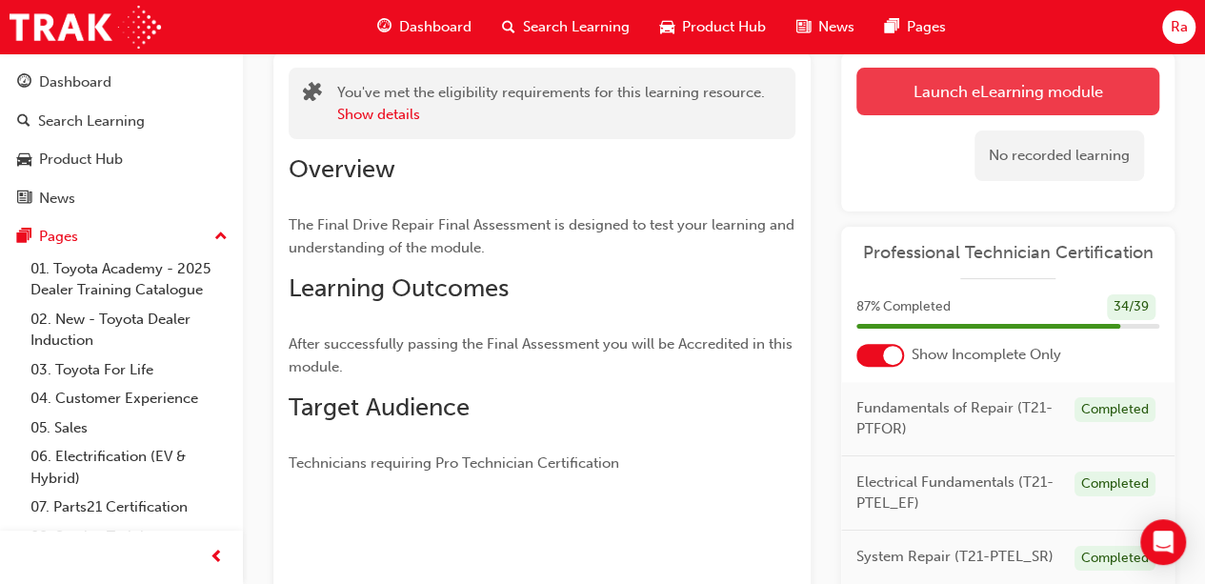
click at [981, 108] on link "Launch eLearning module" at bounding box center [1007, 92] width 303 height 48
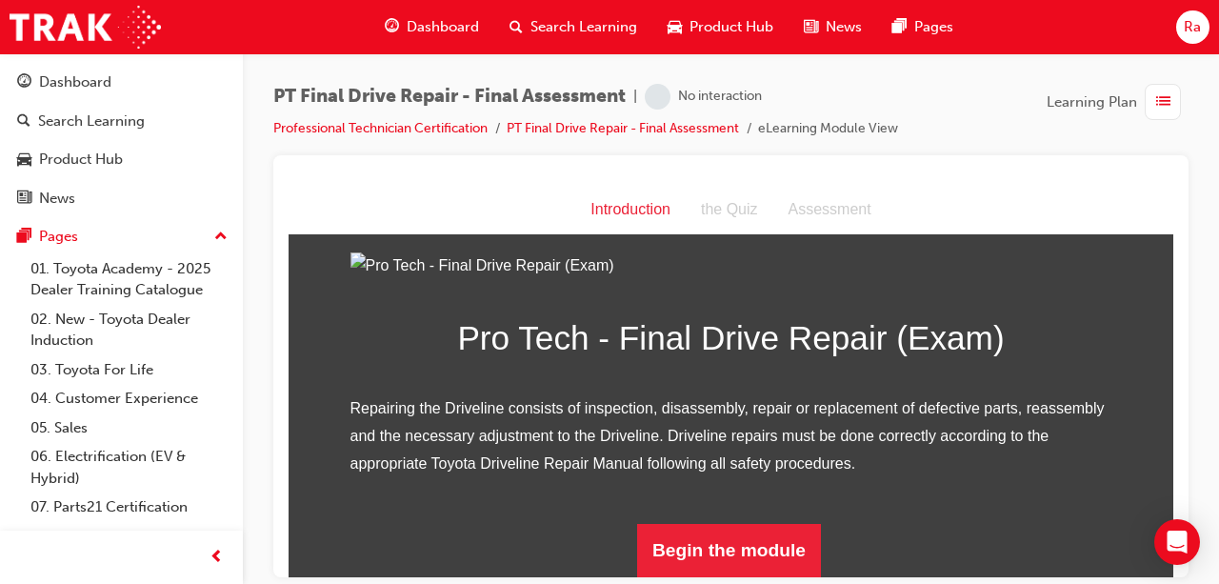
scroll to position [243, 0]
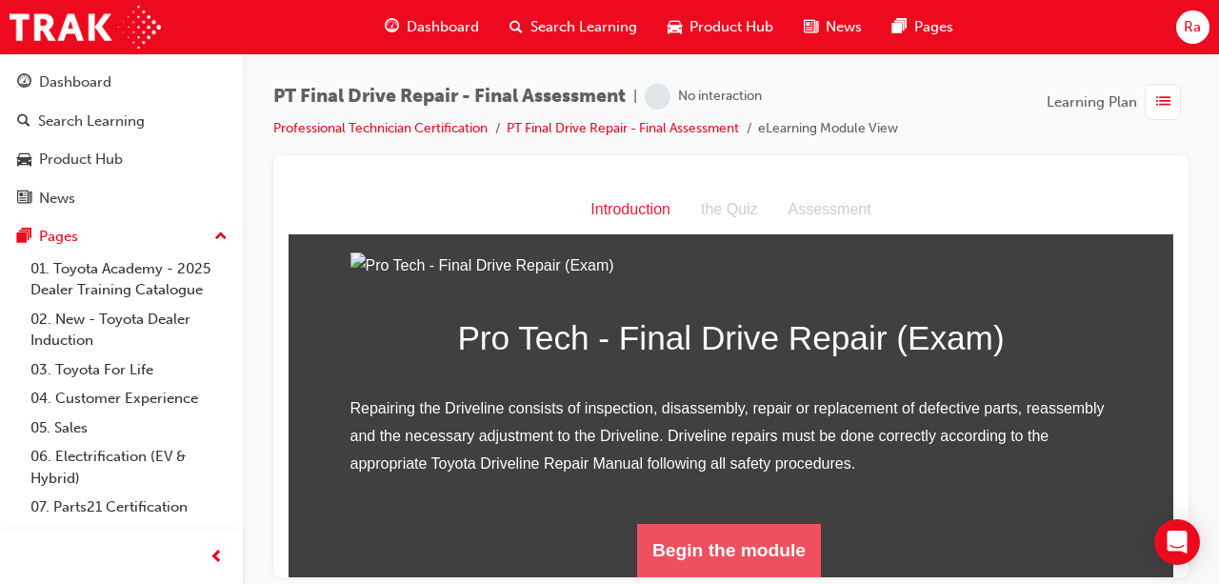
click at [738, 530] on button "Begin the module" at bounding box center [729, 549] width 184 height 53
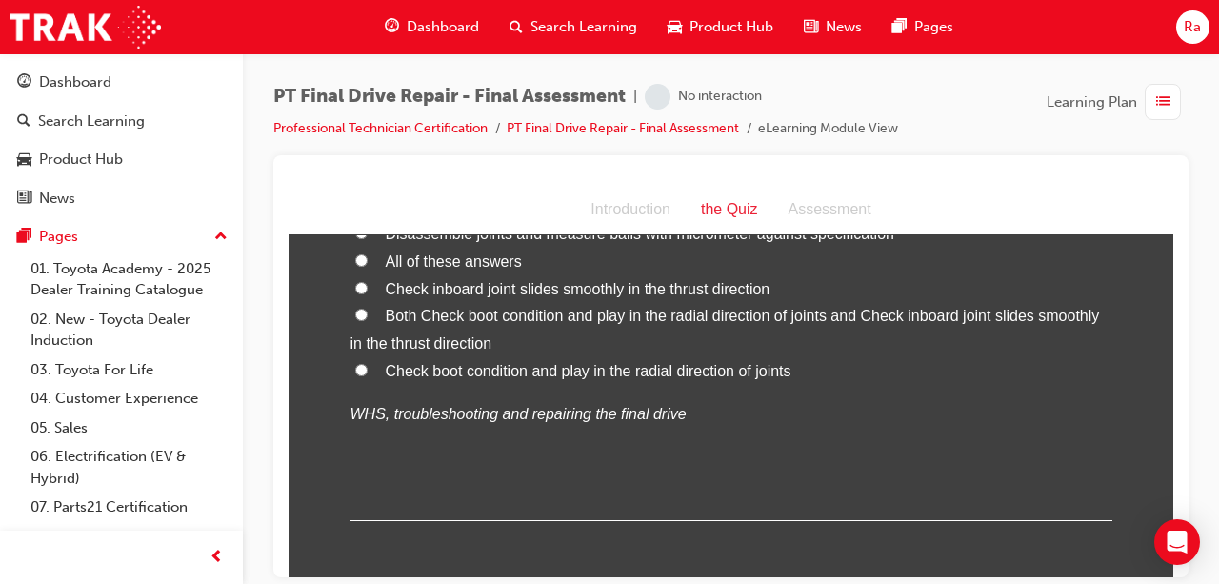
scroll to position [0, 0]
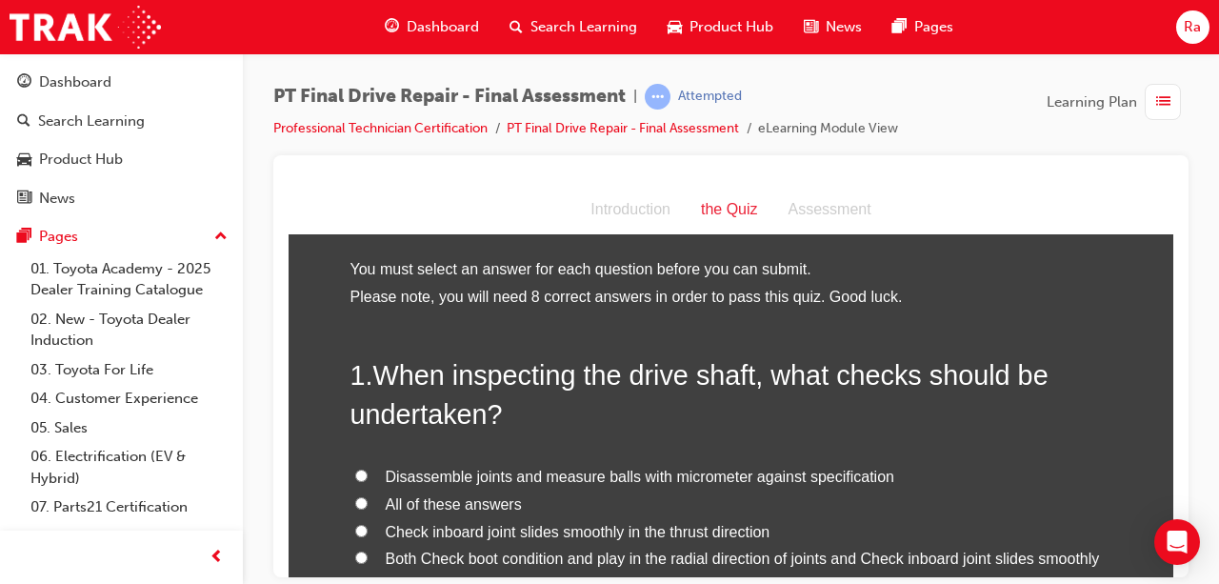
click at [474, 497] on span "All of these answers" at bounding box center [454, 503] width 136 height 16
click at [368, 497] on input "All of these answers" at bounding box center [361, 502] width 12 height 12
radio input "true"
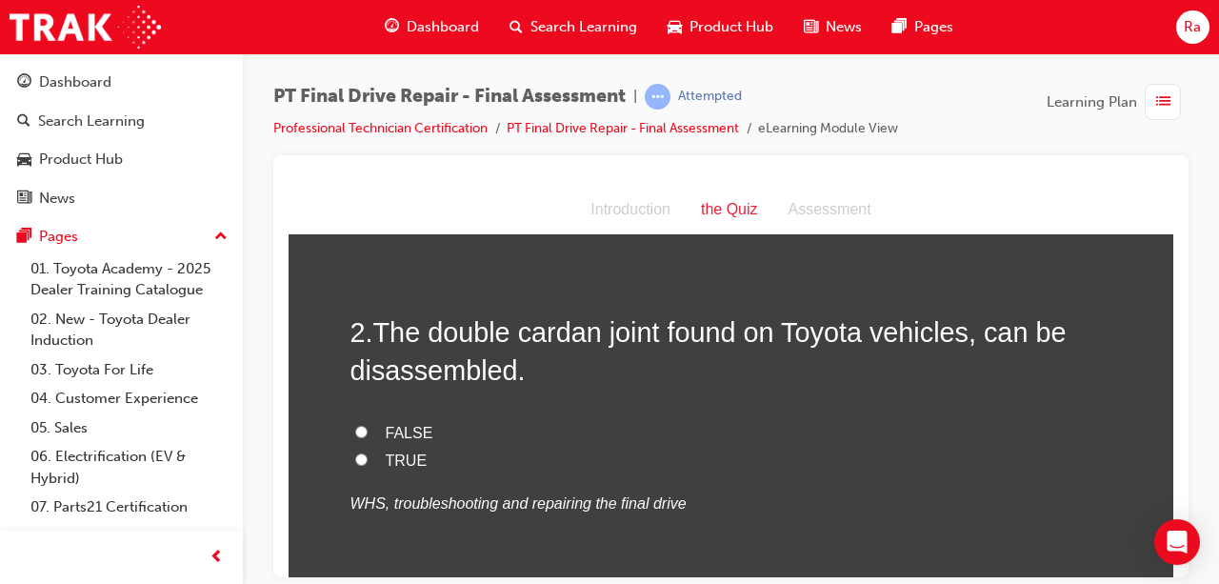
scroll to position [572, 0]
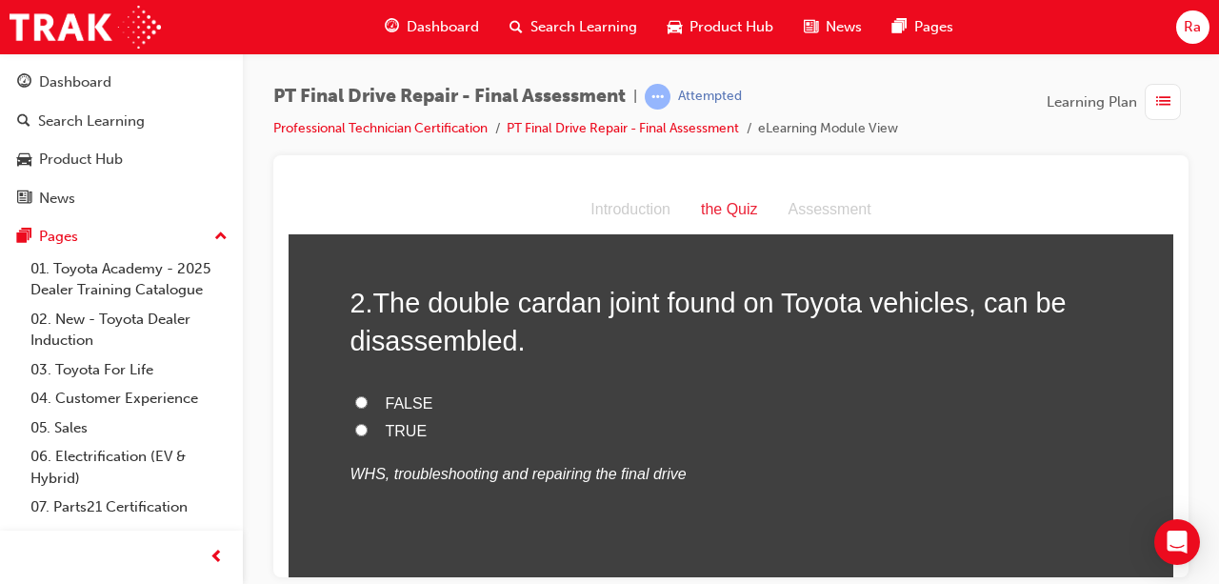
click at [393, 406] on span "FALSE" at bounding box center [410, 402] width 48 height 16
click at [368, 406] on input "FALSE" at bounding box center [361, 401] width 12 height 12
radio input "true"
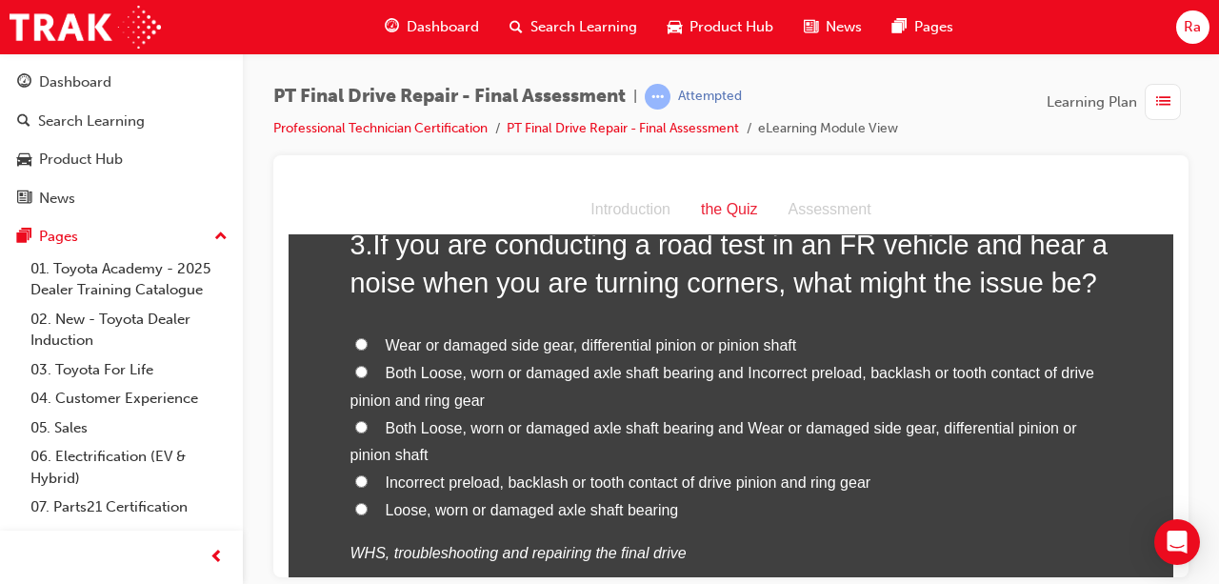
scroll to position [1048, 0]
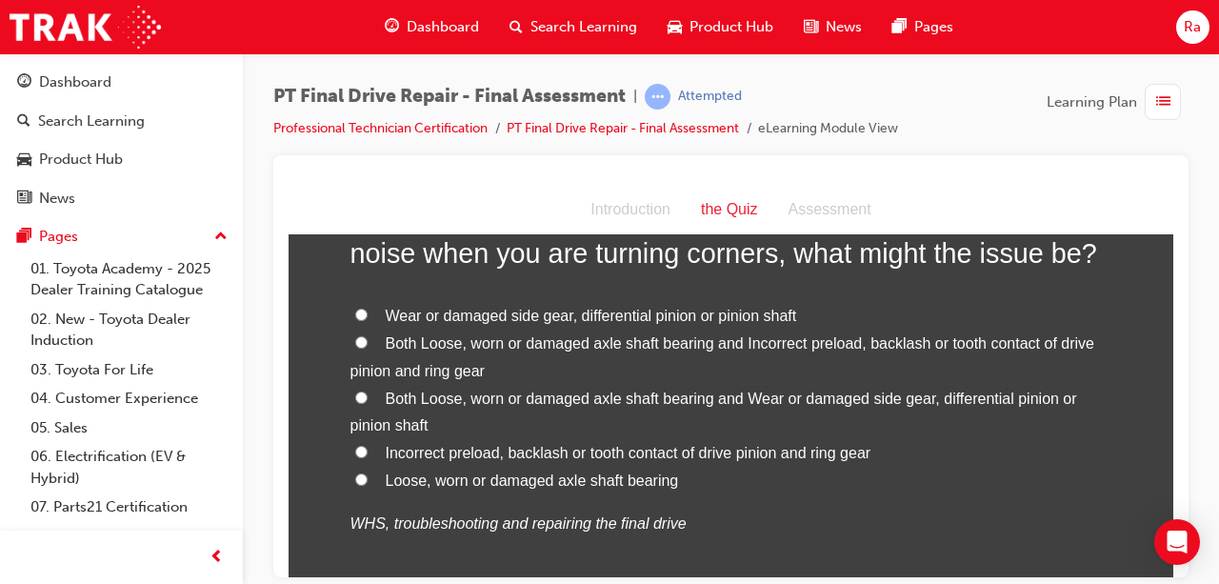
click at [501, 457] on span "Incorrect preload, backlash or tooth contact of drive pinion and ring gear" at bounding box center [629, 452] width 486 height 16
click at [368, 457] on input "Incorrect preload, backlash or tooth contact of drive pinion and ring gear" at bounding box center [361, 451] width 12 height 12
radio input "true"
click at [577, 321] on span "Wear or damaged side gear, differential pinion or pinion shaft" at bounding box center [592, 315] width 412 height 16
click at [368, 320] on input "Wear or damaged side gear, differential pinion or pinion shaft" at bounding box center [361, 314] width 12 height 12
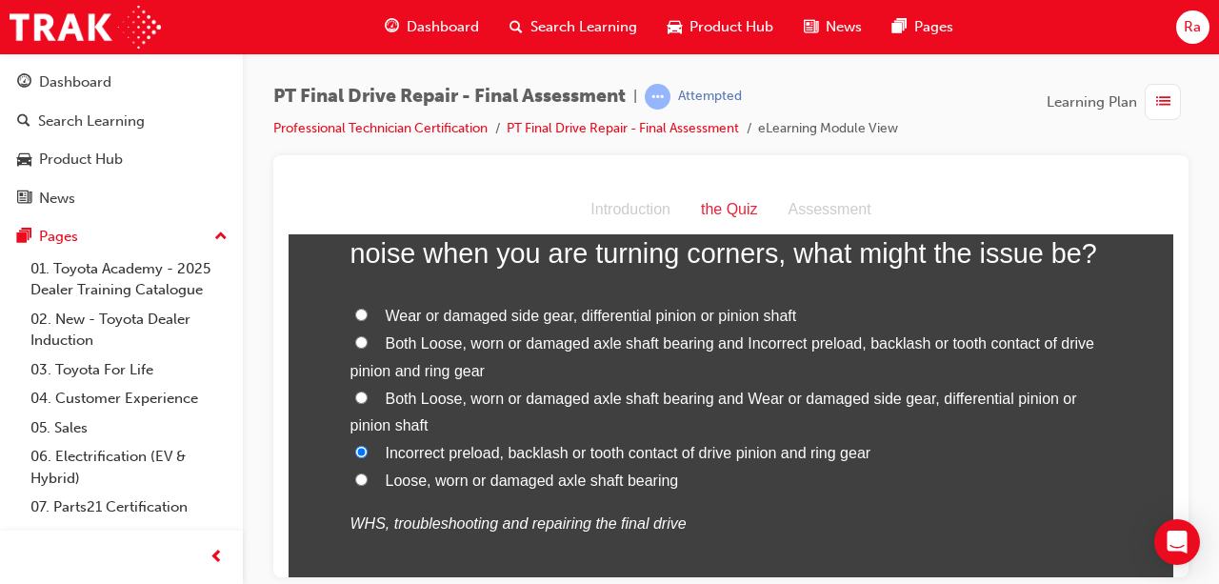
radio input "true"
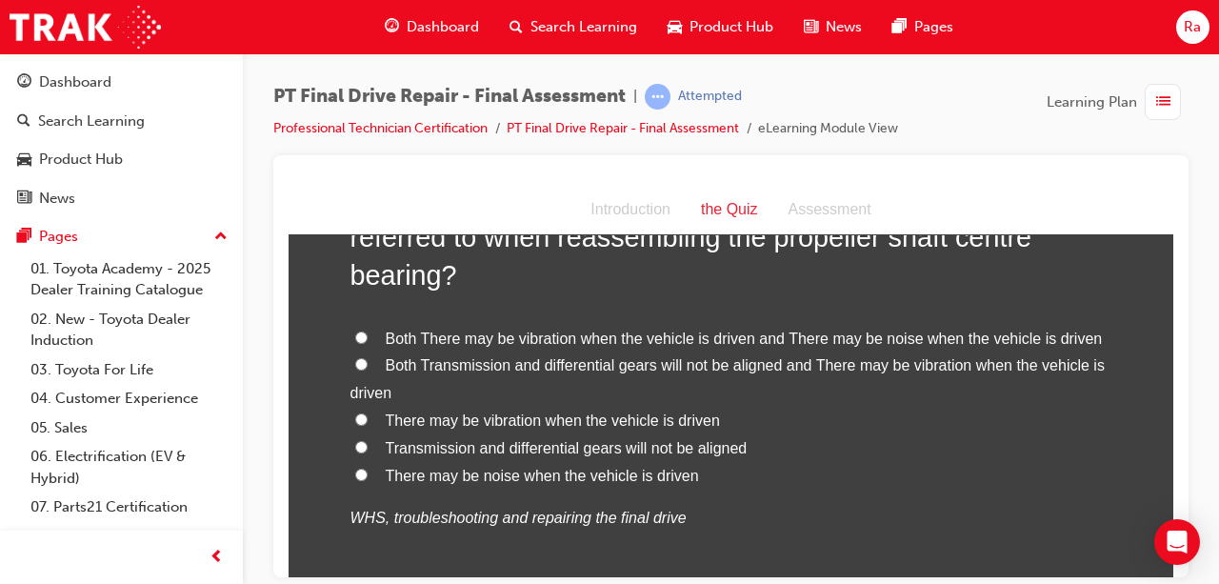
scroll to position [1619, 0]
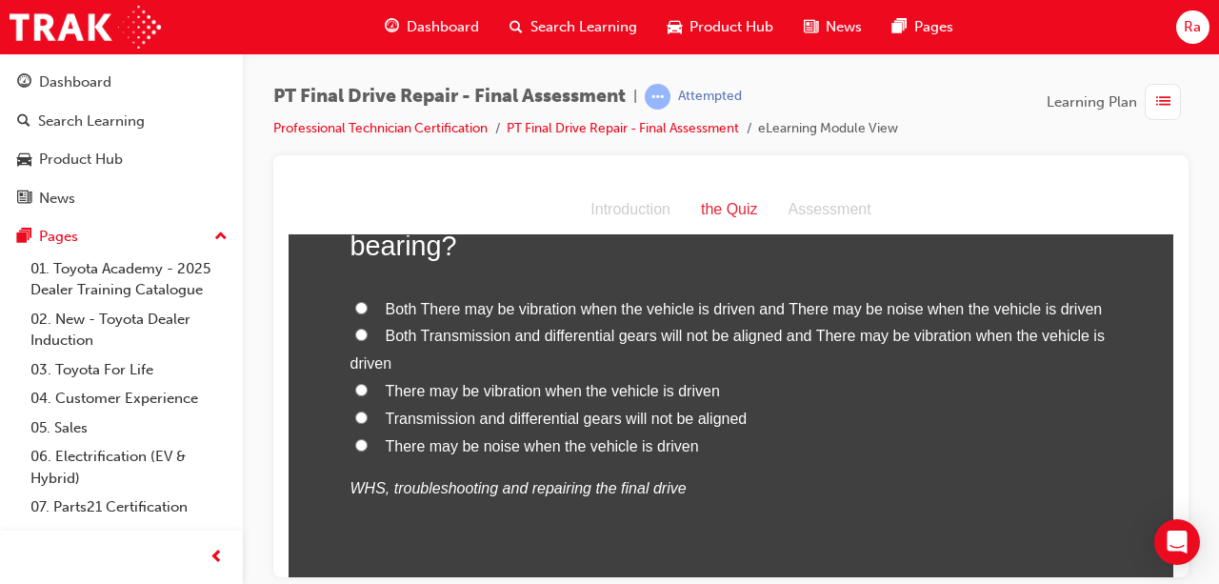
click at [511, 385] on span "There may be vibration when the vehicle is driven" at bounding box center [553, 390] width 334 height 16
click at [368, 385] on input "There may be vibration when the vehicle is driven" at bounding box center [361, 389] width 12 height 12
radio input "true"
click at [510, 309] on span "Both There may be vibration when the vehicle is driven and There may be noise w…" at bounding box center [744, 308] width 717 height 16
click at [368, 309] on input "Both There may be vibration when the vehicle is driven and There may be noise w…" at bounding box center [361, 307] width 12 height 12
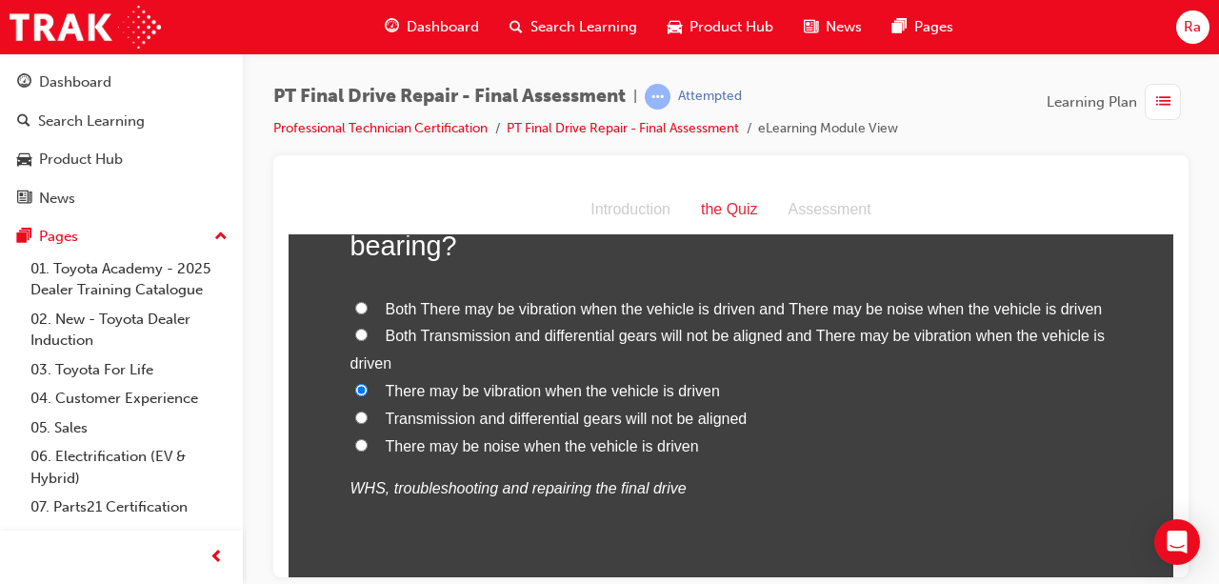
radio input "true"
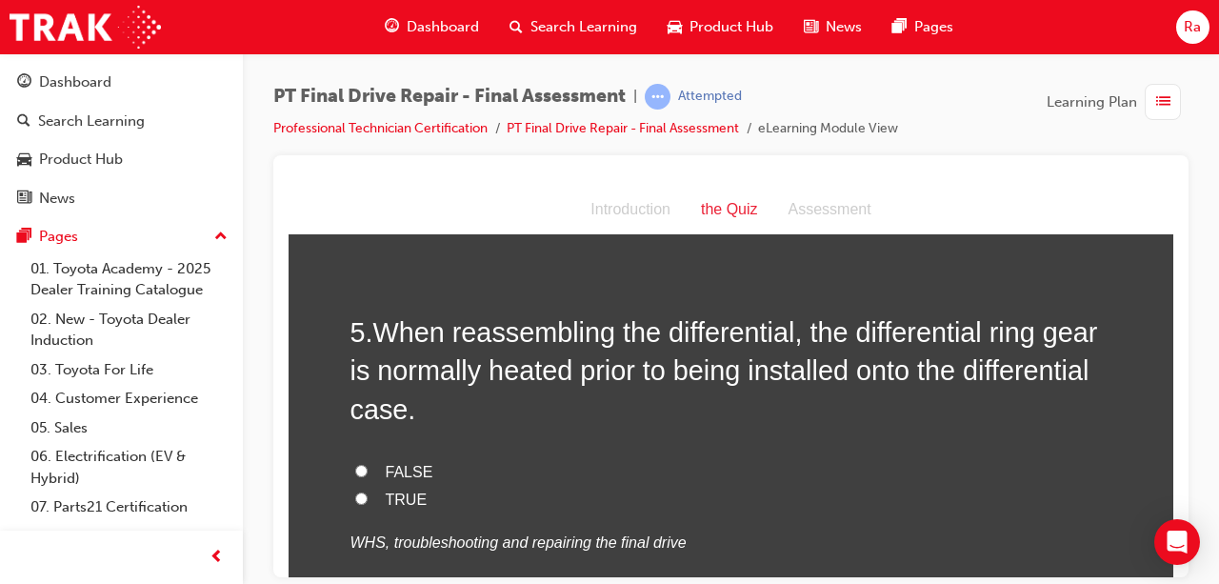
scroll to position [2000, 0]
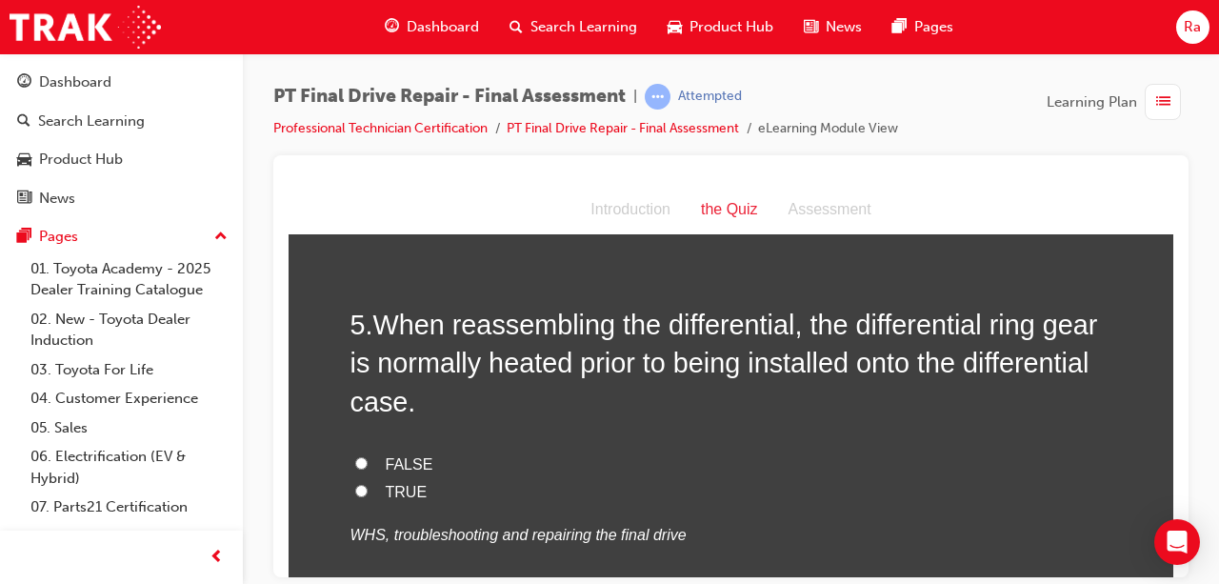
click at [392, 493] on span "TRUE" at bounding box center [407, 491] width 42 height 16
click at [368, 493] on input "TRUE" at bounding box center [361, 490] width 12 height 12
radio input "true"
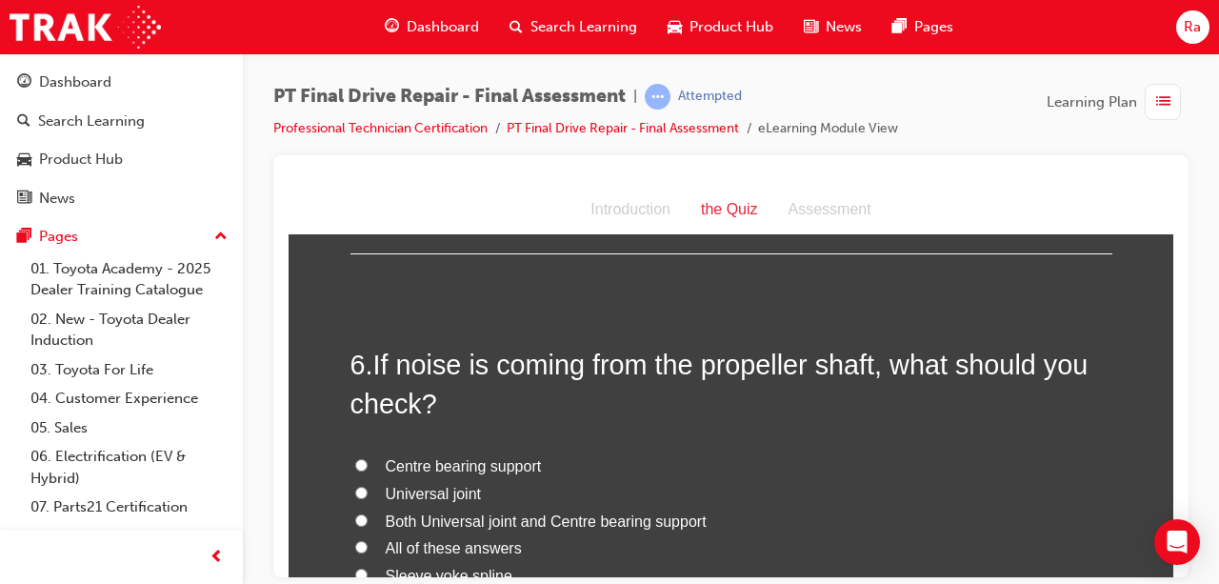
scroll to position [2572, 0]
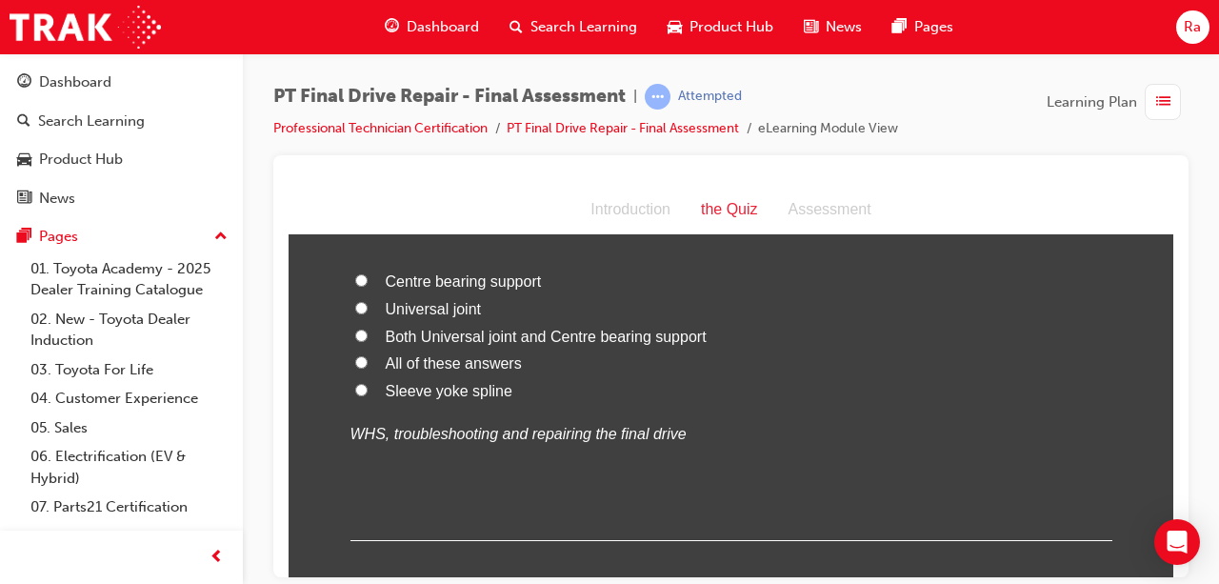
drag, startPoint x: 421, startPoint y: 368, endPoint x: 461, endPoint y: 381, distance: 42.2
click at [421, 367] on span "All of these answers" at bounding box center [454, 362] width 136 height 16
click at [368, 367] on input "All of these answers" at bounding box center [361, 361] width 12 height 12
radio input "true"
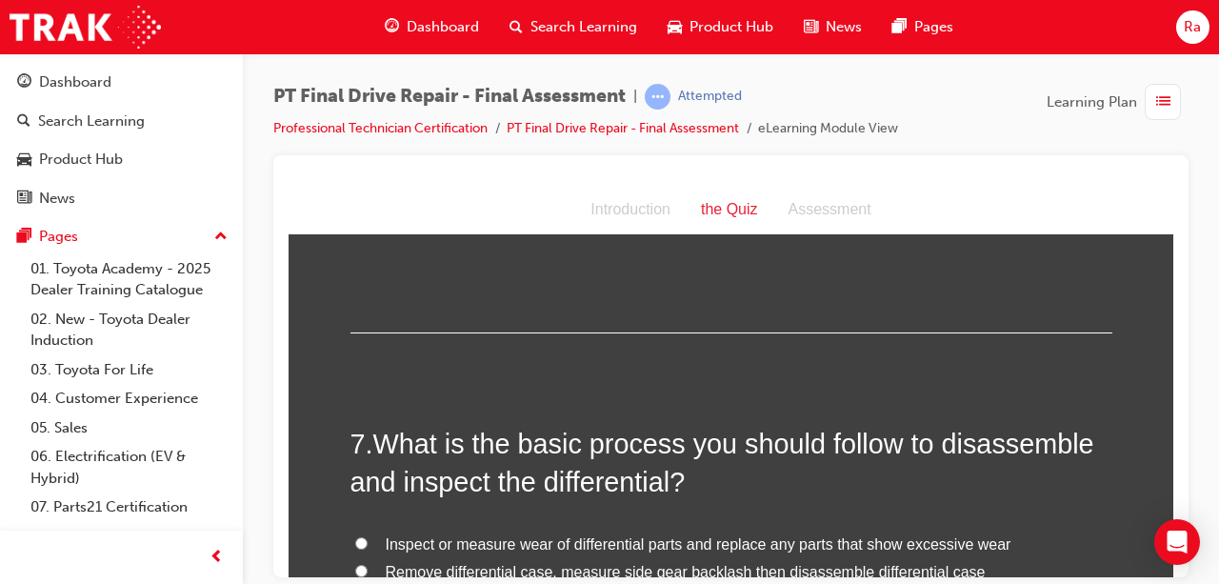
scroll to position [2858, 0]
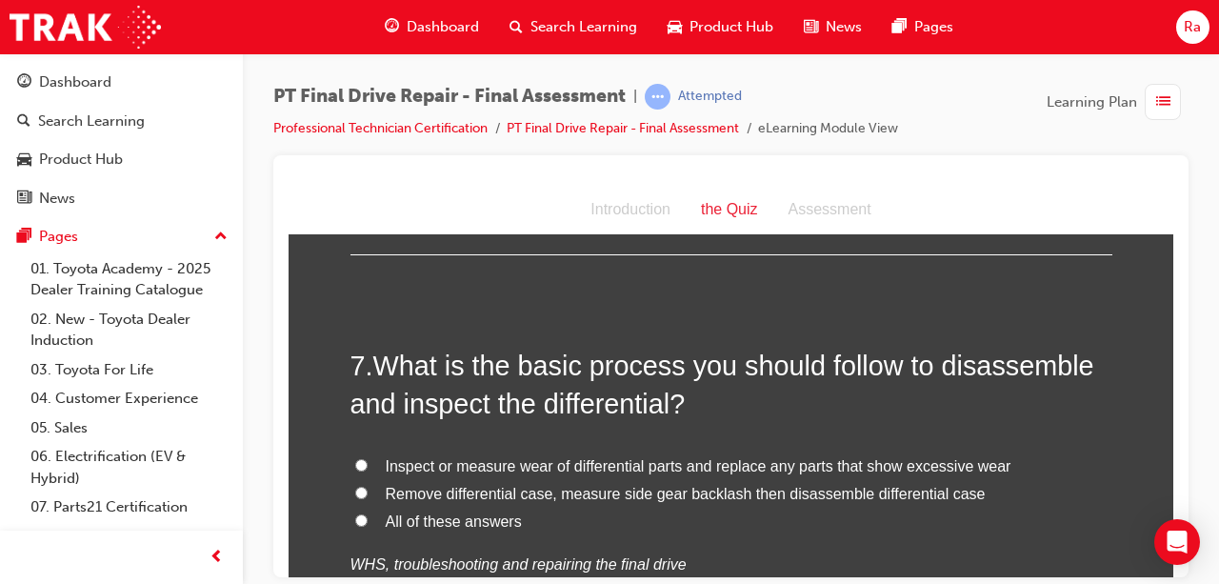
click at [474, 514] on span "All of these answers" at bounding box center [454, 521] width 136 height 16
click at [368, 514] on input "All of these answers" at bounding box center [361, 519] width 12 height 12
radio input "true"
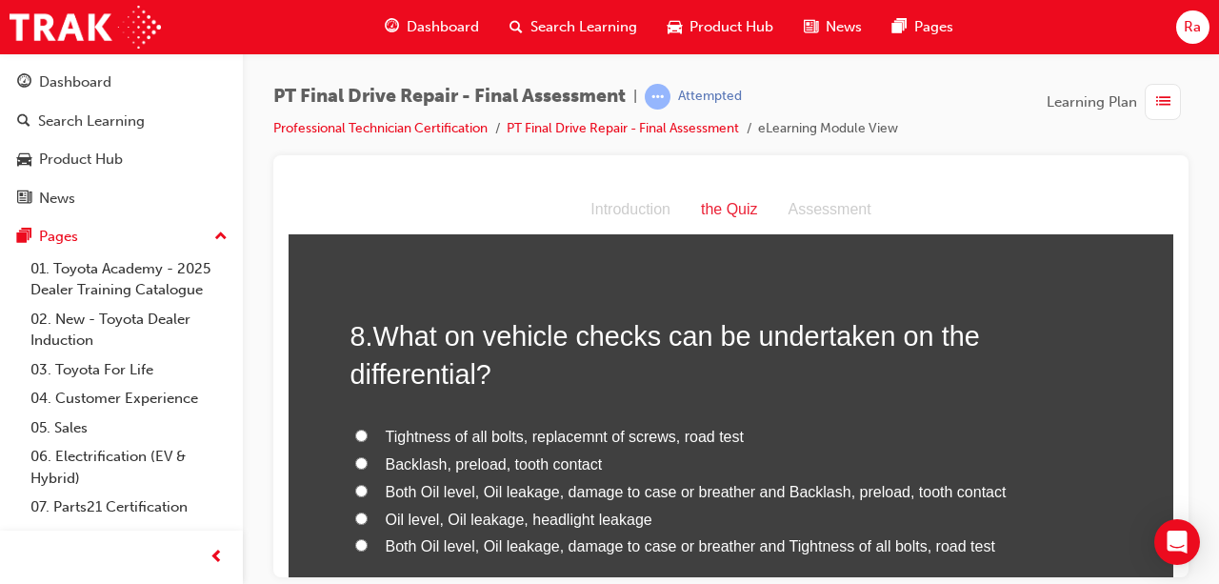
scroll to position [3334, 0]
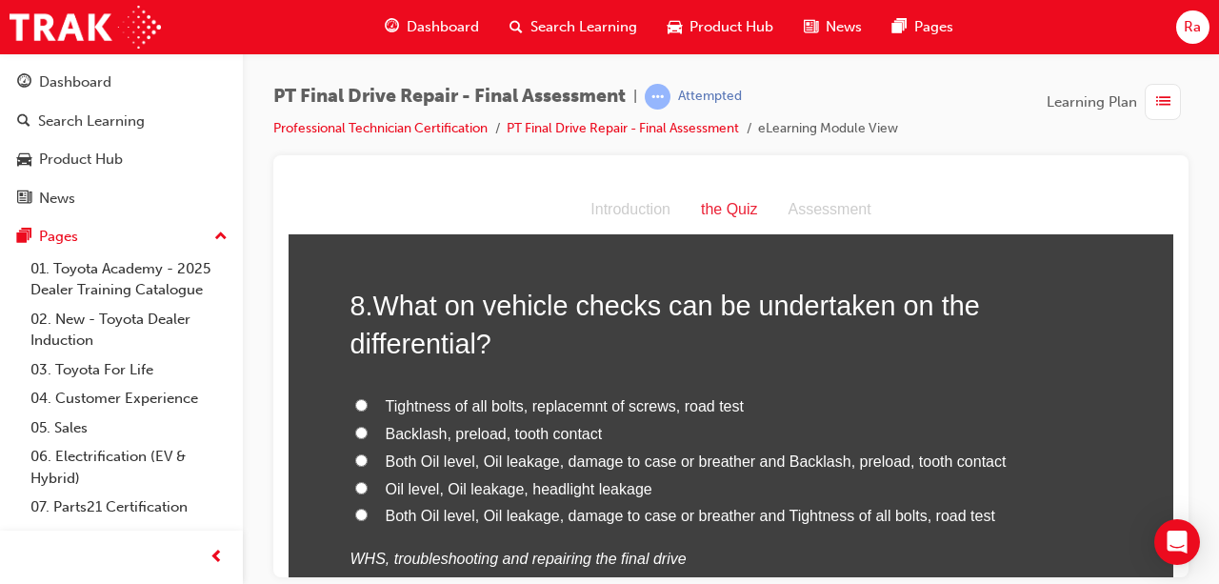
click at [481, 459] on span "Both Oil level, Oil leakage, damage to case or breather and Backlash, preload, …" at bounding box center [696, 460] width 621 height 16
click at [368, 459] on input "Both Oil level, Oil leakage, damage to case or breather and Backlash, preload, …" at bounding box center [361, 459] width 12 height 12
radio input "true"
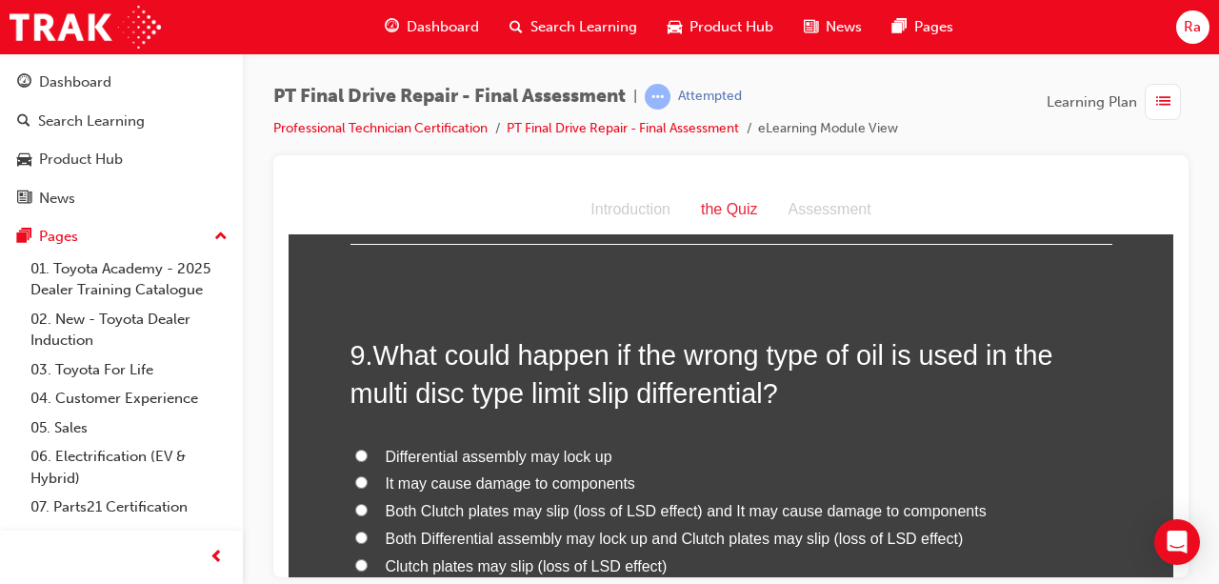
scroll to position [3810, 0]
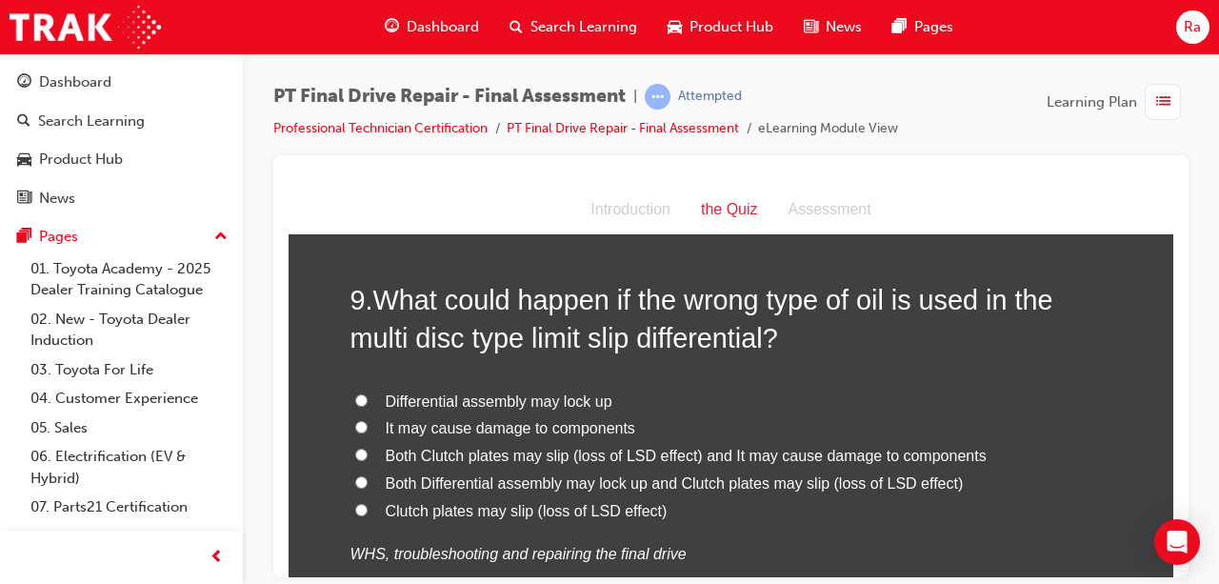
click at [543, 434] on label "It may cause damage to components" at bounding box center [732, 428] width 762 height 28
click at [368, 432] on input "It may cause damage to components" at bounding box center [361, 426] width 12 height 12
radio input "true"
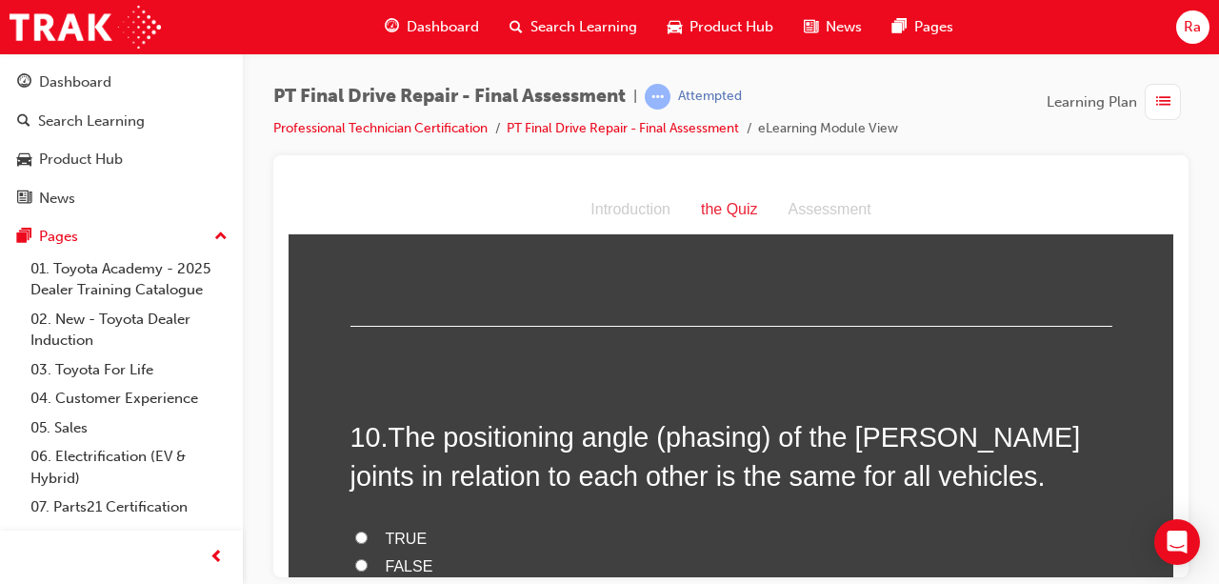
scroll to position [4191, 0]
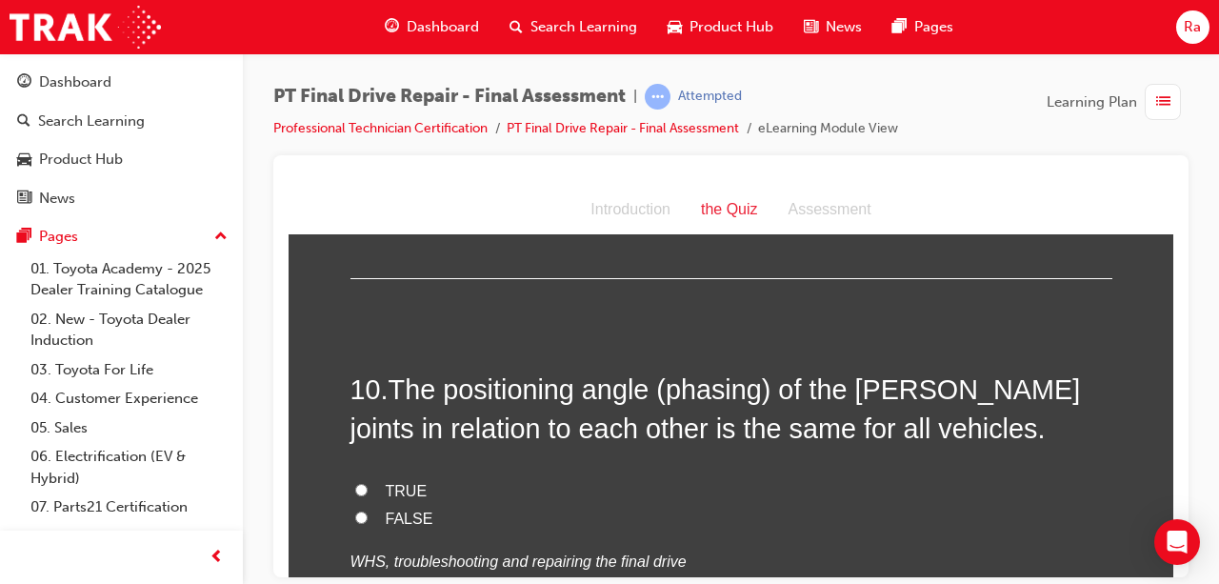
click at [392, 484] on span "TRUE" at bounding box center [407, 490] width 42 height 16
click at [368, 484] on input "TRUE" at bounding box center [361, 489] width 12 height 12
radio input "true"
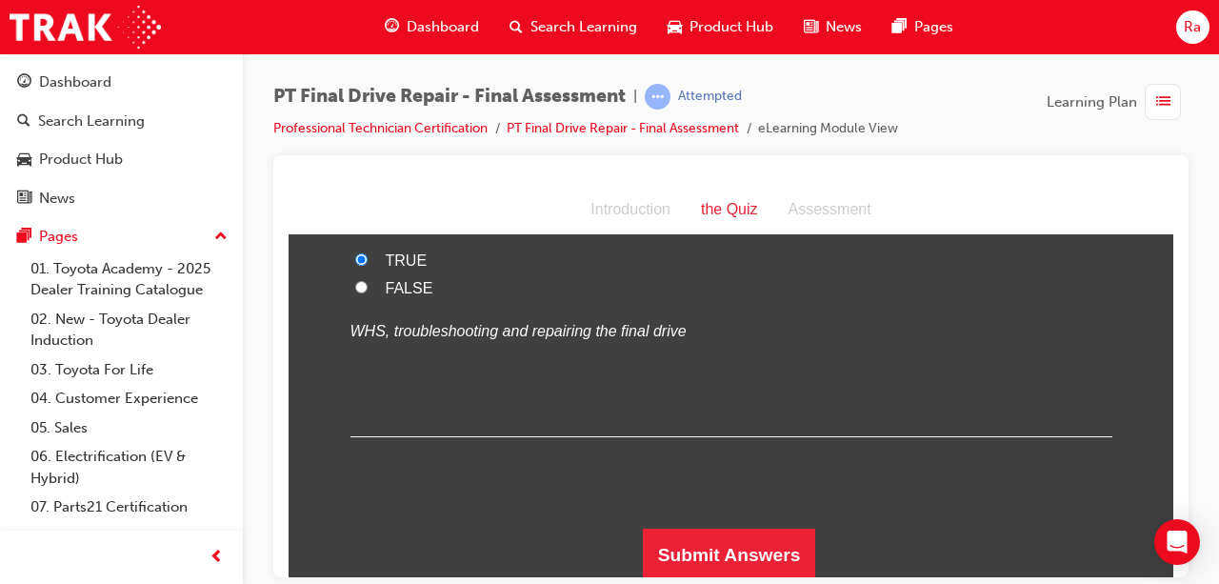
scroll to position [4423, 0]
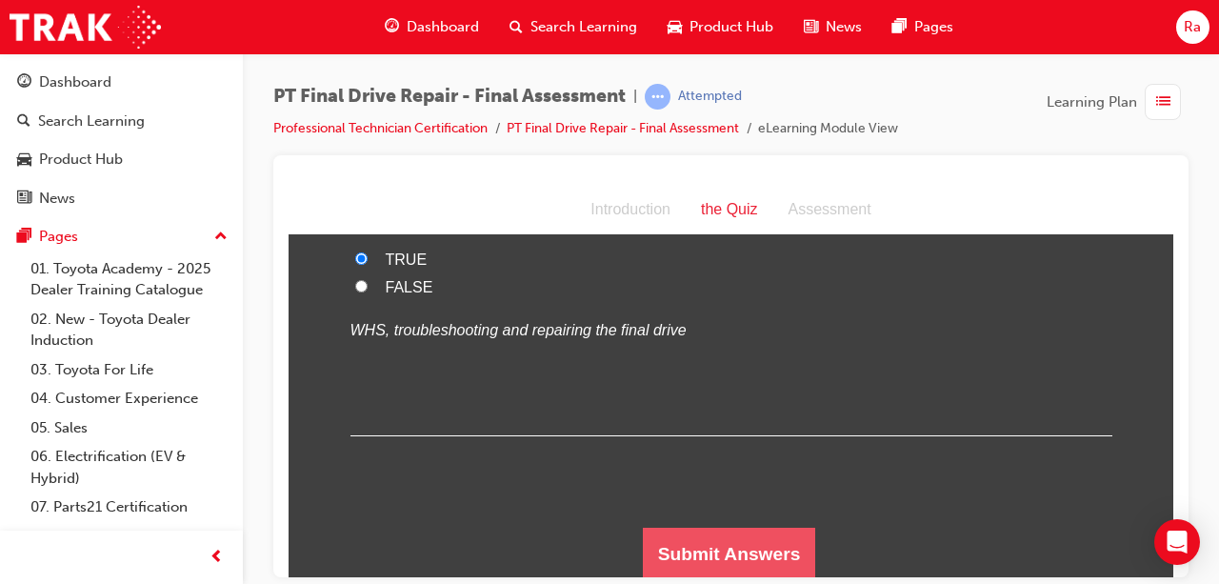
click at [745, 547] on button "Submit Answers" at bounding box center [729, 553] width 173 height 53
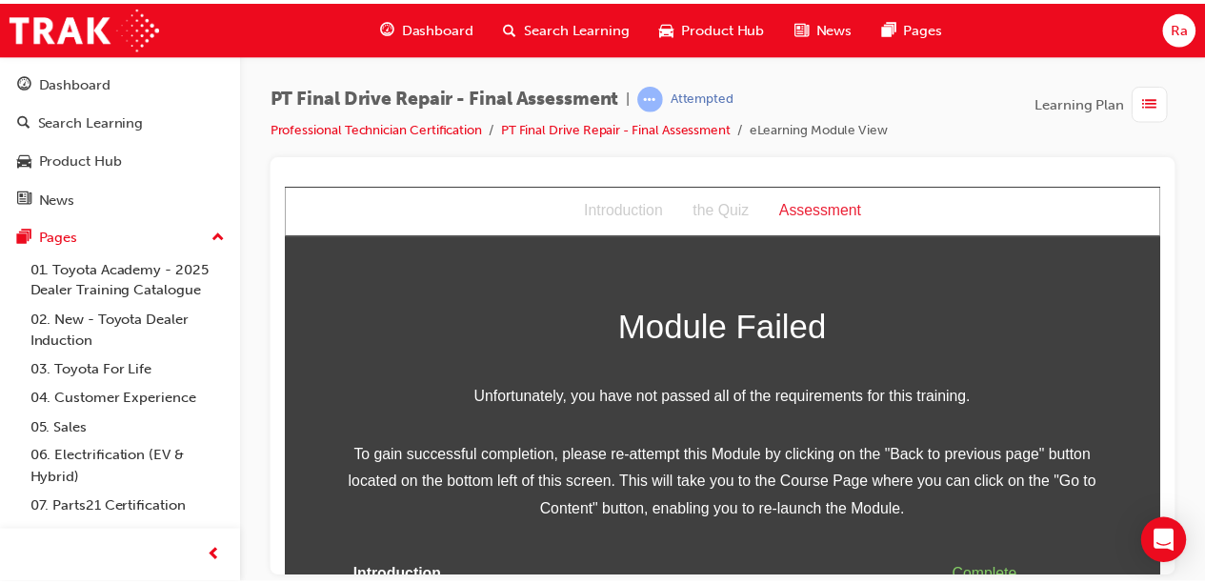
scroll to position [0, 0]
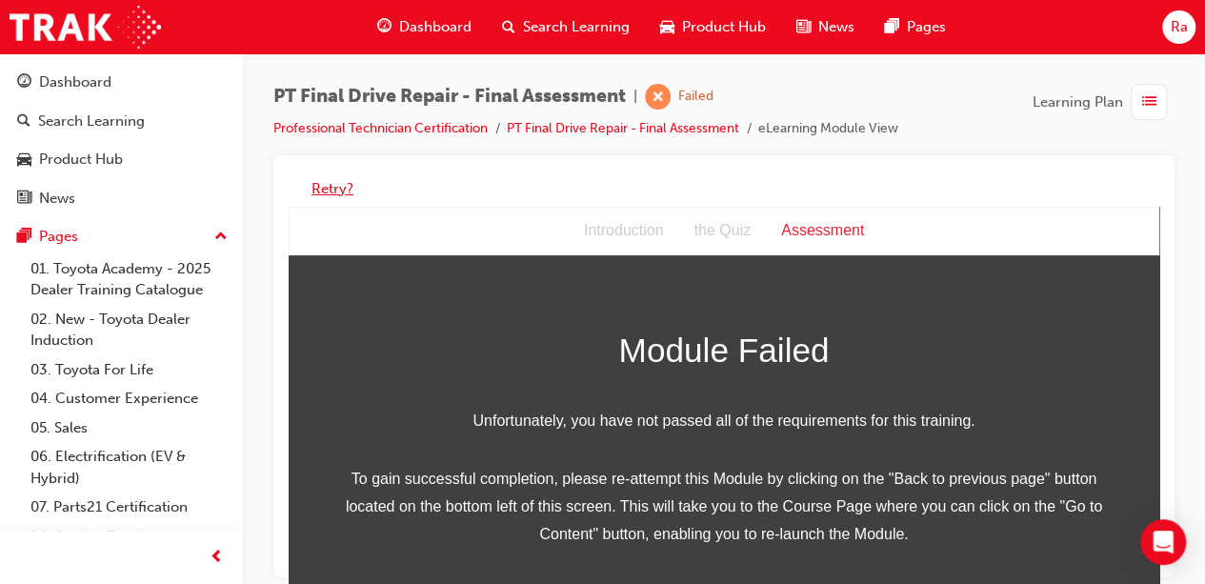
click at [337, 191] on button "Retry?" at bounding box center [333, 189] width 42 height 22
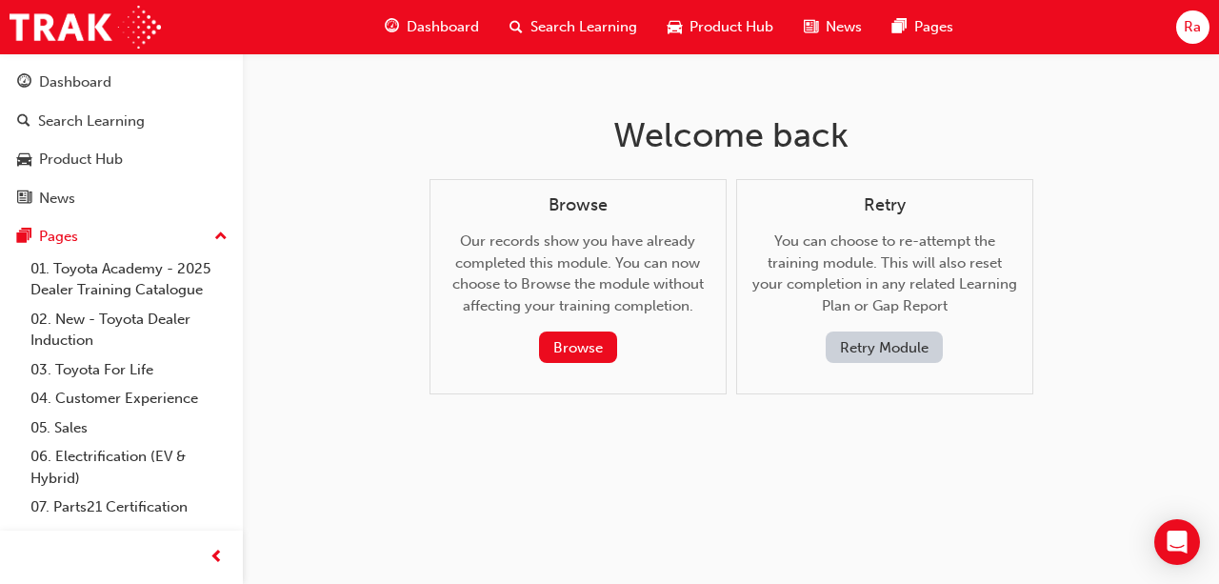
click at [924, 344] on button "Retry Module" at bounding box center [884, 347] width 117 height 31
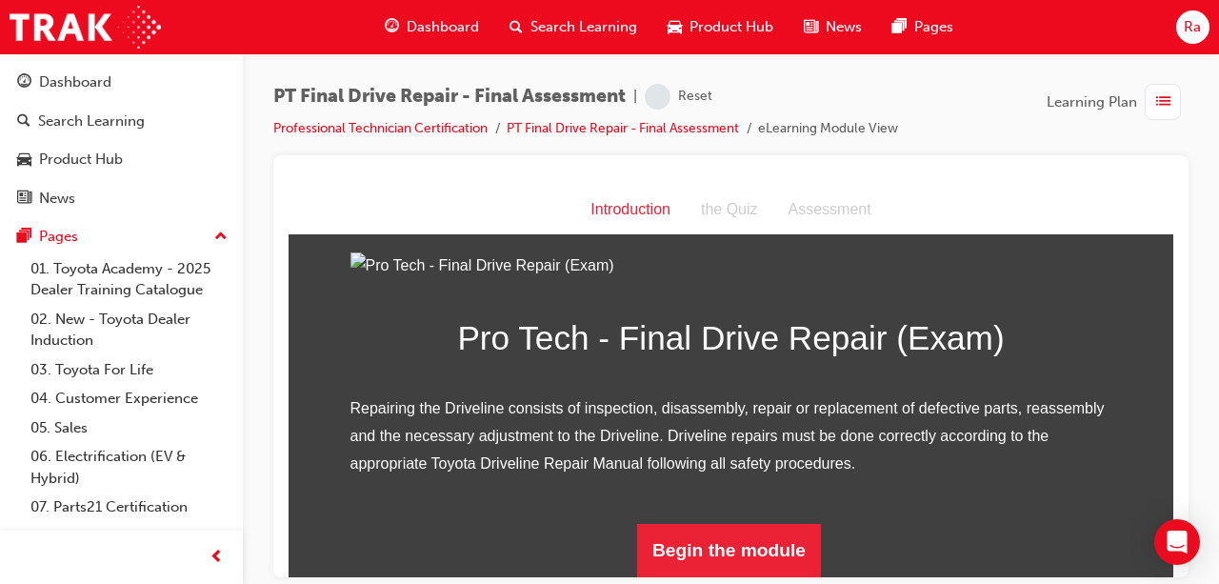
scroll to position [243, 0]
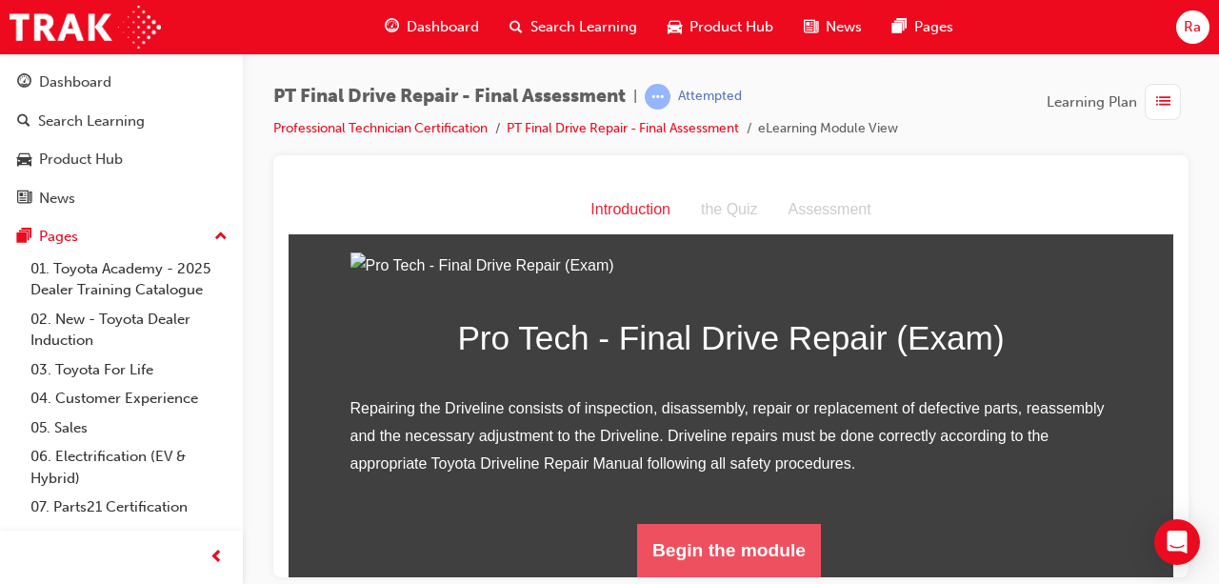
click at [777, 536] on button "Begin the module" at bounding box center [729, 549] width 184 height 53
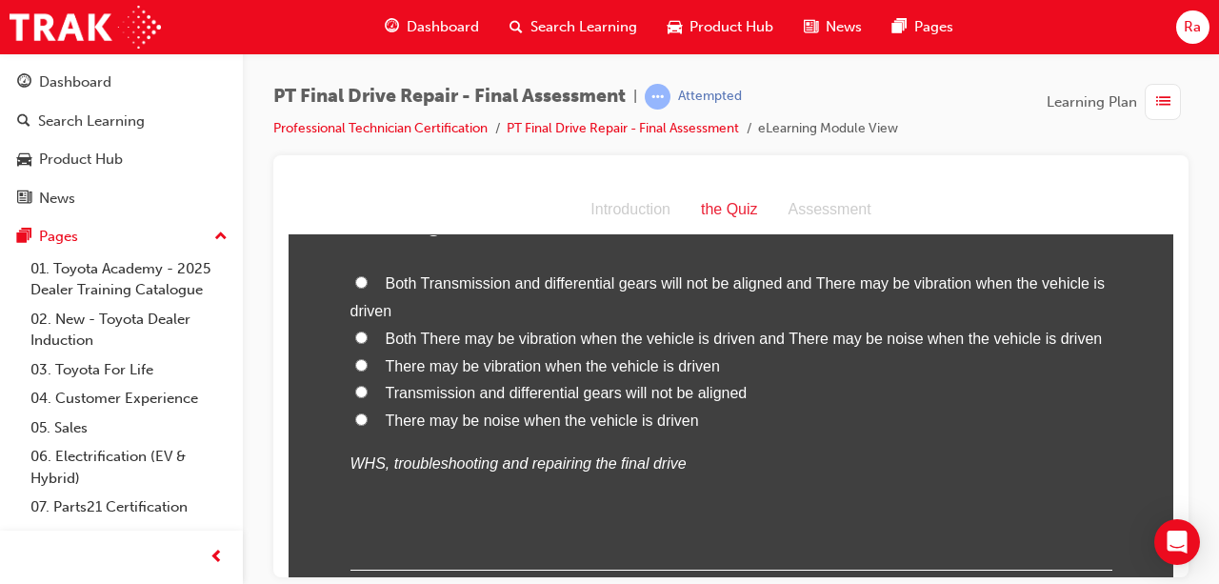
scroll to position [191, 0]
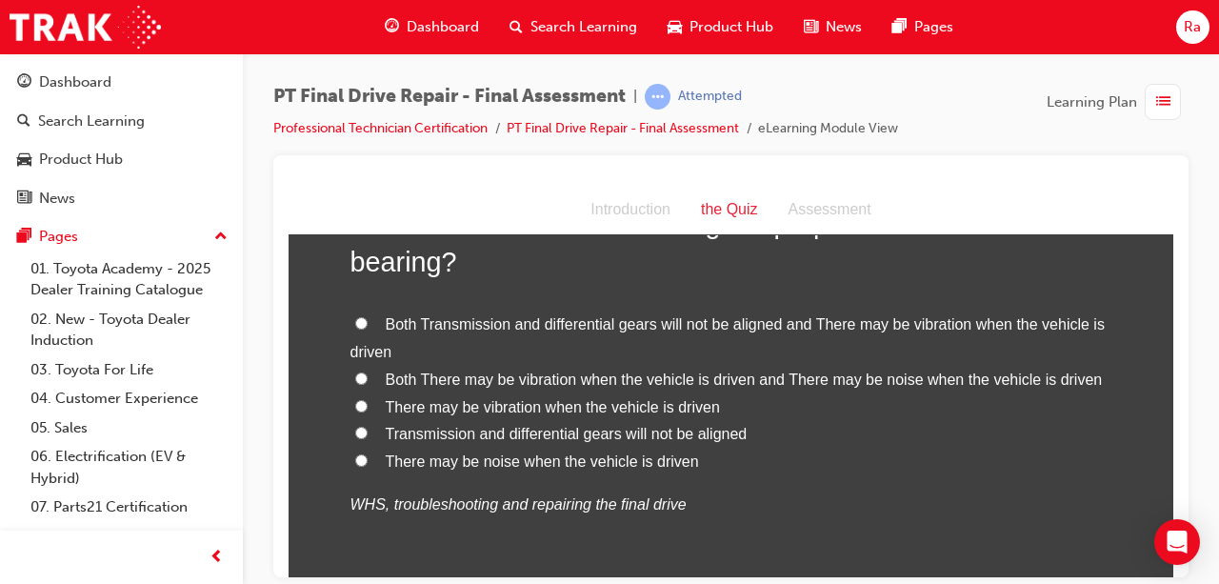
click at [690, 385] on span "Both There may be vibration when the vehicle is driven and There may be noise w…" at bounding box center [744, 379] width 717 height 16
click at [368, 384] on input "Both There may be vibration when the vehicle is driven and There may be noise w…" at bounding box center [361, 378] width 12 height 12
radio input "true"
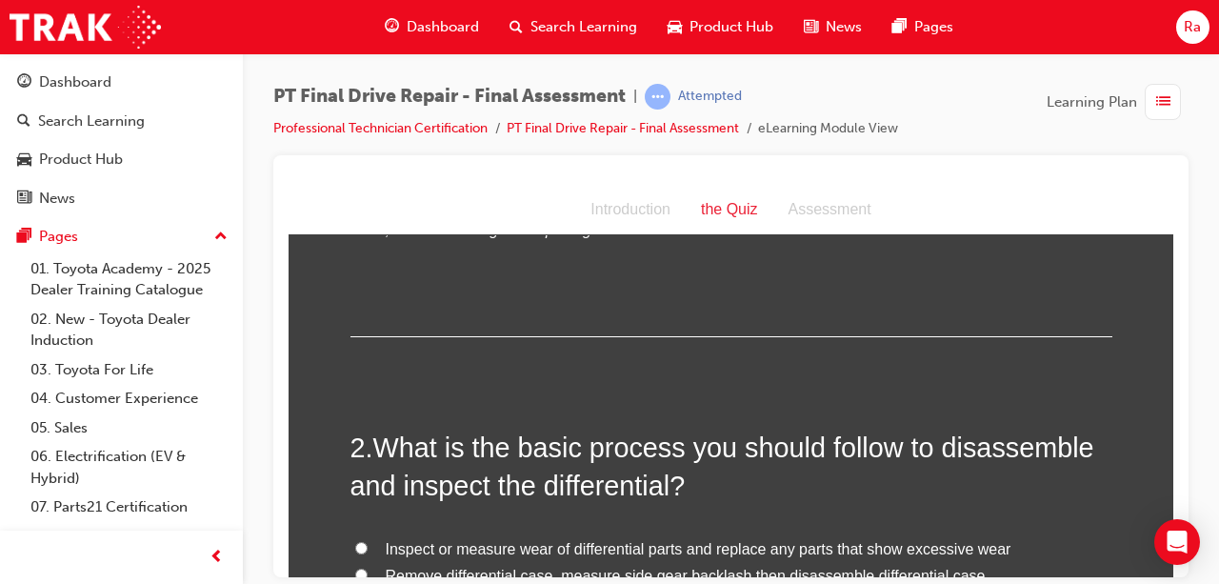
scroll to position [572, 0]
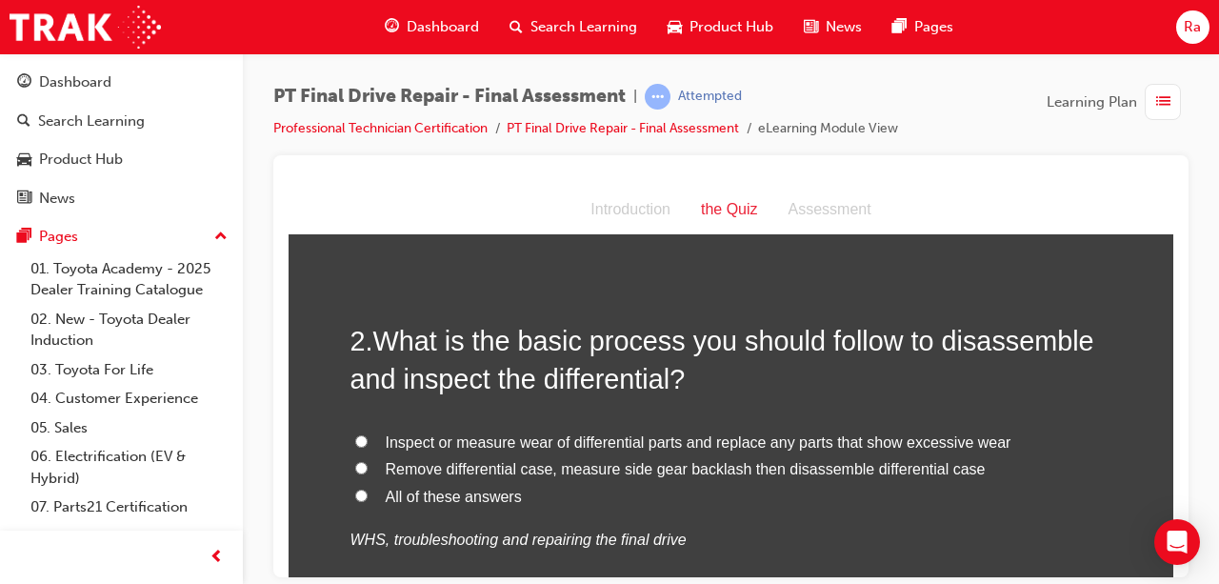
click at [442, 507] on label "All of these answers" at bounding box center [732, 497] width 762 height 28
click at [368, 501] on input "All of these answers" at bounding box center [361, 495] width 12 height 12
radio input "true"
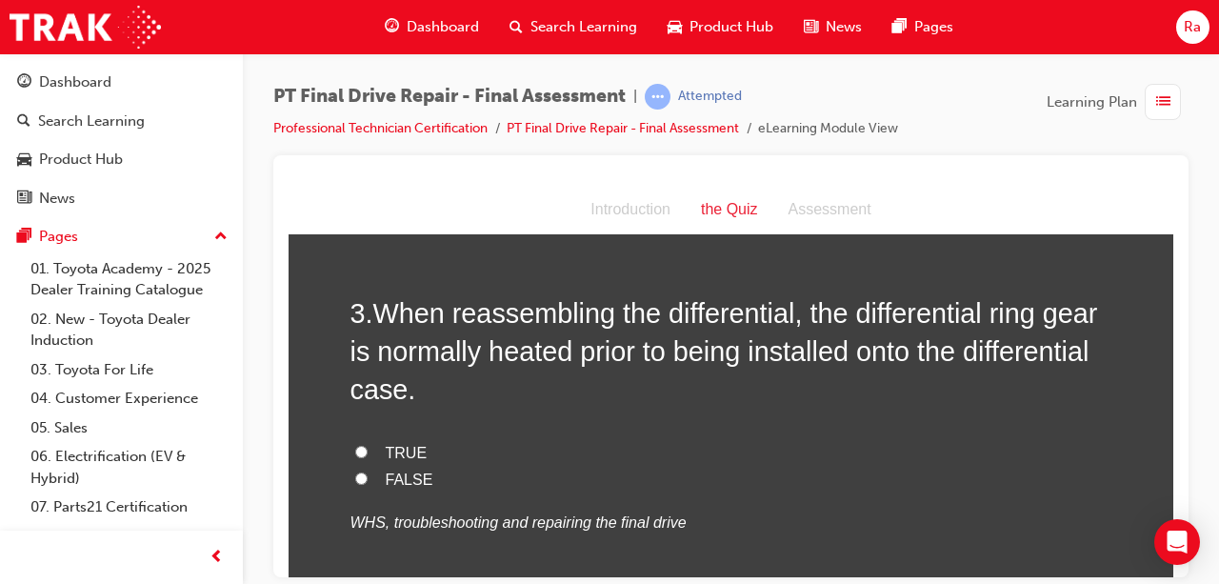
scroll to position [1048, 0]
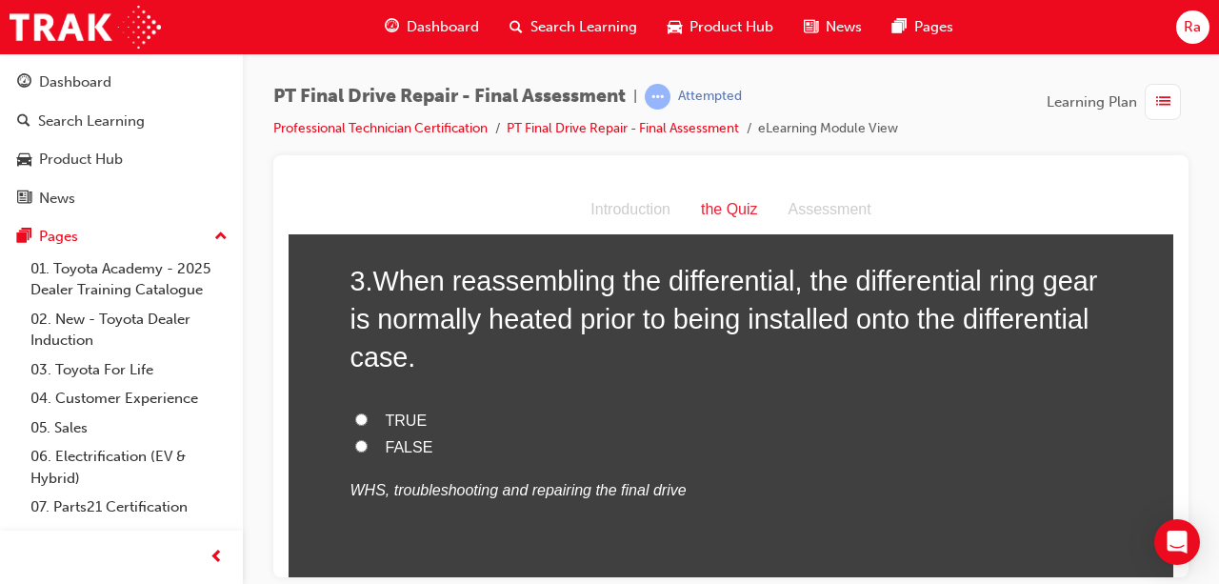
click at [389, 412] on span "TRUE" at bounding box center [407, 420] width 42 height 16
click at [368, 412] on input "TRUE" at bounding box center [361, 418] width 12 height 12
radio input "true"
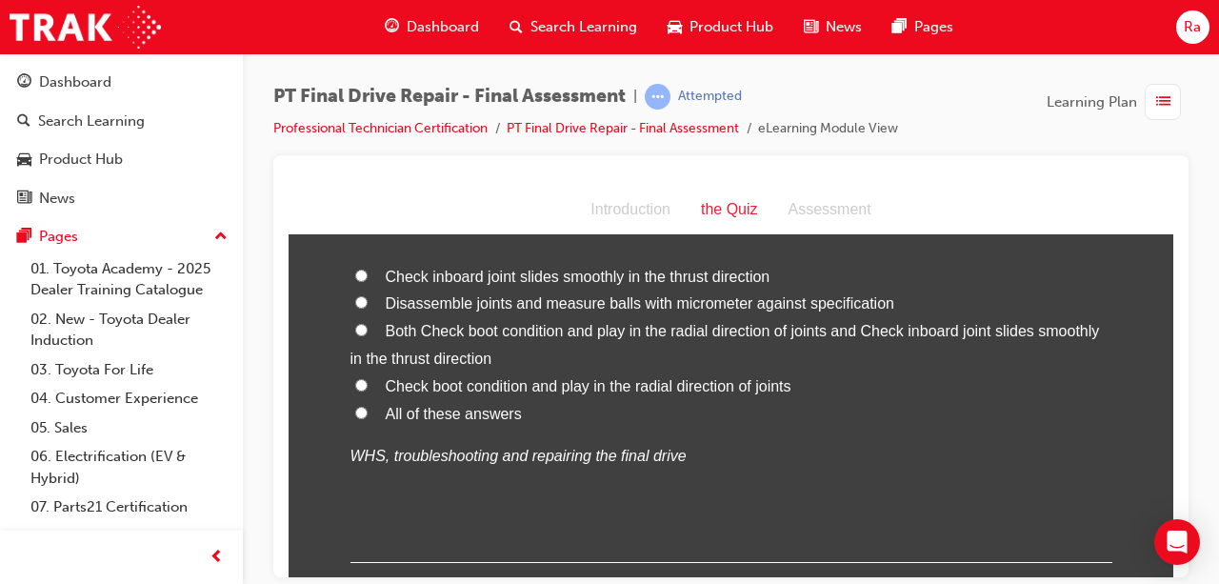
scroll to position [1619, 0]
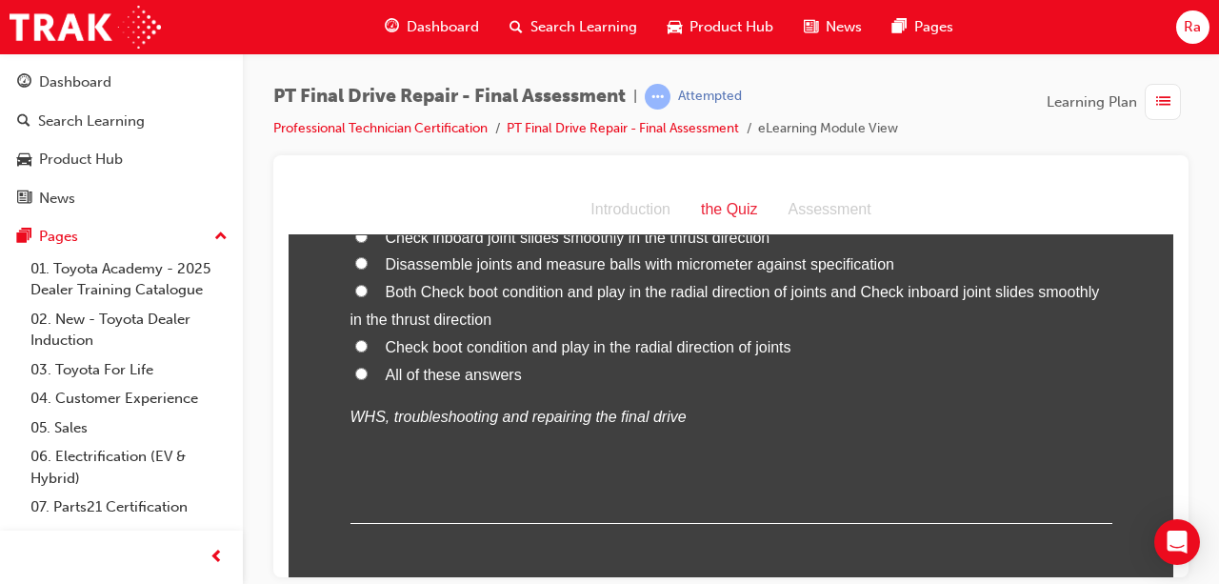
click at [490, 379] on span "All of these answers" at bounding box center [454, 374] width 136 height 16
click at [368, 379] on input "All of these answers" at bounding box center [361, 373] width 12 height 12
radio input "true"
click at [532, 292] on span "Both Check boot condition and play in the radial direction of joints and Check …" at bounding box center [726, 305] width 750 height 44
click at [368, 292] on input "Both Check boot condition and play in the radial direction of joints and Check …" at bounding box center [361, 290] width 12 height 12
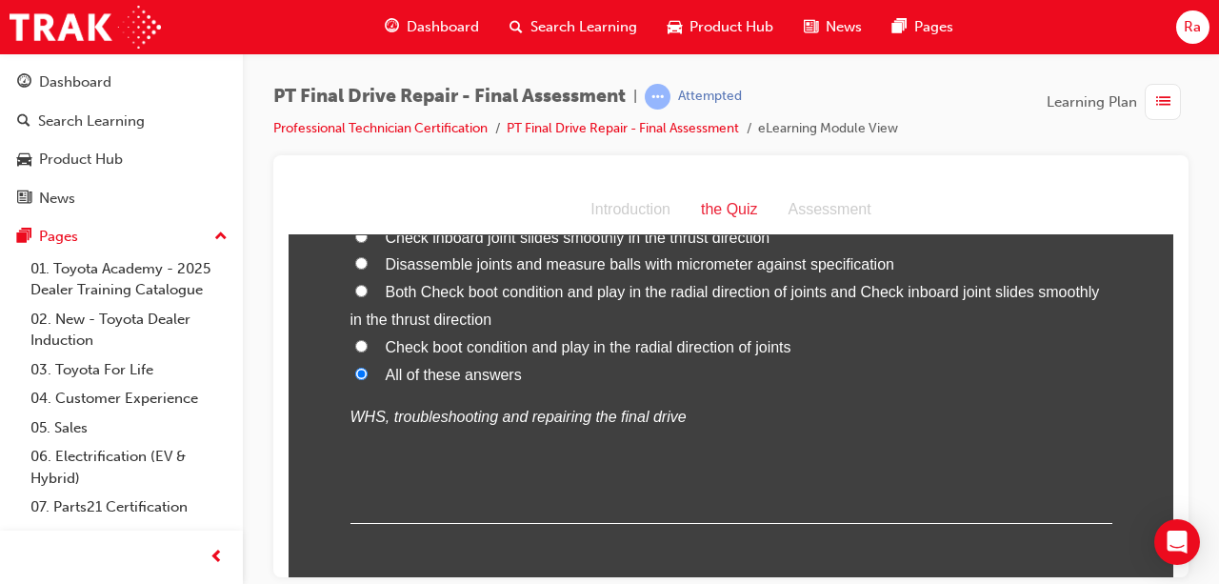
radio input "true"
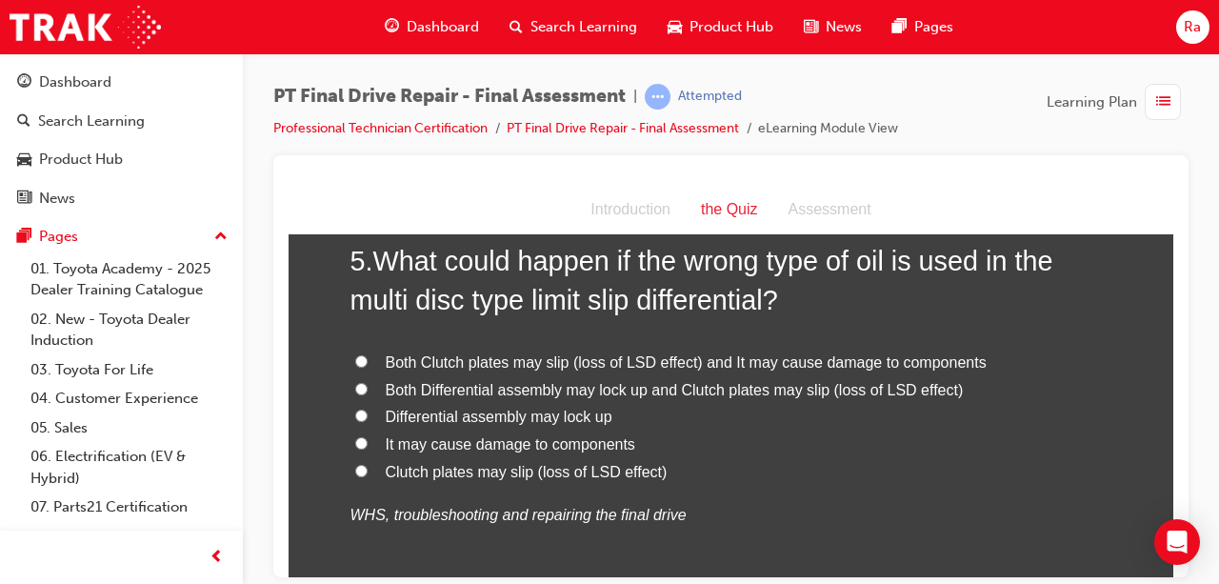
scroll to position [2000, 0]
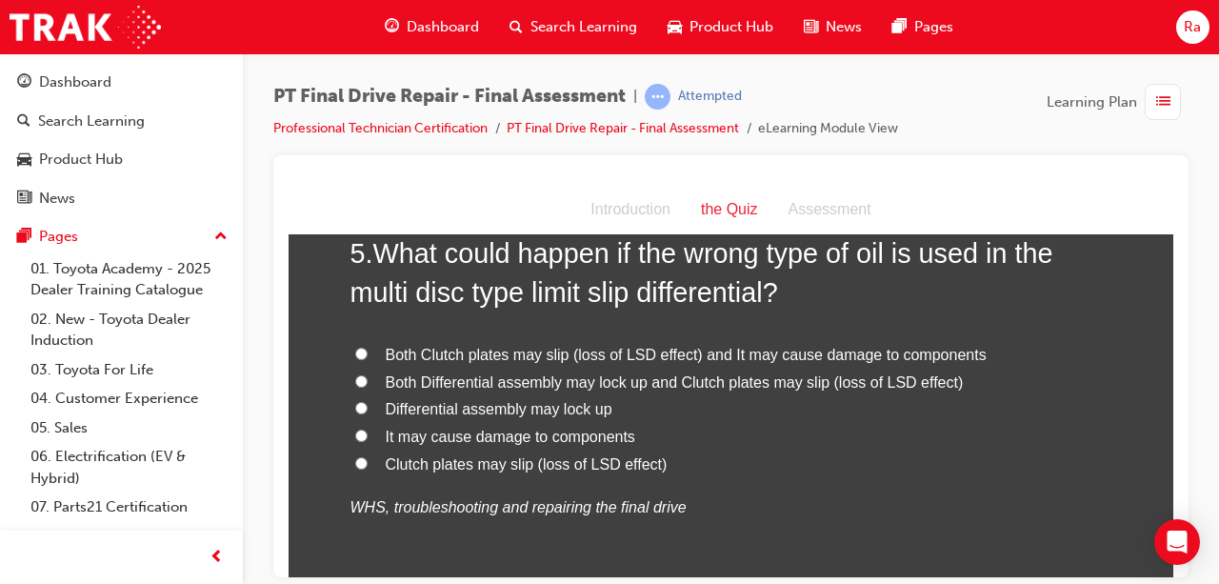
click at [504, 356] on span "Both Clutch plates may slip (loss of LSD effect) and It may cause damage to com…" at bounding box center [686, 354] width 601 height 16
click at [368, 356] on input "Both Clutch plates may slip (loss of LSD effect) and It may cause damage to com…" at bounding box center [361, 353] width 12 height 12
radio input "true"
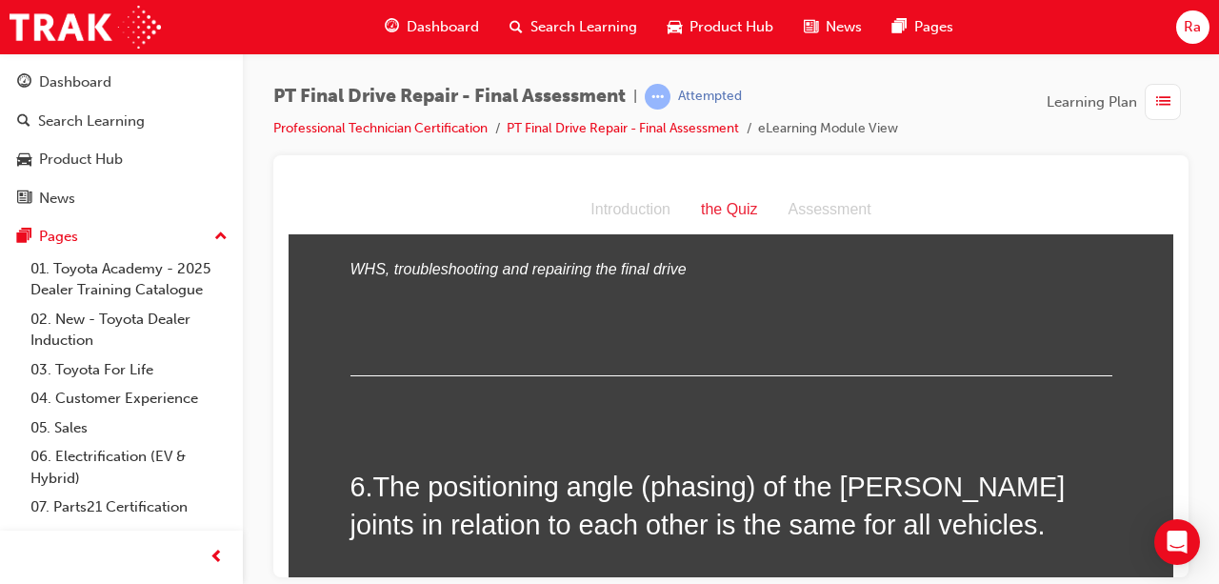
scroll to position [2382, 0]
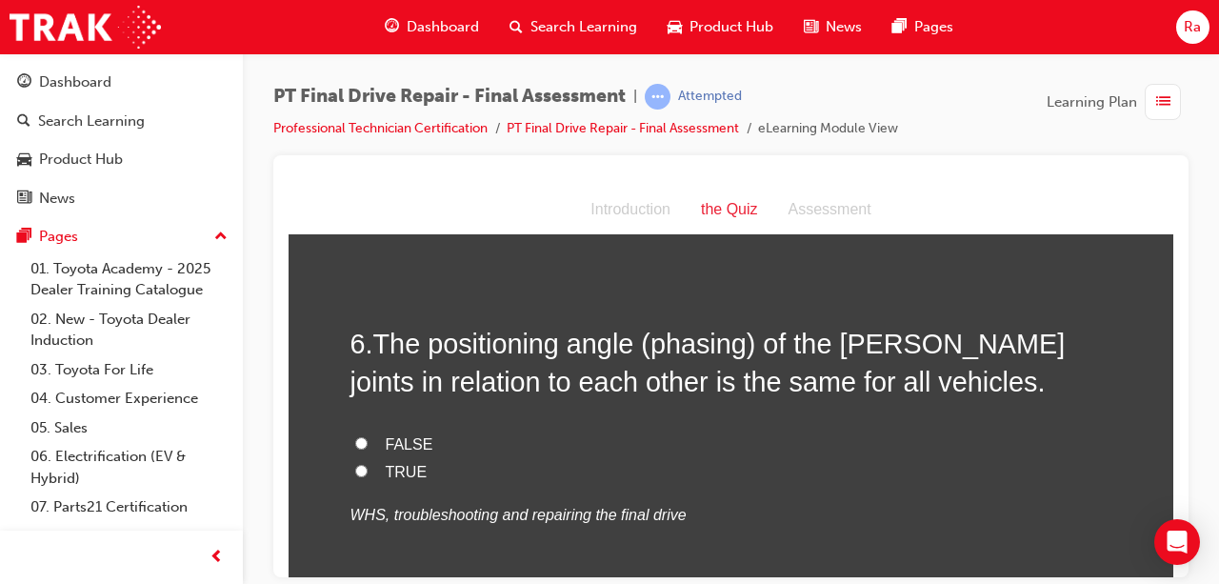
click at [372, 476] on label "TRUE" at bounding box center [732, 472] width 762 height 28
click at [368, 476] on input "TRUE" at bounding box center [361, 470] width 12 height 12
radio input "true"
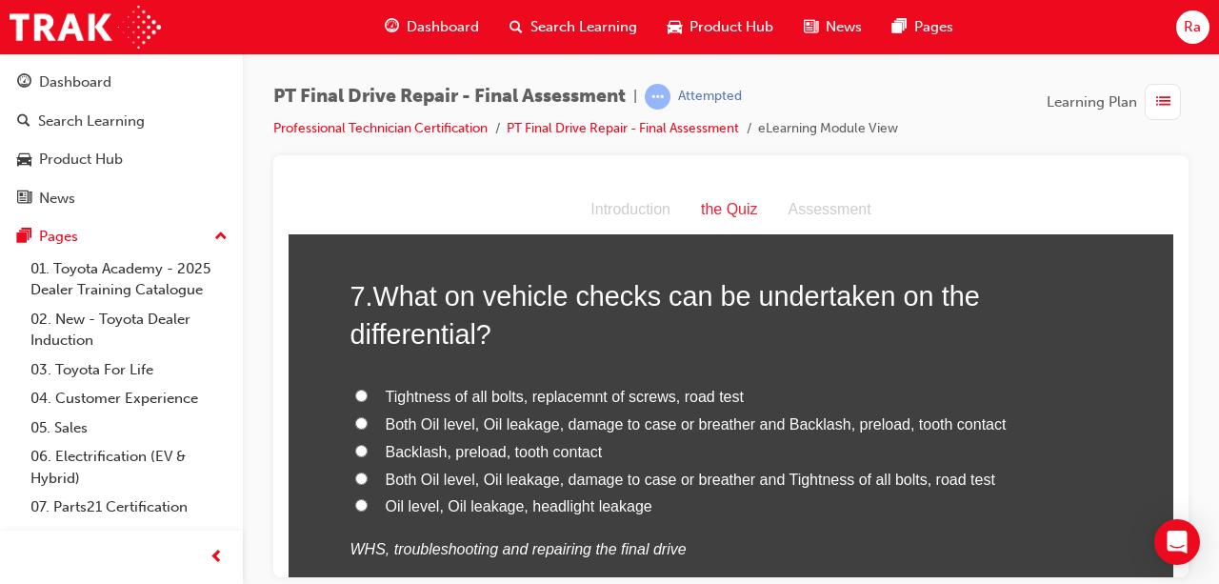
scroll to position [2858, 0]
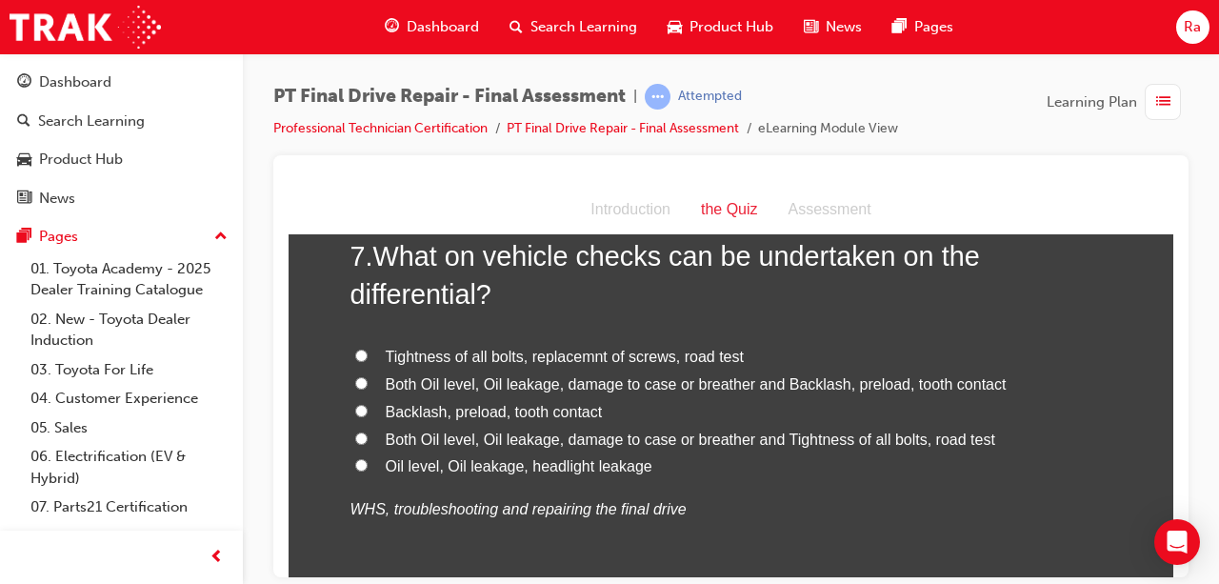
click at [484, 384] on span "Both Oil level, Oil leakage, damage to case or breather and Backlash, preload, …" at bounding box center [696, 383] width 621 height 16
click at [368, 384] on input "Both Oil level, Oil leakage, damage to case or breather and Backlash, preload, …" at bounding box center [361, 382] width 12 height 12
radio input "true"
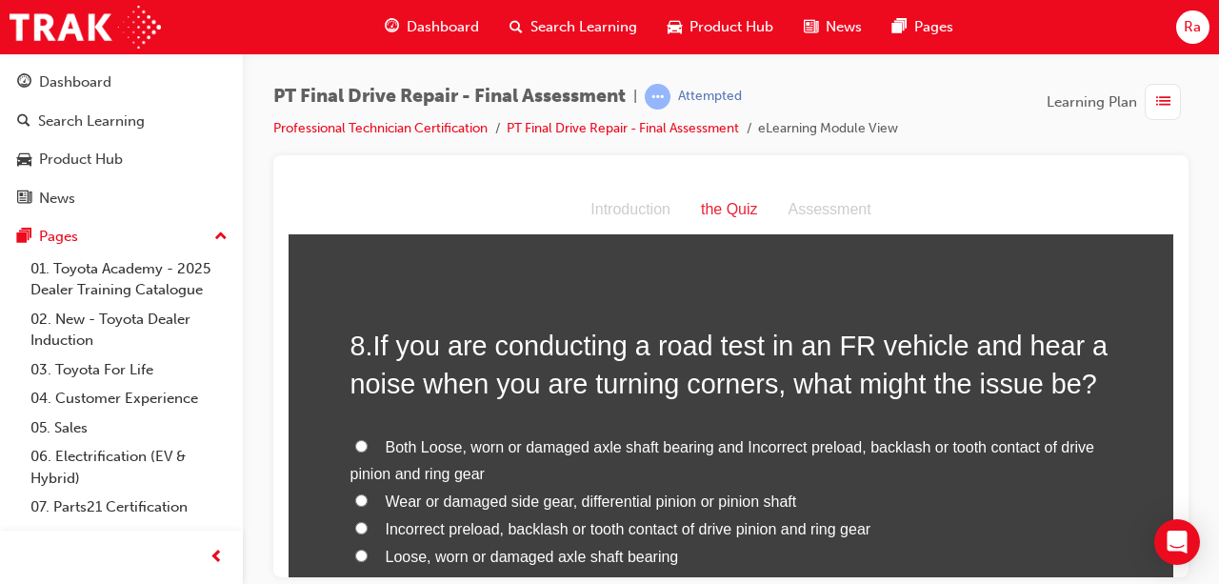
scroll to position [3334, 0]
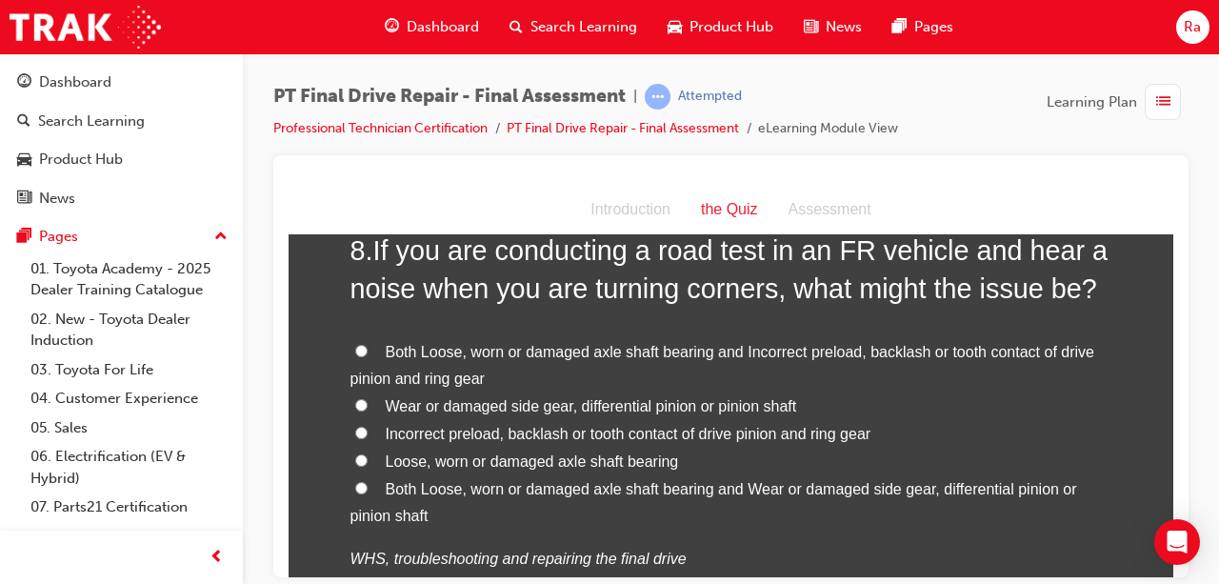
click at [779, 343] on span "Both Loose, worn or damaged axle shaft bearing and Incorrect preload, backlash …" at bounding box center [723, 365] width 744 height 44
click at [368, 344] on input "Both Loose, worn or damaged axle shaft bearing and Incorrect preload, backlash …" at bounding box center [361, 350] width 12 height 12
radio input "true"
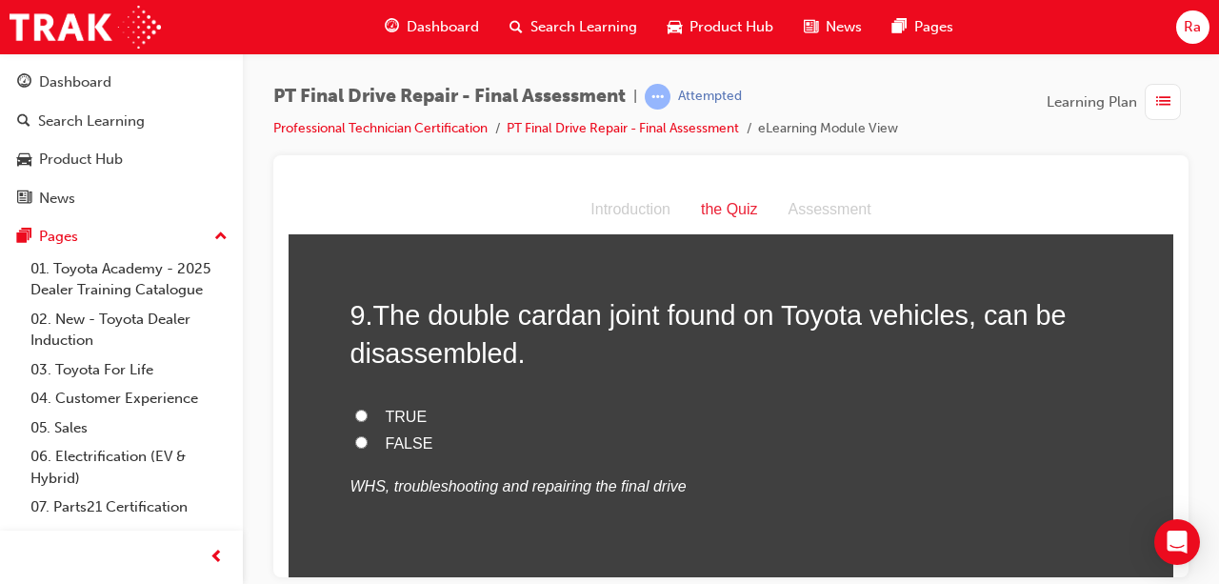
scroll to position [3810, 0]
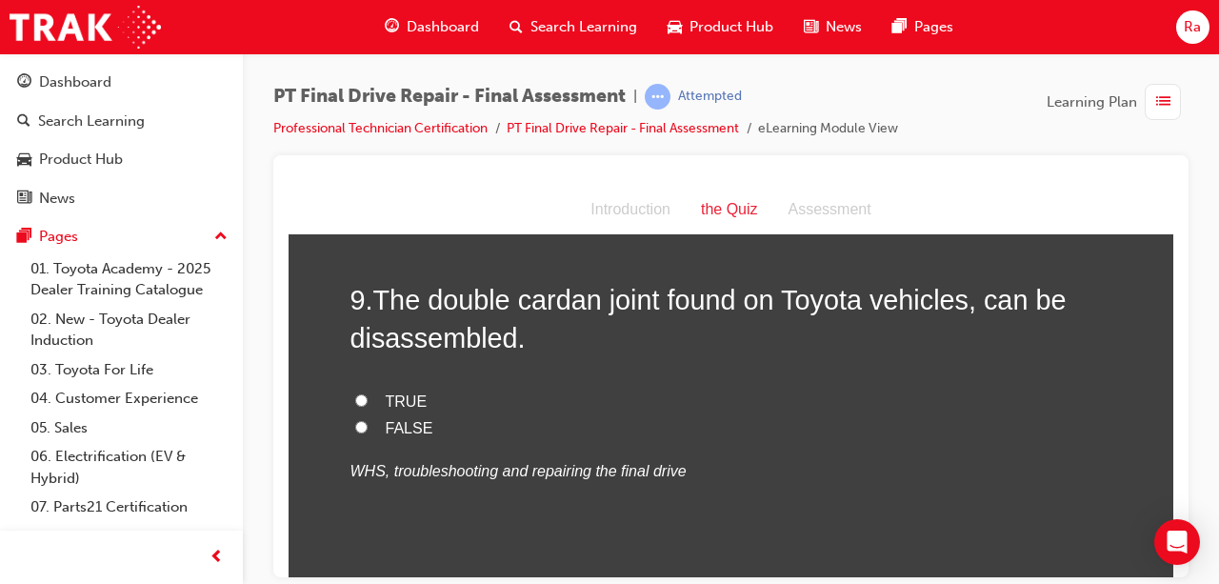
click at [401, 419] on span "FALSE" at bounding box center [410, 427] width 48 height 16
click at [368, 420] on input "FALSE" at bounding box center [361, 426] width 12 height 12
radio input "true"
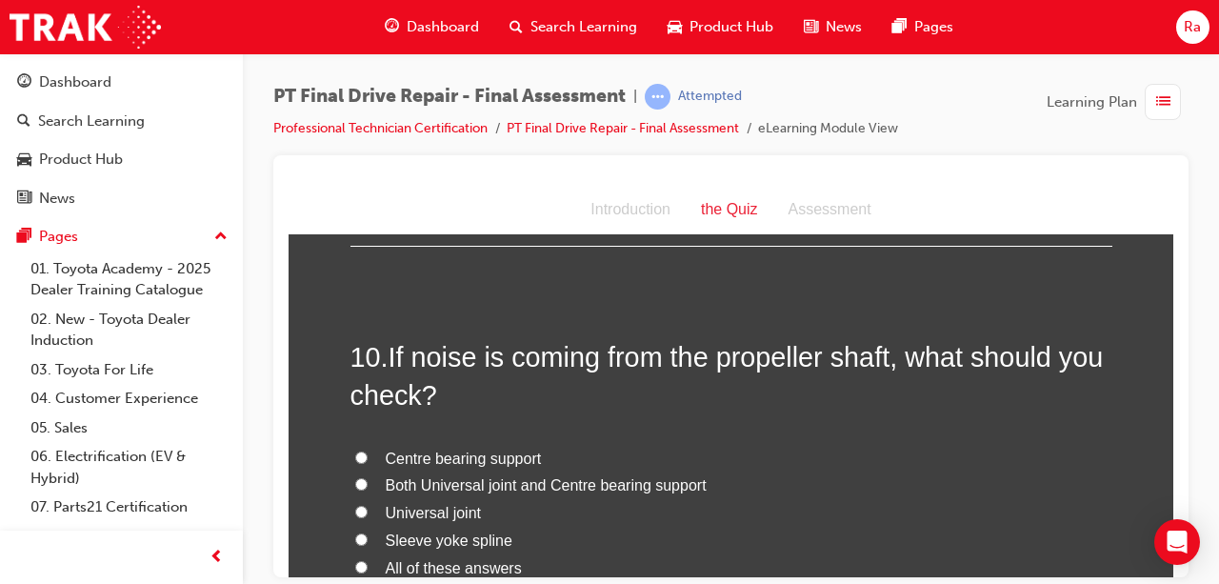
scroll to position [4191, 0]
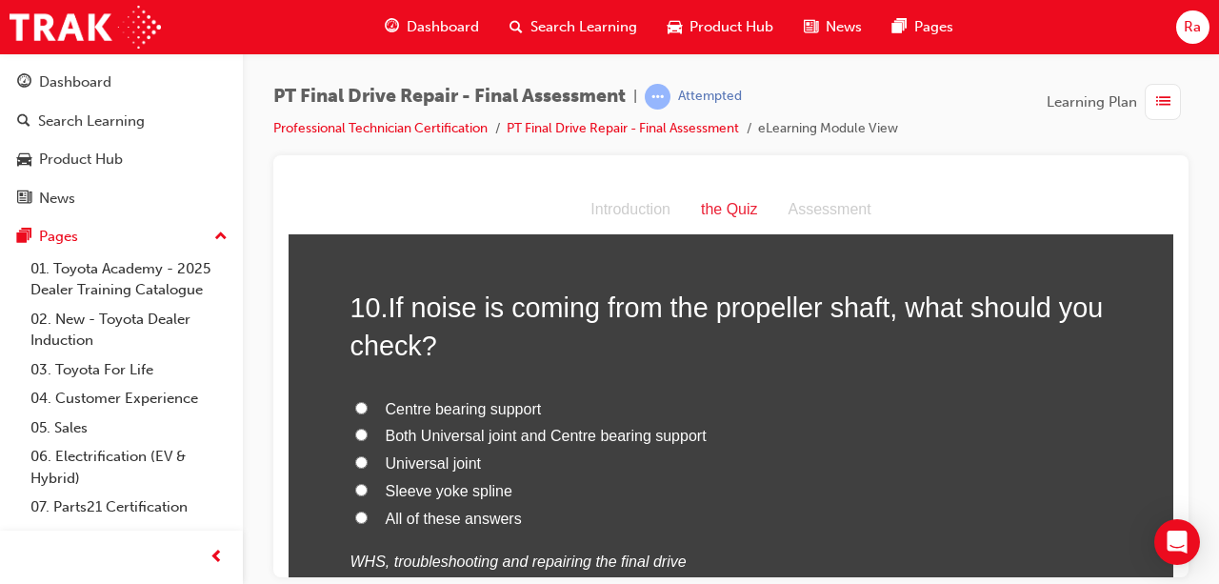
click at [356, 511] on input "All of these answers" at bounding box center [361, 517] width 12 height 12
radio input "true"
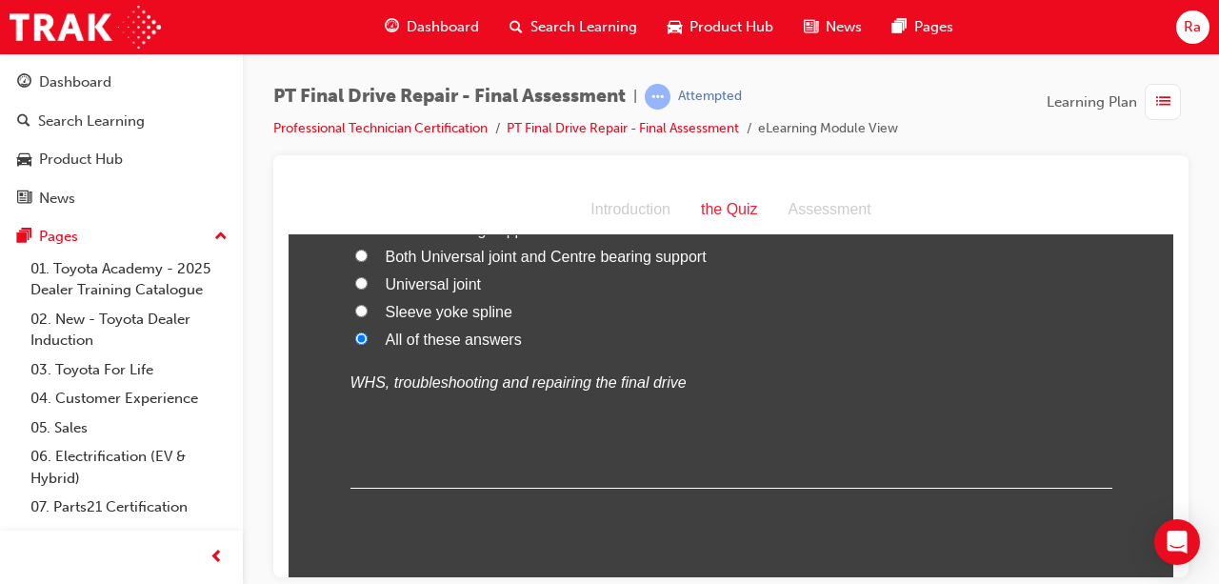
scroll to position [4423, 0]
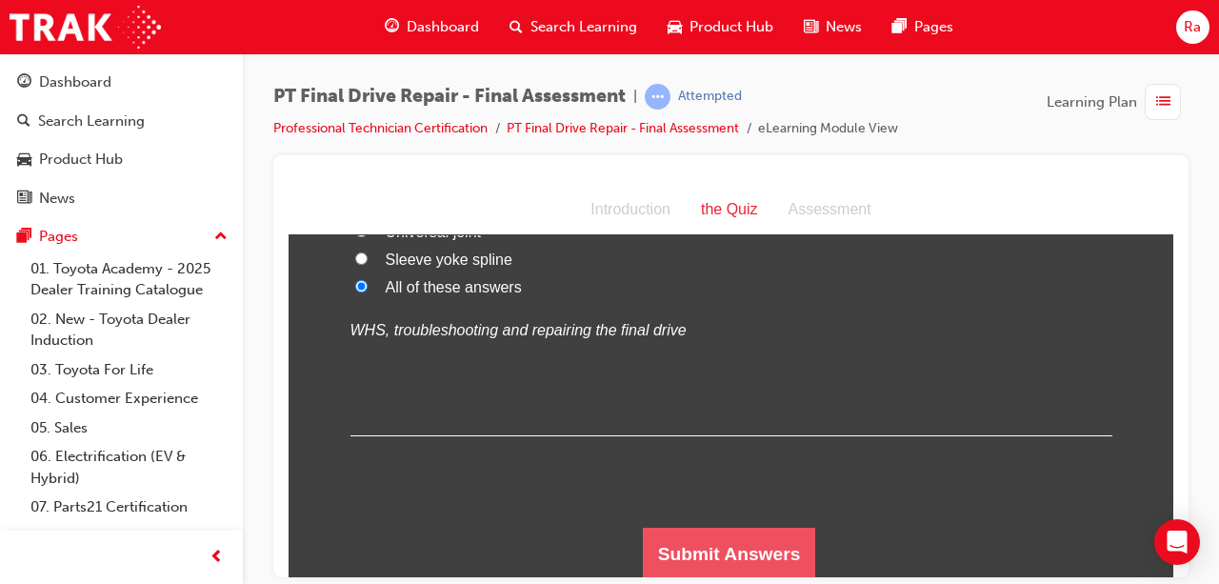
click at [688, 528] on button "Submit Answers" at bounding box center [729, 553] width 173 height 53
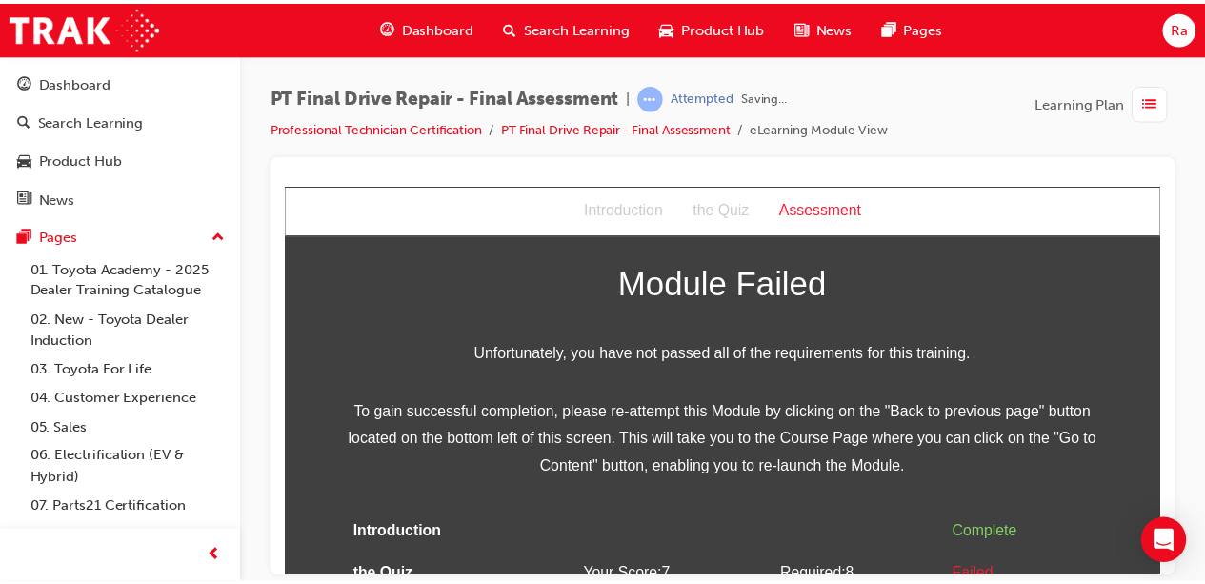
scroll to position [107, 0]
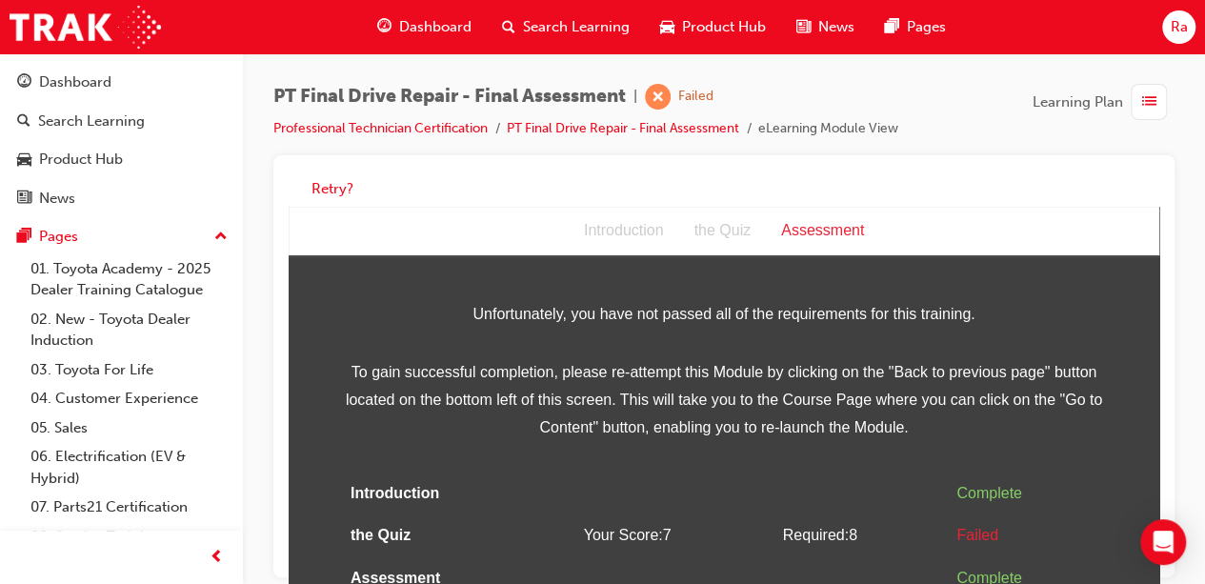
click at [311, 182] on div "Retry?" at bounding box center [724, 189] width 871 height 37
click at [314, 183] on button "Retry?" at bounding box center [333, 189] width 42 height 22
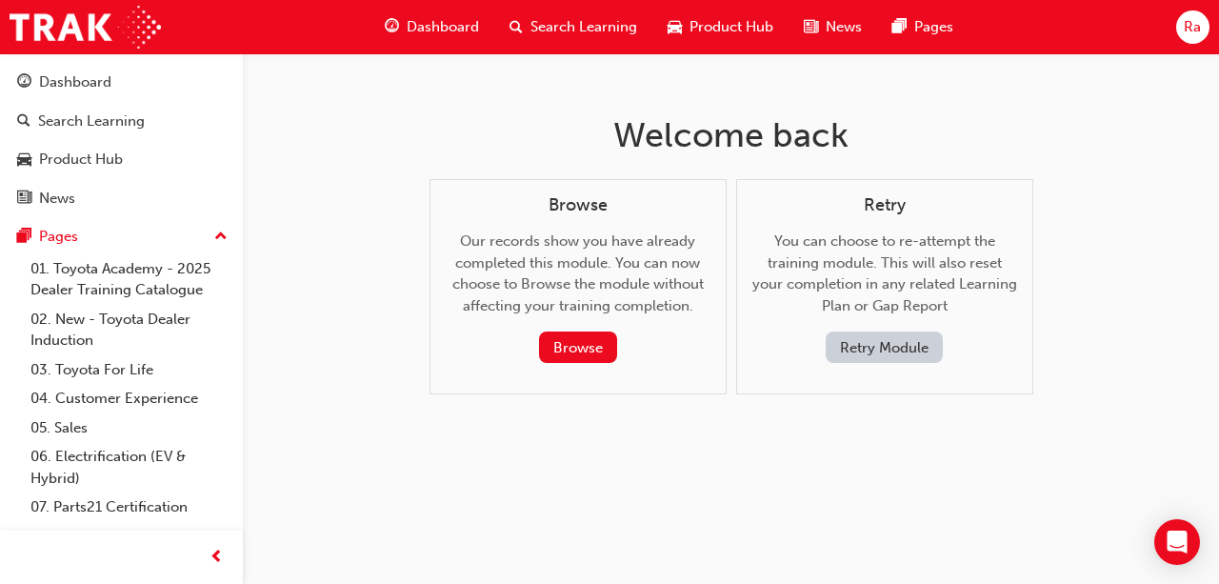
click at [841, 348] on button "Retry Module" at bounding box center [884, 347] width 117 height 31
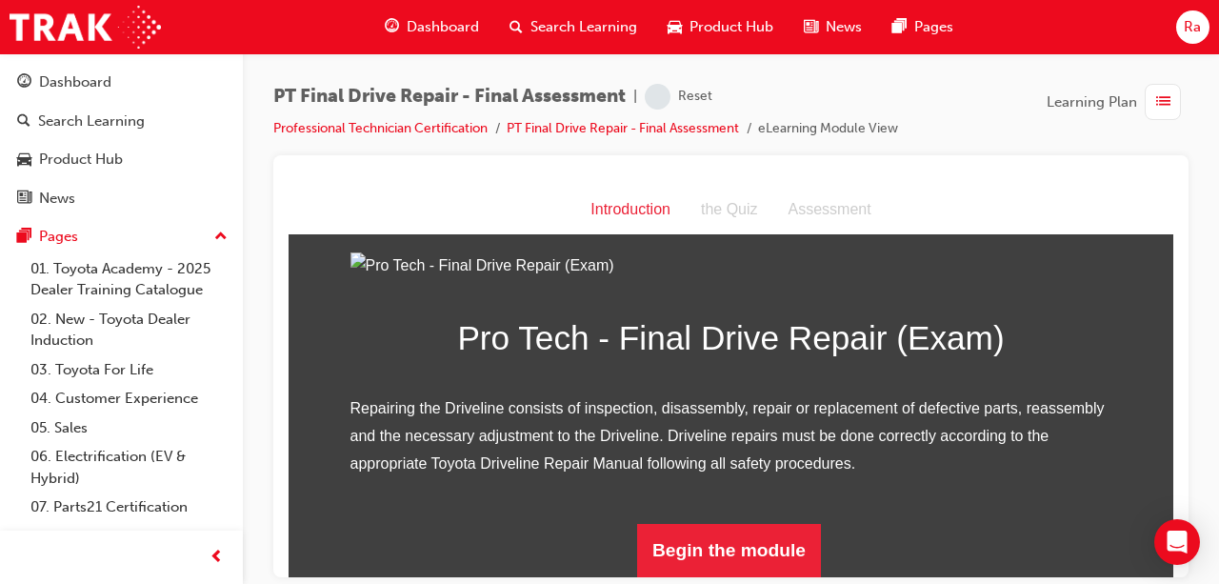
scroll to position [243, 0]
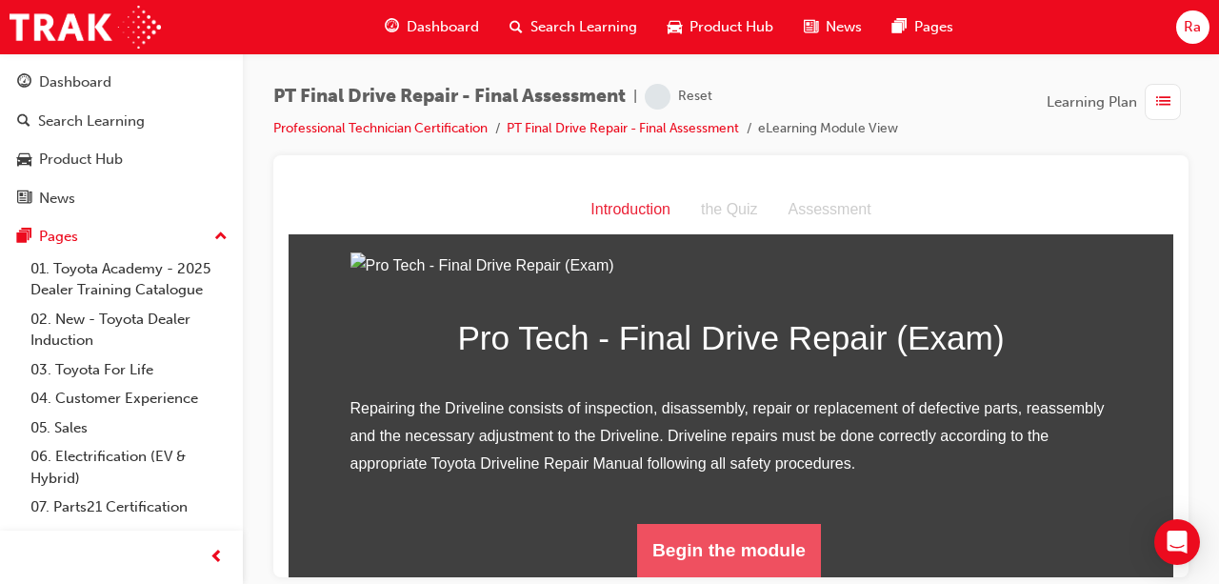
click at [657, 558] on button "Begin the module" at bounding box center [729, 549] width 184 height 53
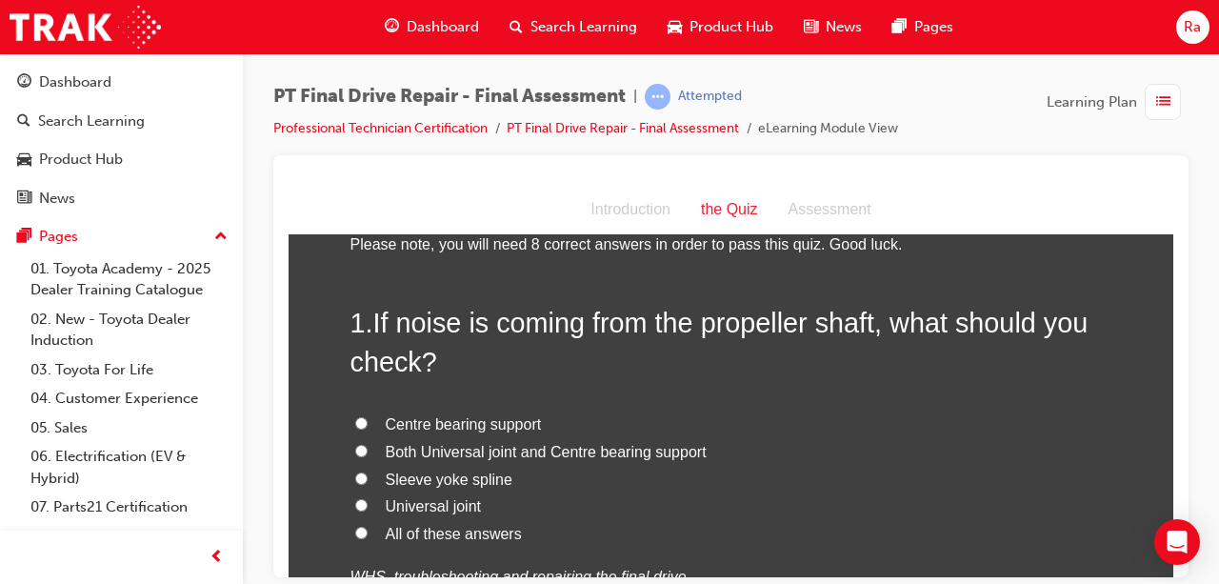
scroll to position [95, 0]
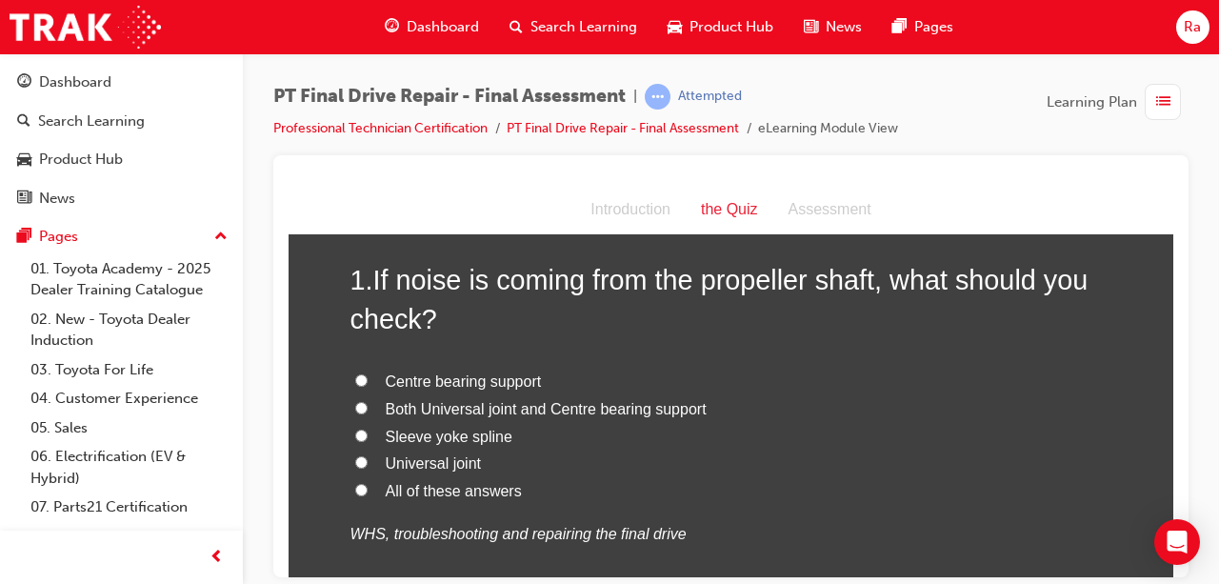
click at [352, 482] on label "All of these answers" at bounding box center [732, 491] width 762 height 28
click at [355, 483] on input "All of these answers" at bounding box center [361, 489] width 12 height 12
radio input "true"
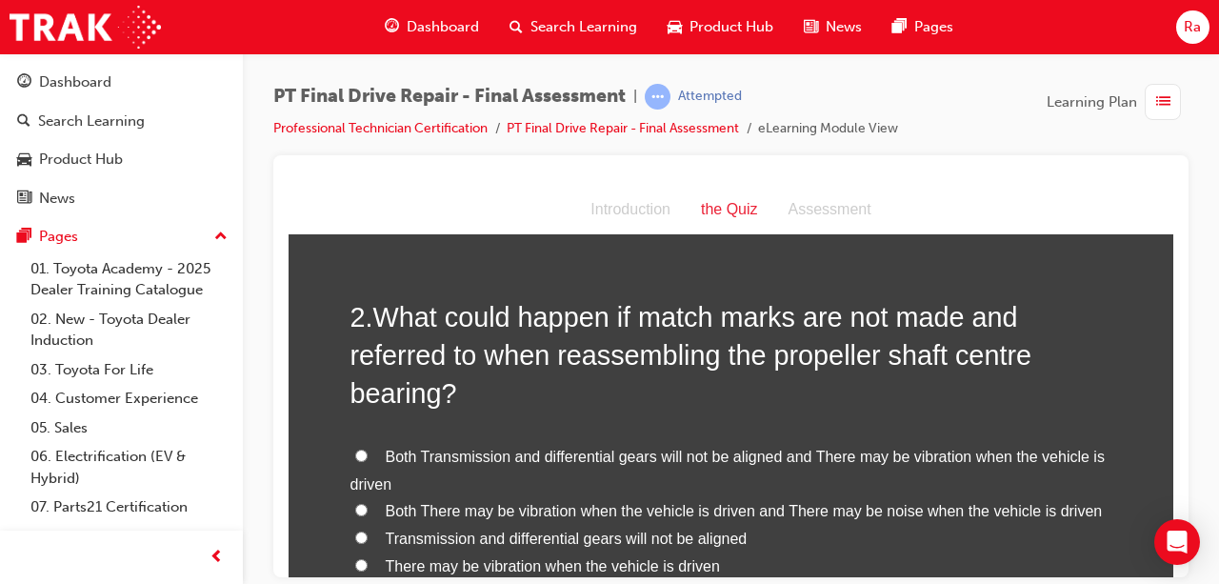
scroll to position [572, 0]
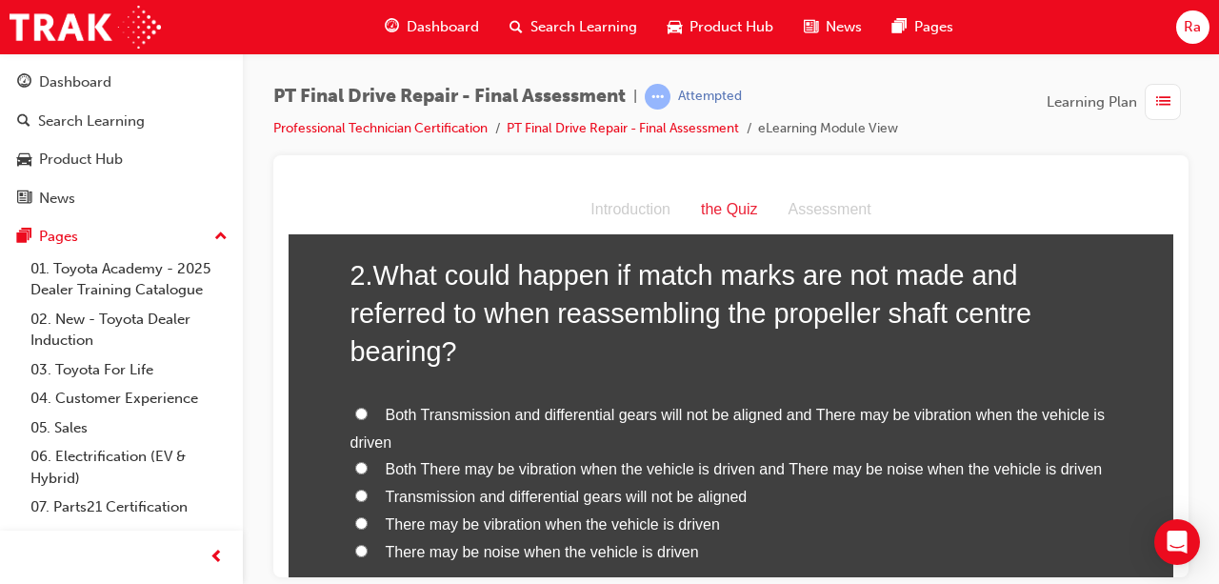
click at [500, 465] on span "Both There may be vibration when the vehicle is driven and There may be noise w…" at bounding box center [744, 468] width 717 height 16
click at [368, 465] on input "Both There may be vibration when the vehicle is driven and There may be noise w…" at bounding box center [361, 467] width 12 height 12
radio input "true"
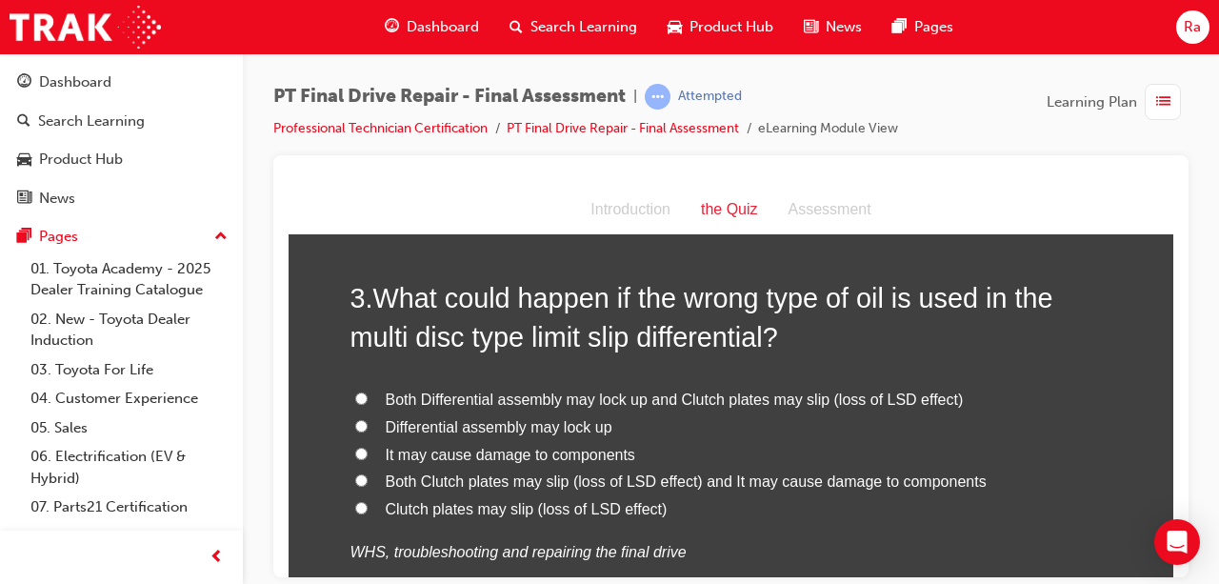
scroll to position [1143, 0]
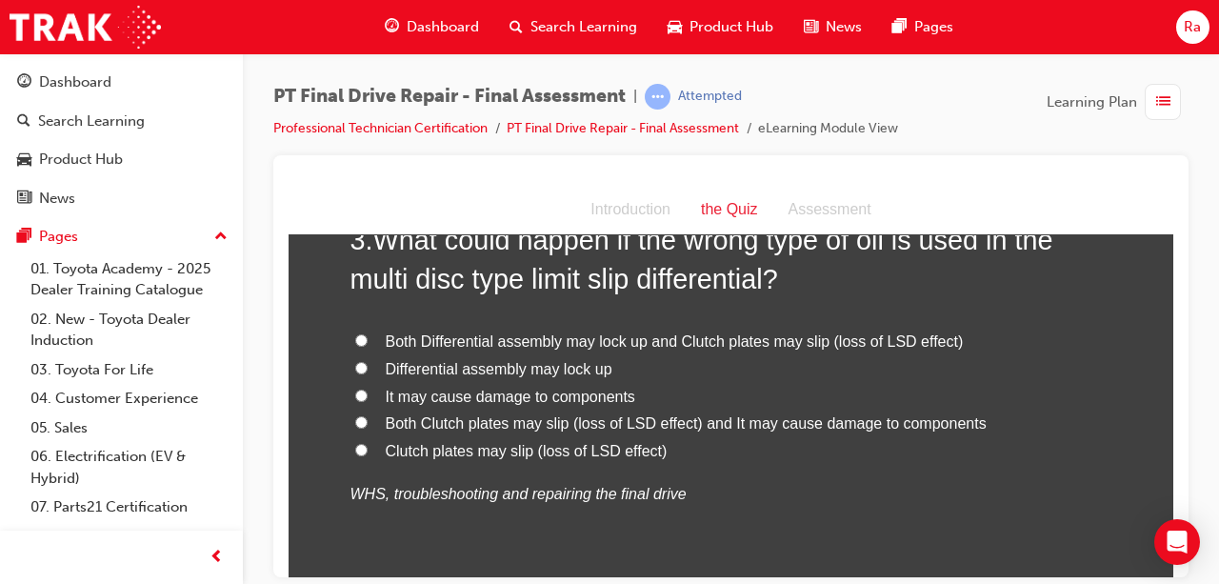
click at [712, 345] on span "Both Differential assembly may lock up and Clutch plates may slip (loss of LSD …" at bounding box center [675, 340] width 578 height 16
click at [368, 345] on input "Both Differential assembly may lock up and Clutch plates may slip (loss of LSD …" at bounding box center [361, 339] width 12 height 12
radio input "true"
click at [593, 419] on span "Both Clutch plates may slip (loss of LSD effect) and It may cause damage to com…" at bounding box center [686, 422] width 601 height 16
click at [368, 419] on input "Both Clutch plates may slip (loss of LSD effect) and It may cause damage to com…" at bounding box center [361, 421] width 12 height 12
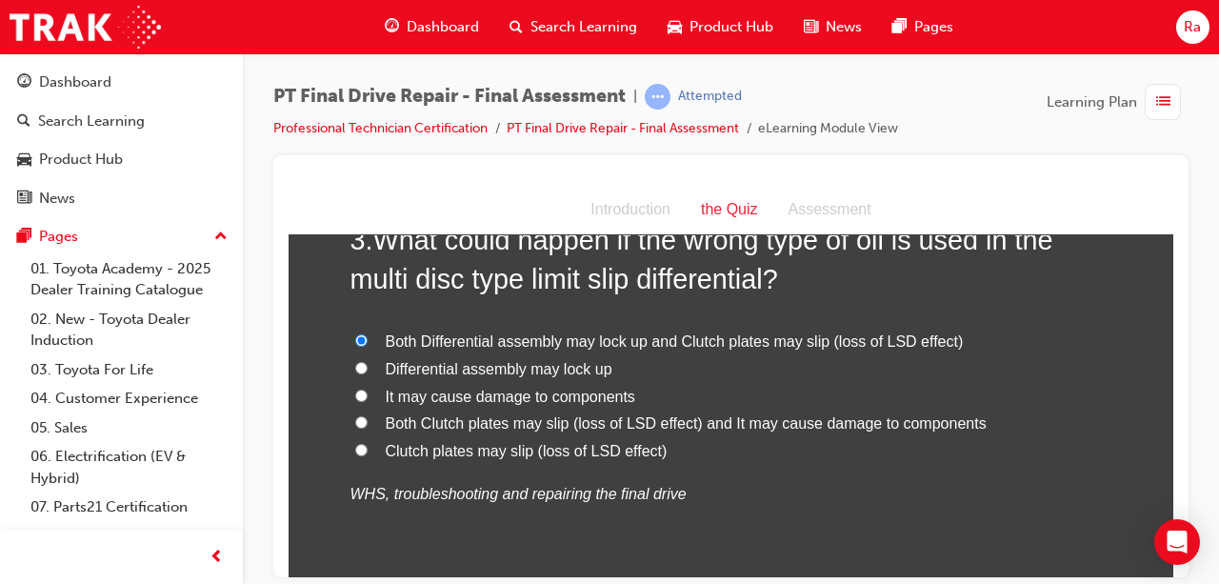
radio input "true"
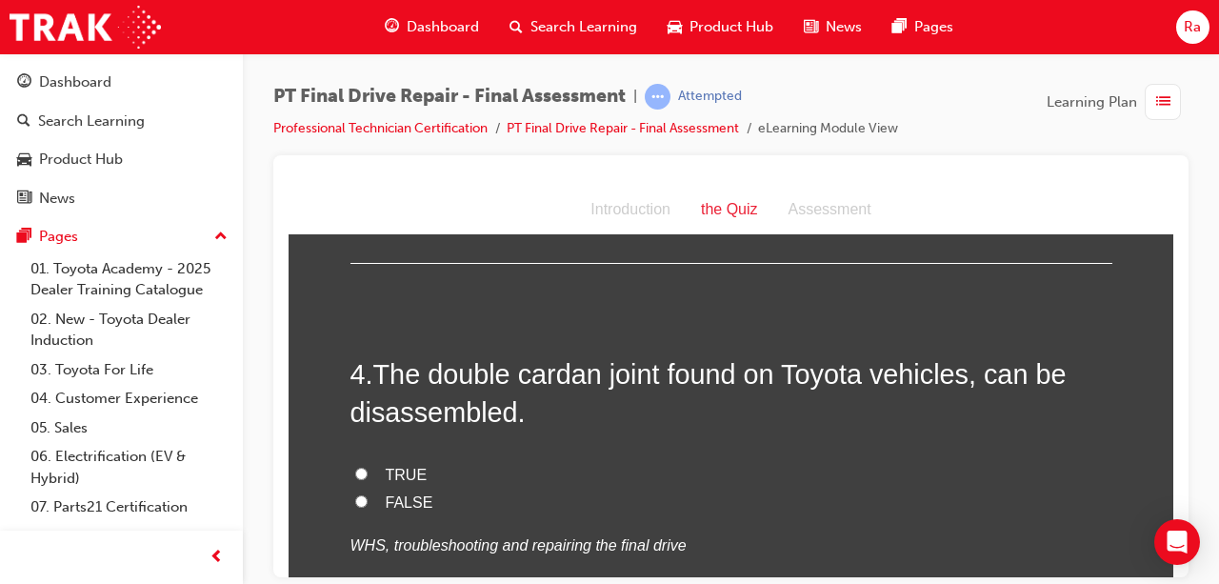
scroll to position [1524, 0]
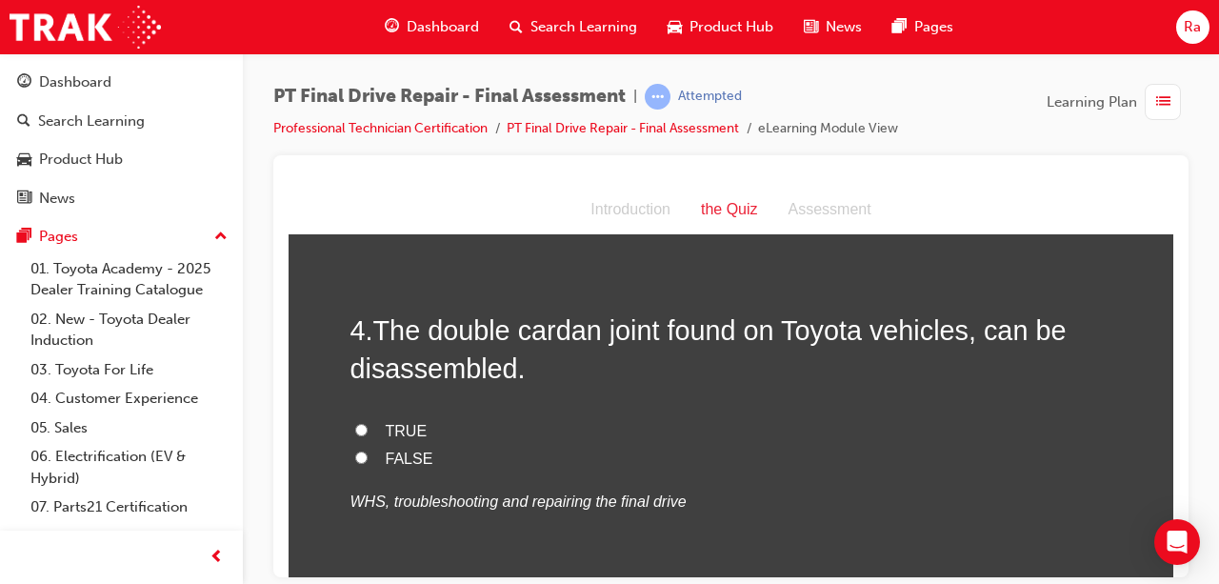
click at [394, 440] on label "TRUE" at bounding box center [732, 431] width 762 height 28
click at [368, 435] on input "TRUE" at bounding box center [361, 429] width 12 height 12
radio input "true"
click at [398, 450] on span "FALSE" at bounding box center [410, 458] width 48 height 16
click at [368, 451] on input "FALSE" at bounding box center [361, 457] width 12 height 12
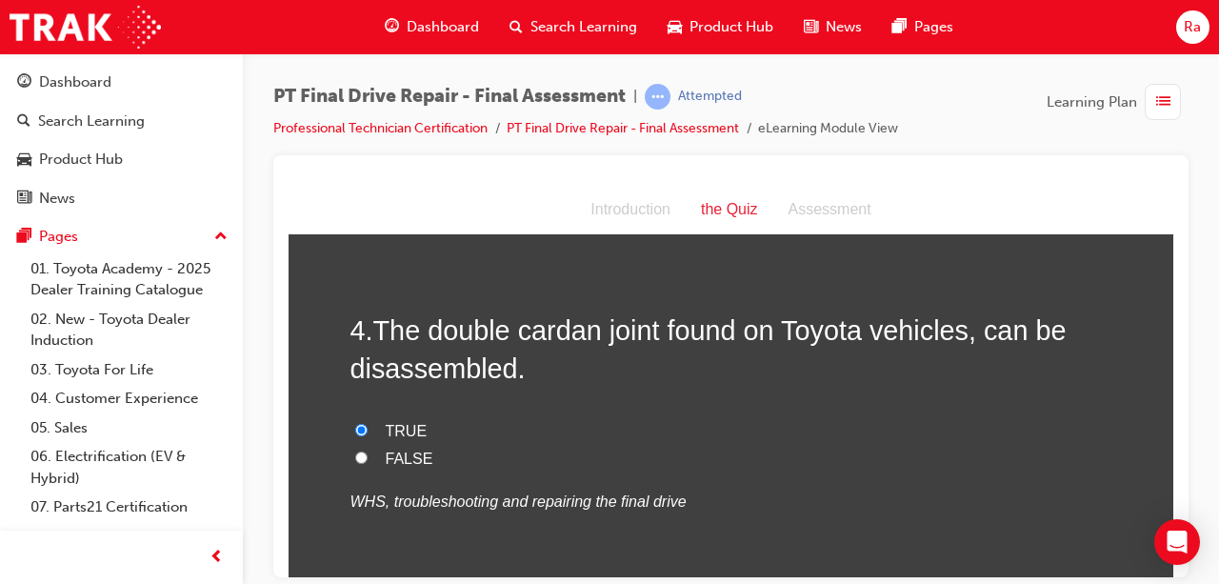
radio input "true"
click at [398, 450] on span "FALSE" at bounding box center [410, 458] width 48 height 16
click at [368, 451] on input "FALSE" at bounding box center [361, 457] width 12 height 12
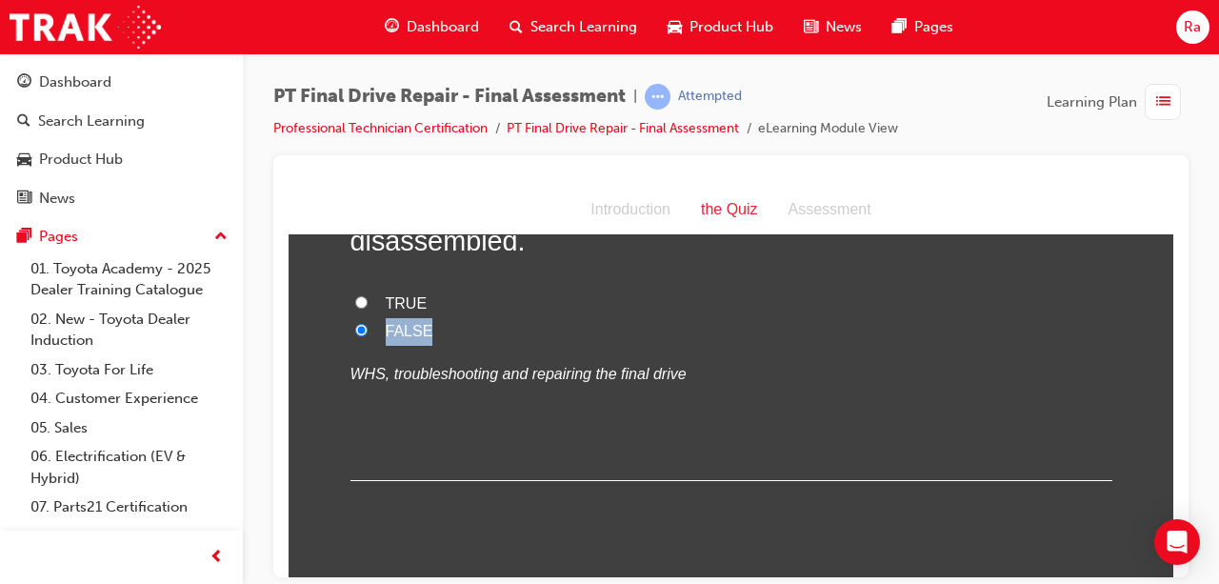
scroll to position [1715, 0]
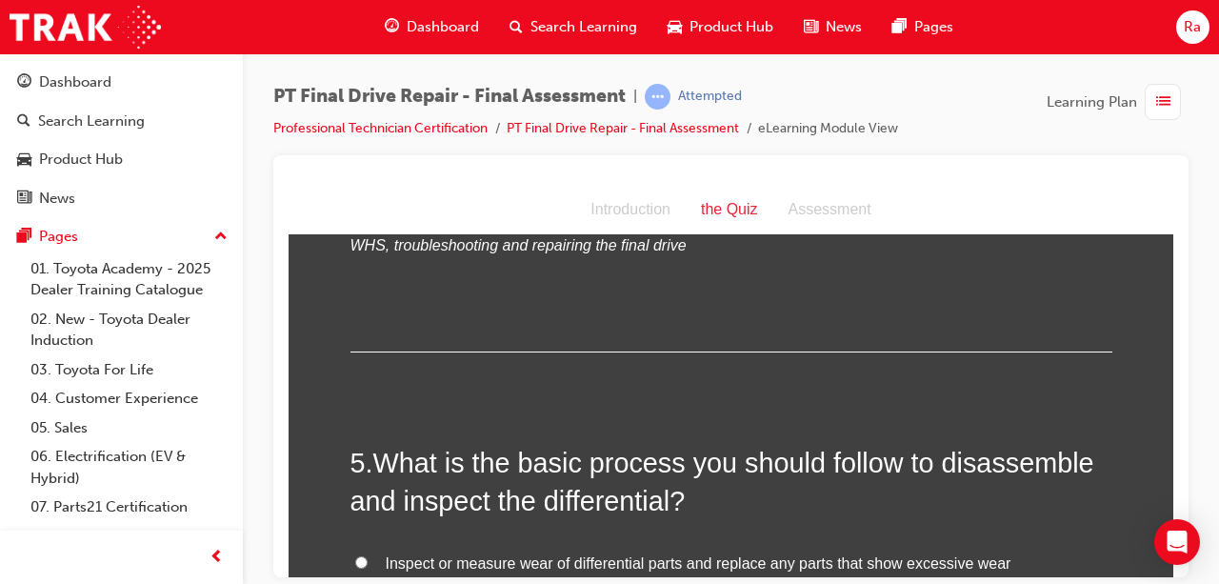
scroll to position [1905, 0]
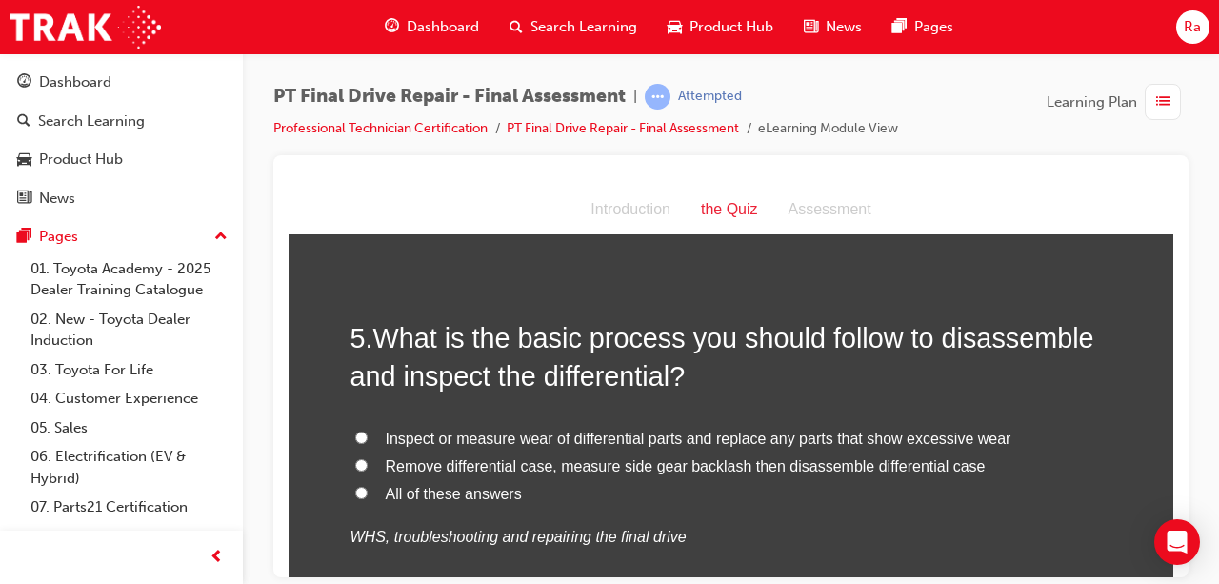
click at [486, 497] on span "All of these answers" at bounding box center [454, 493] width 136 height 16
click at [368, 497] on input "All of these answers" at bounding box center [361, 492] width 12 height 12
radio input "true"
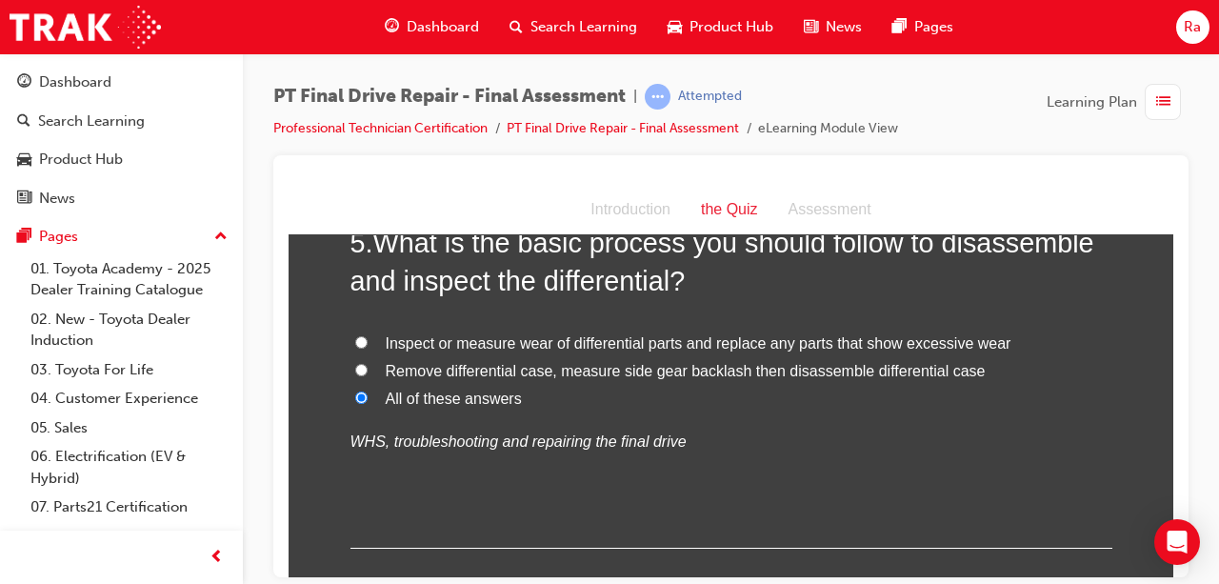
scroll to position [2286, 0]
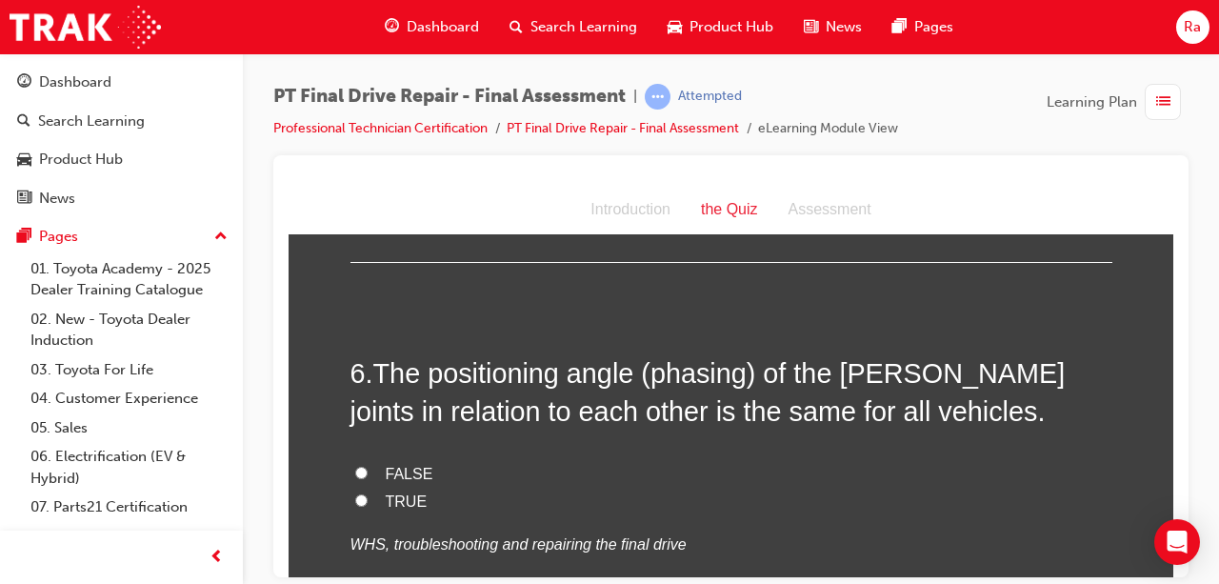
click at [402, 472] on span "FALSE" at bounding box center [410, 473] width 48 height 16
click at [368, 472] on input "FALSE" at bounding box center [361, 472] width 12 height 12
radio input "true"
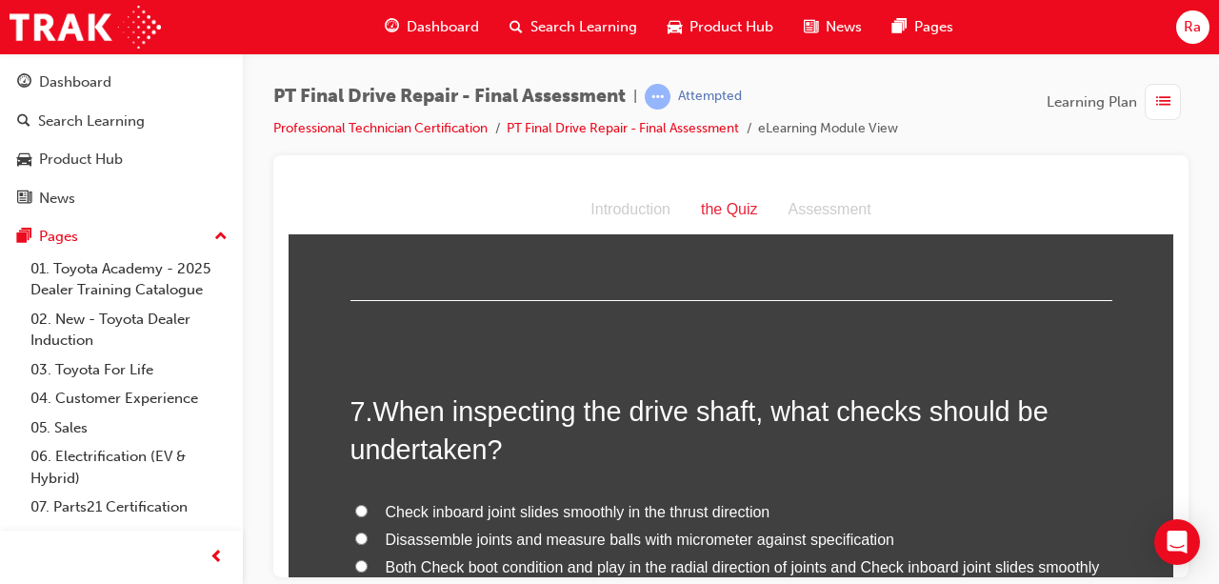
scroll to position [2667, 0]
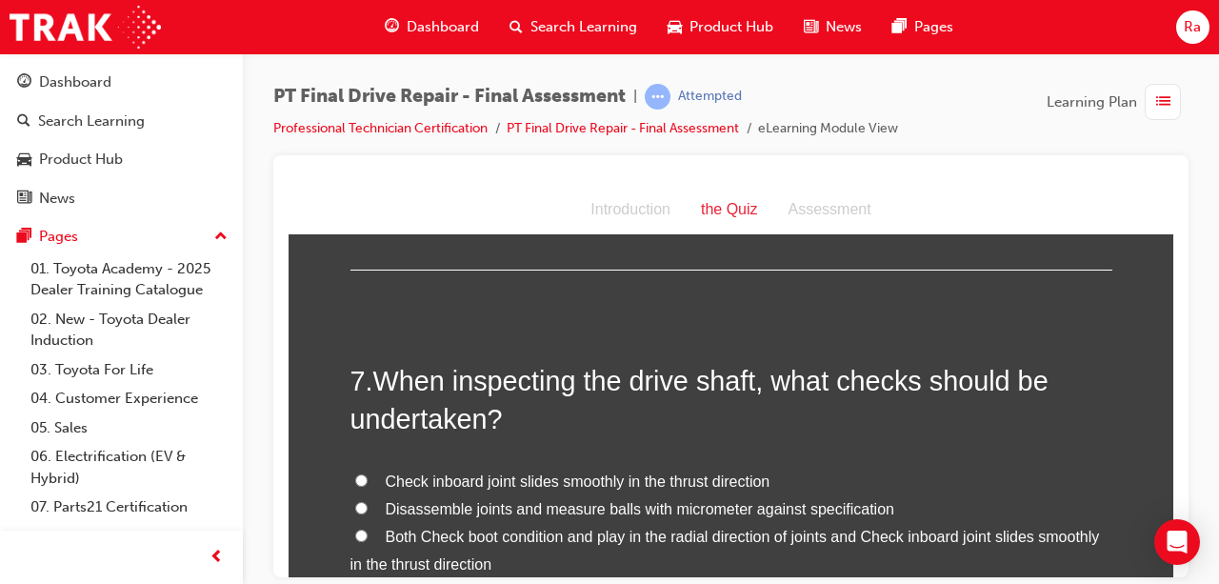
click at [427, 530] on span "Both Check boot condition and play in the radial direction of joints and Check …" at bounding box center [726, 550] width 750 height 44
click at [368, 530] on input "Both Check boot condition and play in the radial direction of joints and Check …" at bounding box center [361, 535] width 12 height 12
radio input "true"
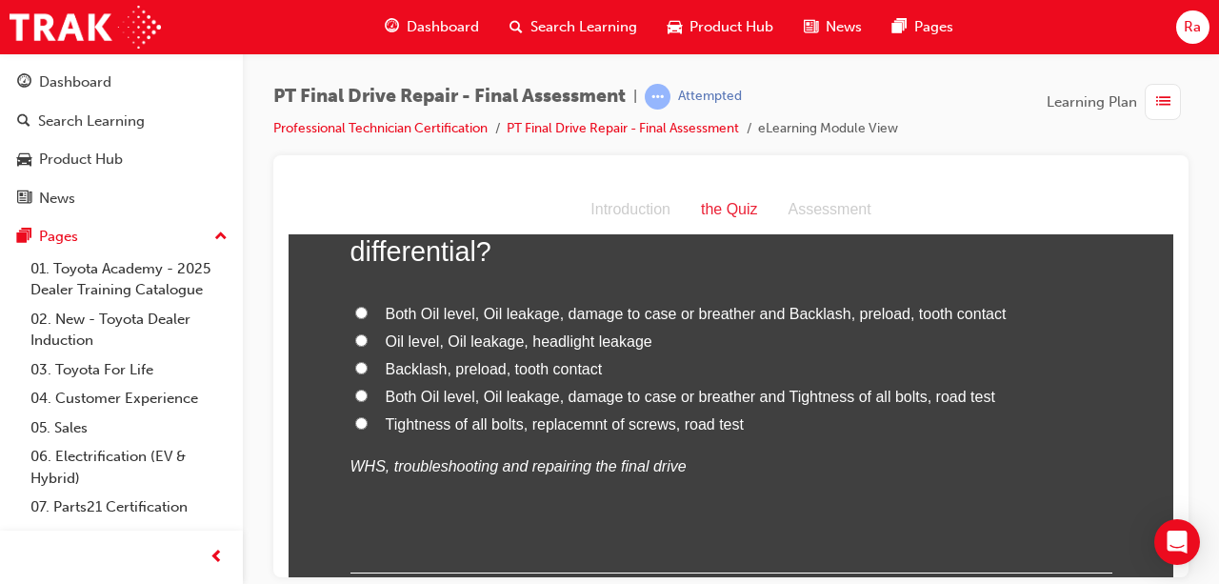
scroll to position [3334, 0]
click at [527, 320] on label "Both Oil level, Oil leakage, damage to case or breather and Backlash, preload, …" at bounding box center [732, 313] width 762 height 28
click at [459, 395] on span "Both Oil level, Oil leakage, damage to case or breather and Tightness of all bo…" at bounding box center [691, 395] width 610 height 16
click at [368, 395] on input "Both Oil level, Oil leakage, damage to case or breather and Tightness of all bo…" at bounding box center [361, 394] width 12 height 12
radio input "true"
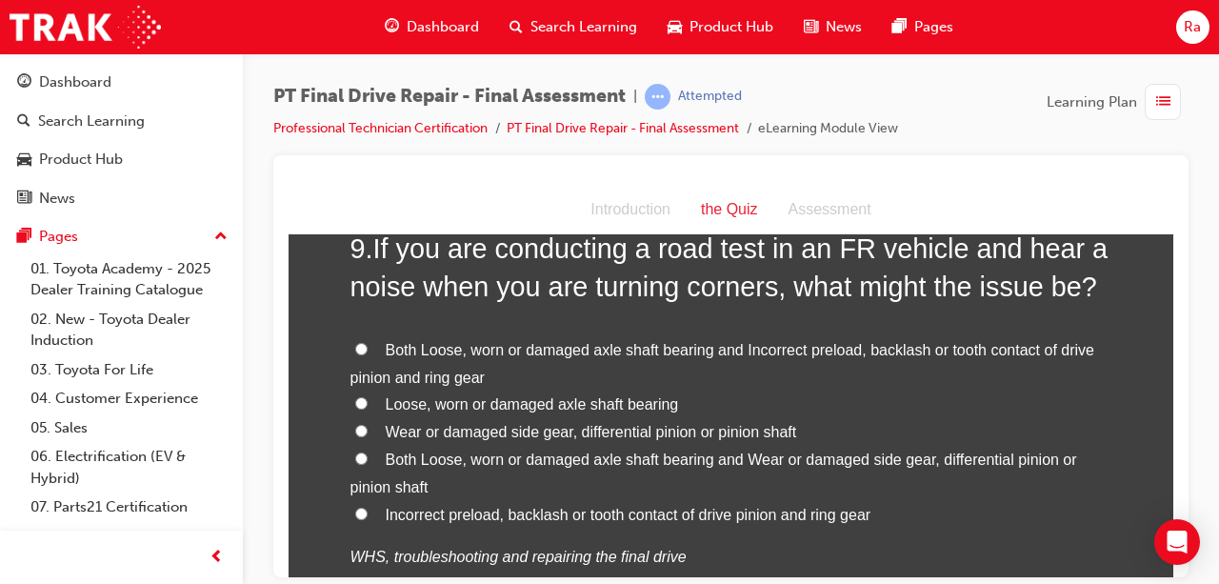
scroll to position [3810, 0]
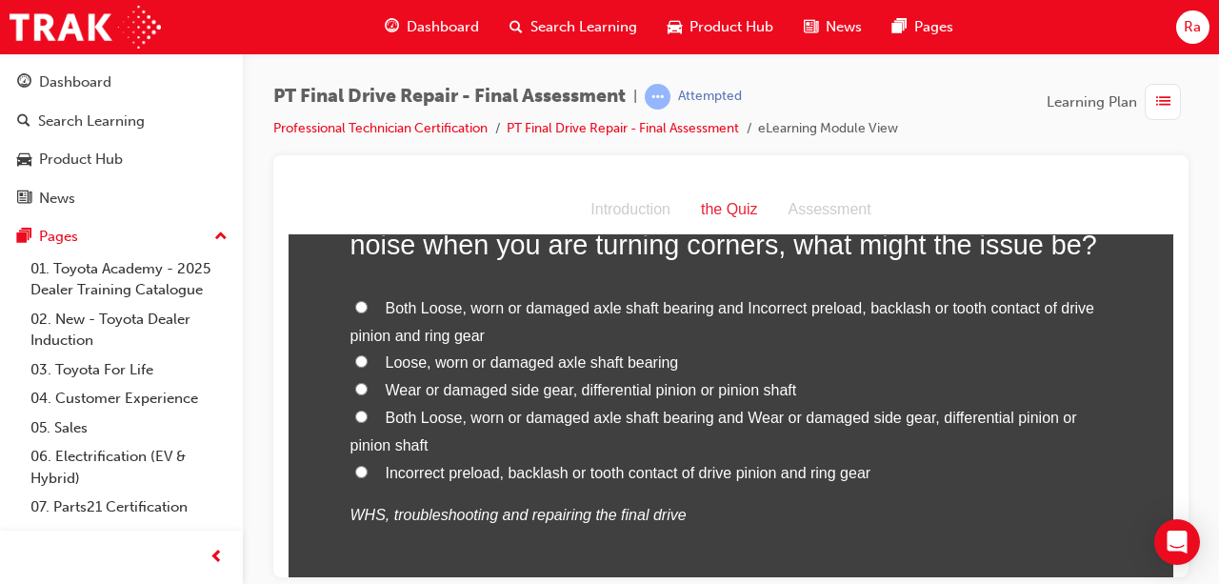
click at [627, 418] on span "Both Loose, worn or damaged axle shaft bearing and Wear or damaged side gear, d…" at bounding box center [714, 431] width 727 height 44
click at [368, 418] on input "Both Loose, worn or damaged axle shaft bearing and Wear or damaged side gear, d…" at bounding box center [361, 416] width 12 height 12
radio input "true"
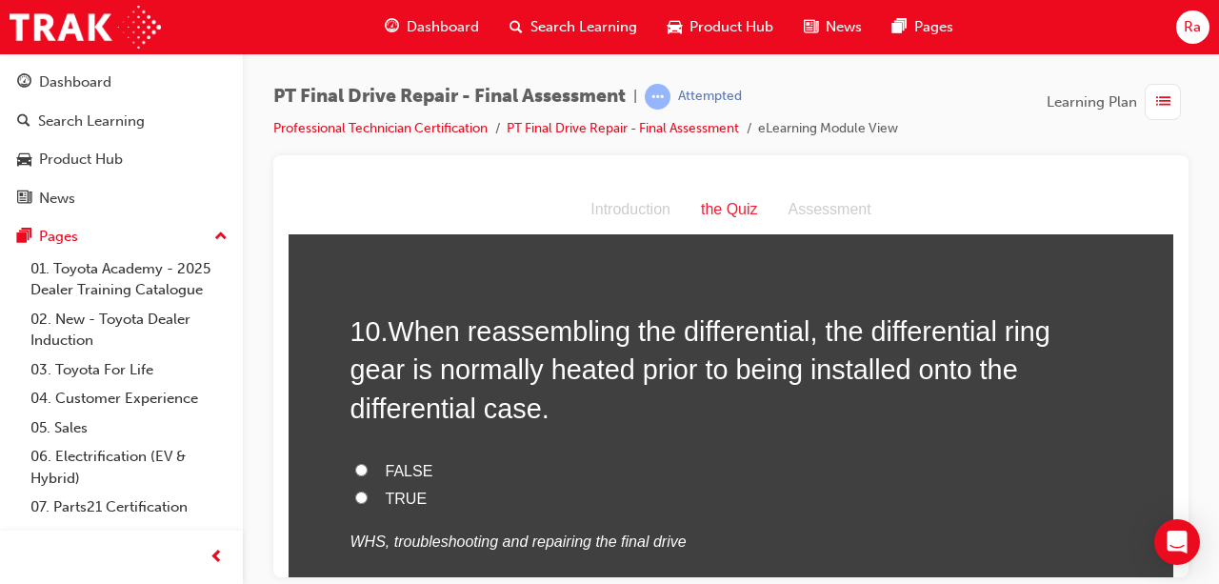
scroll to position [4287, 0]
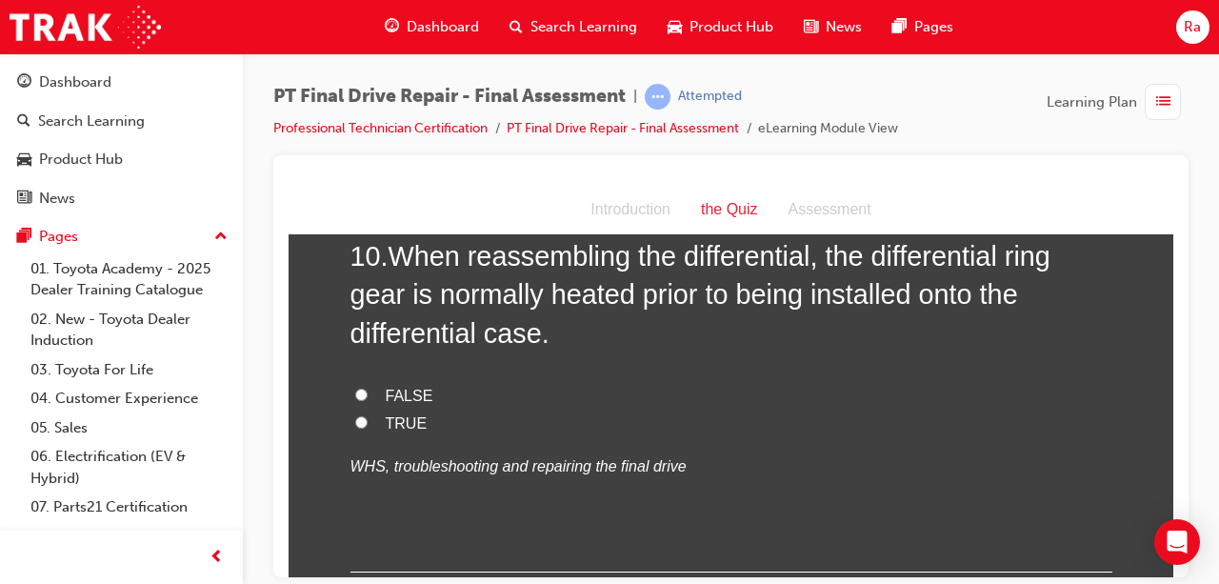
click at [386, 427] on span "TRUE" at bounding box center [407, 422] width 42 height 16
click at [368, 427] on input "TRUE" at bounding box center [361, 421] width 12 height 12
radio input "true"
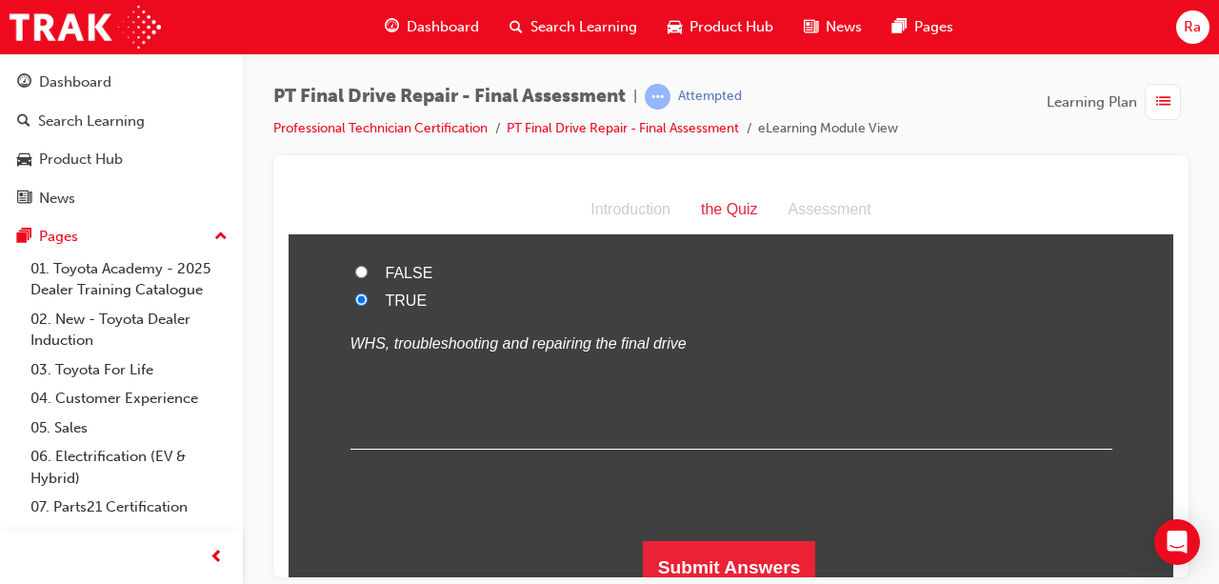
scroll to position [4423, 0]
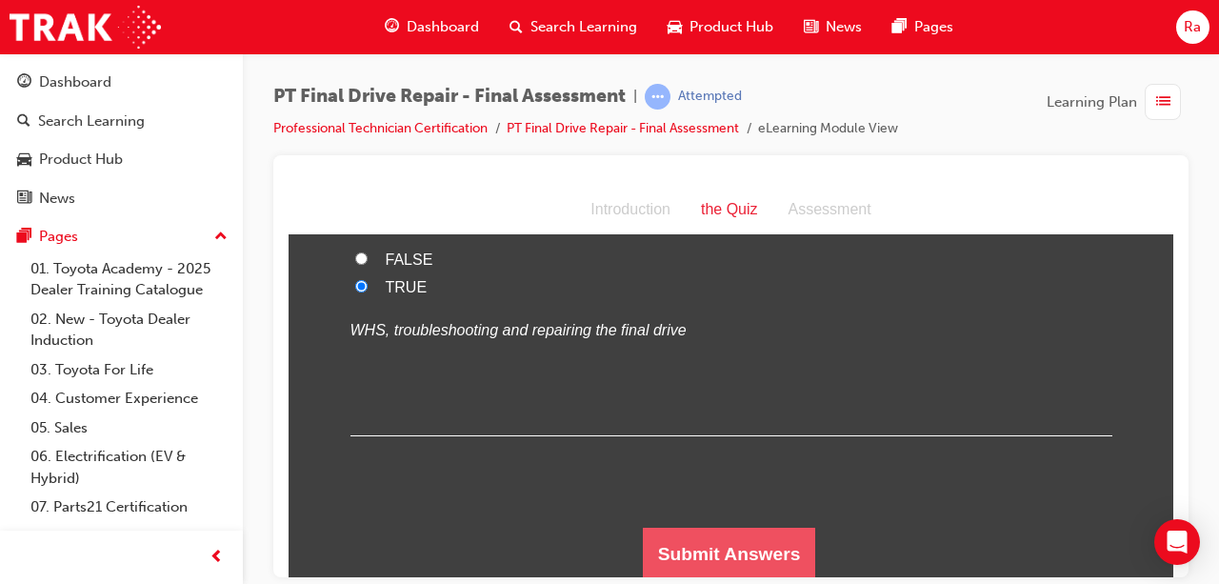
click at [756, 532] on button "Submit Answers" at bounding box center [729, 553] width 173 height 53
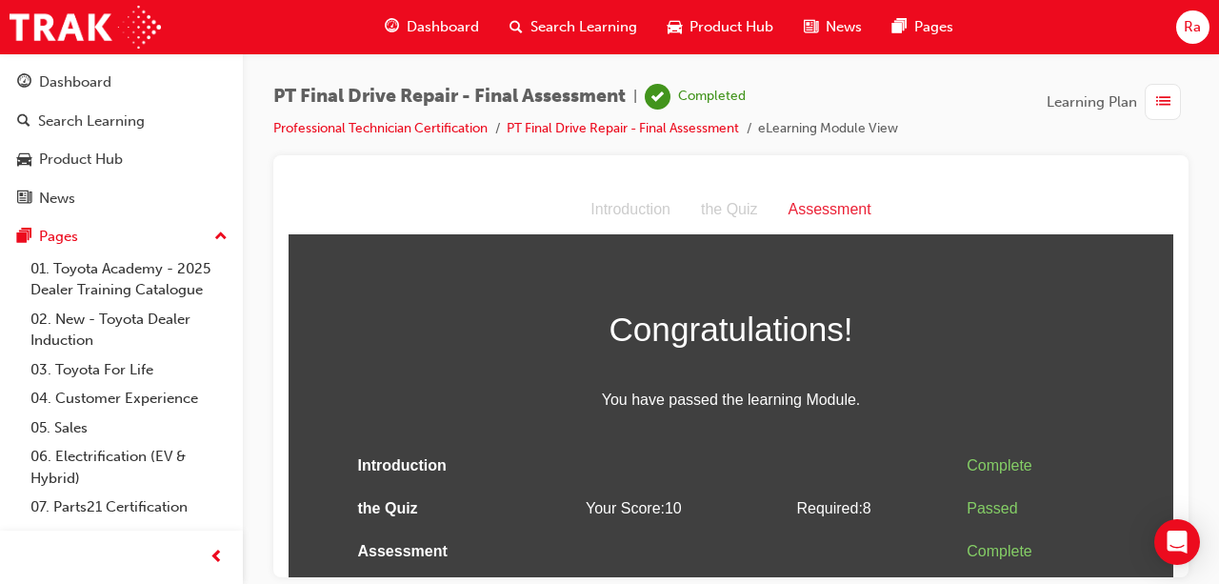
click at [1171, 111] on div "button" at bounding box center [1163, 102] width 36 height 36
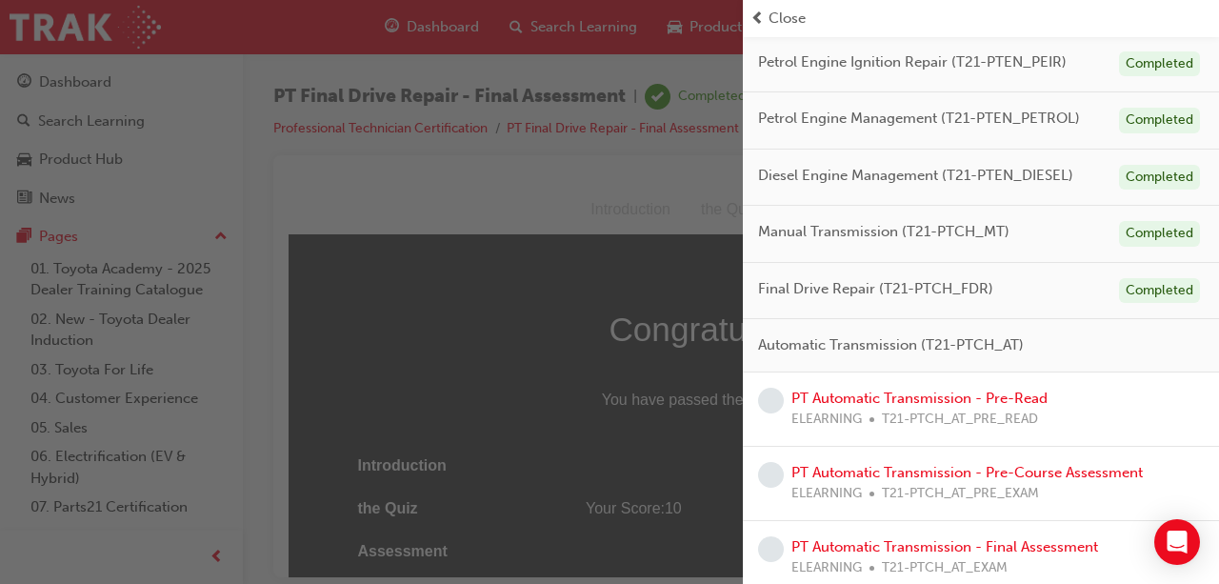
scroll to position [677, 0]
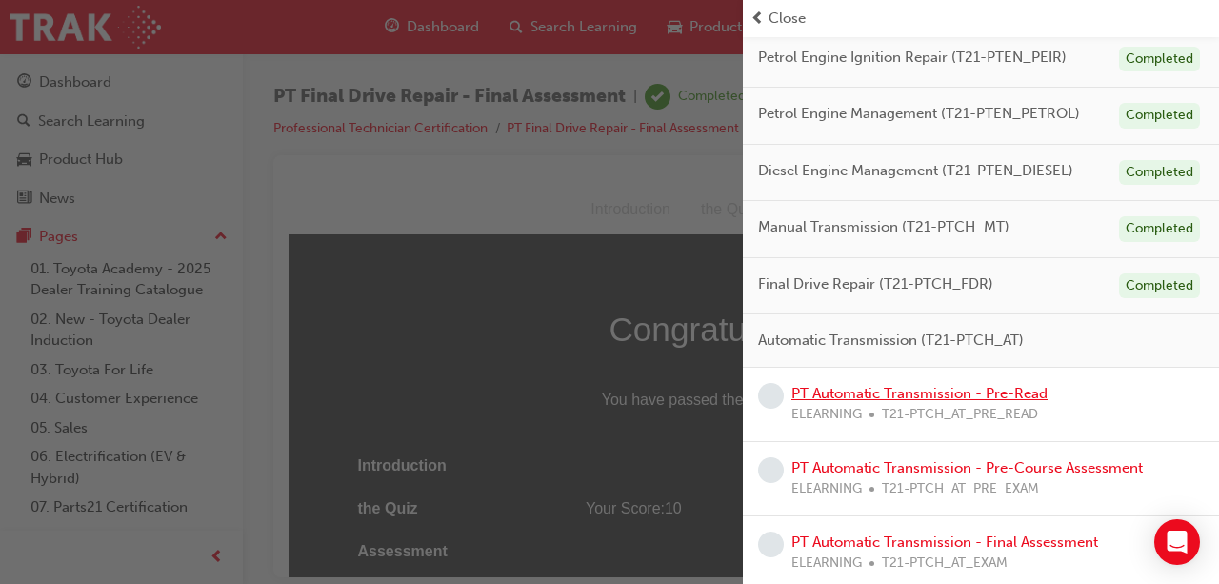
click at [997, 389] on link "PT Automatic Transmission - Pre-Read" at bounding box center [920, 393] width 256 height 17
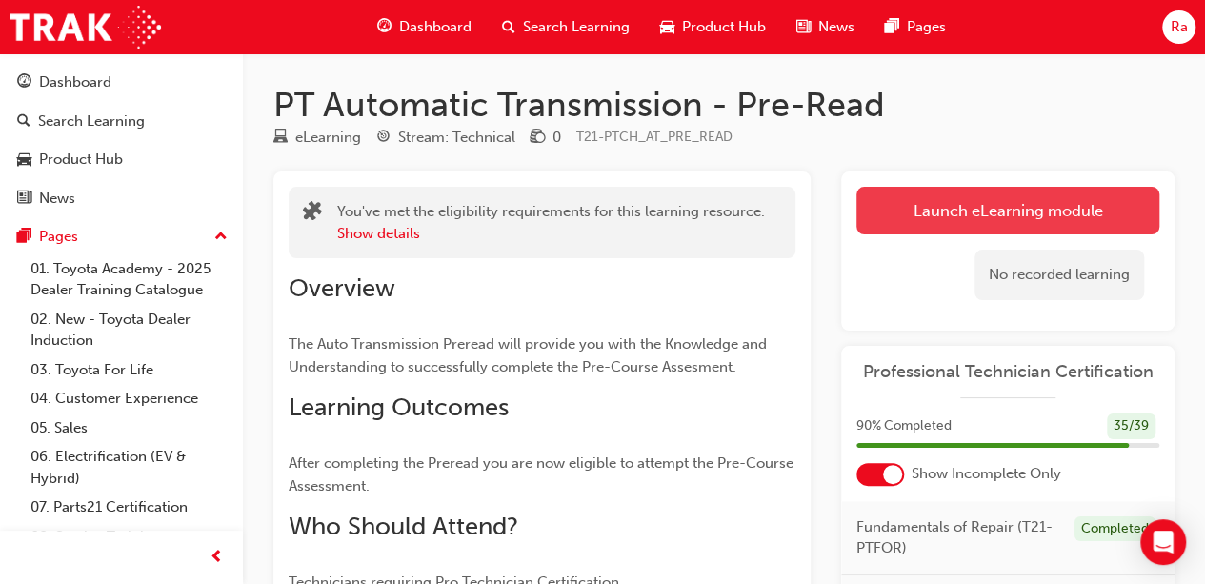
click at [916, 211] on link "Launch eLearning module" at bounding box center [1007, 211] width 303 height 48
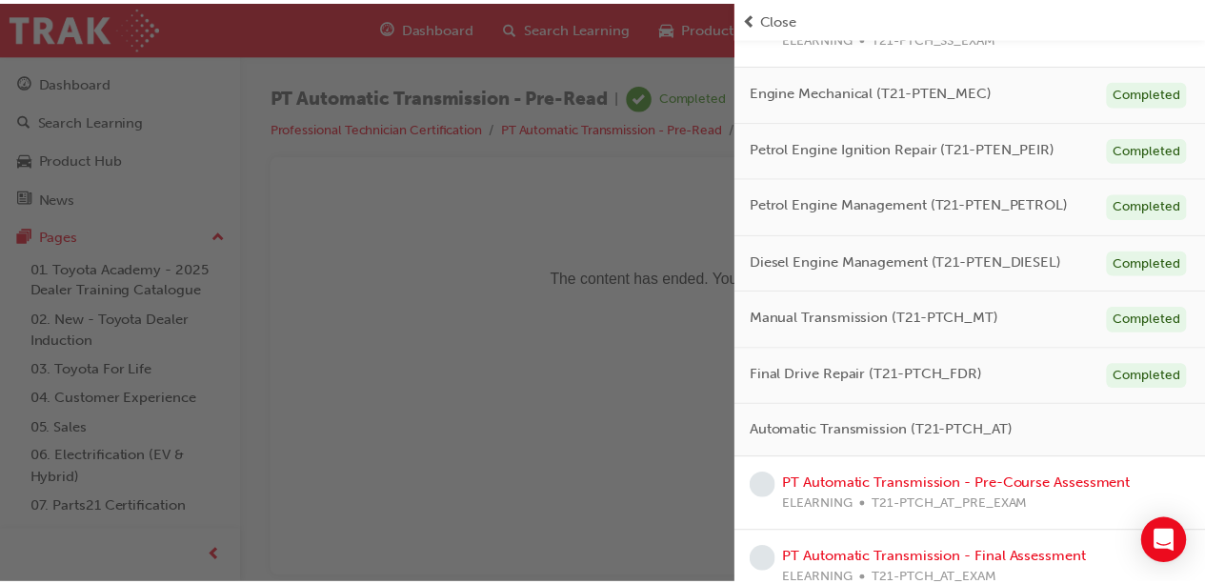
scroll to position [603, 0]
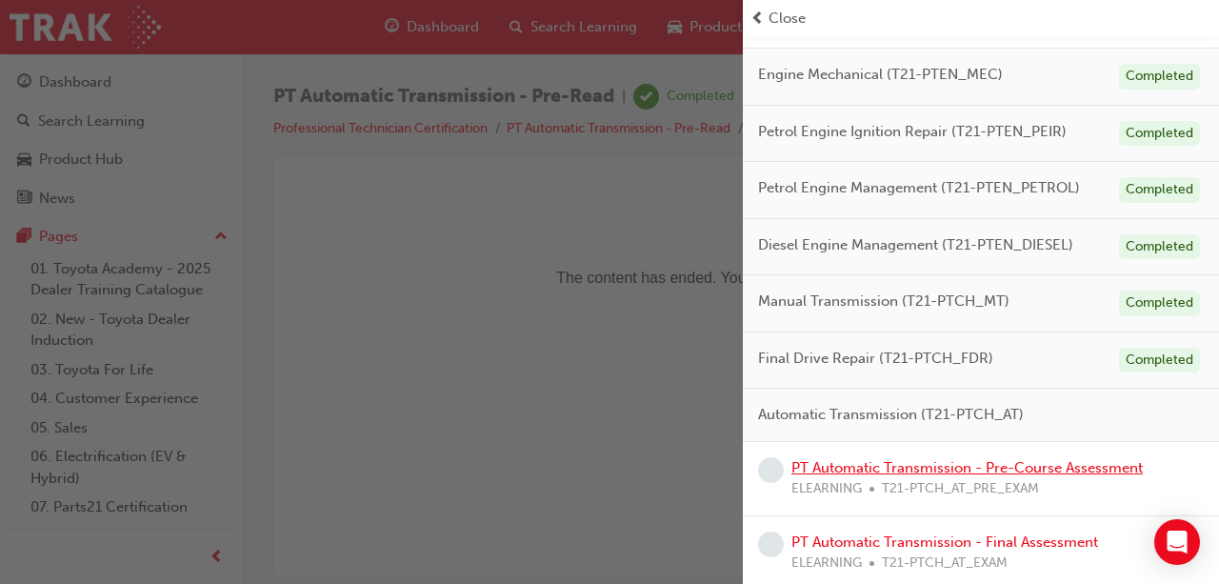
click at [1035, 463] on link "PT Automatic Transmission - Pre-Course Assessment" at bounding box center [968, 467] width 352 height 17
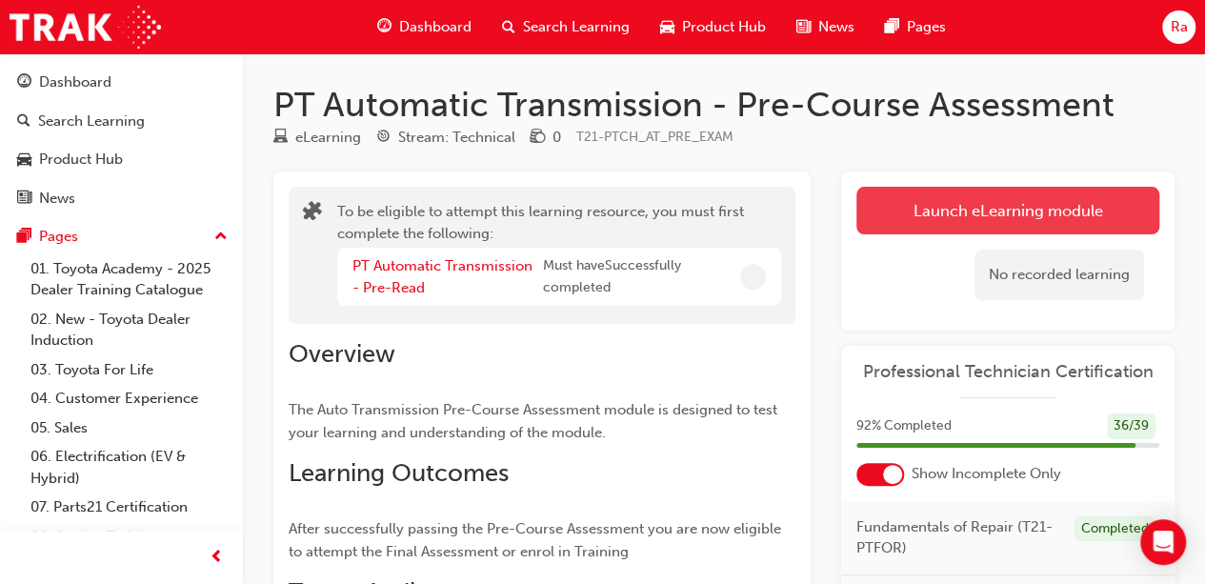
click at [918, 216] on button "Launch eLearning module" at bounding box center [1007, 211] width 303 height 48
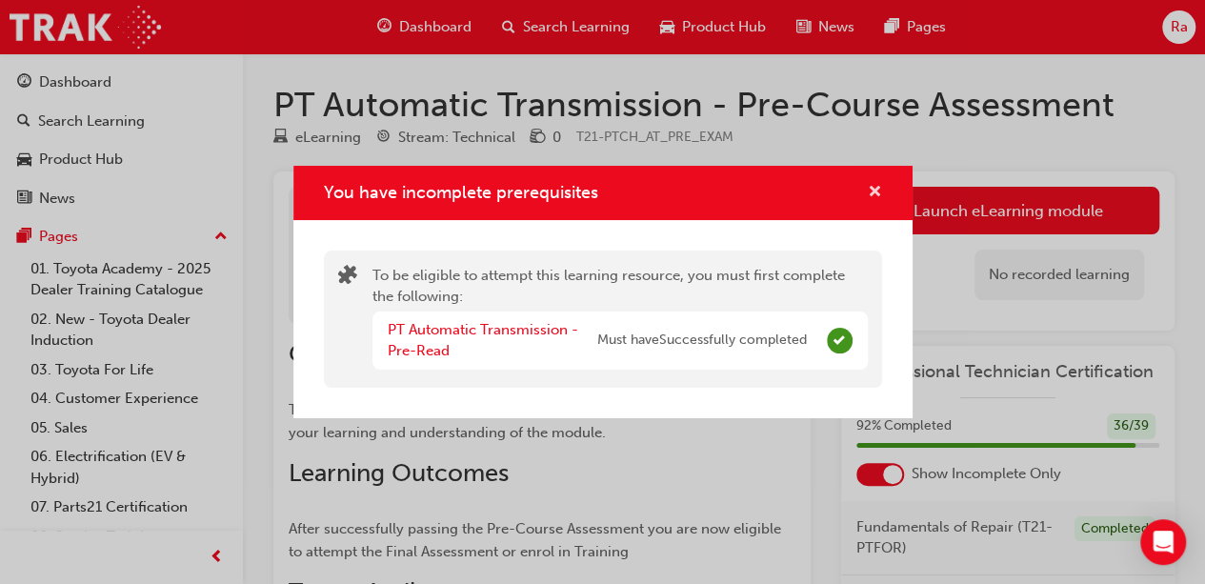
click at [876, 185] on span "cross-icon" at bounding box center [875, 193] width 14 height 17
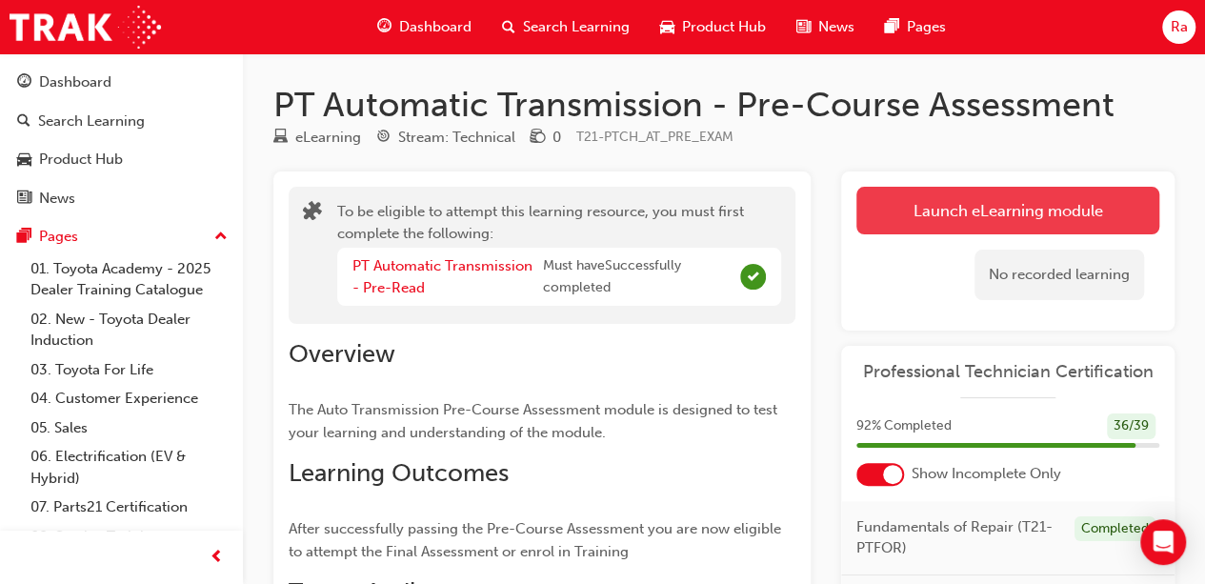
click at [920, 228] on button "Launch eLearning module" at bounding box center [1007, 211] width 303 height 48
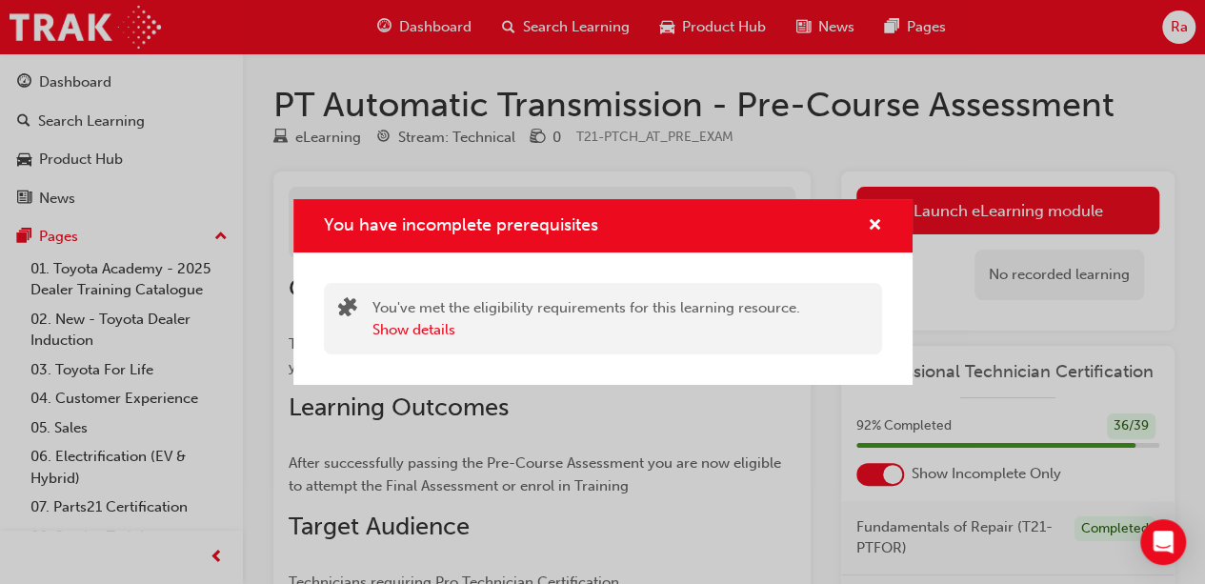
click at [885, 219] on div "You have incomplete prerequisites" at bounding box center [602, 226] width 619 height 54
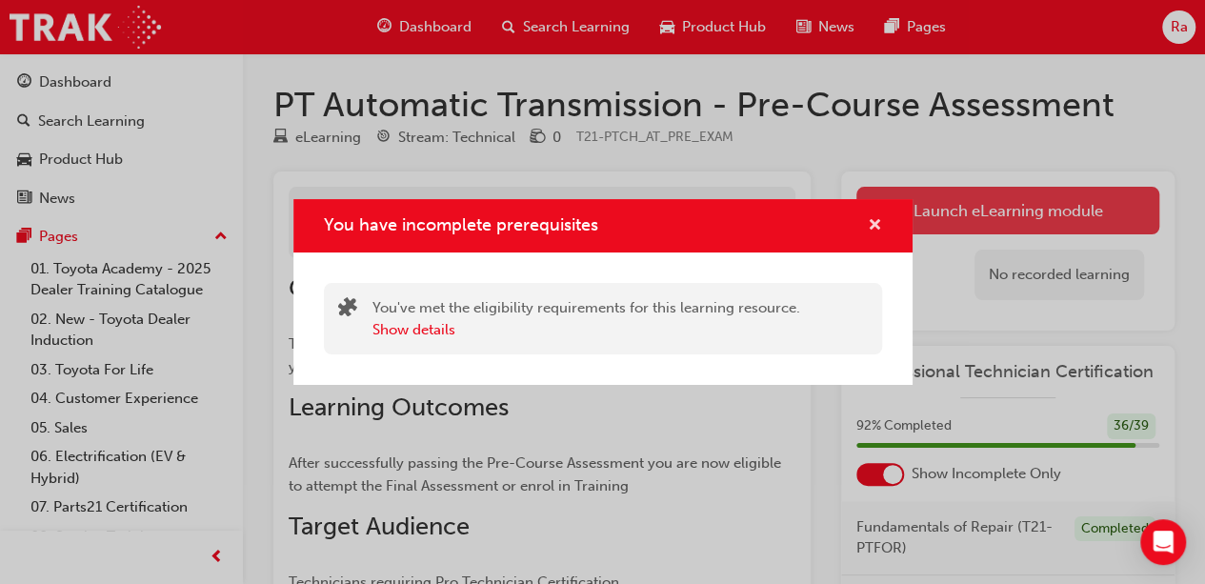
click at [876, 230] on span "cross-icon" at bounding box center [875, 226] width 14 height 17
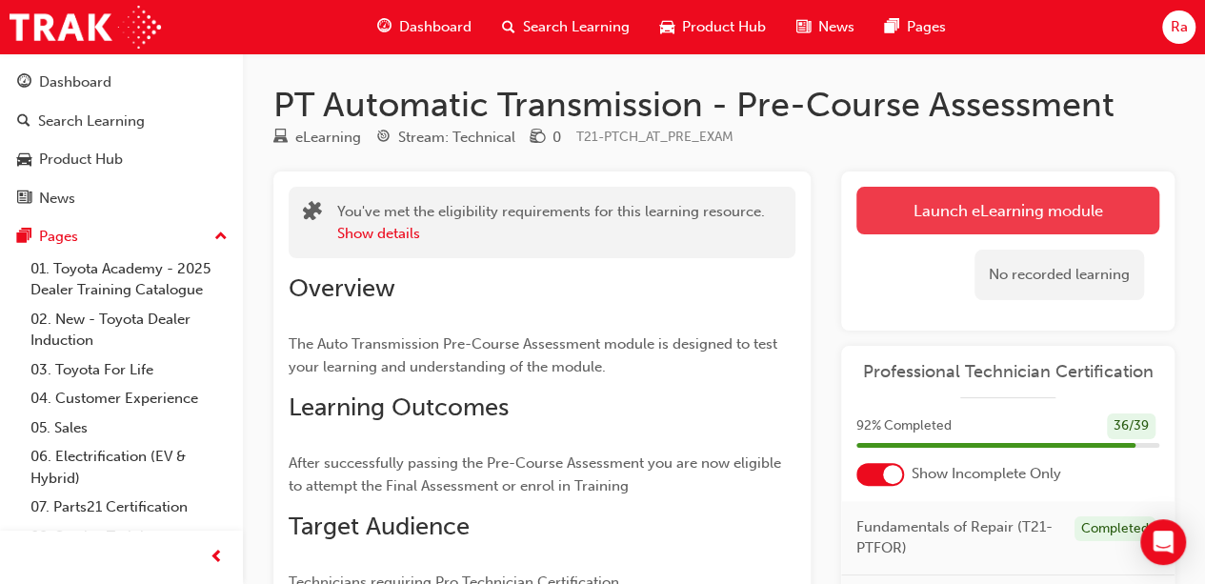
click at [973, 222] on button "Launch eLearning module" at bounding box center [1007, 211] width 303 height 48
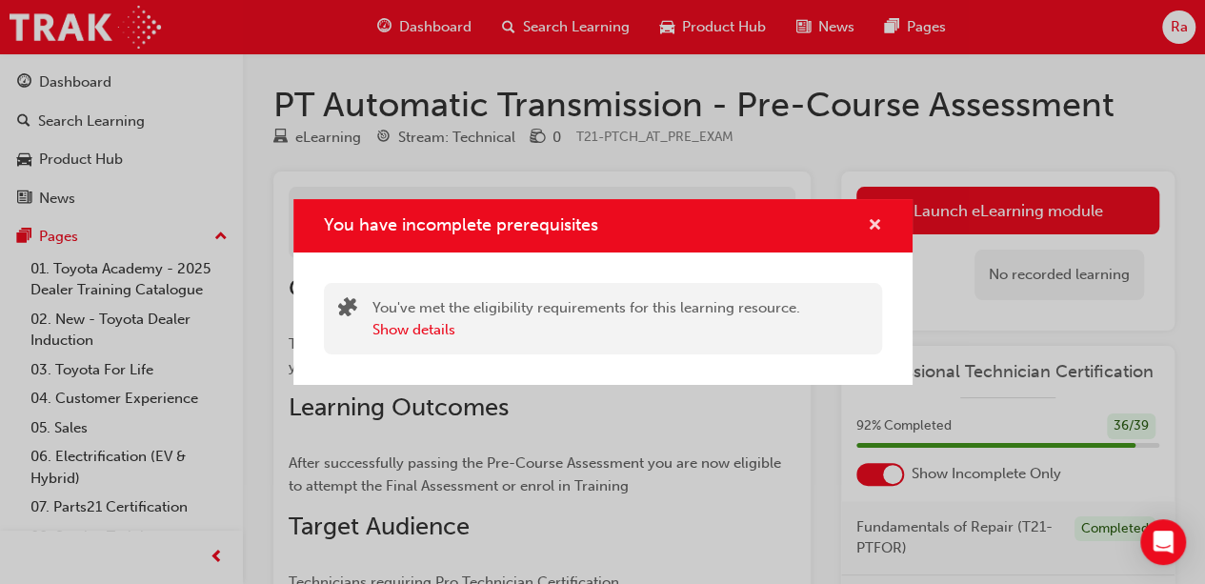
click at [873, 231] on span "cross-icon" at bounding box center [875, 226] width 14 height 17
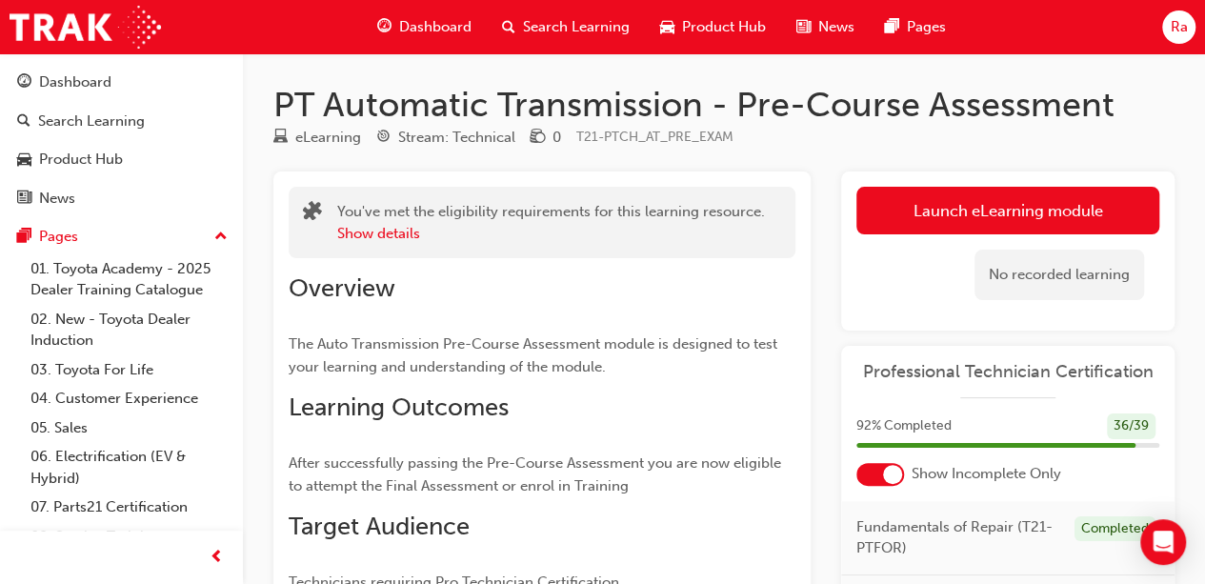
click at [438, 26] on span "Dashboard" at bounding box center [435, 27] width 72 height 22
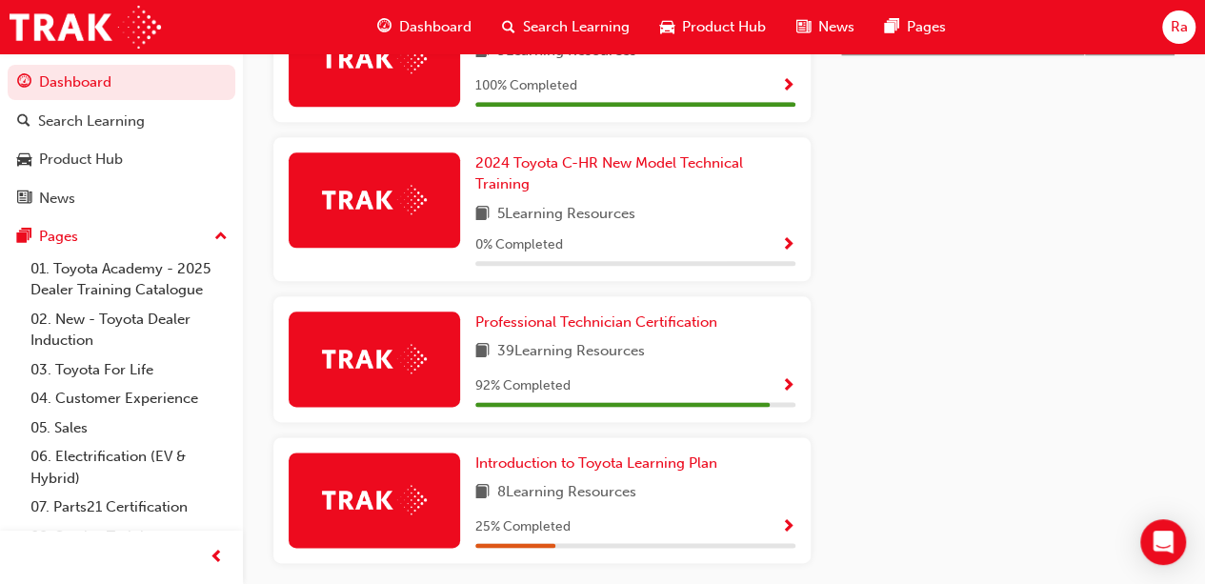
scroll to position [1046, 0]
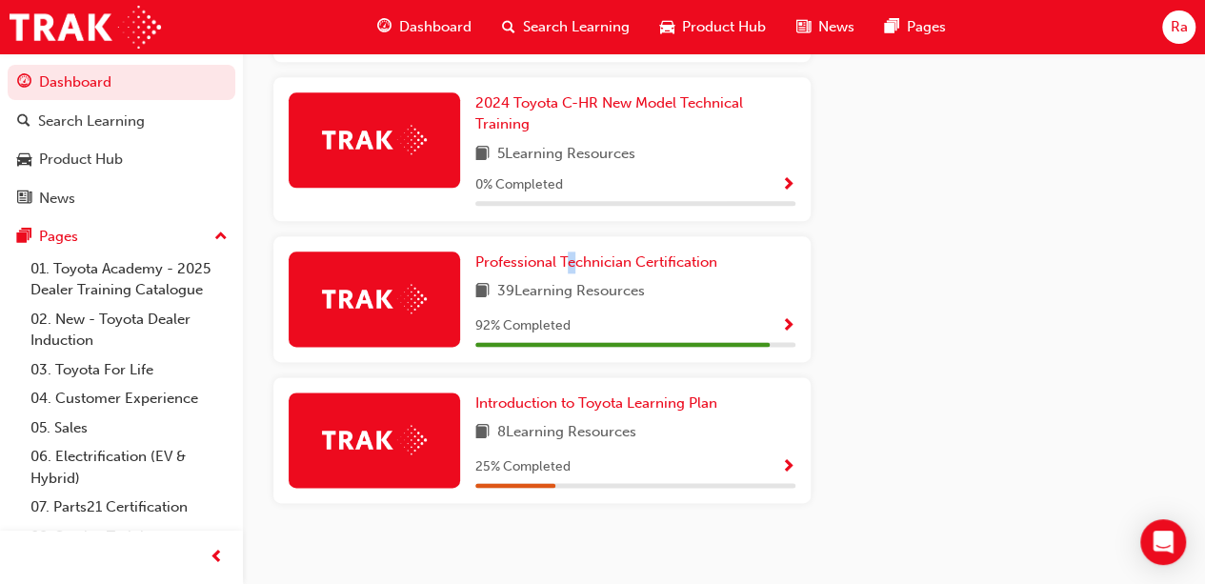
click at [571, 236] on div "Professional Technician Certification 39 Learning Resources 92 % Completed" at bounding box center [541, 299] width 537 height 126
click at [565, 253] on span "Professional Technician Certification" at bounding box center [596, 261] width 242 height 17
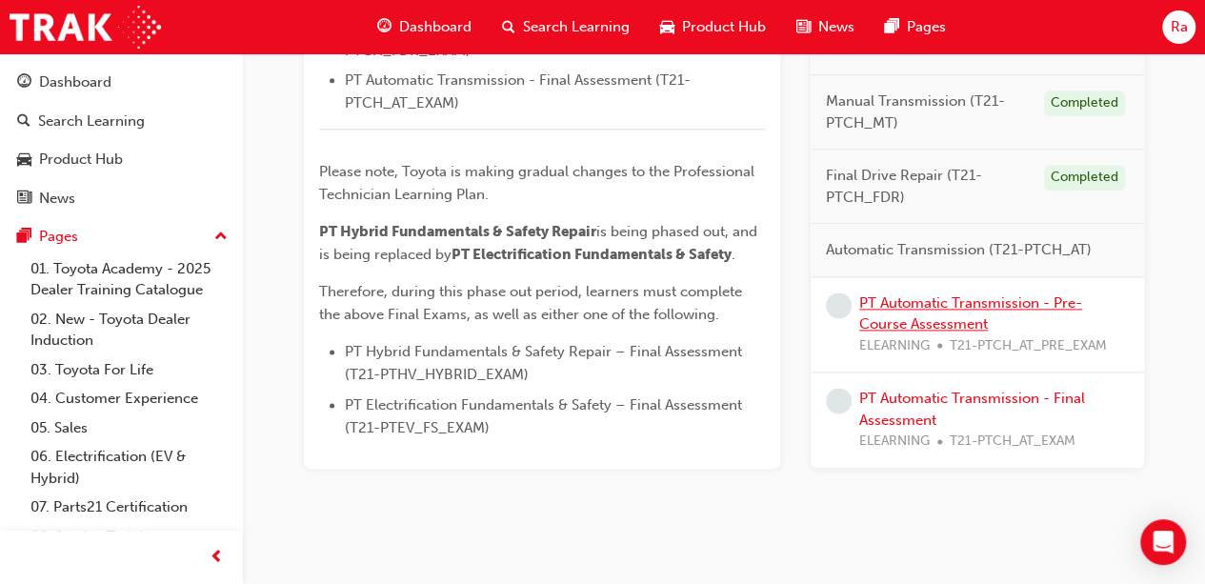
click at [970, 301] on link "PT Automatic Transmission - Pre-Course Assessment" at bounding box center [970, 313] width 223 height 39
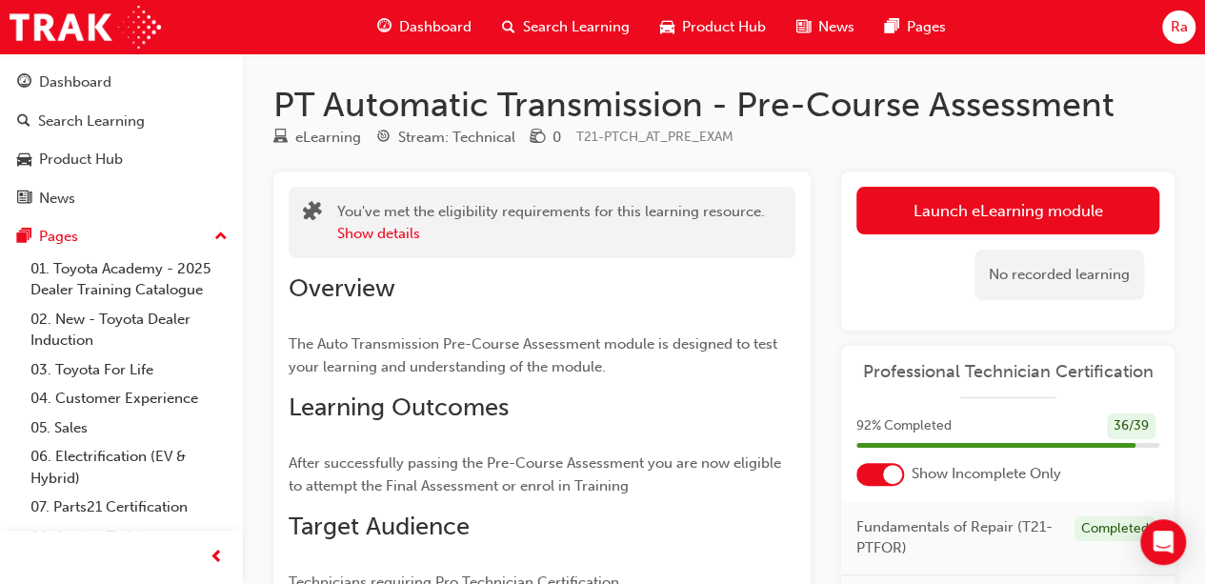
click at [949, 220] on link "Launch eLearning module" at bounding box center [1007, 211] width 303 height 48
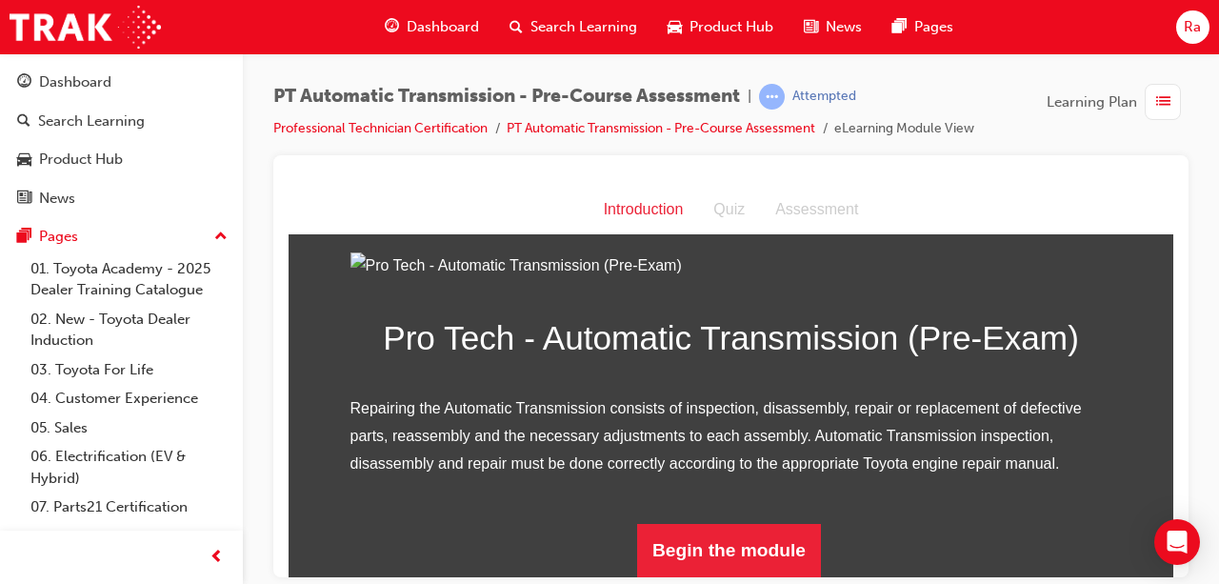
scroll to position [243, 0]
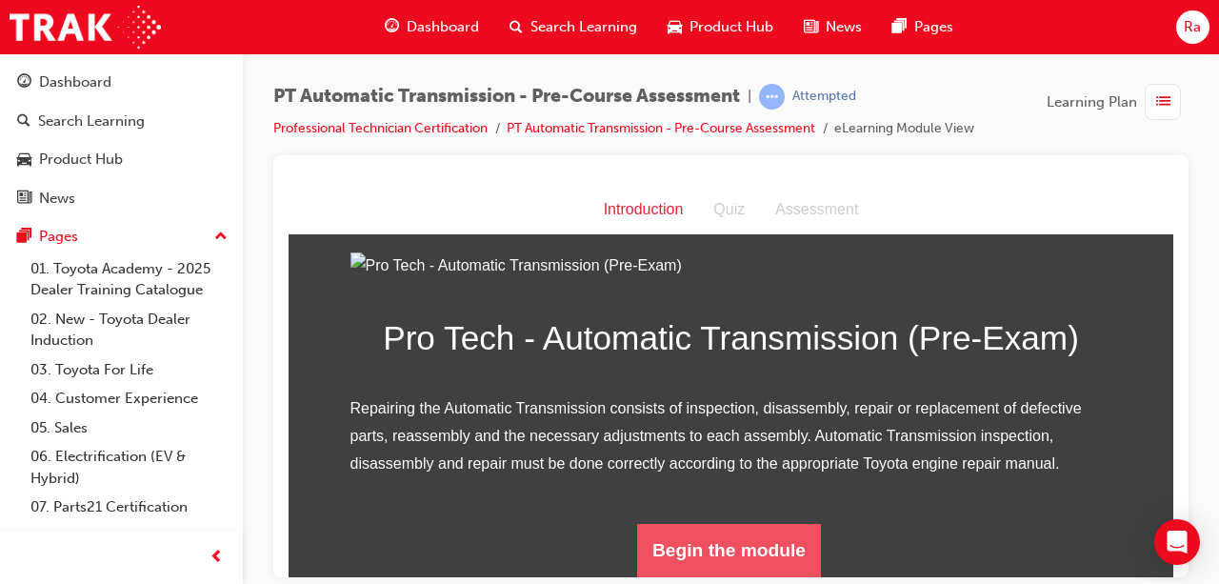
click at [777, 553] on button "Begin the module" at bounding box center [729, 549] width 184 height 53
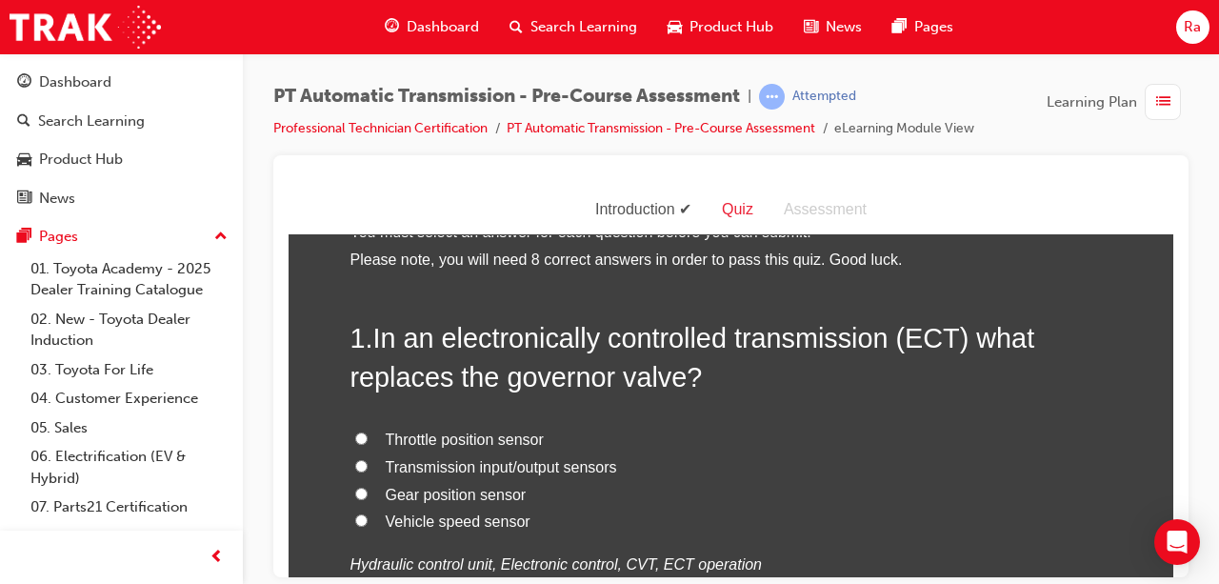
scroll to position [95, 0]
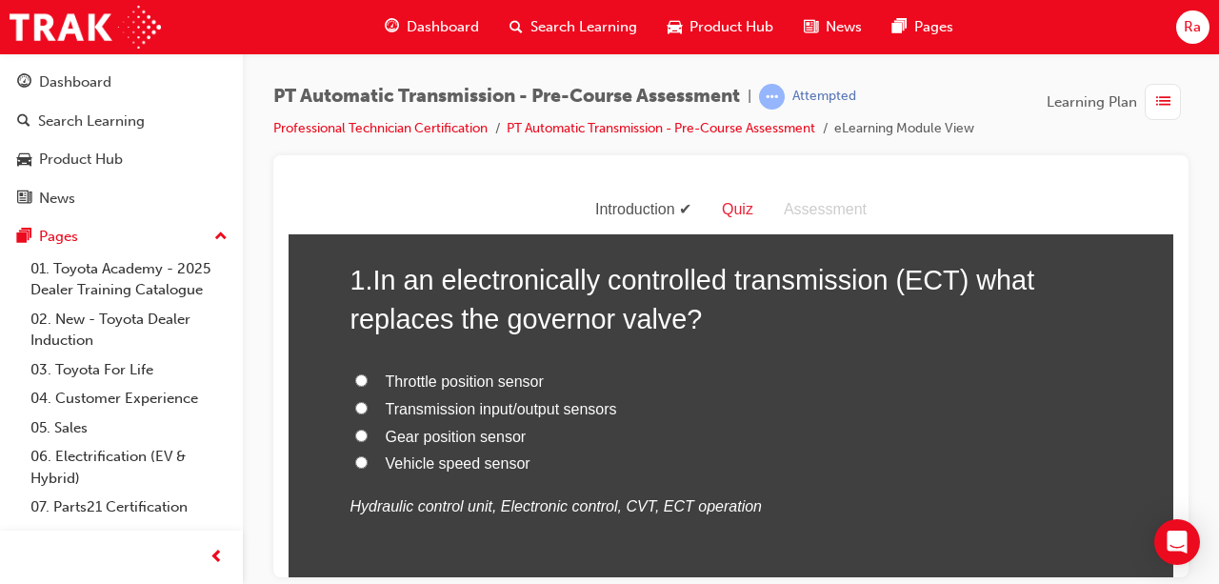
click at [445, 415] on span "Transmission input/output sensors" at bounding box center [501, 408] width 231 height 16
click at [368, 413] on input "Transmission input/output sensors" at bounding box center [361, 407] width 12 height 12
radio input "true"
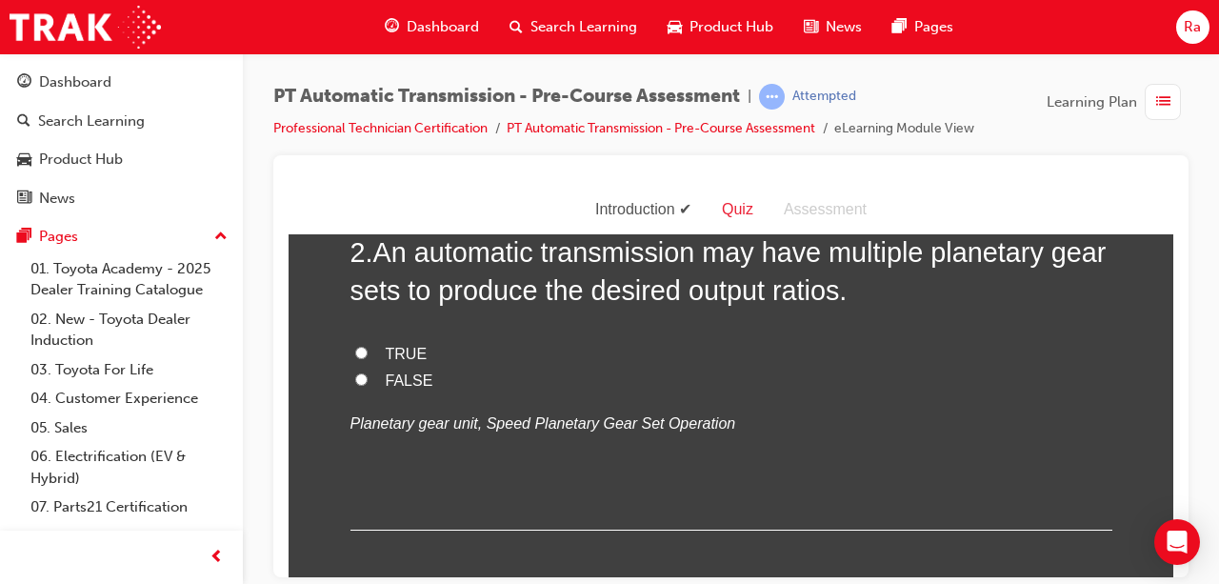
scroll to position [572, 0]
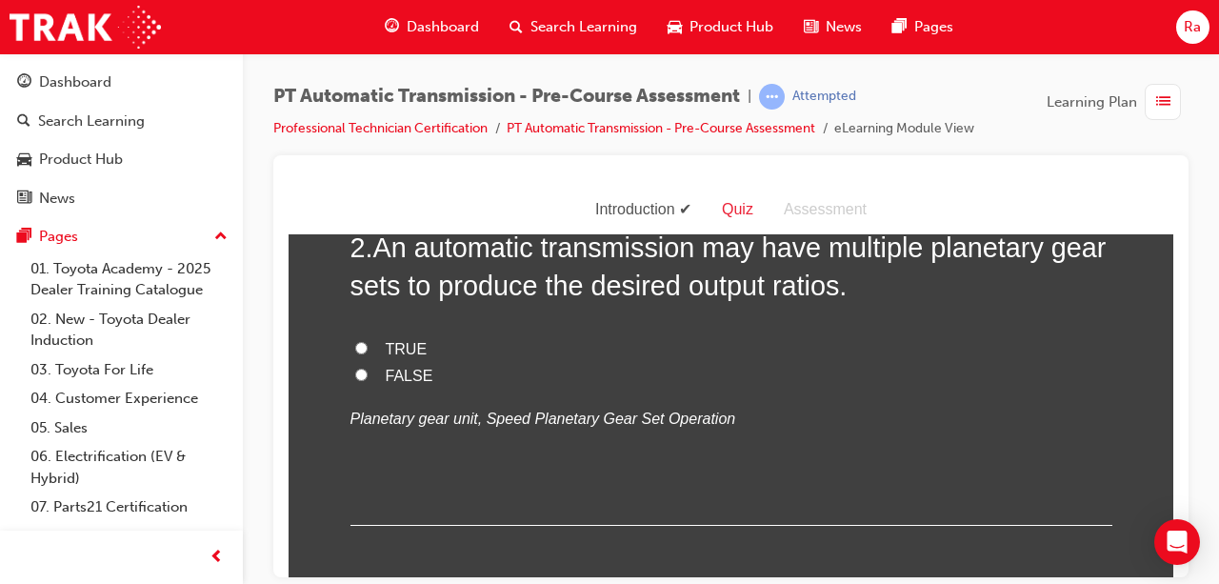
click at [415, 353] on label "TRUE" at bounding box center [732, 349] width 762 height 28
click at [368, 353] on input "TRUE" at bounding box center [361, 347] width 12 height 12
radio input "true"
click at [407, 362] on label "FALSE" at bounding box center [732, 376] width 762 height 28
click at [368, 368] on input "FALSE" at bounding box center [361, 374] width 12 height 12
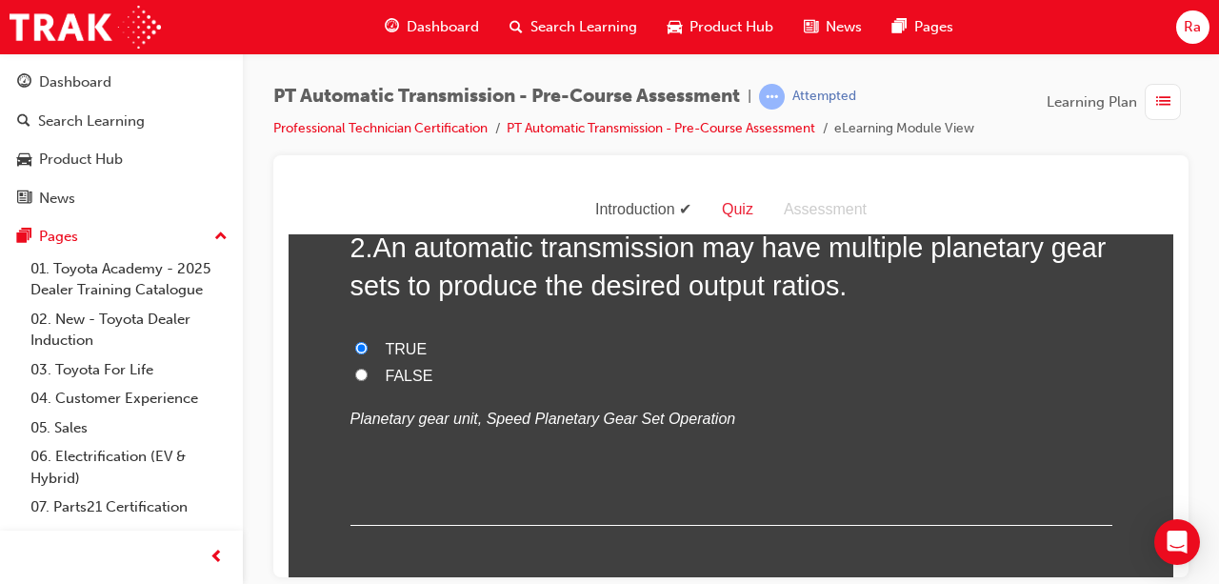
radio input "true"
click at [413, 357] on label "TRUE" at bounding box center [732, 349] width 762 height 28
click at [368, 353] on input "TRUE" at bounding box center [361, 347] width 12 height 12
radio input "true"
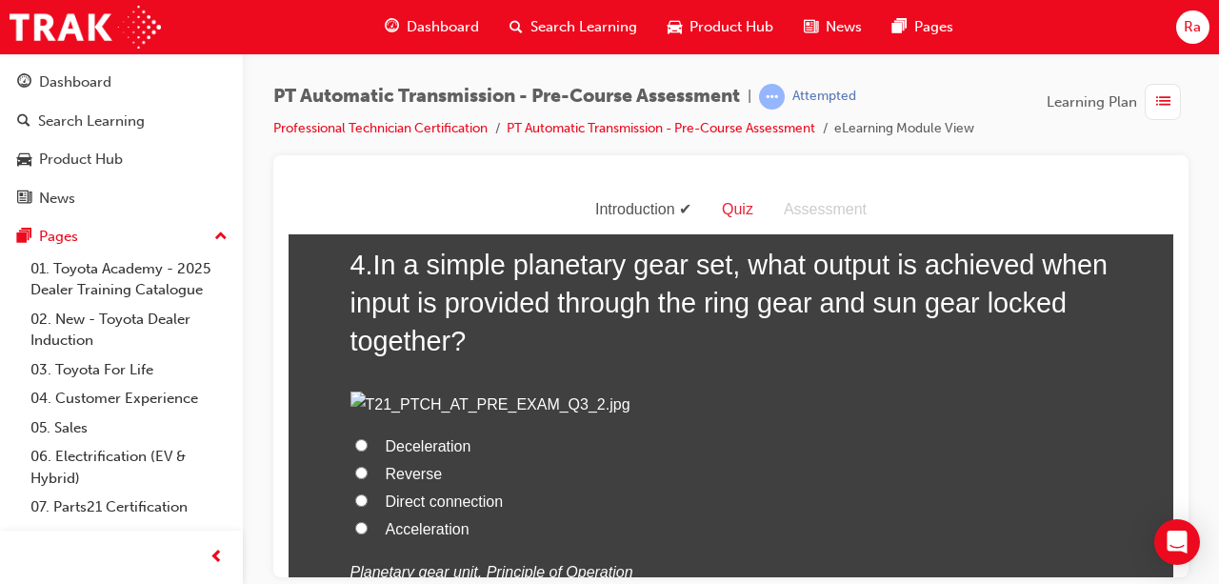
scroll to position [1524, 0]
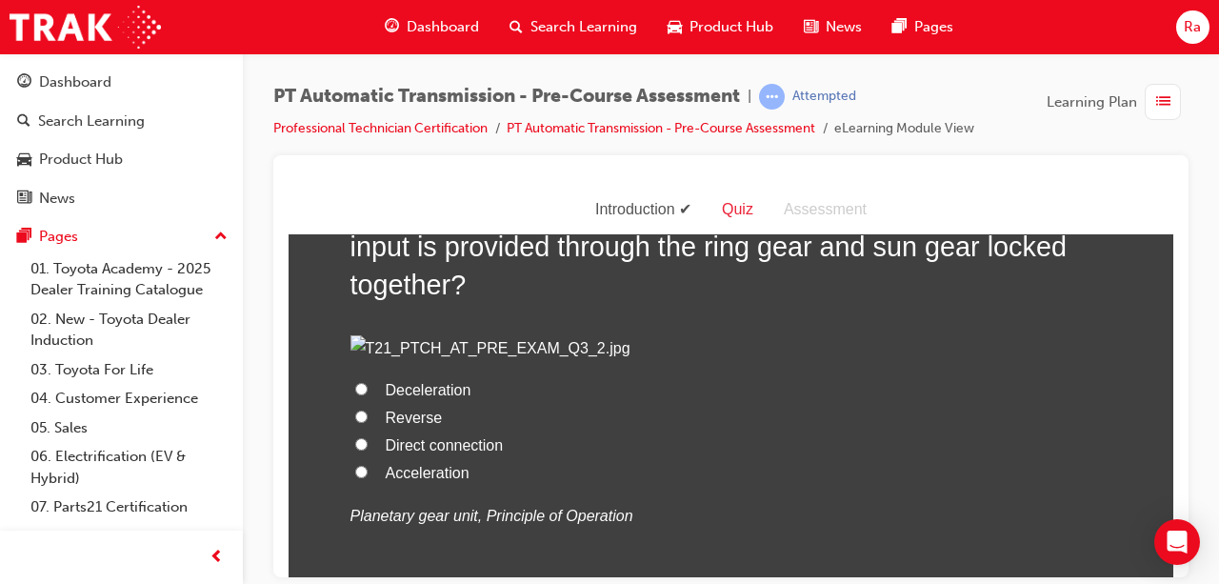
radio input "true"
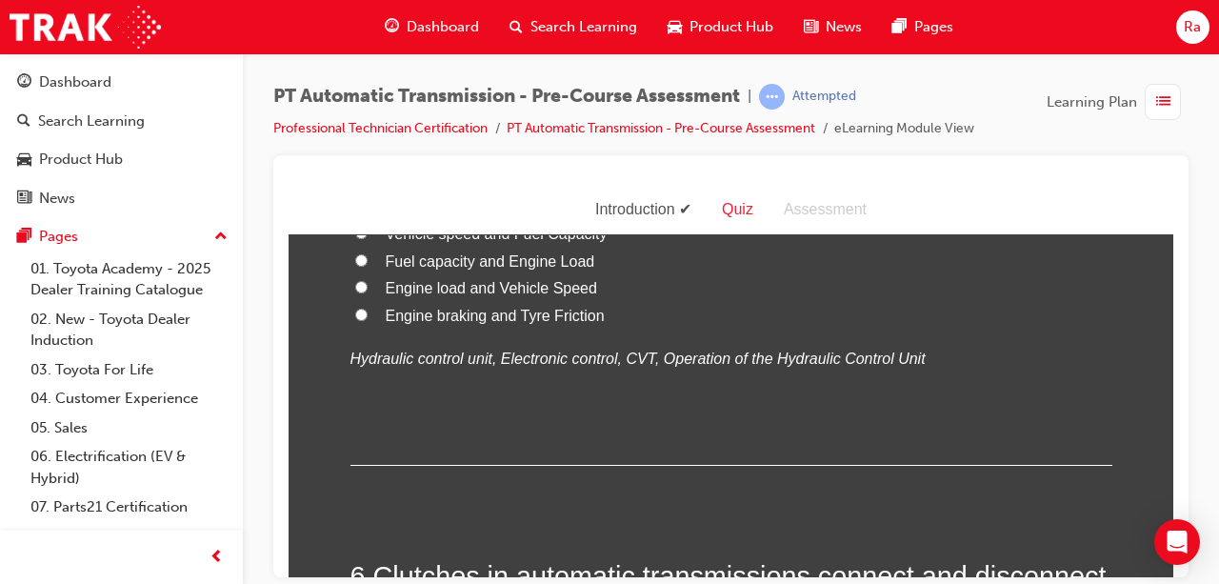
scroll to position [2191, 0]
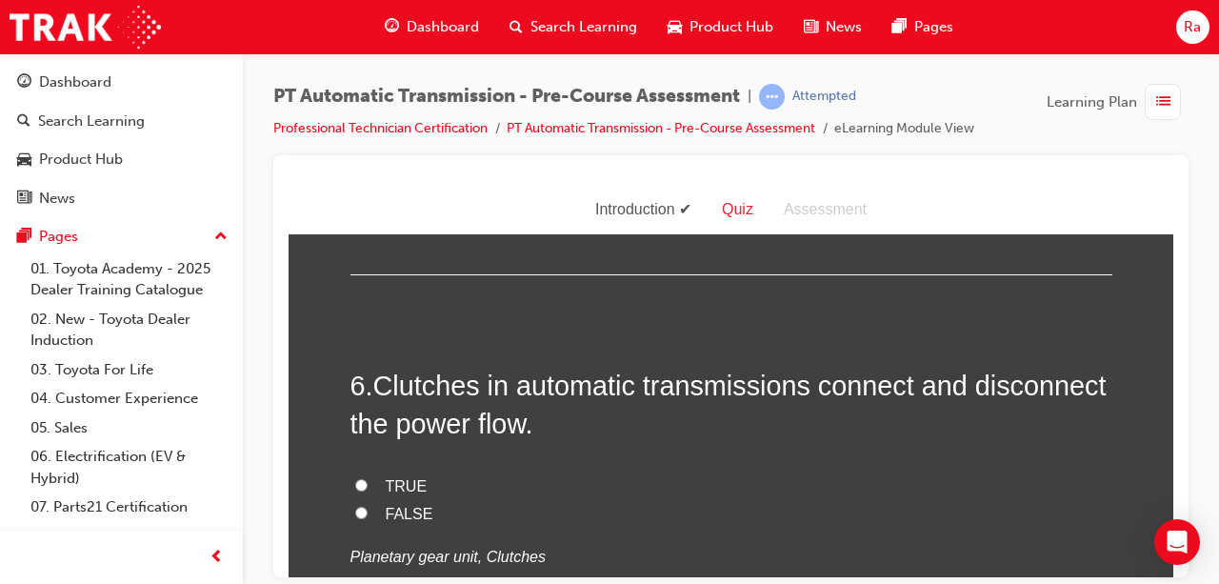
scroll to position [2477, 0]
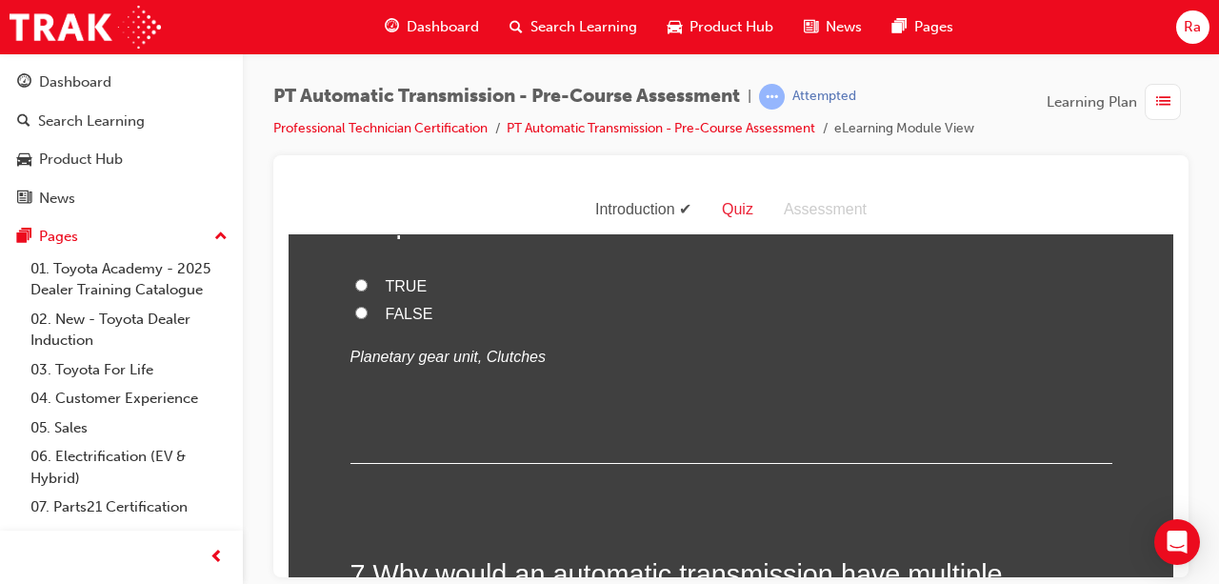
radio input "true"
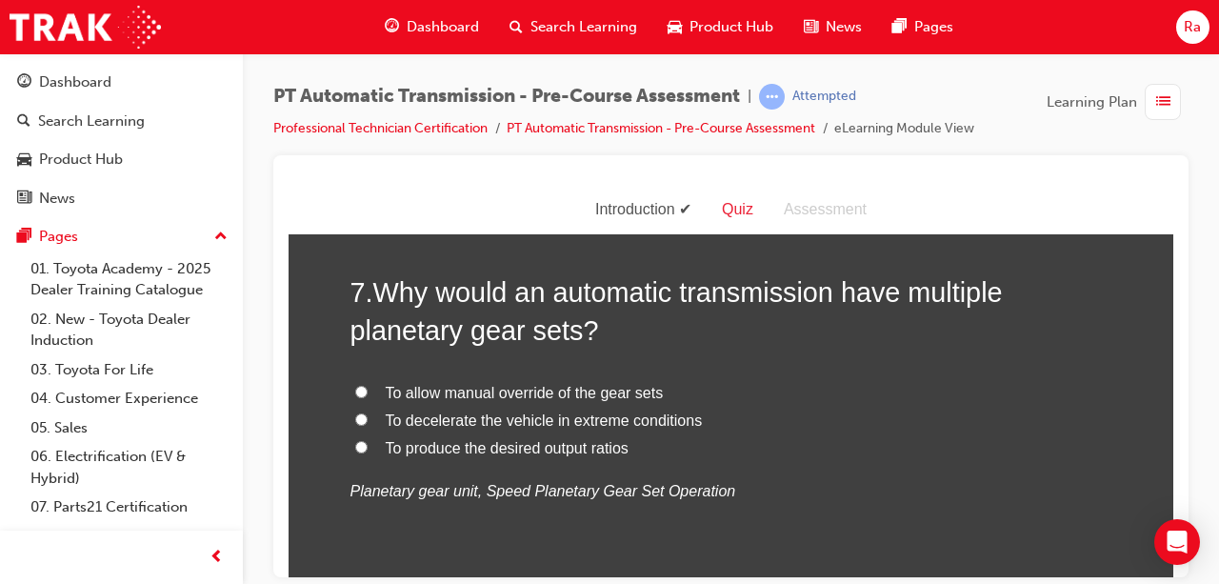
scroll to position [2763, 0]
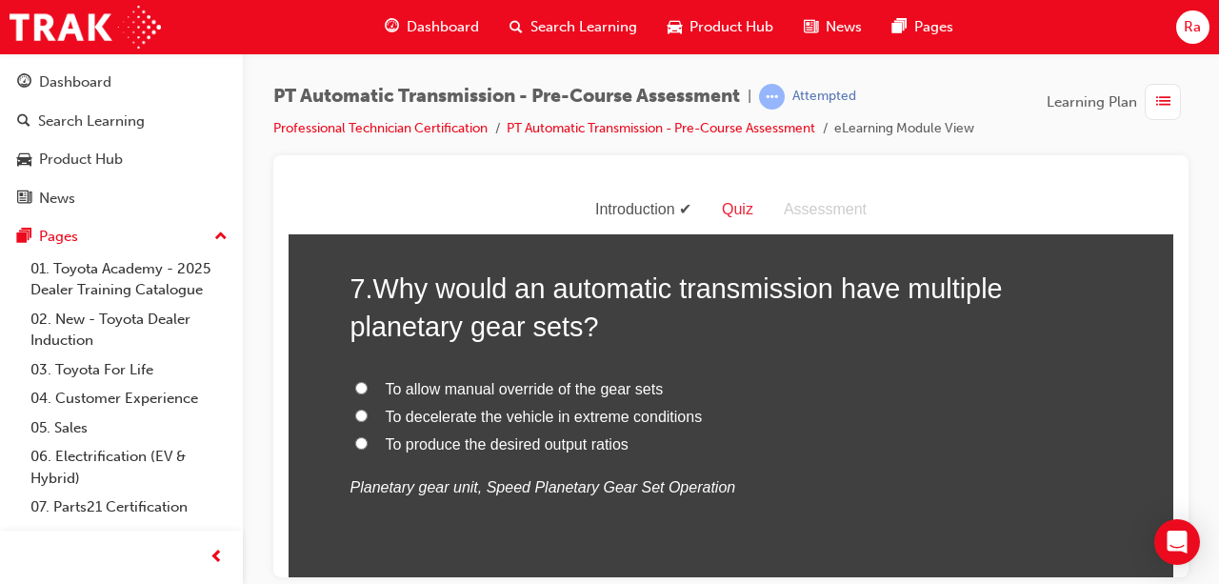
radio input "true"
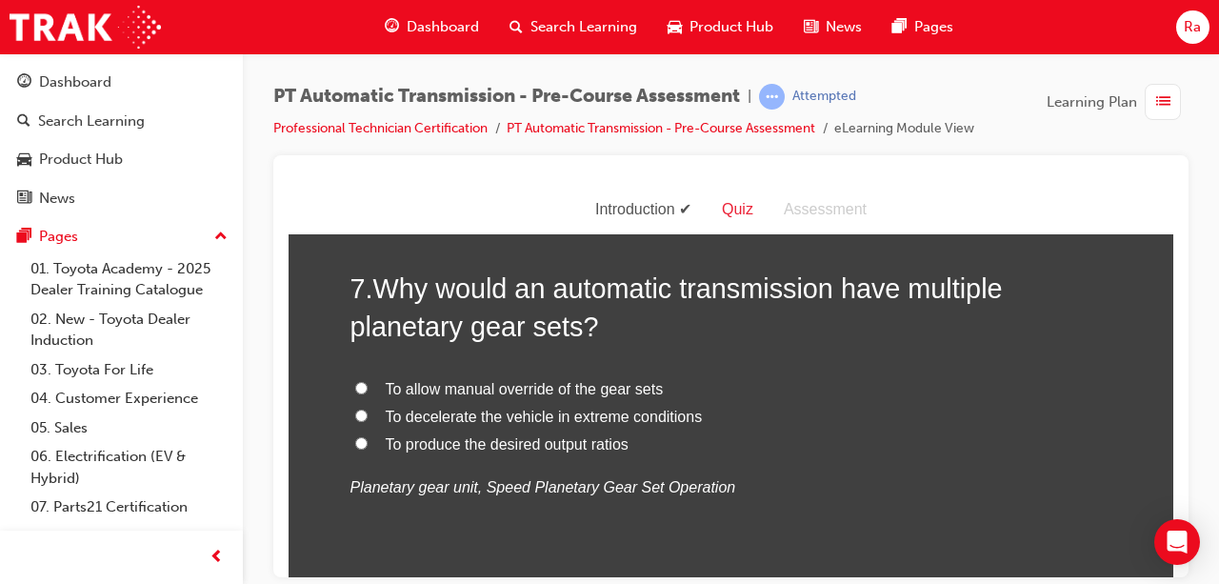
radio input "true"
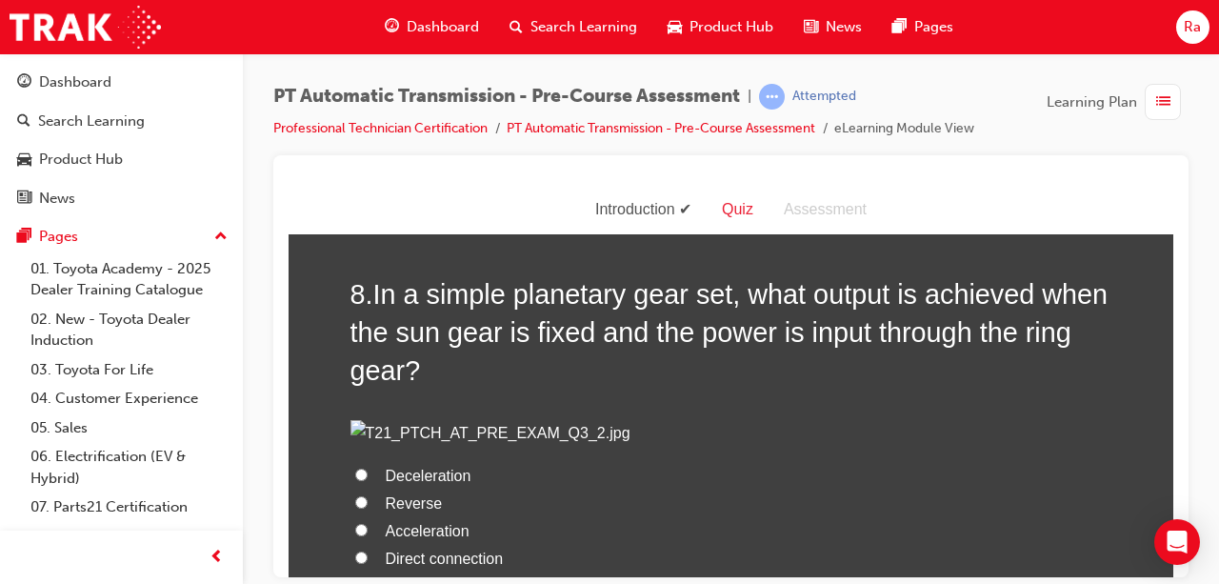
scroll to position [3144, 0]
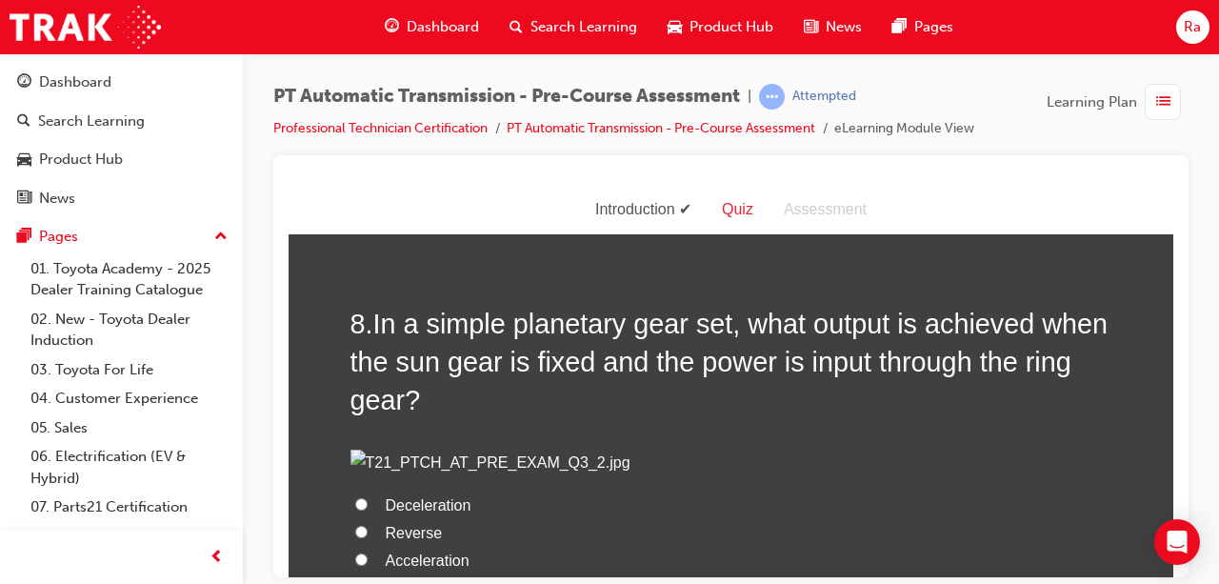
radio input "true"
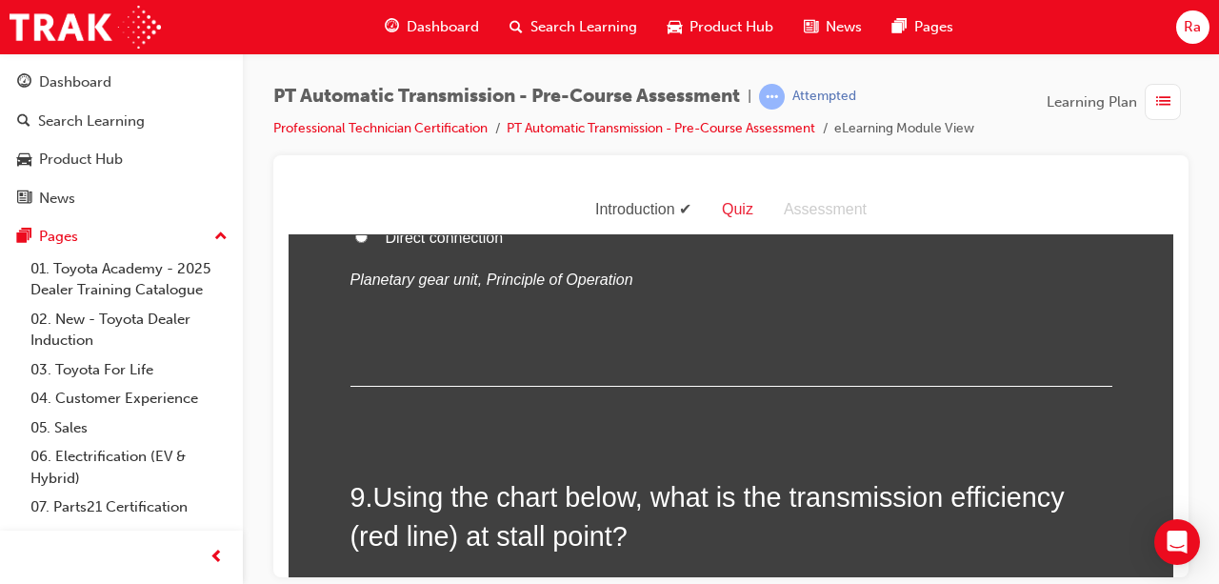
scroll to position [3525, 0]
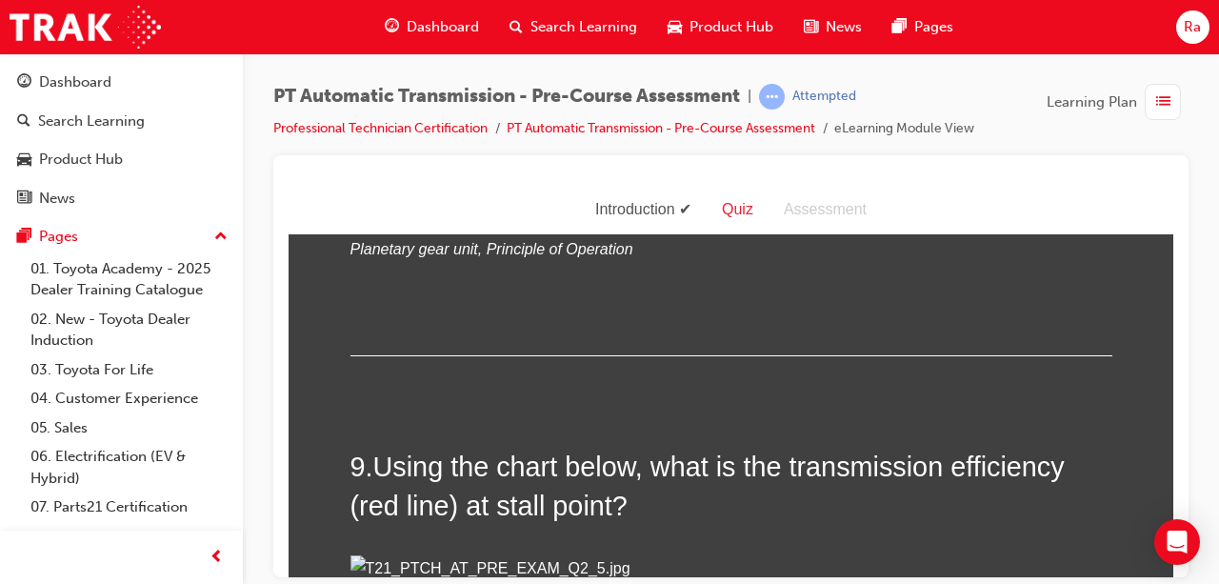
radio input "true"
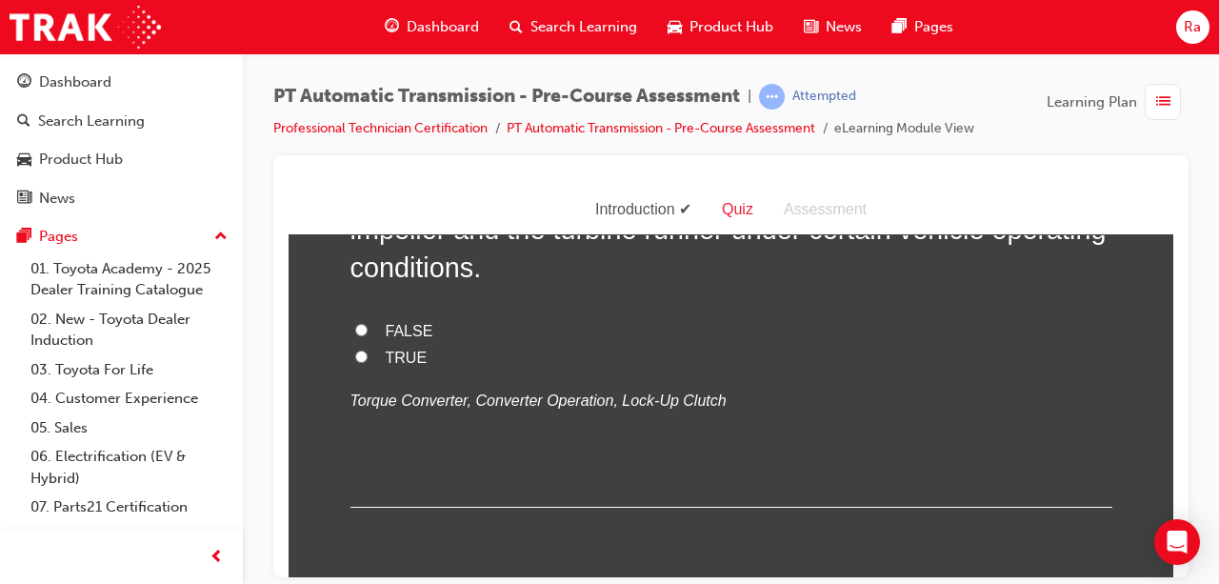
scroll to position [4477, 0]
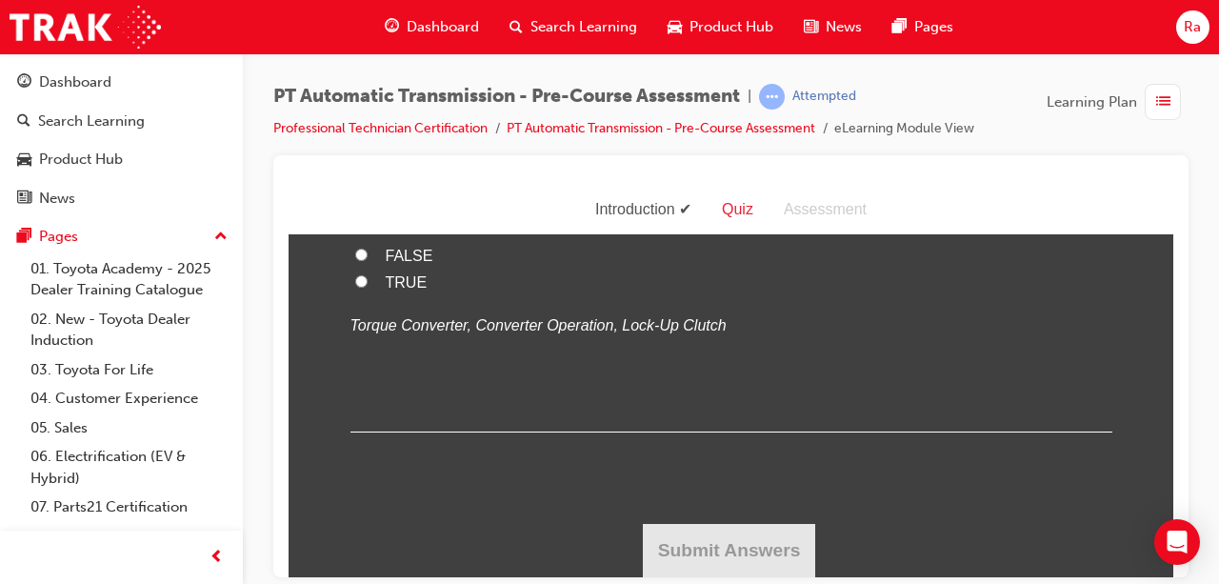
radio input "true"
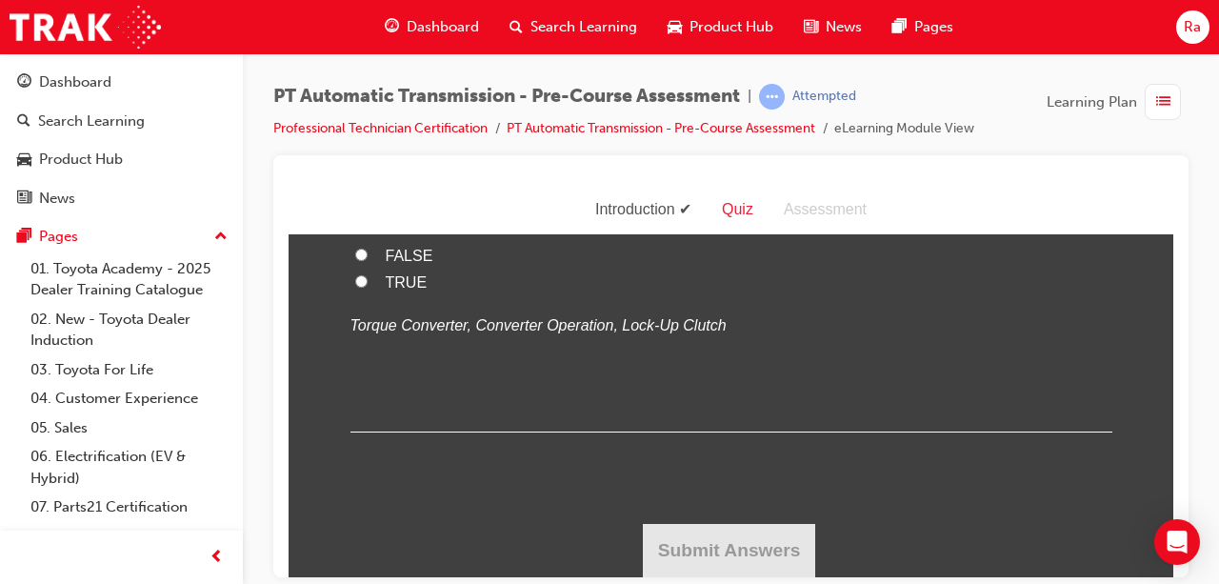
radio input "true"
click at [404, 290] on span "TRUE" at bounding box center [407, 281] width 42 height 16
click at [368, 287] on input "TRUE" at bounding box center [361, 280] width 12 height 12
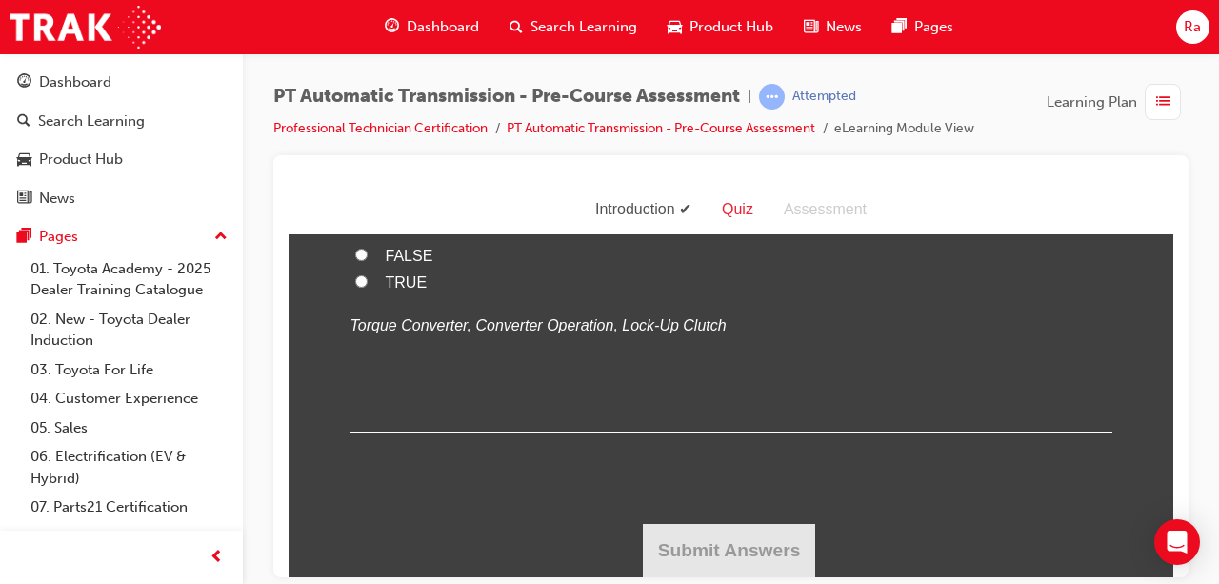
radio input "true"
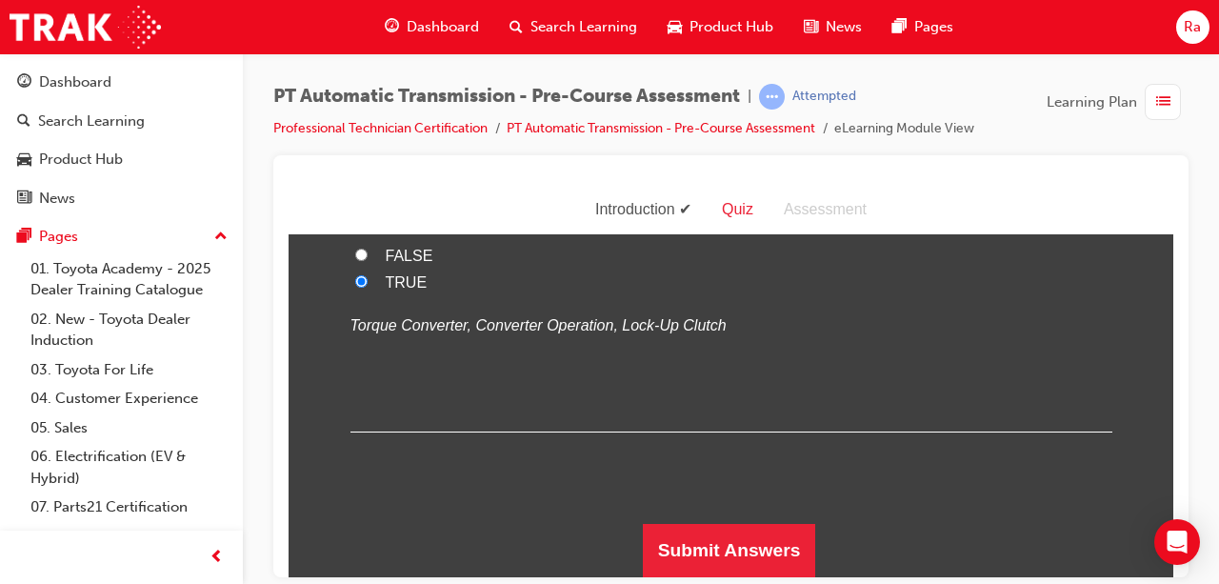
scroll to position [6019, 0]
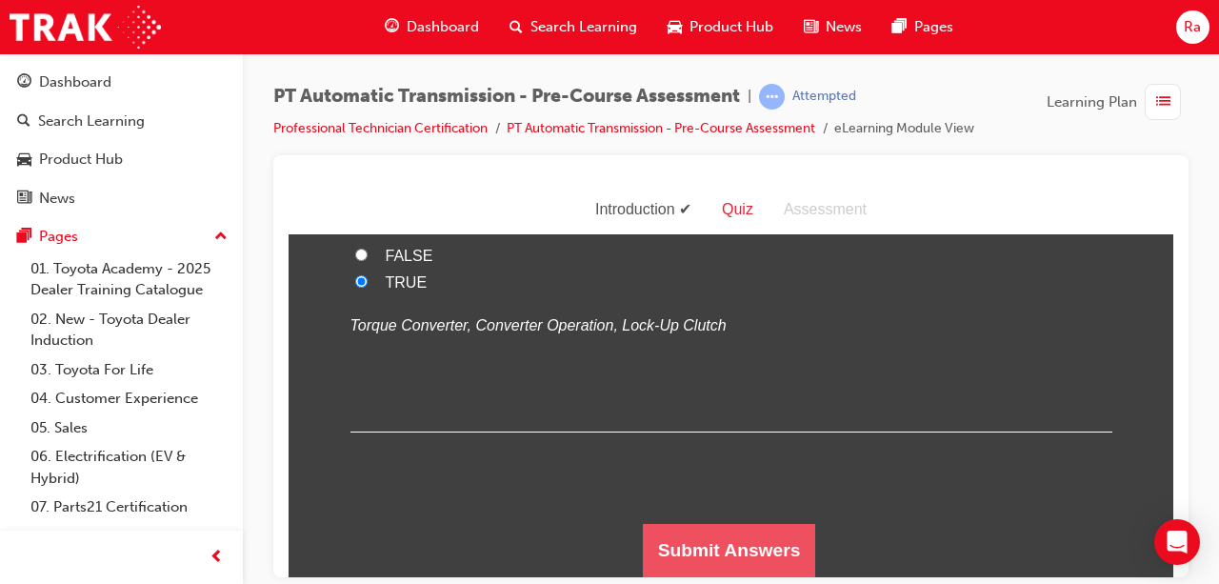
click at [762, 556] on button "Submit Answers" at bounding box center [729, 549] width 173 height 53
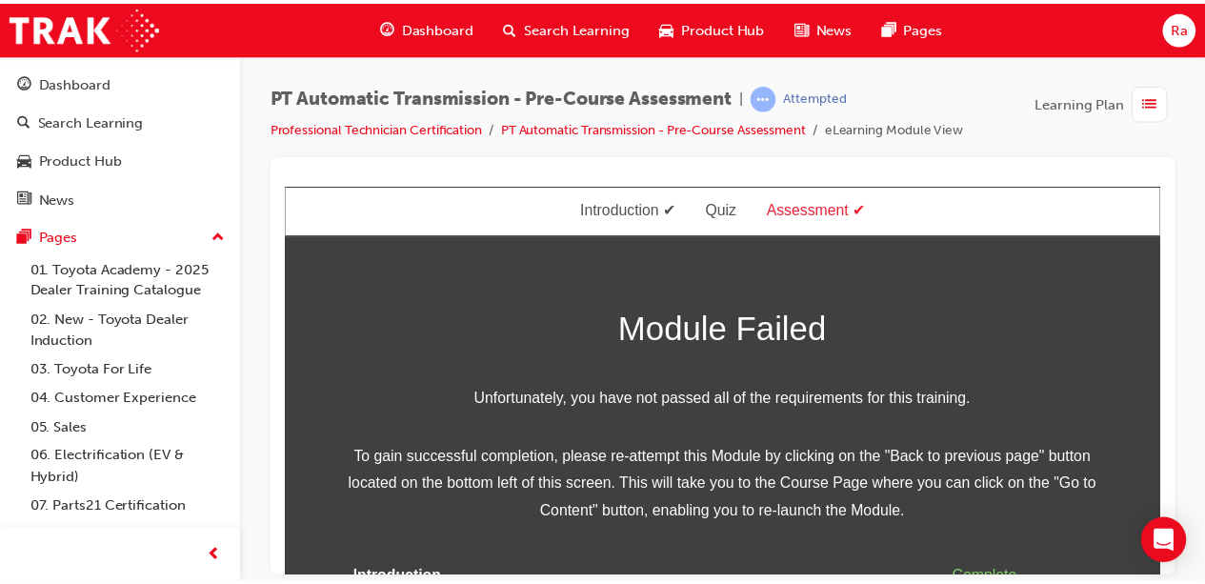
scroll to position [0, 0]
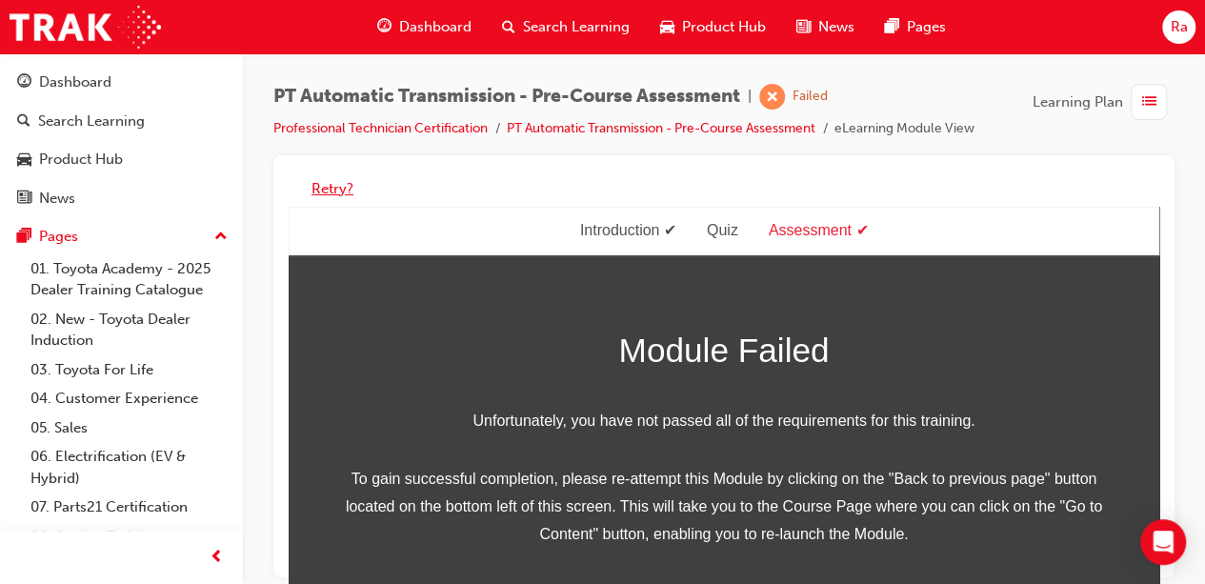
click at [340, 190] on button "Retry?" at bounding box center [333, 189] width 42 height 22
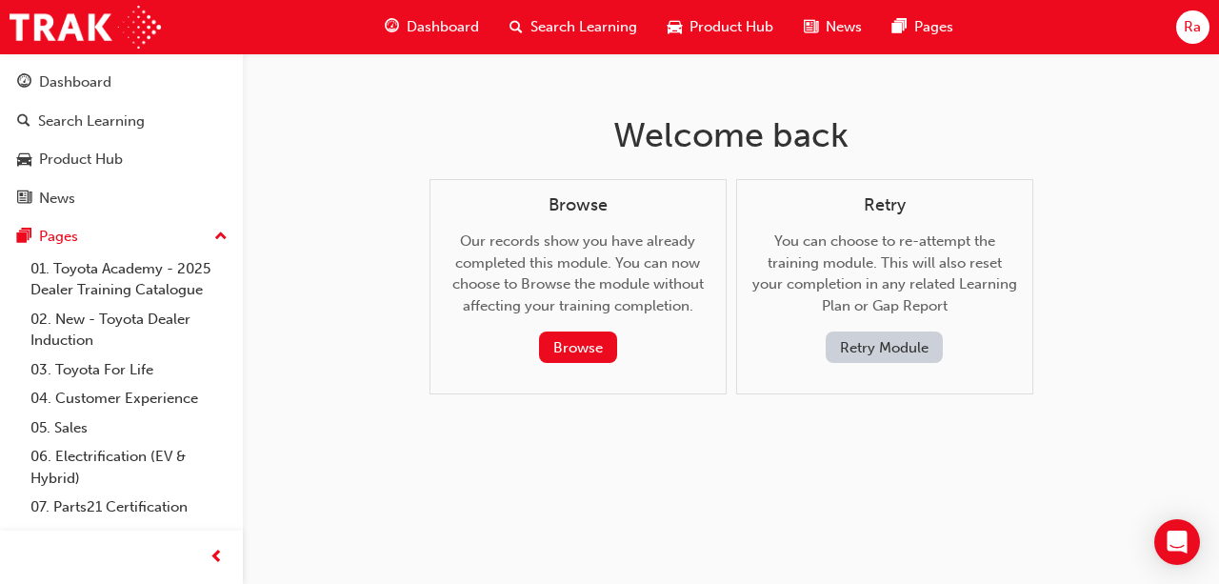
click at [894, 353] on button "Retry Module" at bounding box center [884, 347] width 117 height 31
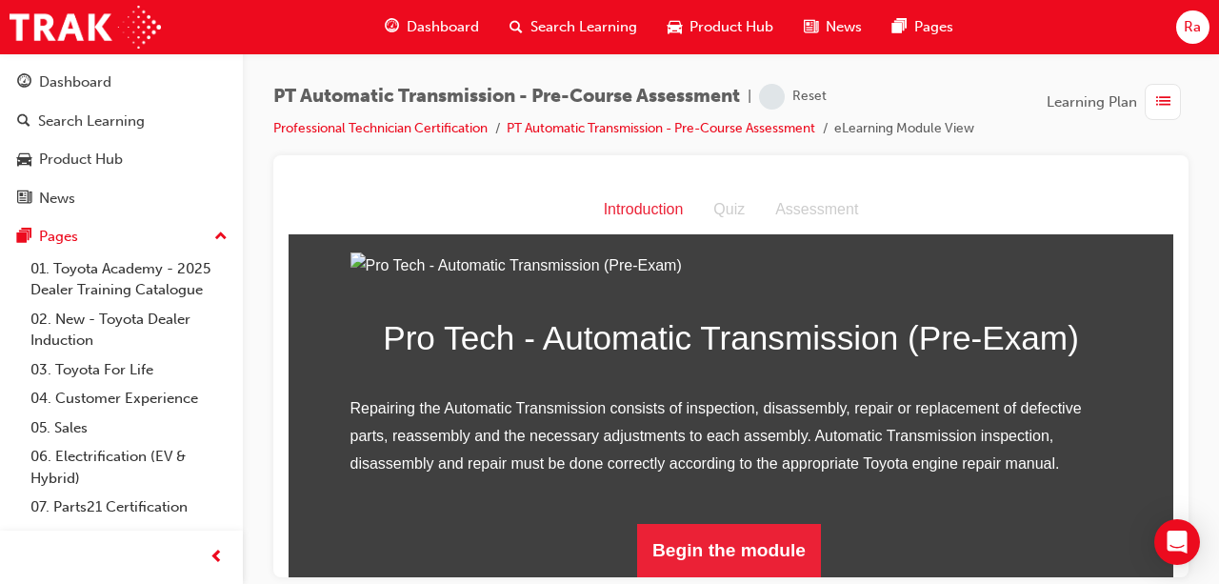
scroll to position [243, 0]
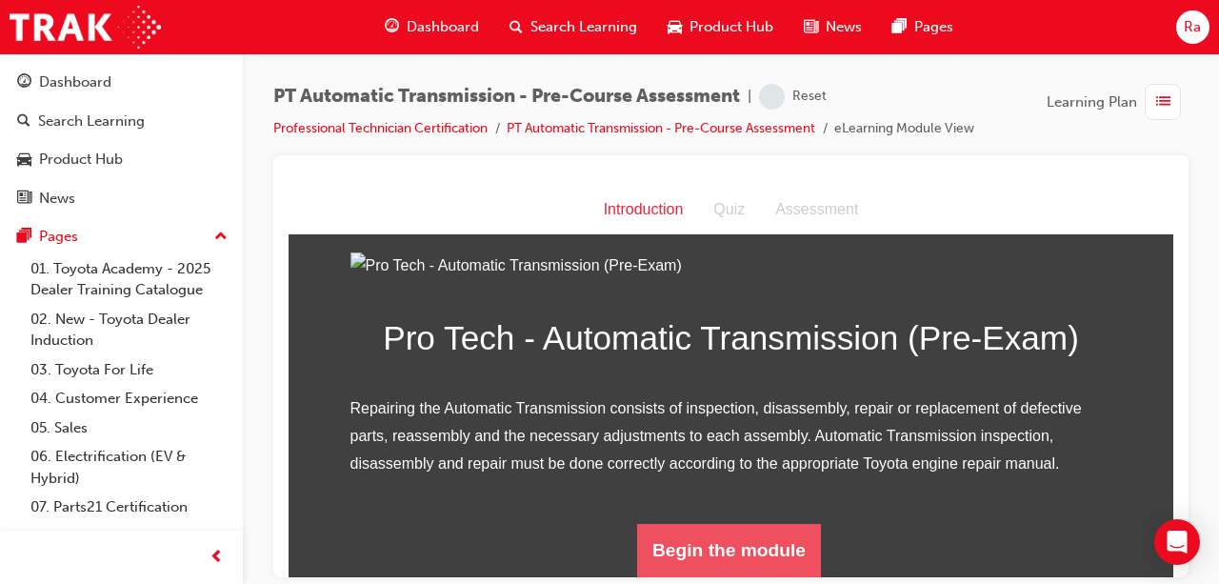
click at [692, 551] on button "Begin the module" at bounding box center [729, 549] width 184 height 53
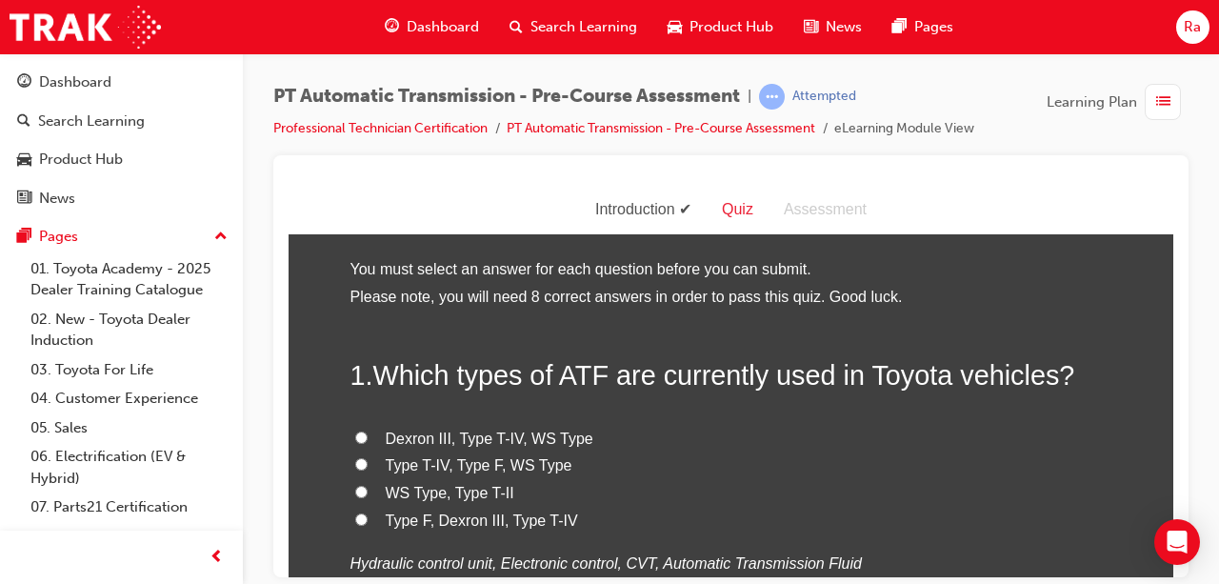
click at [529, 441] on span "Dexron III, Type T-IV, WS Type" at bounding box center [490, 438] width 208 height 16
click at [368, 441] on input "Dexron III, Type T-IV, WS Type" at bounding box center [361, 437] width 12 height 12
radio input "true"
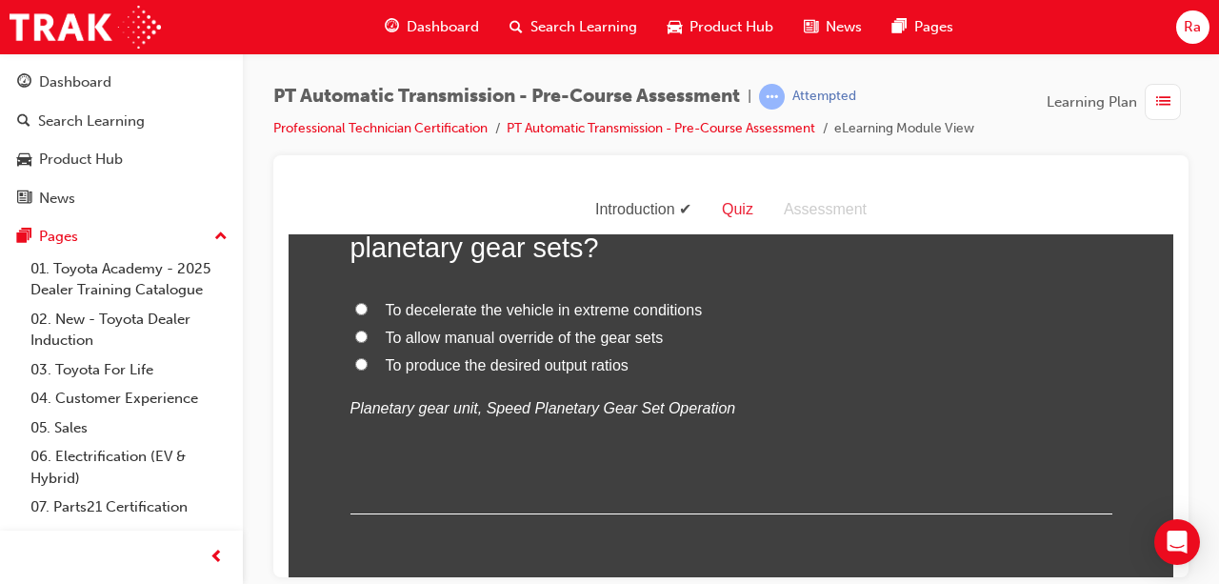
scroll to position [476, 0]
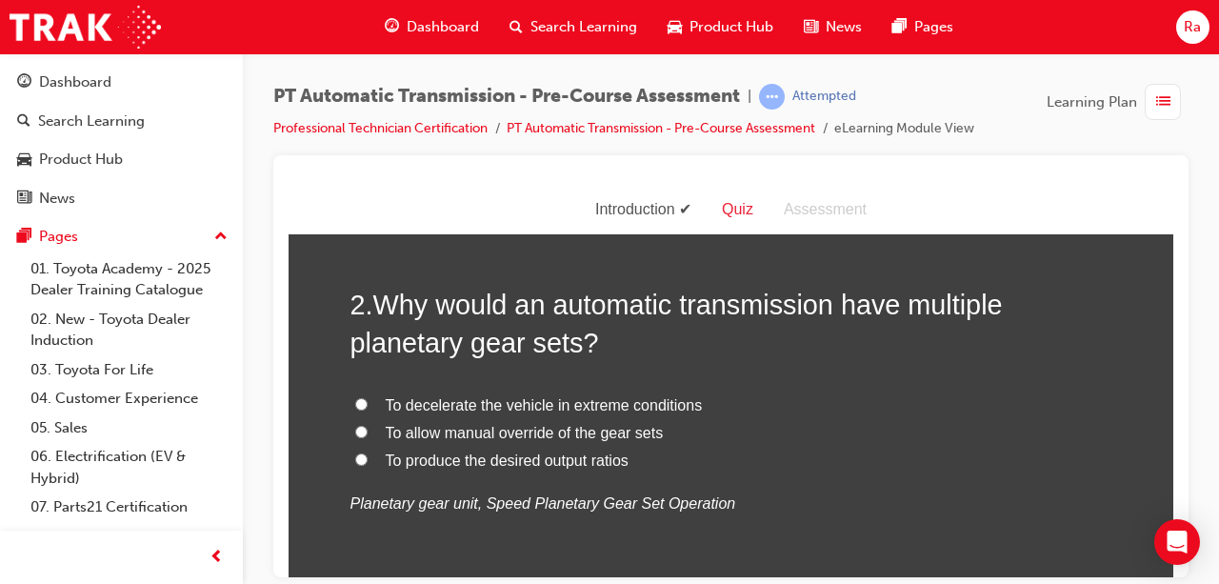
click at [585, 413] on label "To decelerate the vehicle in extreme conditions" at bounding box center [732, 406] width 762 height 28
click at [368, 410] on input "To decelerate the vehicle in extreme conditions" at bounding box center [361, 403] width 12 height 12
radio input "true"
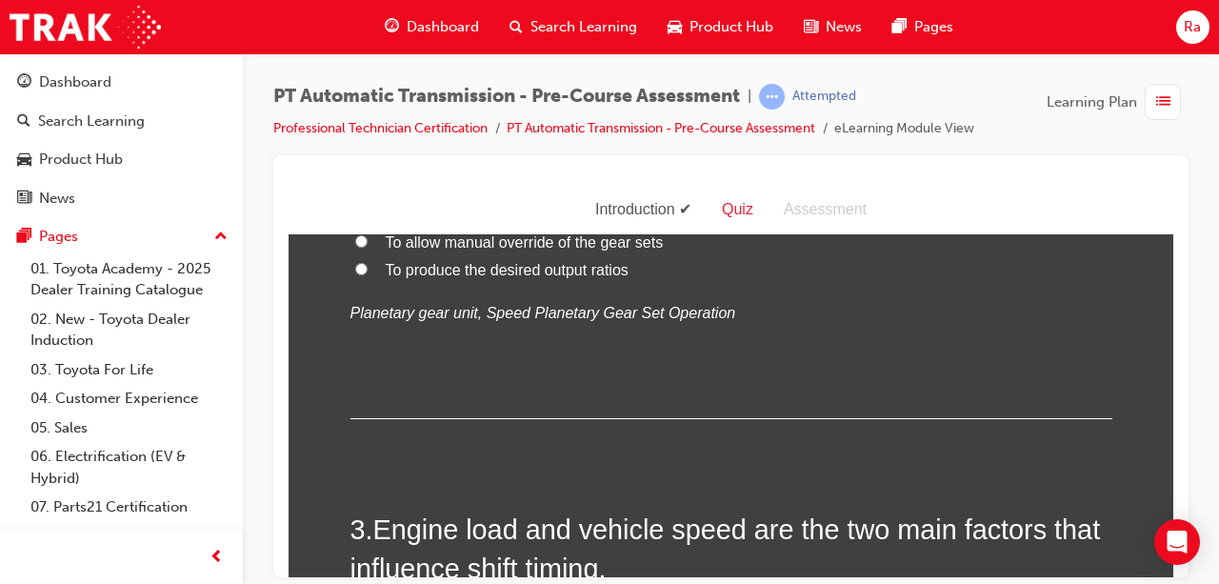
scroll to position [572, 0]
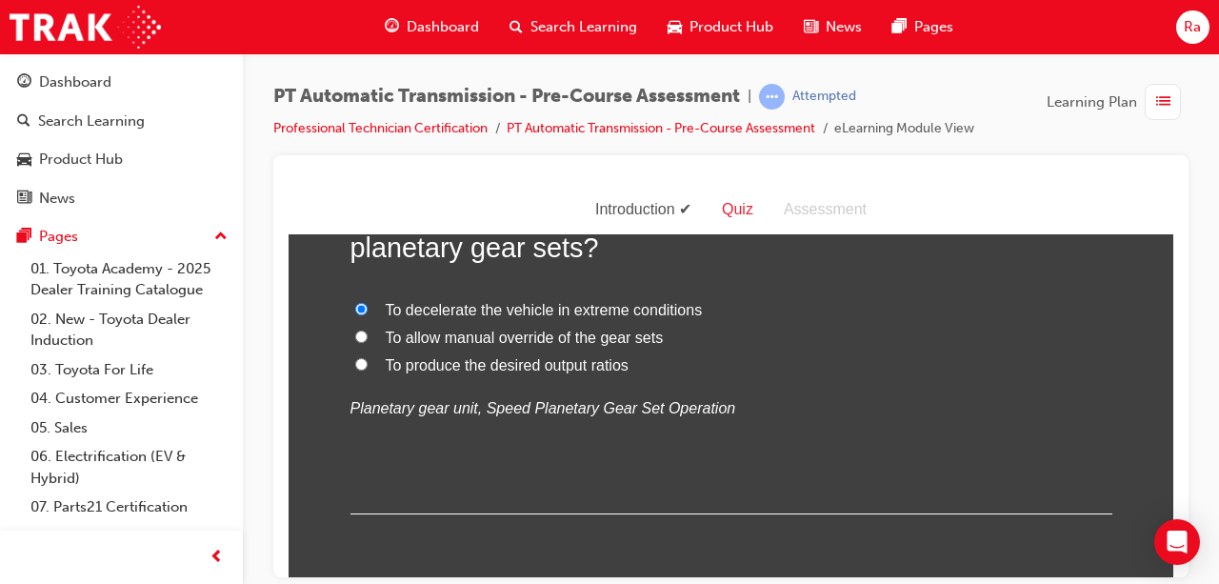
click at [561, 372] on span "To produce the desired output ratios" at bounding box center [507, 364] width 243 height 16
click at [368, 370] on input "To produce the desired output ratios" at bounding box center [361, 363] width 12 height 12
radio input "true"
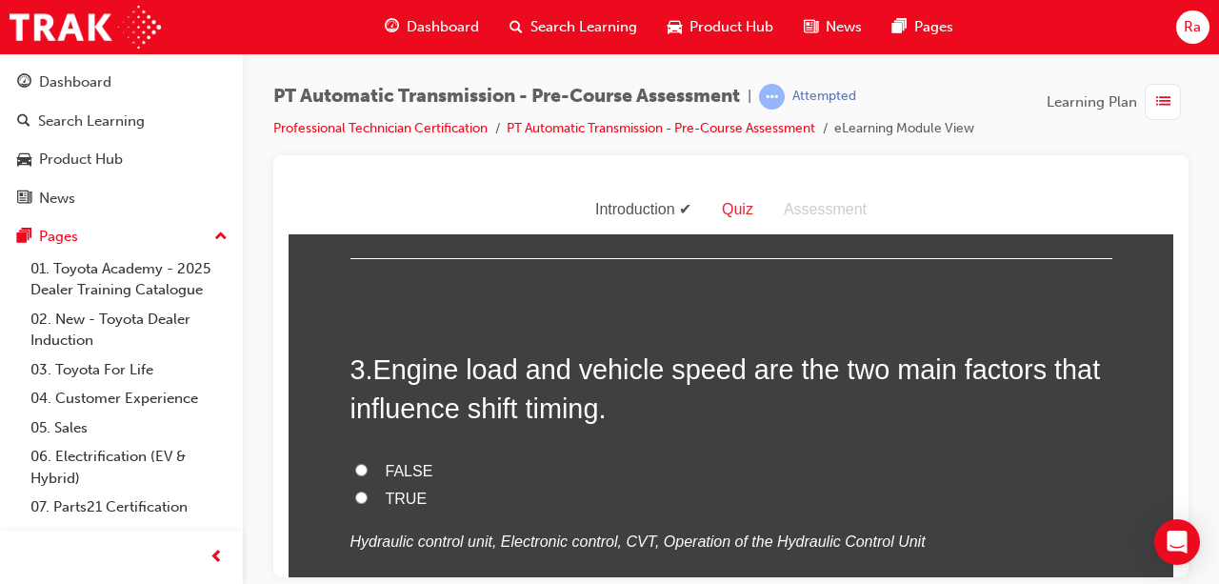
scroll to position [857, 0]
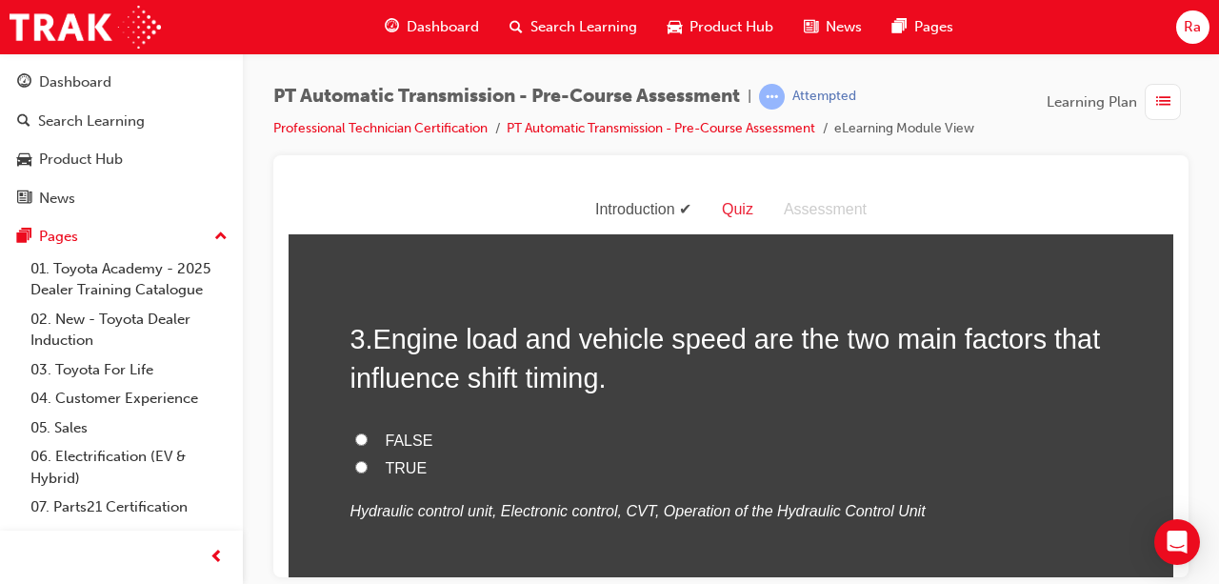
click at [399, 459] on span "TRUE" at bounding box center [407, 467] width 42 height 16
click at [368, 460] on input "TRUE" at bounding box center [361, 466] width 12 height 12
radio input "true"
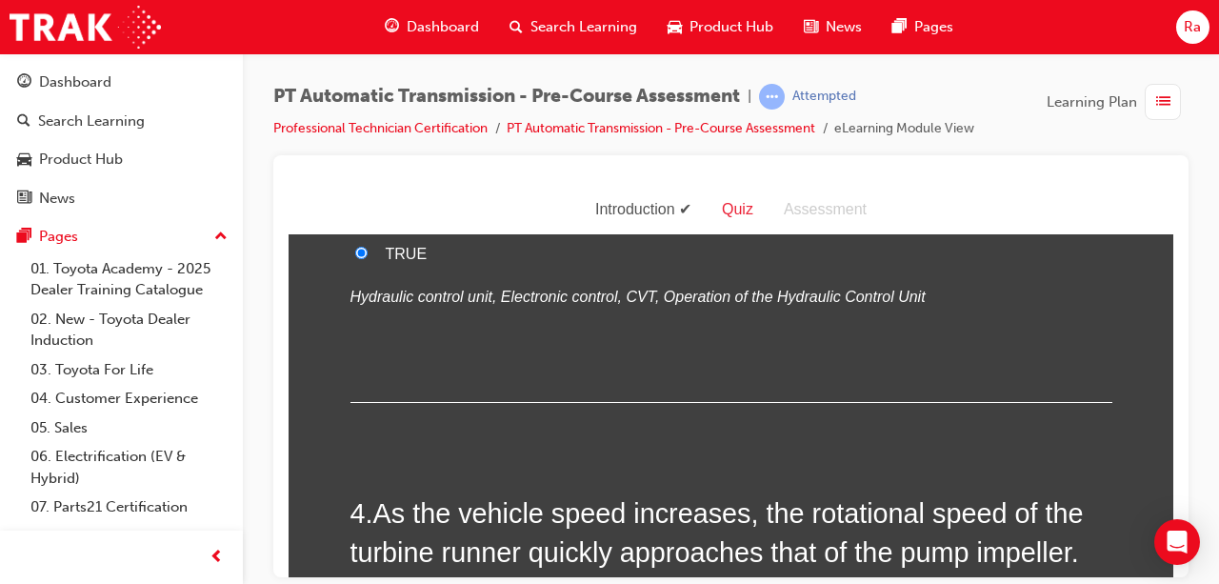
scroll to position [1143, 0]
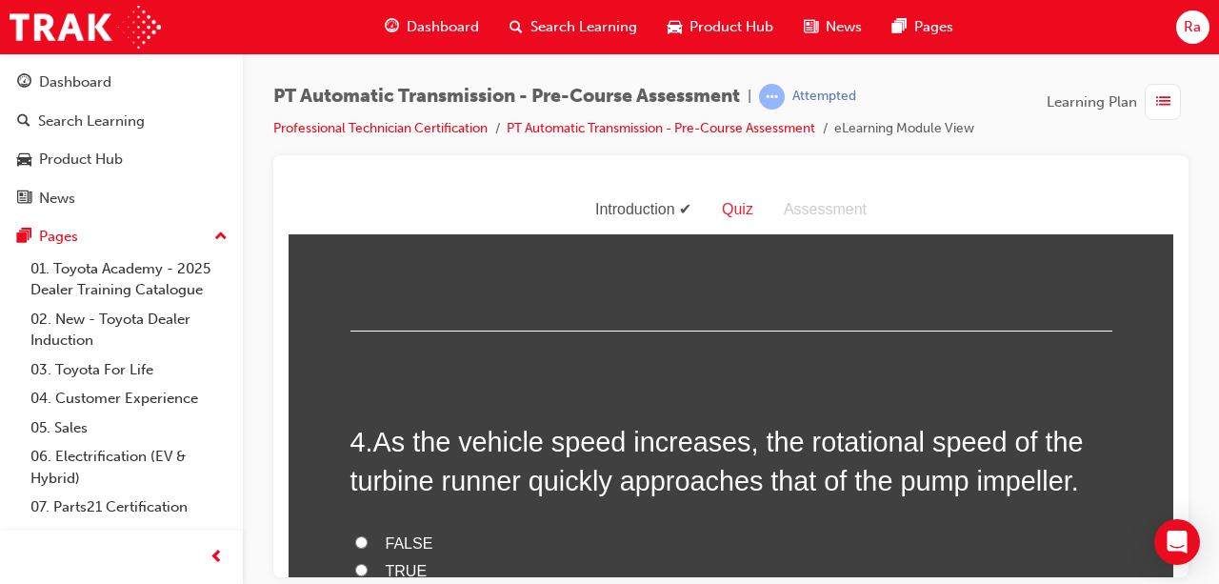
click at [403, 553] on label "FALSE" at bounding box center [732, 544] width 762 height 28
click at [368, 548] on input "FALSE" at bounding box center [361, 541] width 12 height 12
radio input "true"
click at [403, 553] on label "FALSE" at bounding box center [732, 544] width 762 height 28
click at [368, 548] on input "FALSE" at bounding box center [361, 541] width 12 height 12
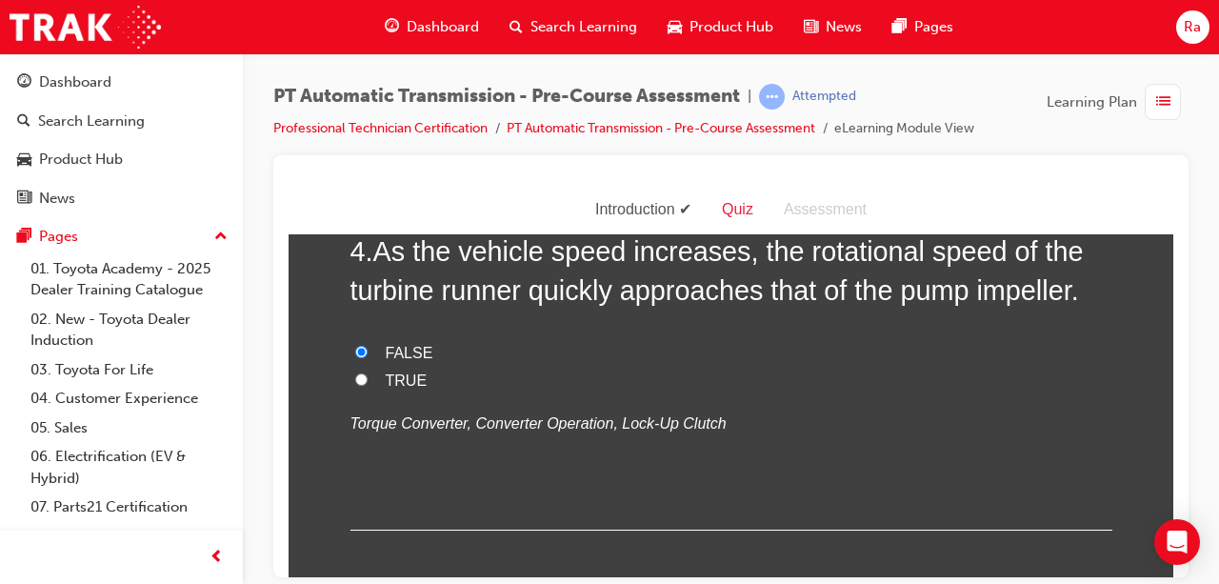
click at [411, 377] on span "TRUE" at bounding box center [407, 380] width 42 height 16
click at [368, 377] on input "TRUE" at bounding box center [361, 378] width 12 height 12
radio input "true"
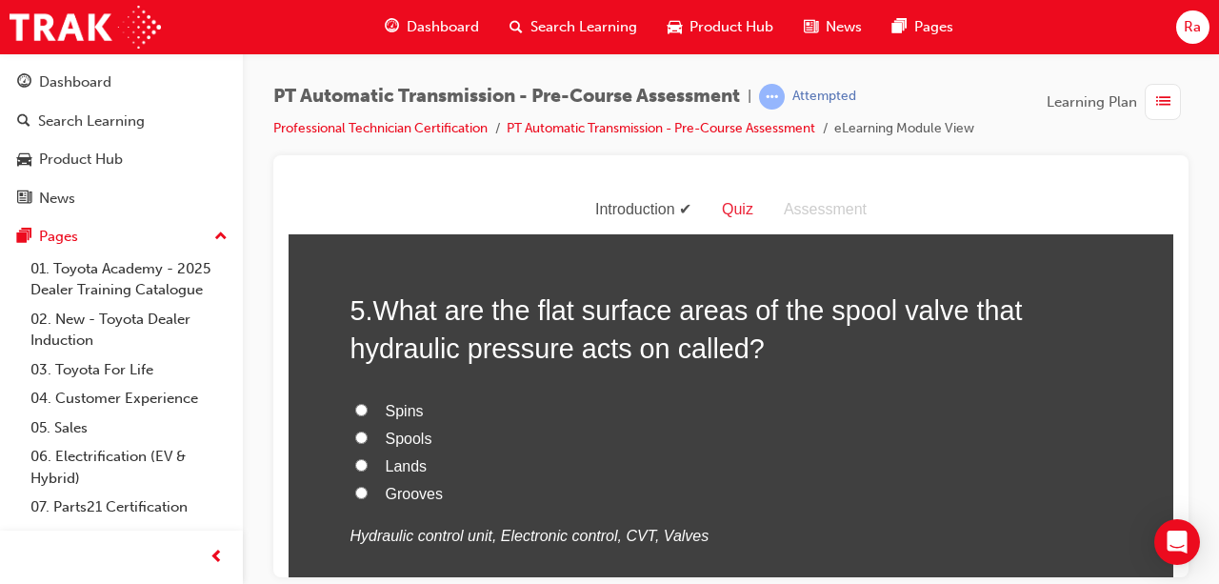
scroll to position [1619, 0]
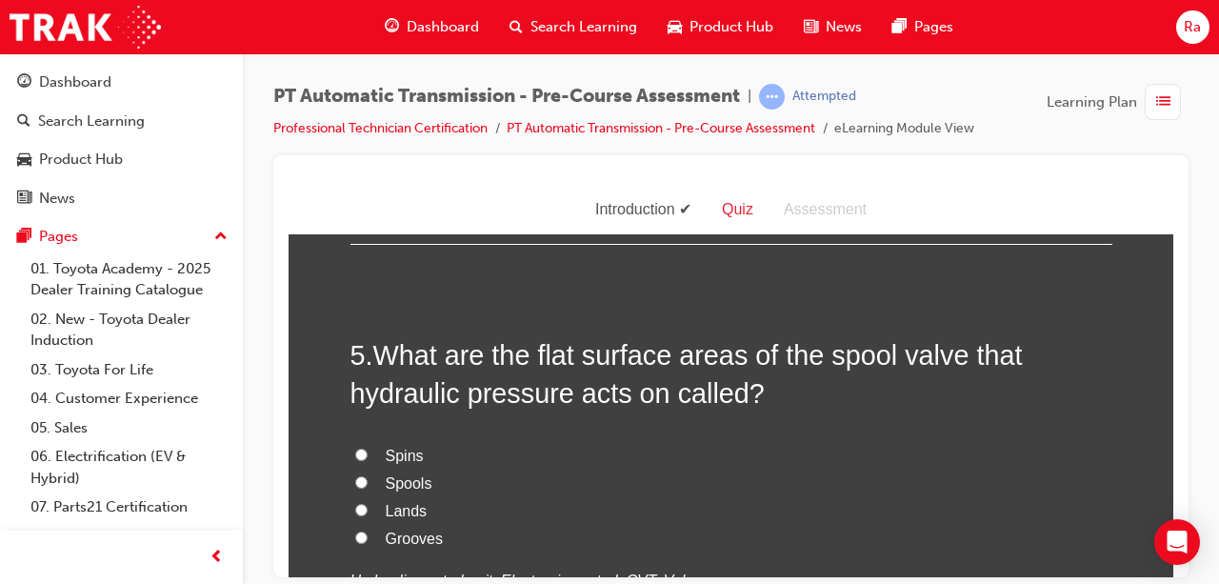
click at [398, 502] on span "Lands" at bounding box center [407, 510] width 42 height 16
click at [368, 503] on input "Lands" at bounding box center [361, 509] width 12 height 12
radio input "true"
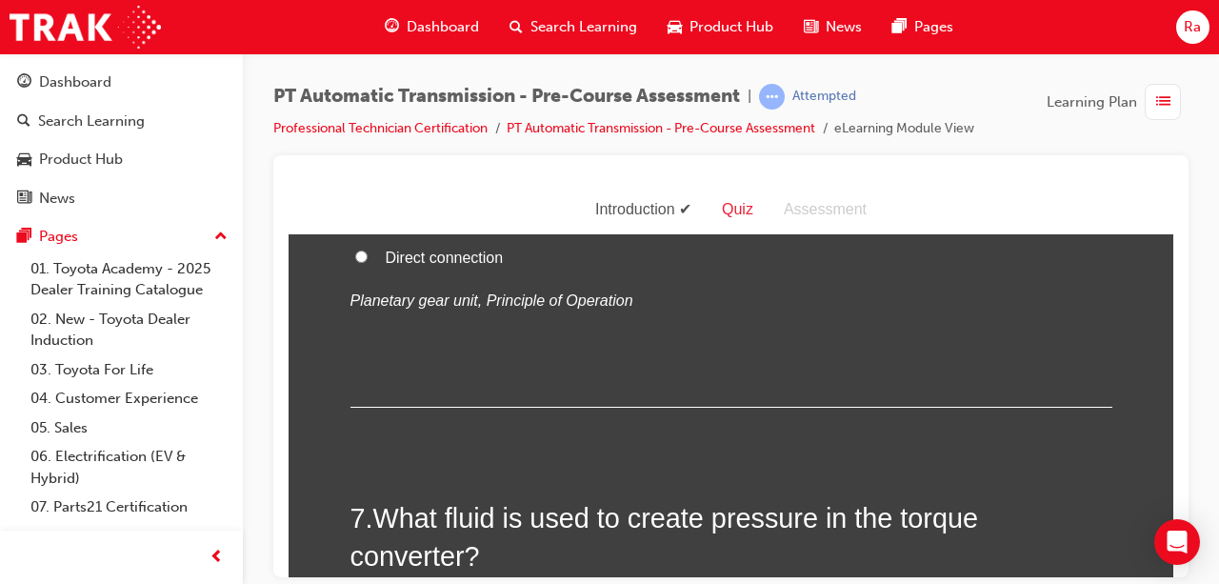
scroll to position [2382, 0]
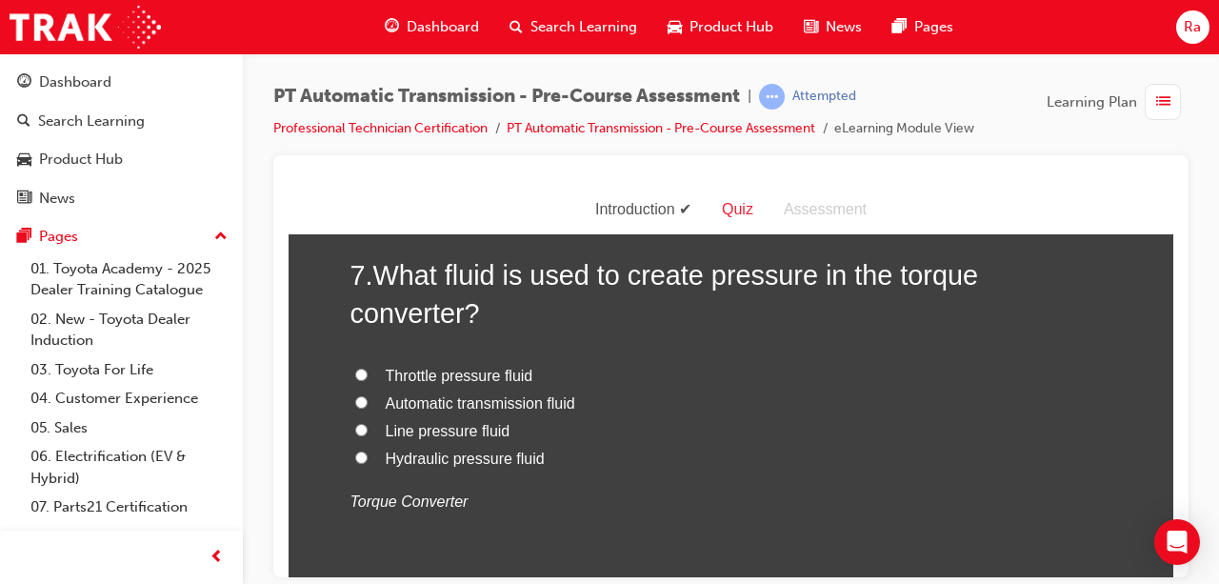
radio input "true"
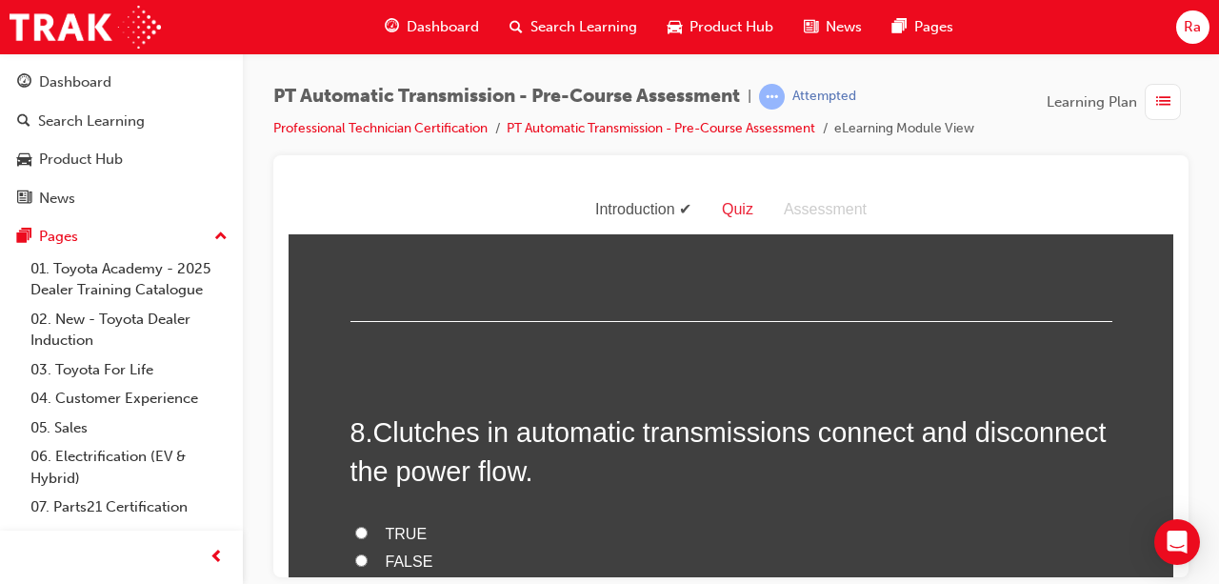
scroll to position [3048, 0]
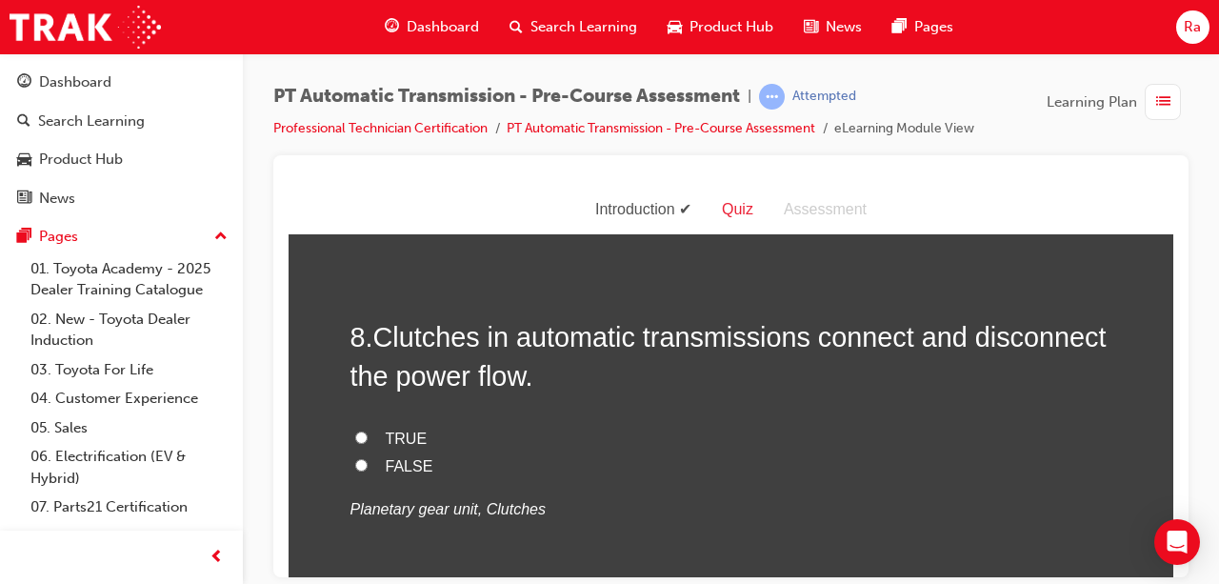
click at [517, 30] on span "Automatic transmission fluid" at bounding box center [481, 21] width 190 height 16
click at [368, 27] on input "Automatic transmission fluid" at bounding box center [361, 20] width 12 height 12
radio input "true"
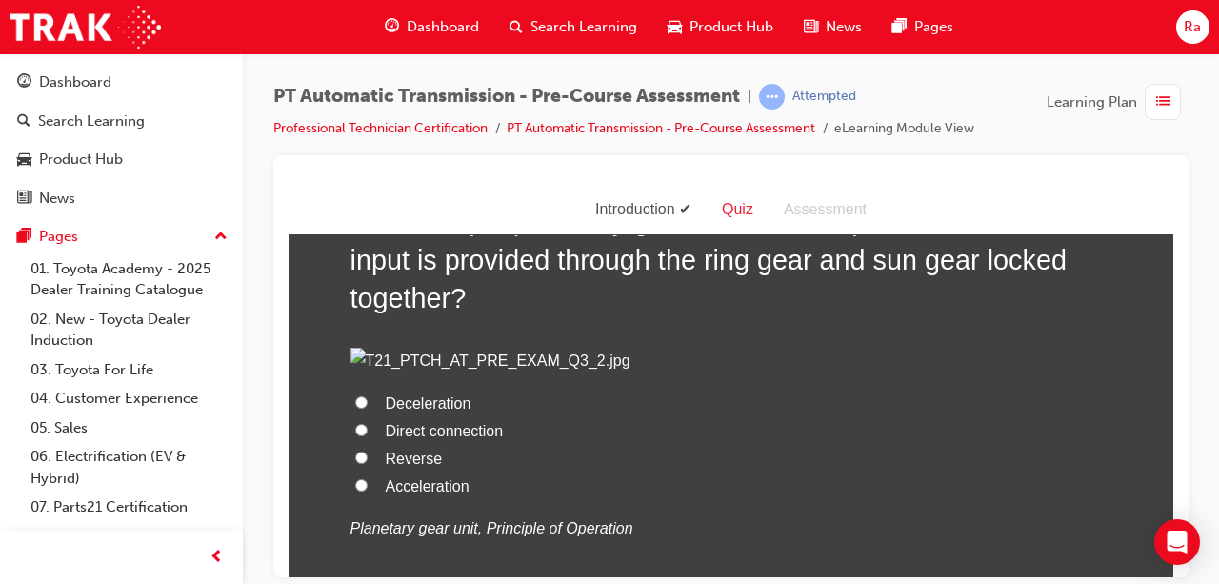
scroll to position [3525, 0]
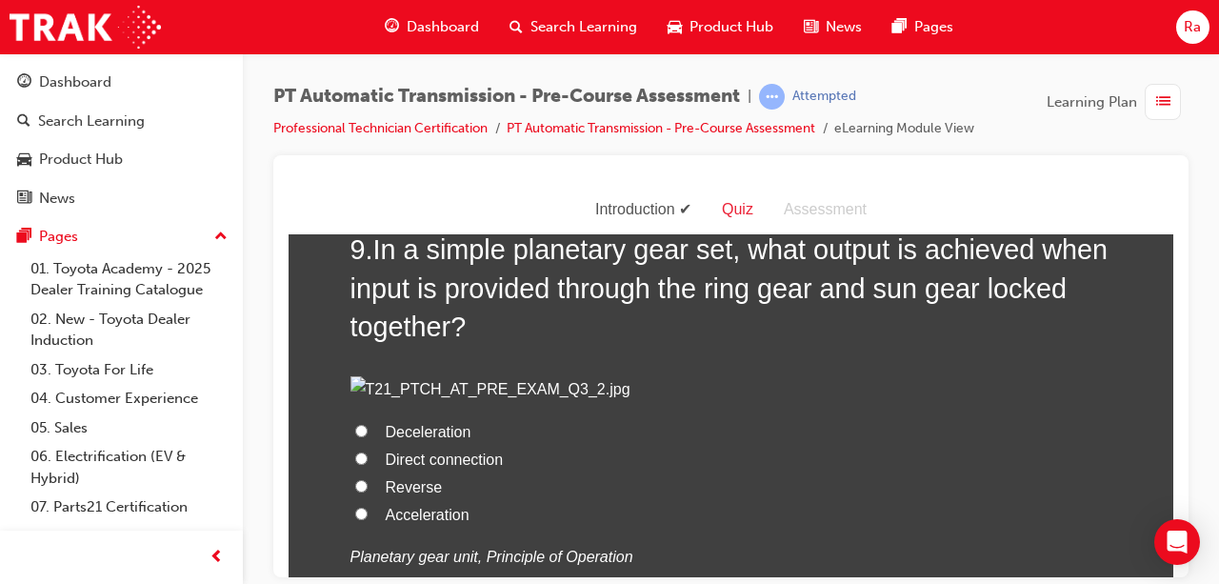
radio input "true"
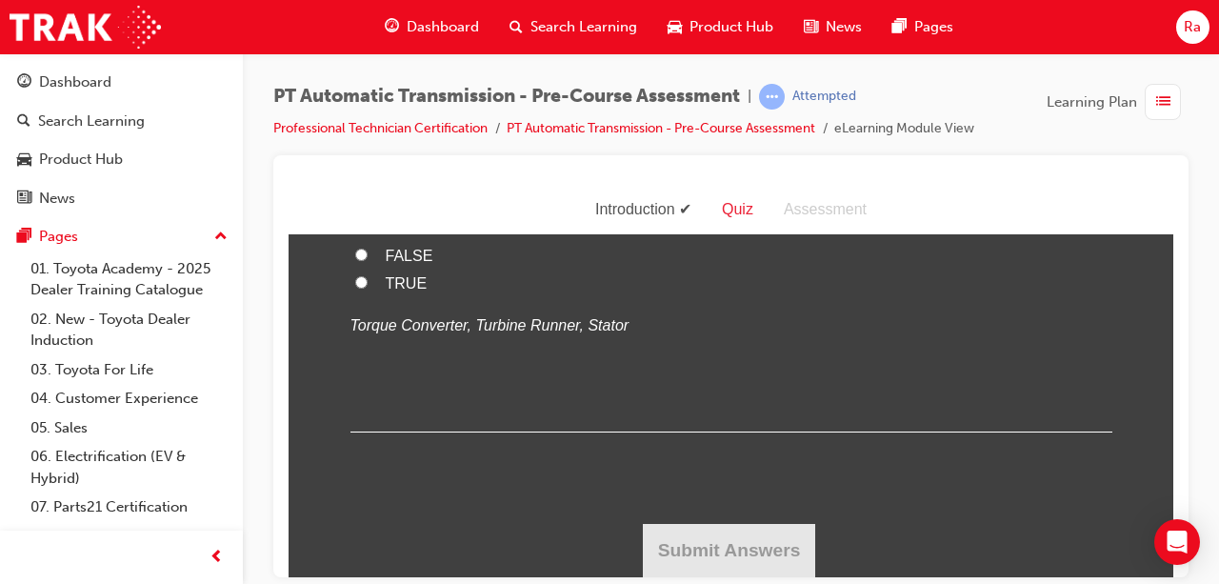
scroll to position [4382, 0]
radio input "true"
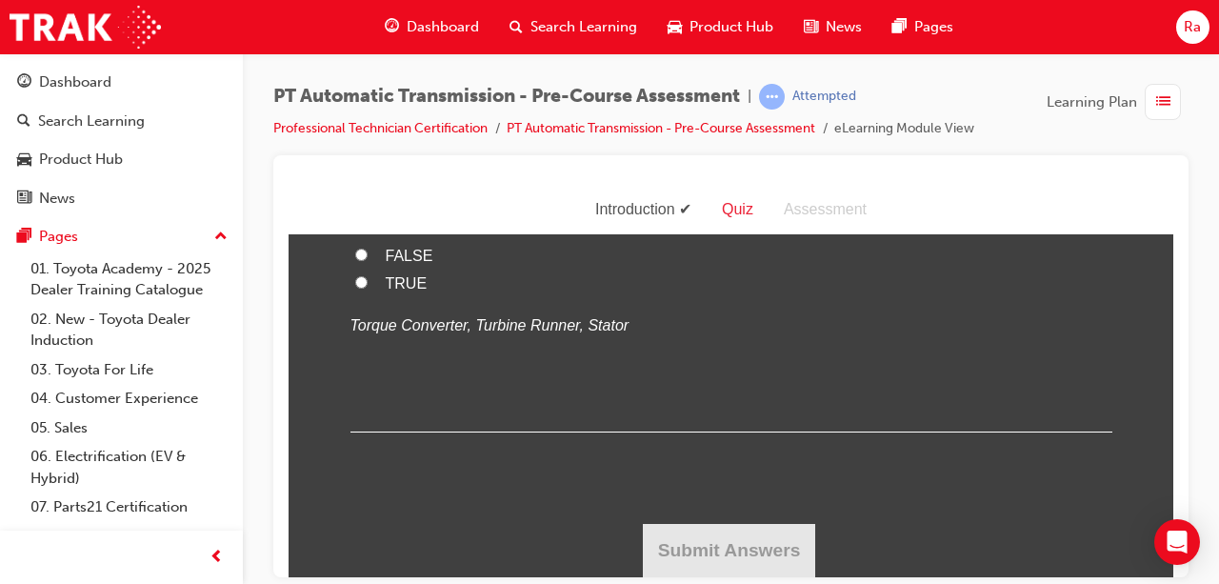
radio input "true"
click at [400, 291] on span "TRUE" at bounding box center [407, 282] width 42 height 16
click at [368, 288] on input "TRUE" at bounding box center [361, 281] width 12 height 12
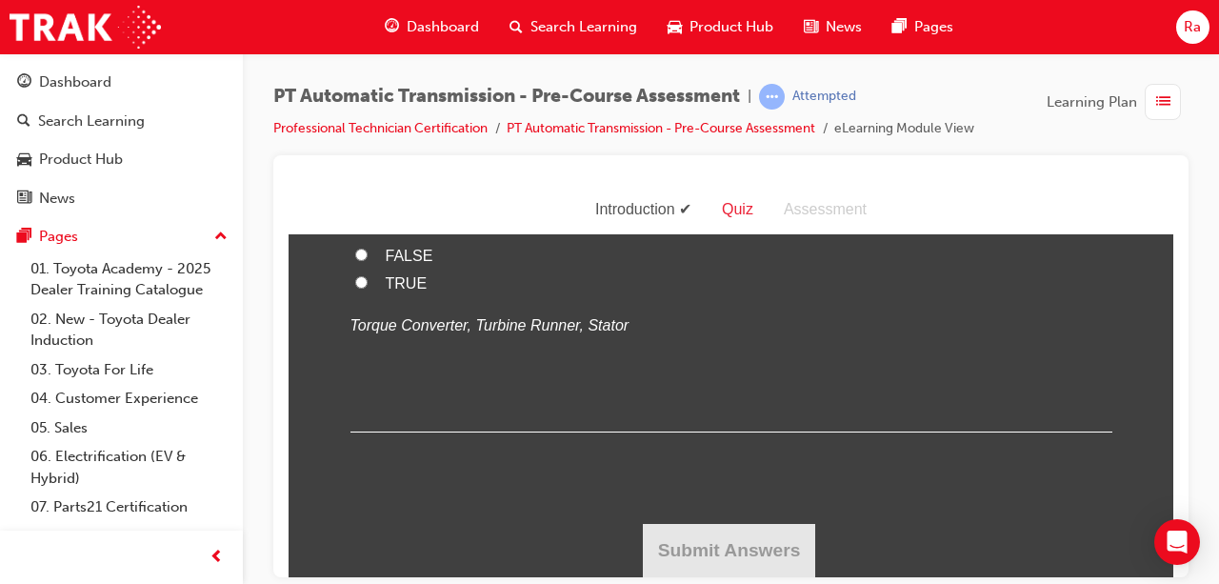
radio input "true"
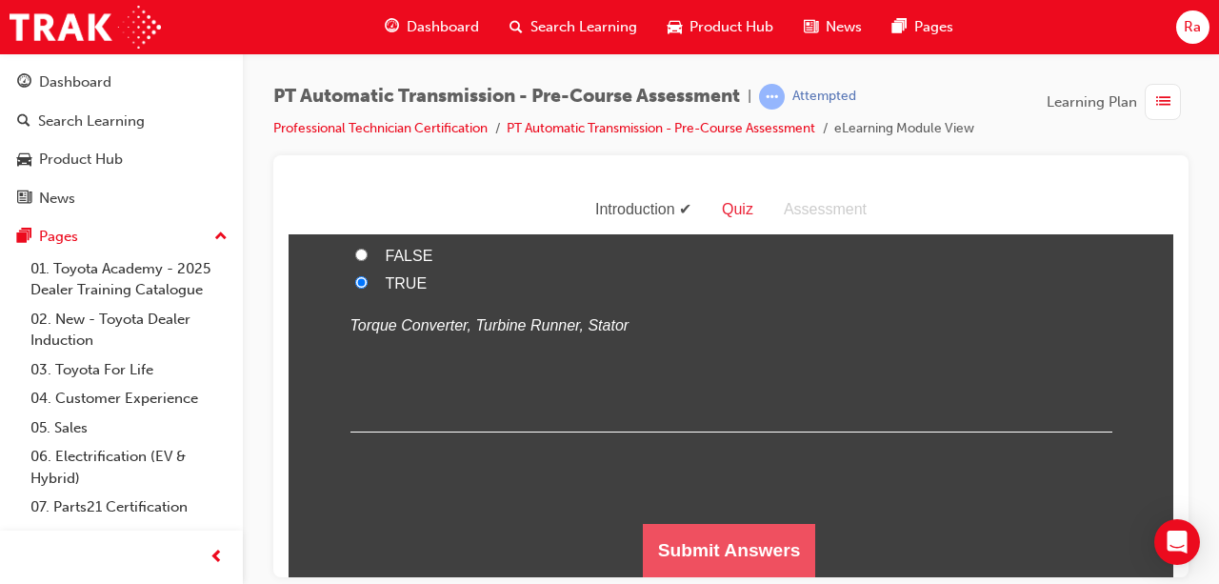
scroll to position [4939, 0]
click at [748, 532] on button "Submit Answers" at bounding box center [729, 549] width 173 height 53
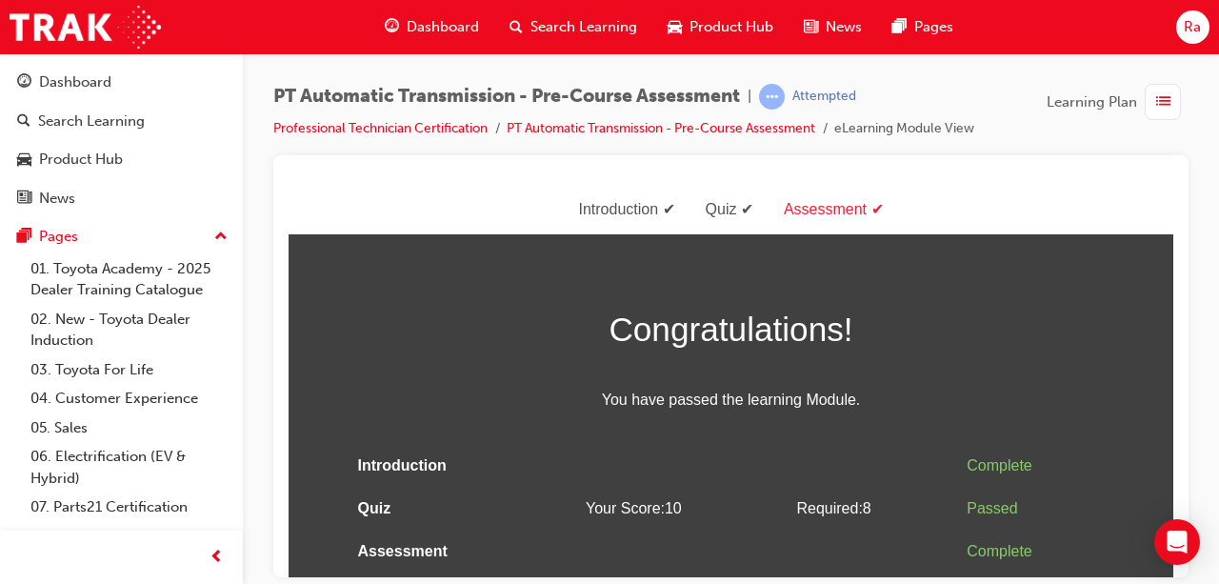
scroll to position [0, 0]
click at [1162, 97] on span "list-icon" at bounding box center [1163, 102] width 14 height 24
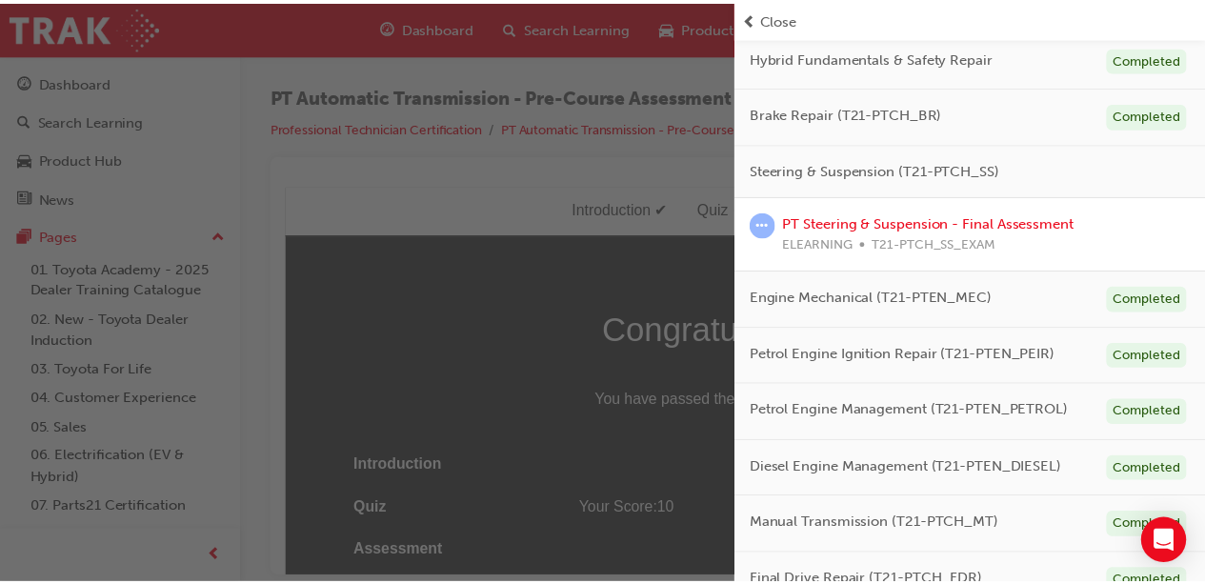
scroll to position [530, 0]
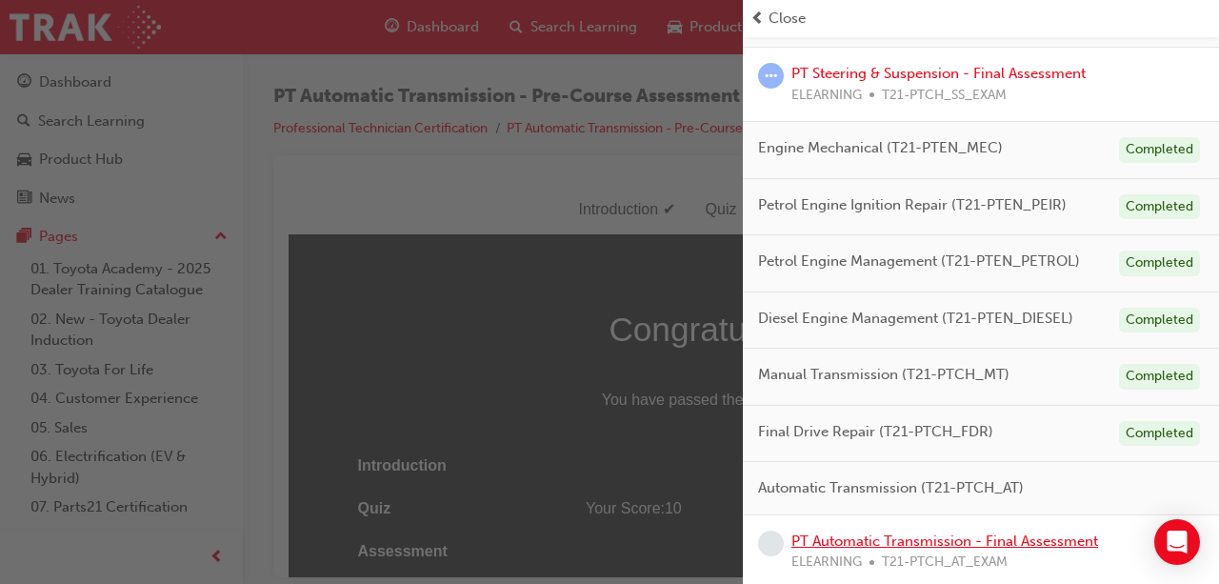
click at [1021, 542] on link "PT Automatic Transmission - Final Assessment" at bounding box center [945, 541] width 307 height 17
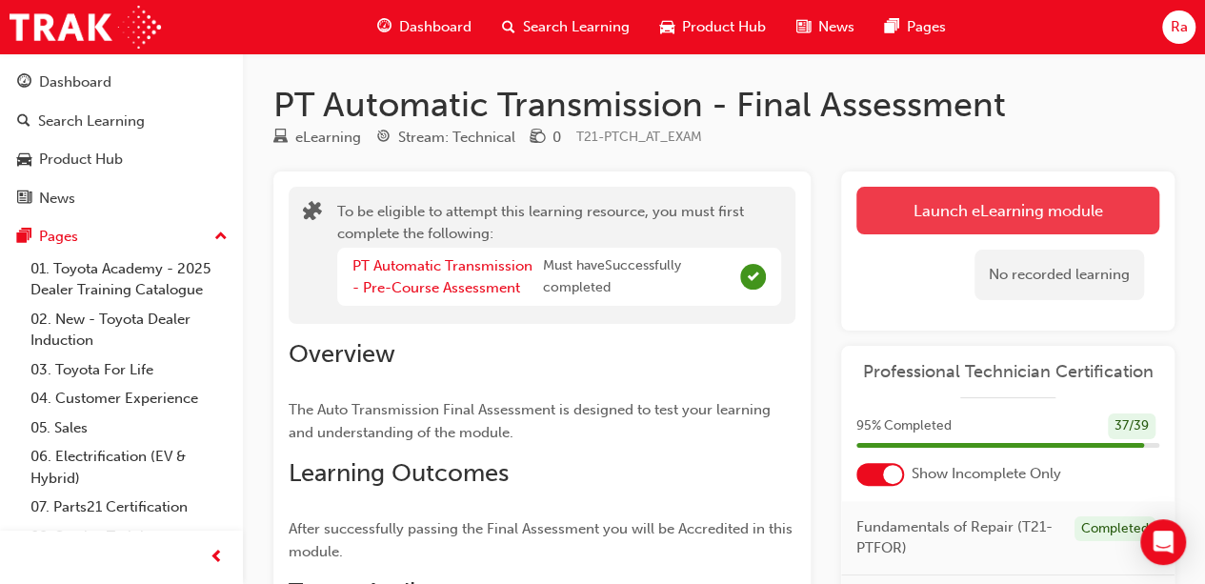
click at [941, 214] on button "Launch eLearning module" at bounding box center [1007, 211] width 303 height 48
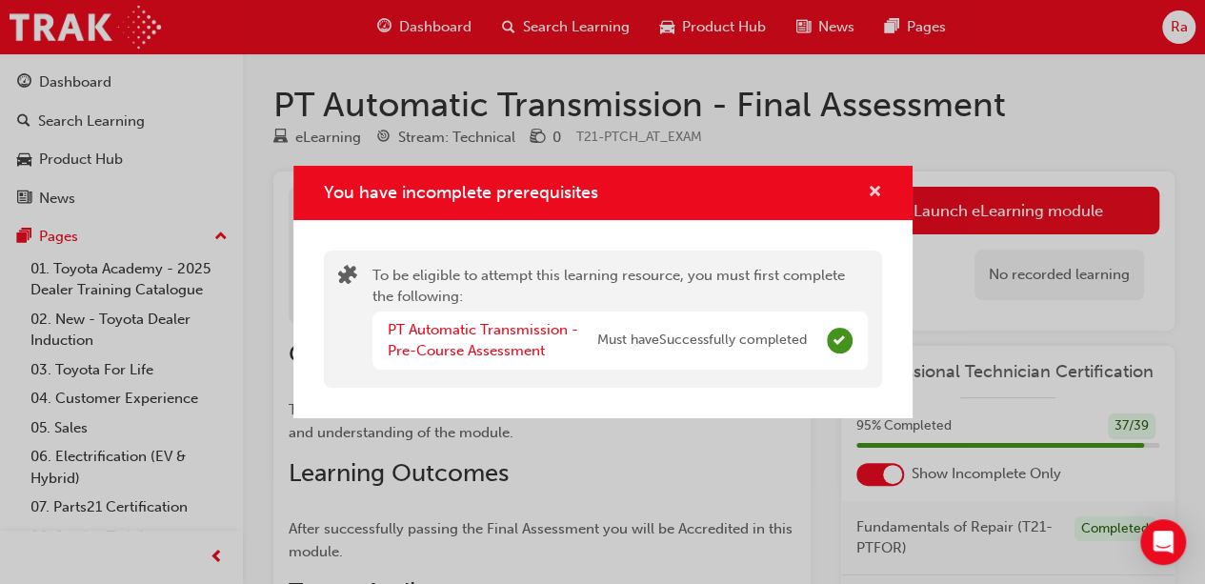
click at [878, 190] on span "cross-icon" at bounding box center [875, 193] width 14 height 17
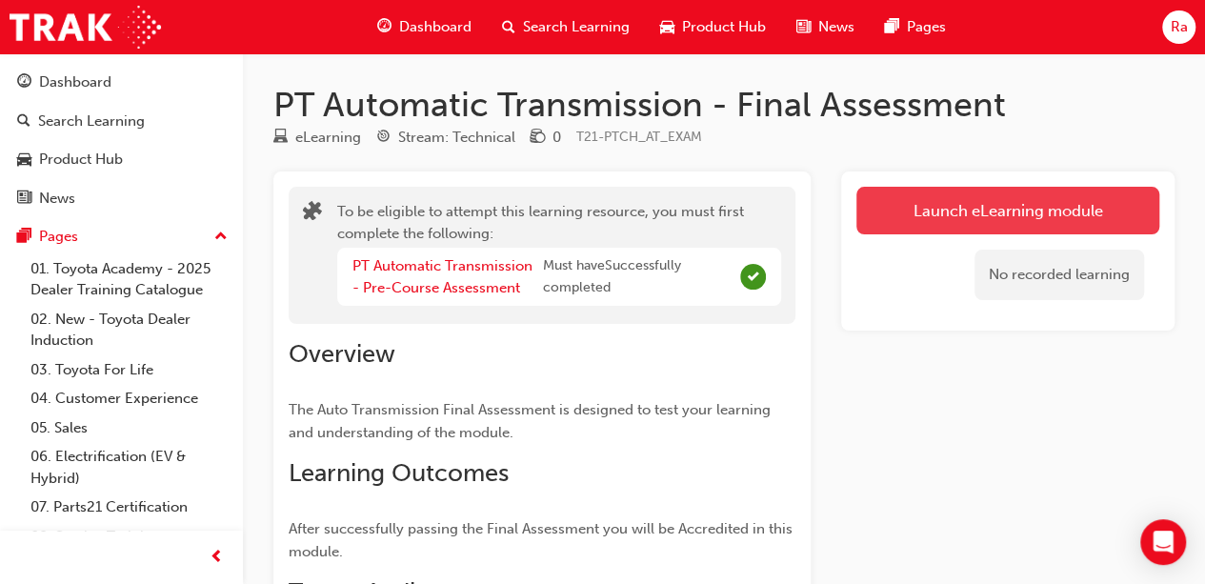
click at [899, 214] on button "Launch eLearning module" at bounding box center [1007, 211] width 303 height 48
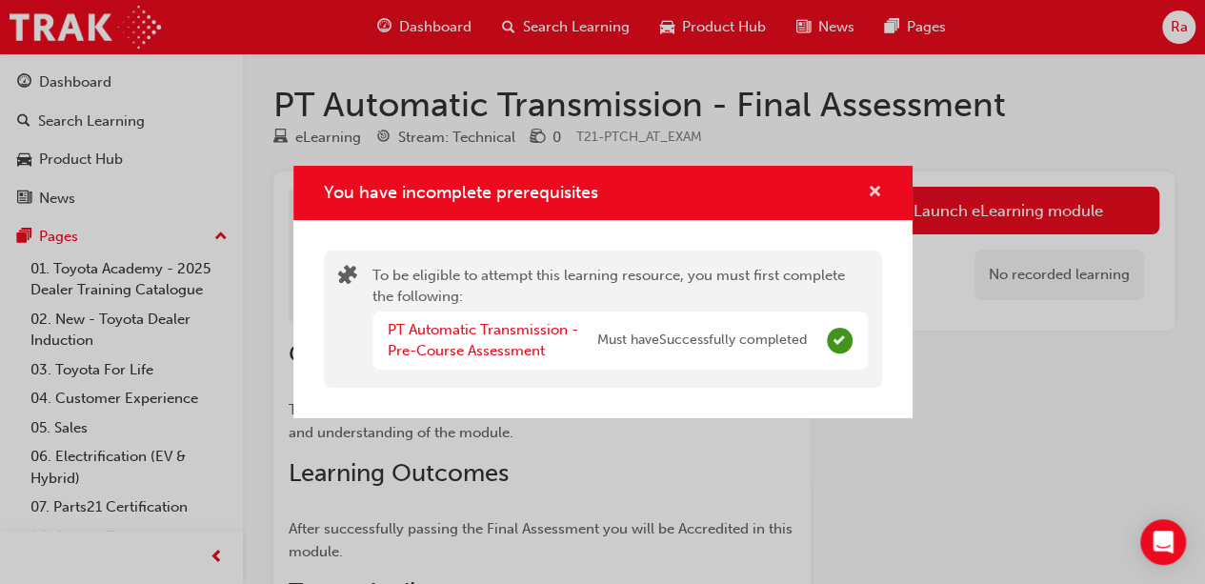
click at [868, 194] on button "You have incomplete prerequisites" at bounding box center [875, 193] width 14 height 24
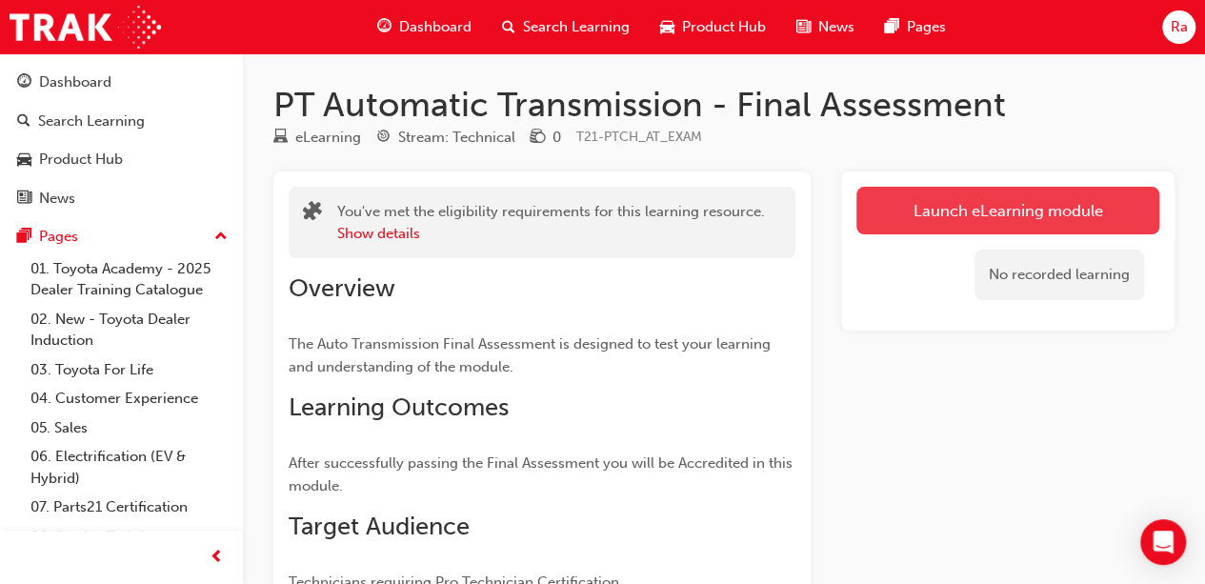
click at [994, 203] on link "Launch eLearning module" at bounding box center [1007, 211] width 303 height 48
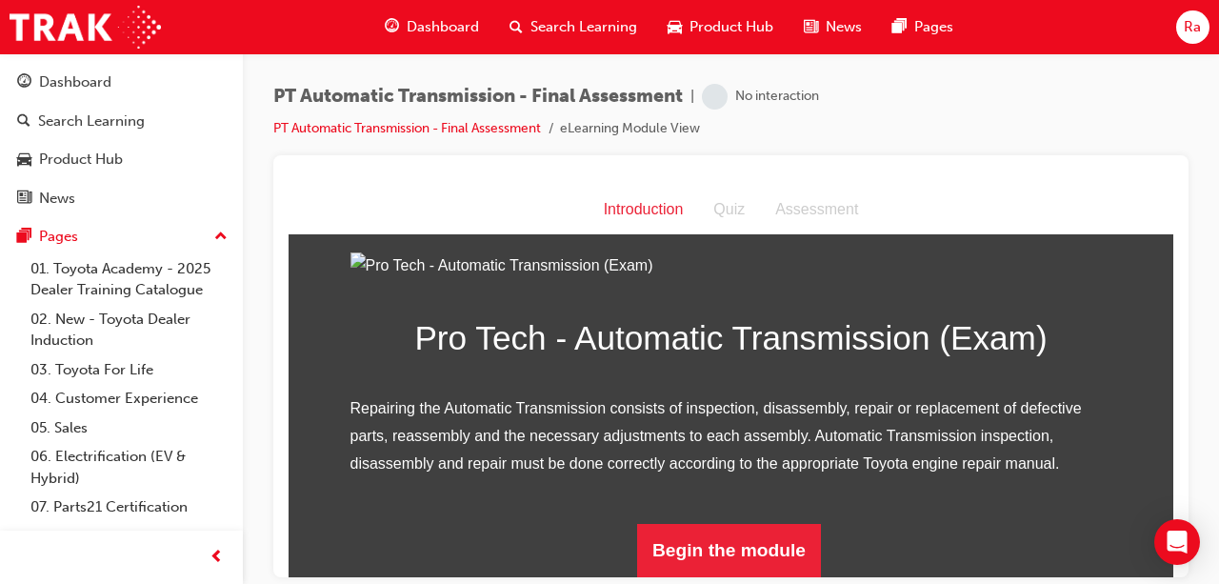
scroll to position [243, 0]
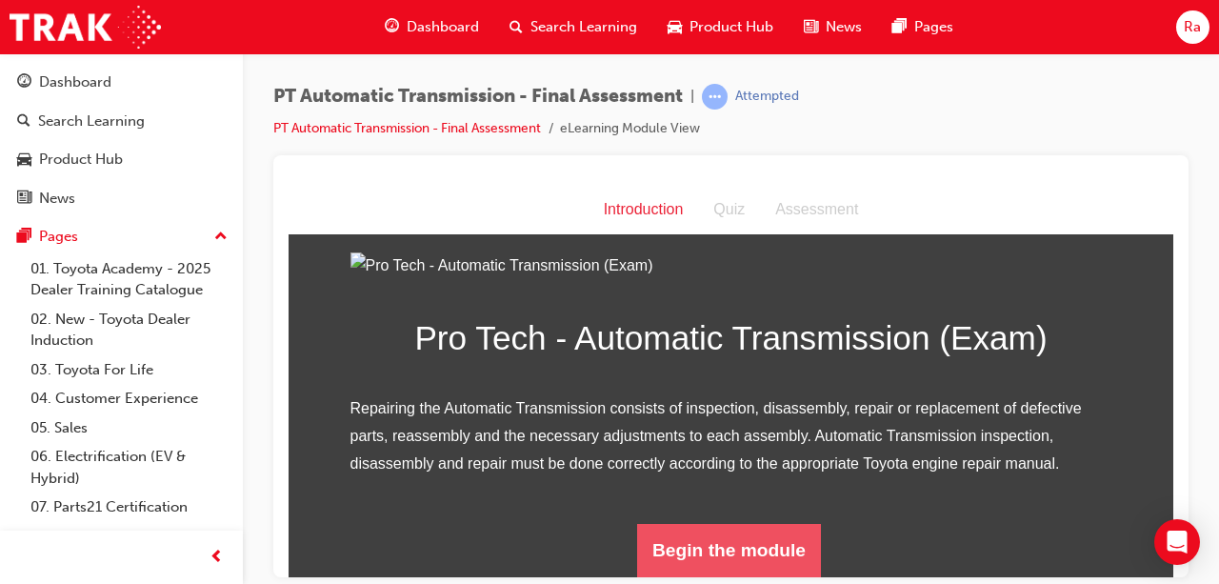
click at [755, 545] on button "Begin the module" at bounding box center [729, 549] width 184 height 53
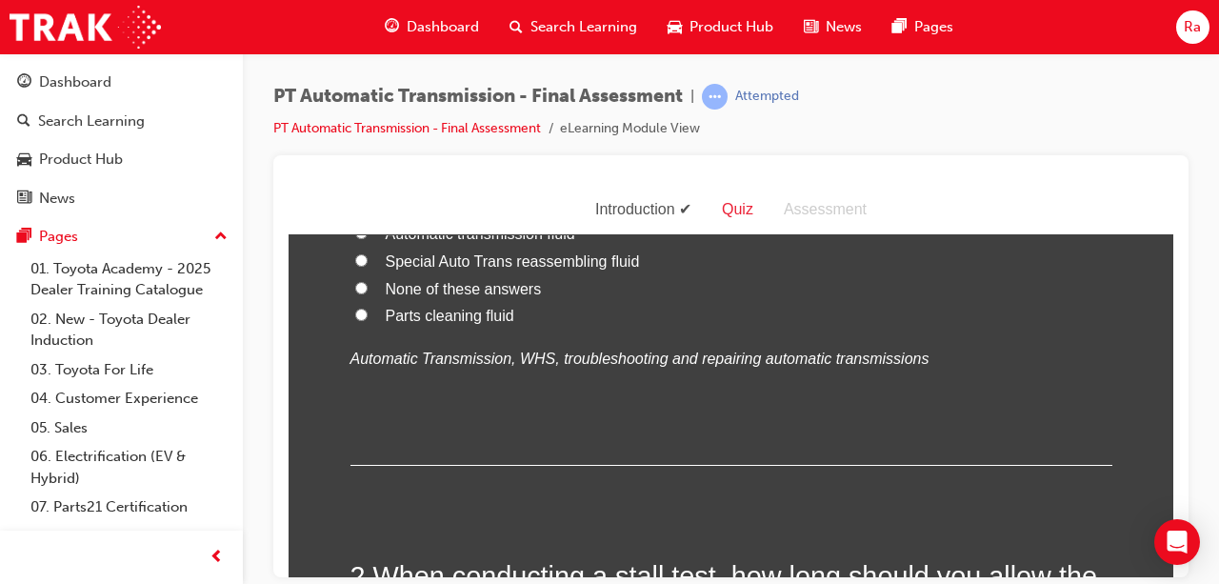
scroll to position [0, 0]
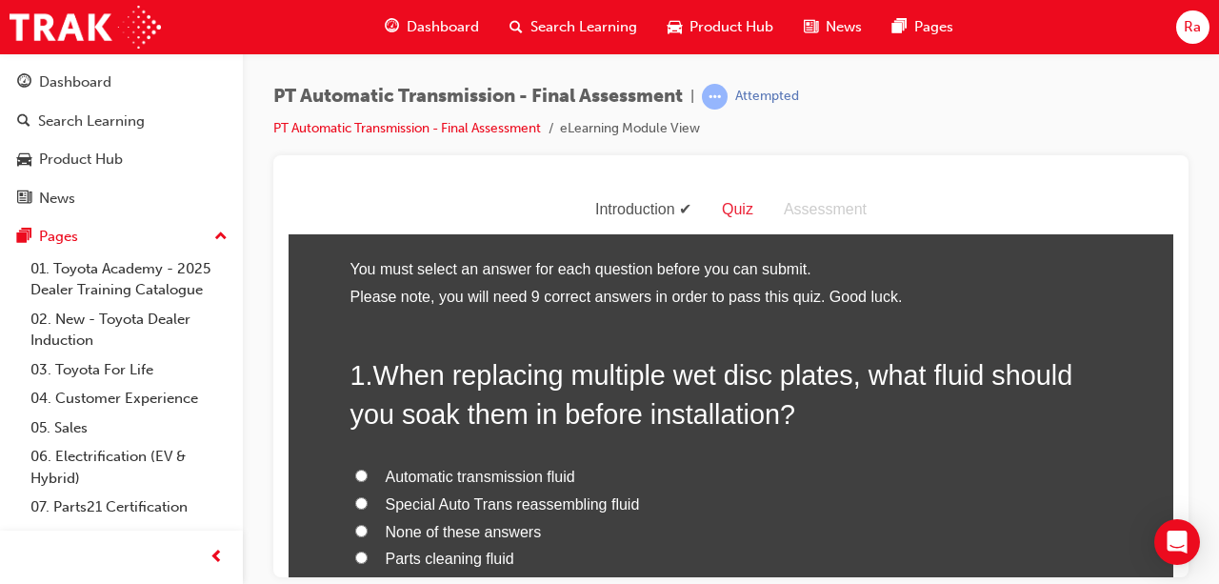
click at [537, 491] on label "Special Auto Trans reassembling fluid" at bounding box center [732, 505] width 762 height 28
click at [368, 496] on input "Special Auto Trans reassembling fluid" at bounding box center [361, 502] width 12 height 12
radio input "true"
click at [543, 478] on span "Automatic transmission fluid" at bounding box center [481, 476] width 190 height 16
click at [368, 478] on input "Automatic transmission fluid" at bounding box center [361, 475] width 12 height 12
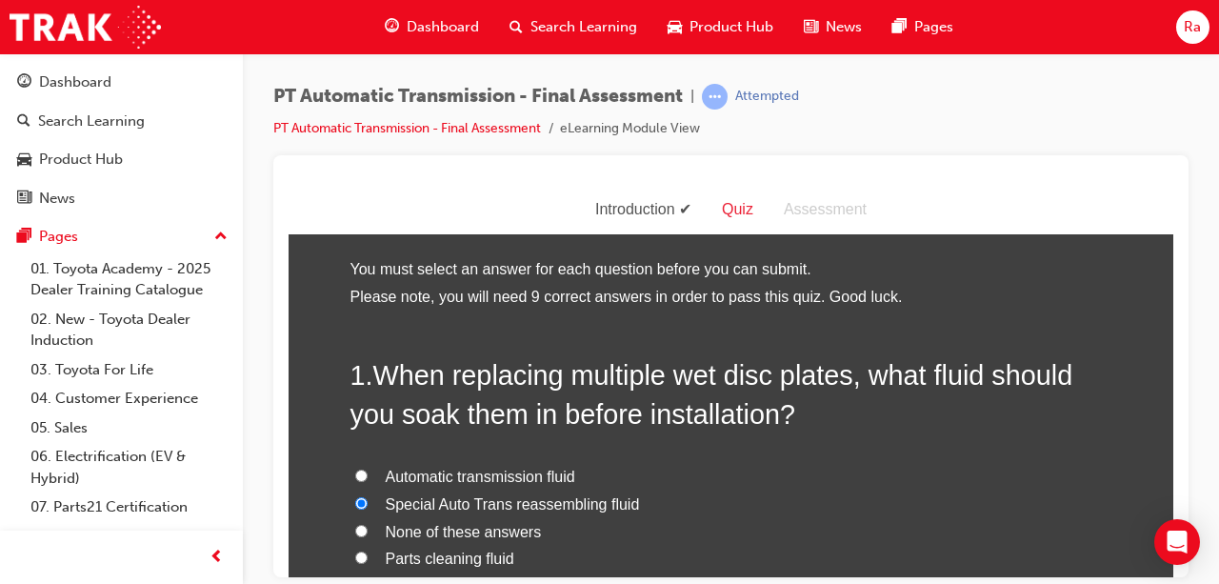
radio input "true"
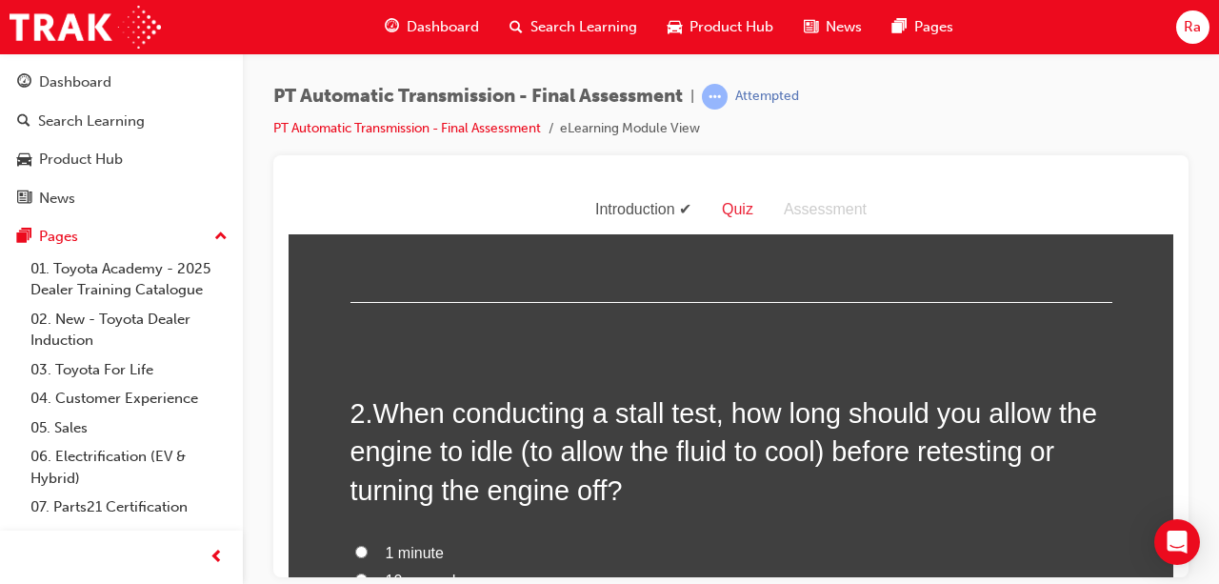
scroll to position [476, 0]
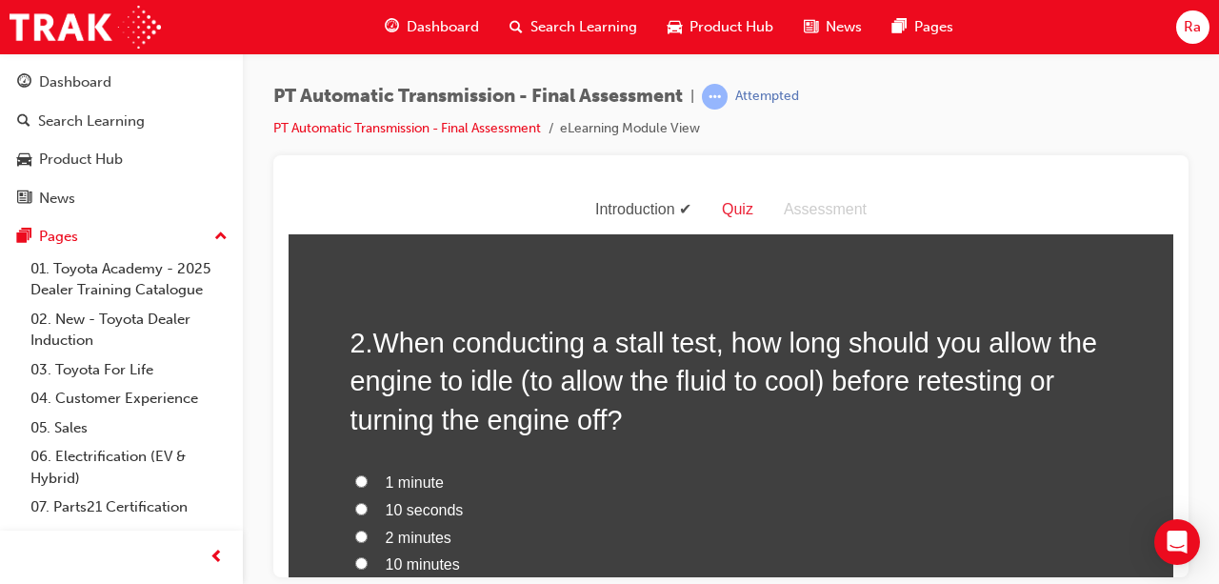
click at [410, 485] on span "1 minute" at bounding box center [415, 481] width 58 height 16
click at [368, 485] on input "1 minute" at bounding box center [361, 480] width 12 height 12
radio input "true"
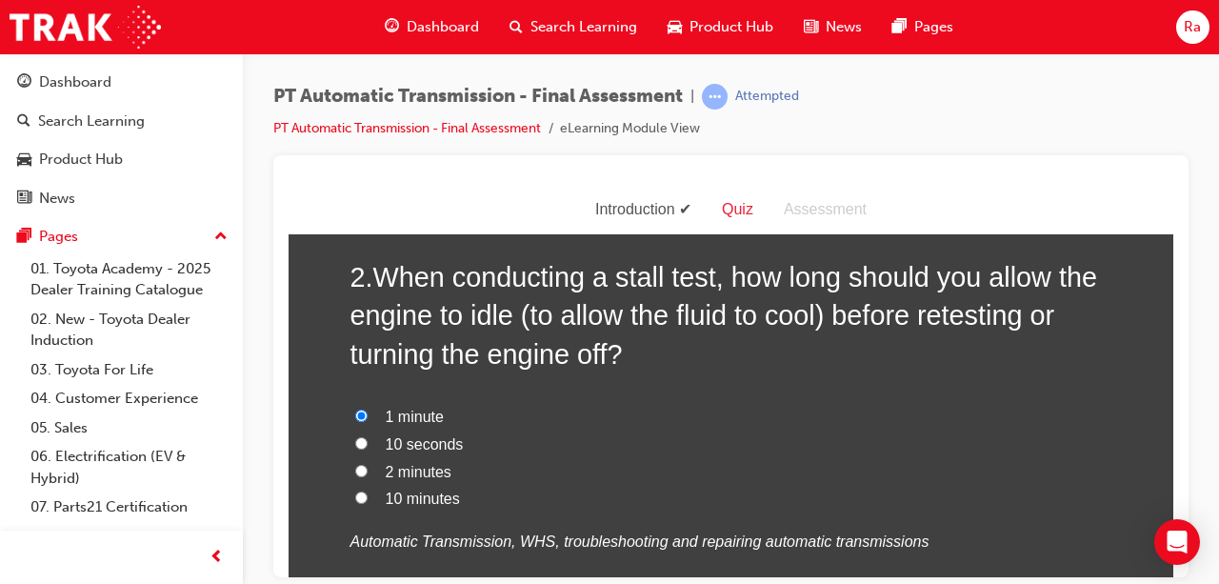
scroll to position [572, 0]
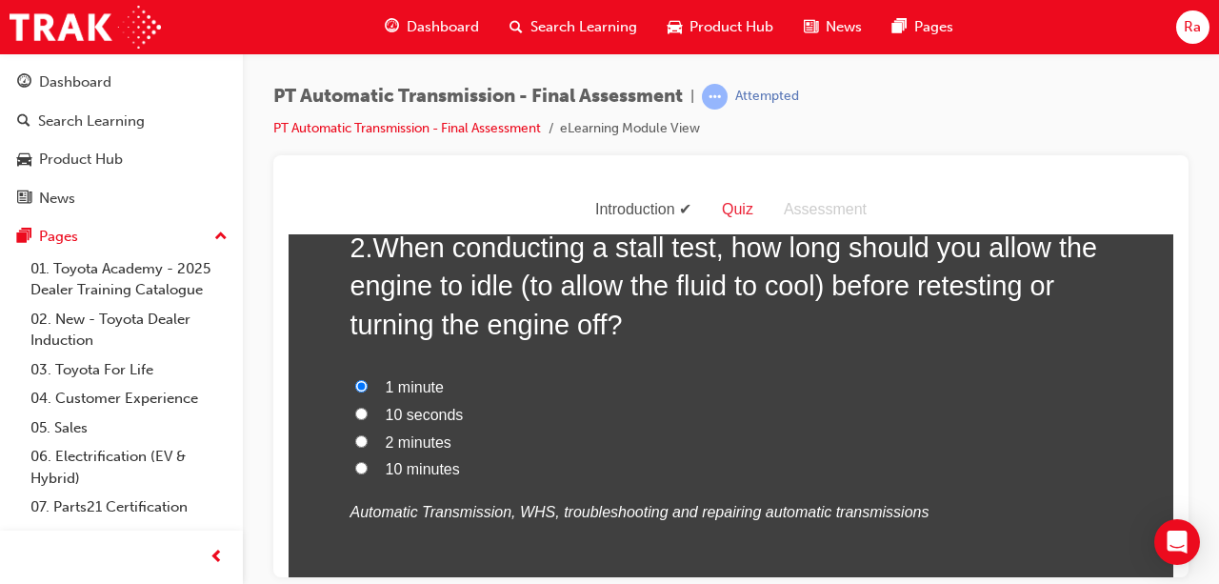
click at [425, 441] on span "2 minutes" at bounding box center [419, 441] width 66 height 16
click at [368, 441] on input "2 minutes" at bounding box center [361, 440] width 12 height 12
radio input "true"
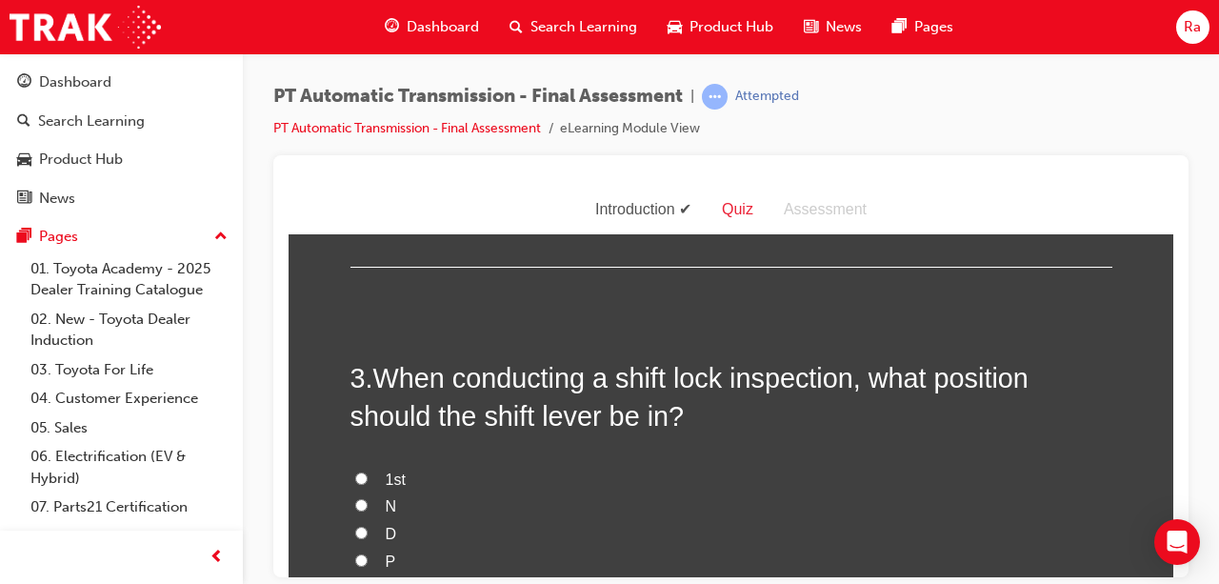
scroll to position [953, 0]
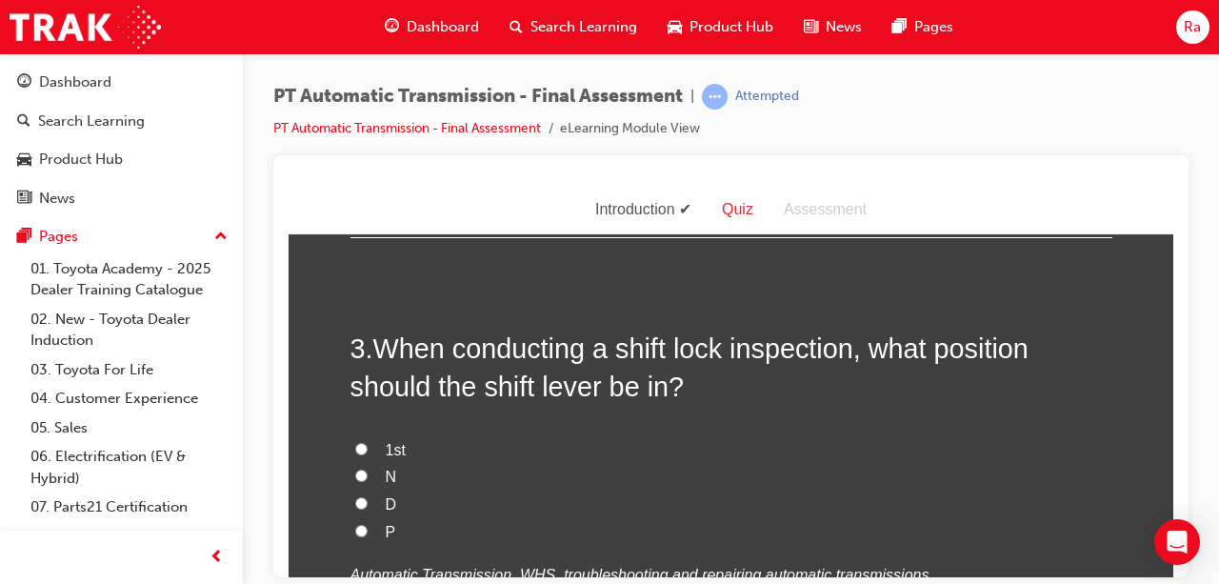
click at [386, 476] on span "N" at bounding box center [391, 476] width 11 height 16
click at [368, 476] on input "N" at bounding box center [361, 475] width 12 height 12
radio input "true"
click at [386, 524] on span "P" at bounding box center [391, 531] width 10 height 16
click at [368, 524] on input "P" at bounding box center [361, 530] width 12 height 12
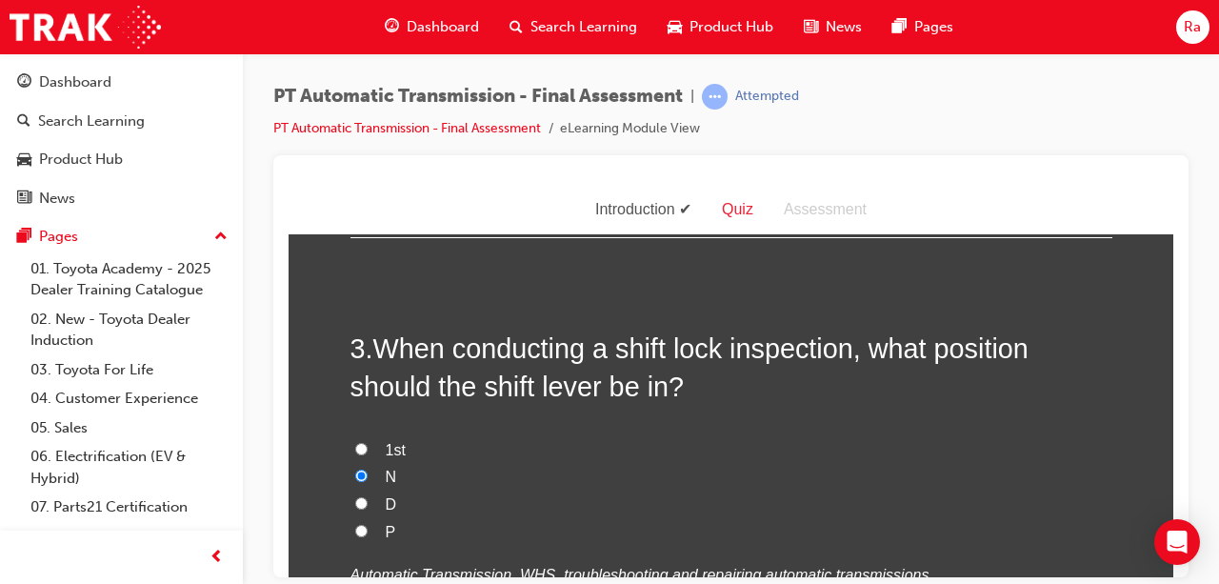
radio input "true"
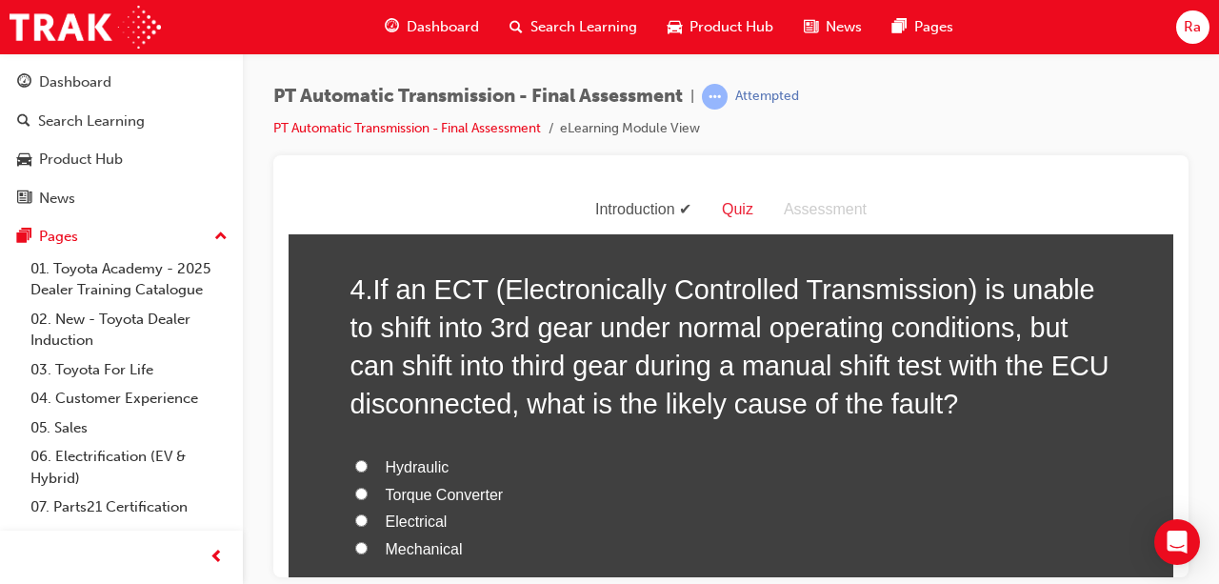
scroll to position [1429, 0]
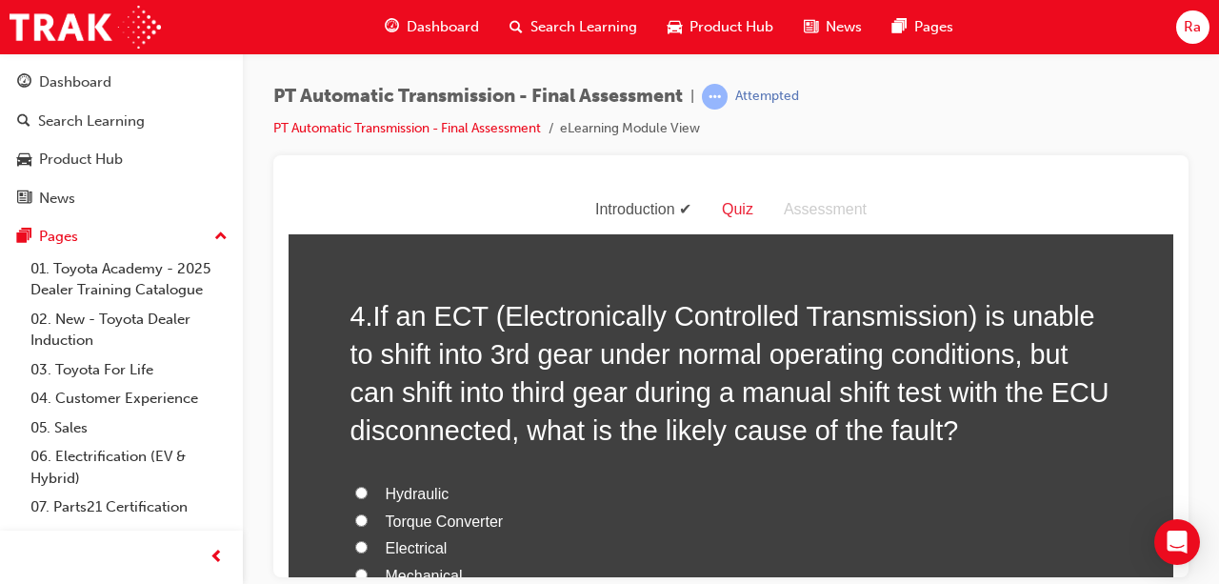
click at [413, 539] on span "Electrical" at bounding box center [417, 547] width 62 height 16
click at [368, 540] on input "Electrical" at bounding box center [361, 546] width 12 height 12
radio input "true"
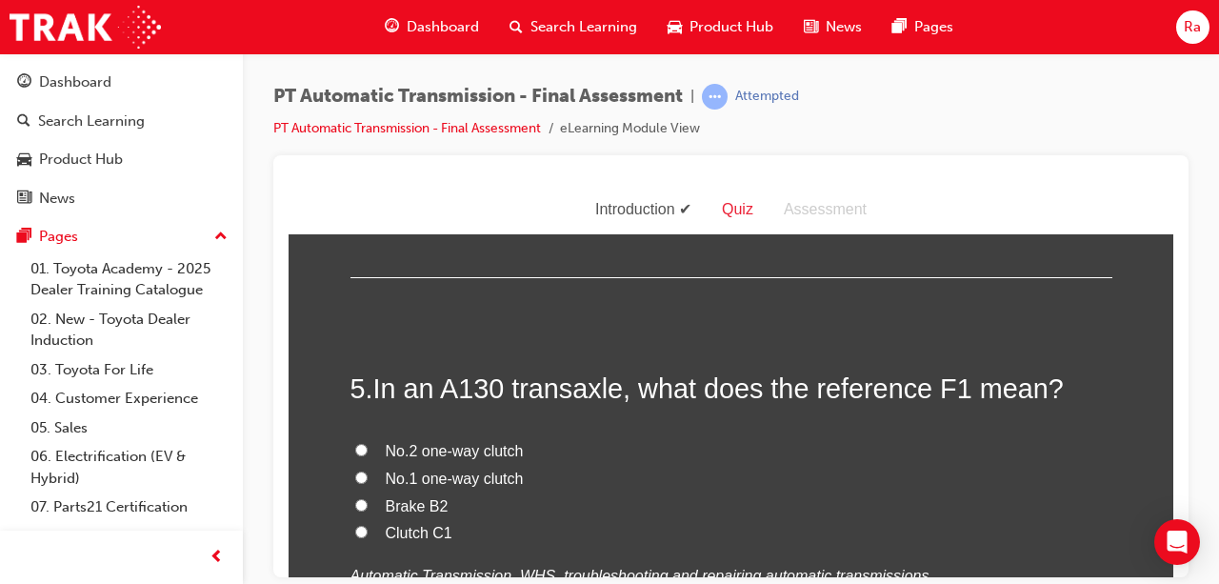
scroll to position [1905, 0]
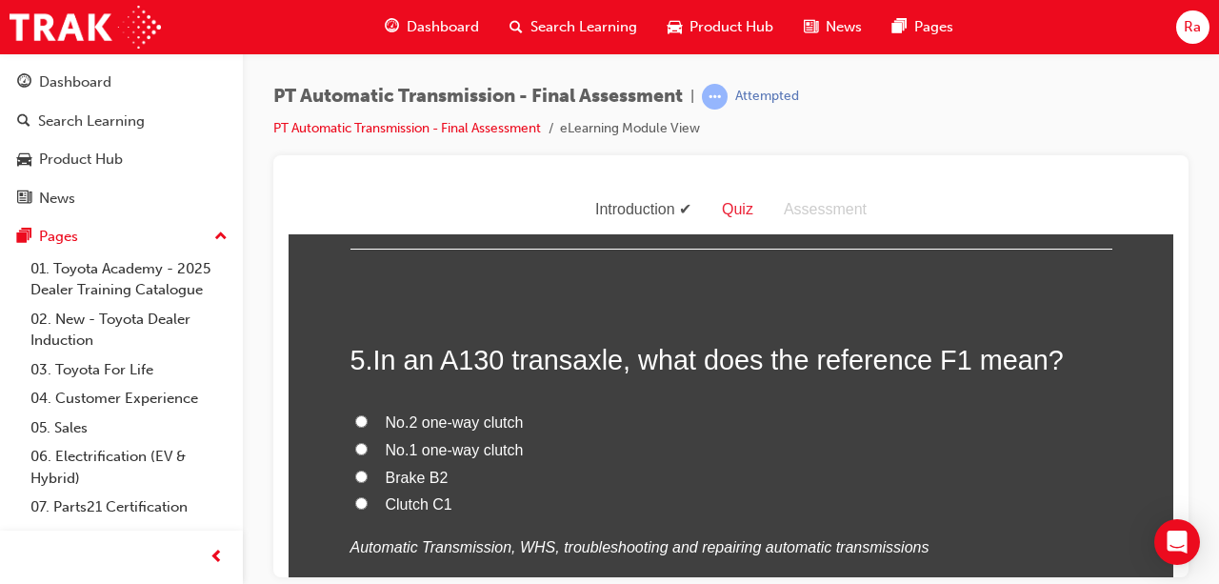
click at [429, 480] on span "Brake B2" at bounding box center [417, 477] width 63 height 16
click at [368, 480] on input "Brake B2" at bounding box center [361, 476] width 12 height 12
radio input "true"
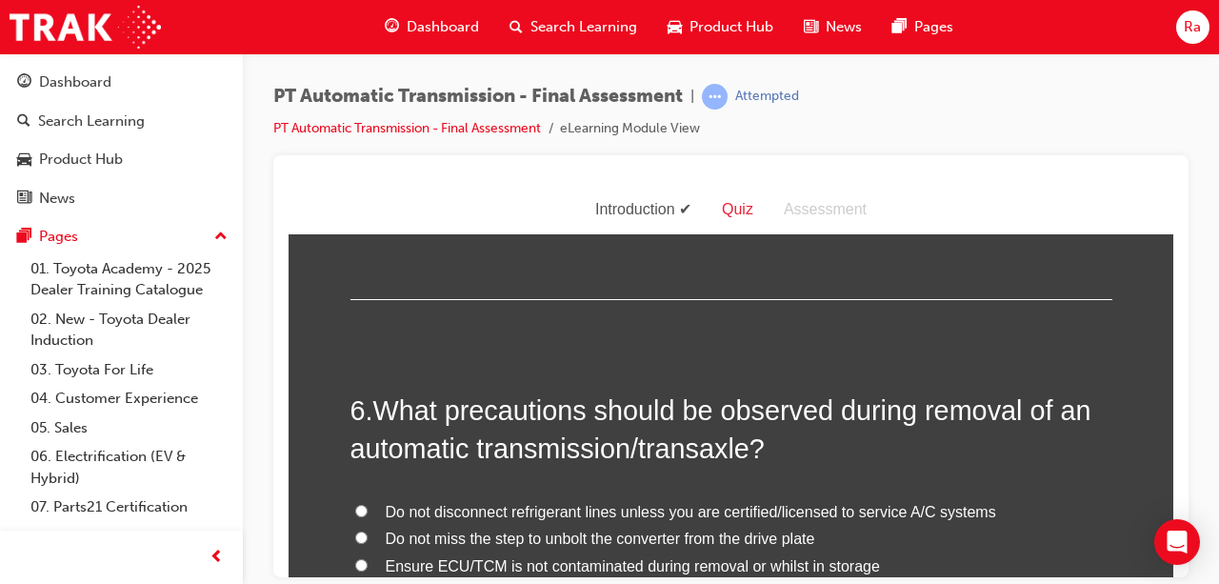
scroll to position [2286, 0]
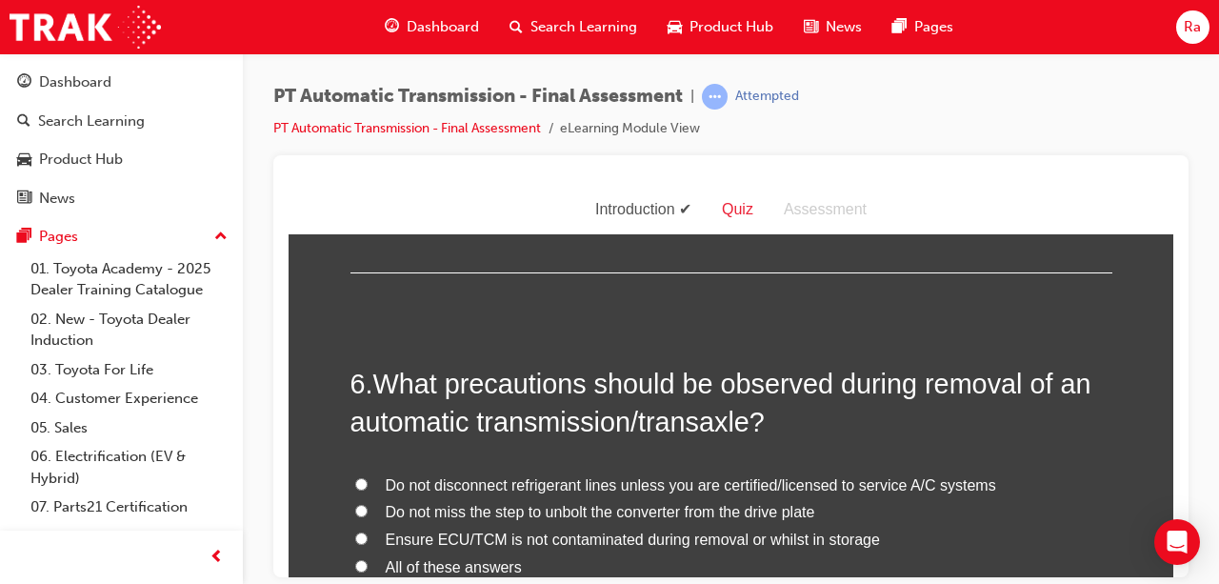
click at [415, 553] on label "All of these answers" at bounding box center [732, 567] width 762 height 28
click at [368, 559] on input "All of these answers" at bounding box center [361, 565] width 12 height 12
radio input "true"
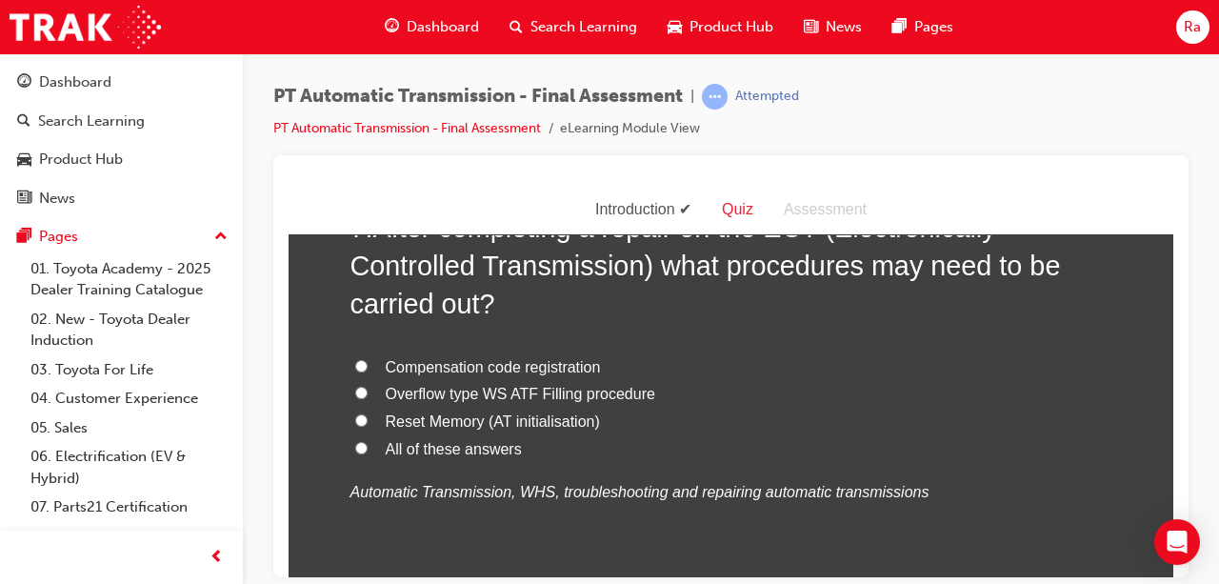
scroll to position [2858, 0]
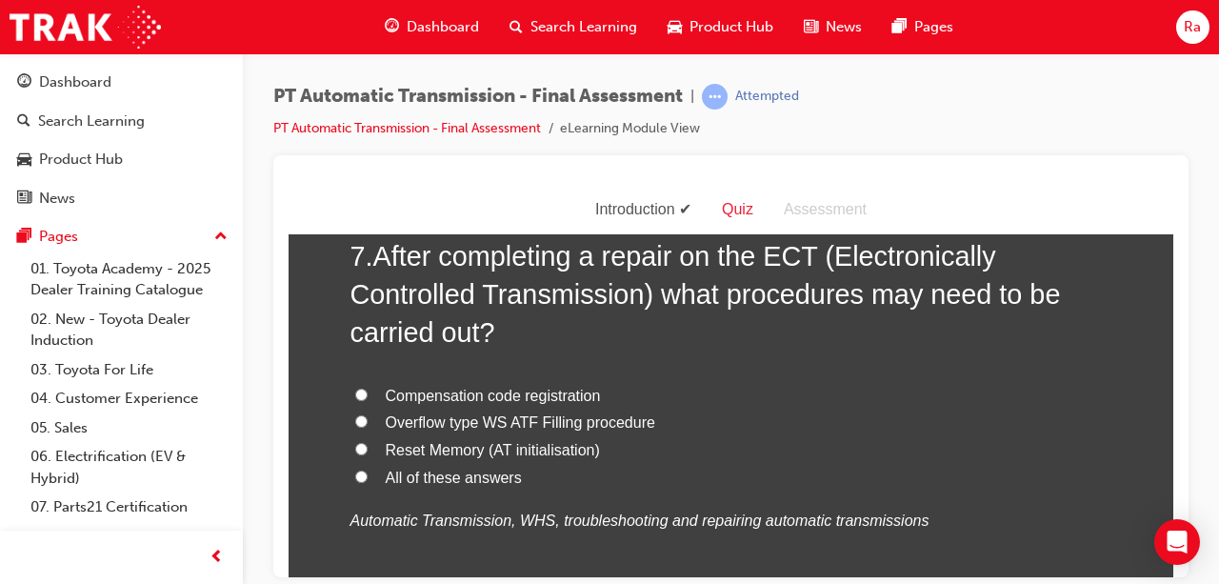
click at [436, 469] on span "All of these answers" at bounding box center [454, 477] width 136 height 16
click at [368, 470] on input "All of these answers" at bounding box center [361, 476] width 12 height 12
radio input "true"
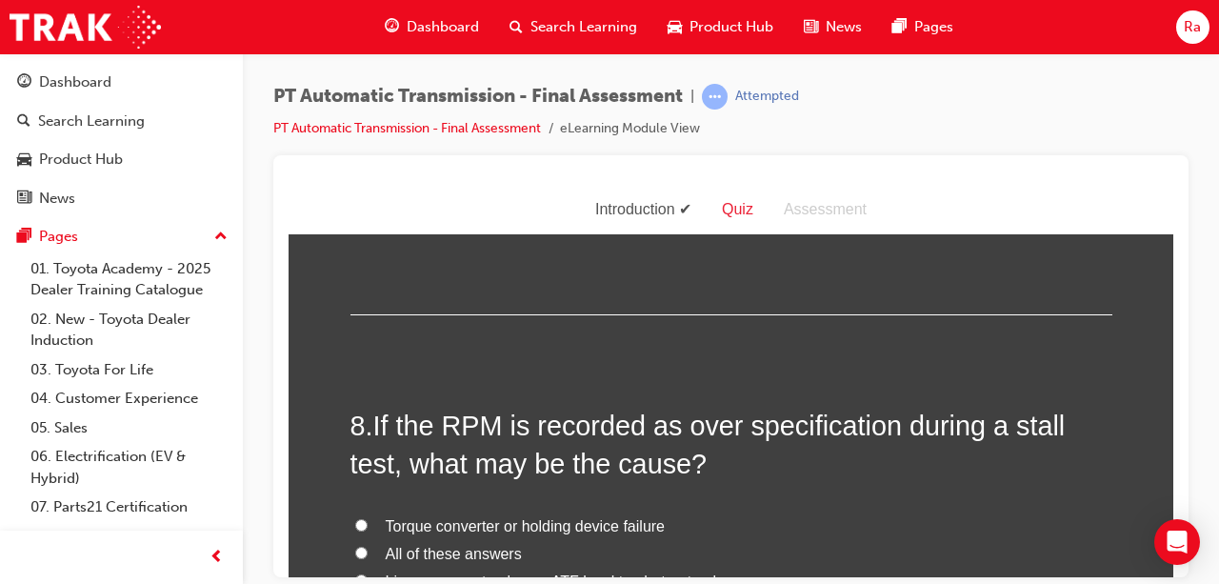
scroll to position [3239, 0]
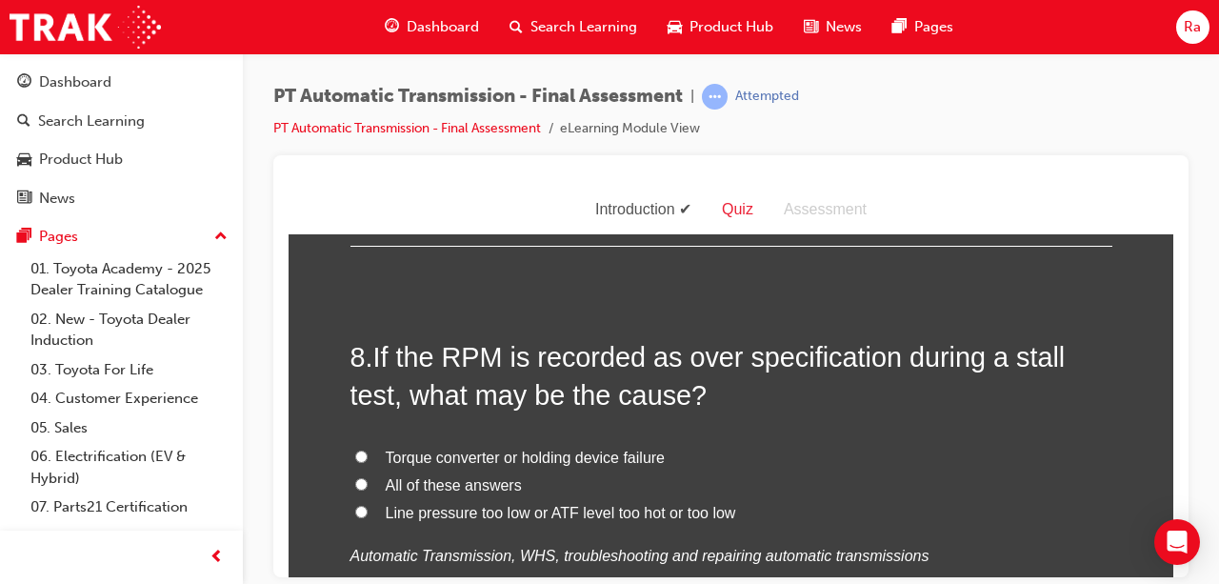
click at [442, 476] on span "All of these answers" at bounding box center [454, 484] width 136 height 16
click at [368, 477] on input "All of these answers" at bounding box center [361, 483] width 12 height 12
radio input "true"
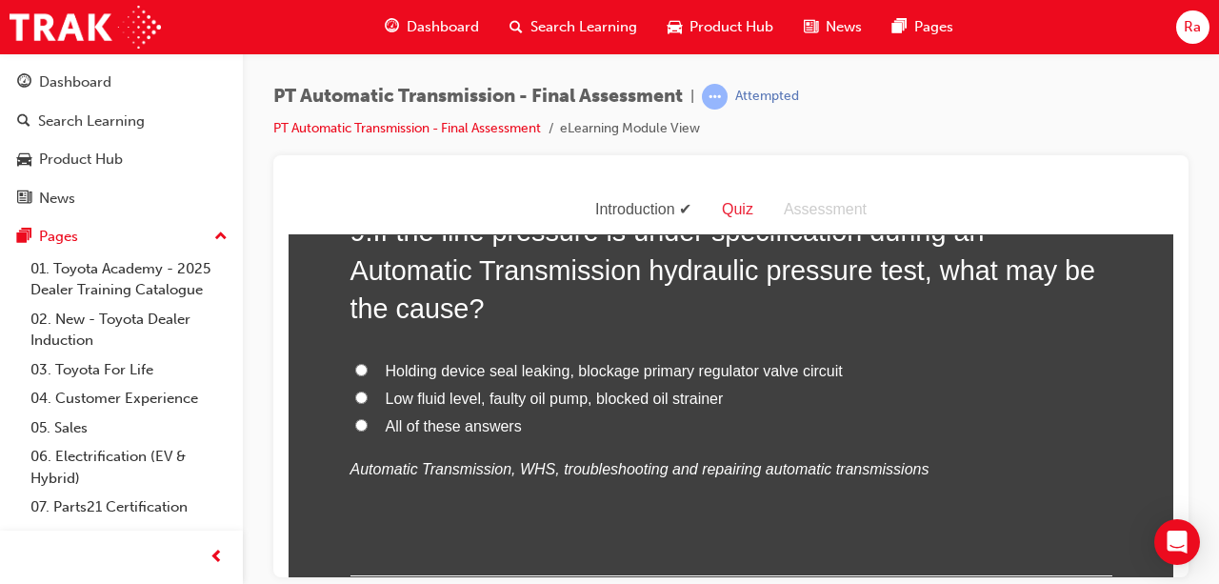
scroll to position [3810, 0]
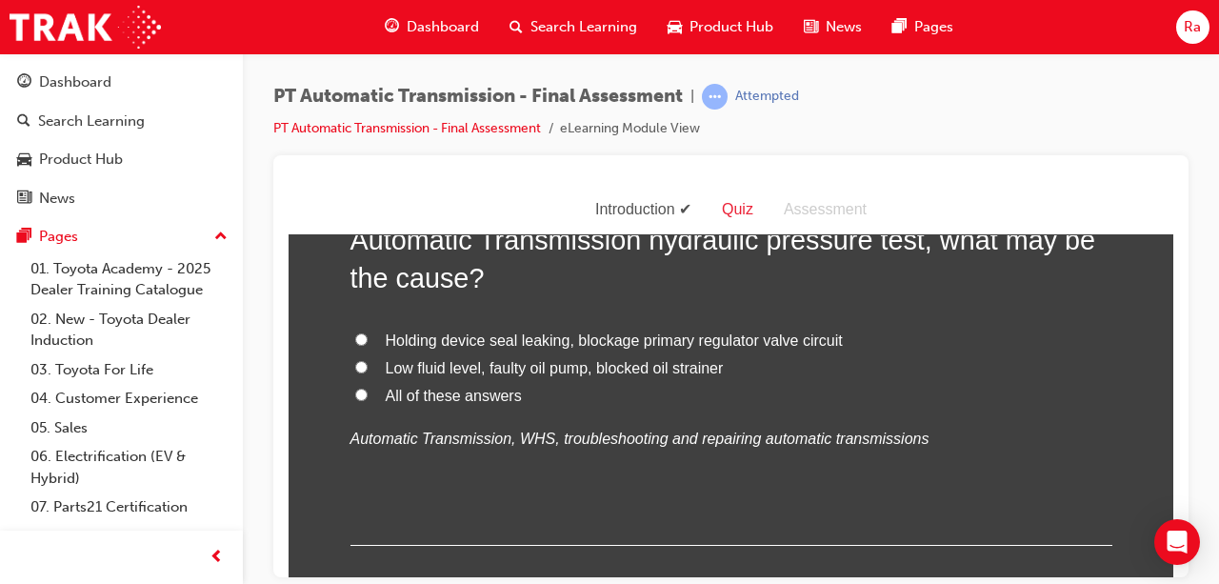
click at [492, 409] on div "Holding device seal leaking, blockage primary regulator valve circuit Low fluid…" at bounding box center [732, 389] width 762 height 125
click at [492, 404] on label "All of these answers" at bounding box center [732, 396] width 762 height 28
click at [368, 400] on input "All of these answers" at bounding box center [361, 394] width 12 height 12
radio input "true"
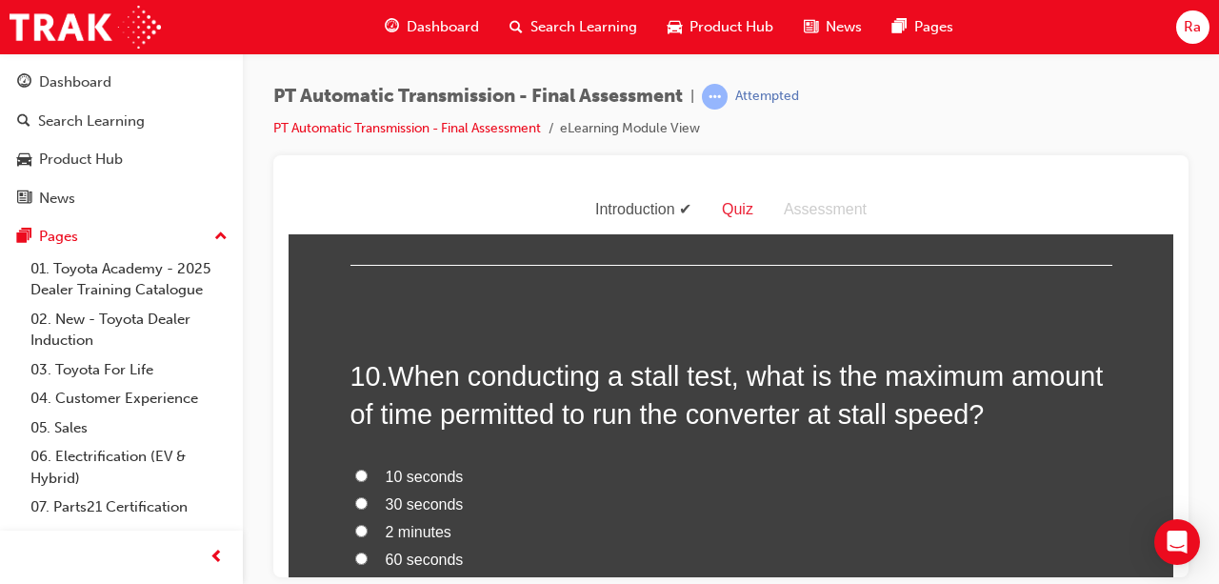
scroll to position [4096, 0]
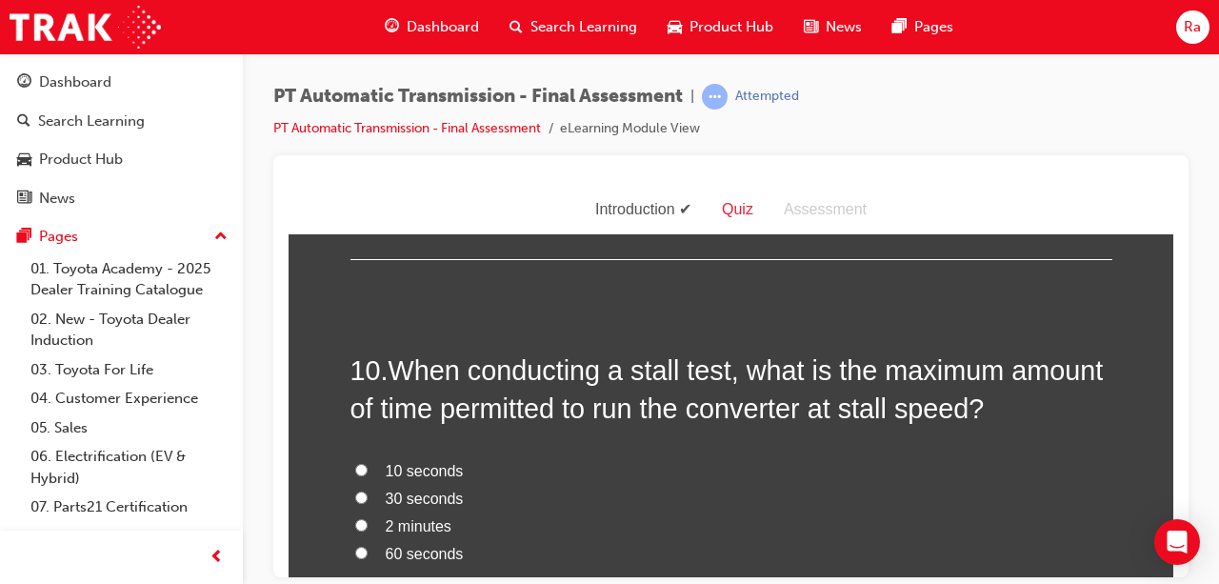
click at [419, 517] on span "2 minutes" at bounding box center [419, 525] width 66 height 16
click at [368, 518] on input "2 minutes" at bounding box center [361, 524] width 12 height 12
radio input "true"
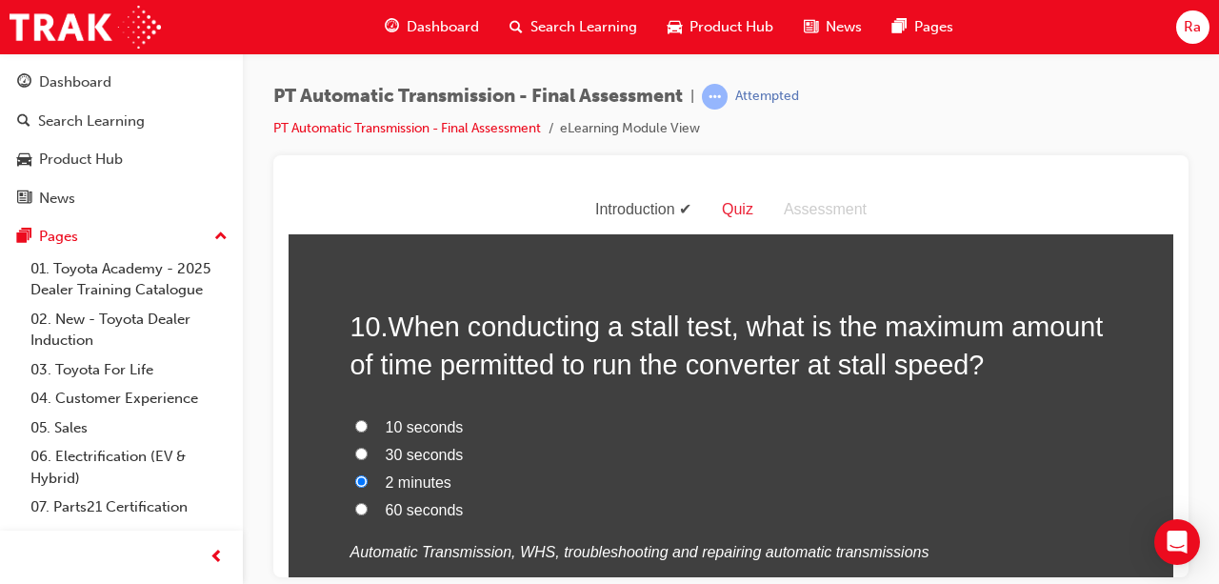
scroll to position [4191, 0]
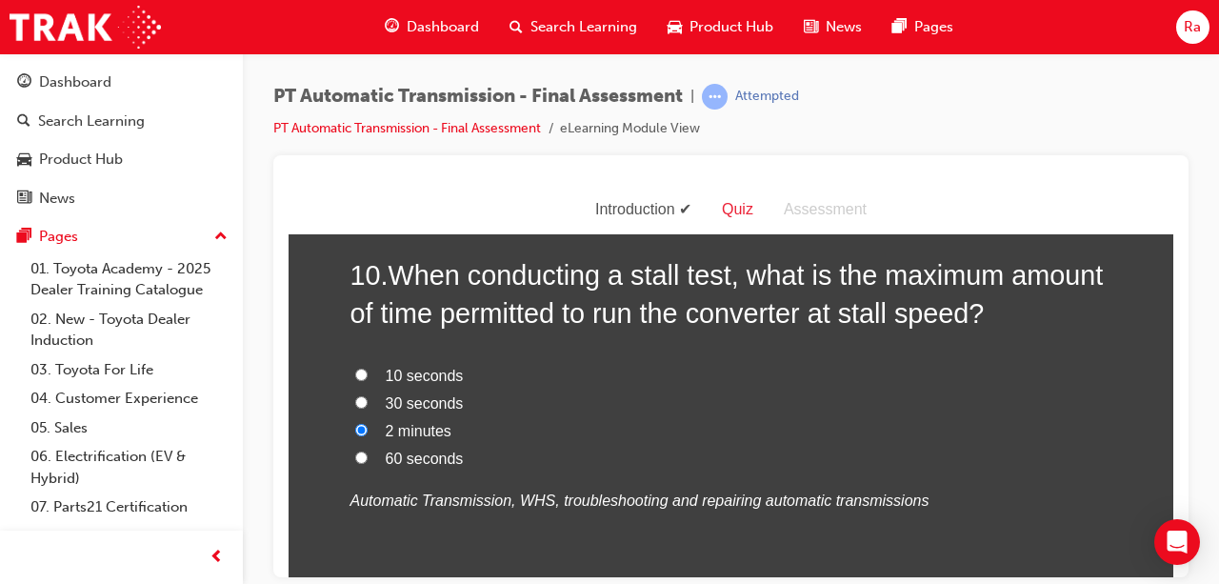
click at [433, 457] on span "60 seconds" at bounding box center [425, 458] width 78 height 16
click at [368, 457] on input "60 seconds" at bounding box center [361, 457] width 12 height 12
radio input "true"
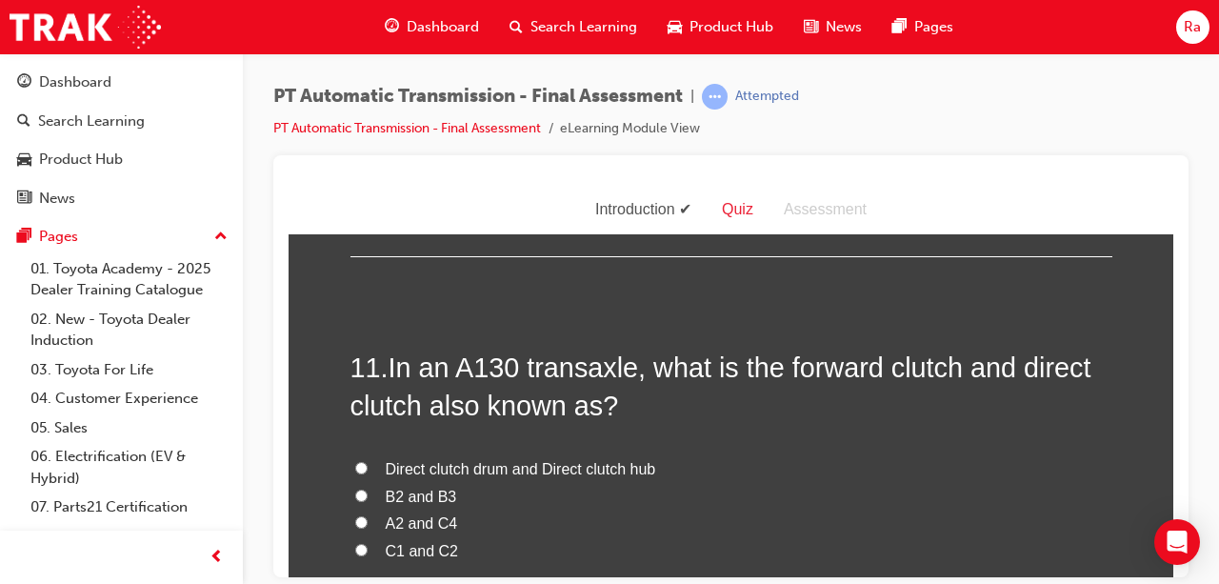
scroll to position [4572, 0]
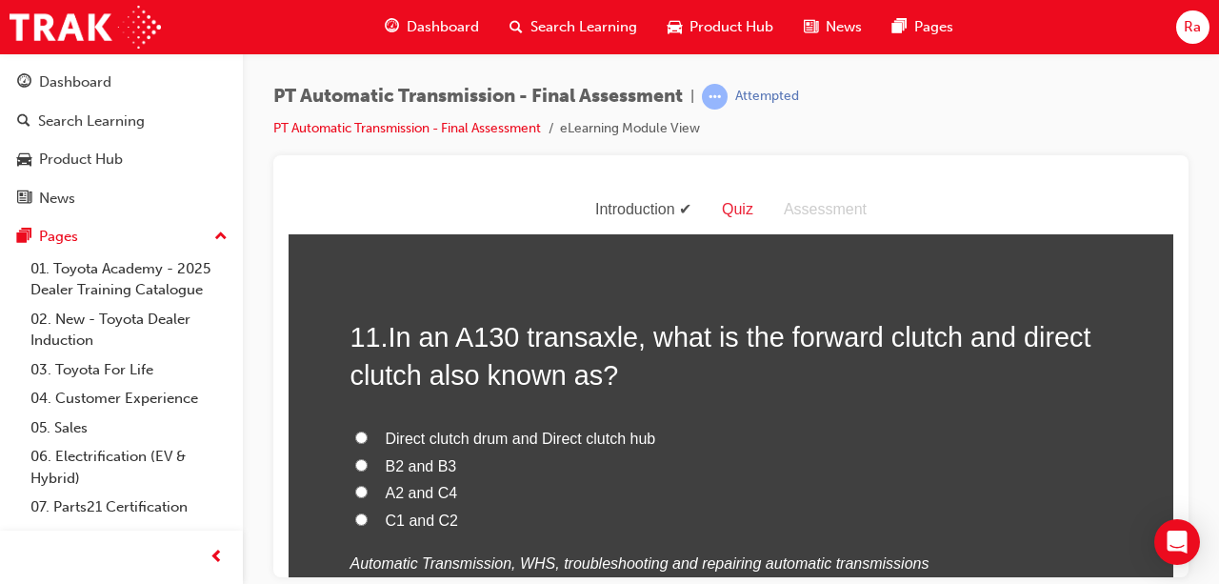
click at [417, 470] on span "B2 and B3" at bounding box center [421, 465] width 71 height 16
click at [368, 470] on input "B2 and B3" at bounding box center [361, 464] width 12 height 12
radio input "true"
click at [357, 513] on input "C1 and C2" at bounding box center [361, 519] width 12 height 12
radio input "true"
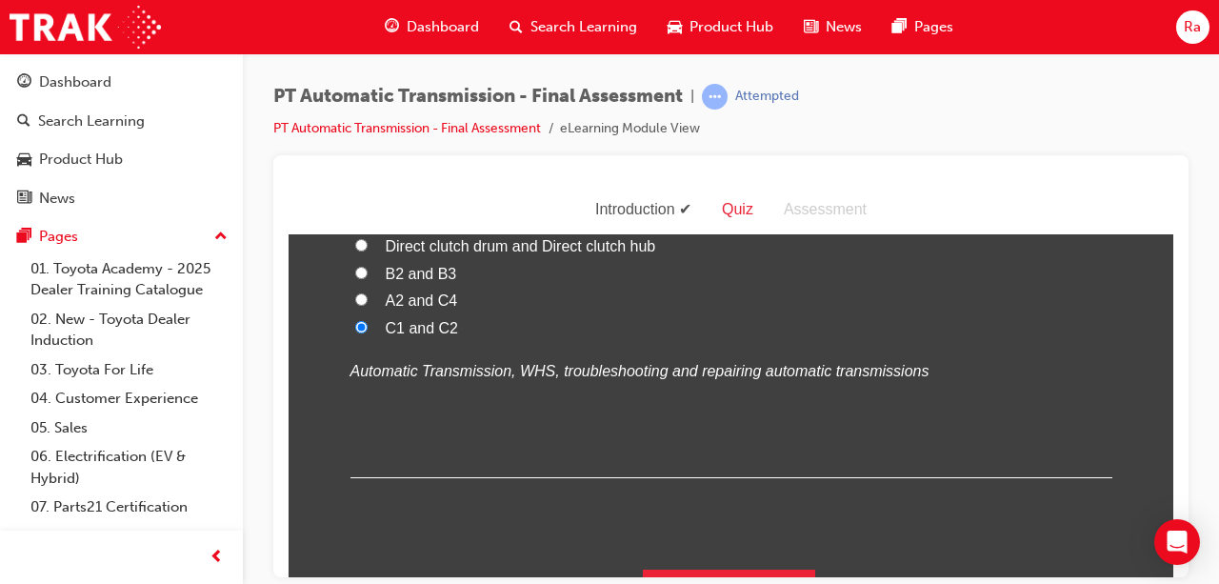
scroll to position [4806, 0]
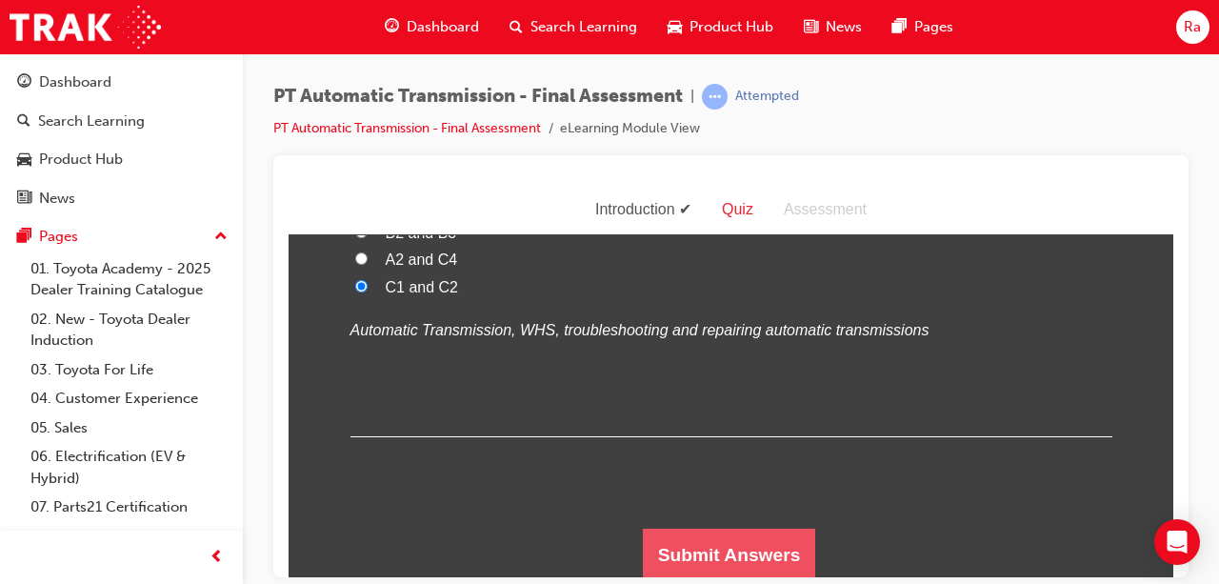
click at [687, 528] on button "Submit Answers" at bounding box center [729, 554] width 173 height 53
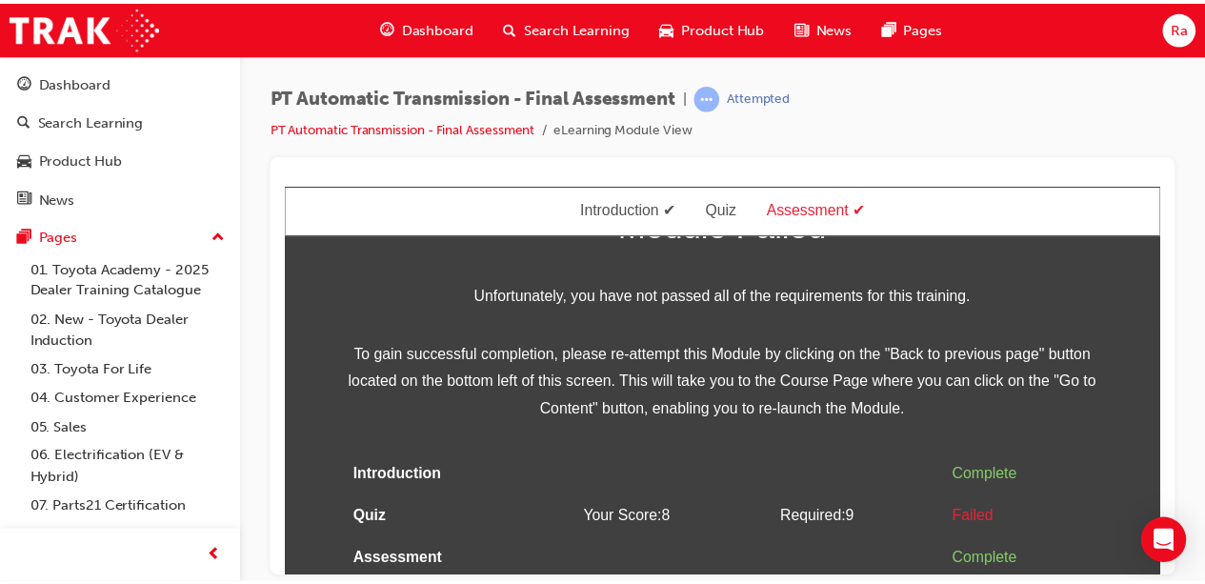
scroll to position [107, 0]
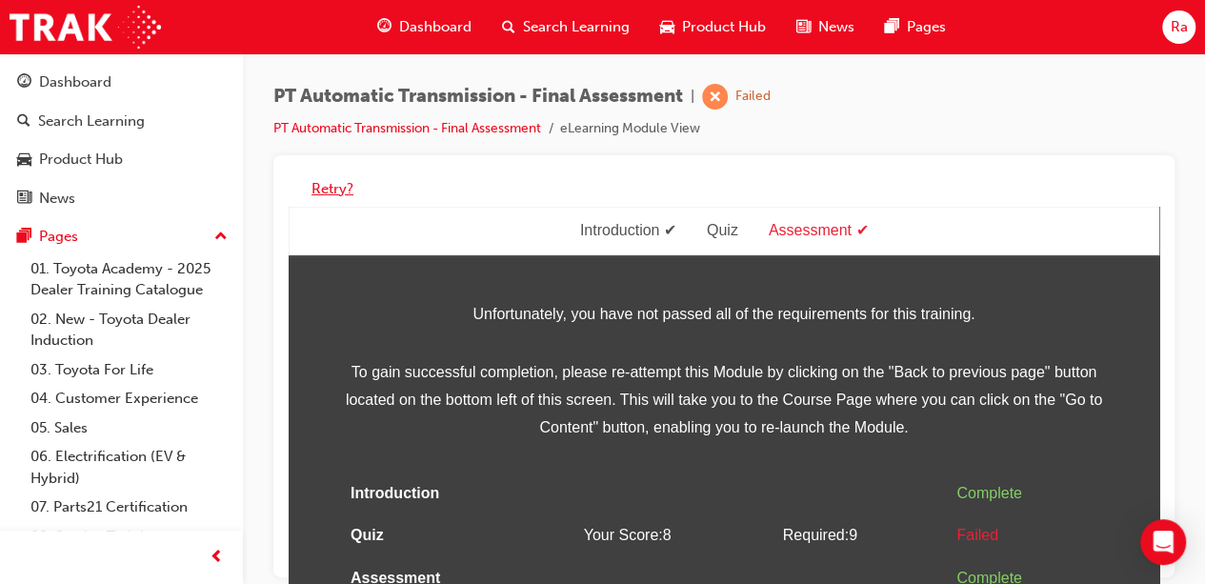
click at [335, 178] on button "Retry?" at bounding box center [333, 189] width 42 height 22
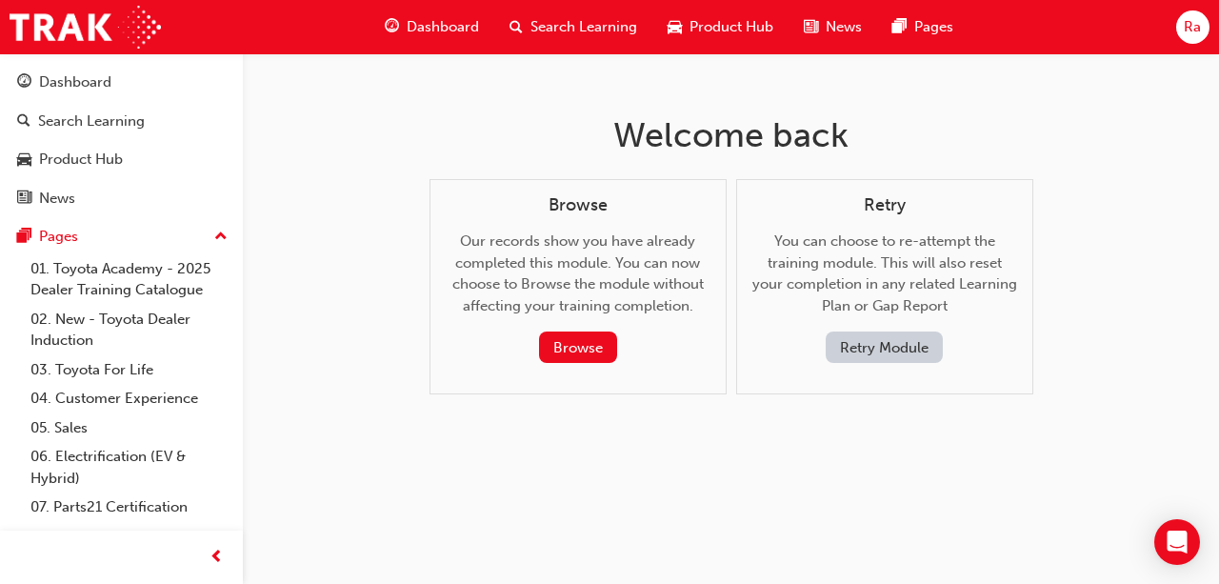
click at [861, 341] on button "Retry Module" at bounding box center [884, 347] width 117 height 31
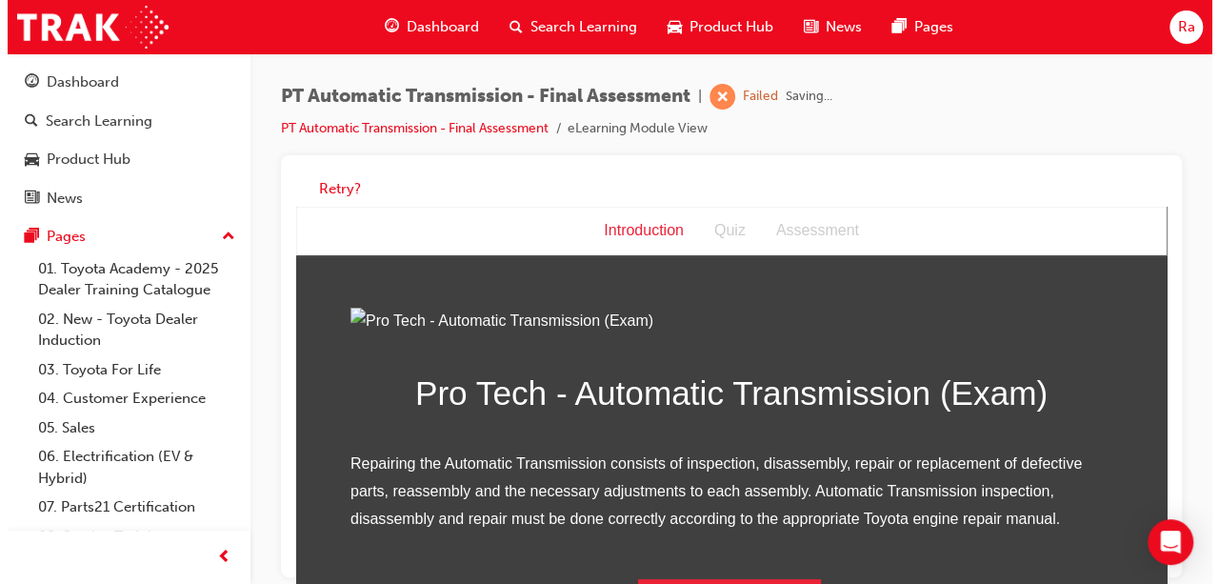
scroll to position [243, 0]
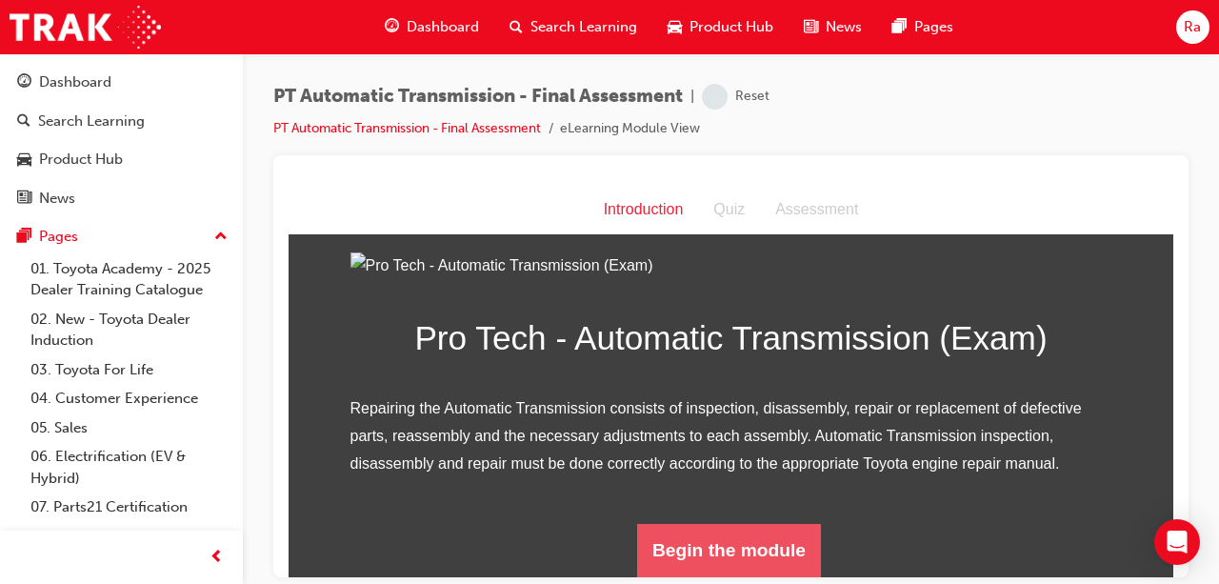
click at [736, 559] on button "Begin the module" at bounding box center [729, 549] width 184 height 53
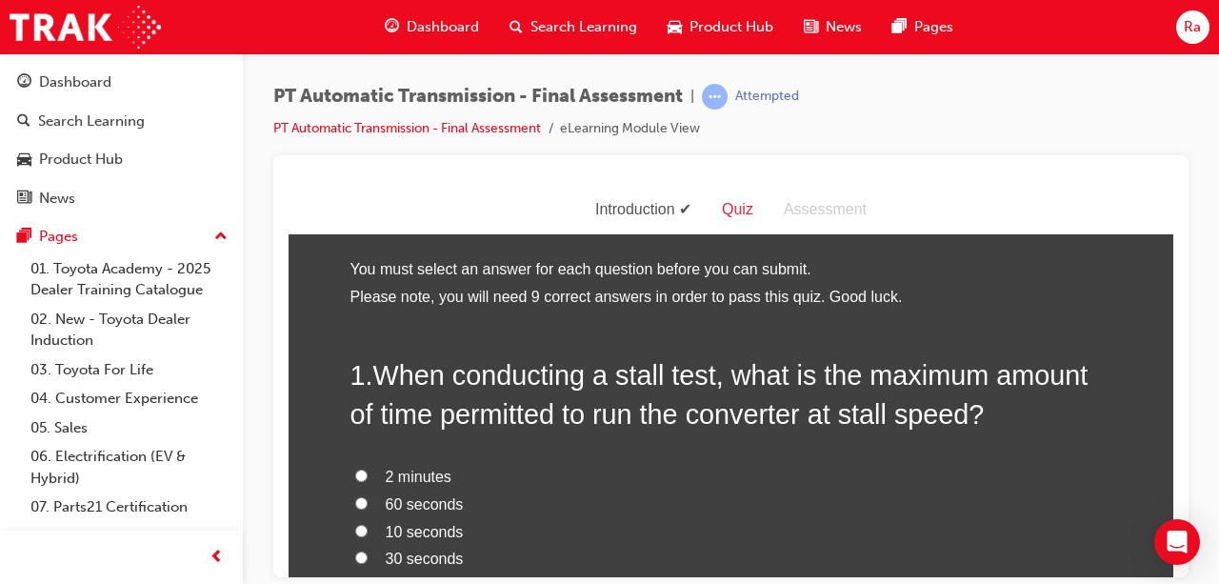
click at [407, 495] on span "60 seconds" at bounding box center [425, 503] width 78 height 16
click at [368, 496] on input "60 seconds" at bounding box center [361, 502] width 12 height 12
radio input "true"
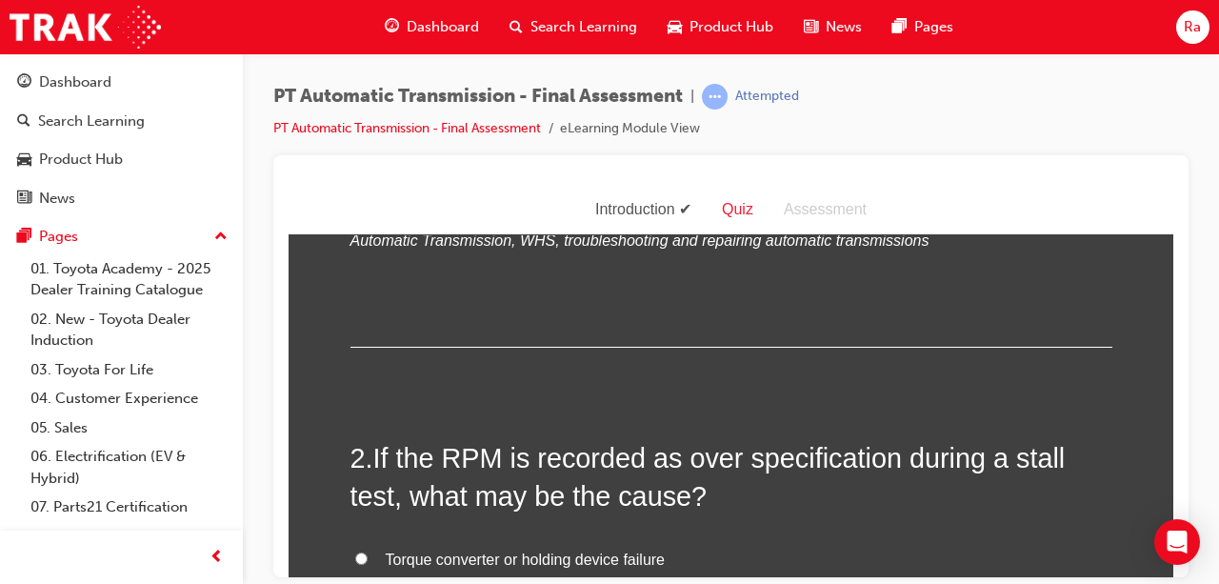
scroll to position [572, 0]
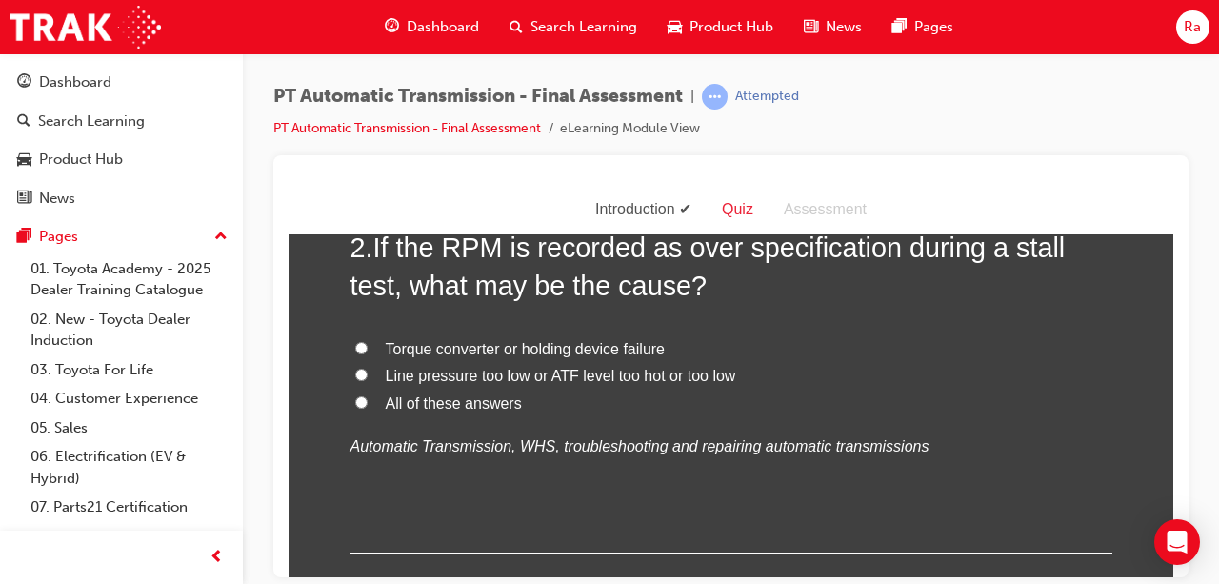
click at [444, 400] on span "All of these answers" at bounding box center [454, 402] width 136 height 16
click at [368, 400] on input "All of these answers" at bounding box center [361, 401] width 12 height 12
radio input "true"
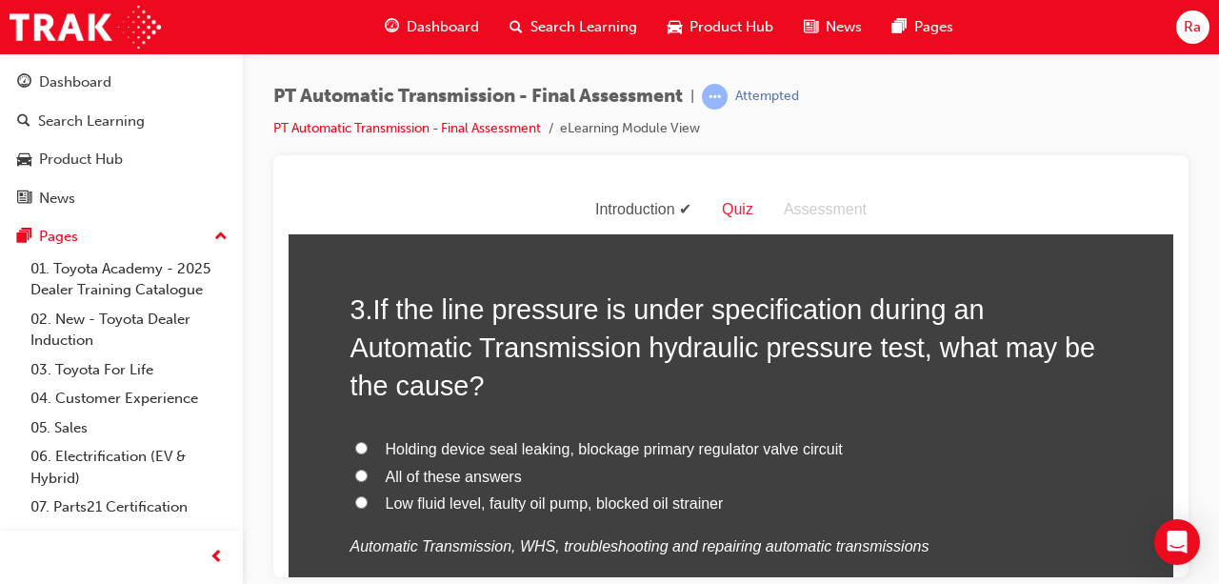
scroll to position [953, 0]
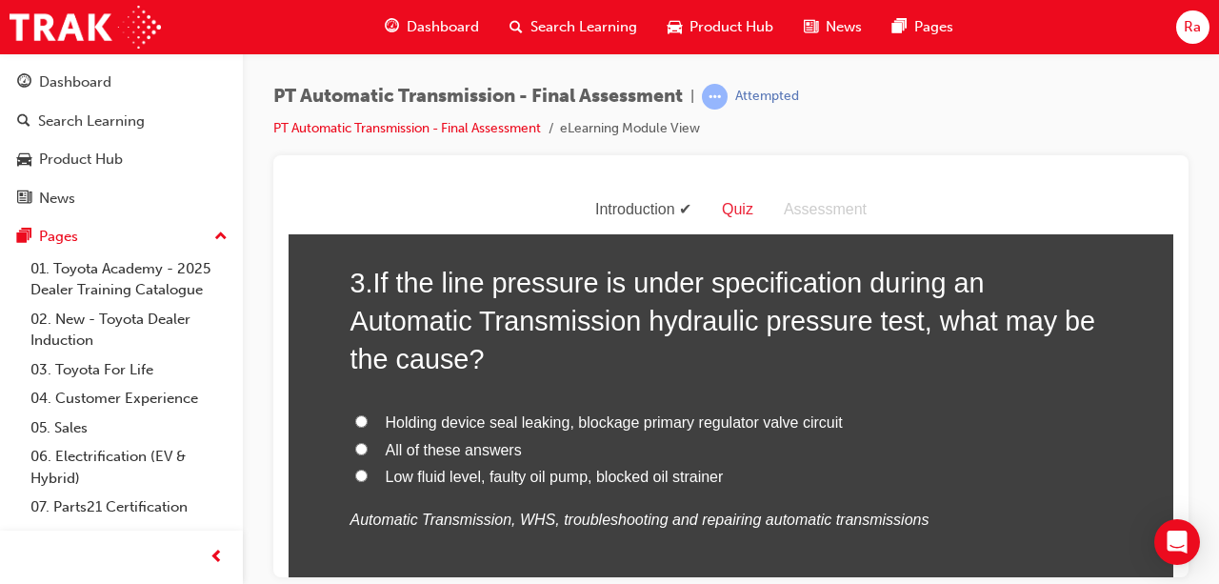
click at [470, 441] on span "All of these answers" at bounding box center [454, 449] width 136 height 16
click at [368, 442] on input "All of these answers" at bounding box center [361, 448] width 12 height 12
radio input "true"
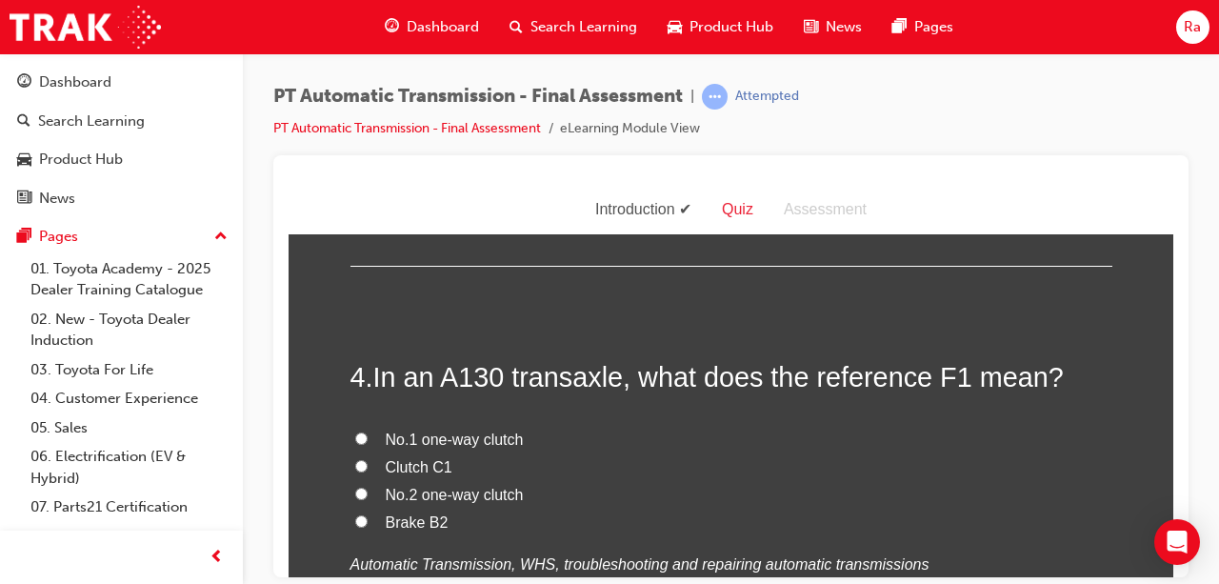
scroll to position [1429, 0]
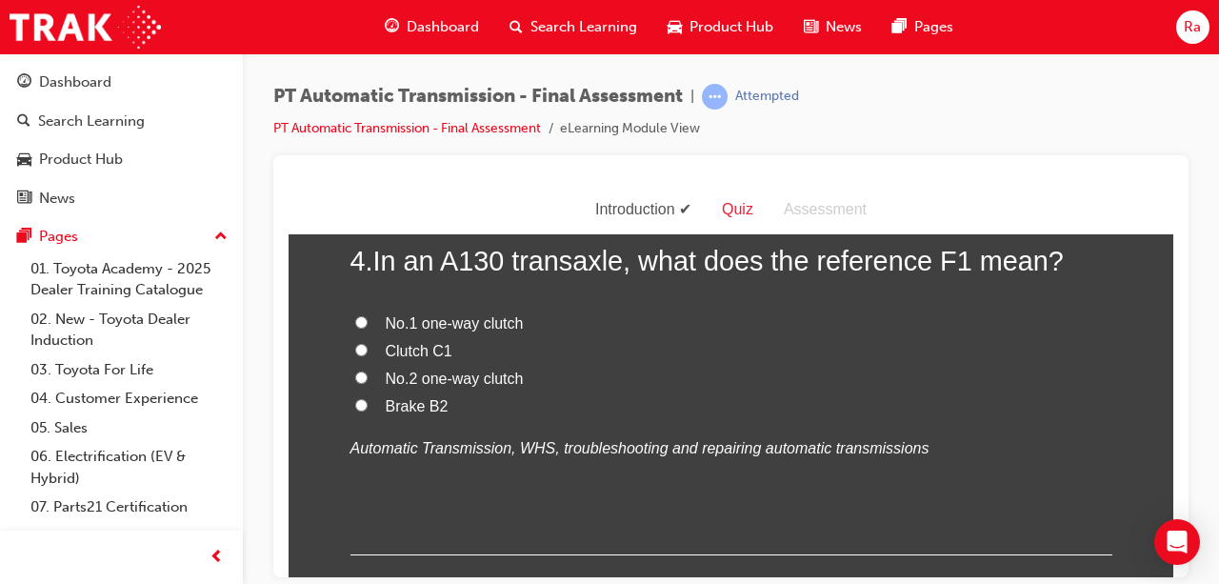
click at [429, 401] on span "Brake B2" at bounding box center [417, 405] width 63 height 16
click at [368, 401] on input "Brake B2" at bounding box center [361, 404] width 12 height 12
radio input "true"
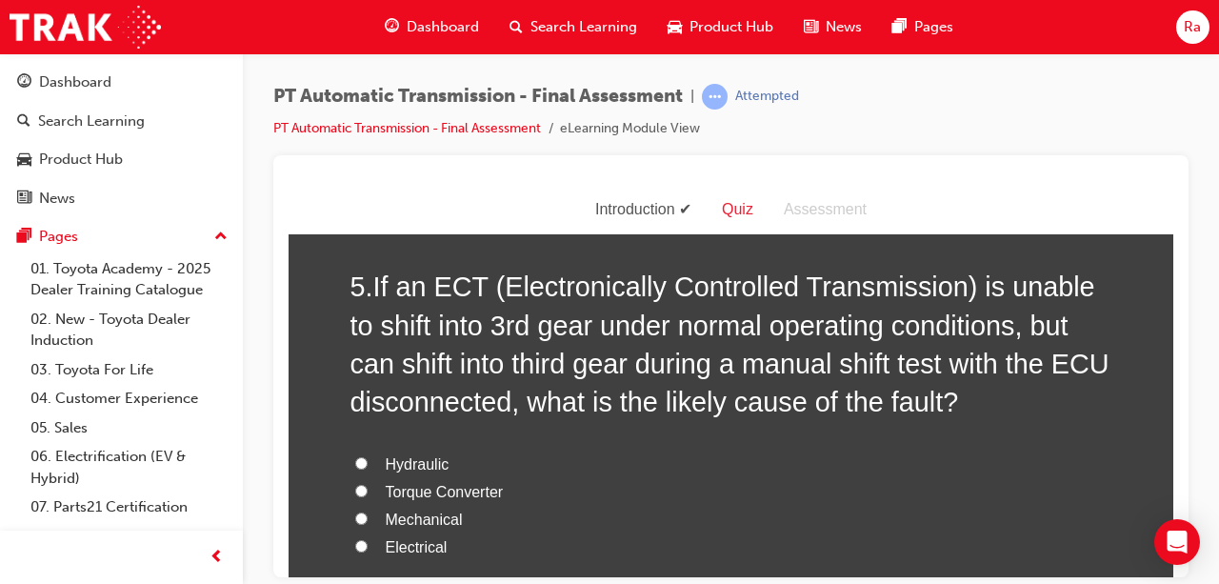
scroll to position [1810, 0]
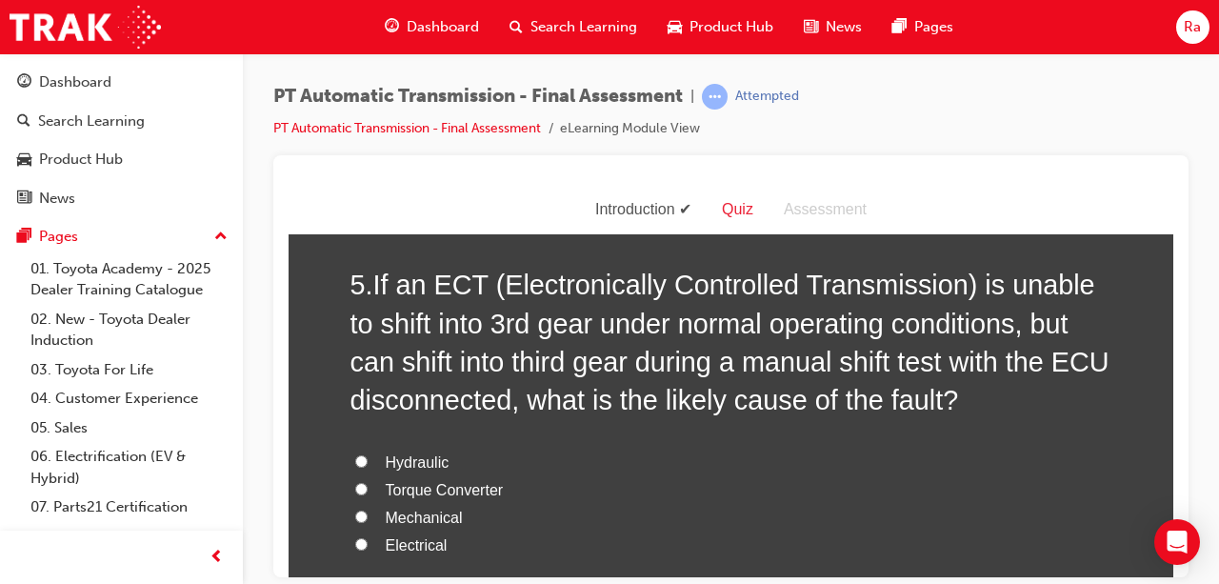
click at [421, 539] on span "Electrical" at bounding box center [417, 544] width 62 height 16
click at [368, 539] on input "Electrical" at bounding box center [361, 543] width 12 height 12
radio input "true"
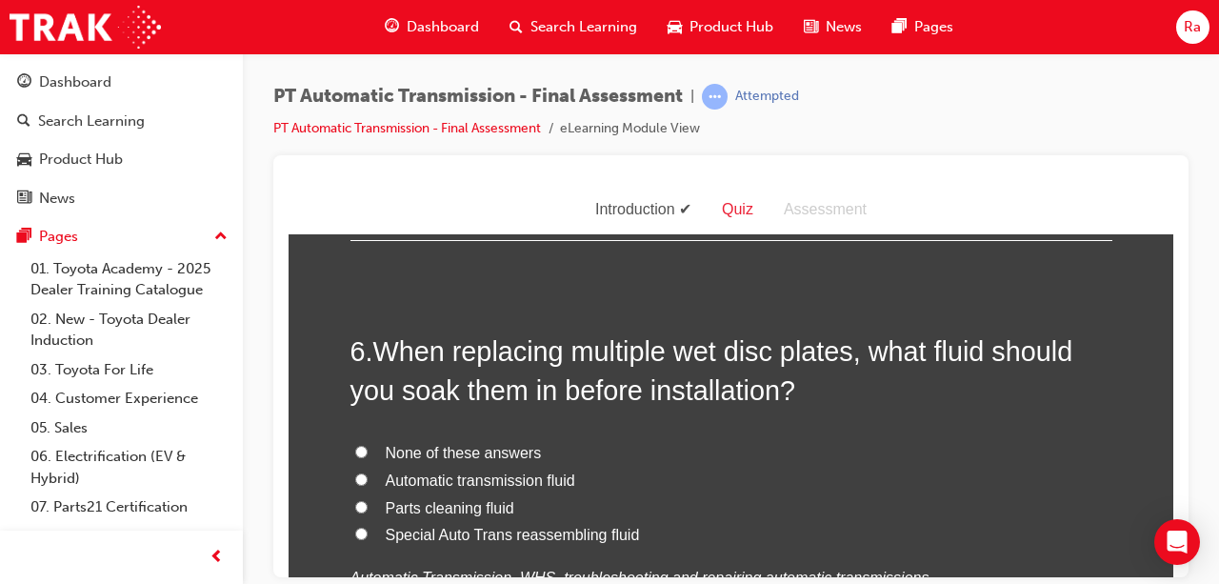
scroll to position [2286, 0]
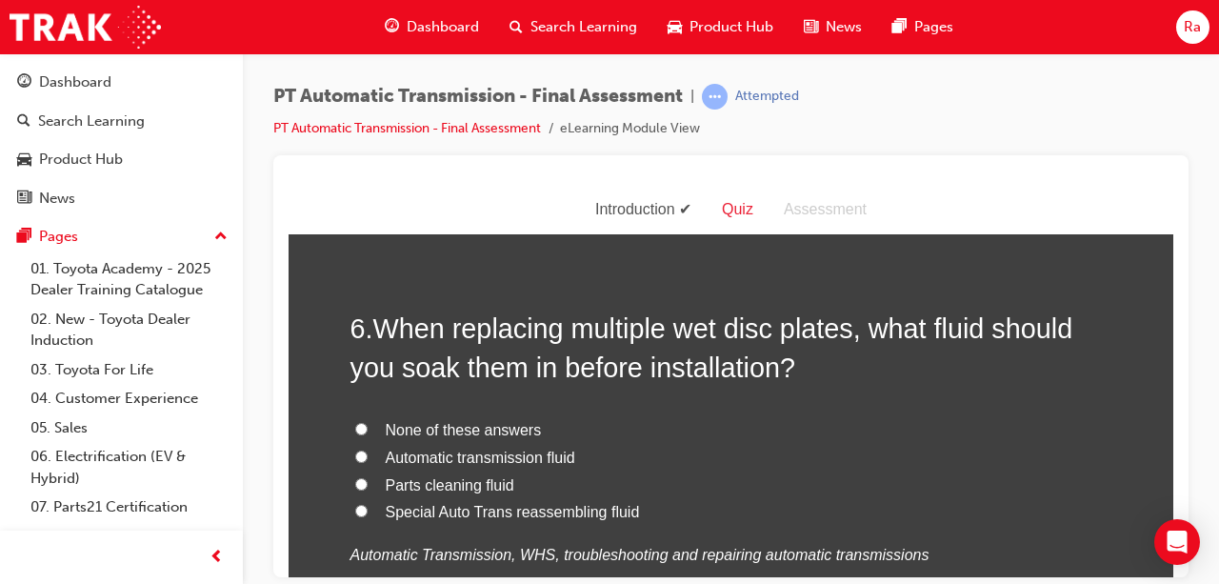
click at [493, 457] on span "Automatic transmission fluid" at bounding box center [481, 457] width 190 height 16
click at [368, 457] on input "Automatic transmission fluid" at bounding box center [361, 456] width 12 height 12
radio input "true"
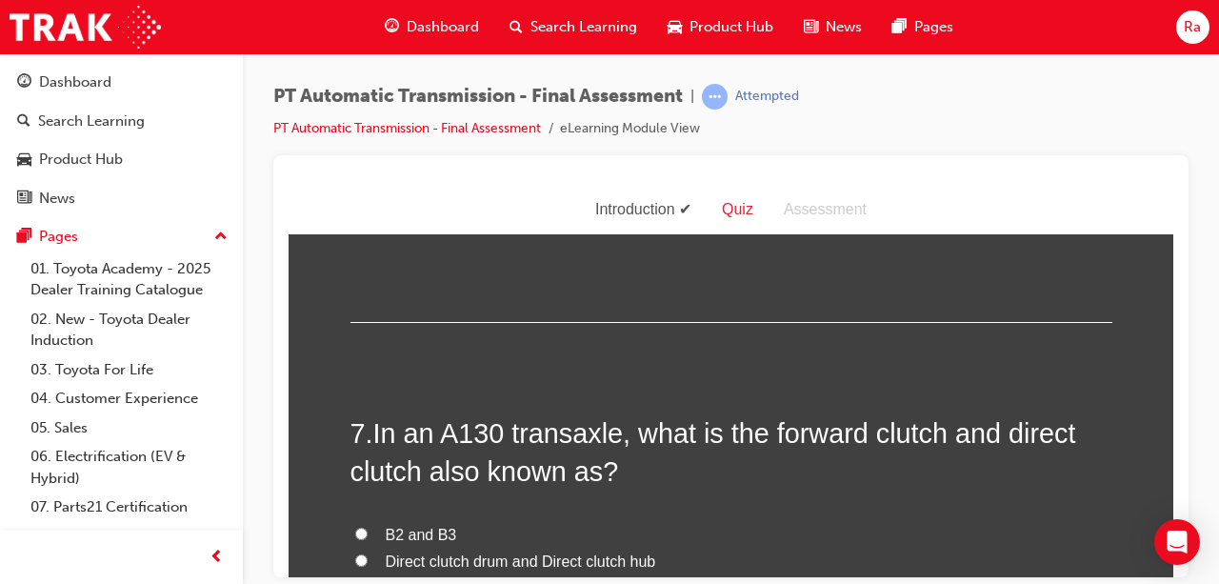
scroll to position [2667, 0]
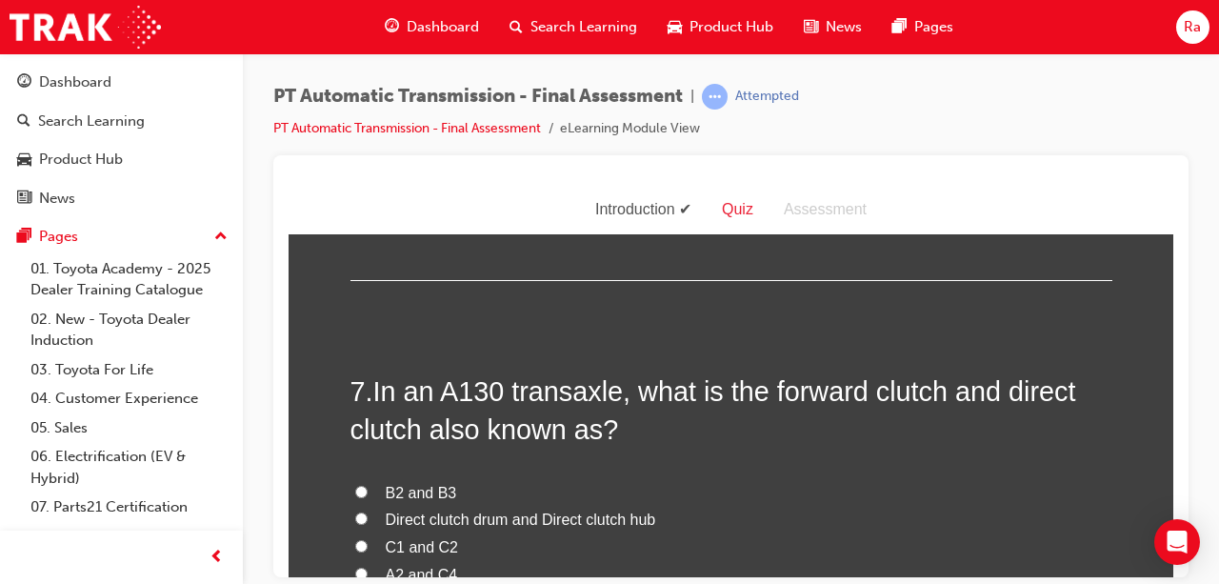
click at [415, 538] on span "C1 and C2" at bounding box center [422, 546] width 73 height 16
click at [368, 539] on input "C1 and C2" at bounding box center [361, 545] width 12 height 12
radio input "true"
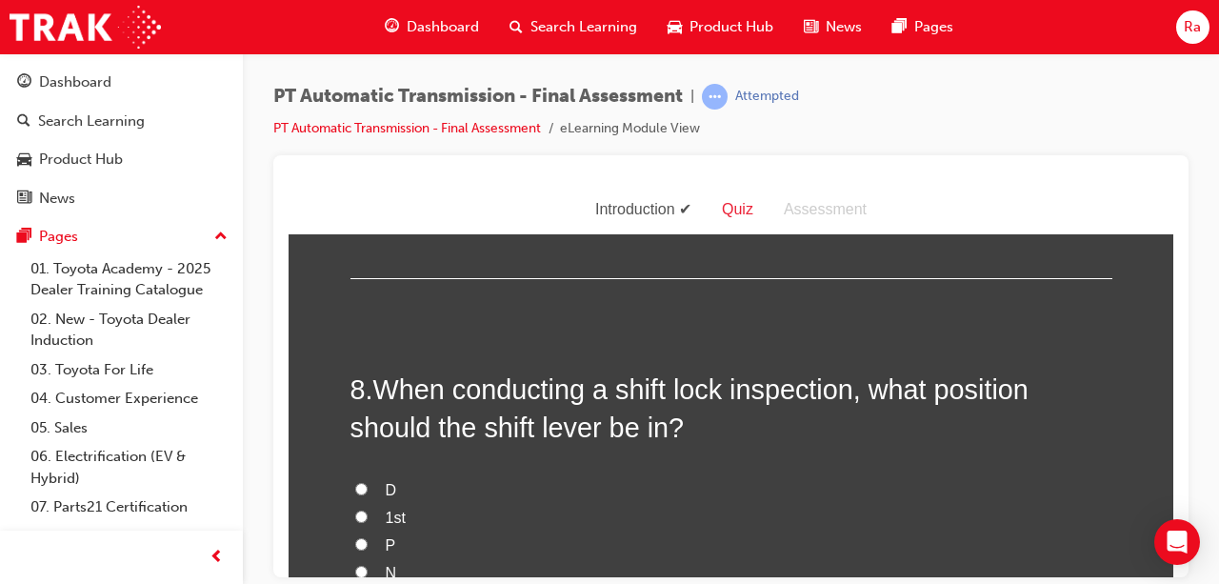
scroll to position [3144, 0]
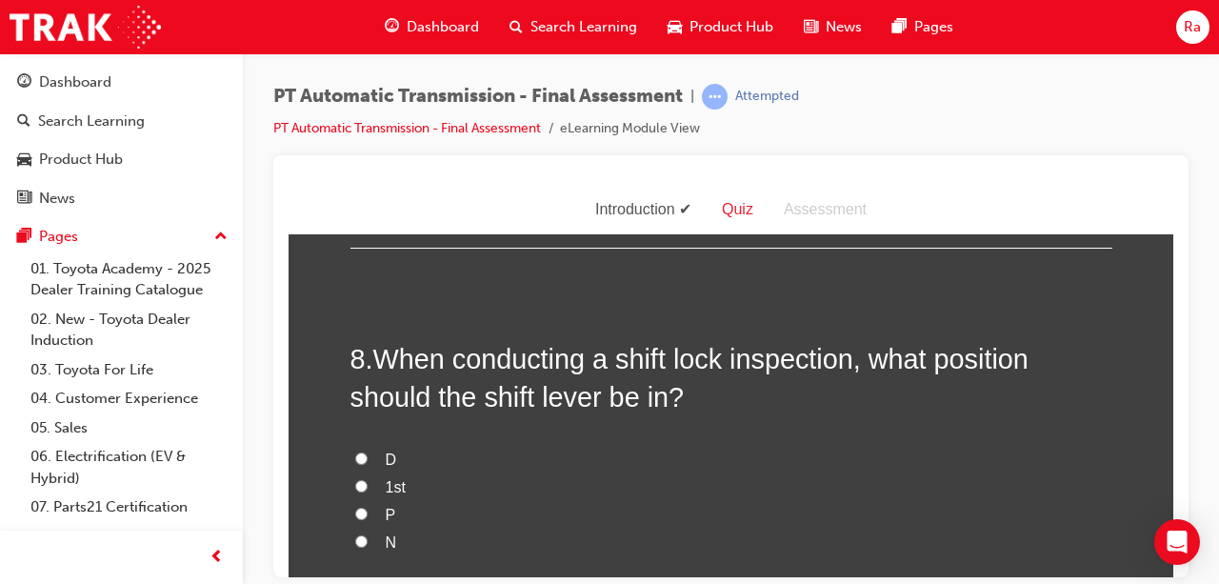
click at [375, 506] on label "P" at bounding box center [732, 515] width 762 height 28
click at [368, 507] on input "P" at bounding box center [361, 513] width 12 height 12
radio input "true"
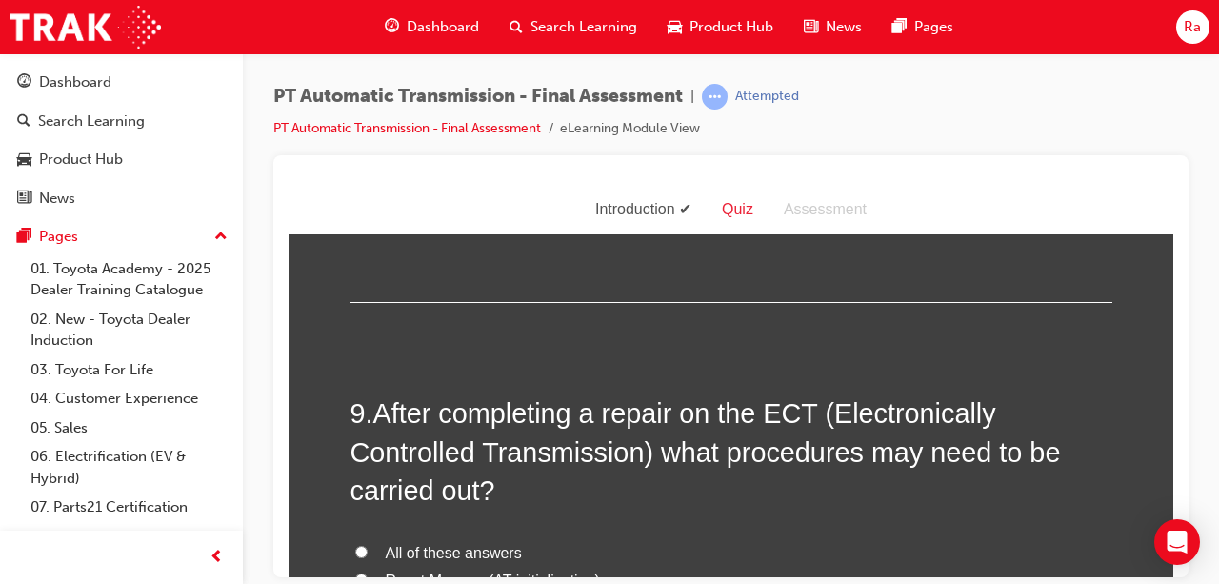
scroll to position [3620, 0]
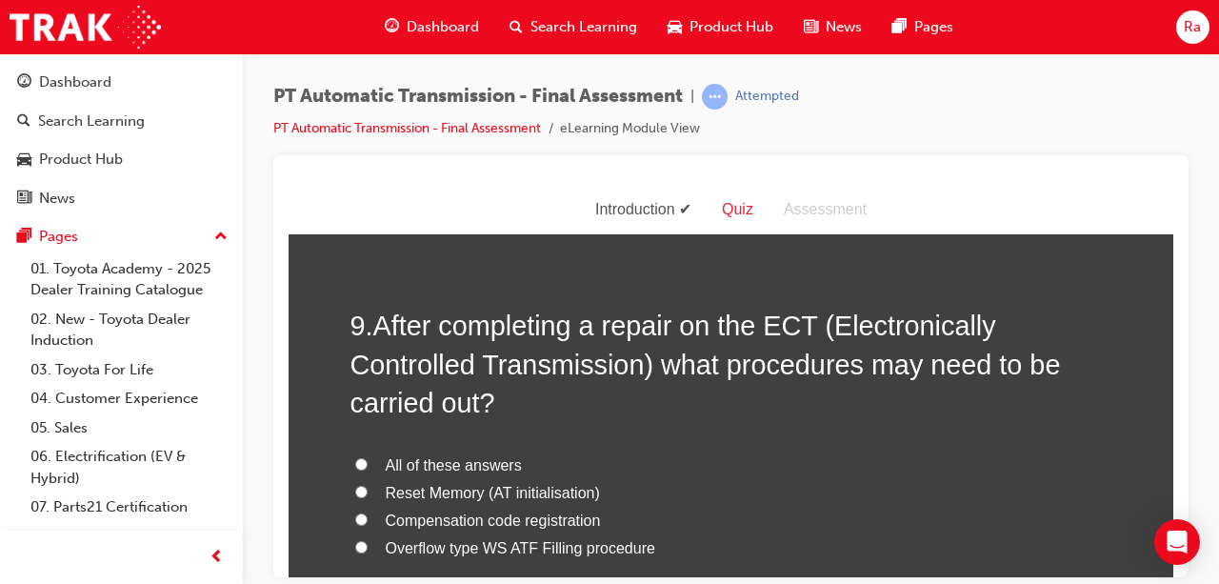
click at [486, 462] on span "All of these answers" at bounding box center [454, 464] width 136 height 16
click at [368, 462] on input "All of these answers" at bounding box center [361, 463] width 12 height 12
radio input "true"
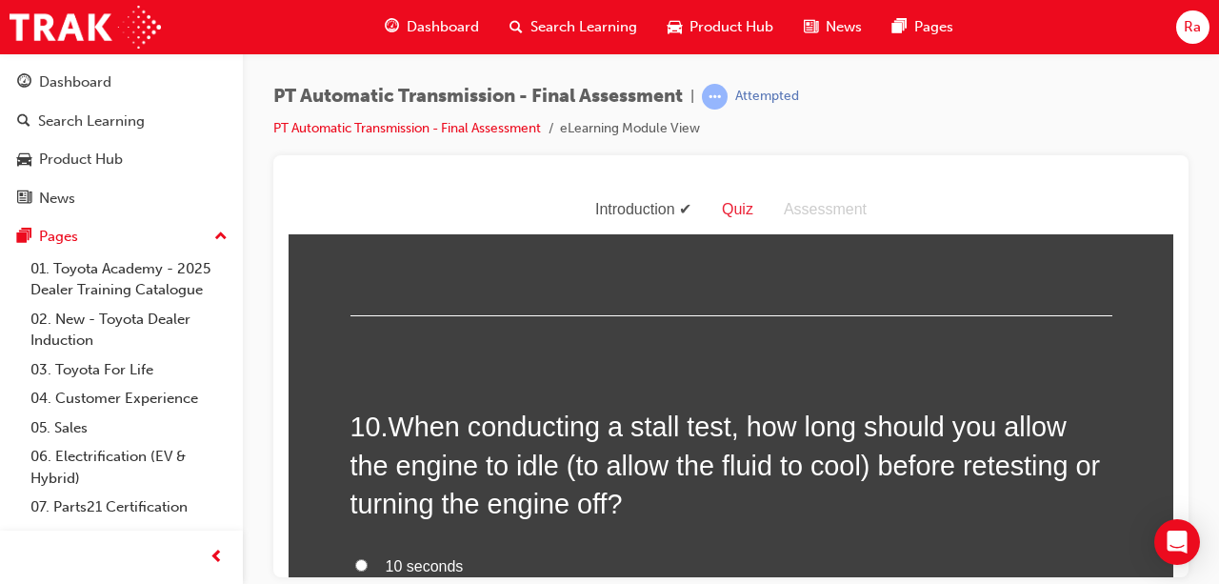
scroll to position [4096, 0]
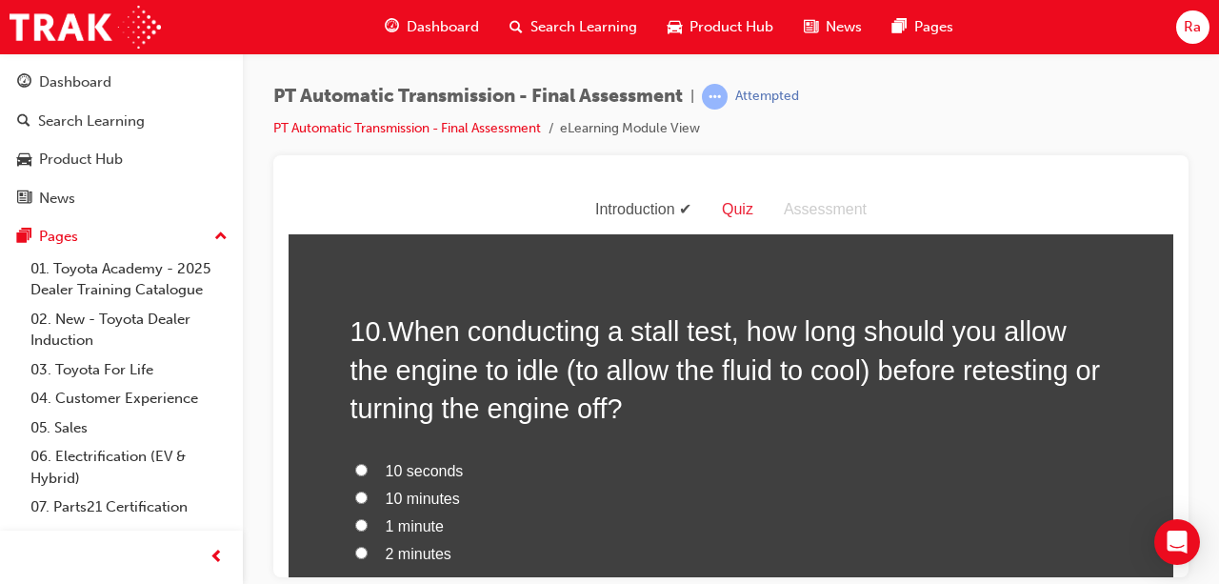
click at [413, 530] on span "1 minute" at bounding box center [415, 525] width 58 height 16
click at [368, 530] on input "1 minute" at bounding box center [361, 524] width 12 height 12
radio input "true"
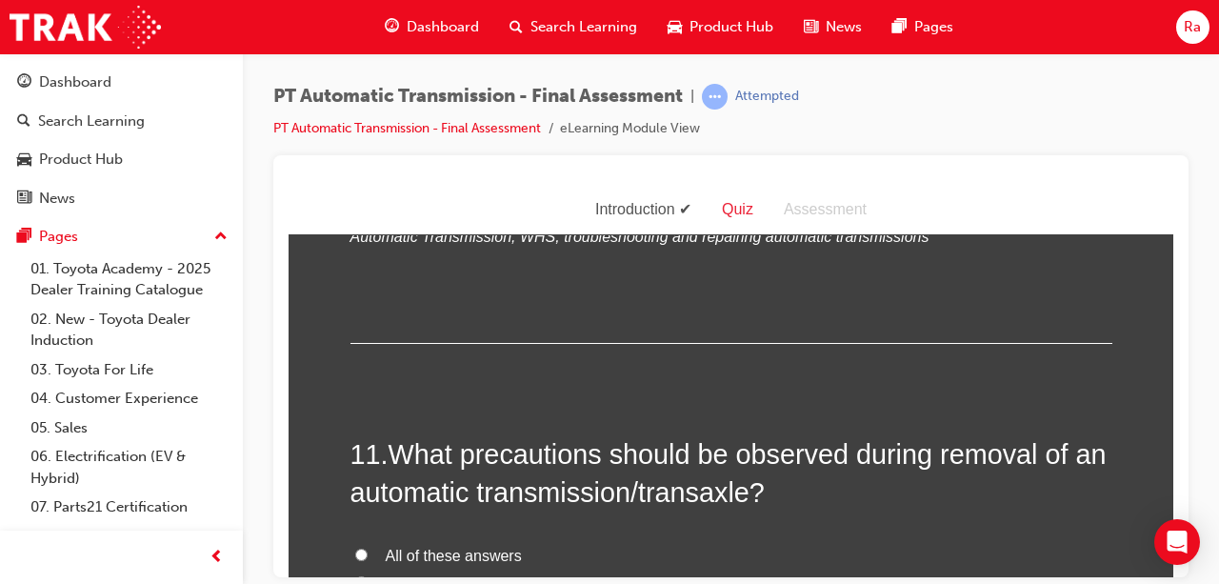
scroll to position [4572, 0]
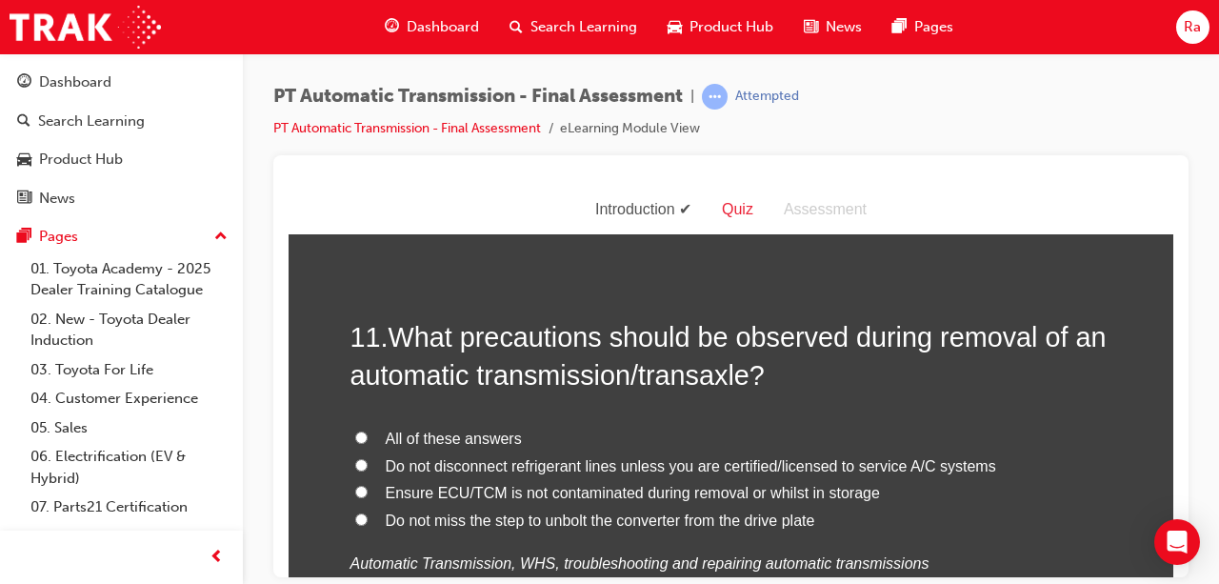
click at [448, 430] on span "All of these answers" at bounding box center [454, 438] width 136 height 16
click at [368, 431] on input "All of these answers" at bounding box center [361, 437] width 12 height 12
radio input "true"
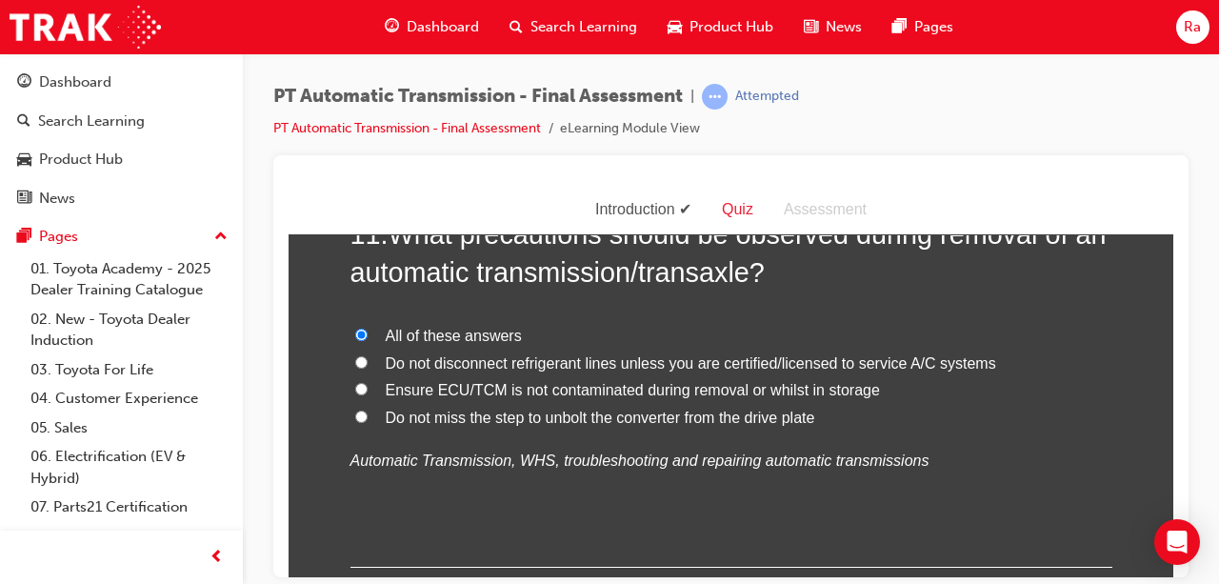
scroll to position [4806, 0]
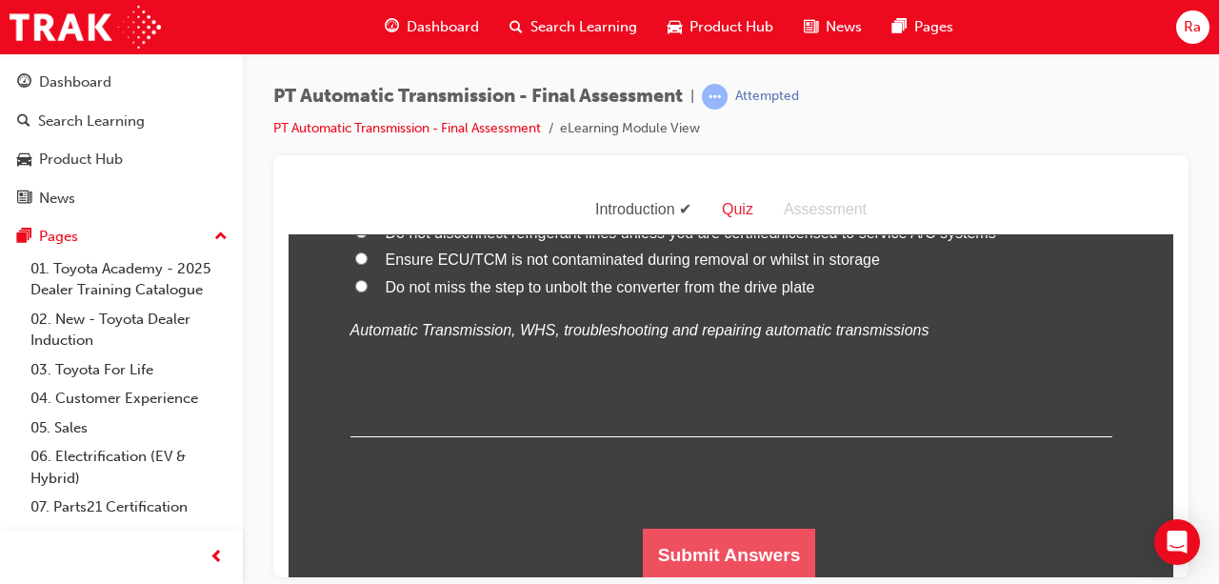
click at [697, 528] on button "Submit Answers" at bounding box center [729, 554] width 173 height 53
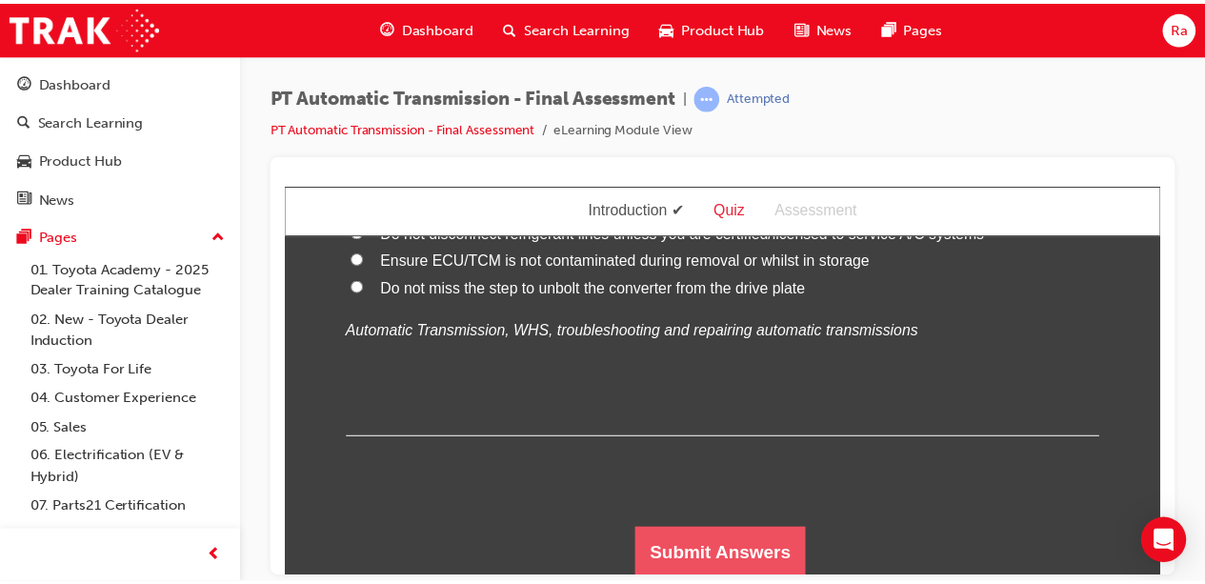
scroll to position [0, 0]
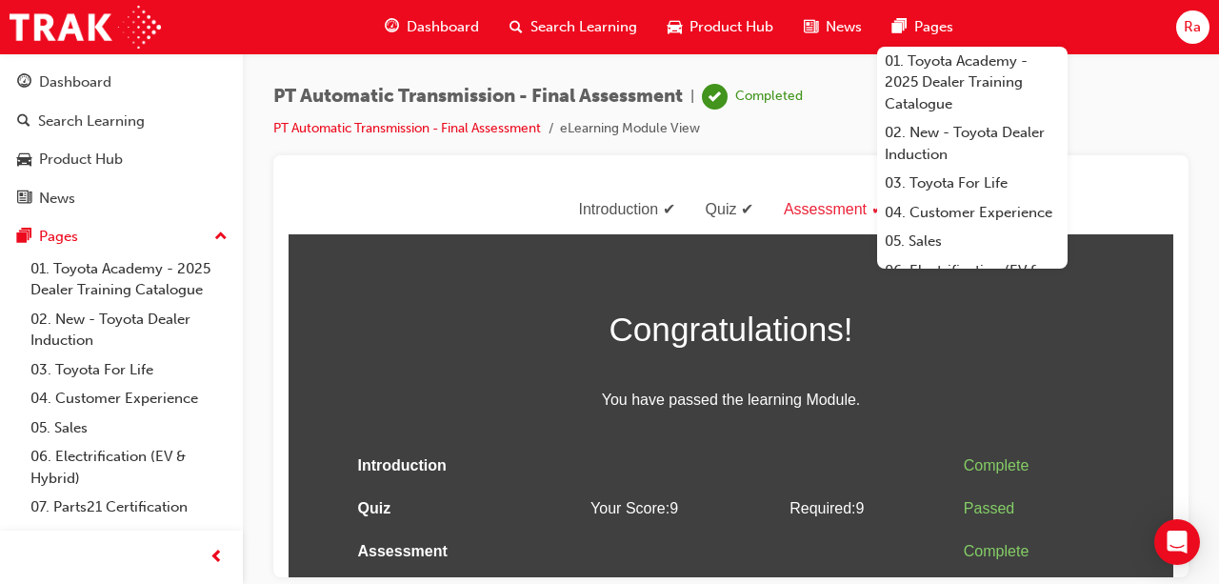
click at [402, 24] on div "Dashboard" at bounding box center [432, 27] width 125 height 39
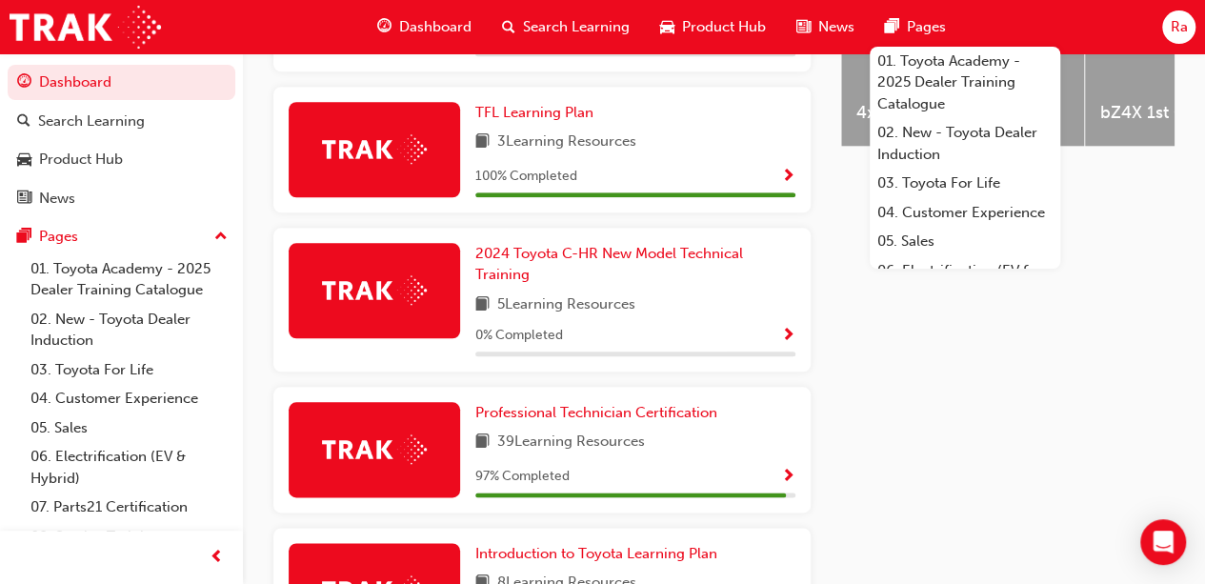
scroll to position [934, 0]
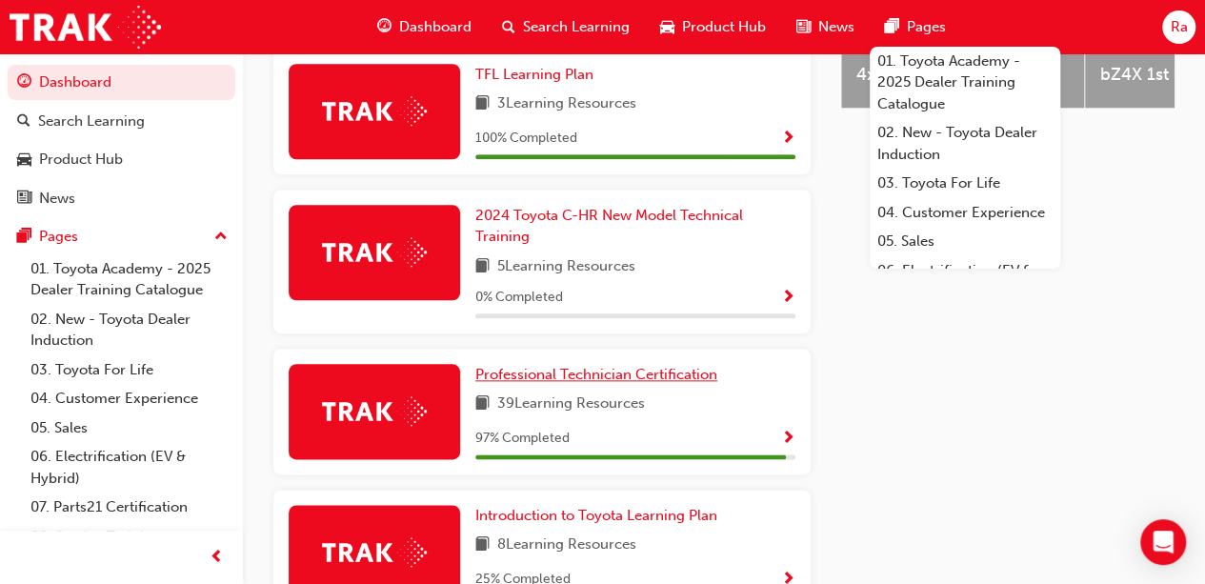
click at [589, 366] on span "Professional Technician Certification" at bounding box center [596, 374] width 242 height 17
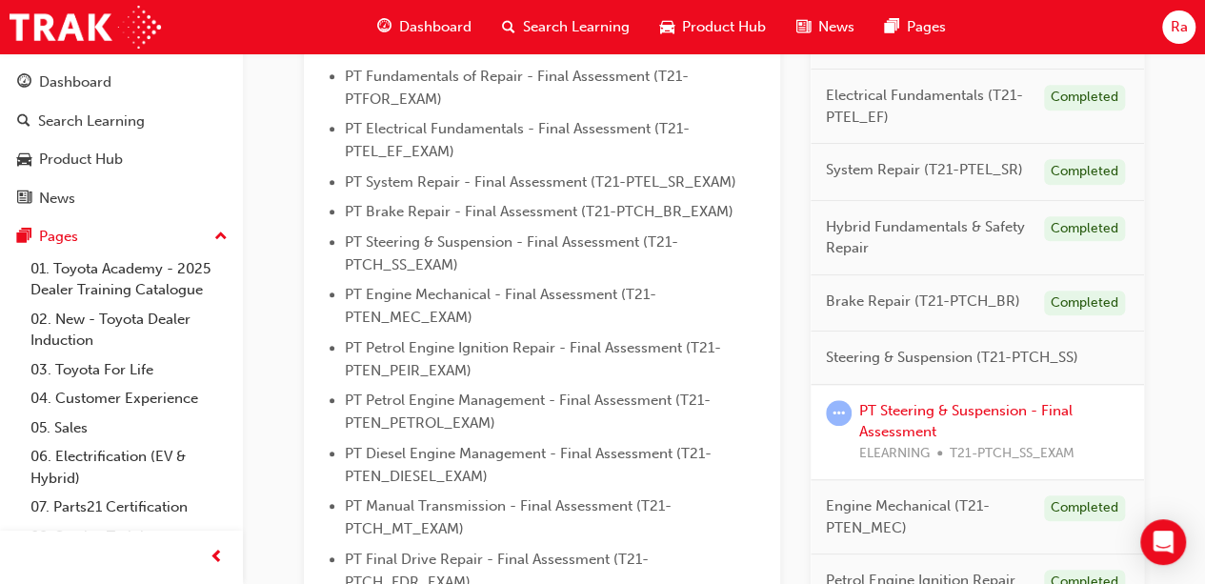
scroll to position [667, 0]
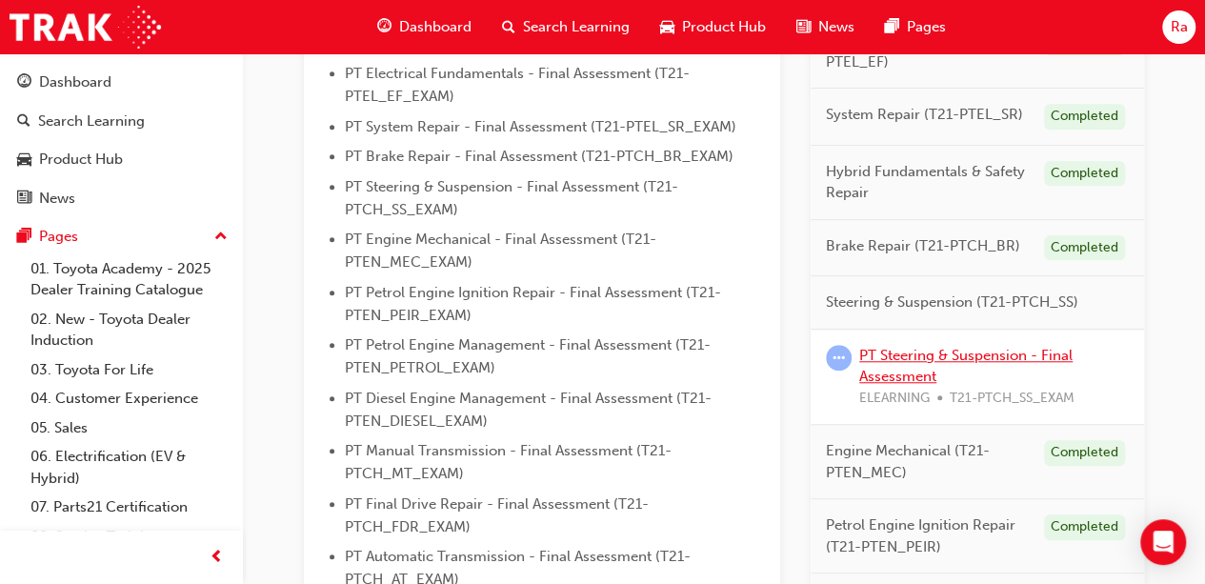
click at [956, 353] on link "PT Steering & Suspension - Final Assessment" at bounding box center [965, 365] width 213 height 39
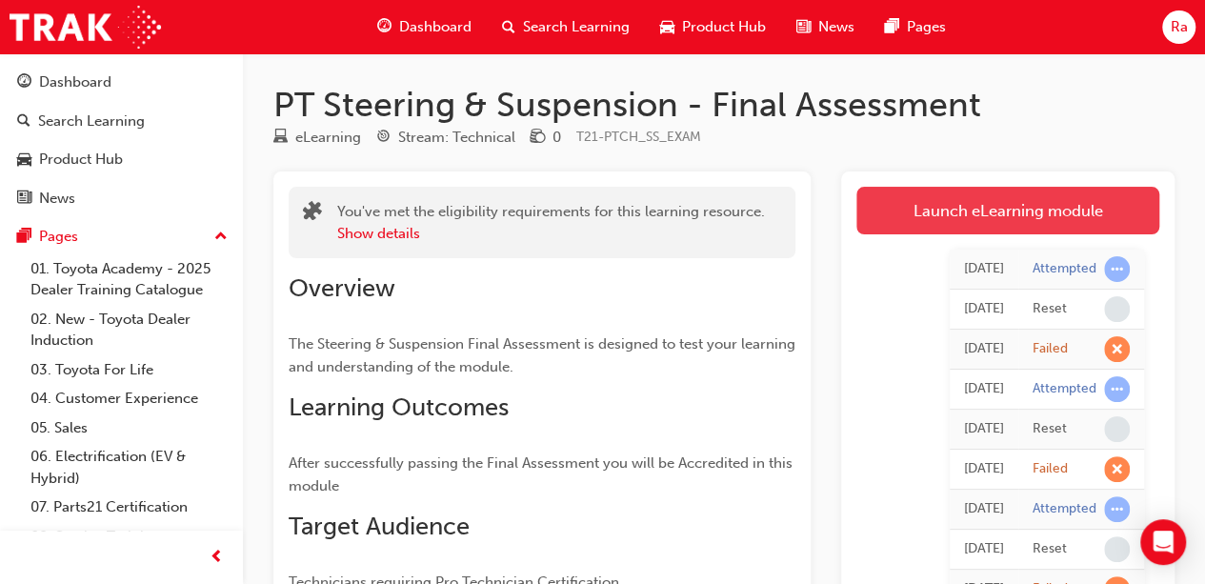
click at [961, 203] on link "Launch eLearning module" at bounding box center [1007, 211] width 303 height 48
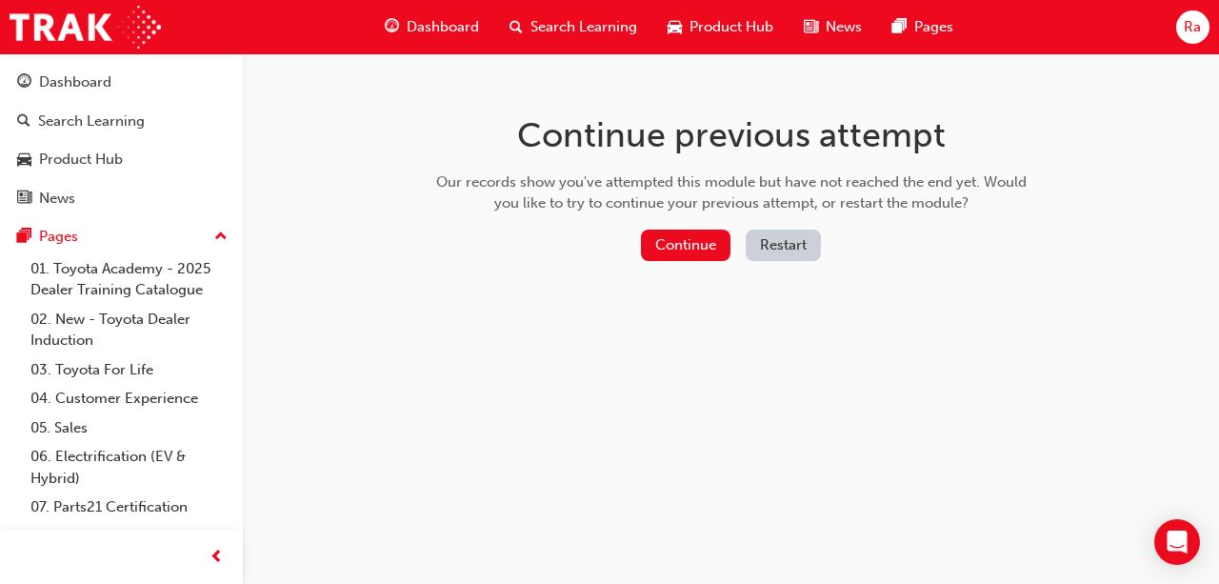
click at [774, 247] on button "Restart" at bounding box center [783, 245] width 75 height 31
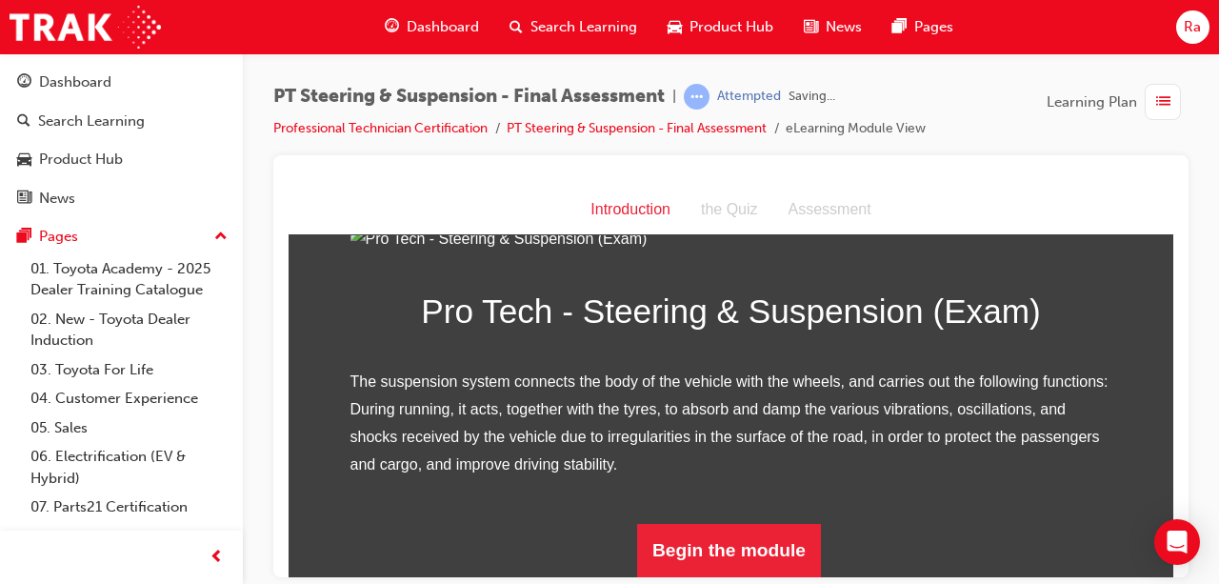
scroll to position [271, 0]
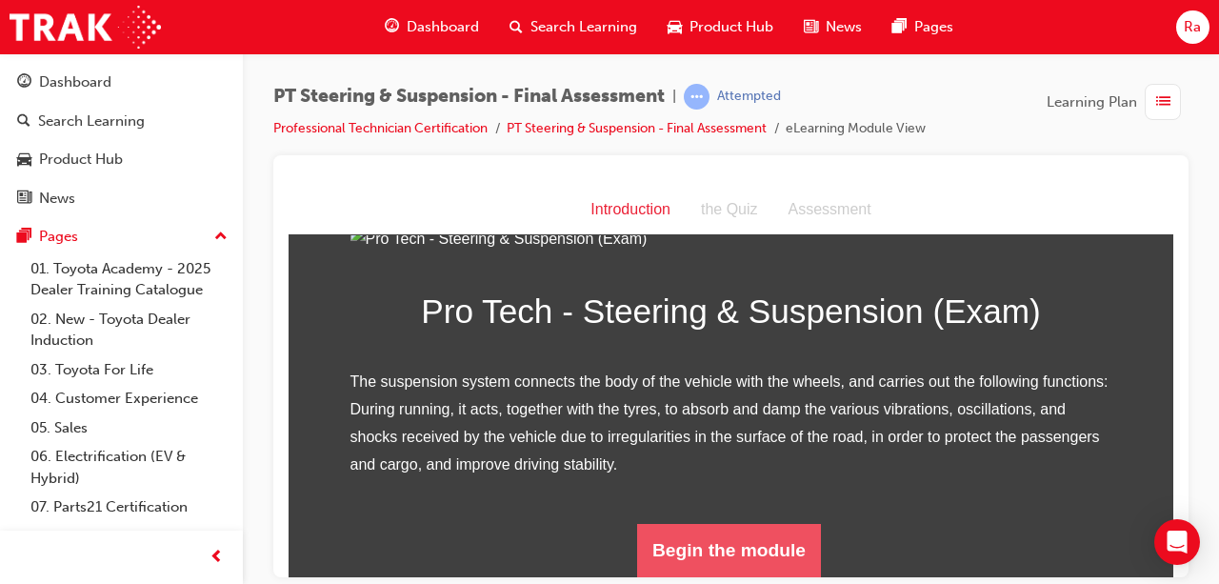
click at [771, 528] on button "Begin the module" at bounding box center [729, 549] width 184 height 53
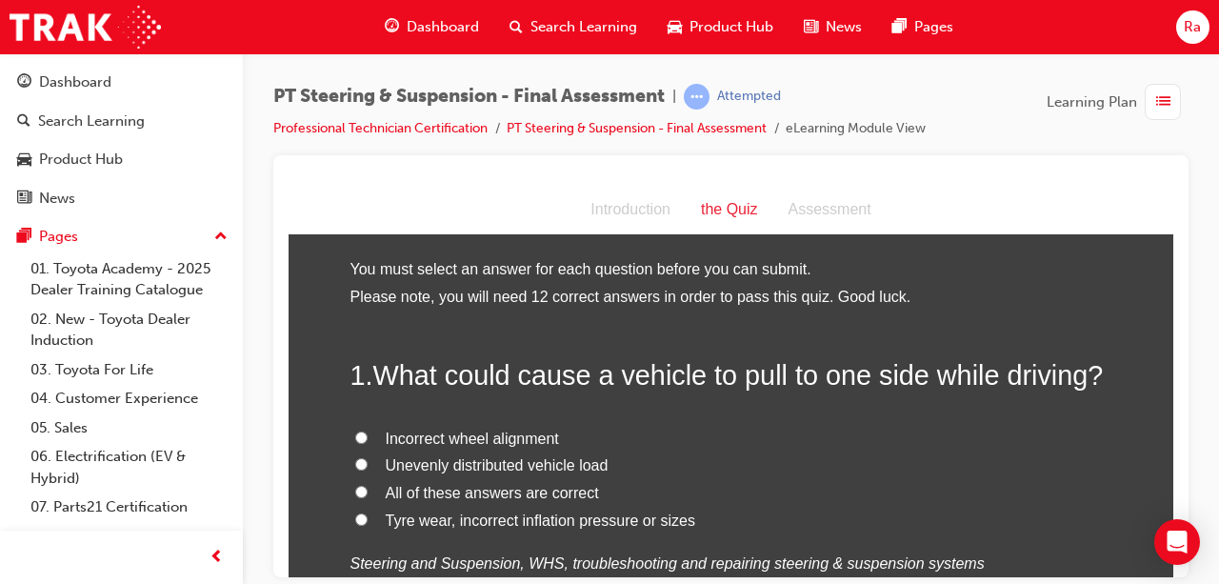
click at [558, 484] on span "All of these answers are correct" at bounding box center [492, 492] width 213 height 16
click at [368, 485] on input "All of these answers are correct" at bounding box center [361, 491] width 12 height 12
radio input "true"
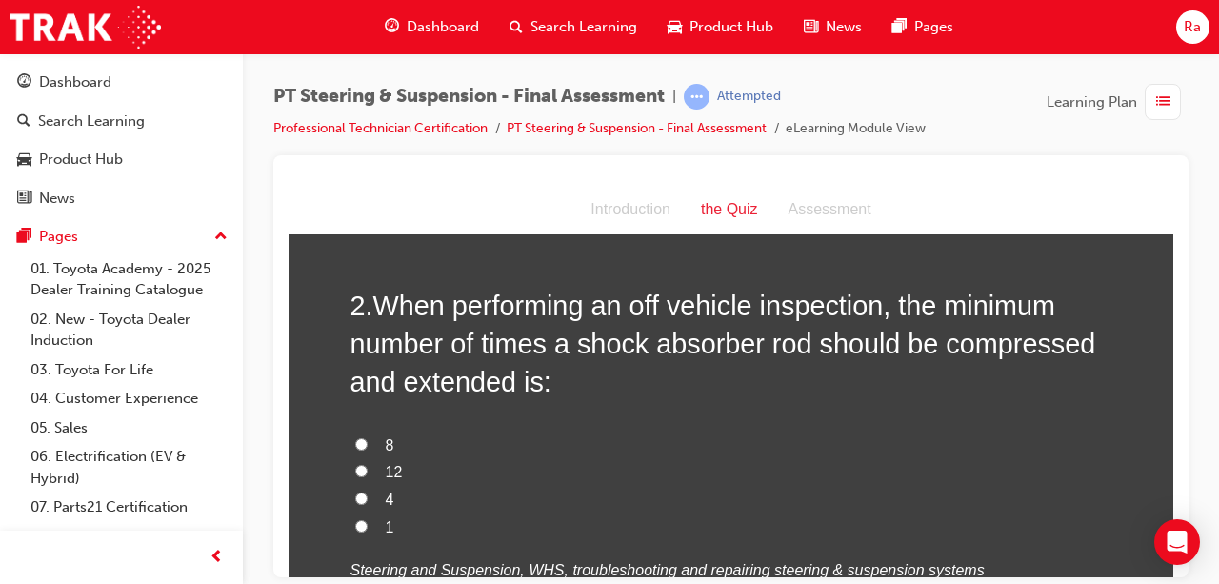
scroll to position [476, 0]
click at [386, 490] on span "4" at bounding box center [390, 498] width 9 height 16
click at [368, 491] on input "4" at bounding box center [361, 497] width 12 height 12
radio input "true"
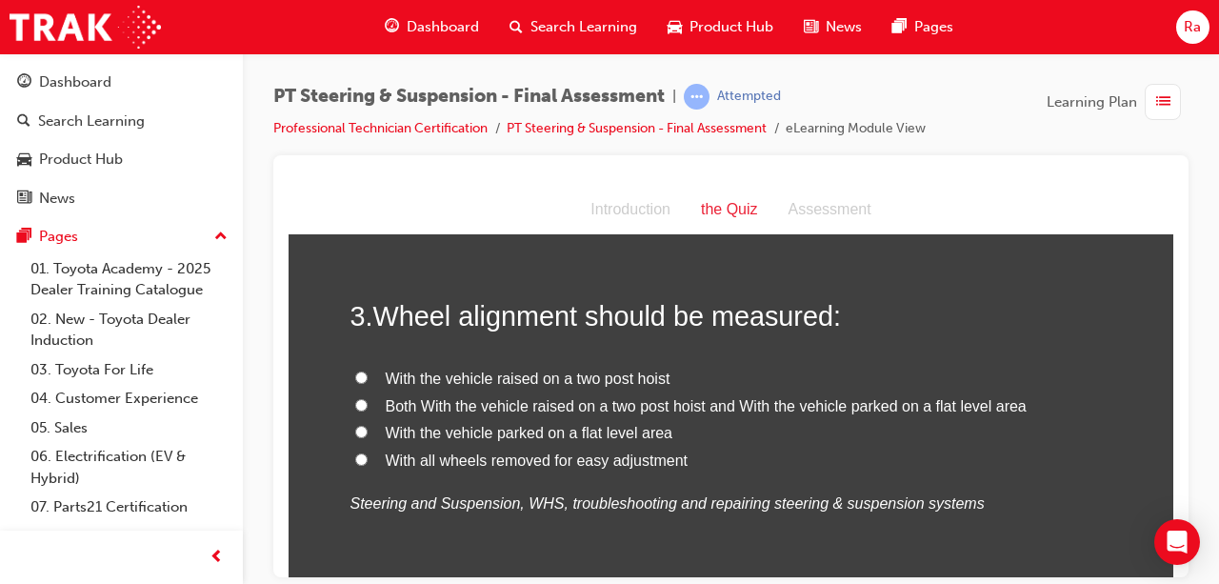
scroll to position [953, 0]
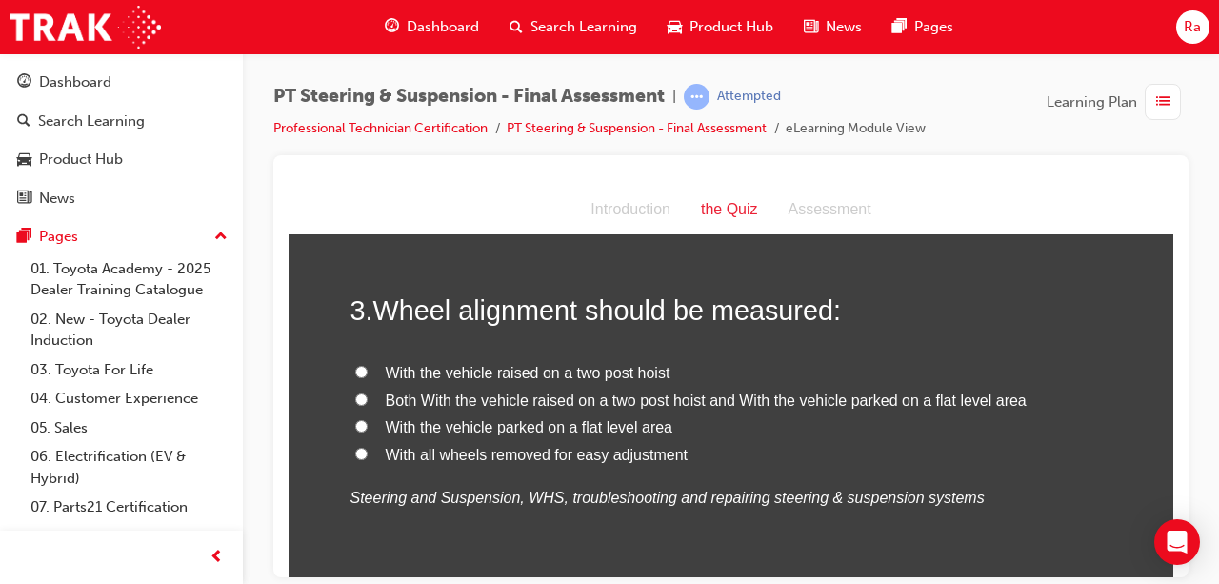
click at [453, 405] on span "Both With the vehicle raised on a two post hoist and With the vehicle parked on…" at bounding box center [706, 400] width 641 height 16
click at [368, 405] on input "Both With the vehicle raised on a two post hoist and With the vehicle parked on…" at bounding box center [361, 398] width 12 height 12
radio input "true"
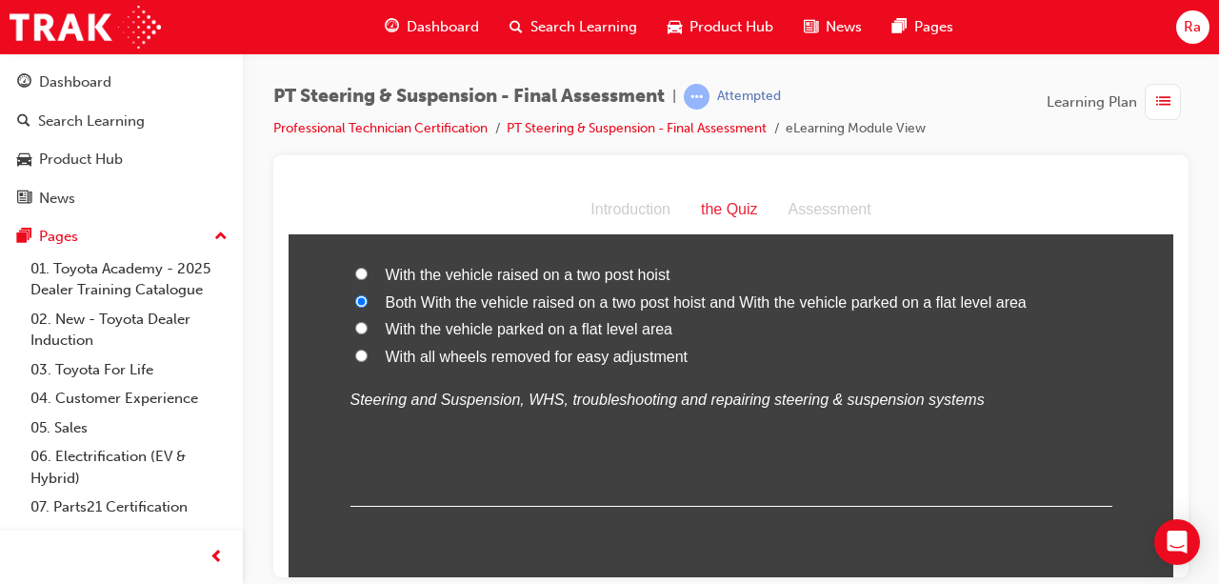
scroll to position [1048, 0]
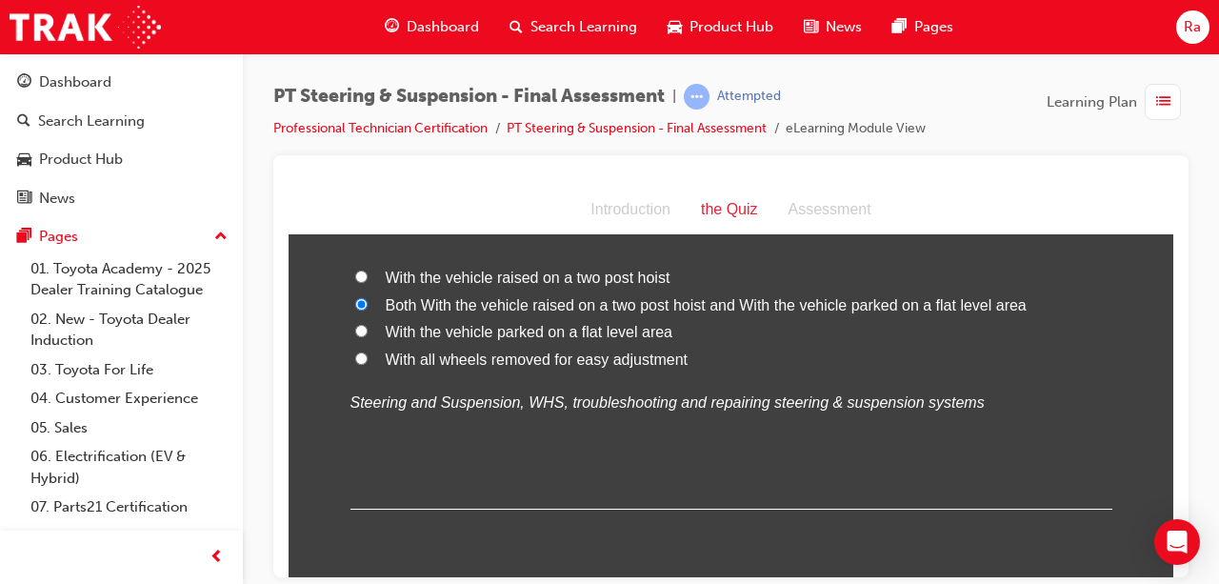
click at [501, 278] on span "With the vehicle raised on a two post hoist" at bounding box center [528, 277] width 285 height 16
click at [368, 278] on input "With the vehicle raised on a two post hoist" at bounding box center [361, 276] width 12 height 12
radio input "true"
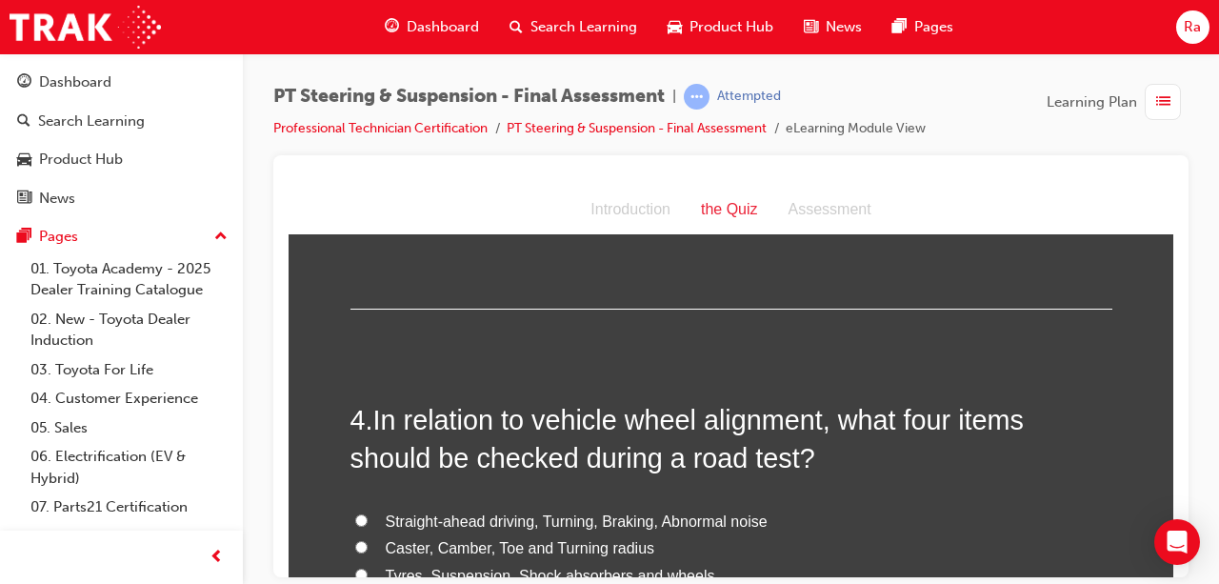
scroll to position [1334, 0]
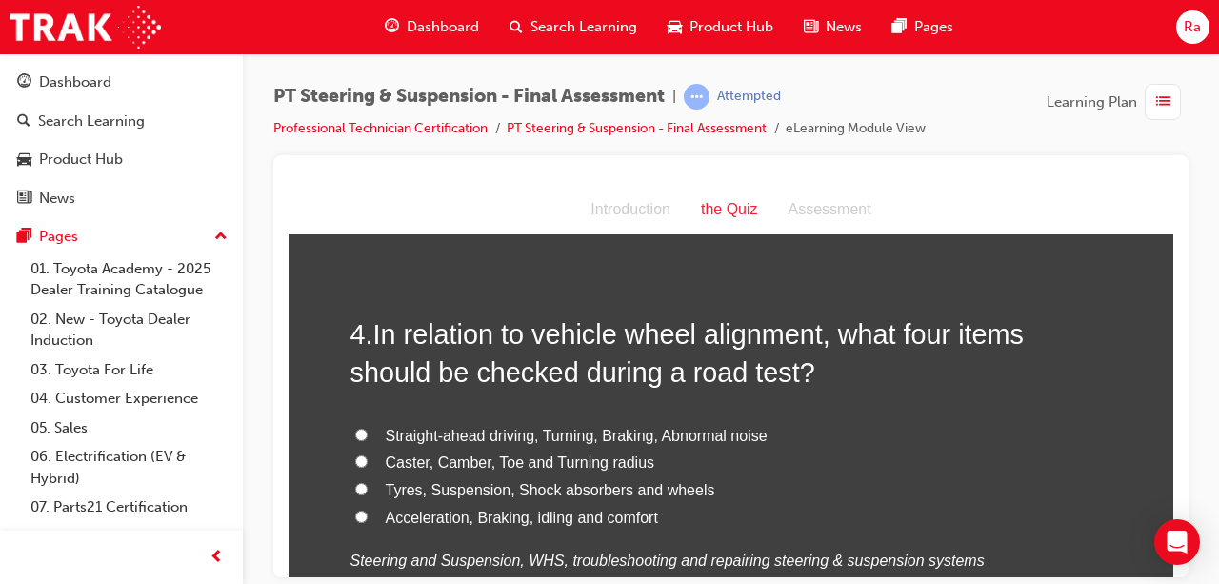
click at [464, 470] on label "Caster, Camber, Toe and Turning radius" at bounding box center [732, 463] width 762 height 28
click at [368, 467] on input "Caster, Camber, Toe and Turning radius" at bounding box center [361, 460] width 12 height 12
radio input "true"
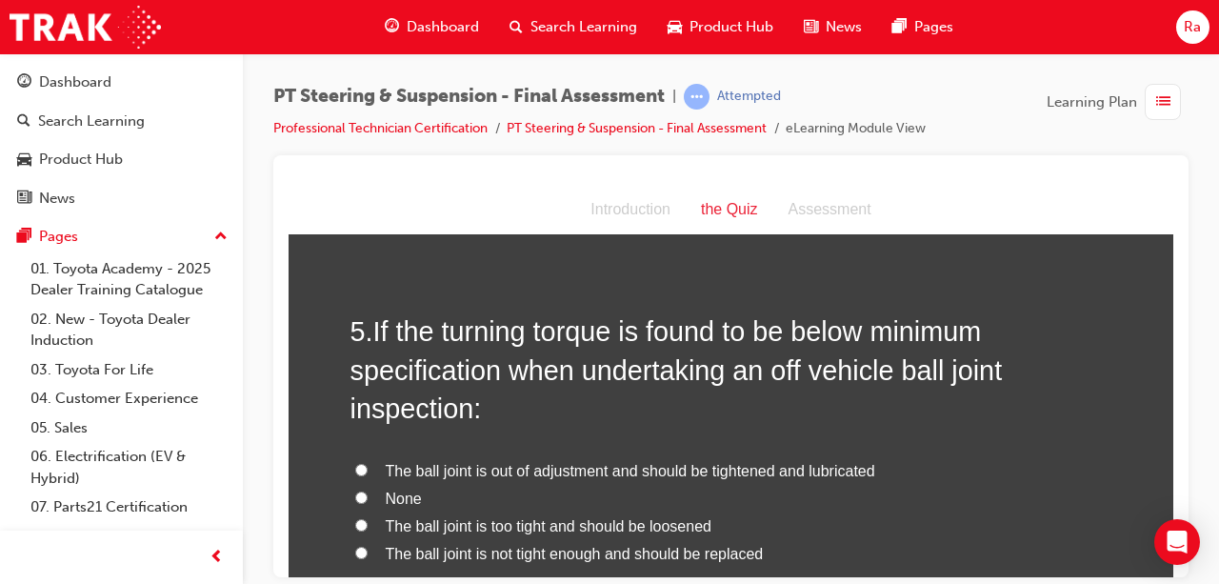
scroll to position [1810, 0]
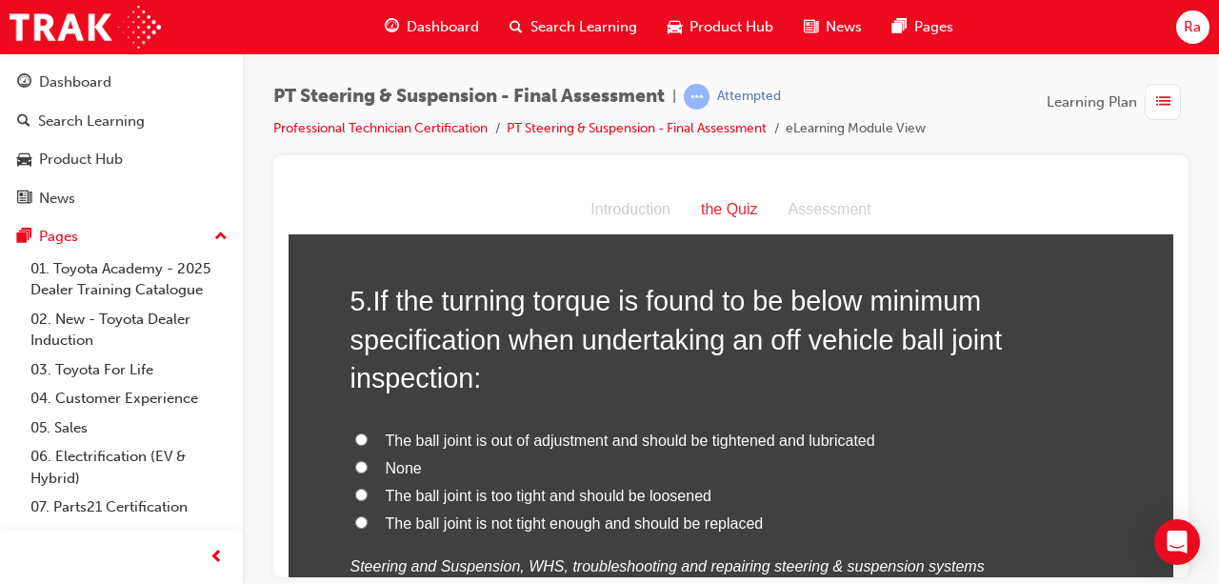
click at [545, 514] on span "The ball joint is not tight enough and should be replaced" at bounding box center [575, 522] width 378 height 16
click at [368, 515] on input "The ball joint is not tight enough and should be replaced" at bounding box center [361, 521] width 12 height 12
radio input "true"
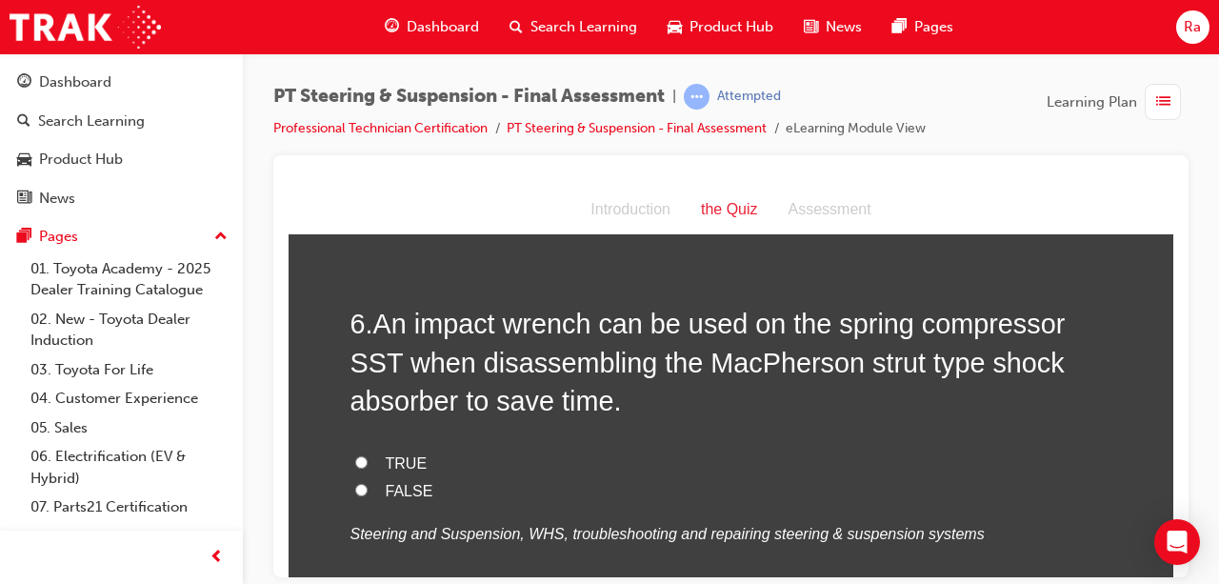
scroll to position [2286, 0]
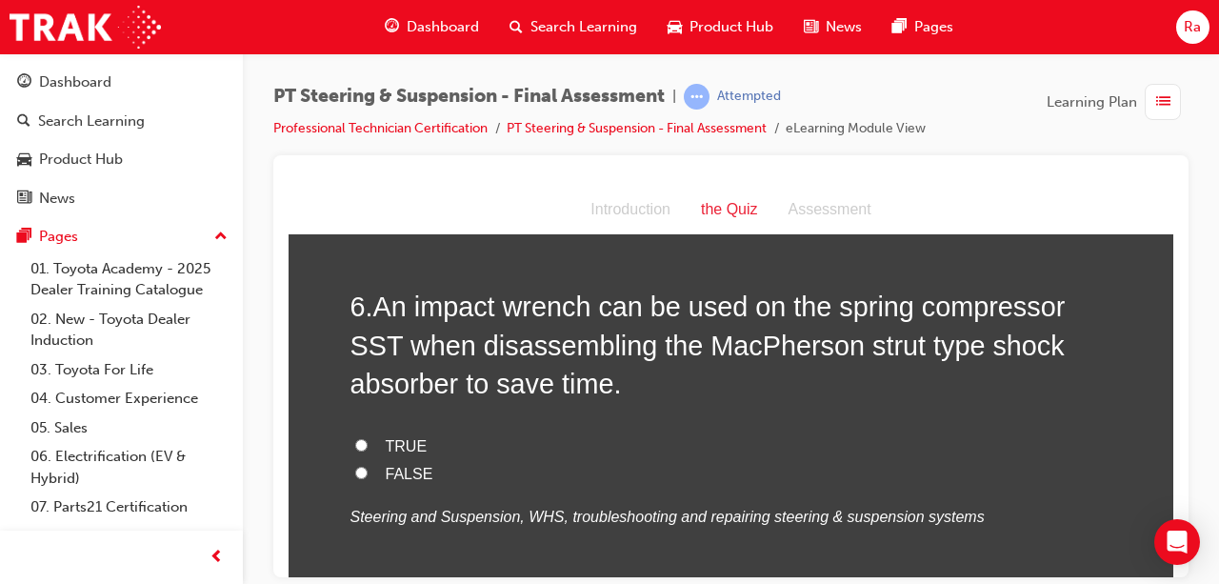
click at [398, 469] on span "FALSE" at bounding box center [410, 473] width 48 height 16
click at [368, 469] on input "FALSE" at bounding box center [361, 472] width 12 height 12
radio input "true"
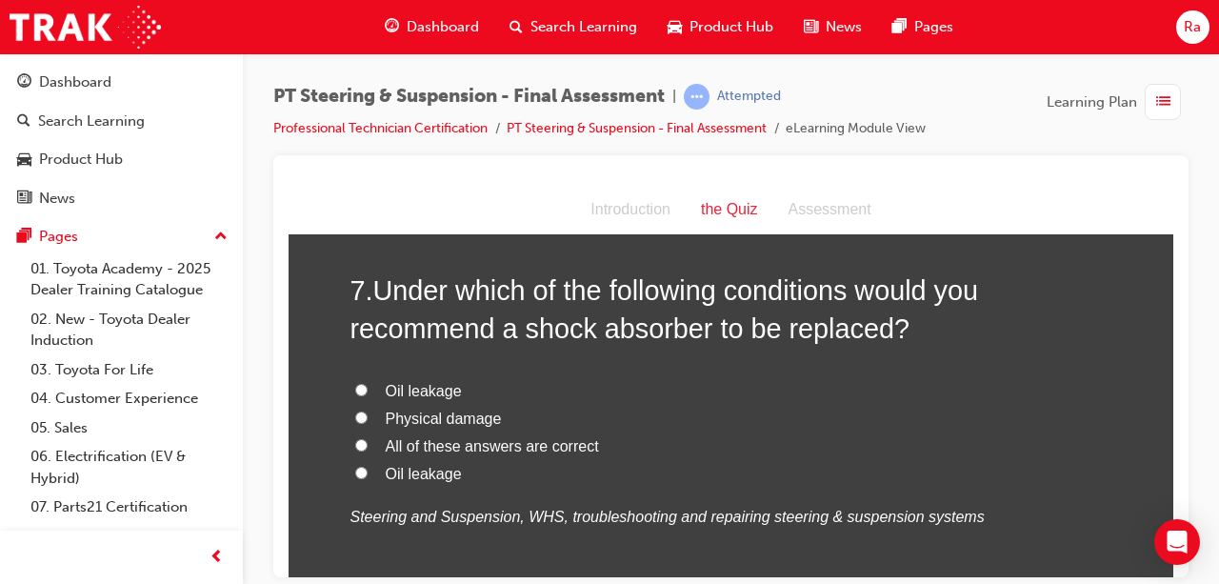
scroll to position [2763, 0]
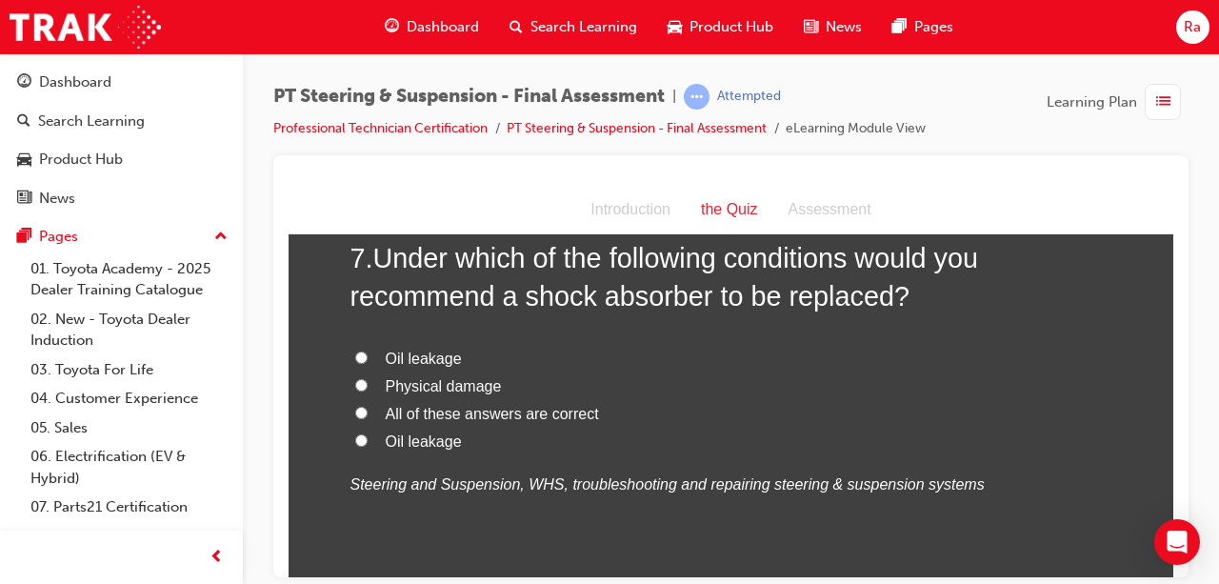
click at [434, 415] on span "All of these answers are correct" at bounding box center [492, 413] width 213 height 16
click at [368, 415] on input "All of these answers are correct" at bounding box center [361, 412] width 12 height 12
radio input "true"
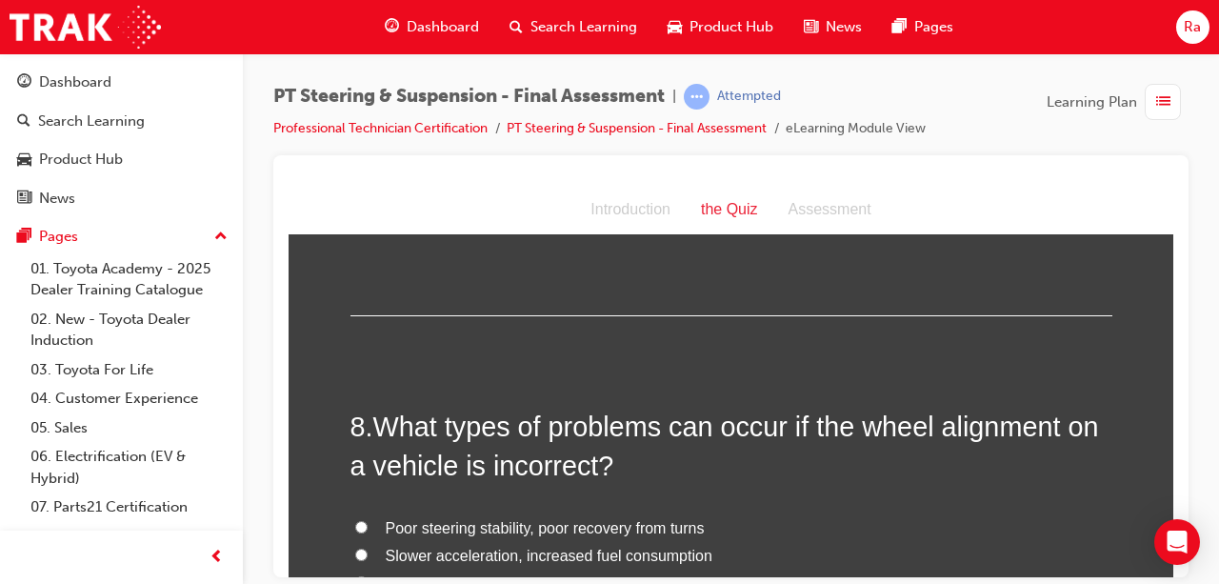
scroll to position [3144, 0]
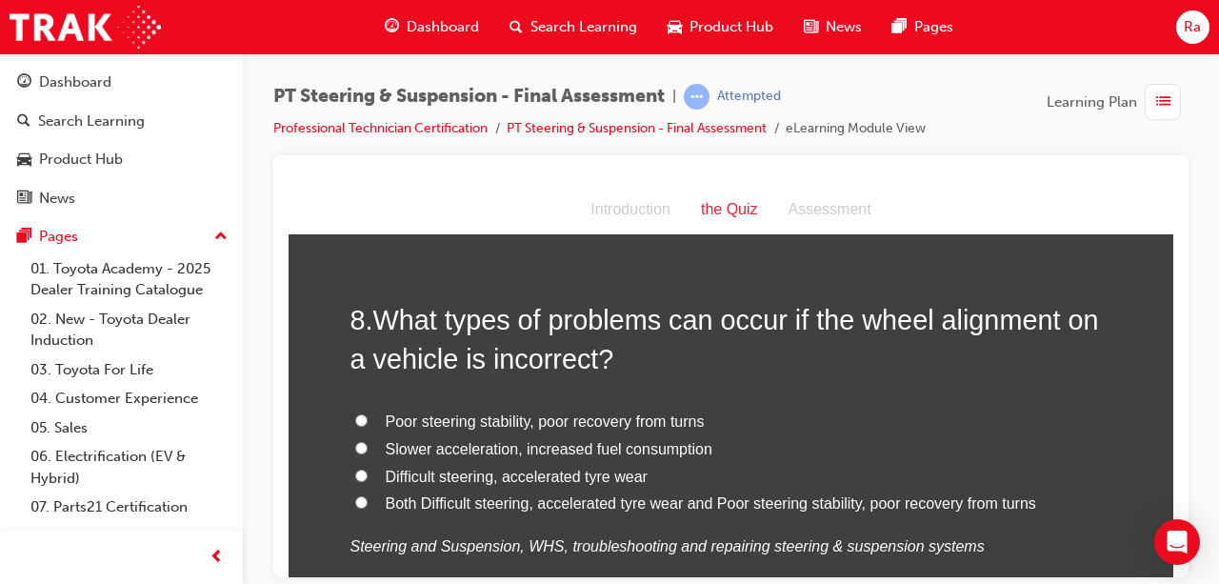
click at [469, 440] on span "Slower acceleration, increased fuel consumption" at bounding box center [549, 448] width 327 height 16
click at [368, 441] on input "Slower acceleration, increased fuel consumption" at bounding box center [361, 447] width 12 height 12
radio input "true"
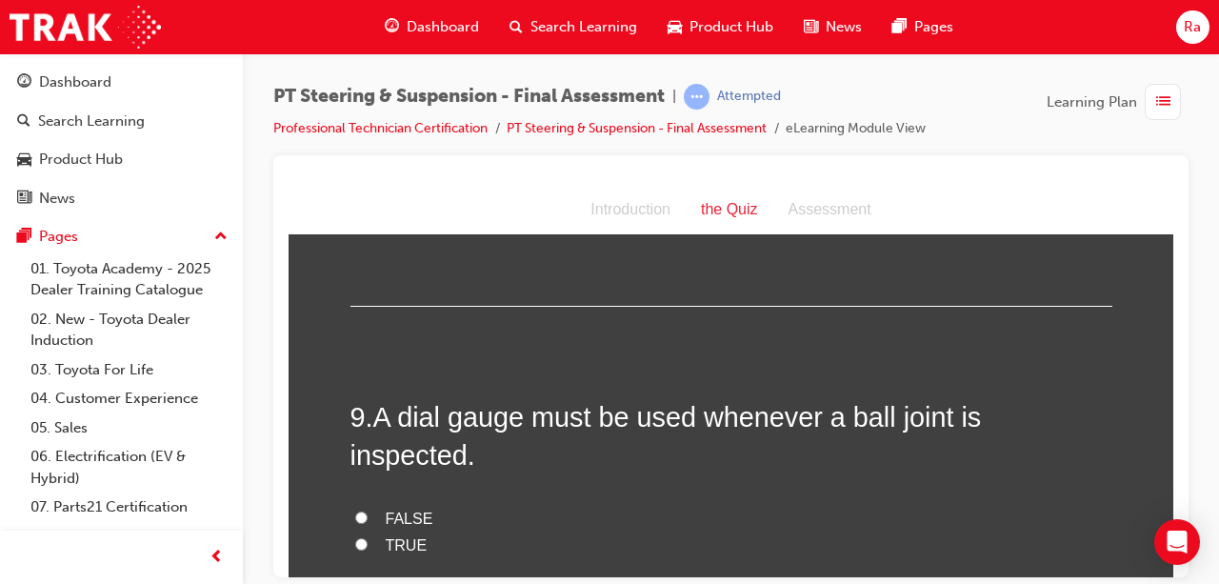
scroll to position [3620, 0]
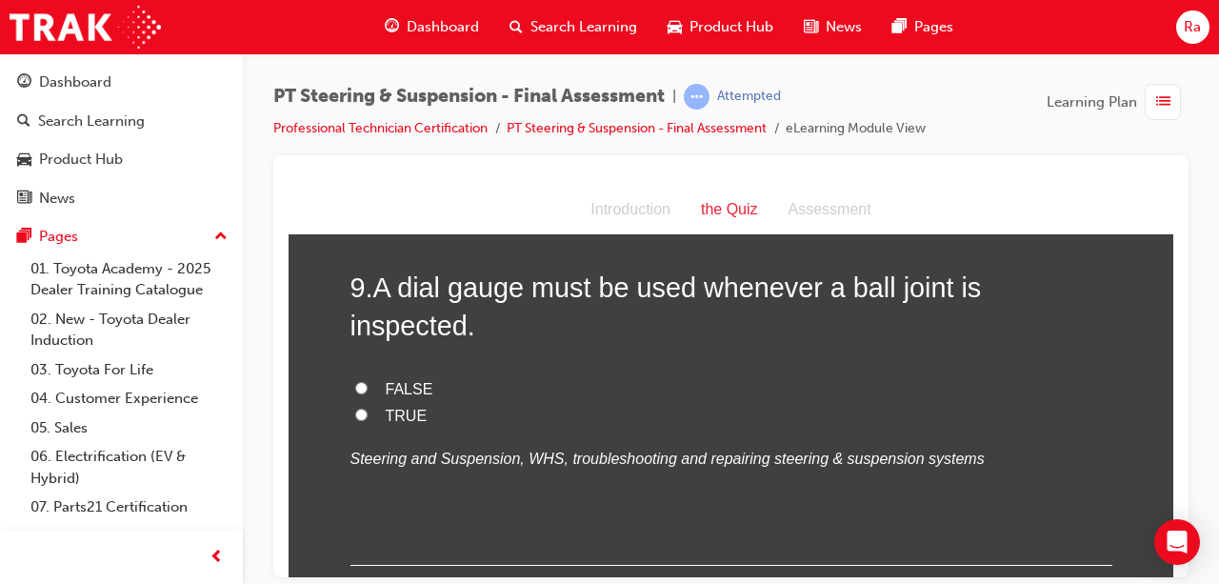
click at [407, 407] on span "TRUE" at bounding box center [407, 415] width 42 height 16
click at [368, 408] on input "TRUE" at bounding box center [361, 414] width 12 height 12
radio input "true"
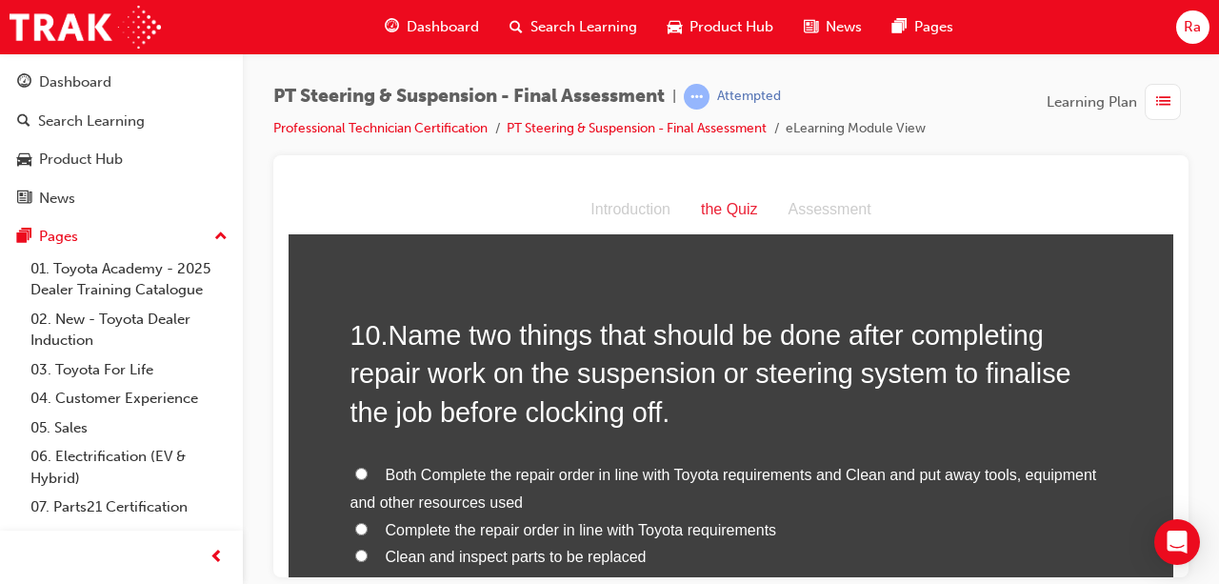
scroll to position [4001, 0]
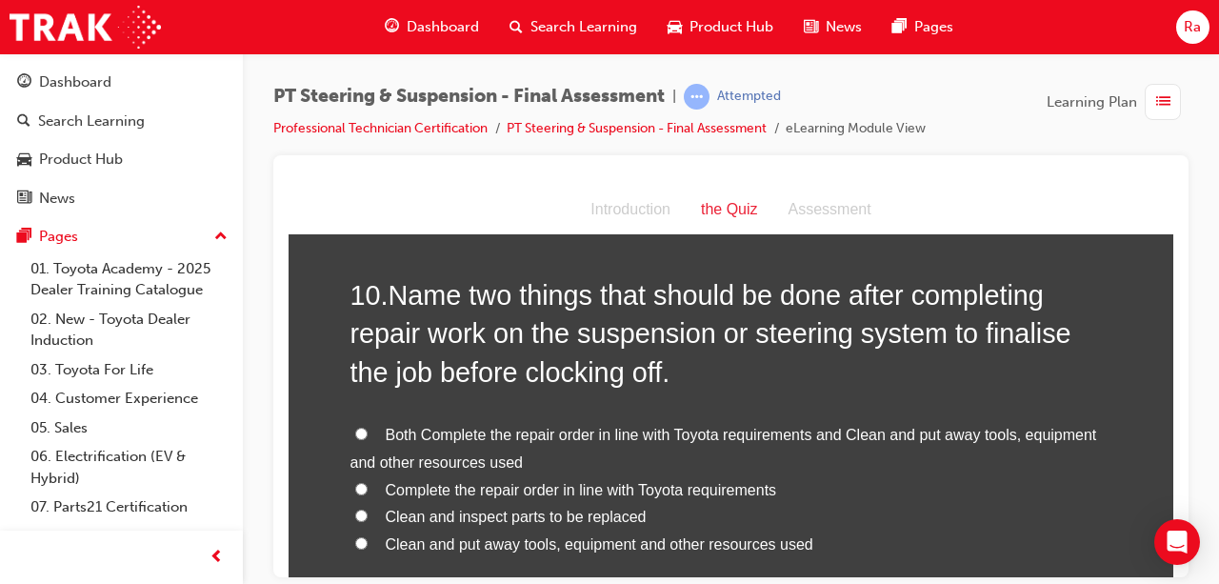
click at [530, 426] on span "Both Complete the repair order in line with Toyota requirements and Clean and p…" at bounding box center [724, 448] width 747 height 44
click at [368, 427] on input "Both Complete the repair order in line with Toyota requirements and Clean and p…" at bounding box center [361, 433] width 12 height 12
radio input "true"
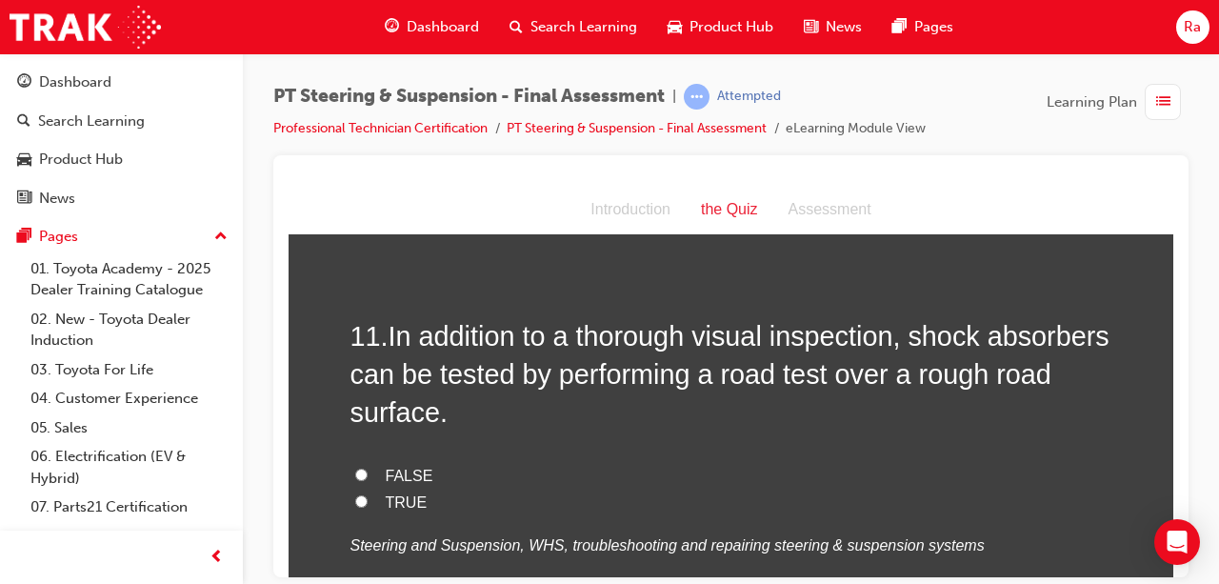
scroll to position [4477, 0]
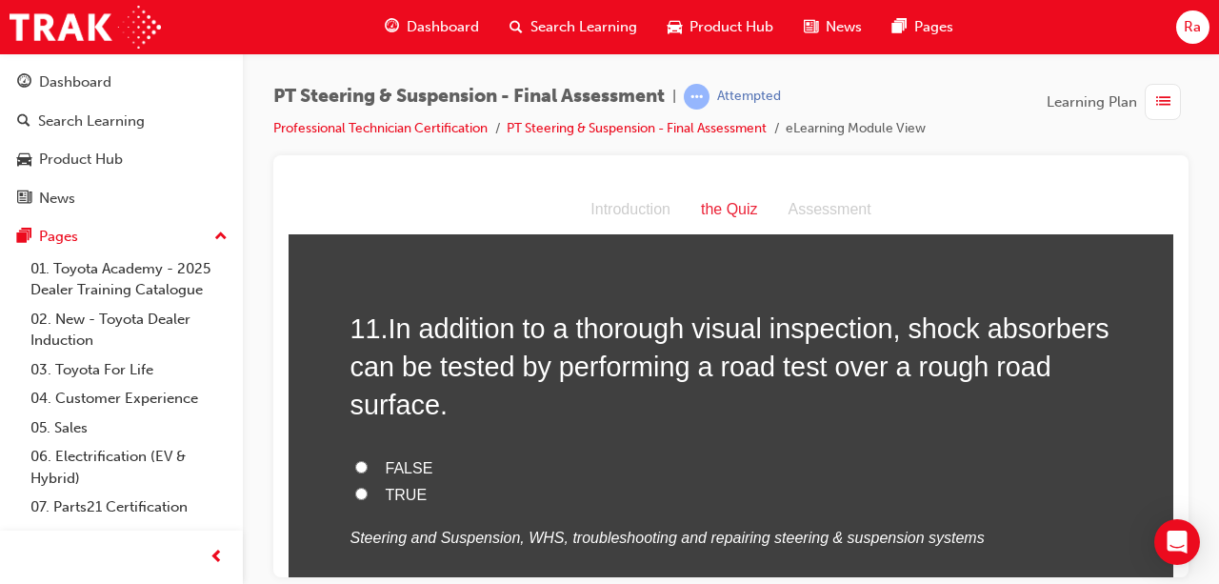
click at [401, 486] on span "TRUE" at bounding box center [407, 494] width 42 height 16
click at [368, 487] on input "TRUE" at bounding box center [361, 493] width 12 height 12
radio input "true"
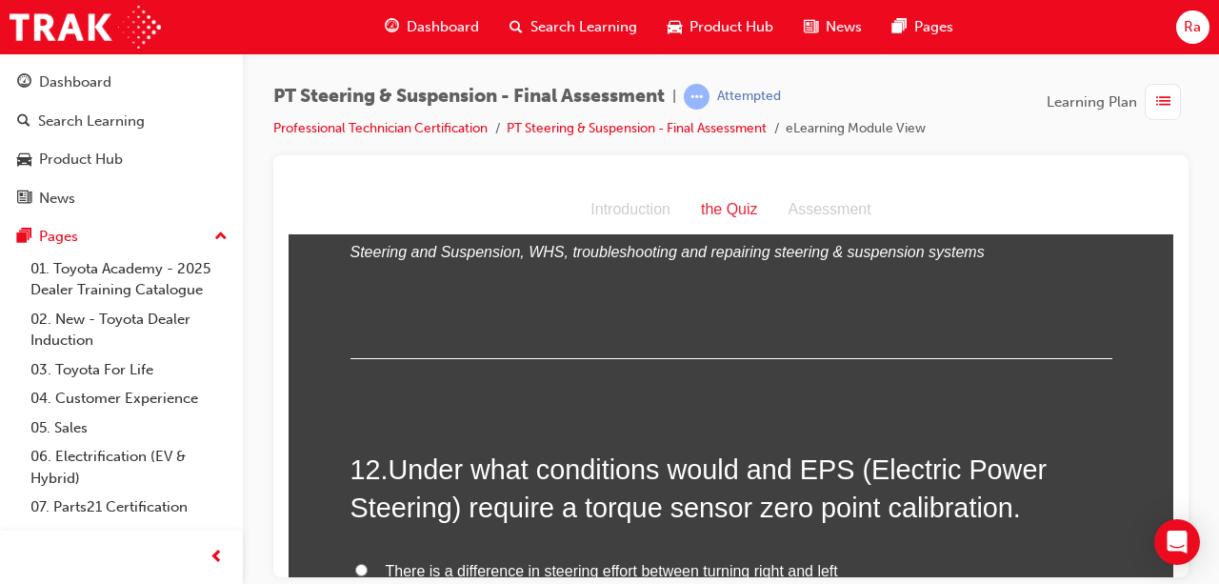
scroll to position [4858, 0]
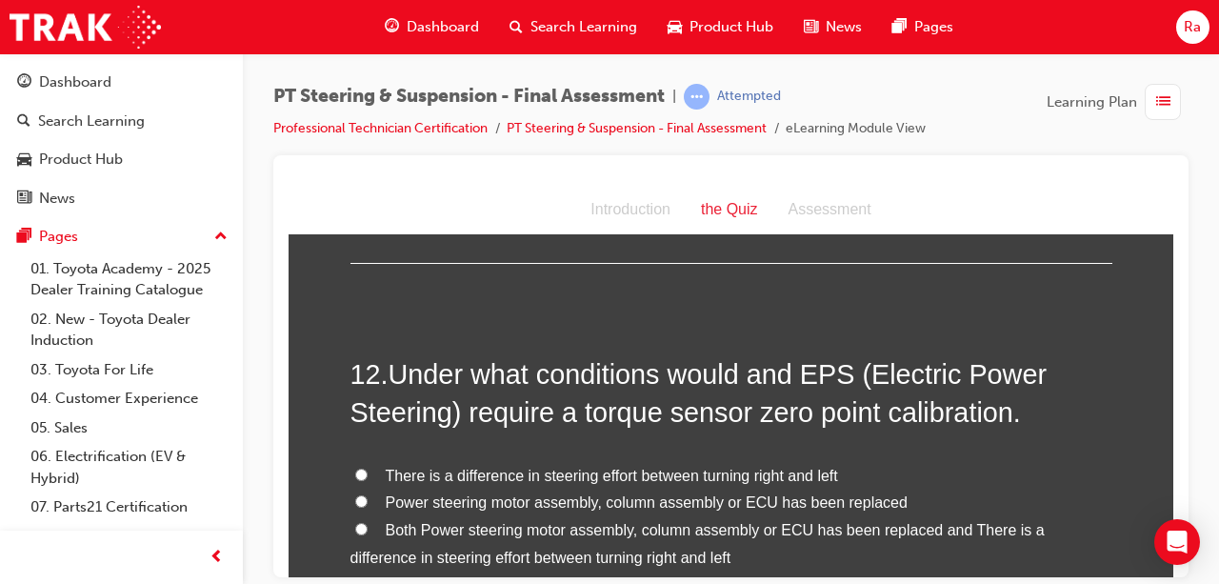
click at [422, 521] on span "Both Power steering motor assembly, column assembly or ECU has been replaced an…" at bounding box center [698, 543] width 694 height 44
click at [368, 522] on input "Both Power steering motor assembly, column assembly or ECU has been replaced an…" at bounding box center [361, 528] width 12 height 12
radio input "true"
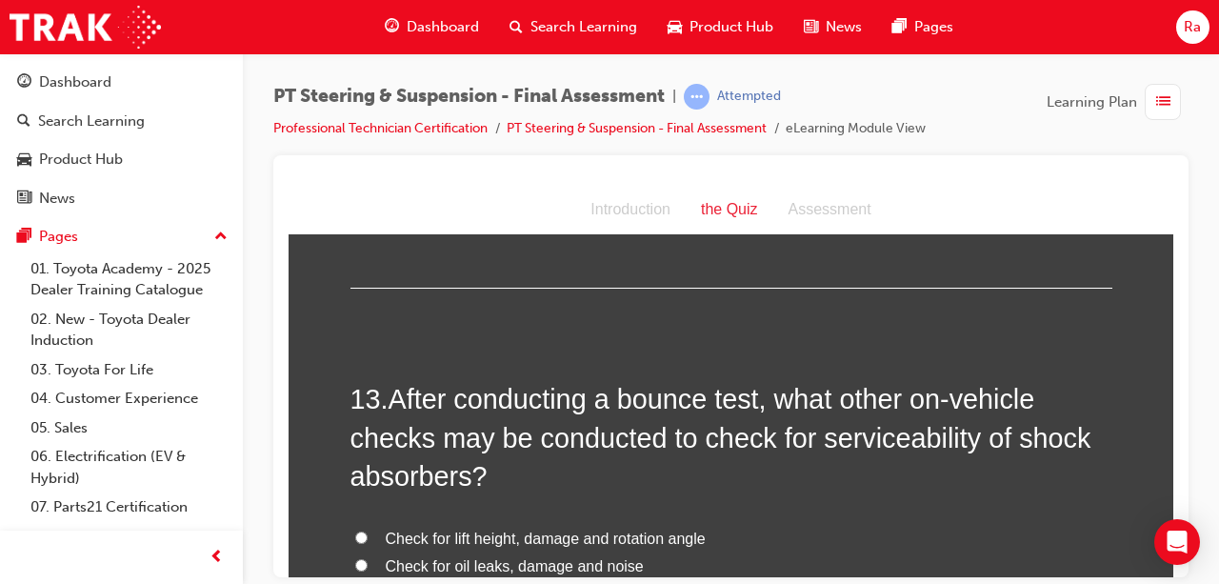
scroll to position [5335, 0]
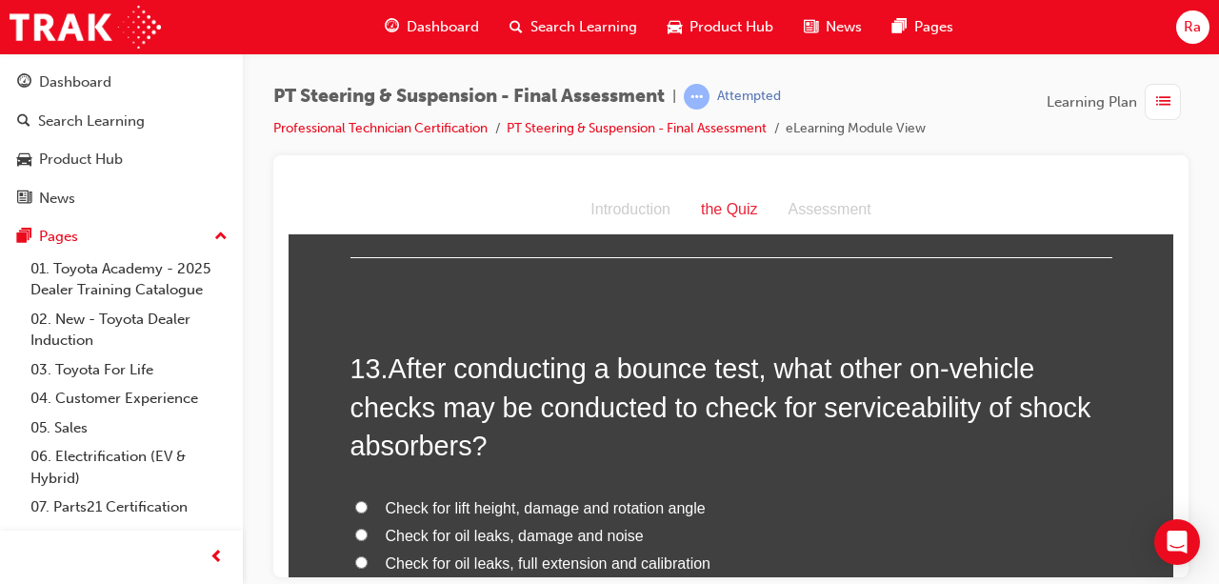
click at [545, 527] on span "Check for oil leaks, damage and noise" at bounding box center [515, 535] width 258 height 16
click at [368, 528] on input "Check for oil leaks, damage and noise" at bounding box center [361, 534] width 12 height 12
radio input "true"
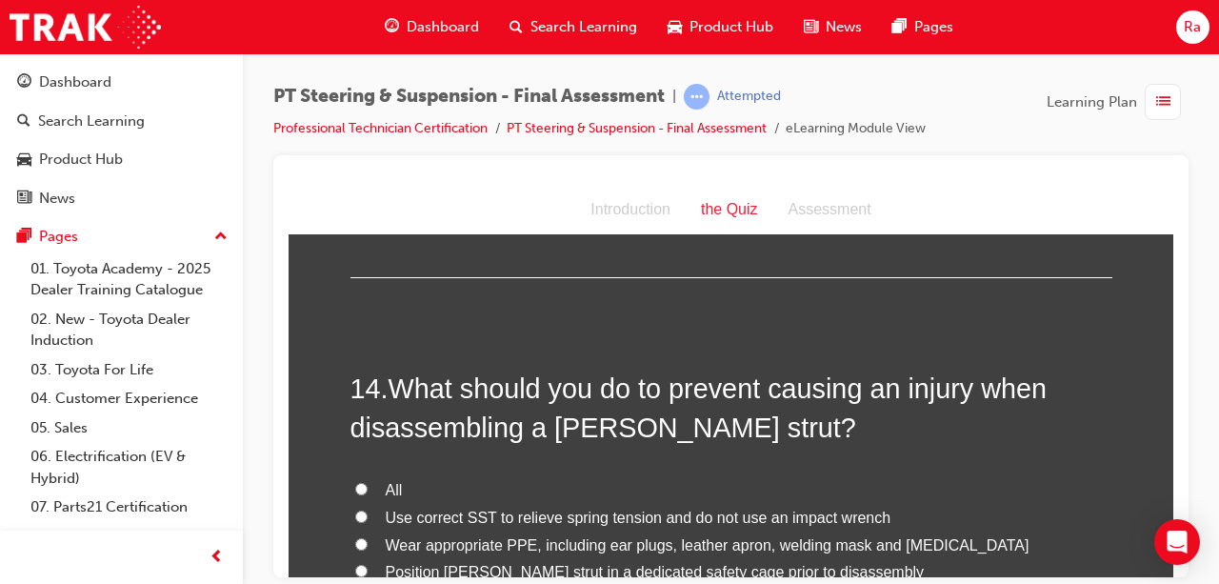
scroll to position [5811, 0]
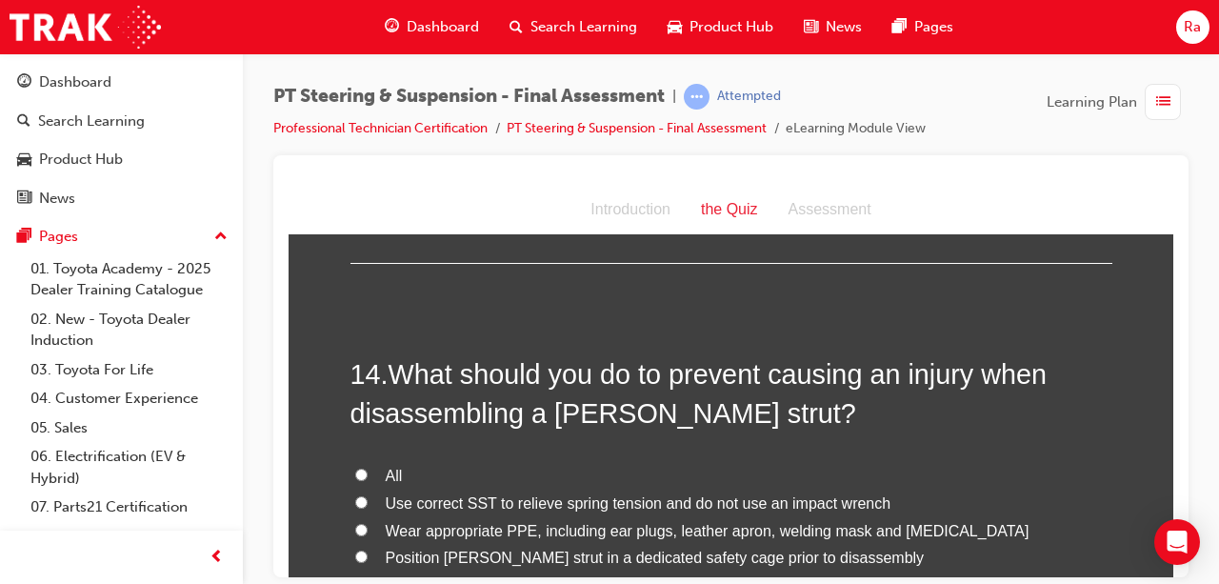
click at [510, 494] on span "Use correct SST to relieve spring tension and do not use an impact wrench" at bounding box center [639, 502] width 506 height 16
click at [368, 495] on input "Use correct SST to relieve spring tension and do not use an impact wrench" at bounding box center [361, 501] width 12 height 12
radio input "true"
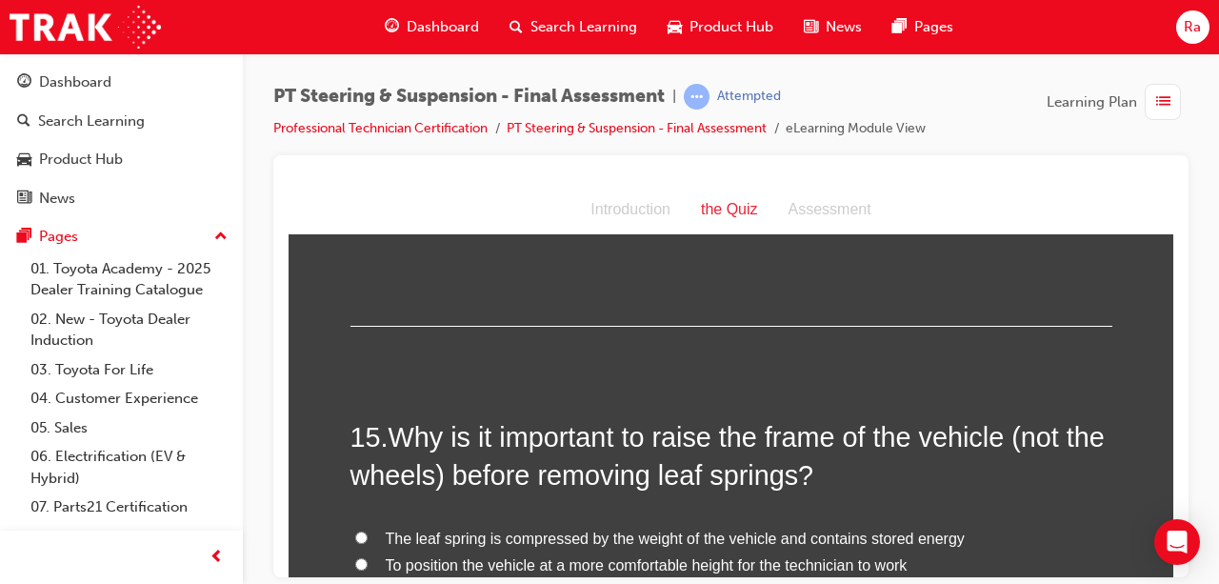
scroll to position [6287, 0]
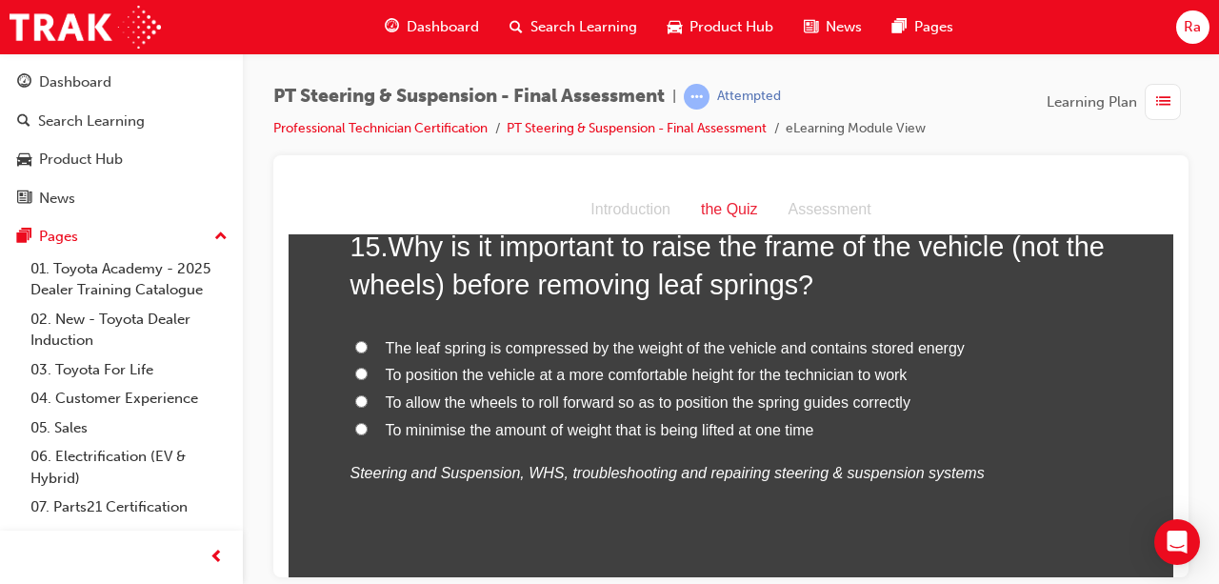
click at [663, 339] on span "The leaf spring is compressed by the weight of the vehicle and contains stored …" at bounding box center [675, 347] width 579 height 16
click at [368, 340] on input "The leaf spring is compressed by the weight of the vehicle and contains stored …" at bounding box center [361, 346] width 12 height 12
radio input "true"
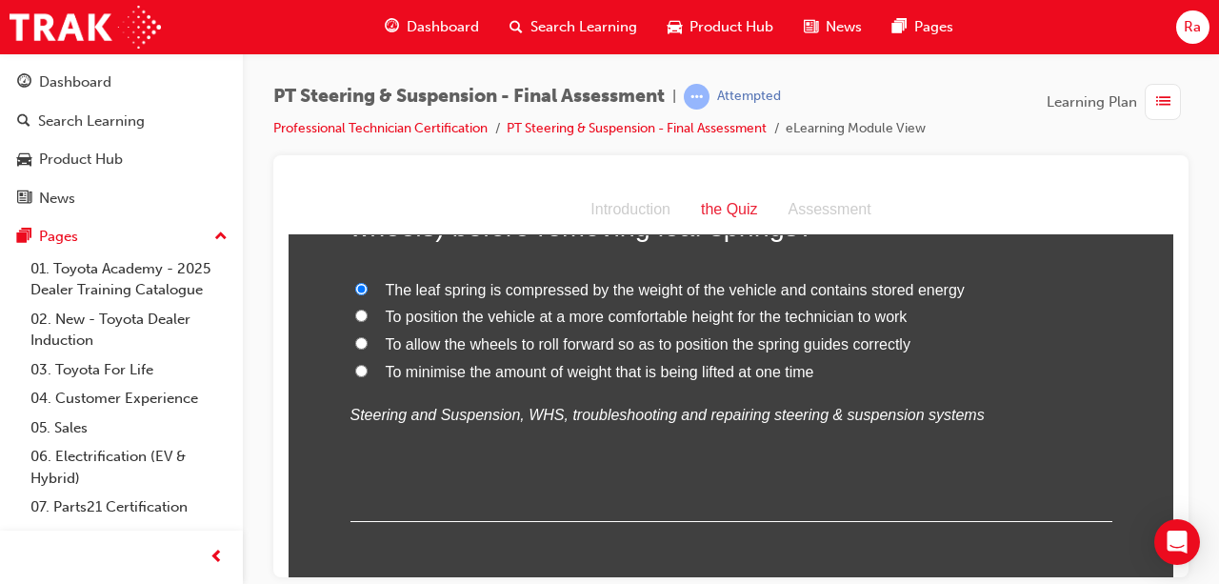
scroll to position [6485, 0]
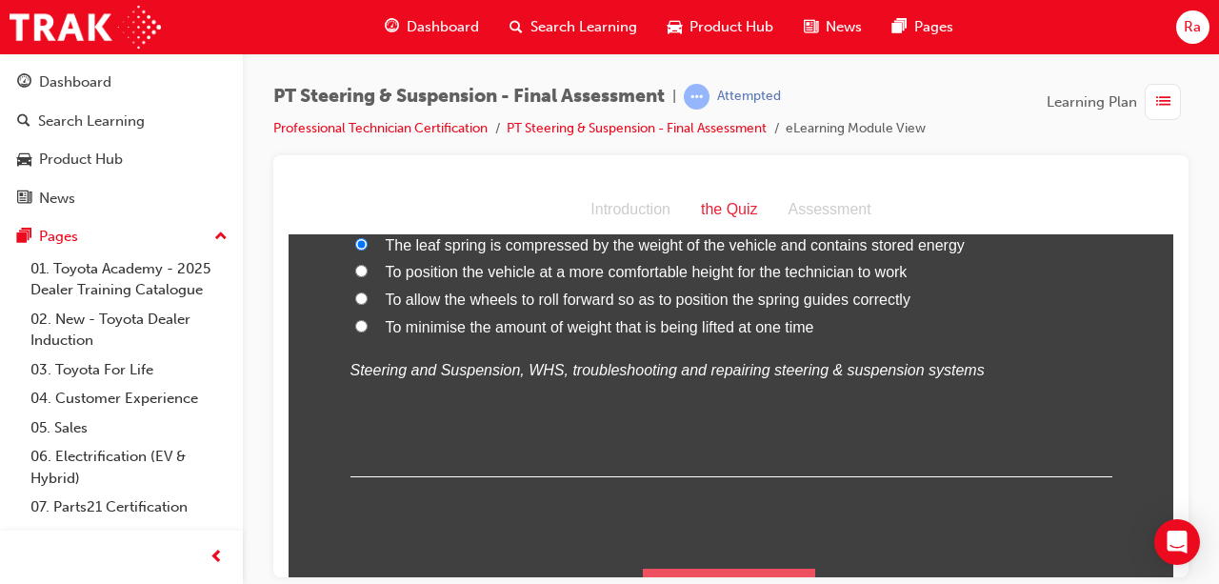
click at [749, 568] on button "Submit Answers" at bounding box center [729, 594] width 173 height 53
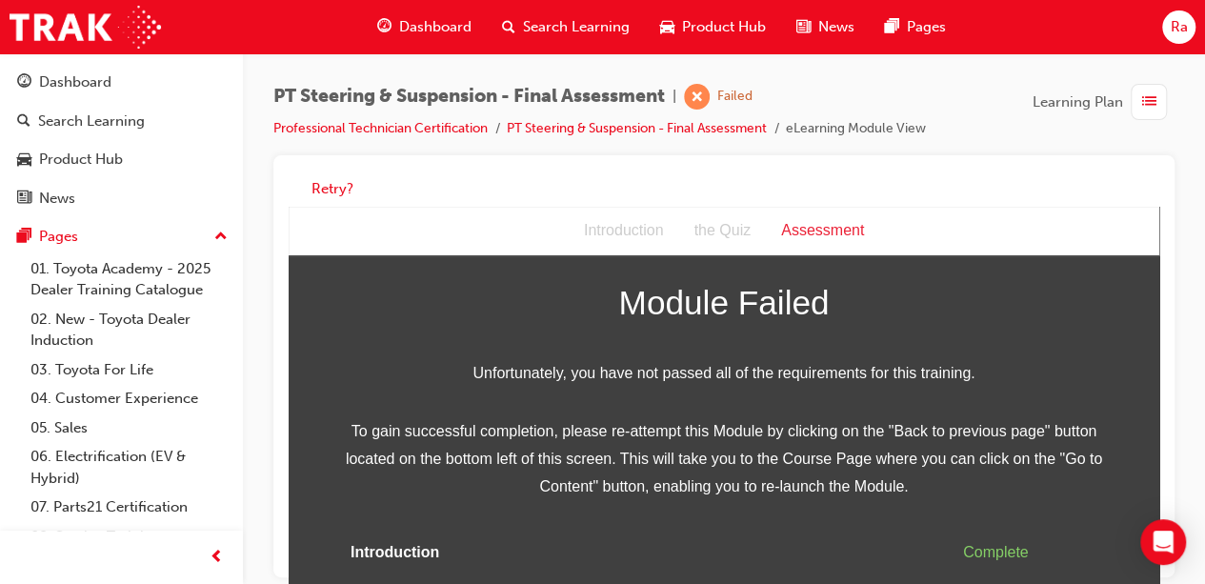
scroll to position [0, 0]
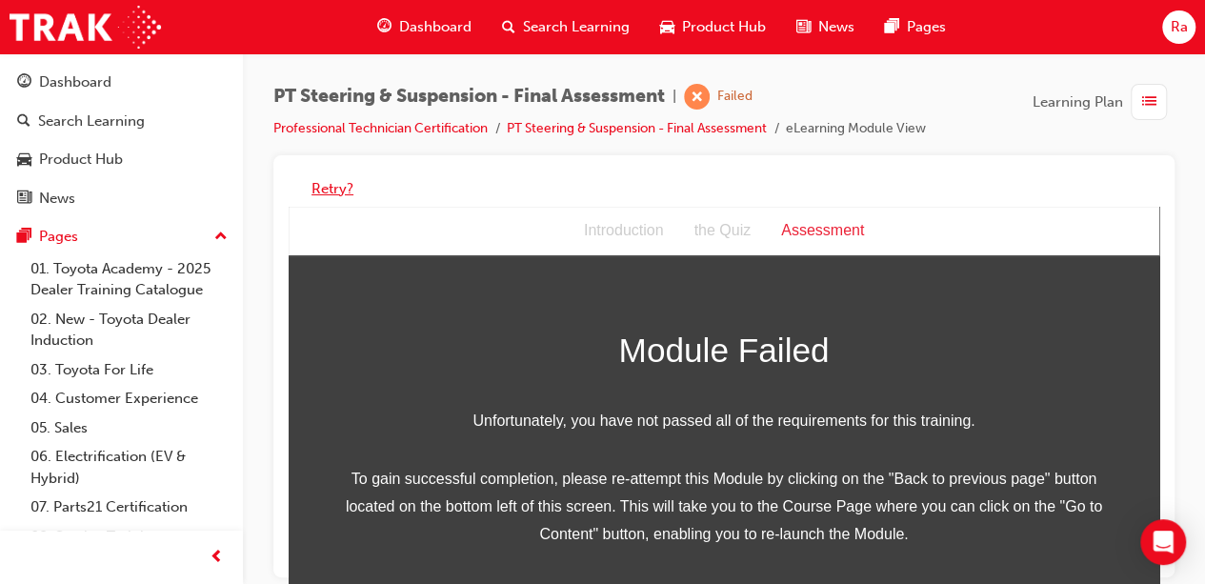
click at [326, 172] on div "Retry?" at bounding box center [724, 189] width 871 height 37
click at [341, 195] on button "Retry?" at bounding box center [333, 189] width 42 height 22
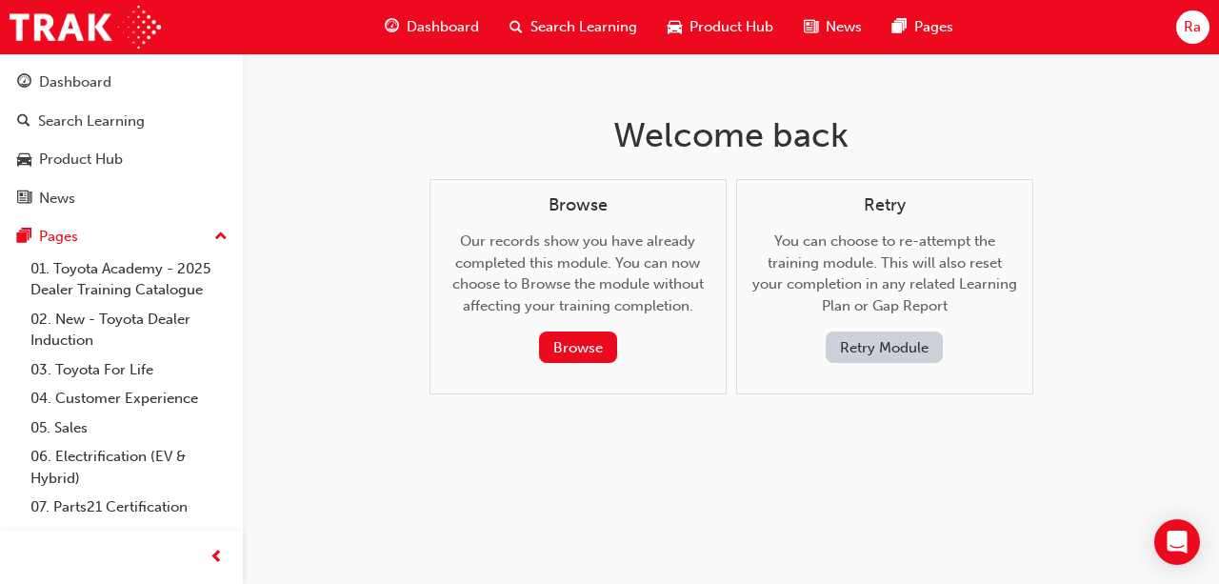
click at [901, 350] on button "Retry Module" at bounding box center [884, 347] width 117 height 31
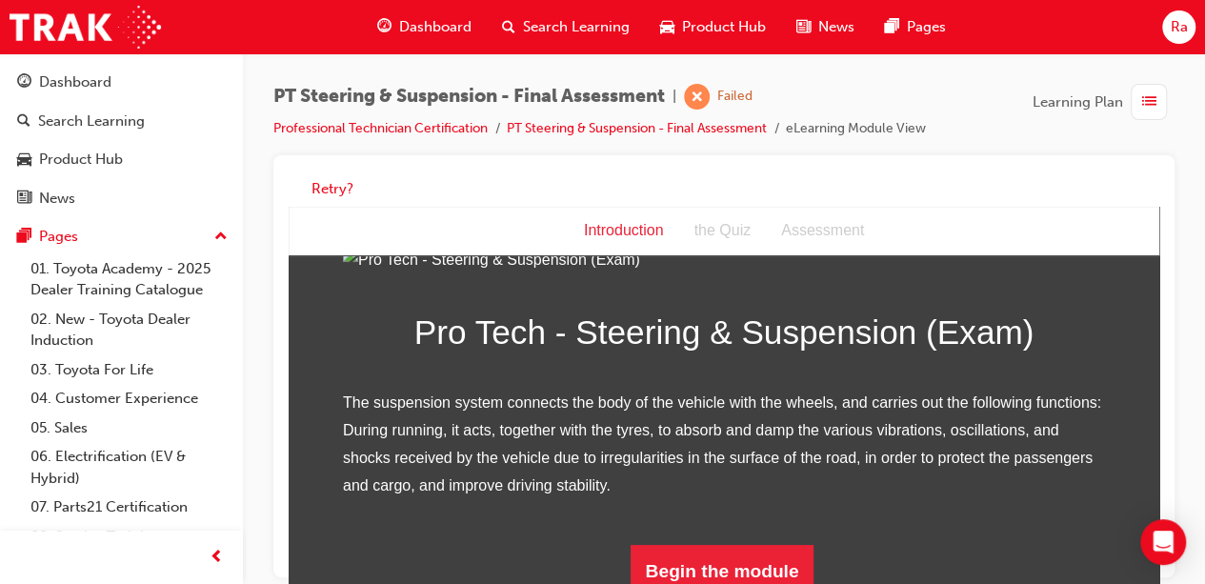
scroll to position [271, 0]
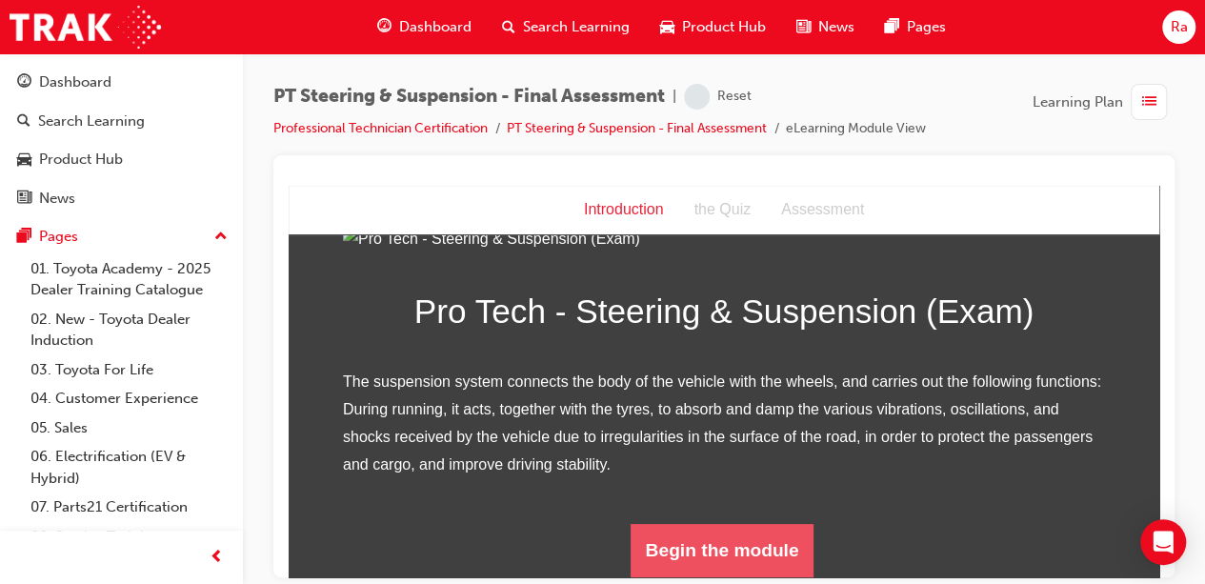
click at [780, 551] on button "Begin the module" at bounding box center [723, 549] width 184 height 53
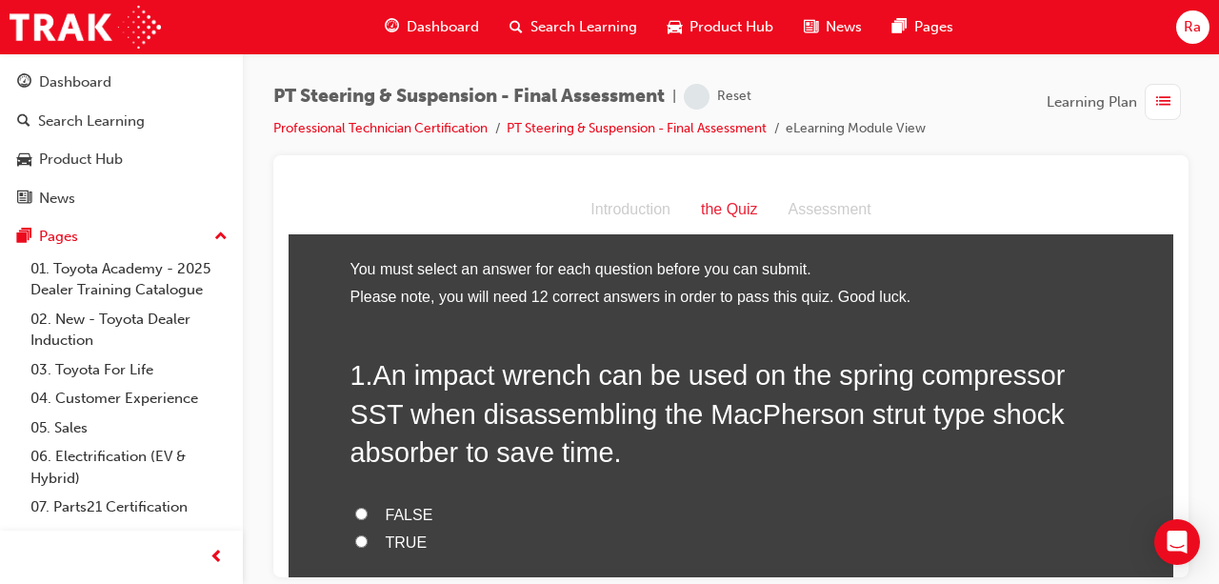
scroll to position [95, 0]
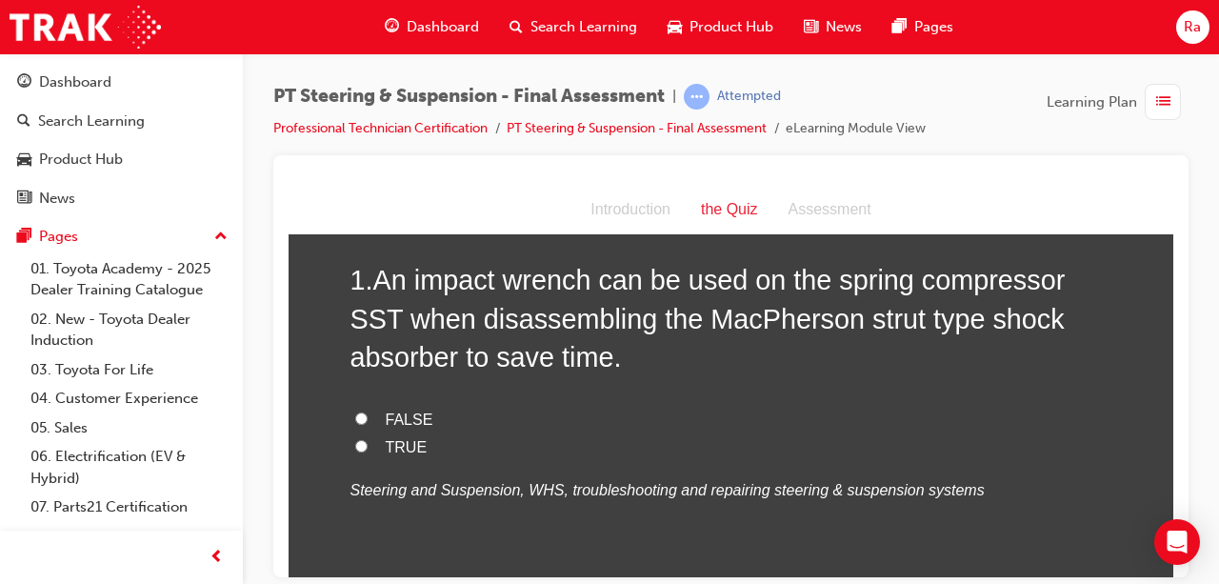
click at [410, 412] on span "FALSE" at bounding box center [410, 419] width 48 height 16
click at [368, 412] on input "FALSE" at bounding box center [361, 418] width 12 height 12
radio input "true"
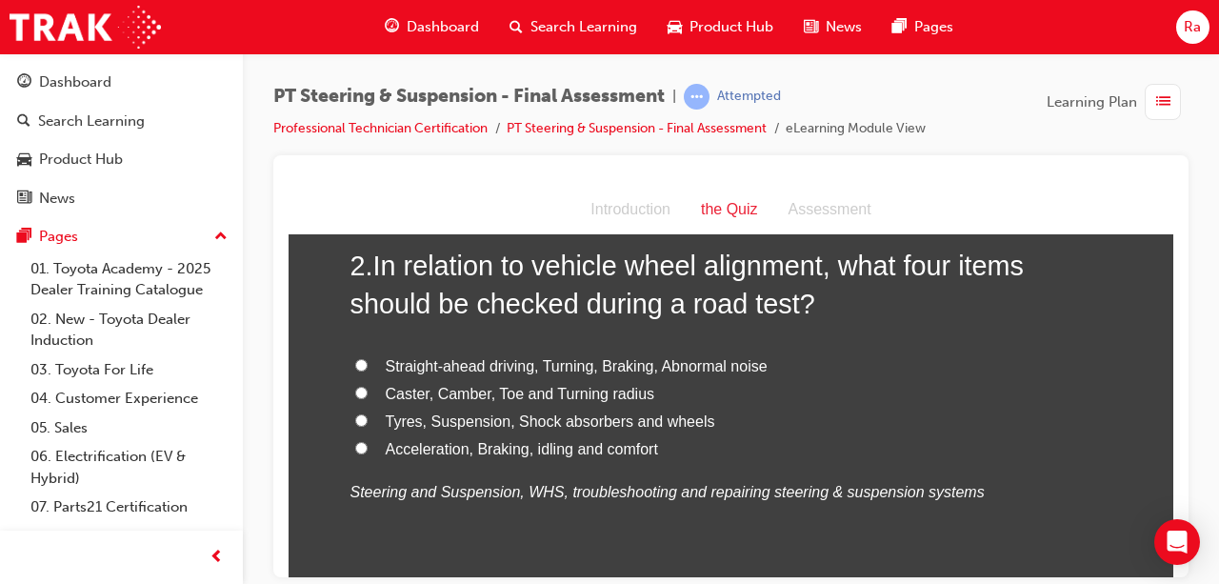
scroll to position [572, 0]
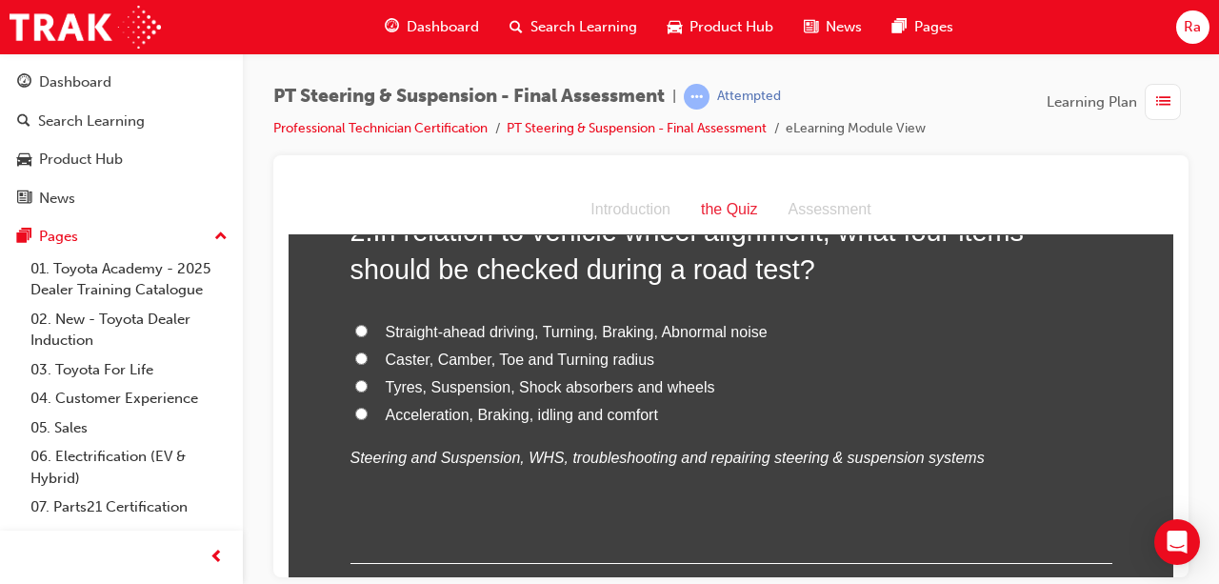
click at [493, 359] on span "Caster, Camber, Toe and Turning radius" at bounding box center [521, 359] width 270 height 16
click at [368, 359] on input "Caster, Camber, Toe and Turning radius" at bounding box center [361, 358] width 12 height 12
radio input "true"
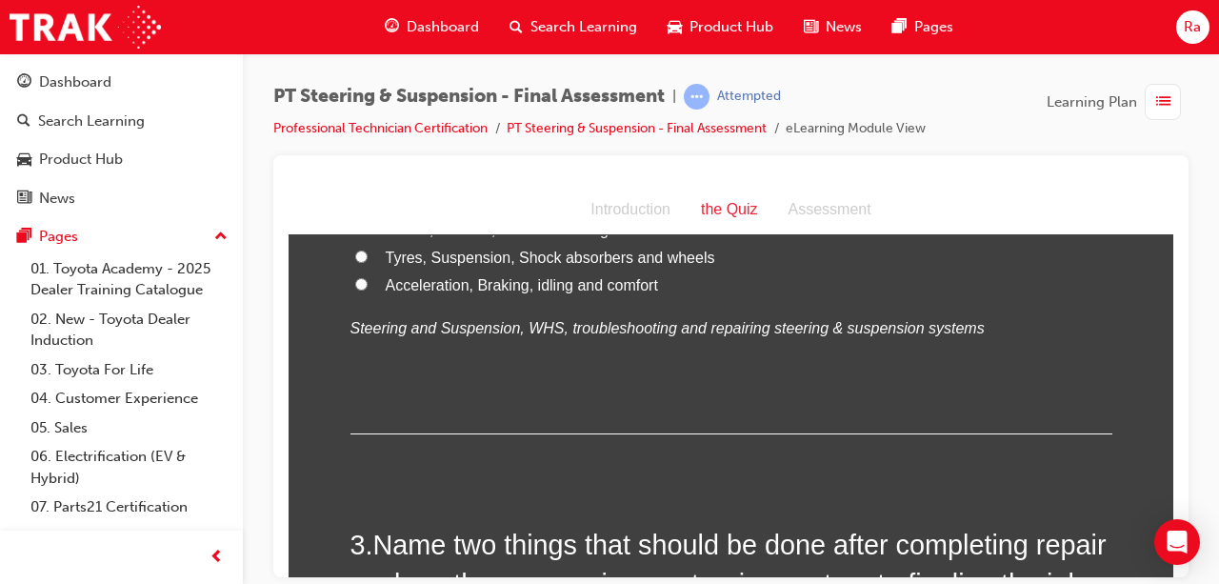
scroll to position [953, 0]
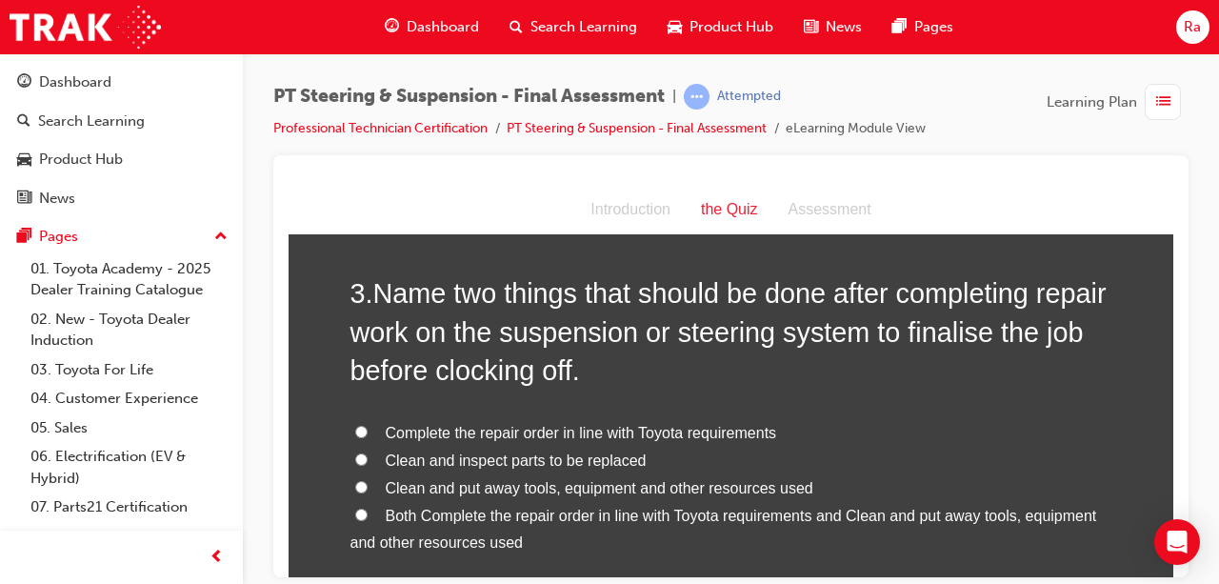
click at [589, 516] on span "Both Complete the repair order in line with Toyota requirements and Clean and p…" at bounding box center [724, 529] width 747 height 44
click at [368, 516] on input "Both Complete the repair order in line with Toyota requirements and Clean and p…" at bounding box center [361, 514] width 12 height 12
radio input "true"
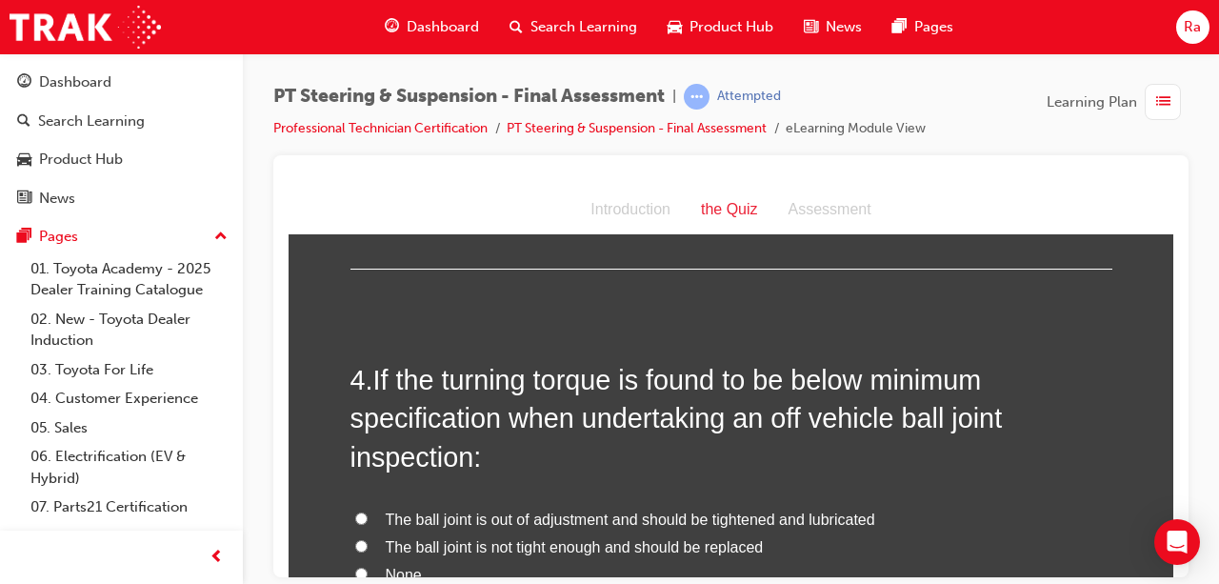
scroll to position [1429, 0]
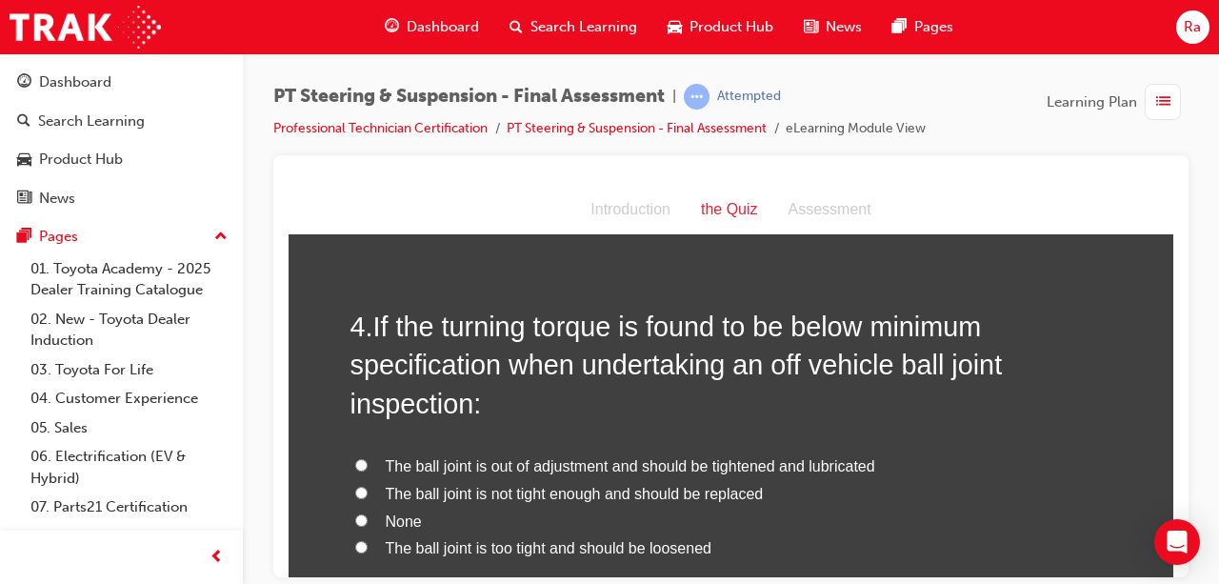
click at [594, 499] on span "The ball joint is not tight enough and should be replaced" at bounding box center [575, 493] width 378 height 16
click at [368, 498] on input "The ball joint is not tight enough and should be replaced" at bounding box center [361, 492] width 12 height 12
radio input "true"
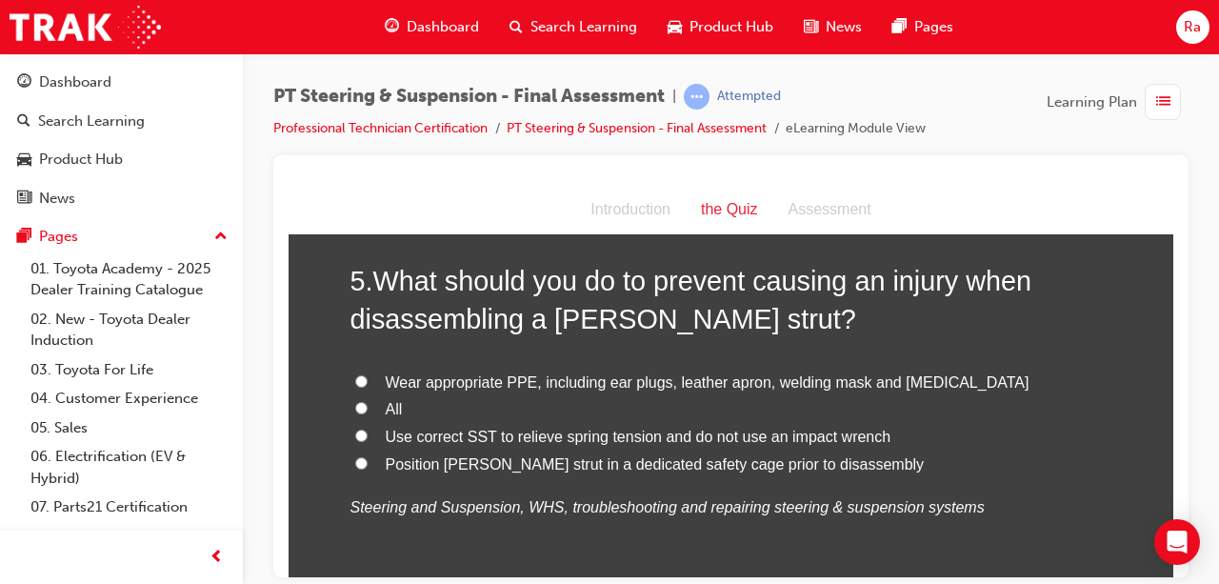
scroll to position [2000, 0]
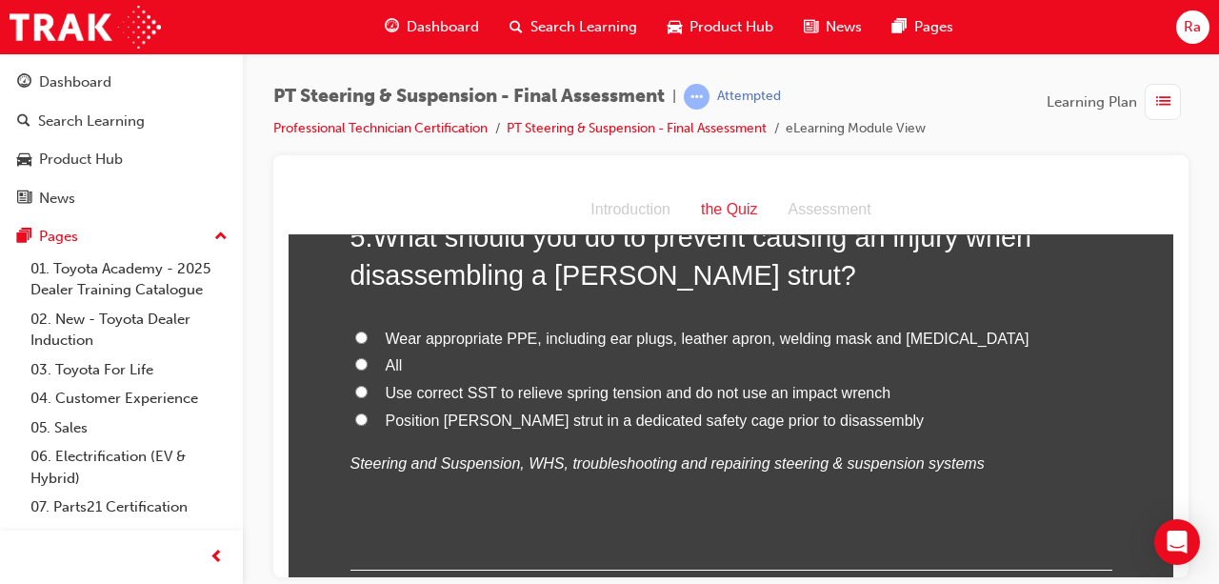
click at [490, 389] on span "Use correct SST to relieve spring tension and do not use an impact wrench" at bounding box center [639, 392] width 506 height 16
click at [368, 389] on input "Use correct SST to relieve spring tension and do not use an impact wrench" at bounding box center [361, 391] width 12 height 12
radio input "true"
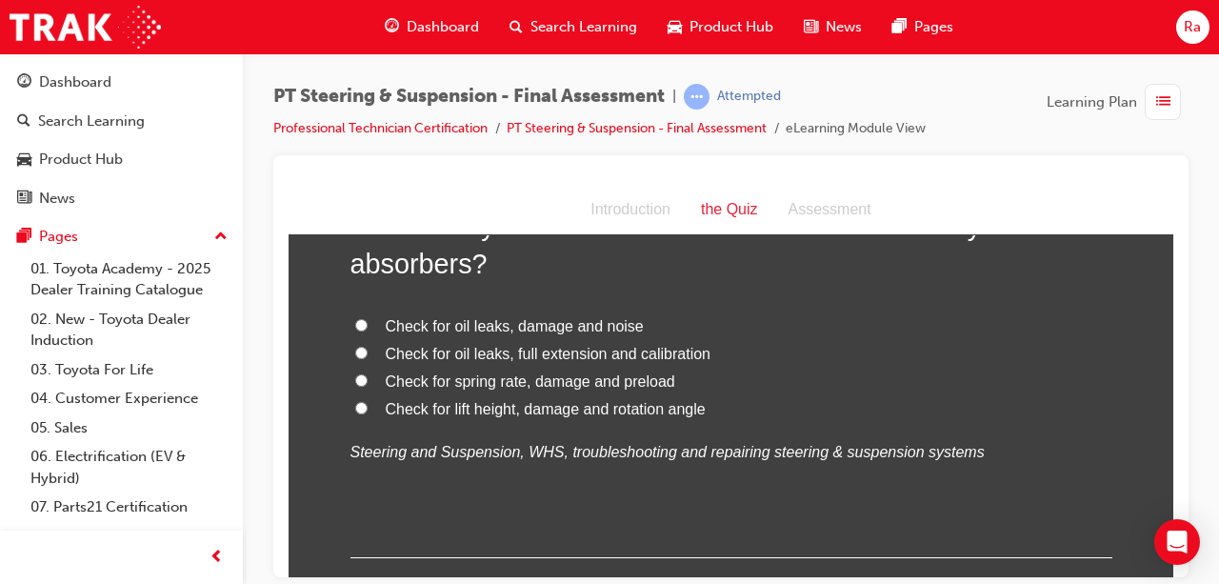
scroll to position [2477, 0]
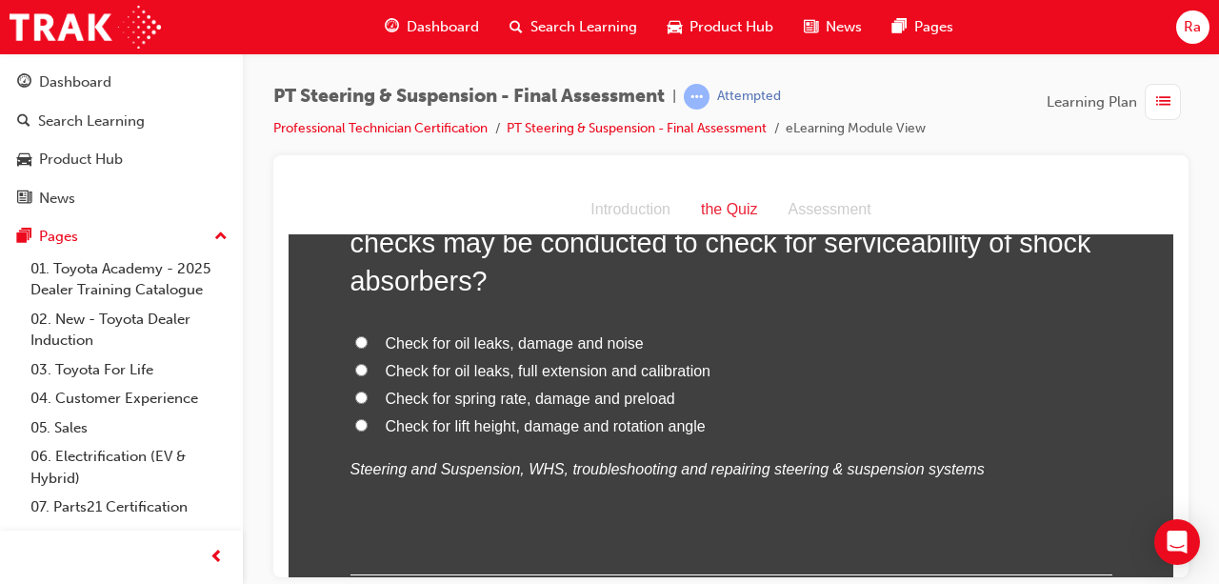
click at [562, 344] on span "Check for oil leaks, damage and noise" at bounding box center [515, 342] width 258 height 16
click at [368, 344] on input "Check for oil leaks, damage and noise" at bounding box center [361, 341] width 12 height 12
radio input "true"
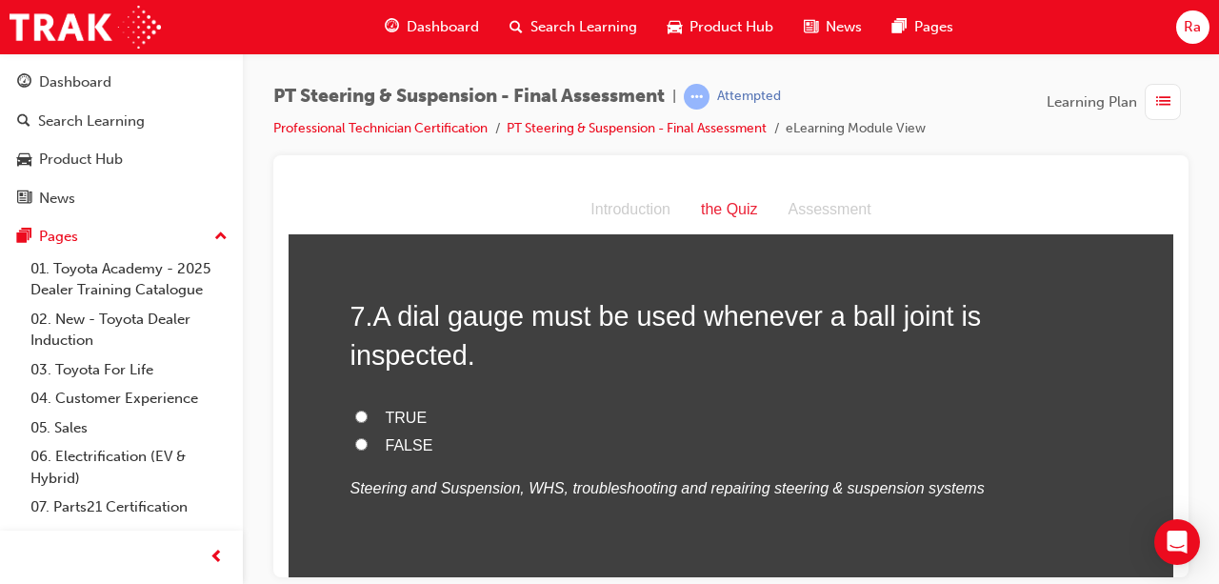
scroll to position [2858, 0]
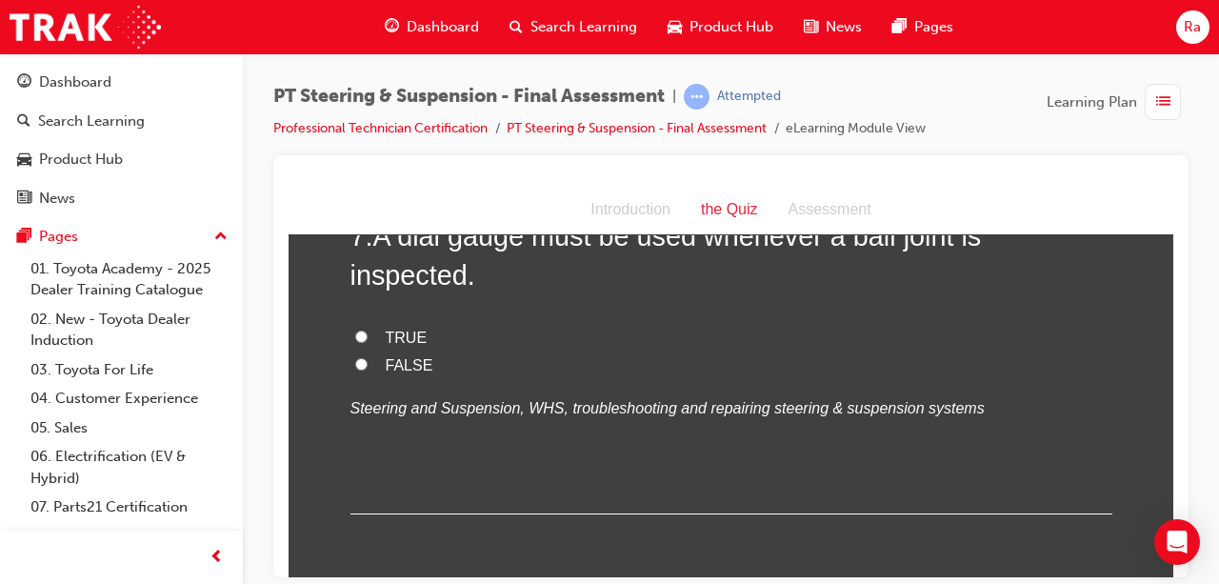
click at [405, 382] on div "7 . A dial gauge must be used whenever a ball joint is inspected. TRUE FALSE St…" at bounding box center [732, 364] width 762 height 297
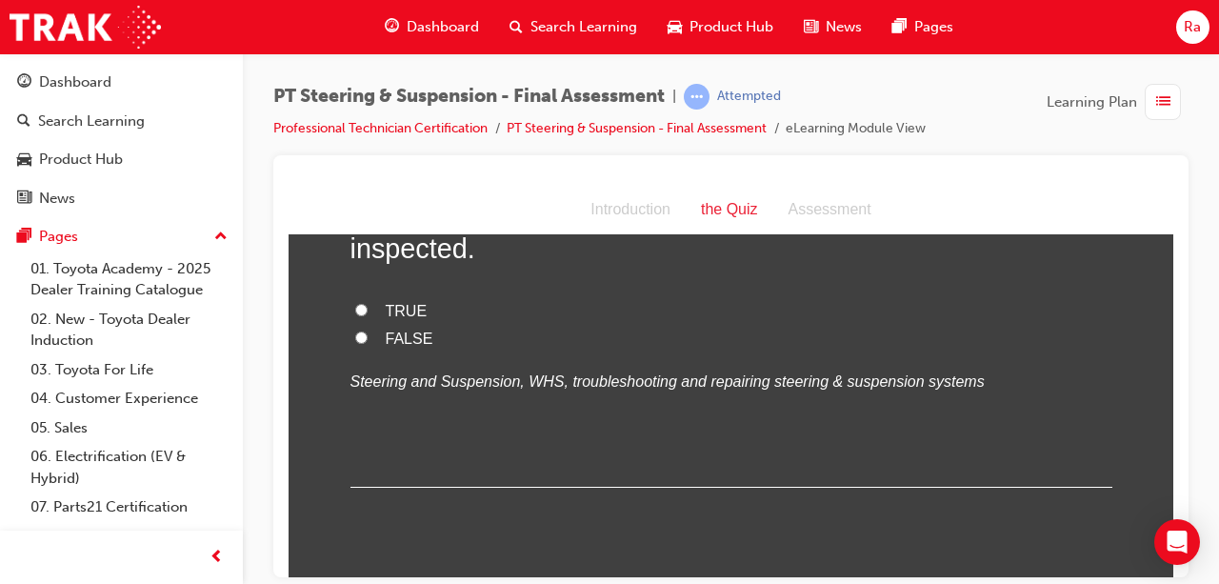
click at [413, 330] on span "FALSE" at bounding box center [410, 338] width 48 height 16
click at [368, 331] on input "FALSE" at bounding box center [361, 337] width 12 height 12
radio input "true"
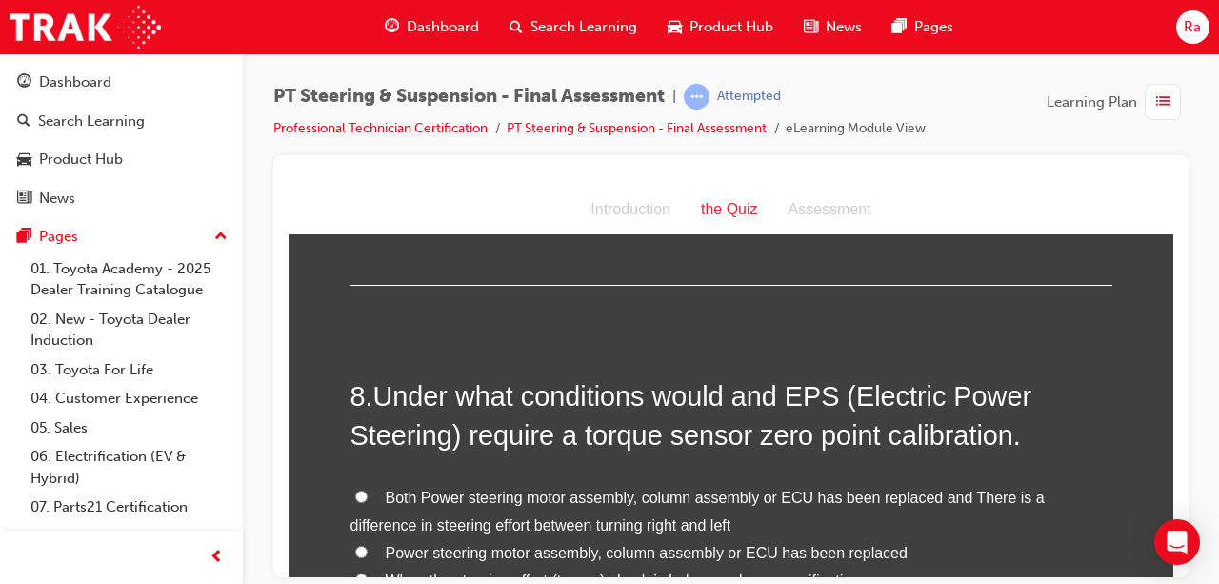
scroll to position [3239, 0]
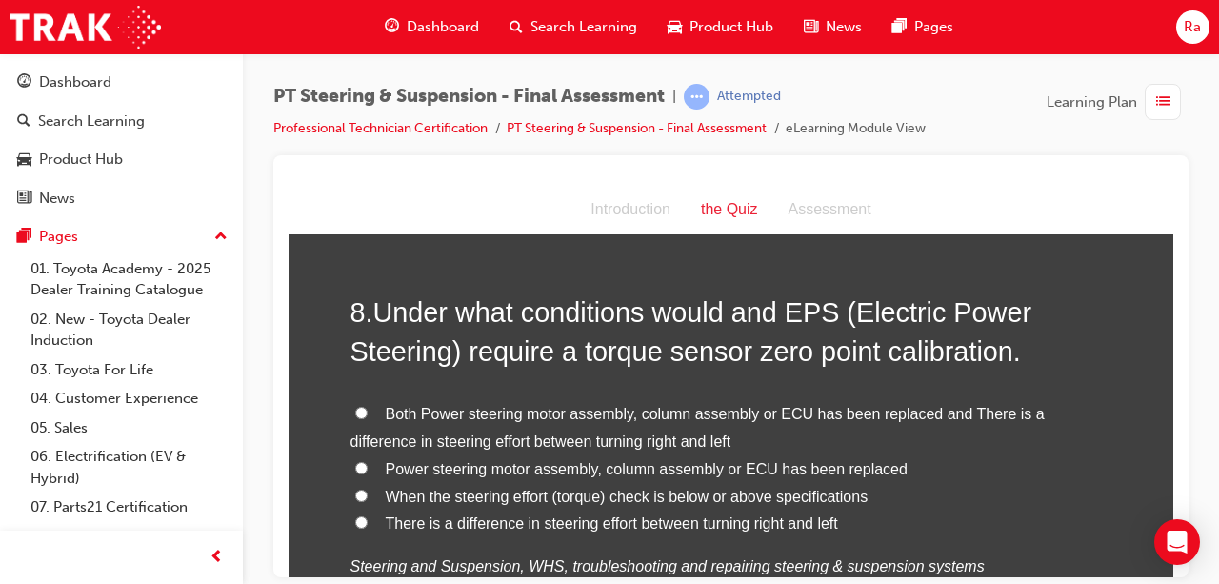
click at [469, 405] on span "Both Power steering motor assembly, column assembly or ECU has been replaced an…" at bounding box center [698, 427] width 694 height 44
click at [368, 406] on input "Both Power steering motor assembly, column assembly or ECU has been replaced an…" at bounding box center [361, 412] width 12 height 12
radio input "true"
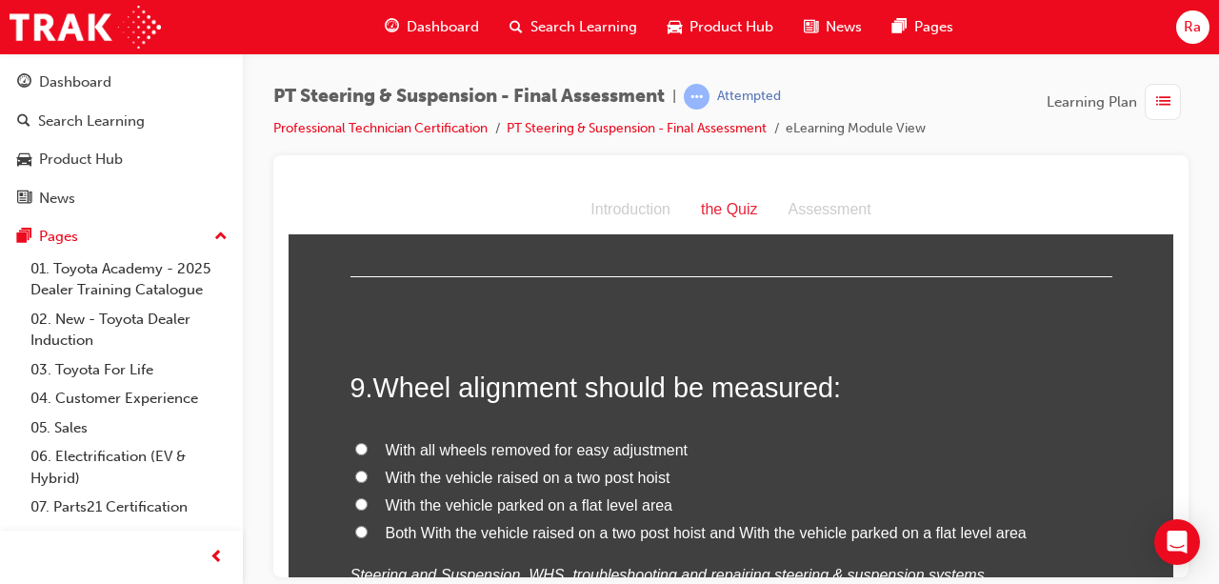
scroll to position [3715, 0]
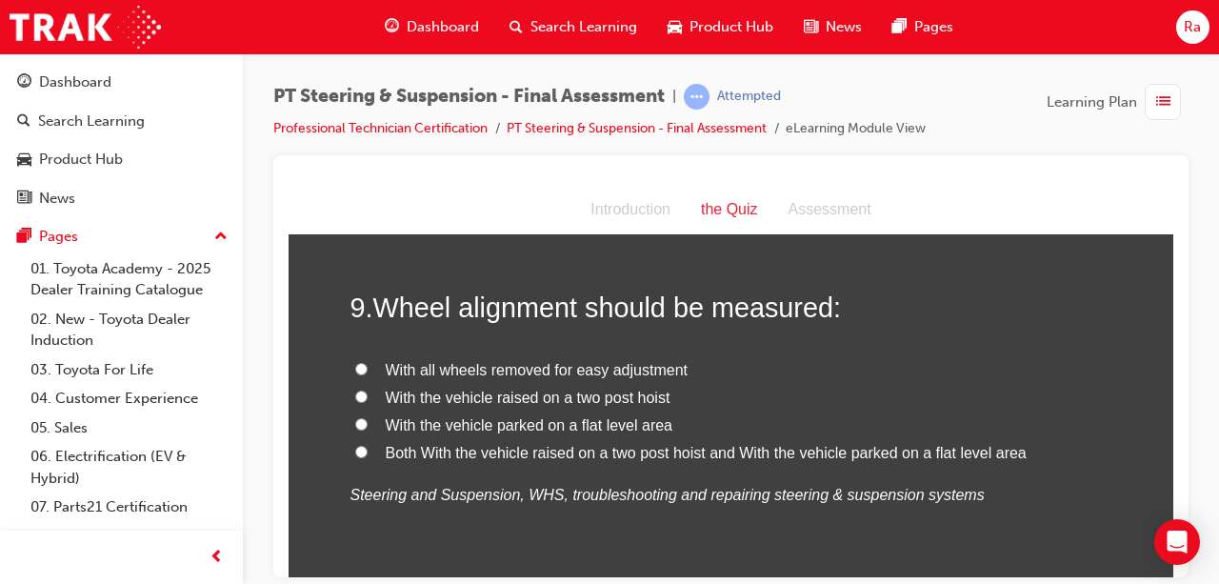
click at [527, 389] on span "With the vehicle raised on a two post hoist" at bounding box center [528, 397] width 285 height 16
click at [368, 390] on input "With the vehicle raised on a two post hoist" at bounding box center [361, 396] width 12 height 12
radio input "true"
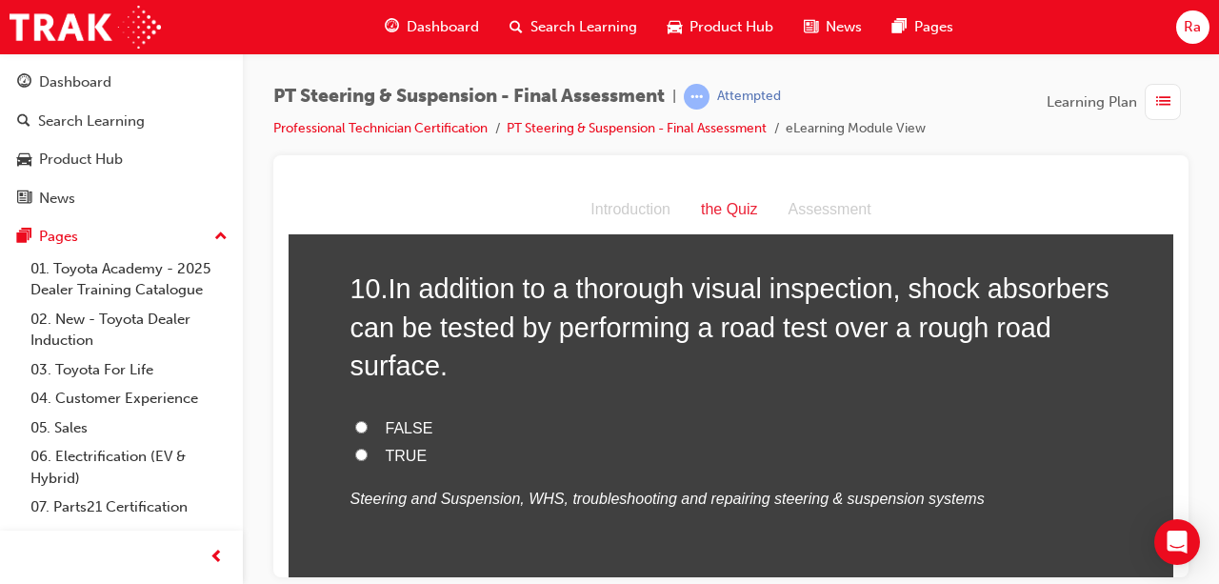
scroll to position [4096, 0]
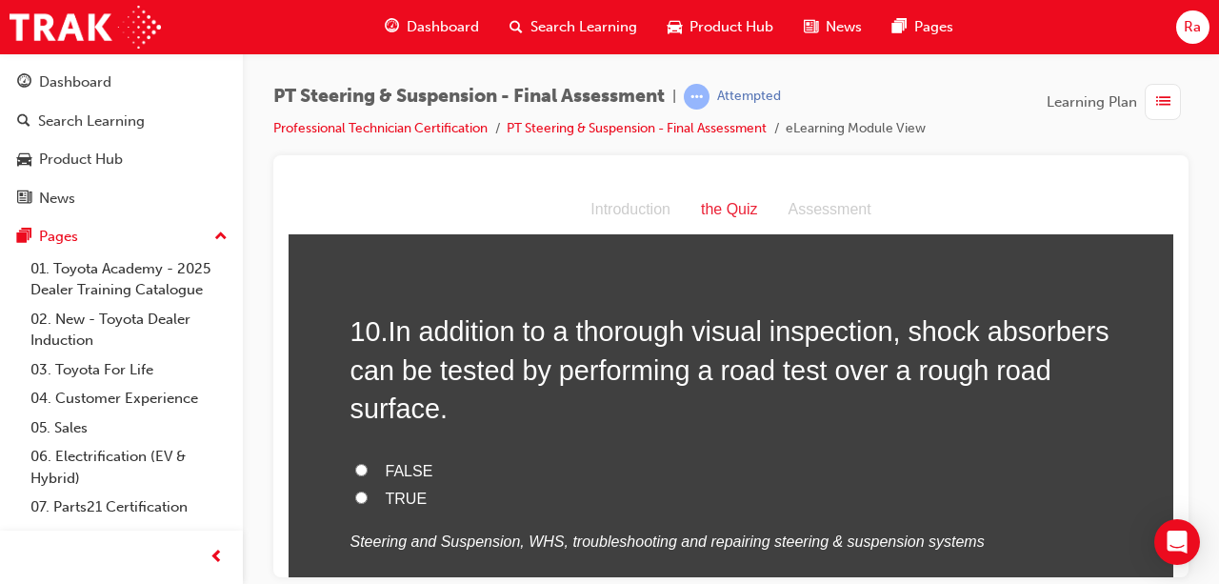
click at [404, 490] on span "TRUE" at bounding box center [407, 498] width 42 height 16
click at [368, 491] on input "TRUE" at bounding box center [361, 497] width 12 height 12
radio input "true"
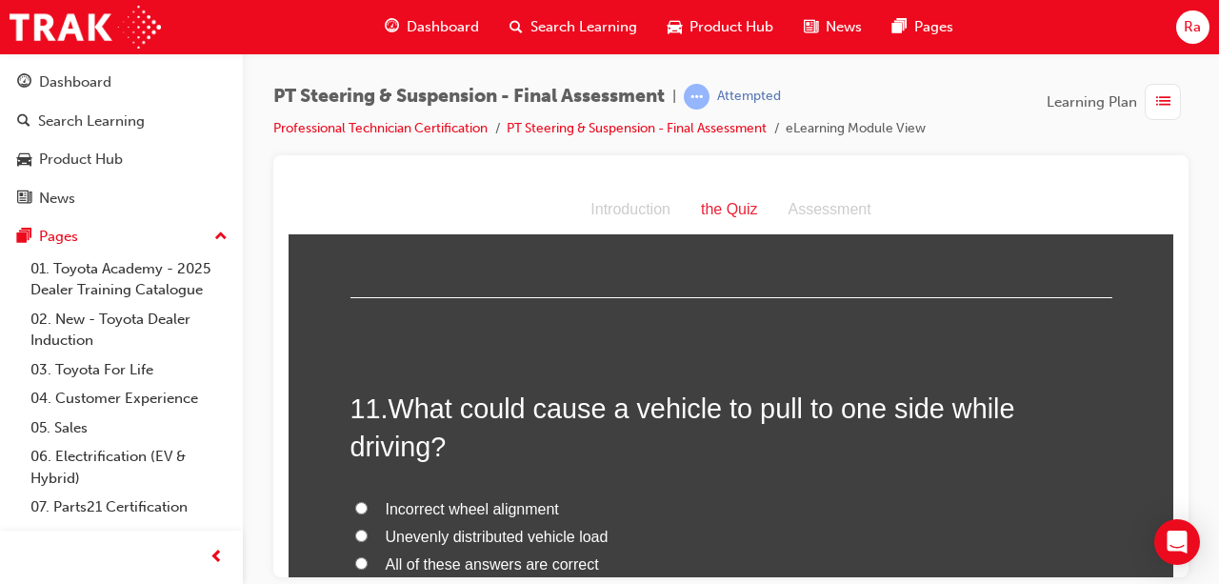
scroll to position [4477, 0]
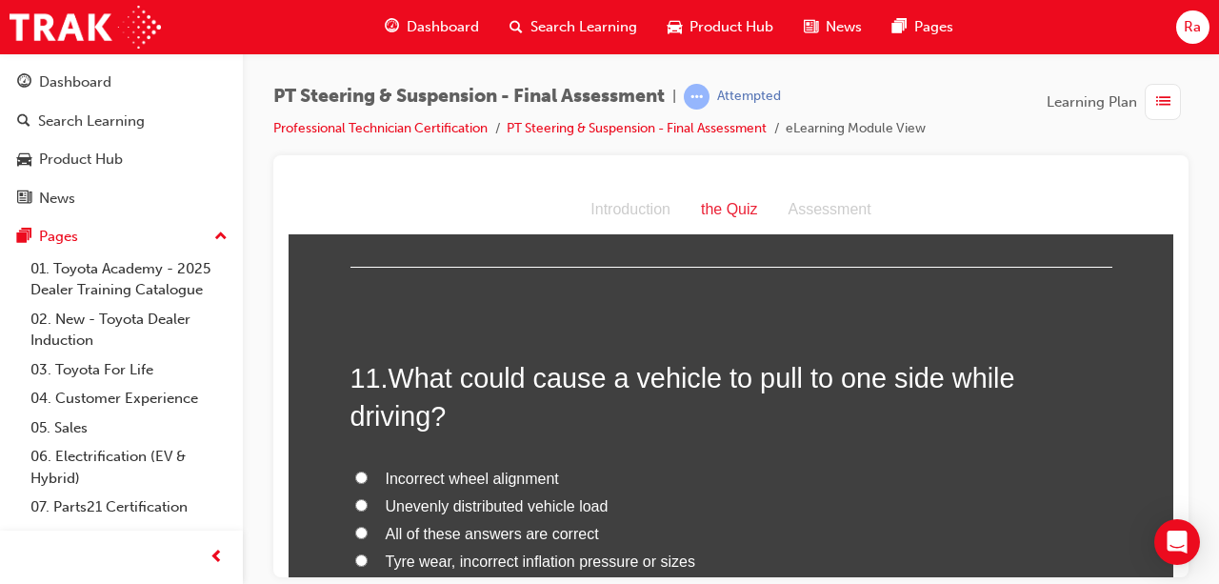
click at [442, 525] on span "All of these answers are correct" at bounding box center [492, 533] width 213 height 16
click at [368, 526] on input "All of these answers are correct" at bounding box center [361, 532] width 12 height 12
radio input "true"
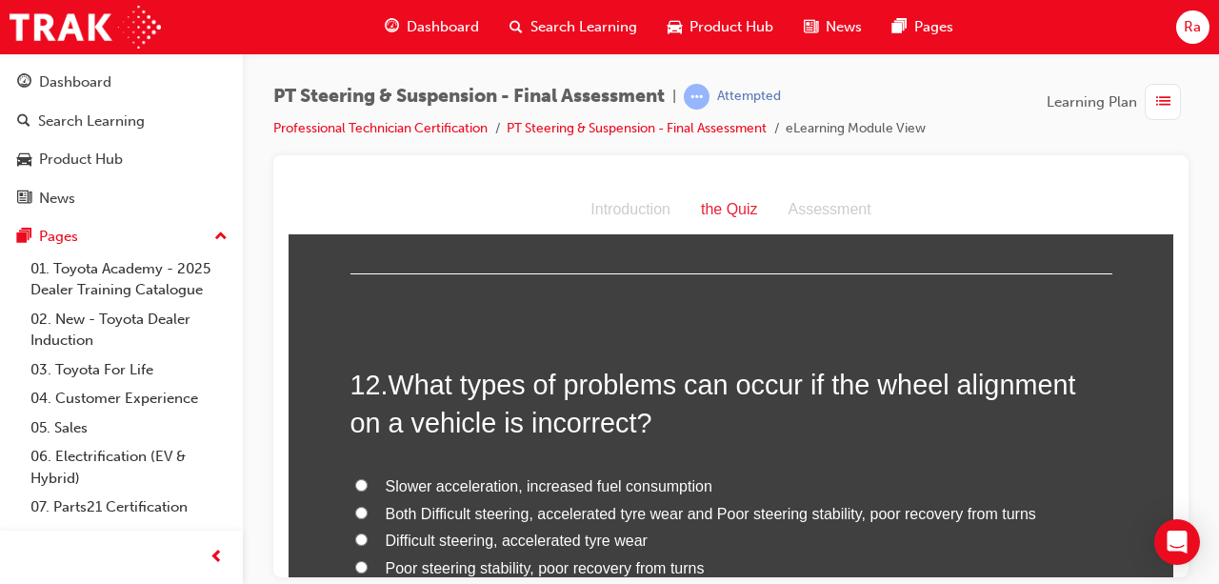
scroll to position [4954, 0]
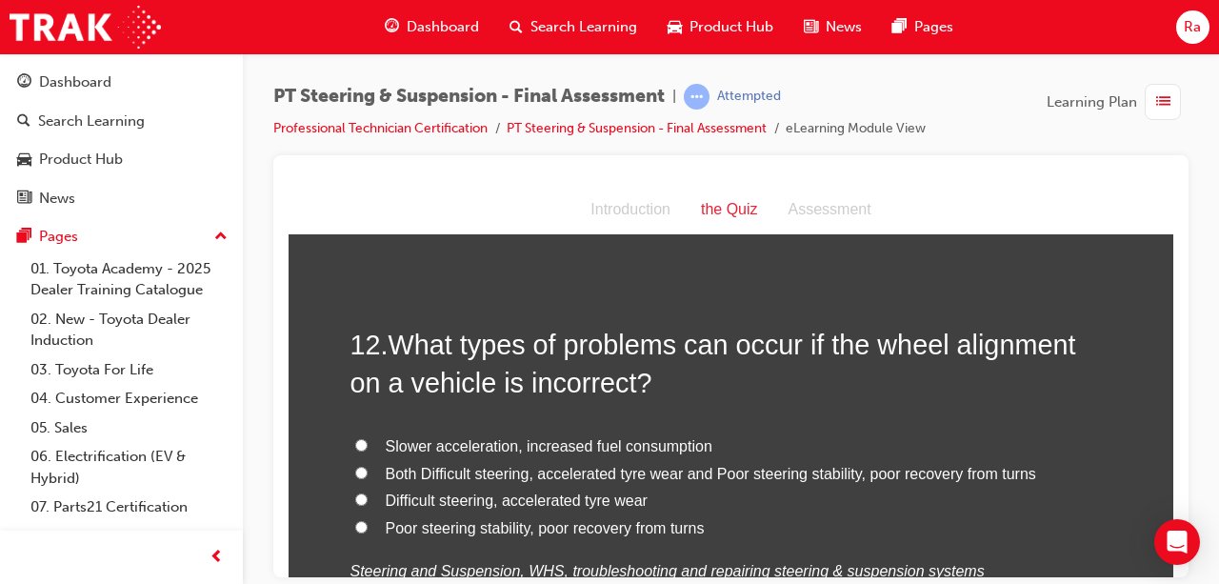
click at [434, 437] on span "Slower acceleration, increased fuel consumption" at bounding box center [549, 445] width 327 height 16
click at [368, 438] on input "Slower acceleration, increased fuel consumption" at bounding box center [361, 444] width 12 height 12
radio input "true"
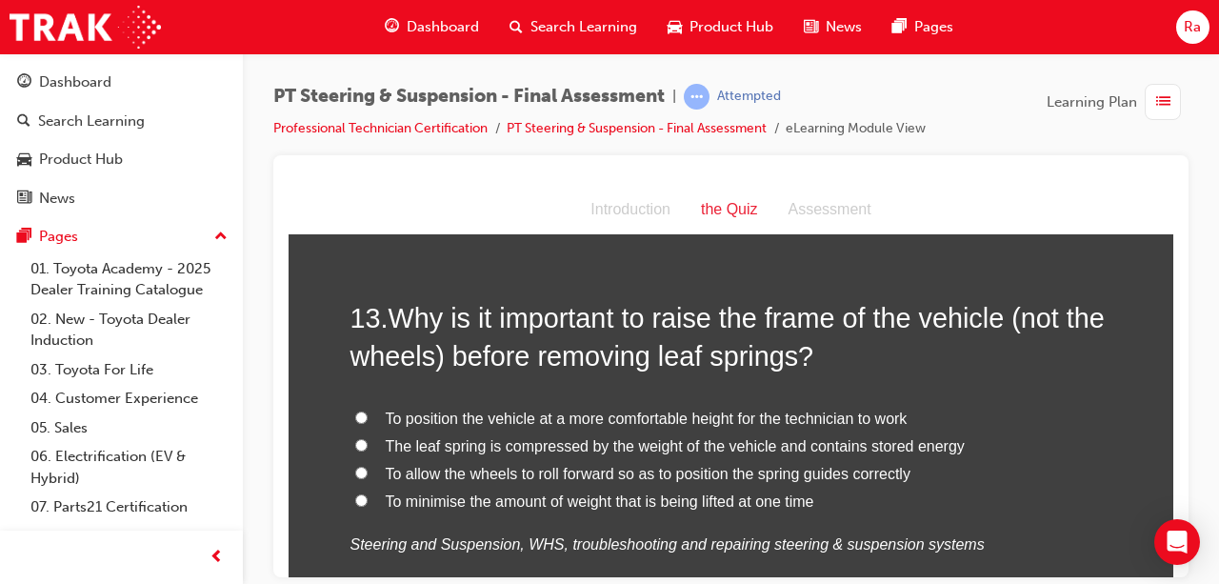
scroll to position [5430, 0]
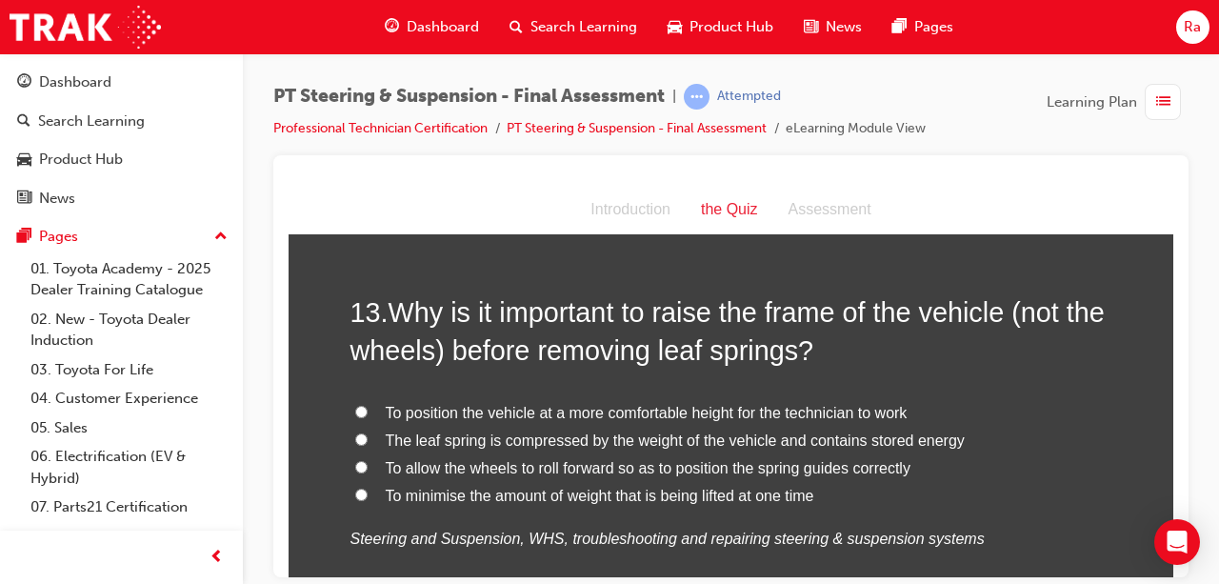
click at [493, 432] on span "The leaf spring is compressed by the weight of the vehicle and contains stored …" at bounding box center [675, 440] width 579 height 16
click at [368, 432] on input "The leaf spring is compressed by the weight of the vehicle and contains stored …" at bounding box center [361, 438] width 12 height 12
radio input "true"
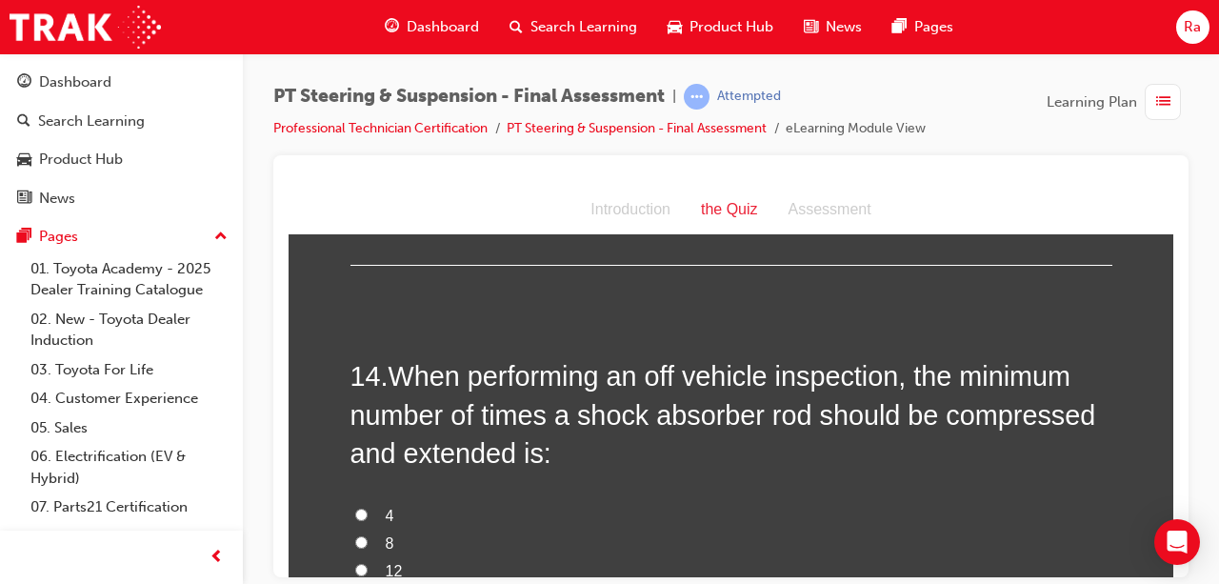
scroll to position [5811, 0]
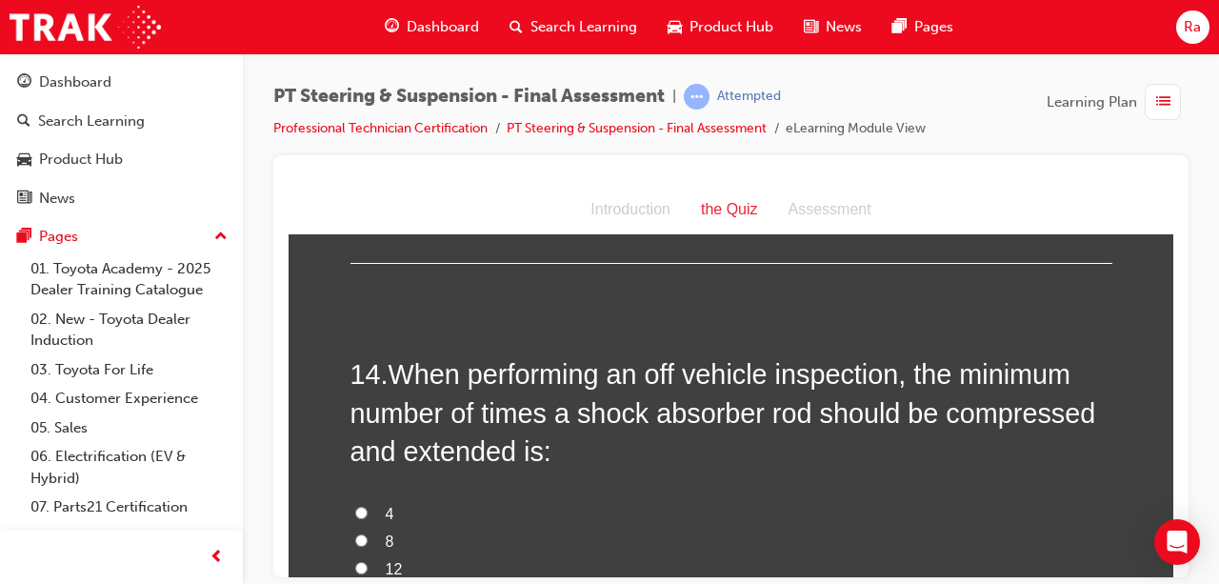
click at [386, 505] on span "4" at bounding box center [390, 513] width 9 height 16
click at [368, 506] on input "4" at bounding box center [361, 512] width 12 height 12
radio input "true"
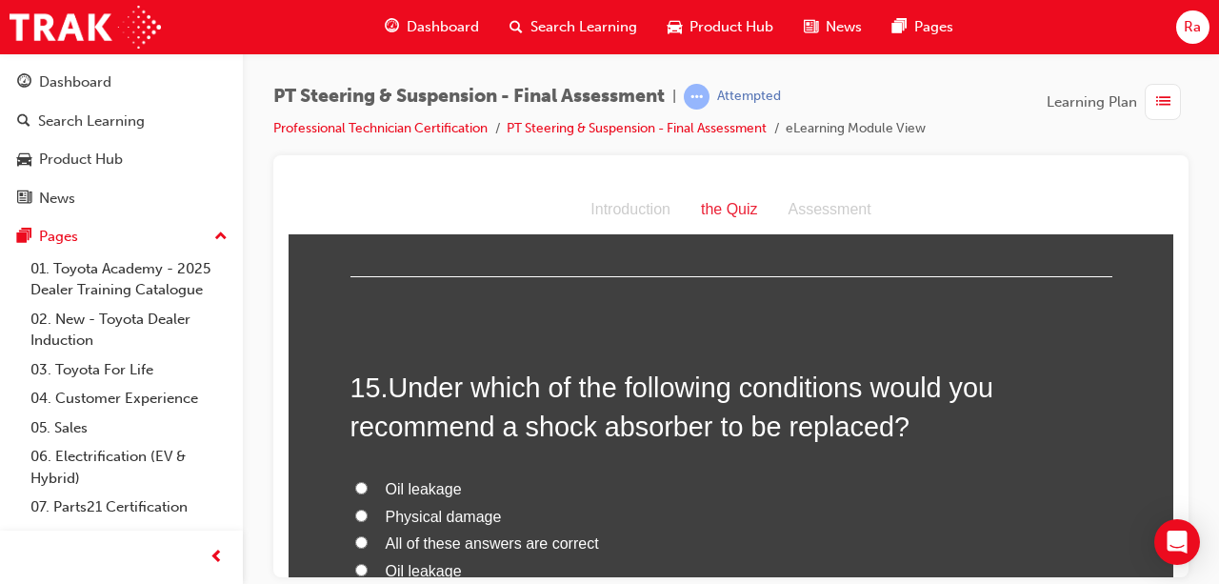
scroll to position [6287, 0]
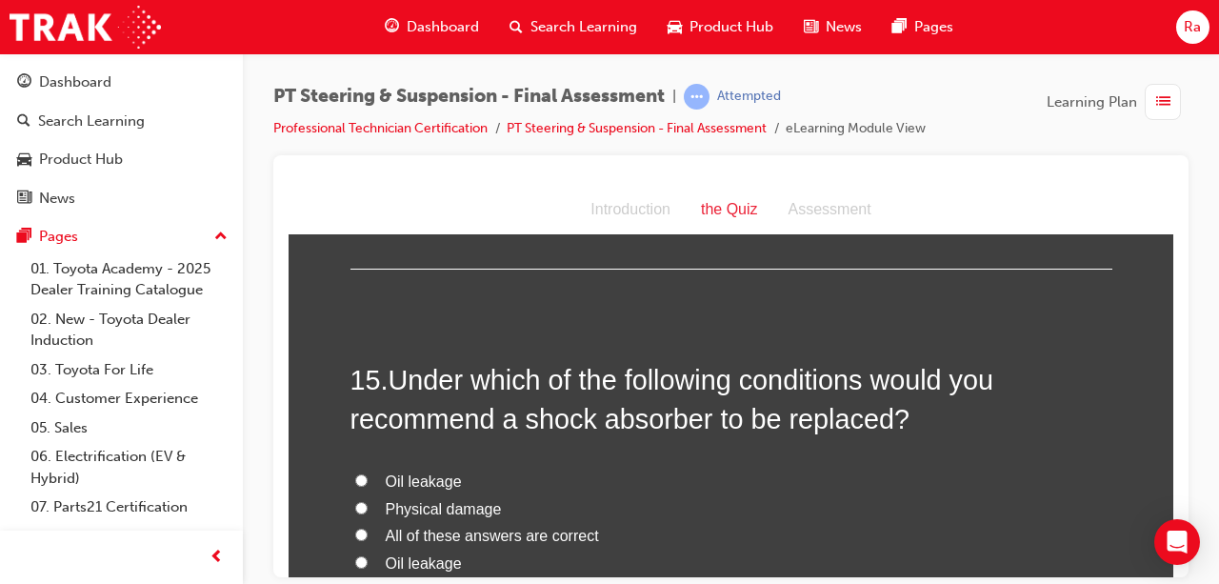
click at [420, 527] on span "All of these answers are correct" at bounding box center [492, 535] width 213 height 16
click at [368, 528] on input "All of these answers are correct" at bounding box center [361, 534] width 12 height 12
radio input "true"
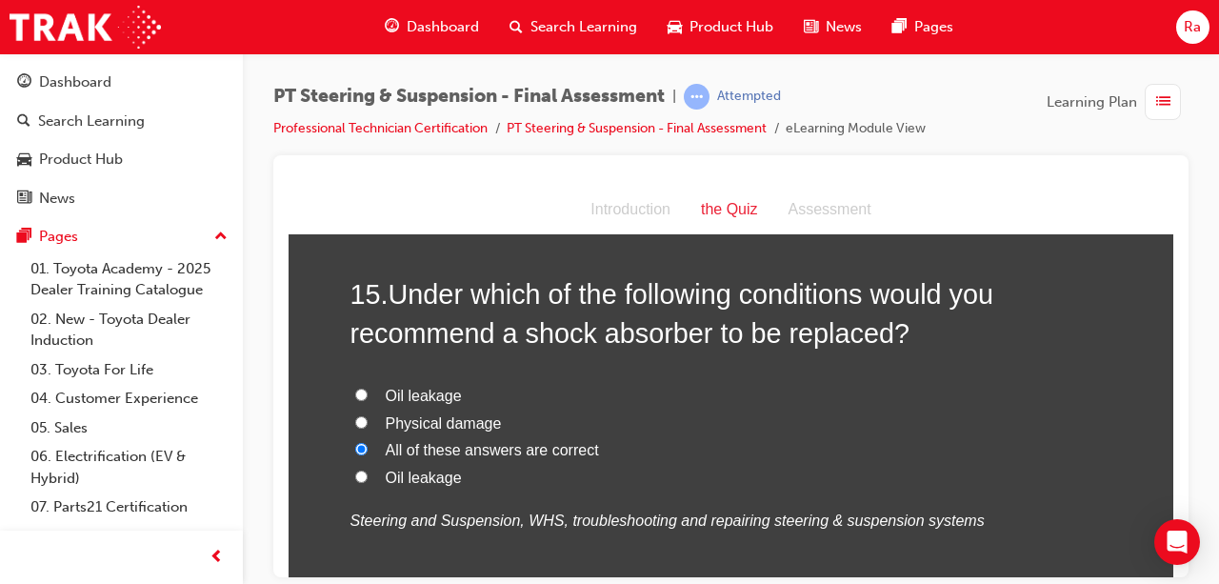
scroll to position [6523, 0]
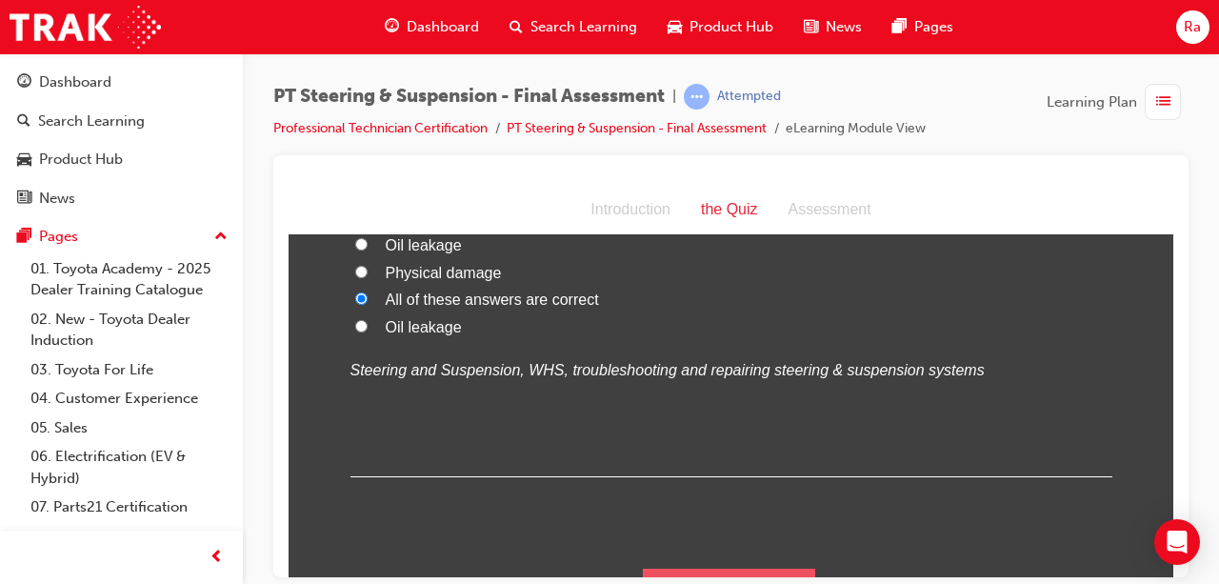
click at [701, 568] on button "Submit Answers" at bounding box center [729, 594] width 173 height 53
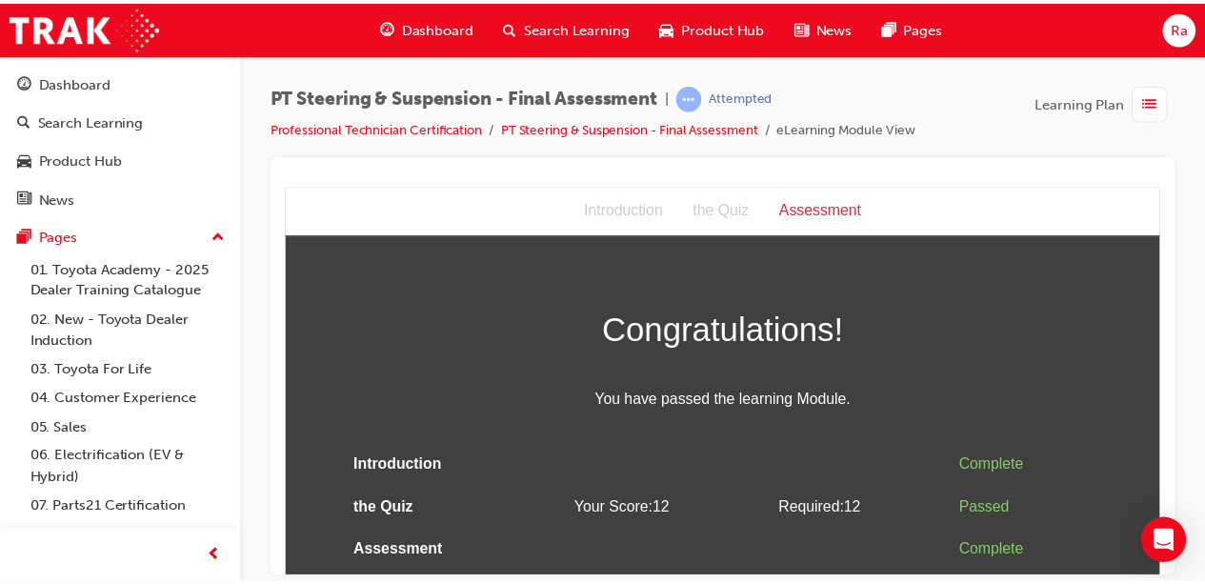
scroll to position [0, 0]
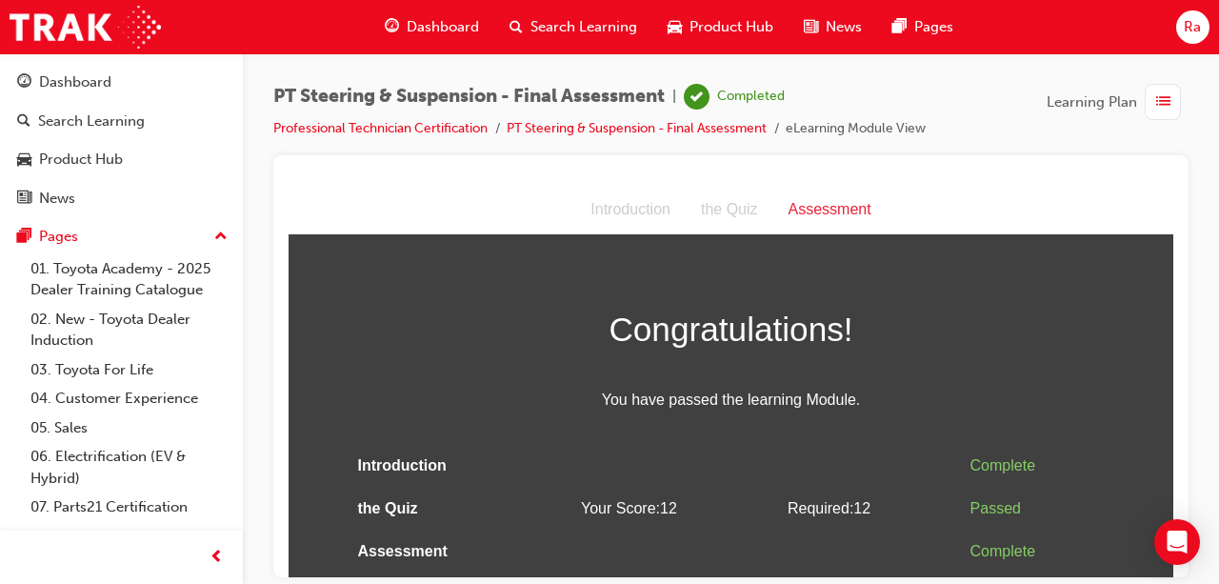
click at [436, 29] on span "Dashboard" at bounding box center [443, 27] width 72 height 22
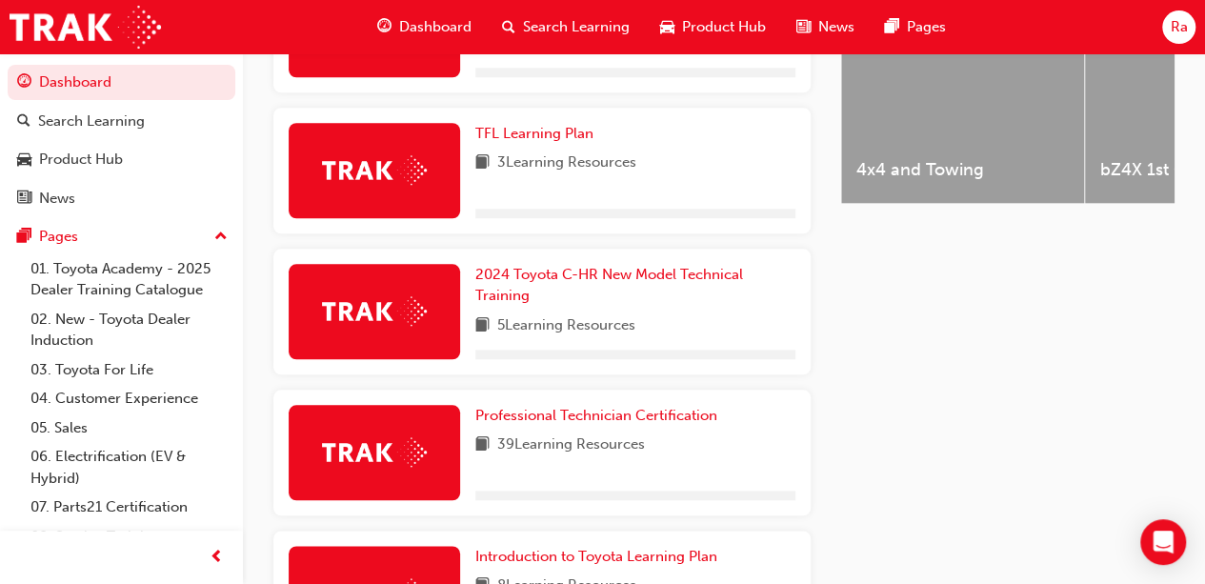
scroll to position [934, 0]
